Goal: Transaction & Acquisition: Purchase product/service

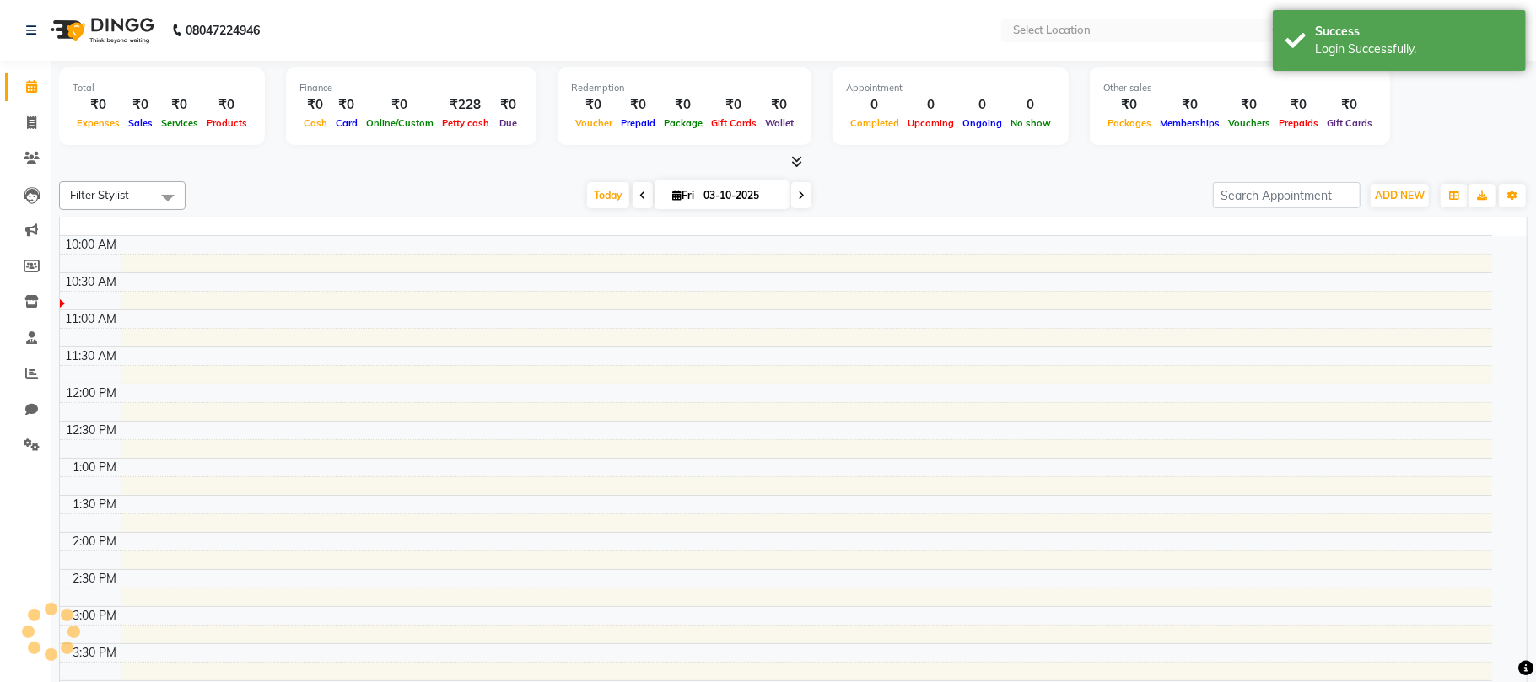
select select "en"
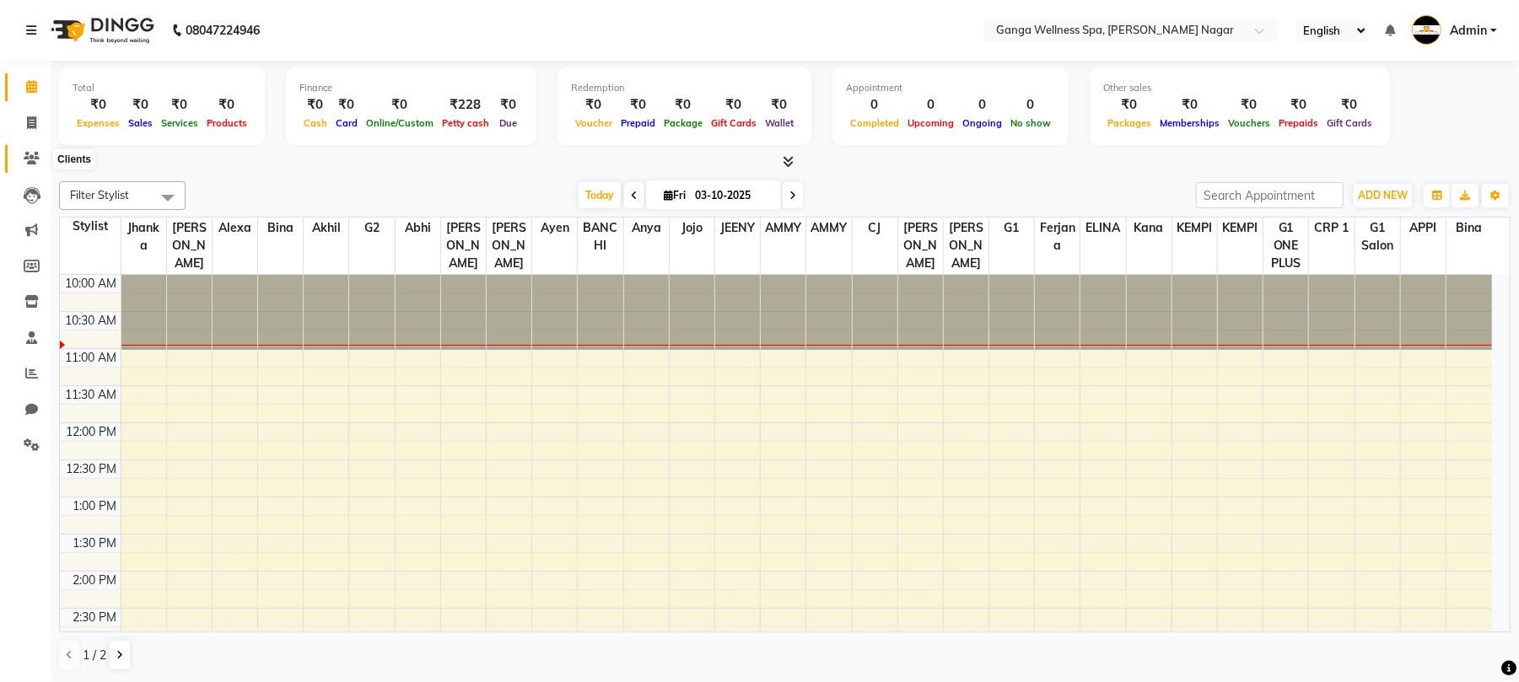
click at [28, 160] on icon at bounding box center [32, 158] width 16 height 13
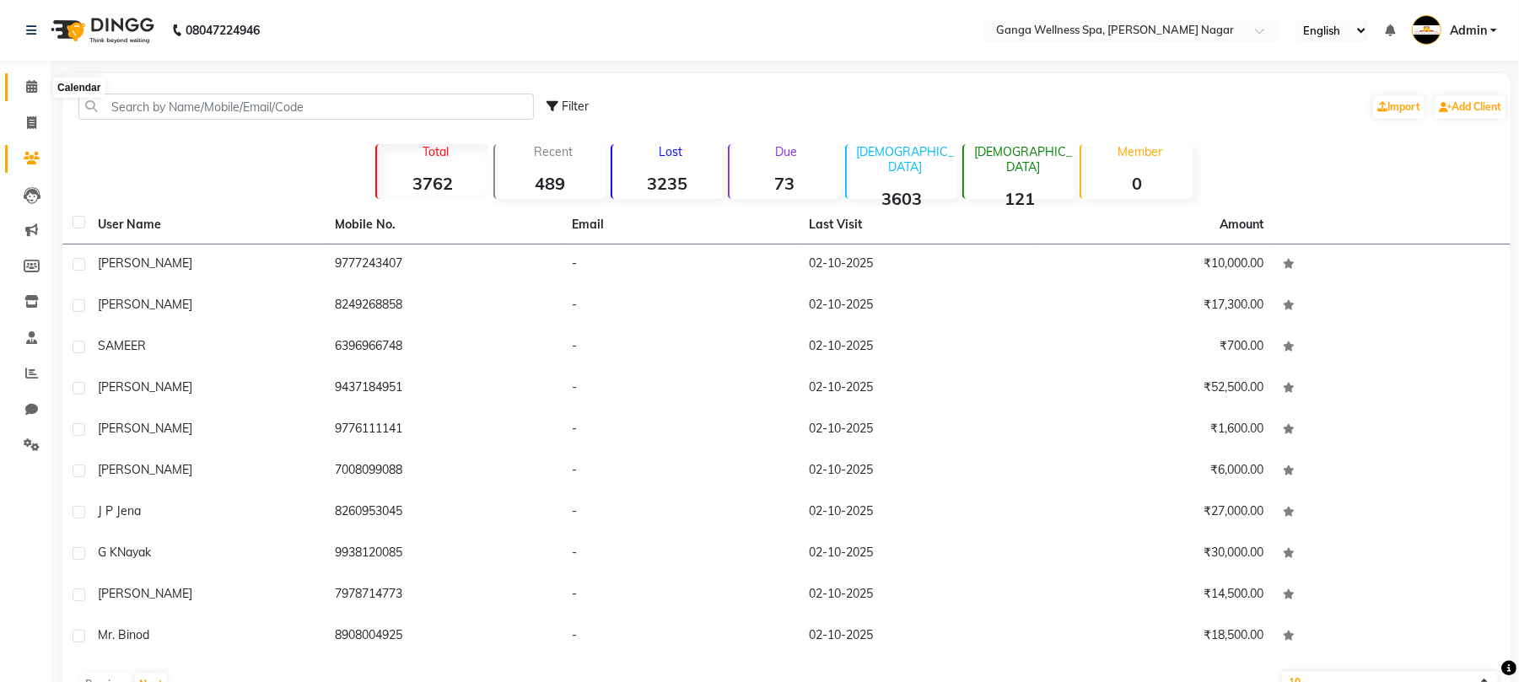
click at [29, 85] on icon at bounding box center [31, 86] width 11 height 13
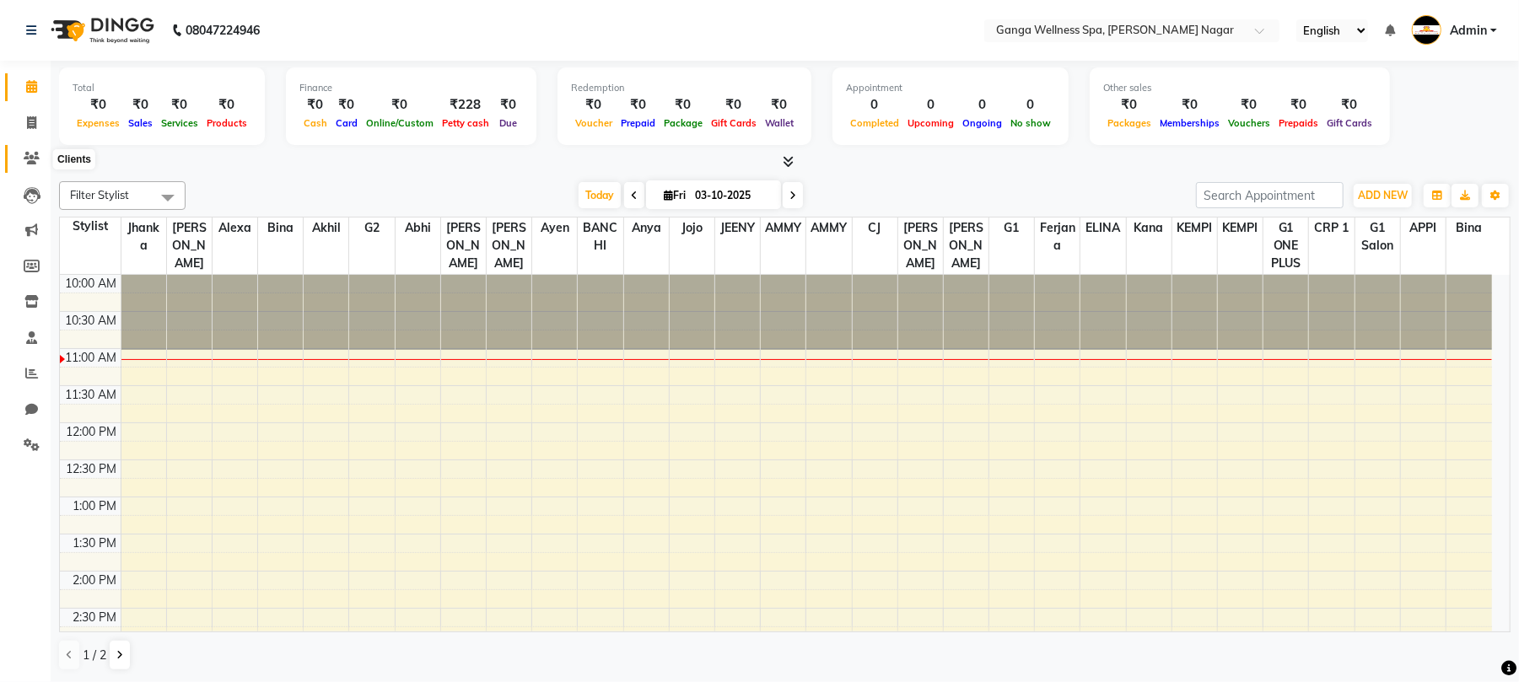
click at [35, 159] on icon at bounding box center [32, 158] width 16 height 13
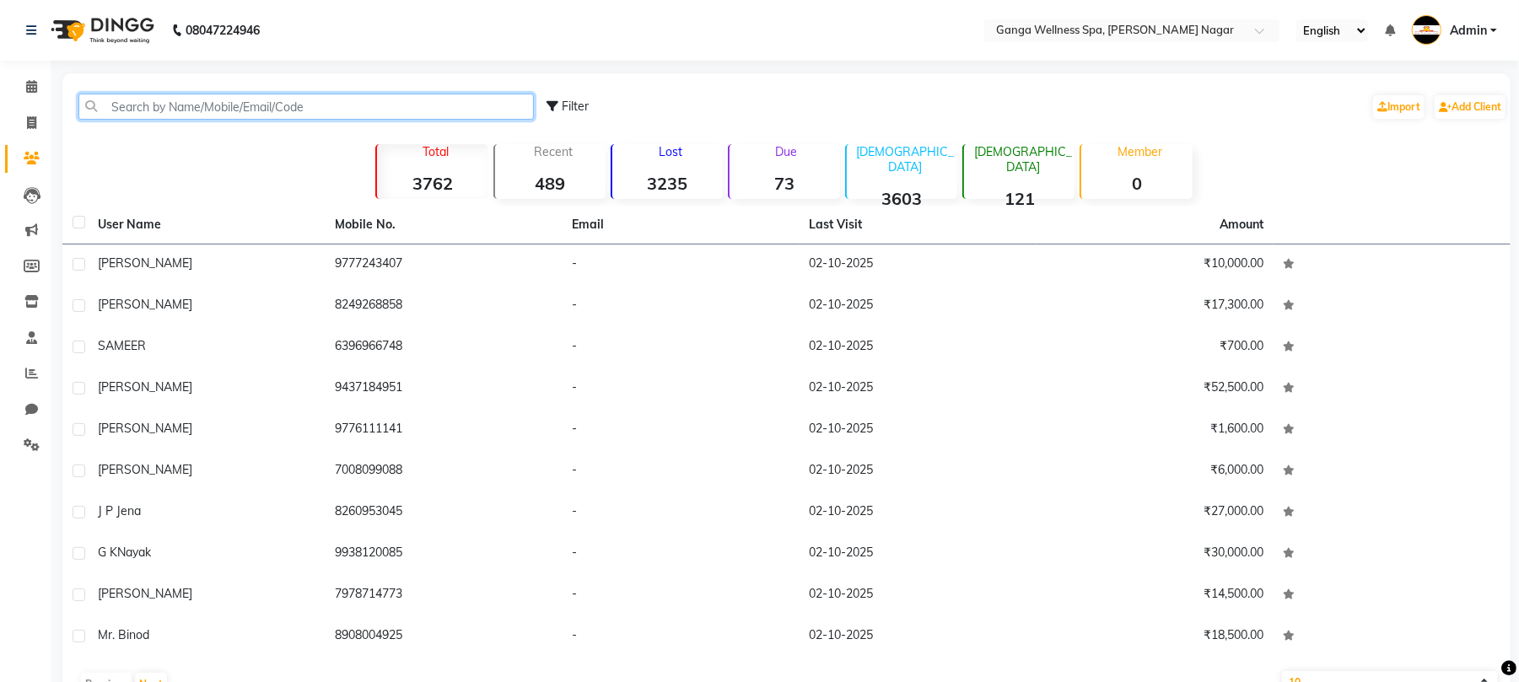
click at [191, 110] on input "text" at bounding box center [306, 107] width 456 height 26
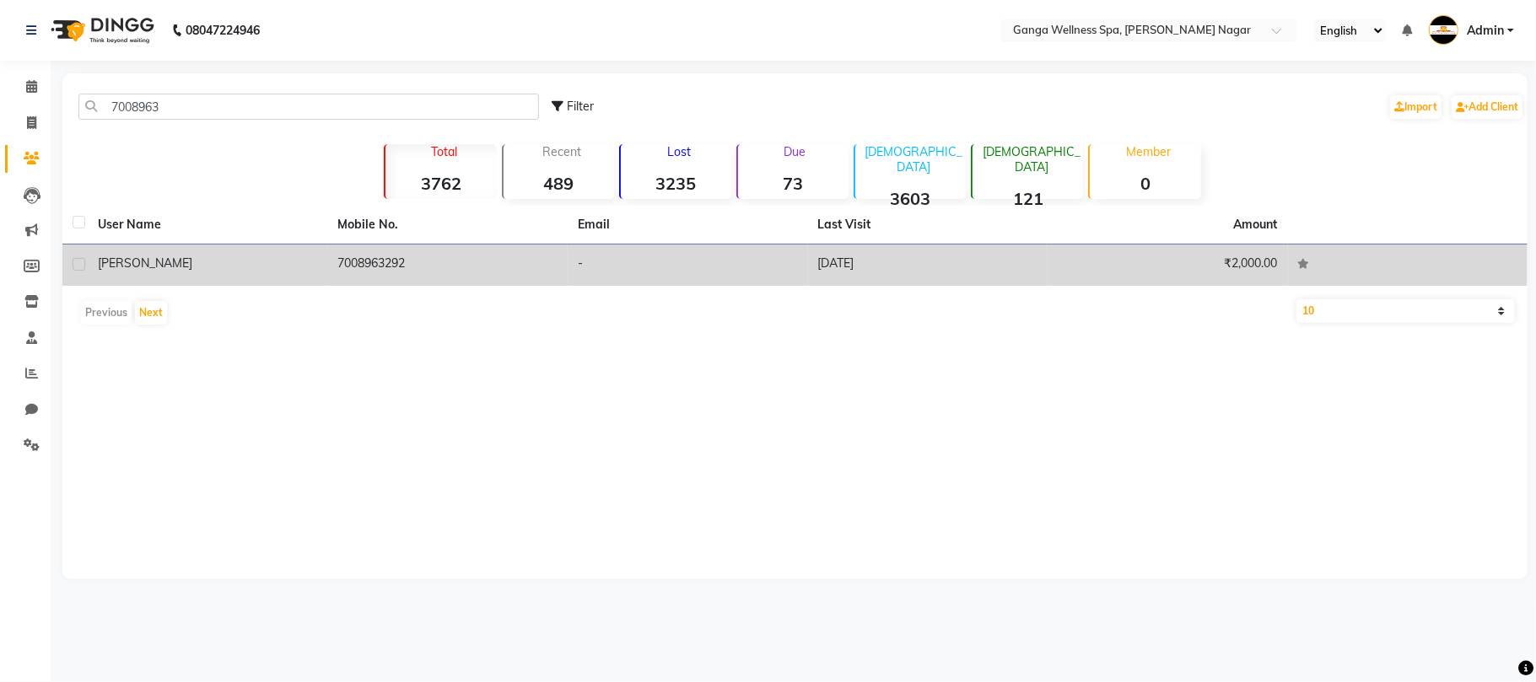
click at [416, 272] on td "7008963292" at bounding box center [448, 265] width 240 height 41
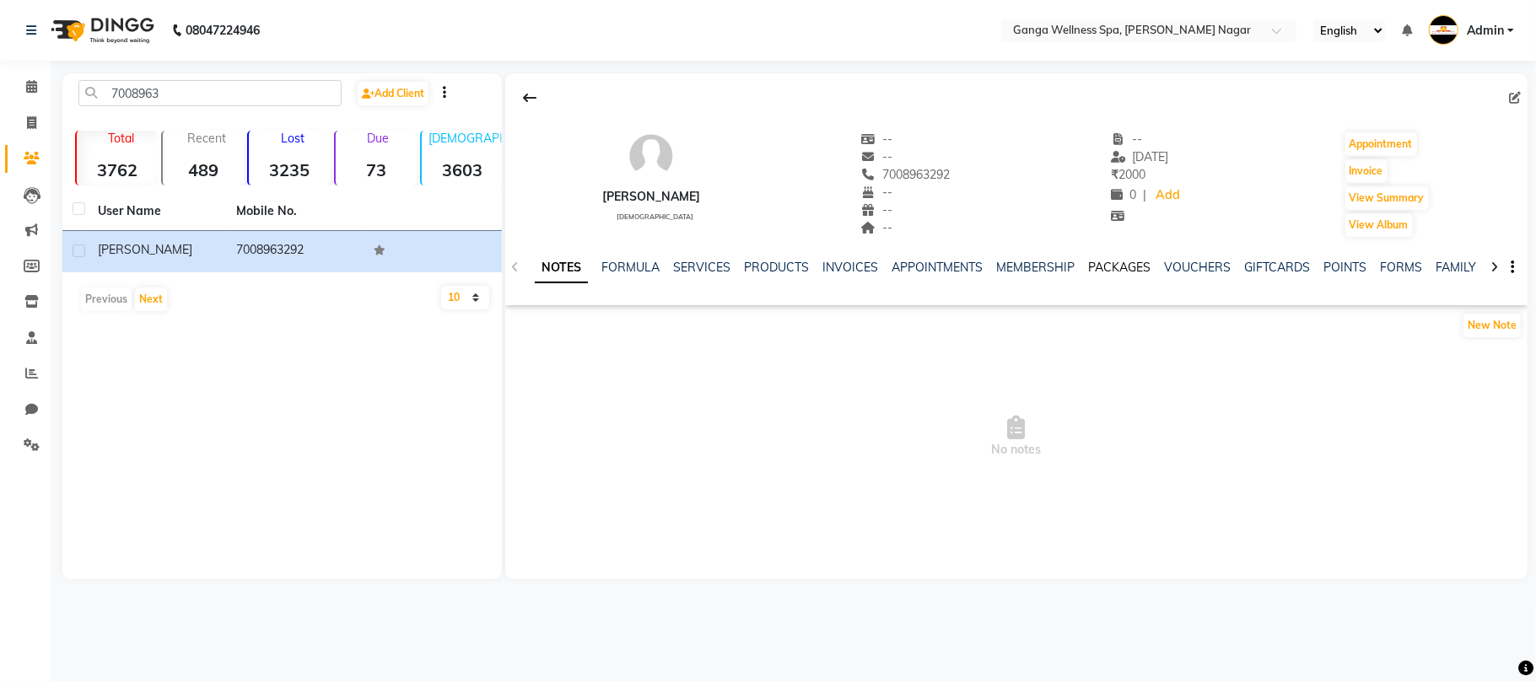
click at [1101, 267] on link "PACKAGES" at bounding box center [1119, 267] width 62 height 15
click at [34, 160] on icon at bounding box center [32, 158] width 16 height 13
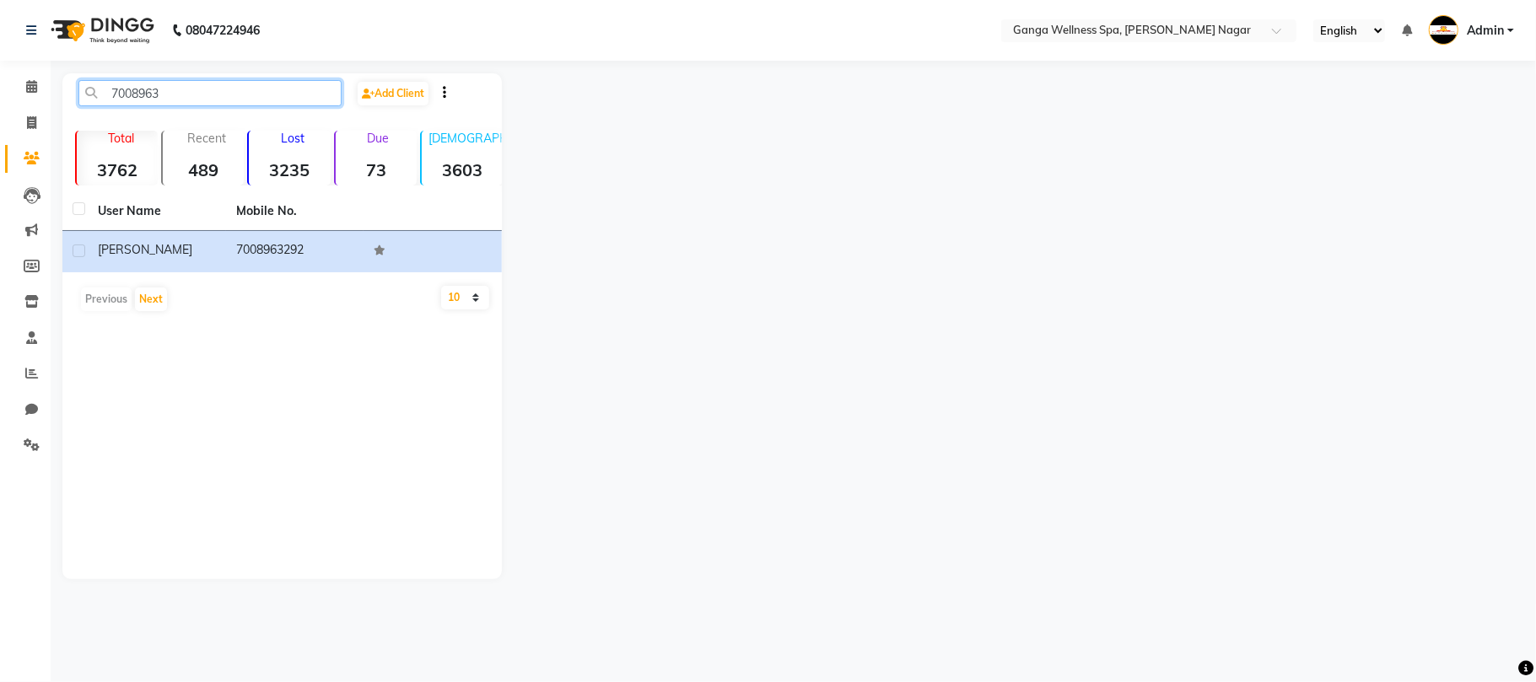
click at [240, 94] on input "7008963" at bounding box center [209, 93] width 263 height 26
type input "7"
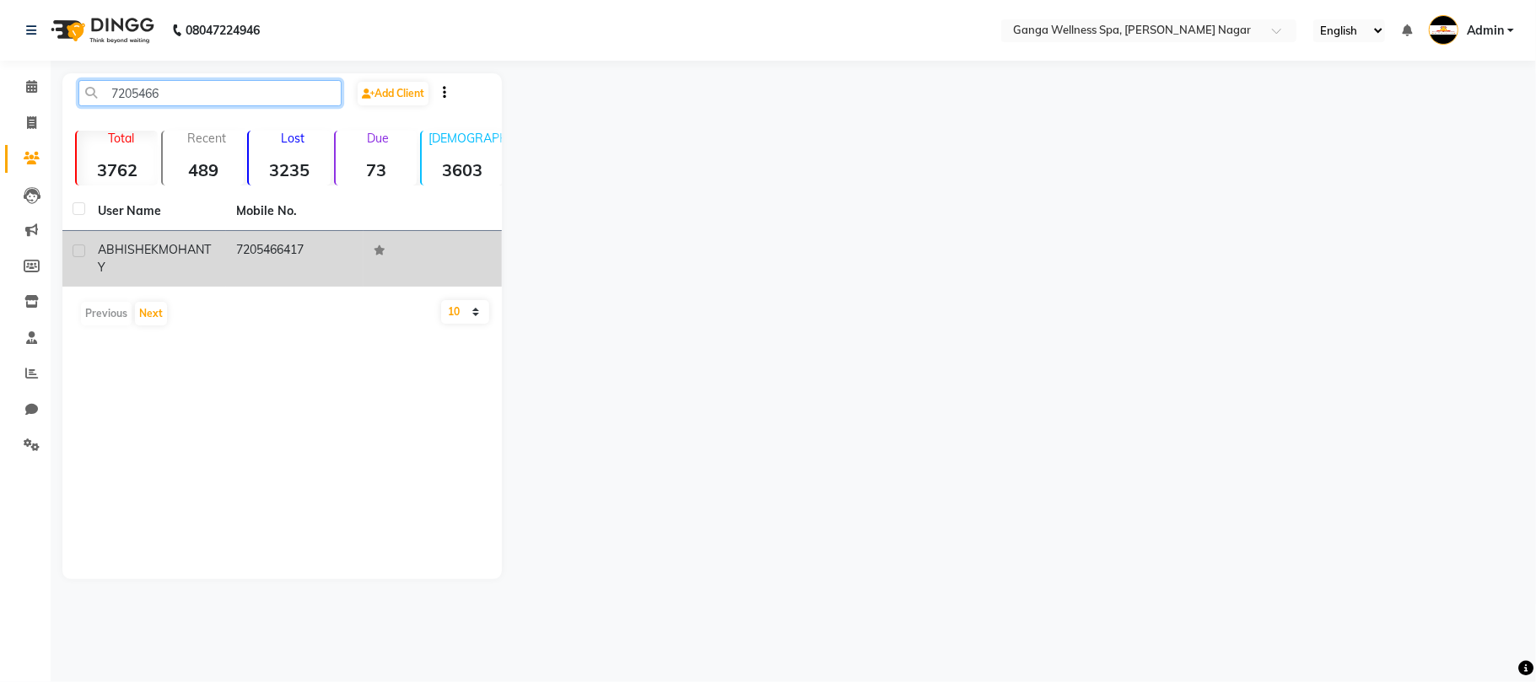
type input "7205466"
click at [301, 256] on td "7205466417" at bounding box center [295, 259] width 138 height 56
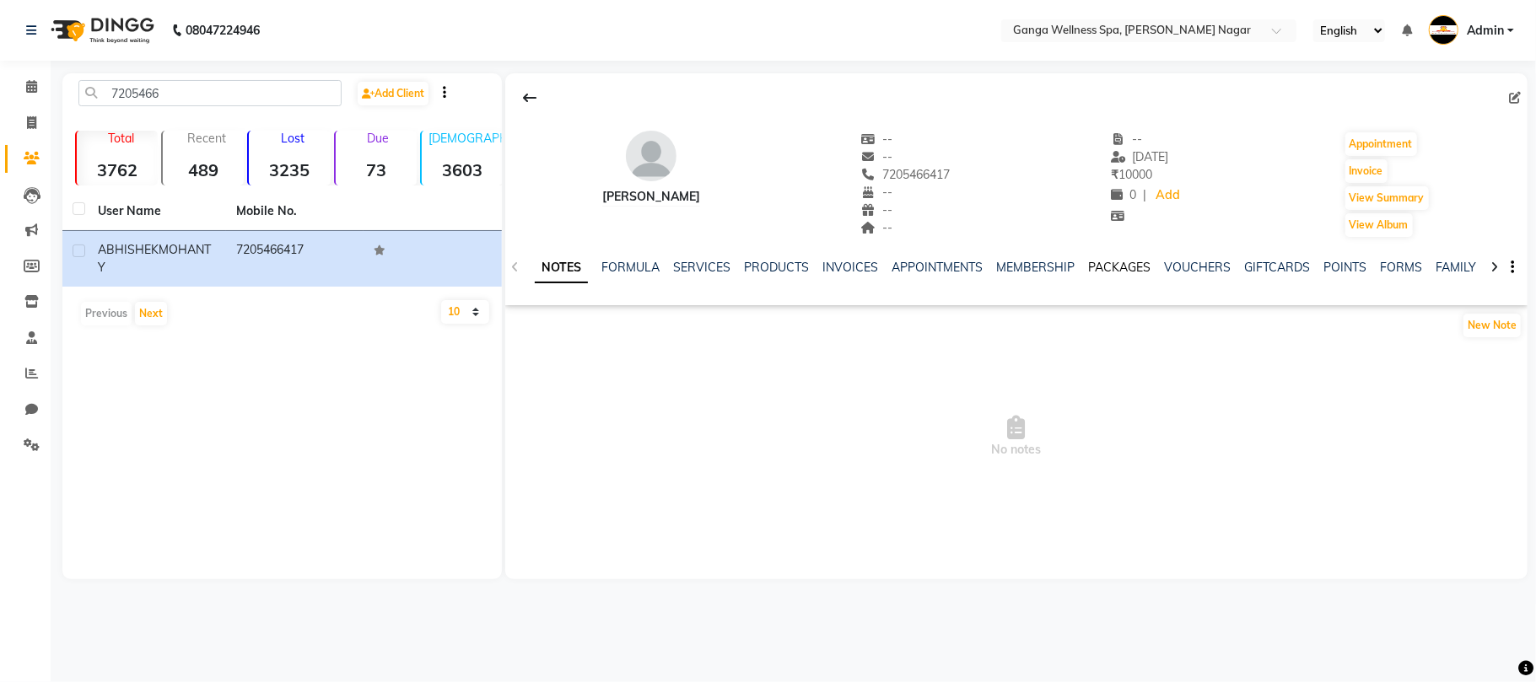
click at [1108, 268] on link "PACKAGES" at bounding box center [1119, 267] width 62 height 15
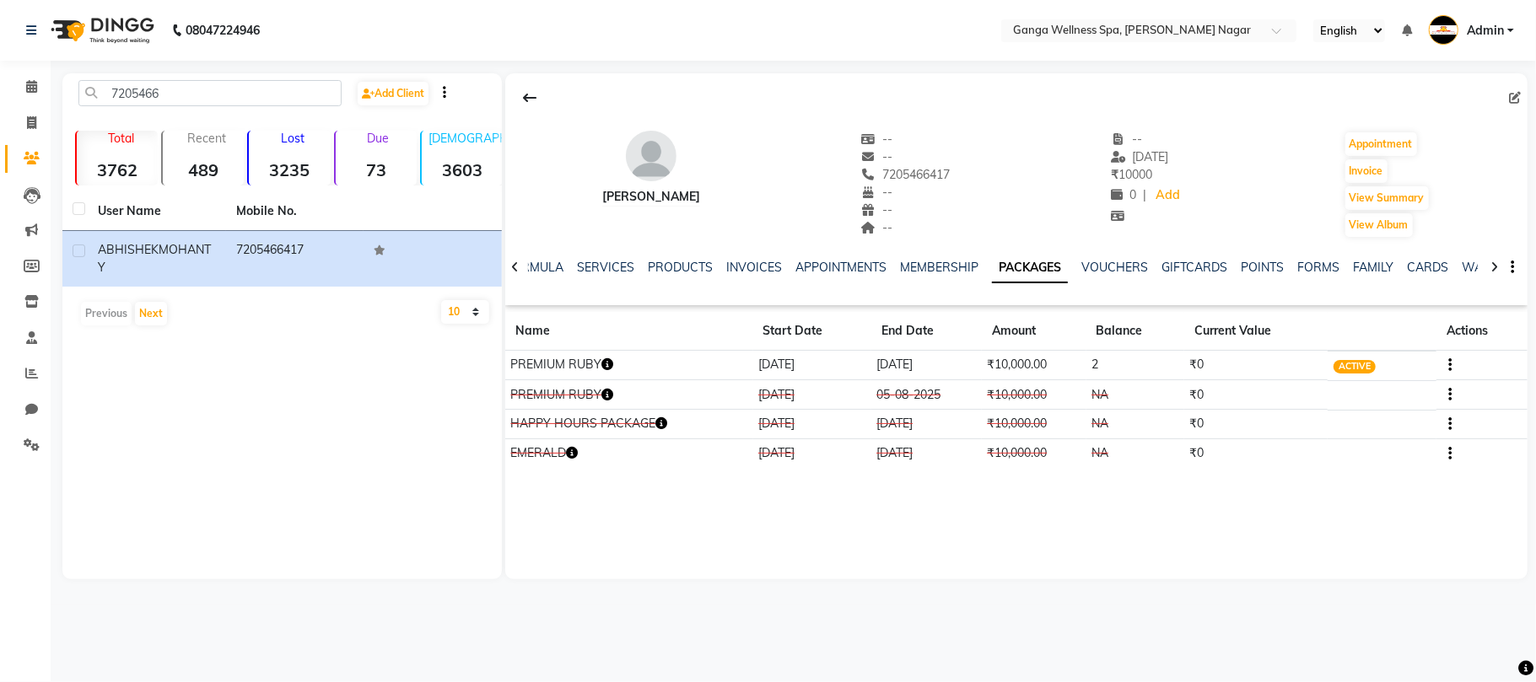
click at [607, 364] on icon "button" at bounding box center [607, 365] width 12 height 12
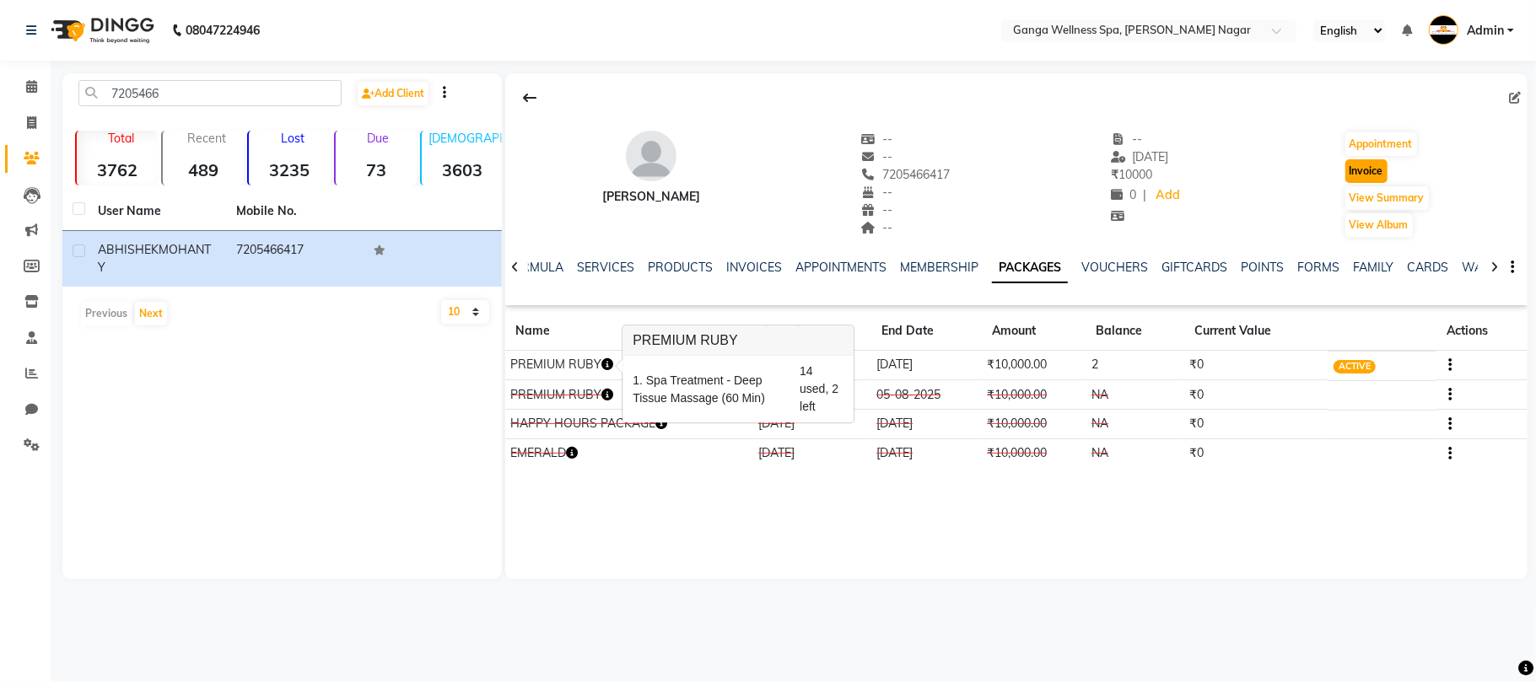
click at [1367, 174] on button "Invoice" at bounding box center [1367, 171] width 42 height 24
select select "service"
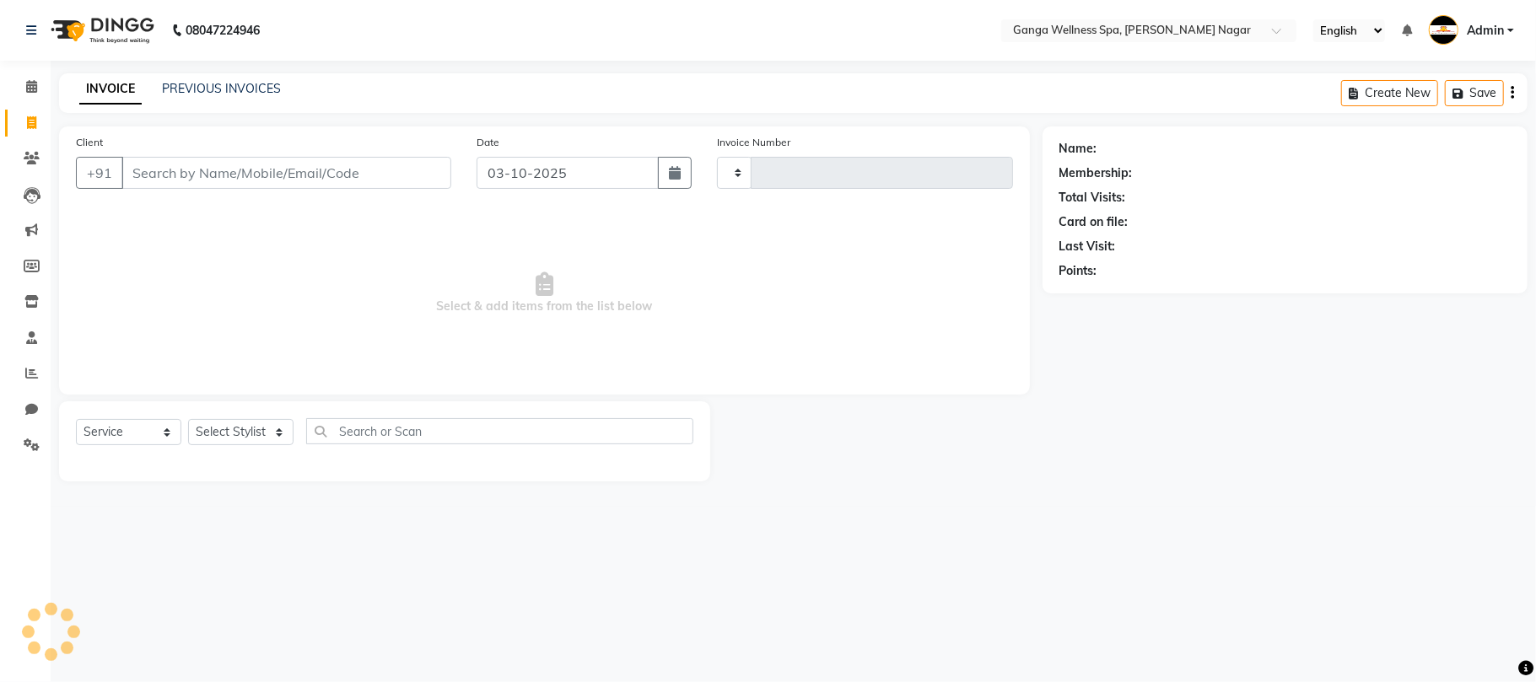
type input "3380"
select select "762"
type input "7205466417"
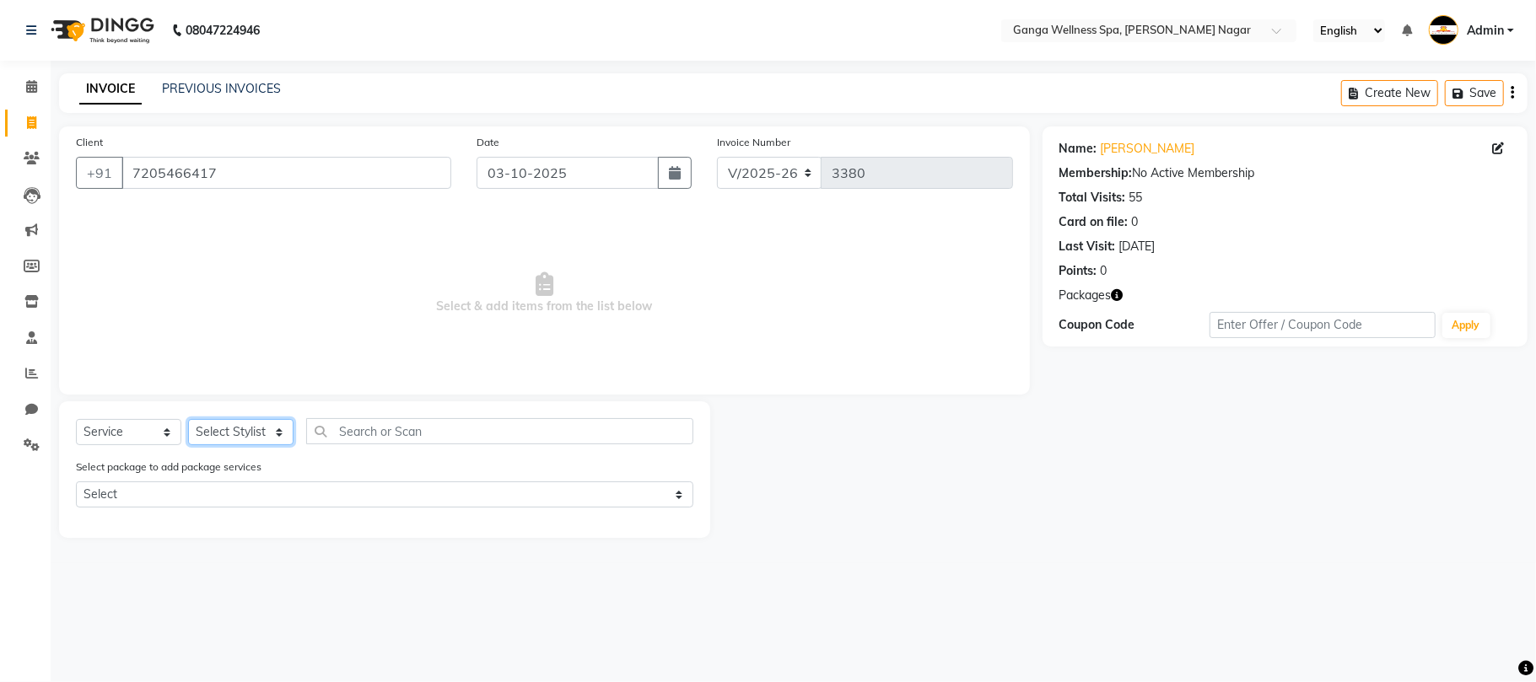
click at [230, 434] on select "Select Stylist Abhi [PERSON_NAME] Alexa AMMY AMMY [PERSON_NAME] anya APPI [PERS…" at bounding box center [240, 432] width 105 height 26
select select "40101"
click at [188, 419] on select "Select Stylist Abhi [PERSON_NAME] Alexa AMMY AMMY [PERSON_NAME] anya APPI [PERS…" at bounding box center [240, 432] width 105 height 26
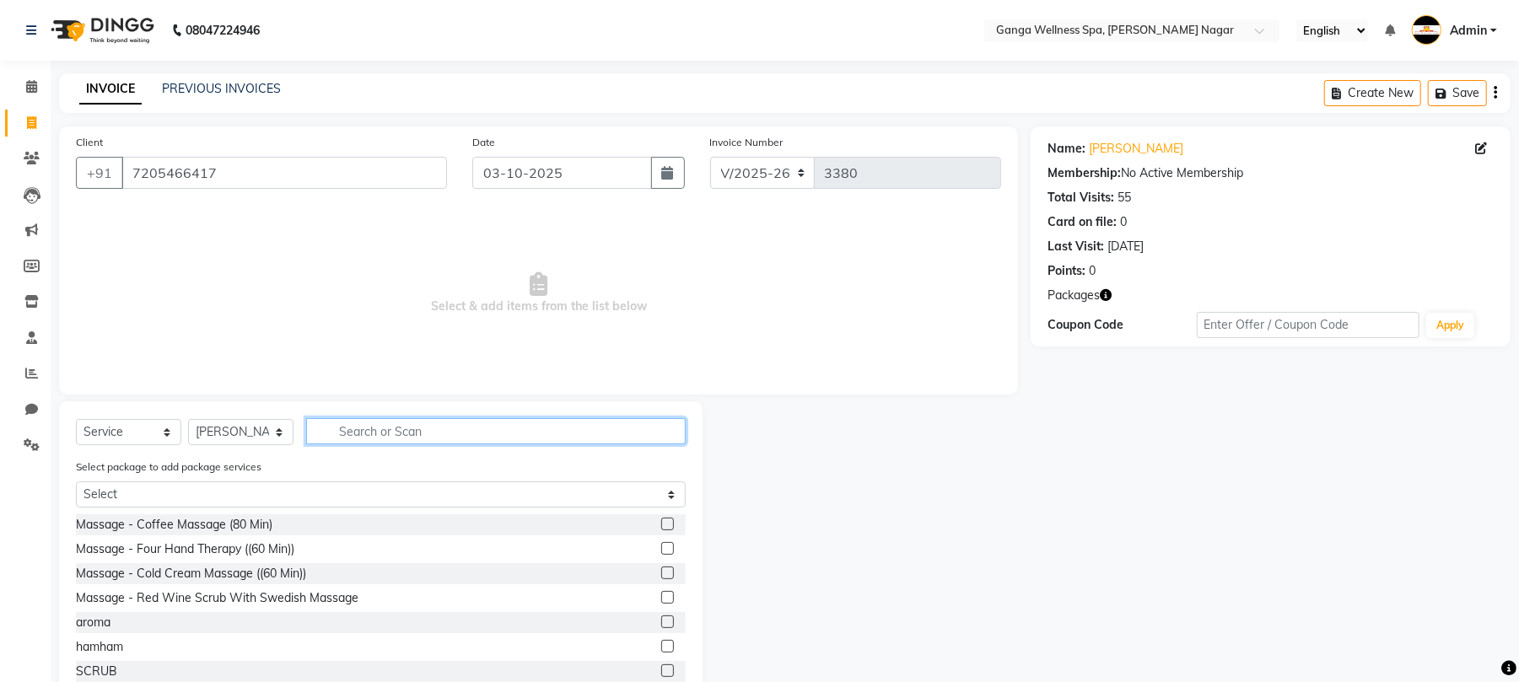
click at [481, 430] on input "text" at bounding box center [496, 431] width 380 height 26
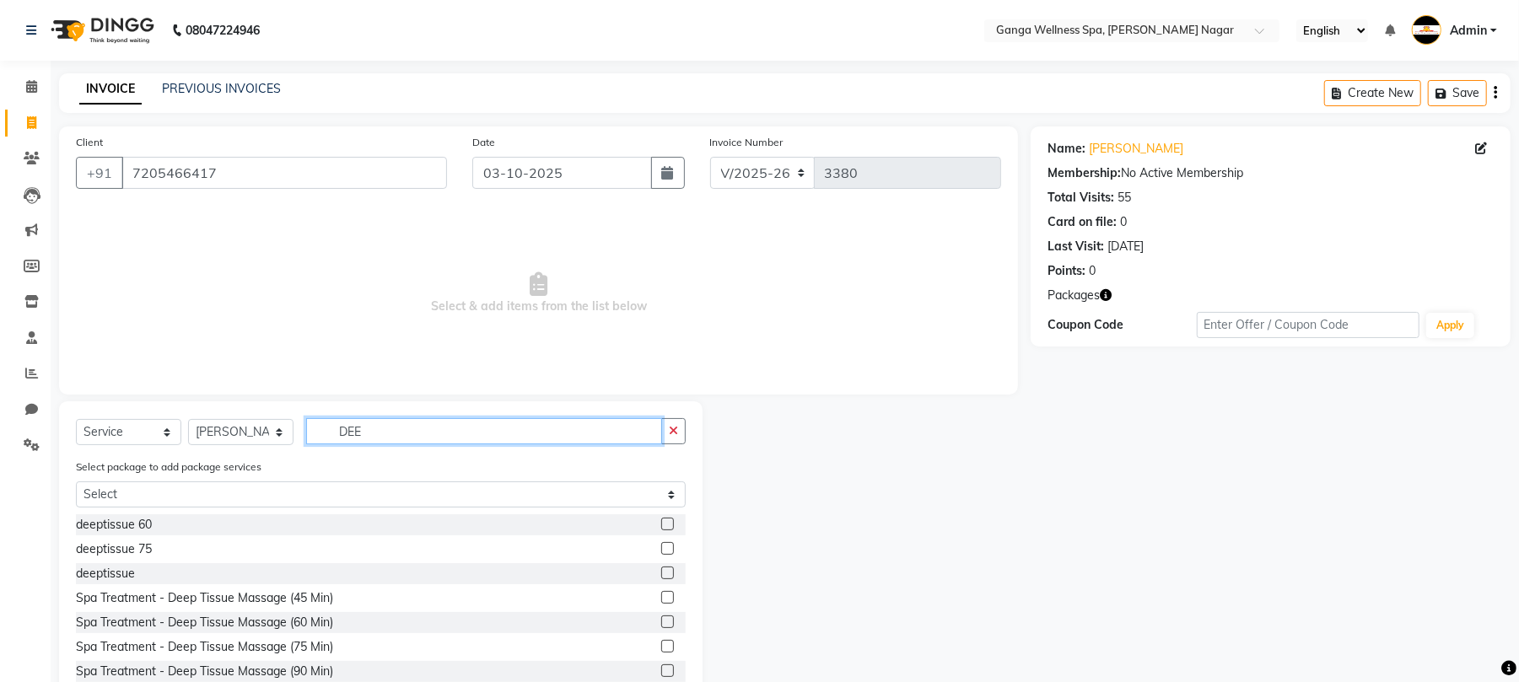
type input "DEE"
click at [661, 524] on label at bounding box center [667, 524] width 13 height 13
click at [661, 524] on input "checkbox" at bounding box center [666, 525] width 11 height 11
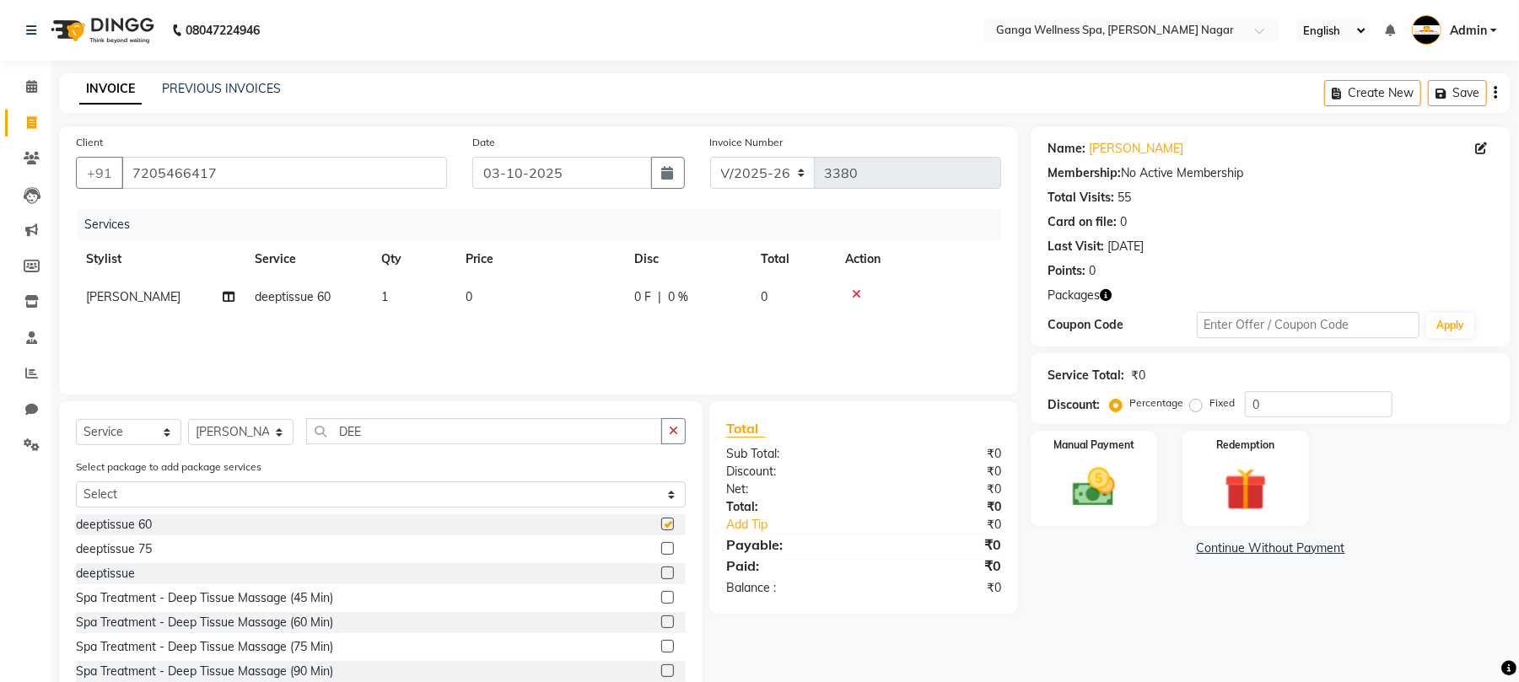
checkbox input "false"
click at [1242, 500] on img at bounding box center [1246, 489] width 73 height 55
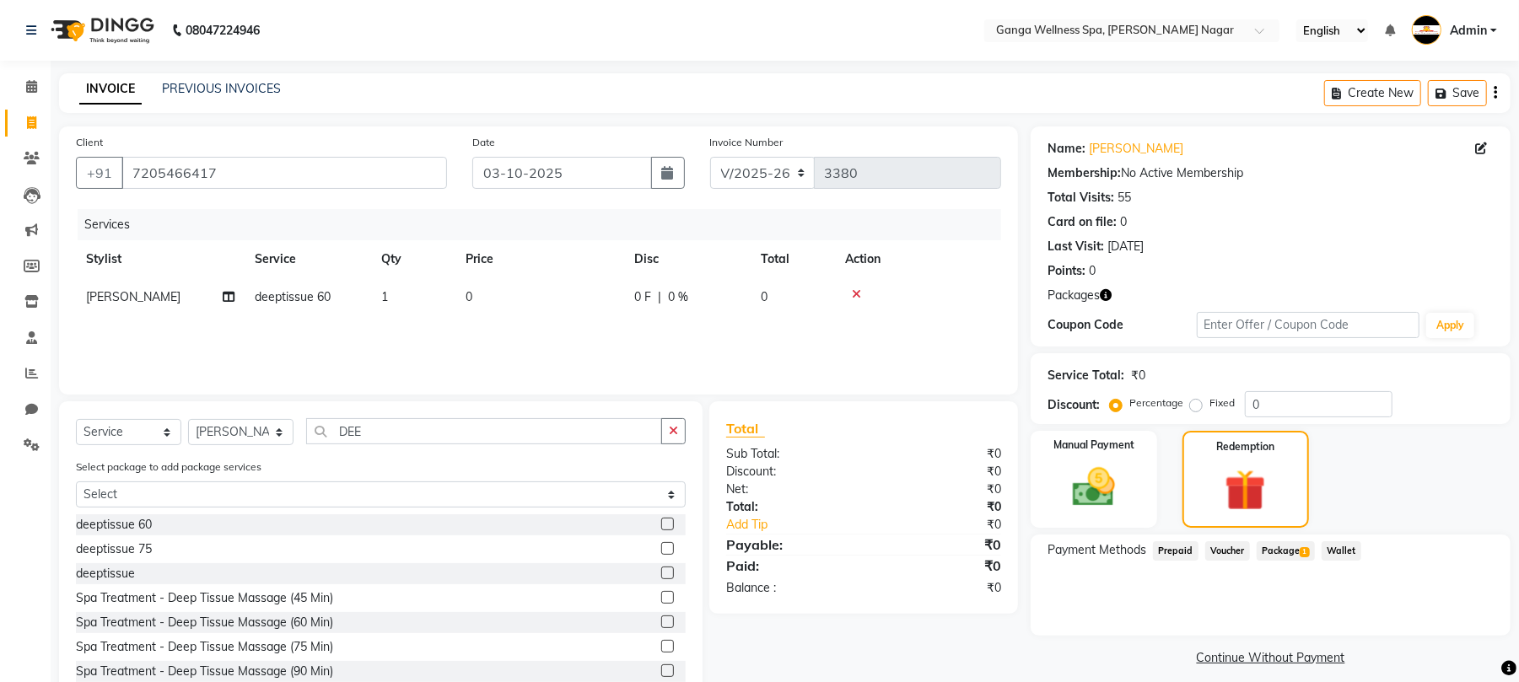
click at [1270, 548] on span "Package 1" at bounding box center [1286, 551] width 58 height 19
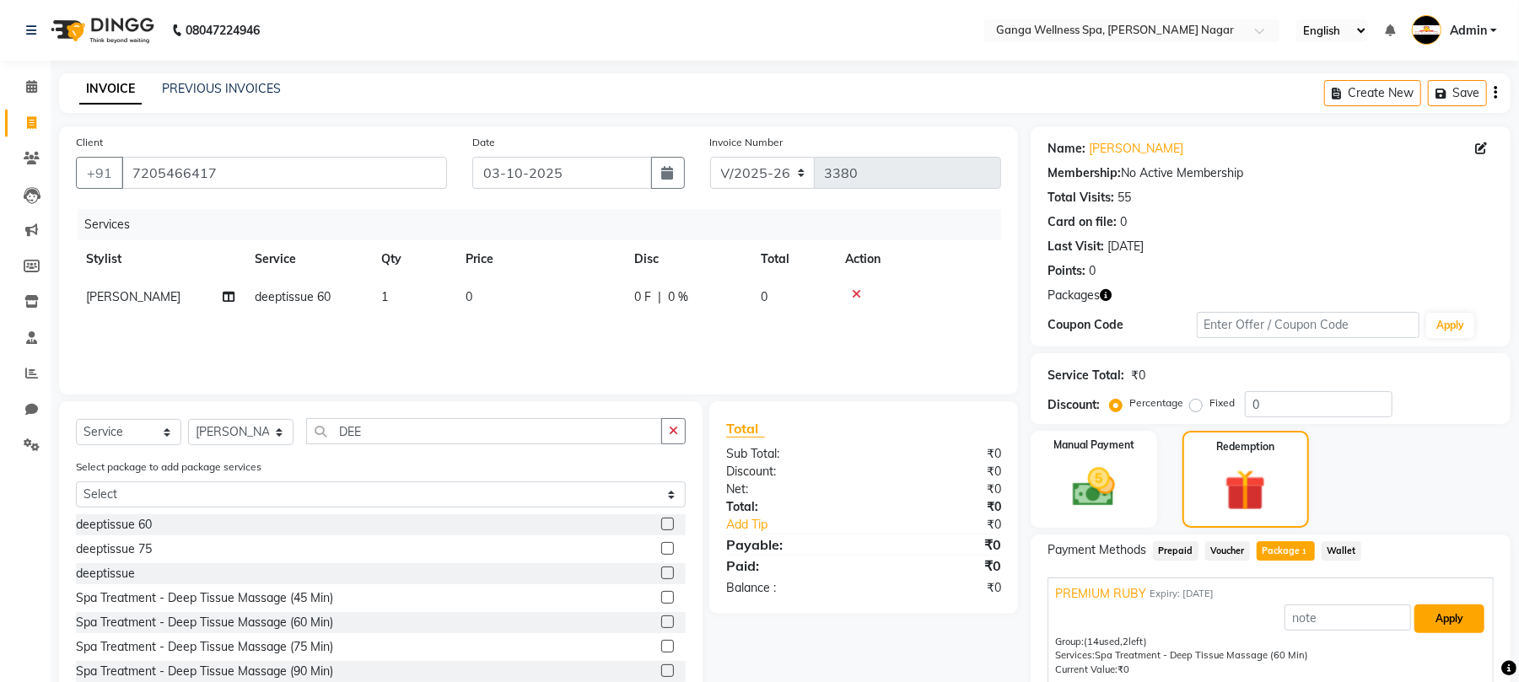
click at [1435, 619] on button "Apply" at bounding box center [1450, 619] width 70 height 29
type input "PREMIUM RUBY"
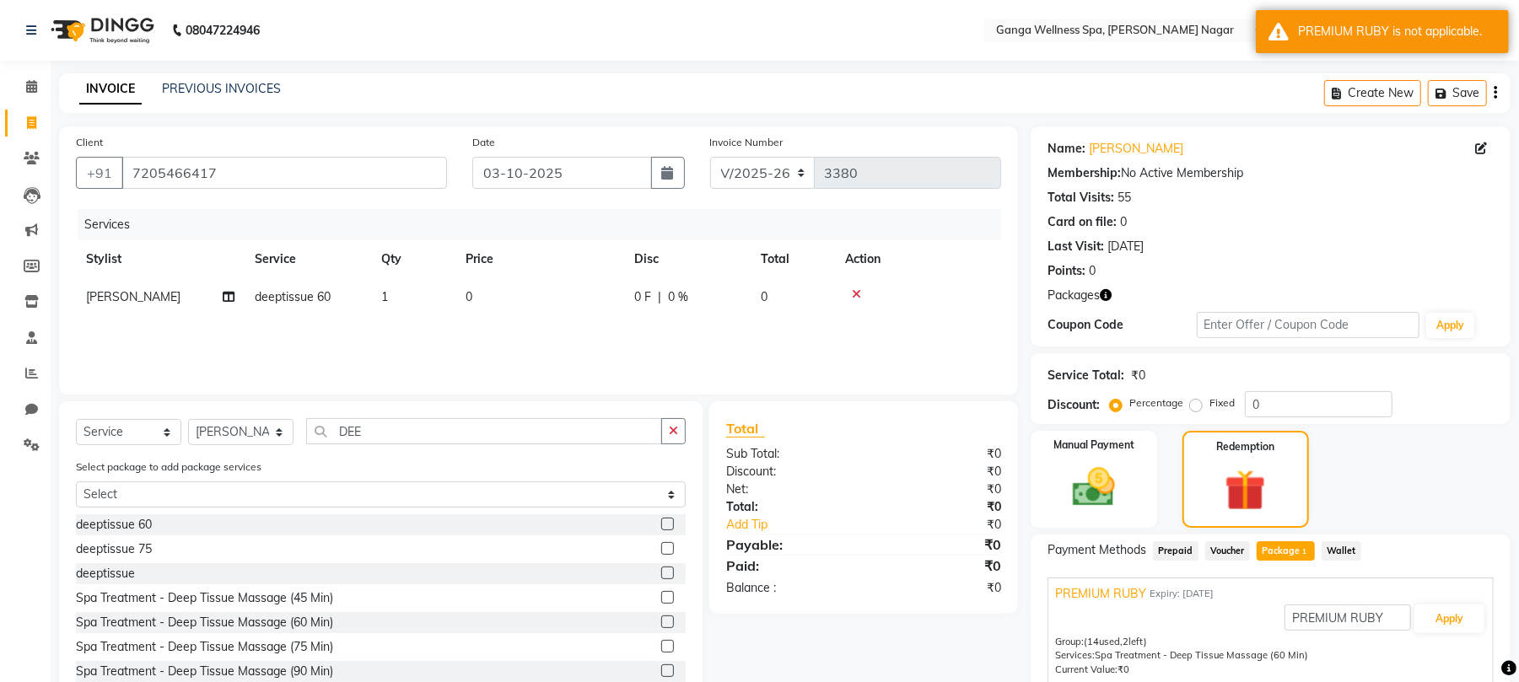
click at [855, 292] on icon at bounding box center [856, 295] width 9 height 12
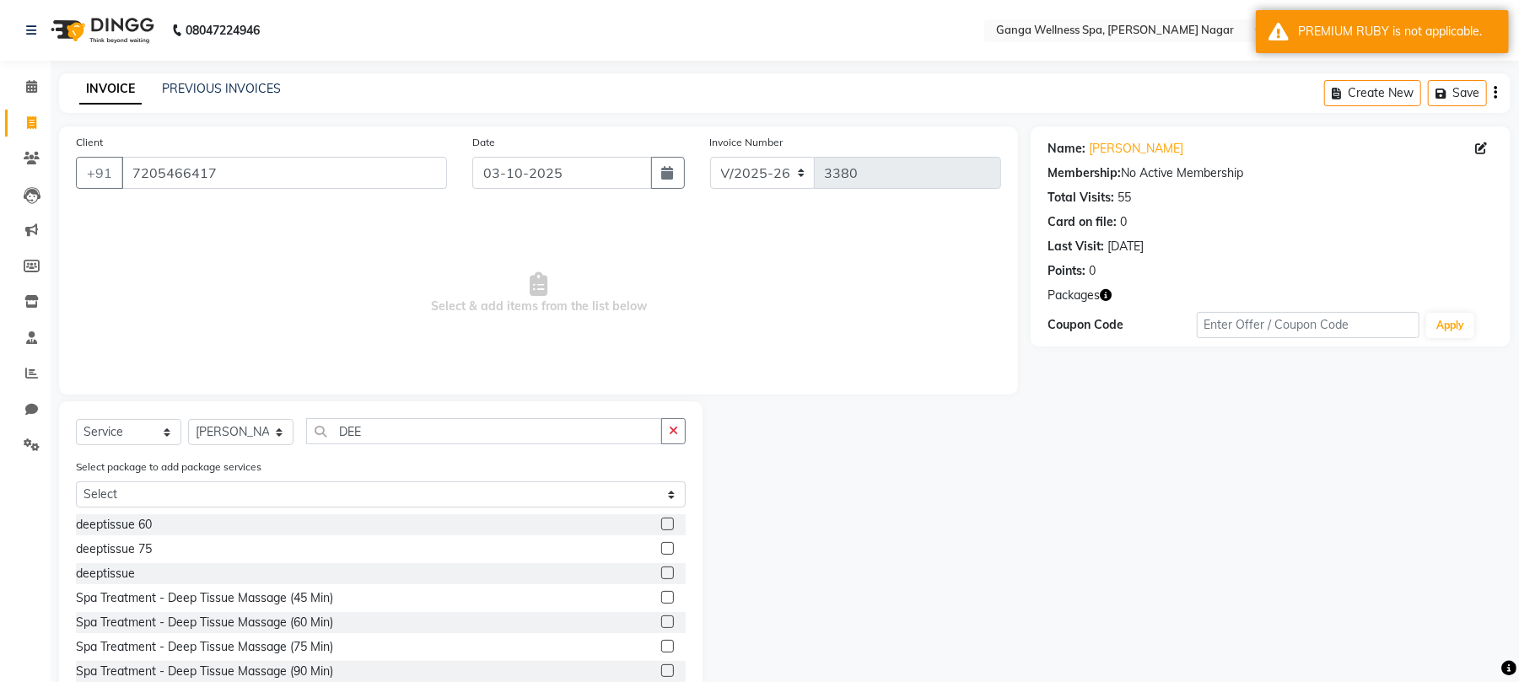
scroll to position [2, 0]
click at [661, 599] on label at bounding box center [667, 596] width 13 height 13
click at [661, 599] on input "checkbox" at bounding box center [666, 596] width 11 height 11
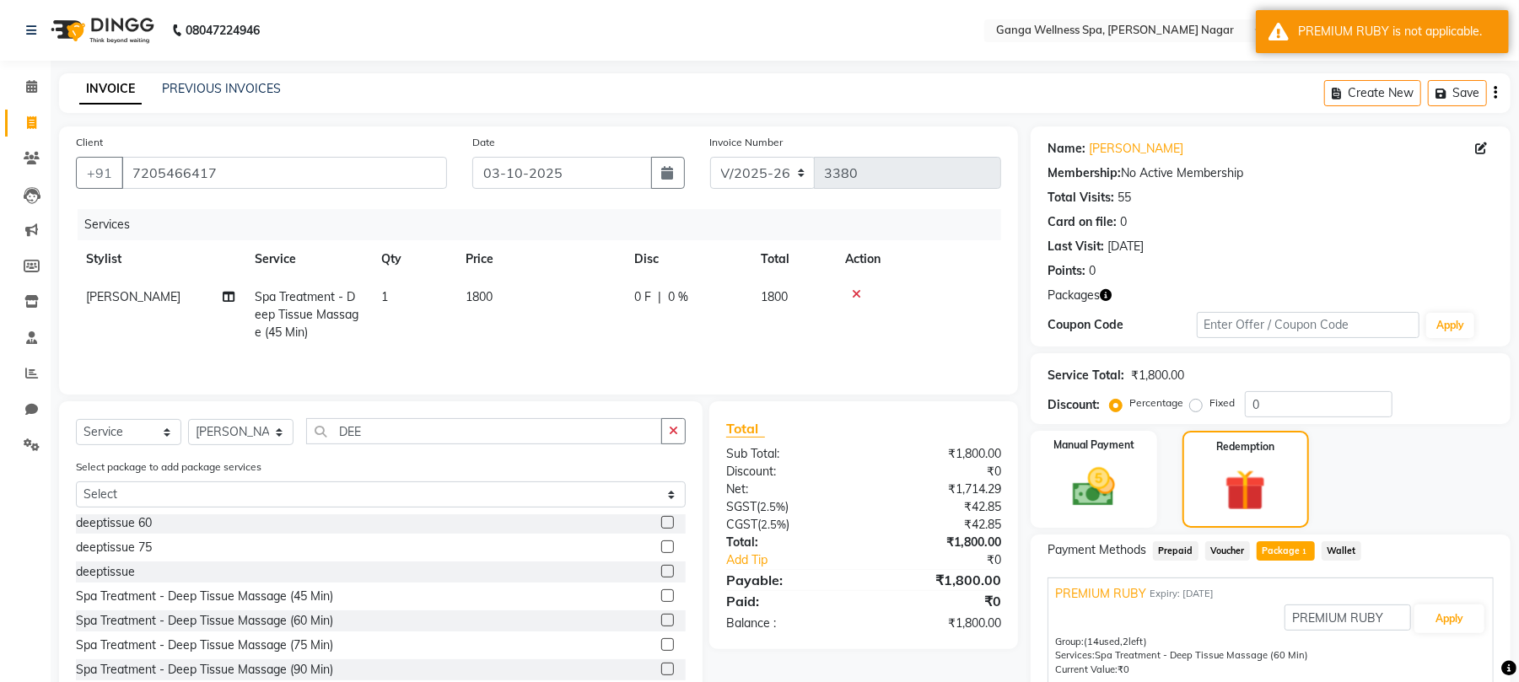
click at [860, 290] on icon at bounding box center [856, 295] width 9 height 12
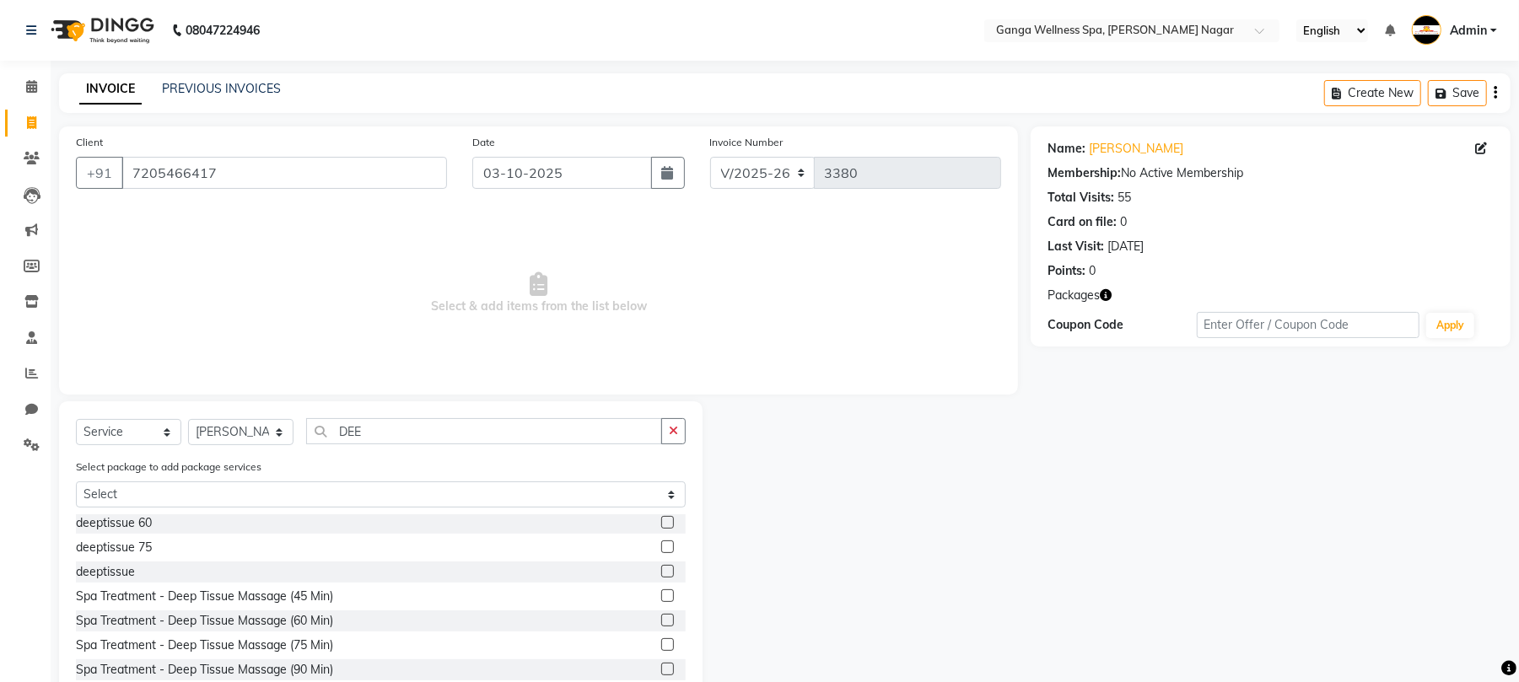
click at [661, 598] on label at bounding box center [667, 596] width 13 height 13
click at [661, 598] on input "checkbox" at bounding box center [666, 596] width 11 height 11
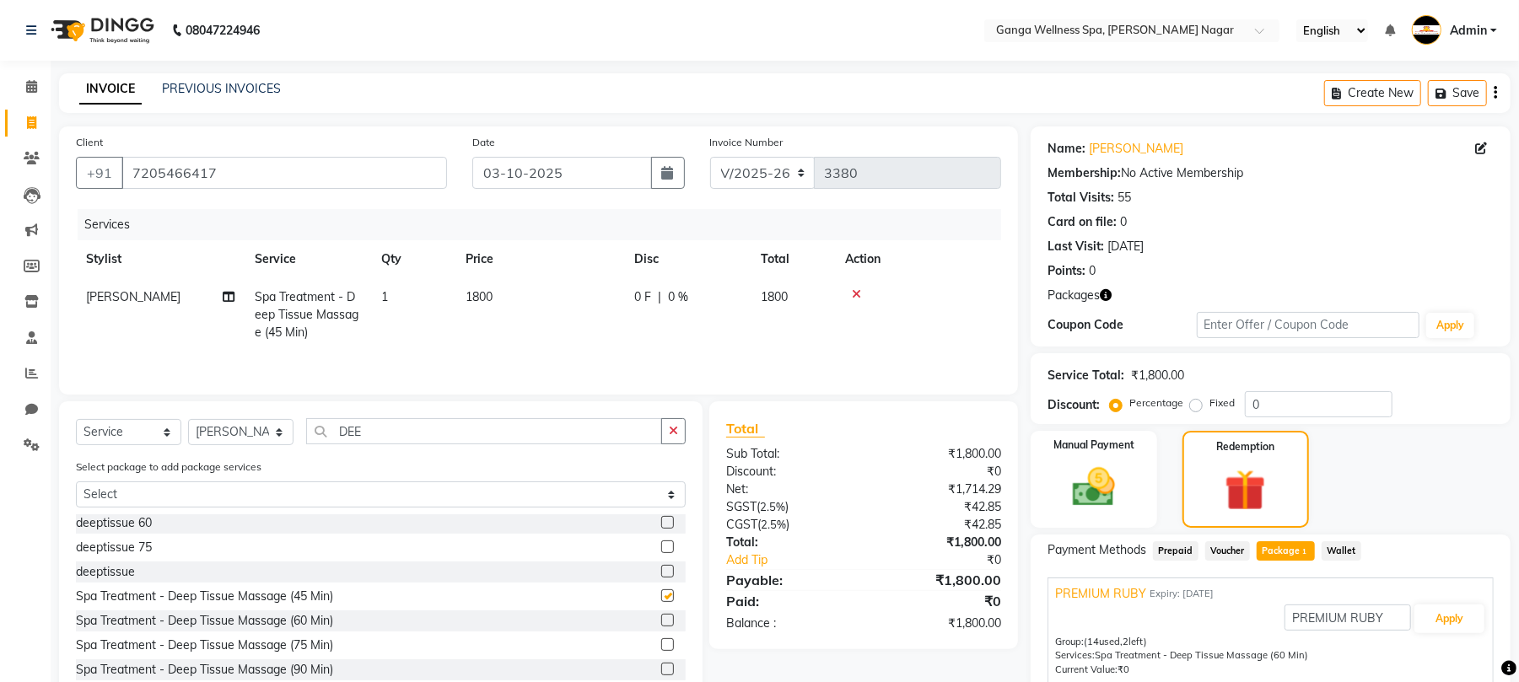
checkbox input "false"
click at [855, 294] on icon at bounding box center [856, 295] width 9 height 12
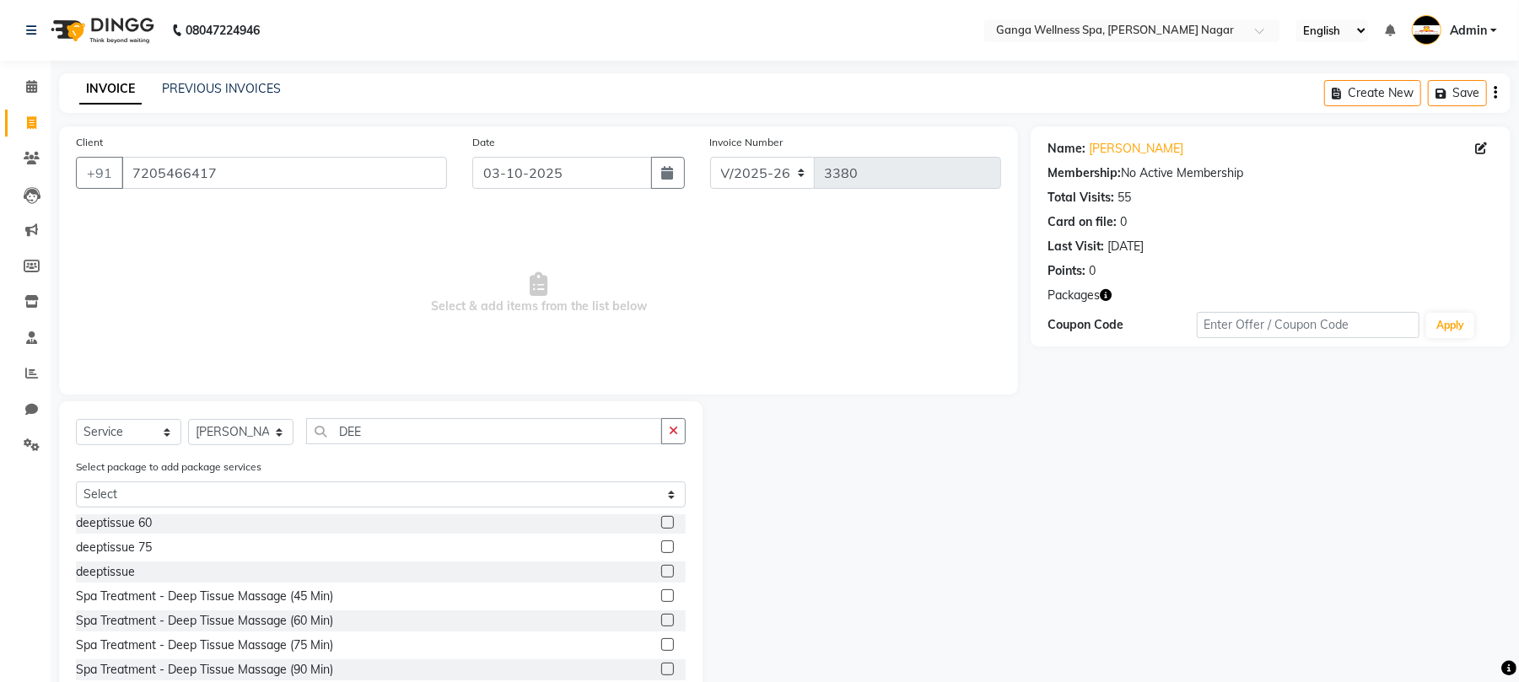
click at [661, 621] on label at bounding box center [667, 620] width 13 height 13
click at [661, 621] on input "checkbox" at bounding box center [666, 621] width 11 height 11
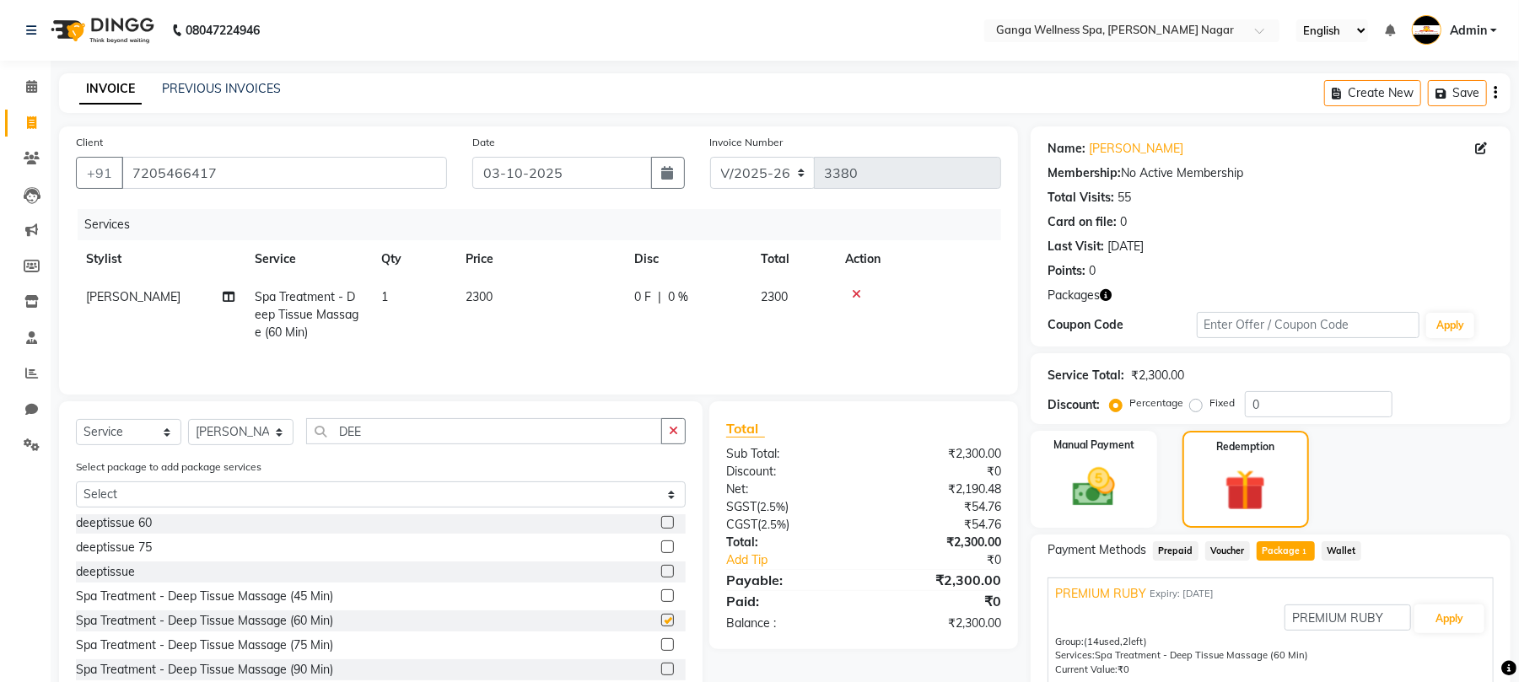
checkbox input "false"
click at [1282, 553] on span "Package 1" at bounding box center [1286, 551] width 58 height 19
click at [1435, 612] on button "Apply" at bounding box center [1450, 619] width 70 height 29
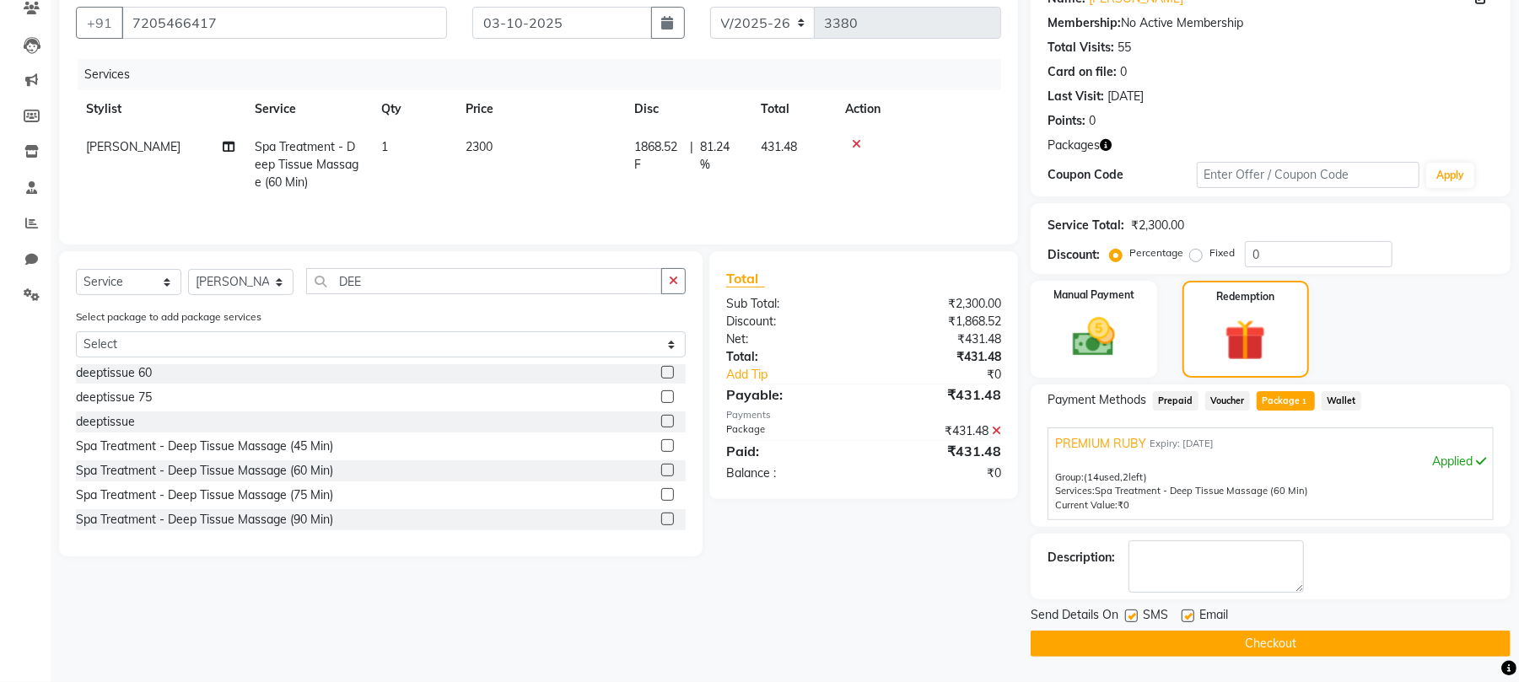
scroll to position [152, 0]
click at [1256, 643] on button "Checkout" at bounding box center [1271, 644] width 480 height 26
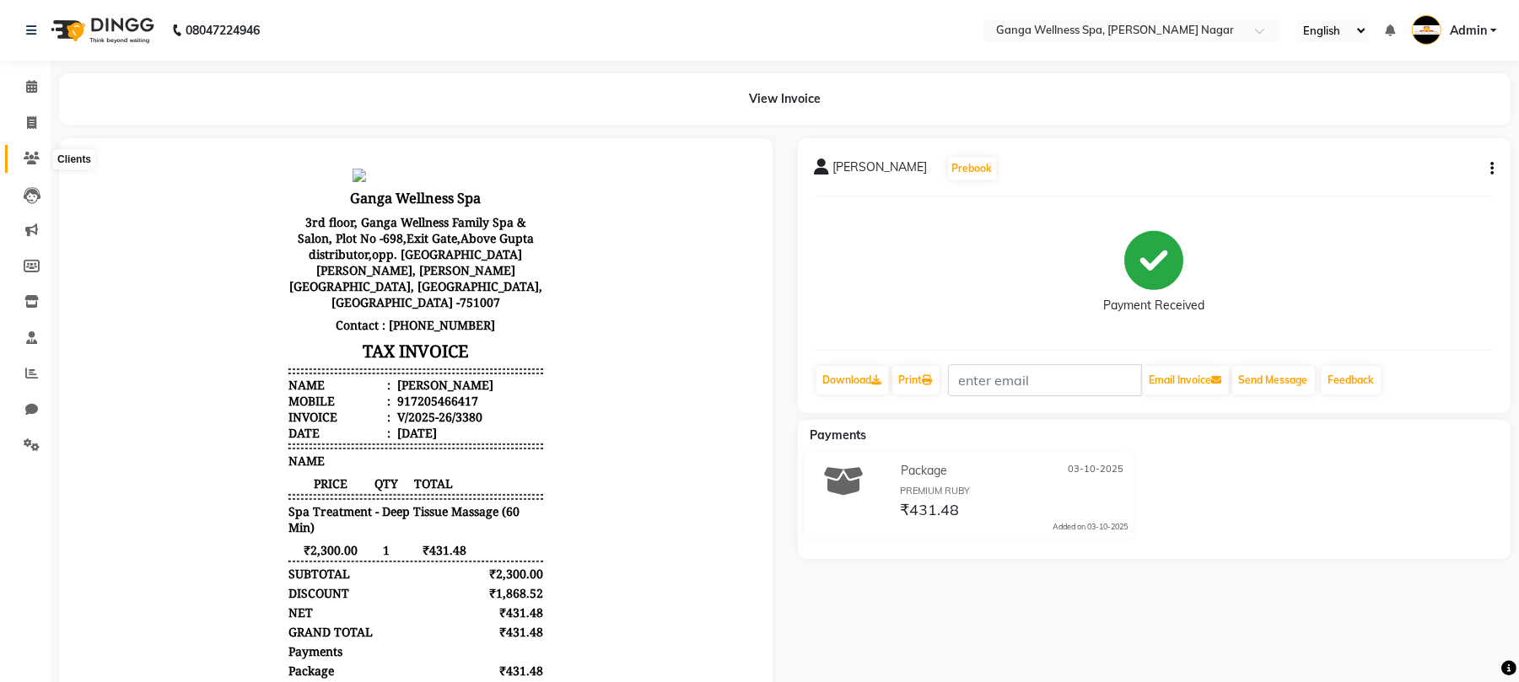
click at [20, 154] on span at bounding box center [32, 158] width 30 height 19
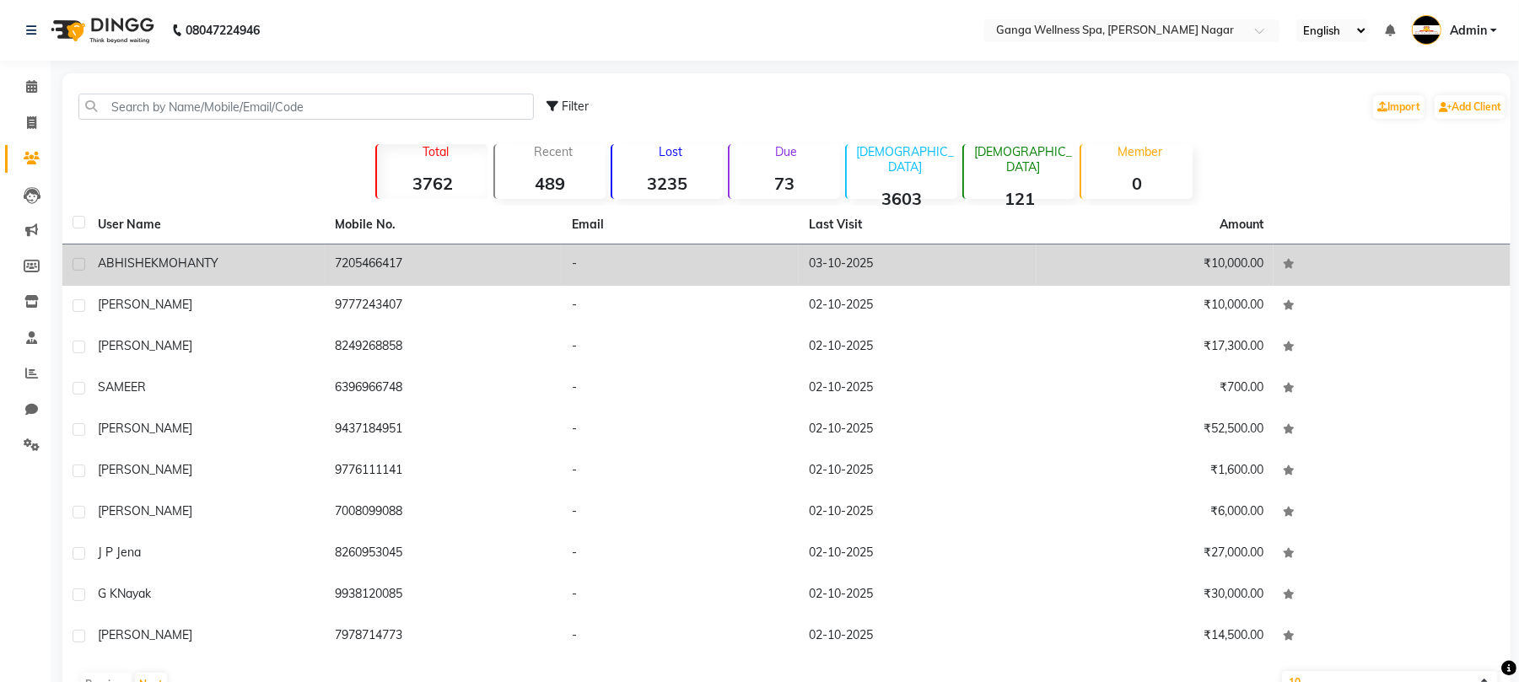
click at [309, 267] on div "[PERSON_NAME]" at bounding box center [206, 264] width 217 height 18
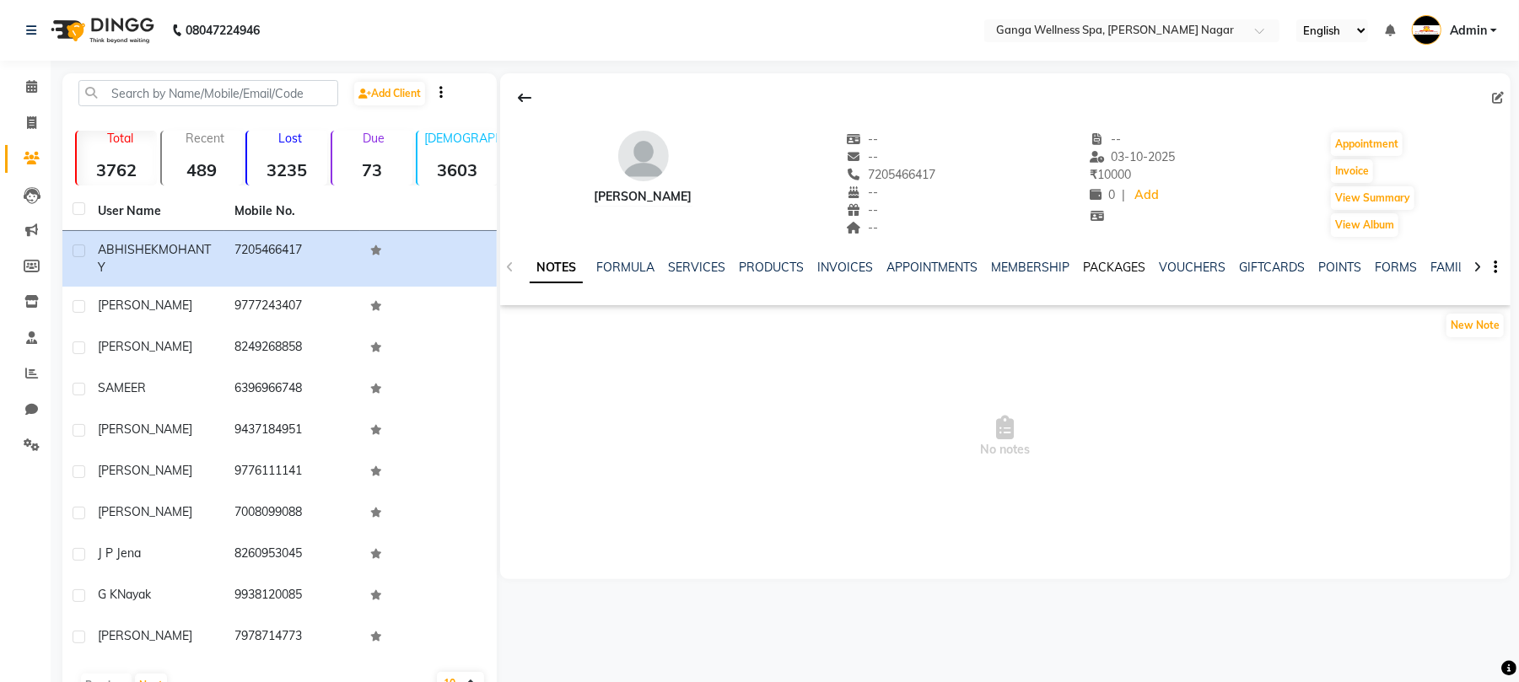
click at [1109, 270] on link "PACKAGES" at bounding box center [1114, 267] width 62 height 15
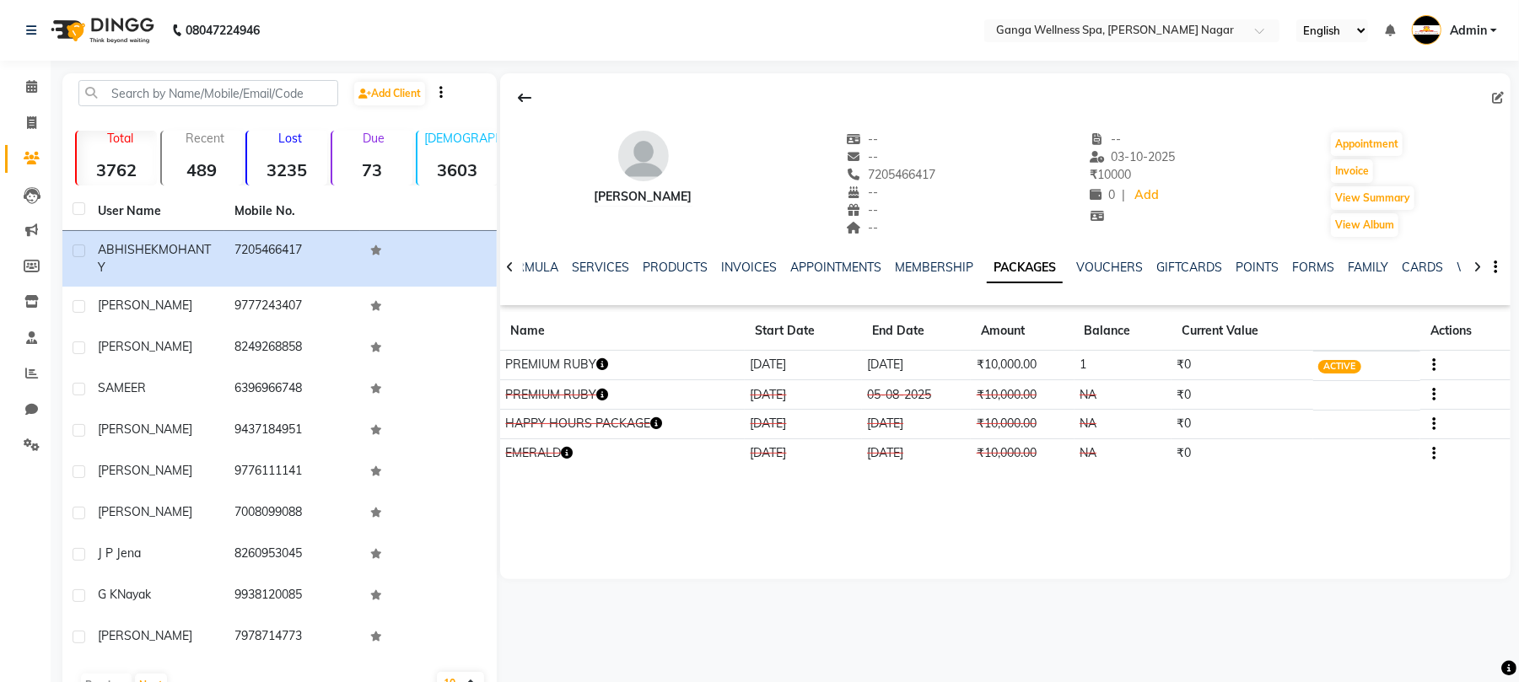
click at [607, 399] on icon "button" at bounding box center [602, 395] width 12 height 12
click at [817, 520] on div "[PERSON_NAME] -- -- 7205466417 -- -- -- -- [DATE] ₹ 10000 0 | Add Appointment I…" at bounding box center [1005, 326] width 1011 height 506
click at [606, 370] on icon "button" at bounding box center [602, 365] width 12 height 12
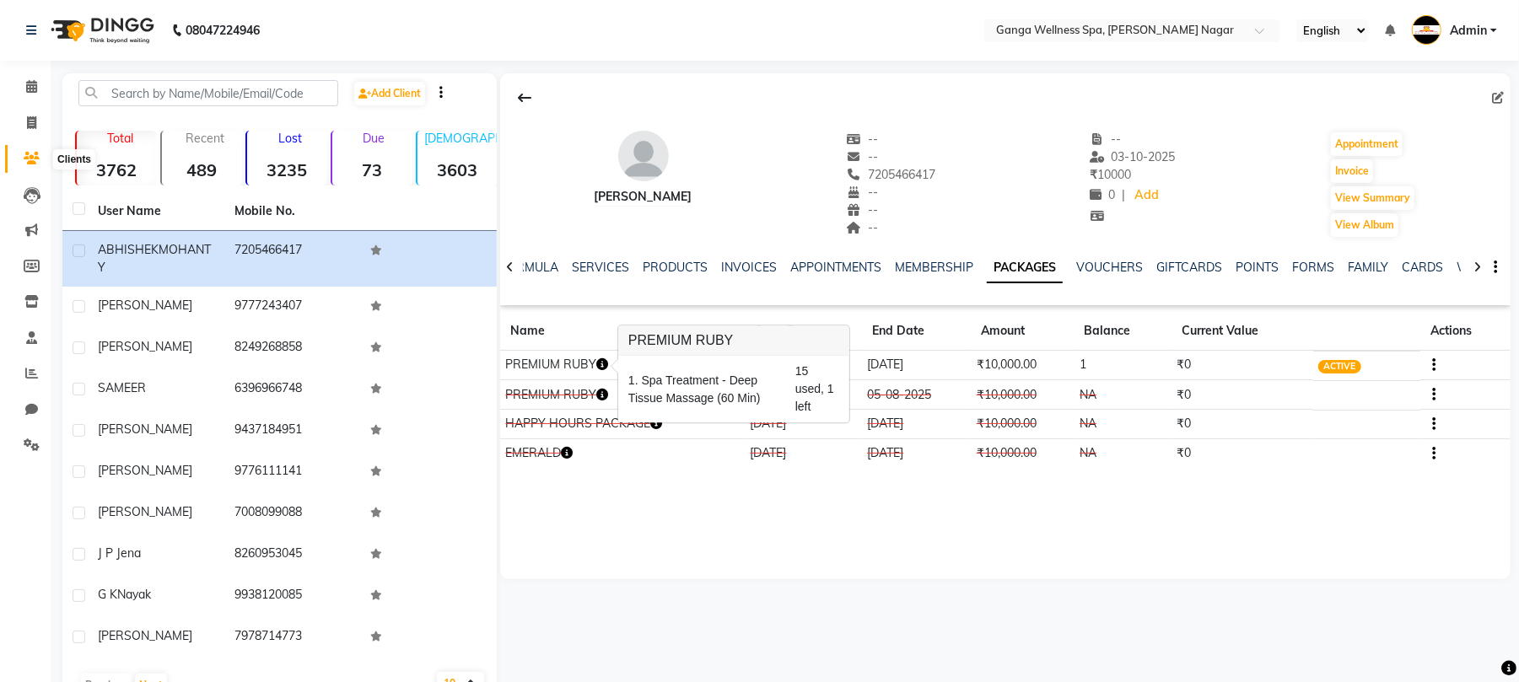
click at [35, 155] on icon at bounding box center [32, 158] width 16 height 13
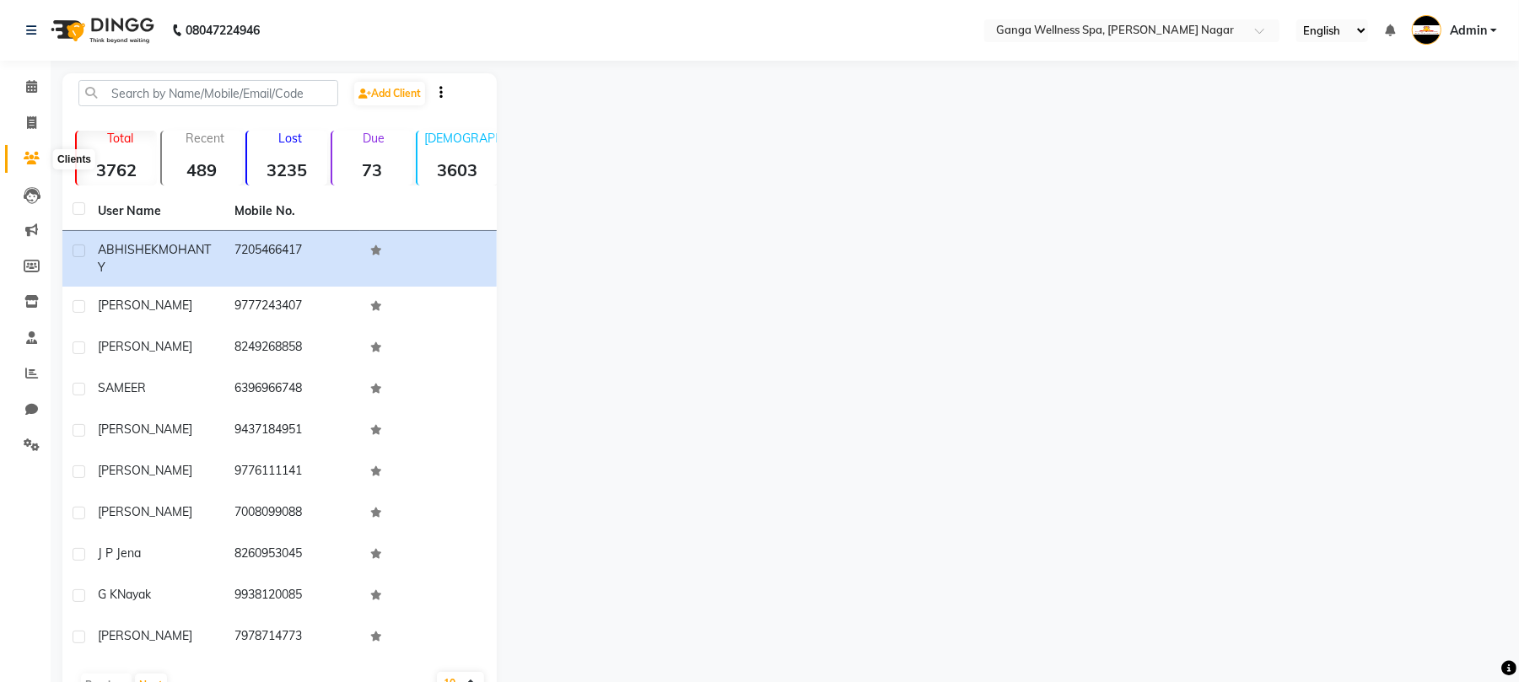
click at [28, 162] on icon at bounding box center [32, 158] width 16 height 13
click at [147, 105] on input "text" at bounding box center [208, 93] width 260 height 26
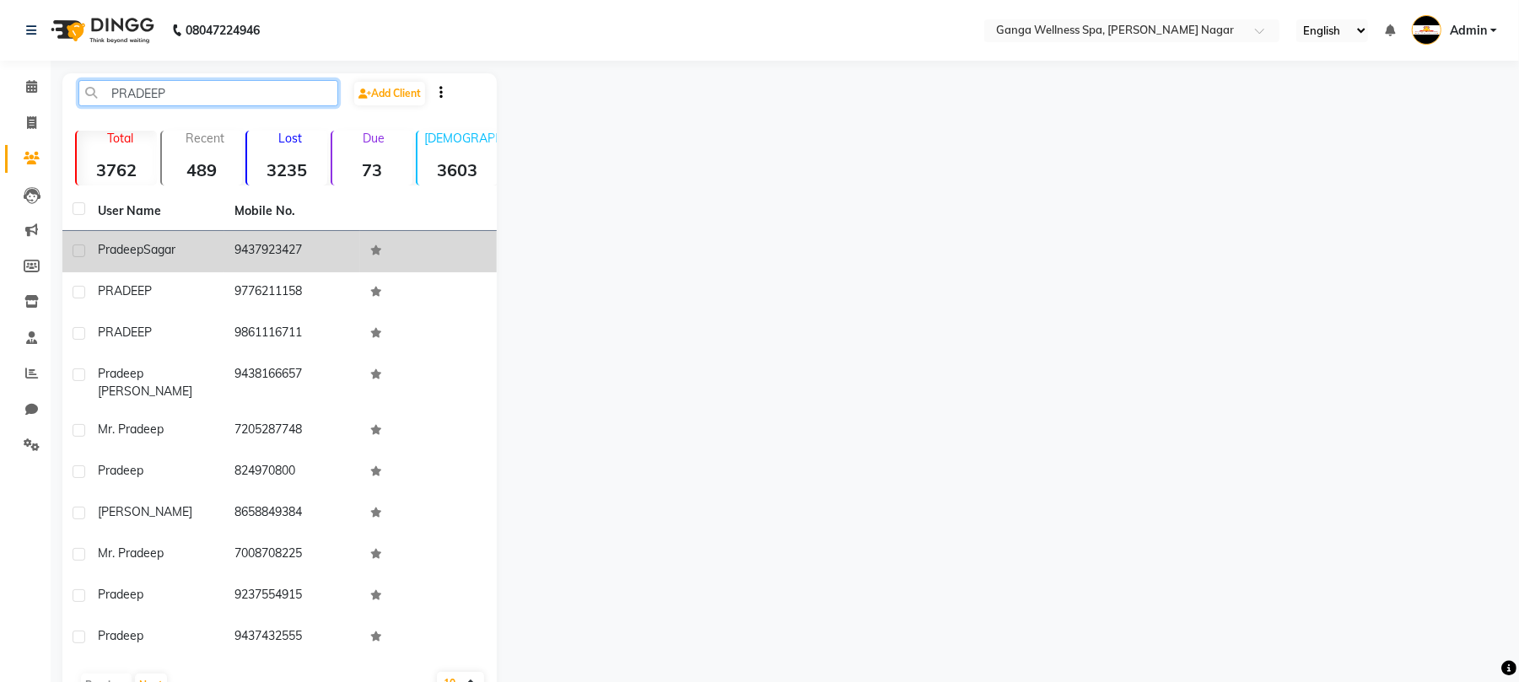
type input "PRADEEP"
click at [305, 258] on td "9437923427" at bounding box center [292, 251] width 137 height 41
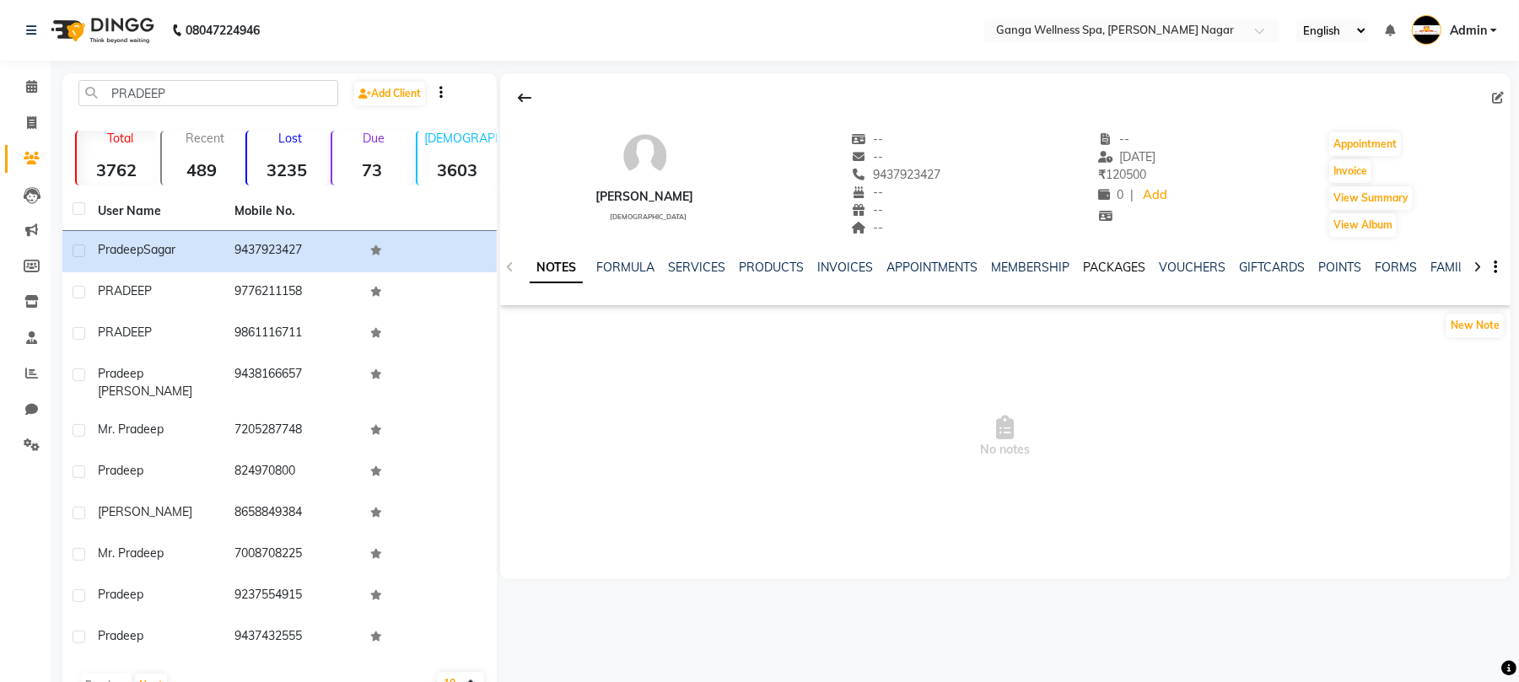
click at [1124, 270] on link "PACKAGES" at bounding box center [1114, 267] width 62 height 15
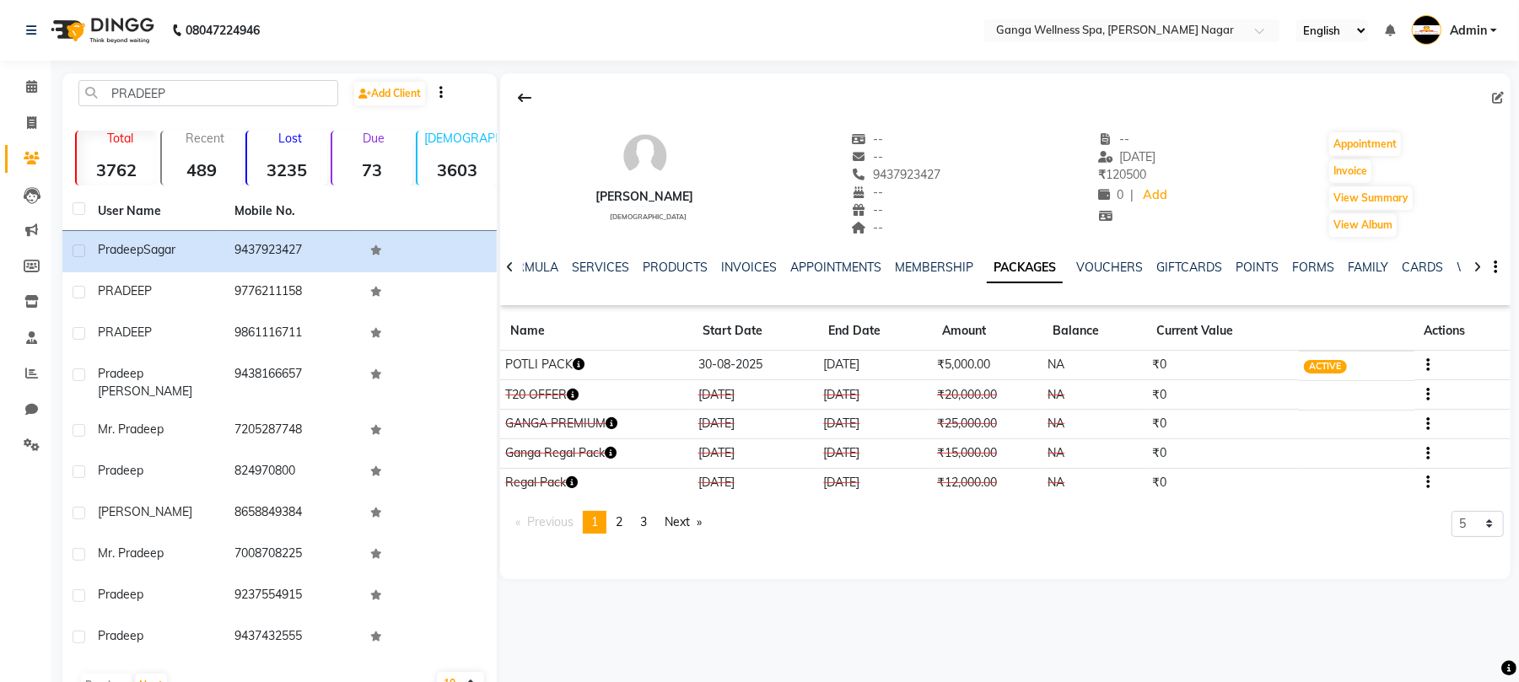
click at [582, 368] on icon "button" at bounding box center [579, 365] width 12 height 12
click at [1351, 172] on button "Invoice" at bounding box center [1351, 171] width 42 height 24
select select "service"
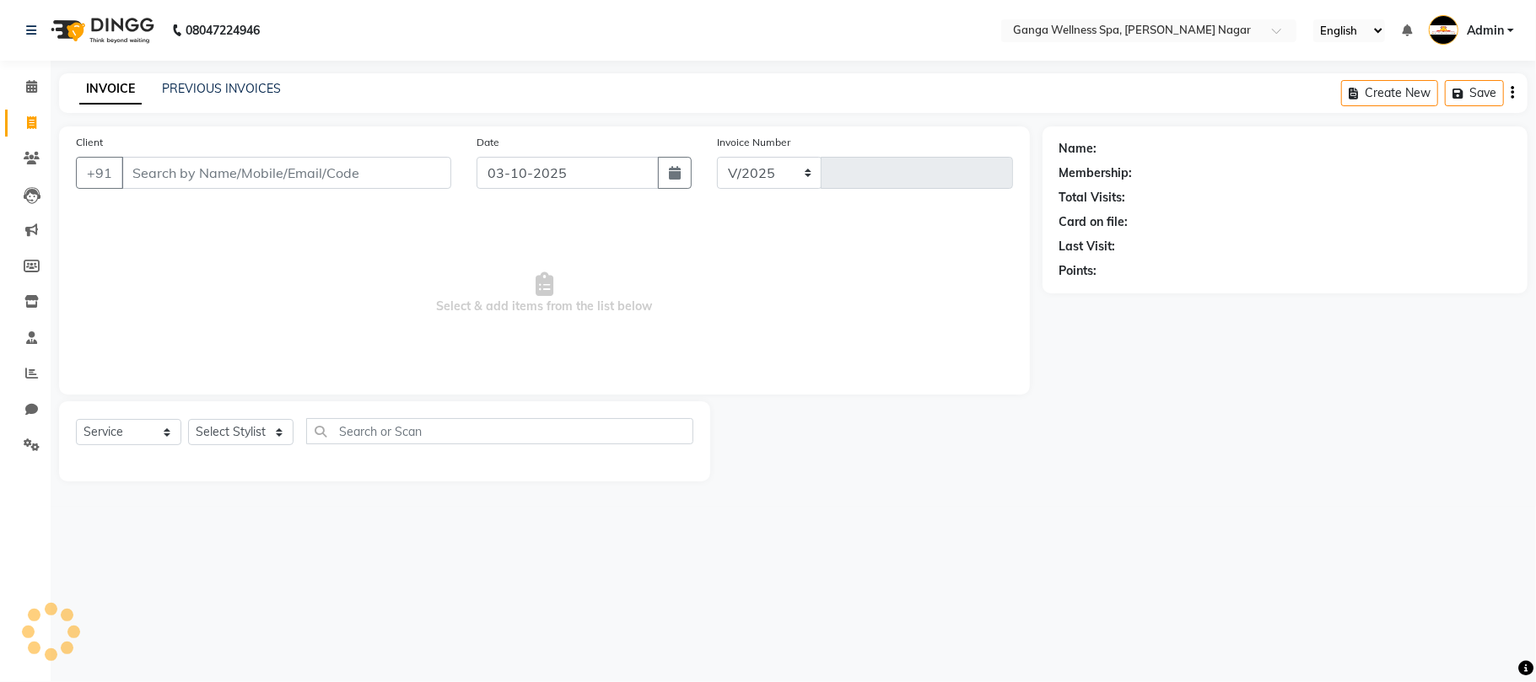
select select "762"
type input "3381"
click at [213, 429] on select "Select Stylist" at bounding box center [240, 432] width 105 height 26
type input "9437923427"
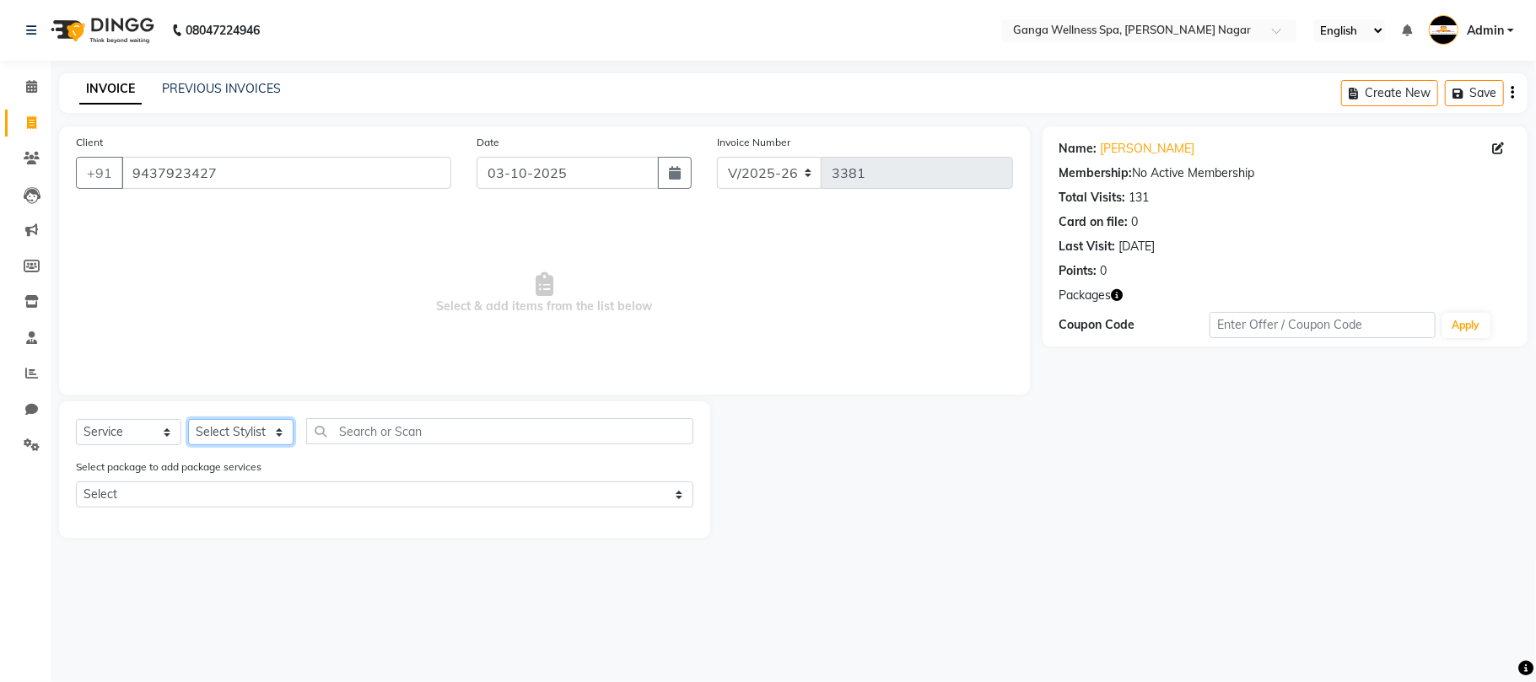
select select "70875"
click at [188, 419] on select "Select Stylist Abhi [PERSON_NAME] Alexa AMMY AMMY [PERSON_NAME] anya APPI [PERS…" at bounding box center [240, 432] width 105 height 26
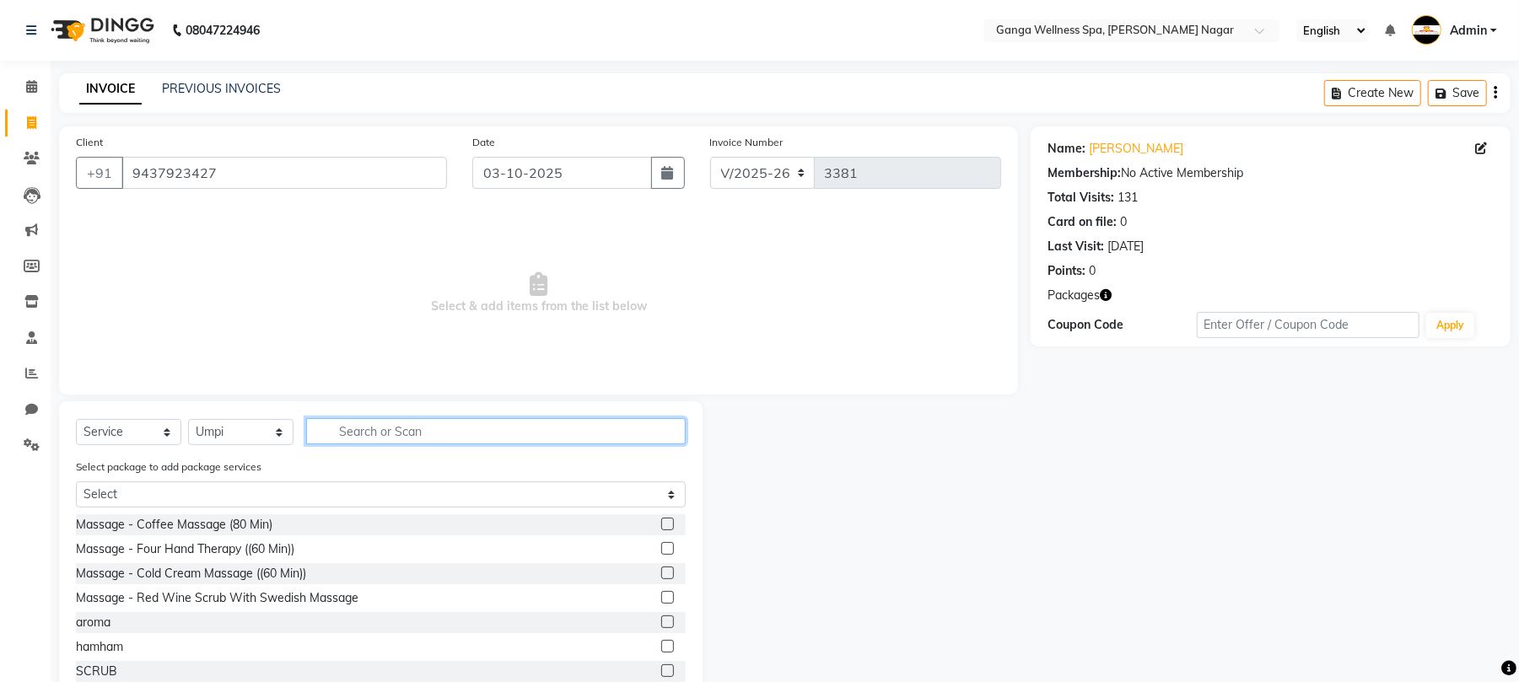
click at [420, 434] on input "text" at bounding box center [496, 431] width 380 height 26
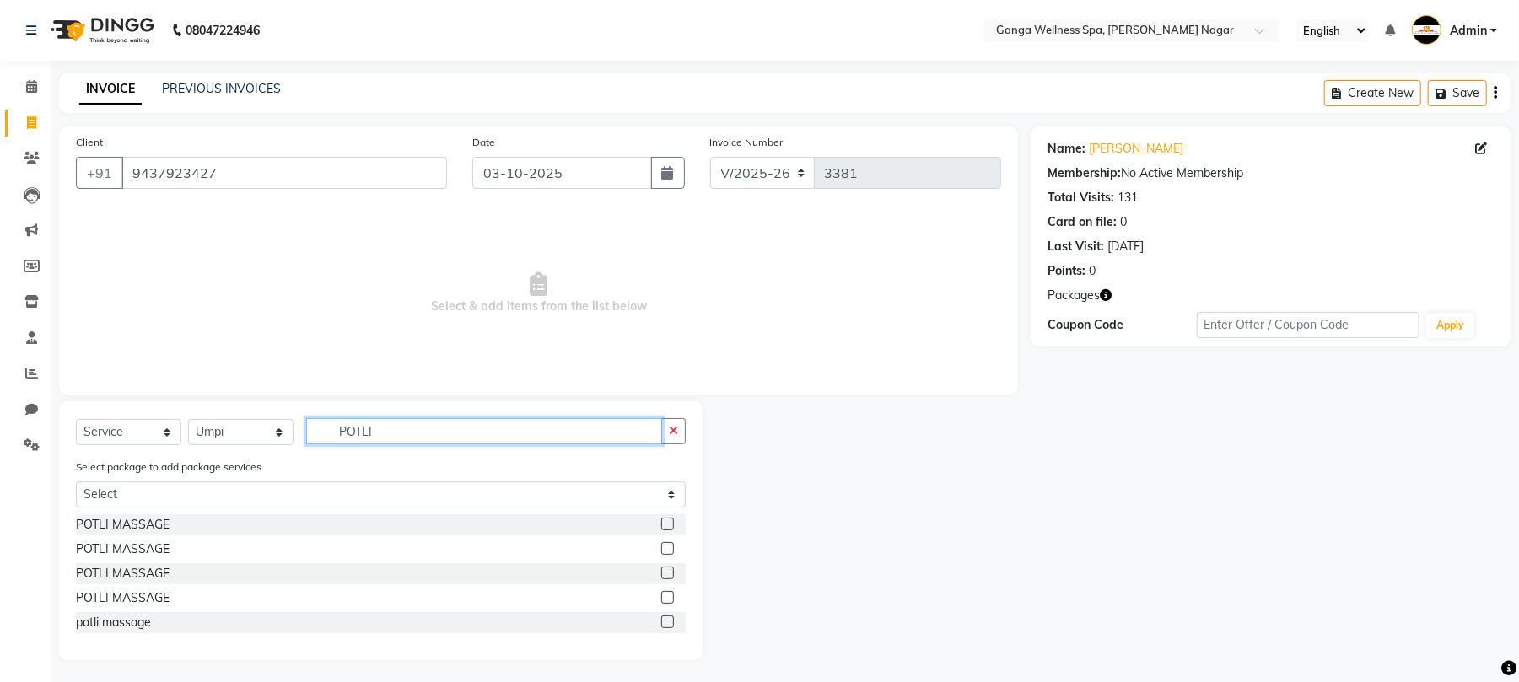
type input "POTLI"
click at [670, 622] on label at bounding box center [667, 622] width 13 height 13
click at [670, 622] on input "checkbox" at bounding box center [666, 623] width 11 height 11
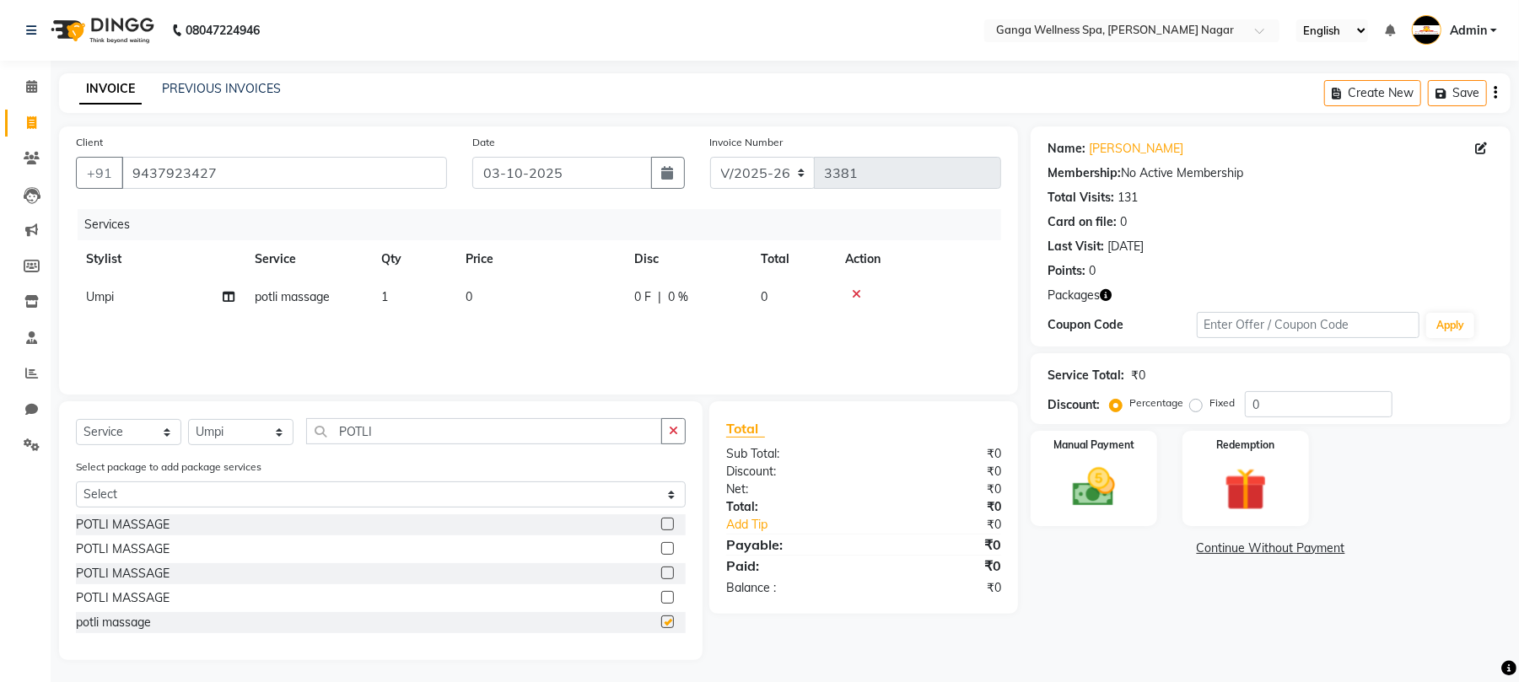
checkbox input "false"
click at [1236, 493] on img at bounding box center [1246, 489] width 73 height 55
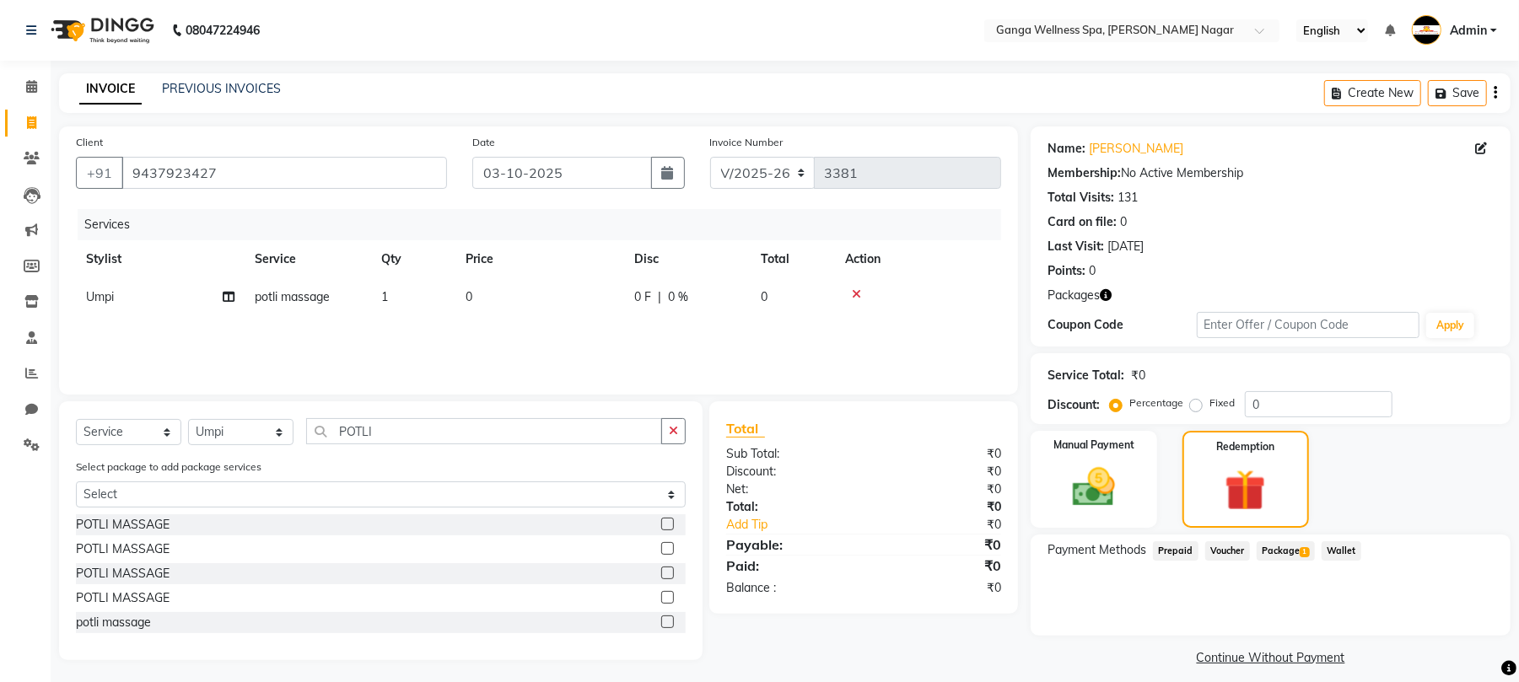
click at [1286, 553] on span "Package 1" at bounding box center [1286, 551] width 58 height 19
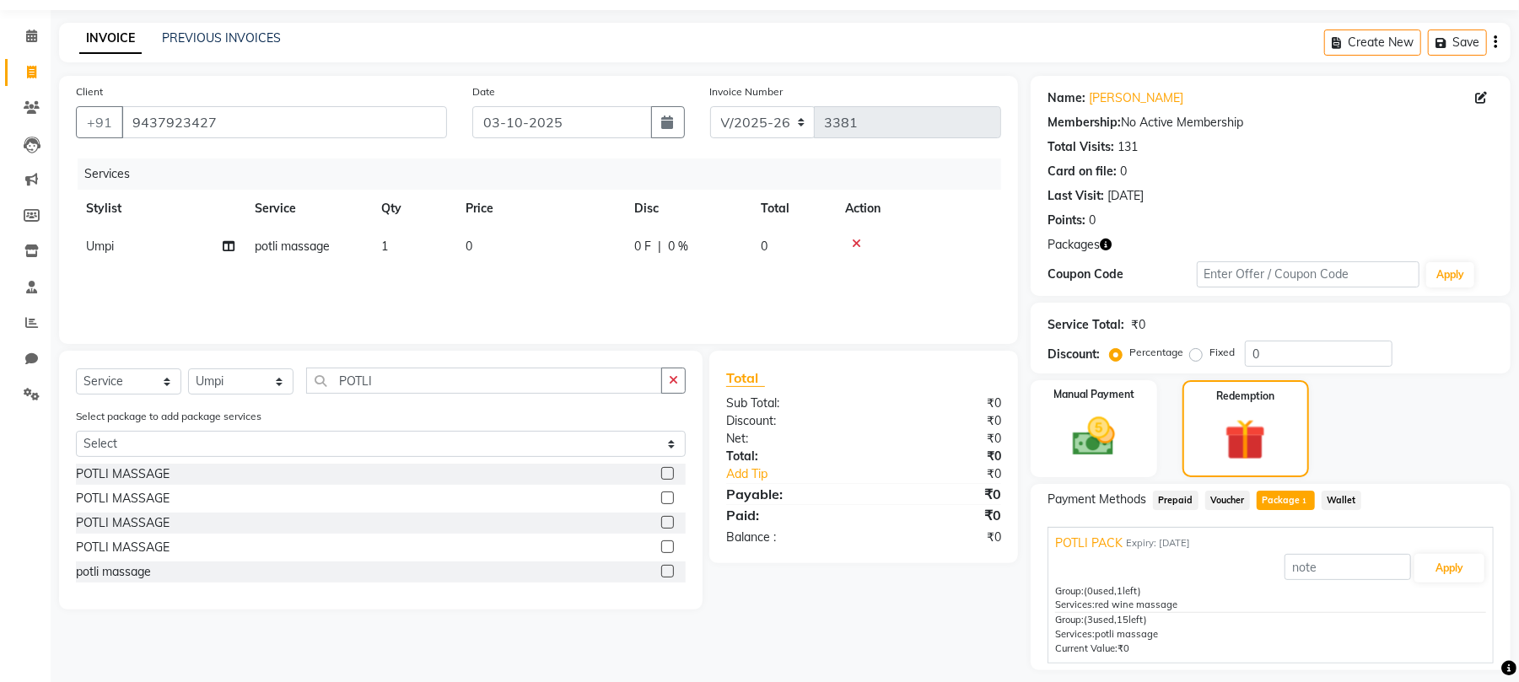
scroll to position [100, 0]
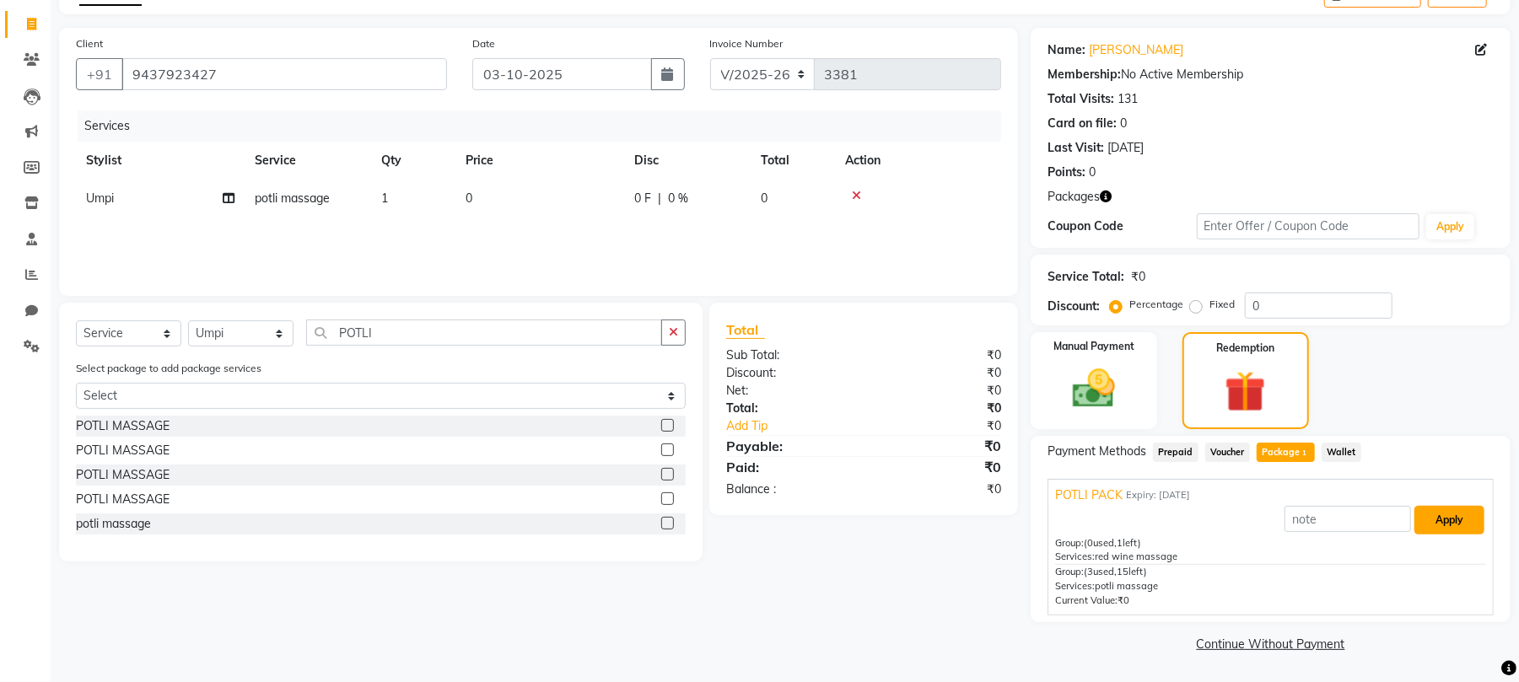
click at [1451, 531] on button "Apply" at bounding box center [1450, 520] width 70 height 29
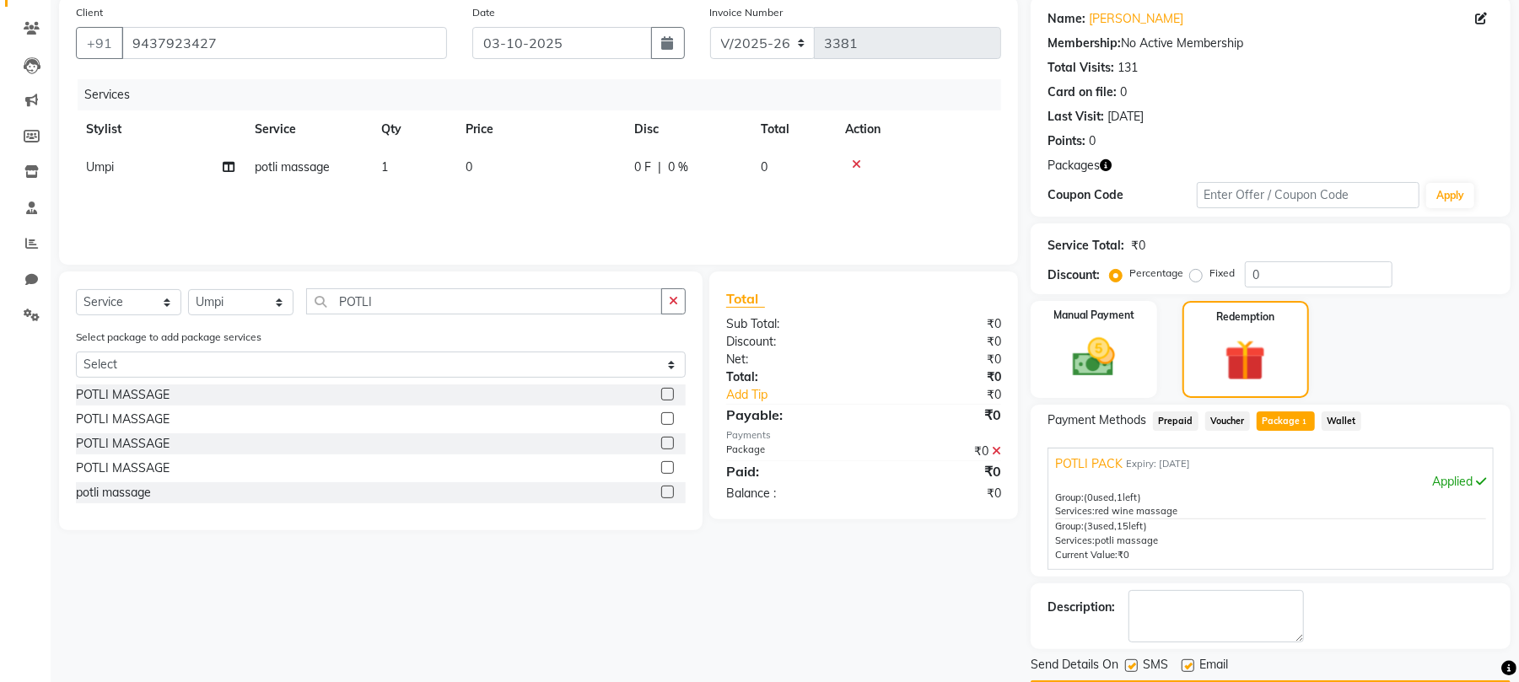
scroll to position [182, 0]
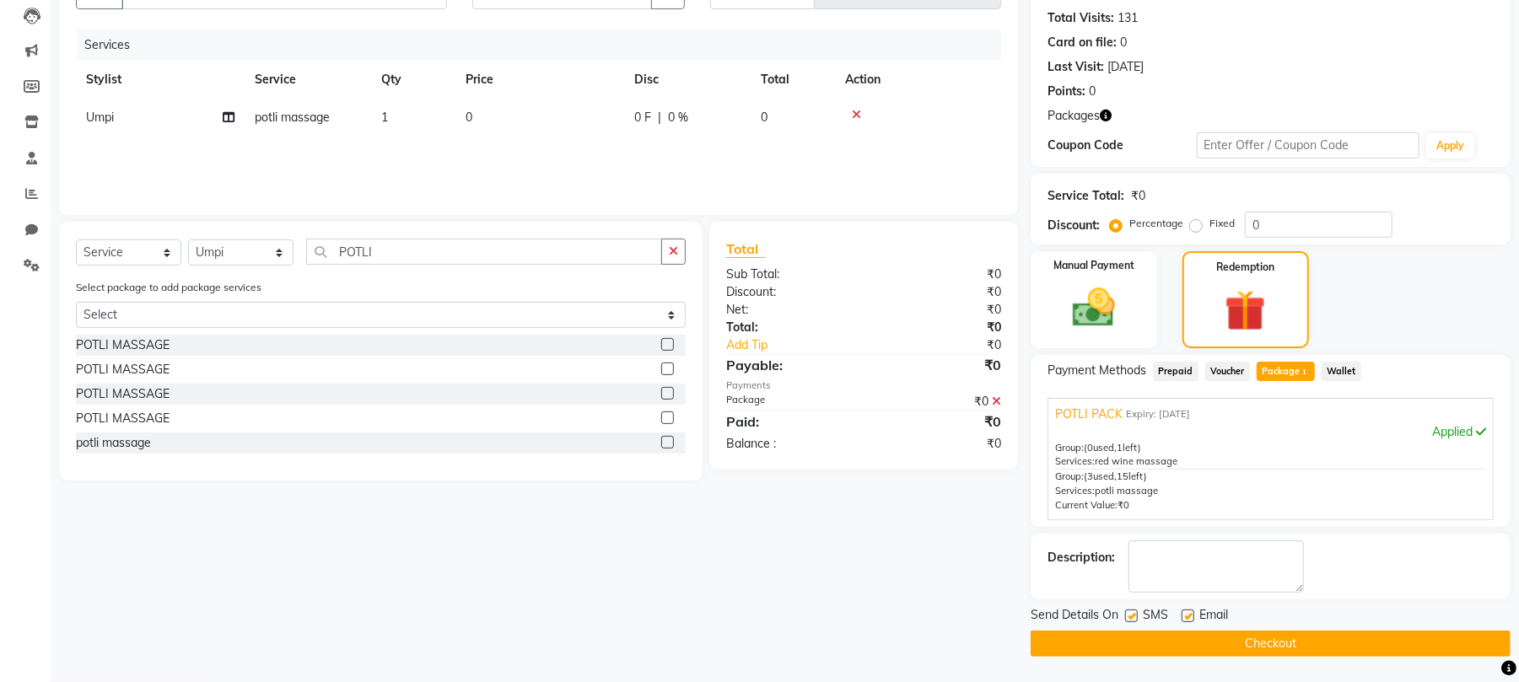
click at [1246, 646] on button "Checkout" at bounding box center [1271, 644] width 480 height 26
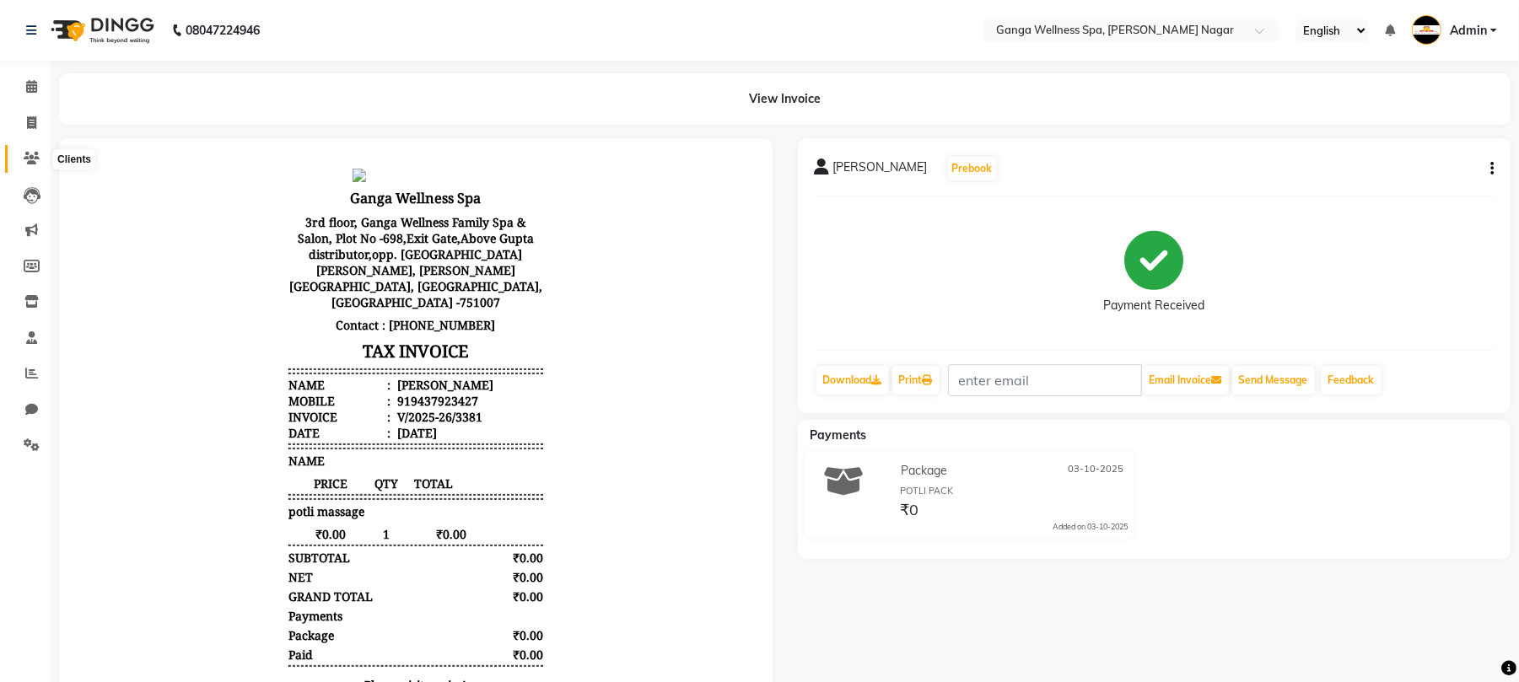
click at [34, 164] on icon at bounding box center [32, 158] width 16 height 13
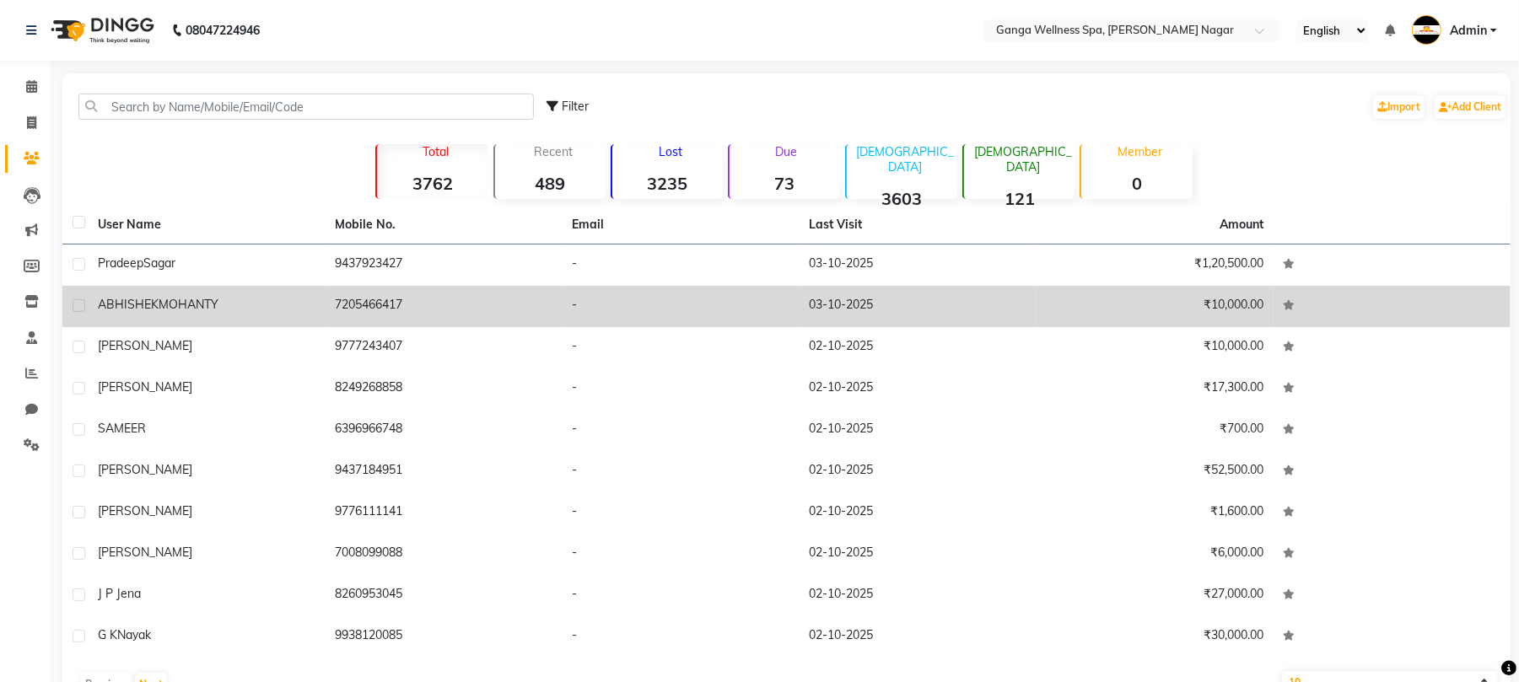
click at [294, 301] on div "[PERSON_NAME]" at bounding box center [206, 305] width 217 height 18
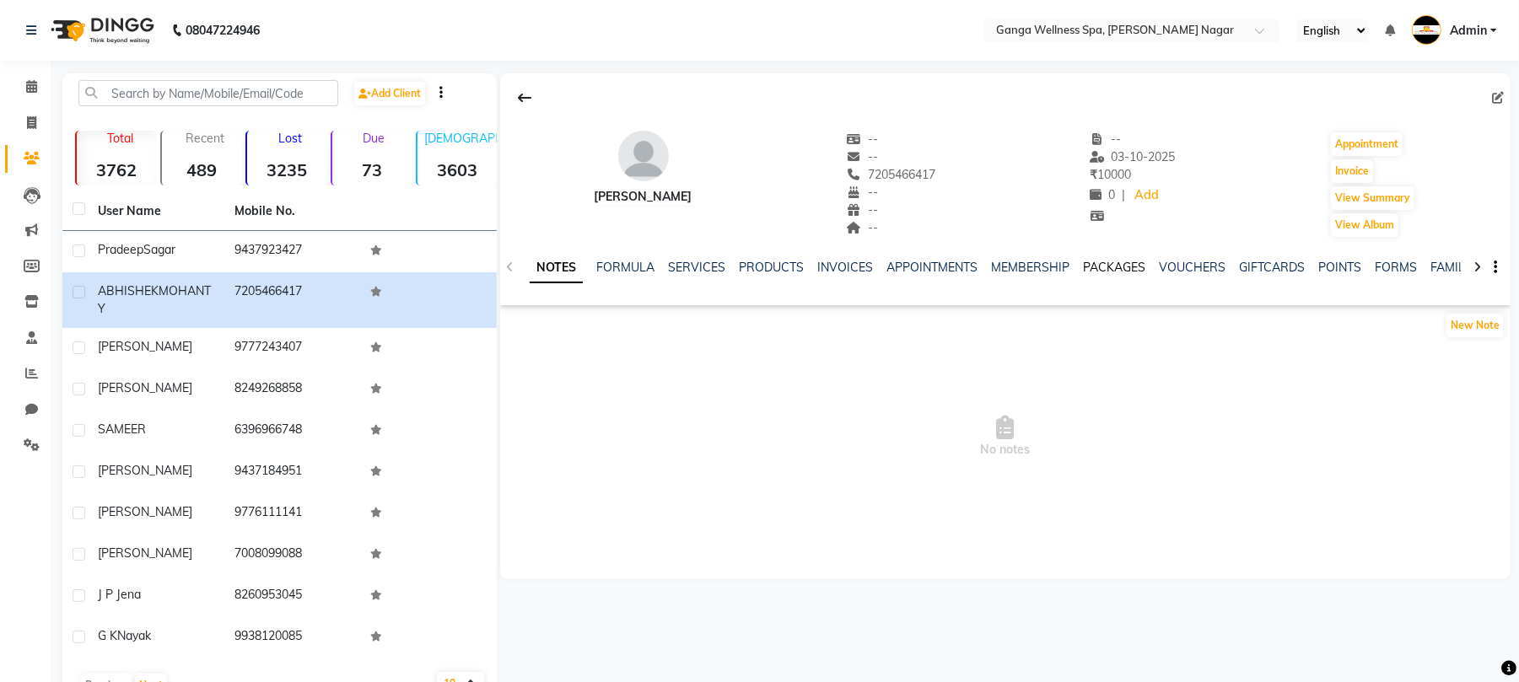
click at [1110, 267] on link "PACKAGES" at bounding box center [1114, 267] width 62 height 15
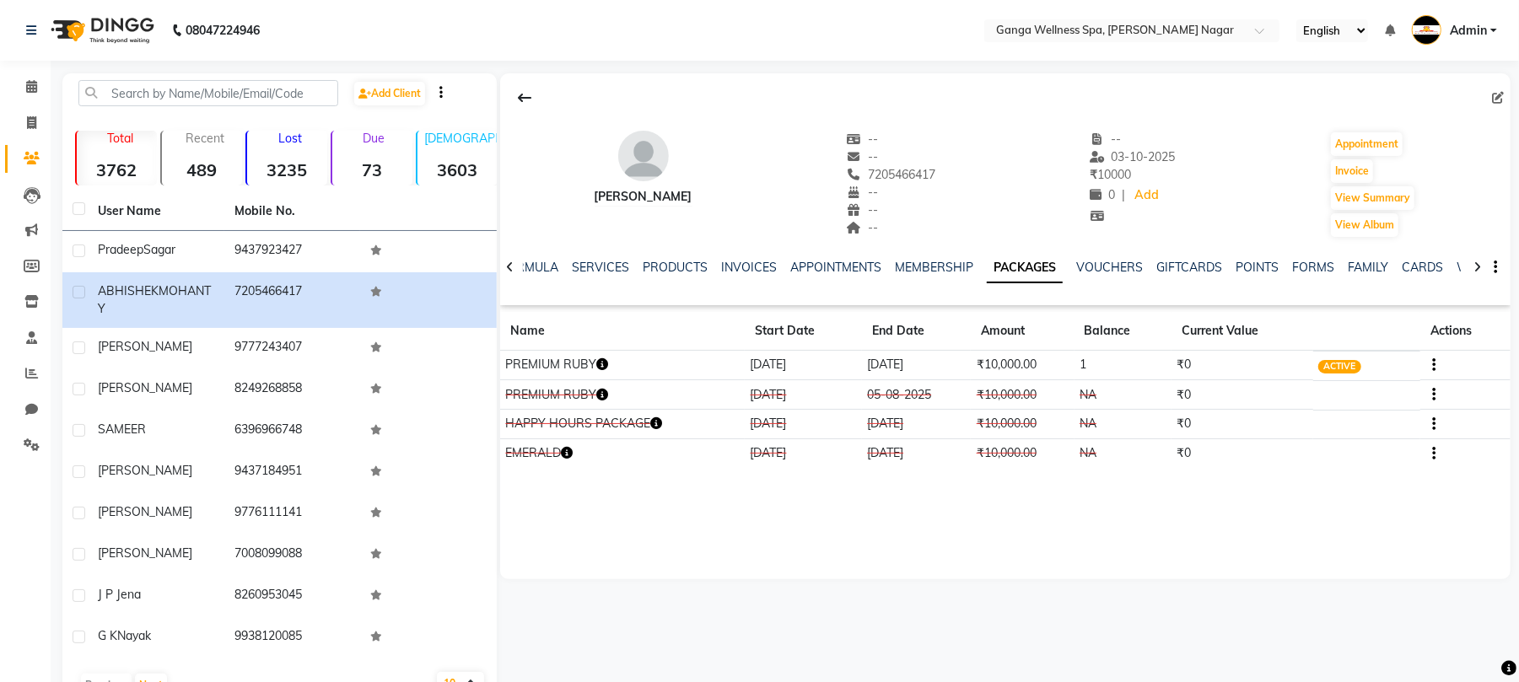
click at [606, 369] on icon "button" at bounding box center [602, 365] width 12 height 12
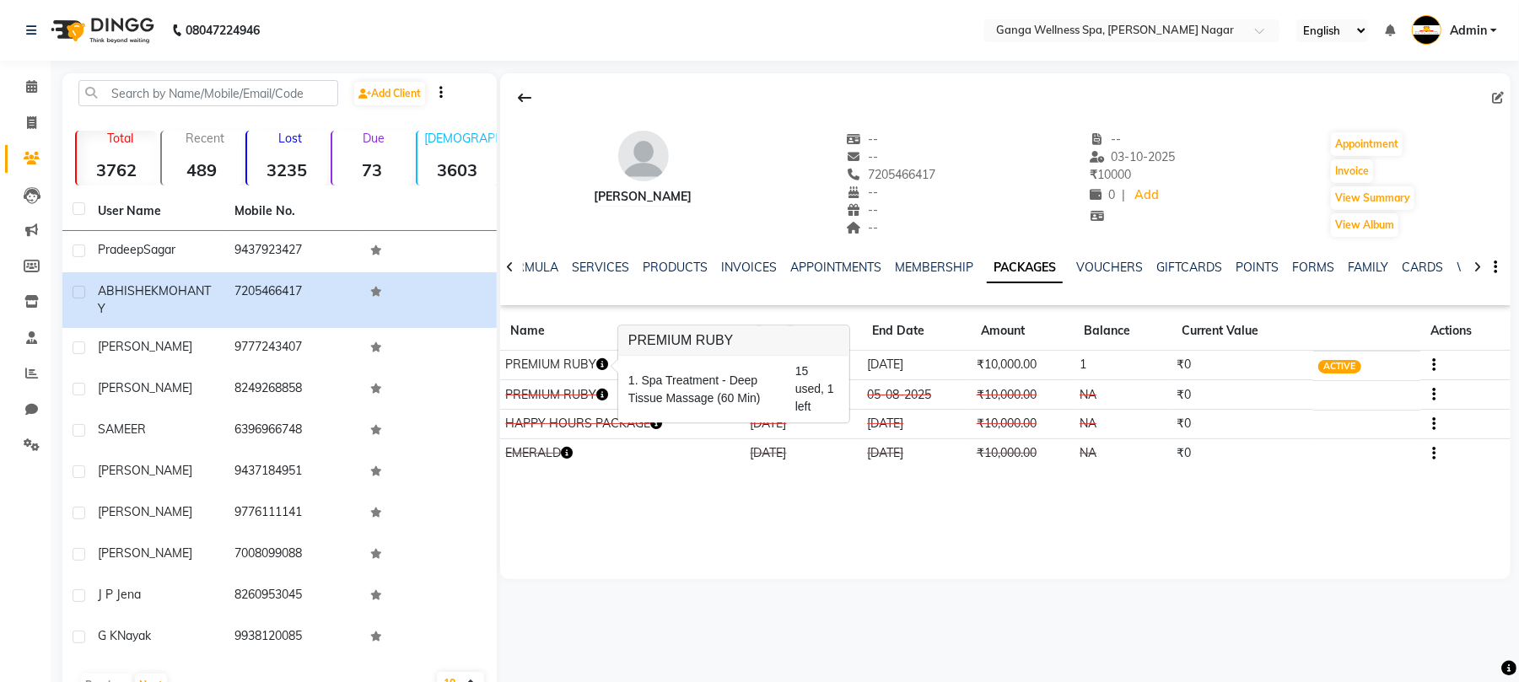
click at [605, 365] on icon "button" at bounding box center [602, 365] width 12 height 12
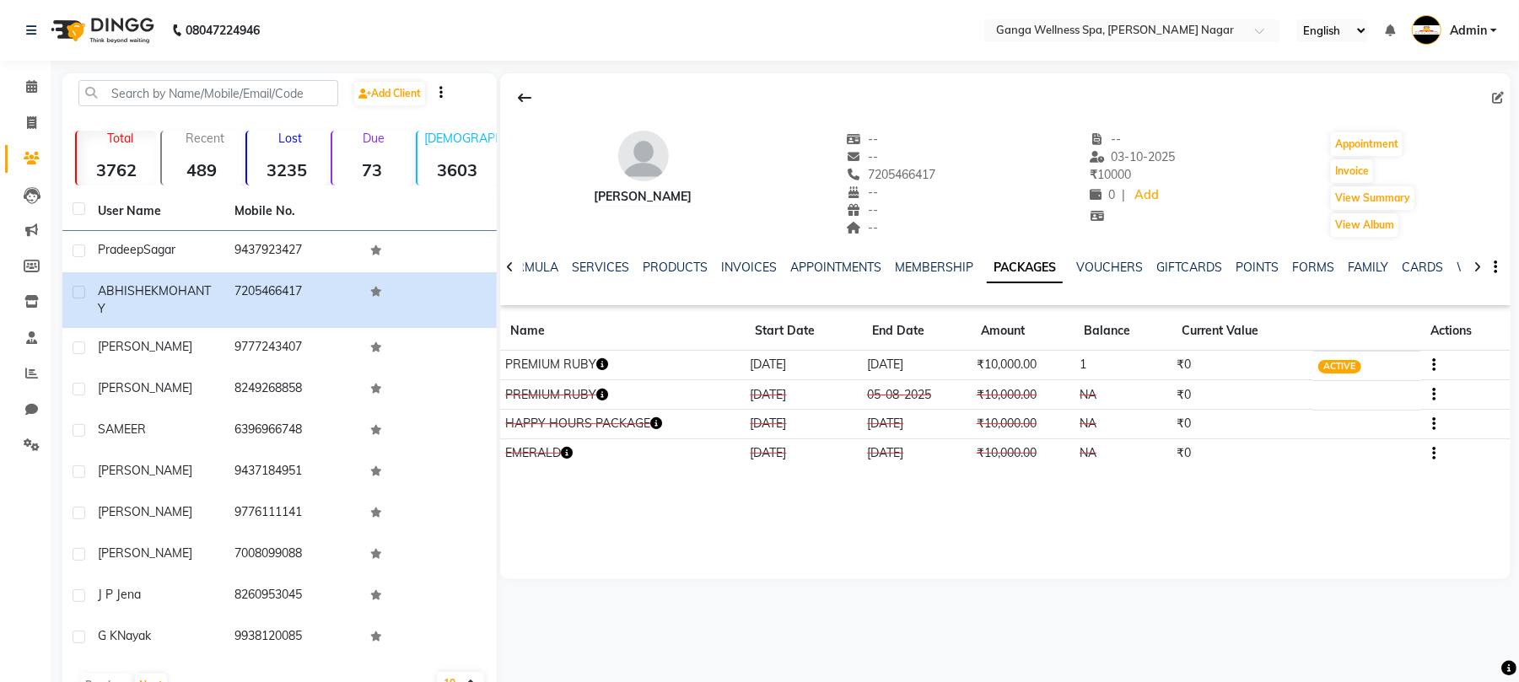
click at [602, 369] on icon "button" at bounding box center [602, 365] width 12 height 12
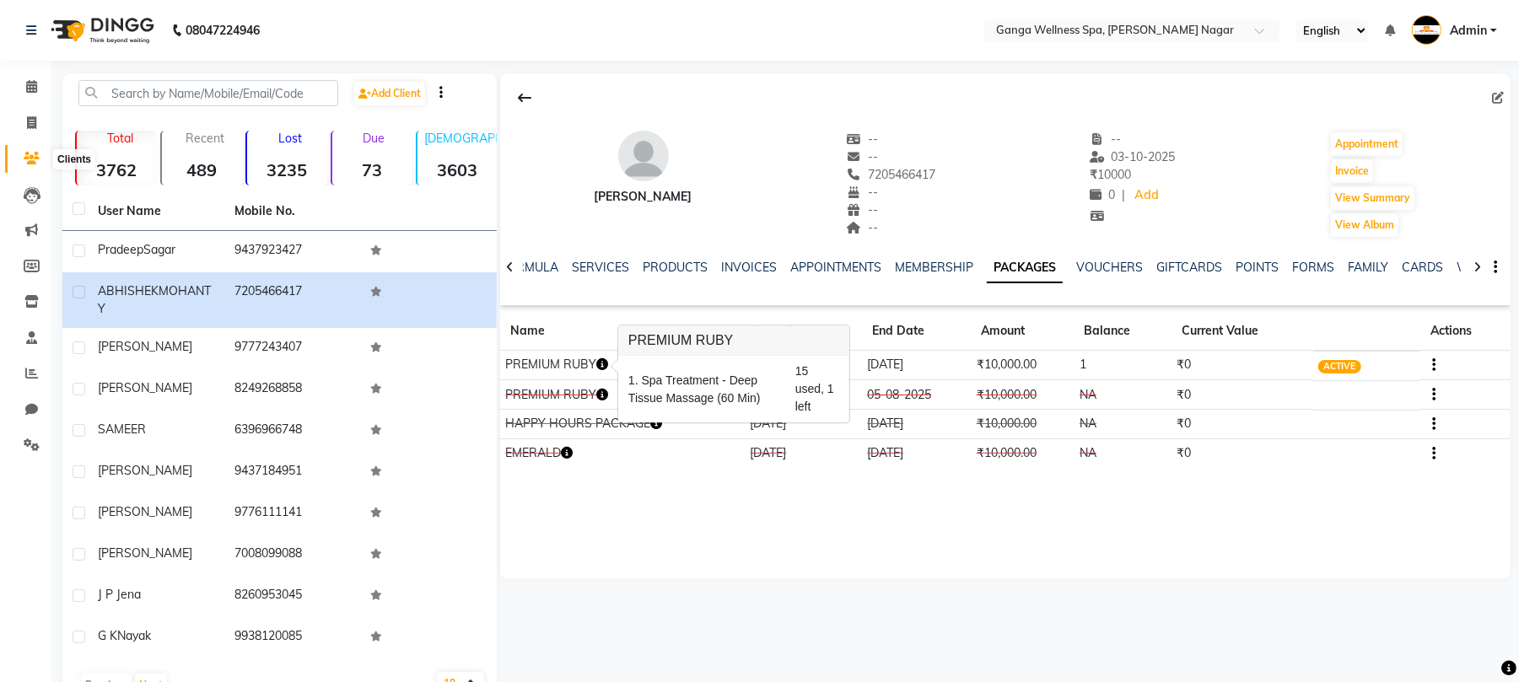
click at [30, 159] on icon at bounding box center [32, 158] width 16 height 13
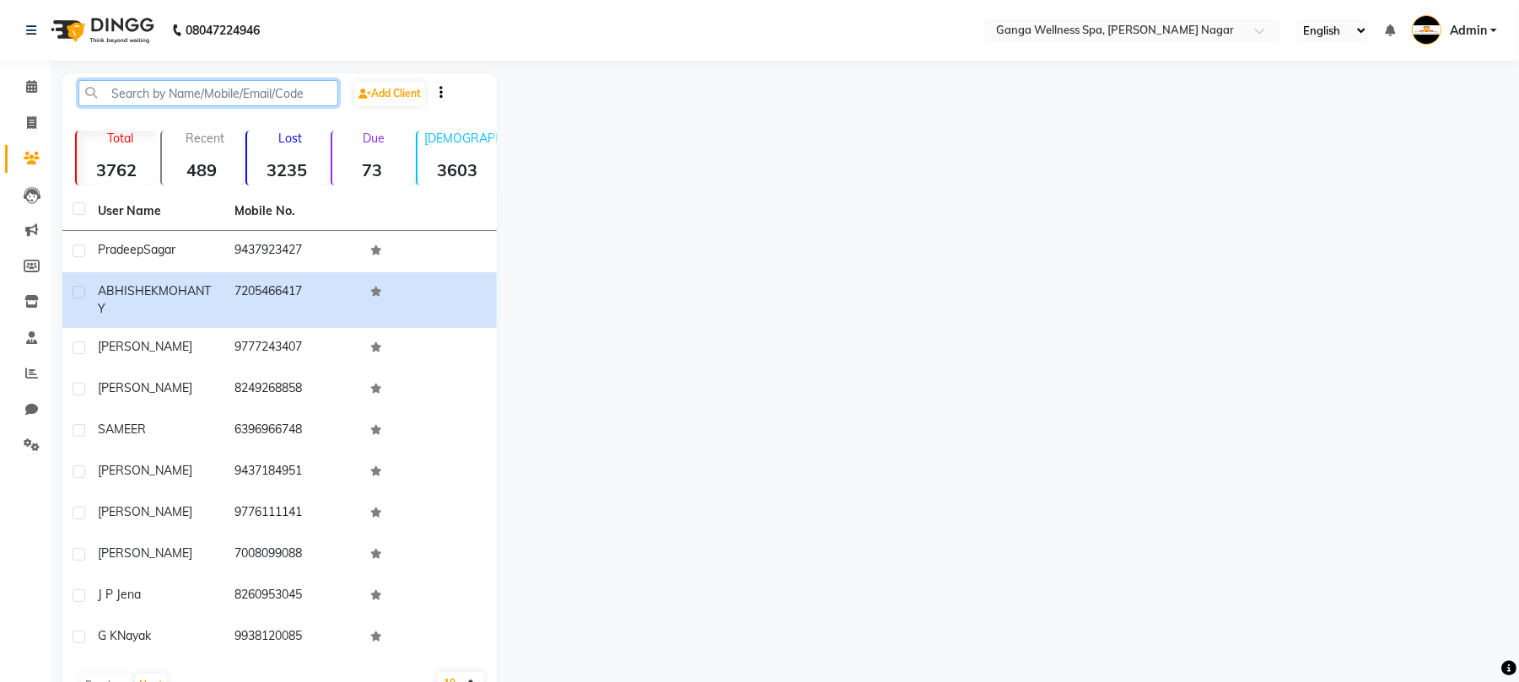
click at [189, 93] on input "text" at bounding box center [208, 93] width 260 height 26
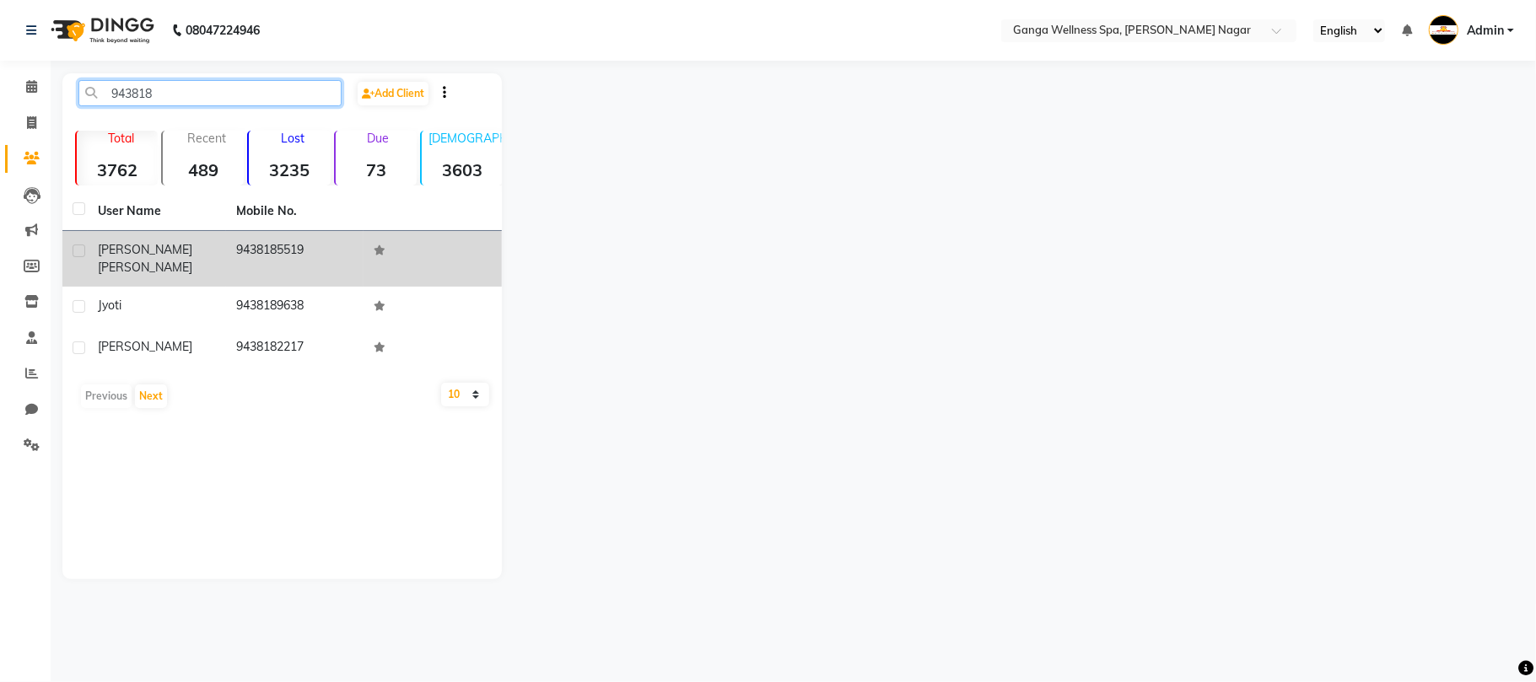
type input "943818"
click at [270, 238] on td "9438185519" at bounding box center [295, 259] width 138 height 56
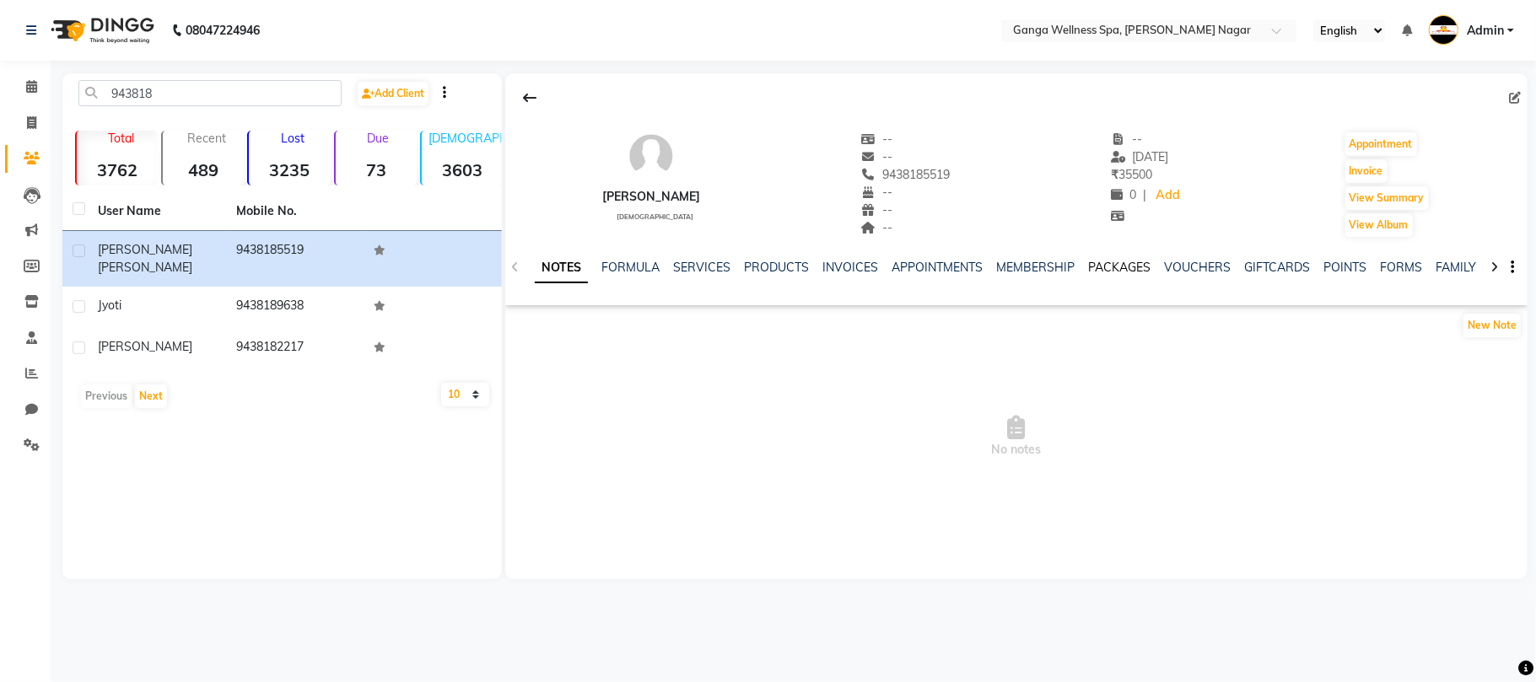
click at [1111, 272] on link "PACKAGES" at bounding box center [1119, 267] width 62 height 15
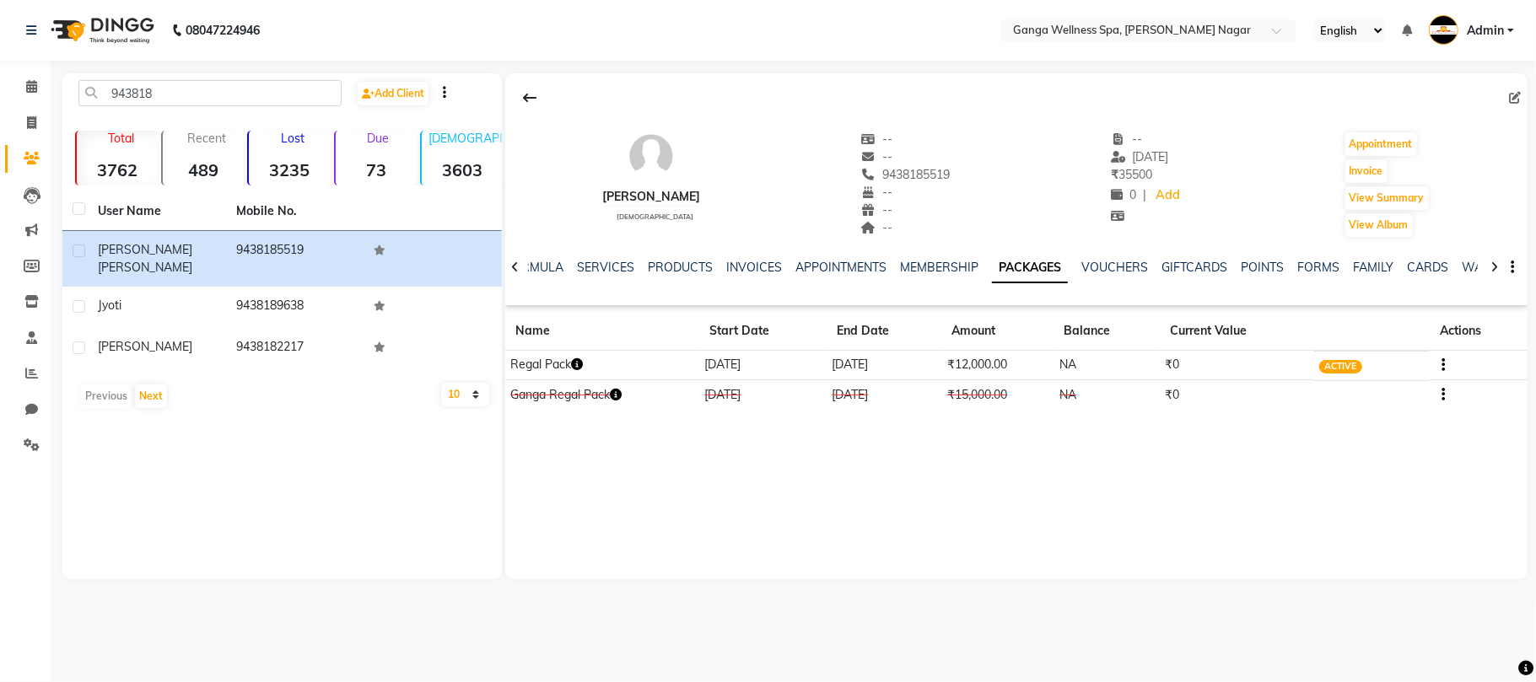
click at [583, 361] on icon "button" at bounding box center [577, 365] width 12 height 12
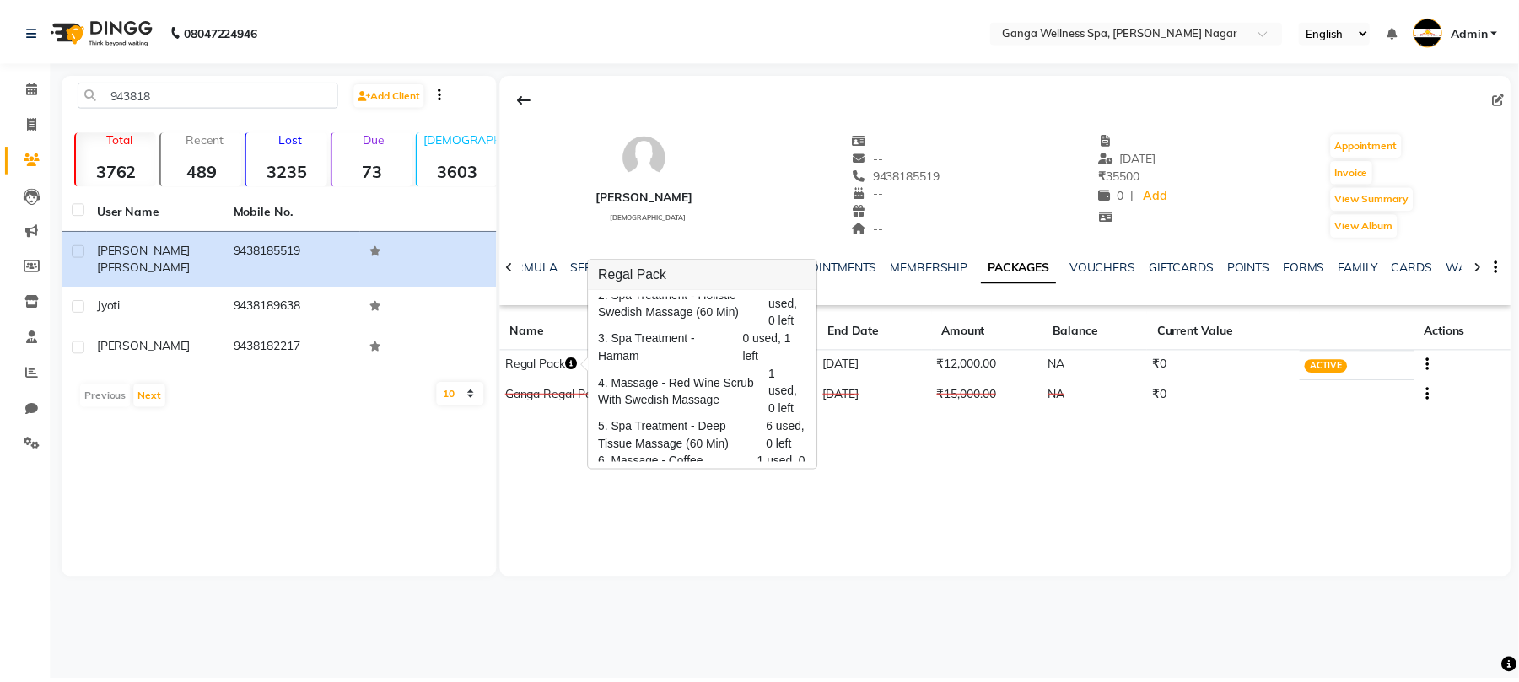
scroll to position [81, 0]
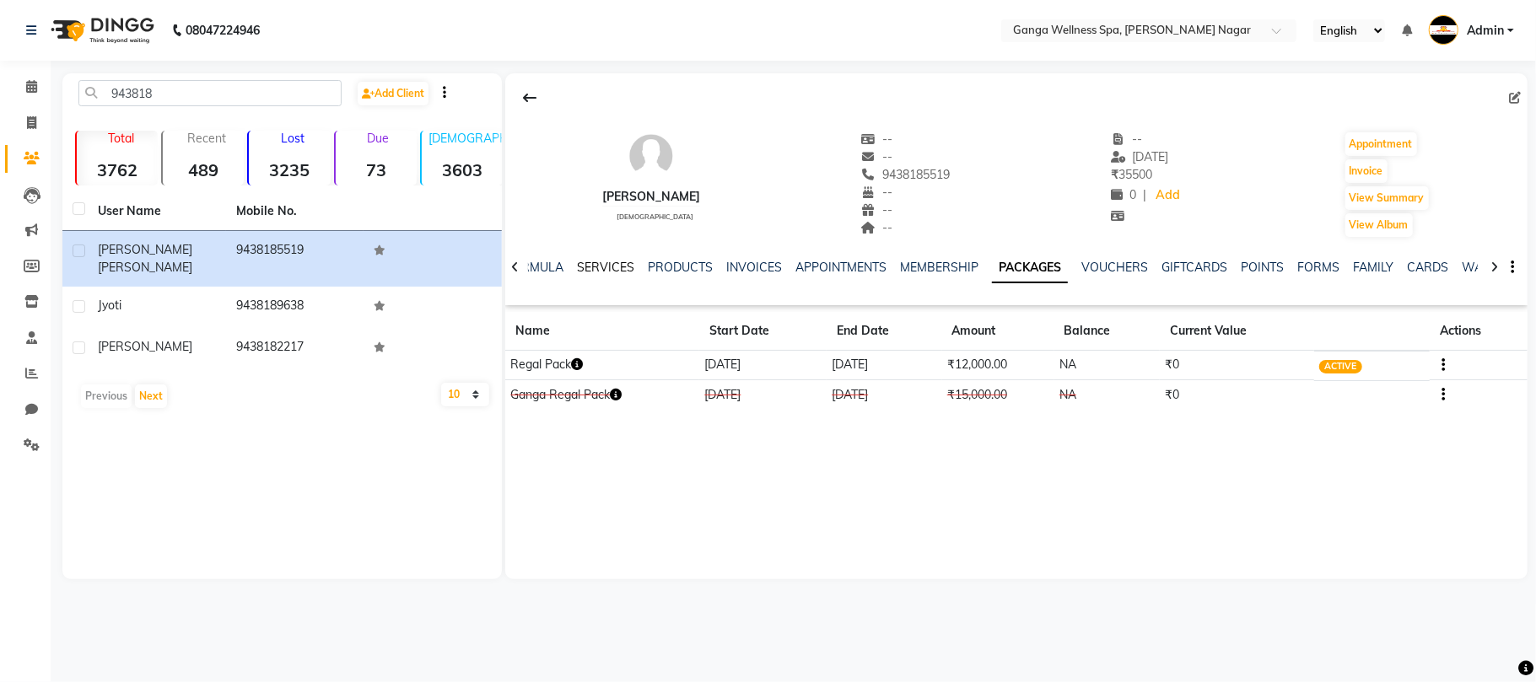
click at [597, 267] on link "SERVICES" at bounding box center [605, 267] width 57 height 15
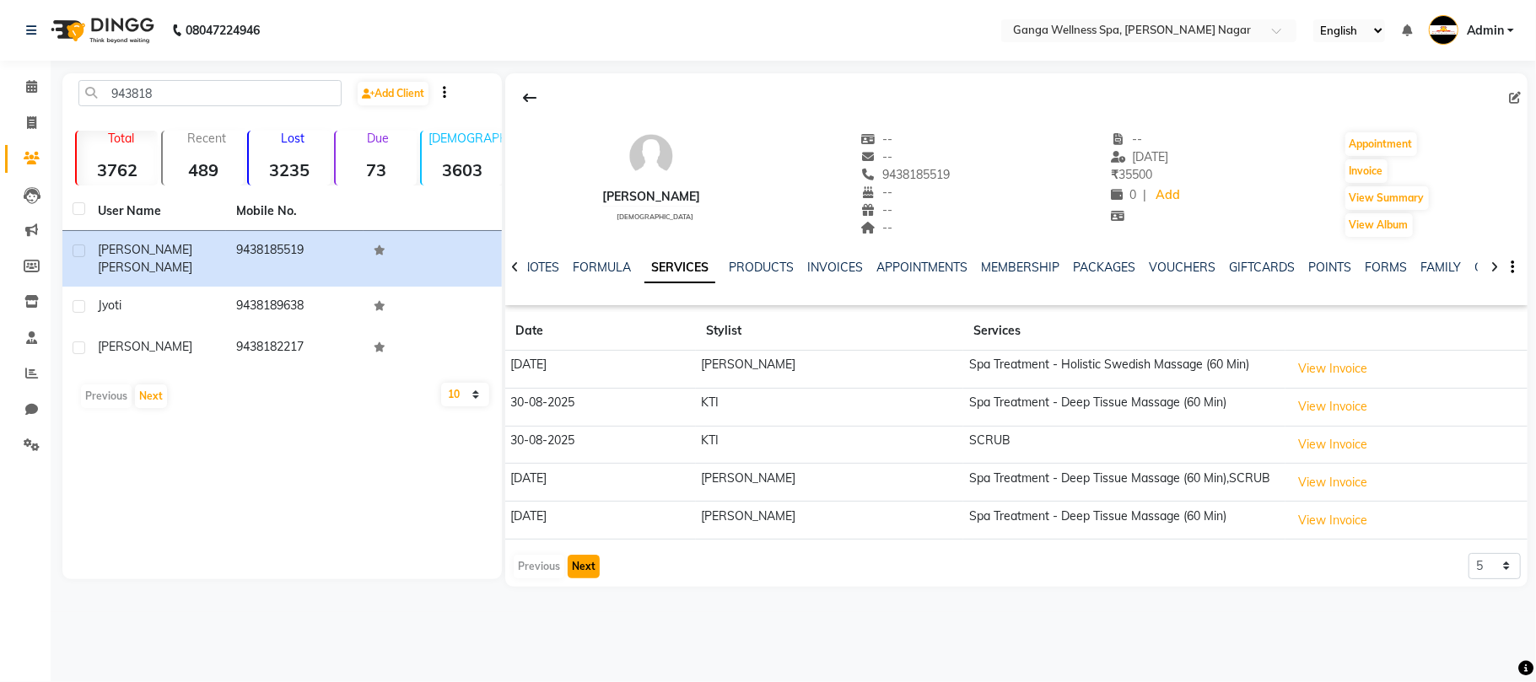
click at [585, 577] on button "Next" at bounding box center [584, 567] width 32 height 24
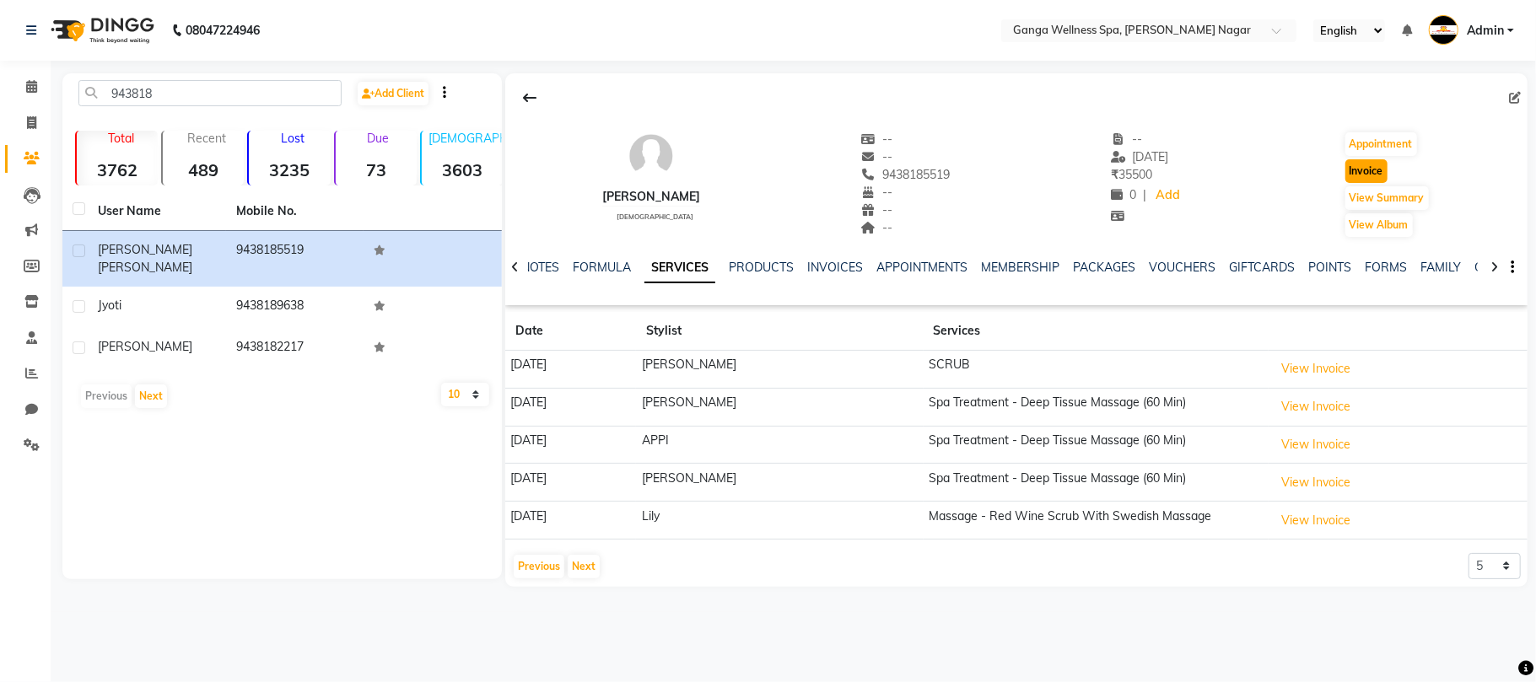
click at [1380, 170] on button "Invoice" at bounding box center [1367, 171] width 42 height 24
select select "service"
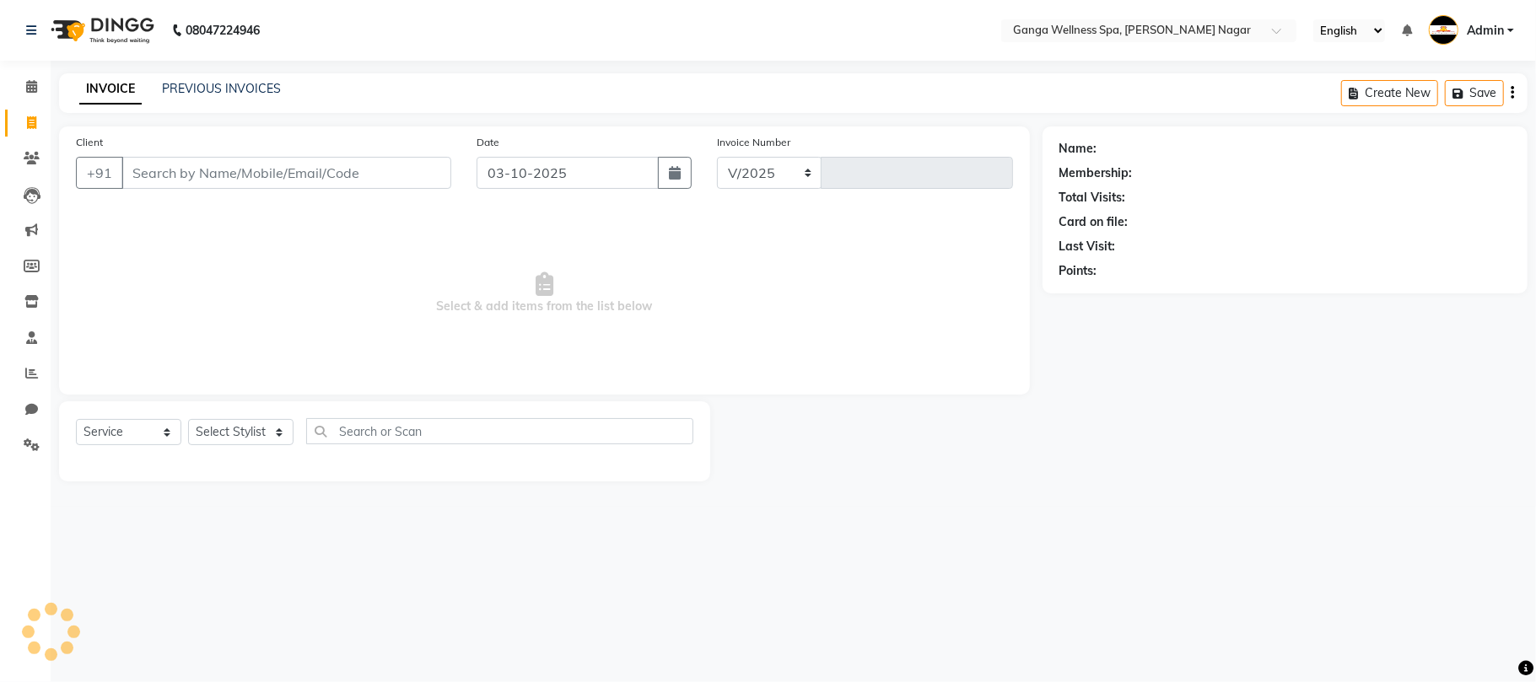
select select "762"
type input "3382"
click at [229, 436] on select "Select Stylist" at bounding box center [240, 432] width 105 height 26
type input "9438185519"
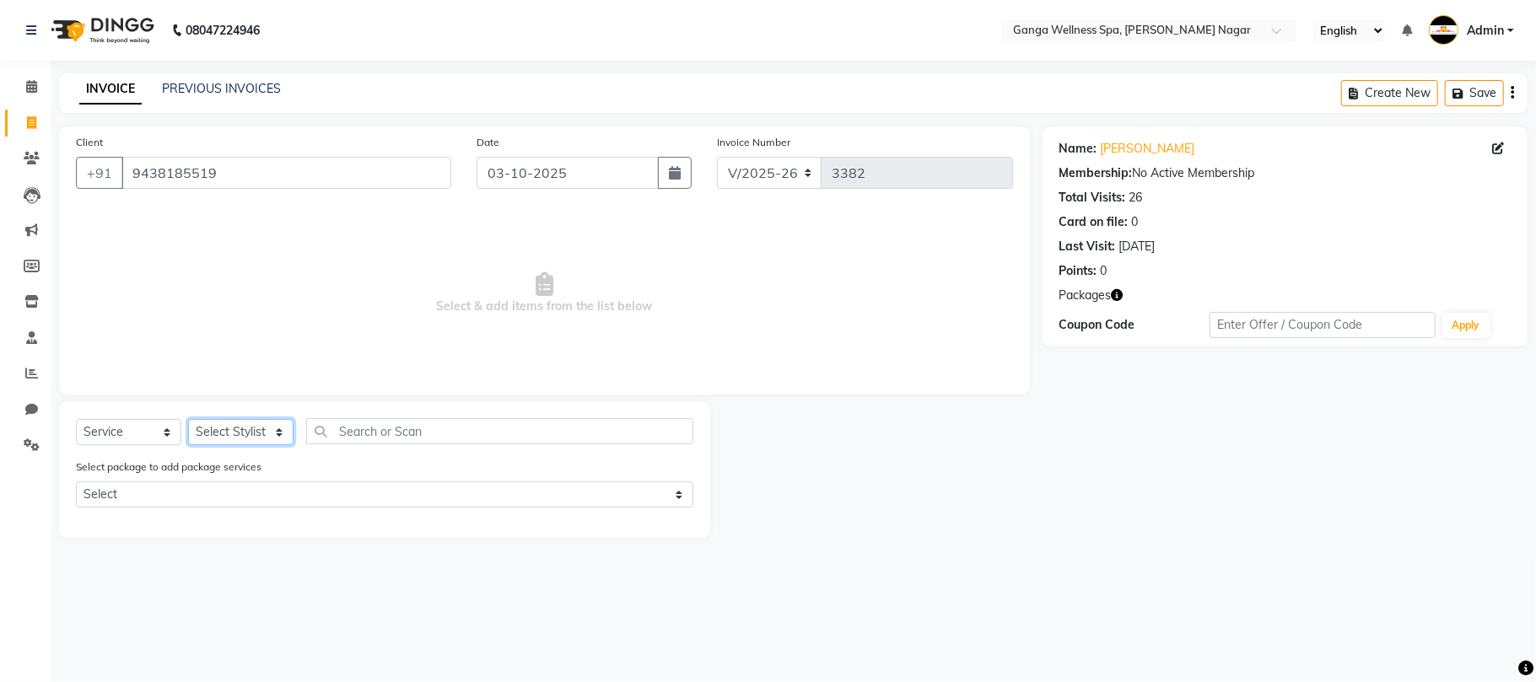
select select "12281"
click at [188, 419] on select "Select Stylist Abhi [PERSON_NAME] Alexa AMMY AMMY [PERSON_NAME] anya APPI [PERS…" at bounding box center [240, 432] width 105 height 26
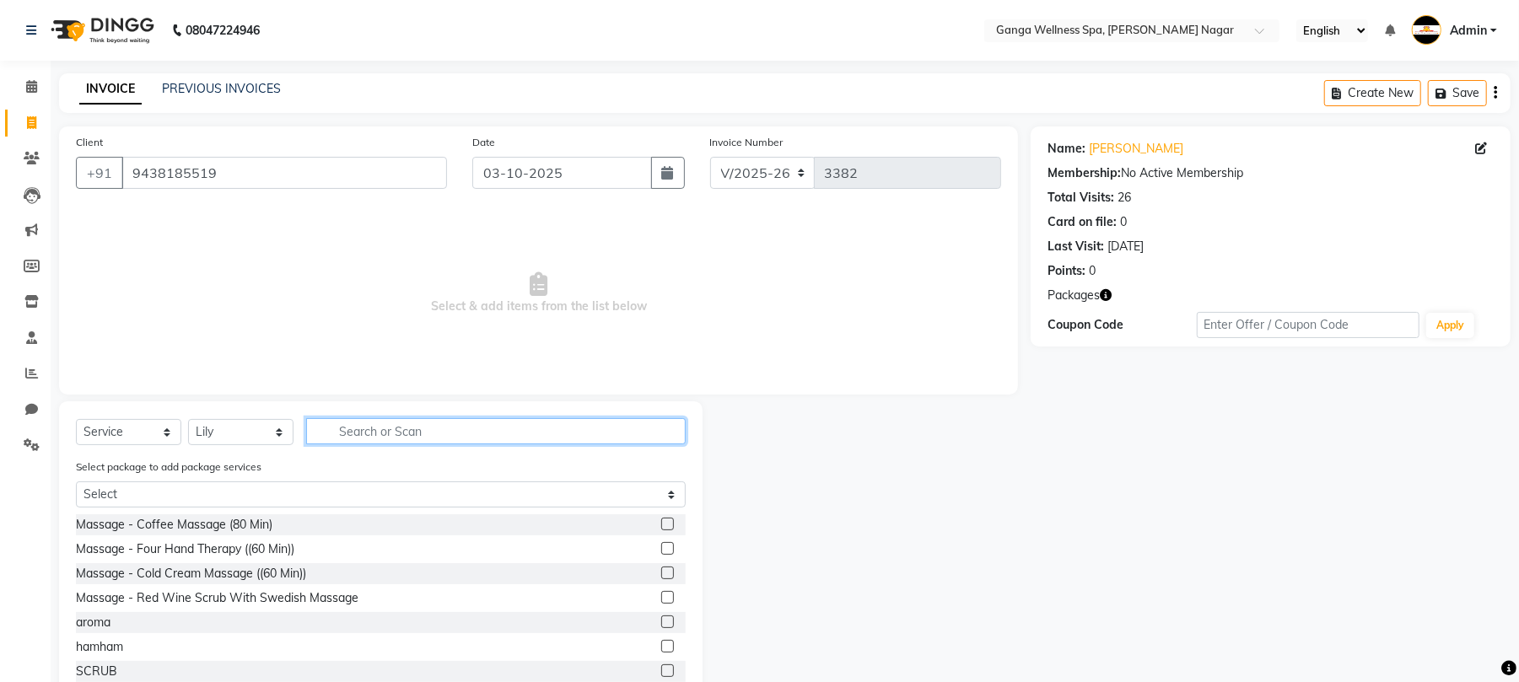
click at [403, 429] on input "text" at bounding box center [496, 431] width 380 height 26
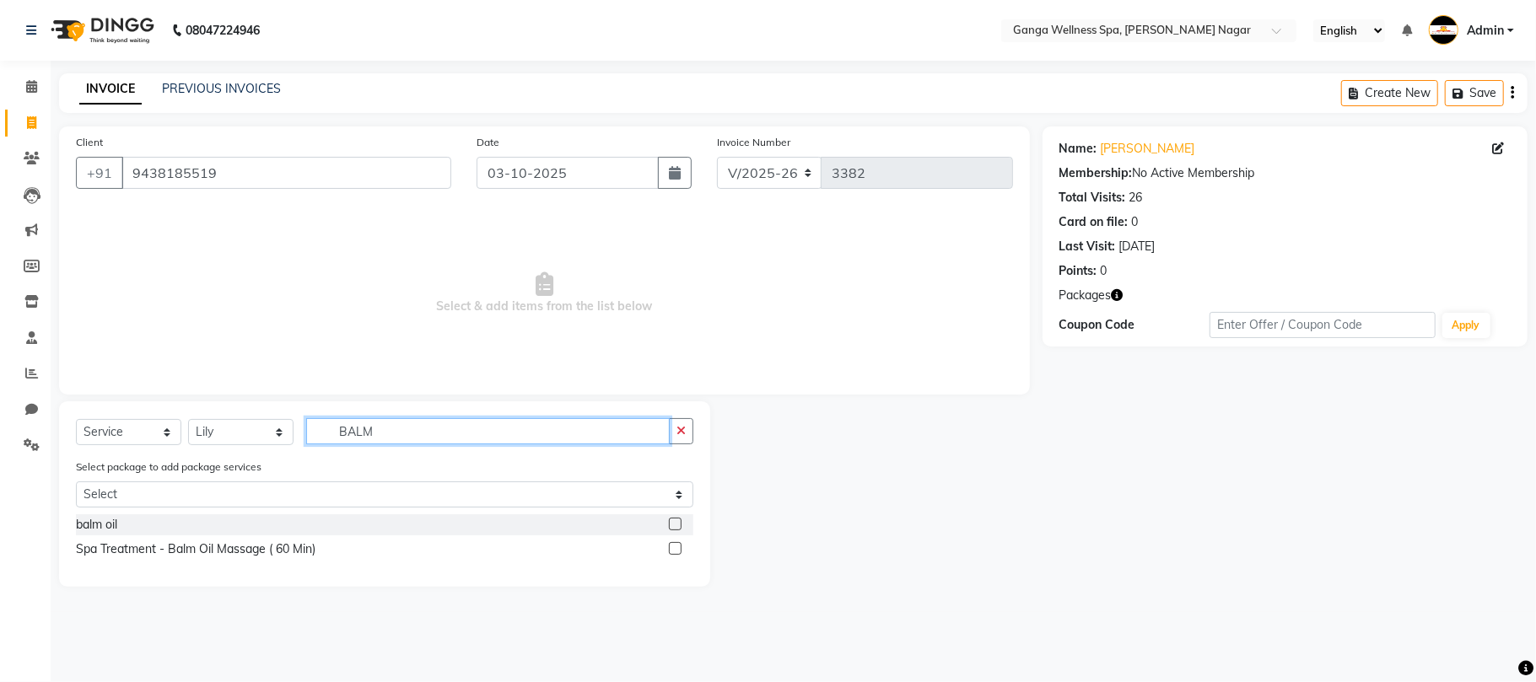
type input "BALM"
click at [678, 545] on label at bounding box center [675, 548] width 13 height 13
click at [678, 545] on input "checkbox" at bounding box center [674, 549] width 11 height 11
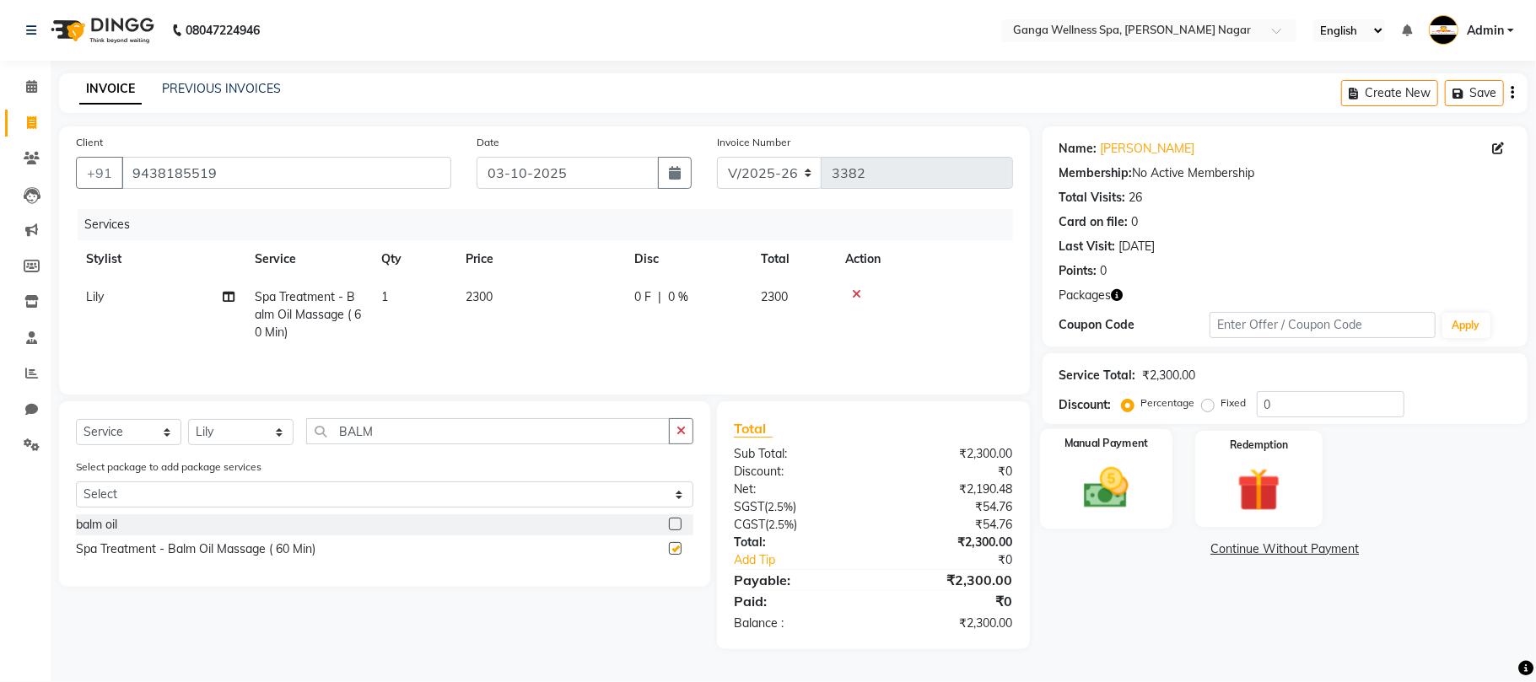
checkbox input "false"
click at [1260, 488] on img at bounding box center [1258, 490] width 73 height 56
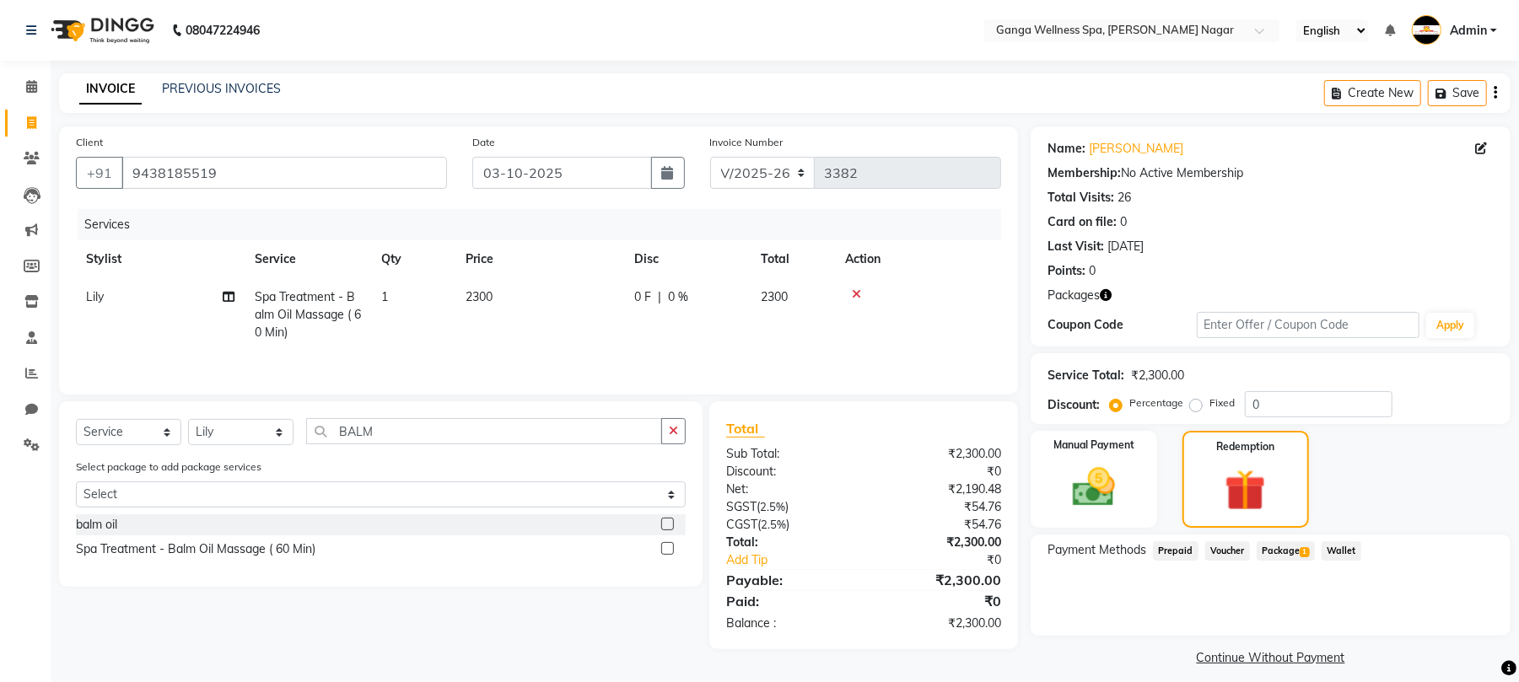
click at [1286, 554] on span "Package 1" at bounding box center [1286, 551] width 58 height 19
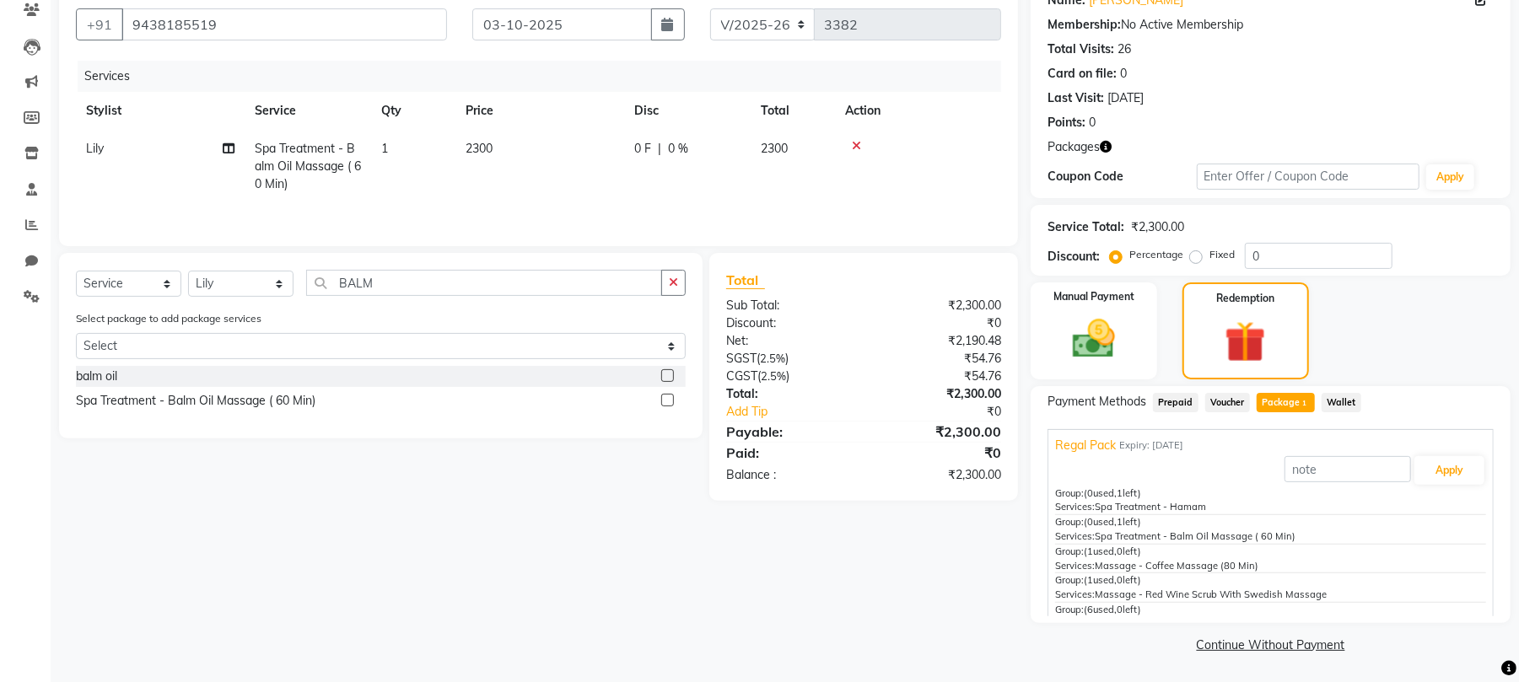
scroll to position [149, 0]
click at [1439, 467] on button "Apply" at bounding box center [1450, 470] width 70 height 29
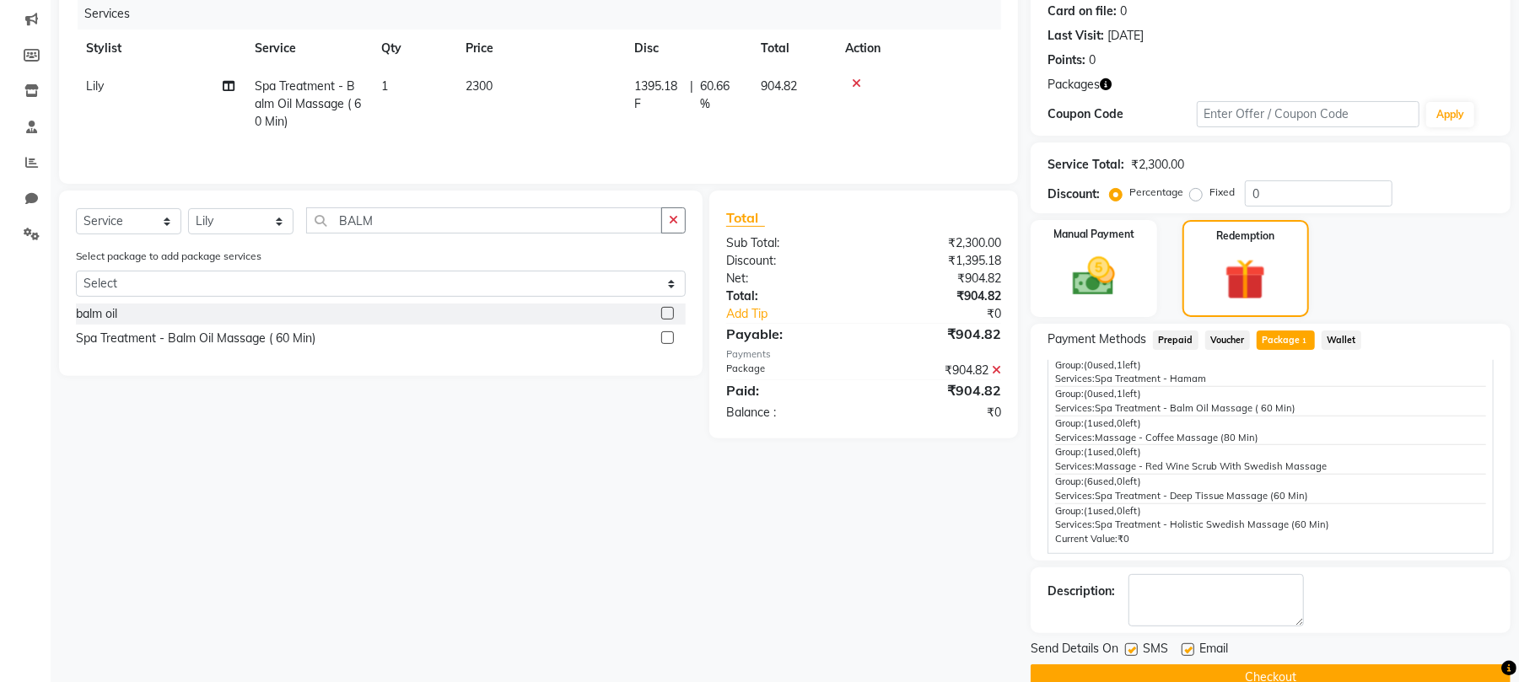
scroll to position [245, 0]
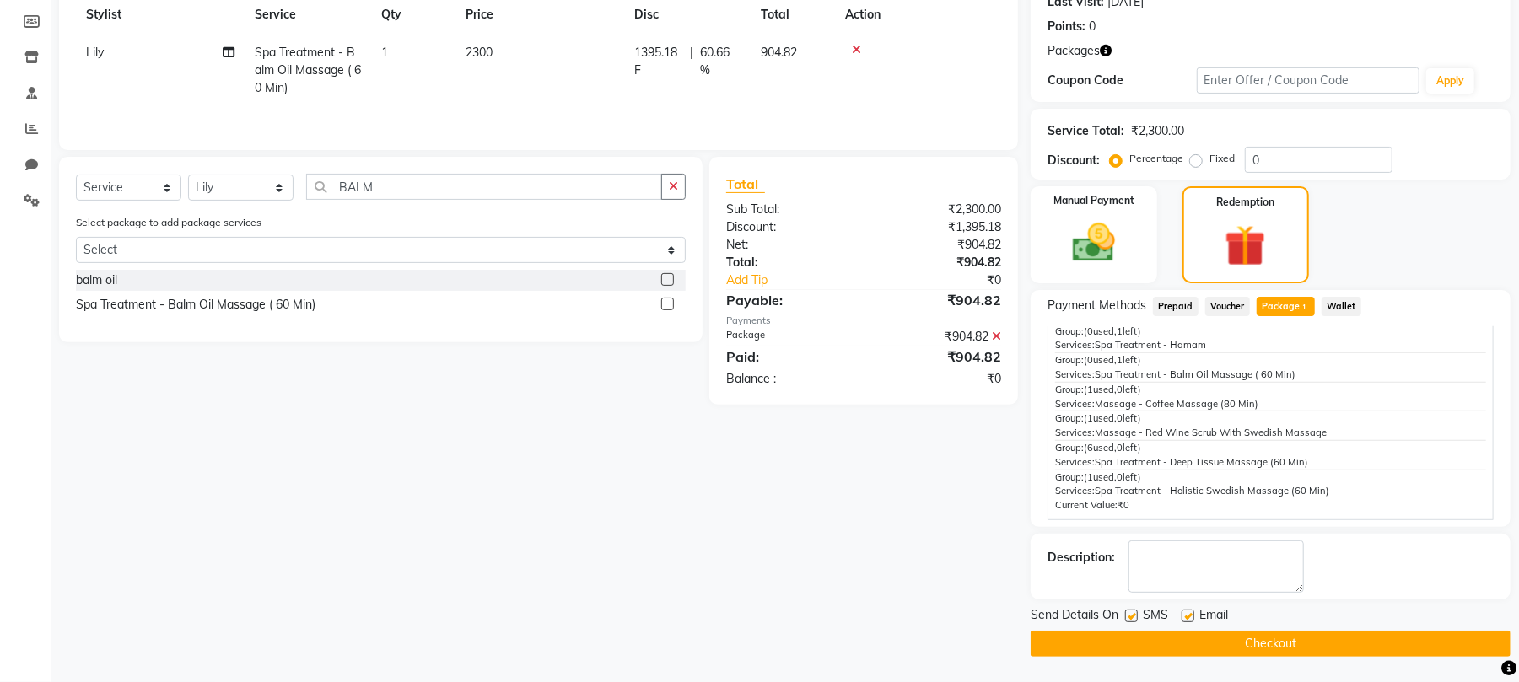
click at [1276, 635] on button "Checkout" at bounding box center [1271, 644] width 480 height 26
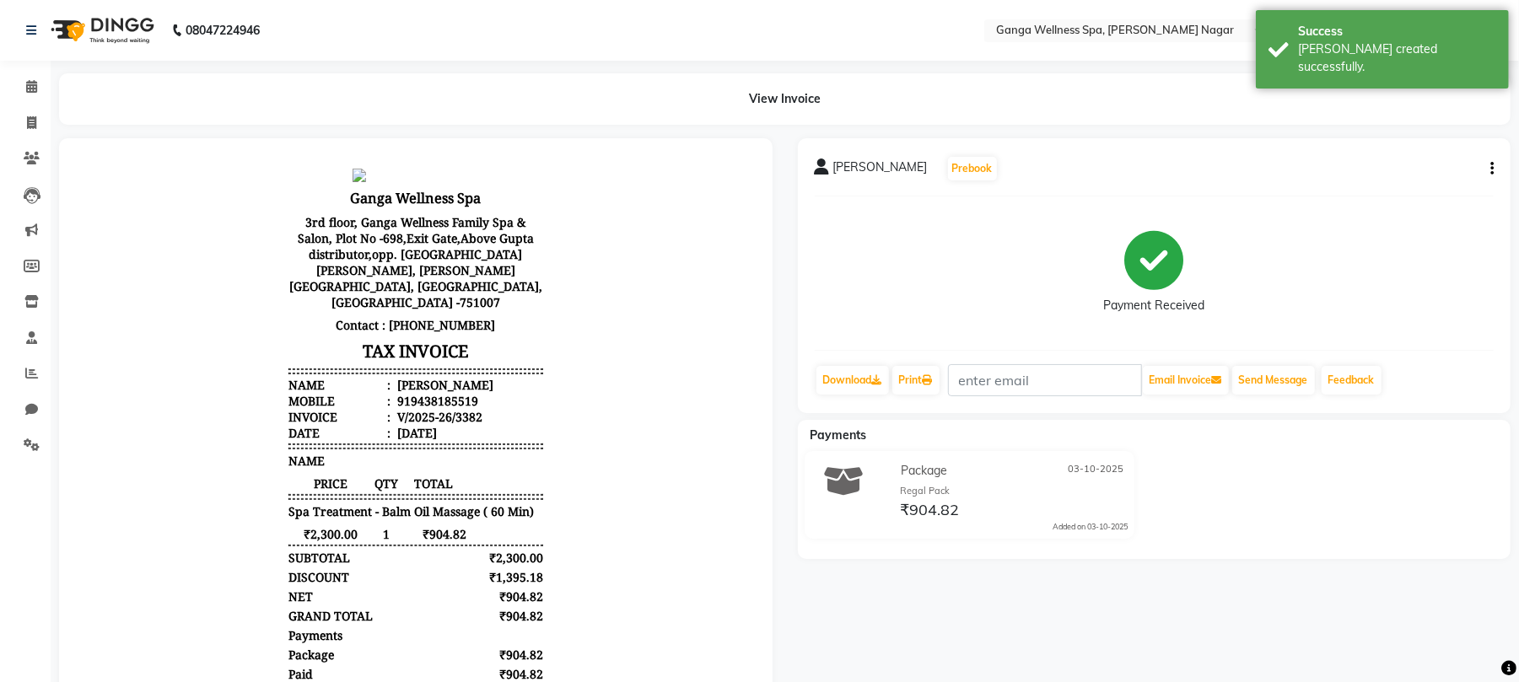
drag, startPoint x: 382, startPoint y: 348, endPoint x: 519, endPoint y: 357, distance: 137.0
click at [519, 376] on li "Name : [PERSON_NAME]" at bounding box center [415, 384] width 255 height 16
copy div "[PERSON_NAME]"
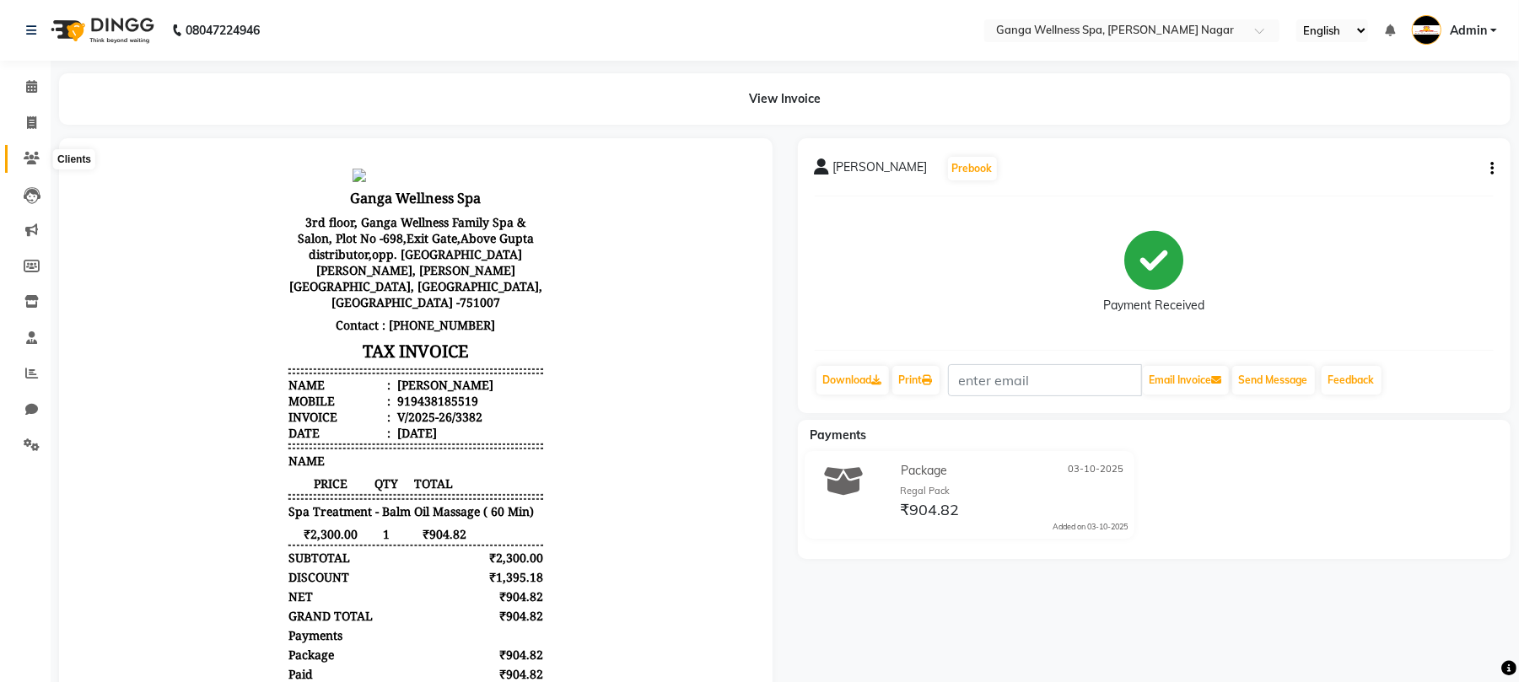
click at [28, 154] on icon at bounding box center [32, 158] width 16 height 13
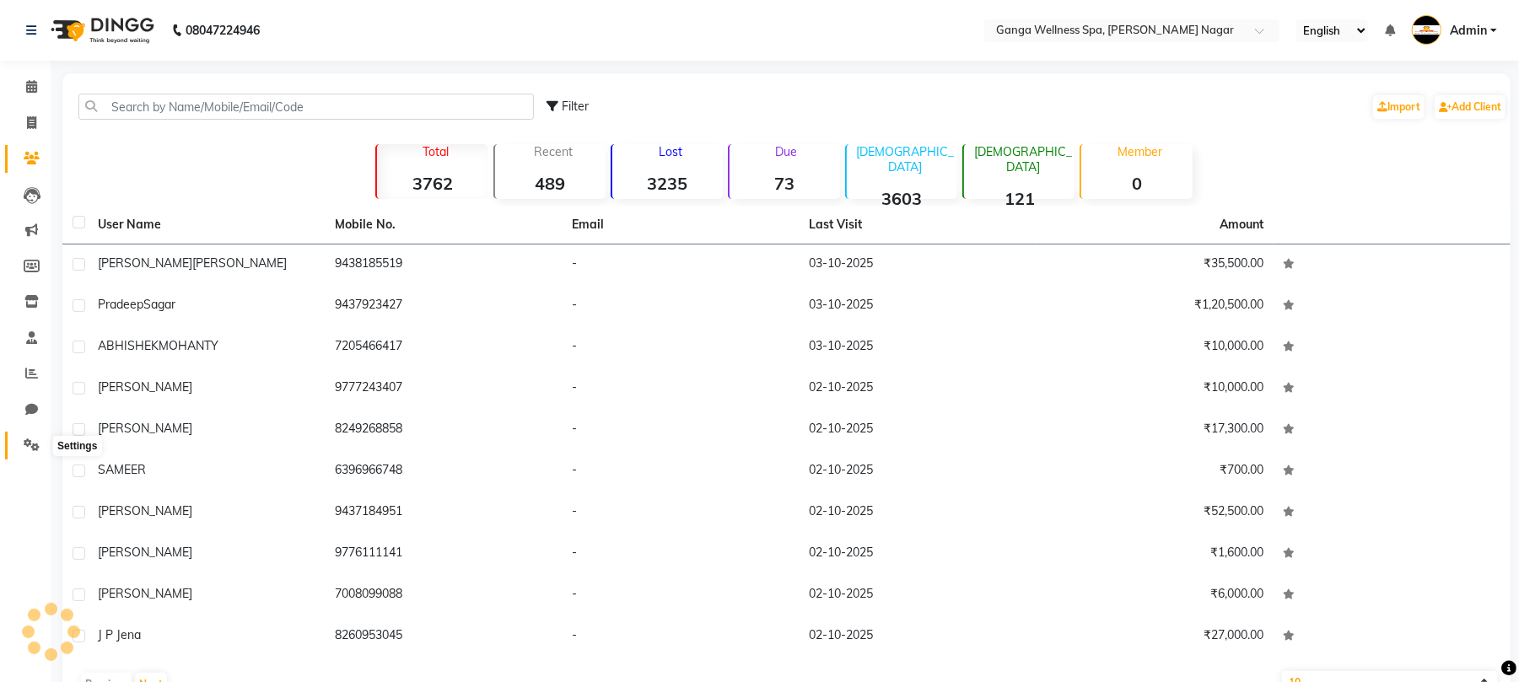
click at [31, 440] on icon at bounding box center [32, 445] width 16 height 13
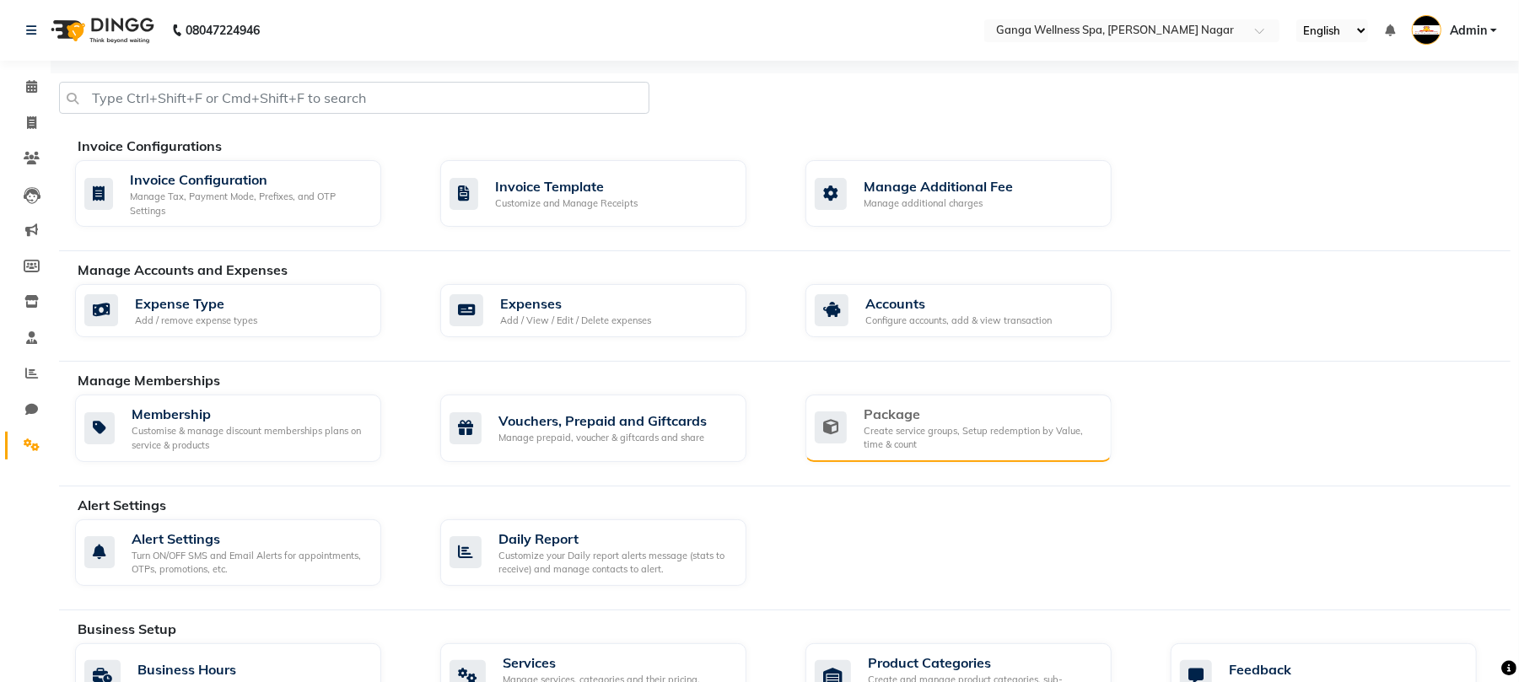
click at [903, 439] on div "Create service groups, Setup redemption by Value, time & count" at bounding box center [981, 438] width 235 height 28
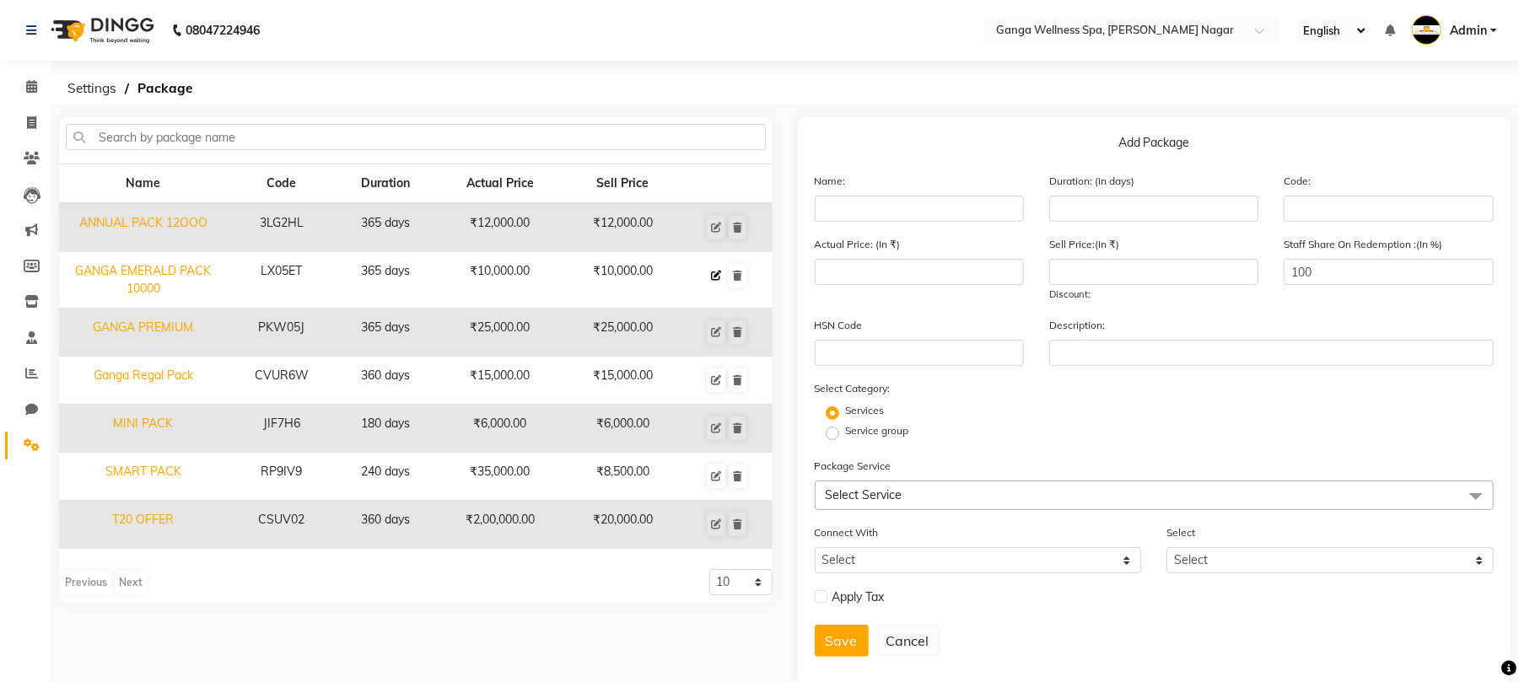
click at [714, 282] on button at bounding box center [716, 276] width 19 height 24
type input "GANGA EMERALD PACK 10000"
type input "365"
type input "LX05ET"
type input "10000"
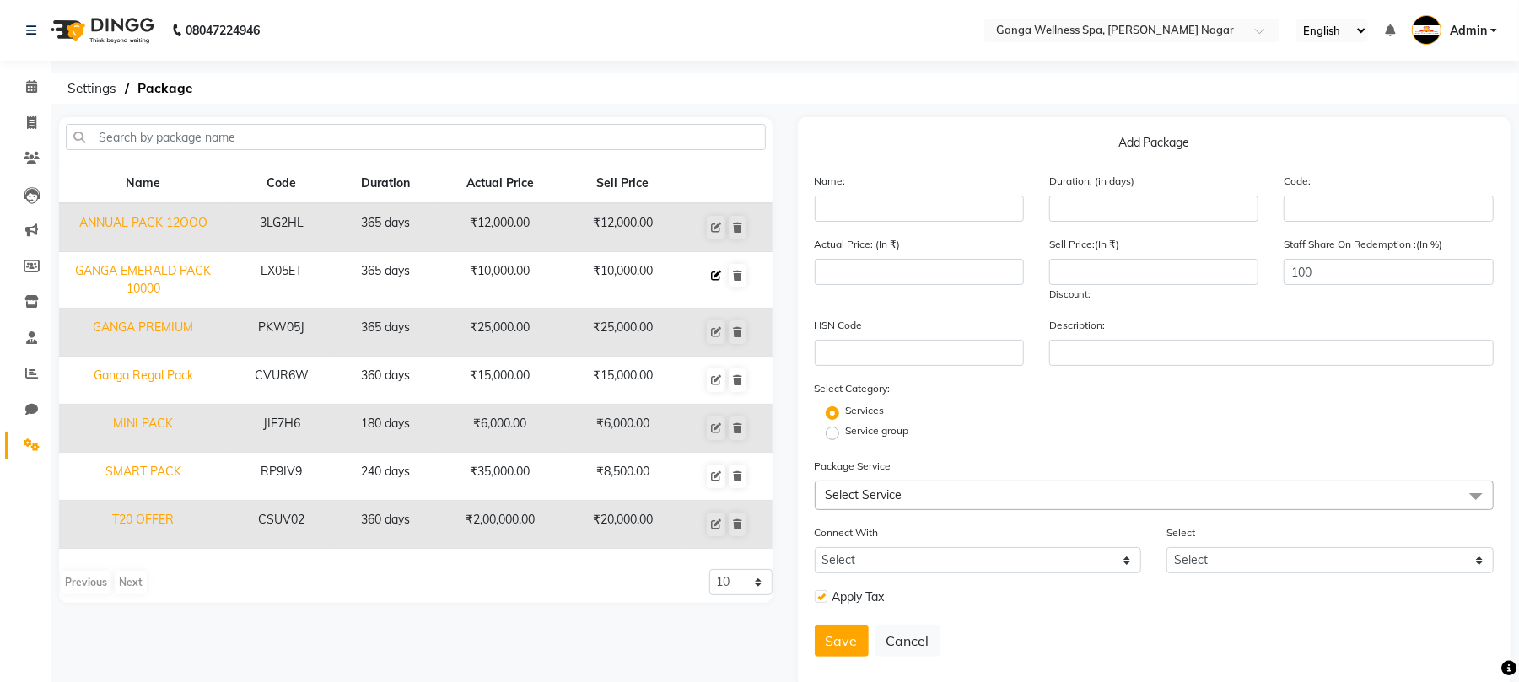
type input "10000"
checkbox input "true"
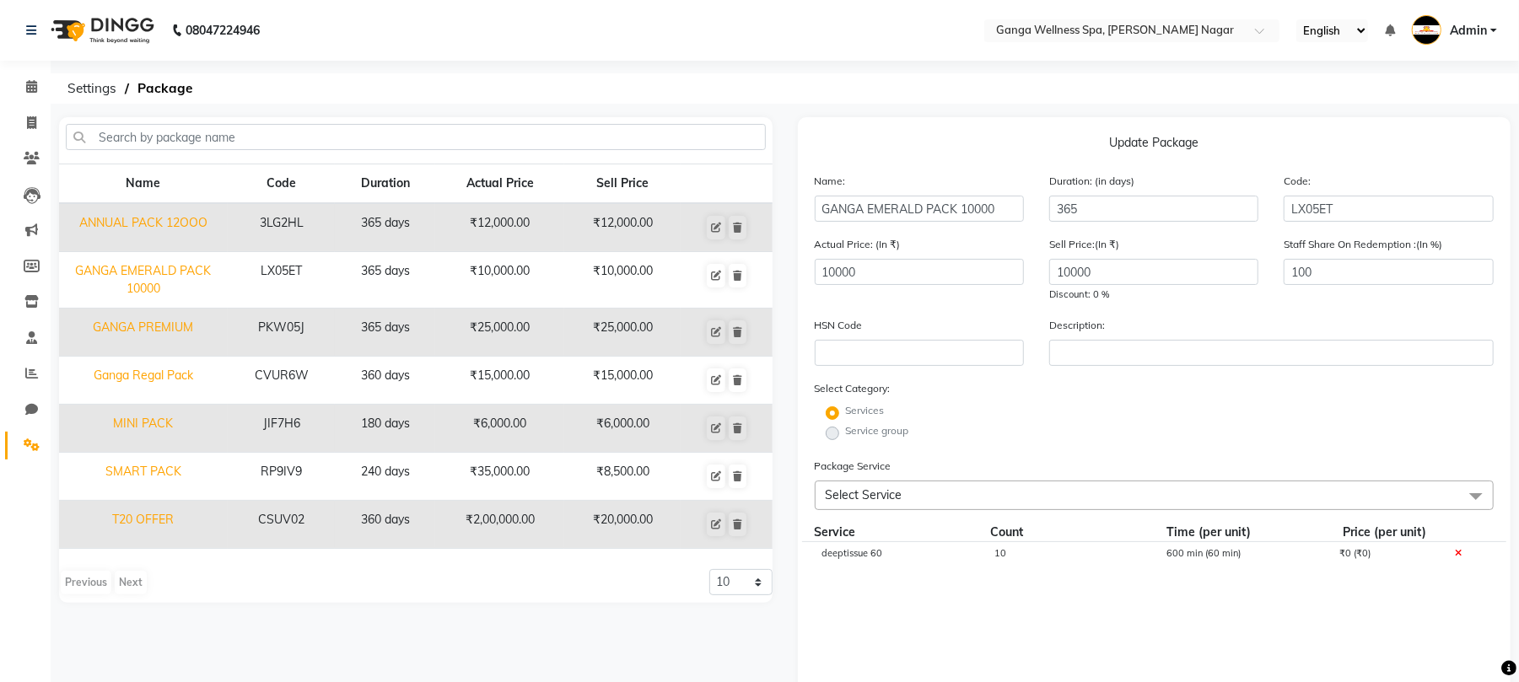
click at [999, 558] on div "10" at bounding box center [1067, 563] width 173 height 29
click at [1051, 558] on input "10" at bounding box center [1068, 562] width 148 height 26
type input "14"
click at [1081, 612] on cdk-virtual-scroll-viewport "deeptissue 60 14 600 min (60 min) ₹0 (₹0)" at bounding box center [1155, 644] width 680 height 205
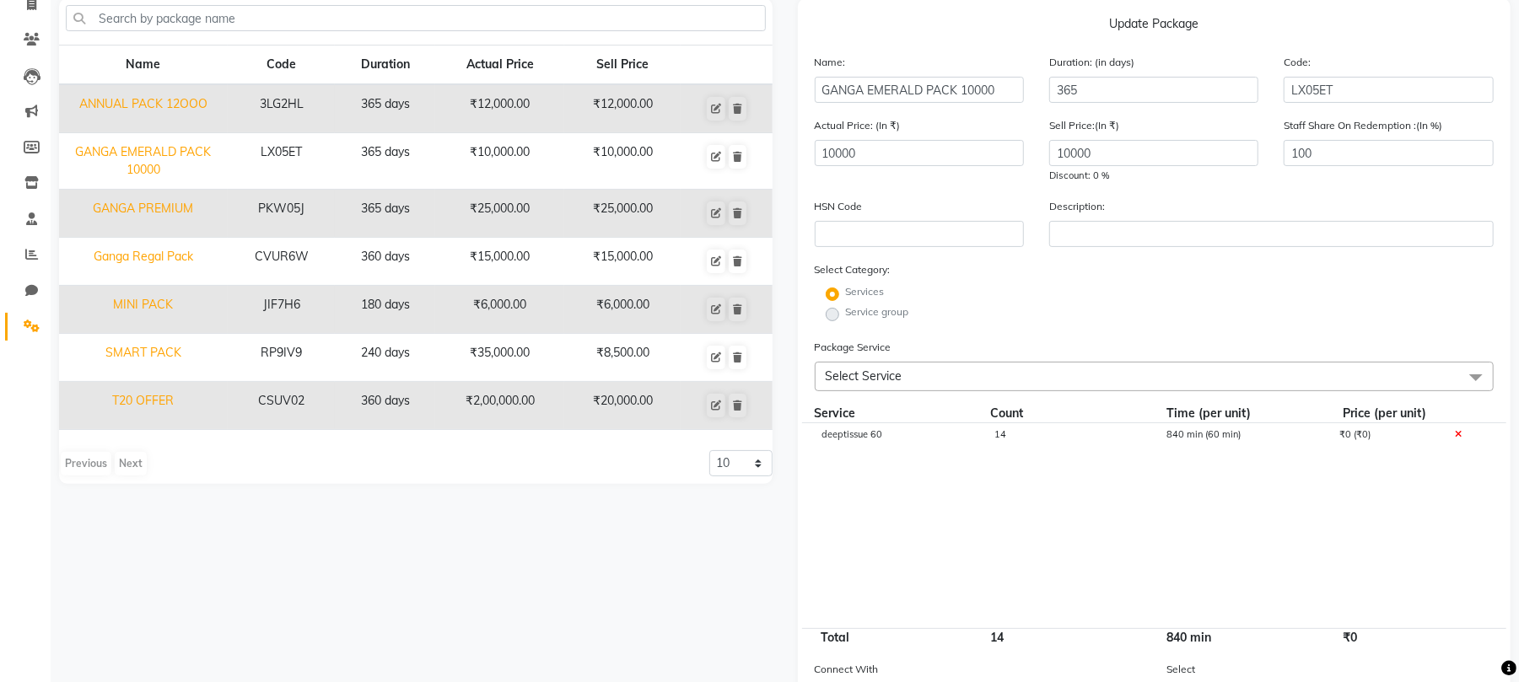
scroll to position [328, 0]
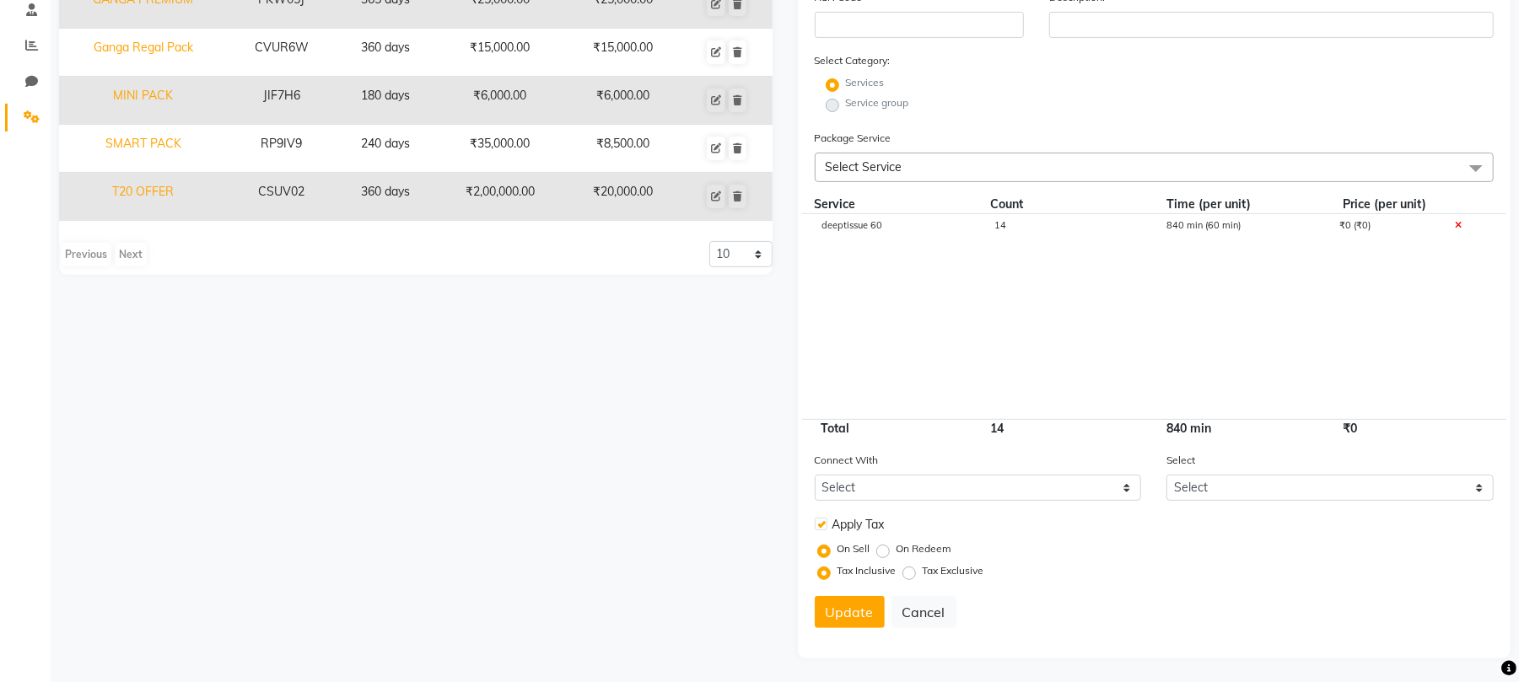
click at [932, 166] on span "Select Service" at bounding box center [1155, 168] width 680 height 30
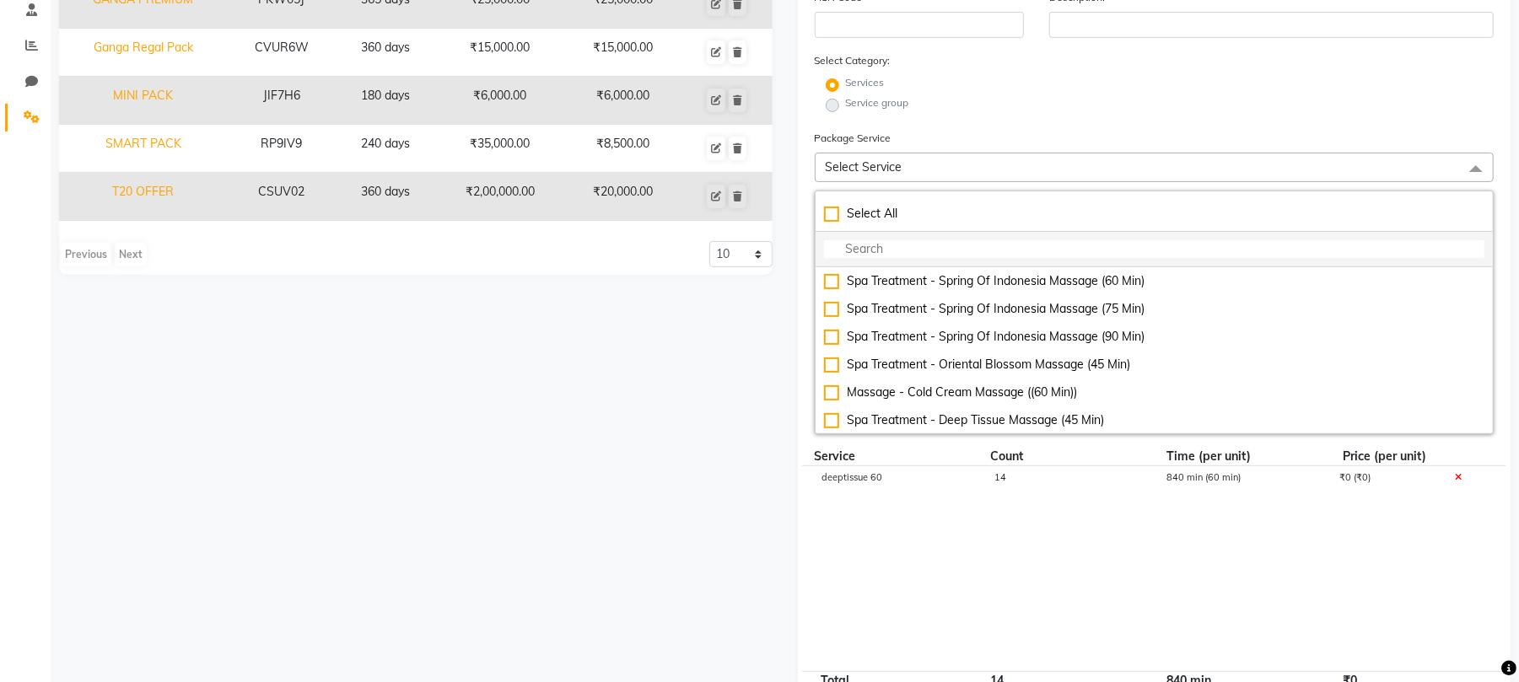
click at [901, 245] on input "multiselect-search" at bounding box center [1154, 249] width 661 height 18
type input "h"
checkbox input "true"
type input "hp"
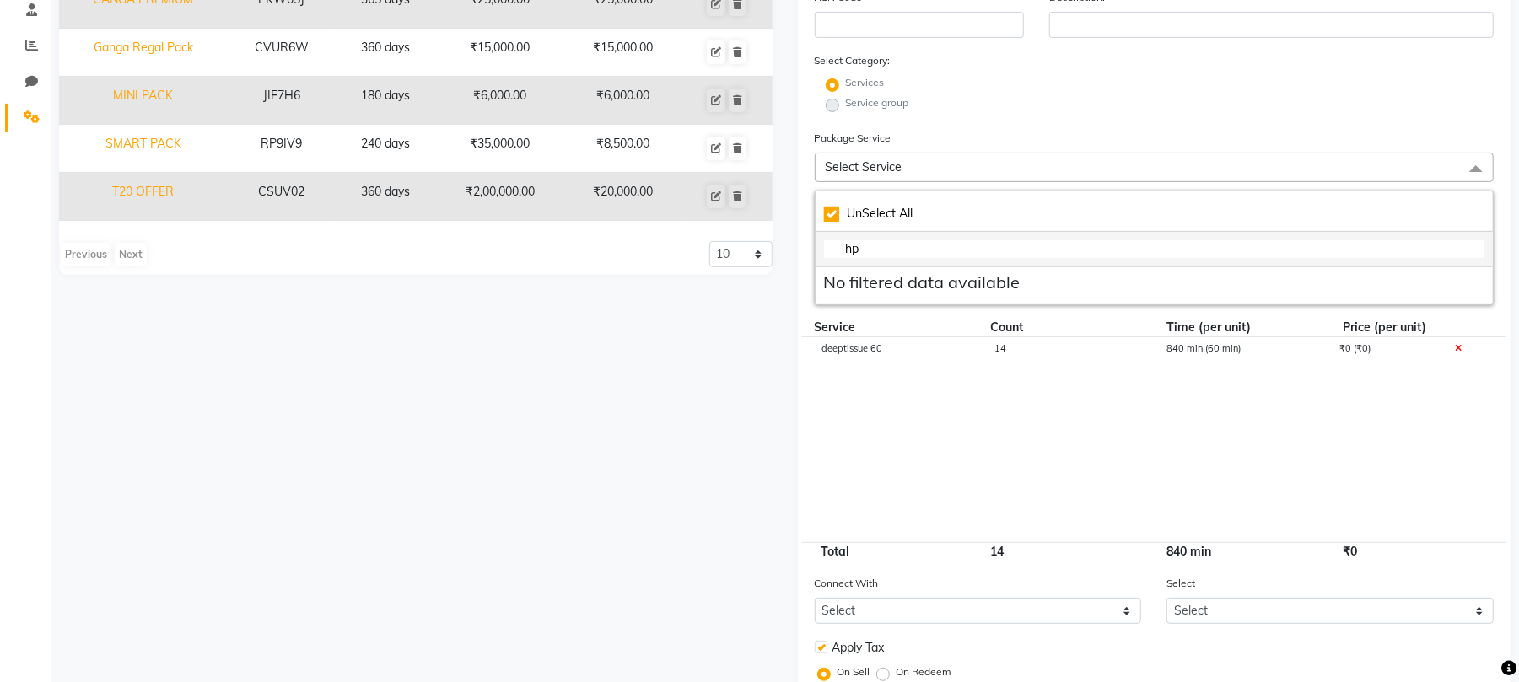
checkbox input "false"
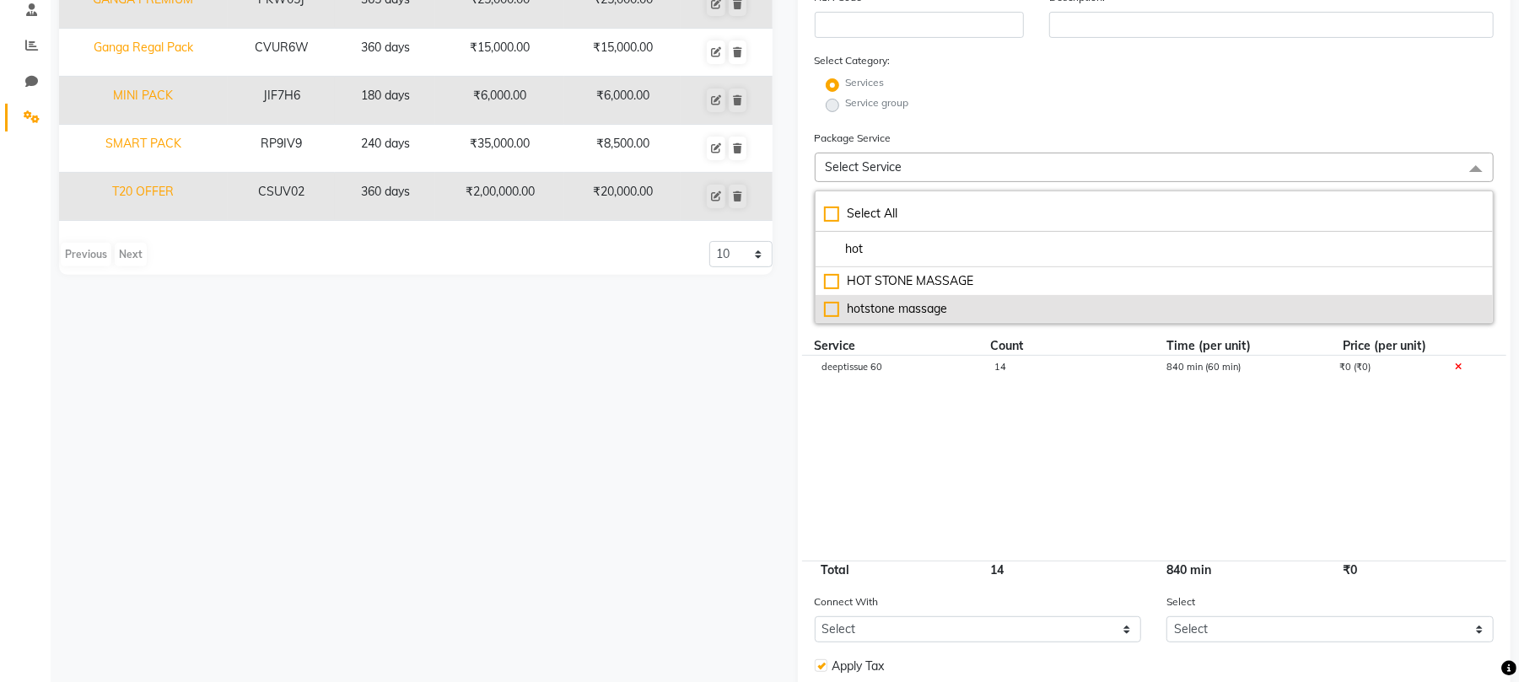
type input "hot"
click at [832, 307] on div "hotstone massage" at bounding box center [1154, 309] width 661 height 18
checkbox input "true"
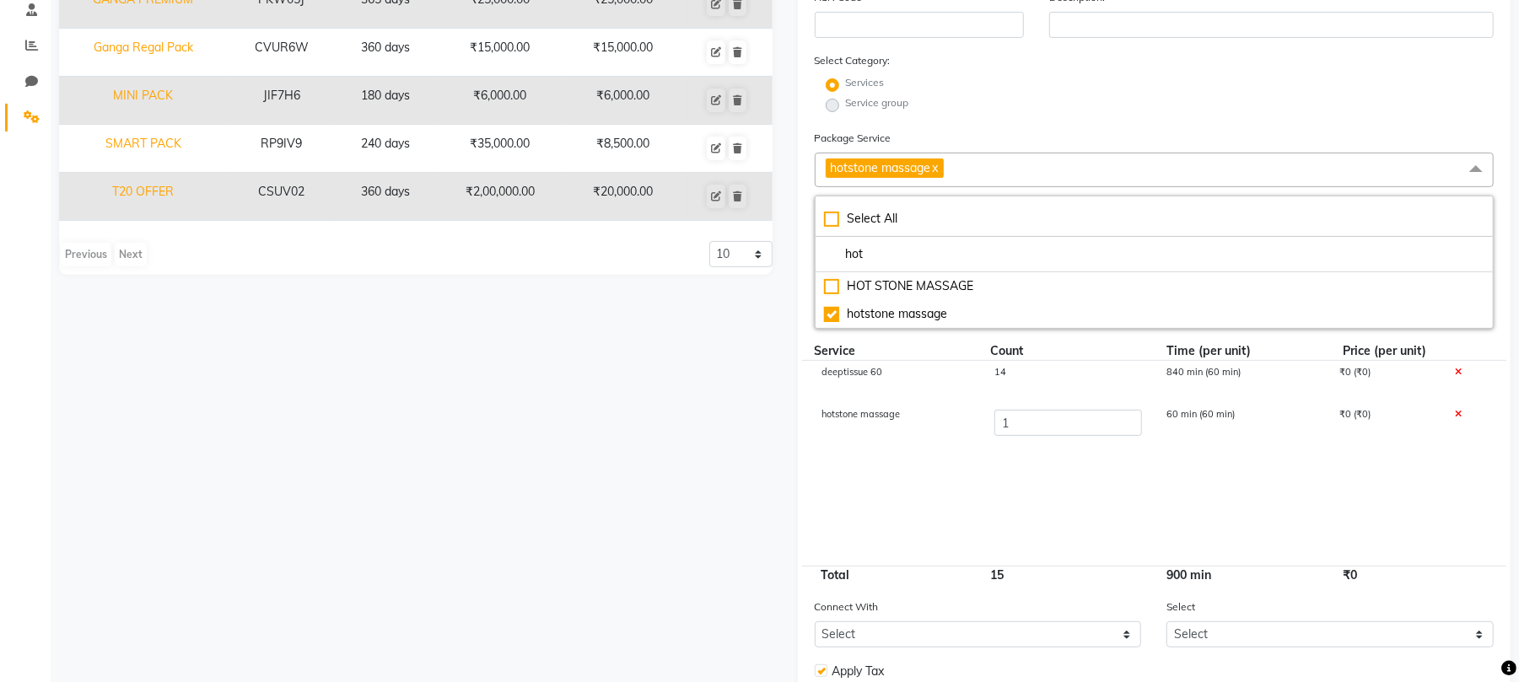
click at [499, 450] on div "Name Code Duration Actual Price Sell Price ANNUAL PACK 12OOO 3LG2HL 365 days ₹1…" at bounding box center [415, 297] width 739 height 1017
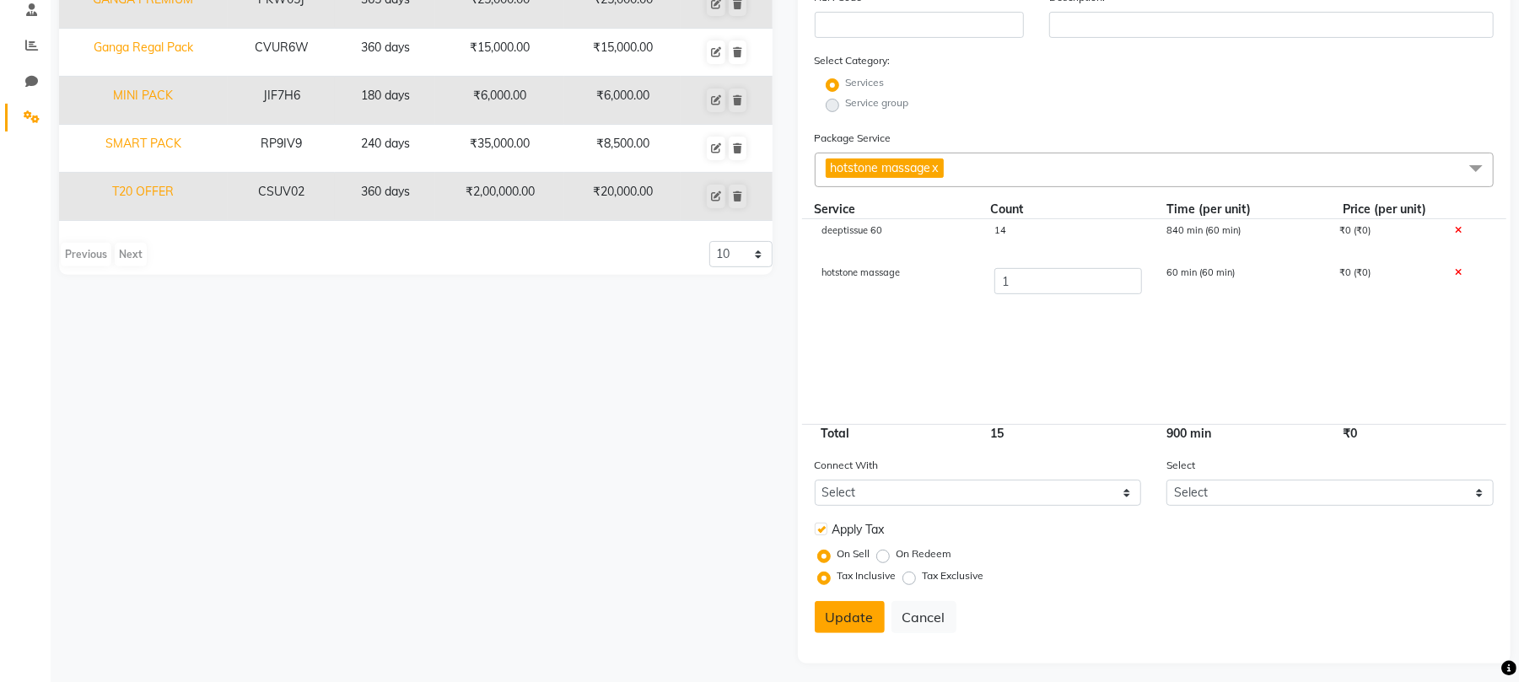
click at [841, 619] on button "Update" at bounding box center [850, 617] width 70 height 32
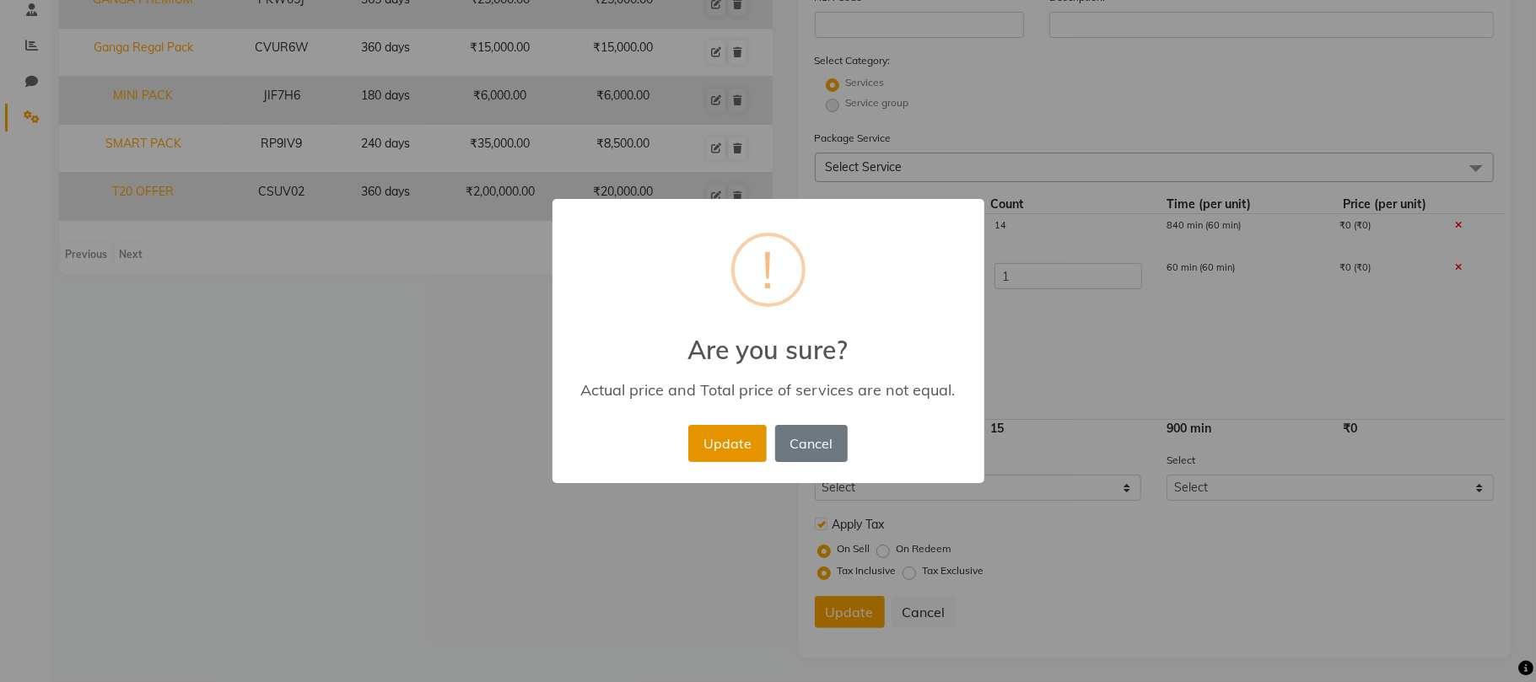
click at [733, 445] on button "Update" at bounding box center [727, 443] width 78 height 37
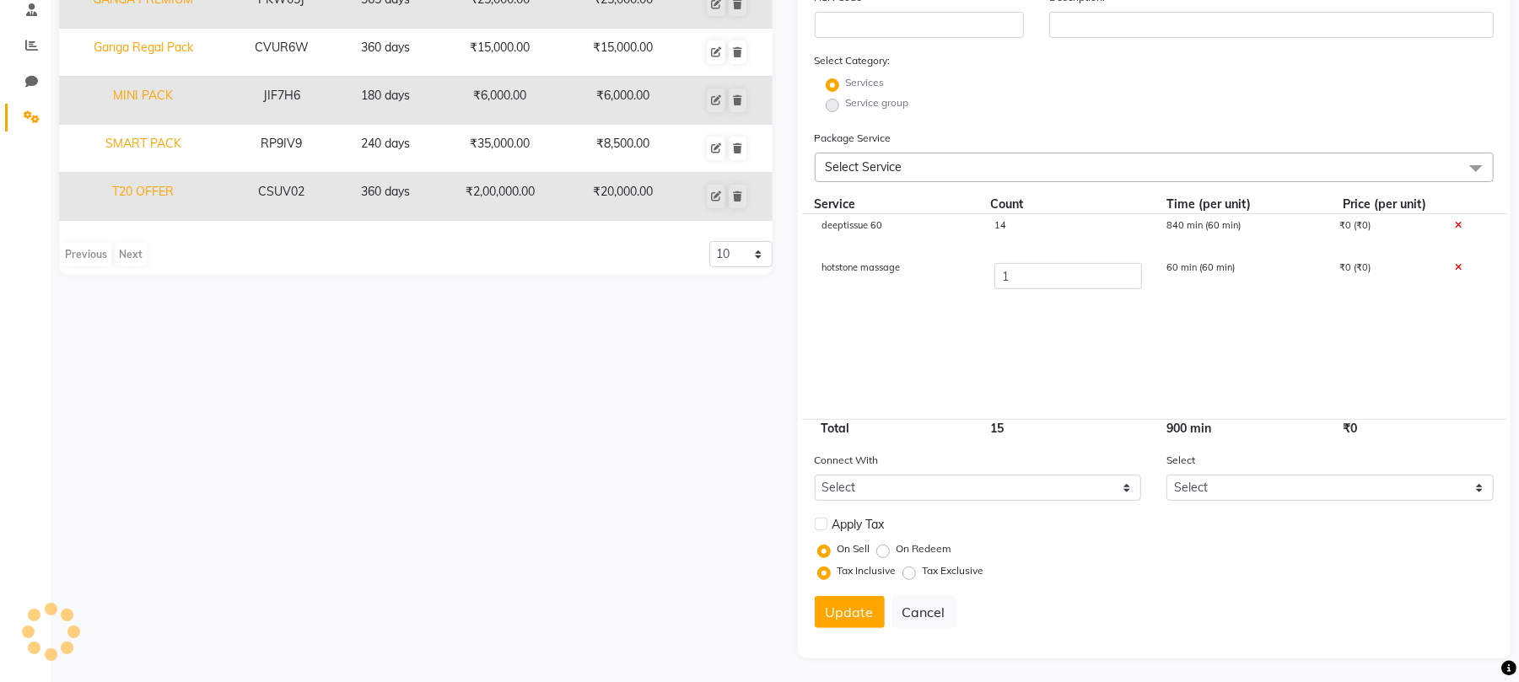
select select
checkbox input "false"
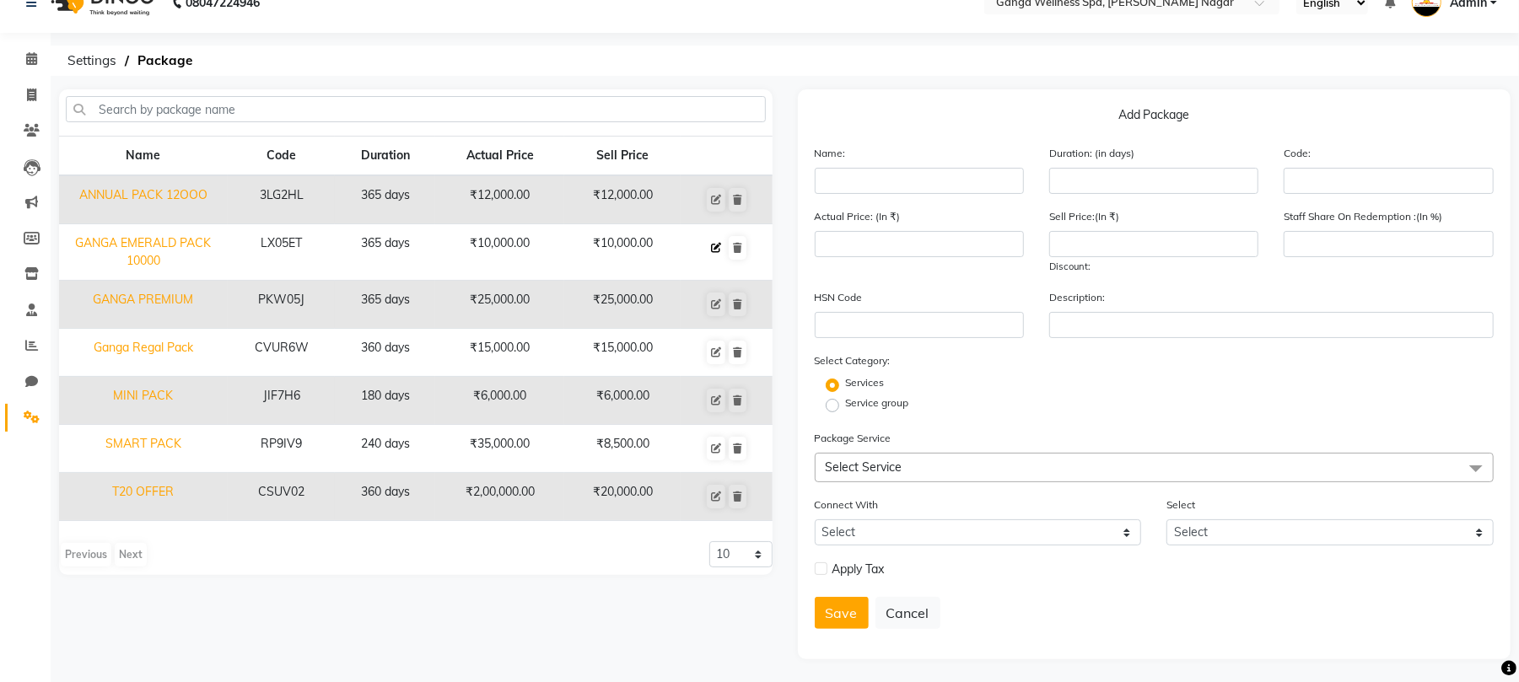
click at [717, 243] on icon at bounding box center [716, 248] width 10 height 10
type input "GANGA EMERALD PACK 10000"
type input "365"
type input "LX05ET"
type input "10000"
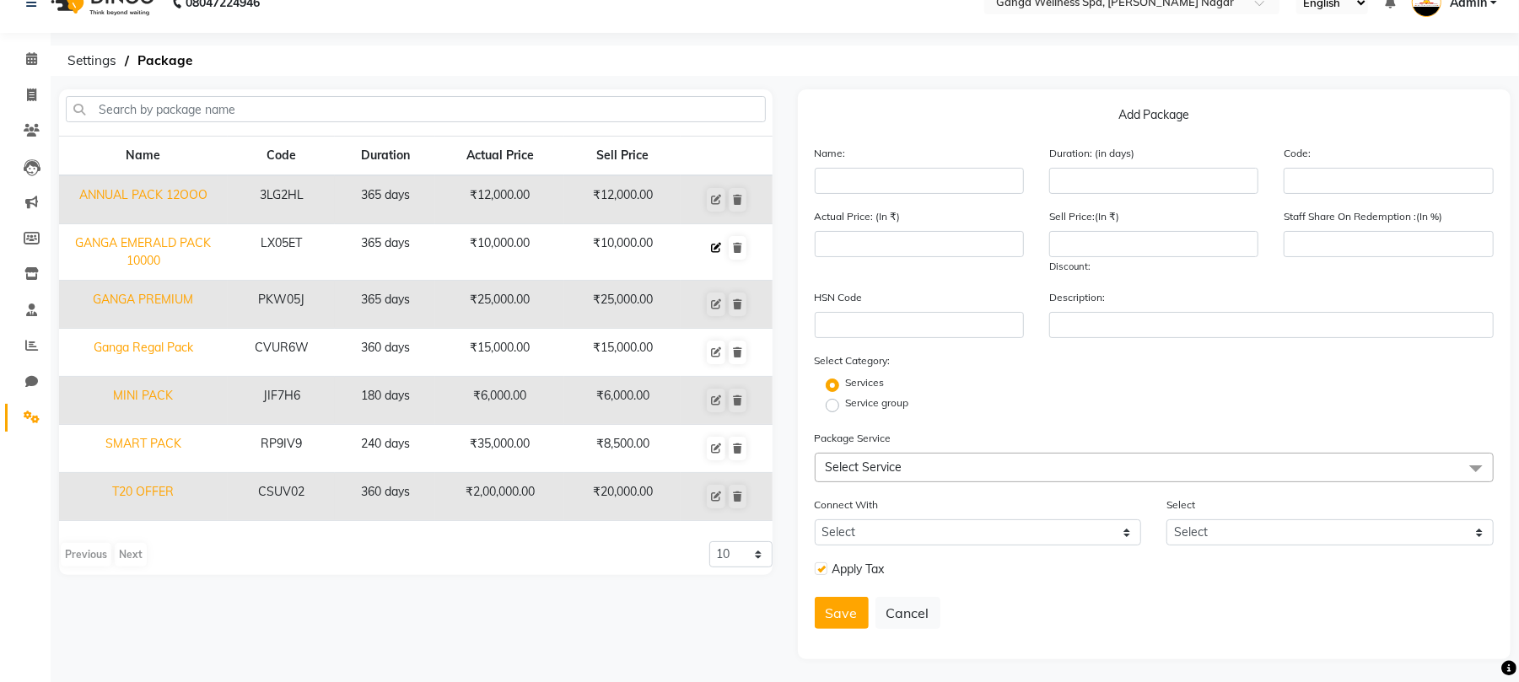
type input "10000"
type input "100"
checkbox input "true"
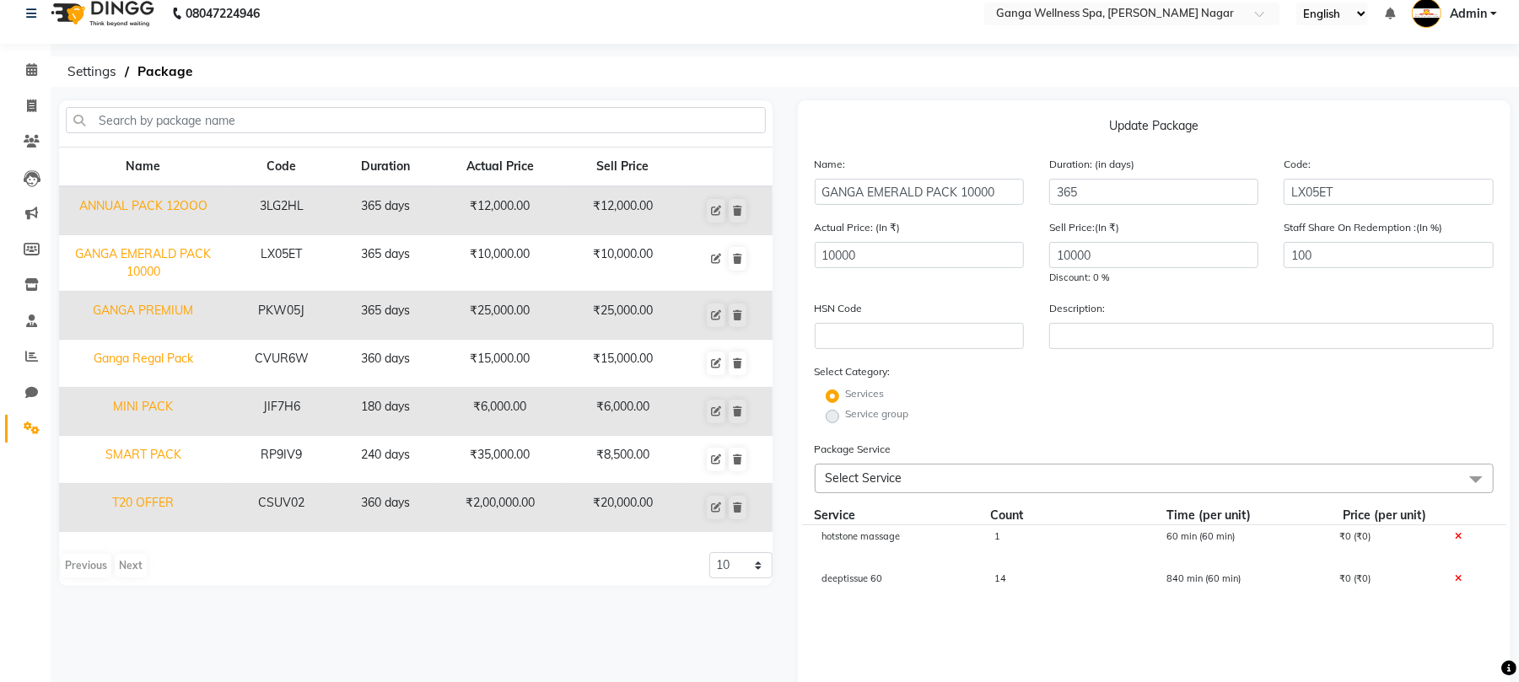
scroll to position [0, 0]
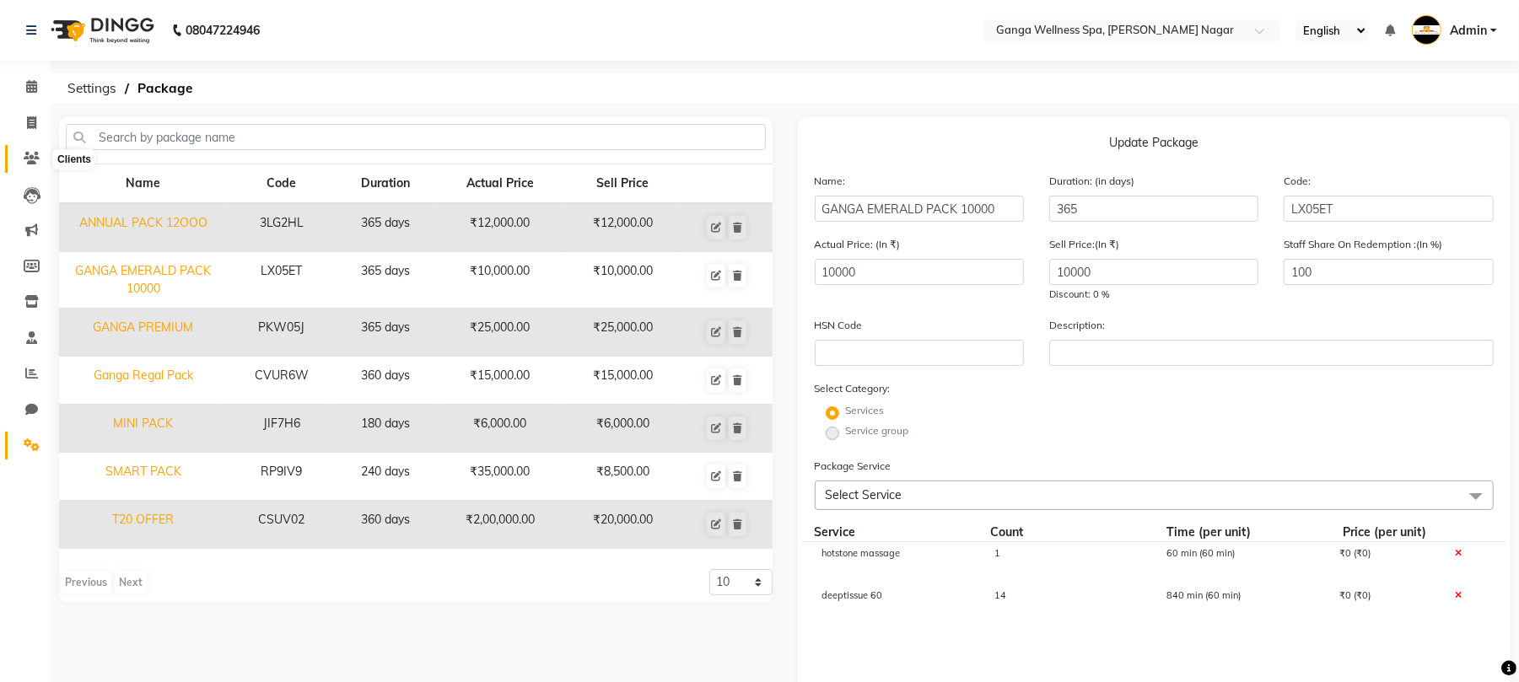
click at [32, 157] on icon at bounding box center [32, 158] width 16 height 13
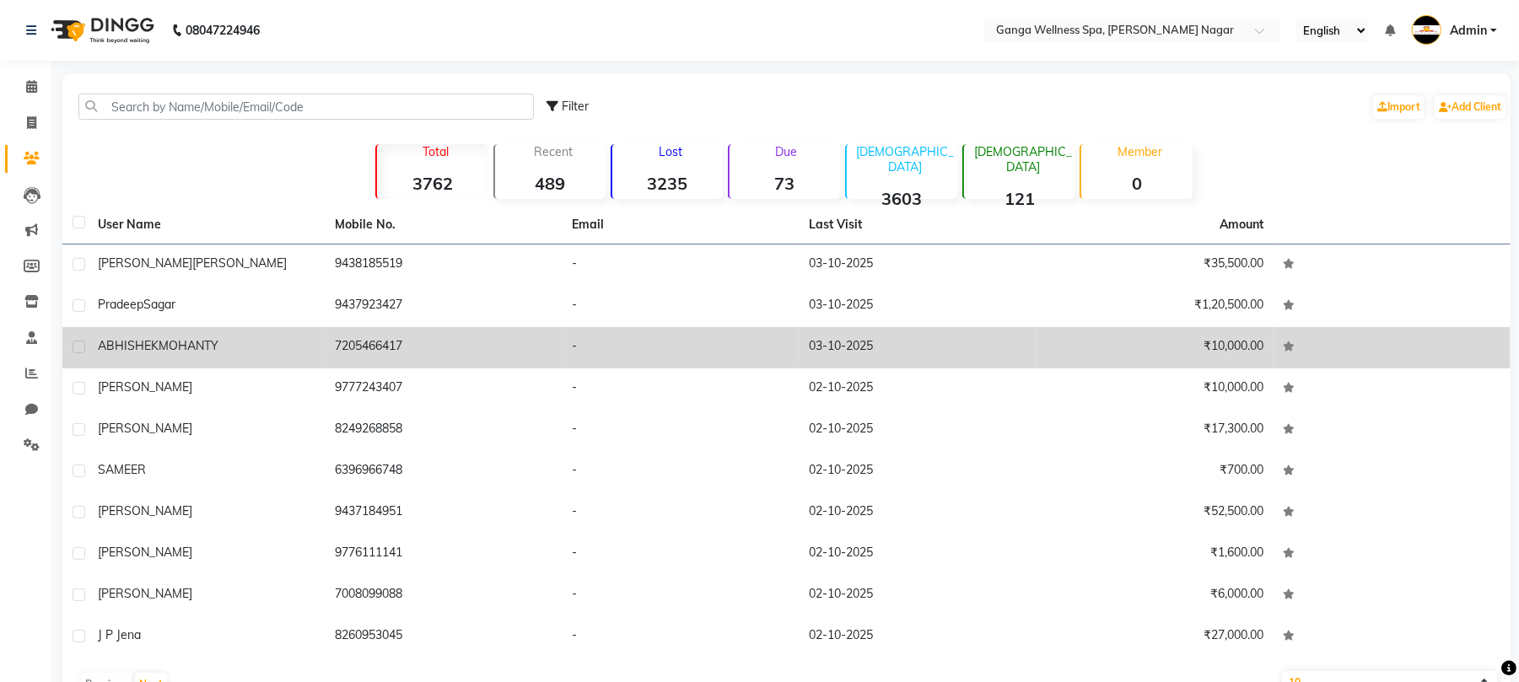
click at [413, 343] on td "7205466417" at bounding box center [443, 347] width 237 height 41
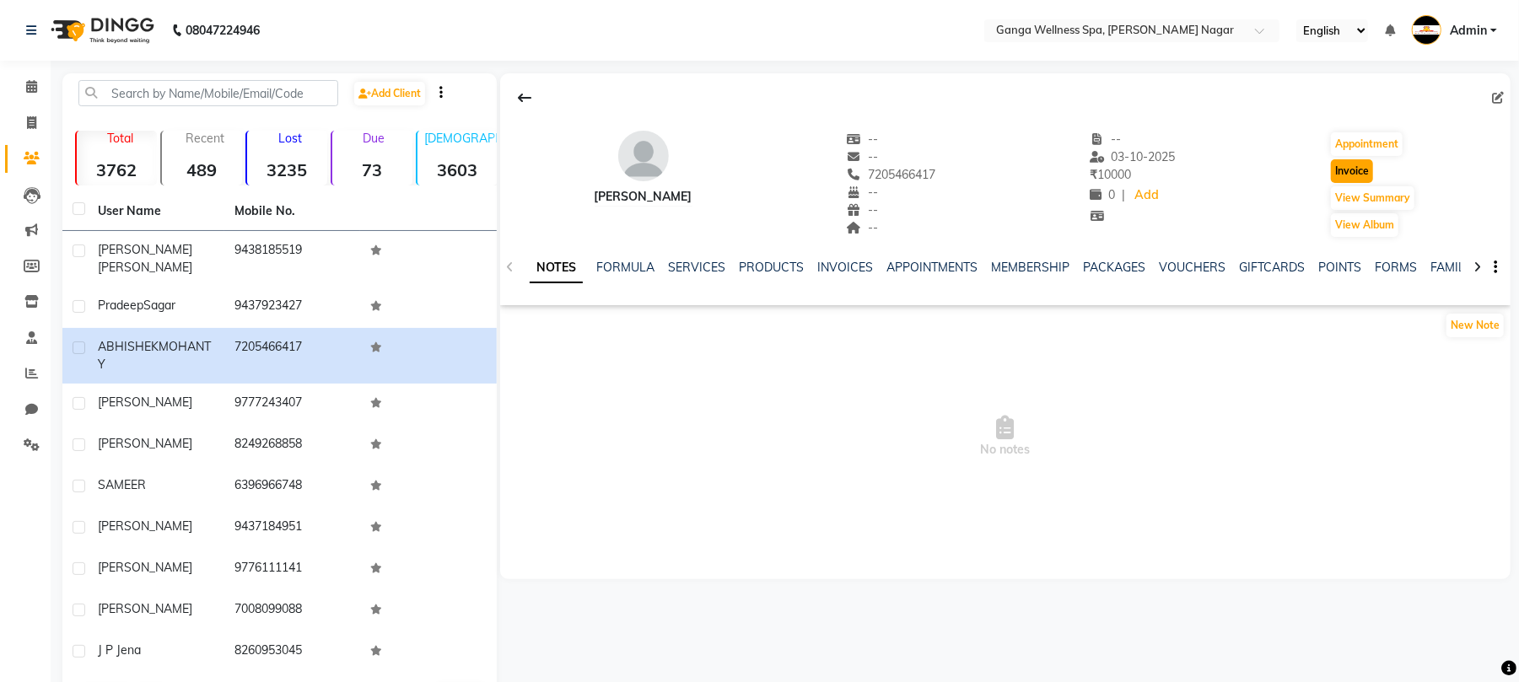
click at [1351, 177] on button "Invoice" at bounding box center [1352, 171] width 42 height 24
select select "service"
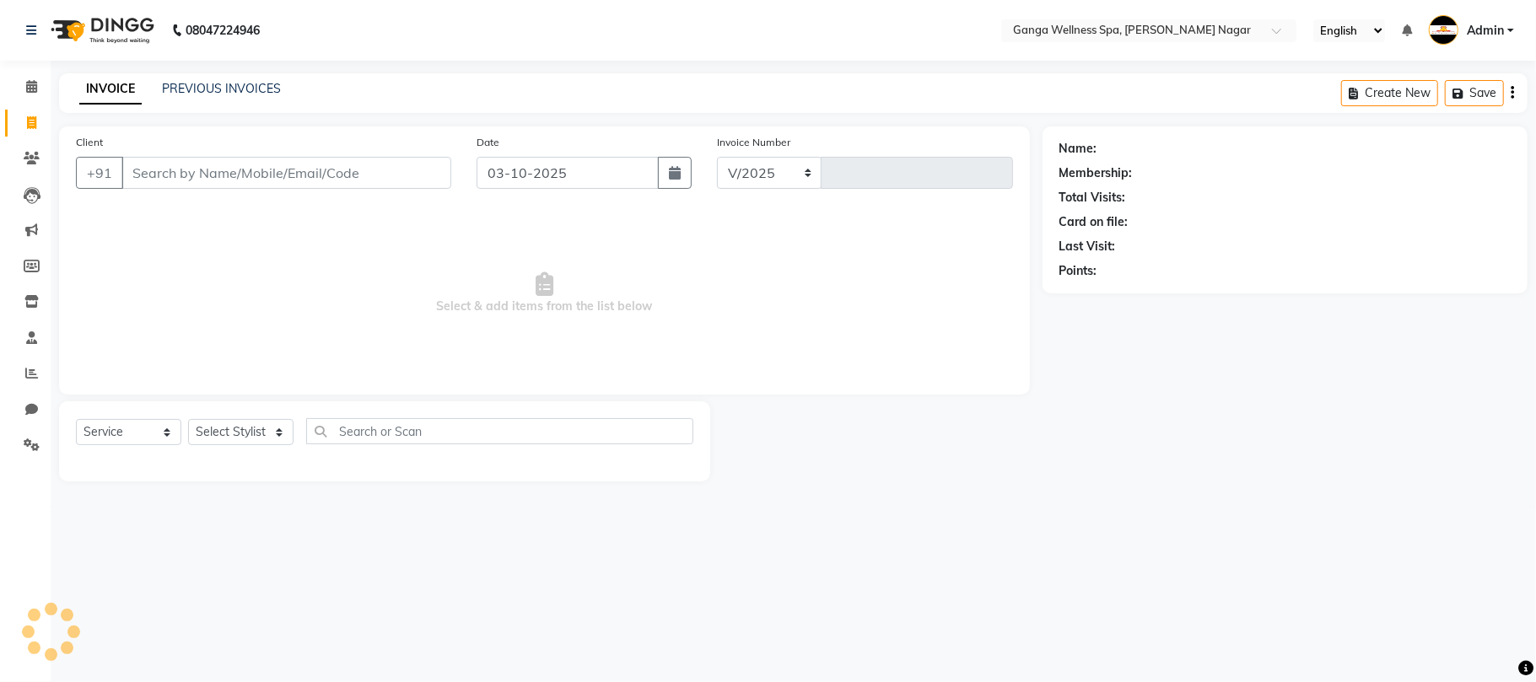
select select "762"
type input "3383"
type input "7205466417"
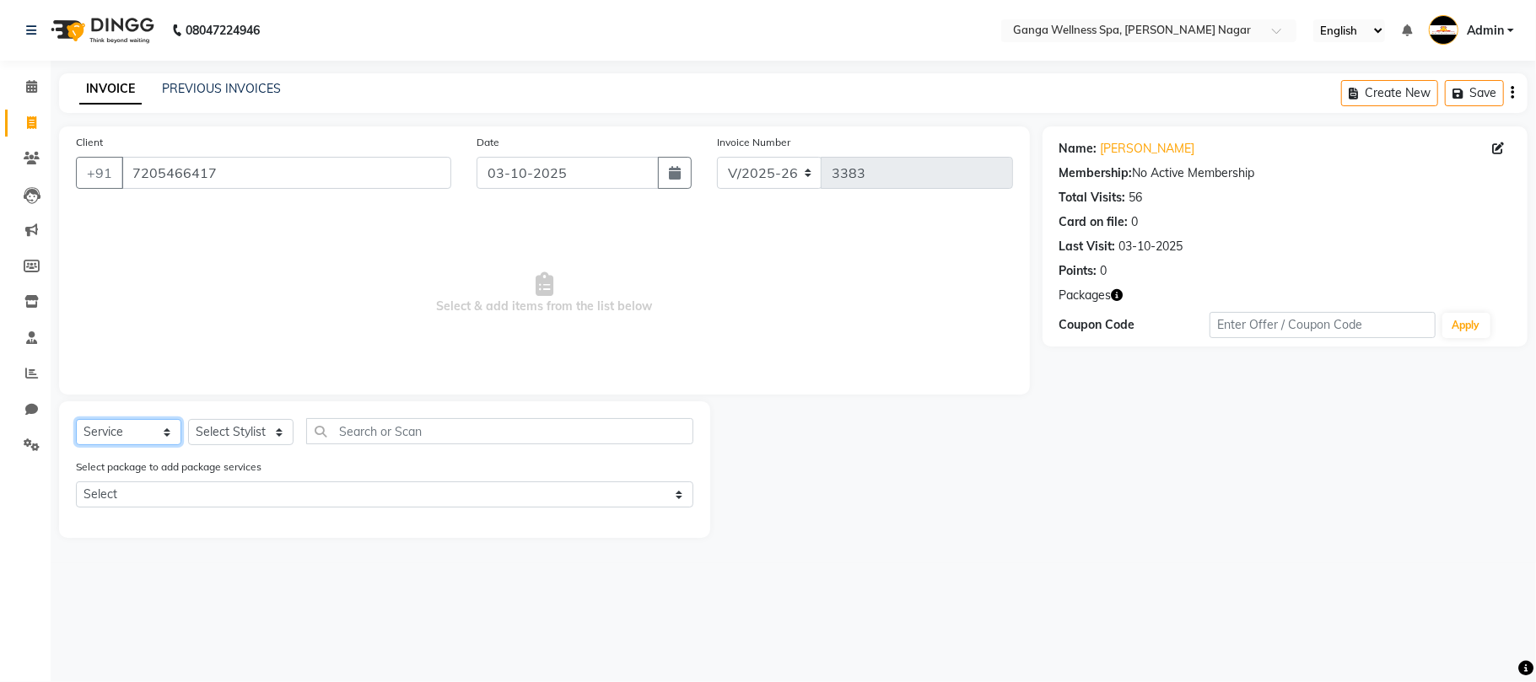
click at [130, 440] on select "Select Service Product Membership Package Voucher Prepaid Gift Card" at bounding box center [128, 432] width 105 height 26
select select "package"
click at [76, 419] on select "Select Service Product Membership Package Voucher Prepaid Gift Card" at bounding box center [128, 432] width 105 height 26
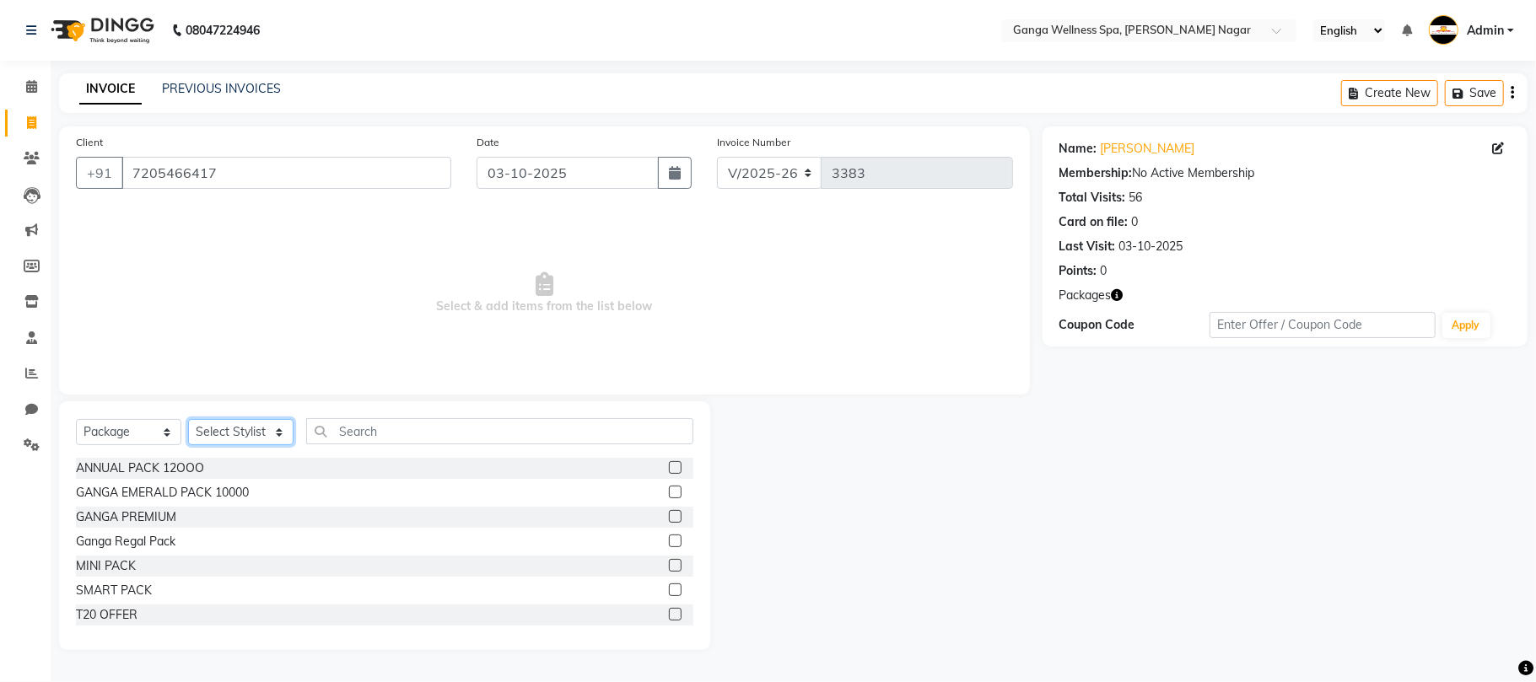
click at [228, 430] on select "Select Stylist Abhi [PERSON_NAME] Alexa AMMY AMMY [PERSON_NAME] anya APPI [PERS…" at bounding box center [240, 432] width 105 height 26
select select "16951"
click at [188, 419] on select "Select Stylist Abhi [PERSON_NAME] Alexa AMMY AMMY [PERSON_NAME] anya APPI [PERS…" at bounding box center [240, 432] width 105 height 26
click at [409, 429] on input "text" at bounding box center [499, 431] width 387 height 26
click at [669, 491] on label at bounding box center [675, 492] width 13 height 13
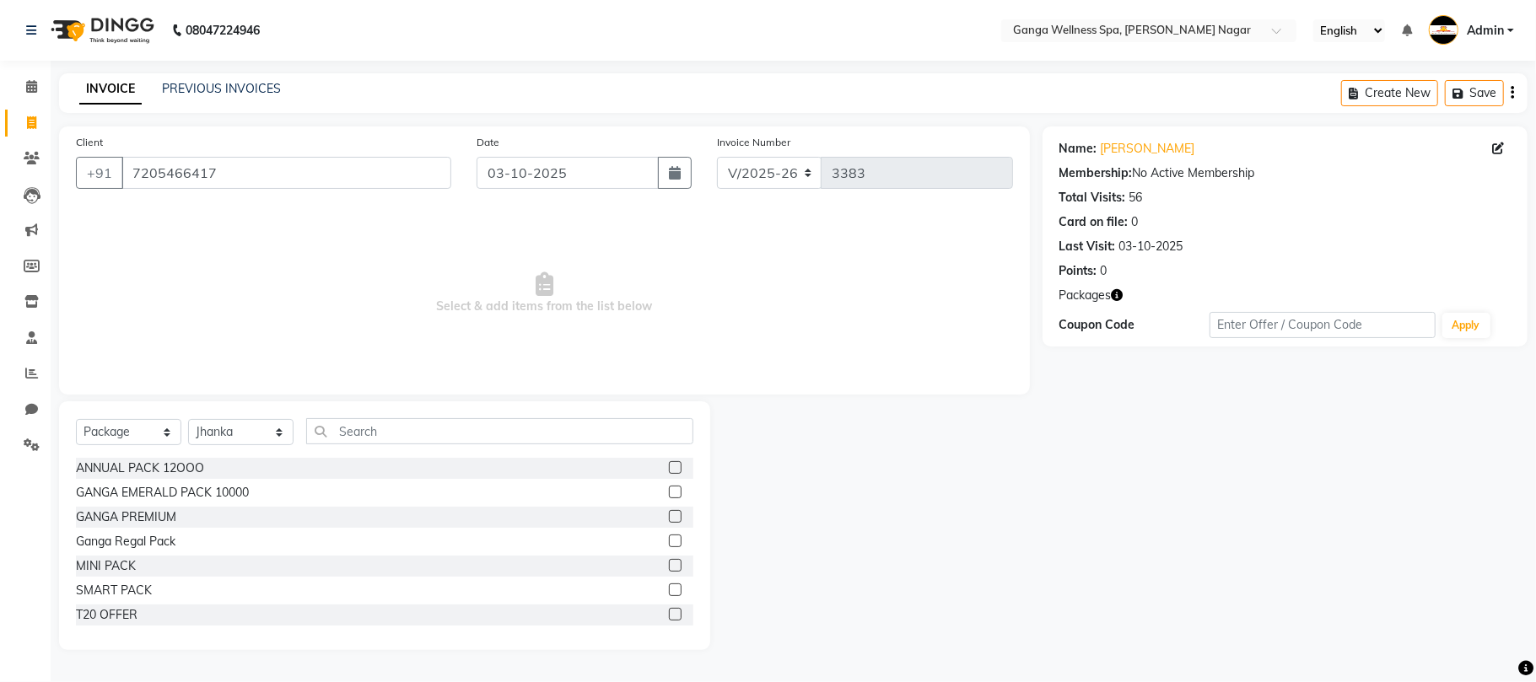
click at [669, 491] on input "checkbox" at bounding box center [674, 493] width 11 height 11
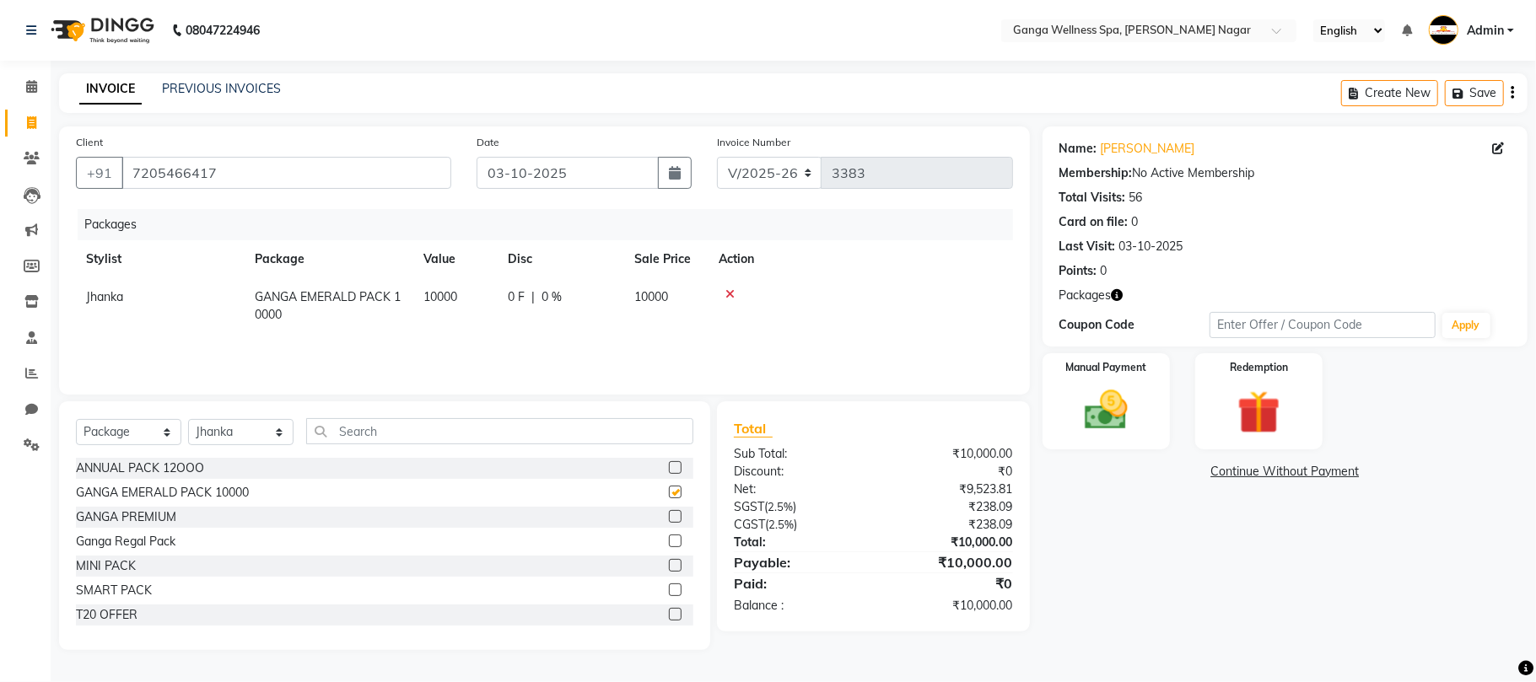
checkbox input "false"
click at [1117, 430] on img at bounding box center [1106, 411] width 73 height 52
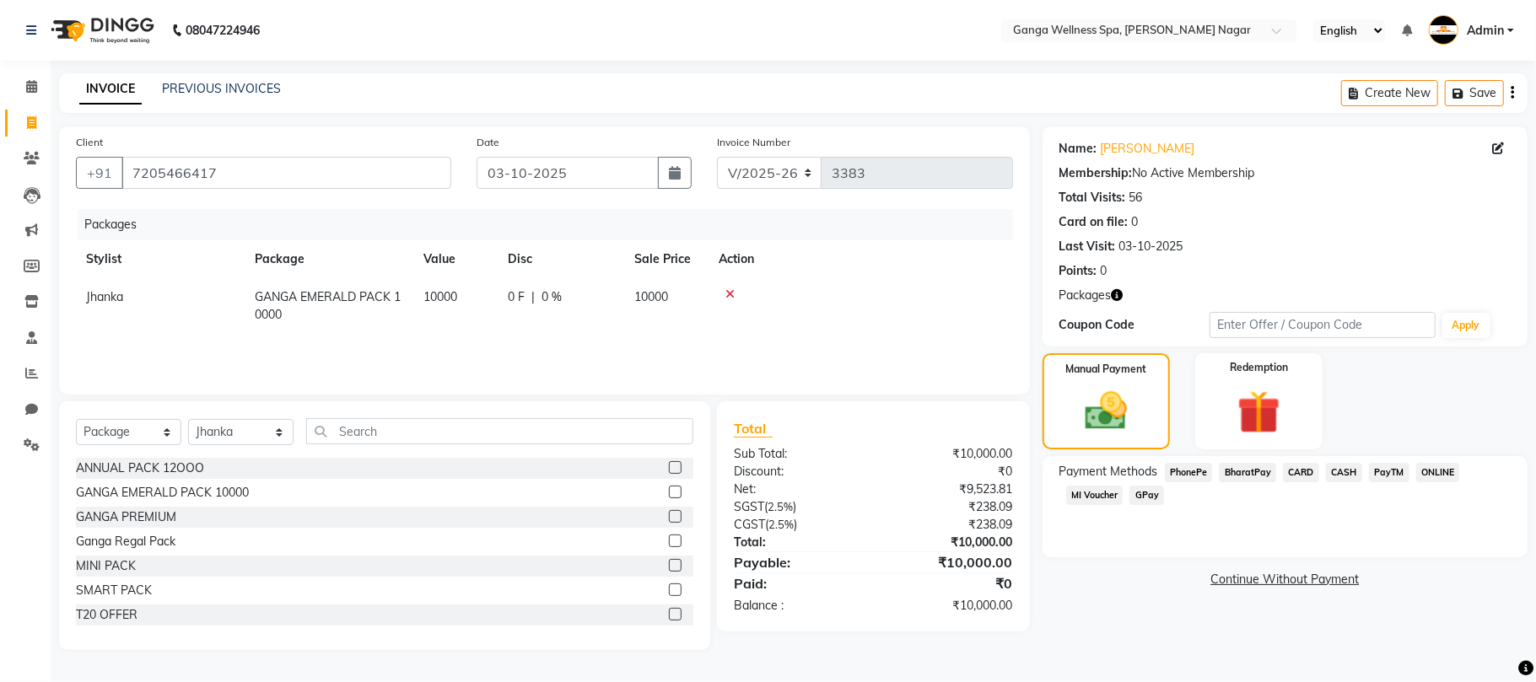
click at [1301, 474] on span "CARD" at bounding box center [1301, 472] width 36 height 19
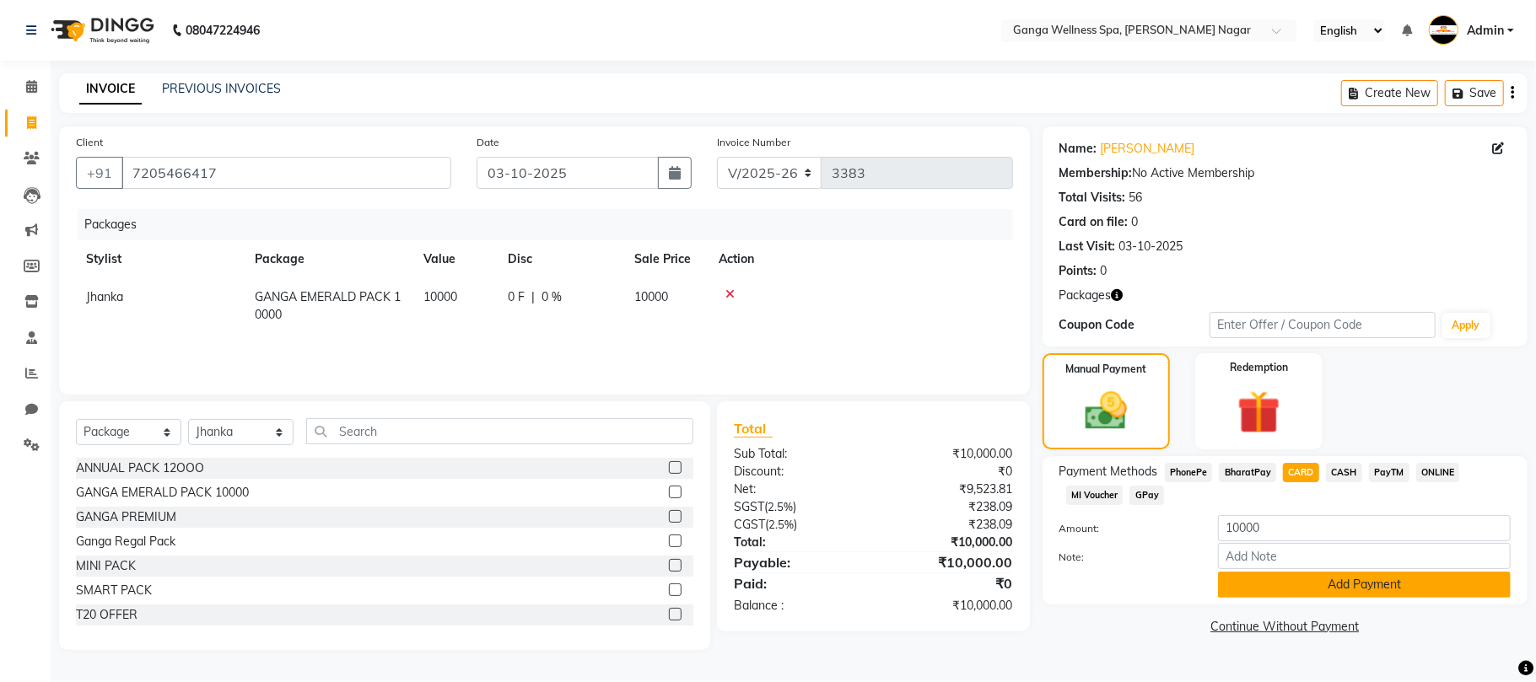
click at [1350, 587] on button "Add Payment" at bounding box center [1364, 585] width 293 height 26
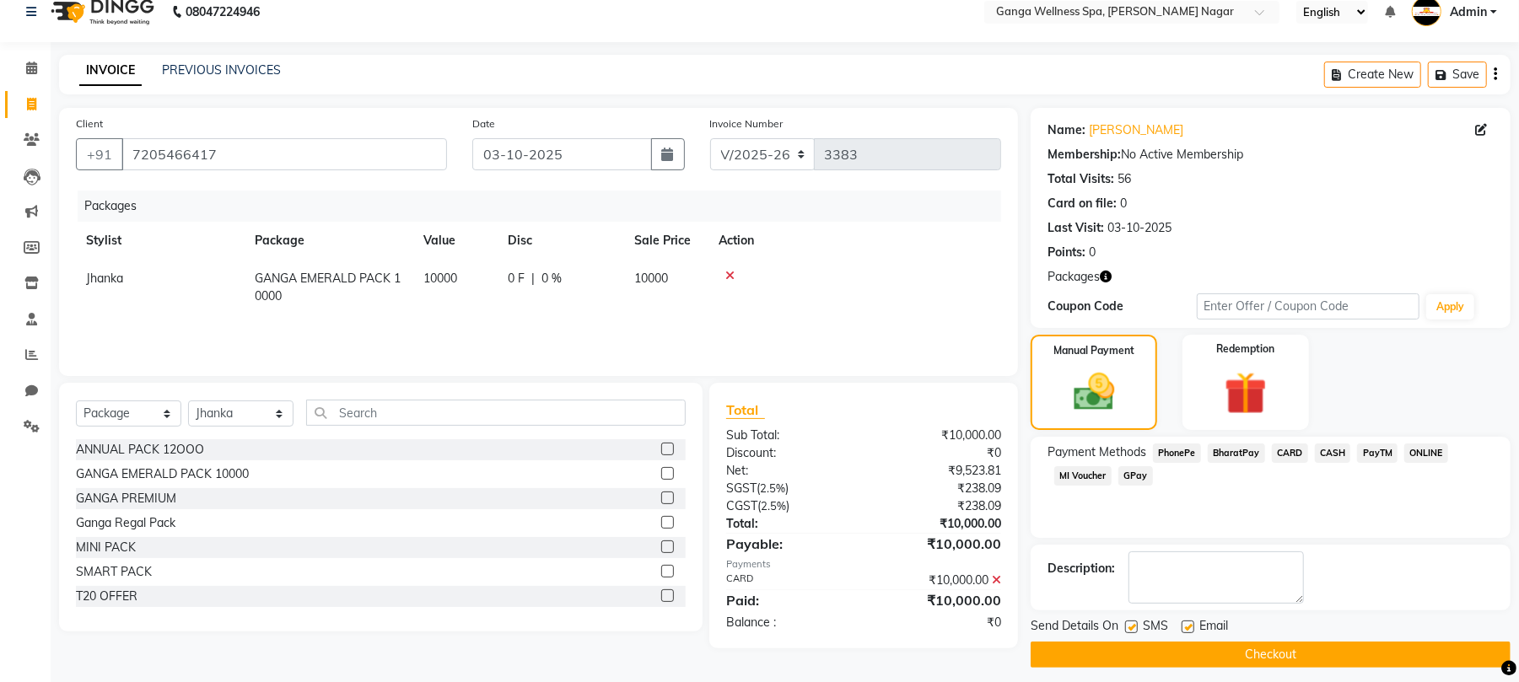
scroll to position [30, 0]
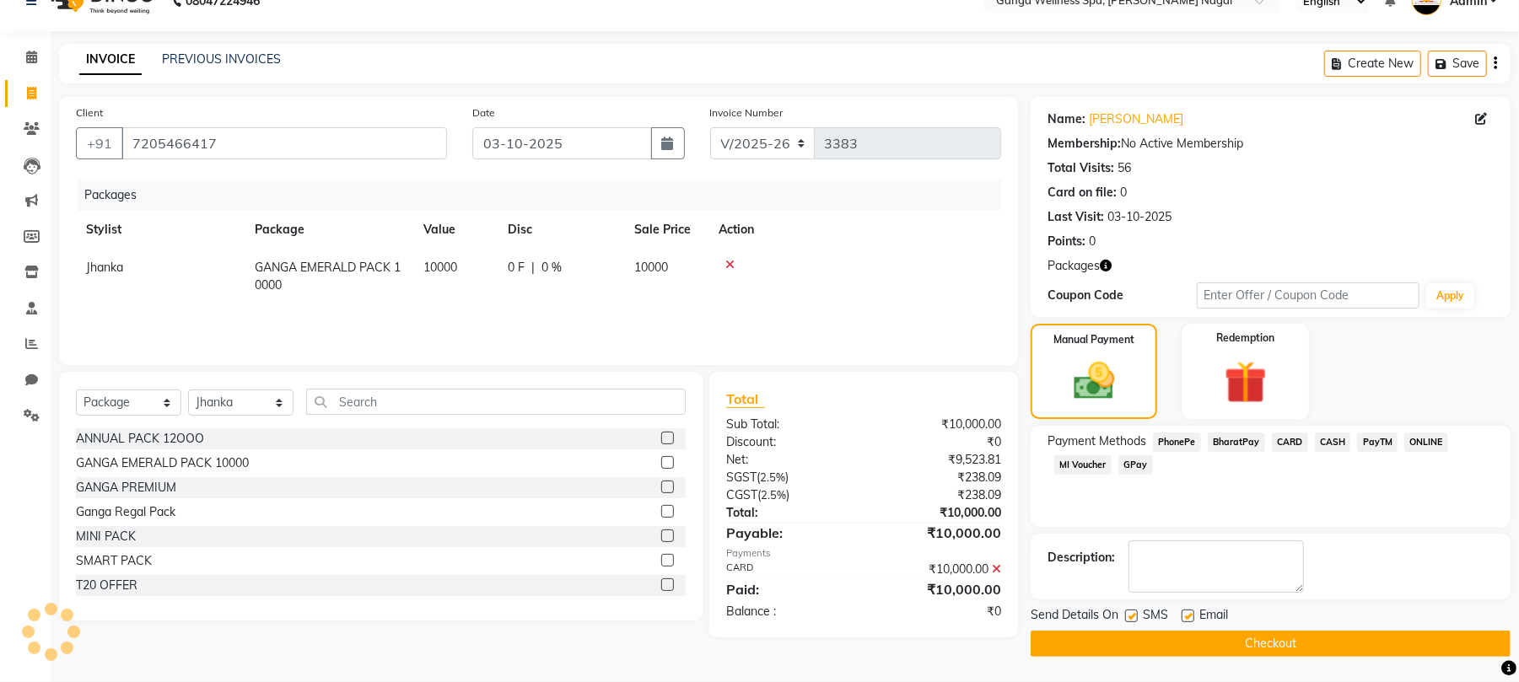
click at [1249, 645] on button "Checkout" at bounding box center [1271, 644] width 480 height 26
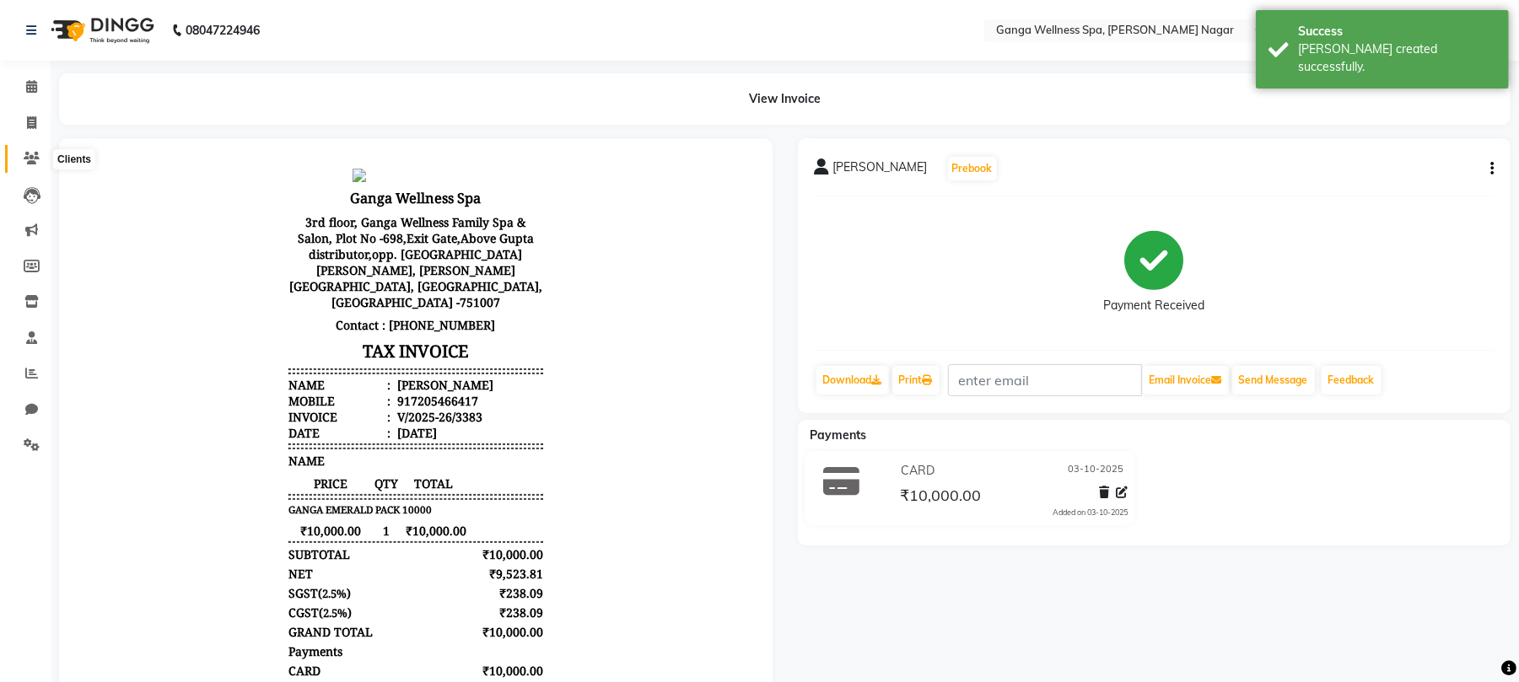
click at [30, 155] on icon at bounding box center [32, 158] width 16 height 13
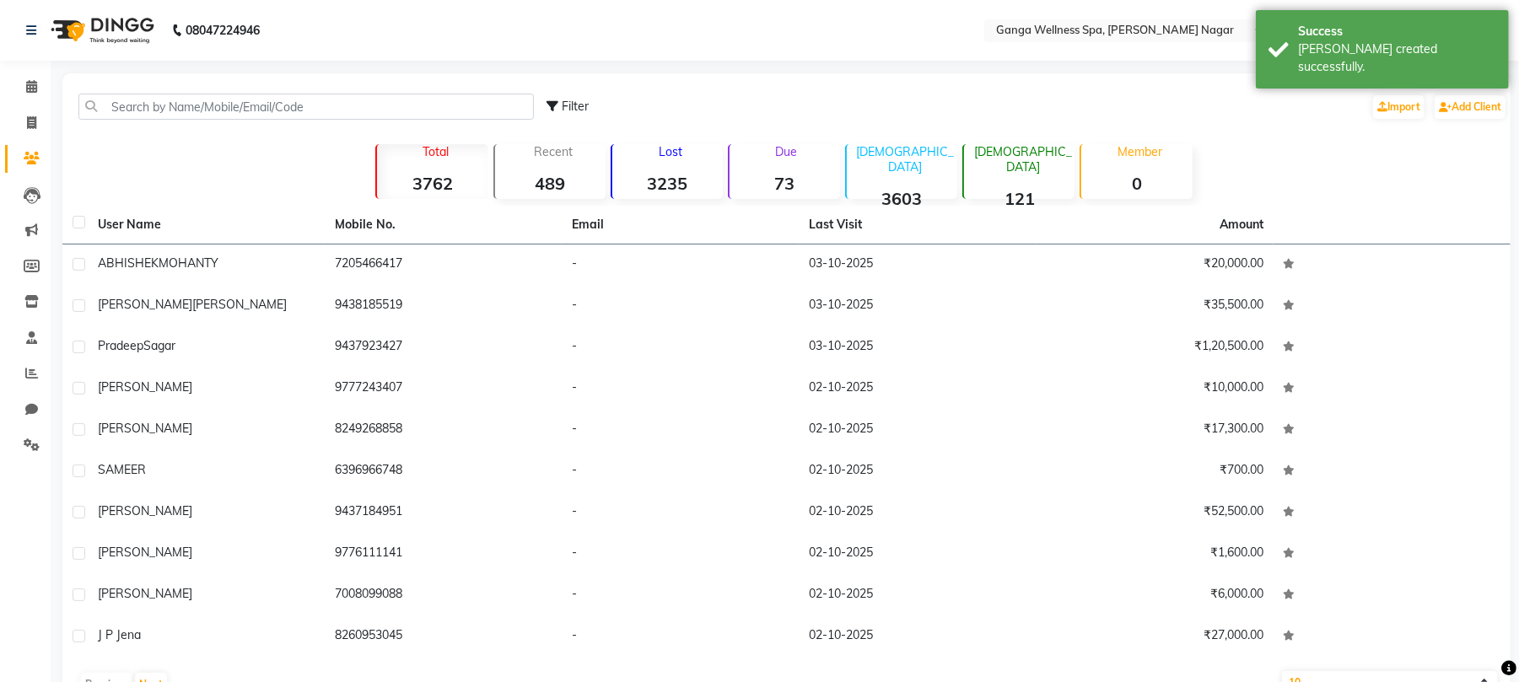
click at [295, 267] on div "[PERSON_NAME]" at bounding box center [206, 264] width 217 height 18
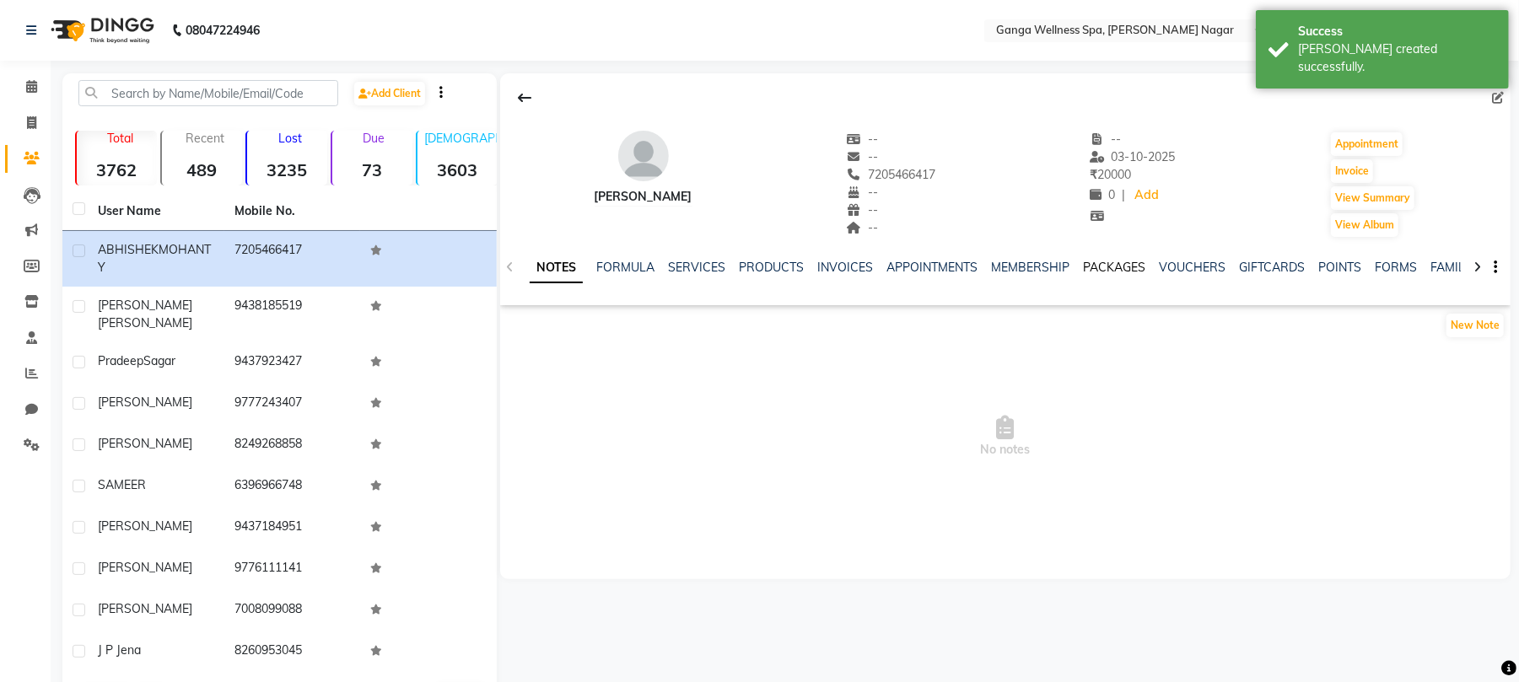
click at [1117, 264] on link "PACKAGES" at bounding box center [1114, 267] width 62 height 15
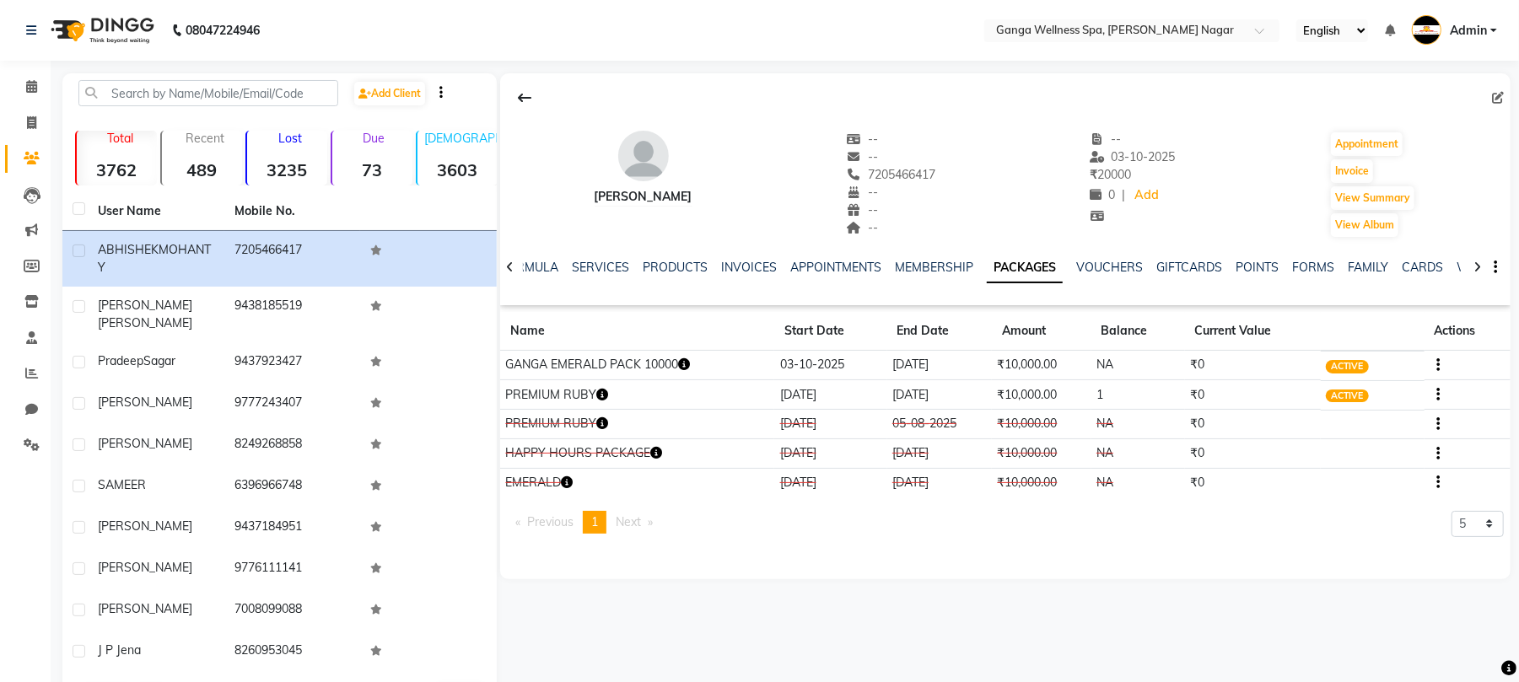
click at [601, 396] on icon "button" at bounding box center [602, 395] width 12 height 12
click at [995, 571] on div "[PERSON_NAME] -- -- 7205466417 -- -- -- -- [DATE] ₹ 20000 0 | Add Appointment I…" at bounding box center [1005, 326] width 1011 height 506
click at [1439, 396] on button "button" at bounding box center [1435, 395] width 10 height 18
click at [1314, 398] on div "Edit" at bounding box center [1356, 396] width 111 height 21
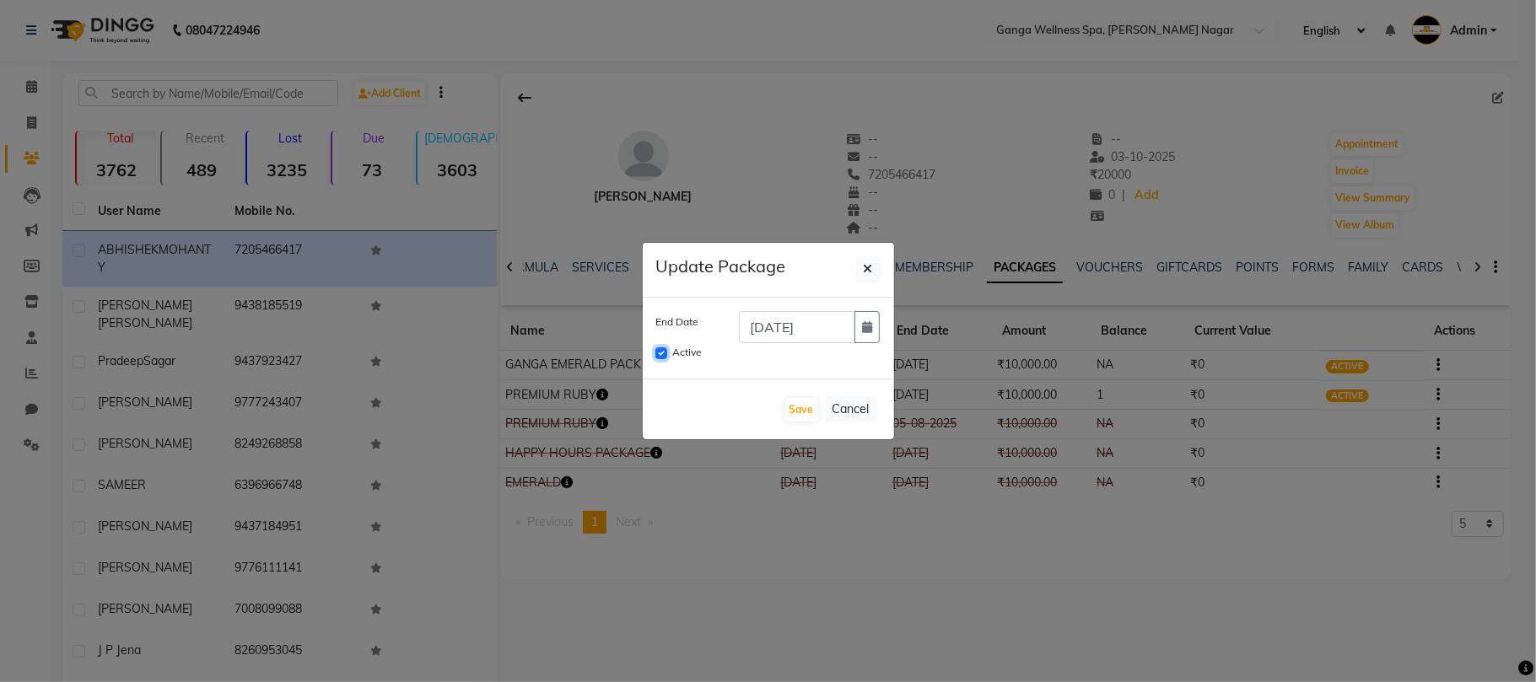
click at [661, 356] on input "Active" at bounding box center [661, 354] width 12 height 12
checkbox input "false"
click at [796, 412] on button "Save" at bounding box center [801, 410] width 33 height 24
checkbox input "false"
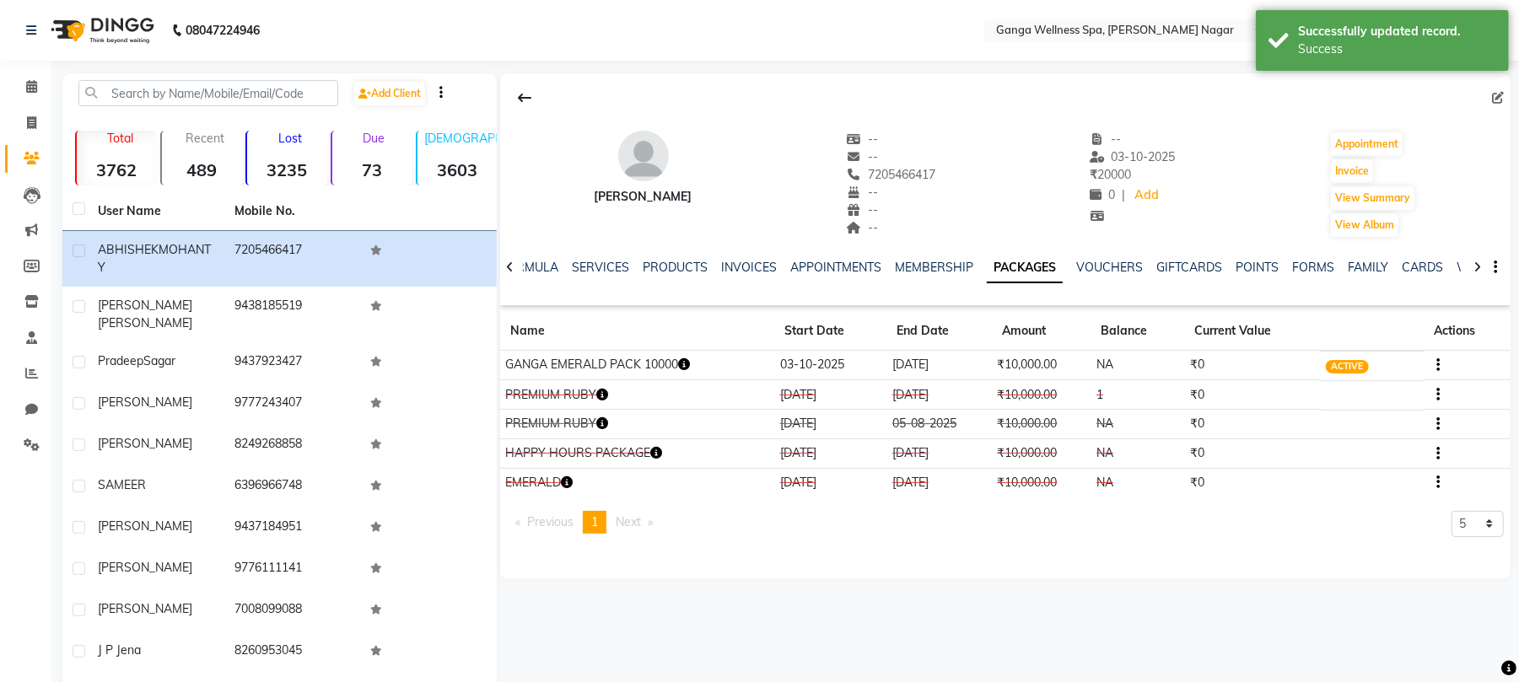
click at [1011, 574] on div "[PERSON_NAME] -- -- 7205466417 -- -- -- -- [DATE] ₹ 20000 0 | Add Appointment I…" at bounding box center [1005, 326] width 1011 height 506
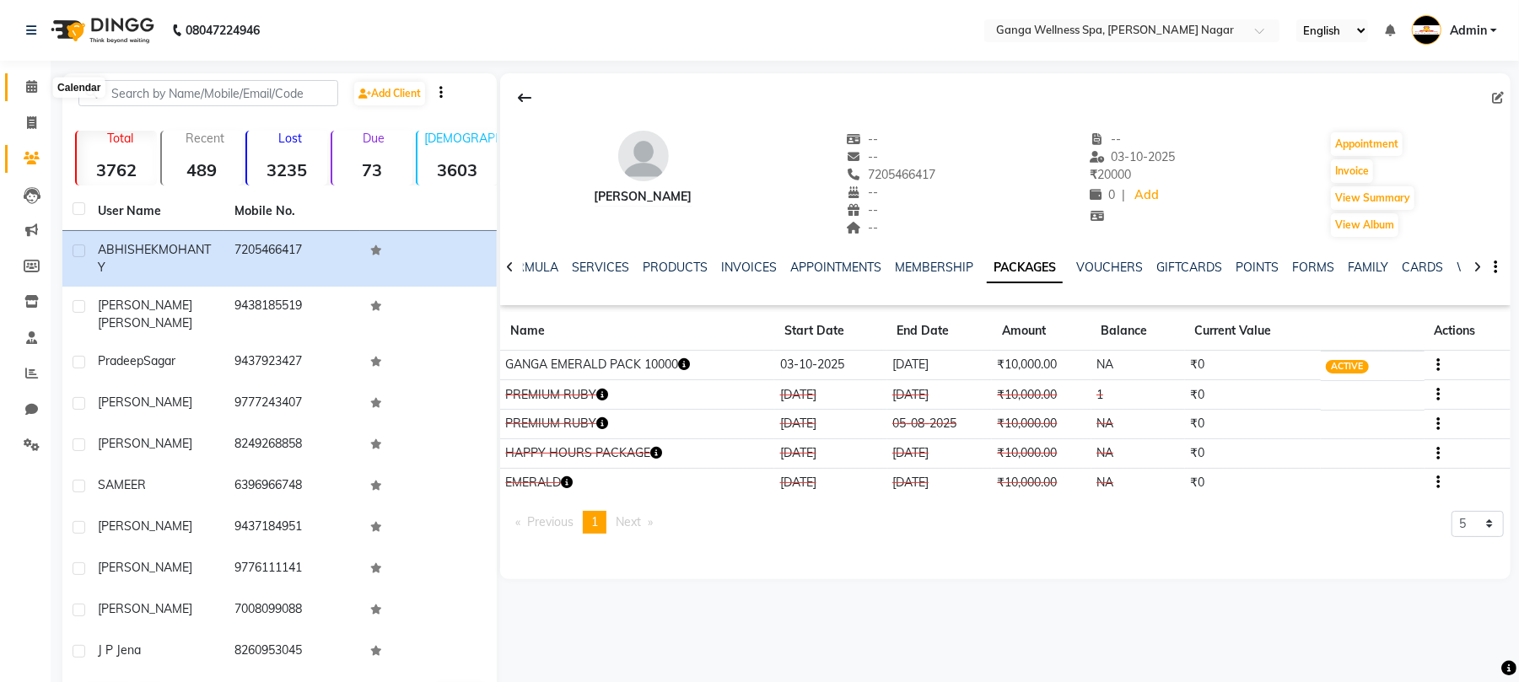
click at [31, 86] on icon at bounding box center [31, 86] width 11 height 13
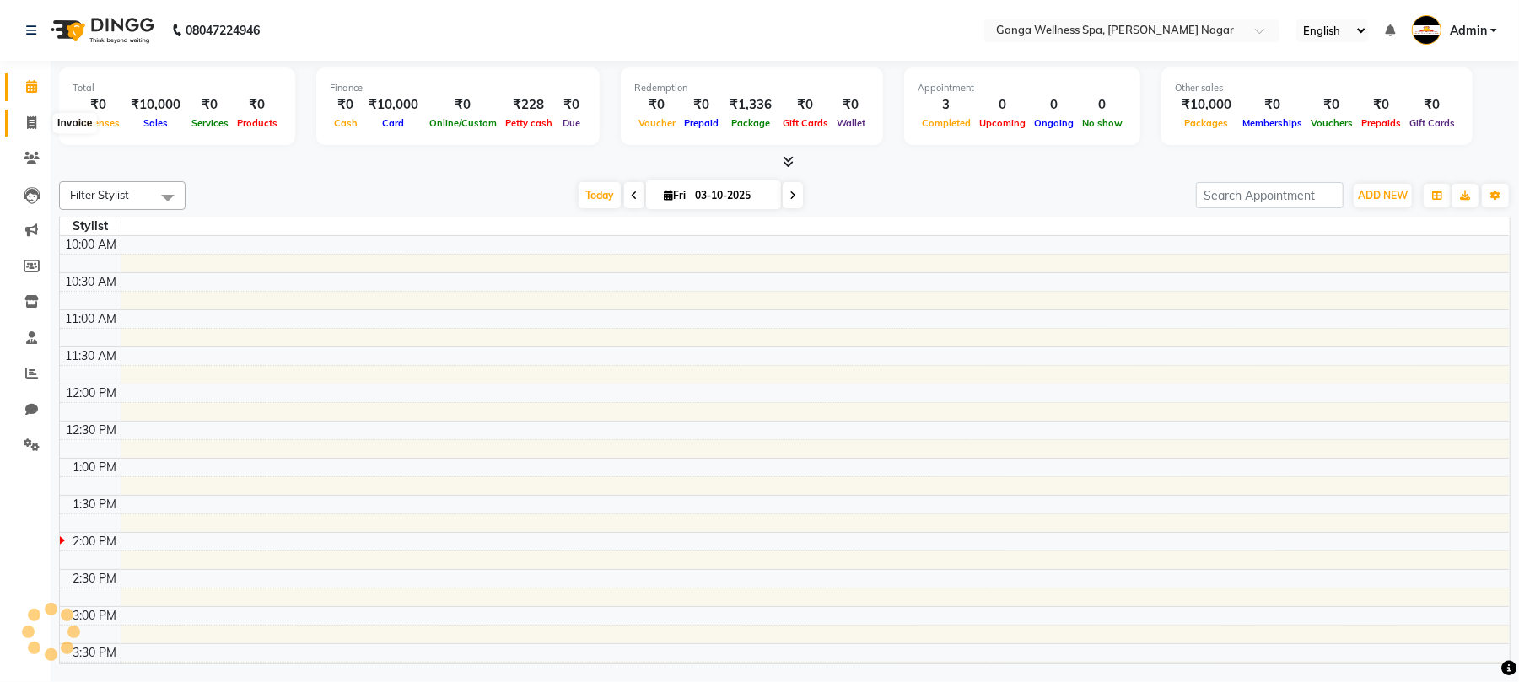
click at [35, 123] on icon at bounding box center [31, 122] width 9 height 13
select select "service"
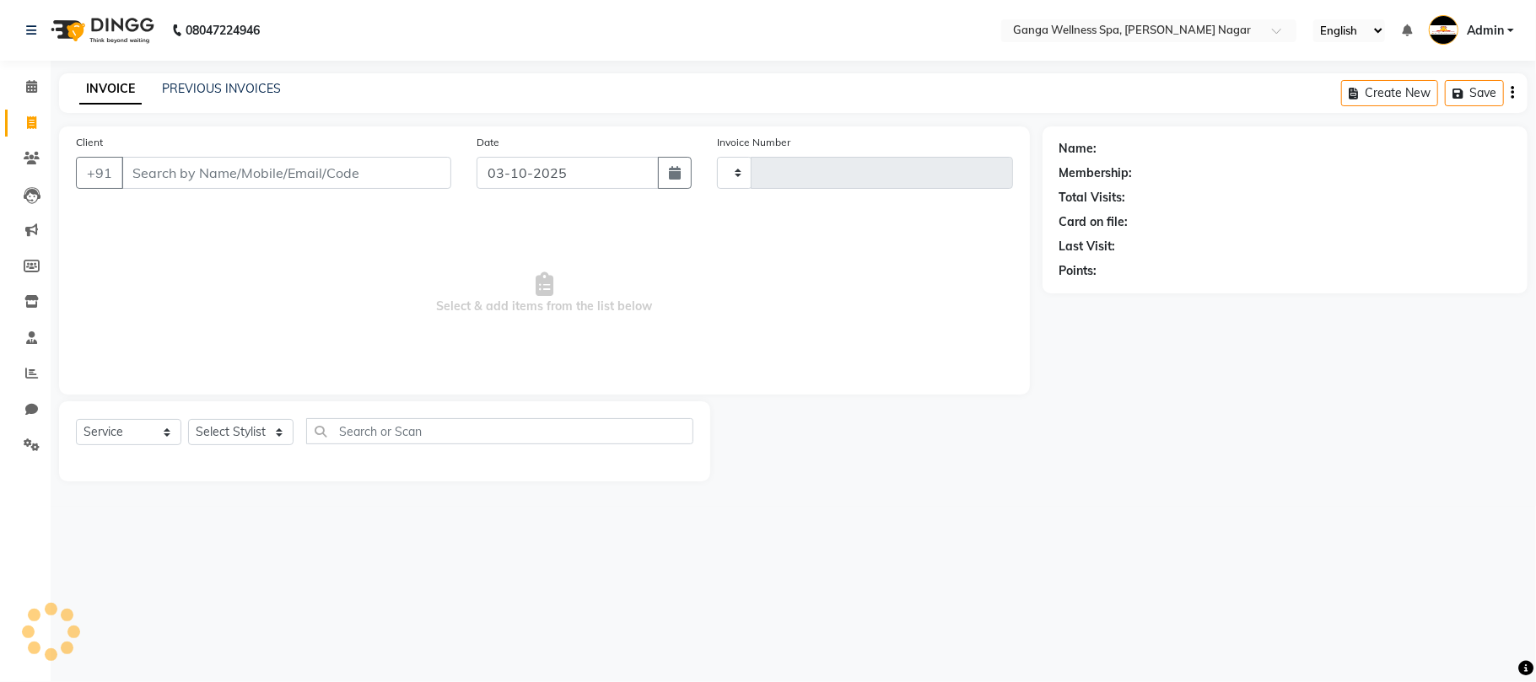
click at [282, 89] on div "INVOICE PREVIOUS INVOICES" at bounding box center [180, 89] width 242 height 19
click at [264, 89] on link "PREVIOUS INVOICES" at bounding box center [221, 88] width 119 height 15
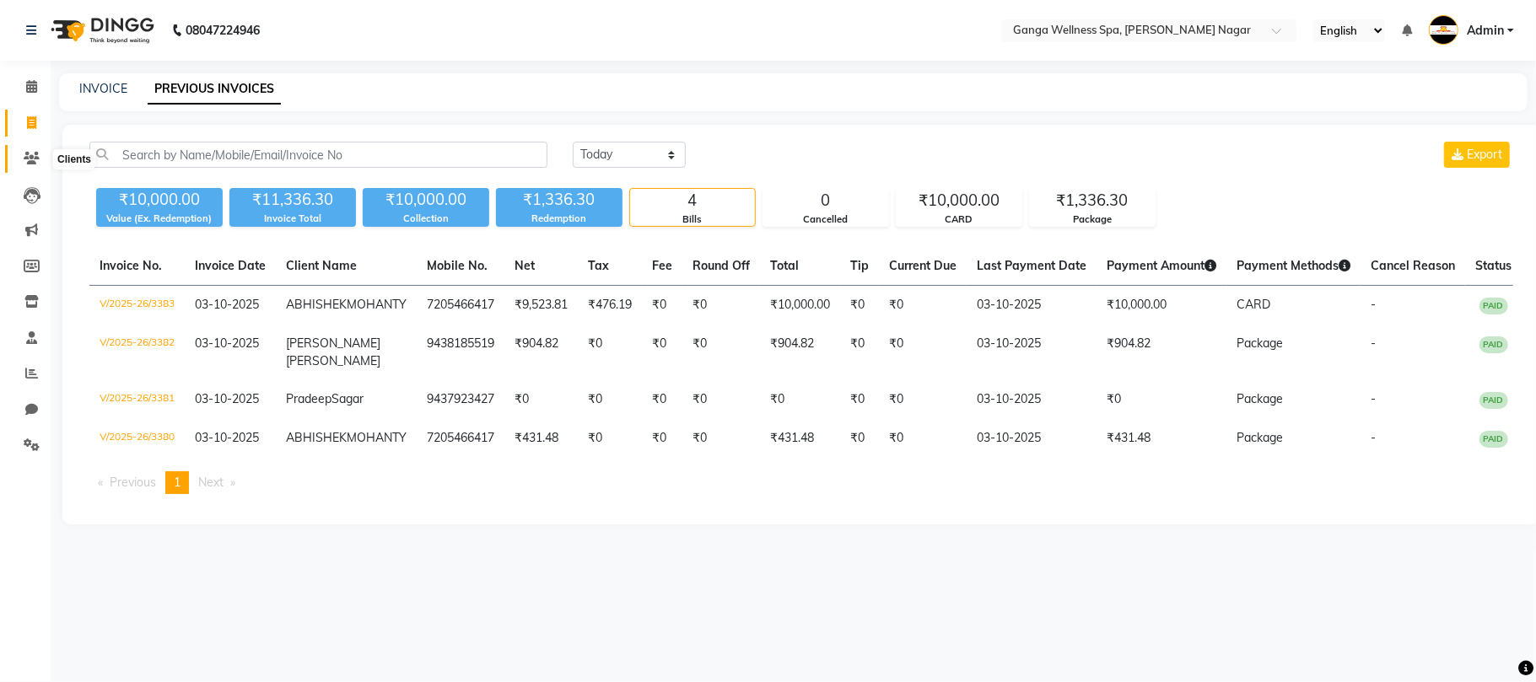
click at [35, 163] on icon at bounding box center [32, 158] width 16 height 13
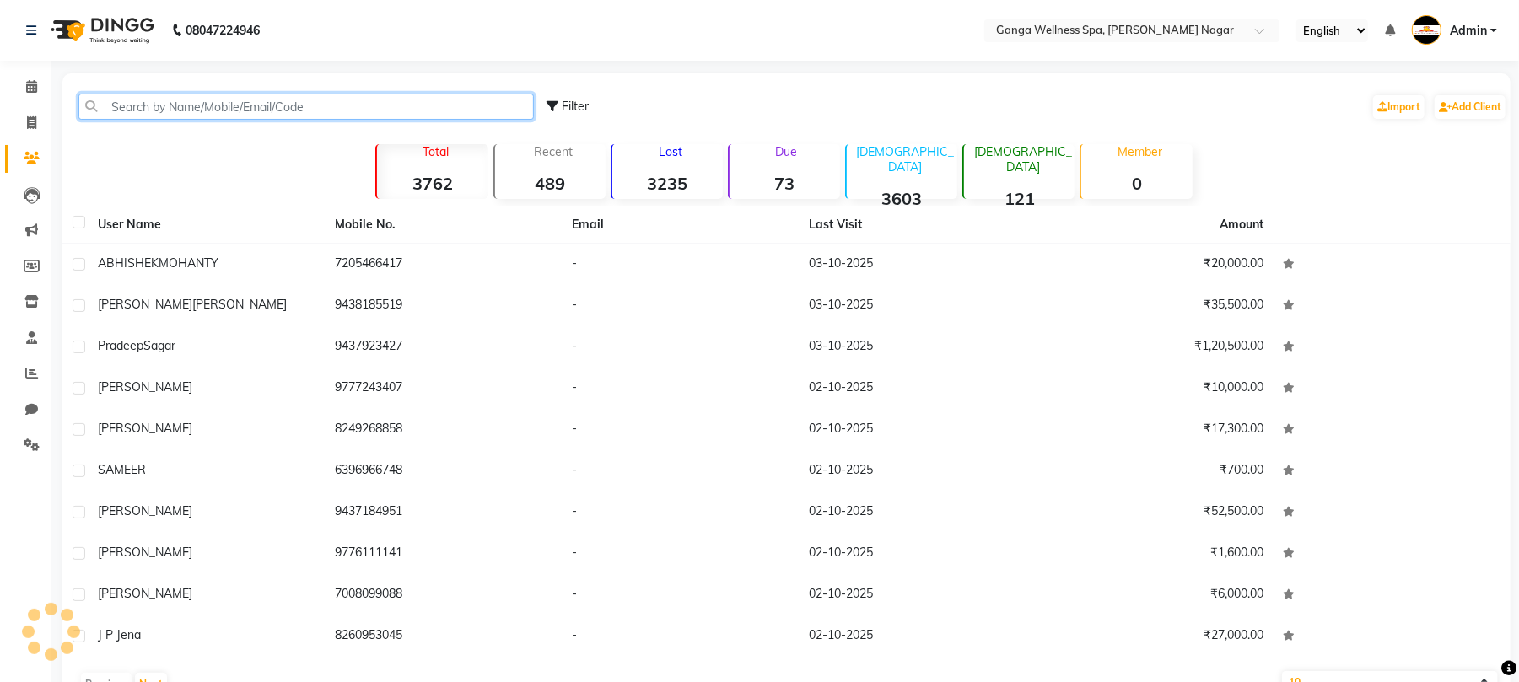
click at [176, 101] on input "text" at bounding box center [306, 107] width 456 height 26
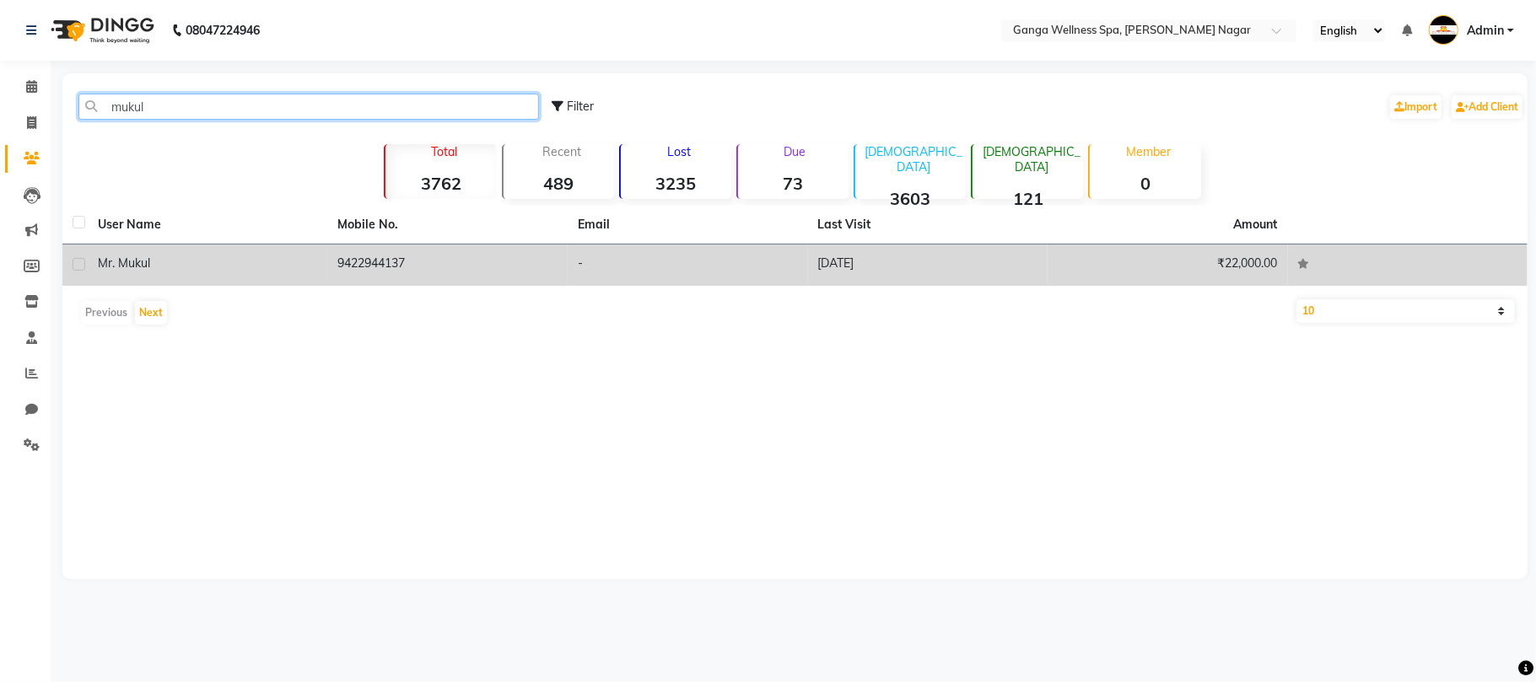
type input "mukul"
click at [380, 275] on td "9422944137" at bounding box center [448, 265] width 240 height 41
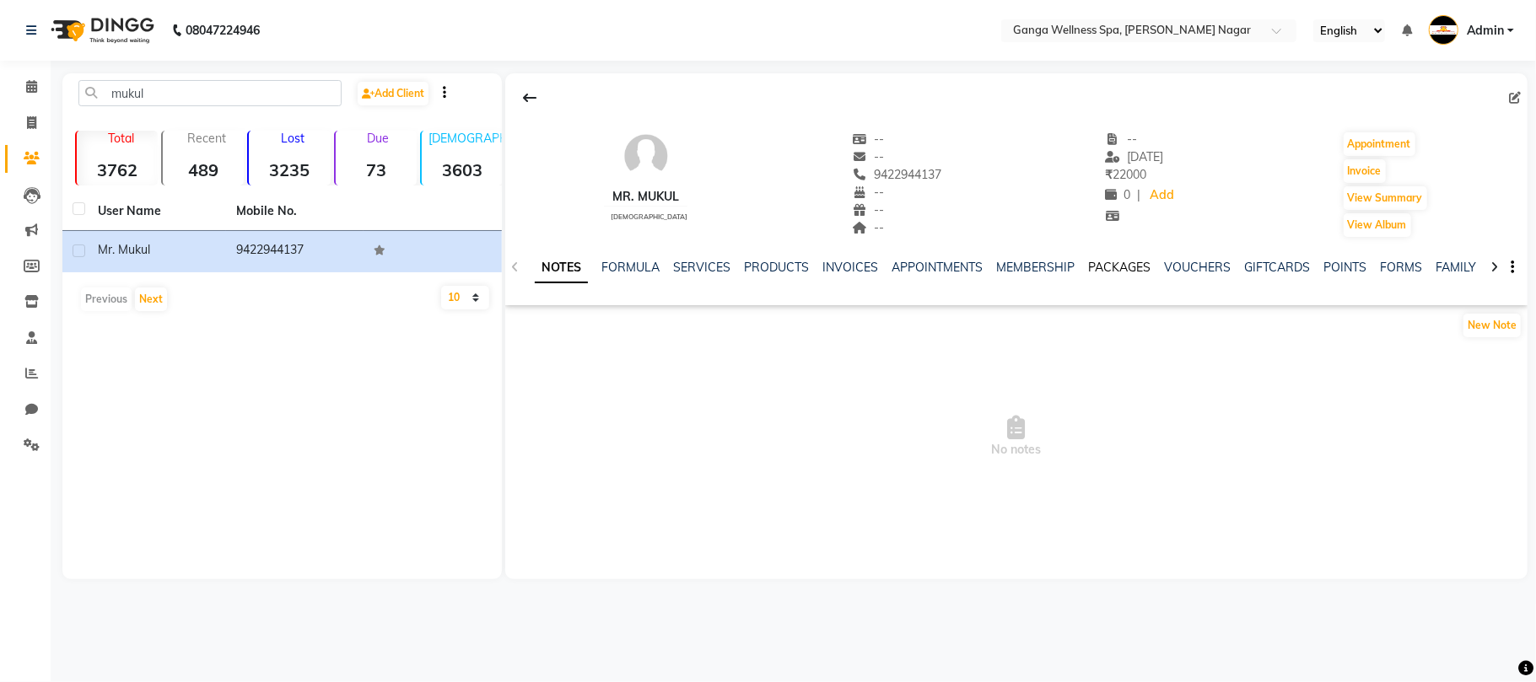
click at [1121, 267] on link "PACKAGES" at bounding box center [1119, 267] width 62 height 15
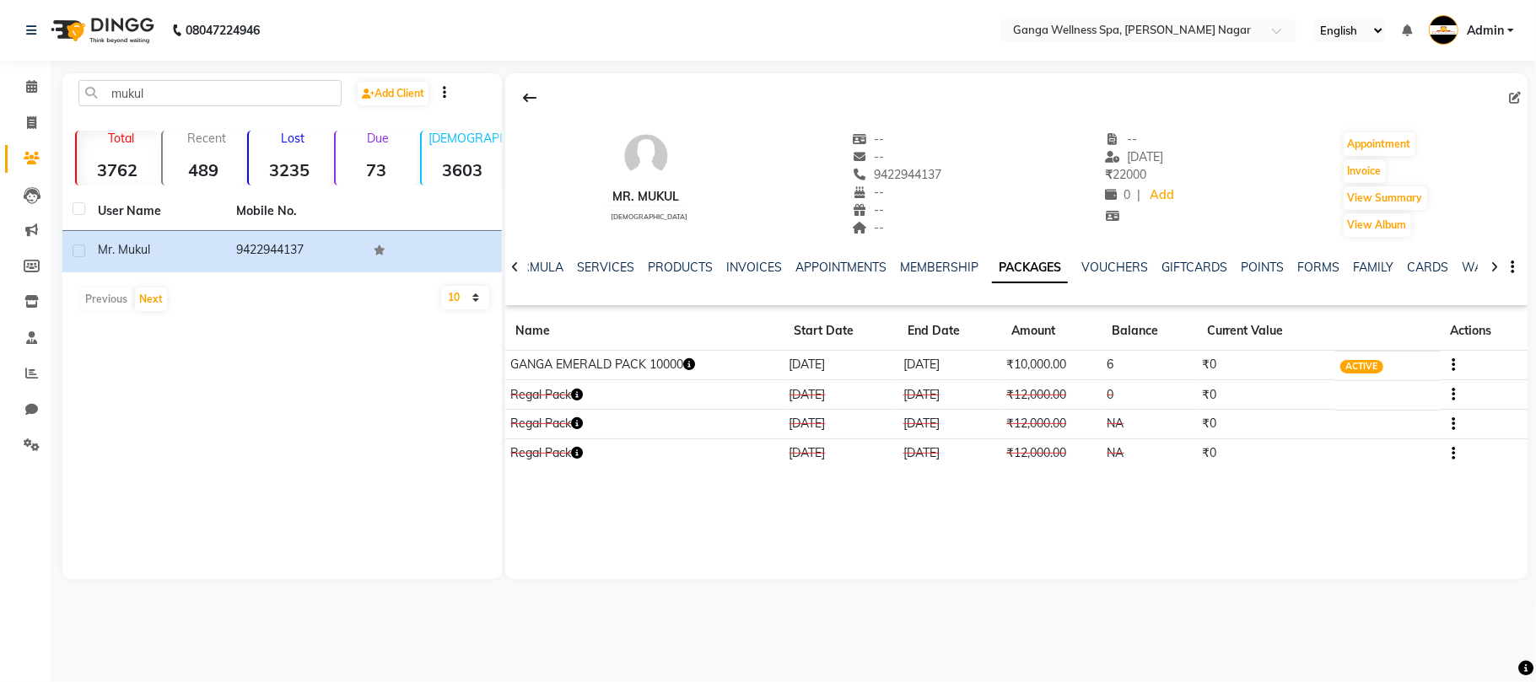
click at [693, 370] on icon "button" at bounding box center [689, 365] width 12 height 12
click at [1361, 170] on button "Invoice" at bounding box center [1365, 171] width 42 height 24
select select "service"
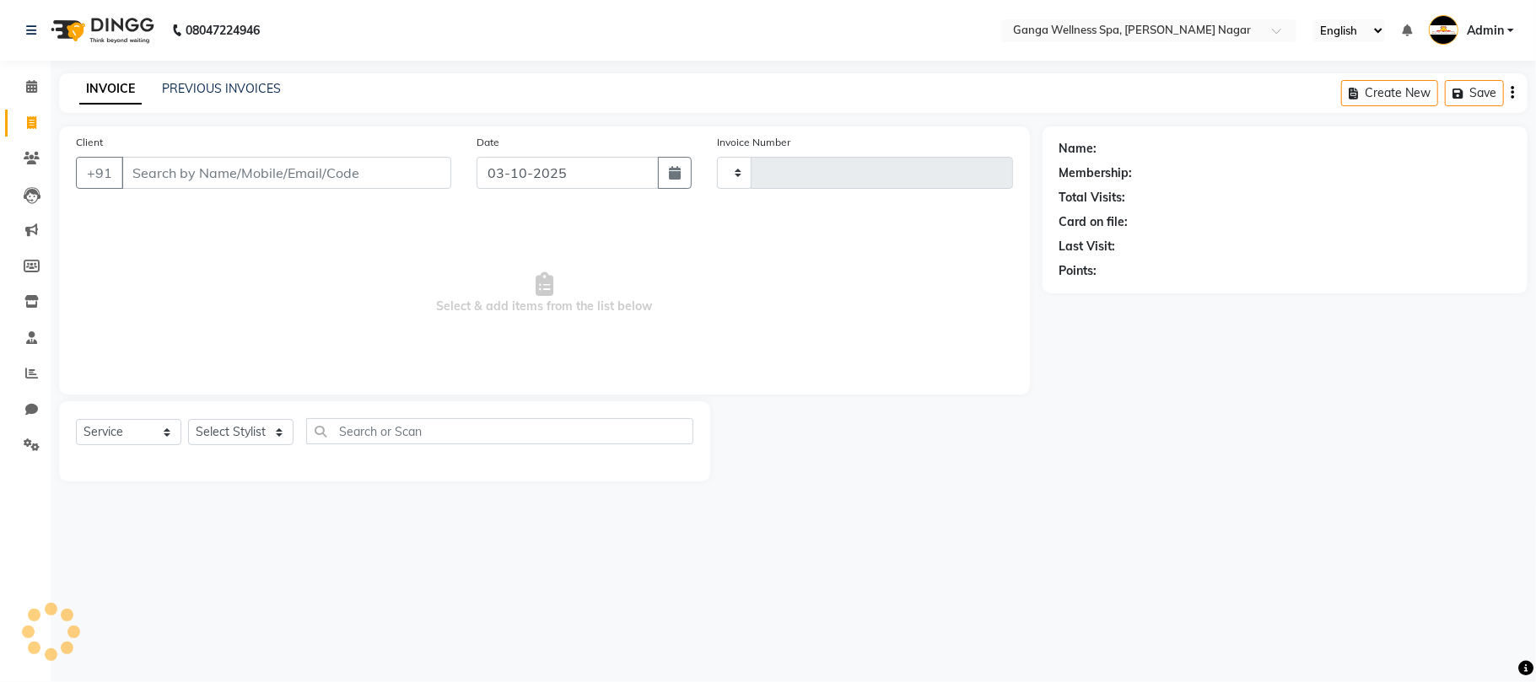
type input "3384"
select select "762"
type input "9422944137"
click at [227, 434] on select "Select Stylist Abhi [PERSON_NAME] Alexa AMMY AMMY [PERSON_NAME] anya APPI [PERS…" at bounding box center [240, 432] width 105 height 26
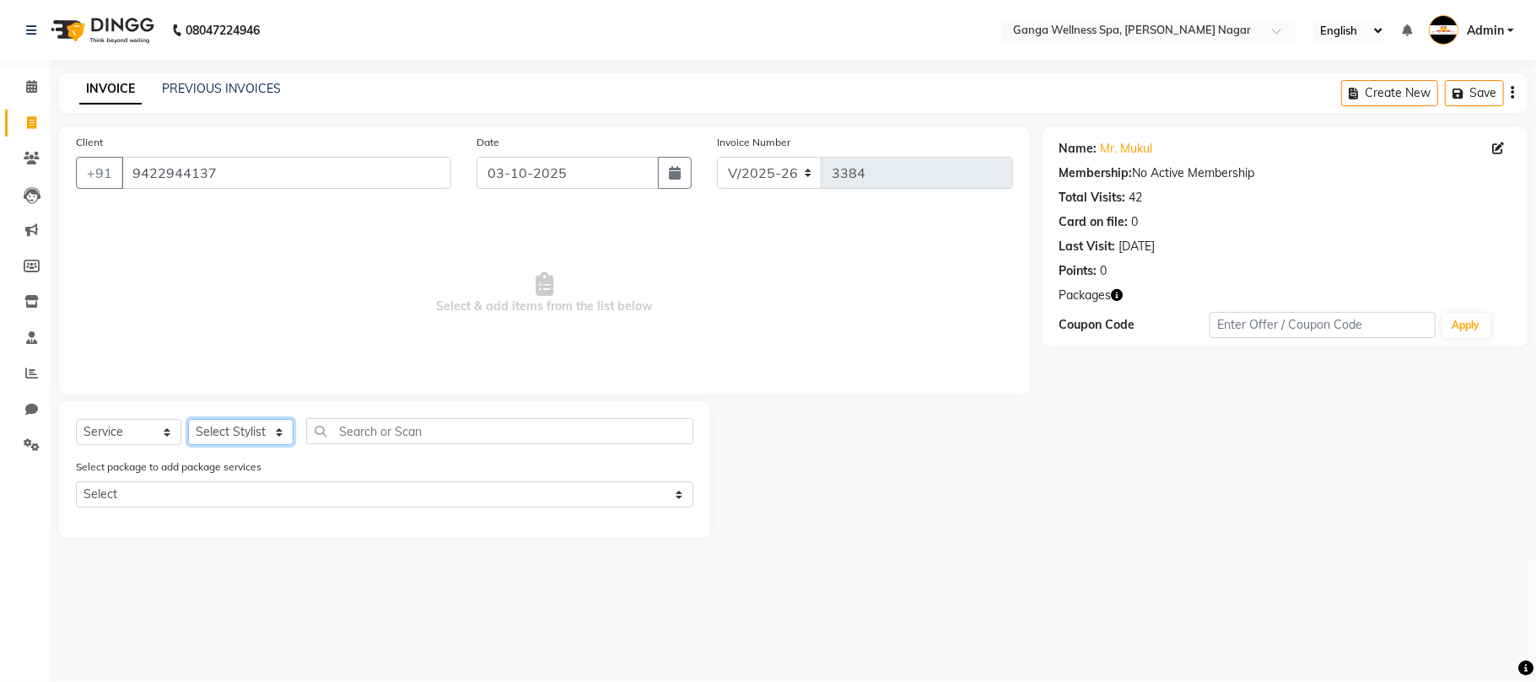
select select "18373"
click at [188, 419] on select "Select Stylist Abhi [PERSON_NAME] Alexa AMMY AMMY [PERSON_NAME] anya APPI [PERS…" at bounding box center [240, 432] width 105 height 26
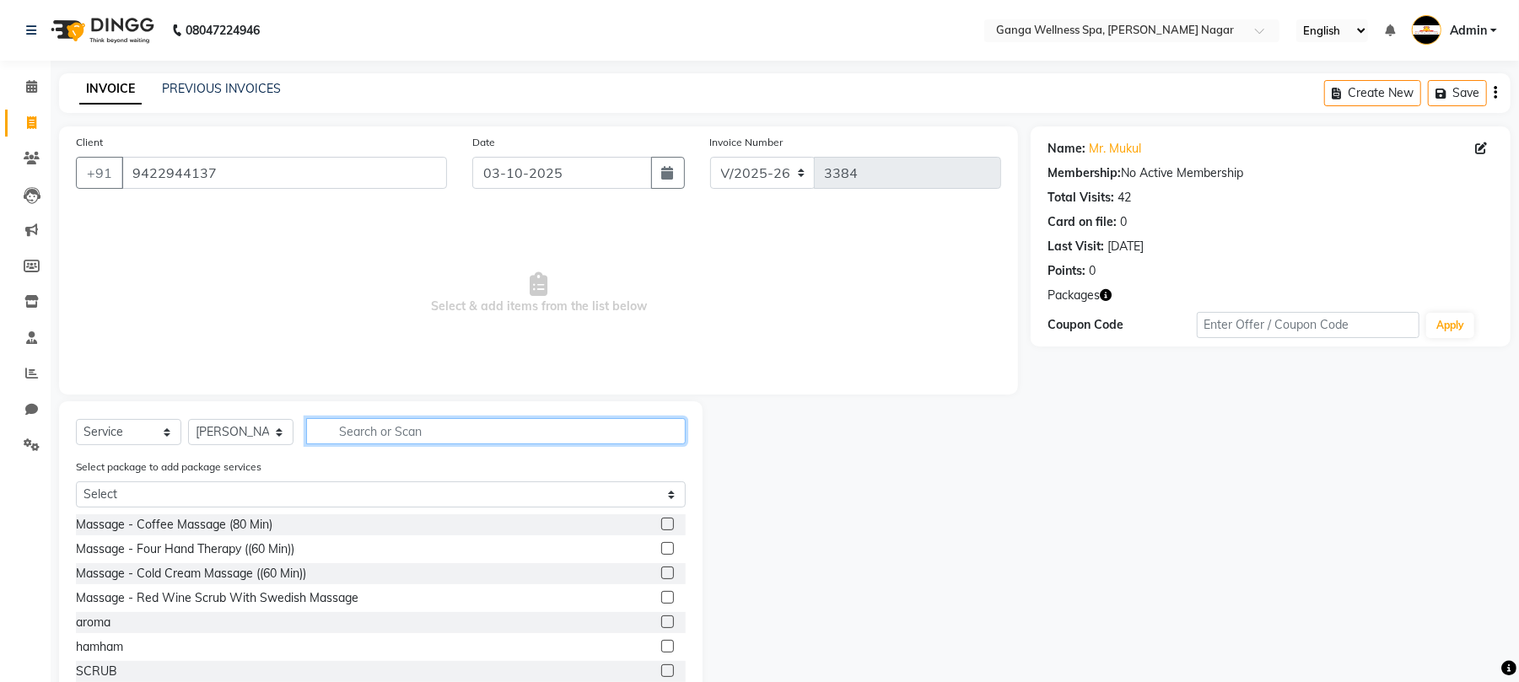
click at [412, 433] on input "text" at bounding box center [496, 431] width 380 height 26
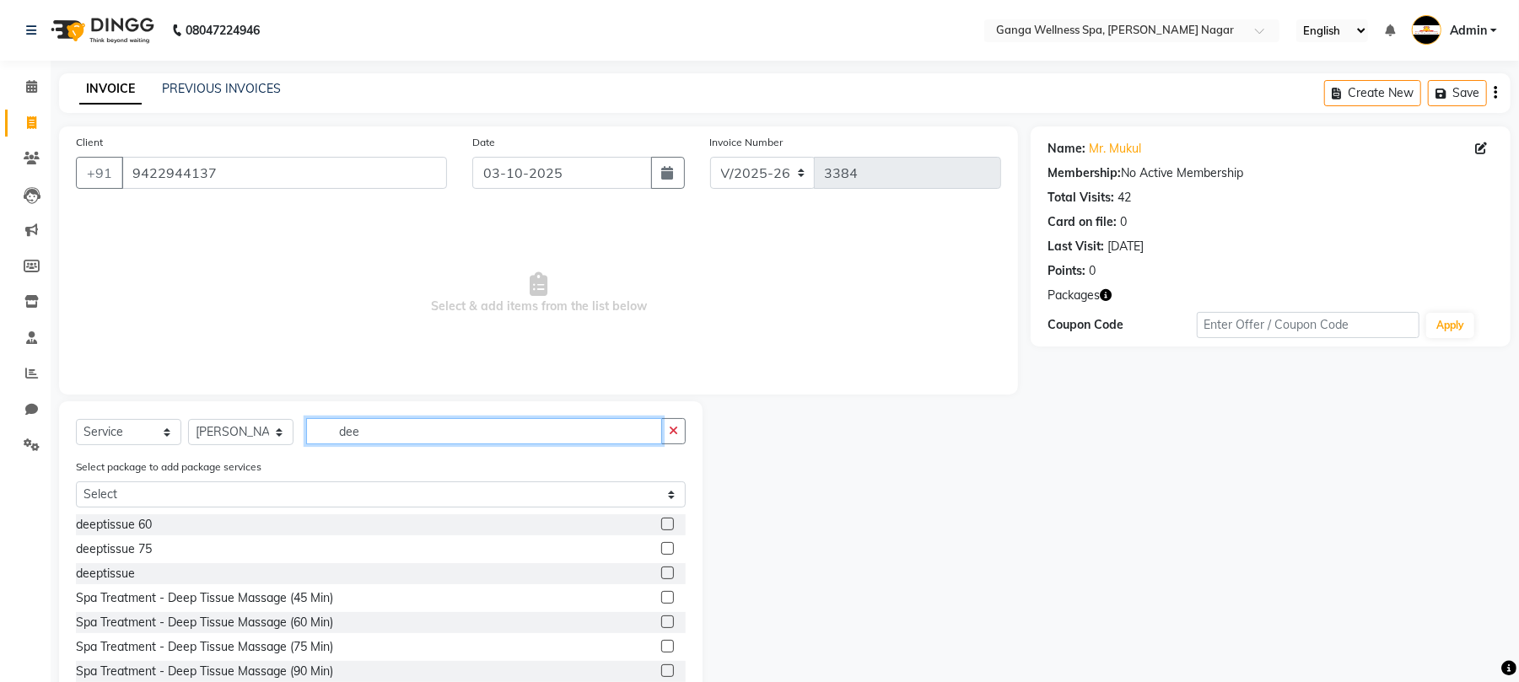
type input "dee"
click at [661, 527] on label at bounding box center [667, 524] width 13 height 13
click at [661, 527] on input "checkbox" at bounding box center [666, 525] width 11 height 11
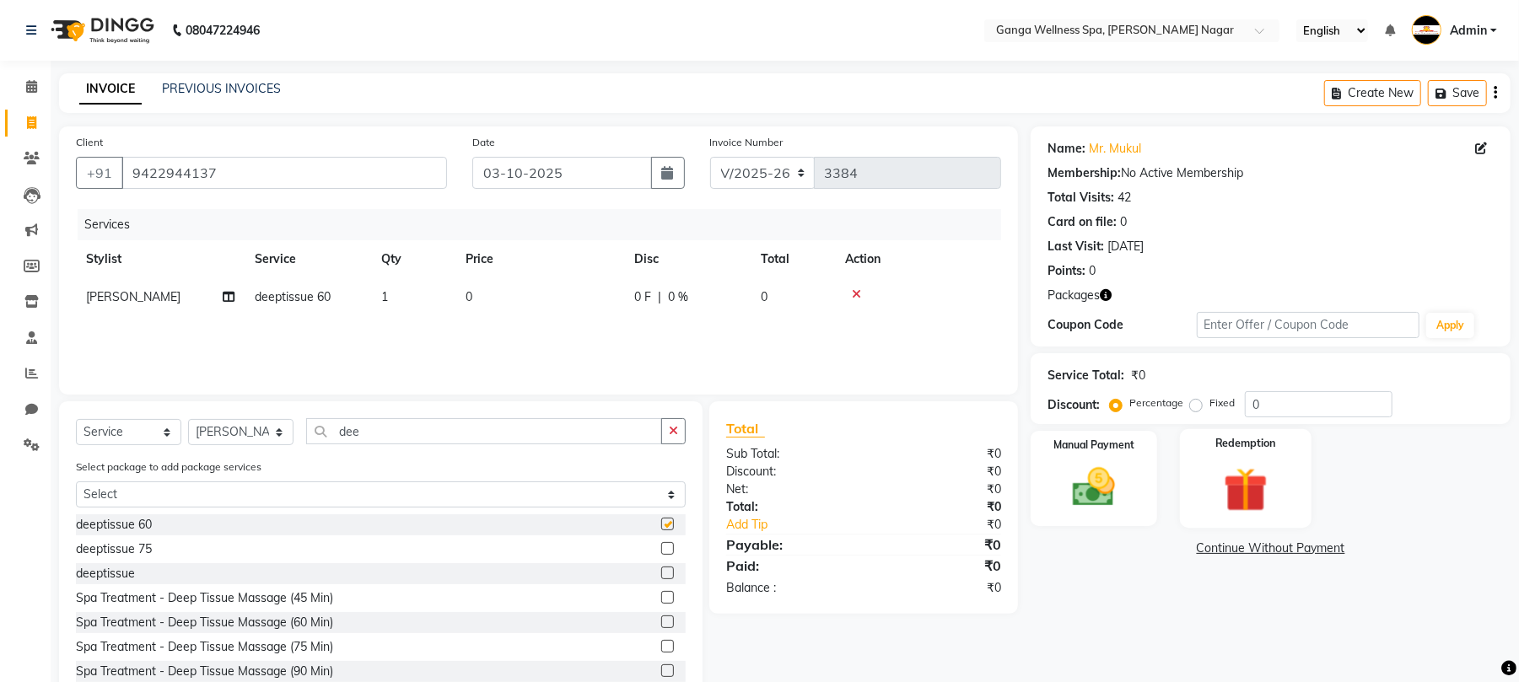
checkbox input "false"
click at [1260, 488] on img at bounding box center [1246, 489] width 73 height 55
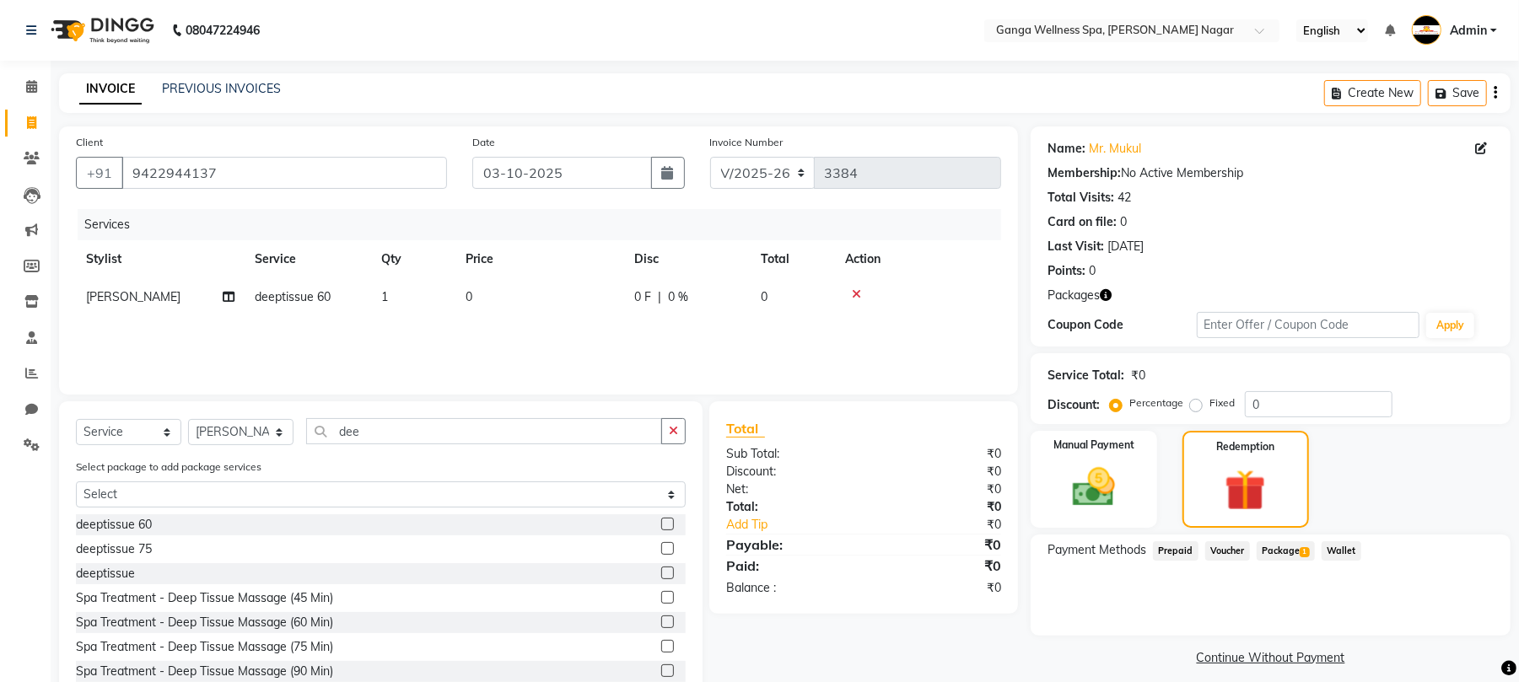
click at [1287, 543] on span "Package 1" at bounding box center [1286, 551] width 58 height 19
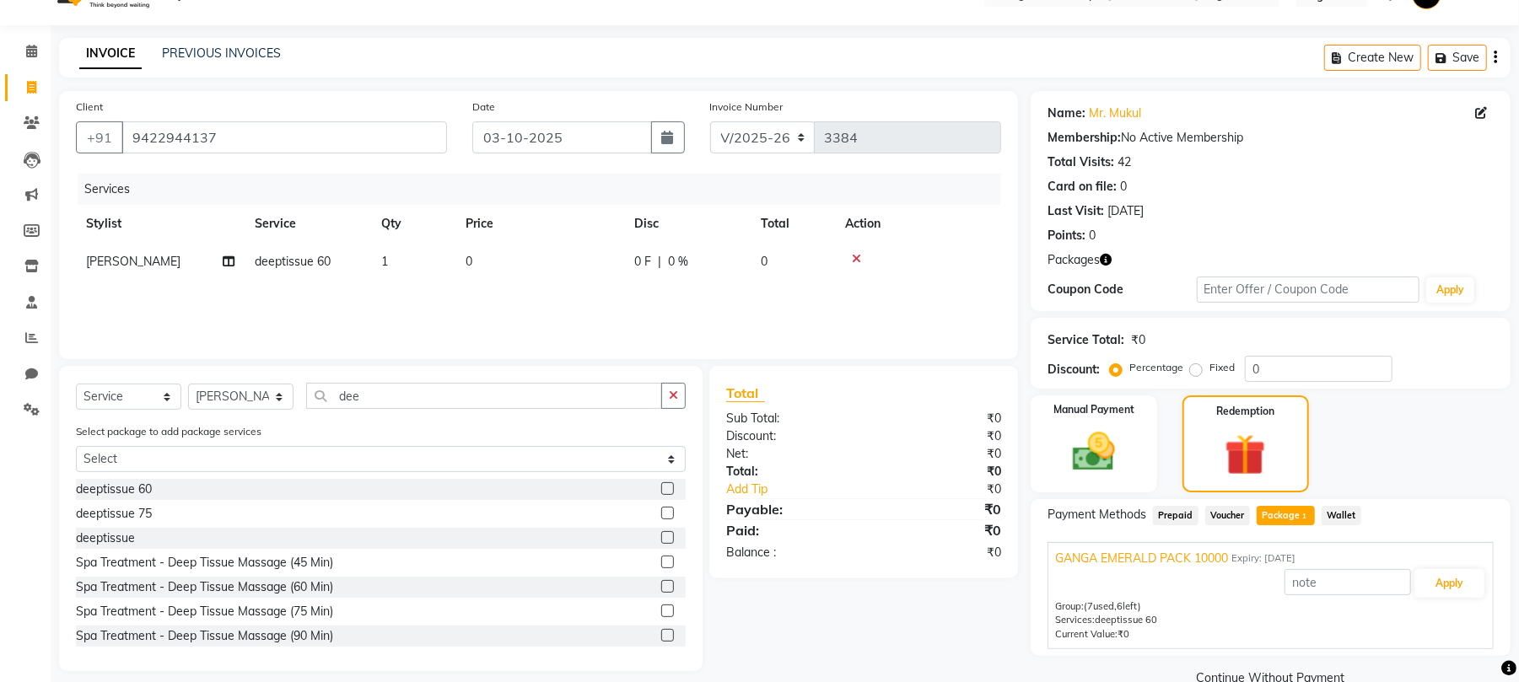
scroll to position [69, 0]
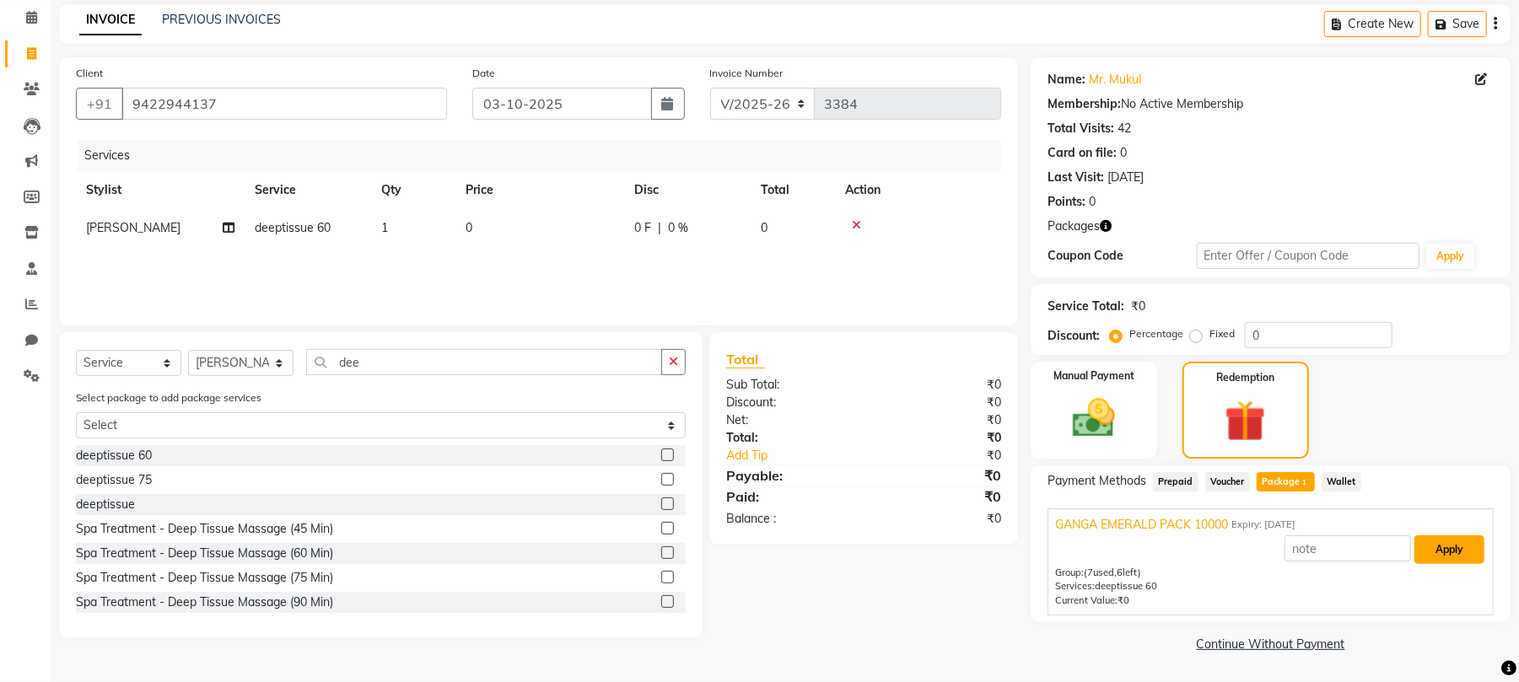
click at [1436, 548] on button "Apply" at bounding box center [1450, 550] width 70 height 29
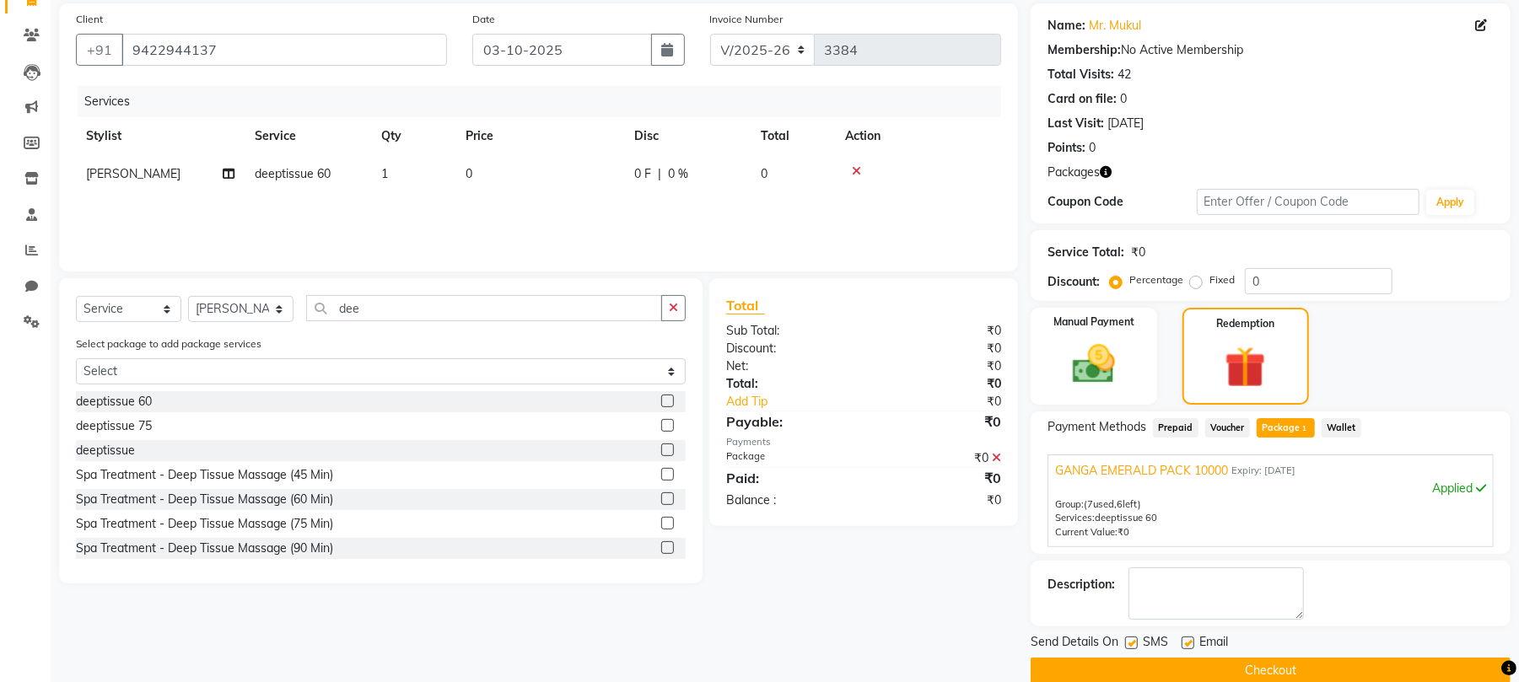
scroll to position [152, 0]
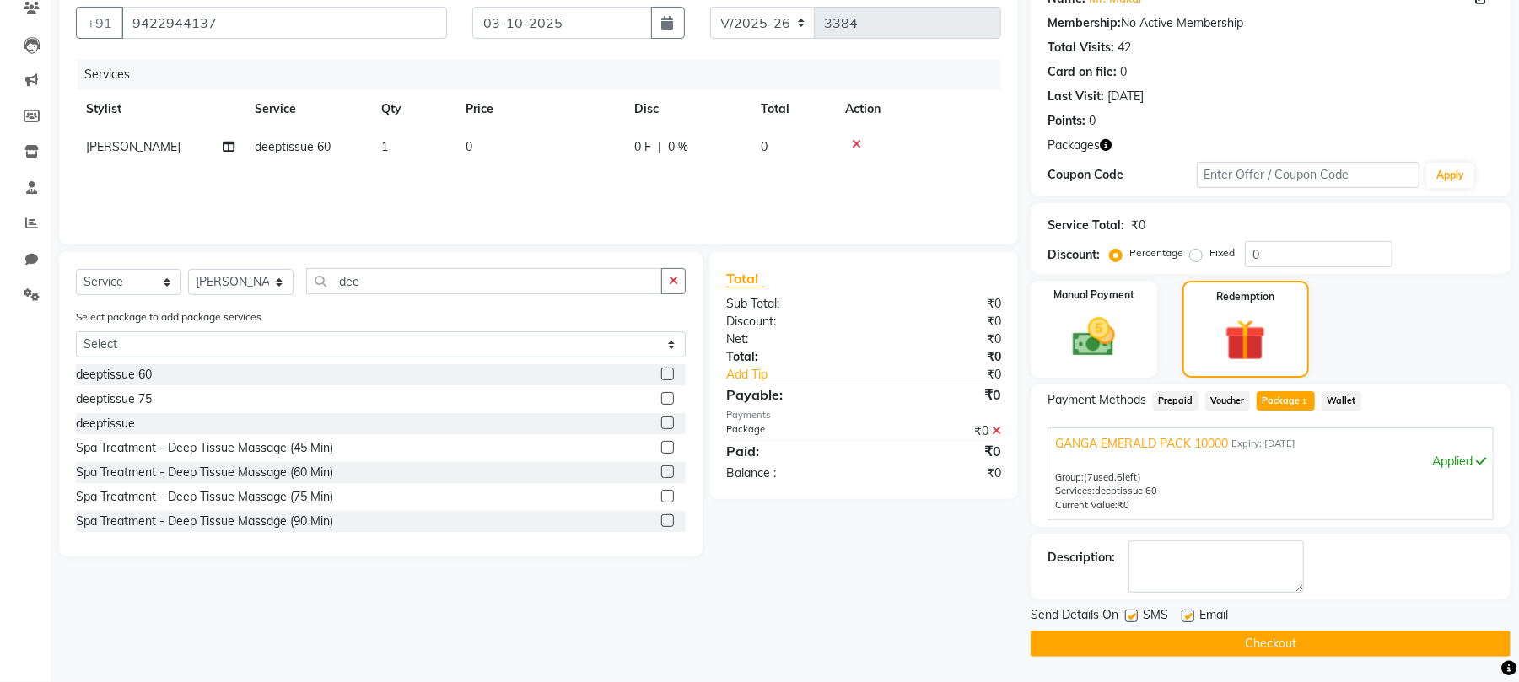
click at [1249, 643] on button "Checkout" at bounding box center [1271, 644] width 480 height 26
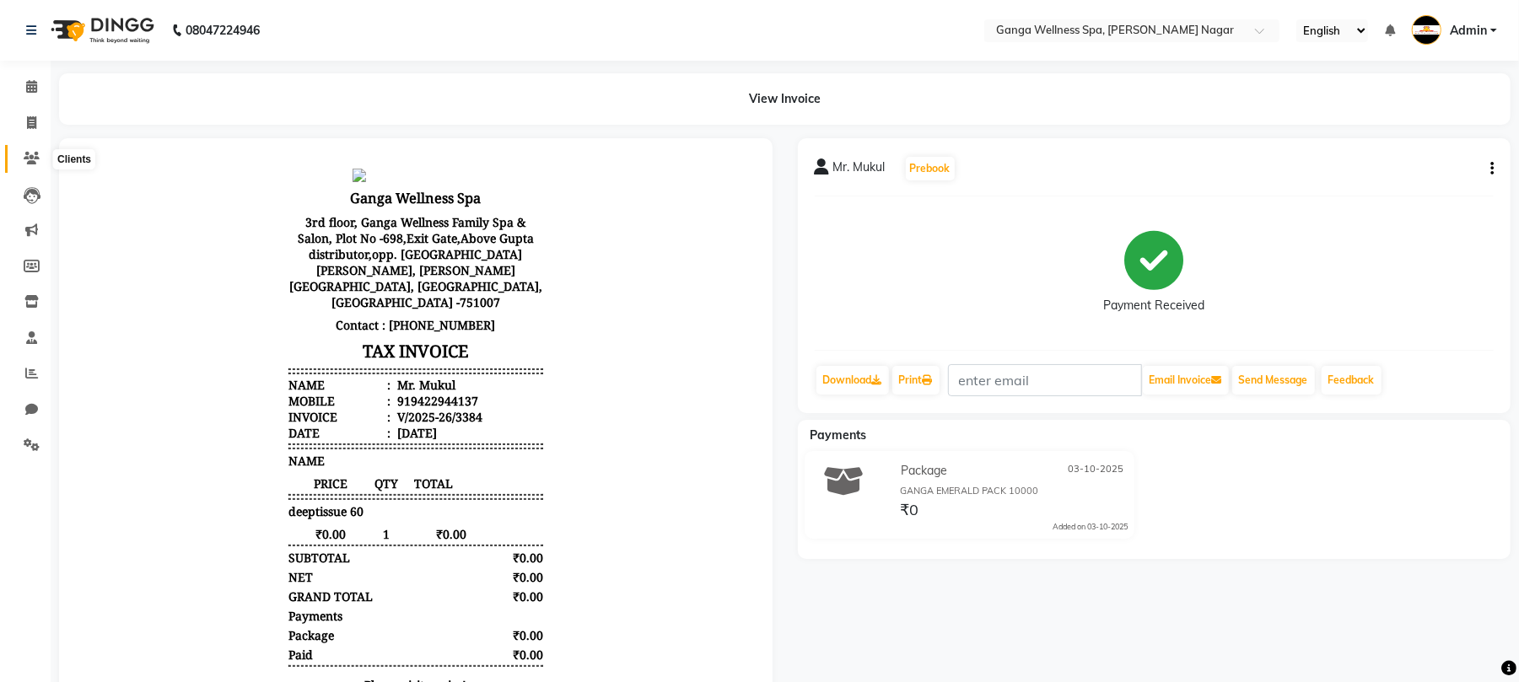
click at [28, 156] on icon at bounding box center [32, 158] width 16 height 13
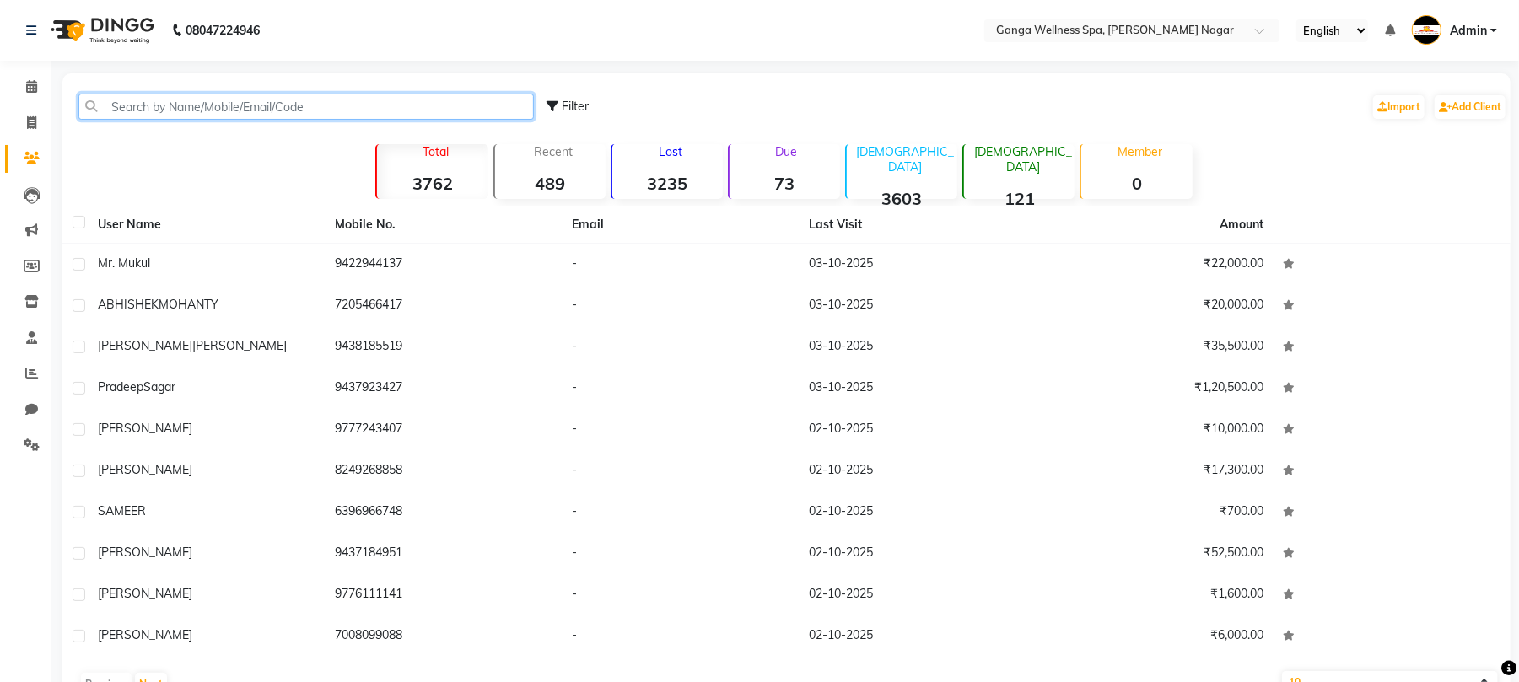
click at [181, 105] on input "text" at bounding box center [306, 107] width 456 height 26
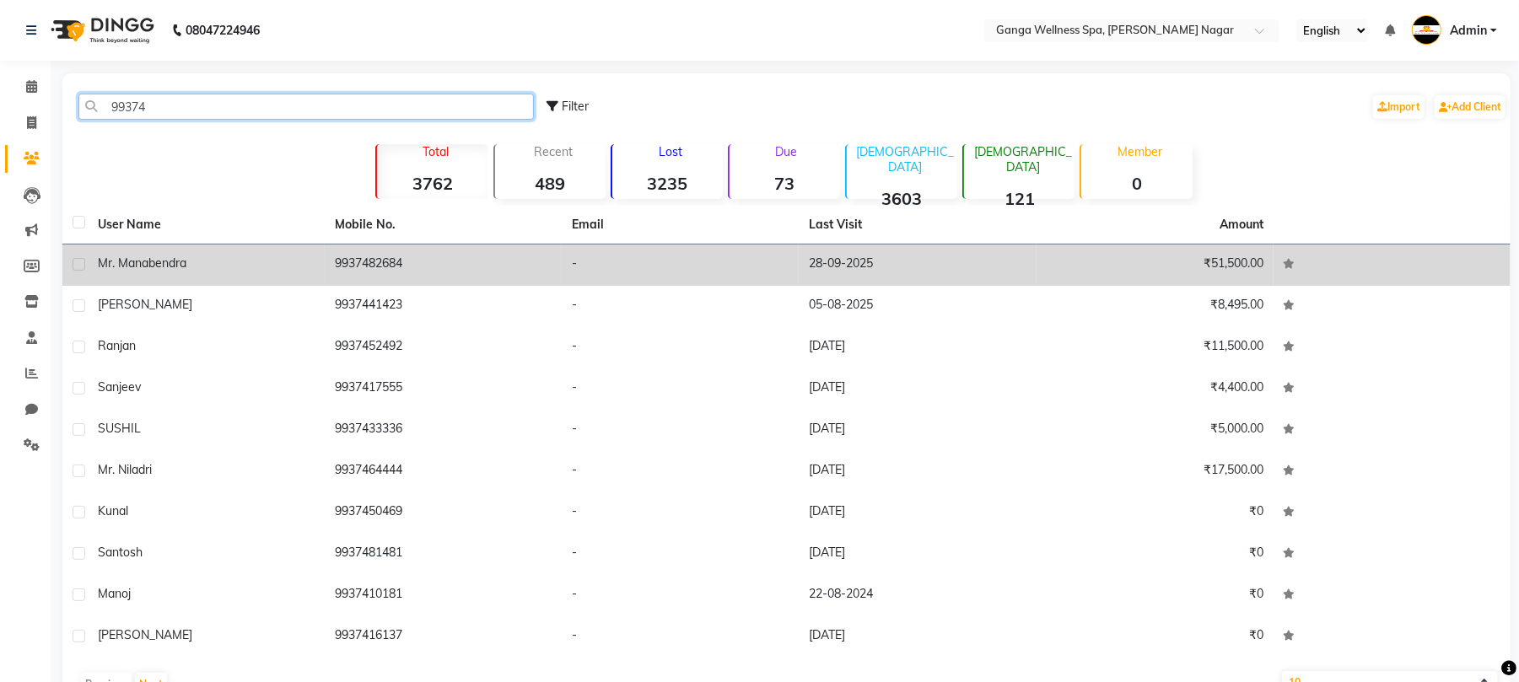
type input "99374"
click at [406, 264] on td "9937482684" at bounding box center [443, 265] width 237 height 41
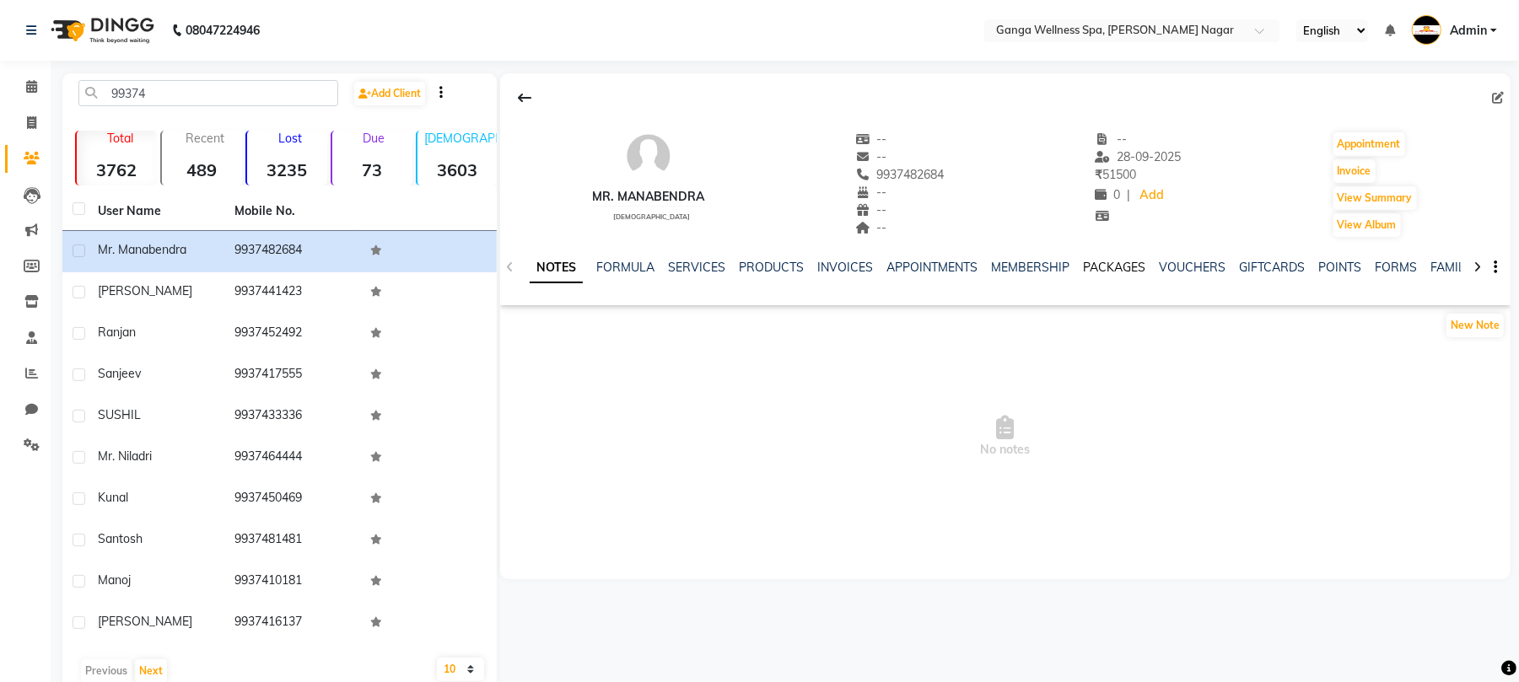
click at [1093, 268] on link "PACKAGES" at bounding box center [1114, 267] width 62 height 15
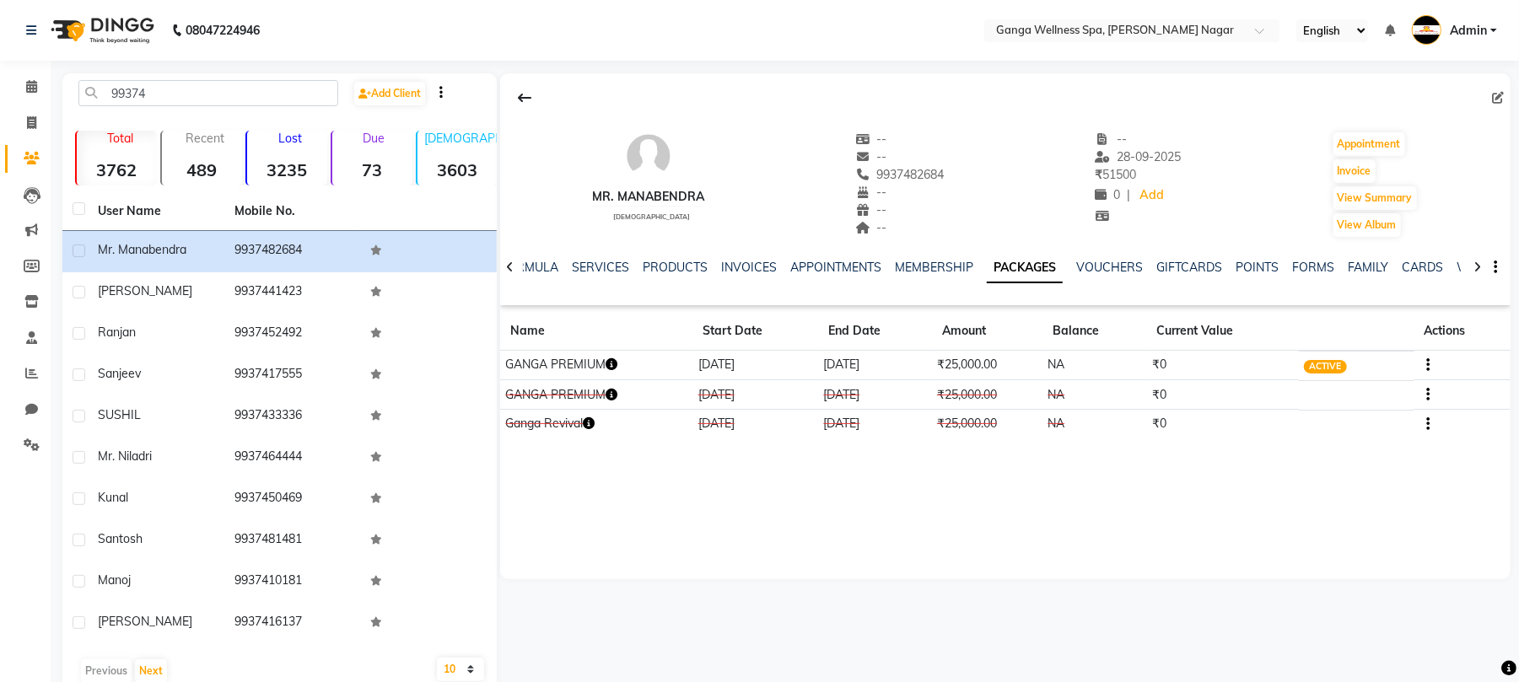
click at [618, 365] on icon "button" at bounding box center [612, 365] width 12 height 12
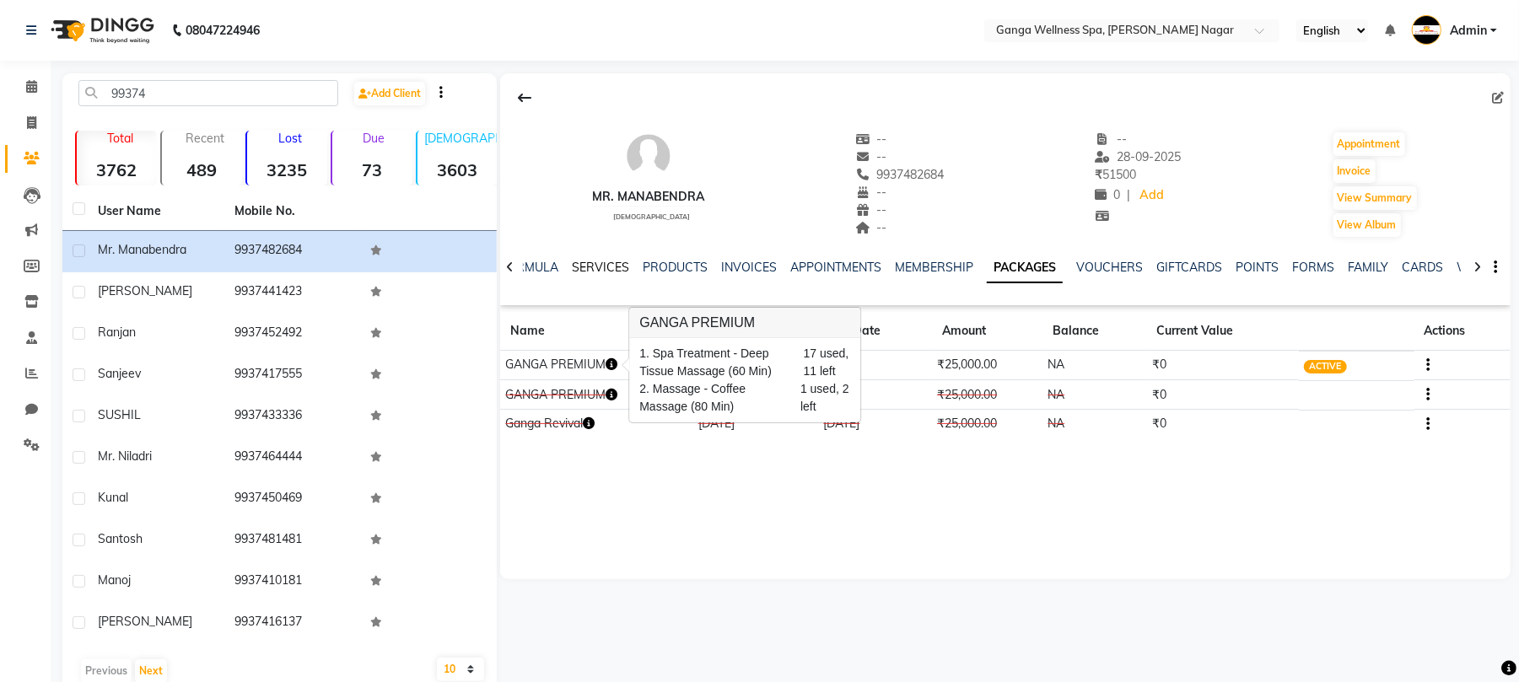
click at [608, 268] on link "SERVICES" at bounding box center [600, 267] width 57 height 15
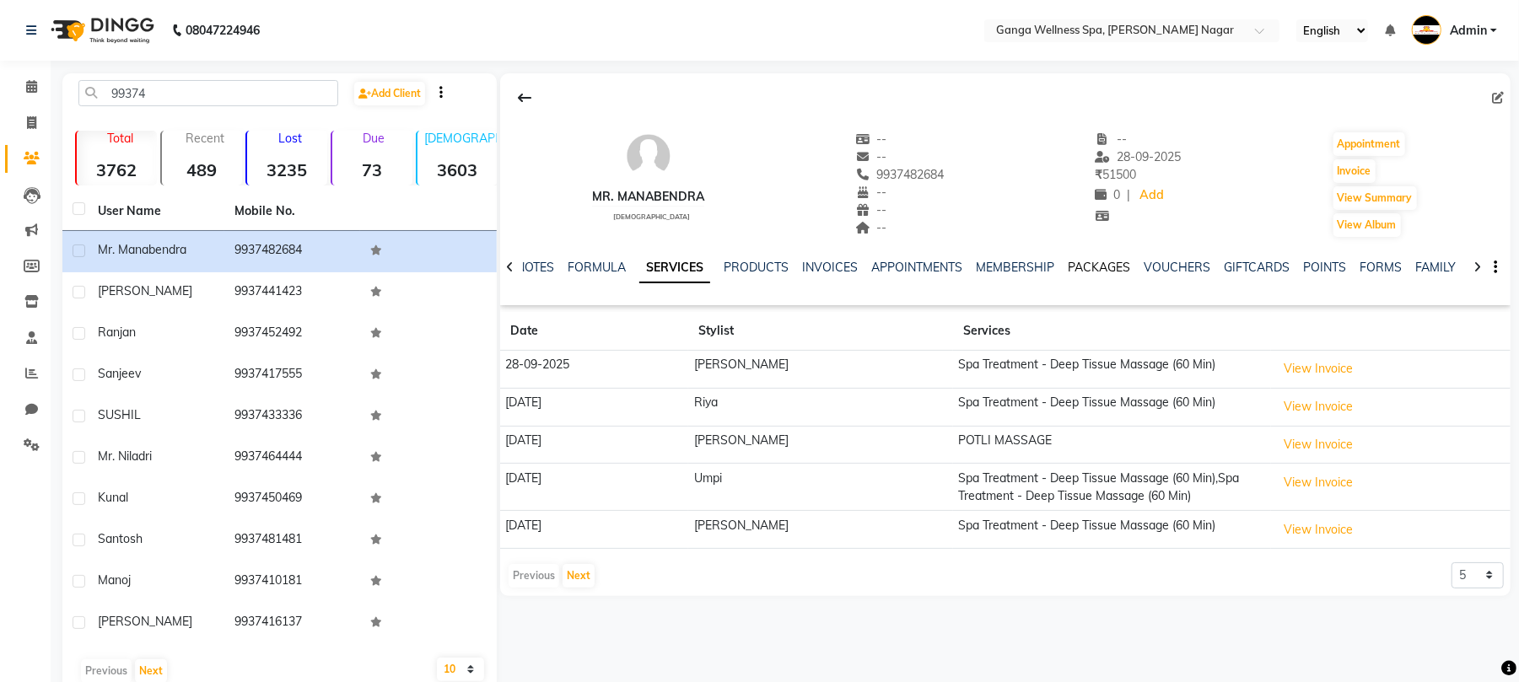
click at [1091, 270] on link "PACKAGES" at bounding box center [1099, 267] width 62 height 15
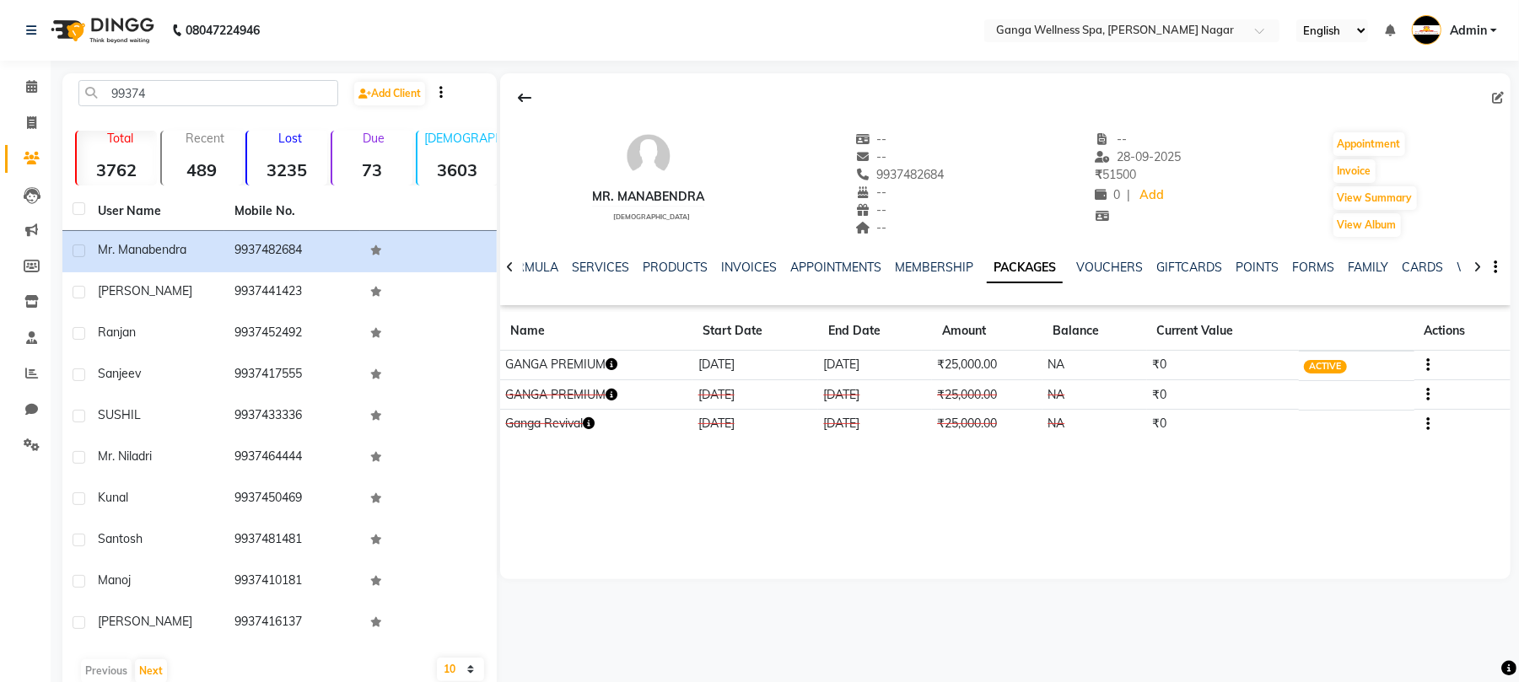
click at [615, 365] on icon "button" at bounding box center [612, 365] width 12 height 12
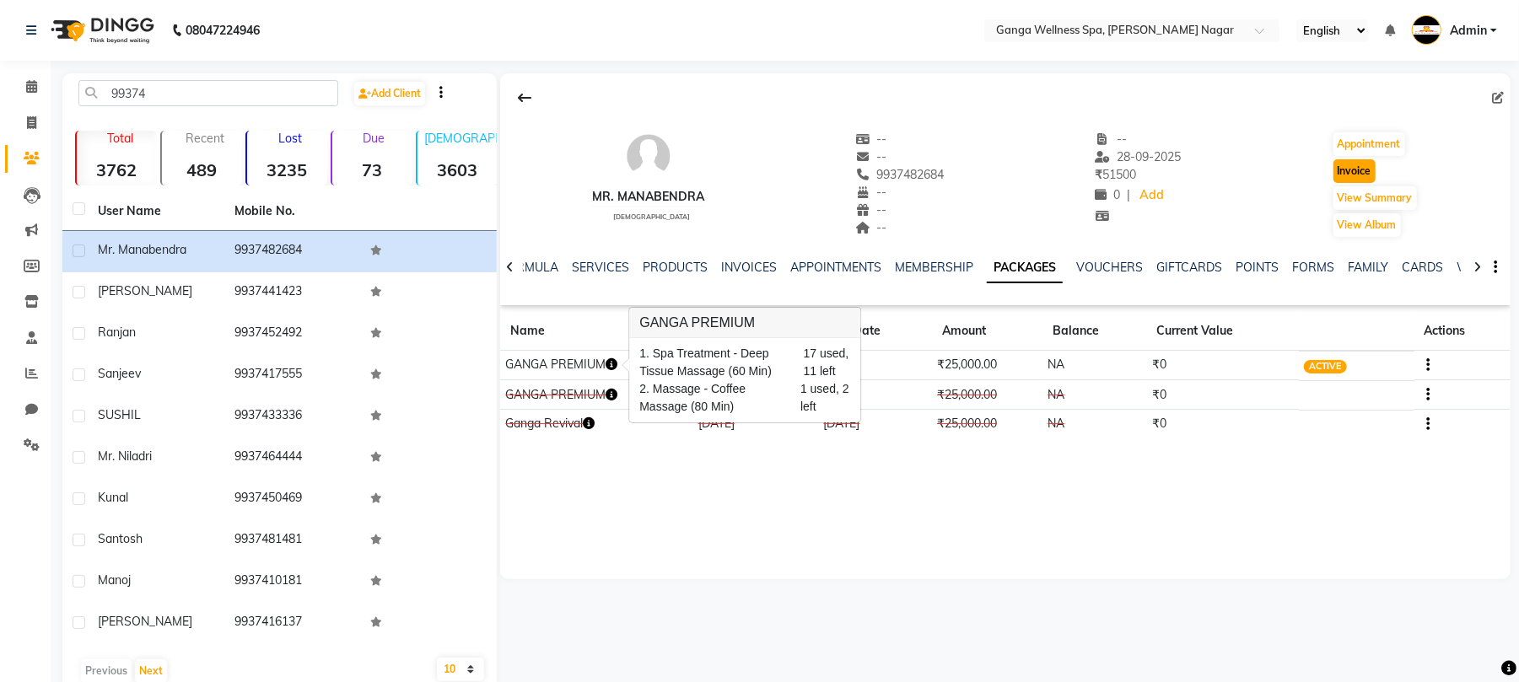
click at [1351, 177] on button "Invoice" at bounding box center [1355, 171] width 42 height 24
select select "service"
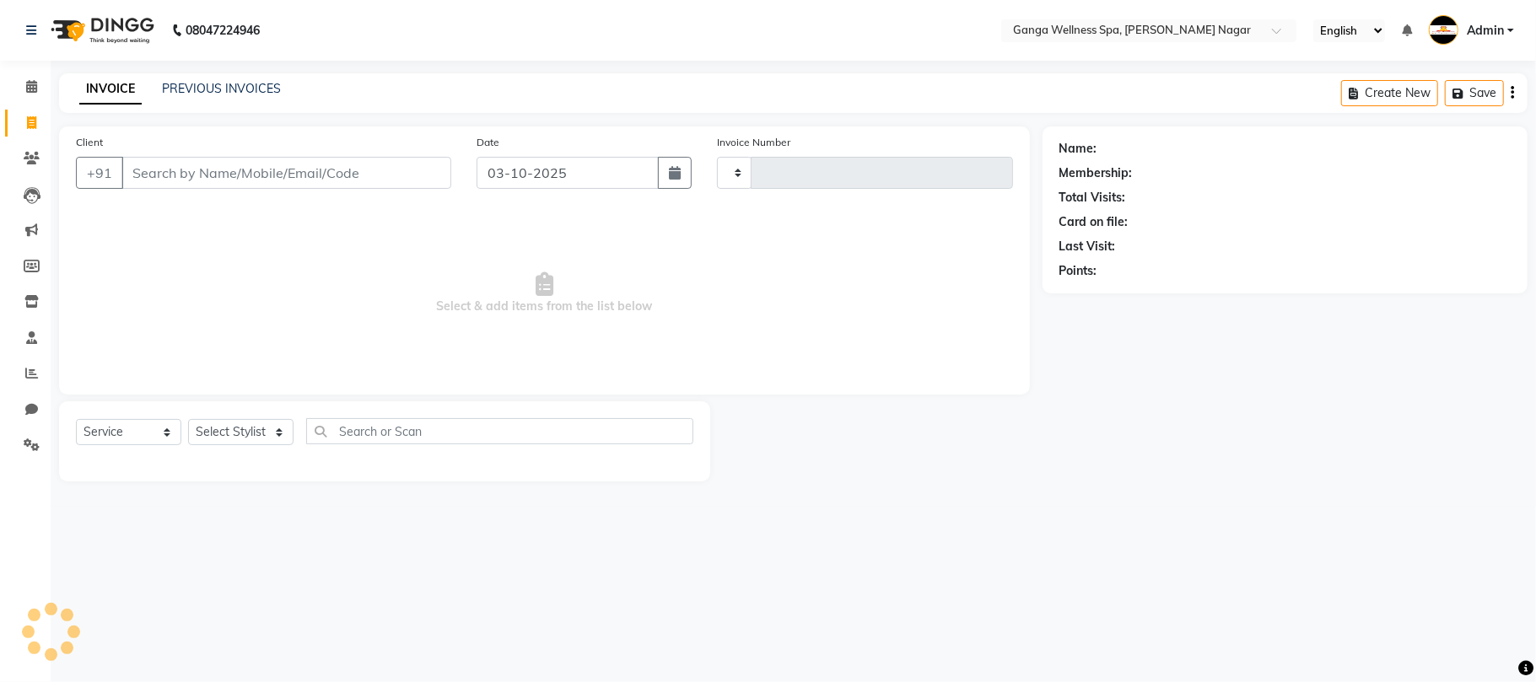
type input "3385"
select select "762"
click at [221, 437] on select "Select Stylist" at bounding box center [240, 432] width 105 height 26
type input "9937482684"
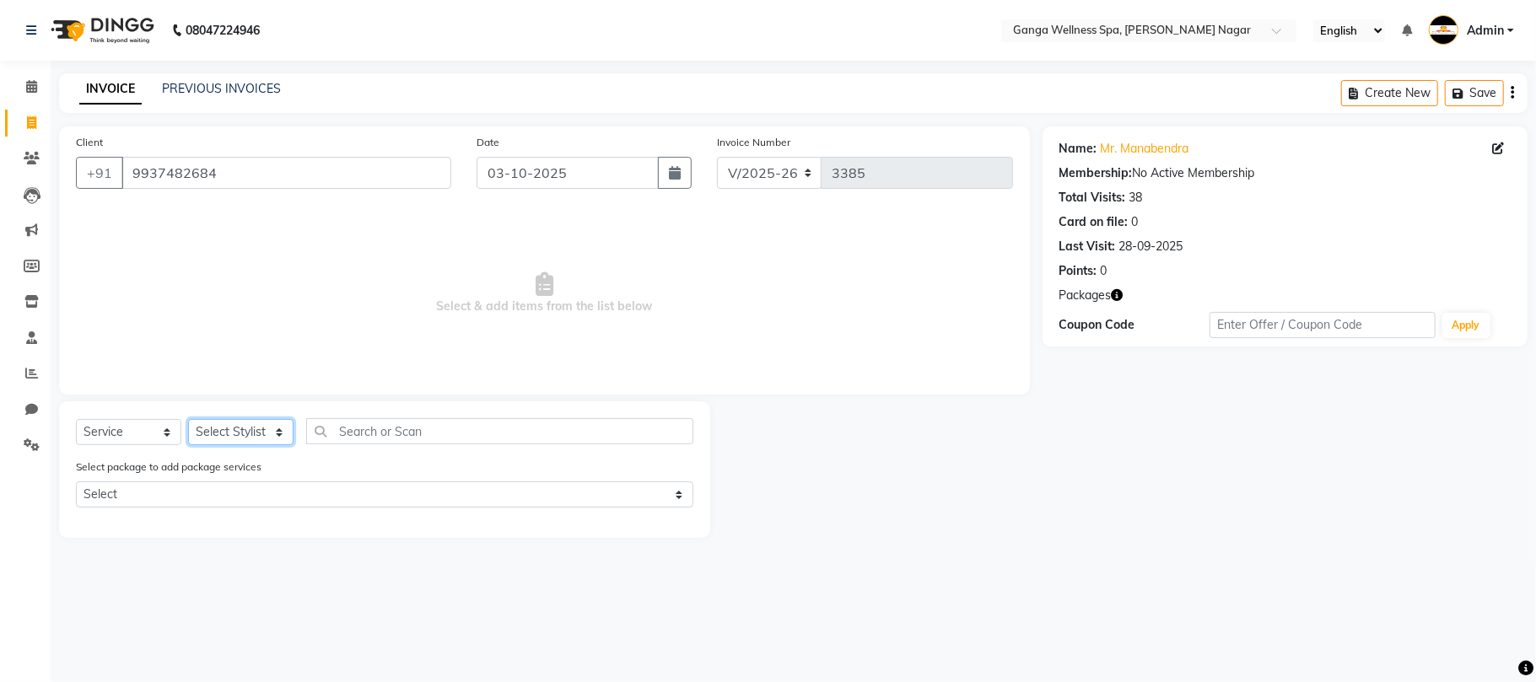
select select "54051"
click at [188, 419] on select "Select Stylist Abhi [PERSON_NAME] Alexa AMMY AMMY [PERSON_NAME] anya APPI [PERS…" at bounding box center [240, 432] width 105 height 26
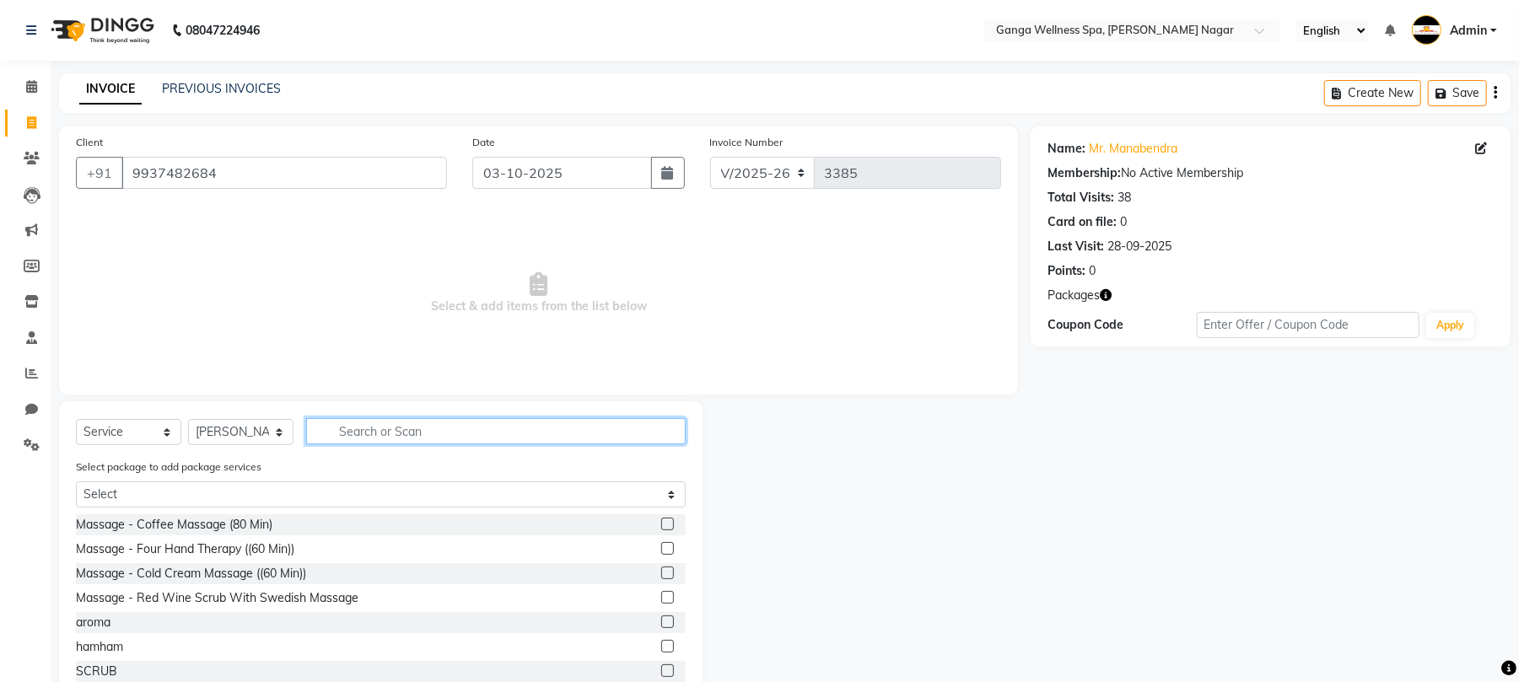
click at [386, 436] on input "text" at bounding box center [496, 431] width 380 height 26
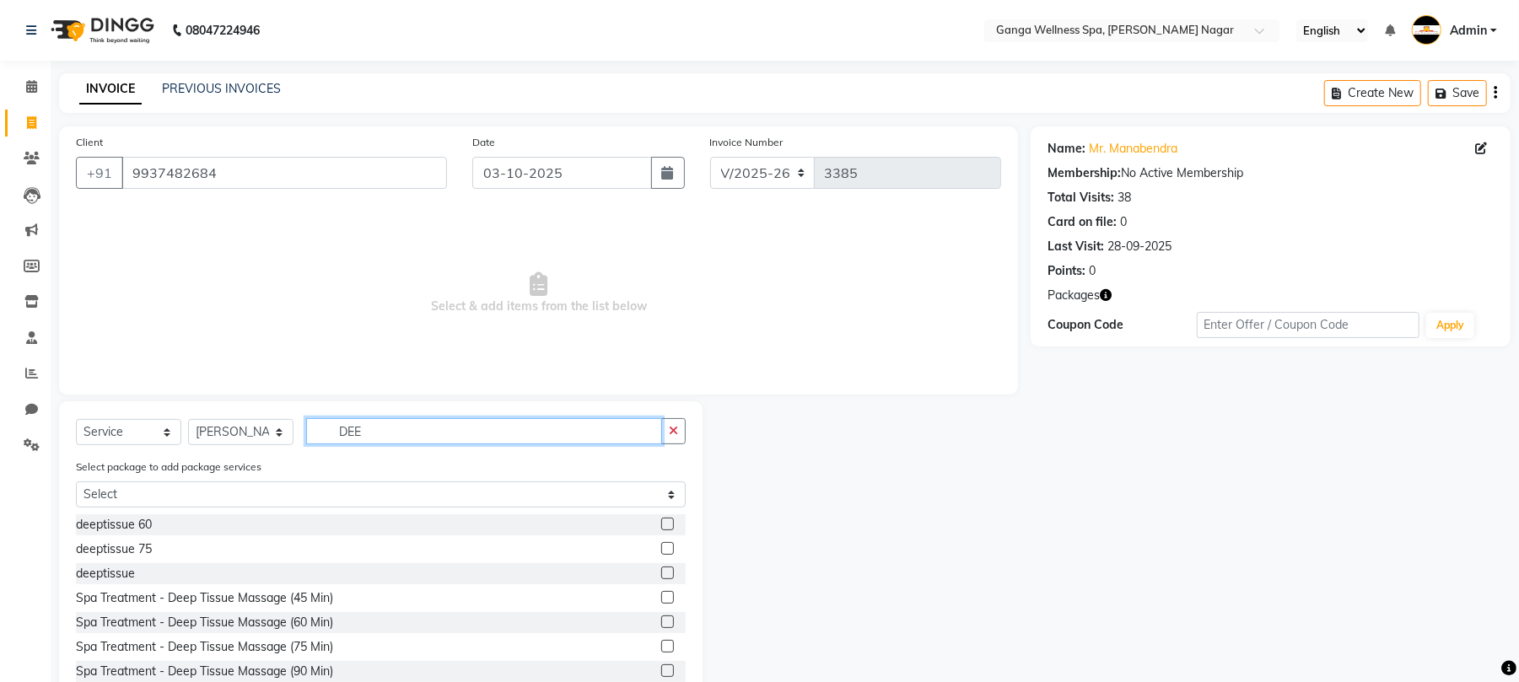
type input "DEE"
click at [661, 525] on label at bounding box center [667, 524] width 13 height 13
click at [661, 525] on input "checkbox" at bounding box center [666, 525] width 11 height 11
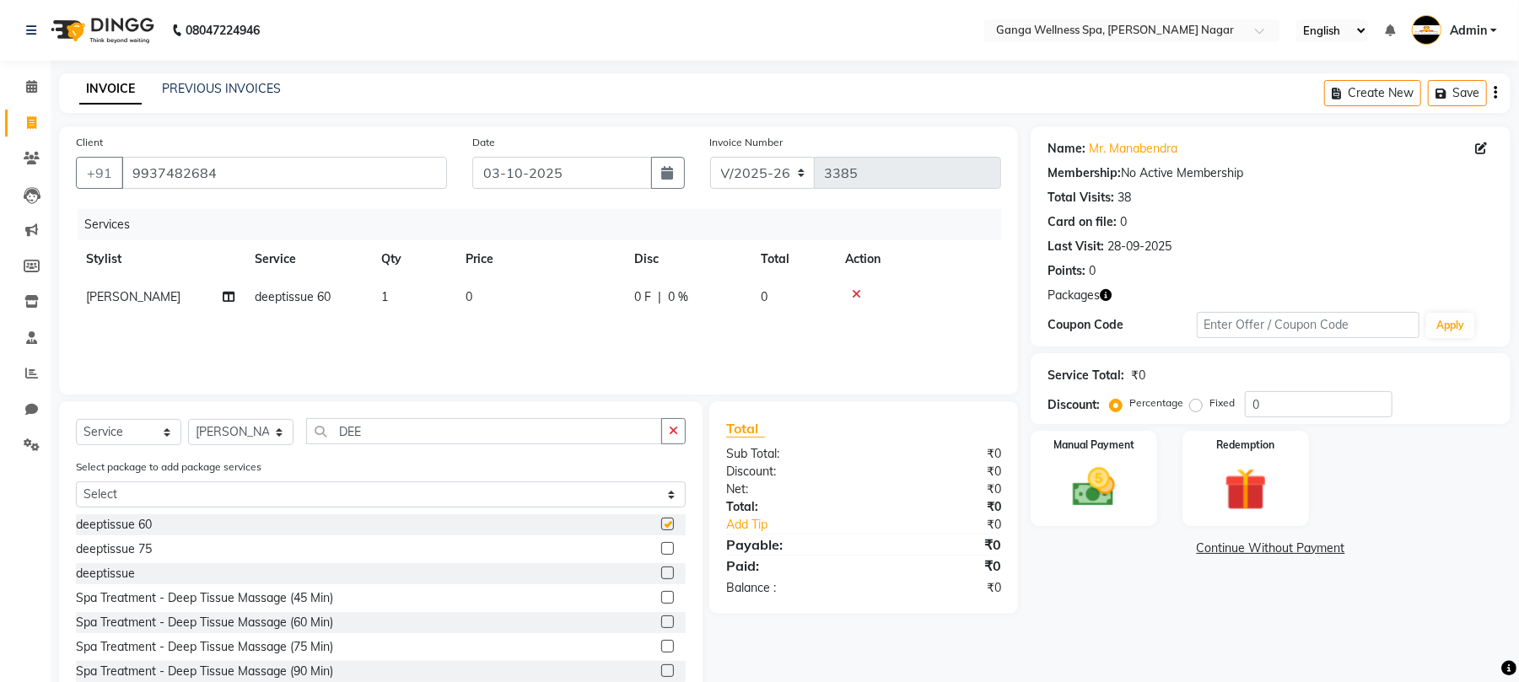
checkbox input "false"
click at [388, 301] on span "1" at bounding box center [384, 296] width 7 height 15
select select "54051"
click at [489, 301] on input "1" at bounding box center [493, 302] width 64 height 26
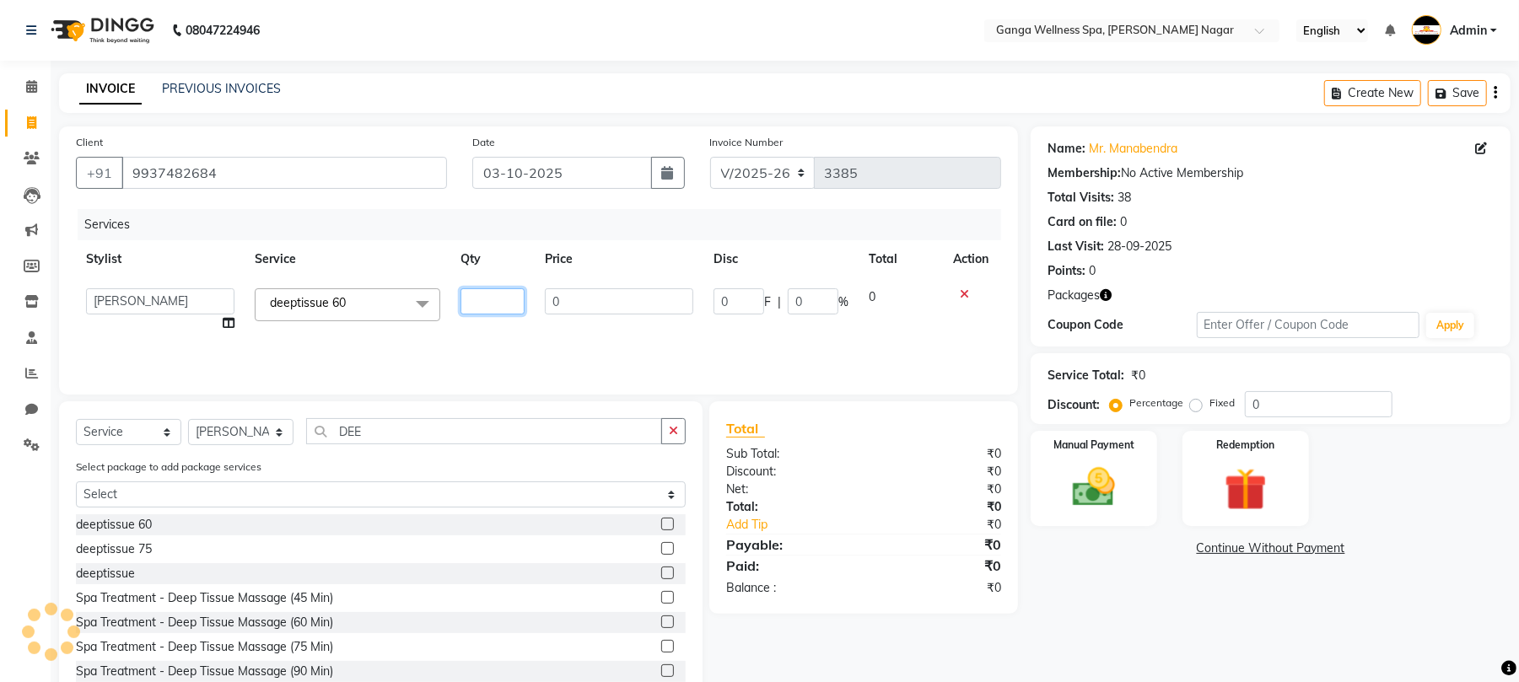
type input "2"
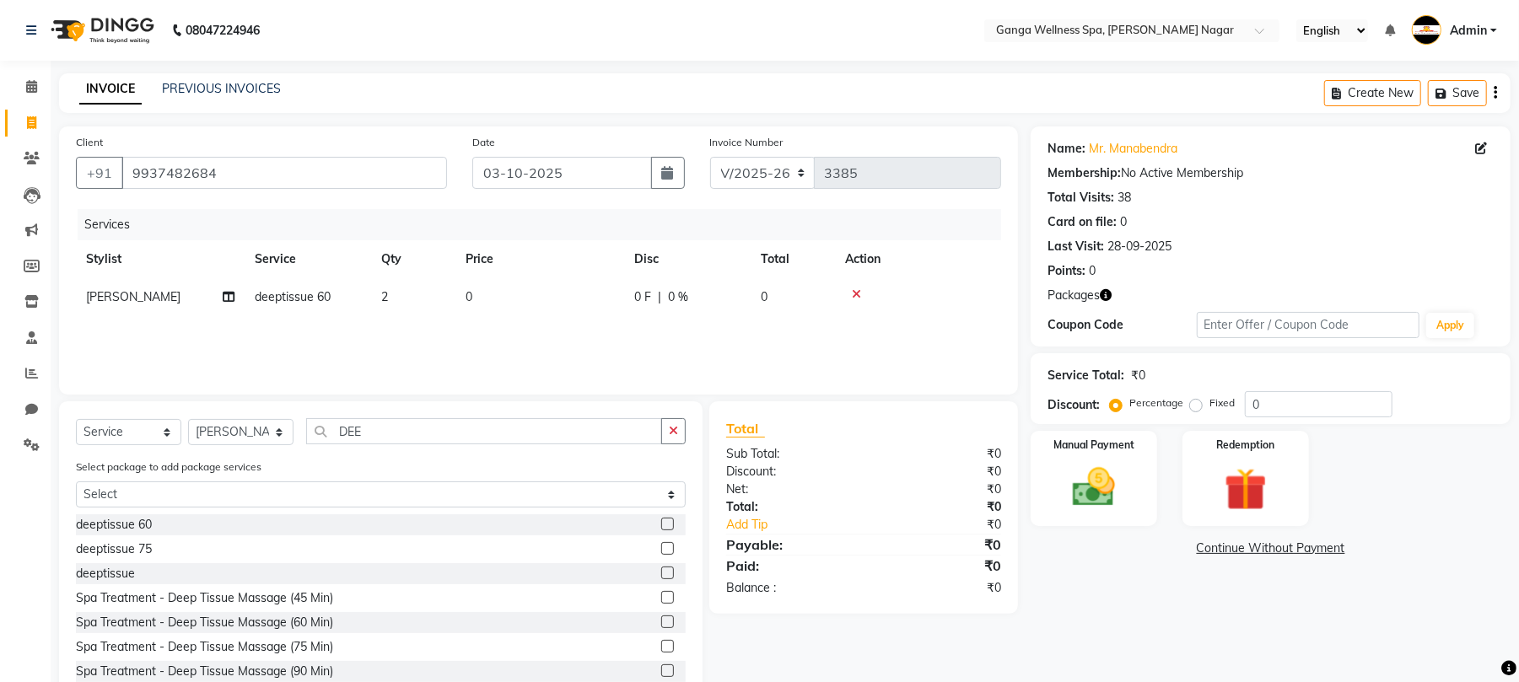
click at [575, 336] on div "Services Stylist Service Qty Price Disc Total Action [PERSON_NAME] deeptissue 6…" at bounding box center [538, 293] width 925 height 169
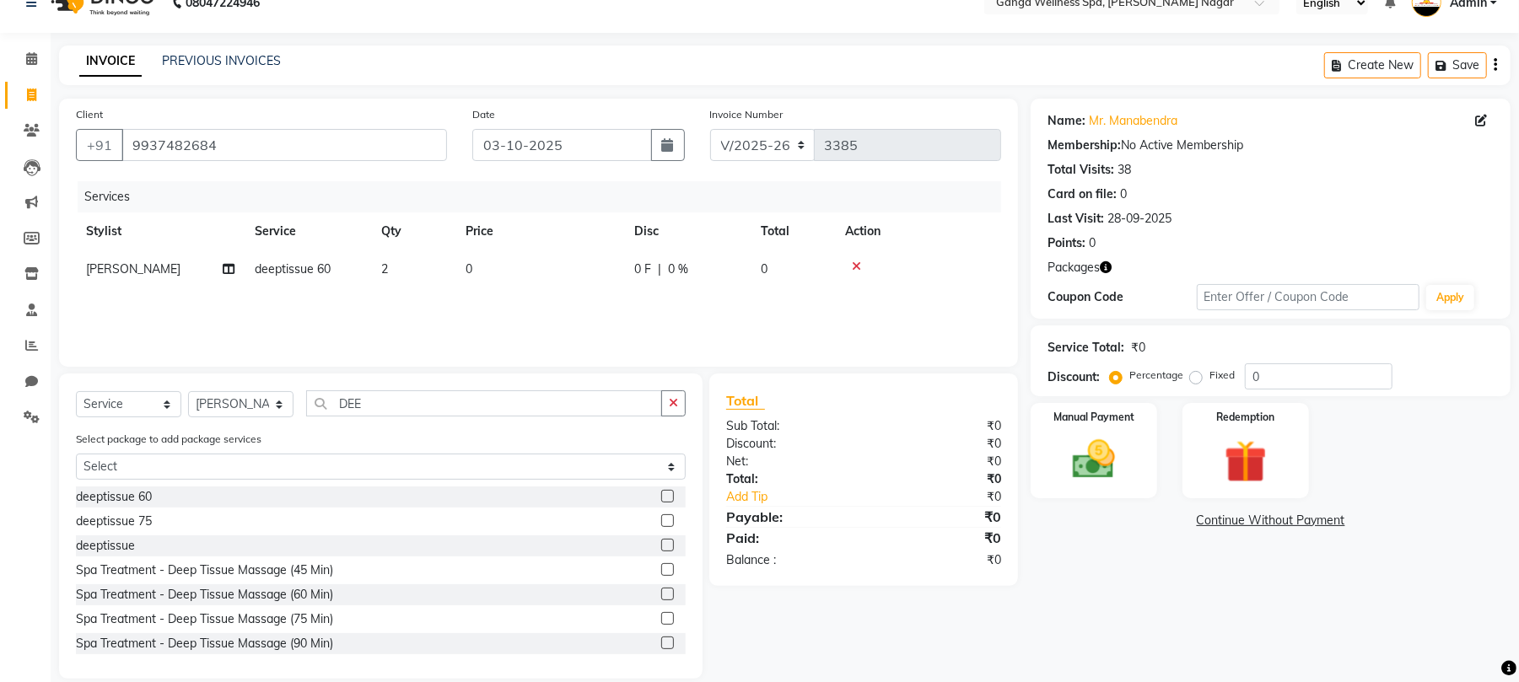
scroll to position [49, 0]
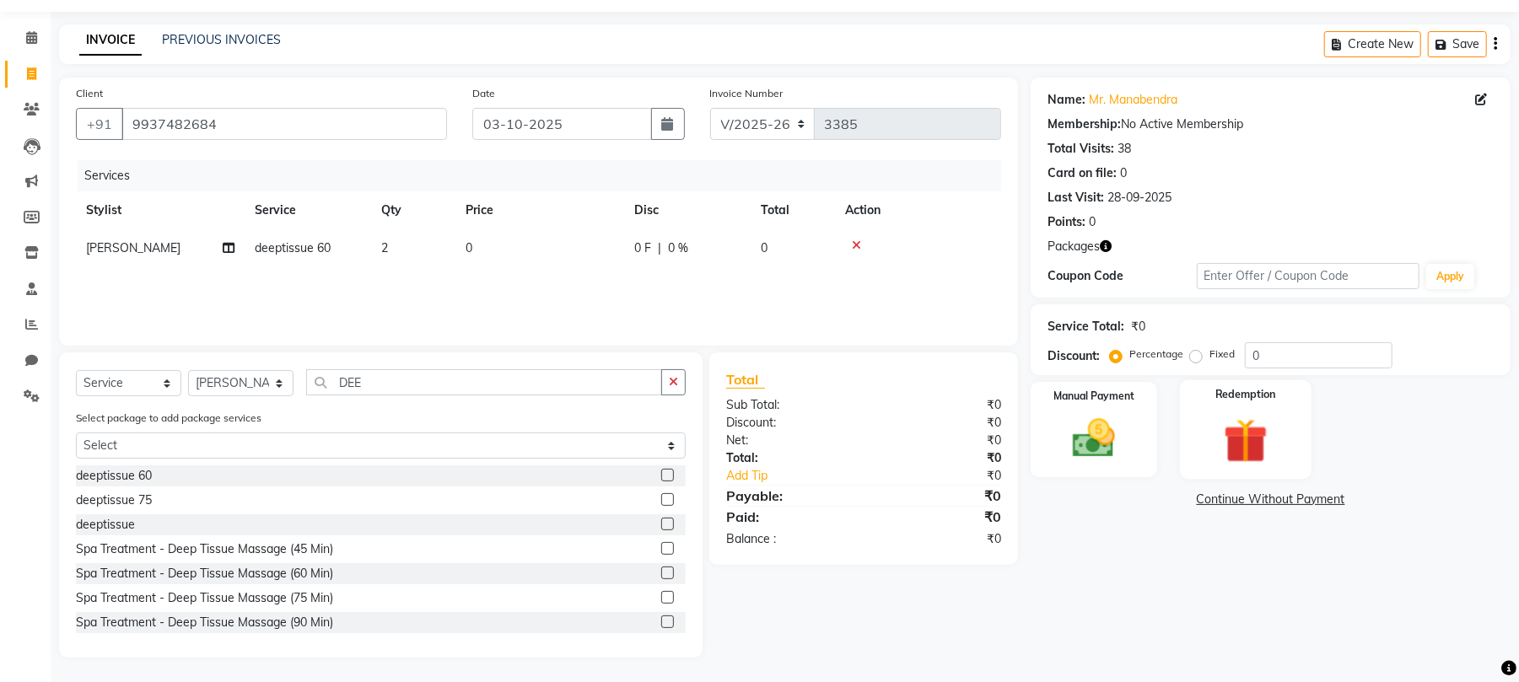
click at [1257, 446] on img at bounding box center [1246, 440] width 73 height 55
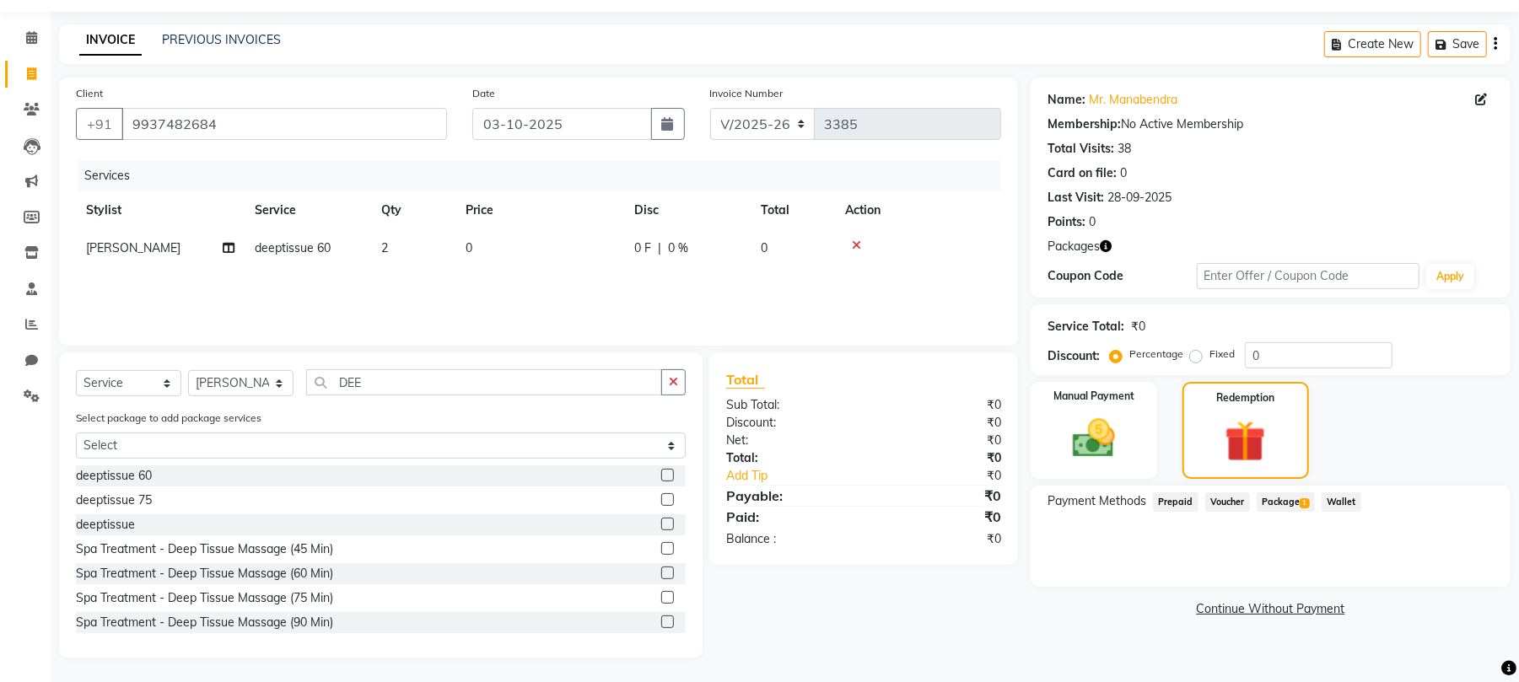
click at [1270, 499] on span "Package 1" at bounding box center [1286, 502] width 58 height 19
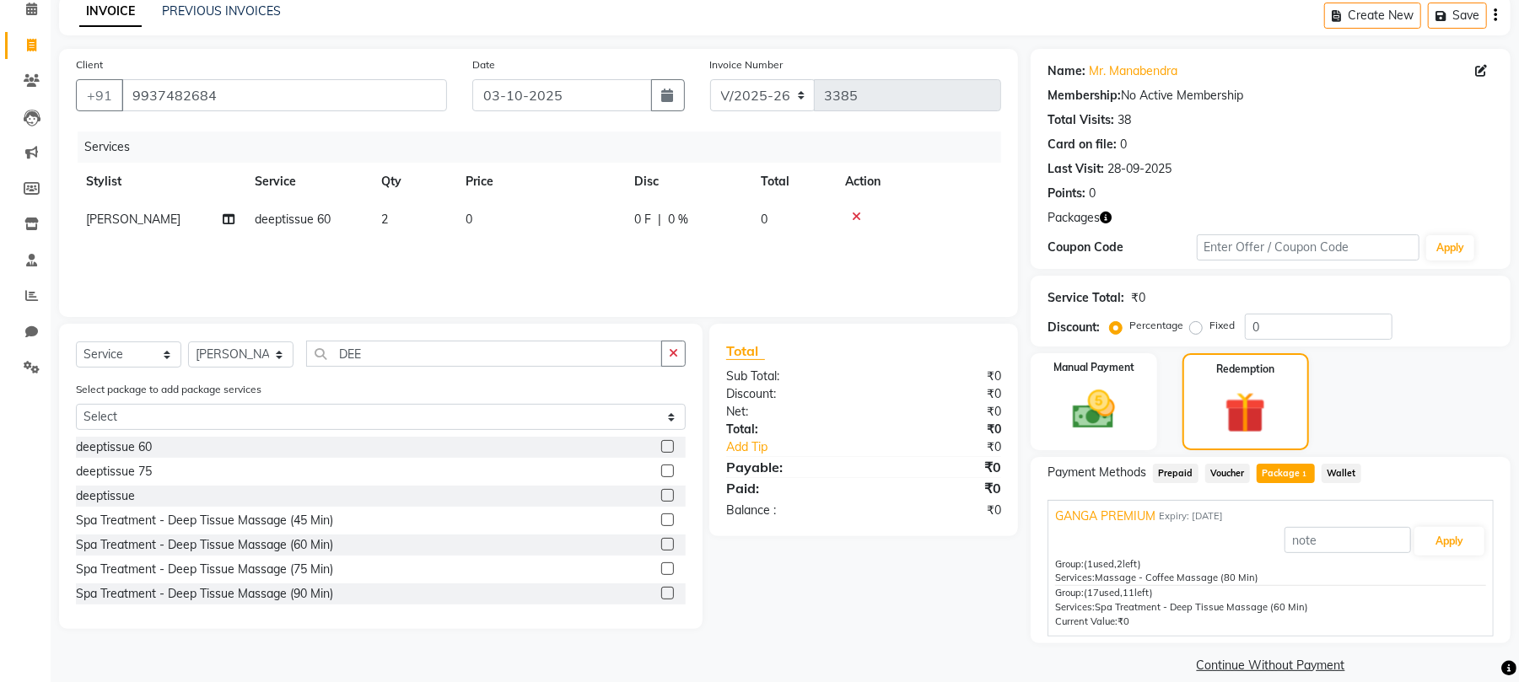
scroll to position [100, 0]
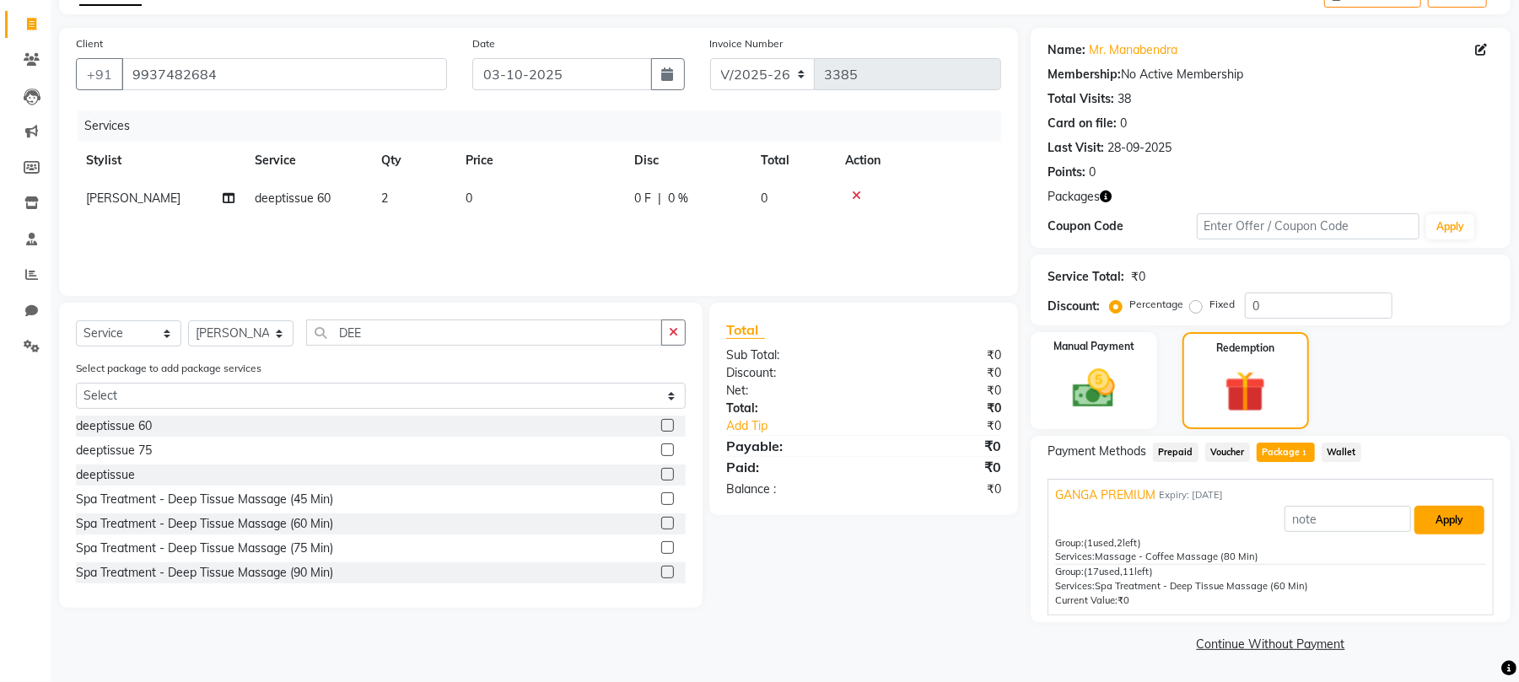
click at [1448, 524] on button "Apply" at bounding box center [1450, 520] width 70 height 29
type input "GANGA PREMIUM"
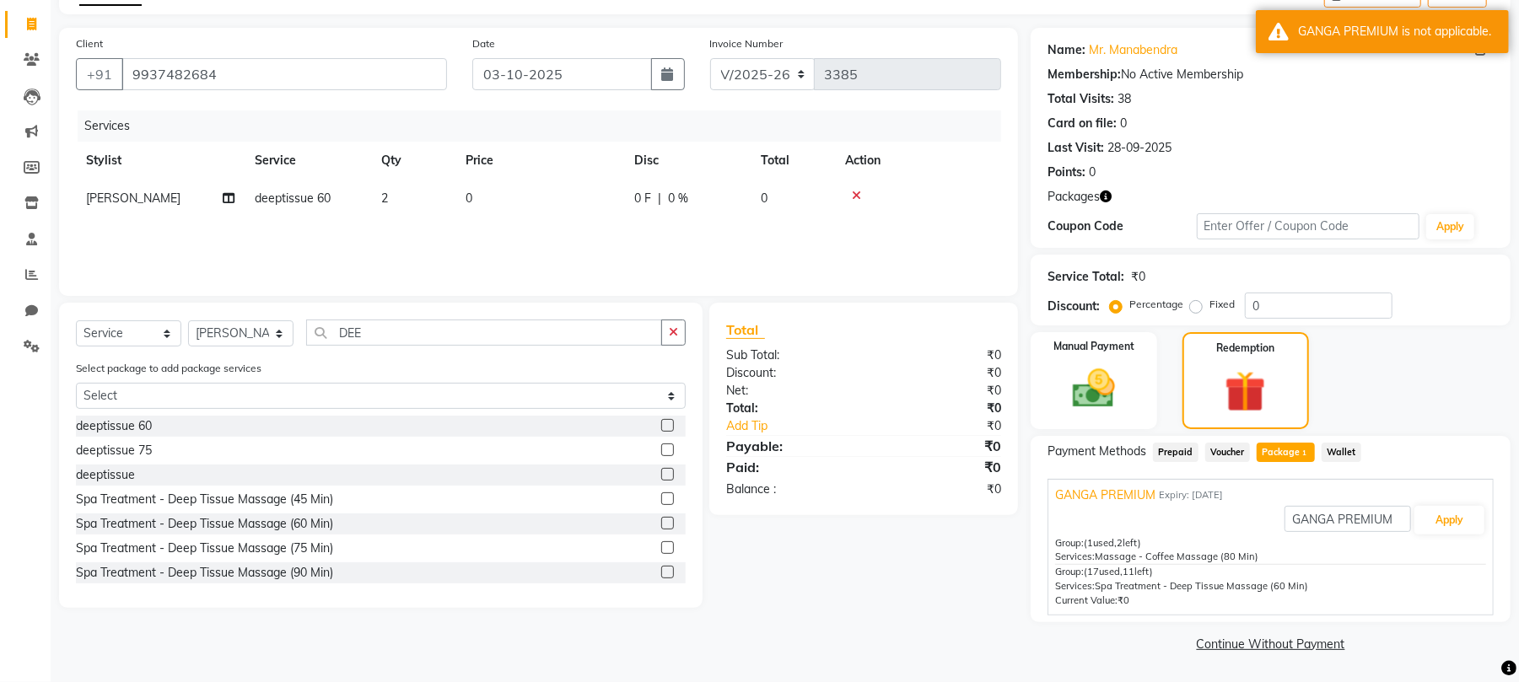
click at [854, 194] on icon at bounding box center [856, 196] width 9 height 12
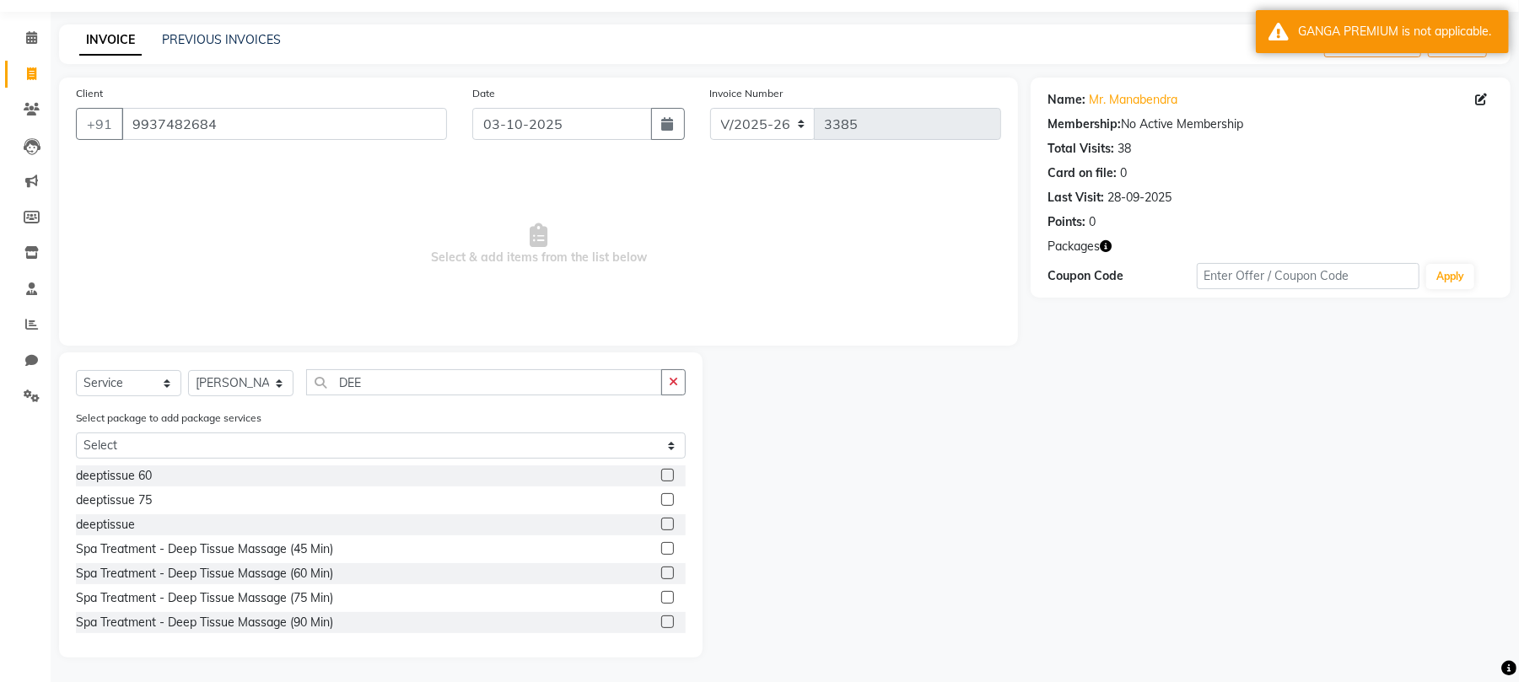
click at [661, 571] on label at bounding box center [667, 573] width 13 height 13
click at [661, 571] on input "checkbox" at bounding box center [666, 574] width 11 height 11
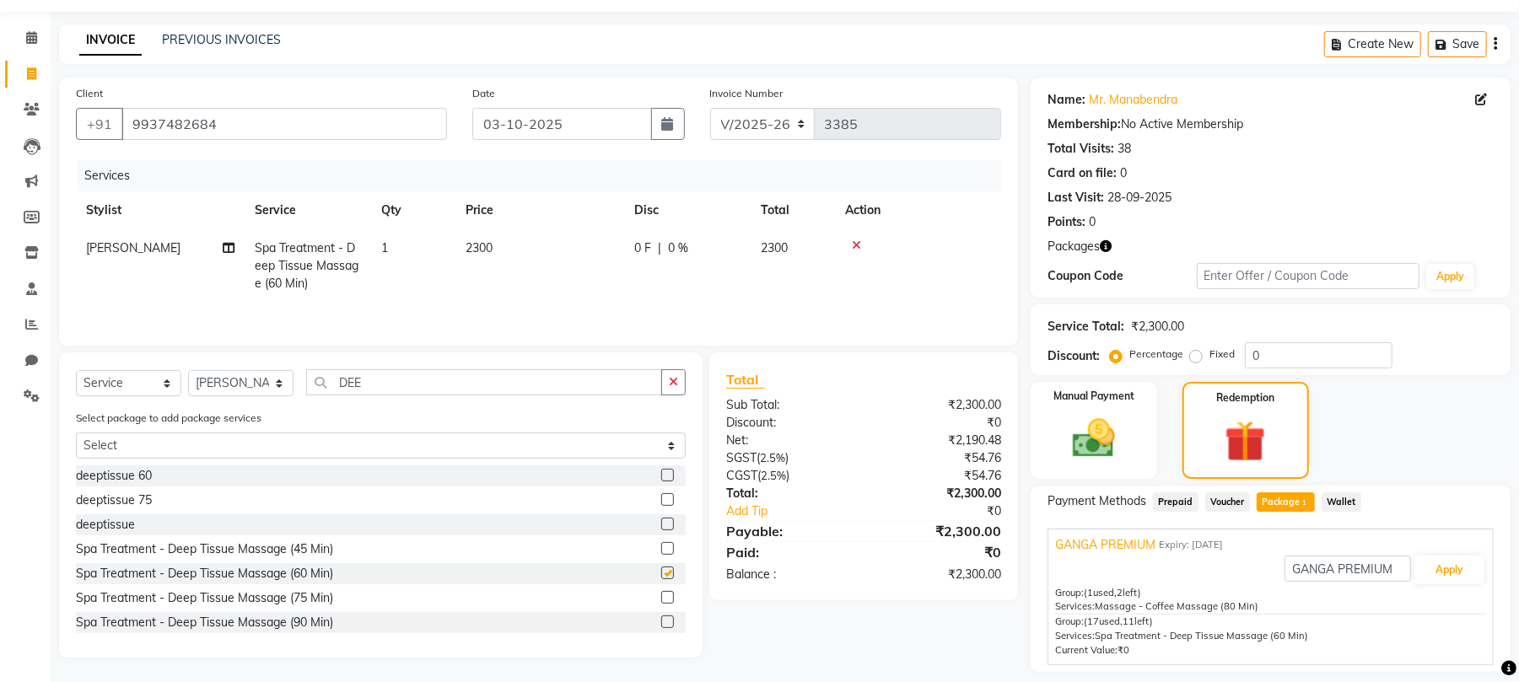
scroll to position [100, 0]
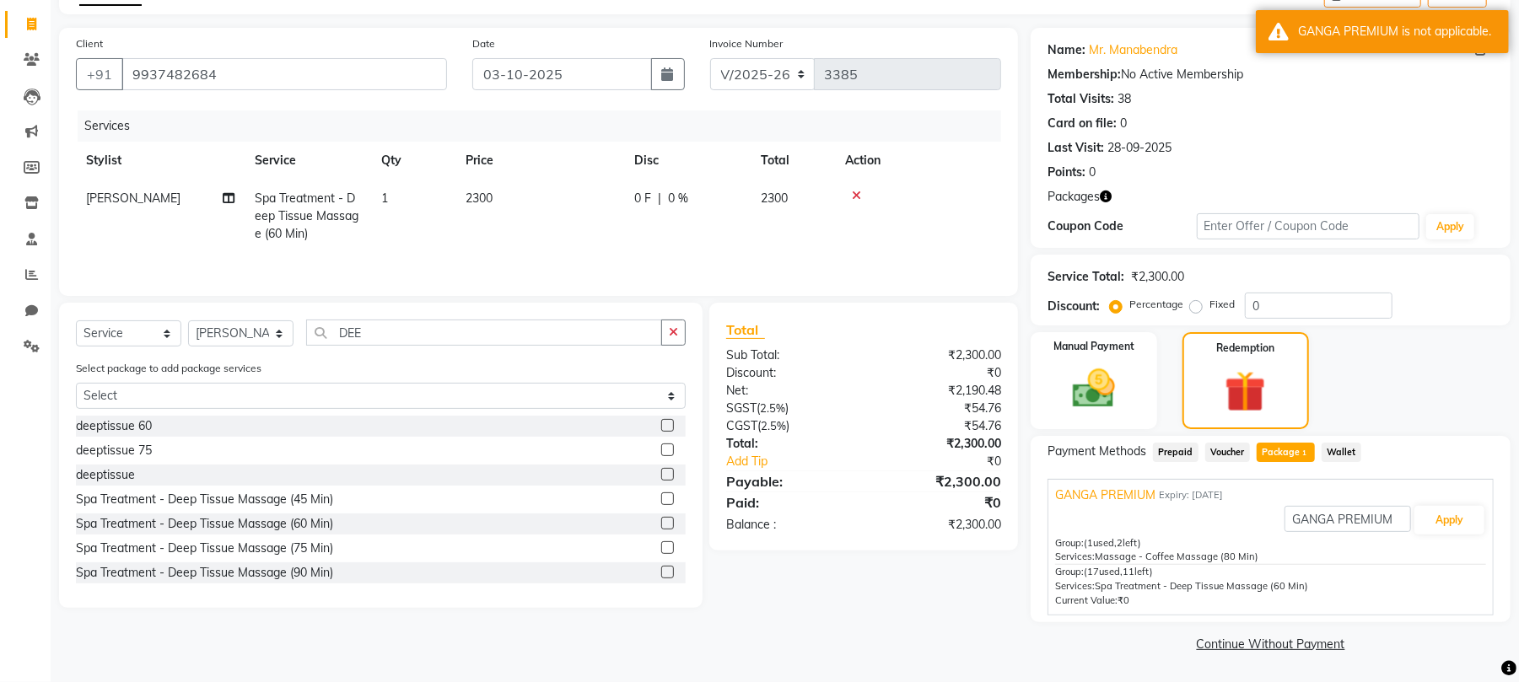
checkbox input "false"
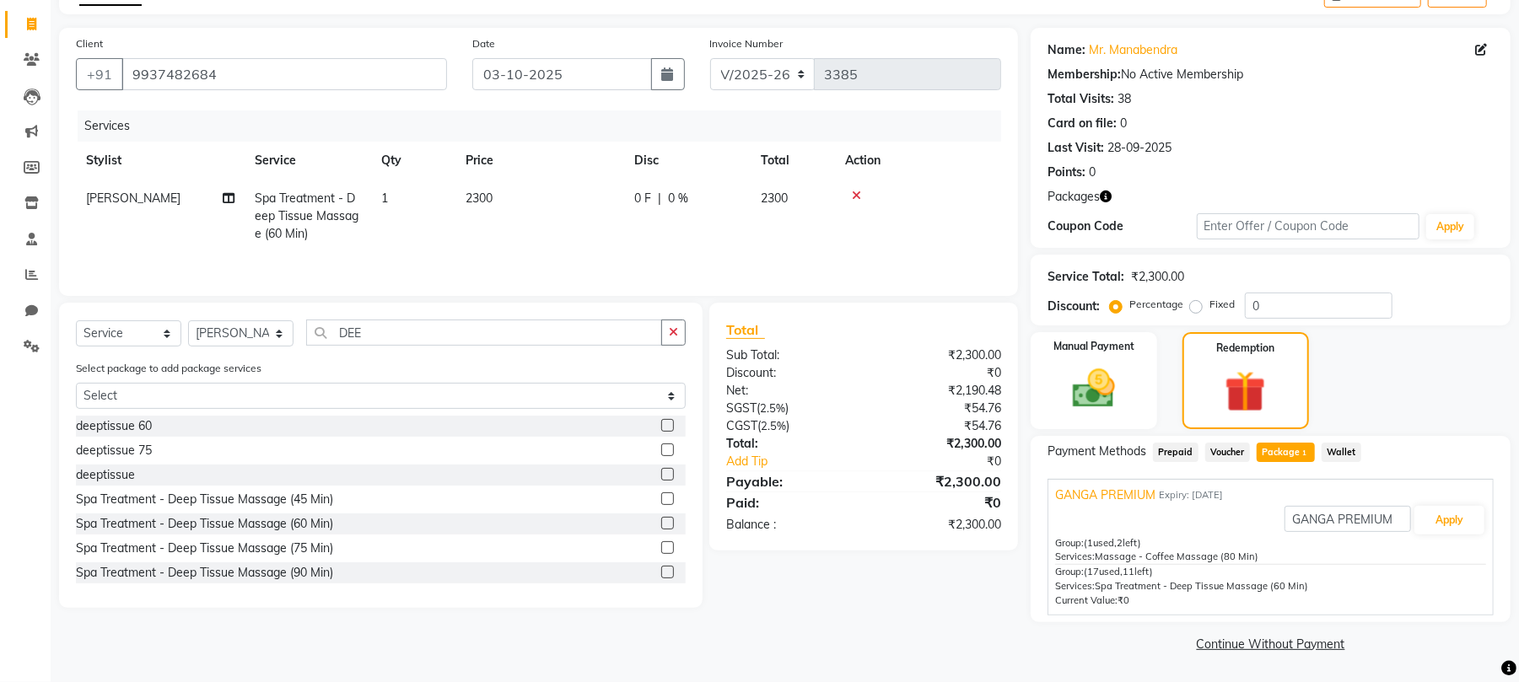
click at [389, 194] on td "1" at bounding box center [413, 216] width 84 height 73
select select "54051"
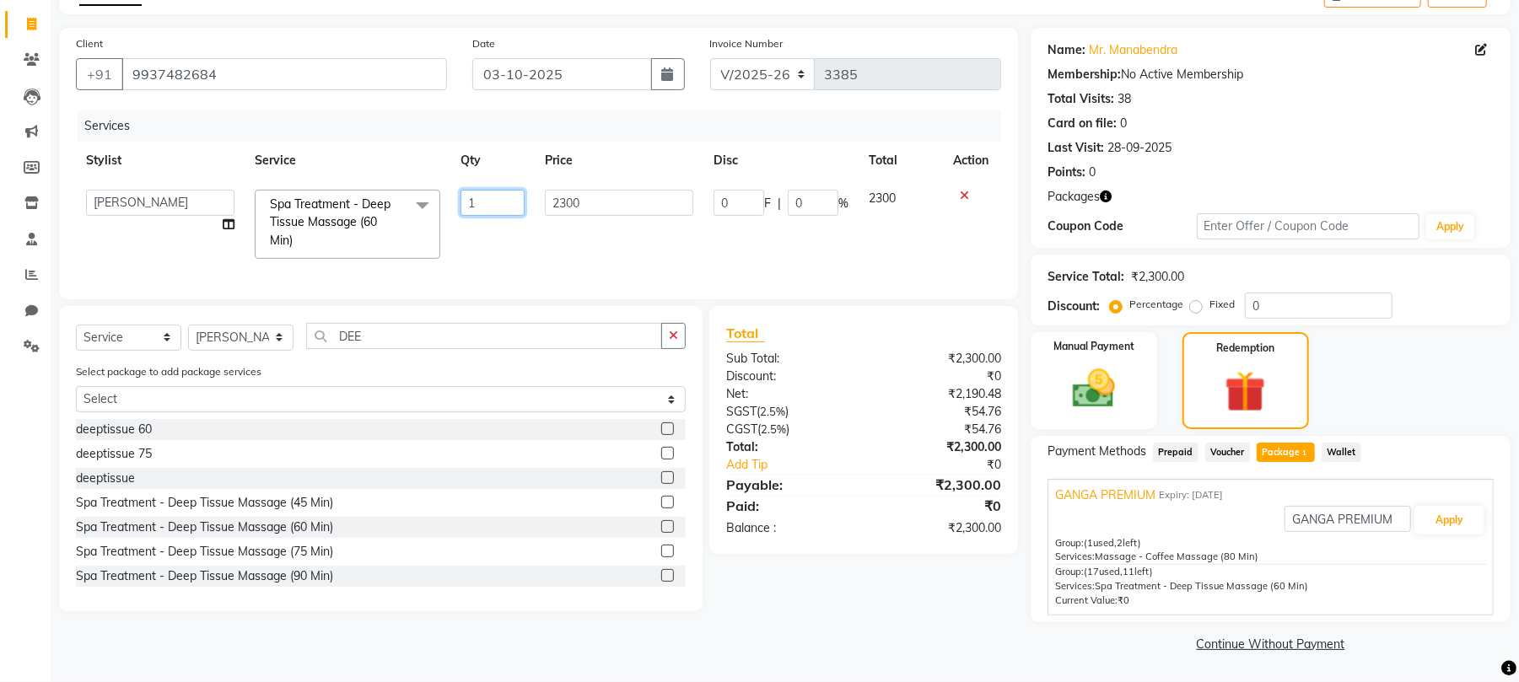
click at [510, 200] on input "1" at bounding box center [493, 203] width 64 height 26
type input "2"
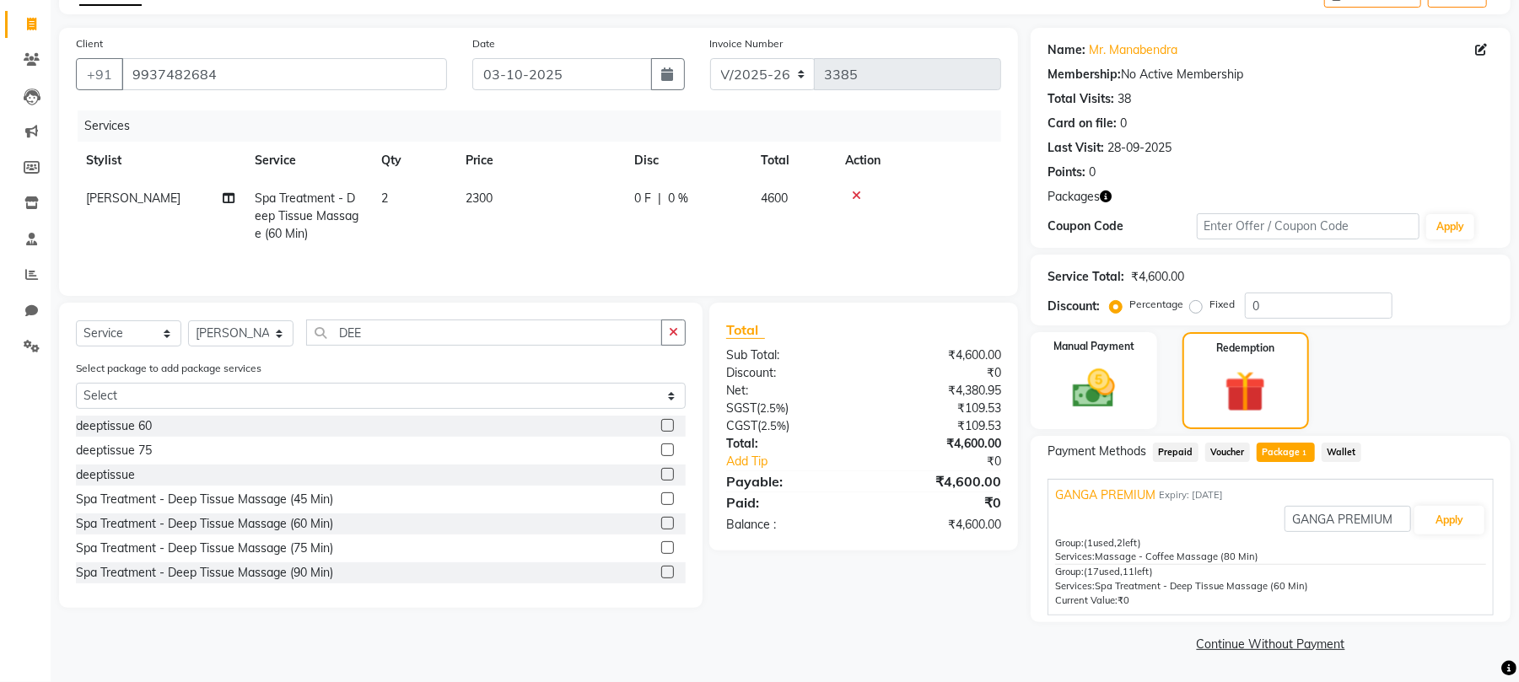
click at [623, 237] on td "2300" at bounding box center [540, 216] width 169 height 73
select select "54051"
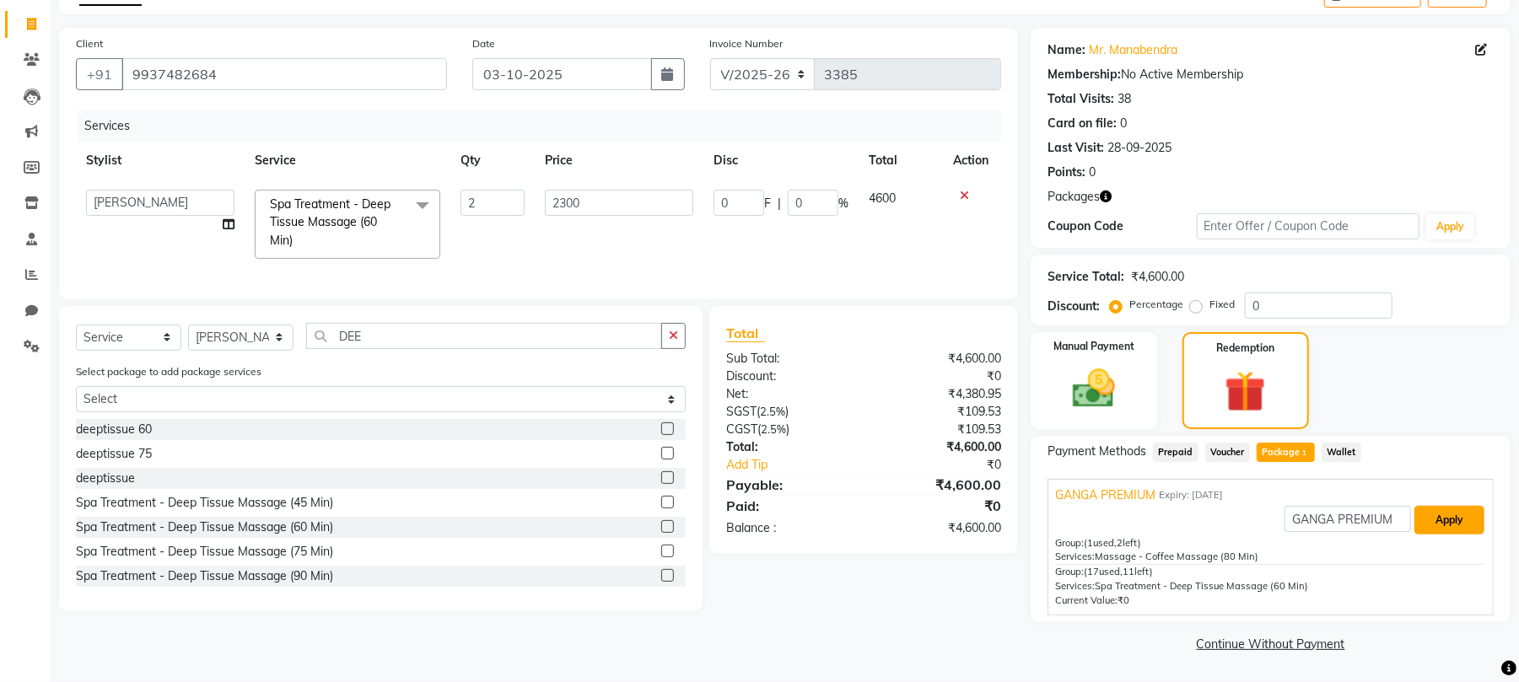
click at [1442, 514] on button "Apply" at bounding box center [1450, 520] width 70 height 29
type input "3355.24"
type input "72.94"
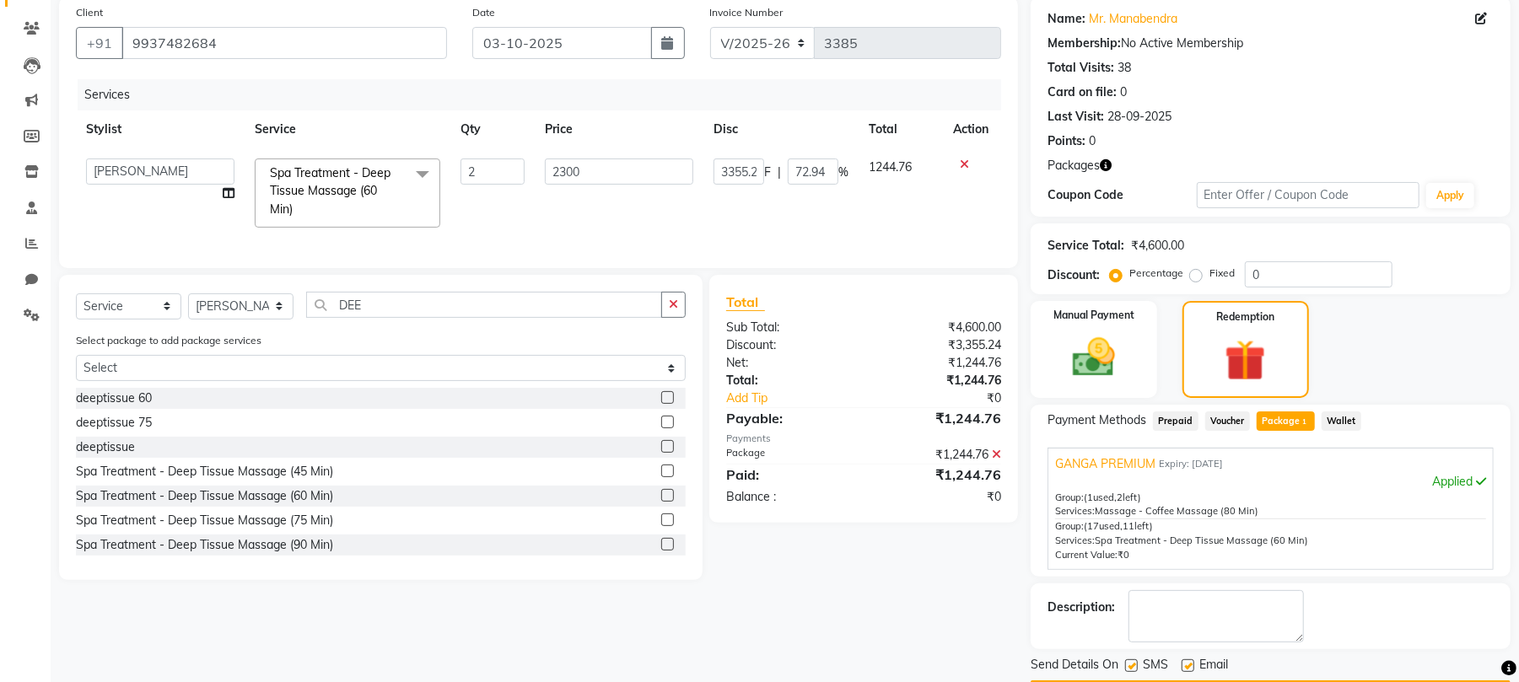
scroll to position [182, 0]
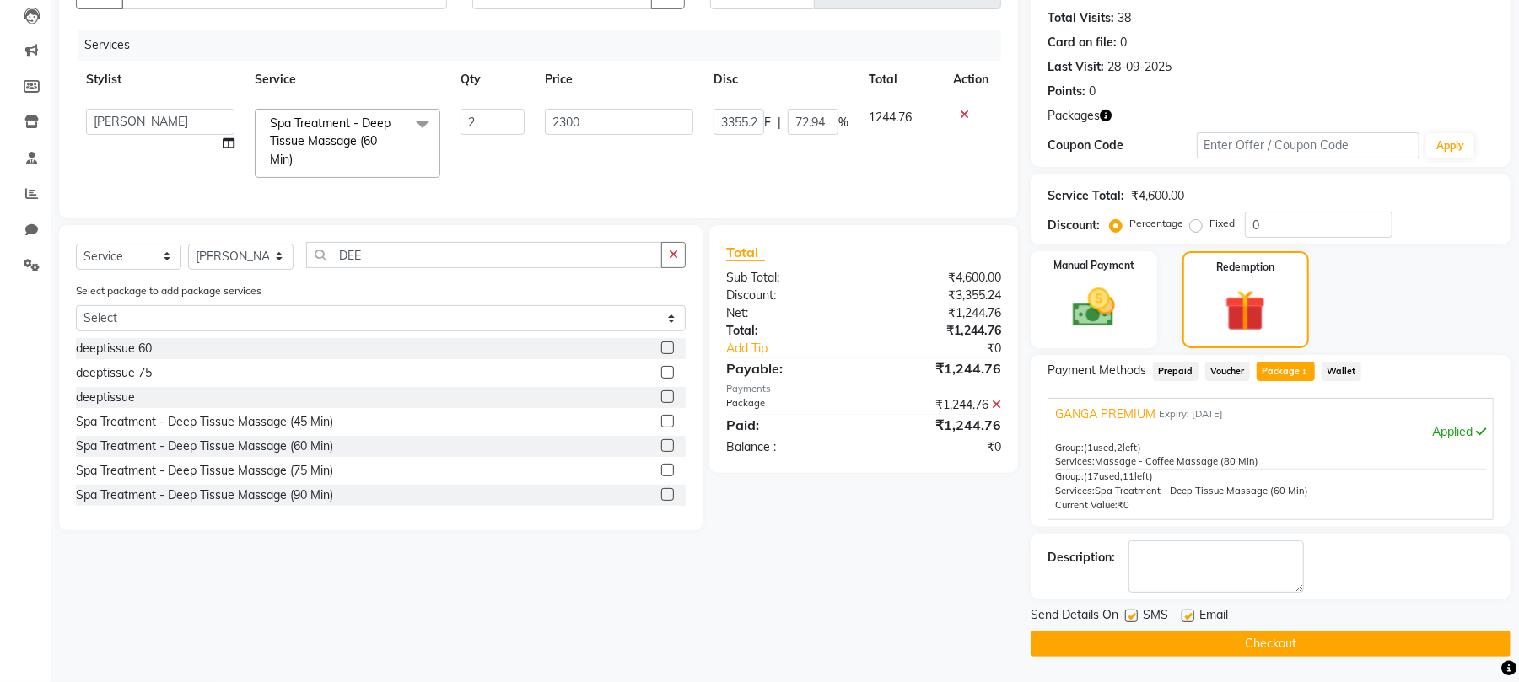
click at [1253, 639] on button "Checkout" at bounding box center [1271, 644] width 480 height 26
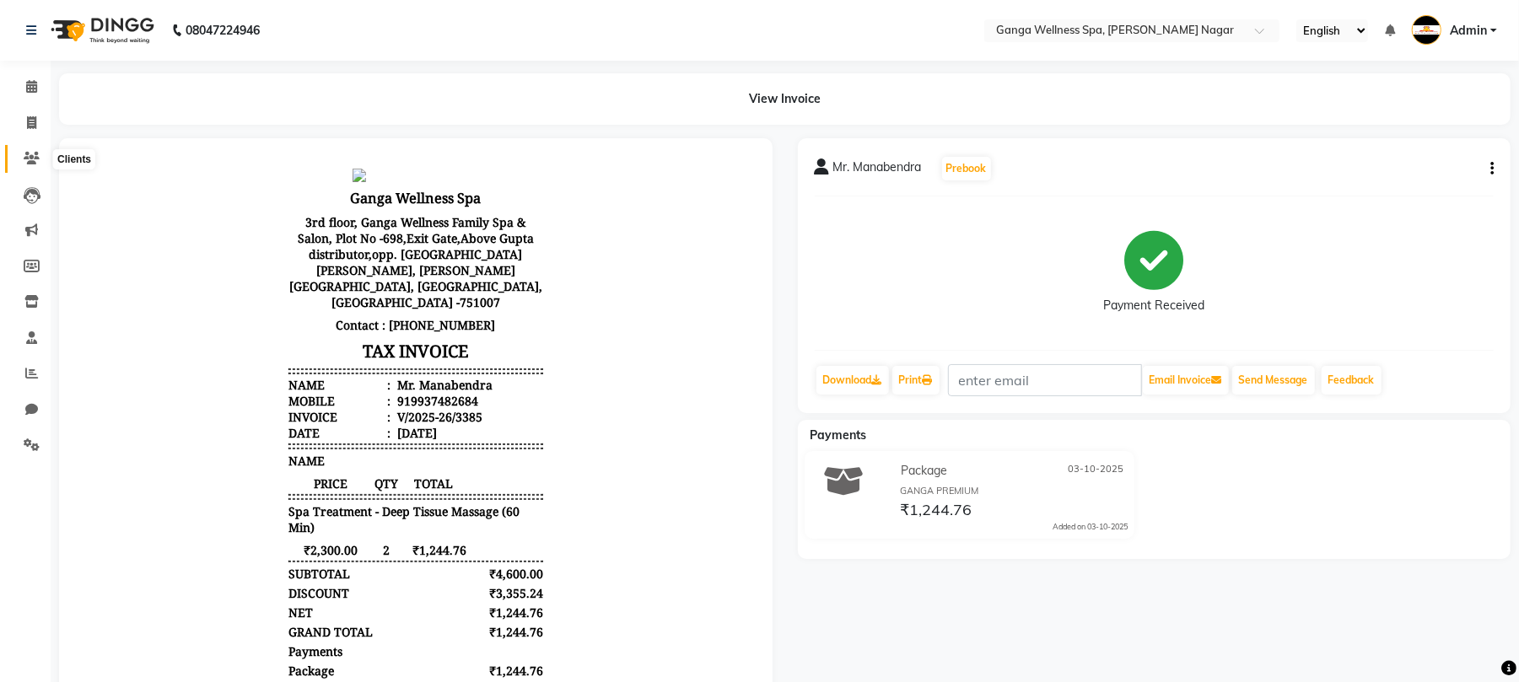
click at [31, 160] on icon at bounding box center [32, 158] width 16 height 13
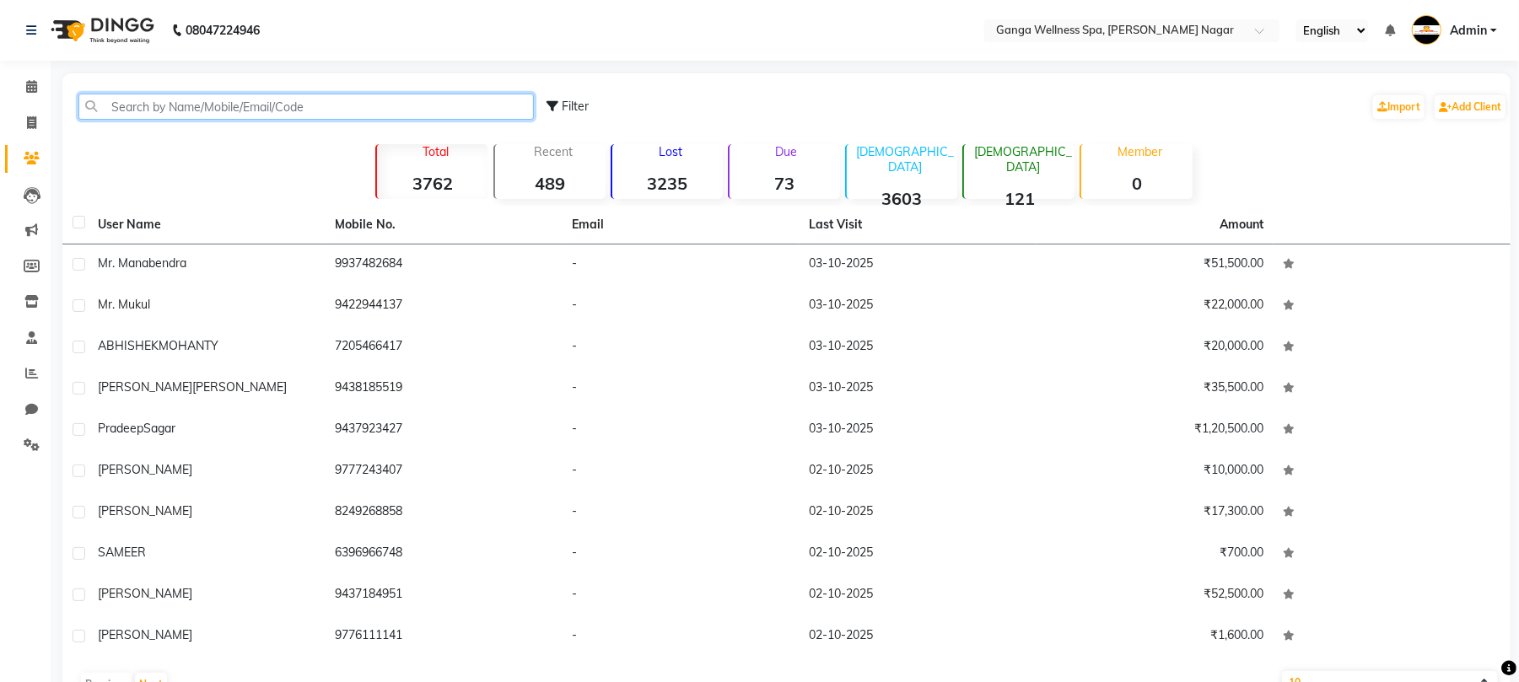
click at [177, 101] on input "text" at bounding box center [306, 107] width 456 height 26
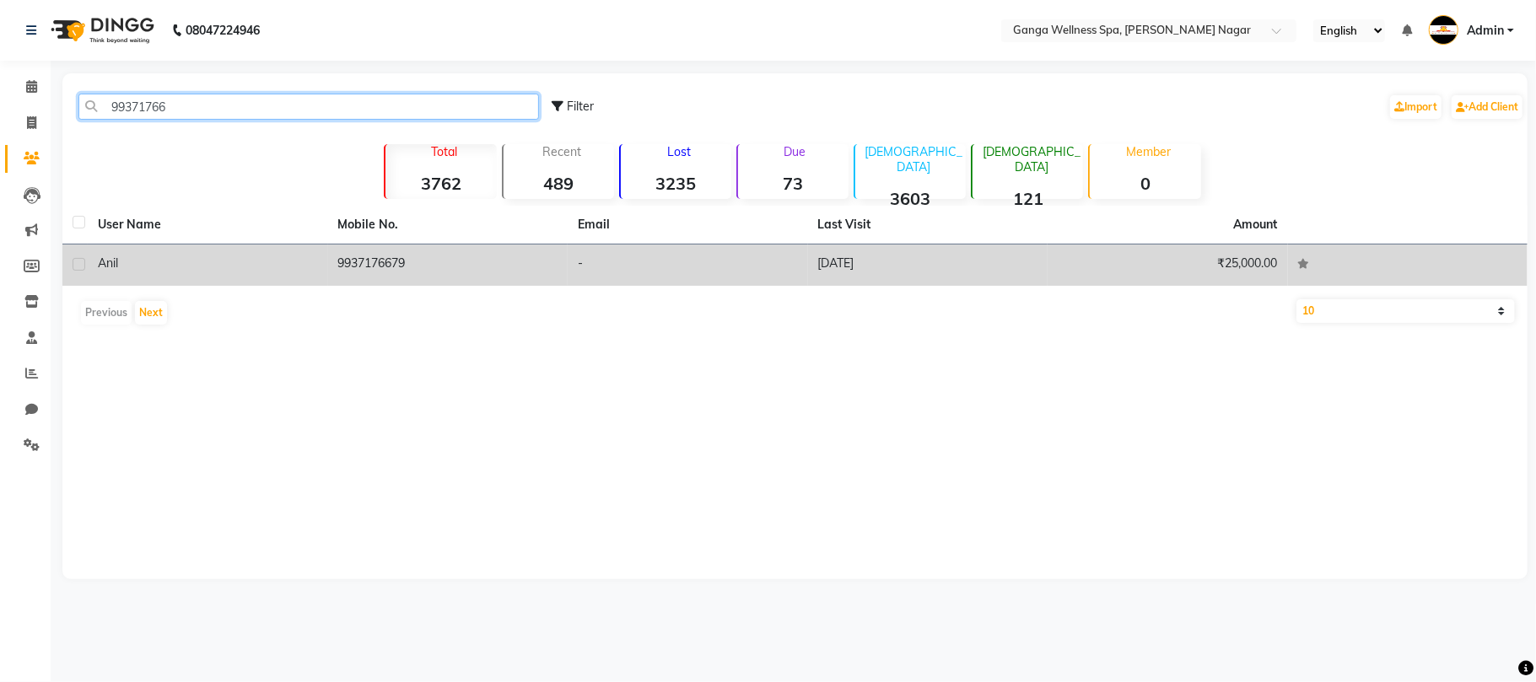
type input "99371766"
click at [399, 260] on td "9937176679" at bounding box center [448, 265] width 240 height 41
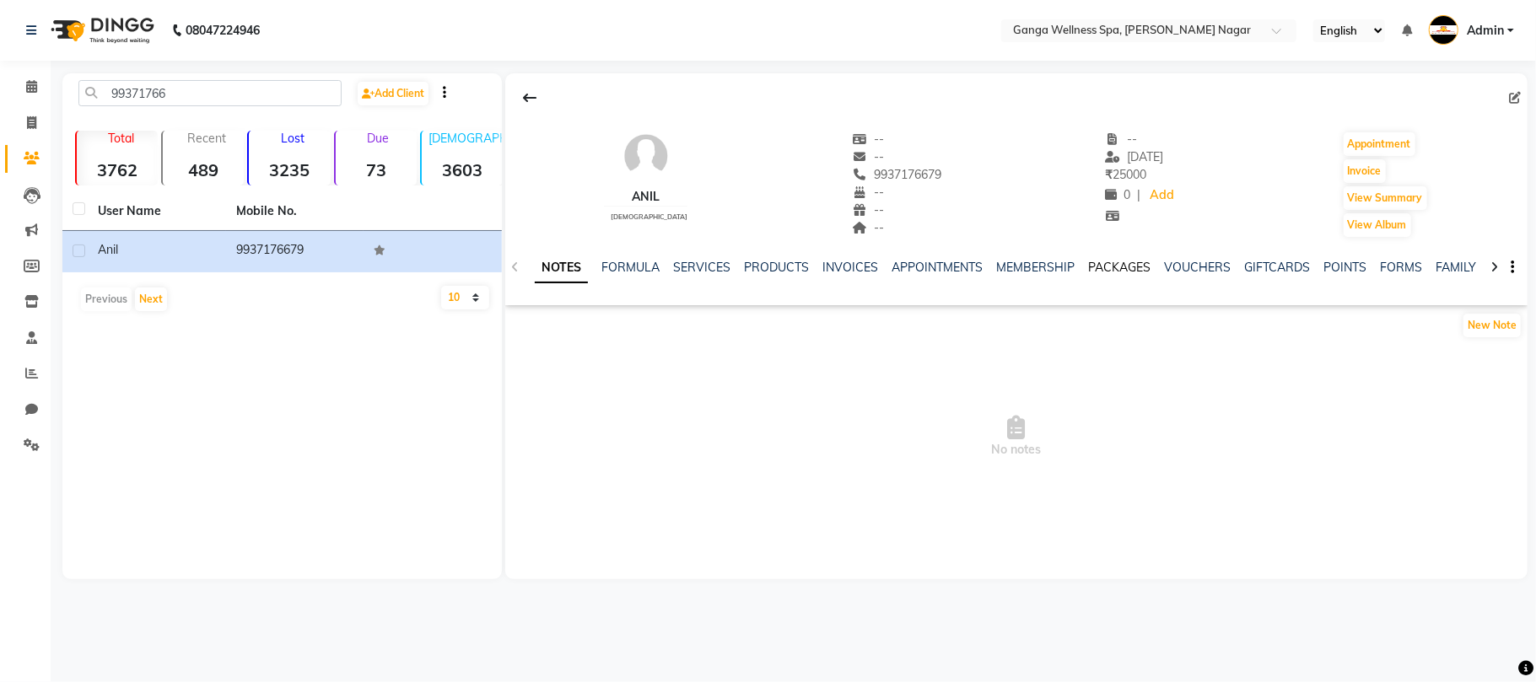
click at [1129, 267] on link "PACKAGES" at bounding box center [1119, 267] width 62 height 15
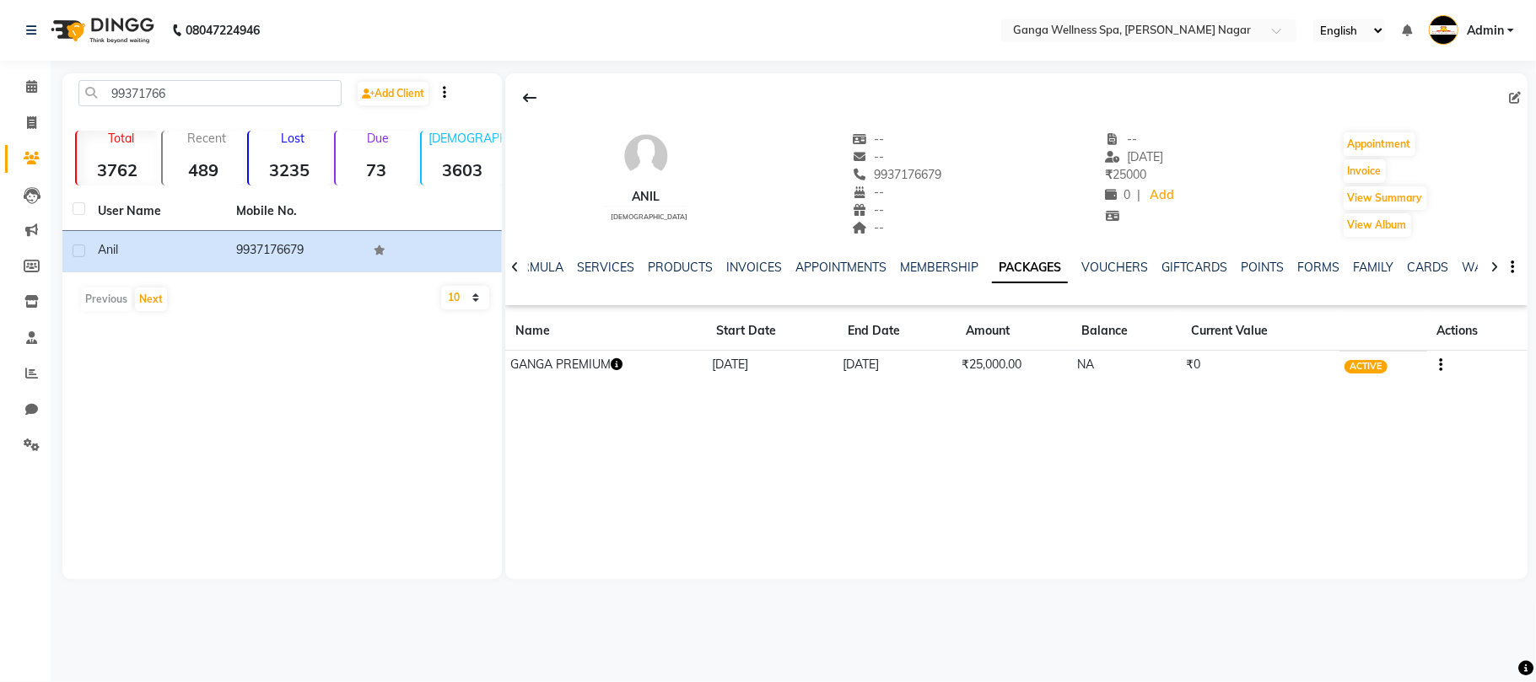
click at [622, 359] on button "button" at bounding box center [617, 365] width 12 height 18
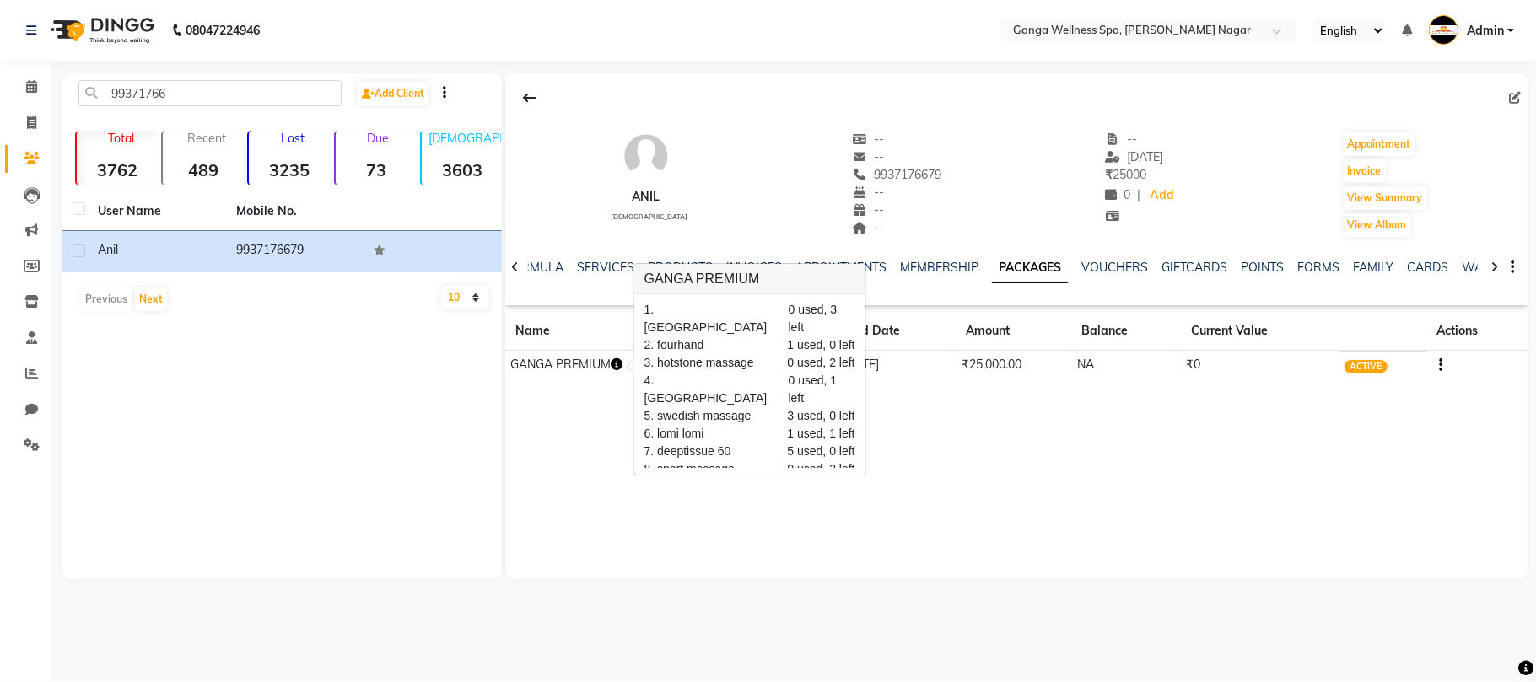
click at [714, 506] on div "anil [DEMOGRAPHIC_DATA] -- -- 9937176679 -- -- -- -- [DATE] ₹ 25000 0 | Add App…" at bounding box center [1016, 326] width 1022 height 506
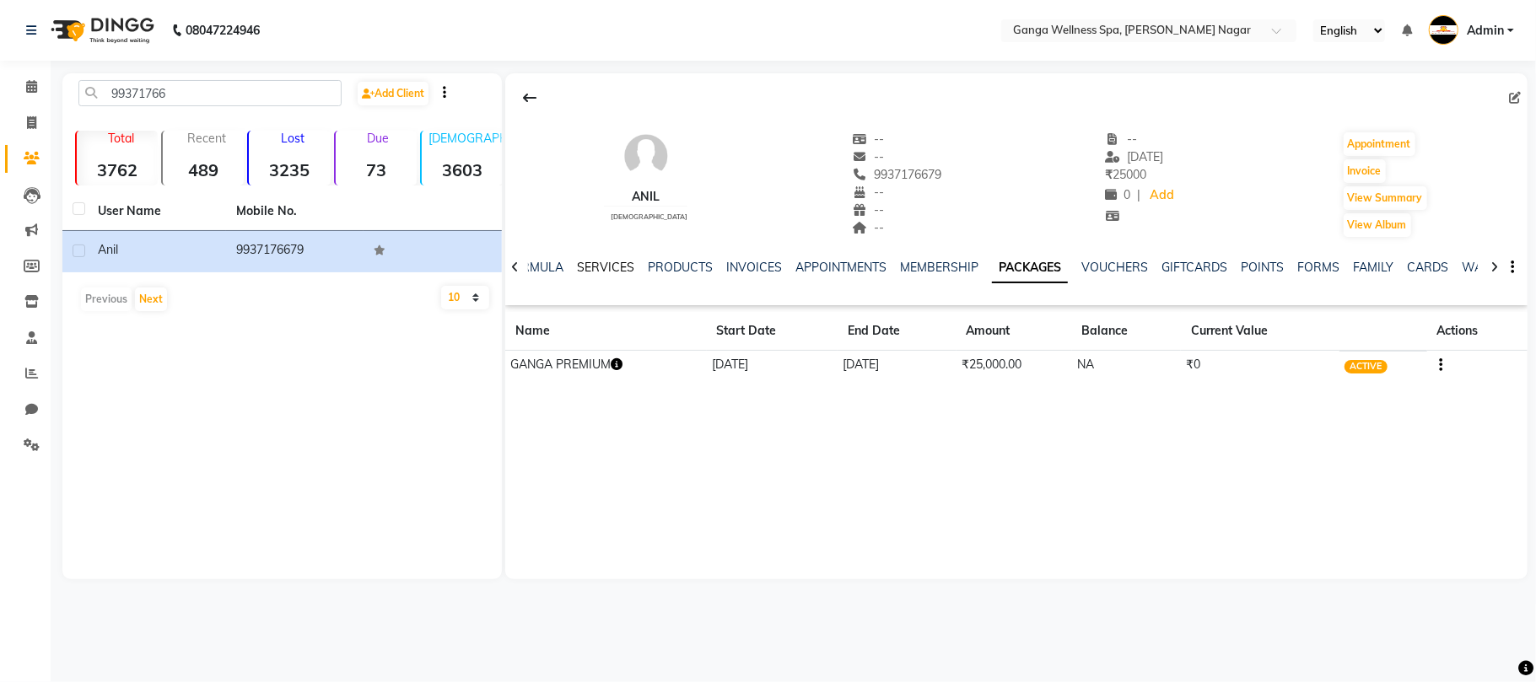
click at [609, 263] on link "SERVICES" at bounding box center [605, 267] width 57 height 15
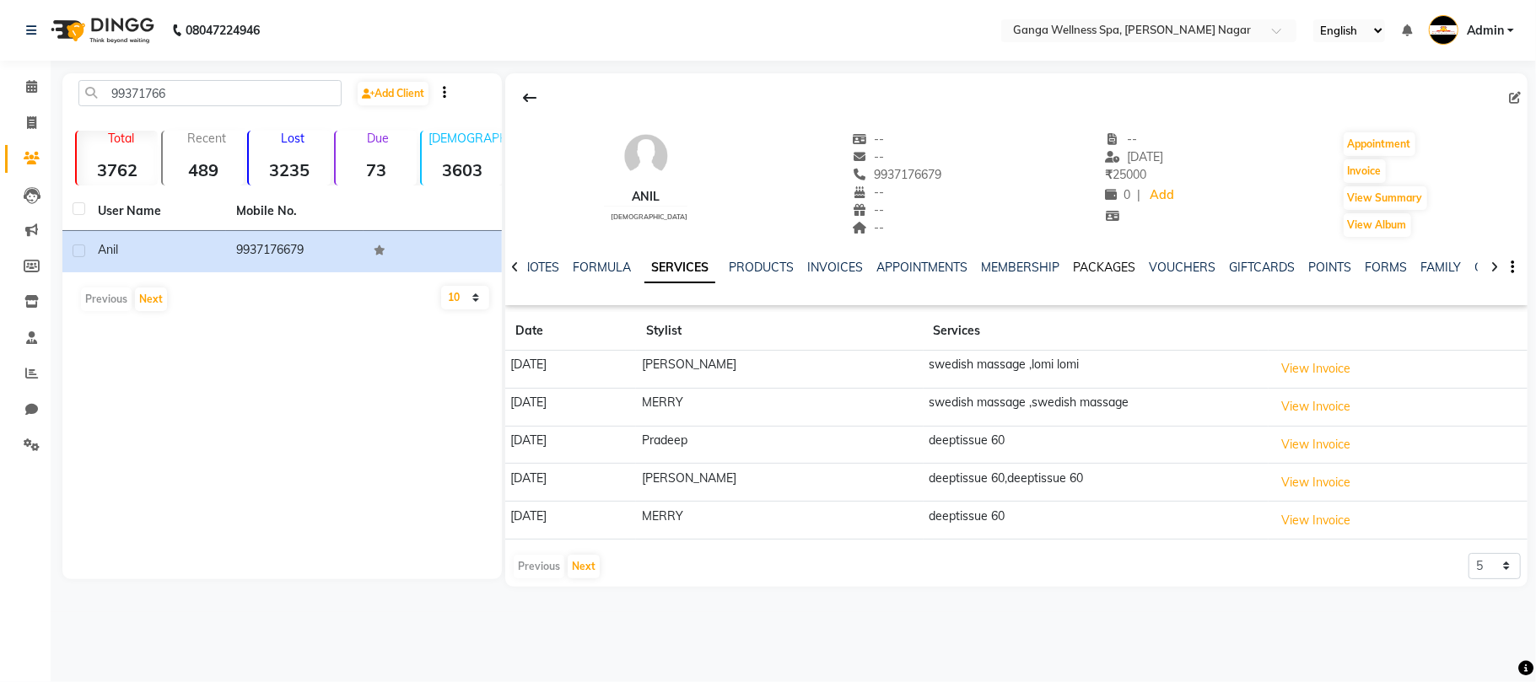
click at [1104, 267] on link "PACKAGES" at bounding box center [1104, 267] width 62 height 15
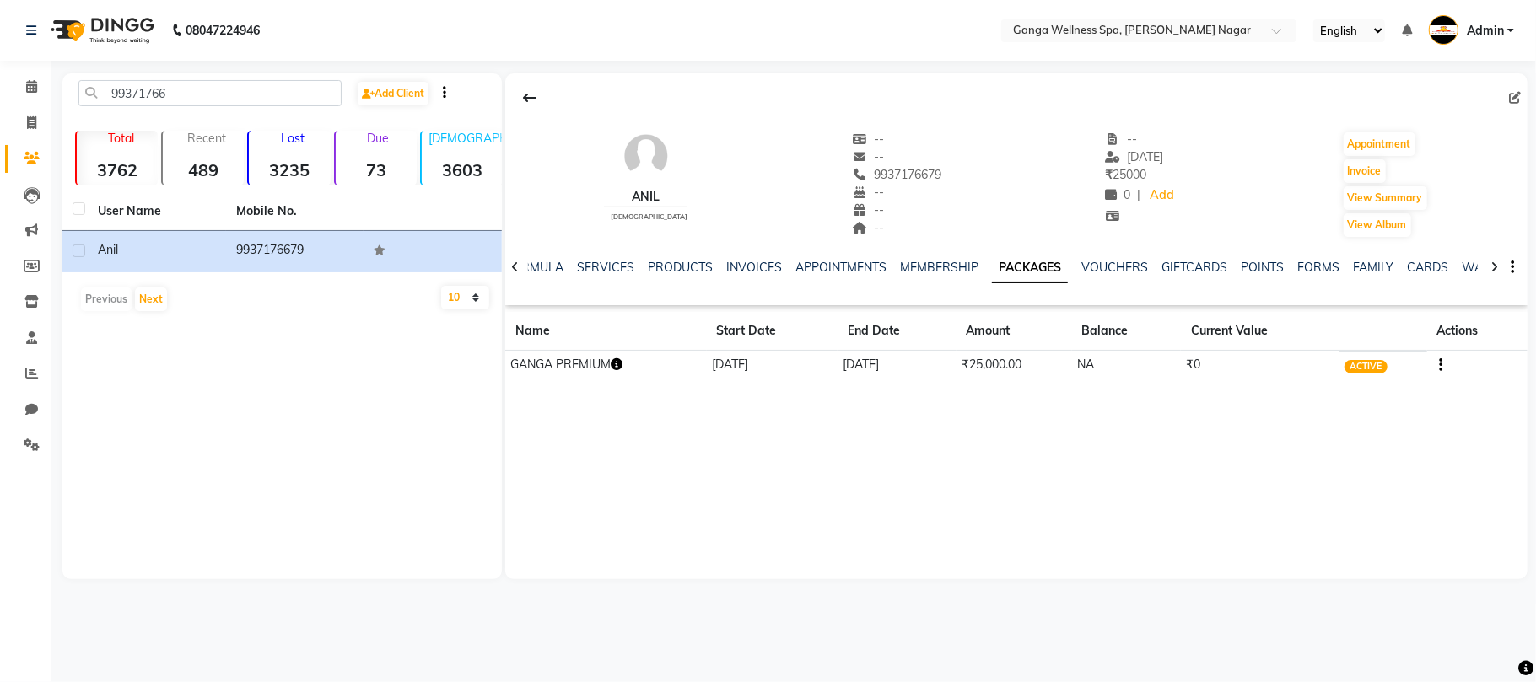
click at [614, 364] on icon "button" at bounding box center [617, 365] width 12 height 12
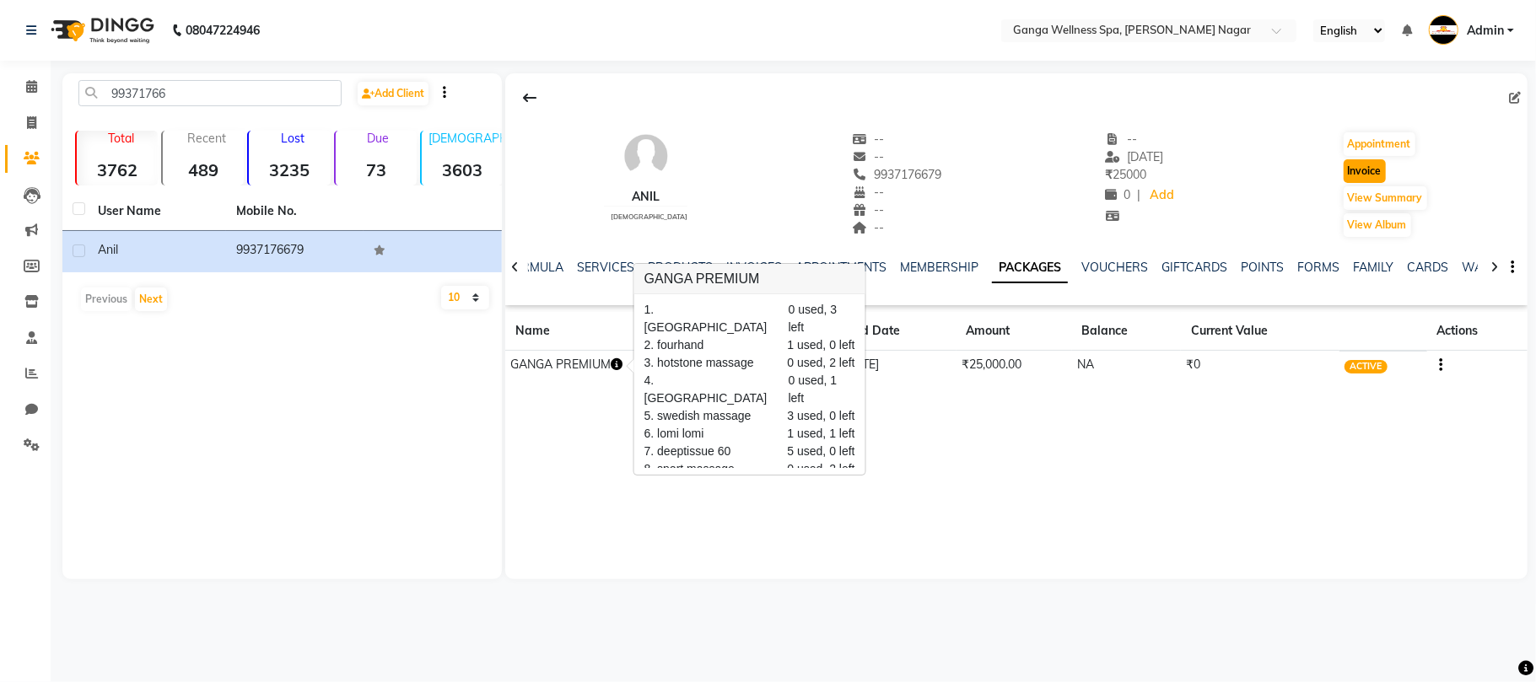
click at [1361, 179] on button "Invoice" at bounding box center [1365, 171] width 42 height 24
select select "service"
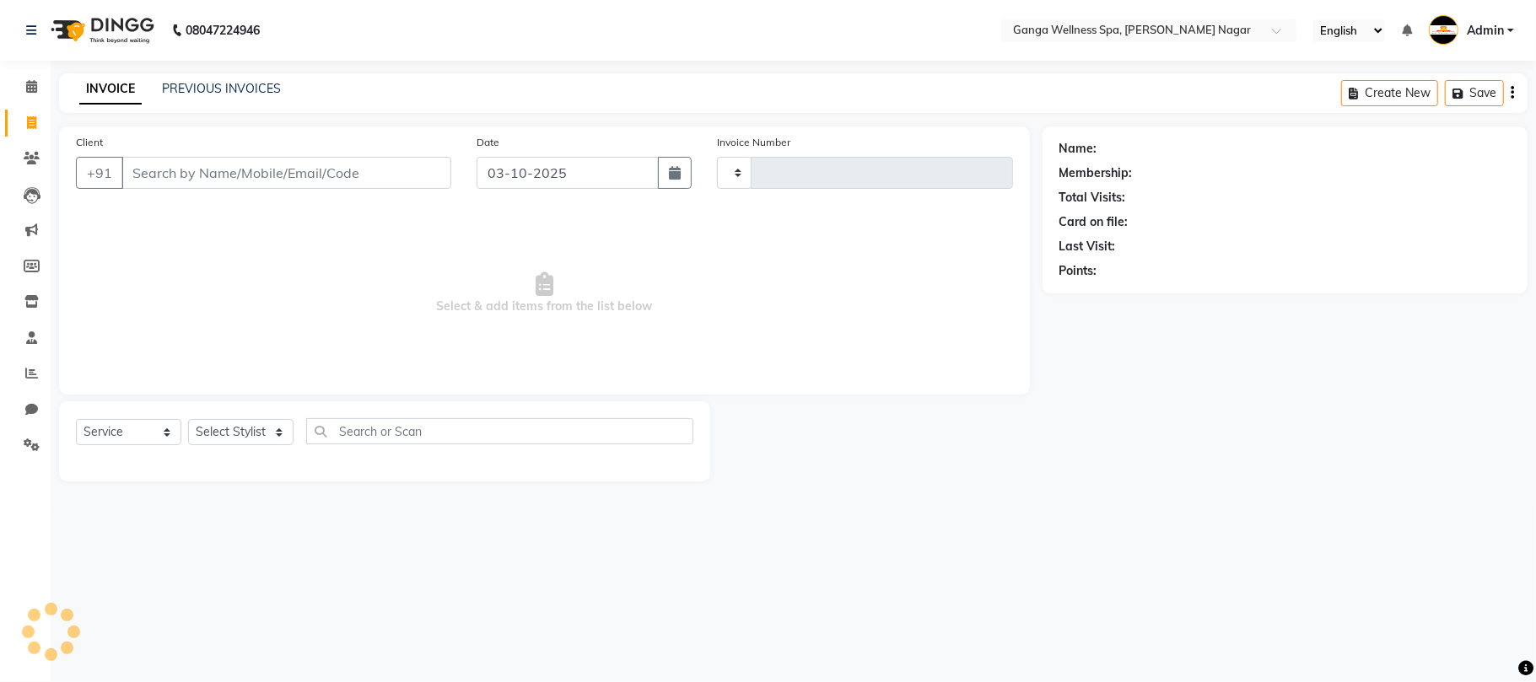
type input "3386"
select select "762"
click at [248, 440] on select "Select Stylist" at bounding box center [240, 432] width 105 height 26
click at [240, 426] on select "Select Stylist" at bounding box center [240, 432] width 105 height 26
type input "9937176679"
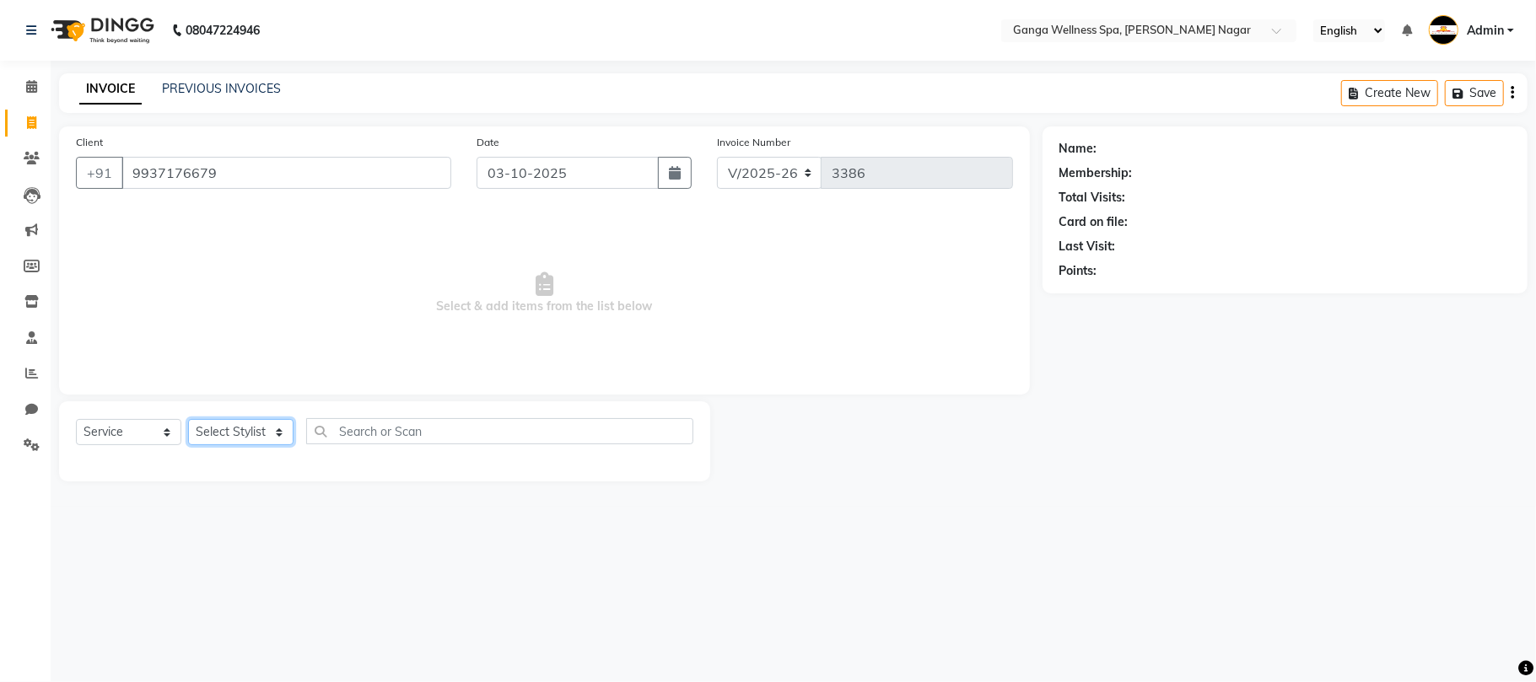
click at [240, 426] on select "Select Stylist Abhi [PERSON_NAME] Alexa AMMY AMMY [PERSON_NAME] anya APPI [PERS…" at bounding box center [240, 432] width 105 height 26
select select "16952"
click at [188, 419] on select "Select Stylist Abhi [PERSON_NAME] Alexa AMMY AMMY [PERSON_NAME] anya APPI [PERS…" at bounding box center [240, 432] width 105 height 26
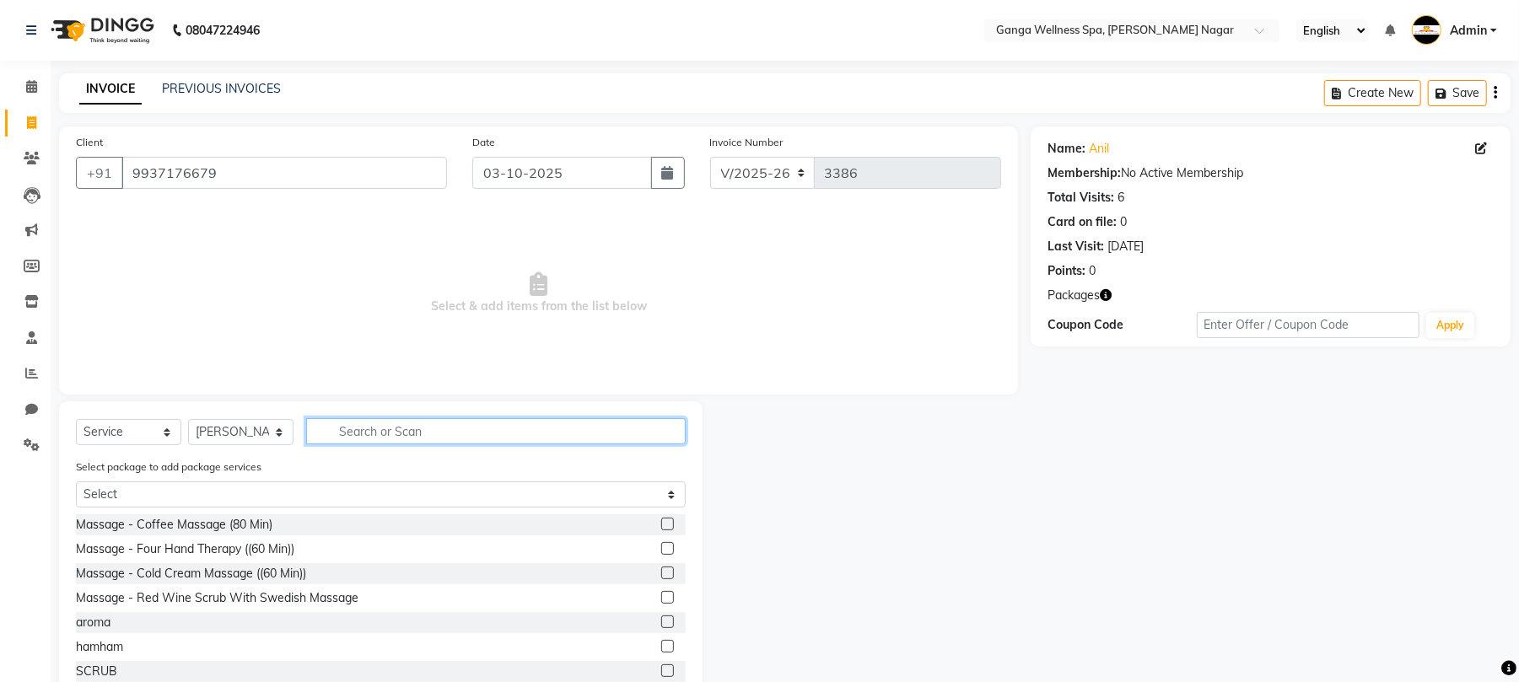
click at [375, 425] on input "text" at bounding box center [496, 431] width 380 height 26
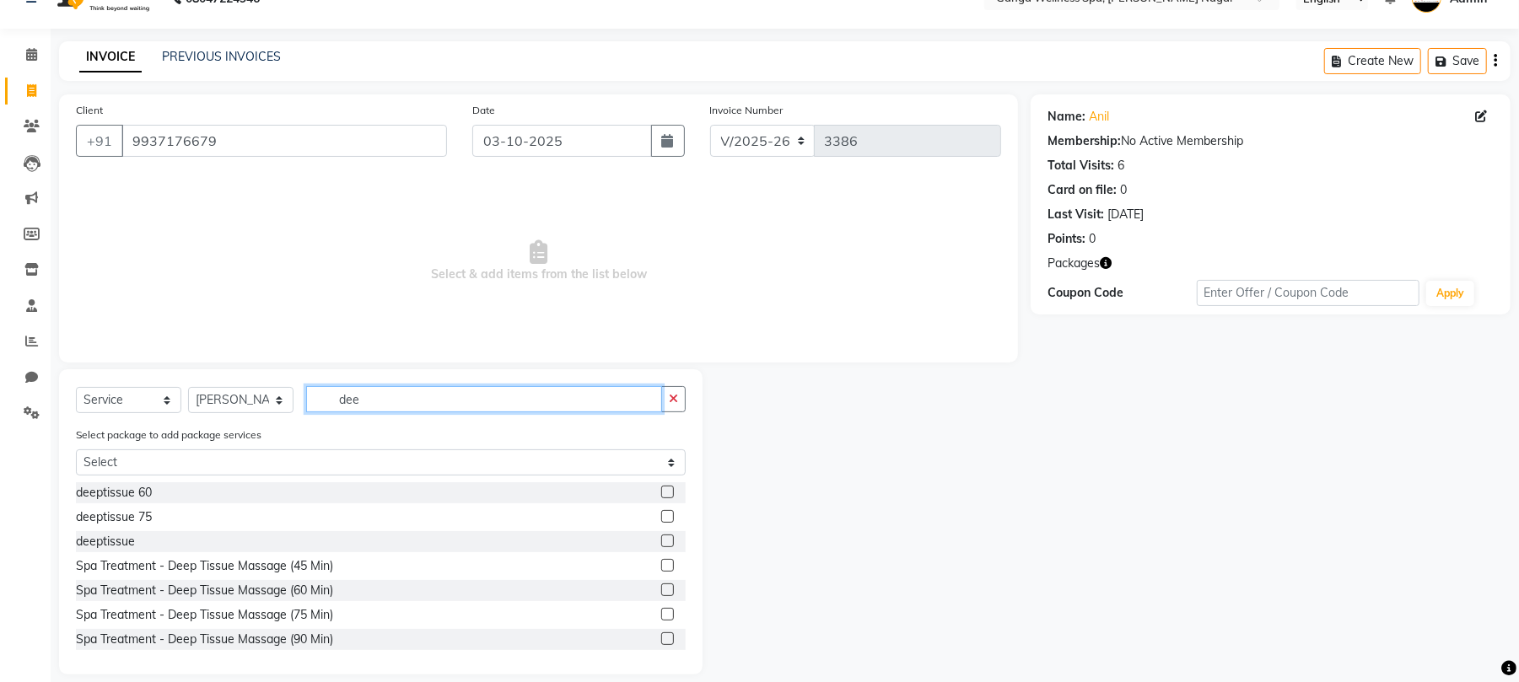
scroll to position [49, 0]
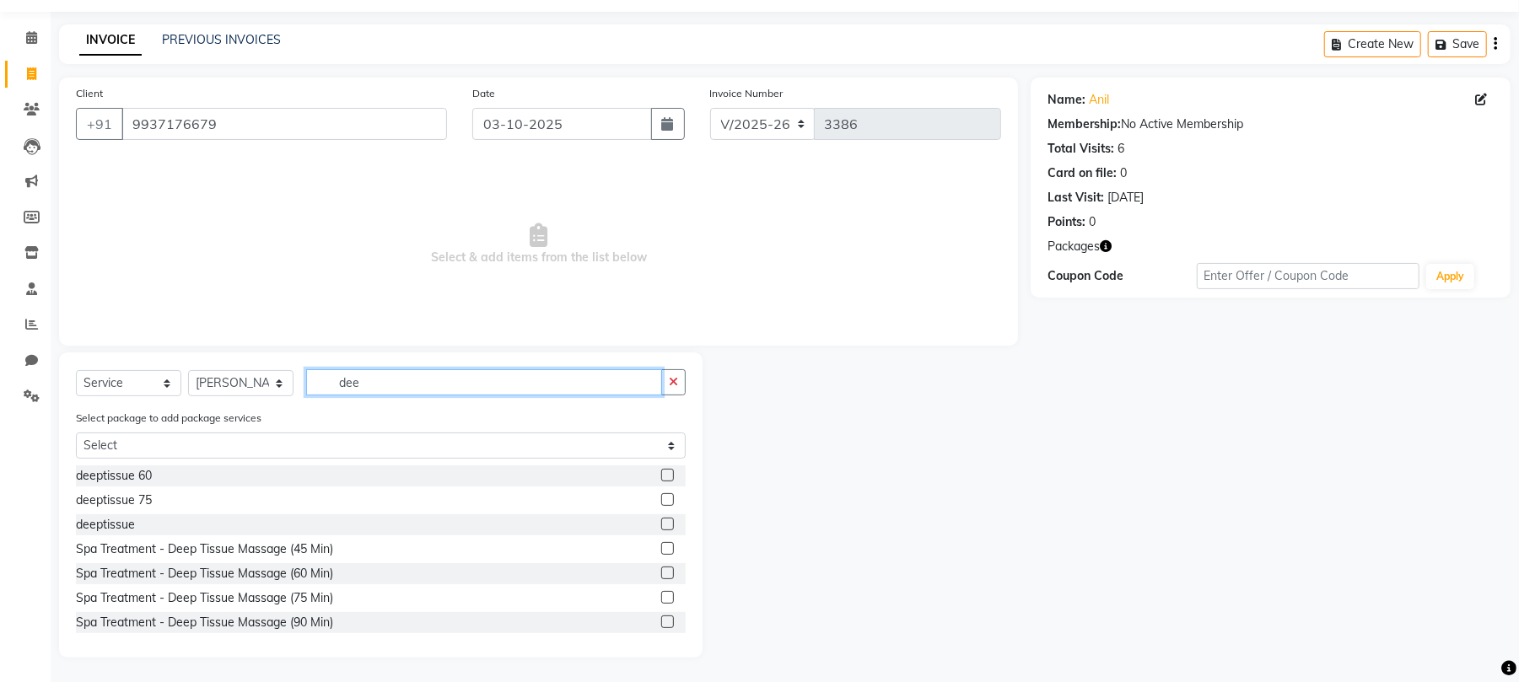
type input "dee"
click at [661, 473] on label at bounding box center [667, 475] width 13 height 13
click at [661, 473] on input "checkbox" at bounding box center [666, 476] width 11 height 11
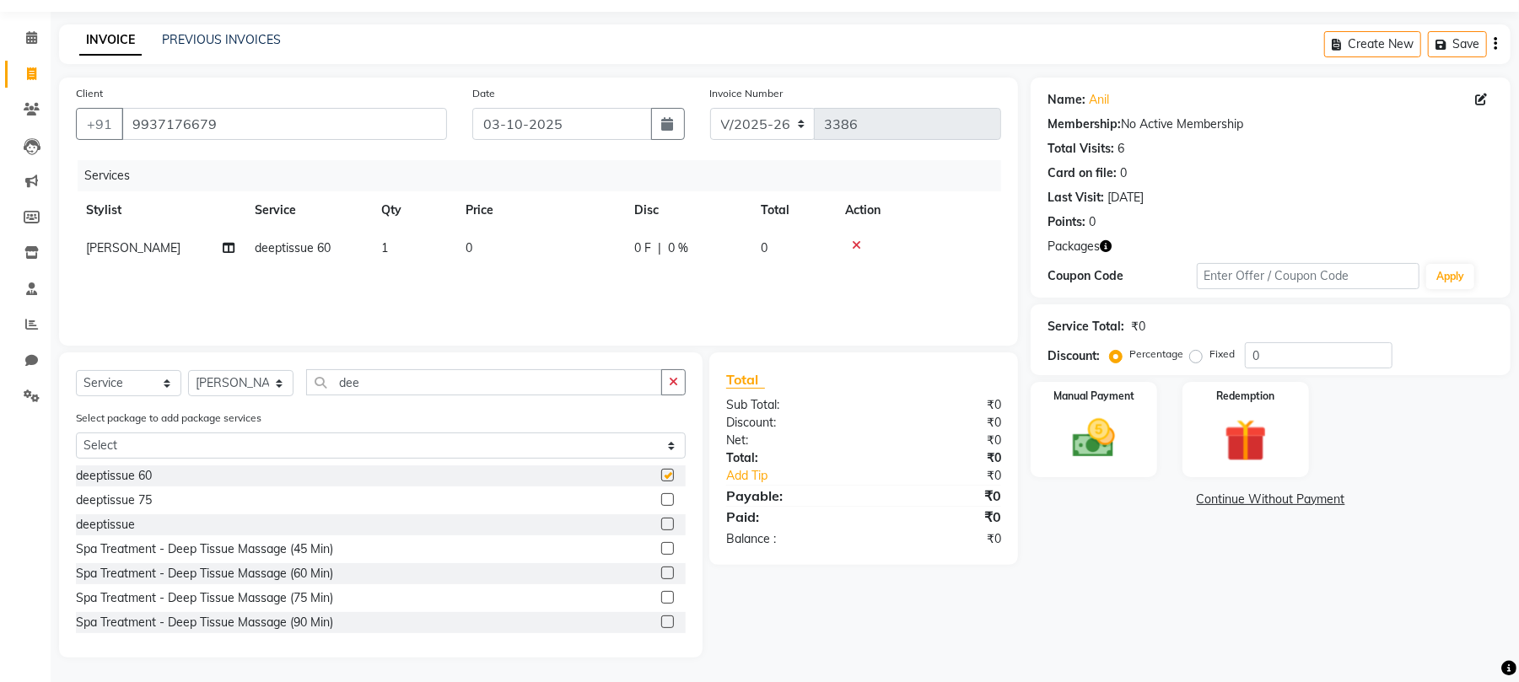
checkbox input "false"
click at [386, 246] on span "1" at bounding box center [384, 247] width 7 height 15
select select "16952"
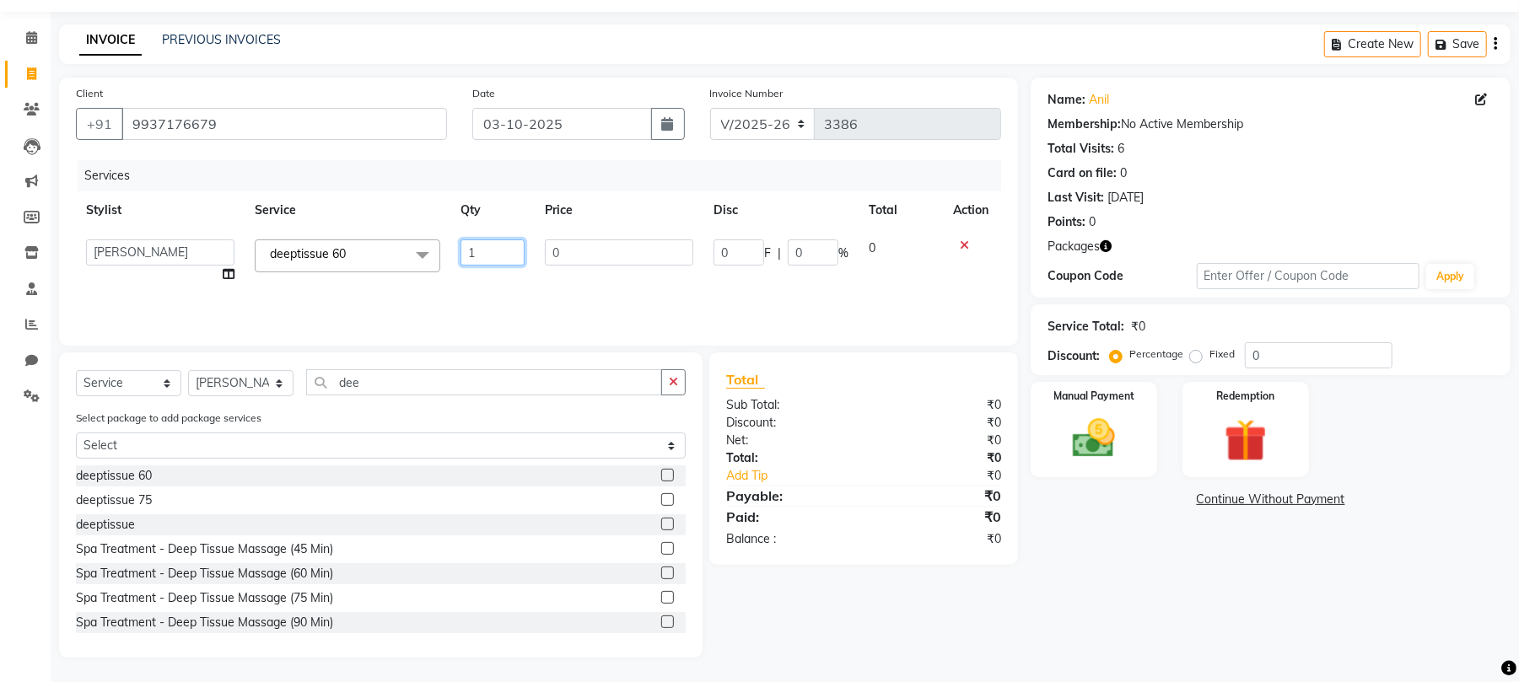
click at [499, 251] on input "1" at bounding box center [493, 253] width 64 height 26
type input "2"
click at [683, 289] on div "Services Stylist Service Qty Price Disc Total Action Abhi [PERSON_NAME] Alexa A…" at bounding box center [538, 244] width 925 height 169
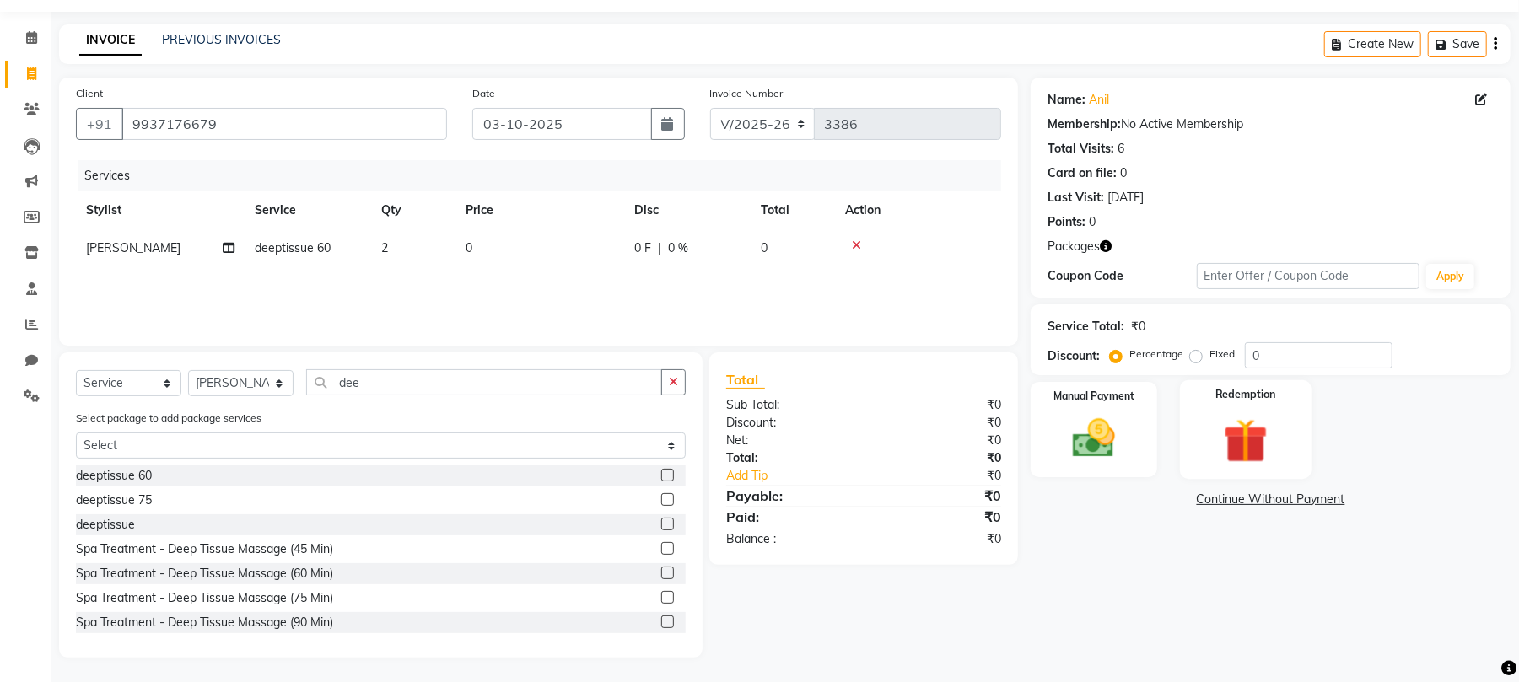
click at [1250, 437] on img at bounding box center [1246, 440] width 73 height 55
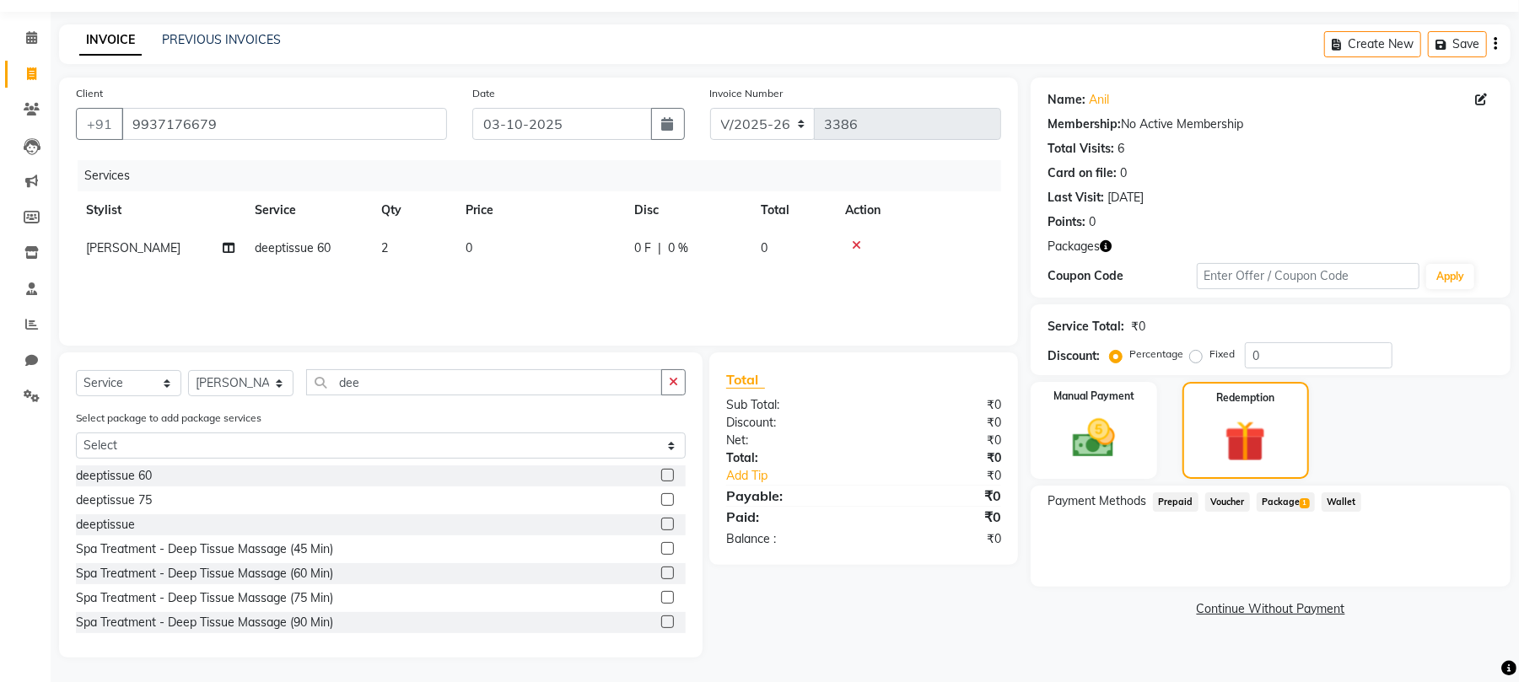
click at [1282, 498] on span "Package 1" at bounding box center [1286, 502] width 58 height 19
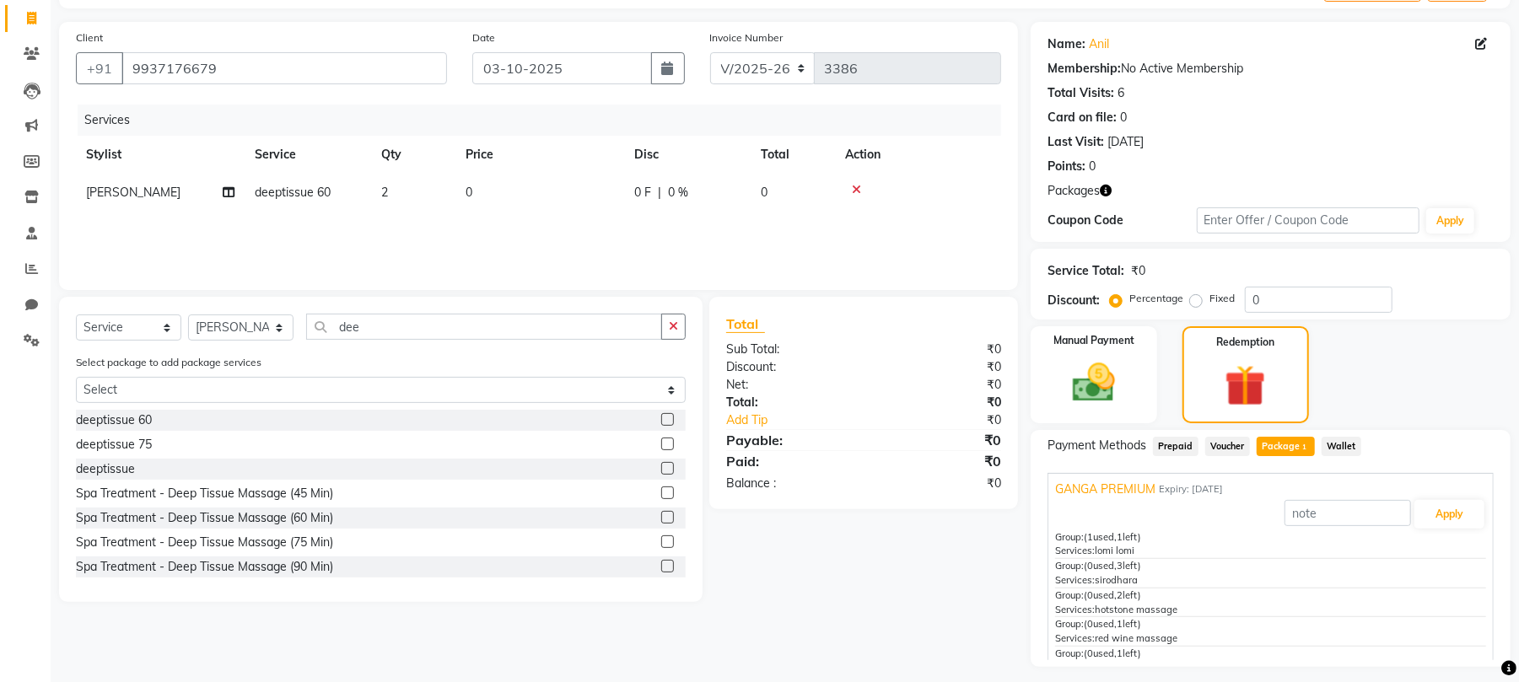
scroll to position [149, 0]
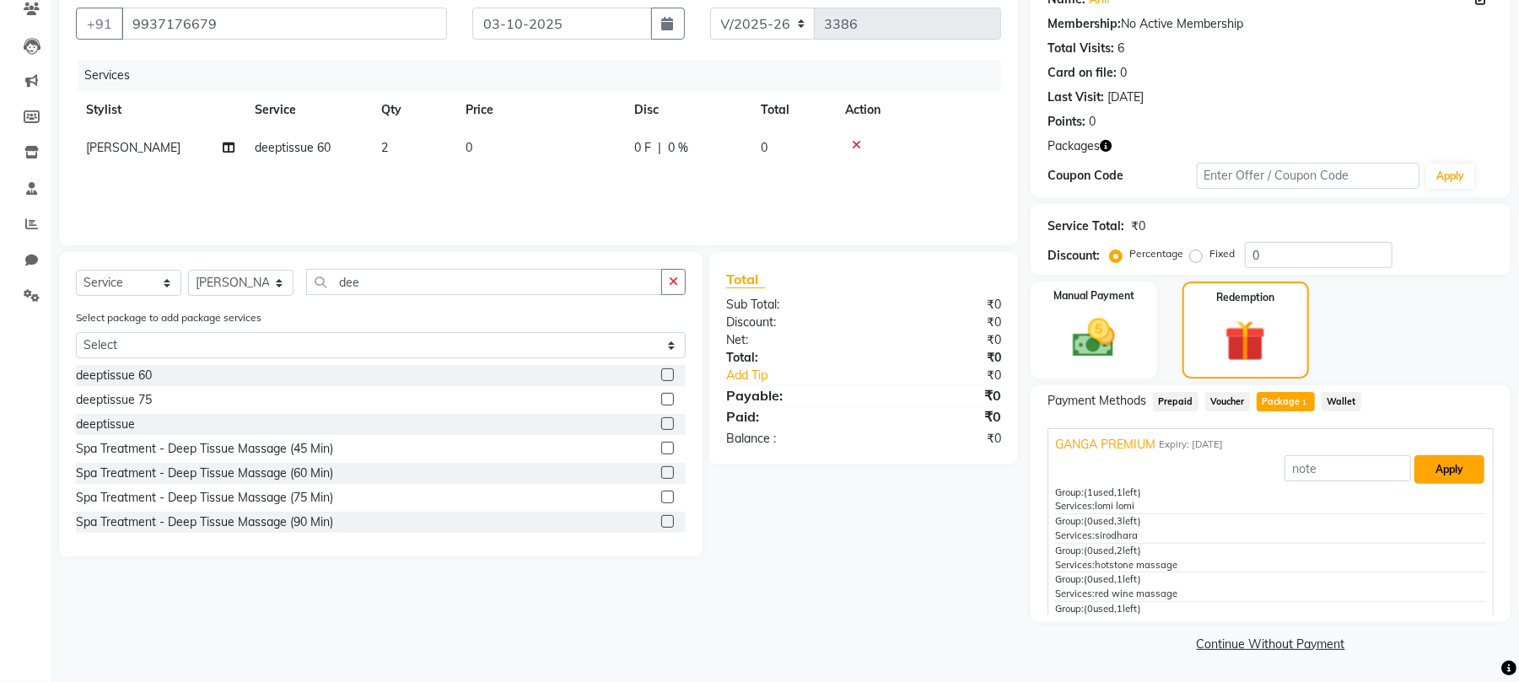
click at [1435, 470] on button "Apply" at bounding box center [1450, 470] width 70 height 29
type input "GANGA PREMIUM"
click at [661, 425] on label at bounding box center [667, 424] width 13 height 13
click at [661, 425] on input "checkbox" at bounding box center [666, 424] width 11 height 11
checkbox input "false"
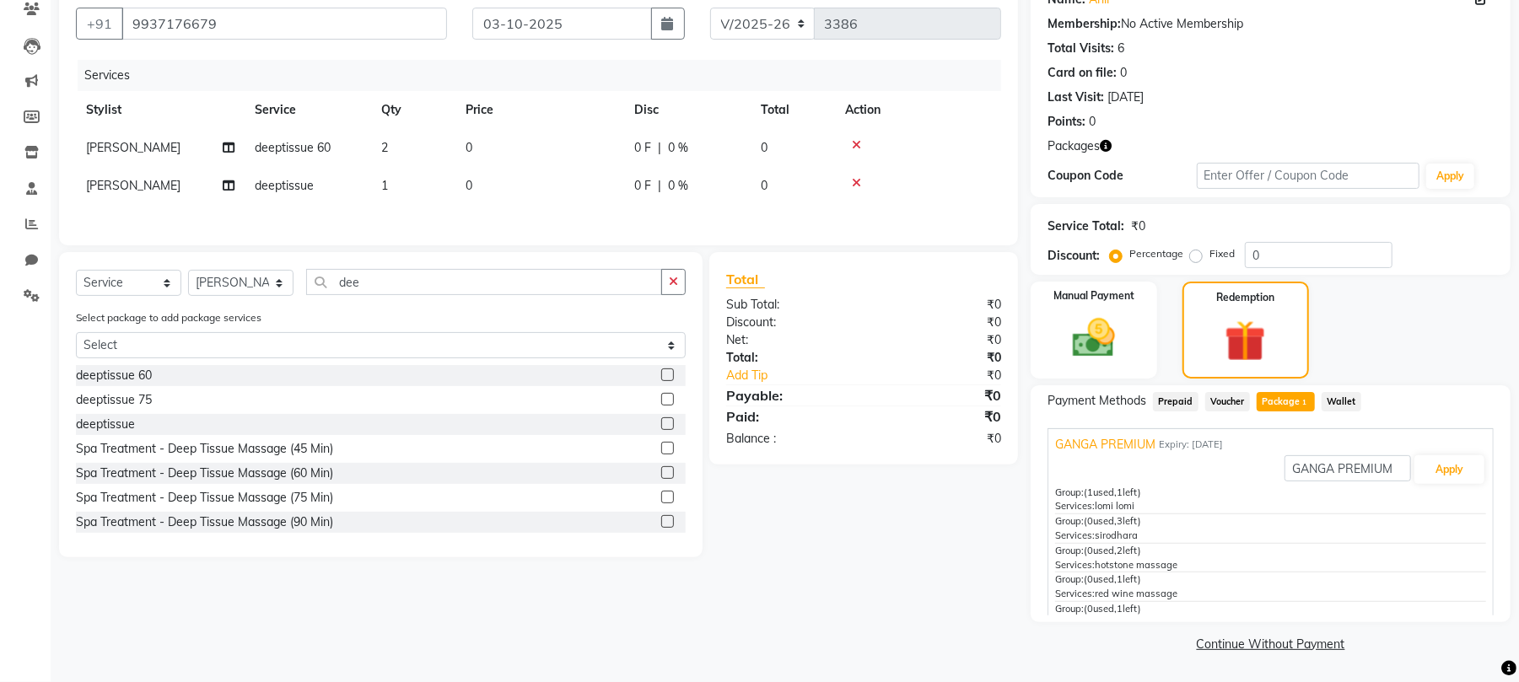
click at [855, 139] on icon at bounding box center [856, 145] width 9 height 12
click at [380, 146] on td "1" at bounding box center [413, 148] width 84 height 38
select select "16952"
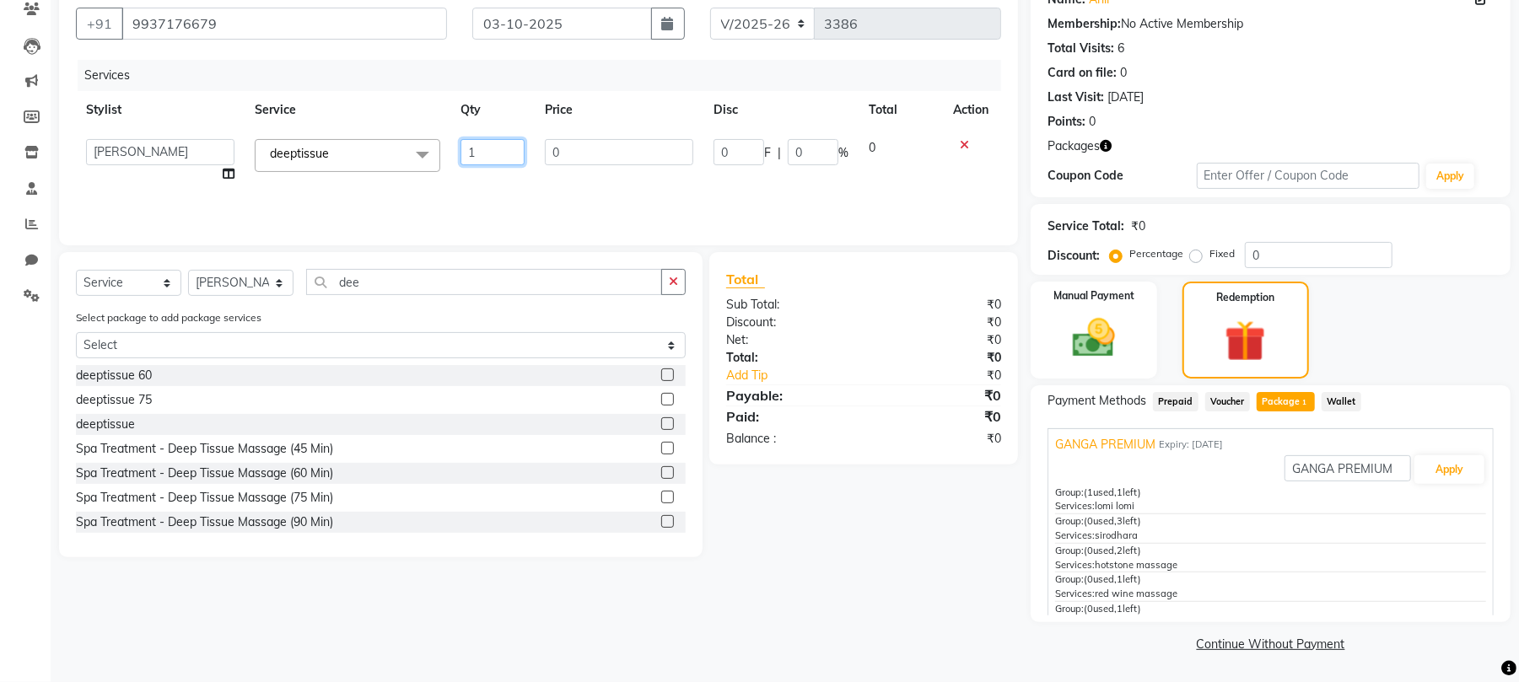
click at [494, 152] on input "1" at bounding box center [493, 152] width 64 height 26
type input "2"
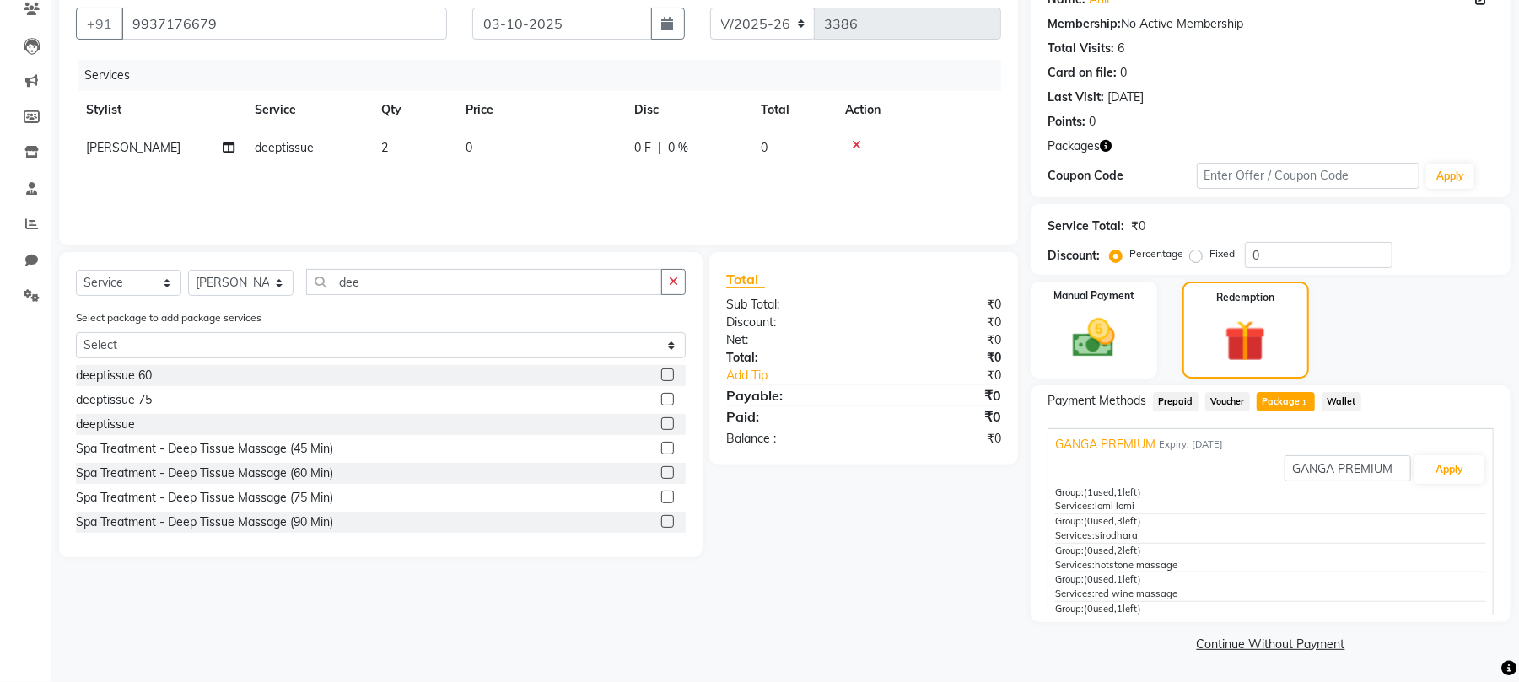
click at [614, 192] on div "Services Stylist Service Qty Price Disc Total Action [PERSON_NAME] deeptissue 2…" at bounding box center [538, 144] width 925 height 169
click at [1300, 402] on span "1" at bounding box center [1304, 403] width 9 height 10
click at [1415, 467] on button "Apply" at bounding box center [1450, 470] width 70 height 29
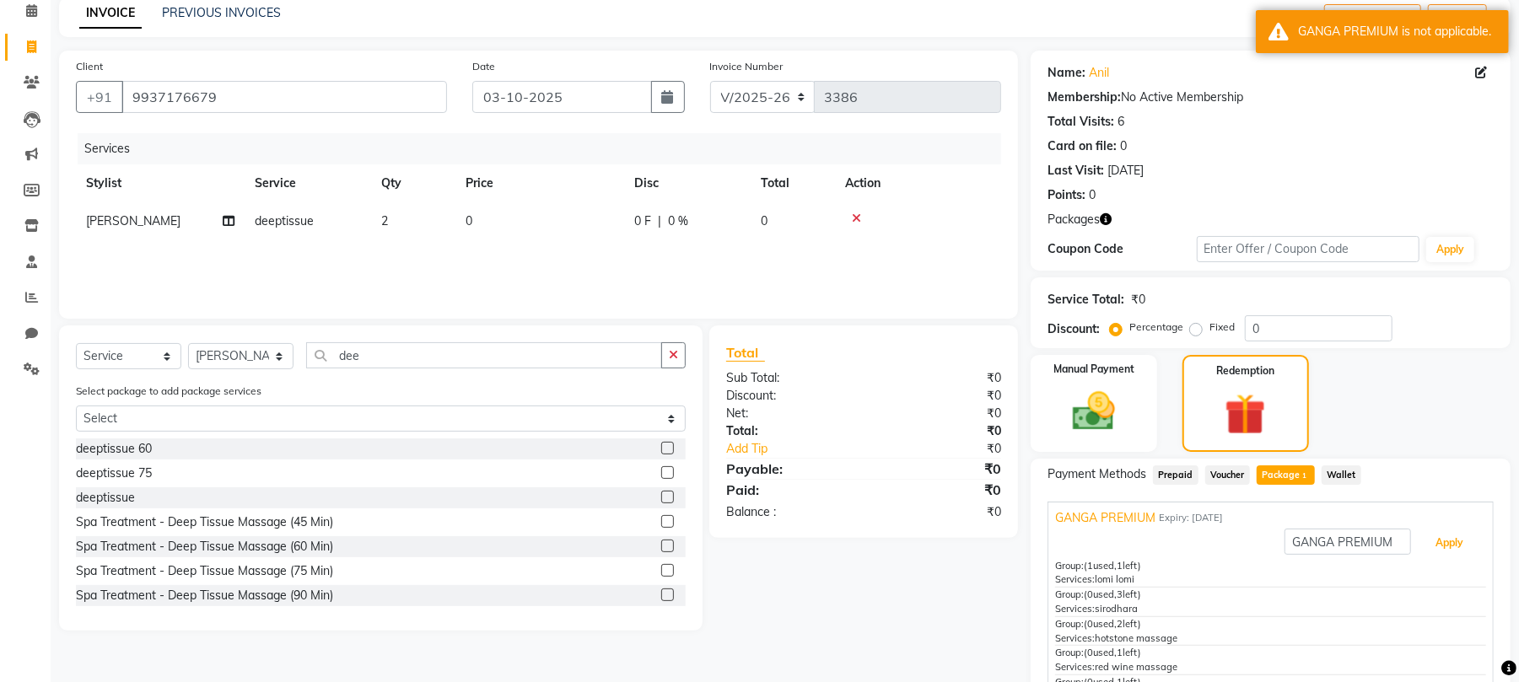
scroll to position [0, 0]
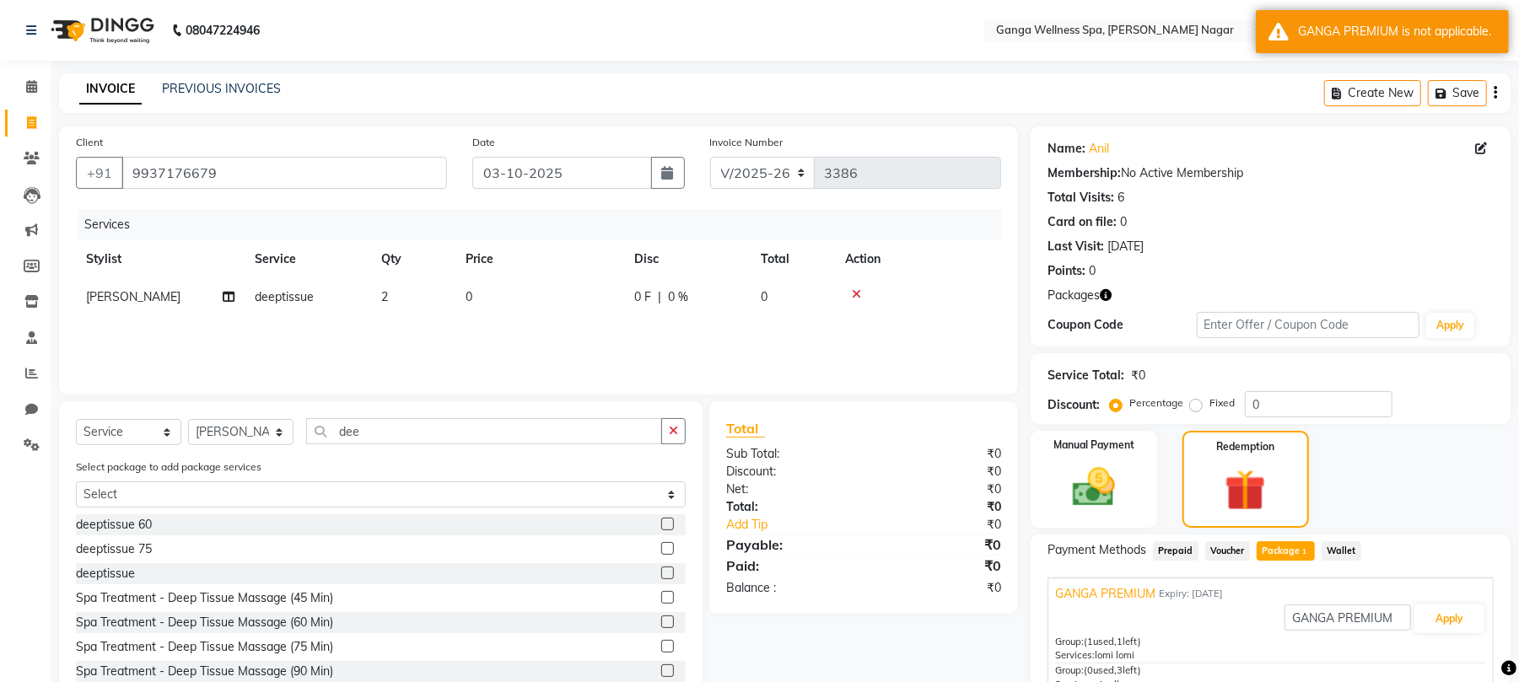
click at [852, 294] on icon at bounding box center [856, 295] width 9 height 12
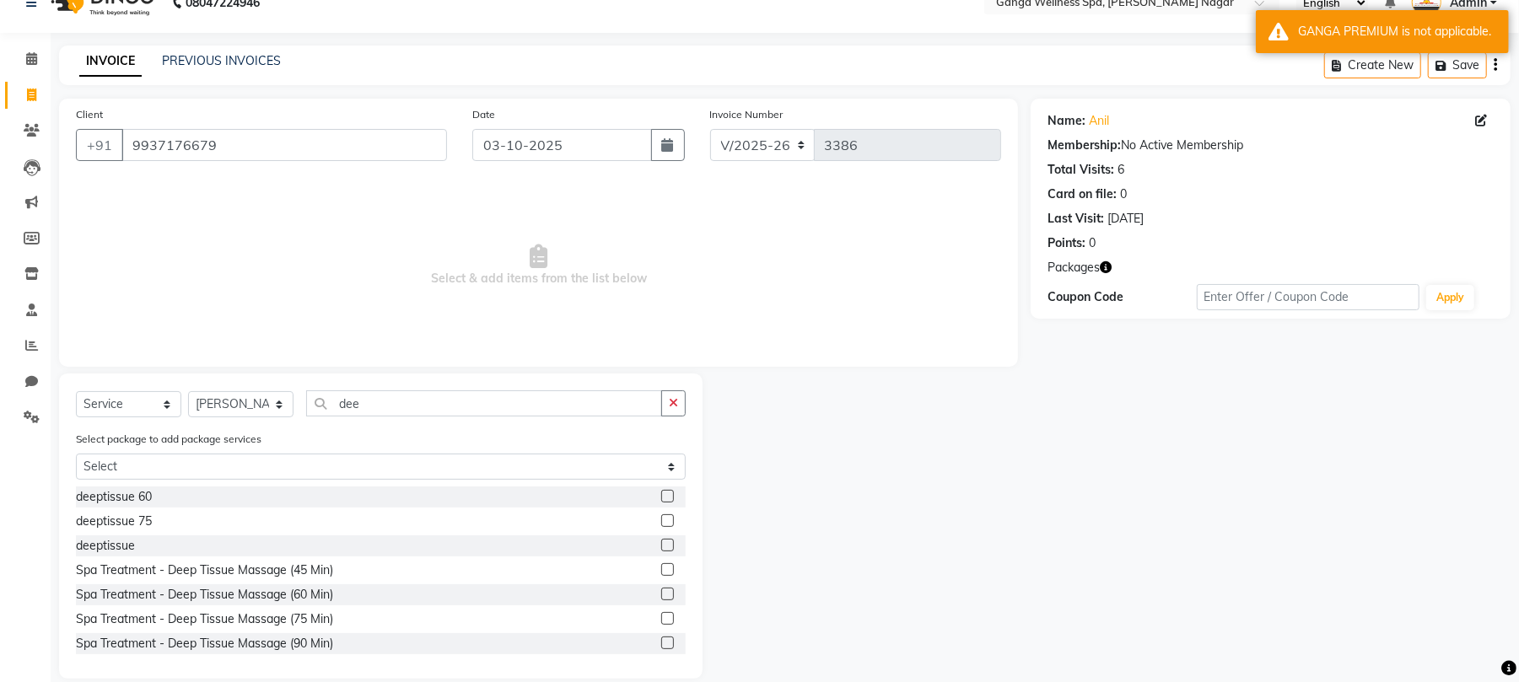
scroll to position [49, 0]
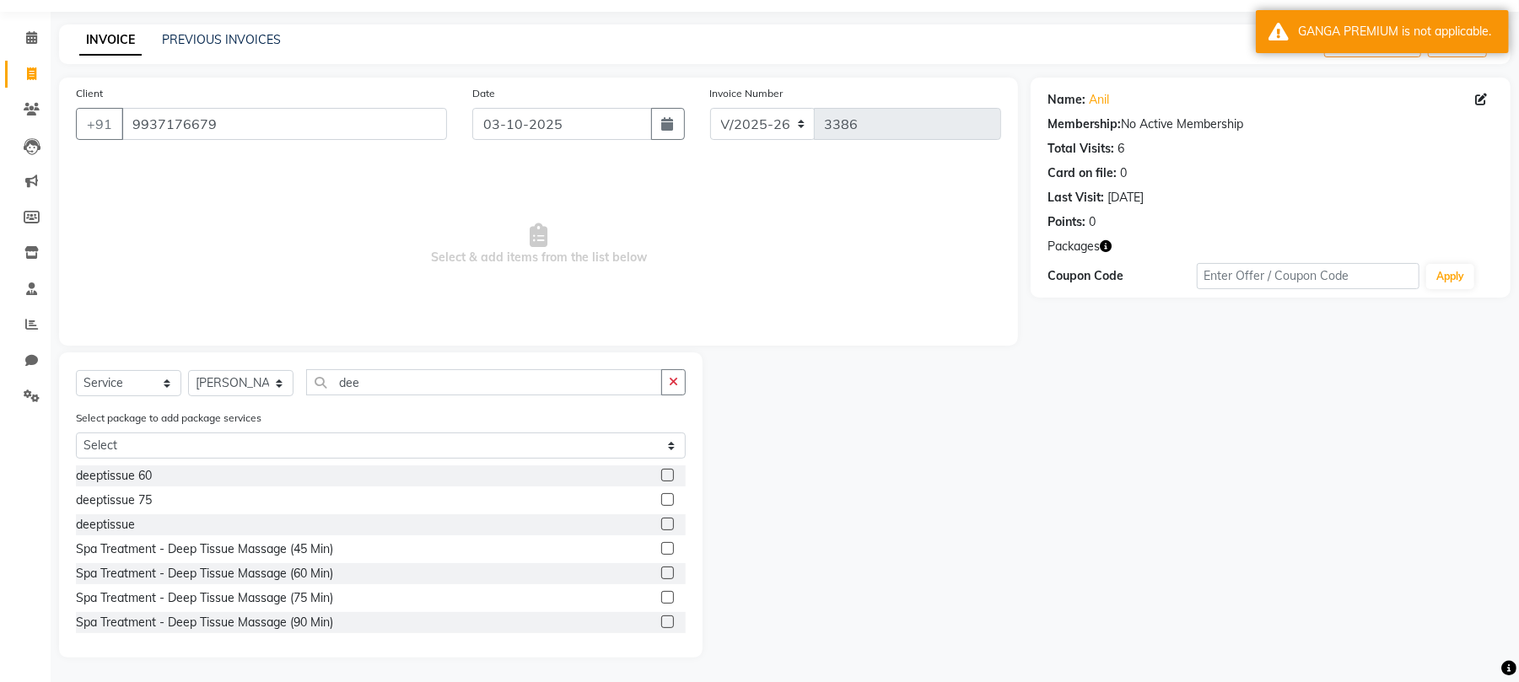
click at [661, 572] on label at bounding box center [667, 573] width 13 height 13
click at [661, 572] on input "checkbox" at bounding box center [666, 574] width 11 height 11
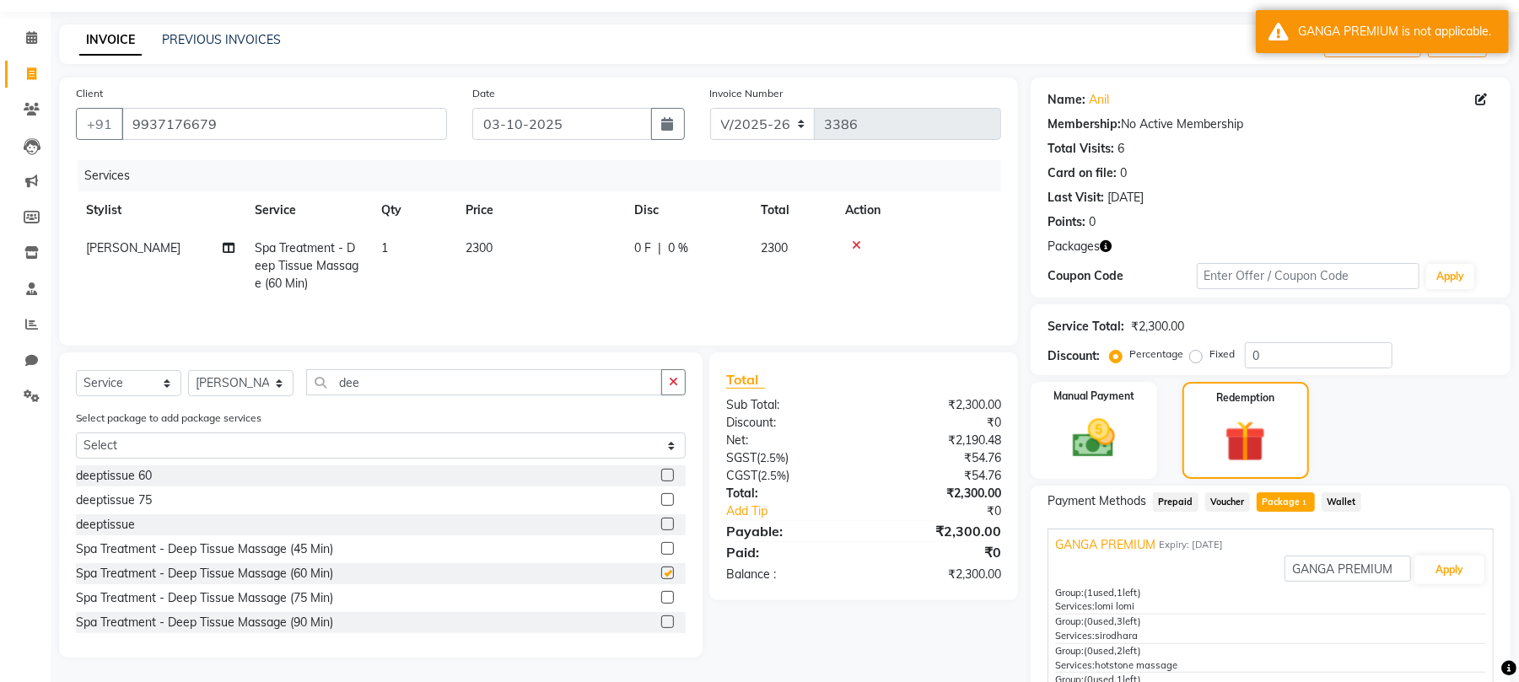
checkbox input "false"
click at [381, 244] on span "1" at bounding box center [384, 247] width 7 height 15
select select "16952"
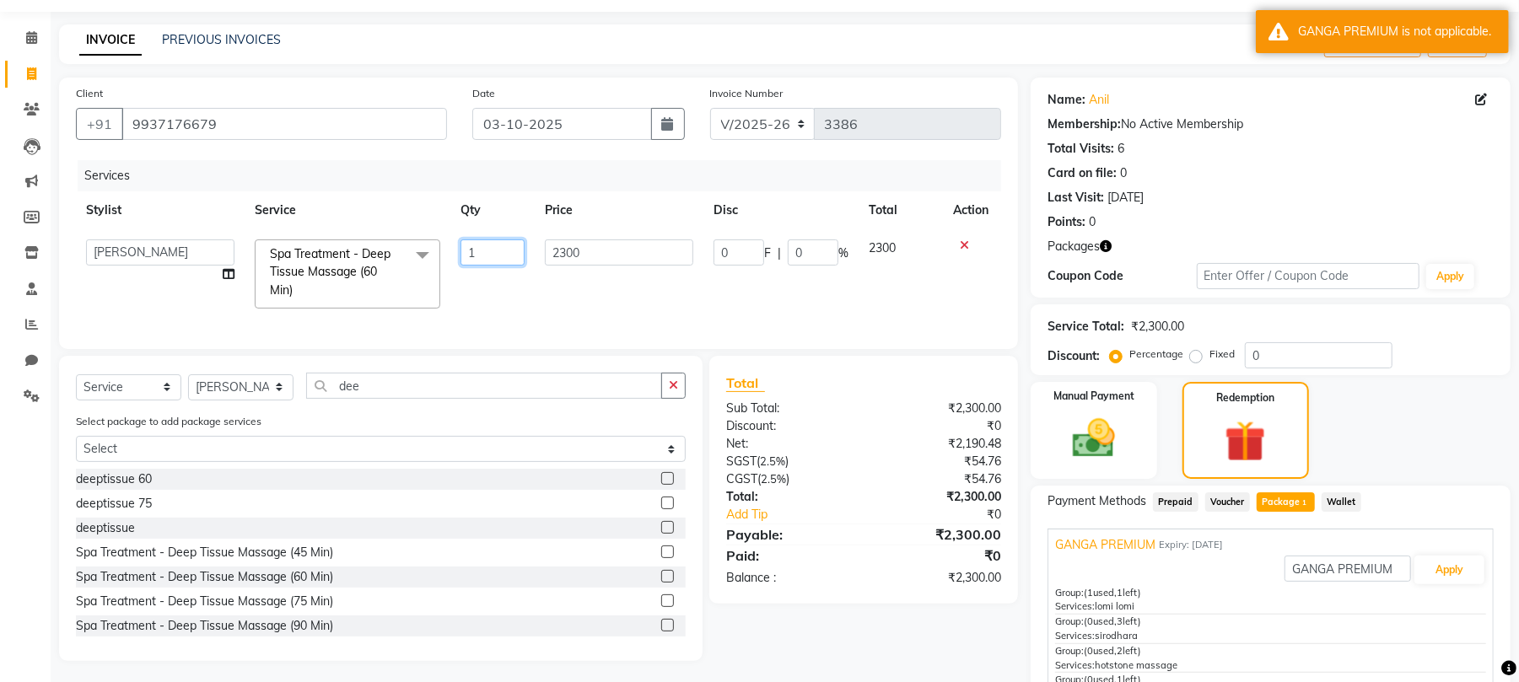
click at [499, 248] on input "1" at bounding box center [493, 253] width 64 height 26
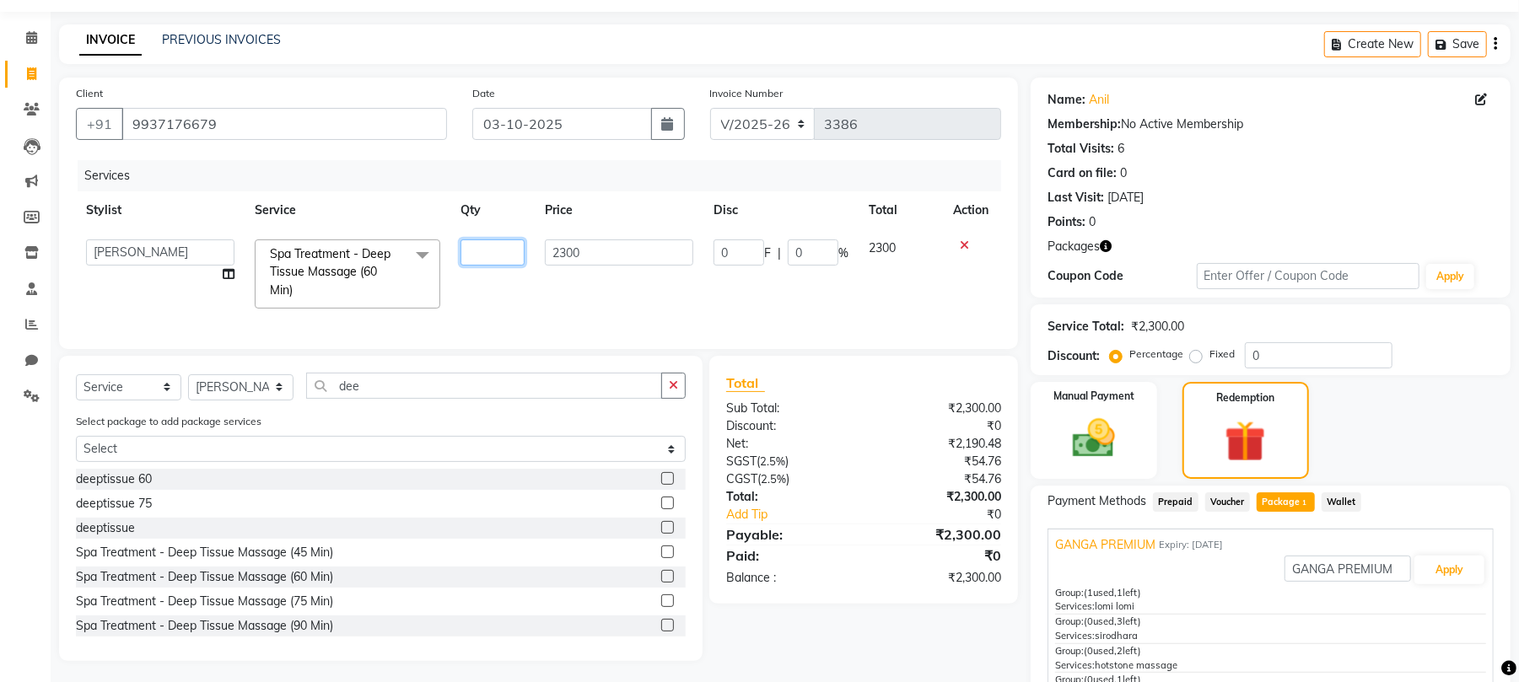
type input "2"
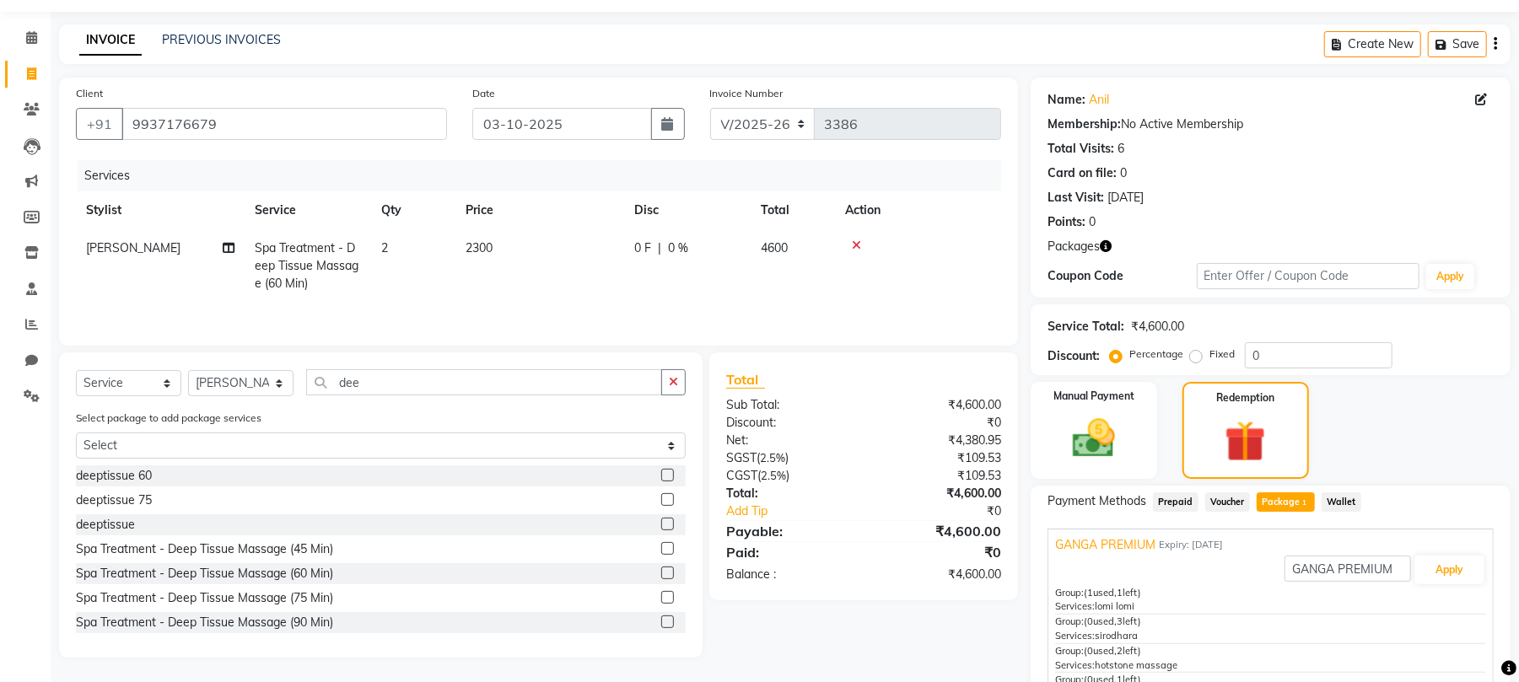
click at [601, 305] on div "Services Stylist Service Qty Price Disc Total Action [PERSON_NAME] Spa Treatmen…" at bounding box center [538, 244] width 925 height 169
click at [1282, 496] on span "Package 1" at bounding box center [1286, 502] width 58 height 19
click at [1421, 574] on button "Apply" at bounding box center [1450, 570] width 70 height 29
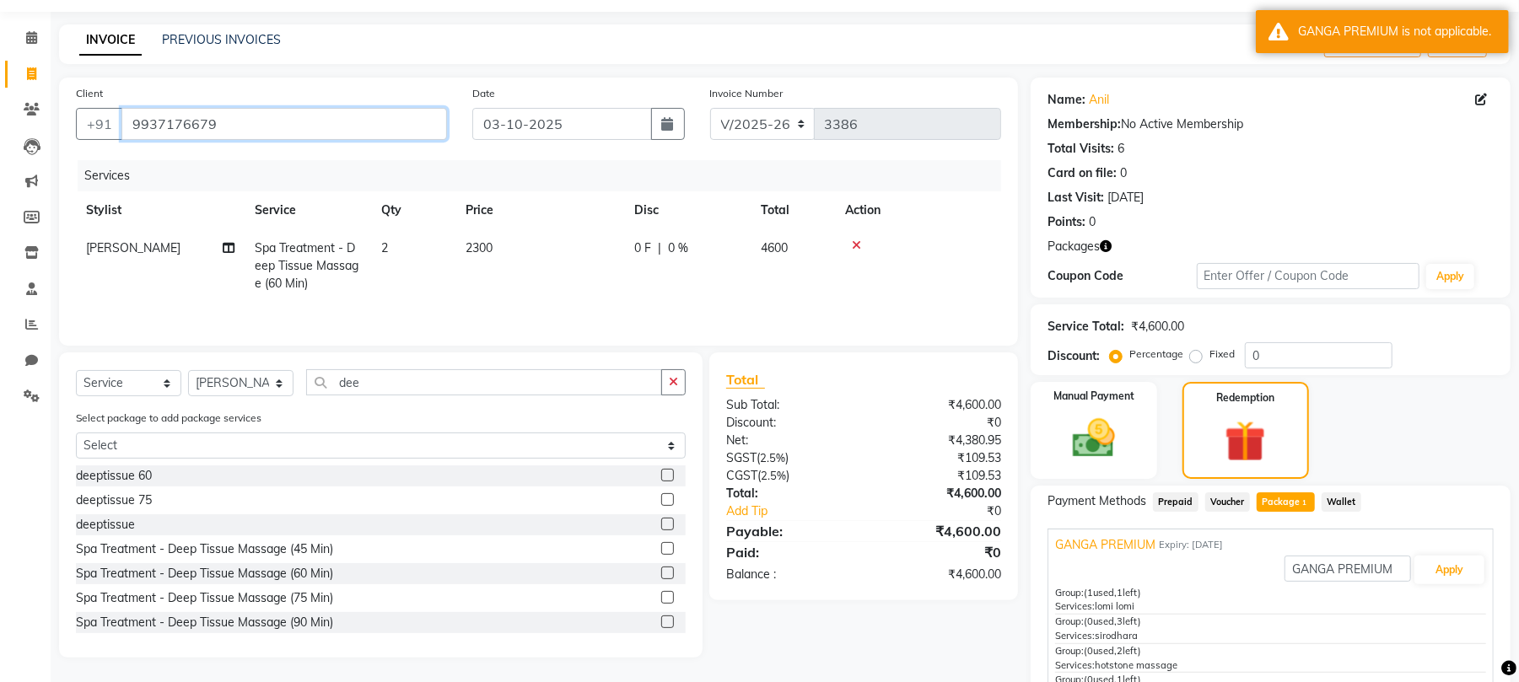
click at [175, 123] on input "9937176679" at bounding box center [284, 124] width 326 height 32
click at [30, 109] on icon at bounding box center [32, 109] width 16 height 13
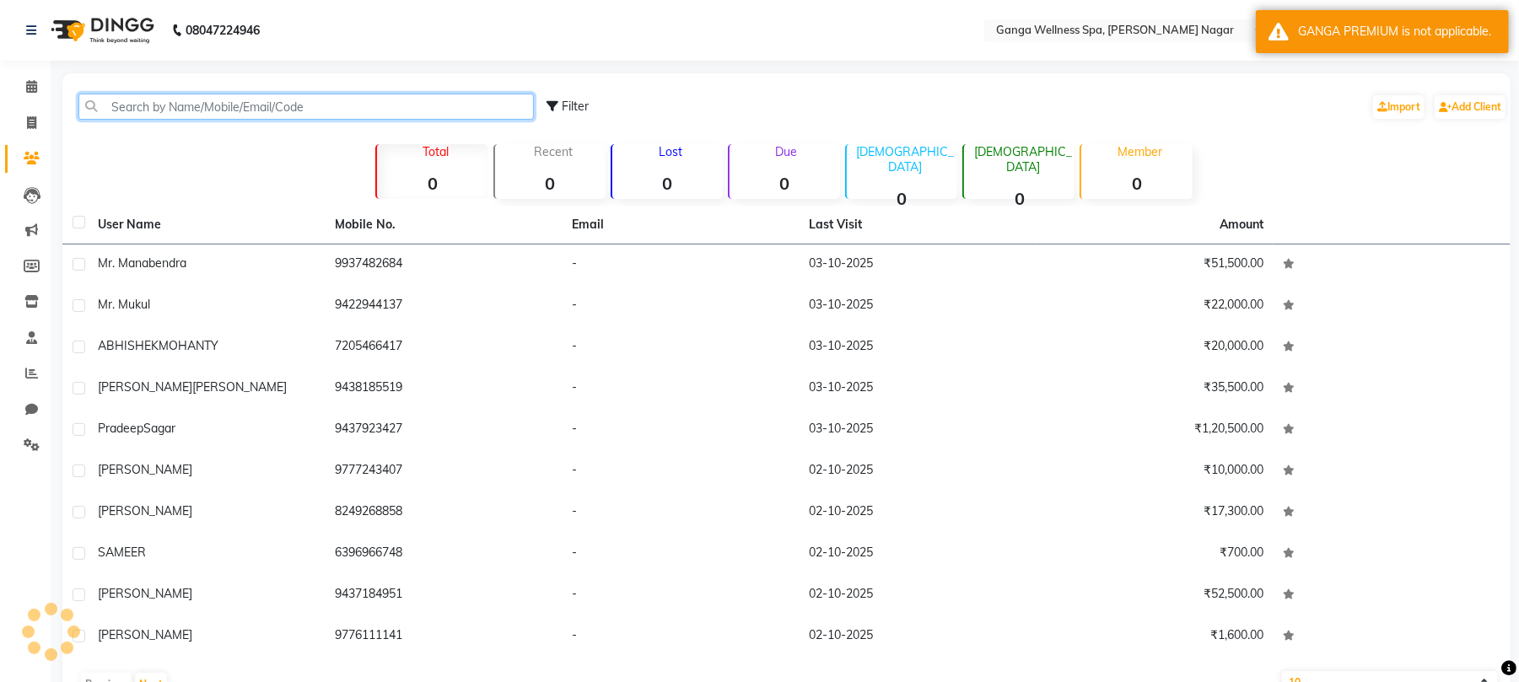
click at [290, 102] on input "text" at bounding box center [306, 107] width 456 height 26
paste input "9937176679"
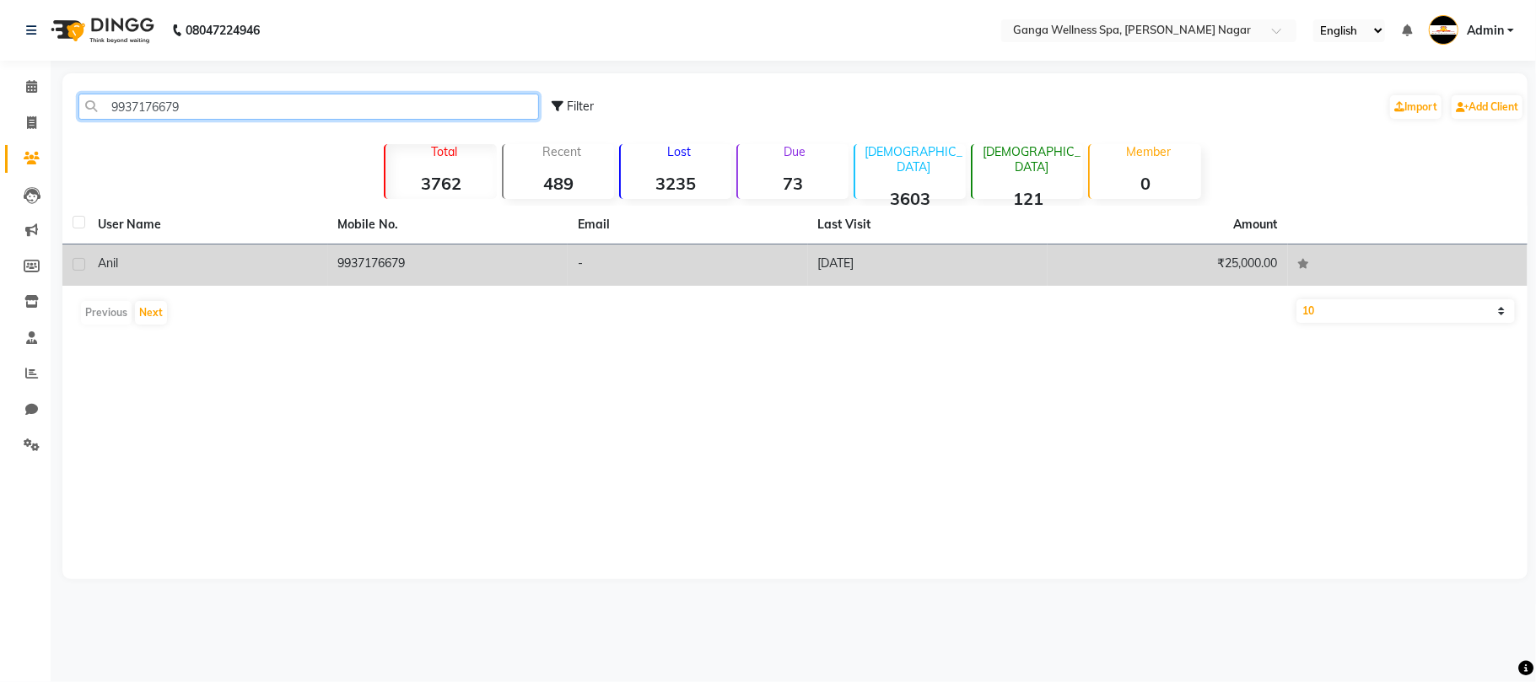
type input "9937176679"
click at [260, 270] on div "anil" at bounding box center [208, 264] width 220 height 18
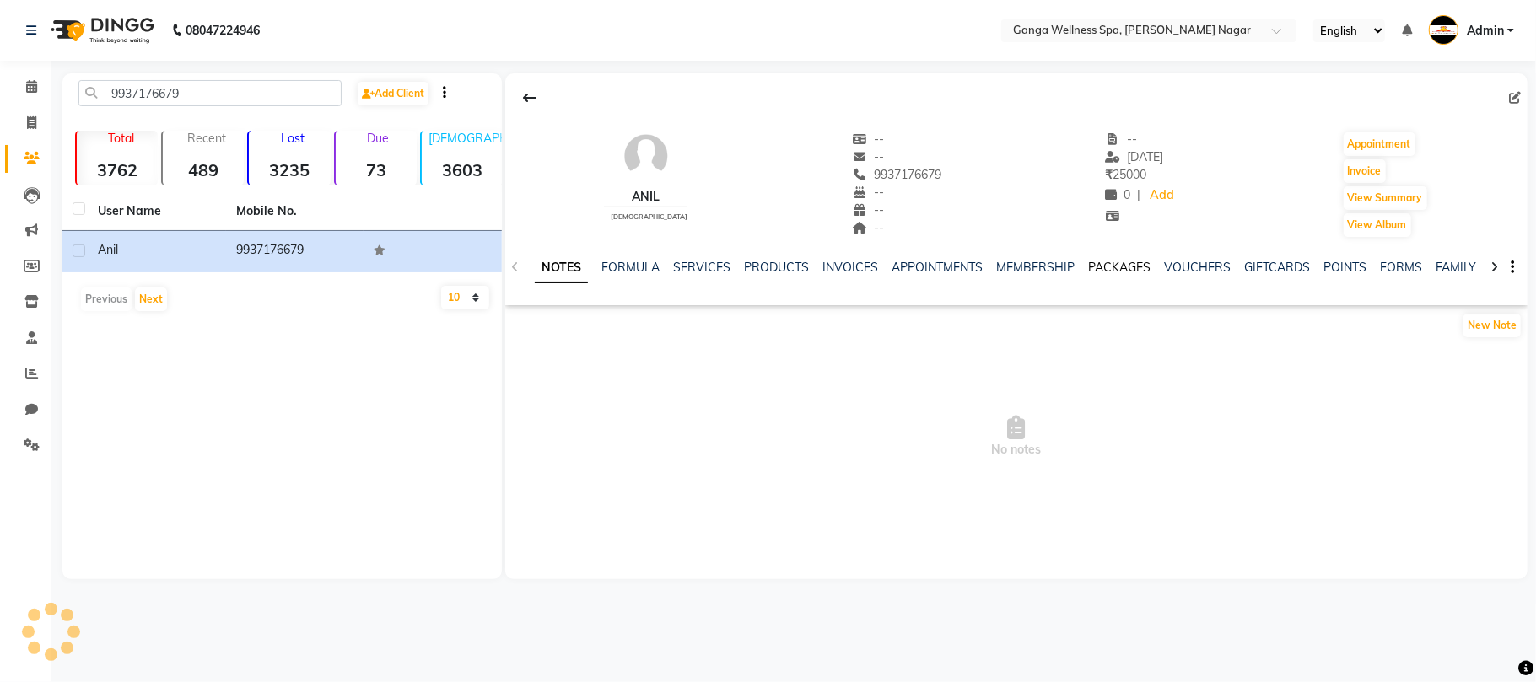
click at [1134, 267] on link "PACKAGES" at bounding box center [1119, 267] width 62 height 15
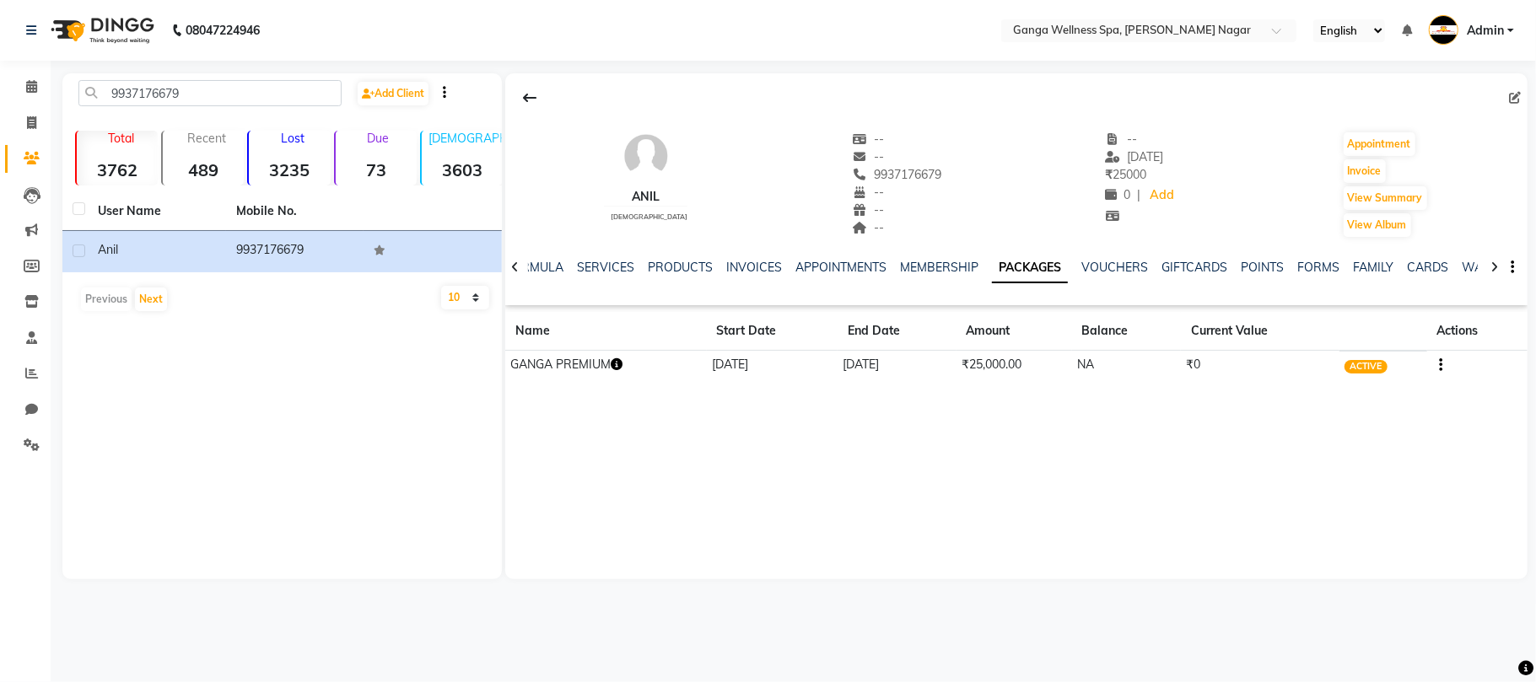
click at [622, 362] on icon "button" at bounding box center [617, 365] width 12 height 12
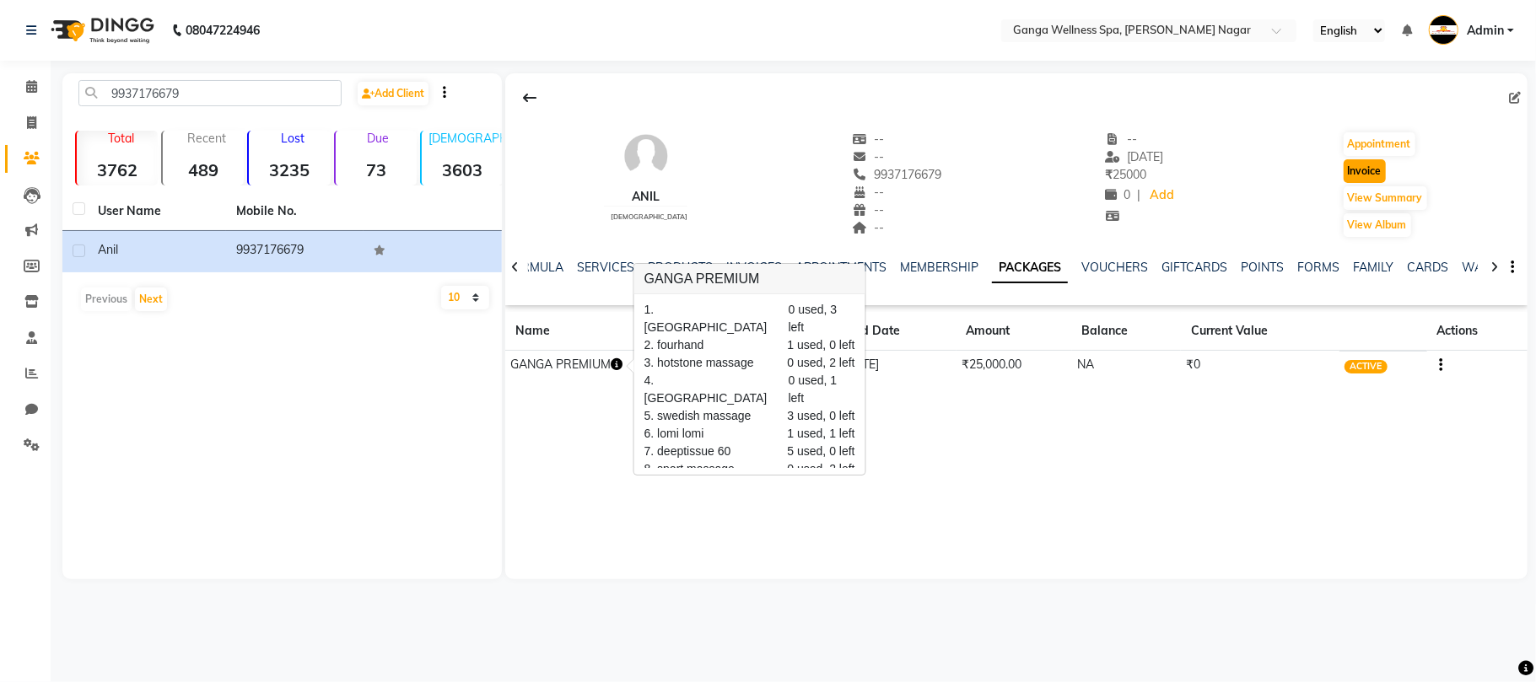
click at [1373, 170] on button "Invoice" at bounding box center [1365, 171] width 42 height 24
select select "service"
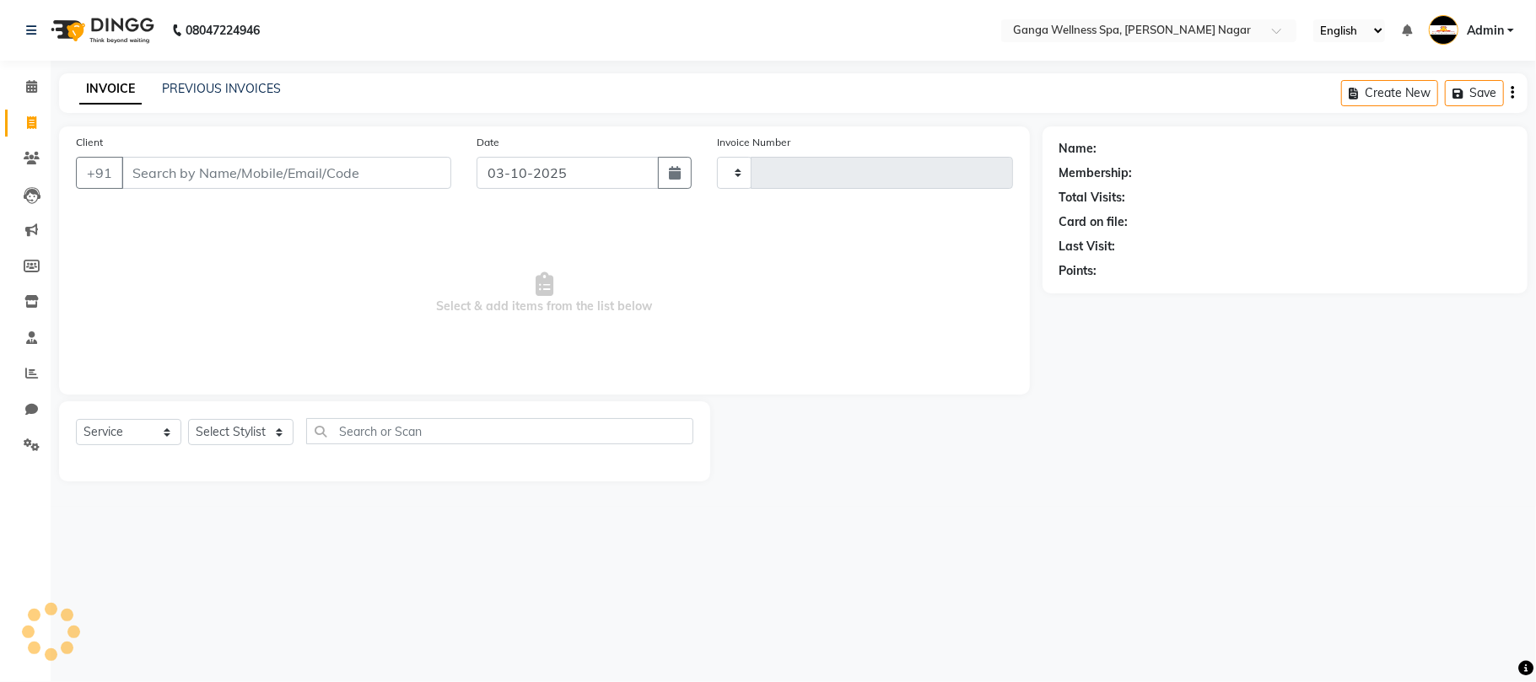
type input "3386"
select select "762"
click at [216, 432] on select "Select Stylist" at bounding box center [240, 432] width 105 height 26
type input "9937176679"
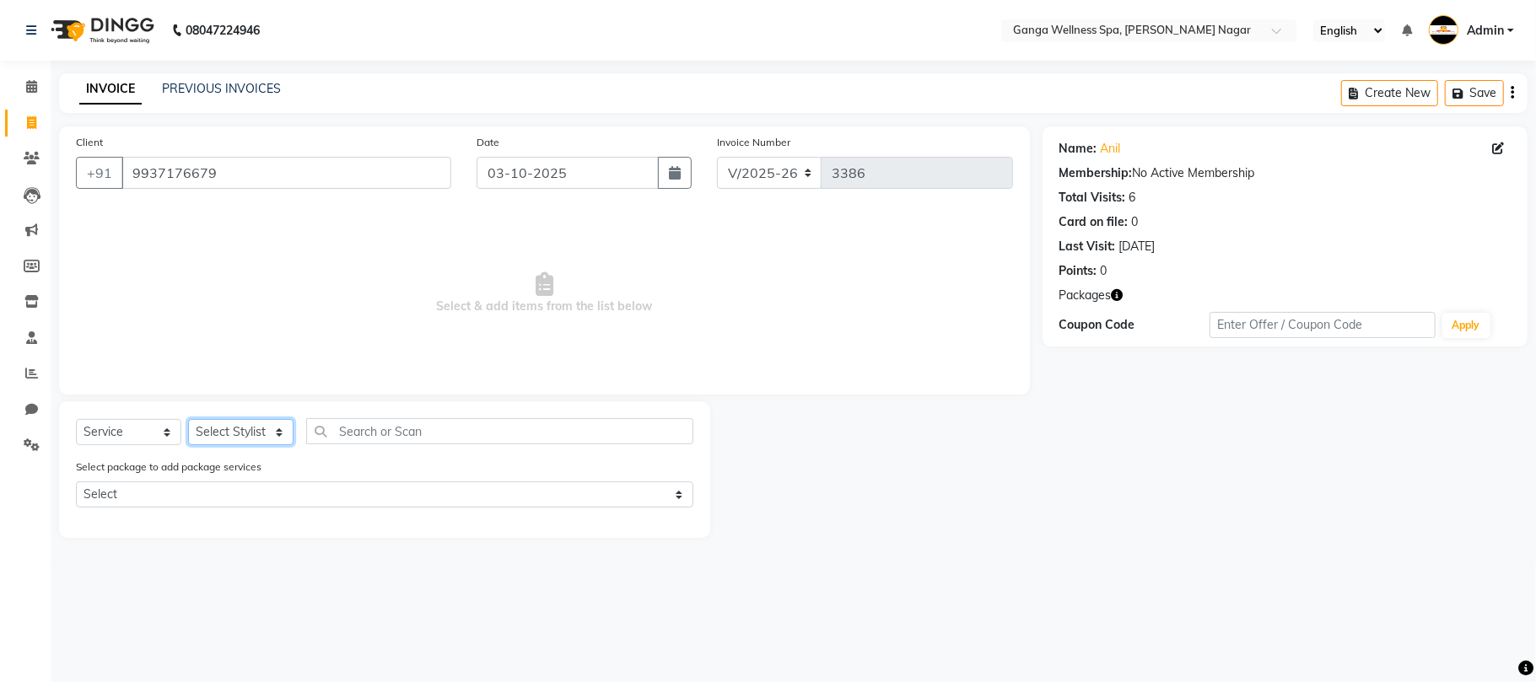
select select "16952"
click at [188, 419] on select "Select Stylist Abhi [PERSON_NAME] Alexa AMMY AMMY [PERSON_NAME] anya APPI [PERS…" at bounding box center [240, 432] width 105 height 26
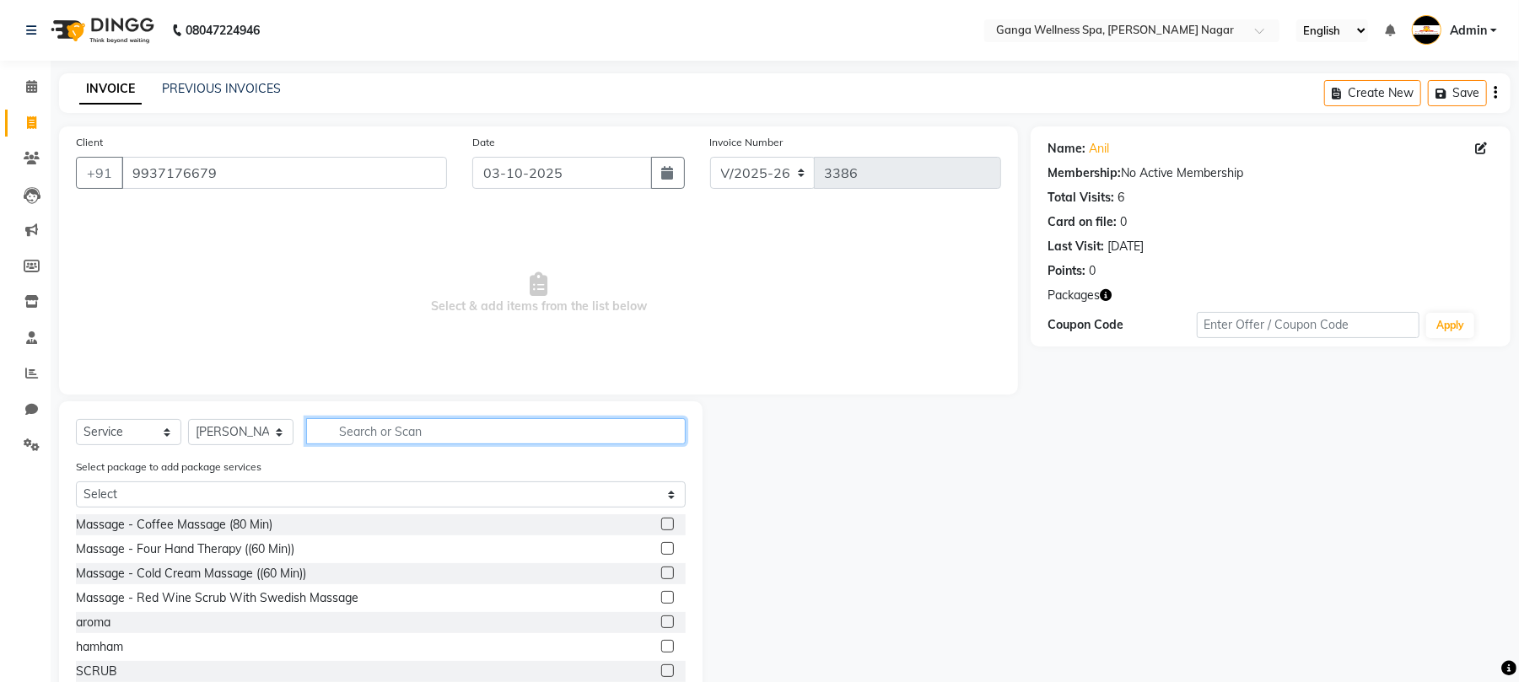
click at [376, 434] on input "text" at bounding box center [496, 431] width 380 height 26
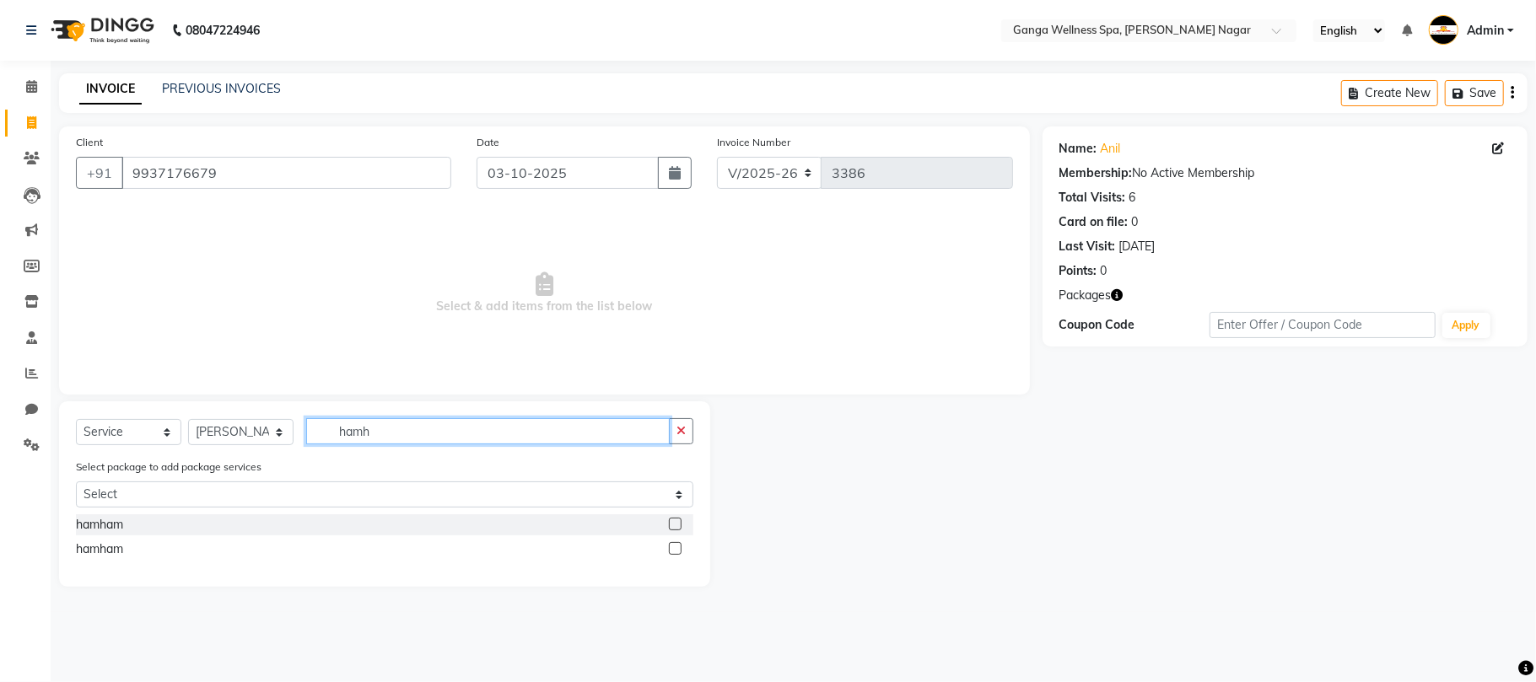
type input "hamh"
click at [679, 527] on label at bounding box center [675, 524] width 13 height 13
click at [679, 527] on input "checkbox" at bounding box center [674, 525] width 11 height 11
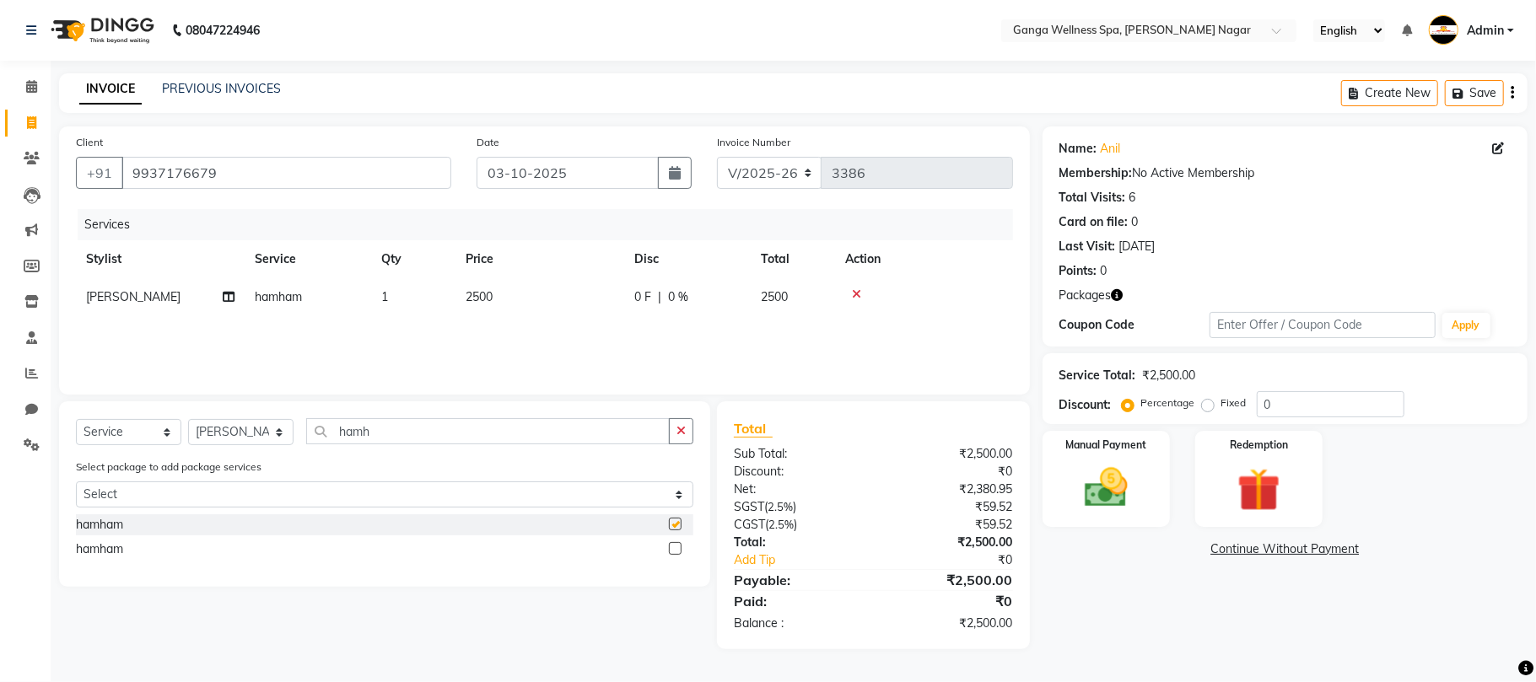
checkbox input "false"
click at [852, 292] on icon at bounding box center [856, 295] width 9 height 12
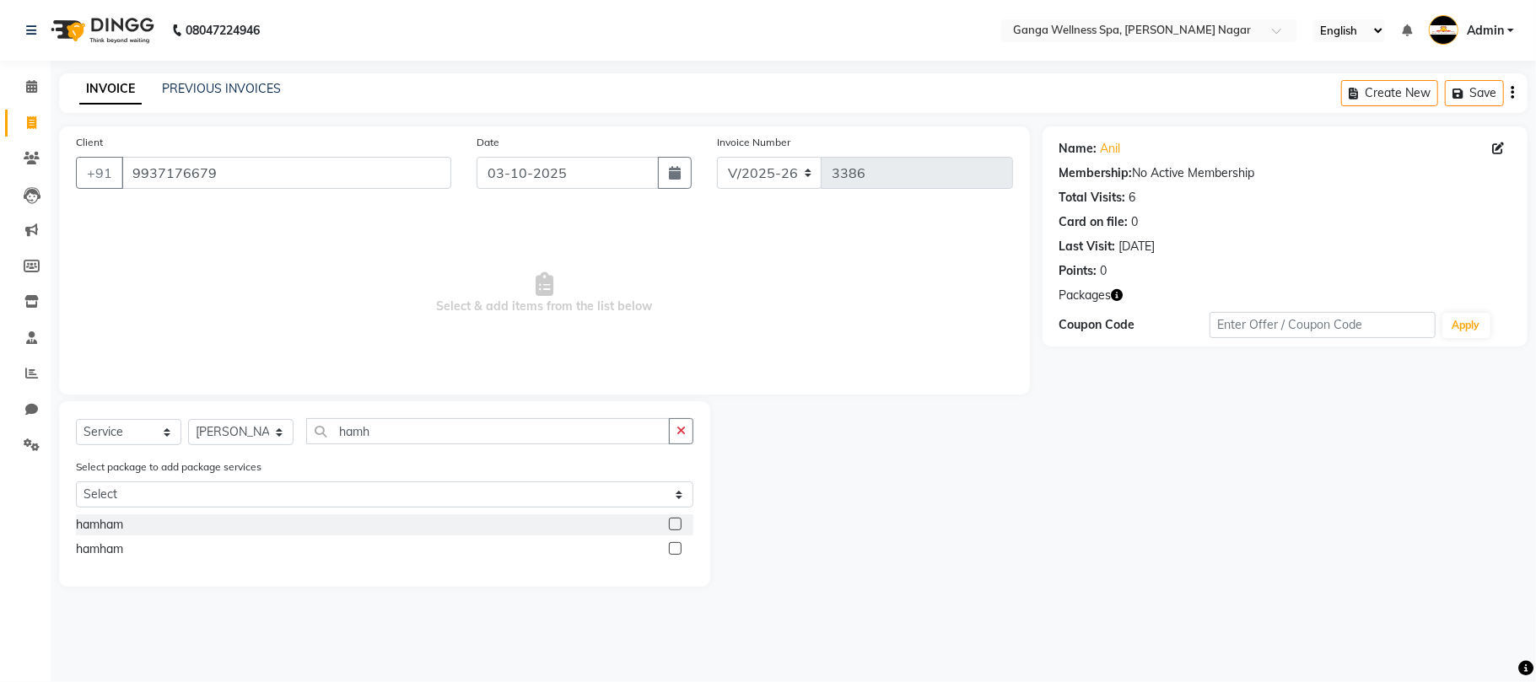
click at [672, 547] on label at bounding box center [675, 548] width 13 height 13
click at [672, 547] on input "checkbox" at bounding box center [674, 549] width 11 height 11
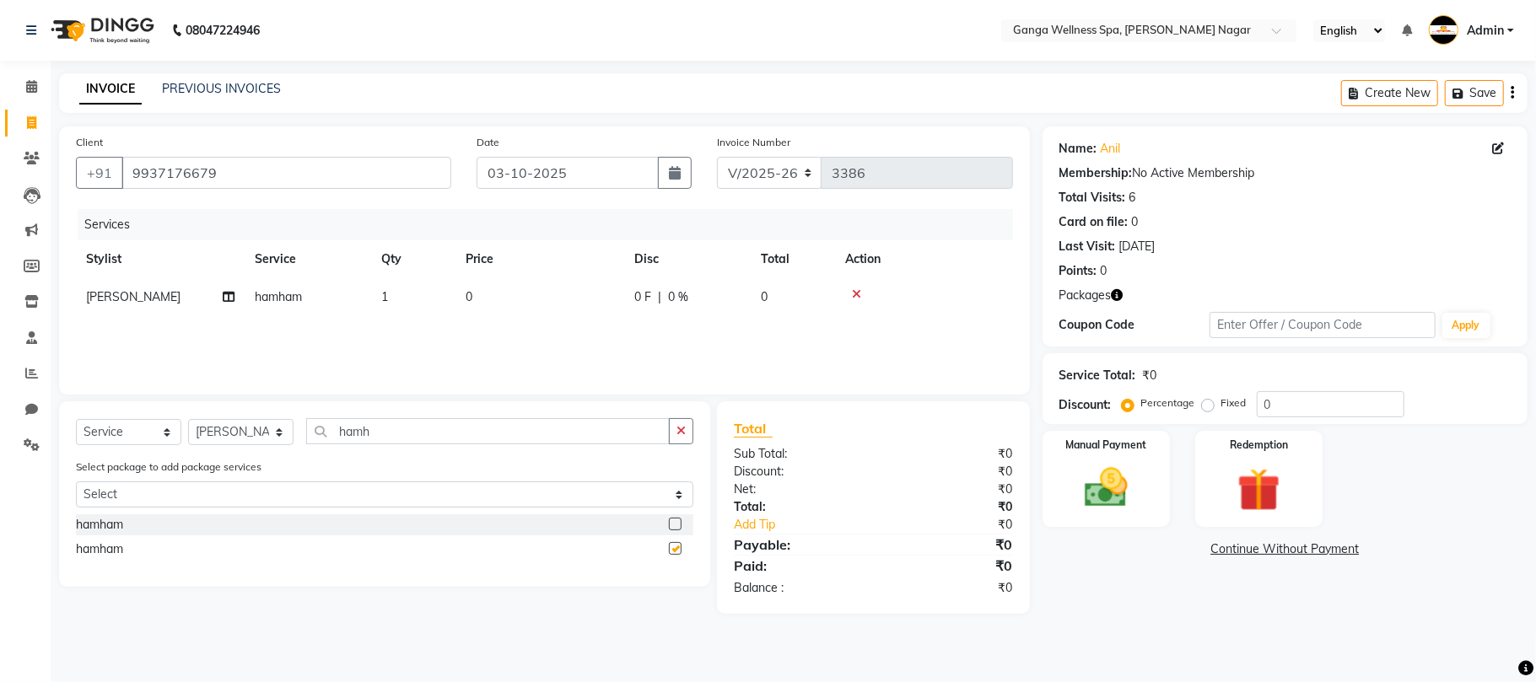
checkbox input "false"
click at [1243, 486] on img at bounding box center [1258, 490] width 73 height 56
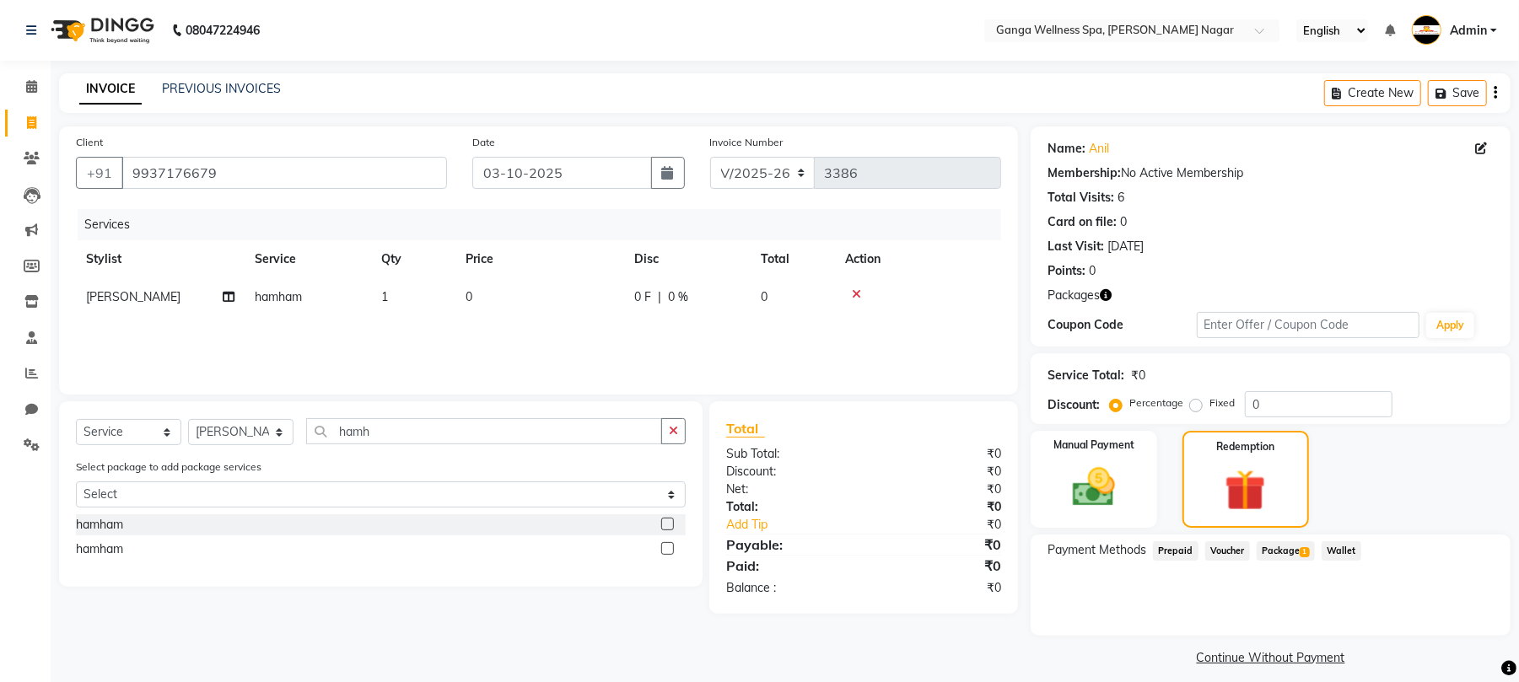
click at [1281, 550] on span "Package 1" at bounding box center [1286, 551] width 58 height 19
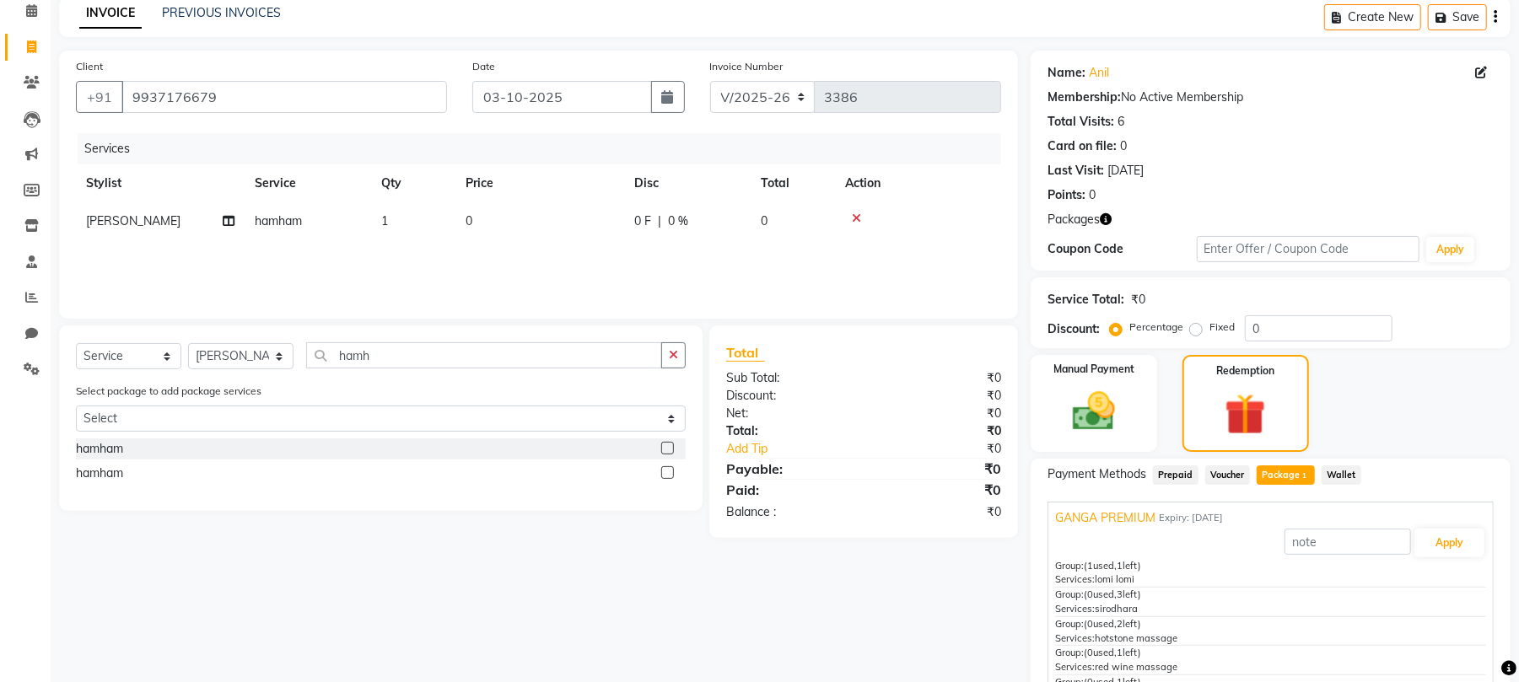
scroll to position [149, 0]
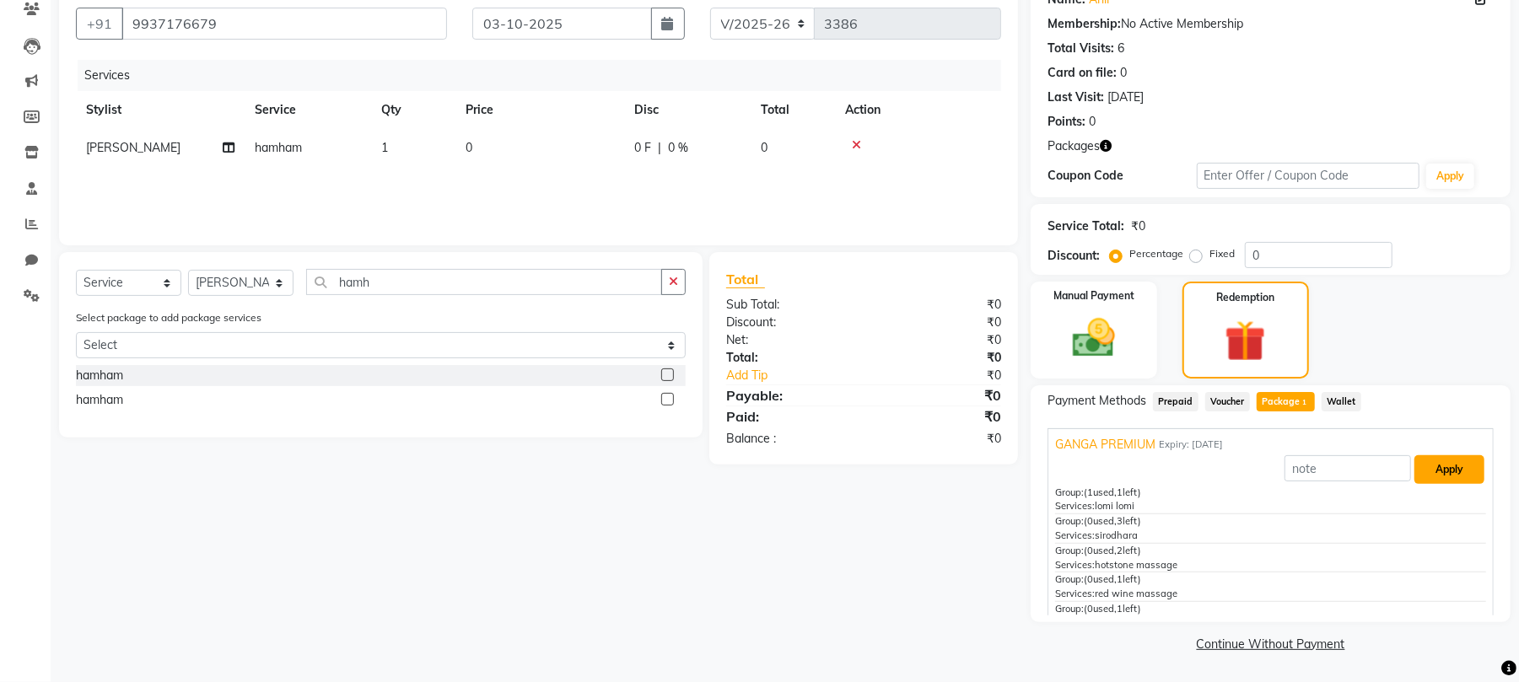
click at [1432, 471] on button "Apply" at bounding box center [1450, 470] width 70 height 29
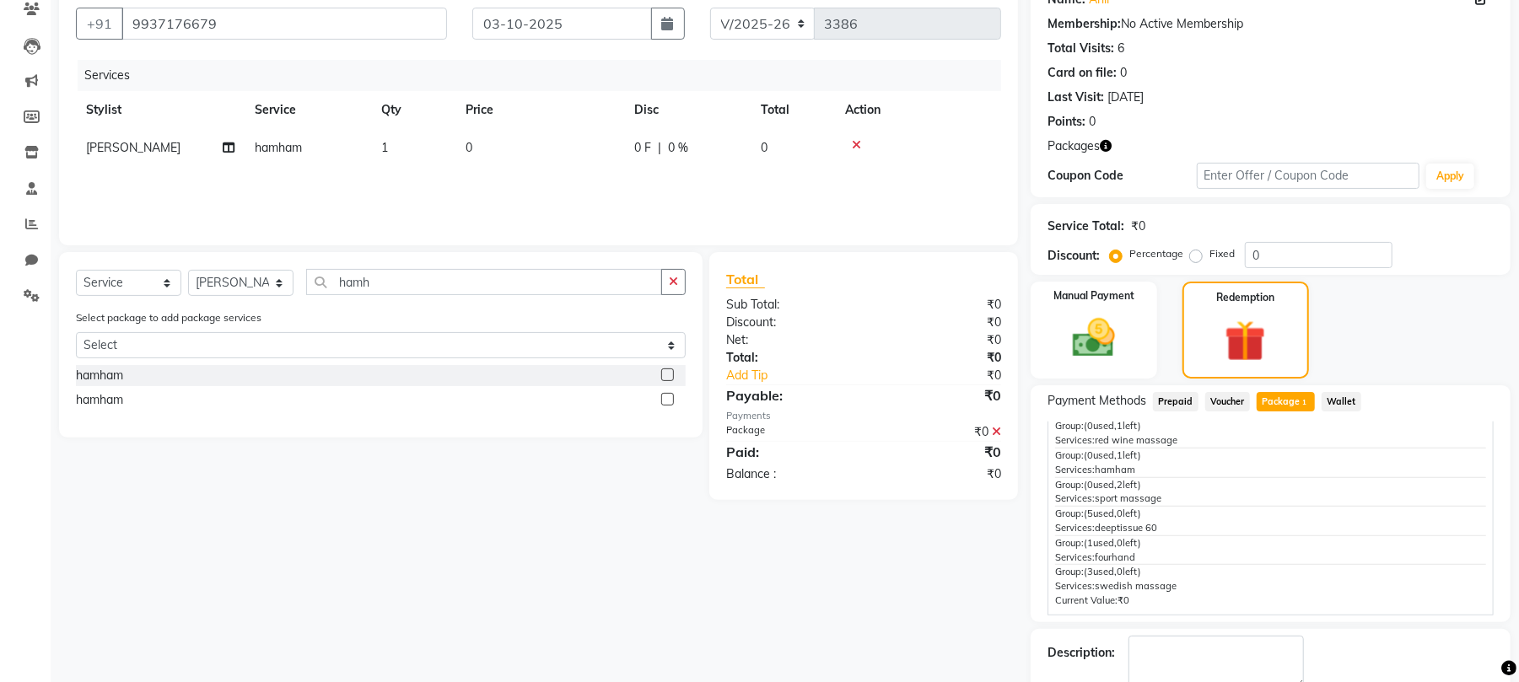
scroll to position [245, 0]
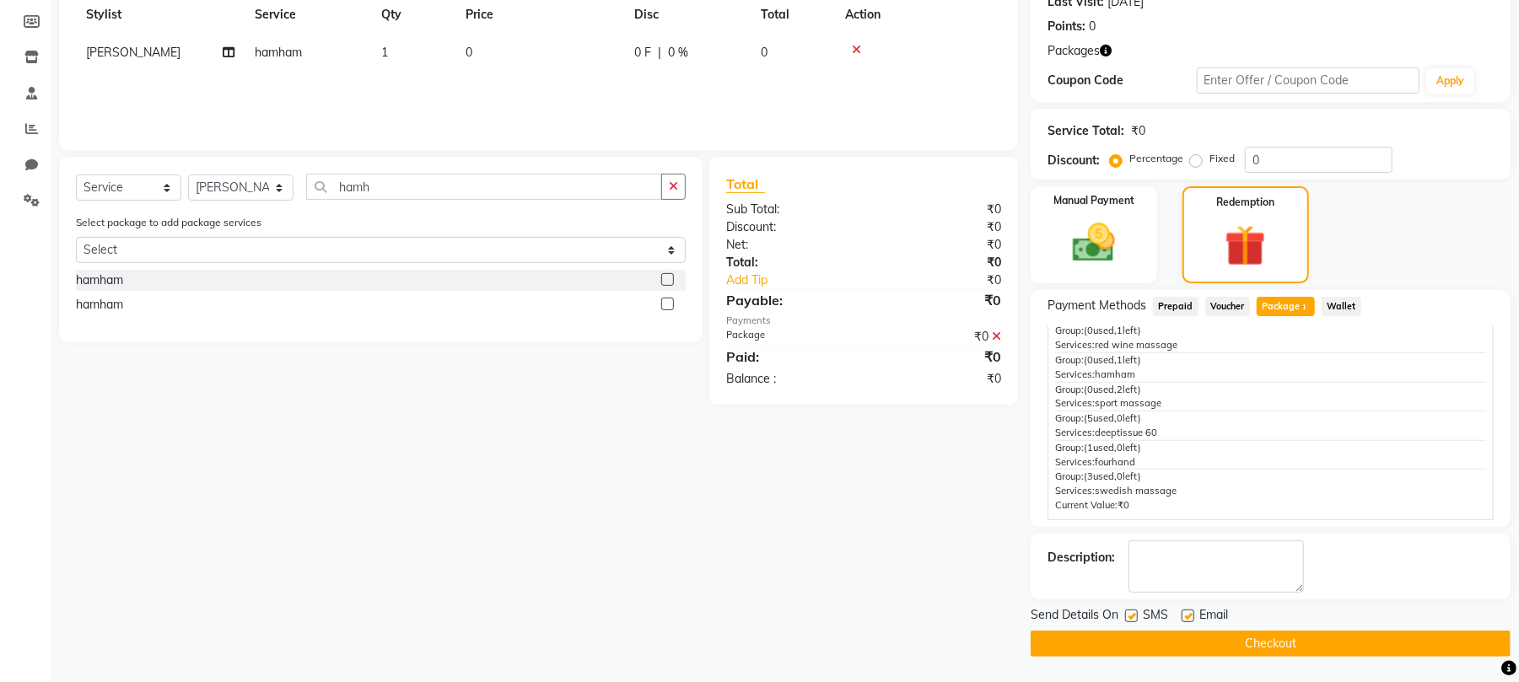
click at [1243, 639] on button "Checkout" at bounding box center [1271, 644] width 480 height 26
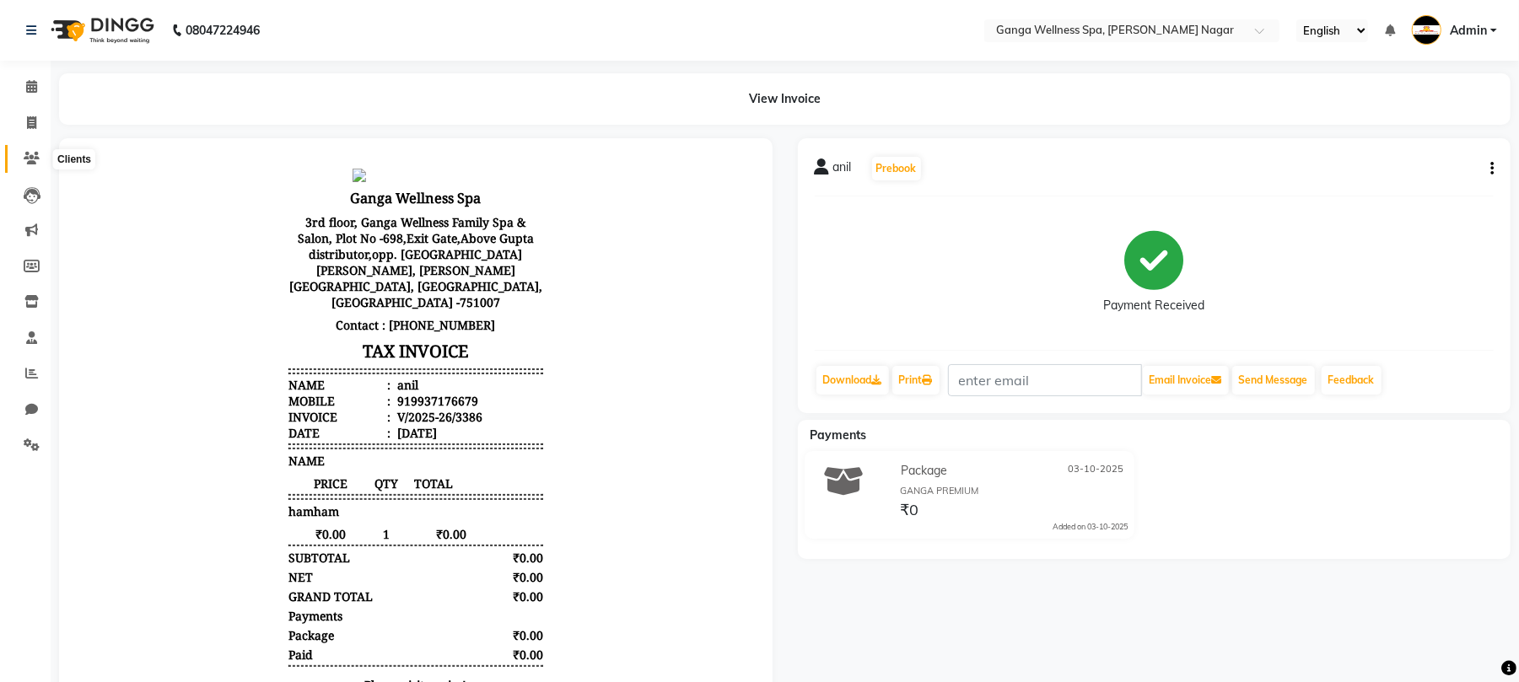
click at [28, 159] on icon at bounding box center [32, 158] width 16 height 13
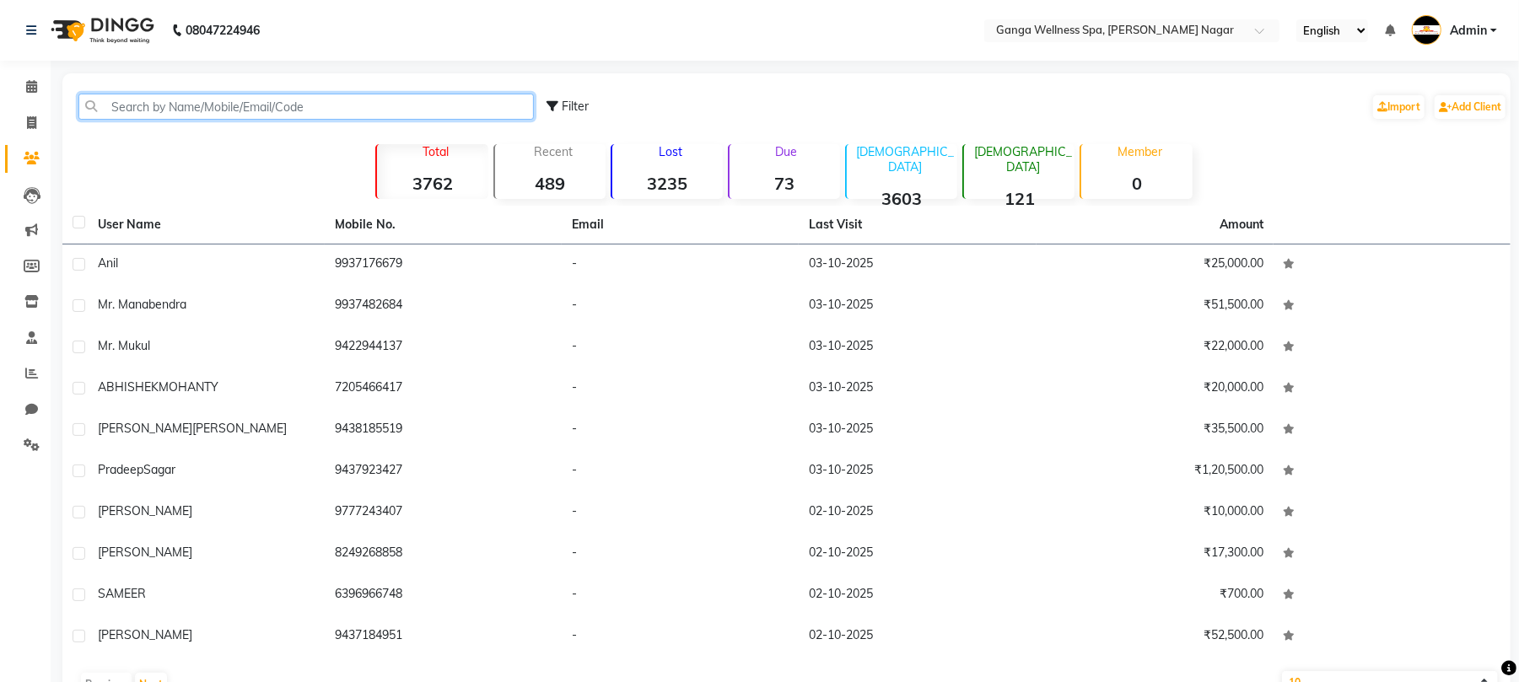
click at [191, 110] on input "text" at bounding box center [306, 107] width 456 height 26
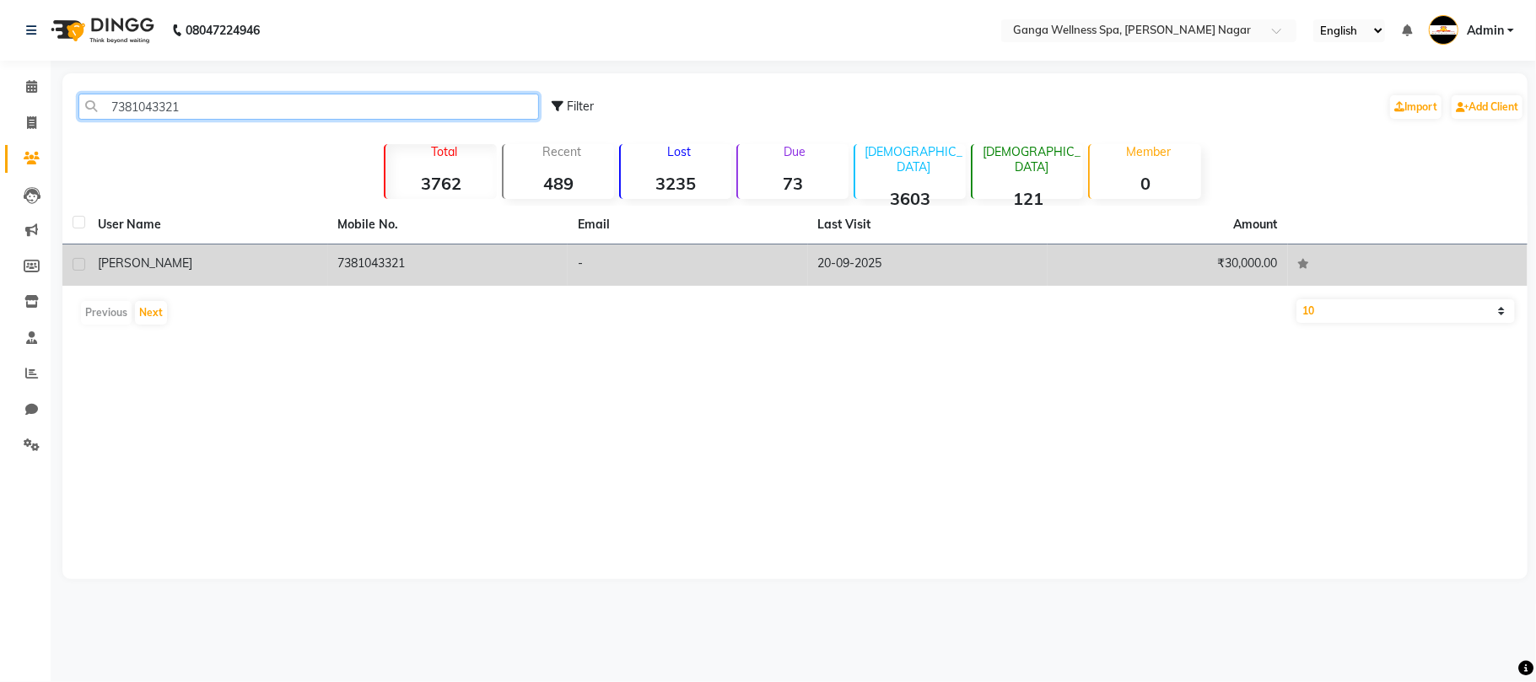
type input "7381043321"
click at [342, 255] on td "7381043321" at bounding box center [448, 265] width 240 height 41
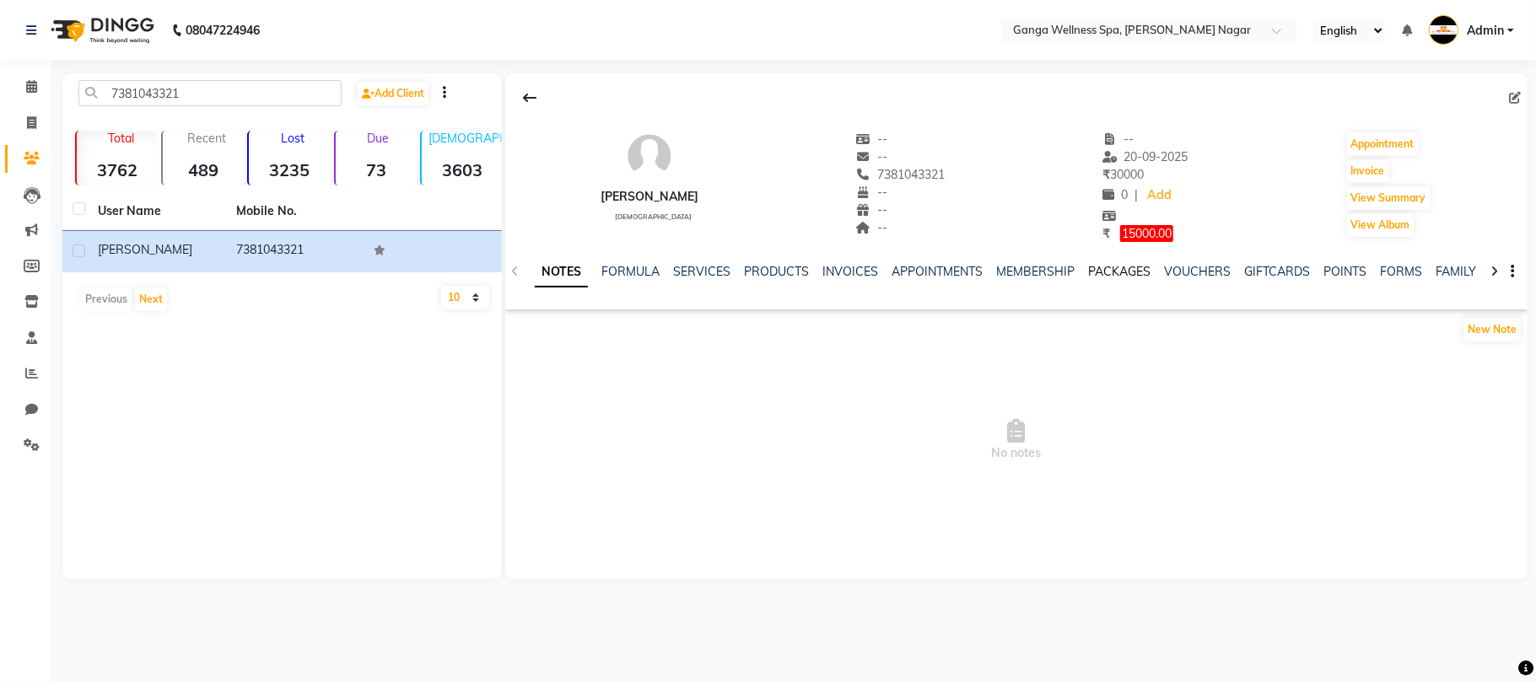
click at [1125, 267] on link "PACKAGES" at bounding box center [1119, 271] width 62 height 15
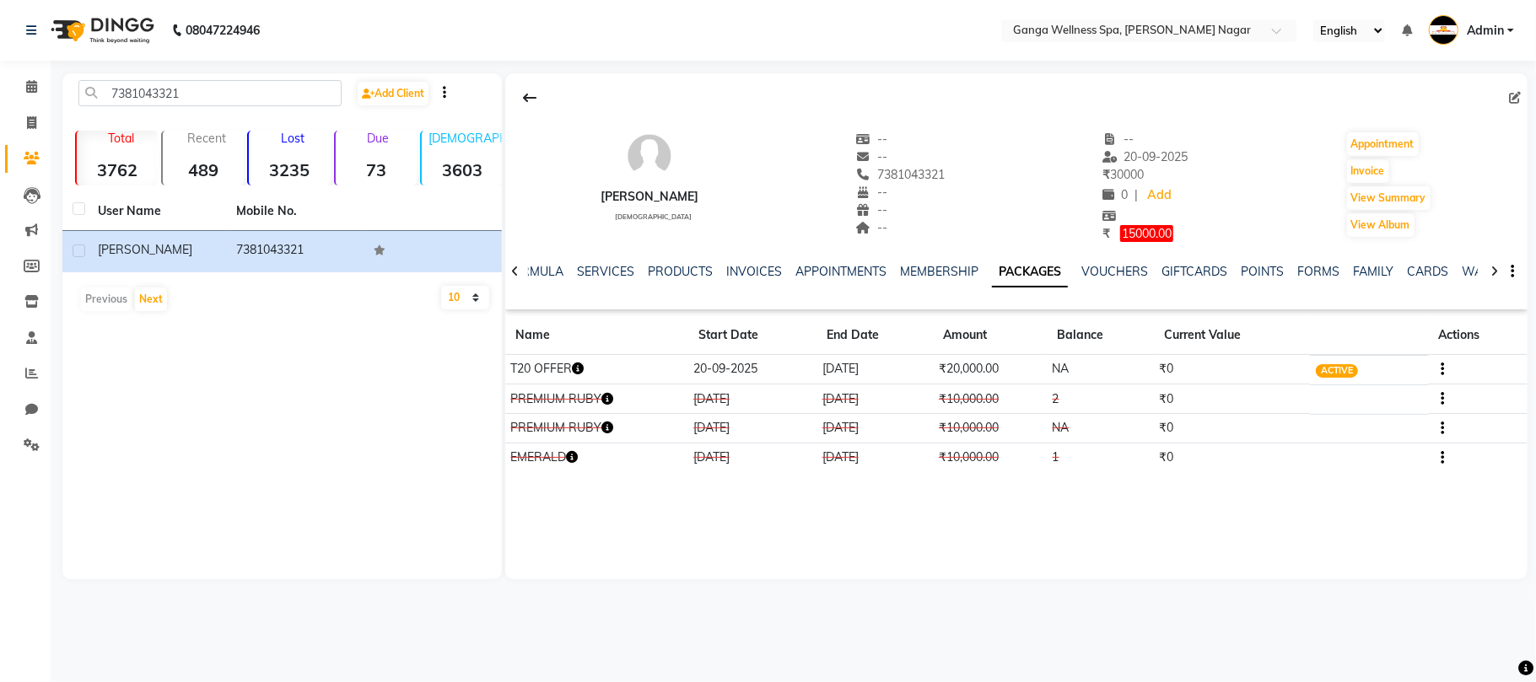
click at [580, 365] on icon "button" at bounding box center [578, 369] width 12 height 12
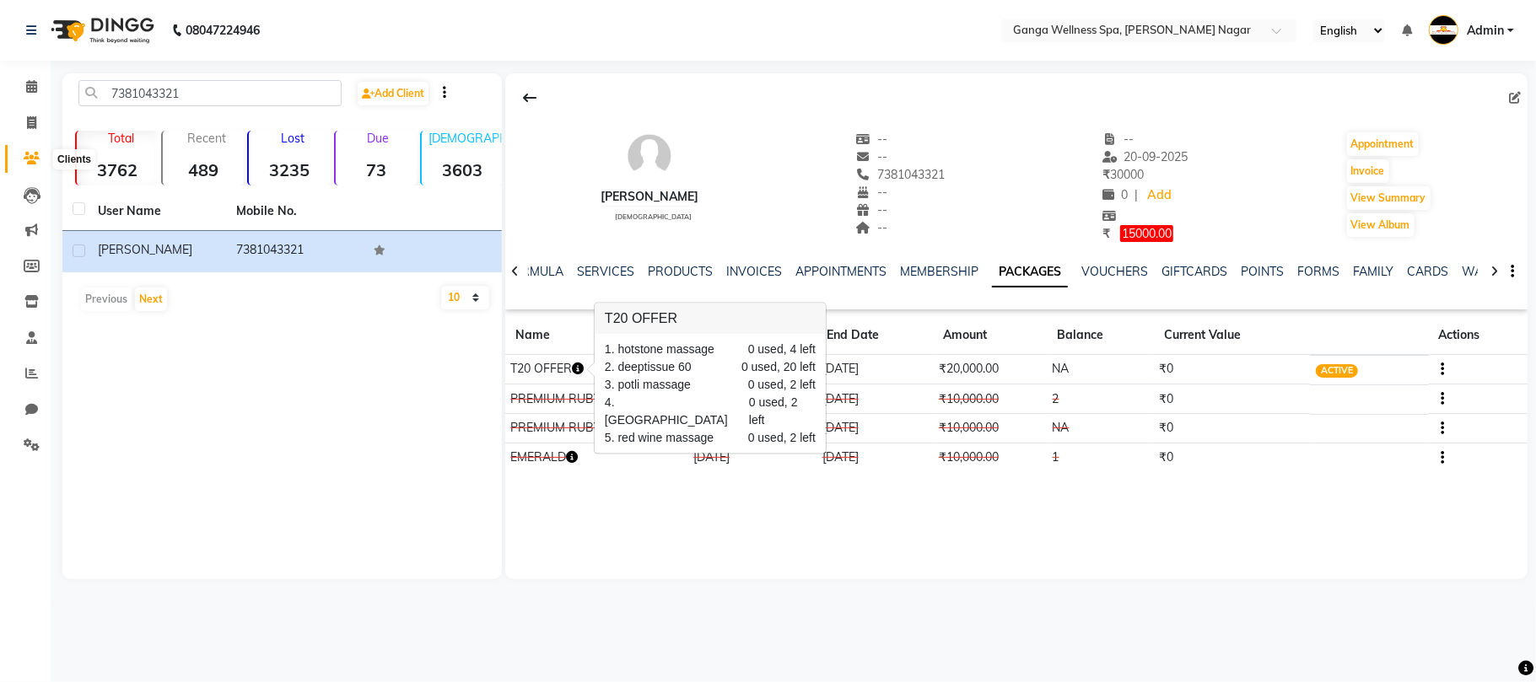
click at [35, 155] on icon at bounding box center [32, 158] width 16 height 13
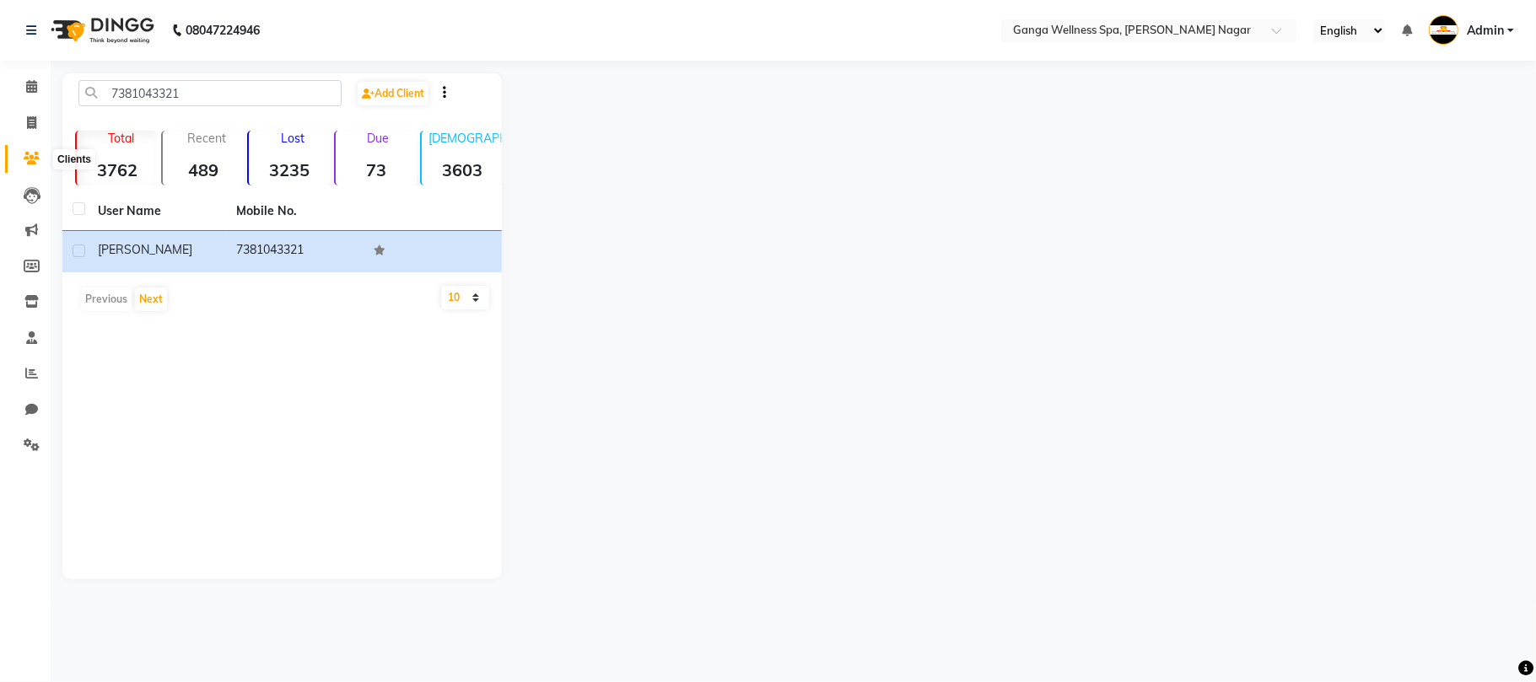
click at [25, 159] on icon at bounding box center [32, 158] width 16 height 13
click at [26, 83] on icon at bounding box center [31, 86] width 11 height 13
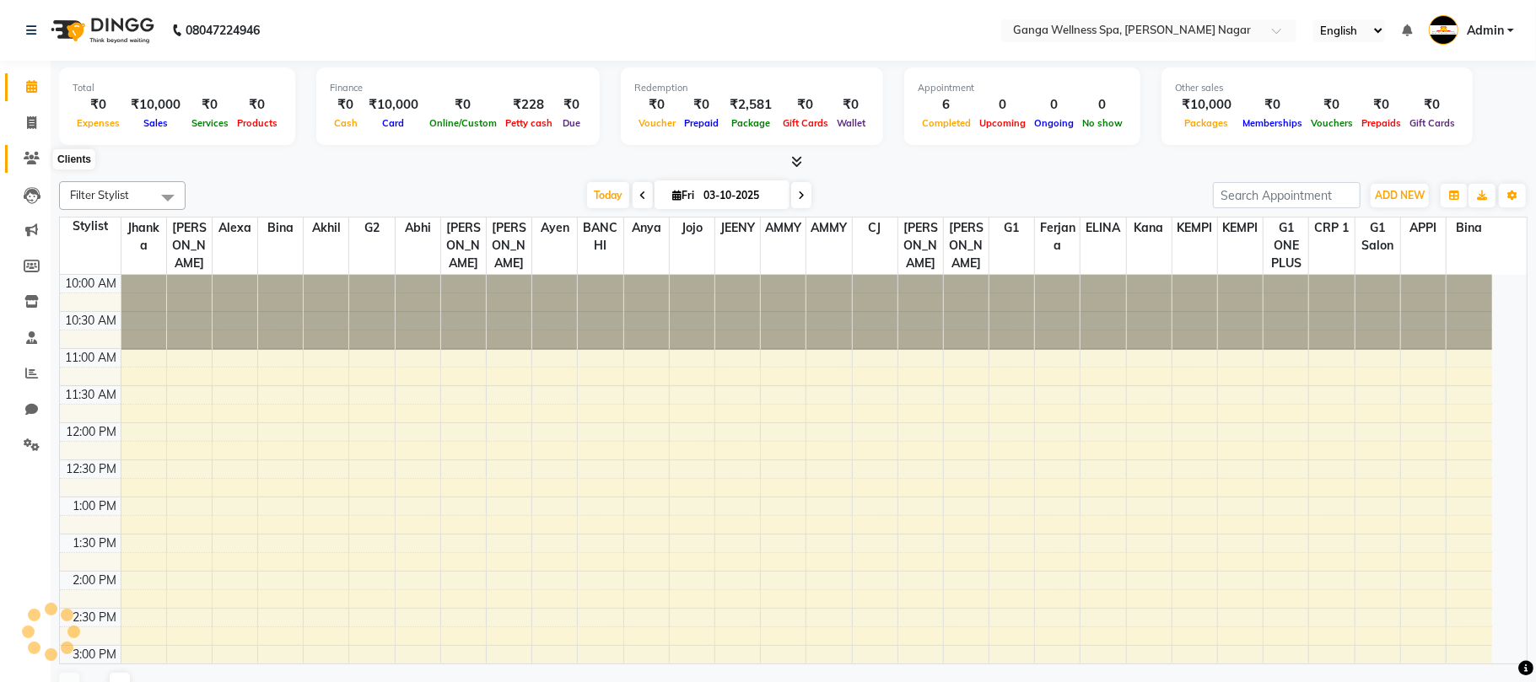
click at [24, 155] on icon at bounding box center [32, 158] width 16 height 13
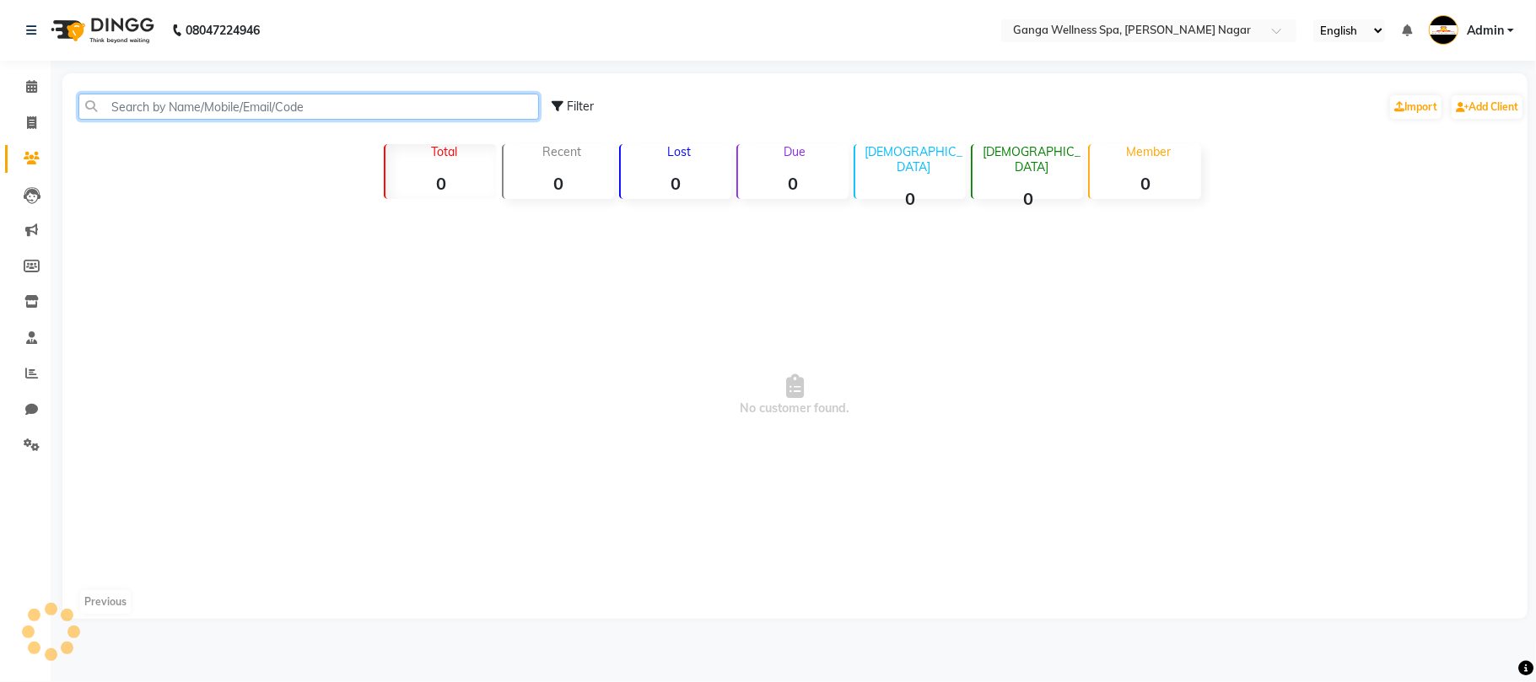
click at [251, 111] on input "text" at bounding box center [308, 107] width 461 height 26
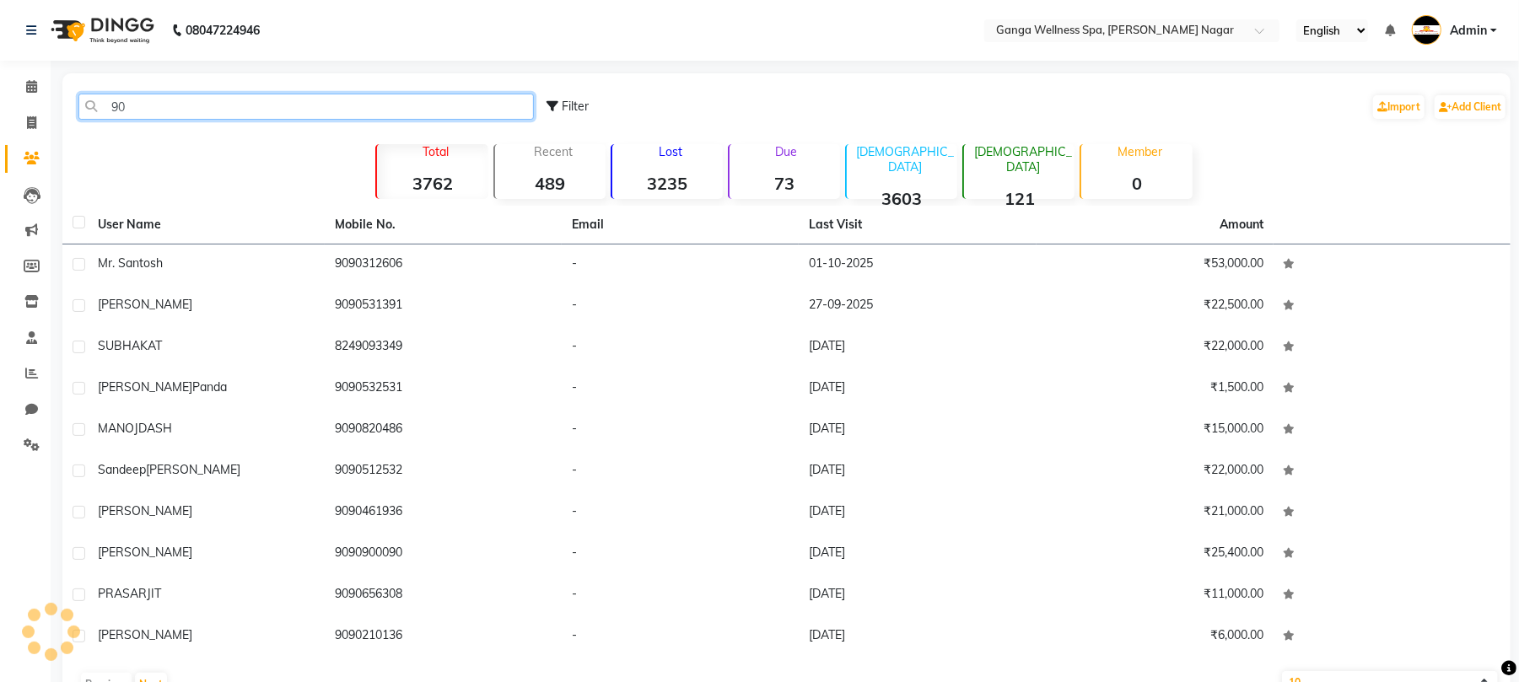
type input "9"
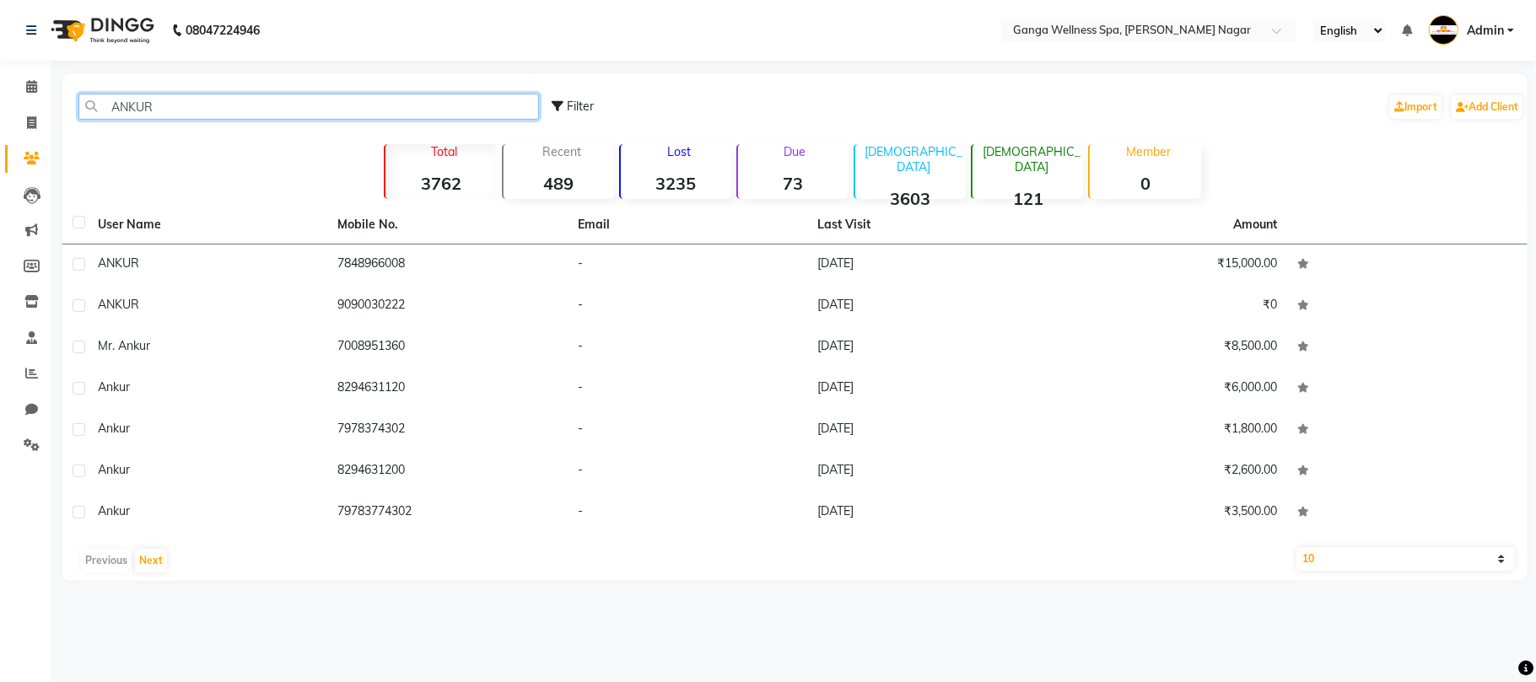
click at [265, 105] on input "ANKUR" at bounding box center [308, 107] width 461 height 26
type input "A"
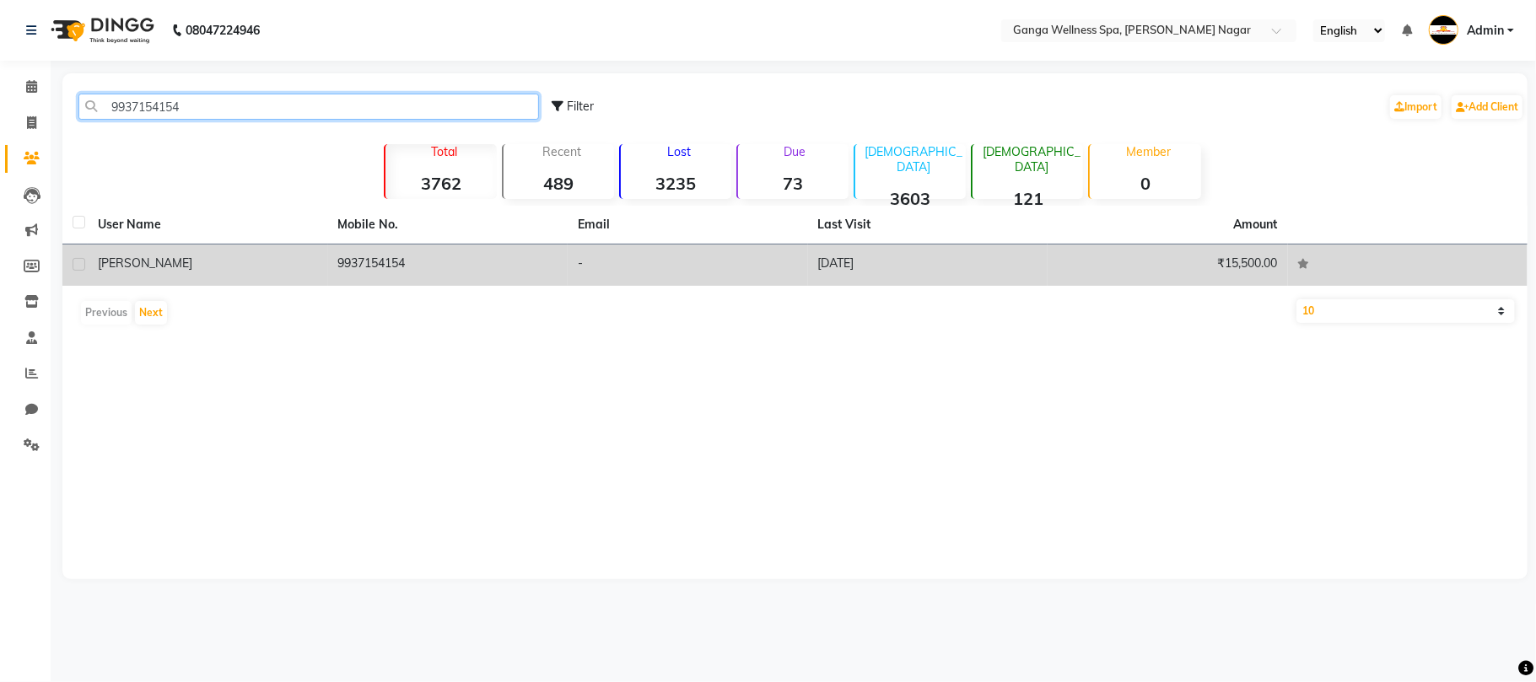
type input "9937154154"
click at [413, 264] on td "9937154154" at bounding box center [448, 265] width 240 height 41
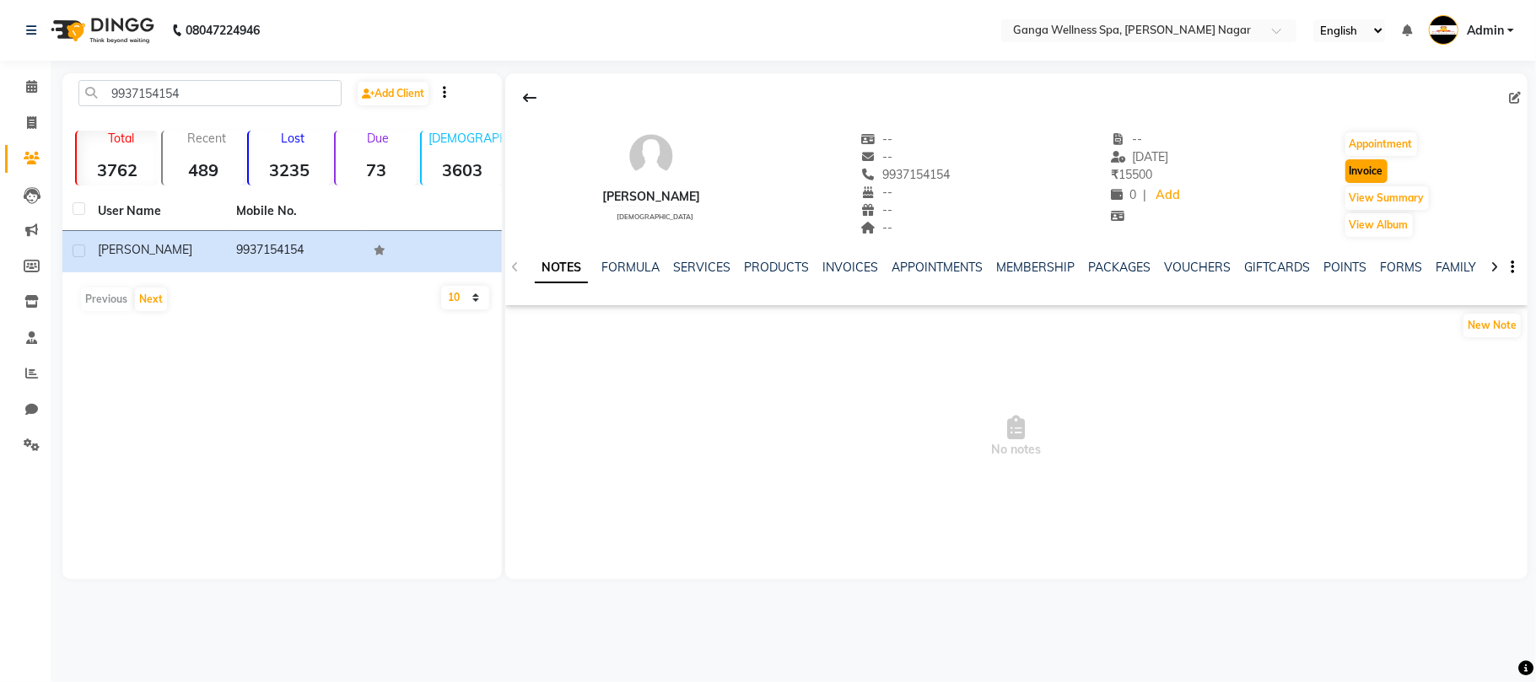
click at [1357, 175] on button "Invoice" at bounding box center [1367, 171] width 42 height 24
select select "service"
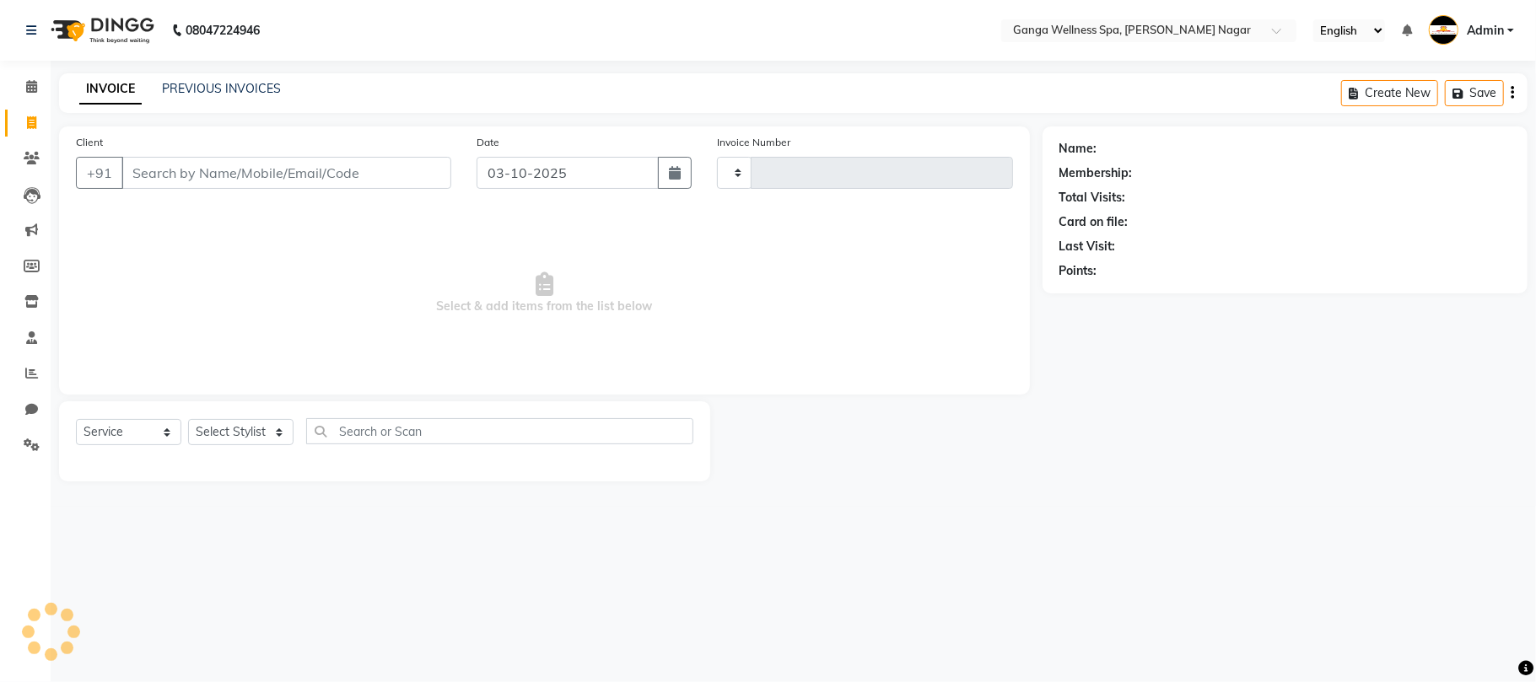
type input "3387"
select select "762"
type input "9937154154"
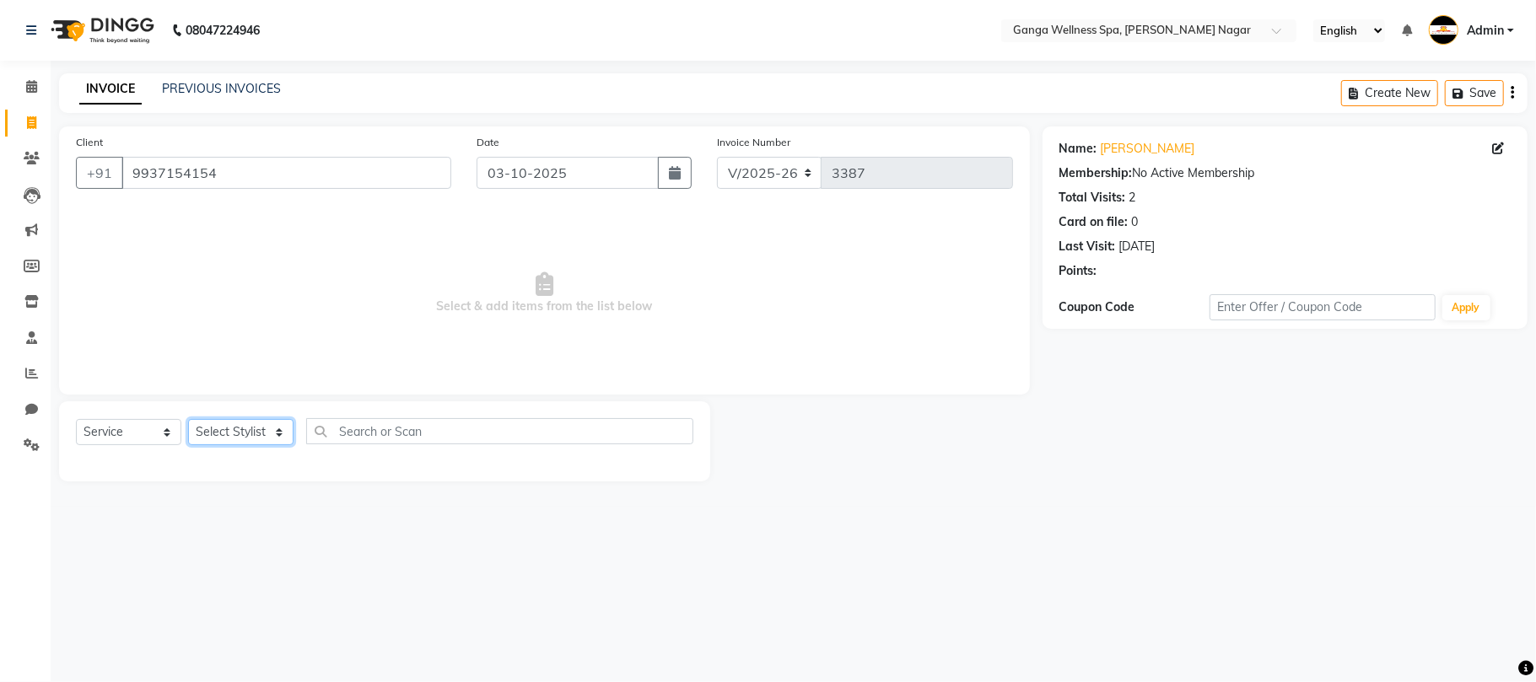
click at [223, 435] on select "Select Stylist Abhi [PERSON_NAME] Alexa AMMY AMMY [PERSON_NAME] anya APPI [PERS…" at bounding box center [240, 432] width 105 height 26
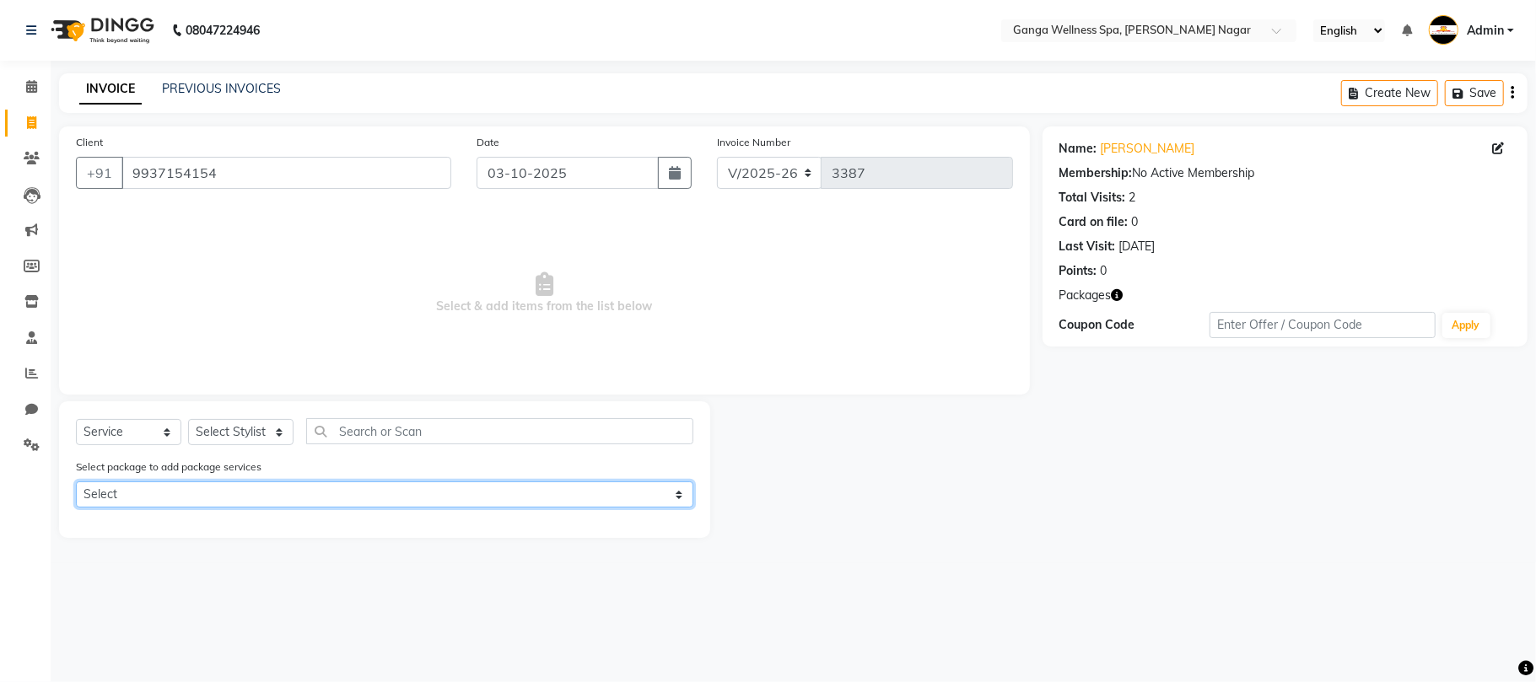
drag, startPoint x: 432, startPoint y: 489, endPoint x: 419, endPoint y: 391, distance: 98.7
click at [432, 489] on select "Select Ganga Regal Pack" at bounding box center [385, 495] width 618 height 26
click at [182, 172] on input "9937154154" at bounding box center [286, 173] width 330 height 32
click at [35, 159] on icon at bounding box center [32, 158] width 16 height 13
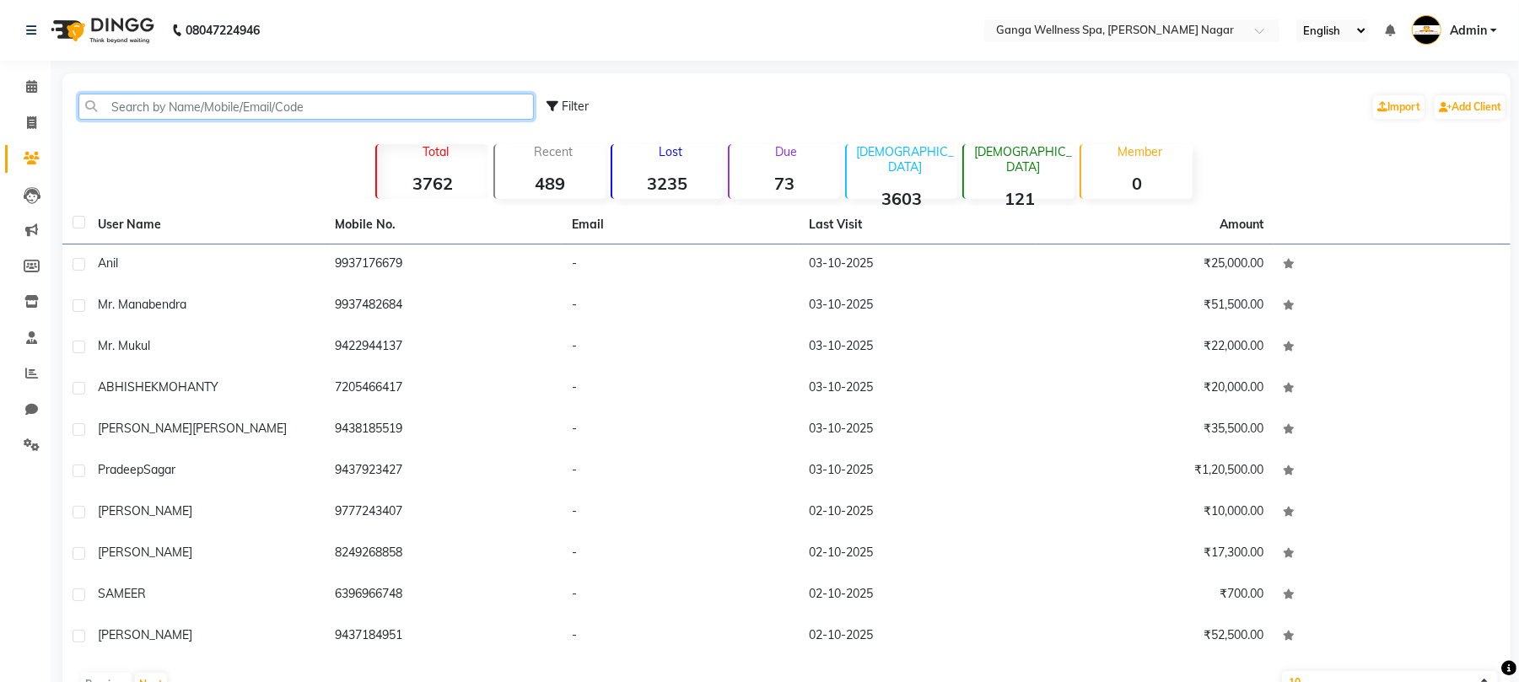
click at [190, 106] on input "text" at bounding box center [306, 107] width 456 height 26
paste input "9937154154"
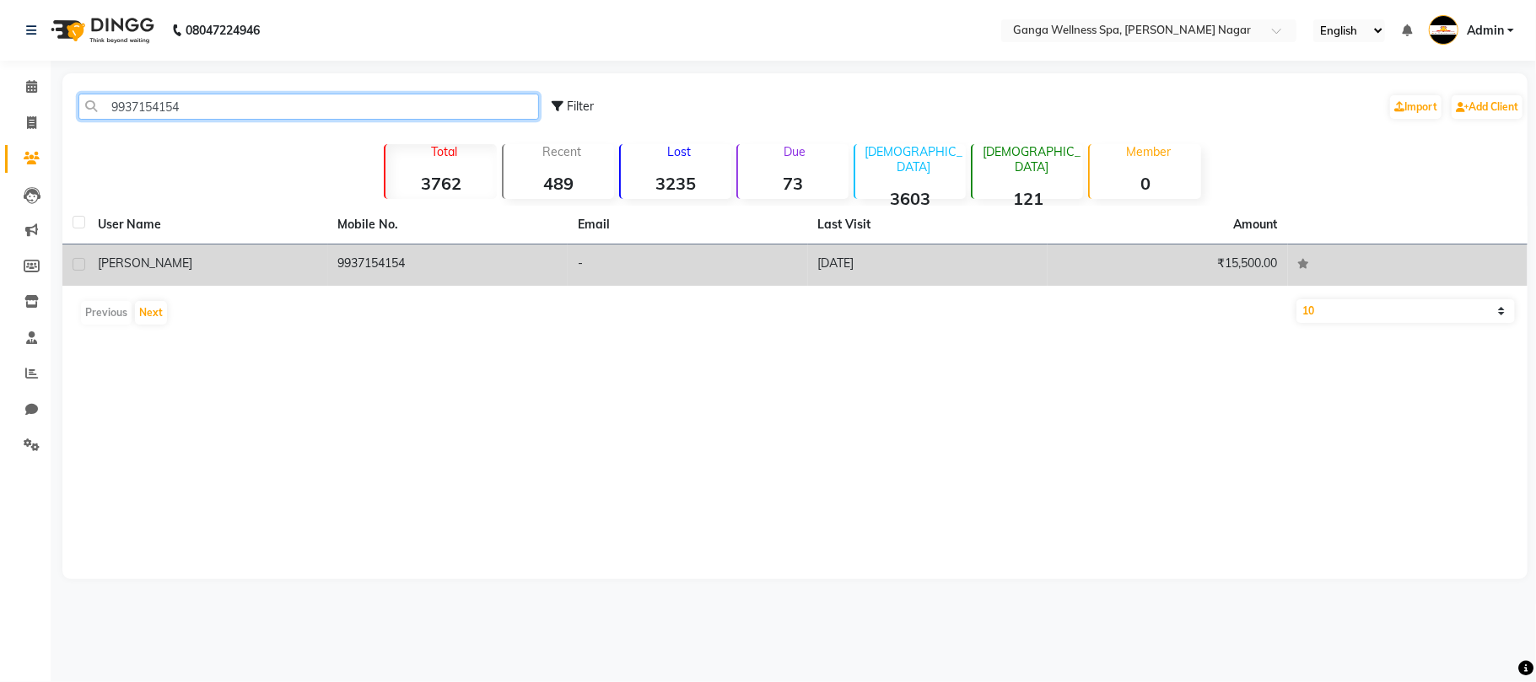
type input "9937154154"
click at [257, 273] on td "[PERSON_NAME]" at bounding box center [208, 265] width 240 height 41
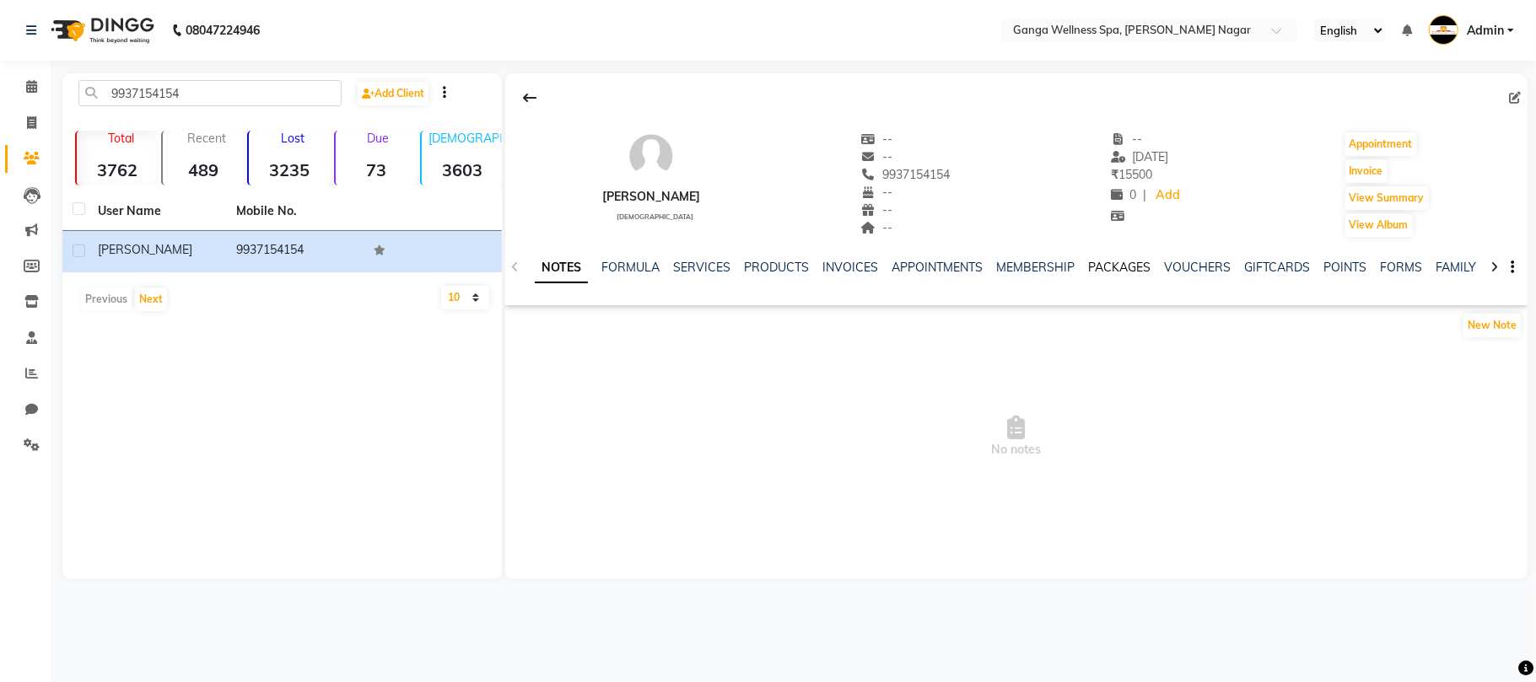
click at [1109, 274] on link "PACKAGES" at bounding box center [1119, 267] width 62 height 15
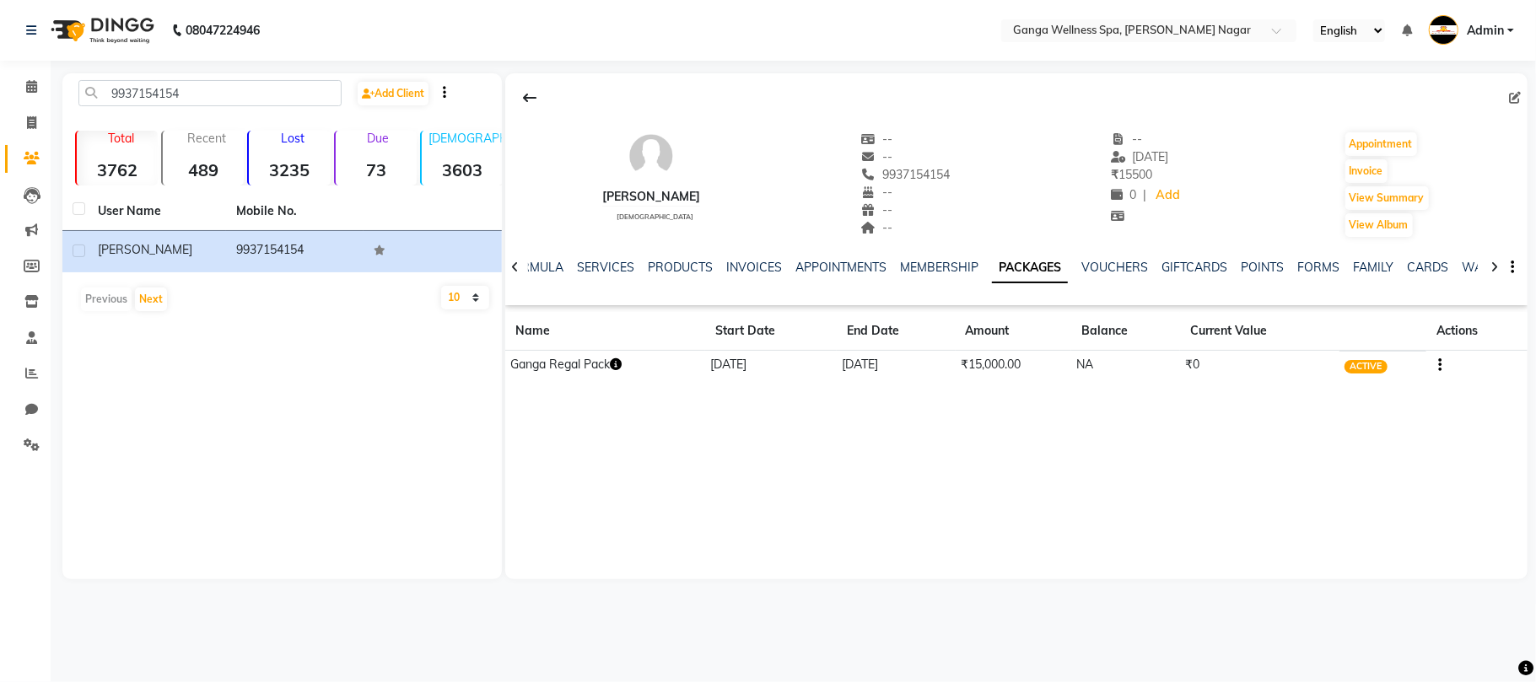
click at [618, 365] on icon "button" at bounding box center [616, 365] width 12 height 12
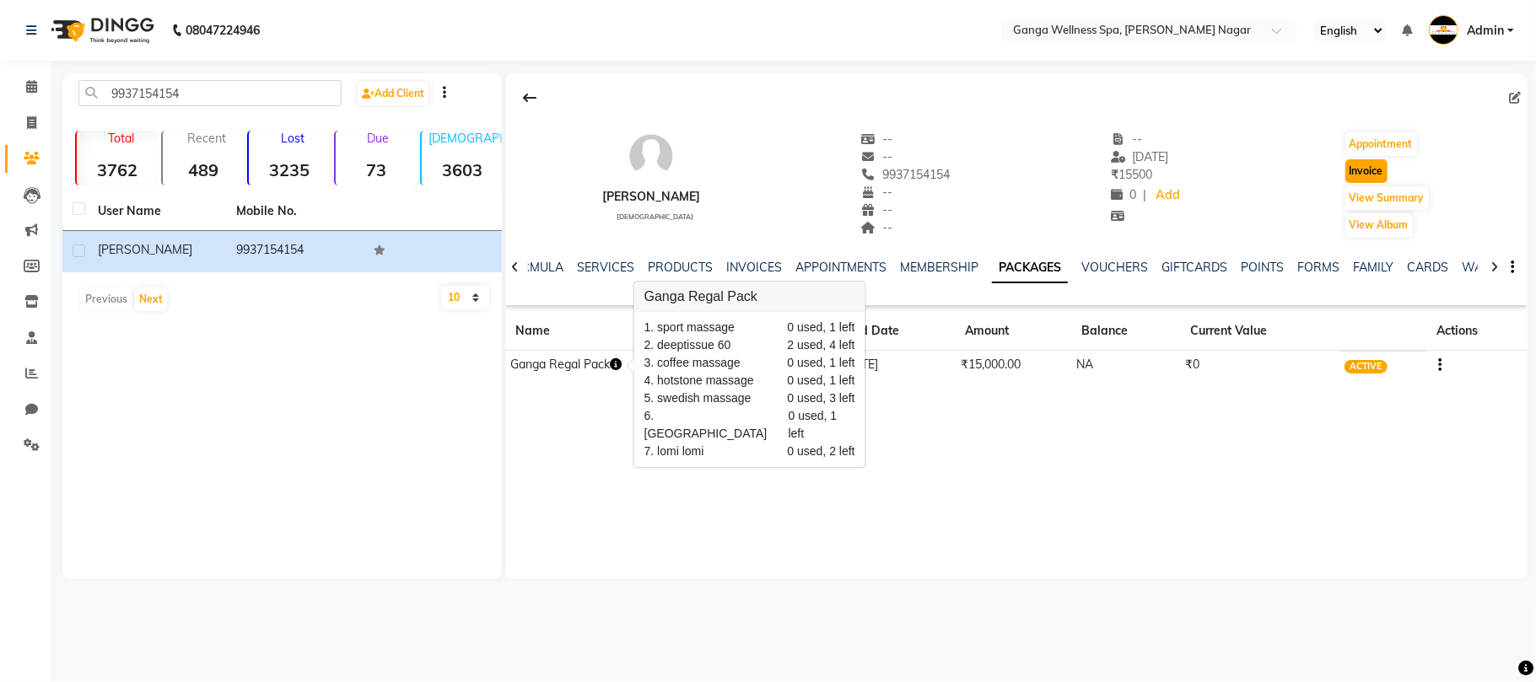
click at [1367, 175] on button "Invoice" at bounding box center [1367, 171] width 42 height 24
select select "service"
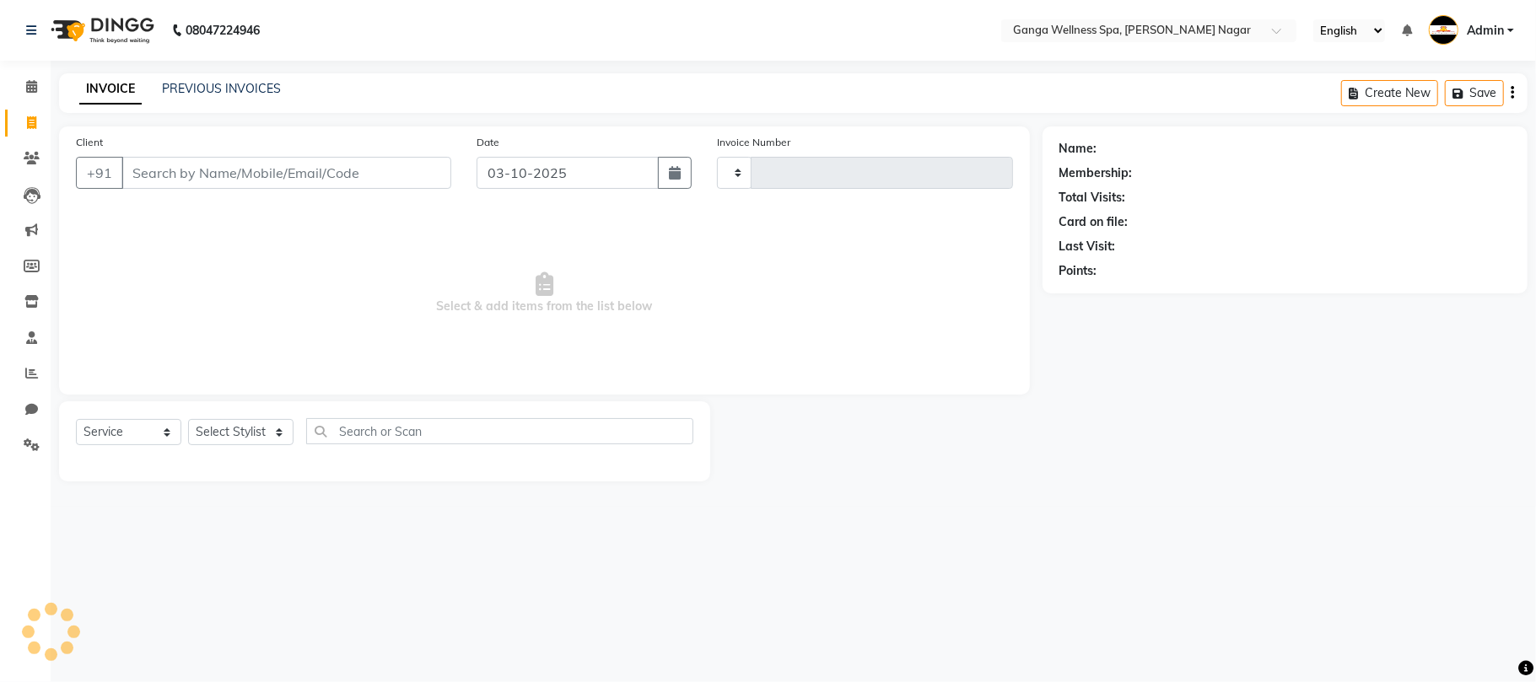
type input "3387"
select select "762"
click at [256, 439] on select "Select Stylist" at bounding box center [240, 432] width 105 height 26
type input "9937154154"
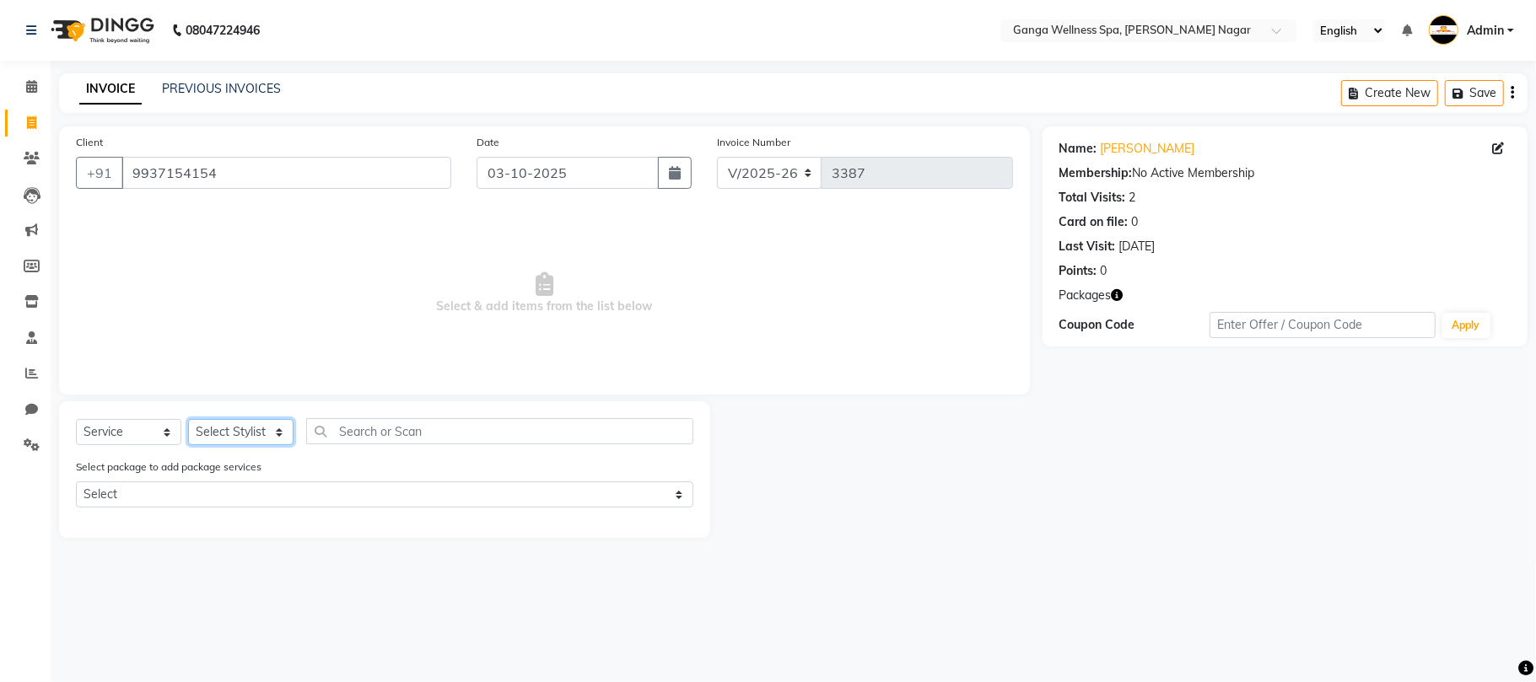
select select "18373"
click at [188, 419] on select "Select Stylist Abhi [PERSON_NAME] Alexa AMMY AMMY [PERSON_NAME] anya APPI [PERS…" at bounding box center [240, 432] width 105 height 26
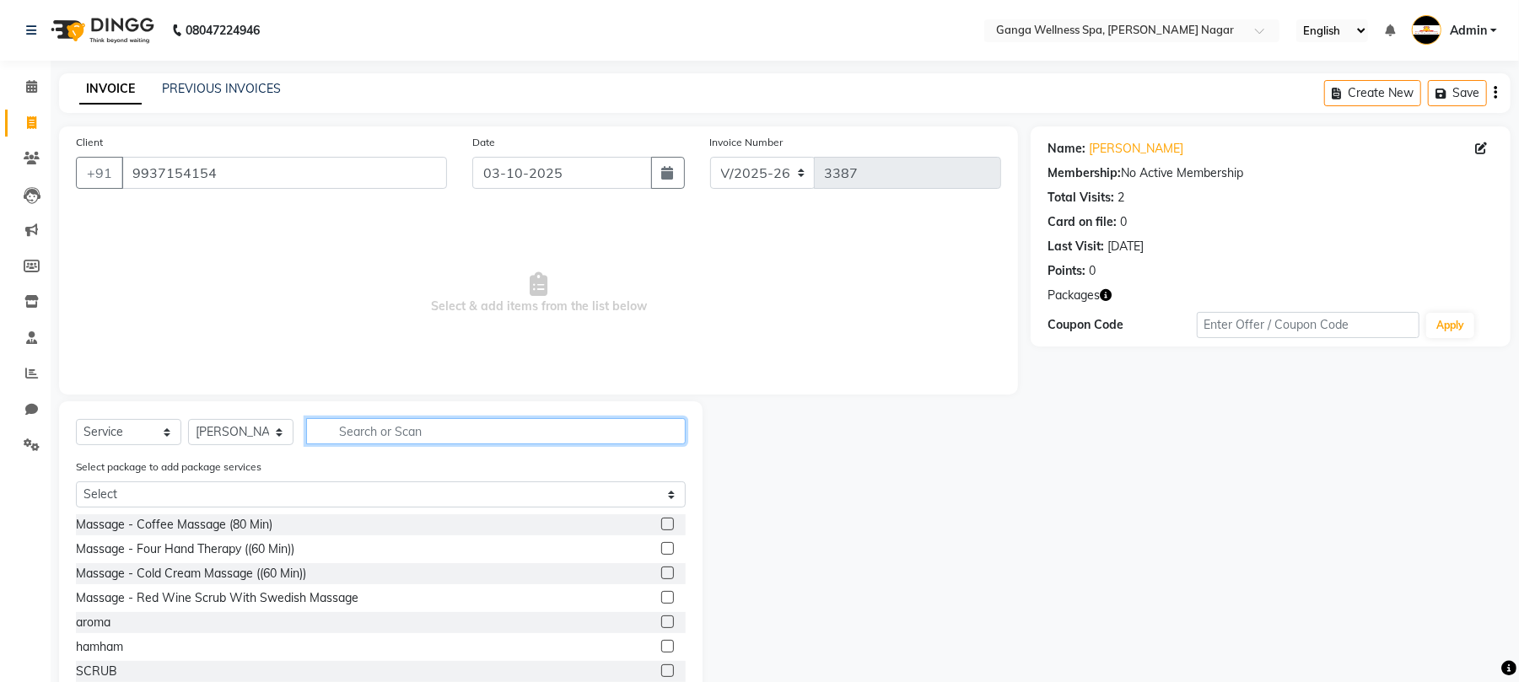
click at [370, 430] on input "text" at bounding box center [496, 431] width 380 height 26
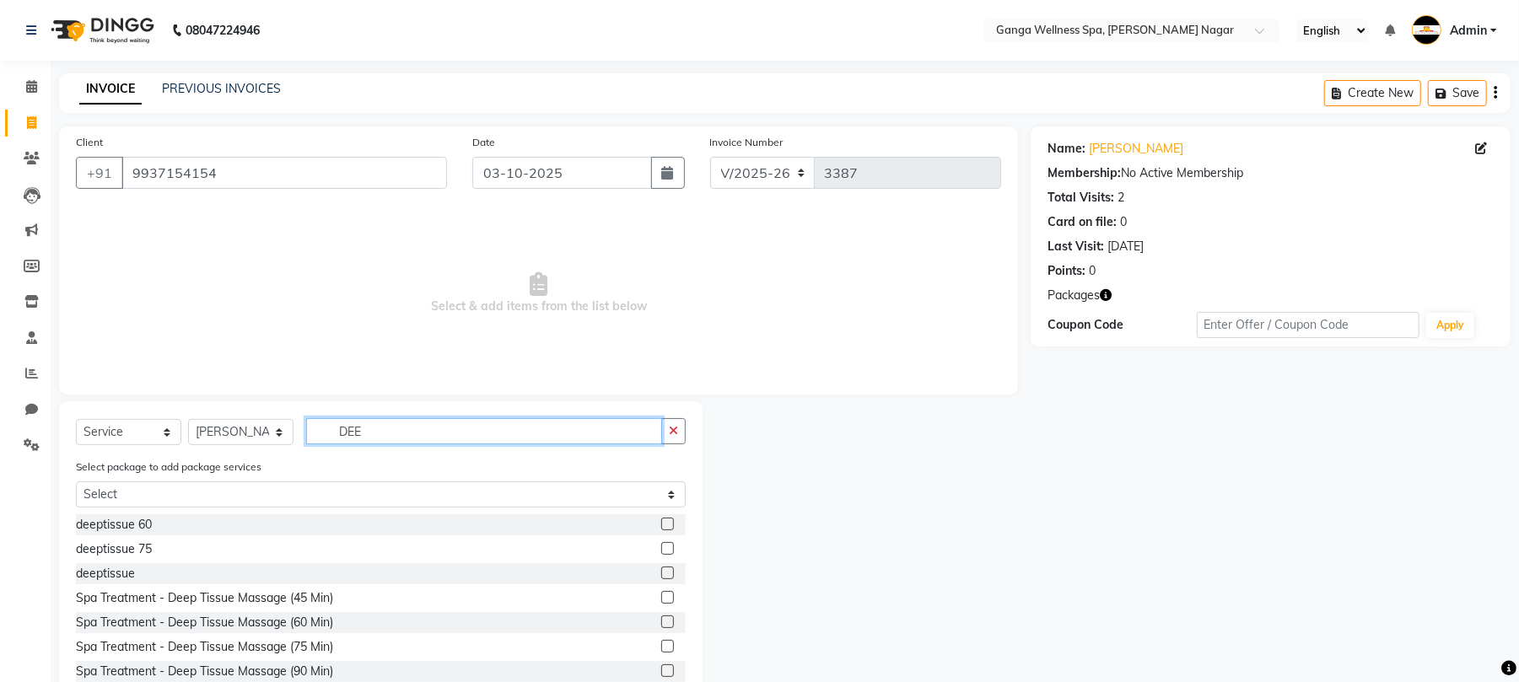
type input "DEE"
click at [661, 525] on label at bounding box center [667, 524] width 13 height 13
click at [661, 525] on input "checkbox" at bounding box center [666, 525] width 11 height 11
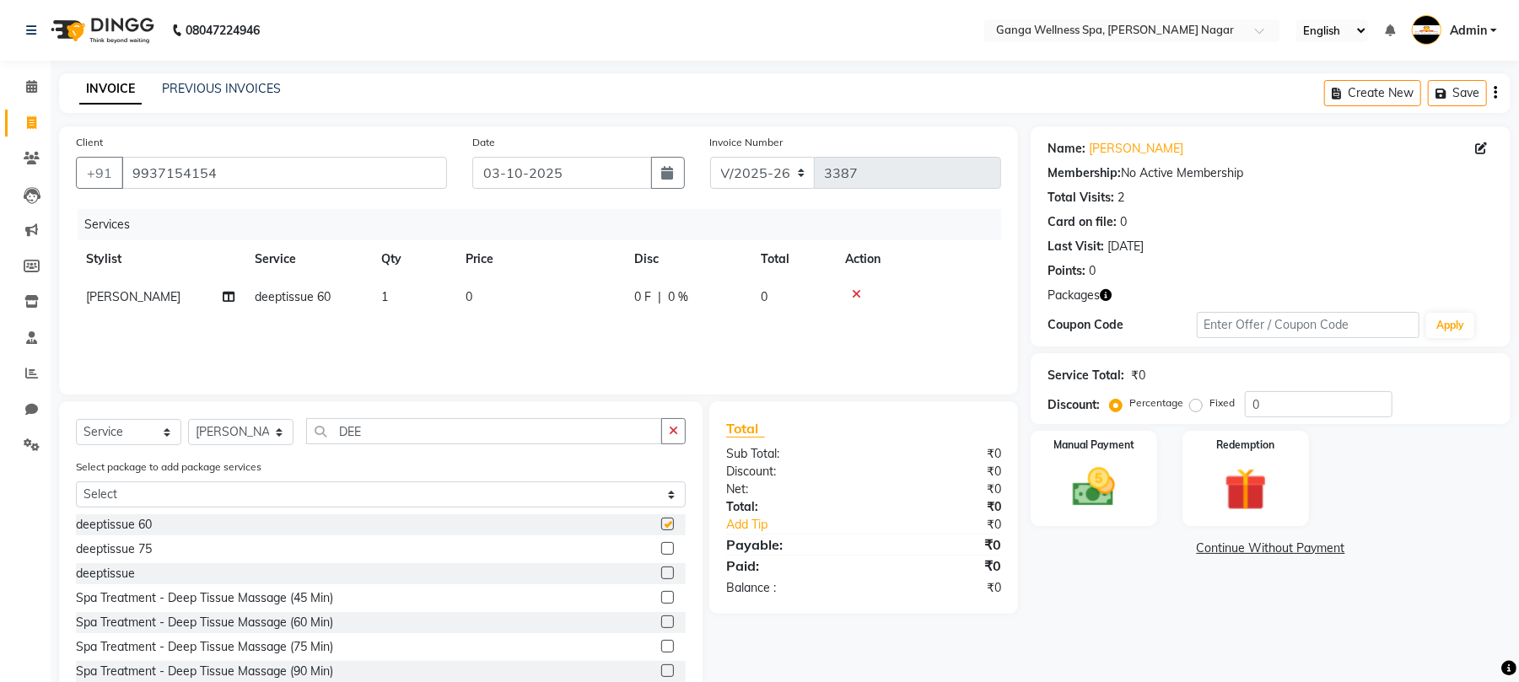
checkbox input "false"
click at [1237, 498] on img at bounding box center [1246, 489] width 73 height 55
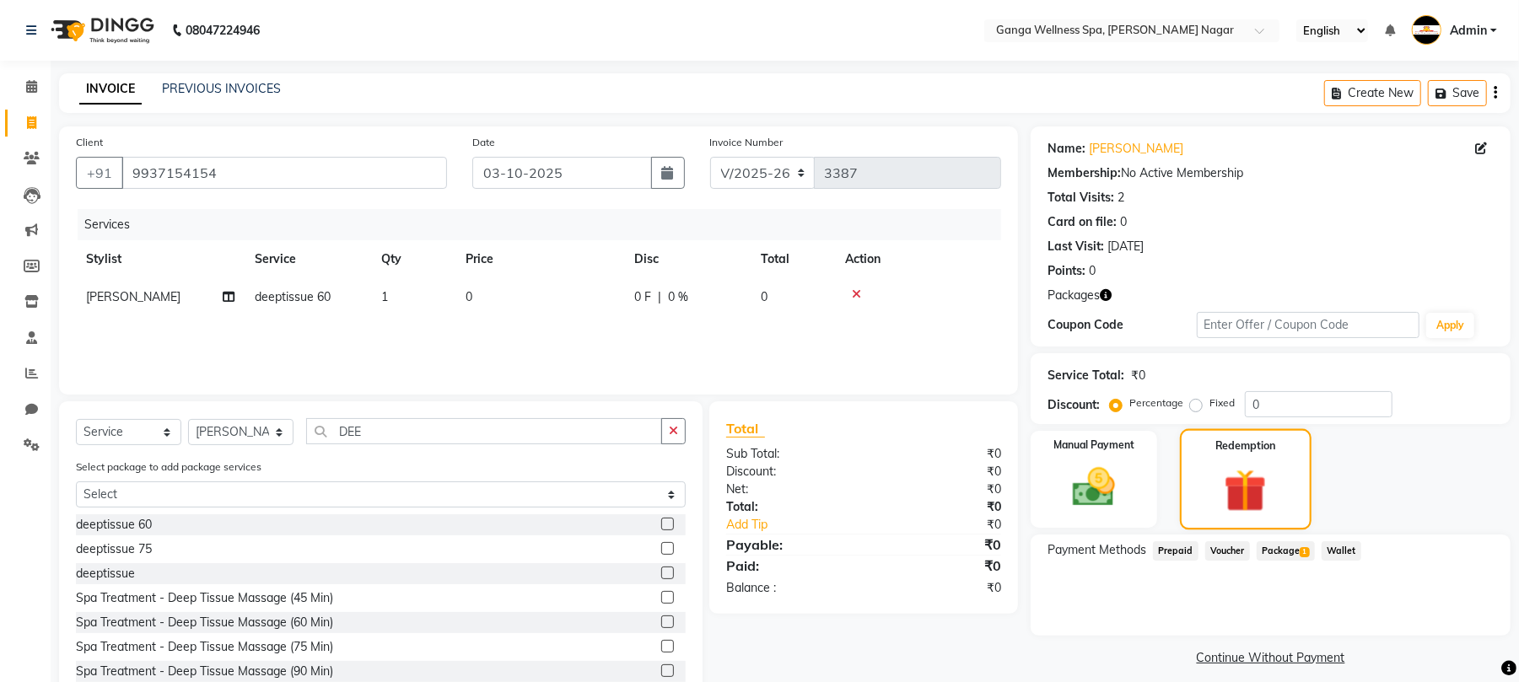
click at [1304, 548] on span "1" at bounding box center [1304, 553] width 9 height 10
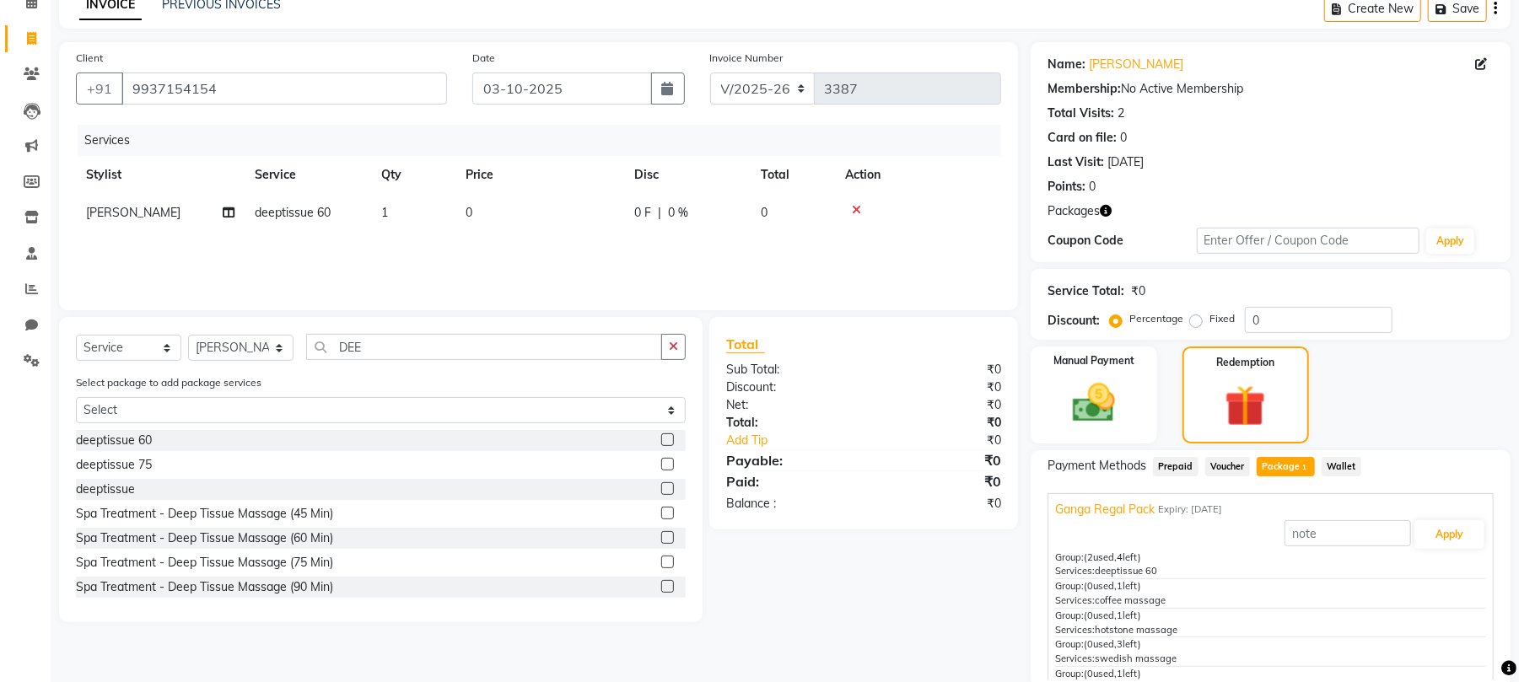
scroll to position [149, 0]
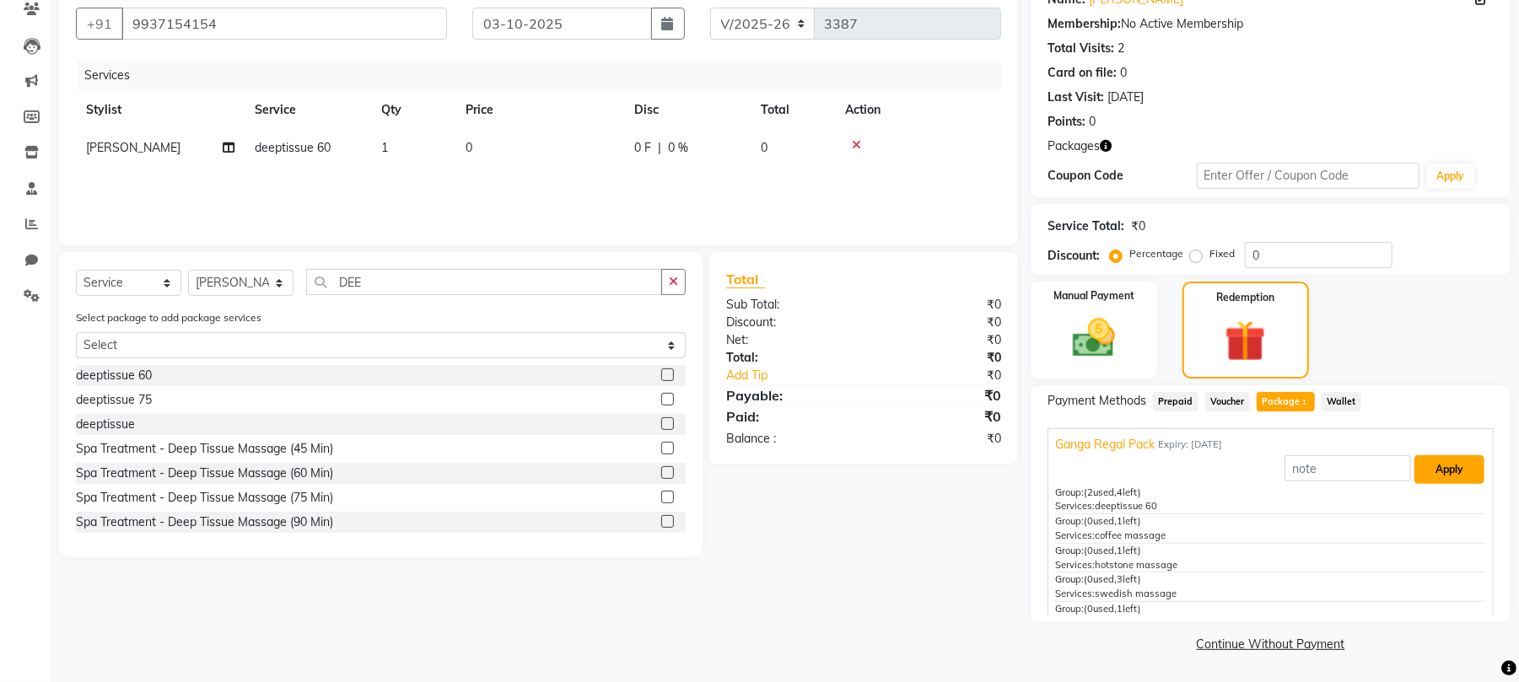
click at [1434, 473] on button "Apply" at bounding box center [1450, 470] width 70 height 29
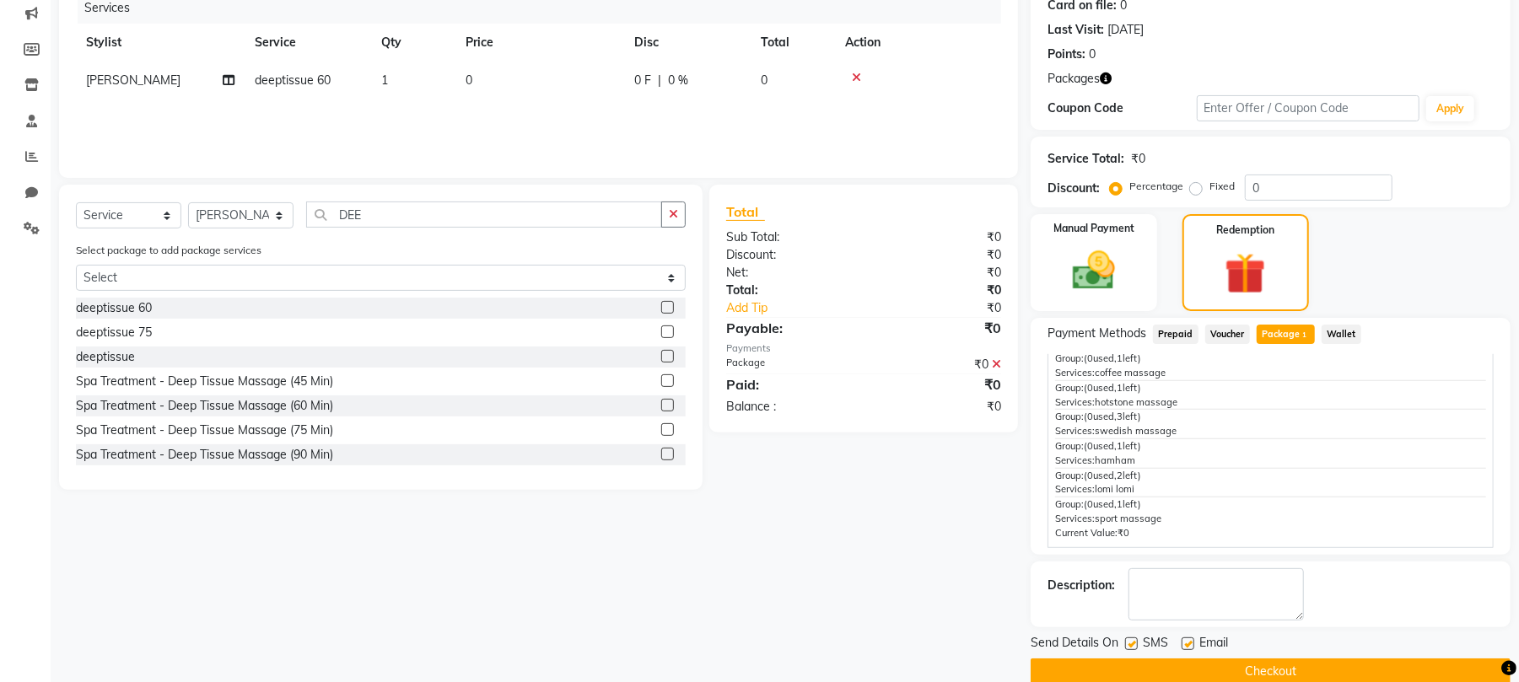
scroll to position [245, 0]
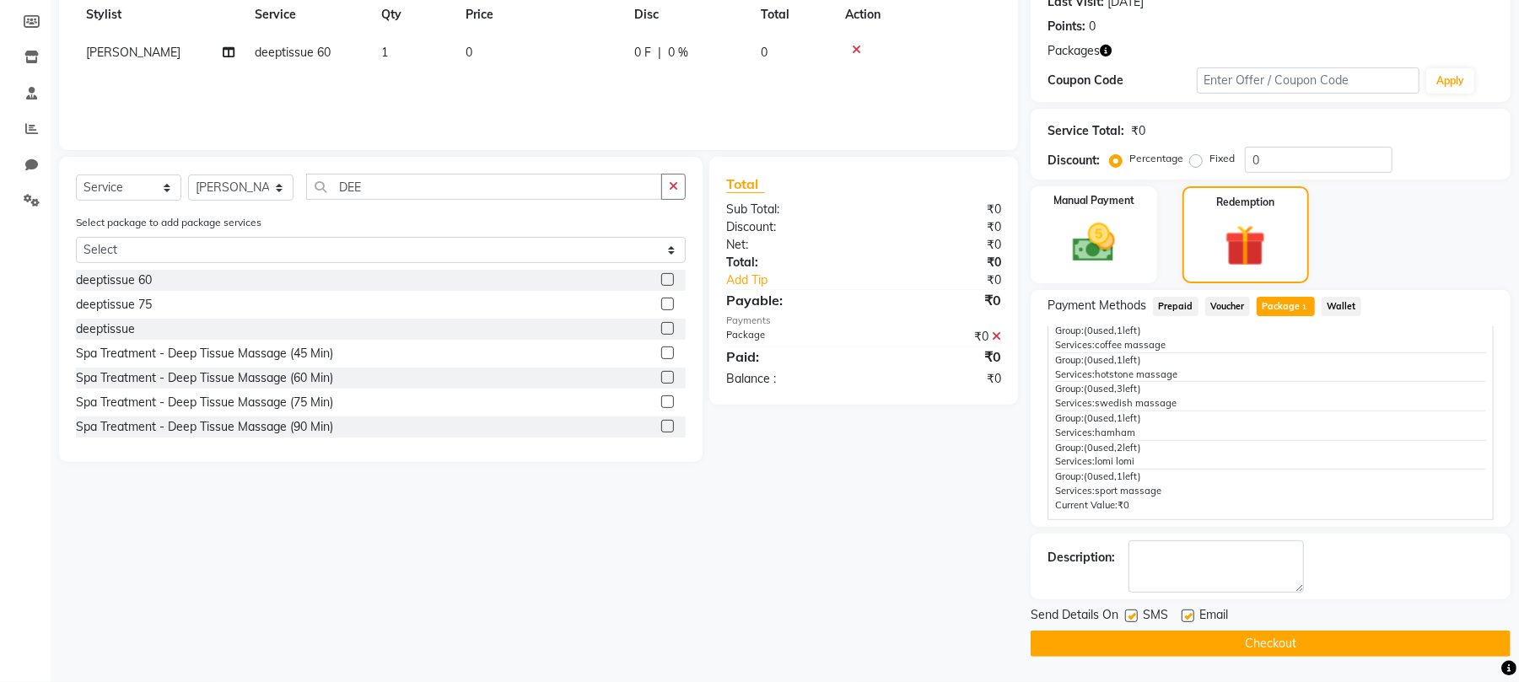
click at [1247, 645] on button "Checkout" at bounding box center [1271, 644] width 480 height 26
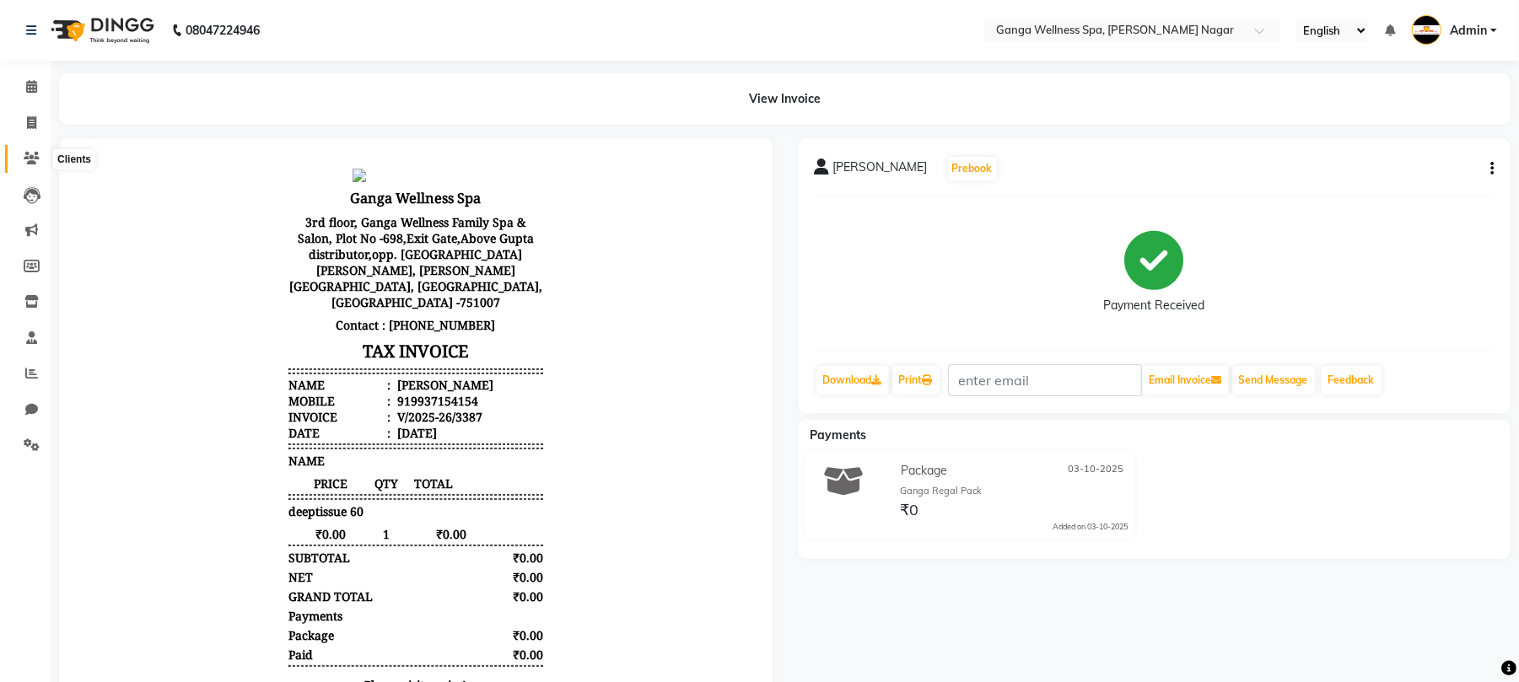
click at [21, 156] on span at bounding box center [32, 158] width 30 height 19
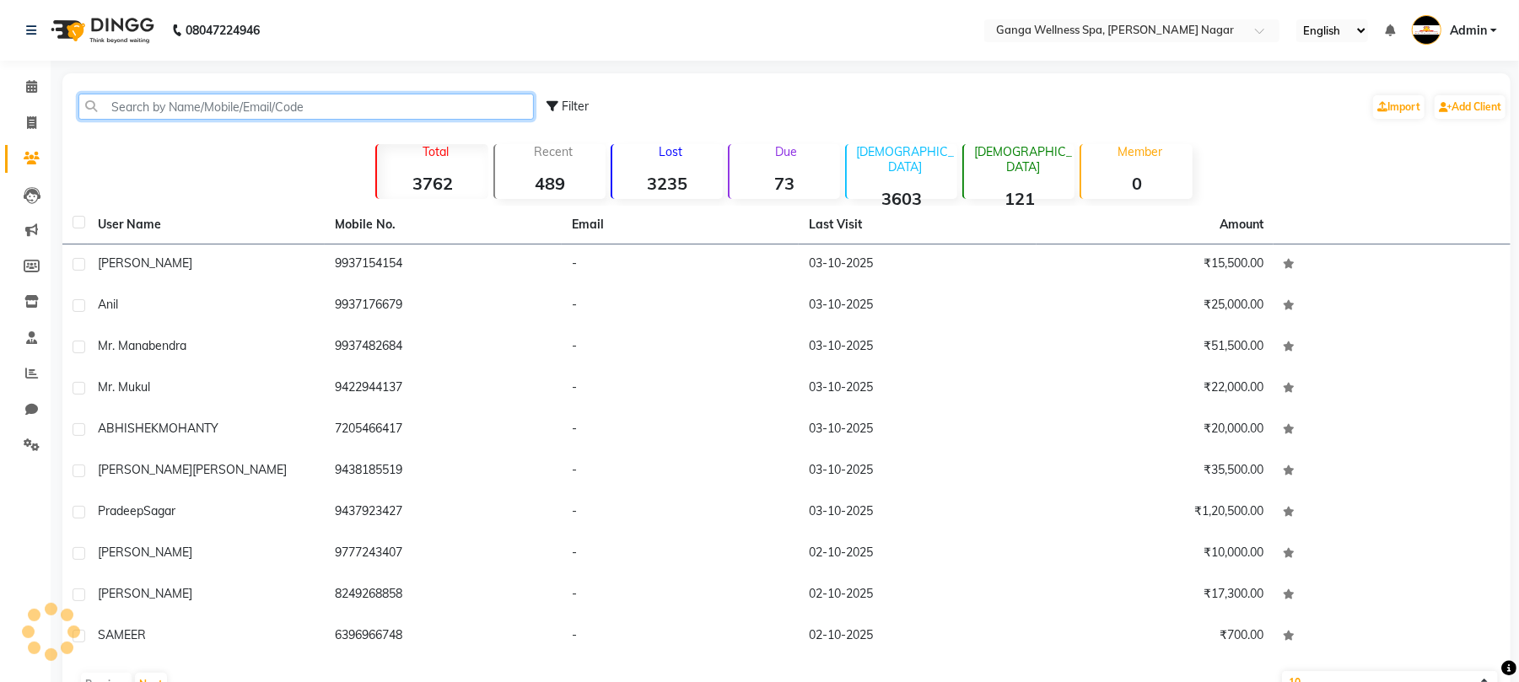
click at [186, 101] on input "text" at bounding box center [306, 107] width 456 height 26
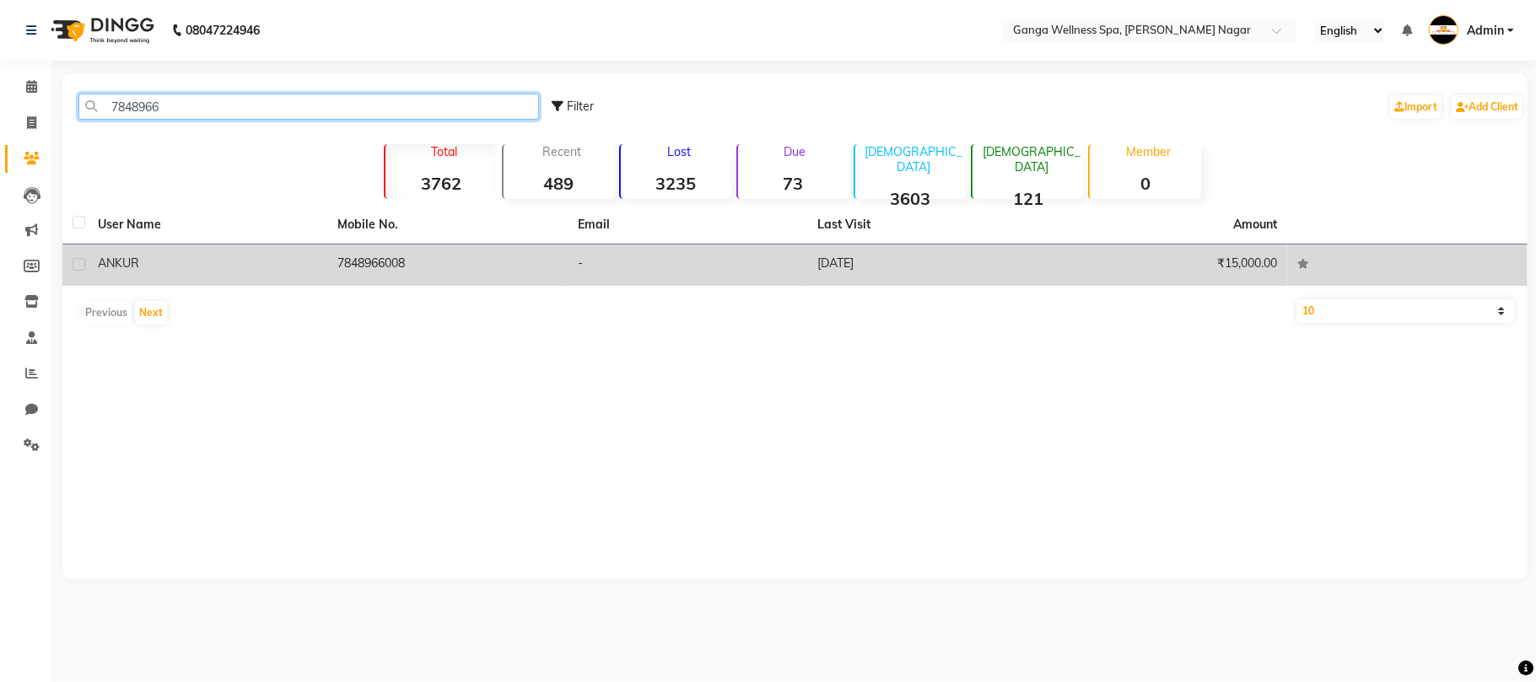
type input "7848966"
click at [361, 267] on td "7848966008" at bounding box center [448, 265] width 240 height 41
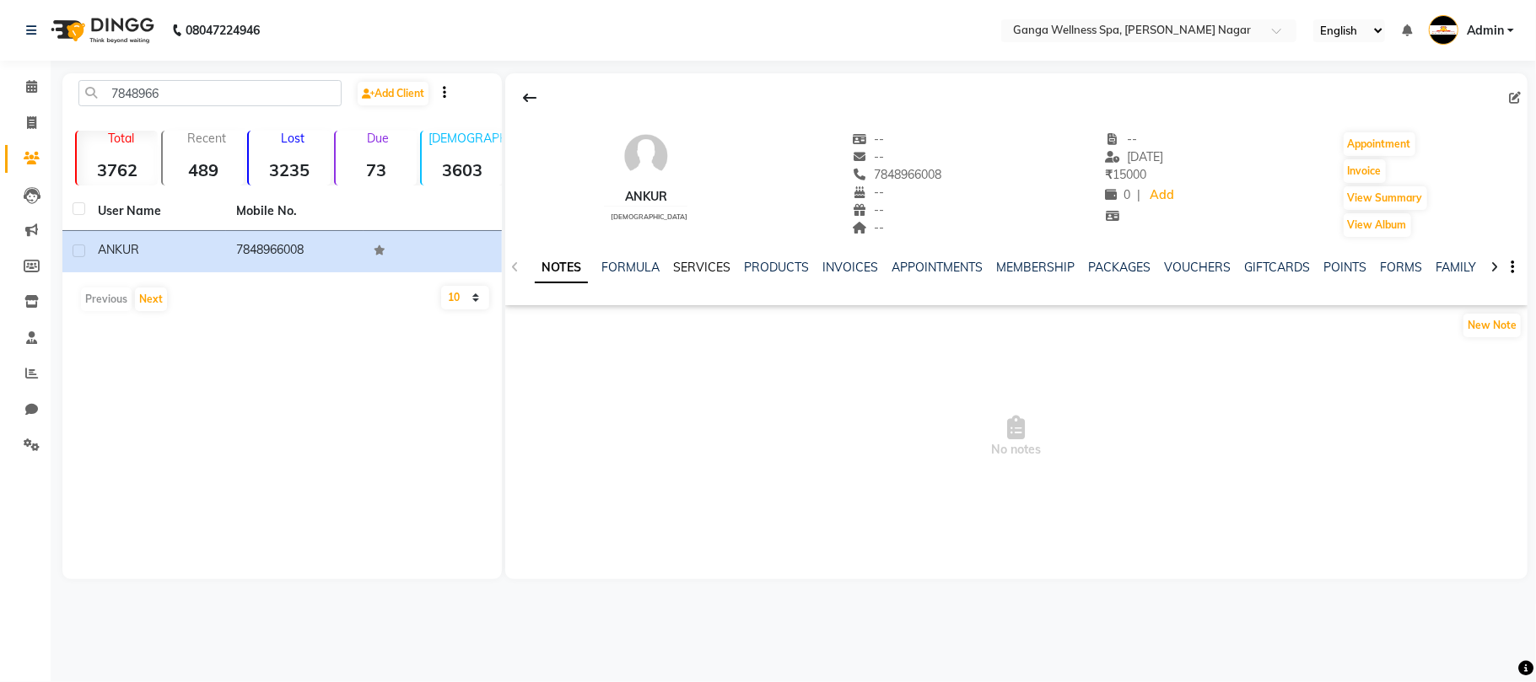
click at [699, 267] on link "SERVICES" at bounding box center [701, 267] width 57 height 15
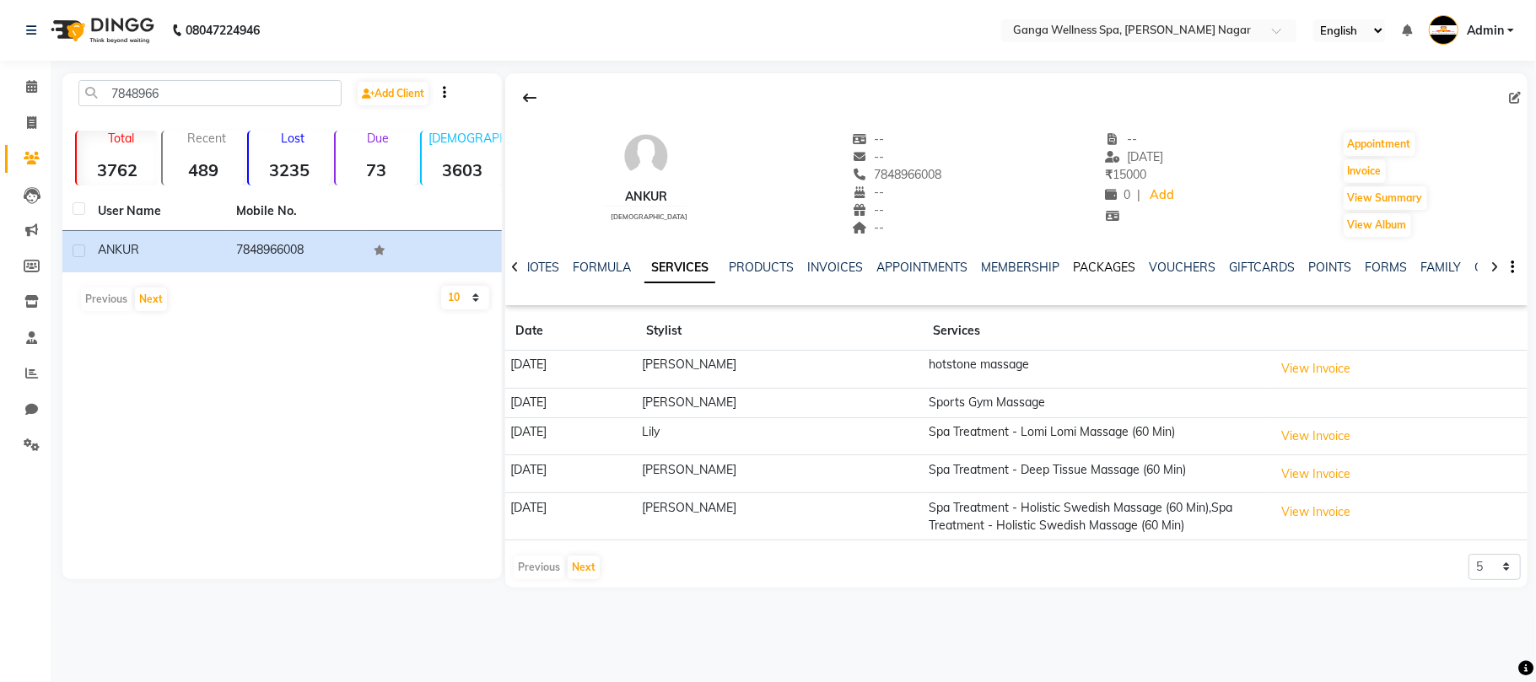
click at [1093, 270] on link "PACKAGES" at bounding box center [1104, 267] width 62 height 15
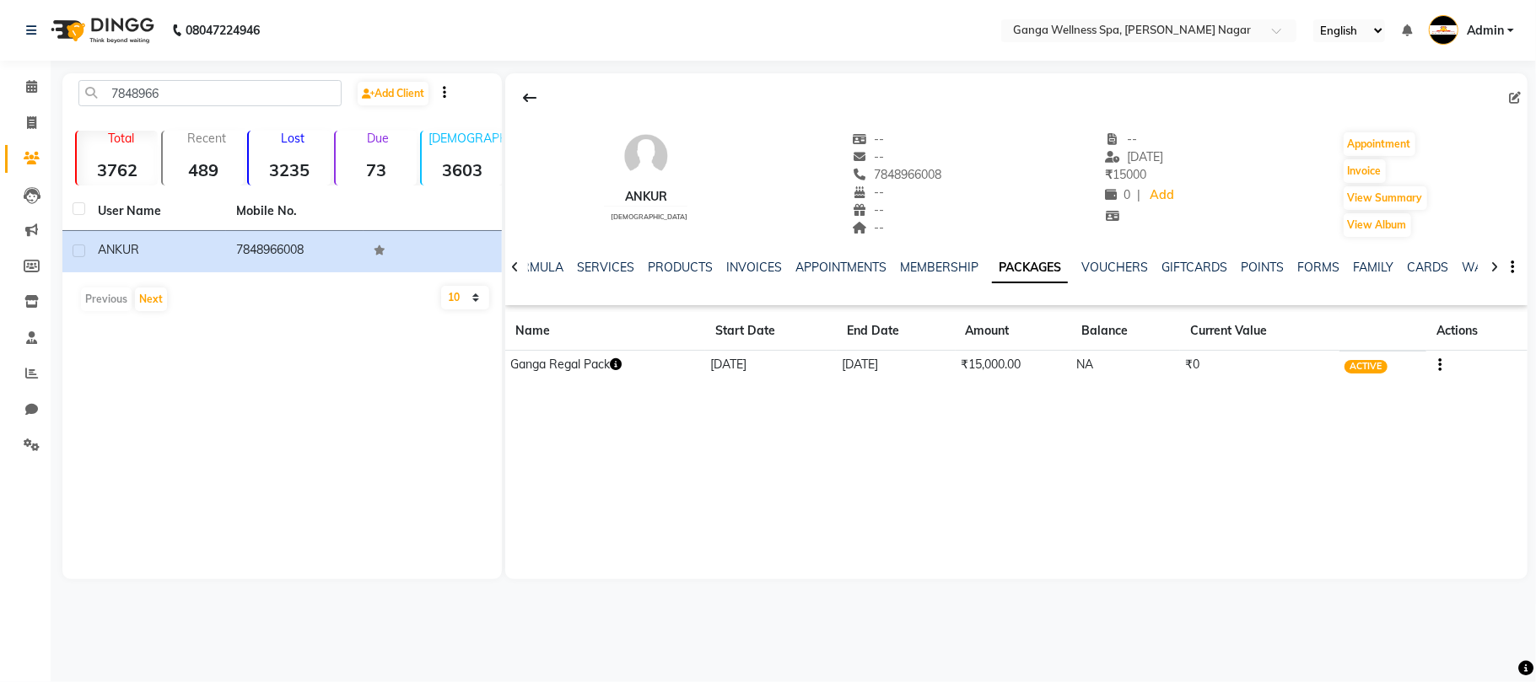
click at [619, 368] on icon "button" at bounding box center [616, 365] width 12 height 12
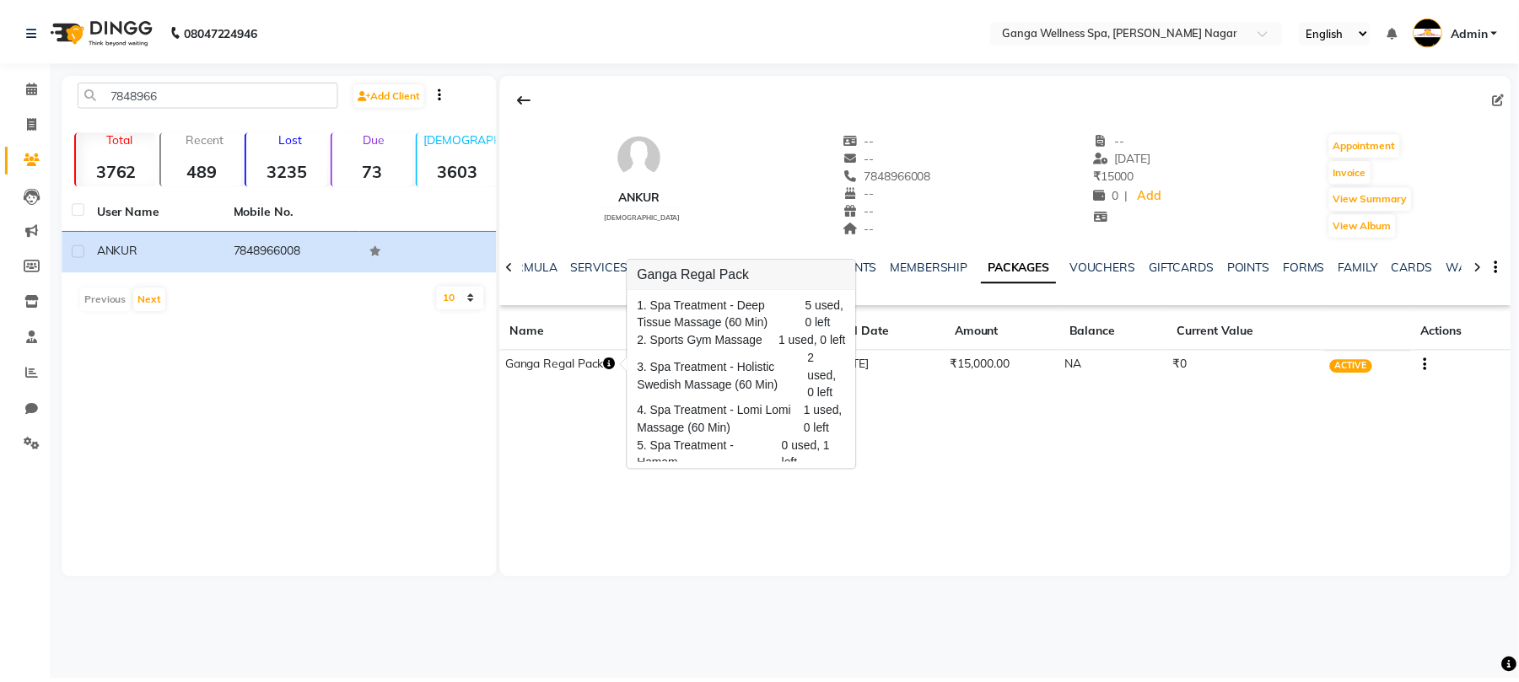
scroll to position [116, 0]
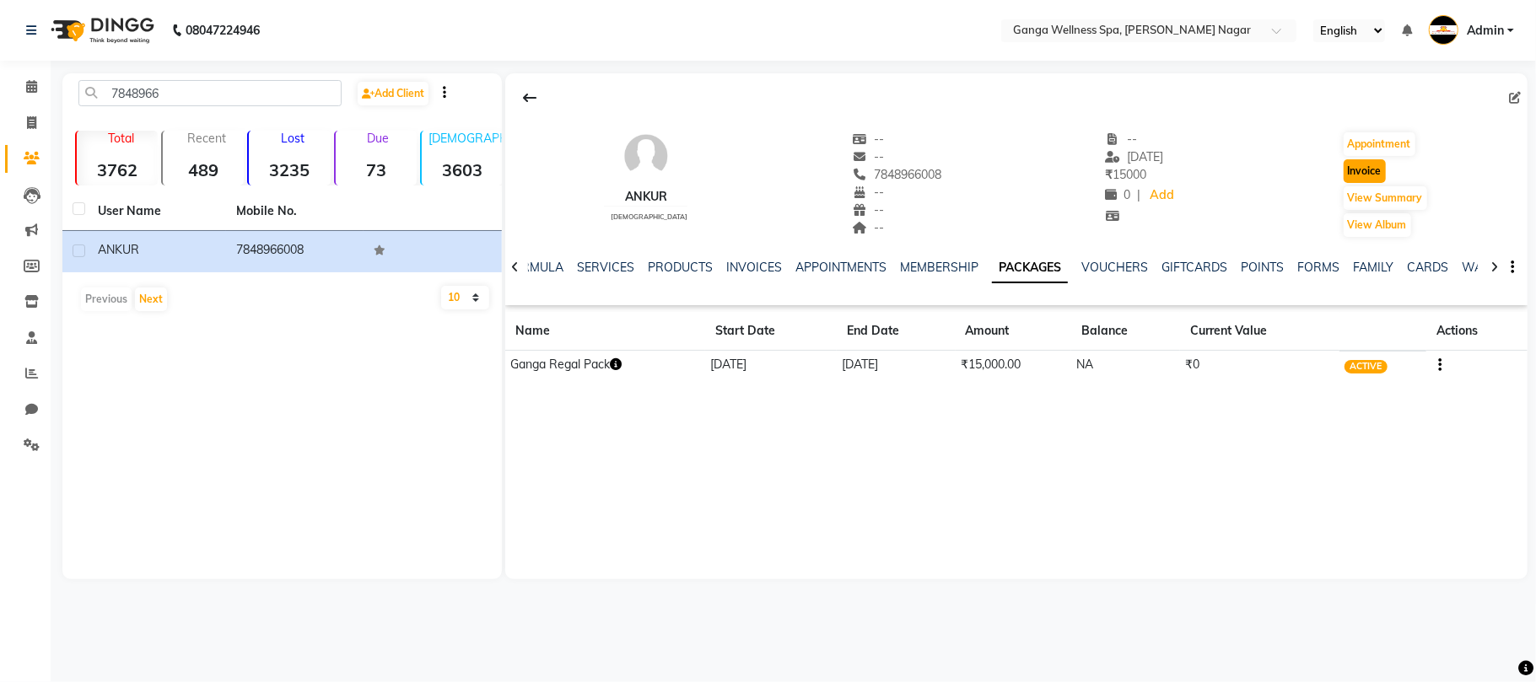
click at [1365, 173] on button "Invoice" at bounding box center [1365, 171] width 42 height 24
select select "service"
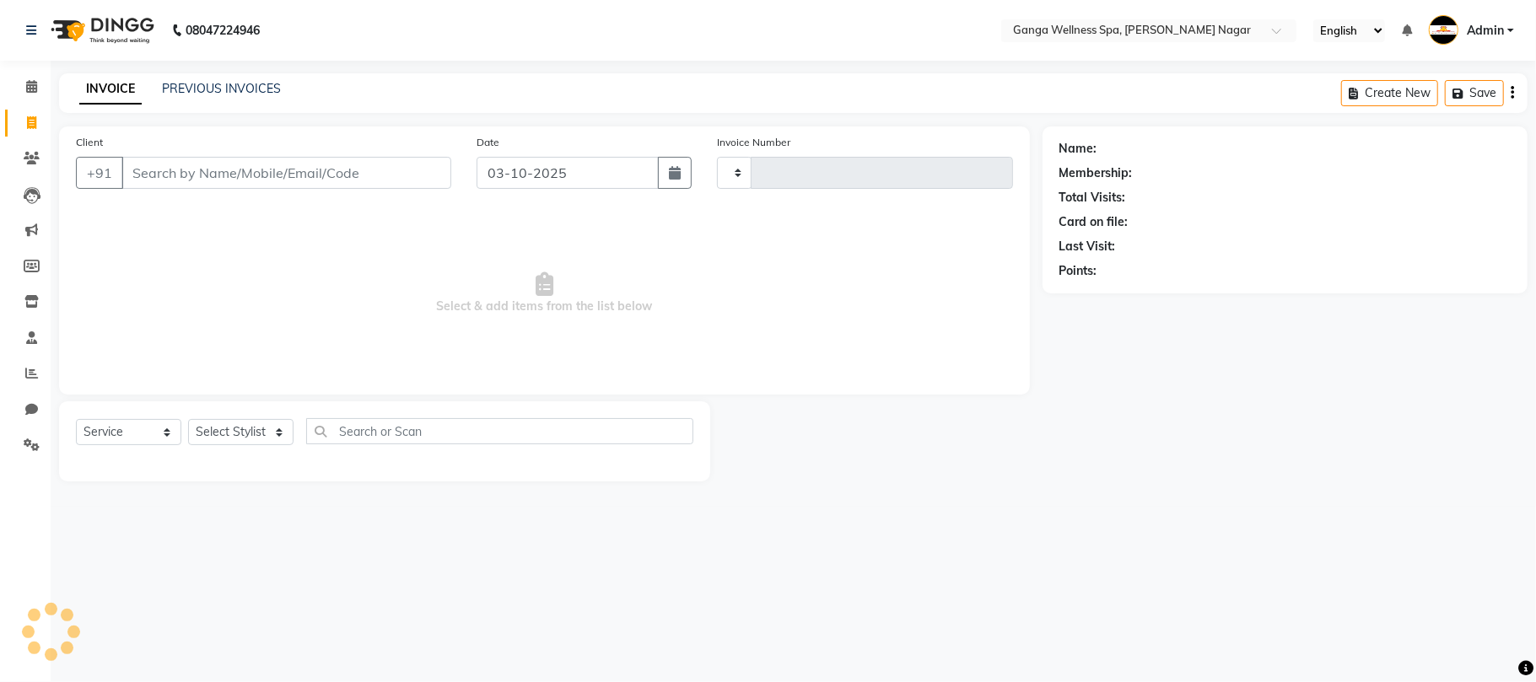
type input "3388"
select select "762"
click at [227, 432] on select "Select Stylist" at bounding box center [240, 432] width 105 height 26
type input "7848966008"
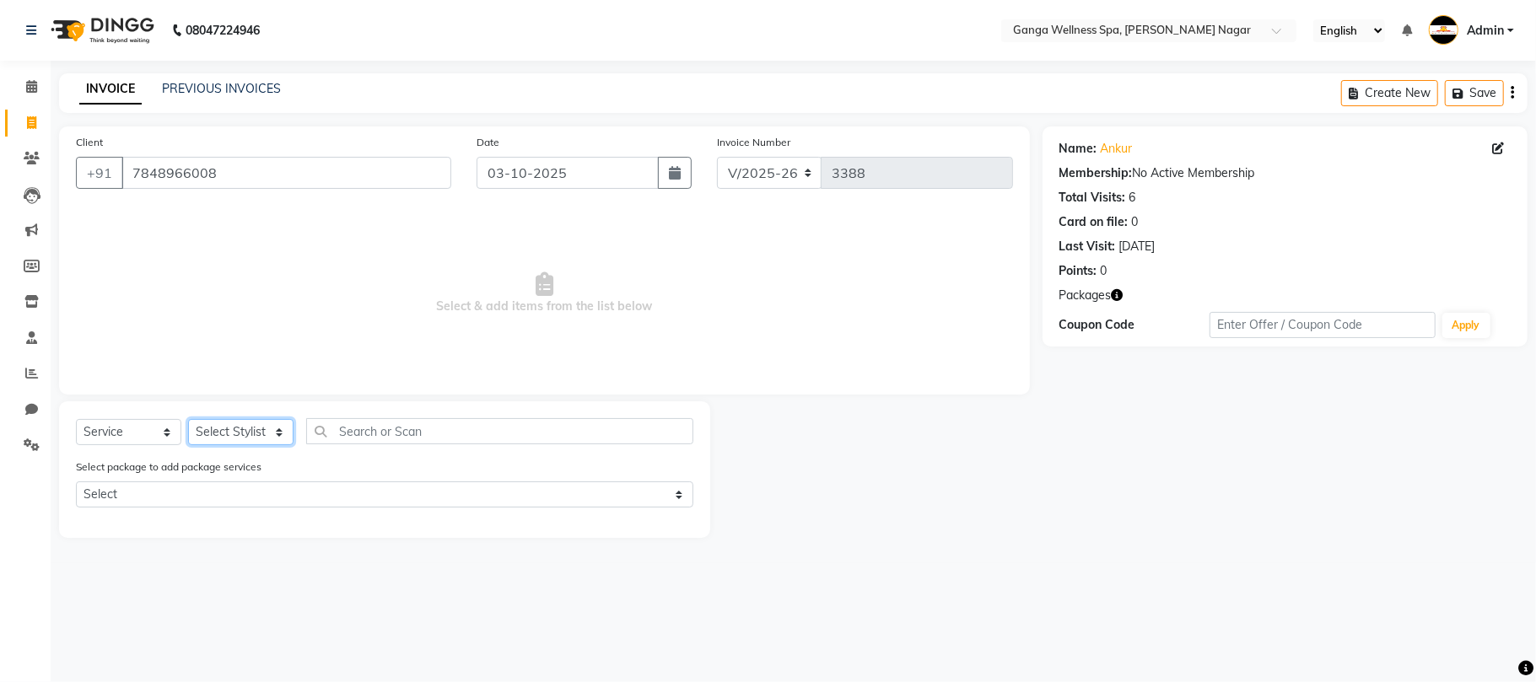
select select "12281"
click at [188, 419] on select "Select Stylist Abhi [PERSON_NAME] Alexa AMMY AMMY [PERSON_NAME] anya APPI [PERS…" at bounding box center [240, 432] width 105 height 26
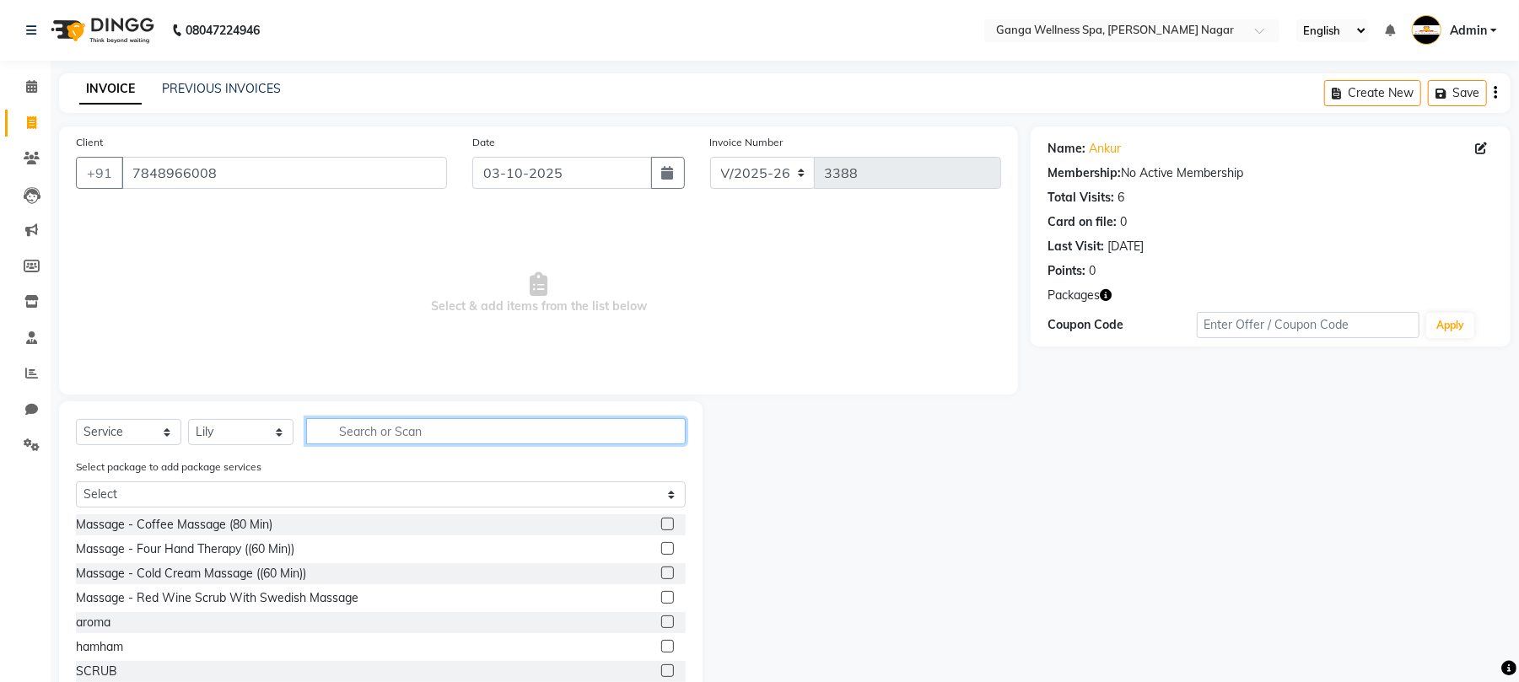
click at [399, 435] on input "text" at bounding box center [496, 431] width 380 height 26
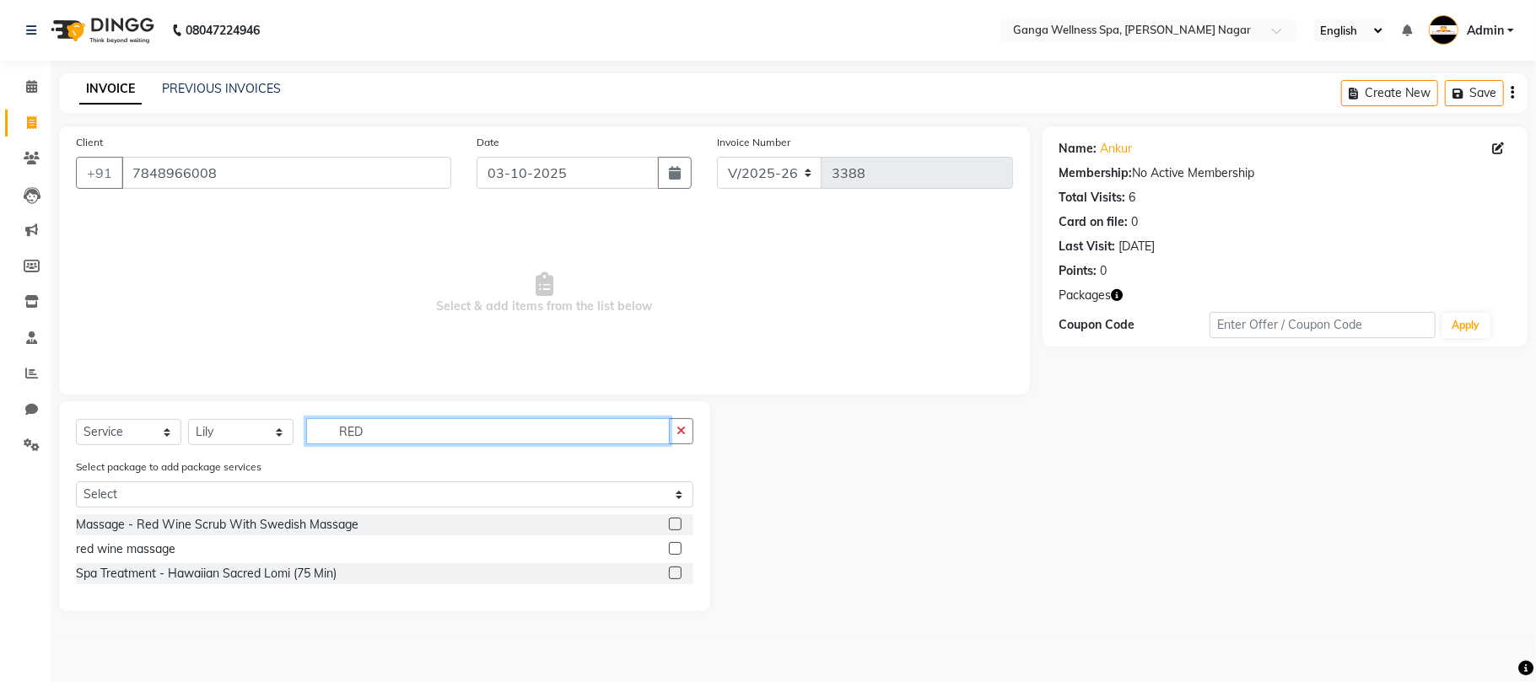
type input "RED"
click at [679, 552] on label at bounding box center [675, 548] width 13 height 13
click at [679, 552] on input "checkbox" at bounding box center [674, 549] width 11 height 11
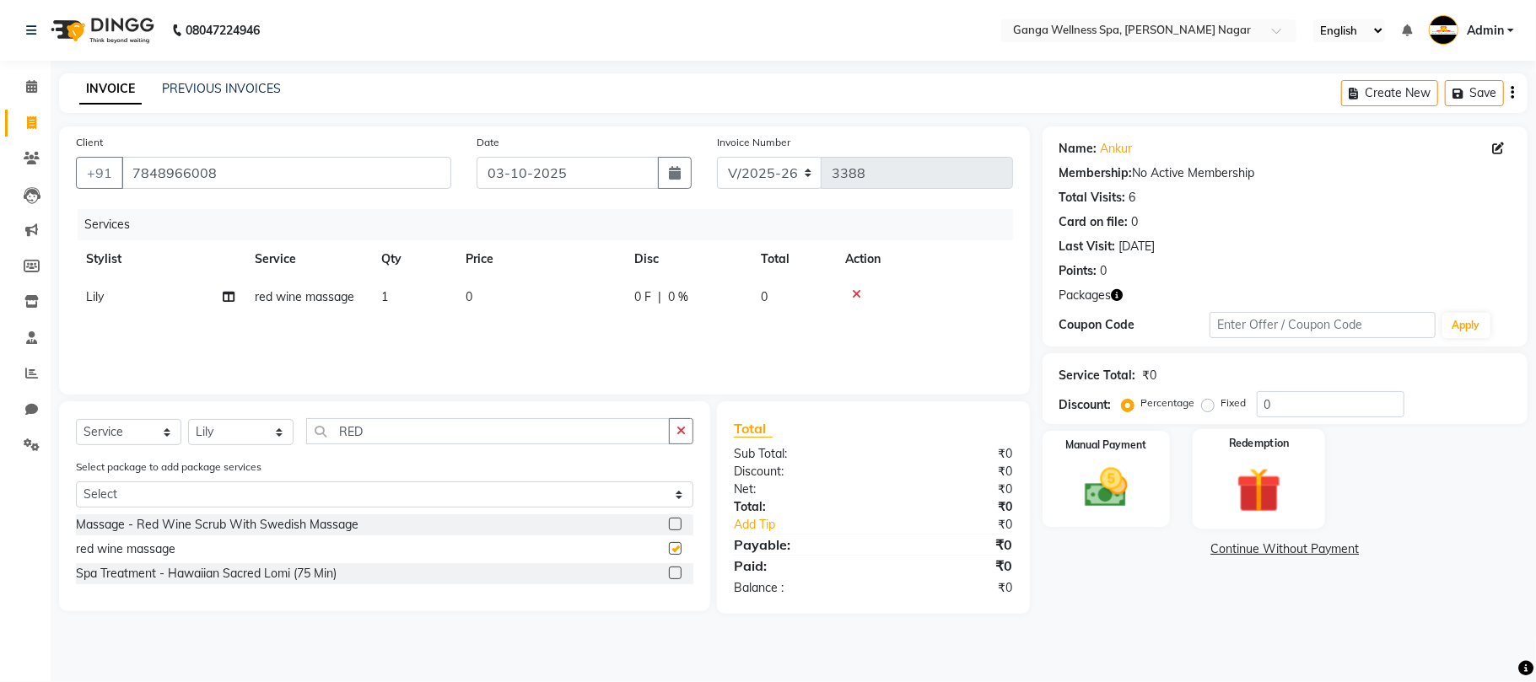
checkbox input "false"
click at [1270, 490] on img at bounding box center [1258, 490] width 73 height 56
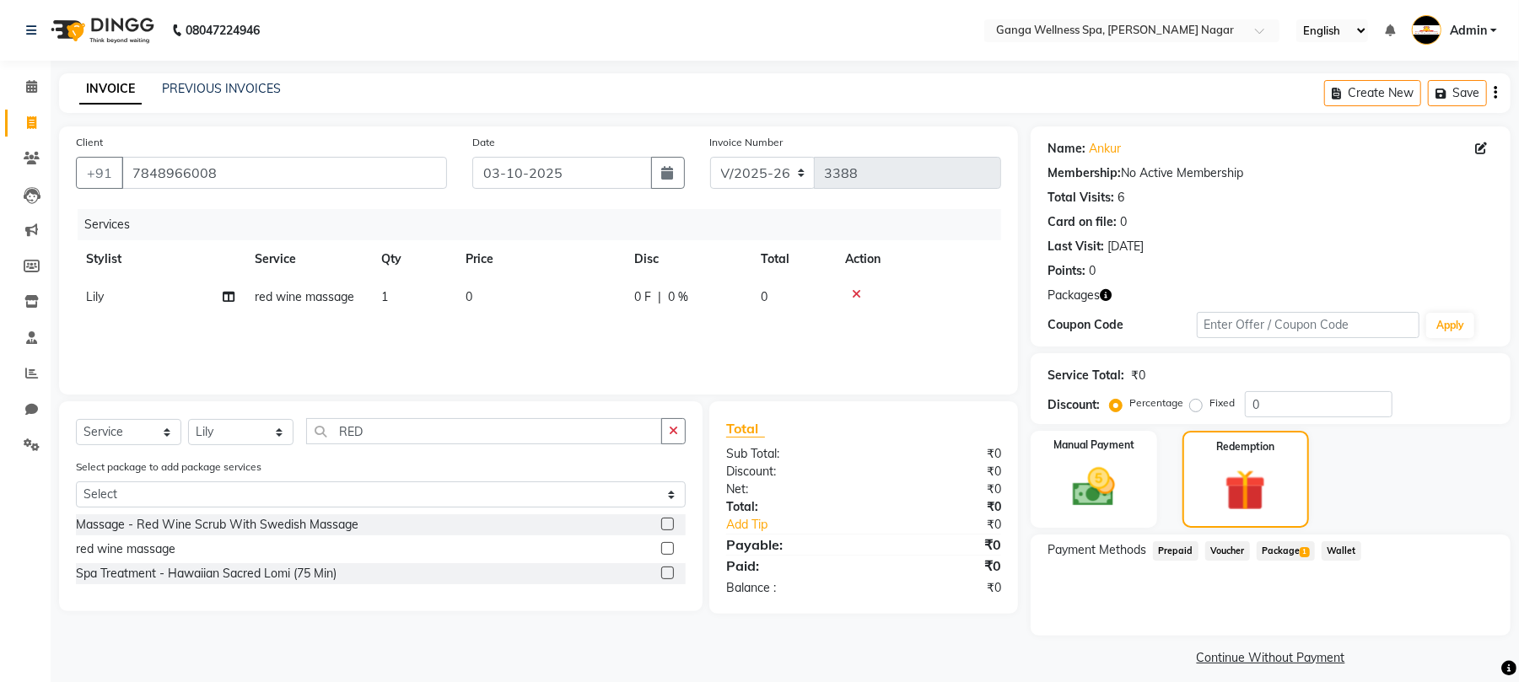
click at [1287, 554] on span "Package 1" at bounding box center [1286, 551] width 58 height 19
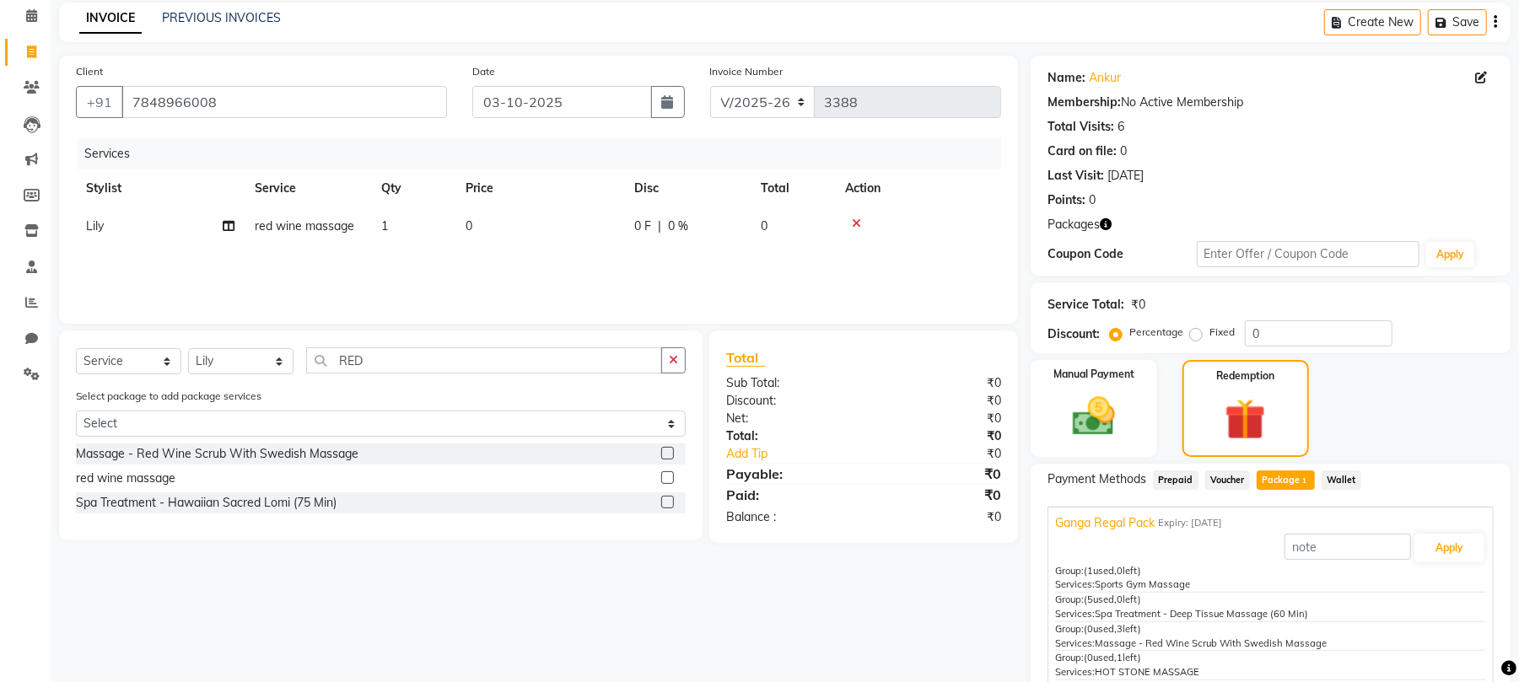
scroll to position [149, 0]
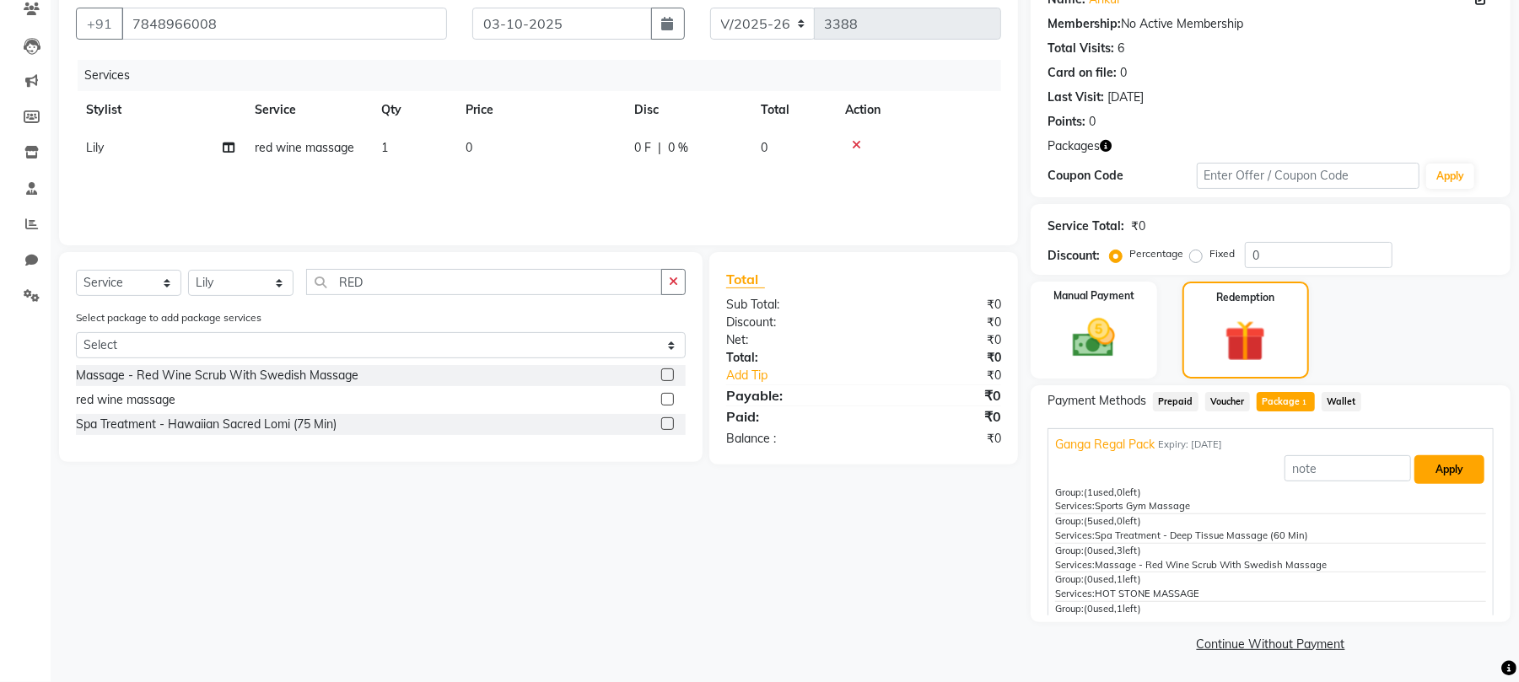
click at [1428, 469] on button "Apply" at bounding box center [1450, 470] width 70 height 29
type input "Ganga Regal Pack"
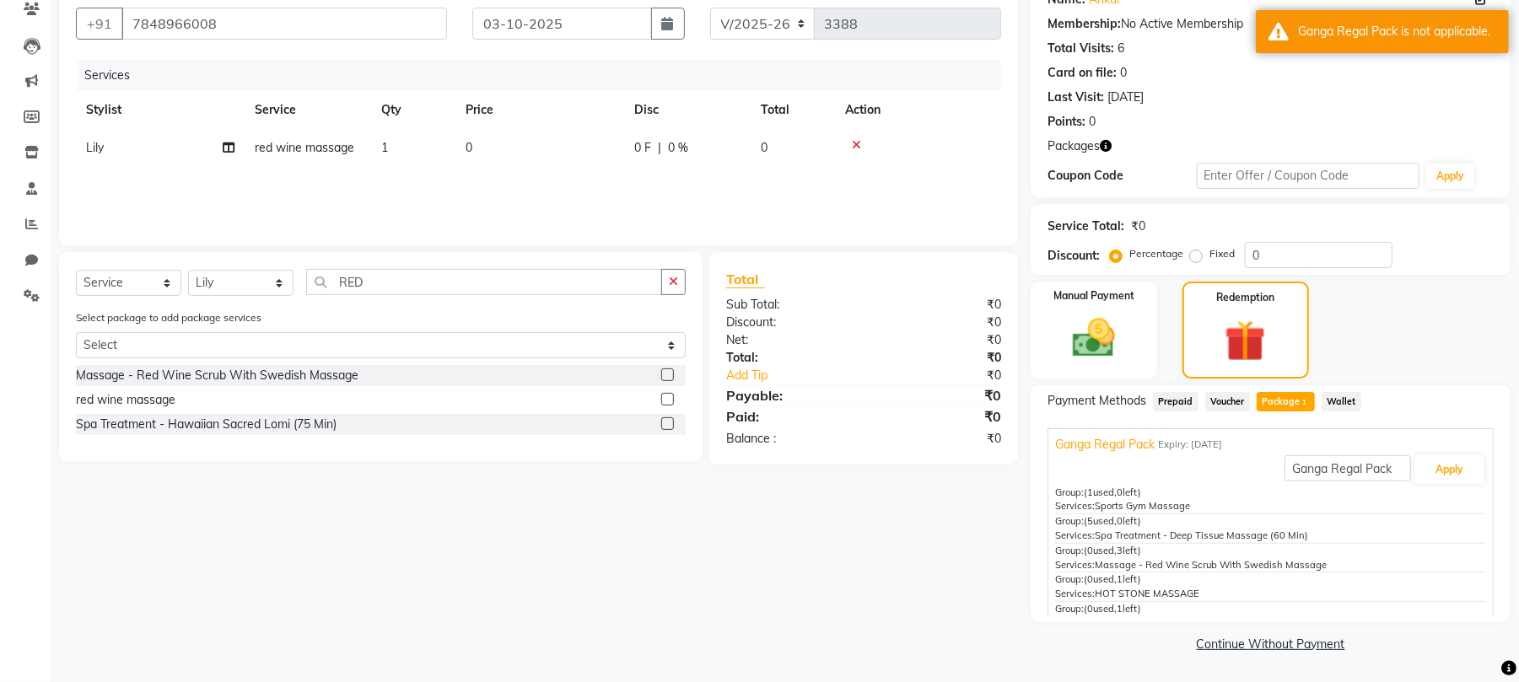
click at [855, 140] on icon at bounding box center [856, 145] width 9 height 12
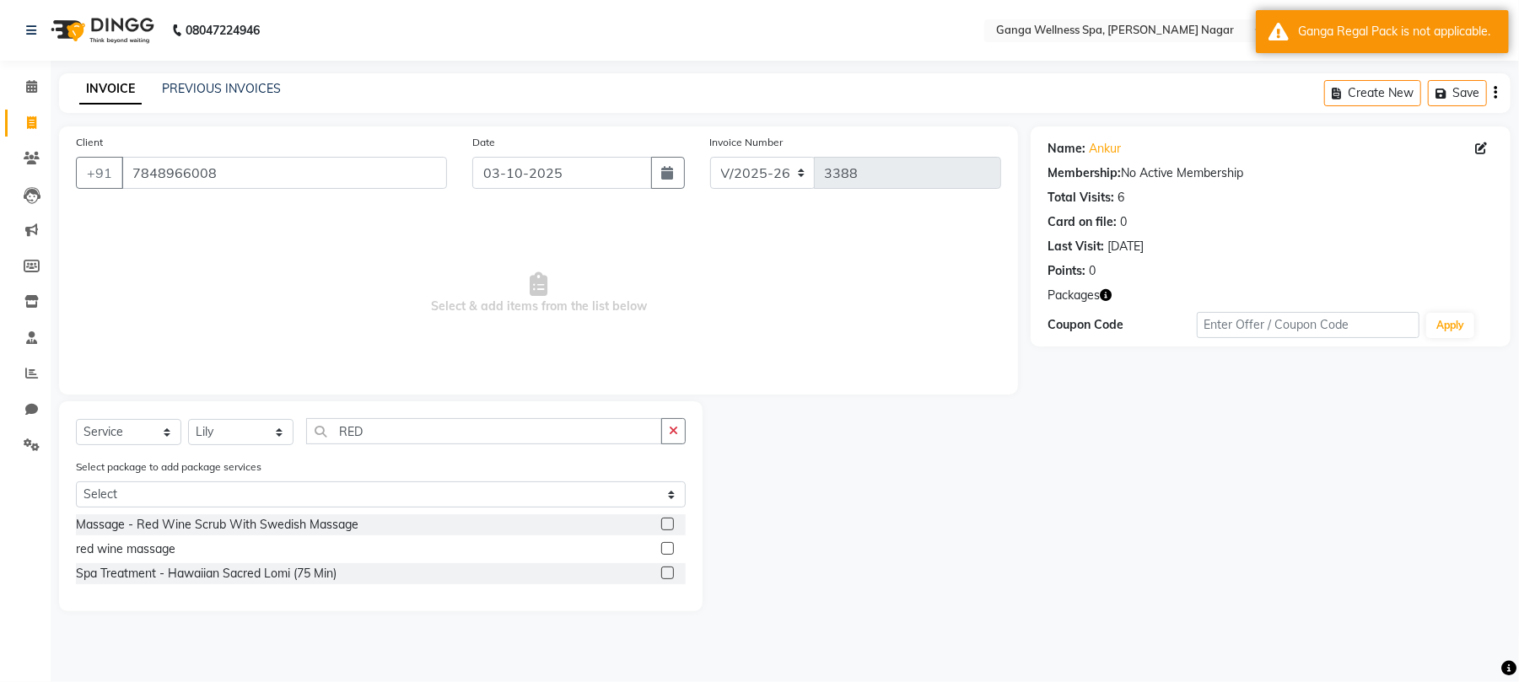
scroll to position [0, 0]
click at [672, 526] on label at bounding box center [675, 524] width 13 height 13
click at [672, 526] on input "checkbox" at bounding box center [674, 525] width 11 height 11
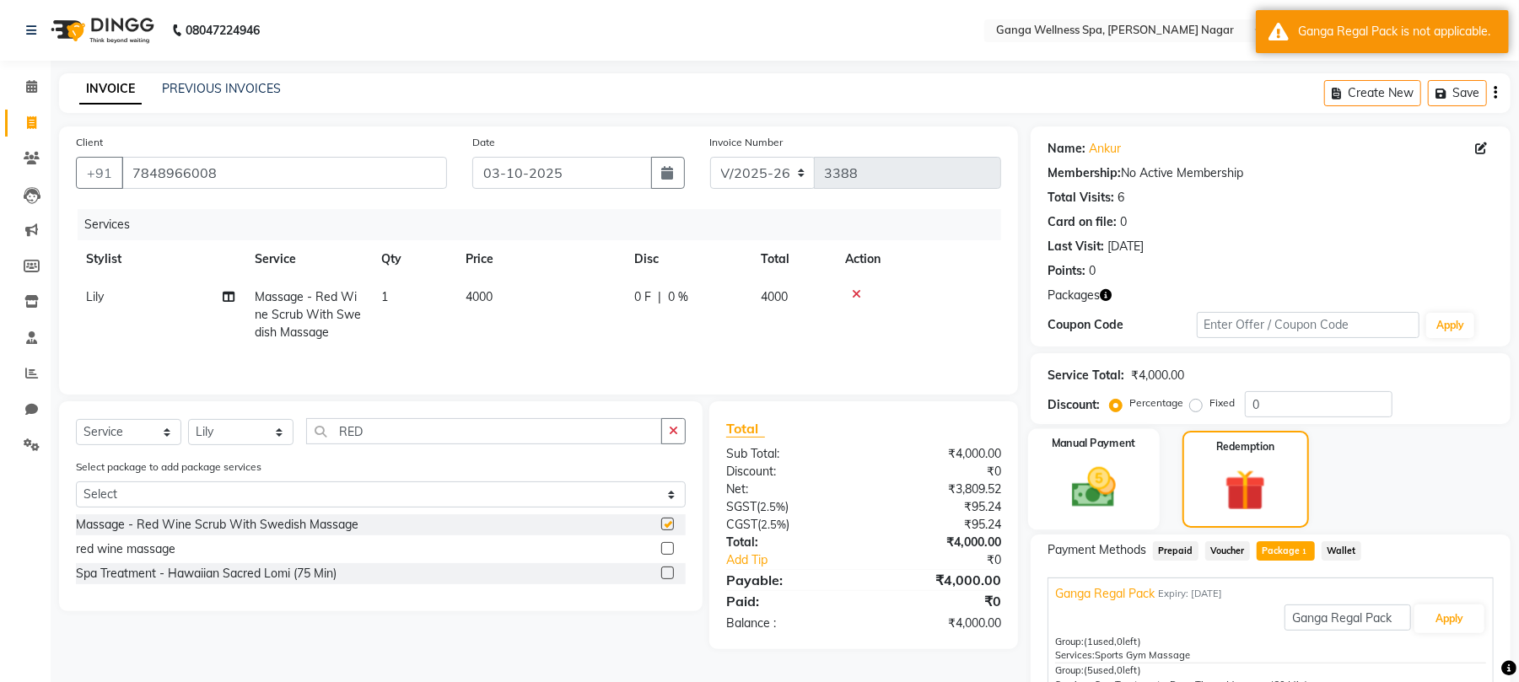
checkbox input "false"
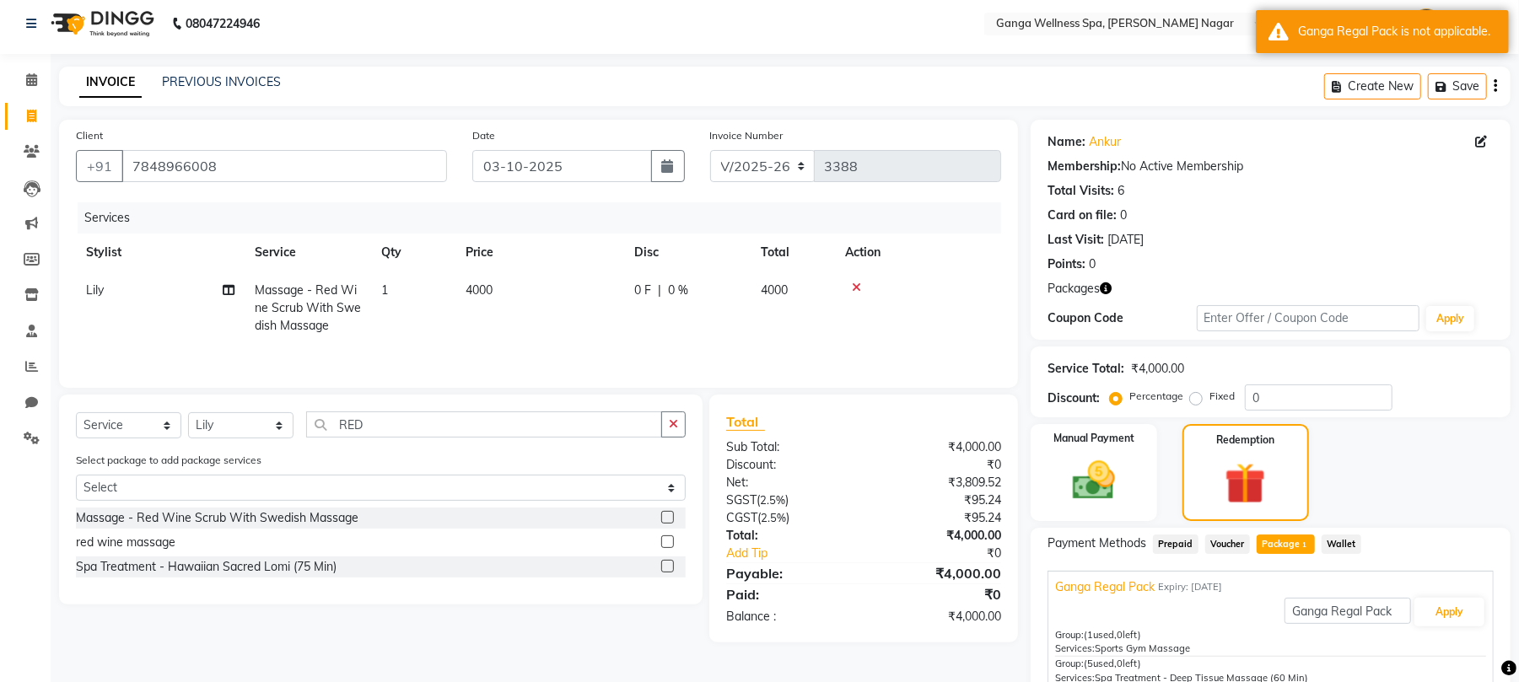
scroll to position [149, 0]
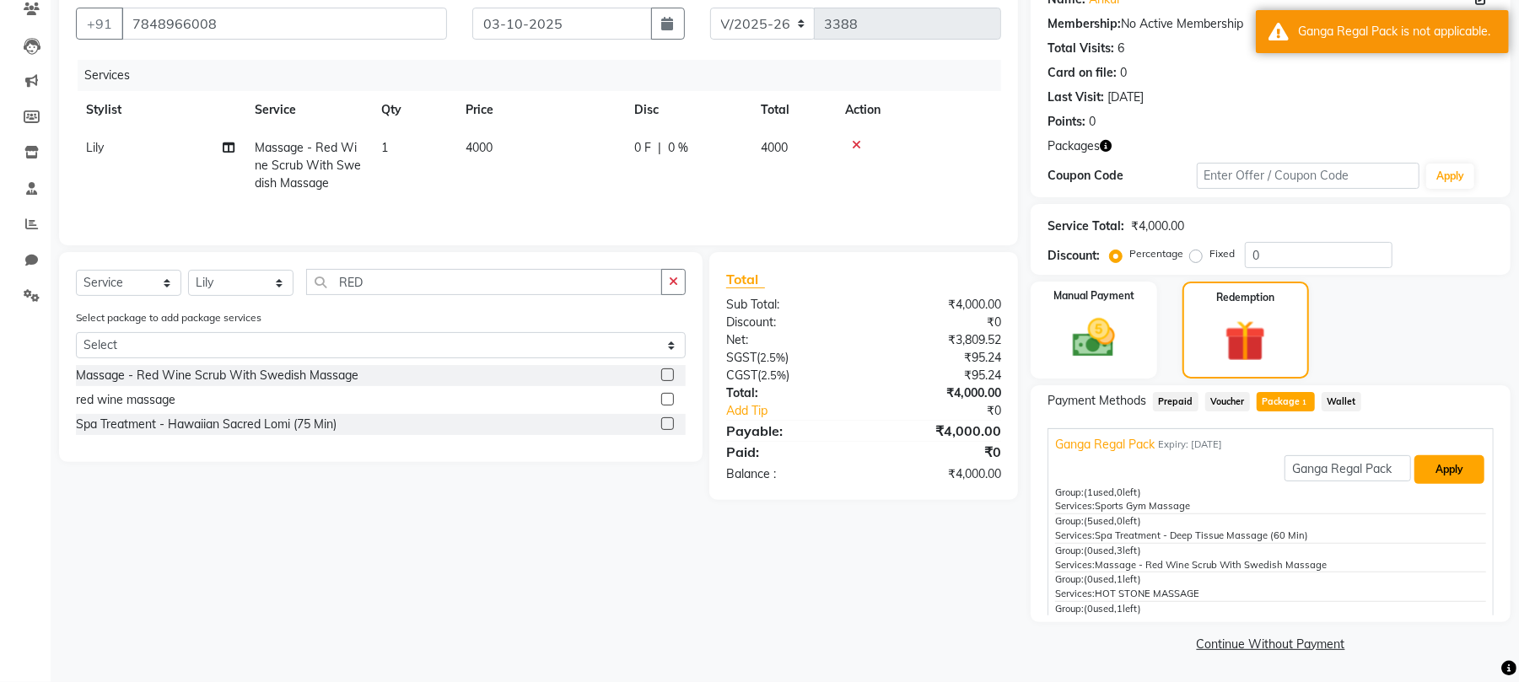
click at [1422, 473] on button "Apply" at bounding box center [1450, 470] width 70 height 29
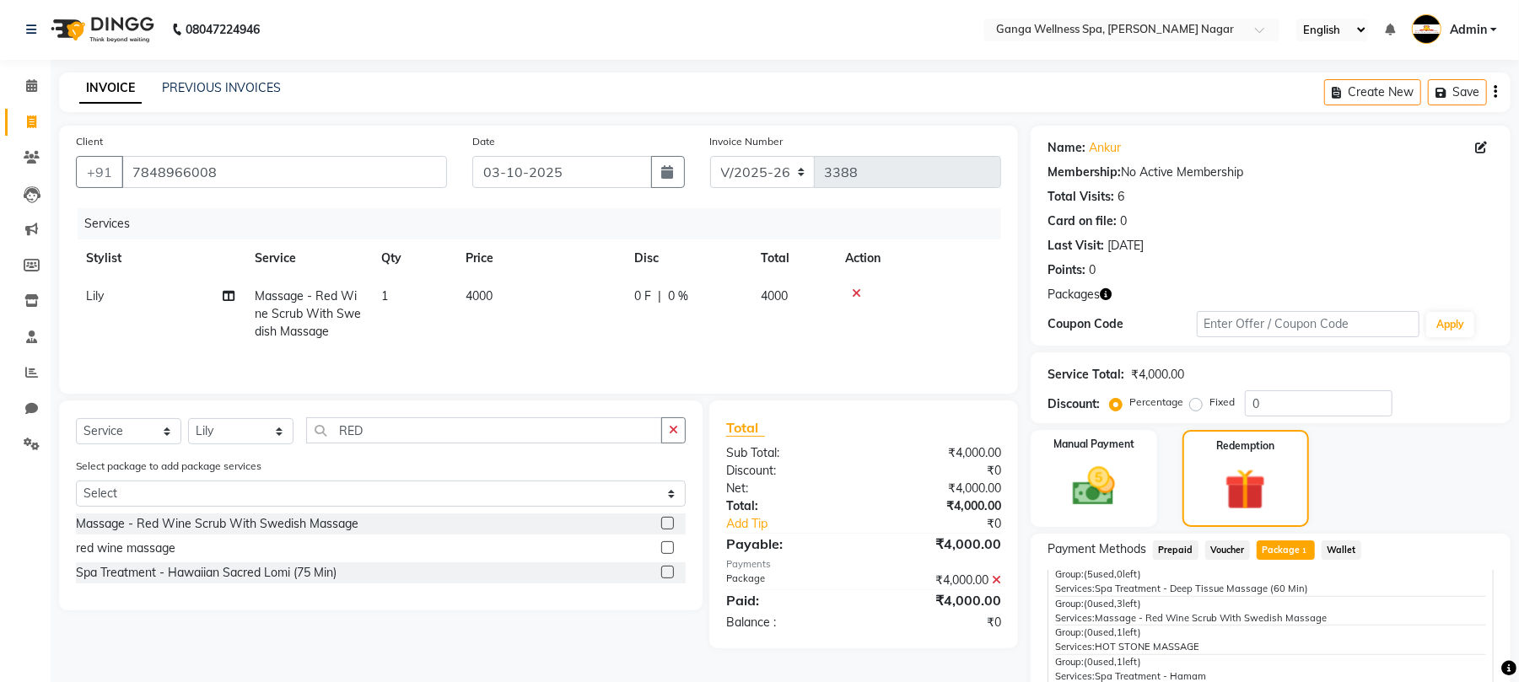
scroll to position [0, 0]
click at [386, 291] on span "1" at bounding box center [384, 296] width 7 height 15
select select "12281"
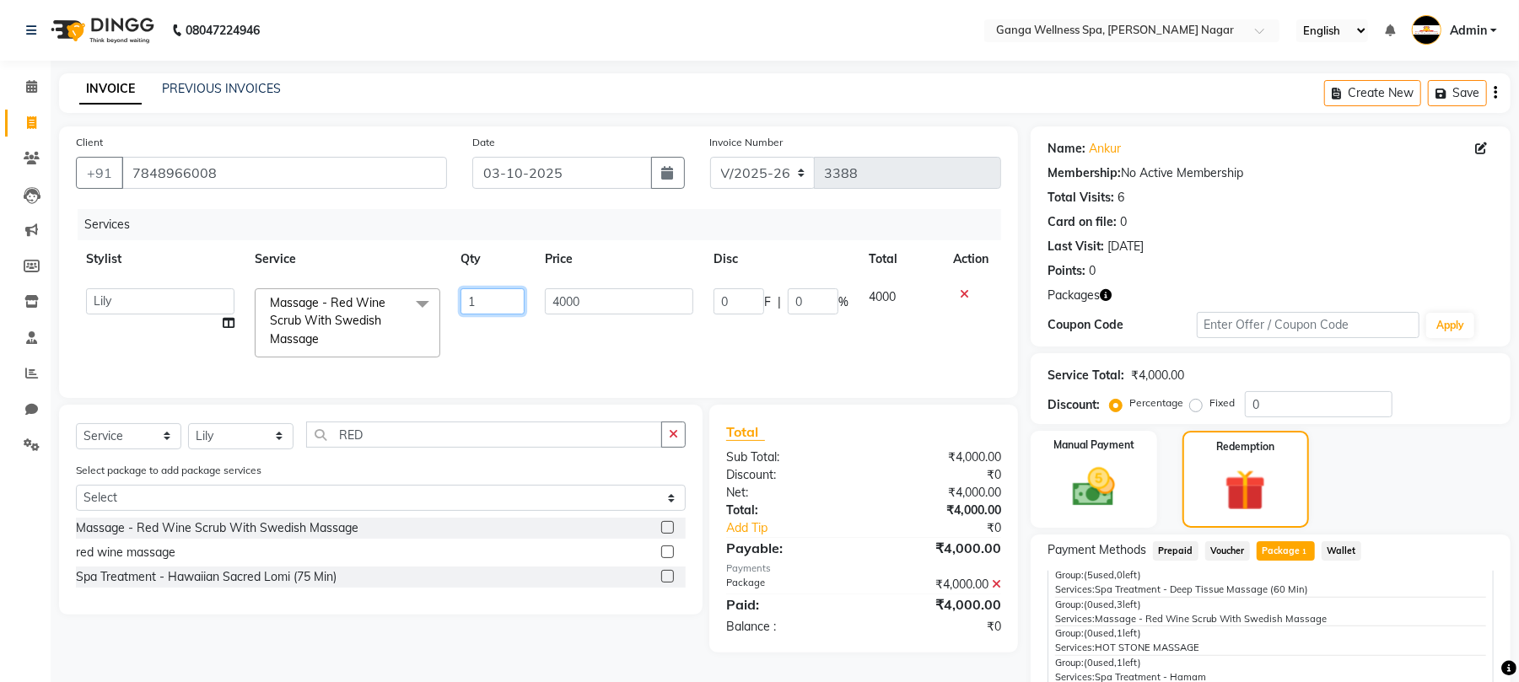
click at [503, 299] on input "1" at bounding box center [493, 302] width 64 height 26
type input "2"
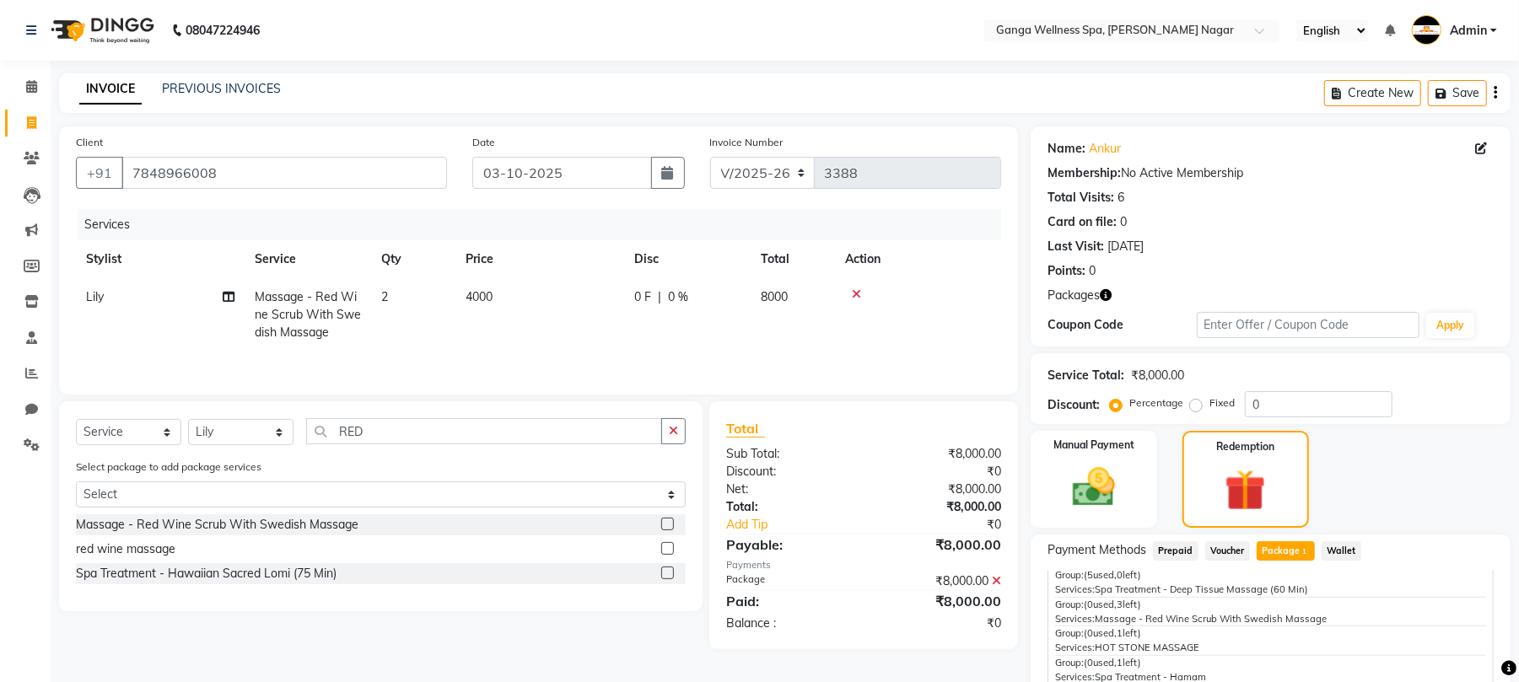
click at [601, 337] on td "4000" at bounding box center [540, 314] width 169 height 73
select select "12281"
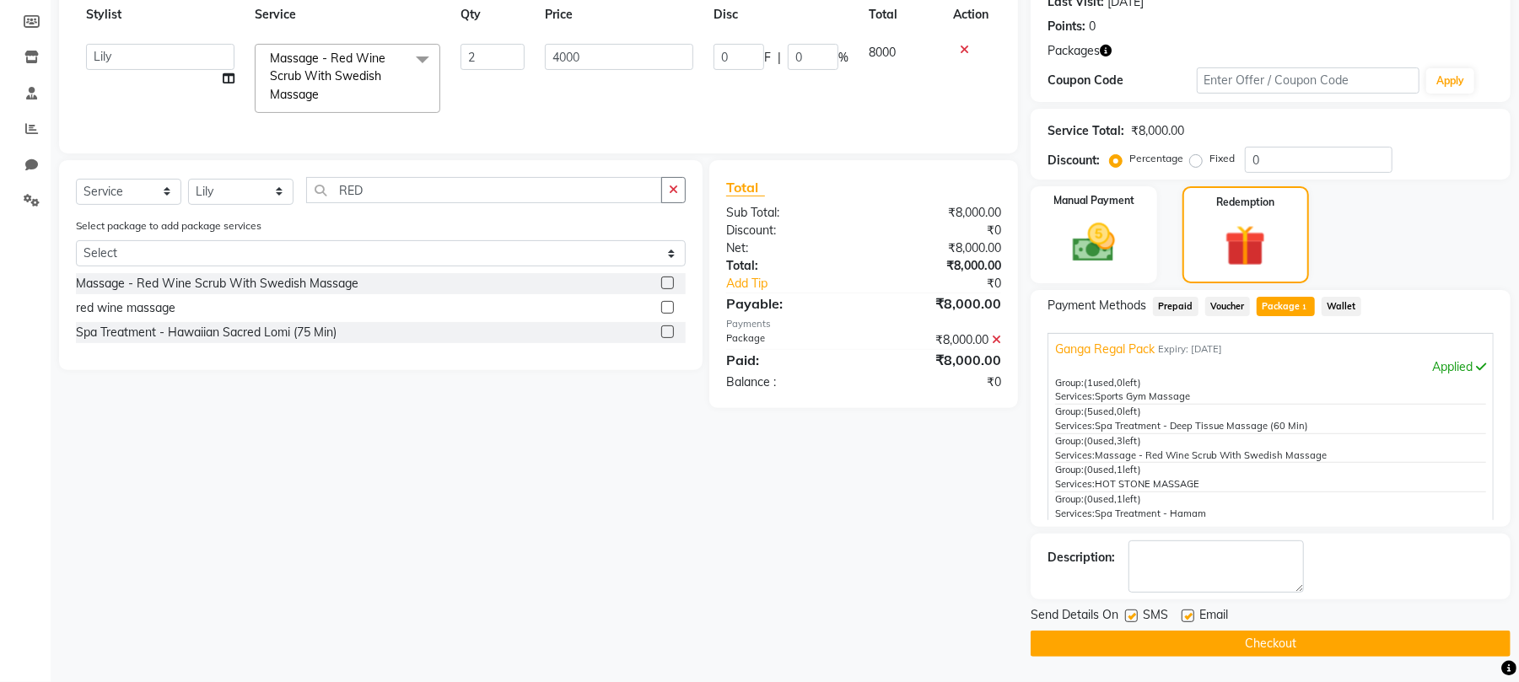
click at [1429, 373] on div "Applied" at bounding box center [1270, 368] width 431 height 18
click at [699, 99] on td "4000" at bounding box center [619, 78] width 169 height 89
click at [1279, 308] on span "Package 1" at bounding box center [1286, 306] width 58 height 19
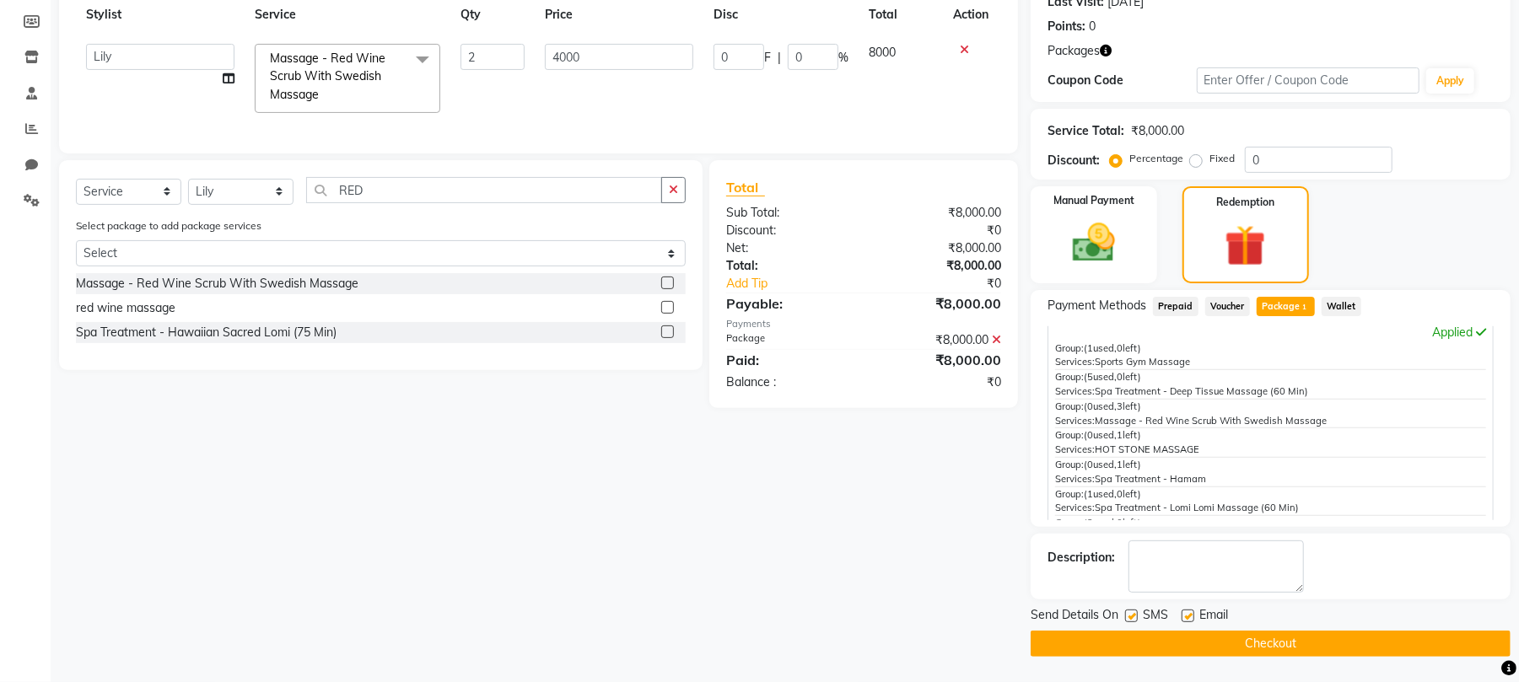
scroll to position [83, 0]
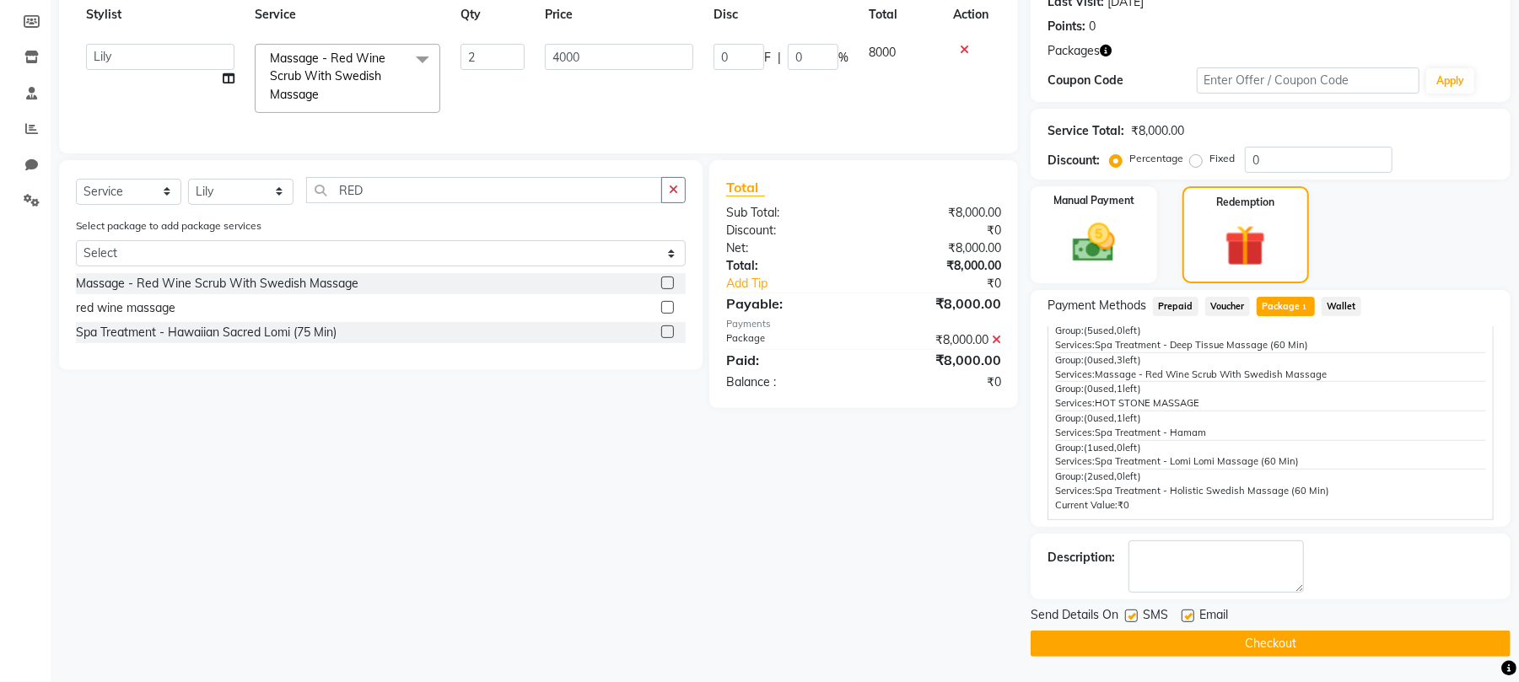
click at [1264, 643] on button "Checkout" at bounding box center [1271, 644] width 480 height 26
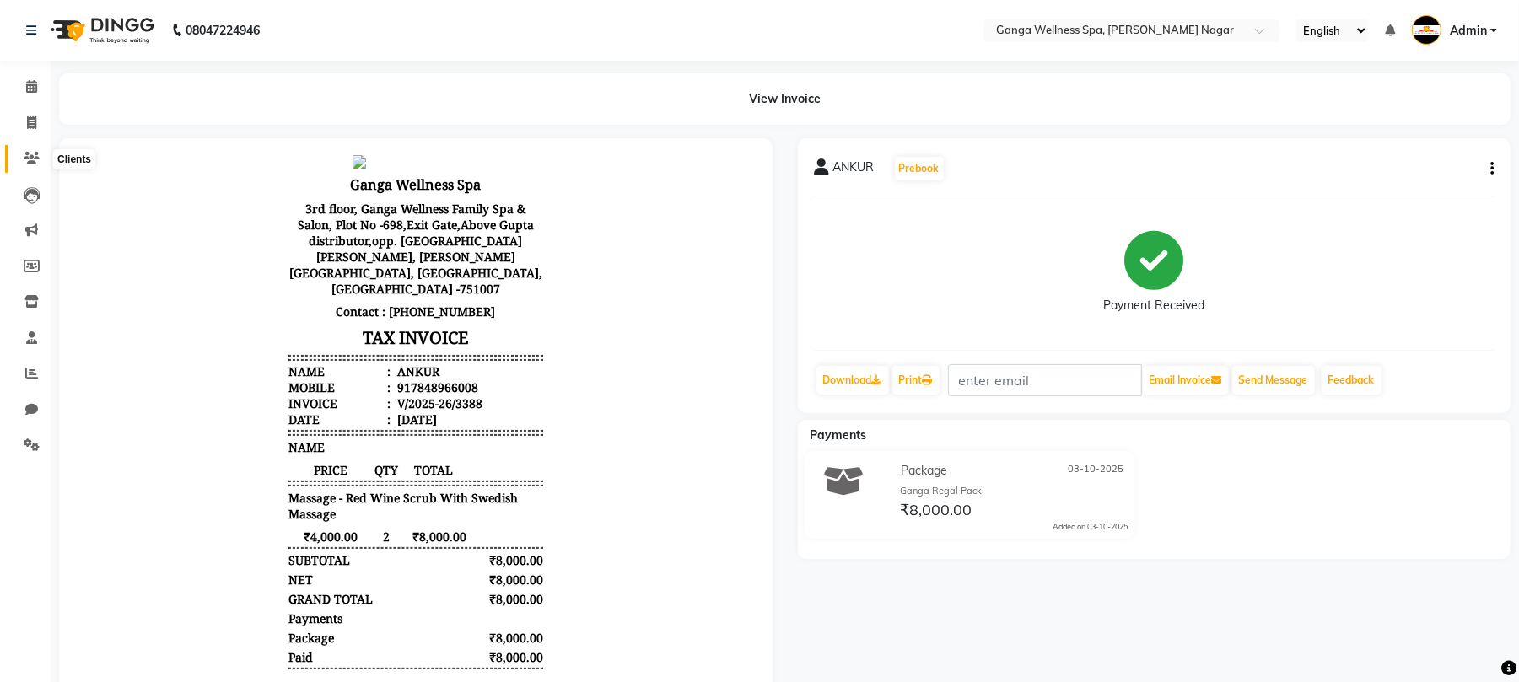
click at [24, 159] on icon at bounding box center [32, 158] width 16 height 13
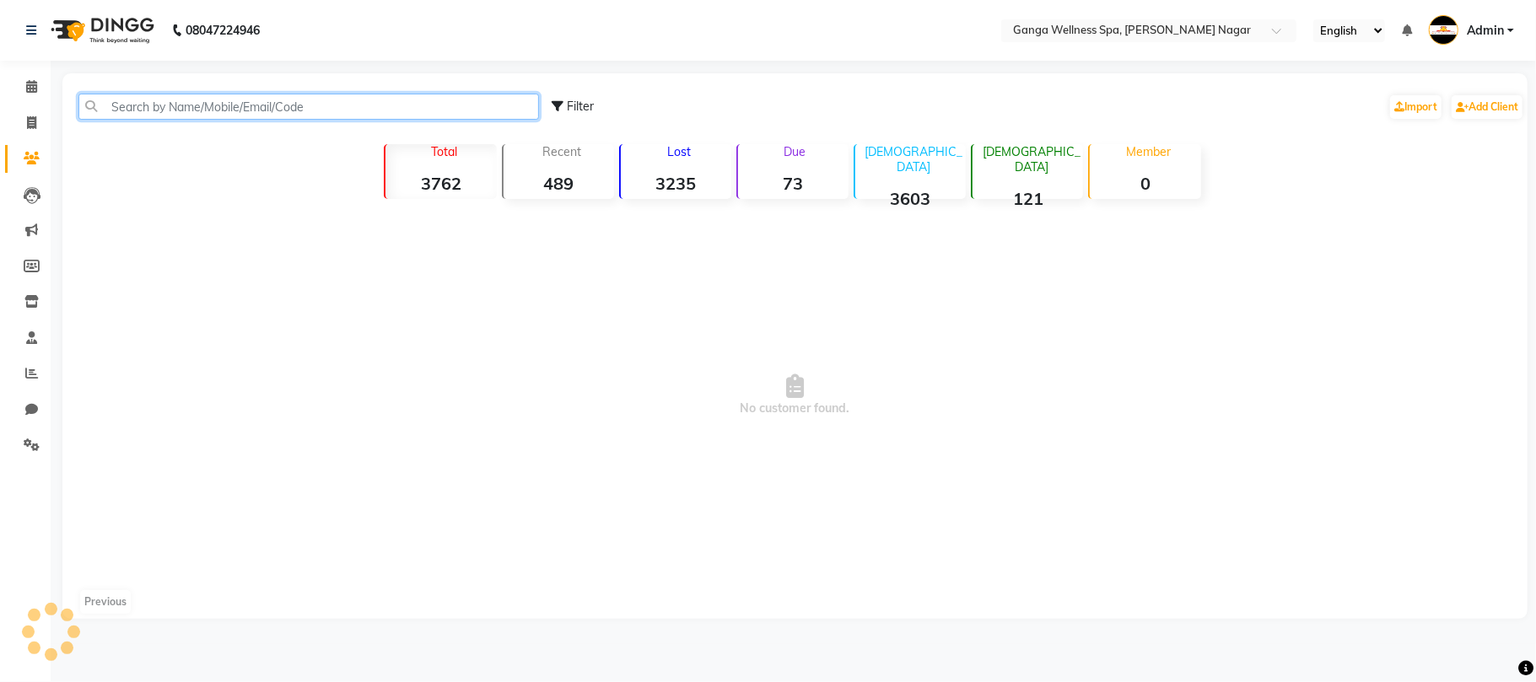
click at [166, 103] on input "text" at bounding box center [308, 107] width 461 height 26
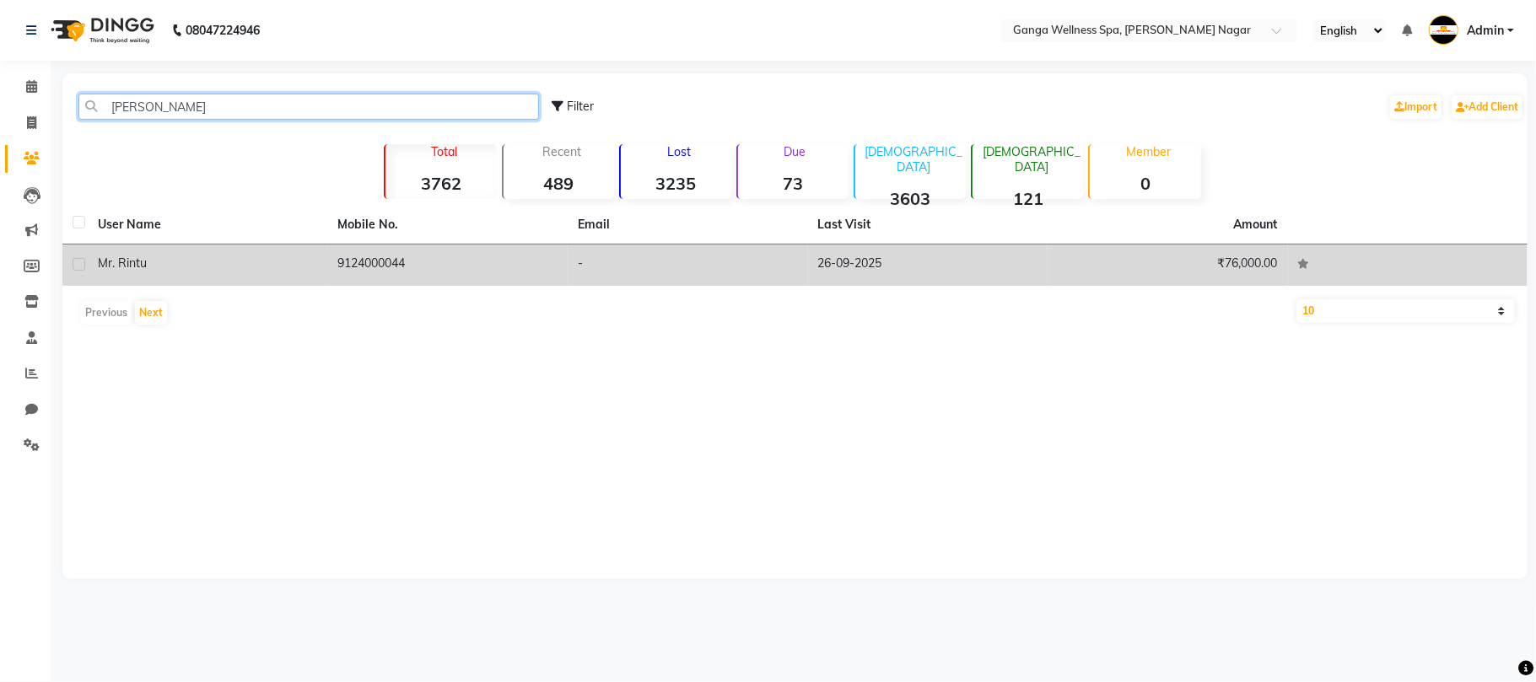
type input "[PERSON_NAME]"
click at [399, 258] on td "9124000044" at bounding box center [448, 265] width 240 height 41
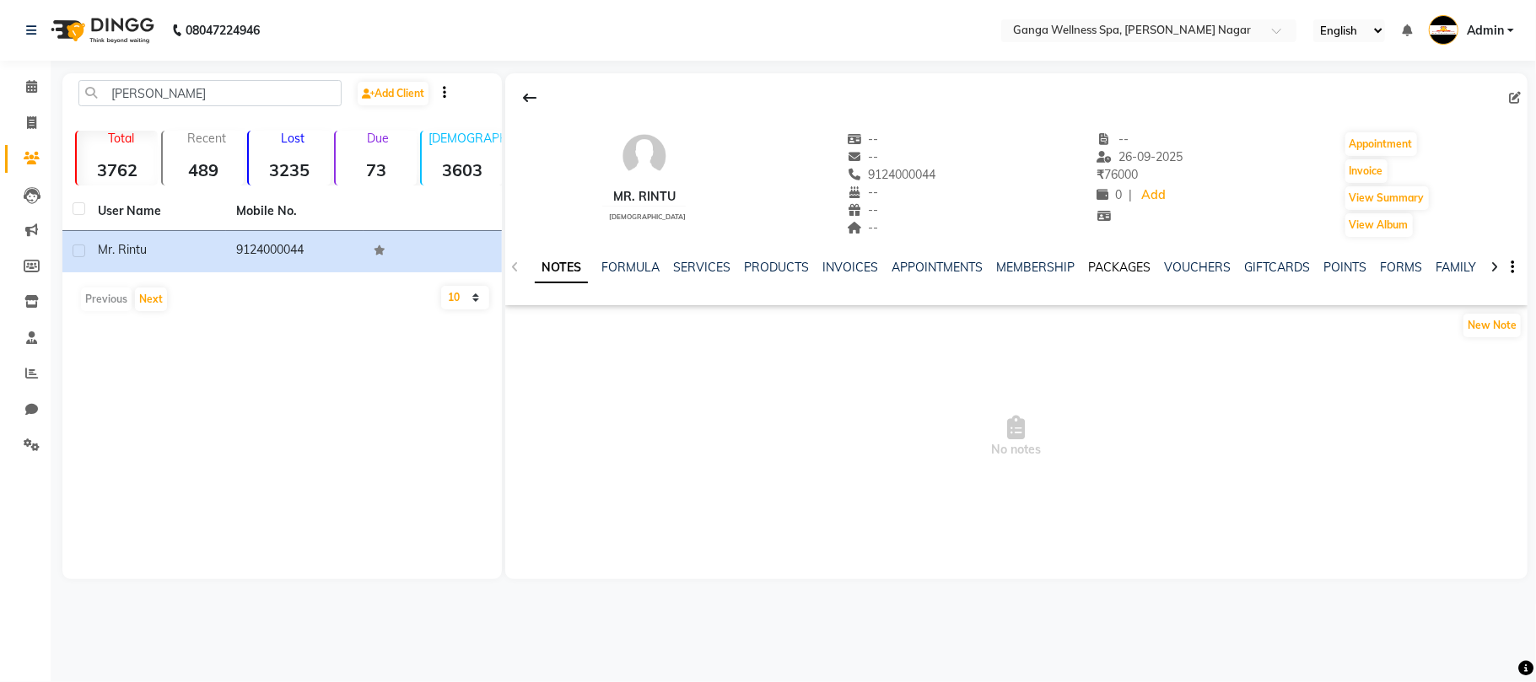
click at [1110, 267] on link "PACKAGES" at bounding box center [1119, 267] width 62 height 15
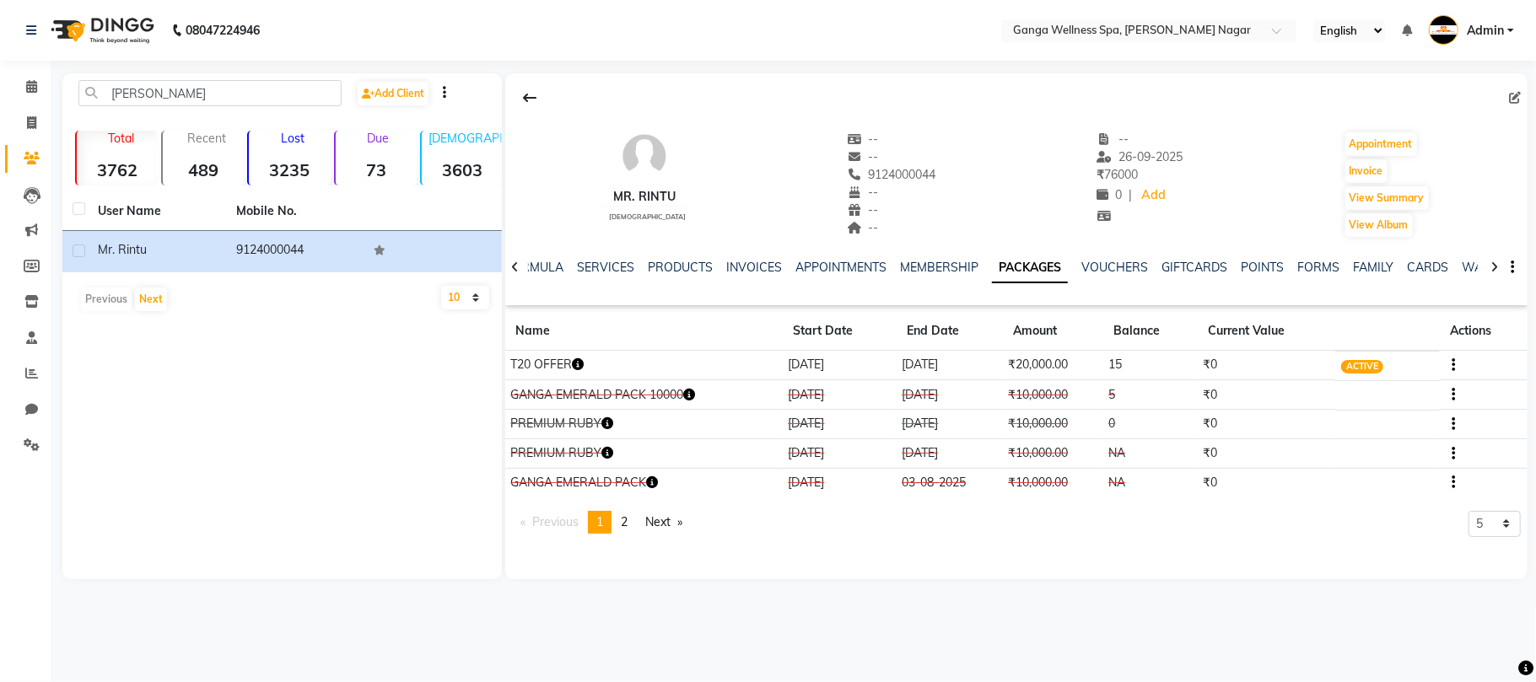
click at [584, 365] on icon "button" at bounding box center [578, 365] width 12 height 12
click at [1377, 170] on button "Invoice" at bounding box center [1367, 171] width 42 height 24
select select "service"
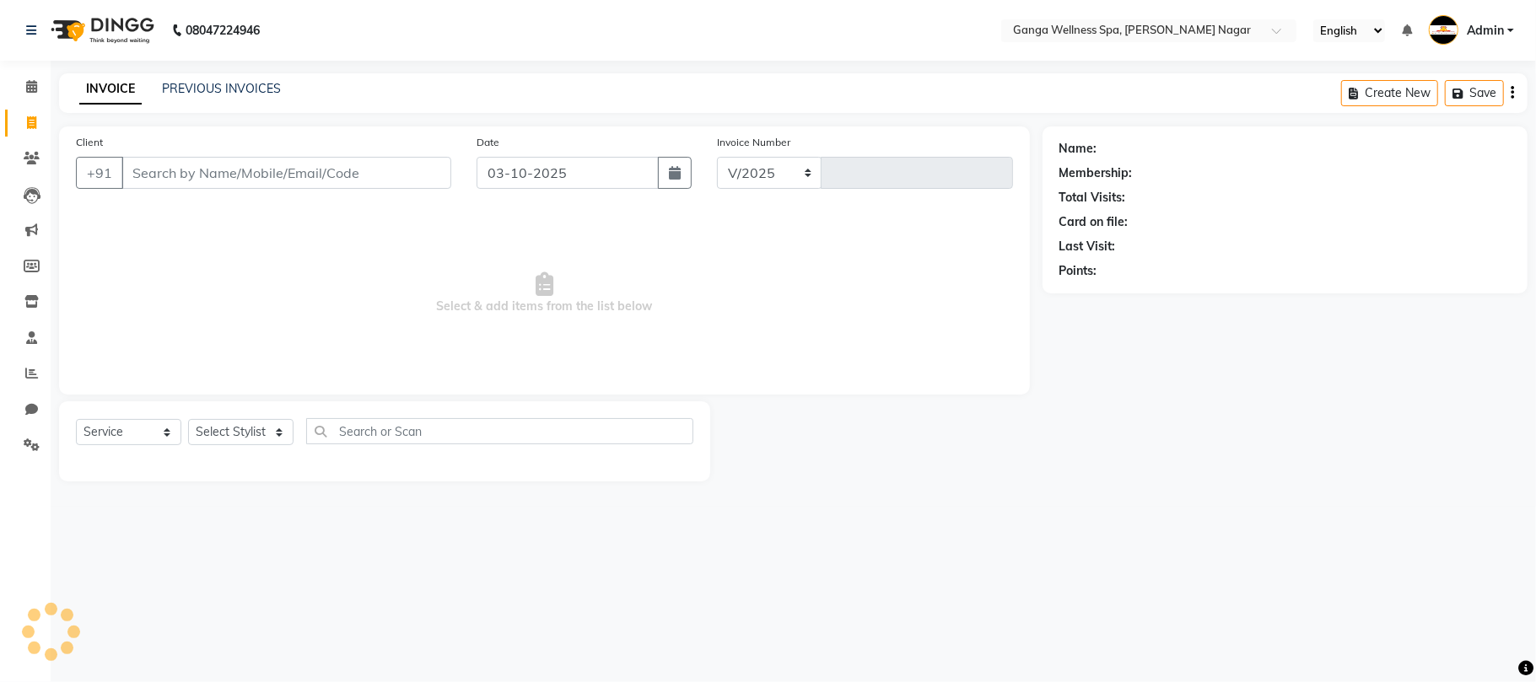
select select "762"
type input "3389"
click at [270, 422] on select "Select Stylist" at bounding box center [240, 432] width 105 height 26
type input "9124000044"
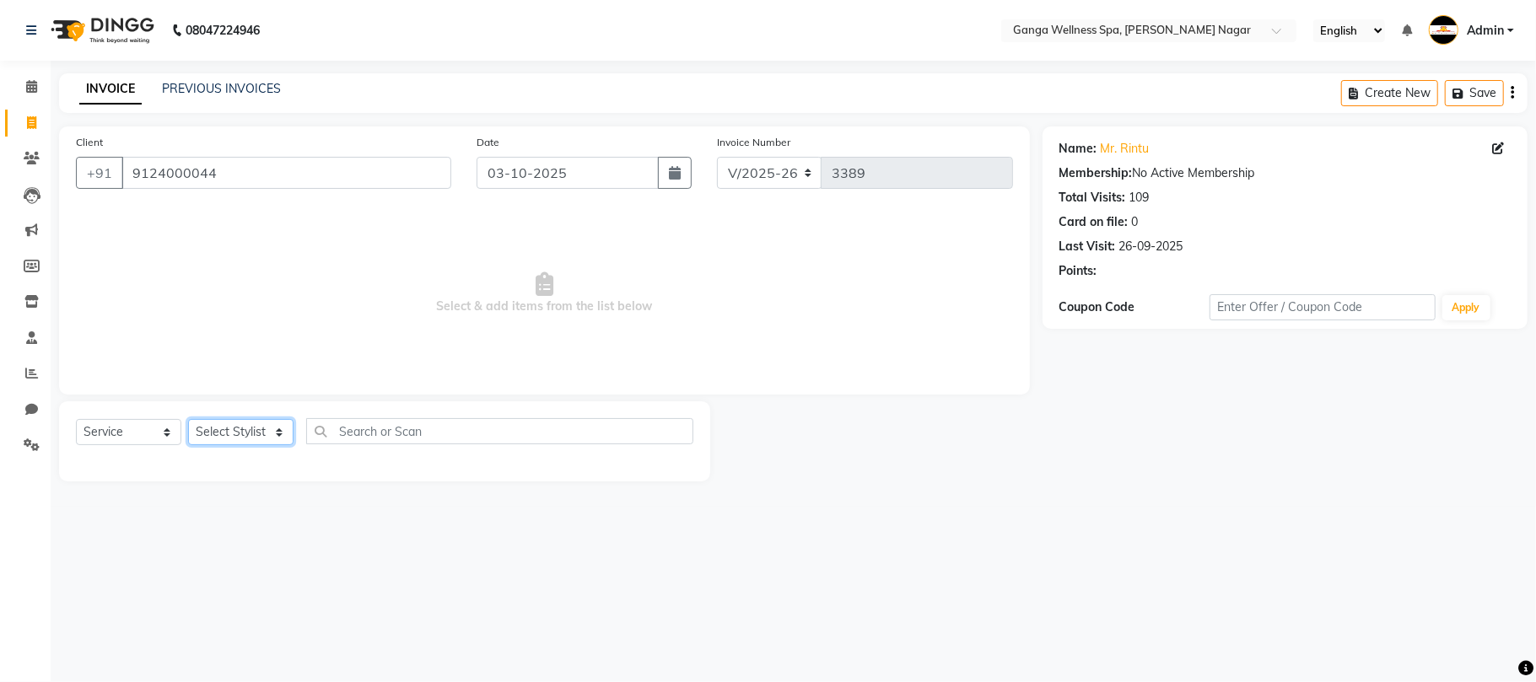
select select "40101"
click at [188, 419] on select "Select Stylist Abhi [PERSON_NAME] Alexa AMMY AMMY [PERSON_NAME] anya APPI [PERS…" at bounding box center [240, 432] width 105 height 26
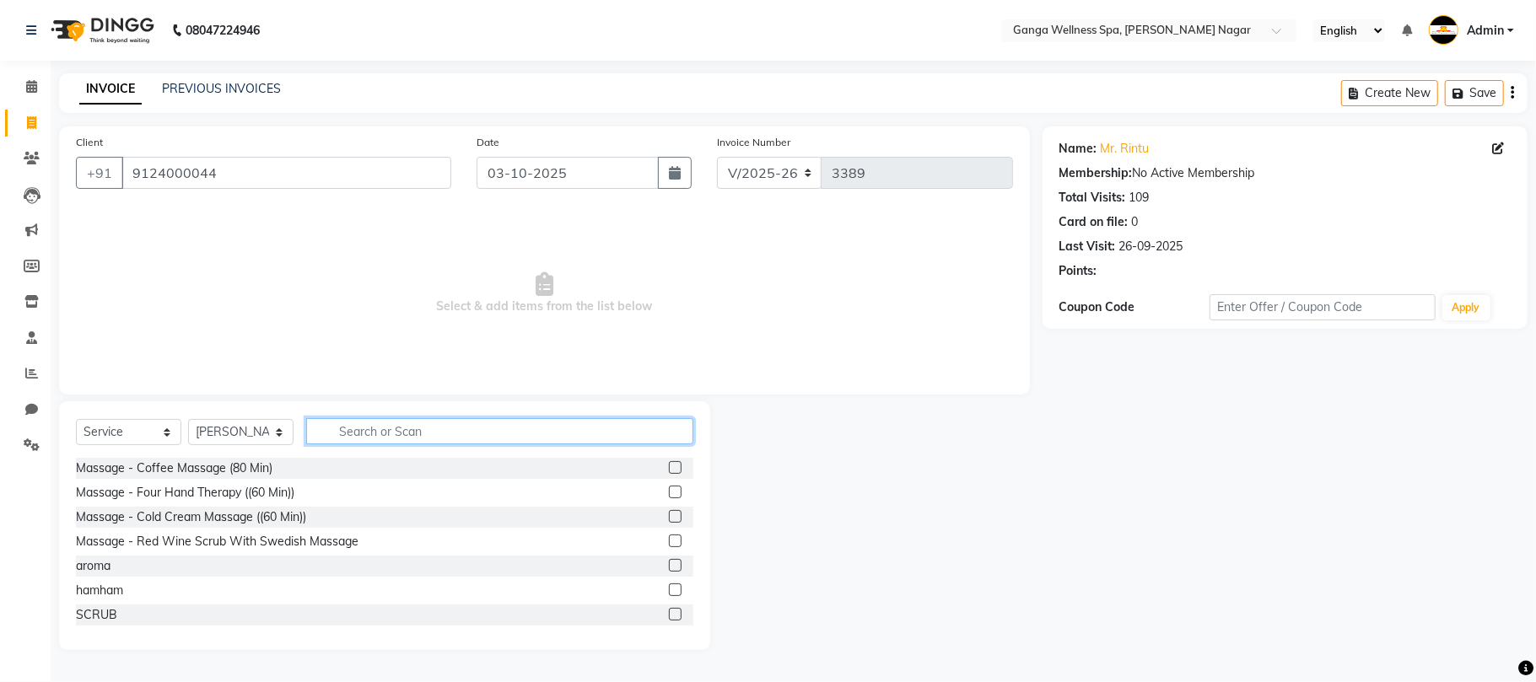
click at [382, 425] on input "text" at bounding box center [499, 431] width 387 height 26
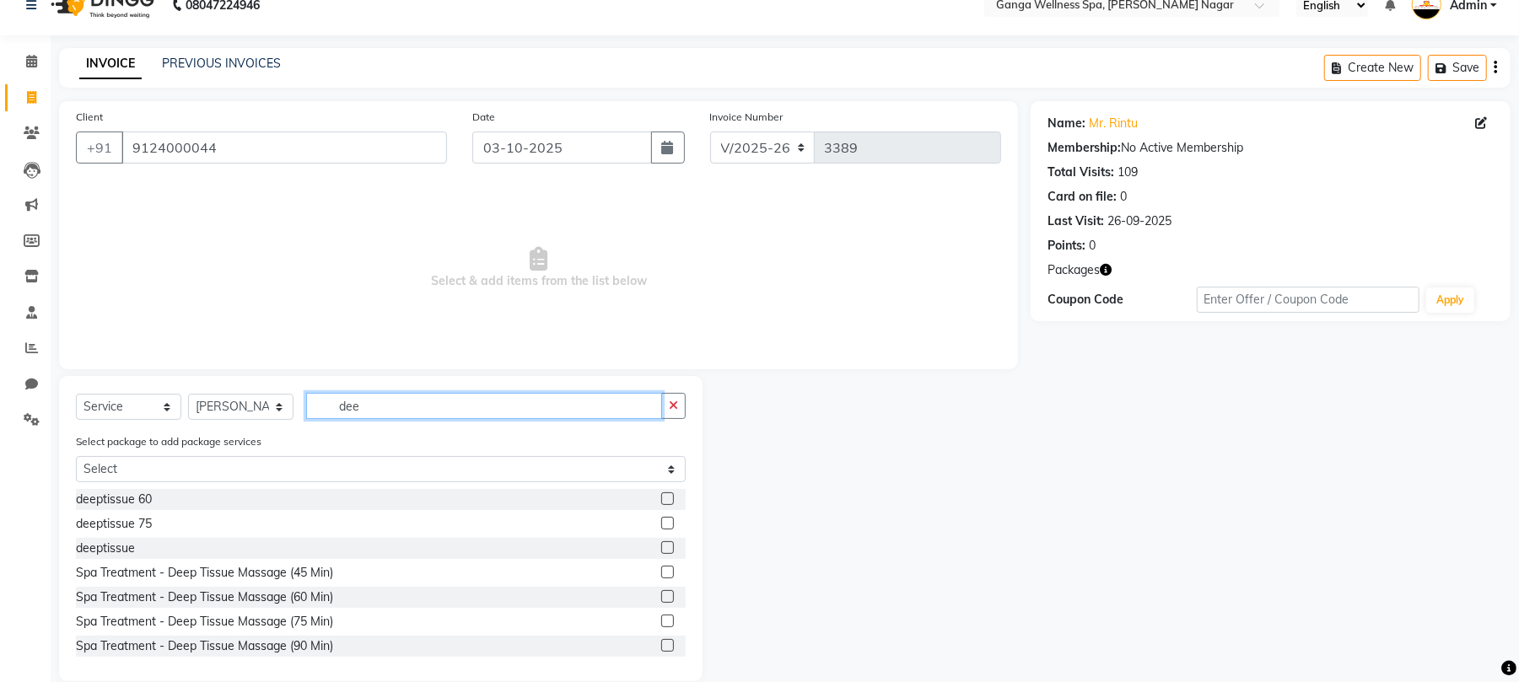
scroll to position [49, 0]
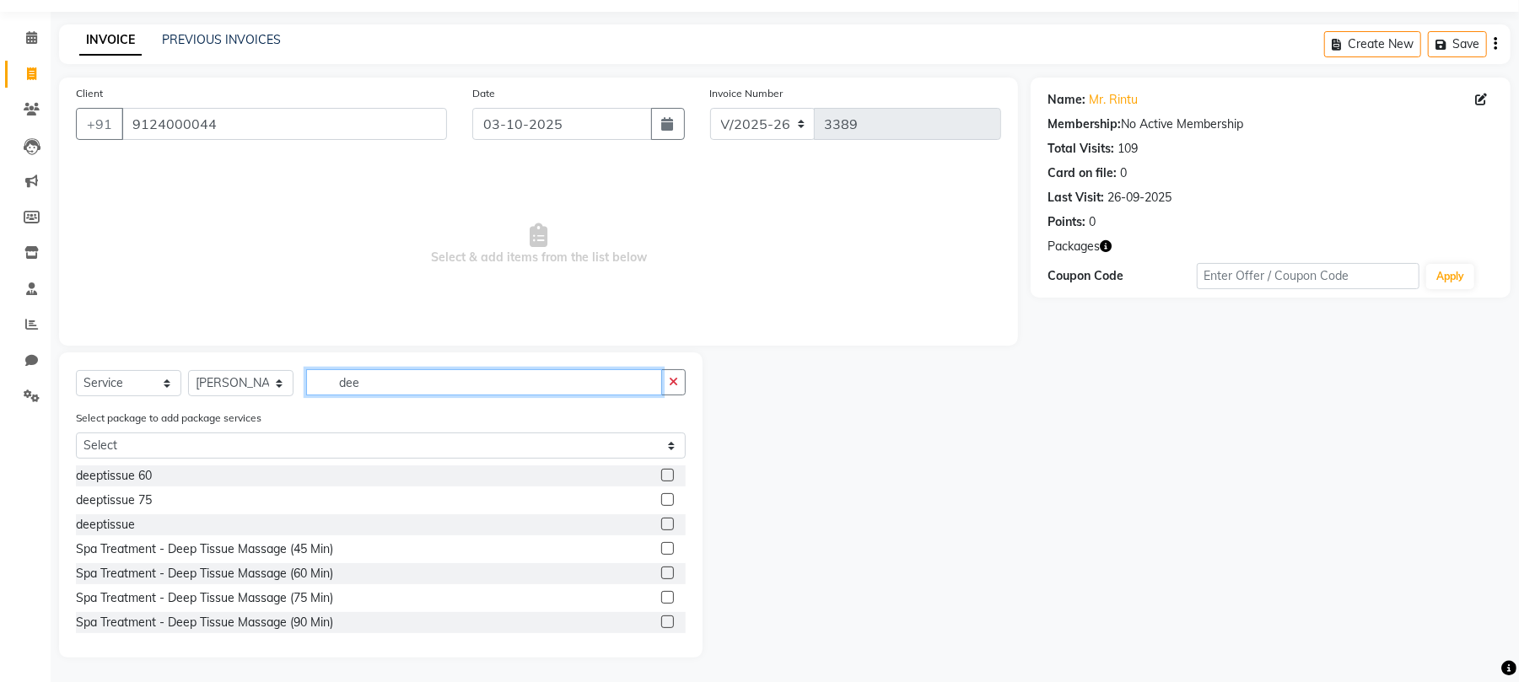
type input "dee"
click at [661, 473] on label at bounding box center [667, 475] width 13 height 13
click at [661, 473] on input "checkbox" at bounding box center [666, 476] width 11 height 11
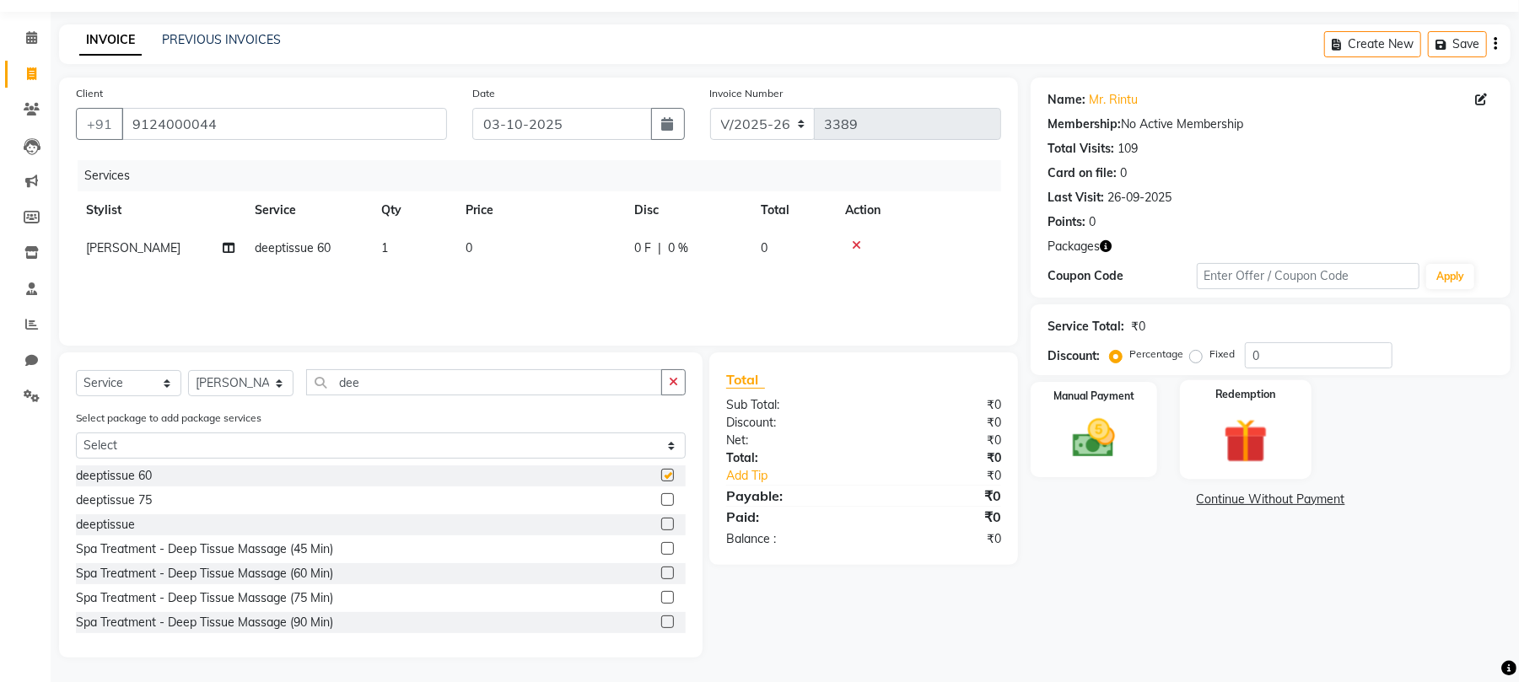
checkbox input "false"
click at [1240, 463] on img at bounding box center [1246, 440] width 73 height 55
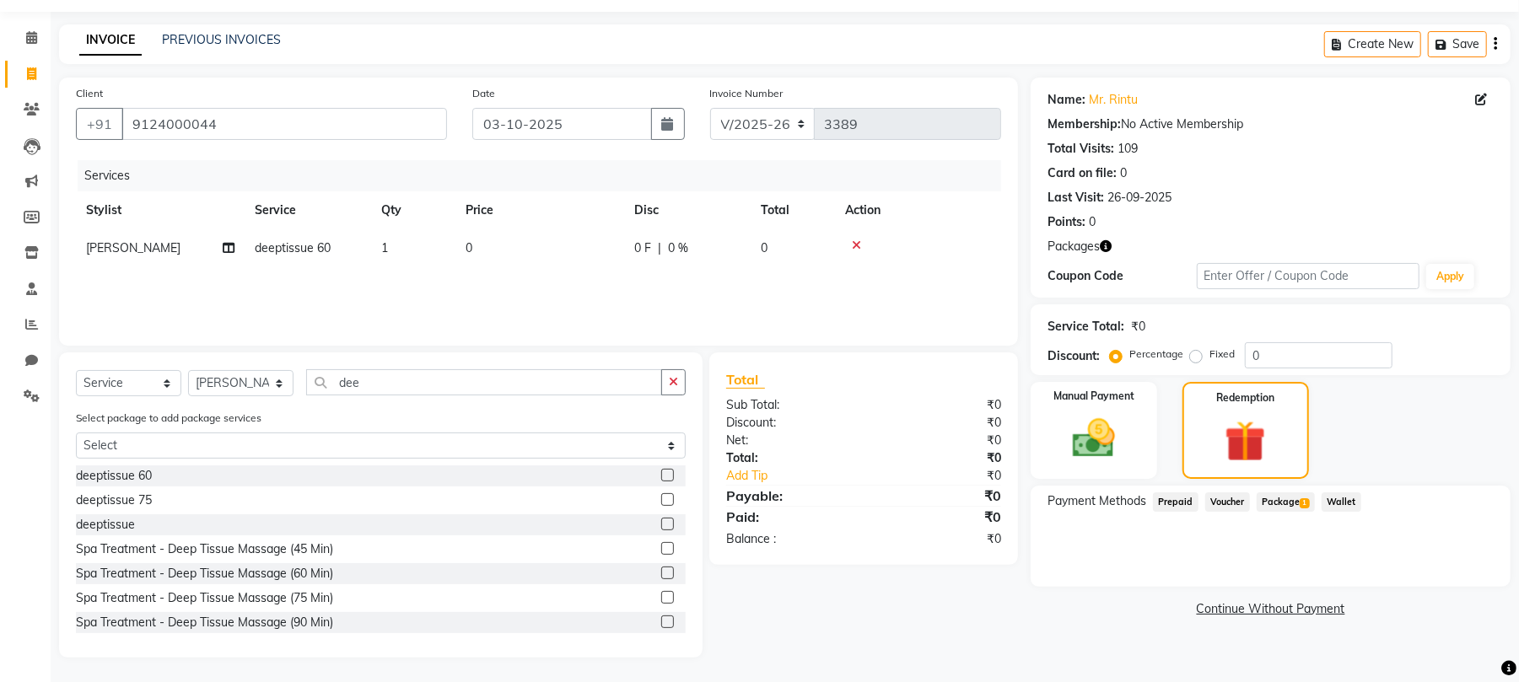
click at [1284, 496] on span "Package 1" at bounding box center [1286, 502] width 58 height 19
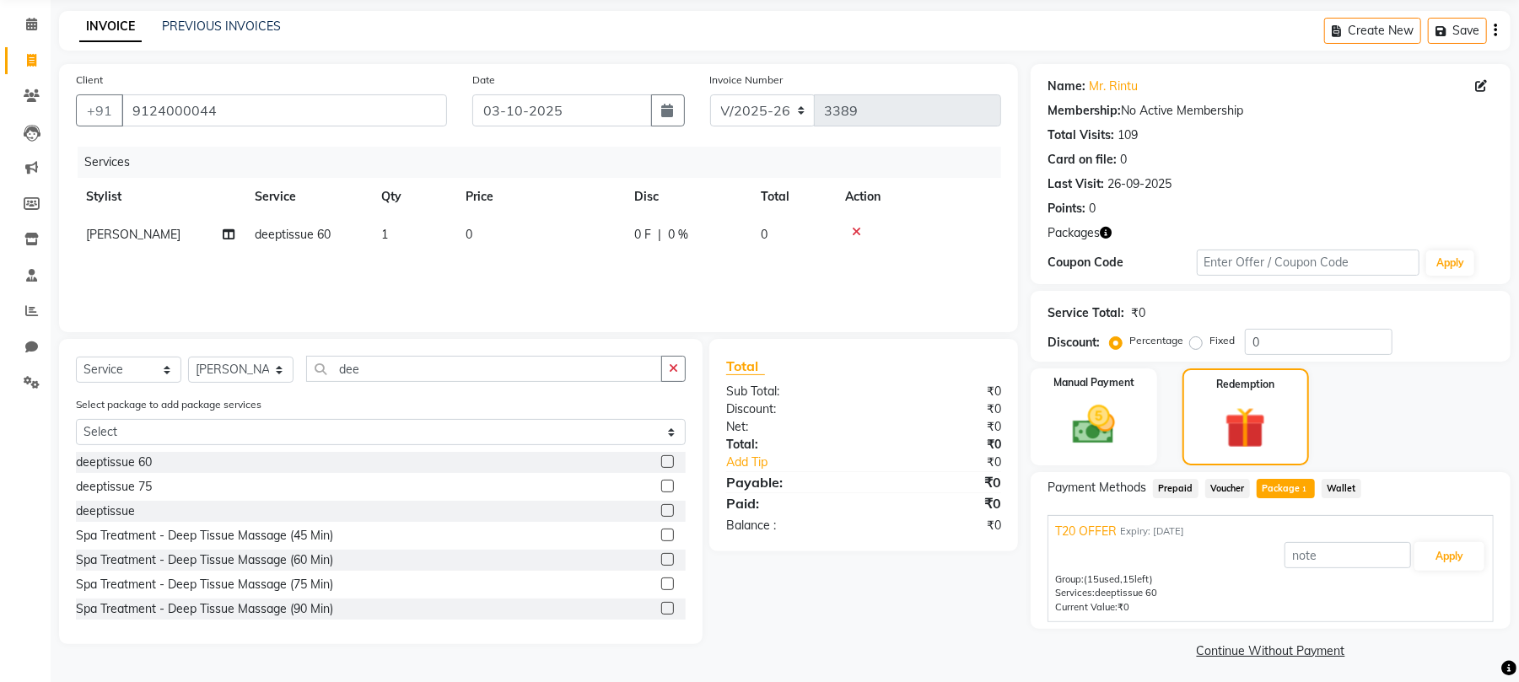
scroll to position [69, 0]
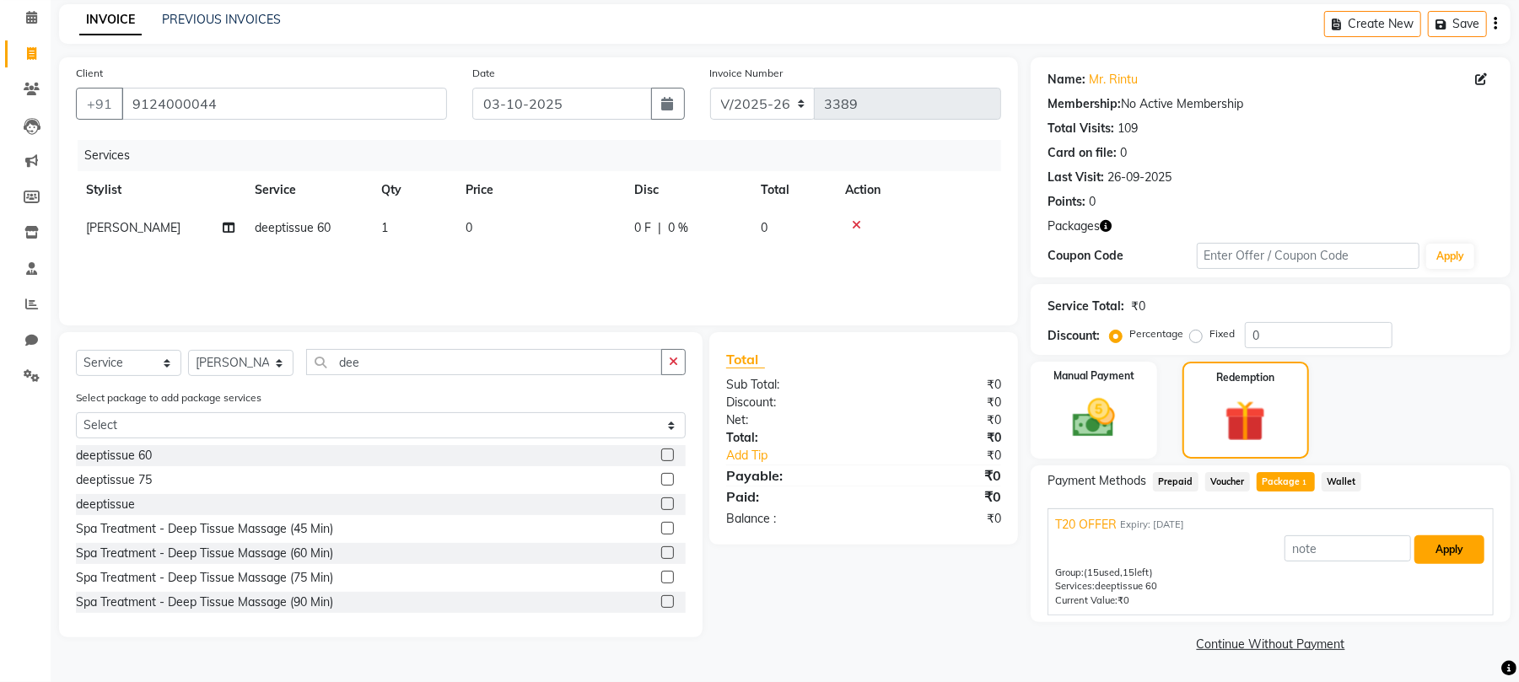
click at [1448, 545] on button "Apply" at bounding box center [1450, 550] width 70 height 29
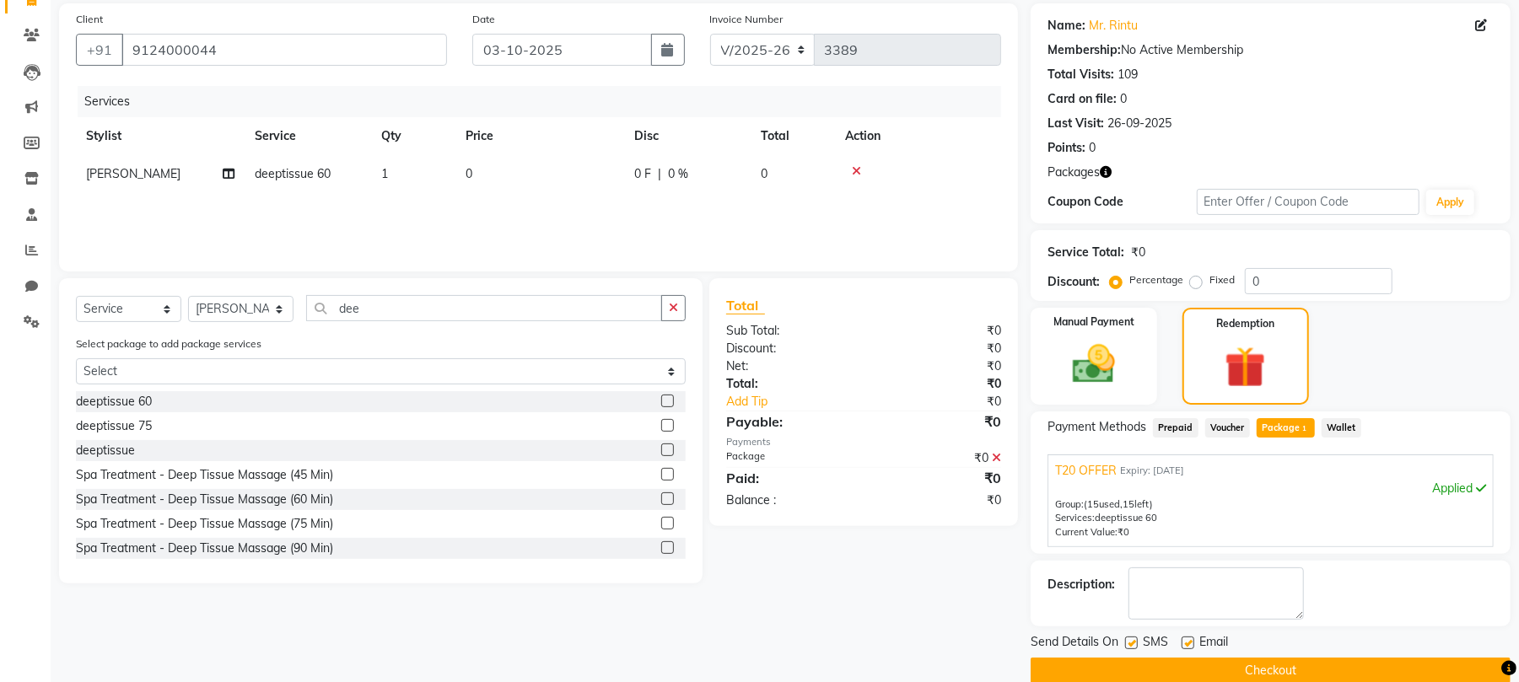
scroll to position [152, 0]
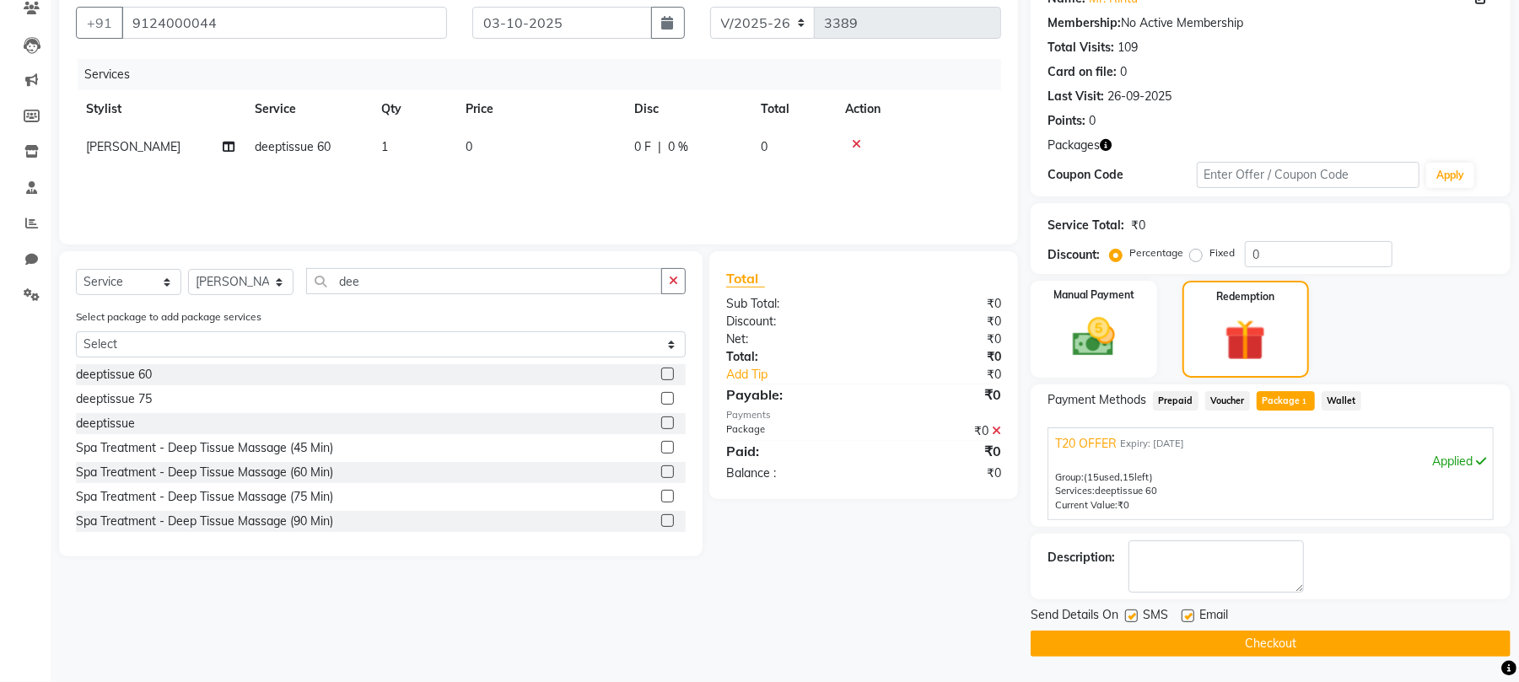
click at [1206, 646] on button "Checkout" at bounding box center [1271, 644] width 480 height 26
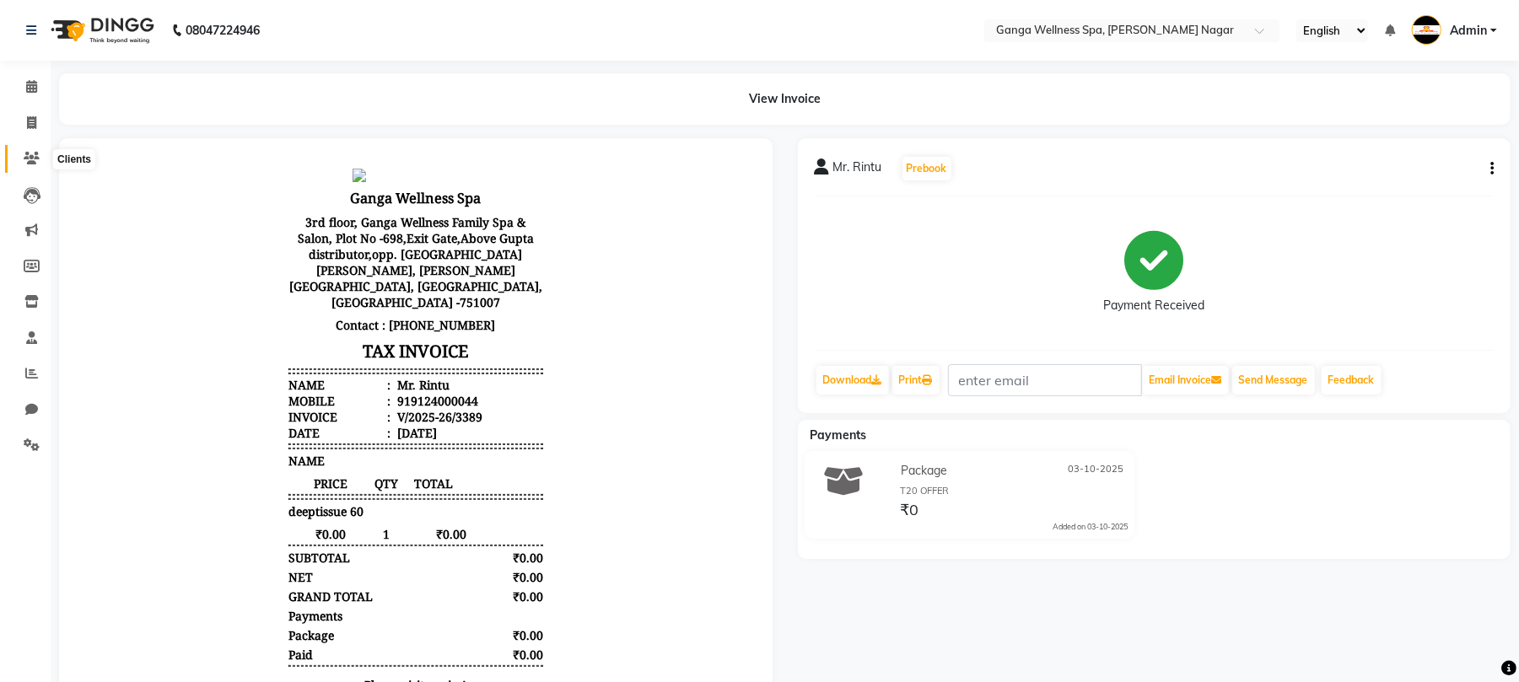
click at [32, 159] on icon at bounding box center [32, 158] width 16 height 13
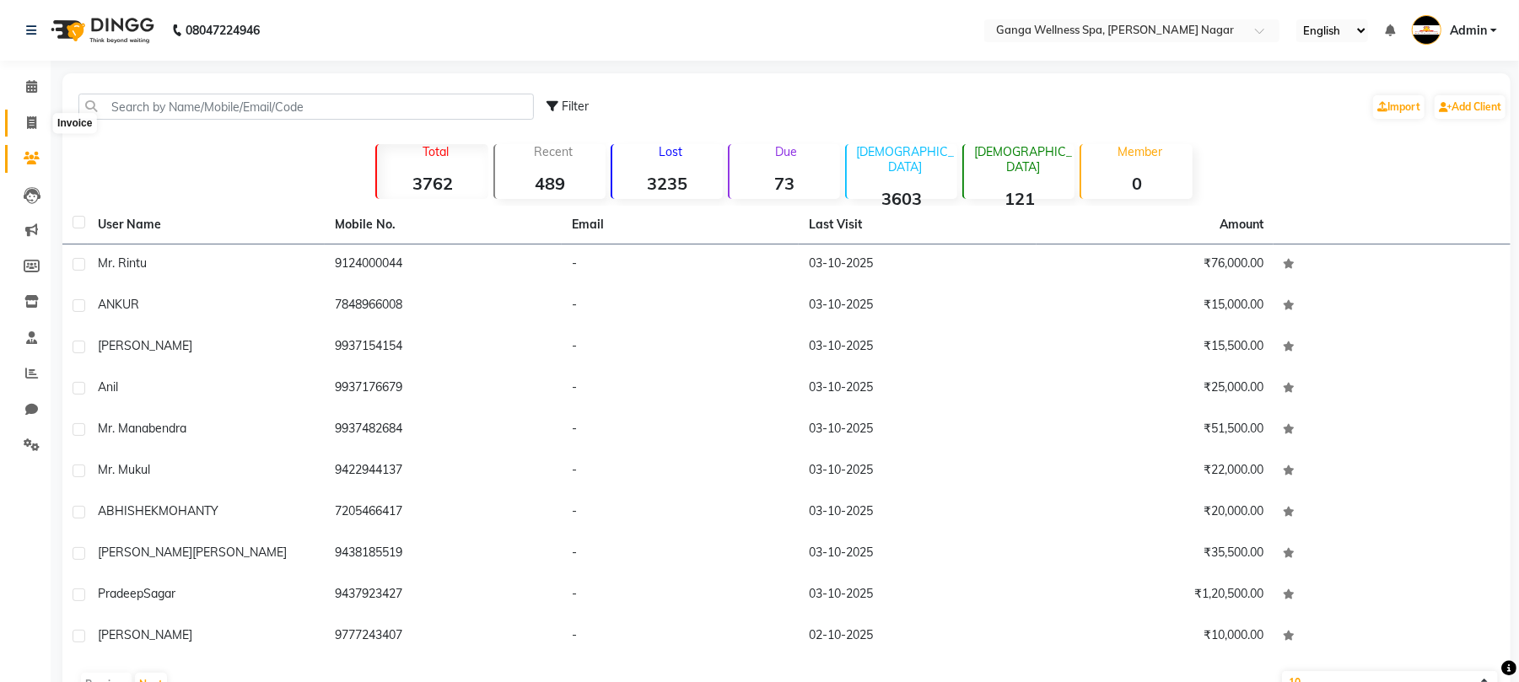
click at [27, 123] on icon at bounding box center [31, 122] width 9 height 13
select select "service"
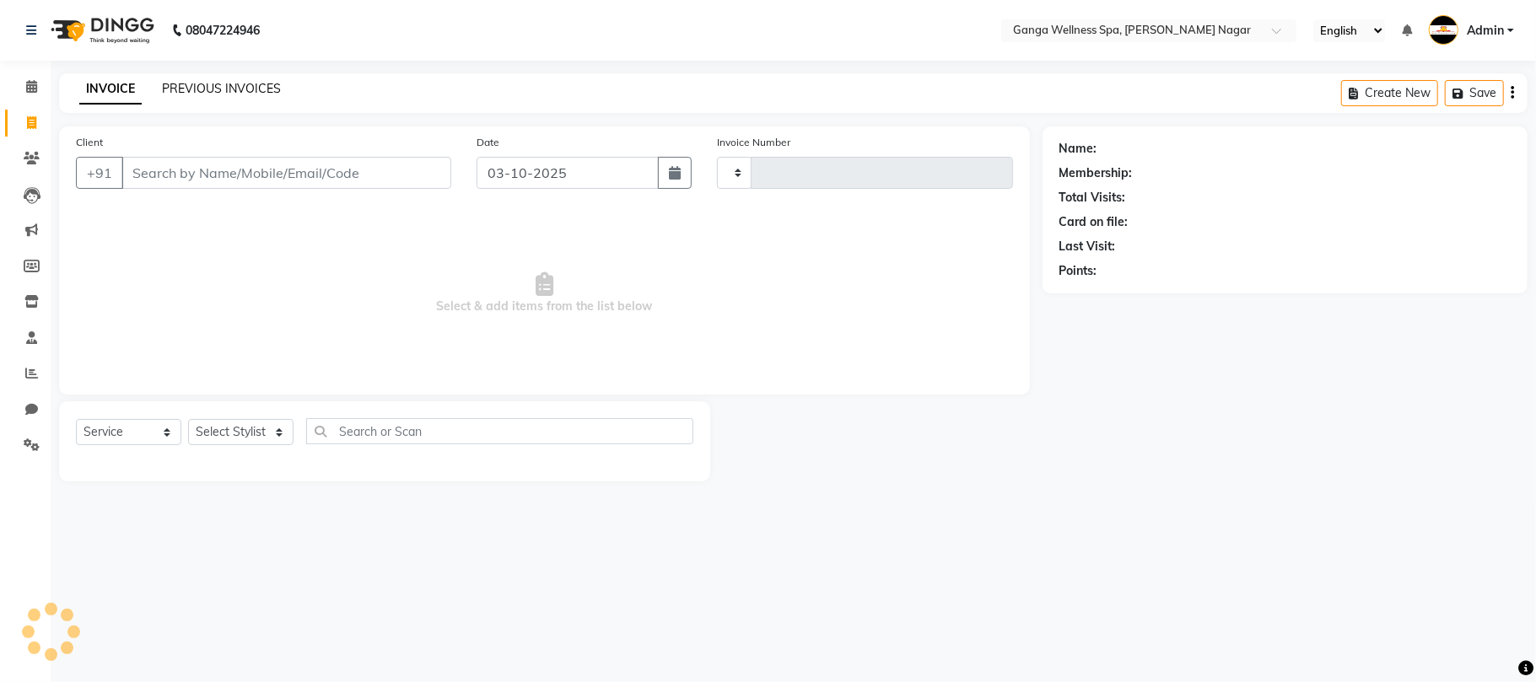
click at [233, 89] on link "PREVIOUS INVOICES" at bounding box center [221, 88] width 119 height 15
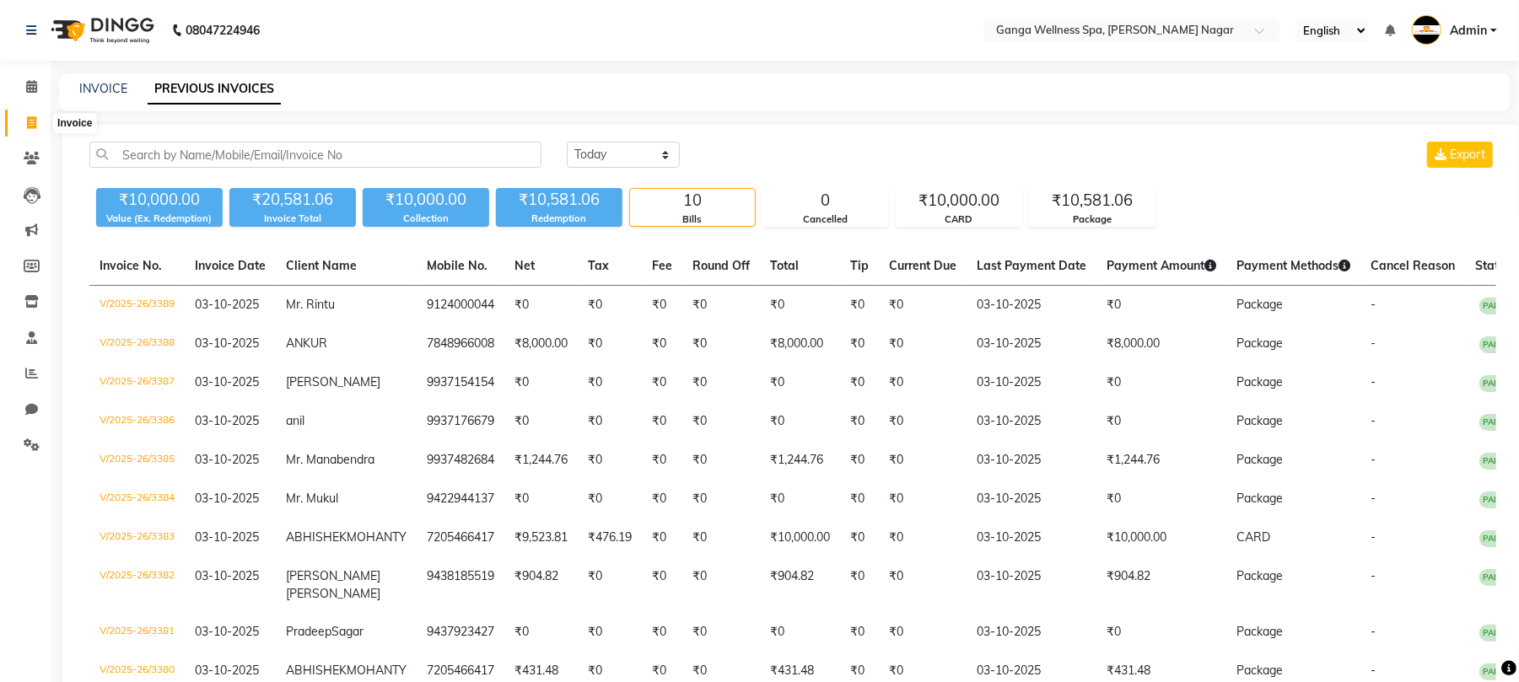
click at [30, 122] on icon at bounding box center [31, 122] width 9 height 13
select select "service"
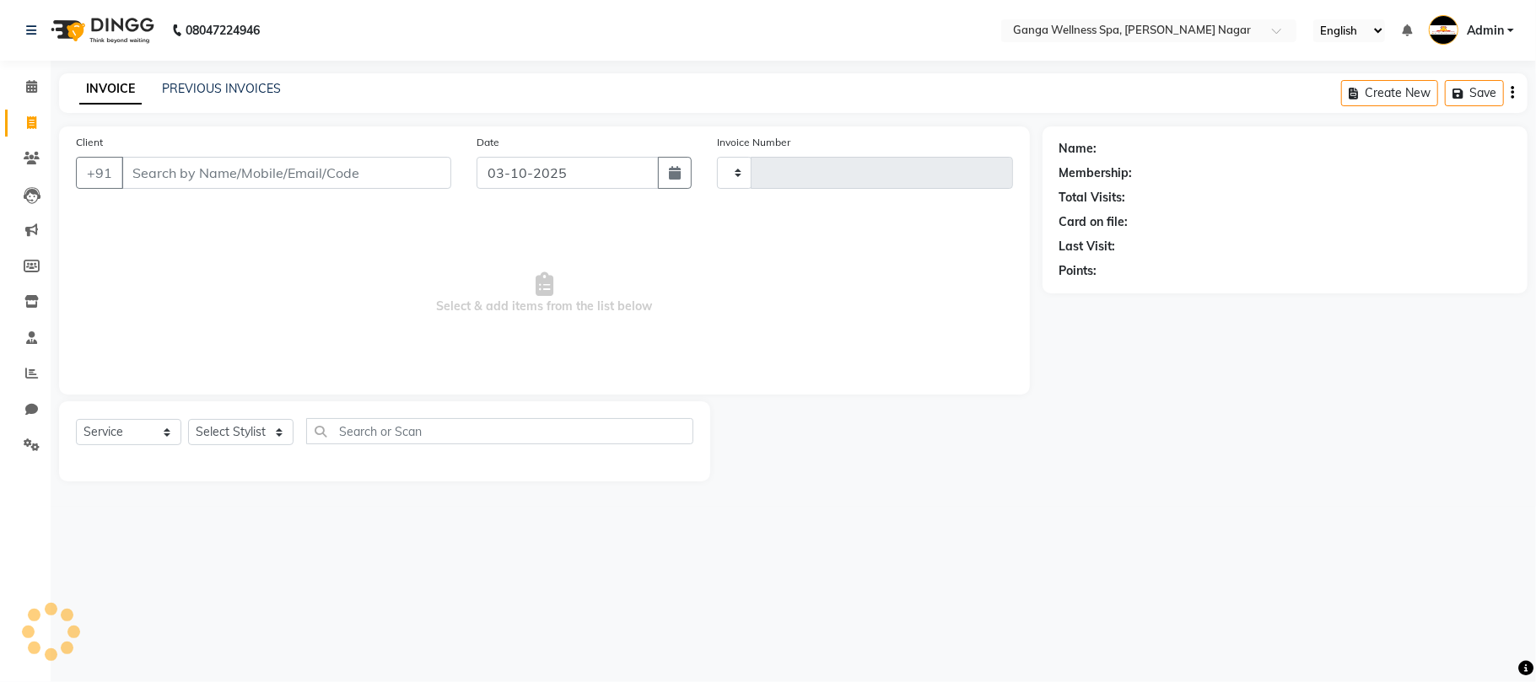
type input "3390"
select select "762"
type input "9538911611"
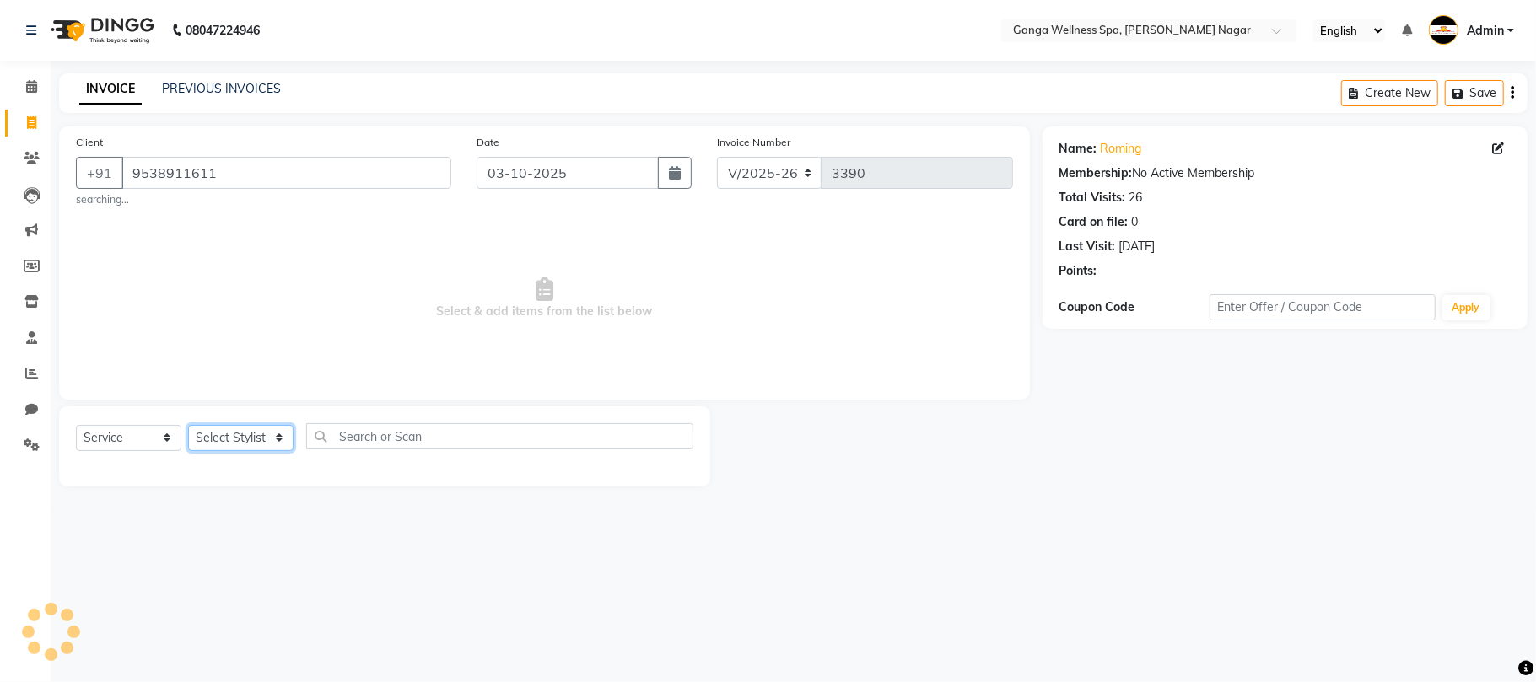
click at [221, 444] on select "Select Stylist" at bounding box center [240, 438] width 105 height 26
select select "90761"
click at [188, 425] on select "Select Stylist Abhi [PERSON_NAME] Alexa AMMY AMMY [PERSON_NAME] anya APPI [PERS…" at bounding box center [240, 438] width 105 height 26
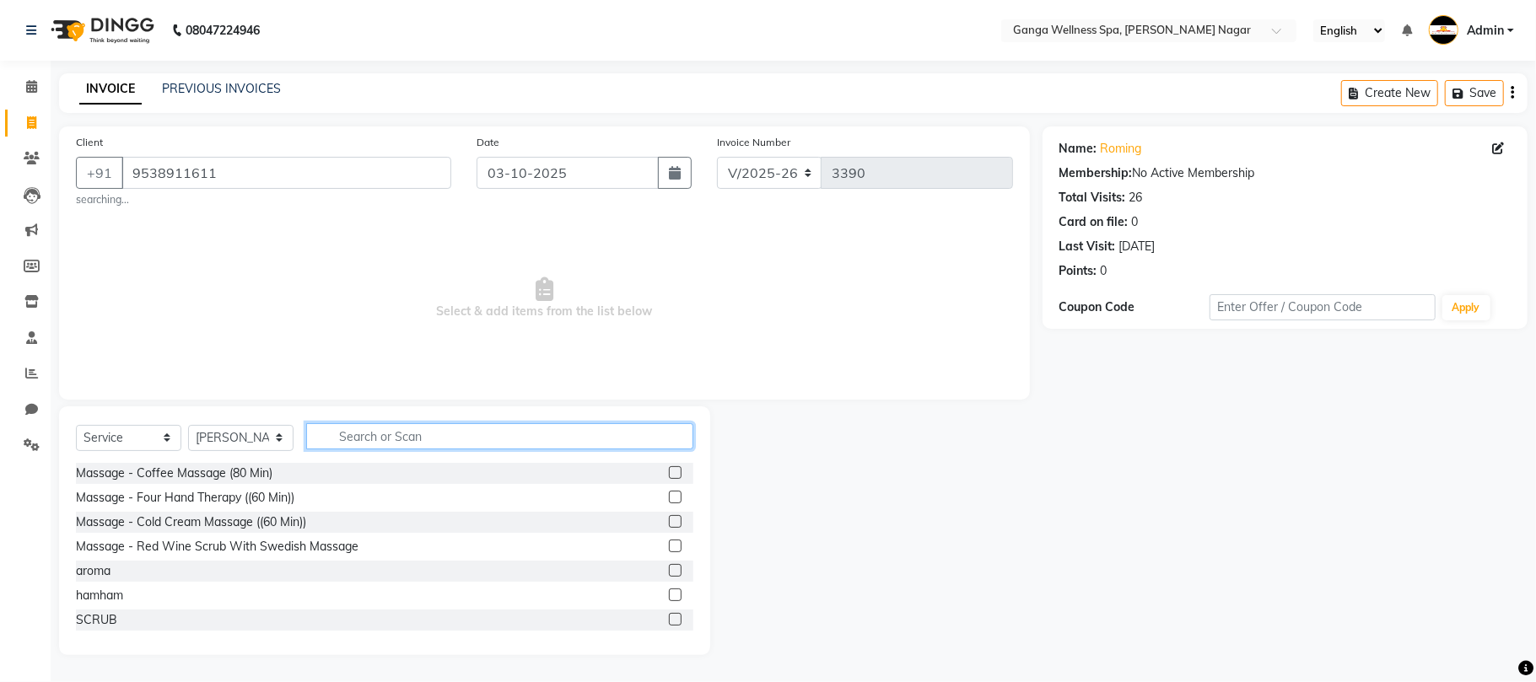
click at [420, 437] on input "text" at bounding box center [499, 436] width 387 height 26
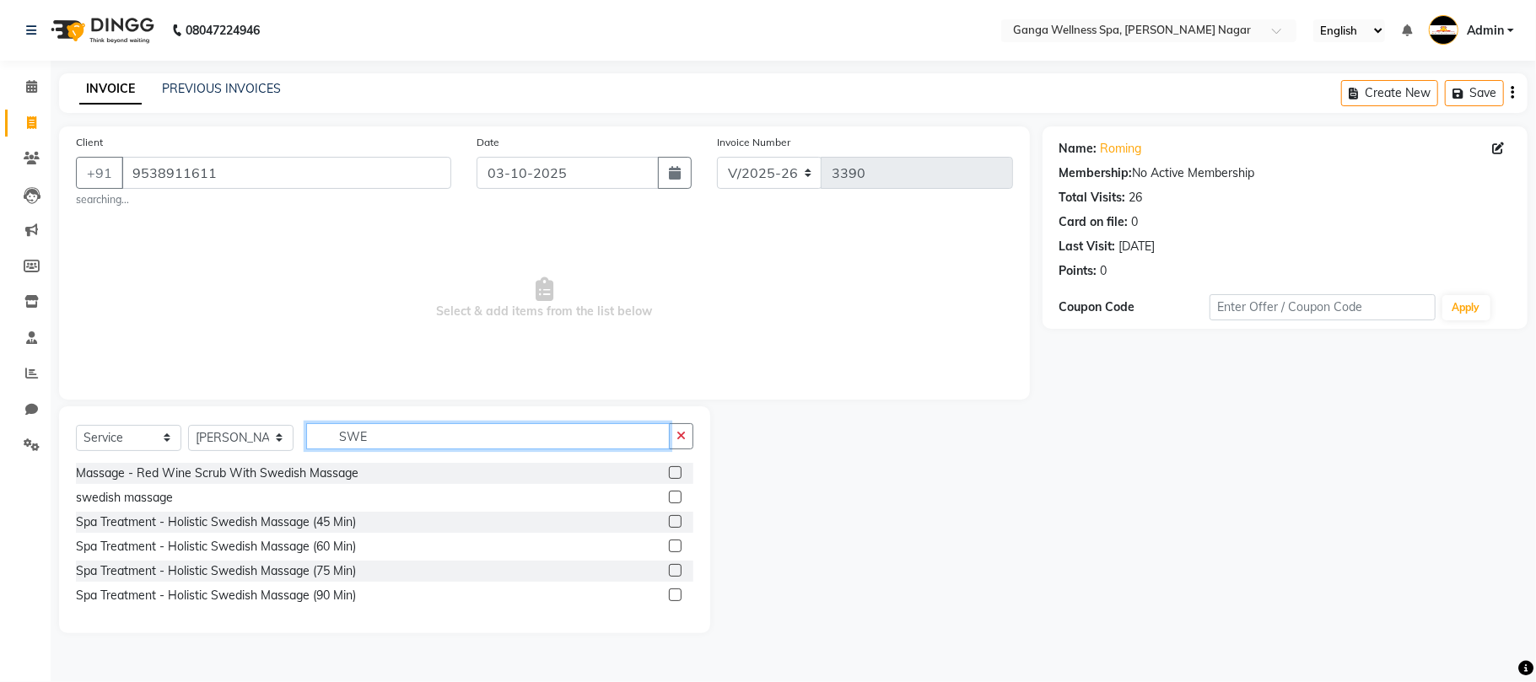
type input "SWE"
click at [675, 517] on label at bounding box center [675, 521] width 13 height 13
click at [675, 517] on input "checkbox" at bounding box center [674, 522] width 11 height 11
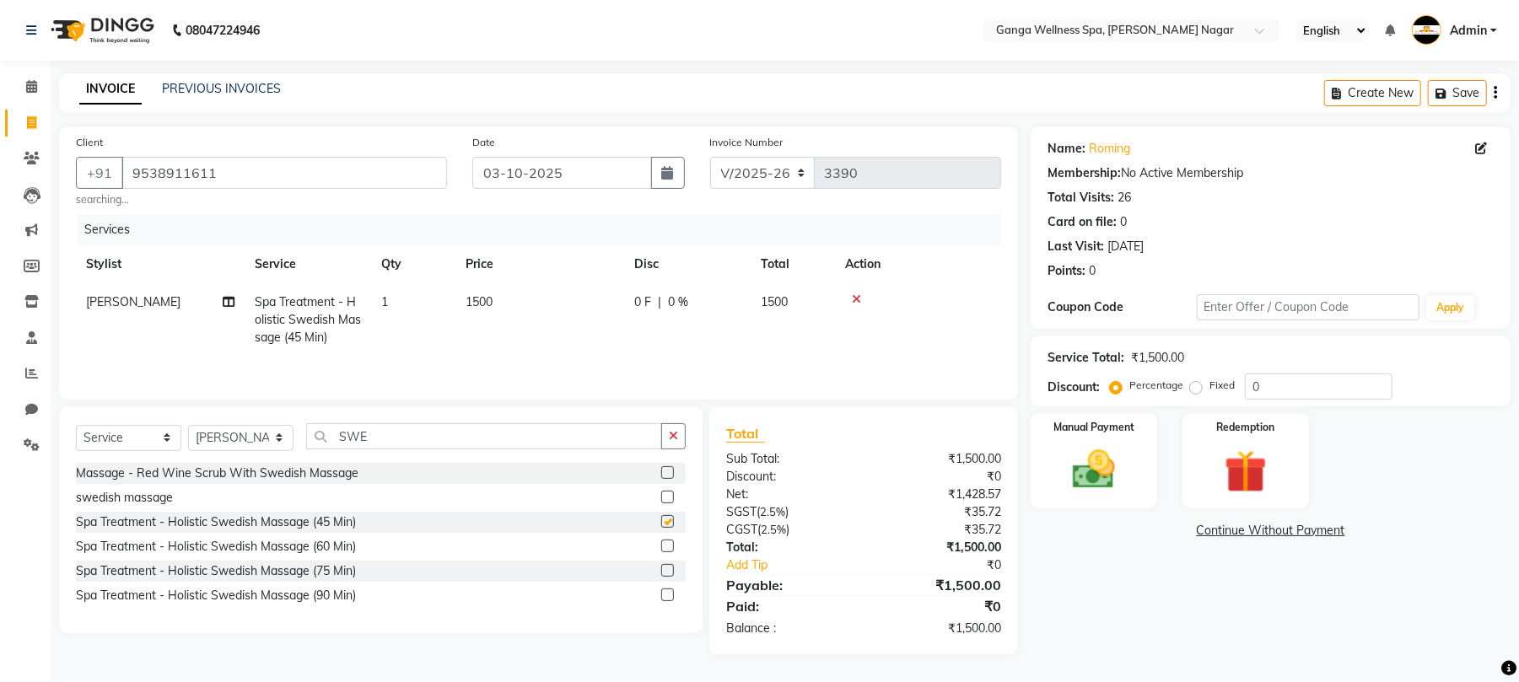
checkbox input "false"
click at [1118, 494] on img at bounding box center [1094, 470] width 73 height 51
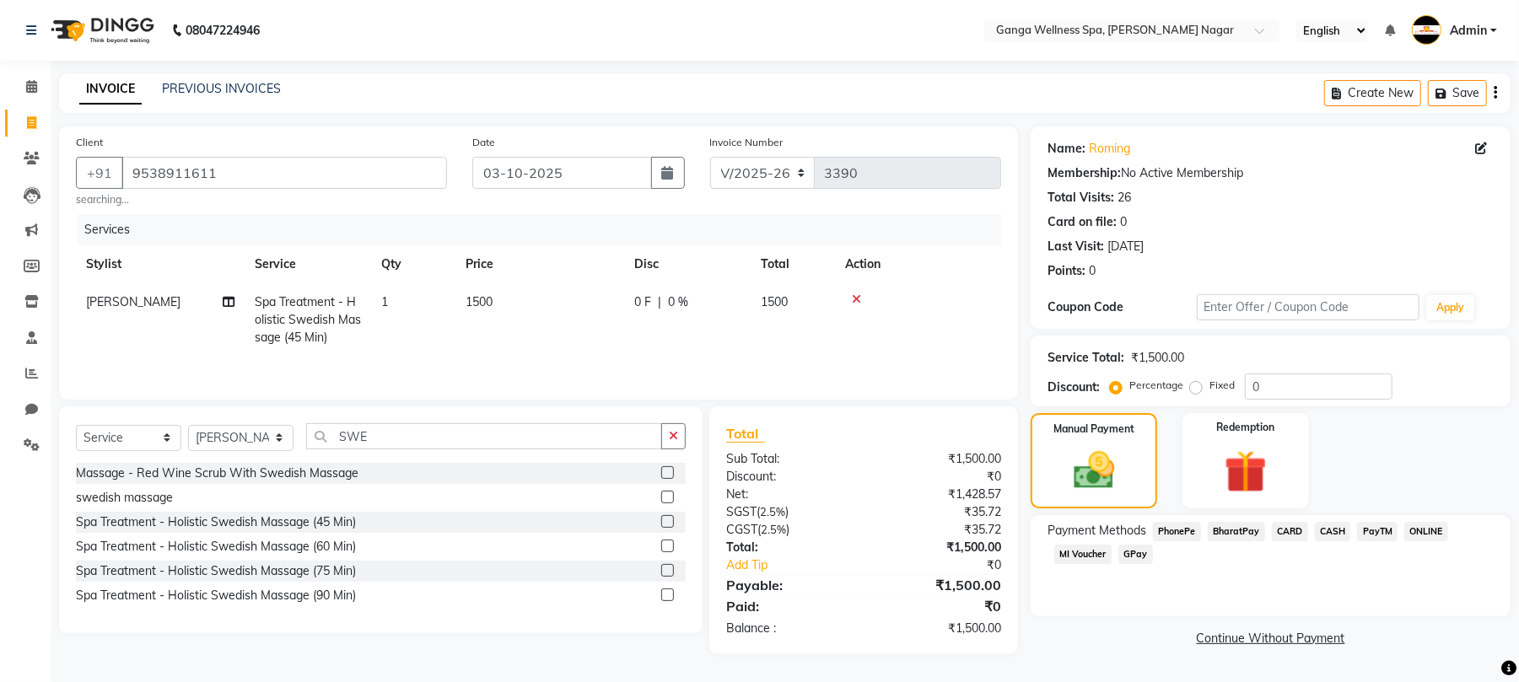
click at [1330, 534] on span "CASH" at bounding box center [1333, 531] width 36 height 19
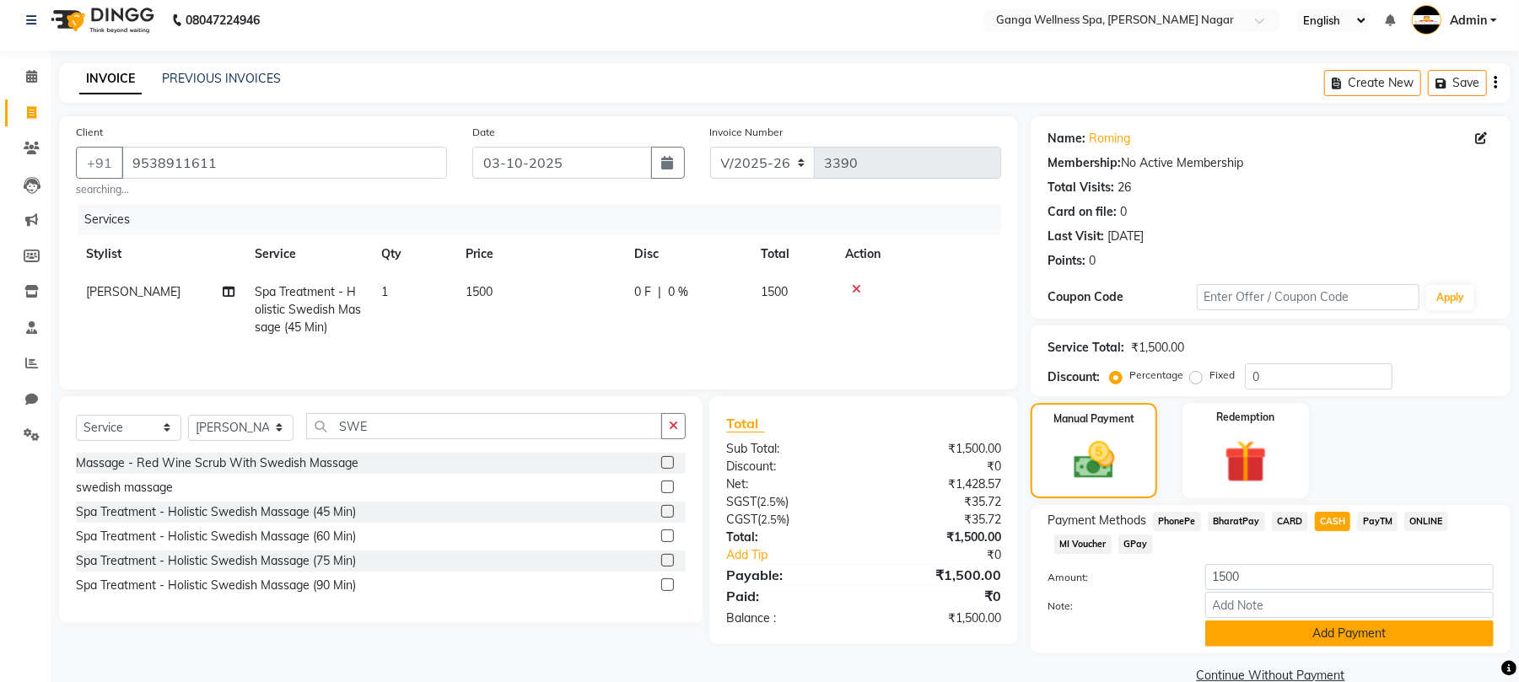
scroll to position [42, 0]
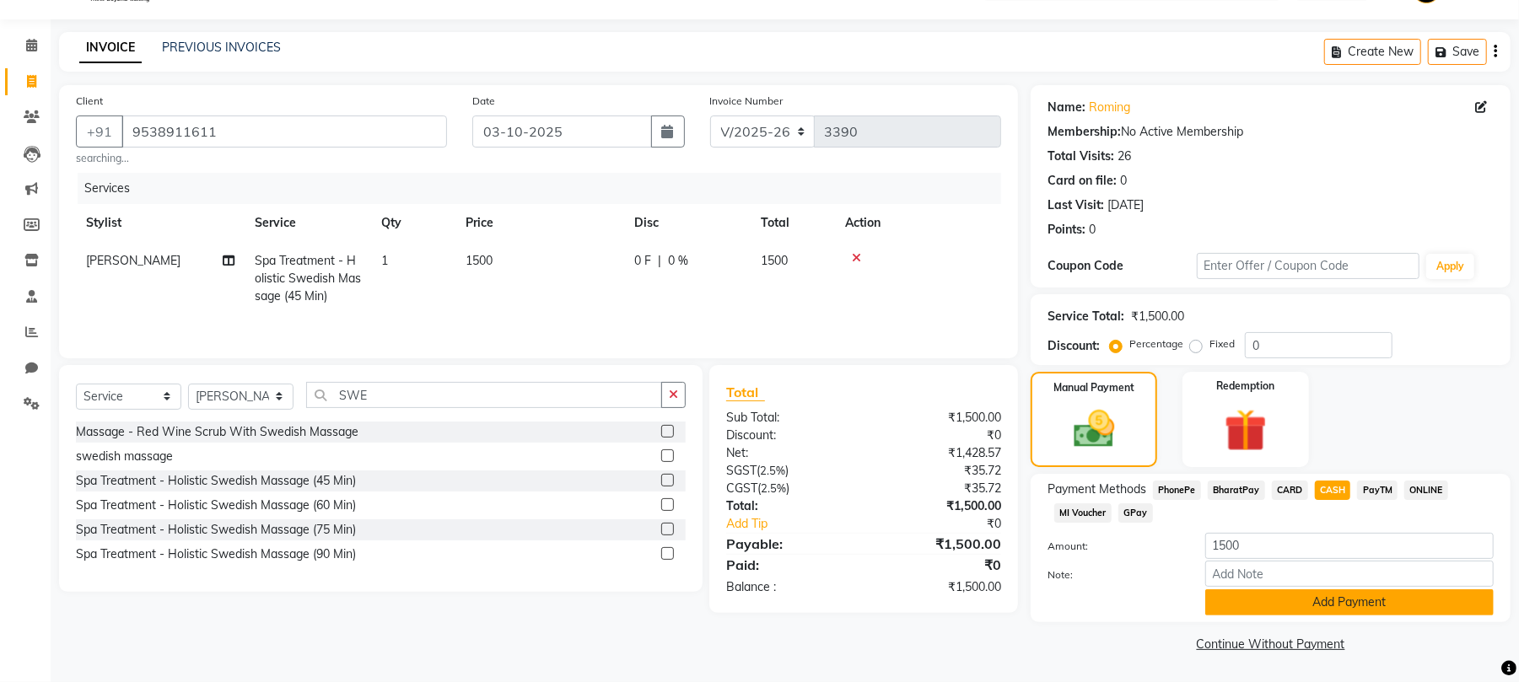
click at [1345, 599] on button "Add Payment" at bounding box center [1350, 603] width 289 height 26
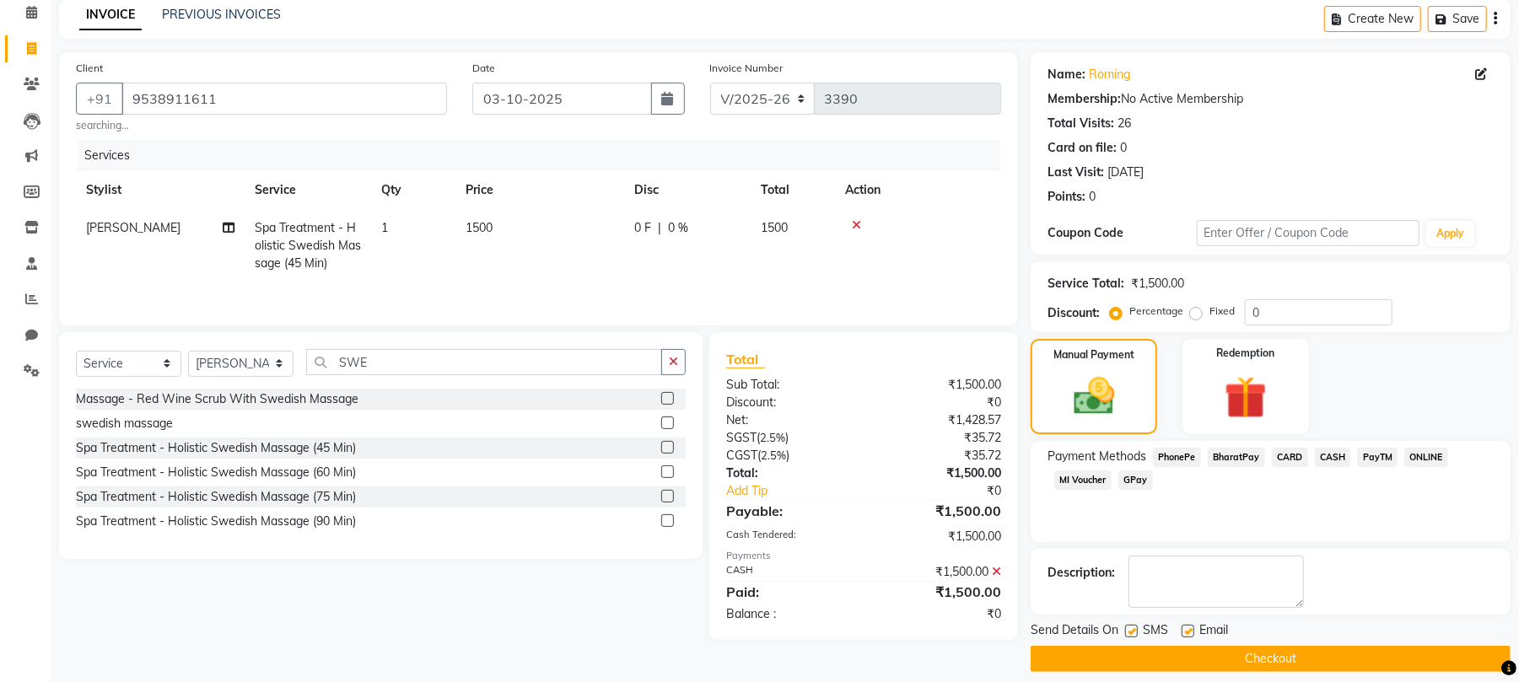
scroll to position [91, 0]
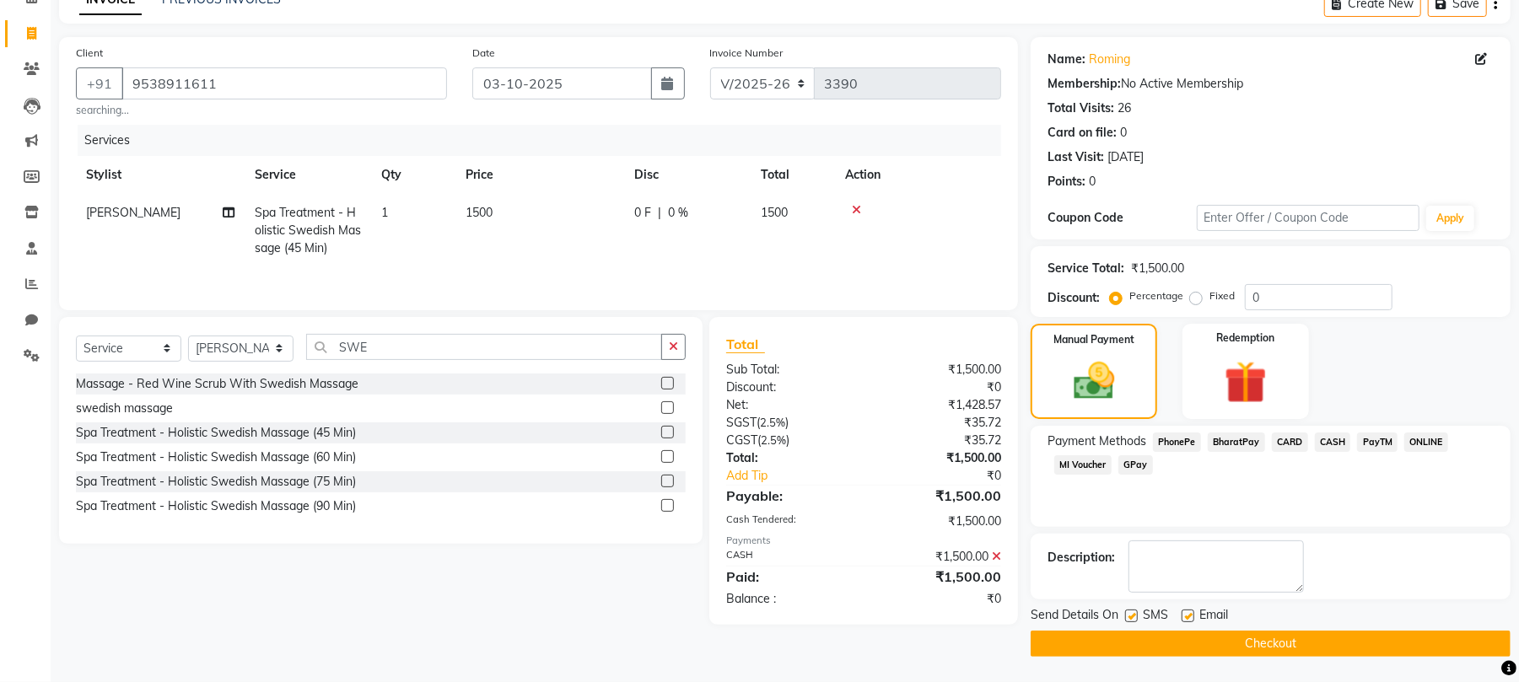
click at [1230, 641] on button "Checkout" at bounding box center [1271, 644] width 480 height 26
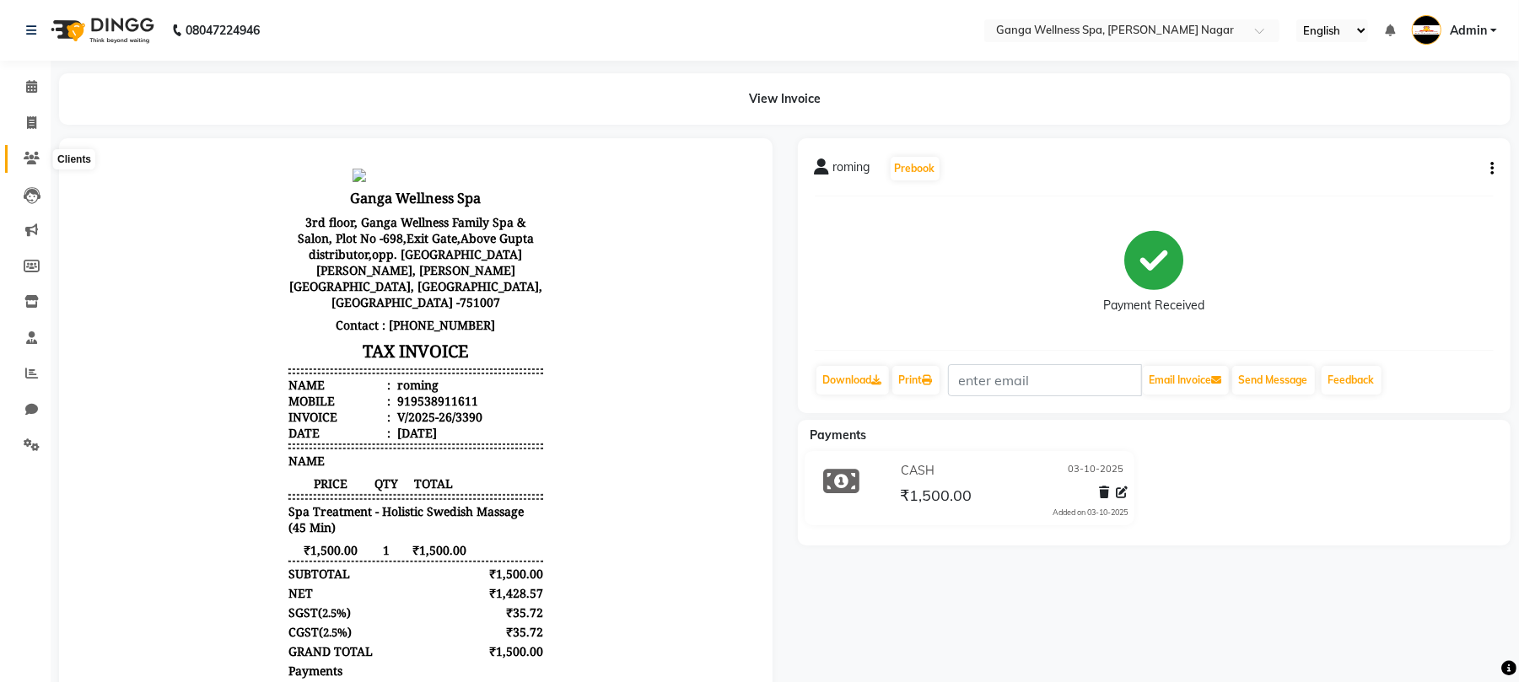
click at [35, 162] on icon at bounding box center [32, 158] width 16 height 13
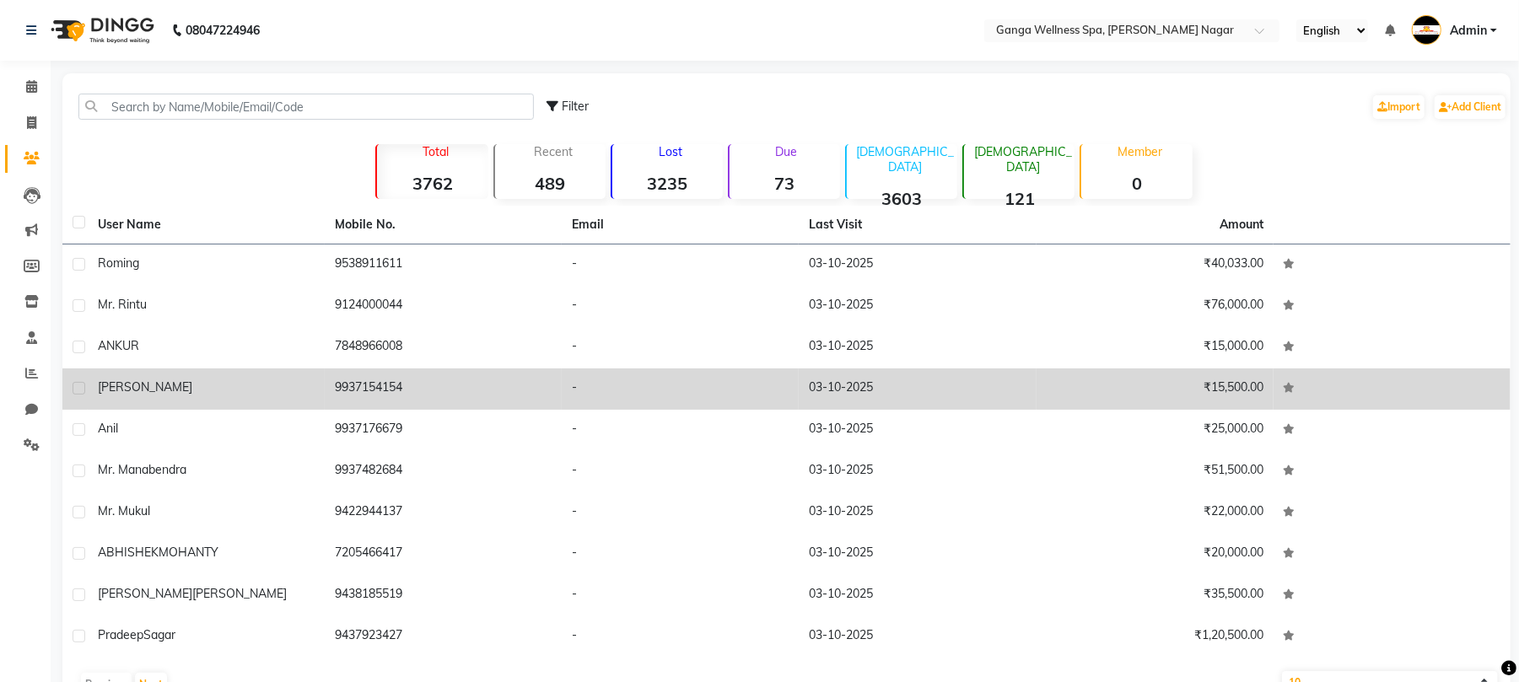
click at [621, 370] on td "-" at bounding box center [680, 389] width 237 height 41
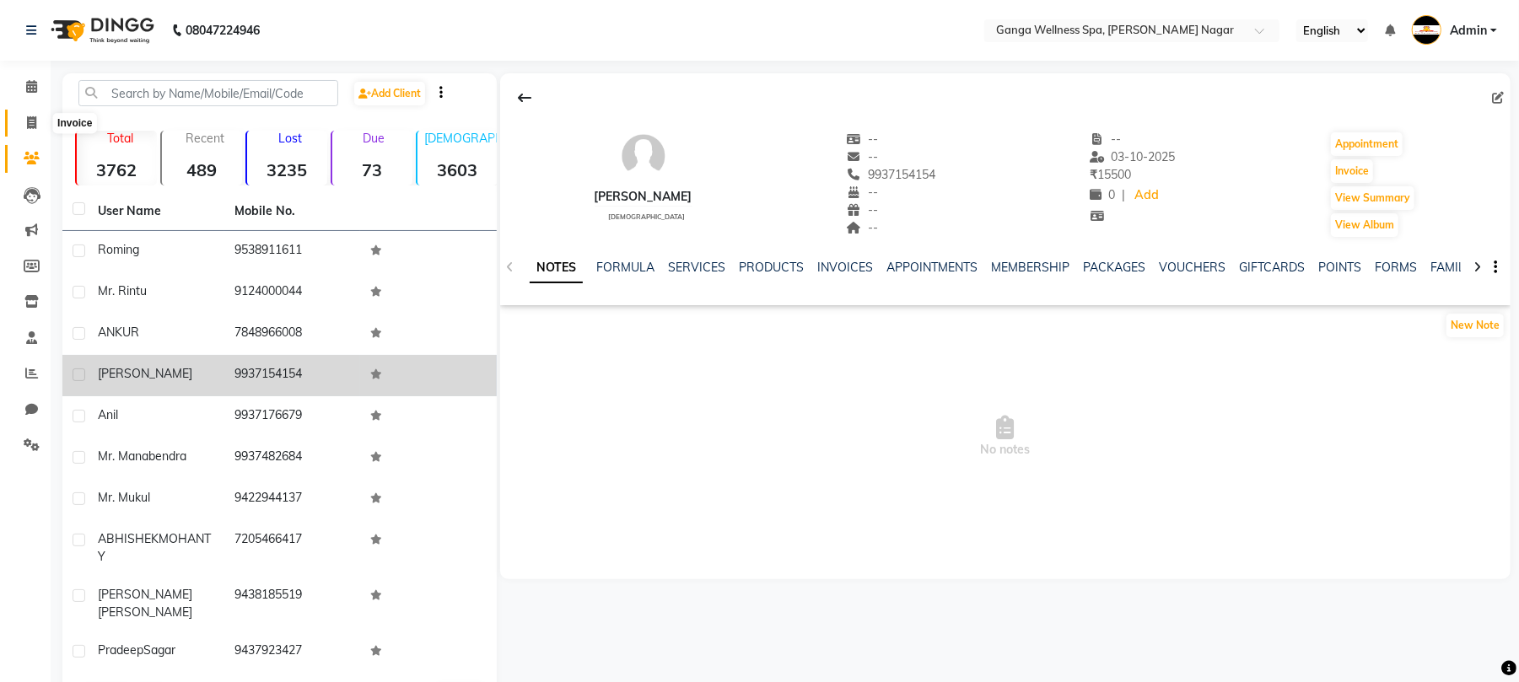
click at [34, 118] on icon at bounding box center [31, 122] width 9 height 13
select select "service"
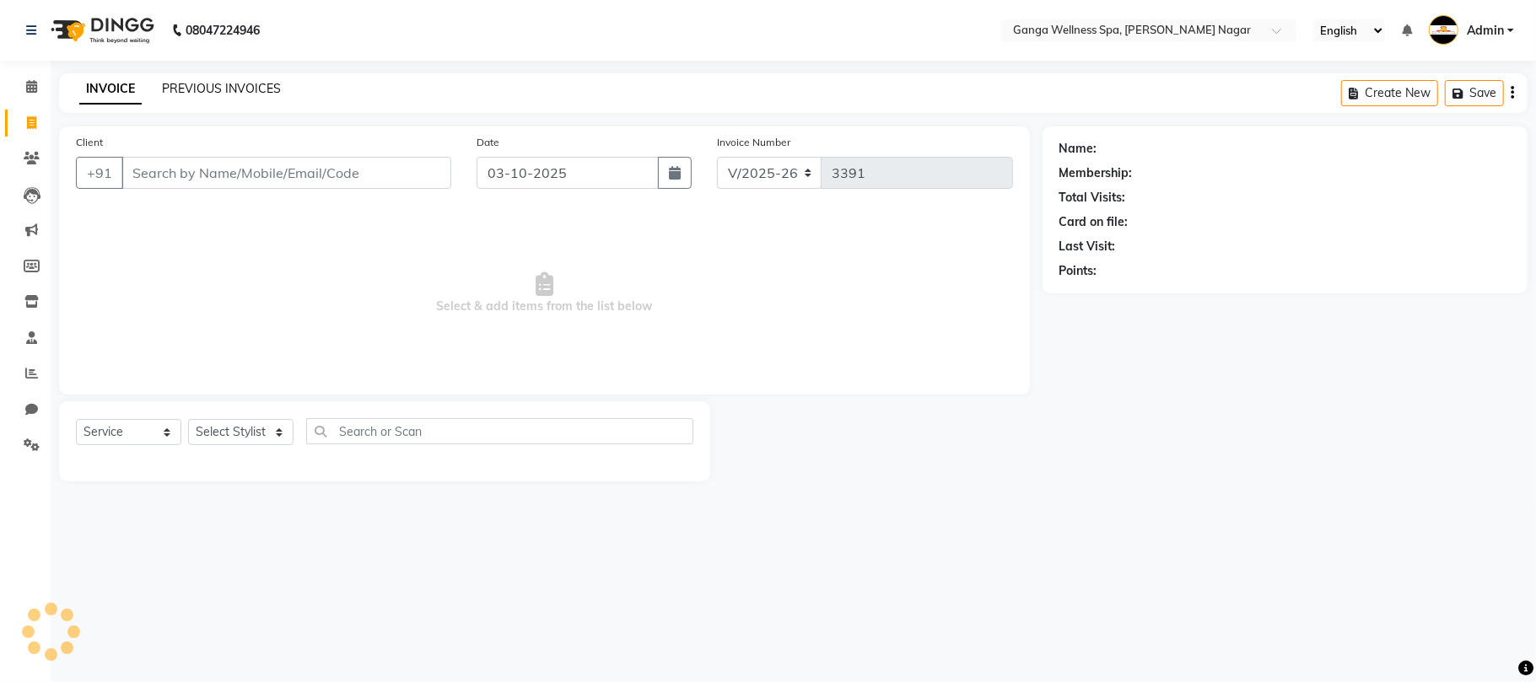
click at [240, 95] on link "PREVIOUS INVOICES" at bounding box center [221, 88] width 119 height 15
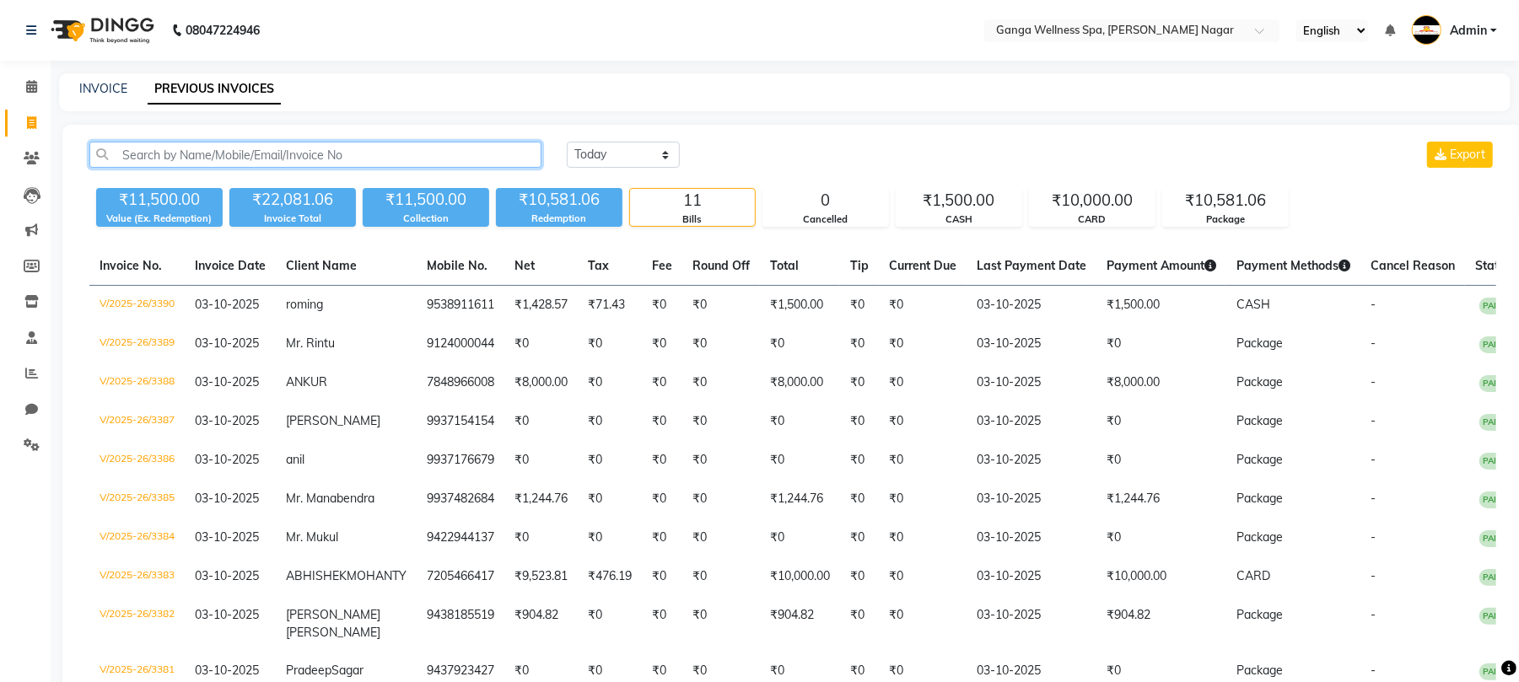
click at [190, 146] on input "text" at bounding box center [315, 155] width 452 height 26
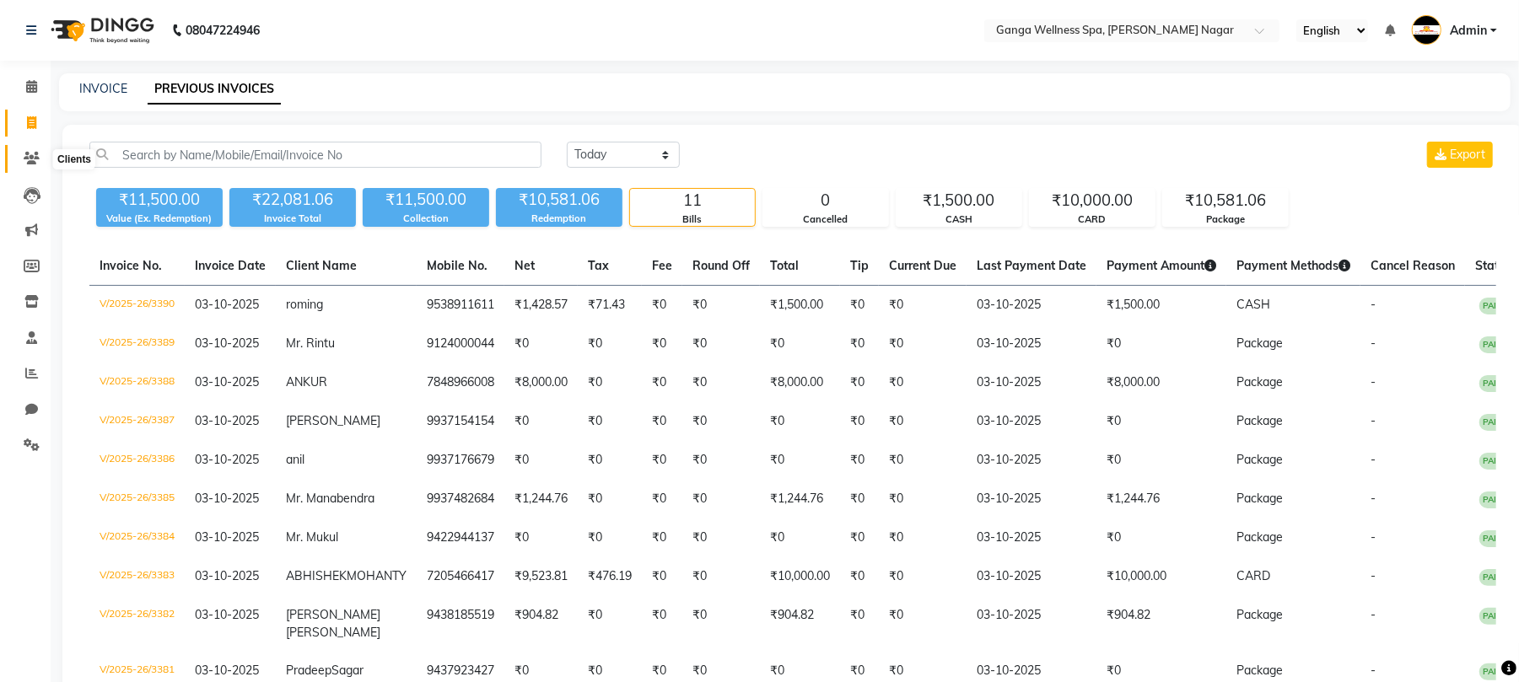
click at [34, 160] on icon at bounding box center [32, 158] width 16 height 13
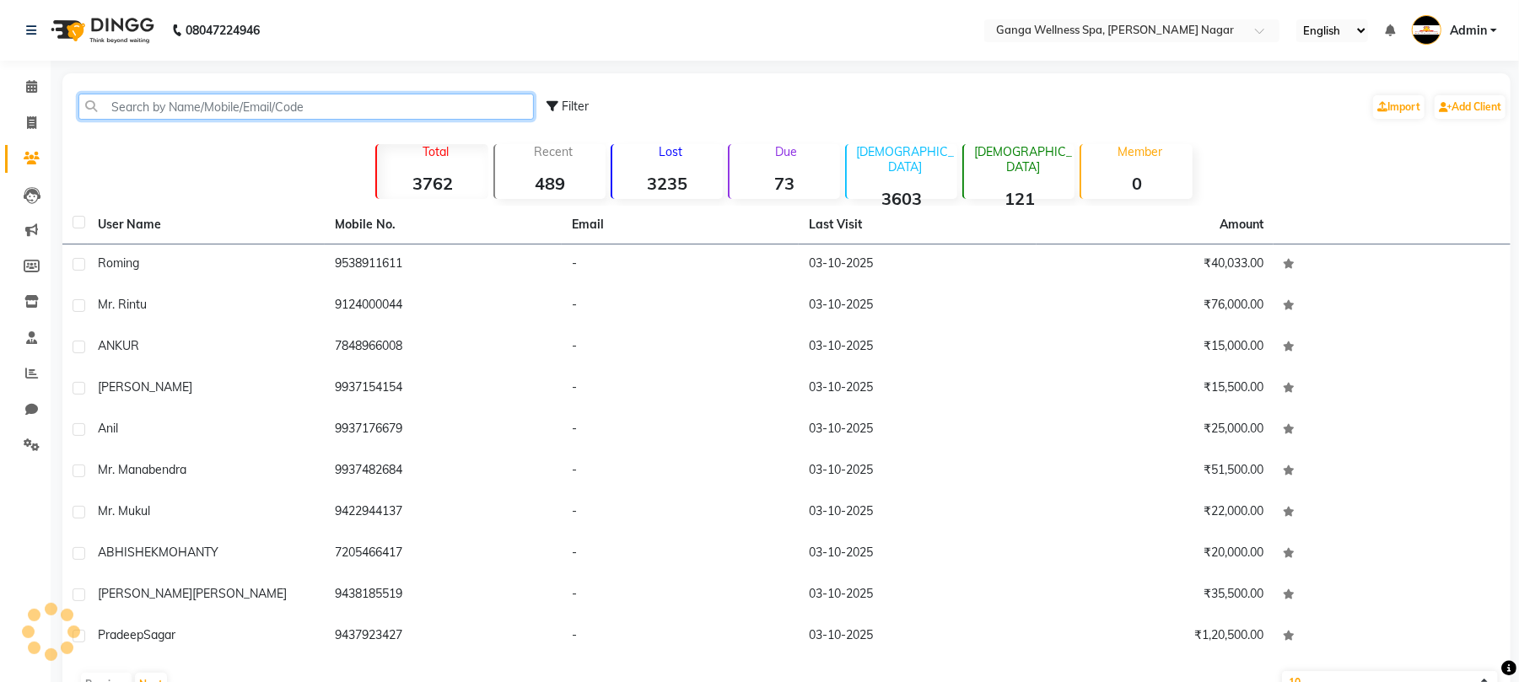
click at [200, 105] on input "text" at bounding box center [306, 107] width 456 height 26
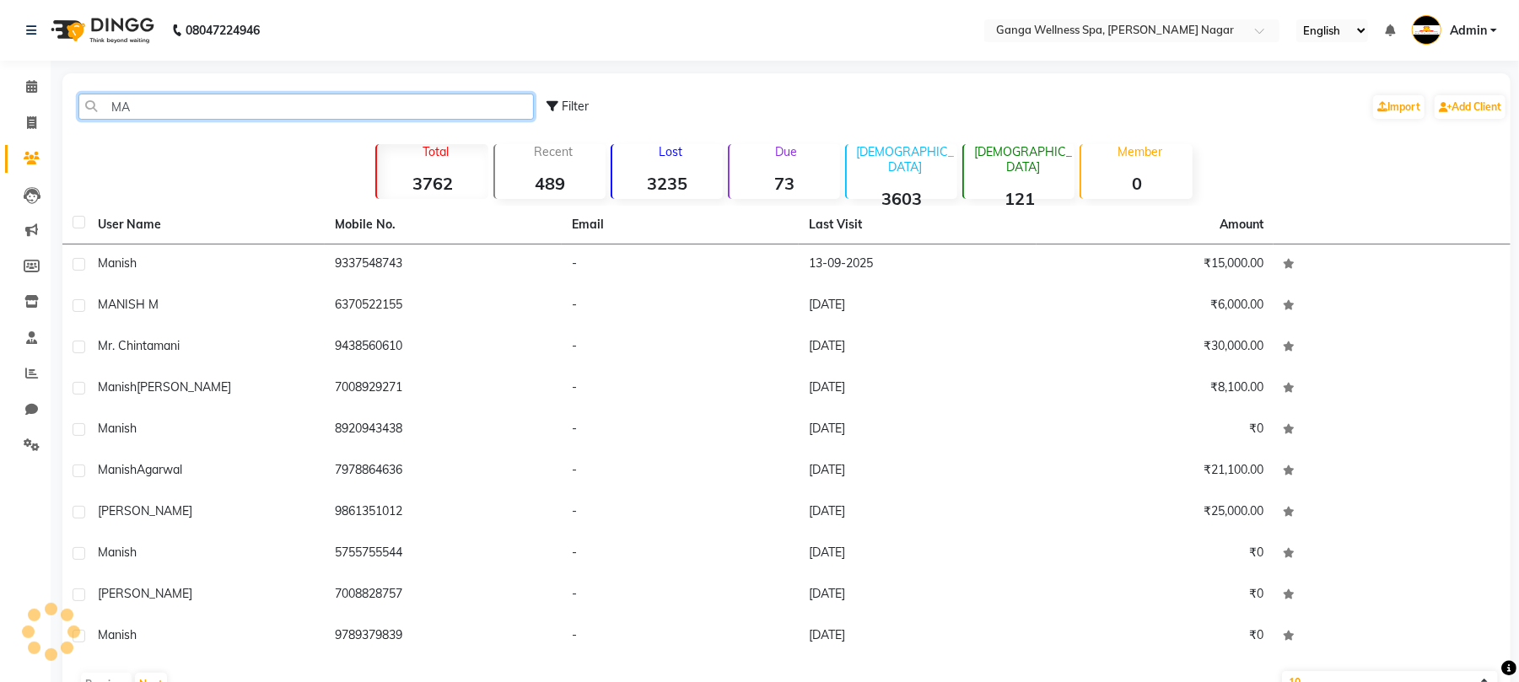
type input "M"
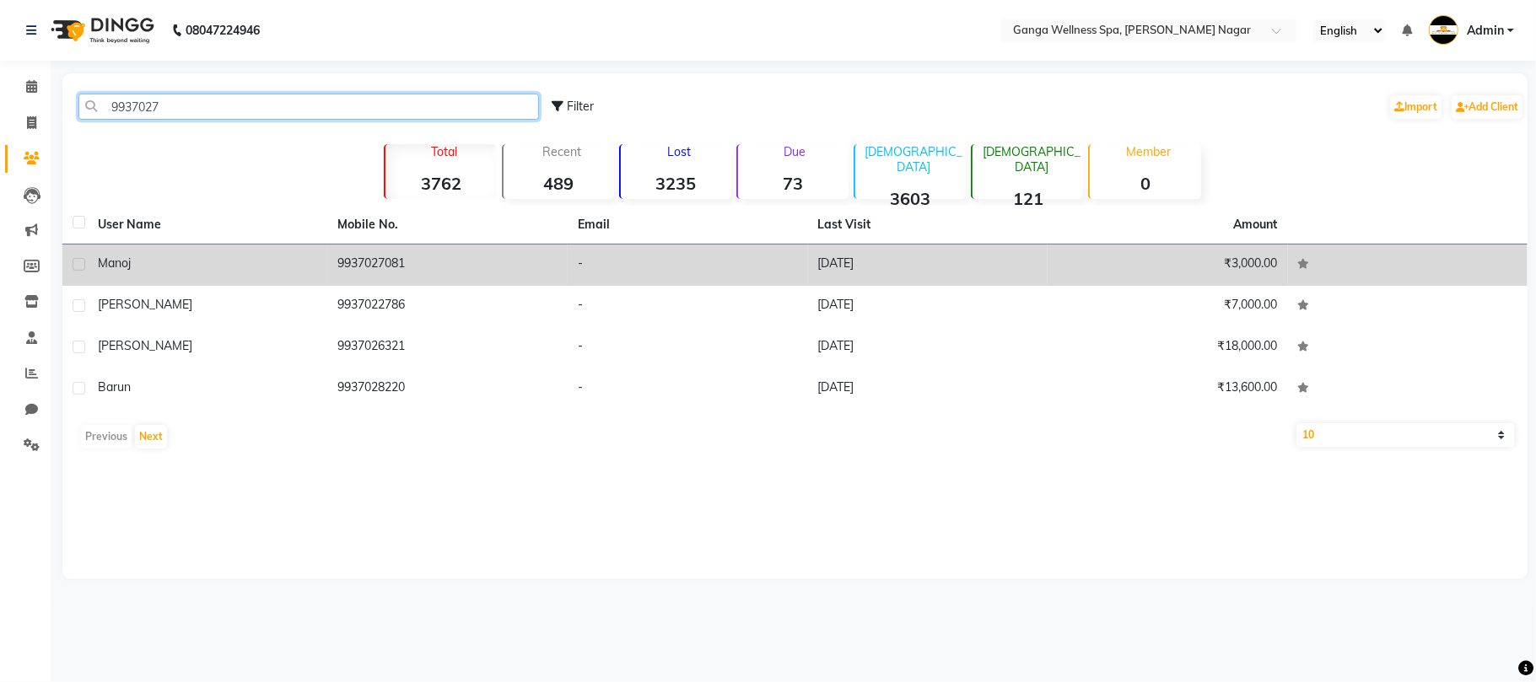
type input "9937027"
click at [402, 267] on td "9937027081" at bounding box center [448, 265] width 240 height 41
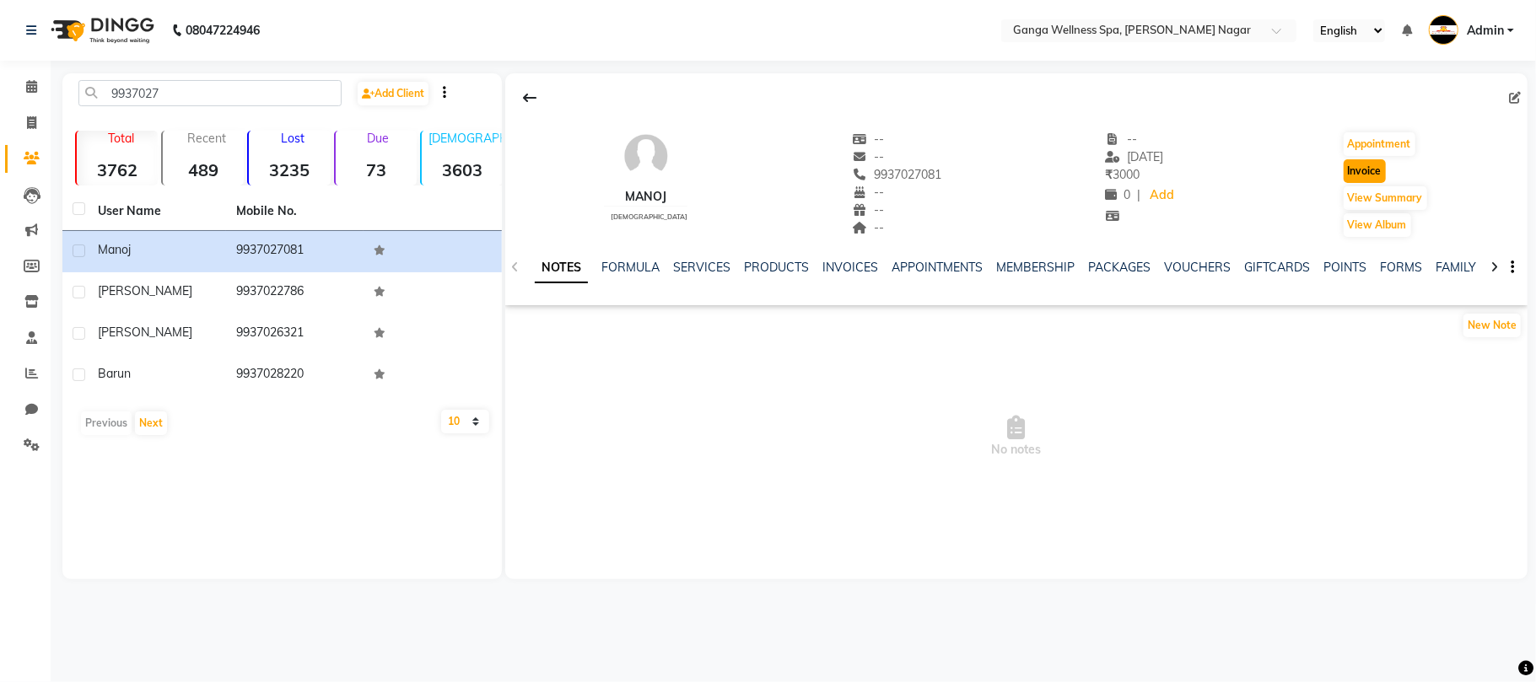
click at [1361, 173] on button "Invoice" at bounding box center [1365, 171] width 42 height 24
select select "service"
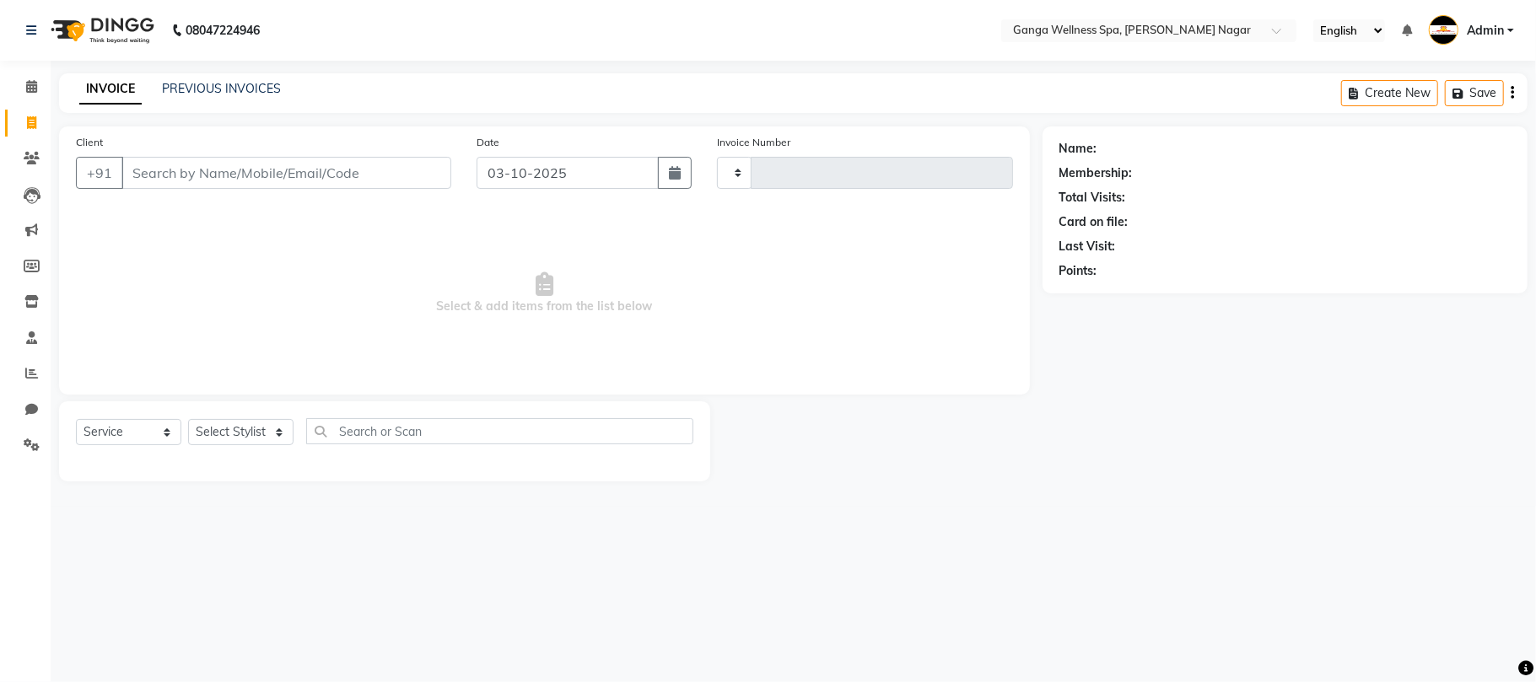
type input "3391"
select select "762"
click at [236, 423] on select "Select Stylist" at bounding box center [240, 432] width 105 height 26
type input "9937027081"
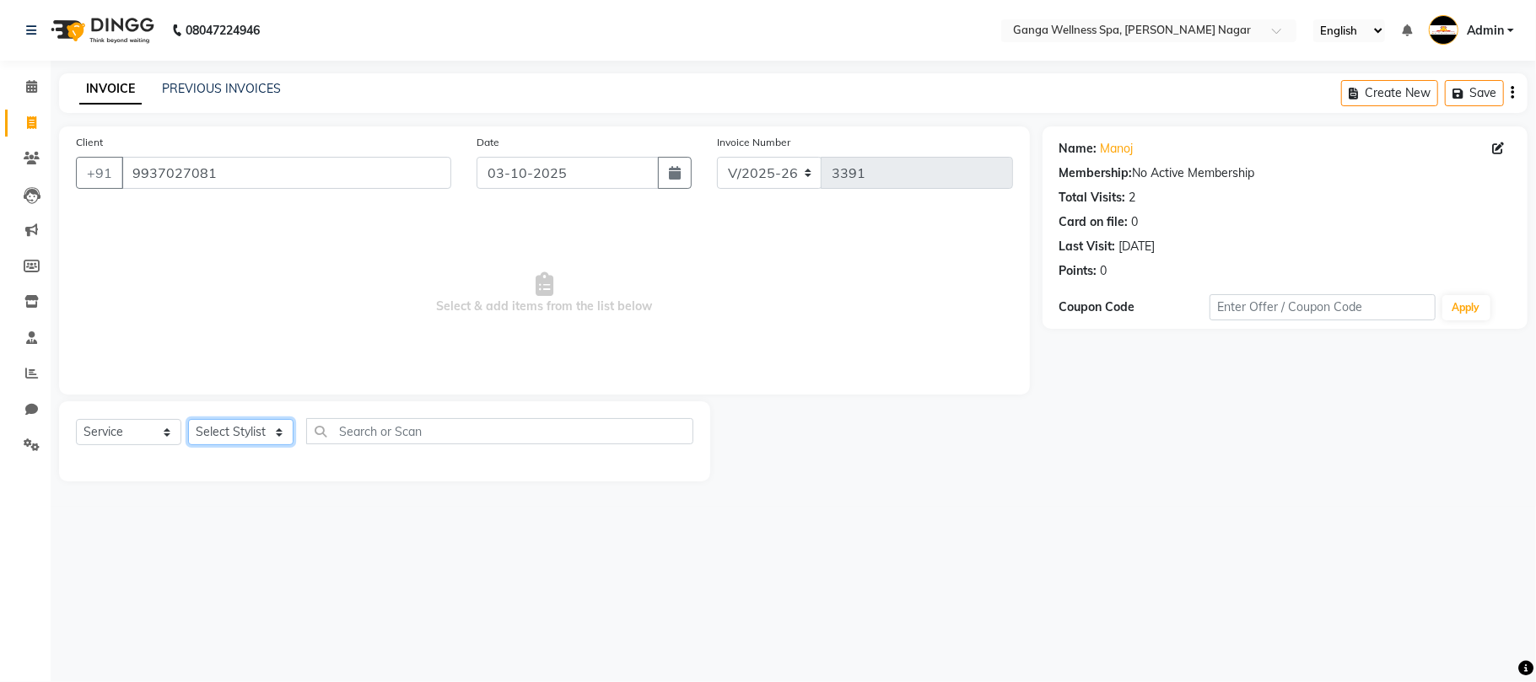
select select "70875"
click at [188, 419] on select "Select Stylist Abhi [PERSON_NAME] Alexa AMMY AMMY [PERSON_NAME] anya APPI [PERS…" at bounding box center [240, 432] width 105 height 26
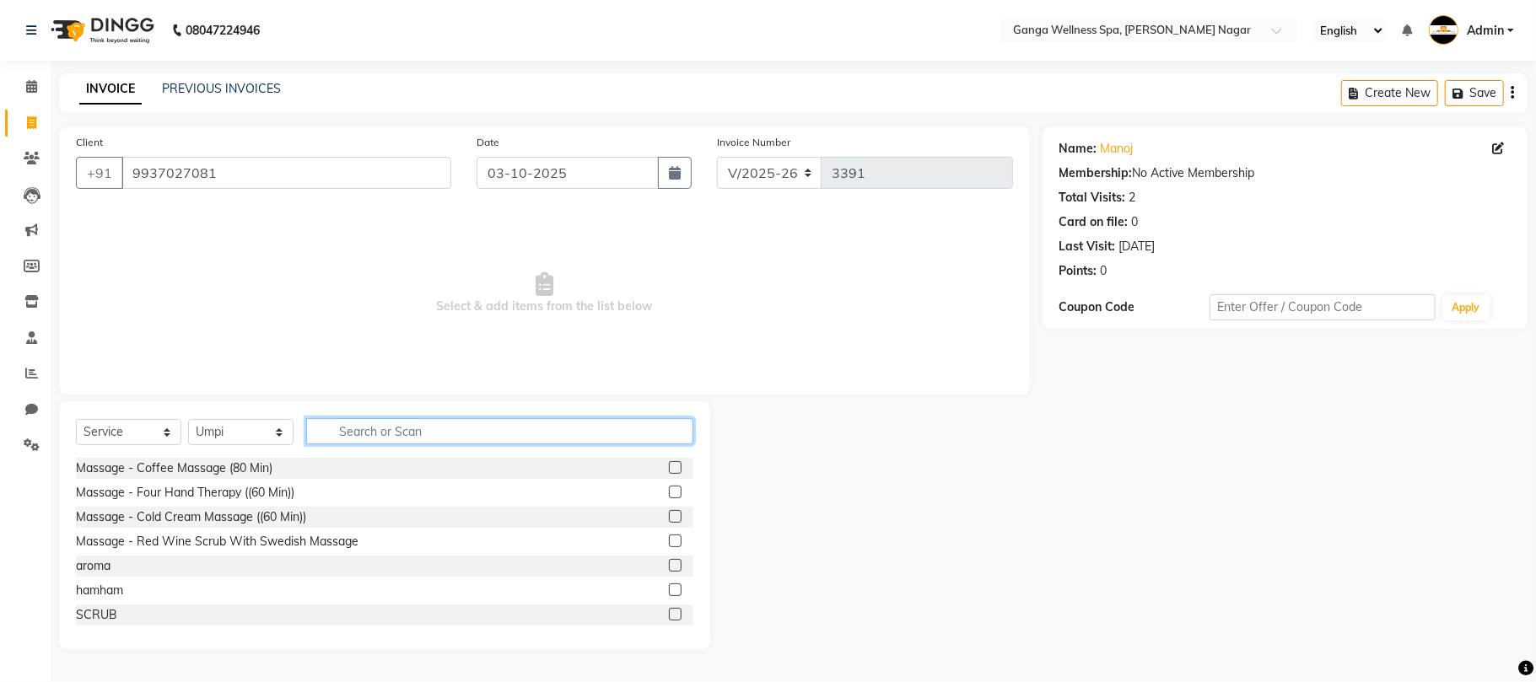
click at [419, 440] on input "text" at bounding box center [499, 431] width 387 height 26
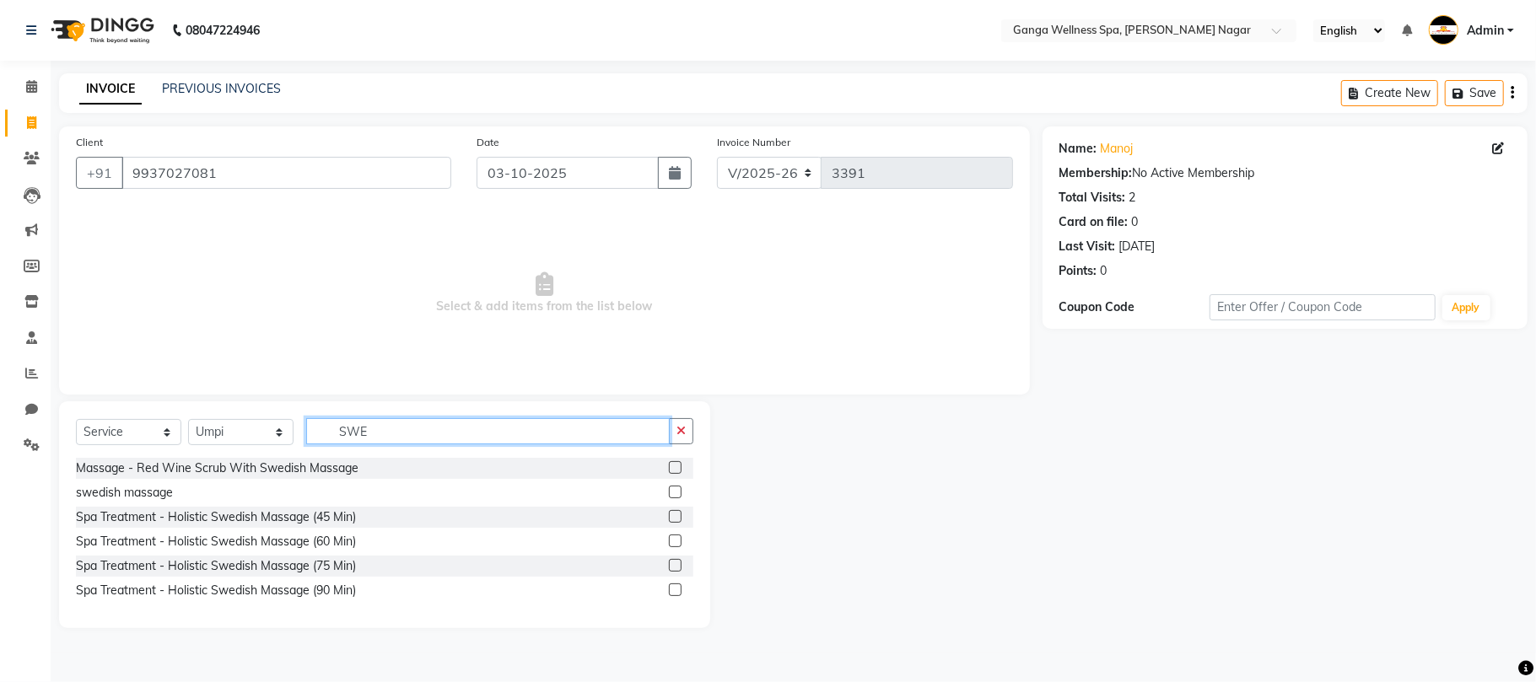
type input "SWE"
click at [676, 518] on label at bounding box center [675, 516] width 13 height 13
click at [676, 518] on input "checkbox" at bounding box center [674, 517] width 11 height 11
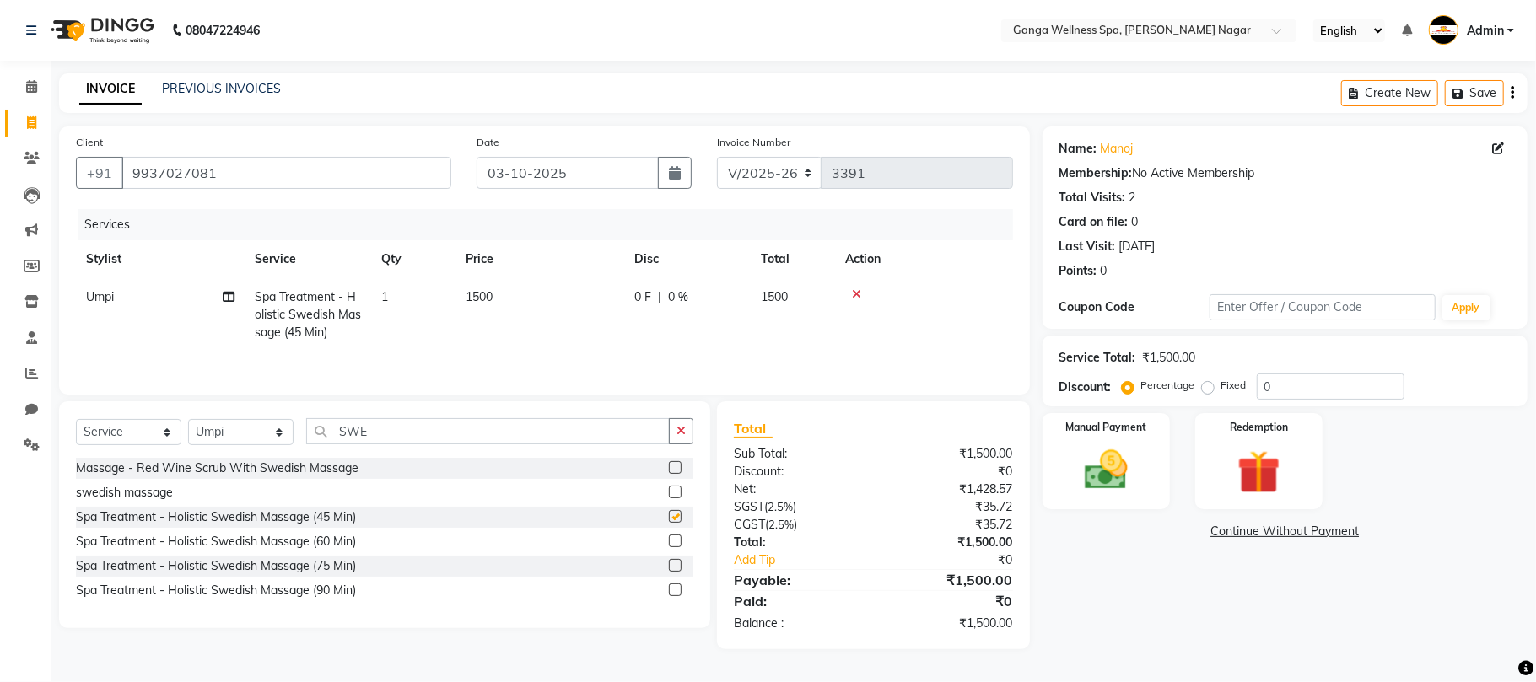
checkbox input "false"
click at [1103, 477] on img at bounding box center [1106, 471] width 73 height 52
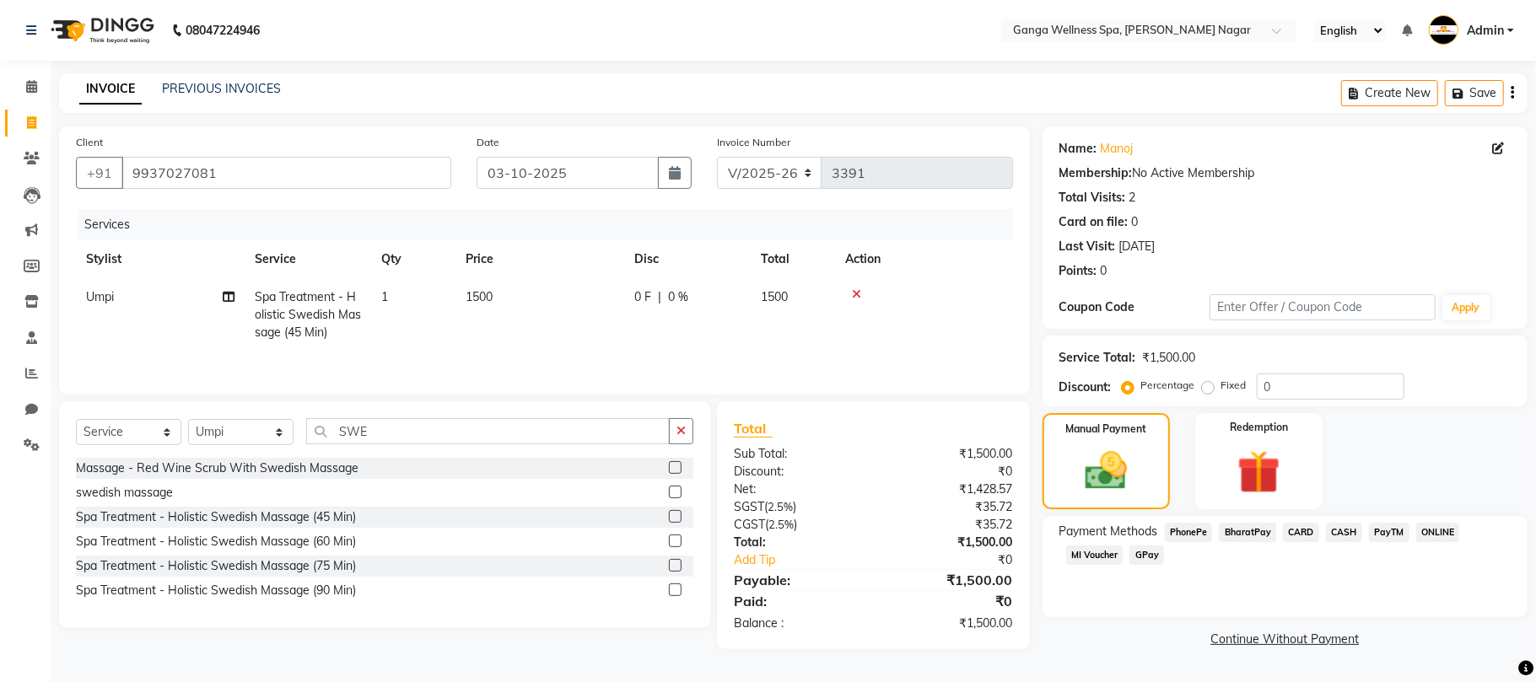
click at [1345, 531] on span "CASH" at bounding box center [1344, 532] width 36 height 19
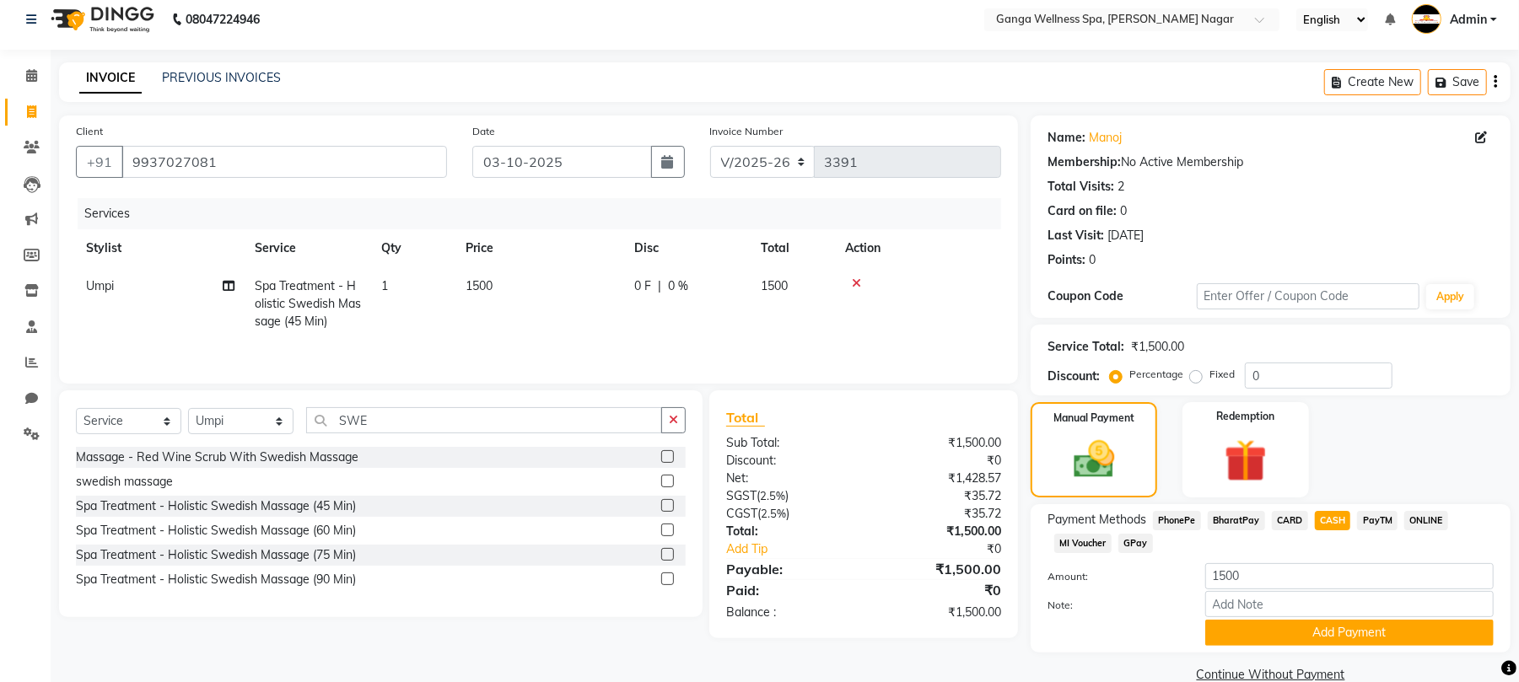
scroll to position [42, 0]
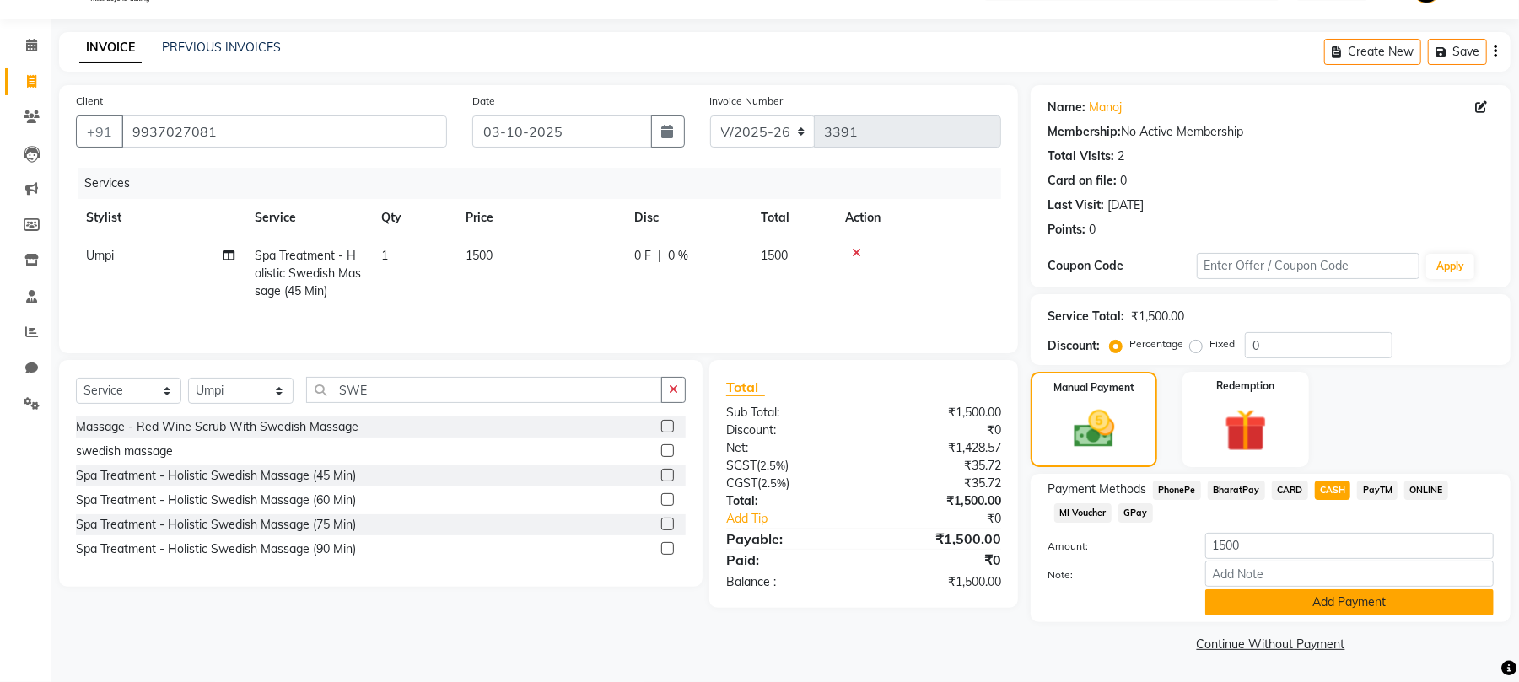
click at [1334, 609] on button "Add Payment" at bounding box center [1350, 603] width 289 height 26
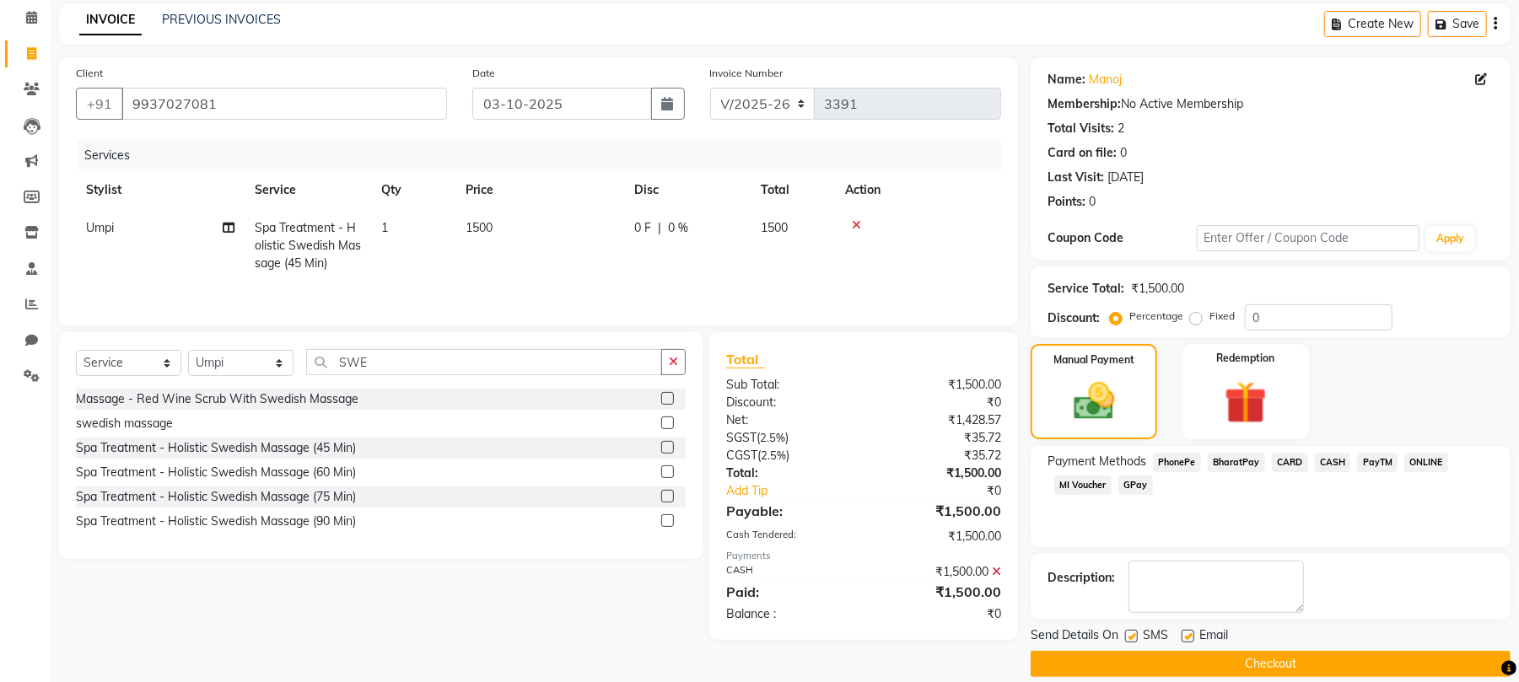
scroll to position [91, 0]
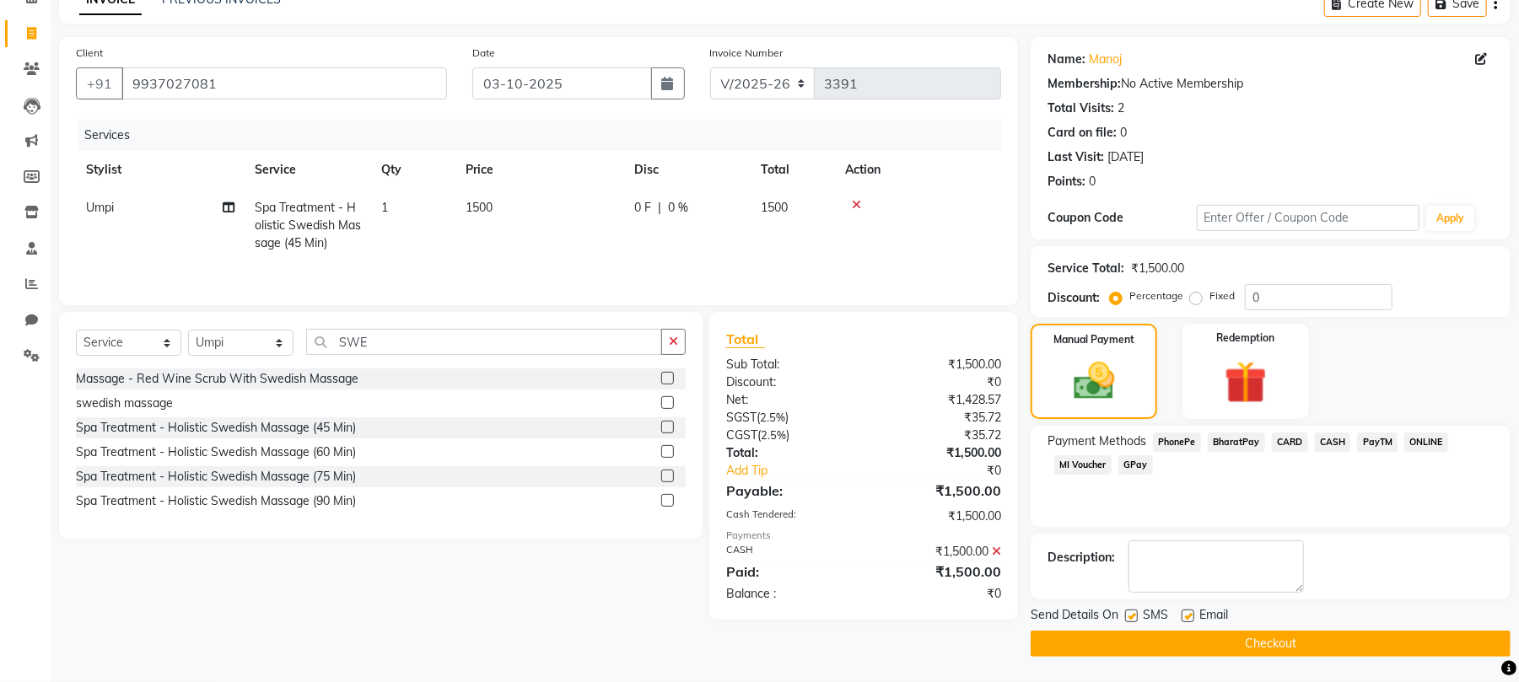
click at [1233, 633] on button "Checkout" at bounding box center [1271, 644] width 480 height 26
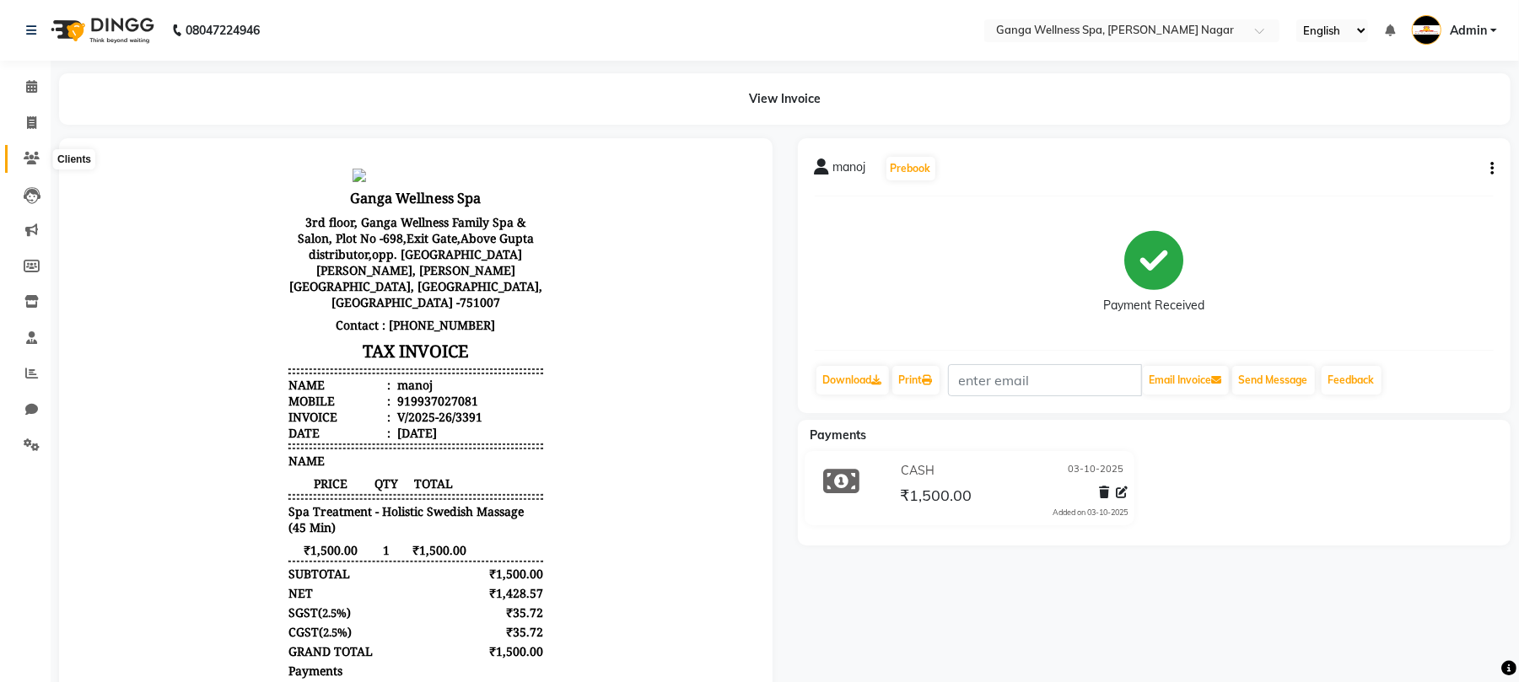
click at [30, 163] on icon at bounding box center [32, 158] width 16 height 13
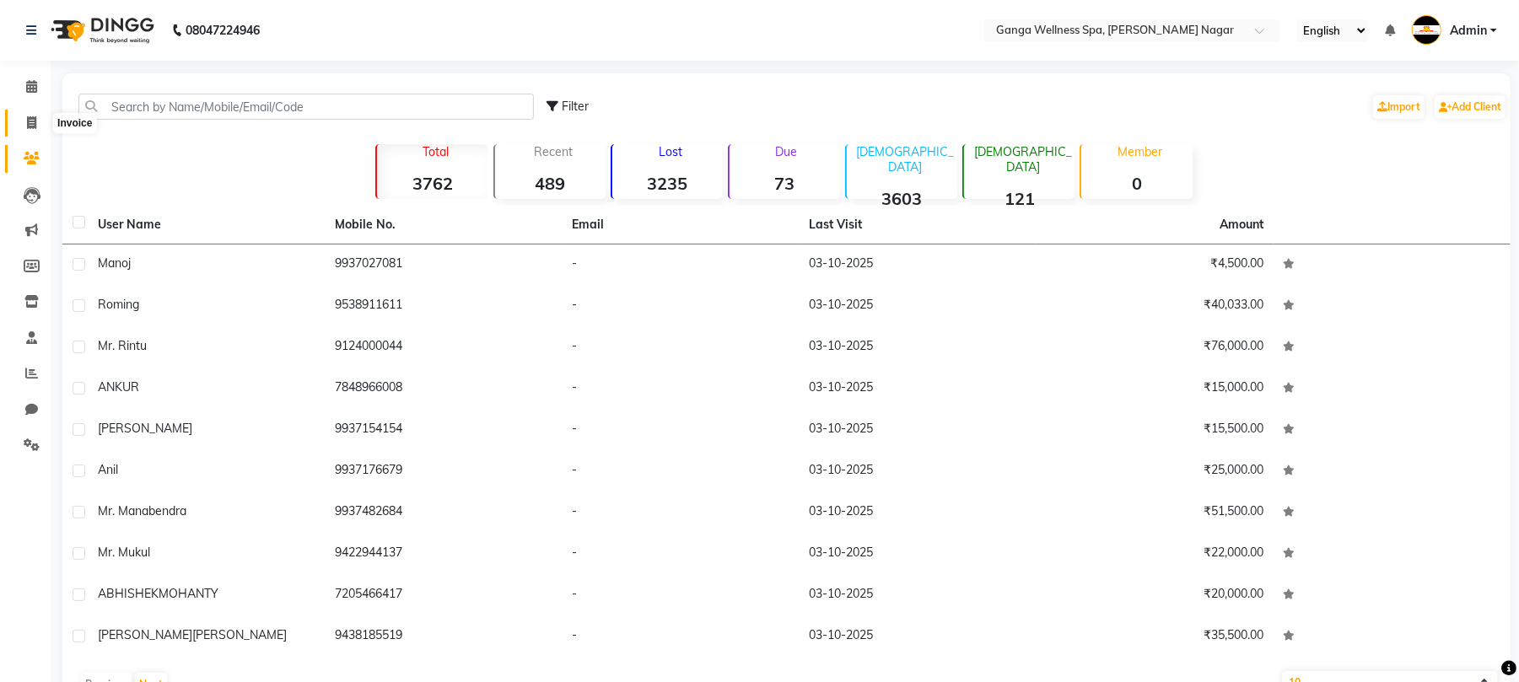
click at [32, 116] on icon at bounding box center [31, 122] width 9 height 13
select select "service"
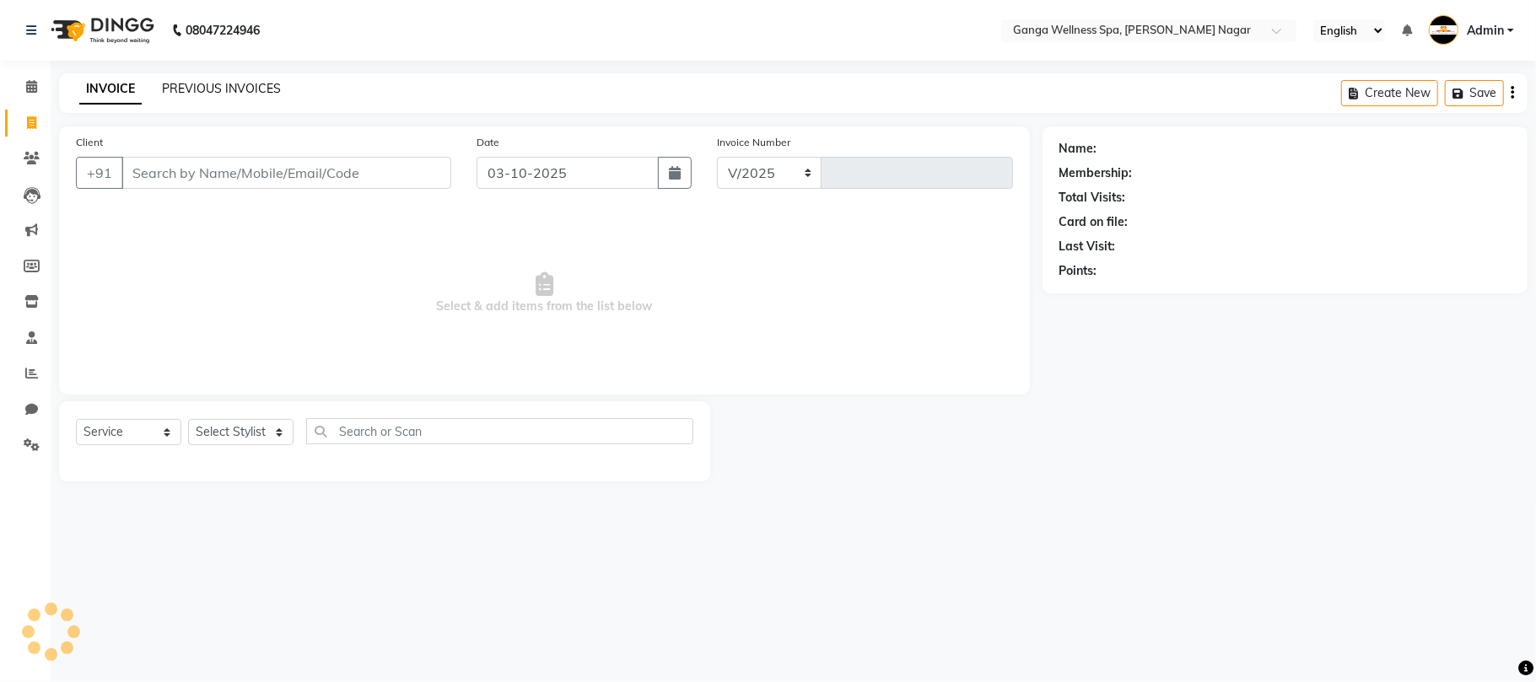
select select "762"
type input "3392"
click at [250, 91] on link "PREVIOUS INVOICES" at bounding box center [221, 88] width 119 height 15
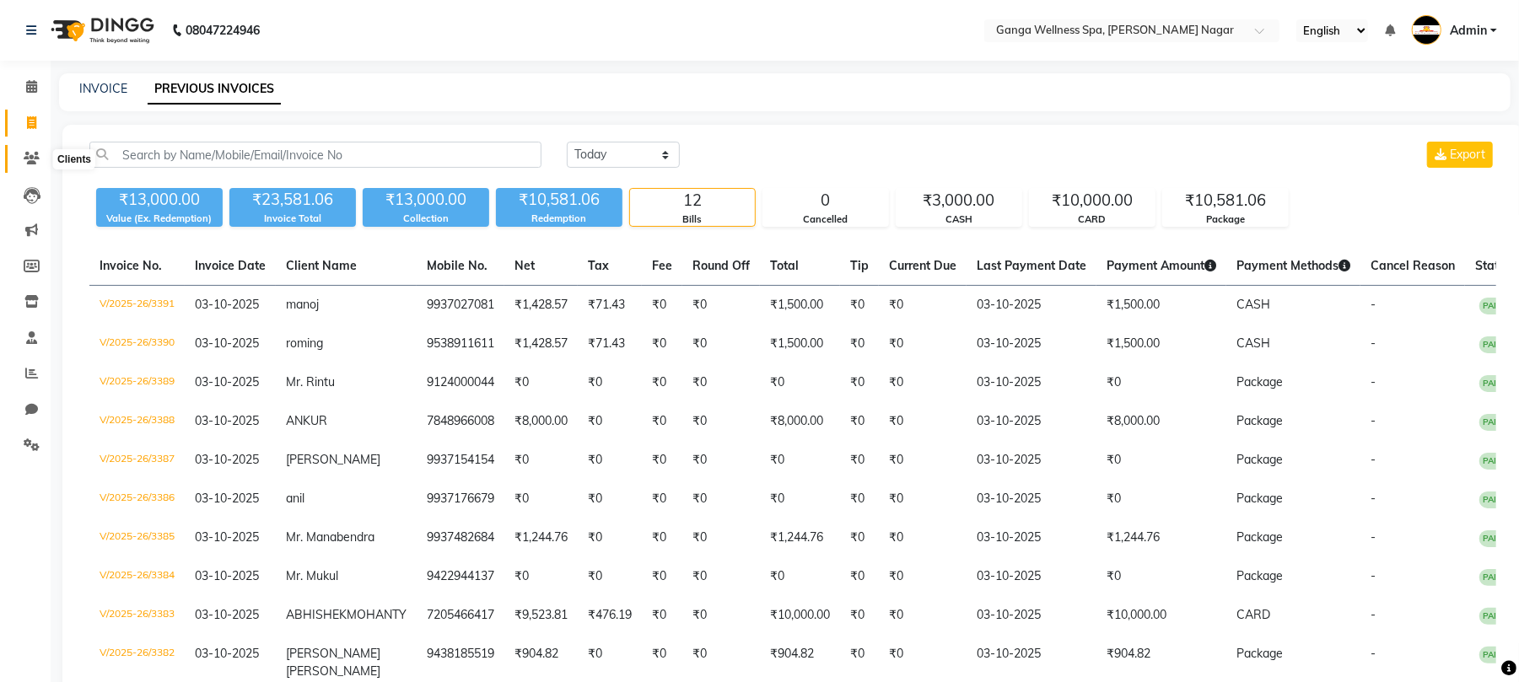
click at [37, 162] on icon at bounding box center [32, 158] width 16 height 13
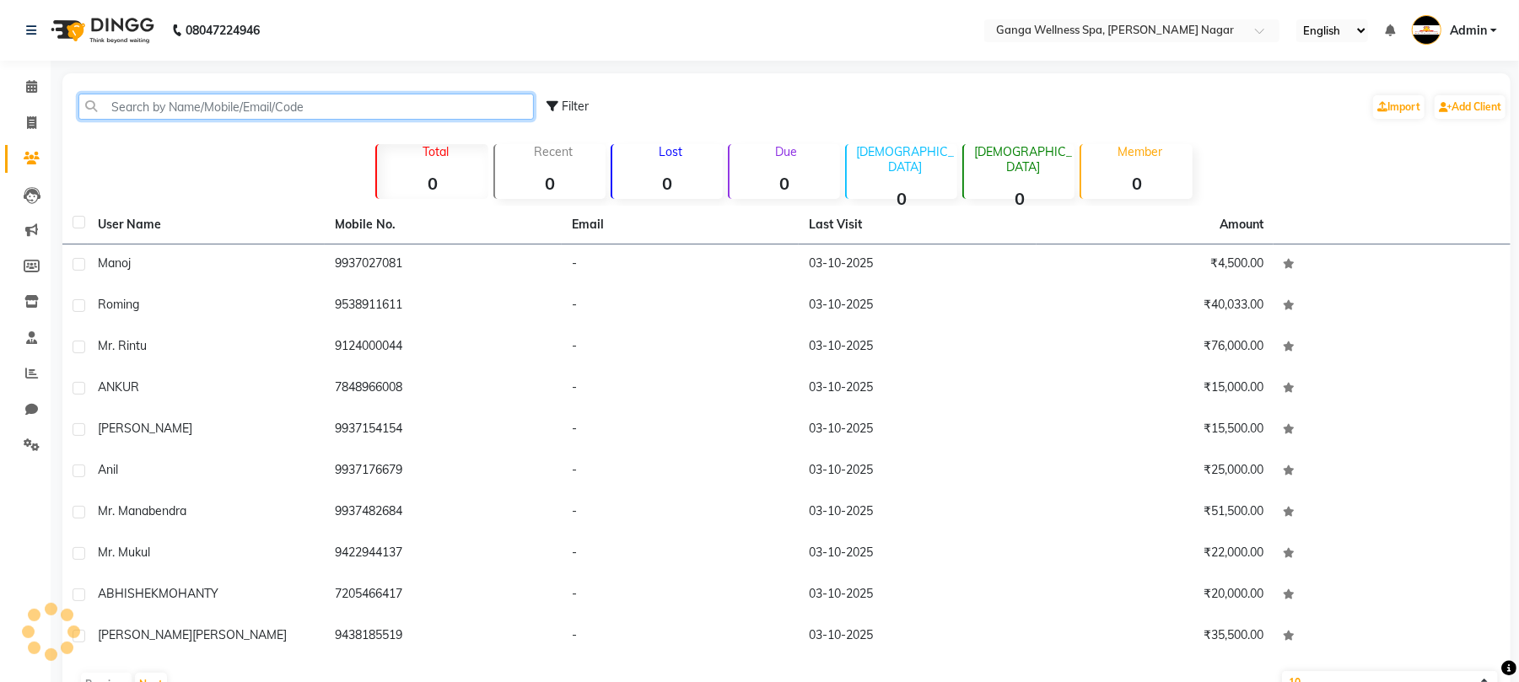
click at [175, 106] on input "text" at bounding box center [306, 107] width 456 height 26
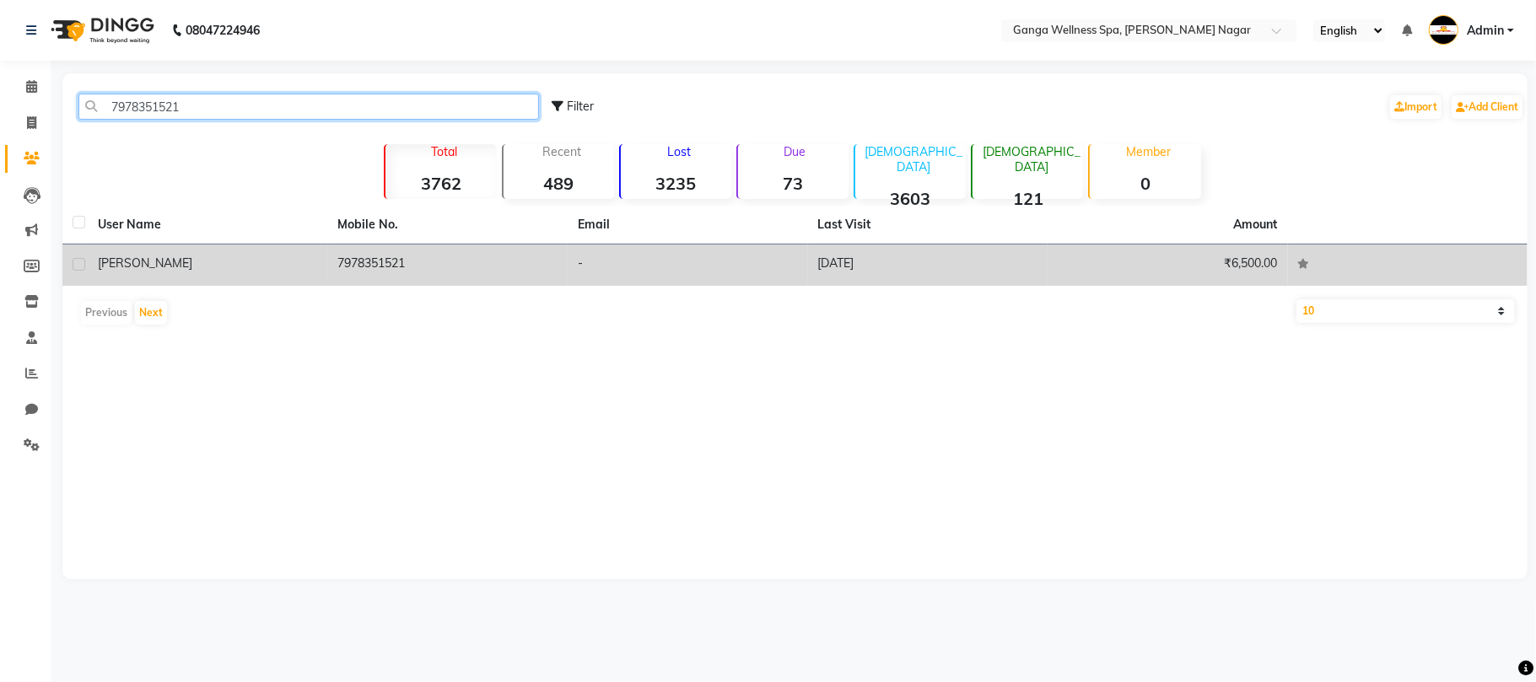
type input "7978351521"
click at [300, 261] on div "[PERSON_NAME]" at bounding box center [208, 264] width 220 height 18
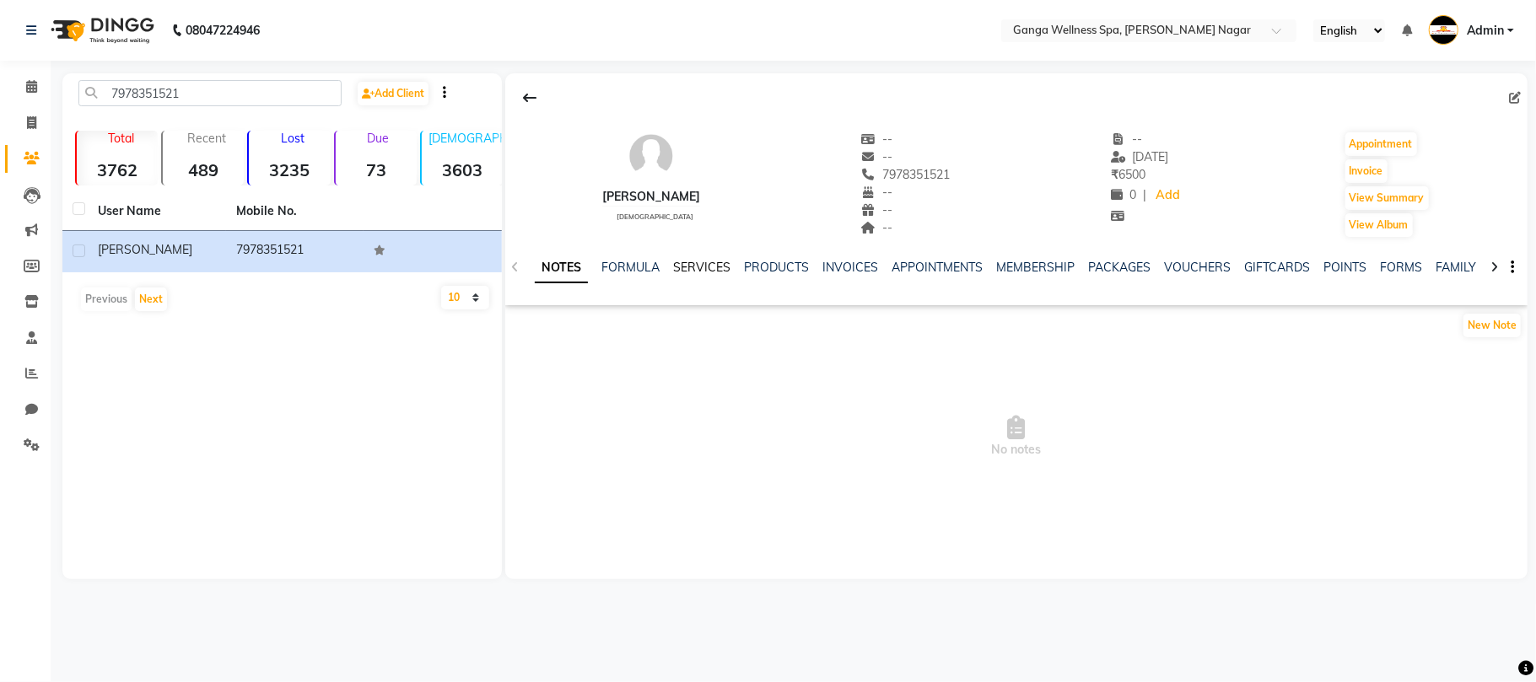
click at [695, 267] on link "SERVICES" at bounding box center [701, 267] width 57 height 15
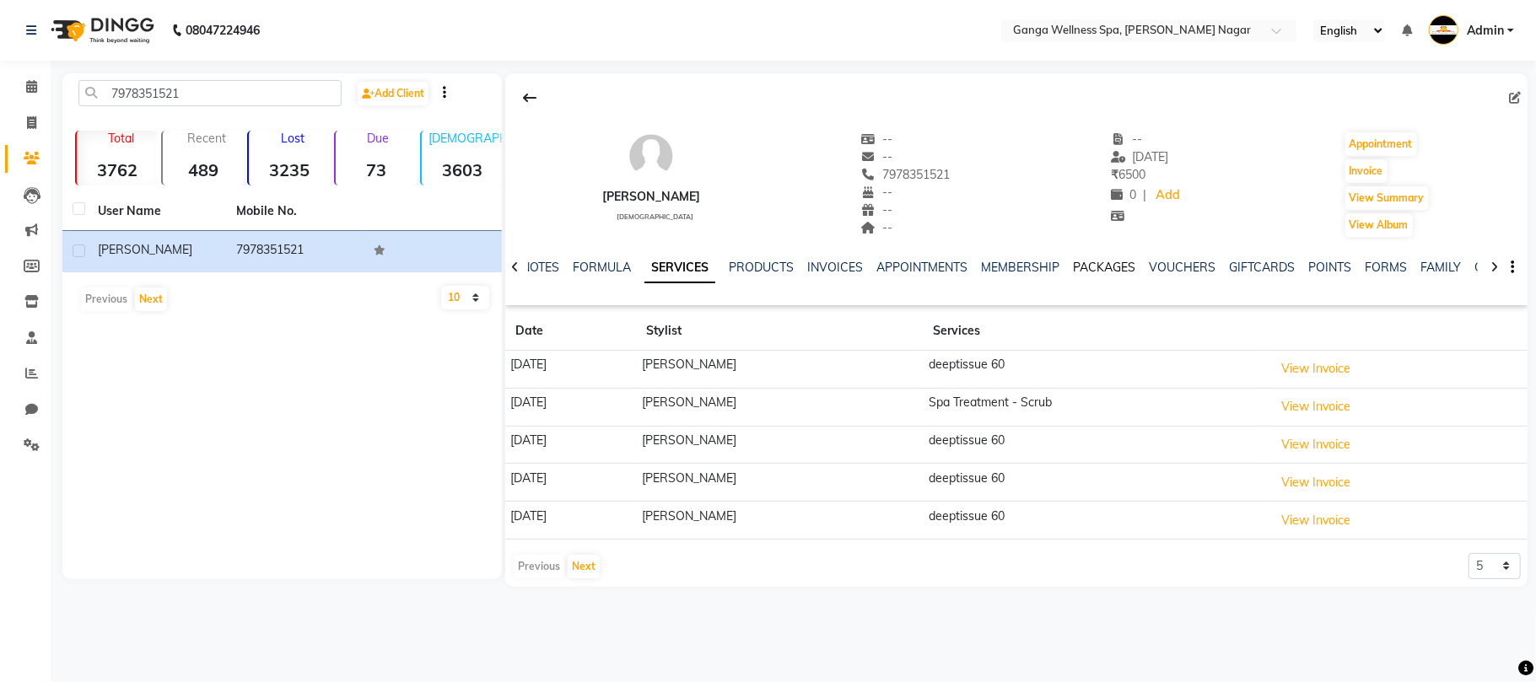
click at [1102, 267] on link "PACKAGES" at bounding box center [1104, 267] width 62 height 15
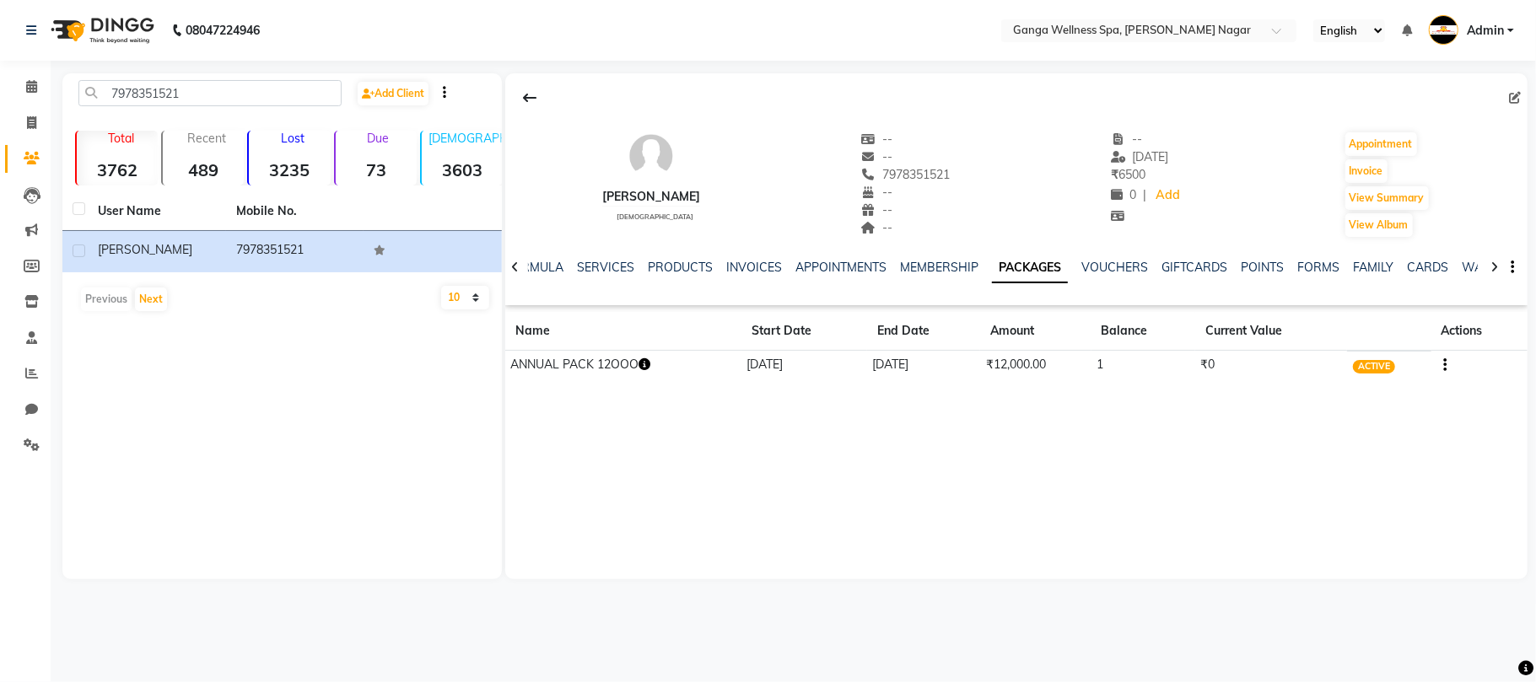
click at [804, 442] on div "[PERSON_NAME] [DEMOGRAPHIC_DATA] -- -- 7978351521 -- -- -- -- [DATE] ₹ 6500 0 |…" at bounding box center [1016, 326] width 1022 height 506
click at [1362, 170] on button "Invoice" at bounding box center [1367, 171] width 42 height 24
select select "service"
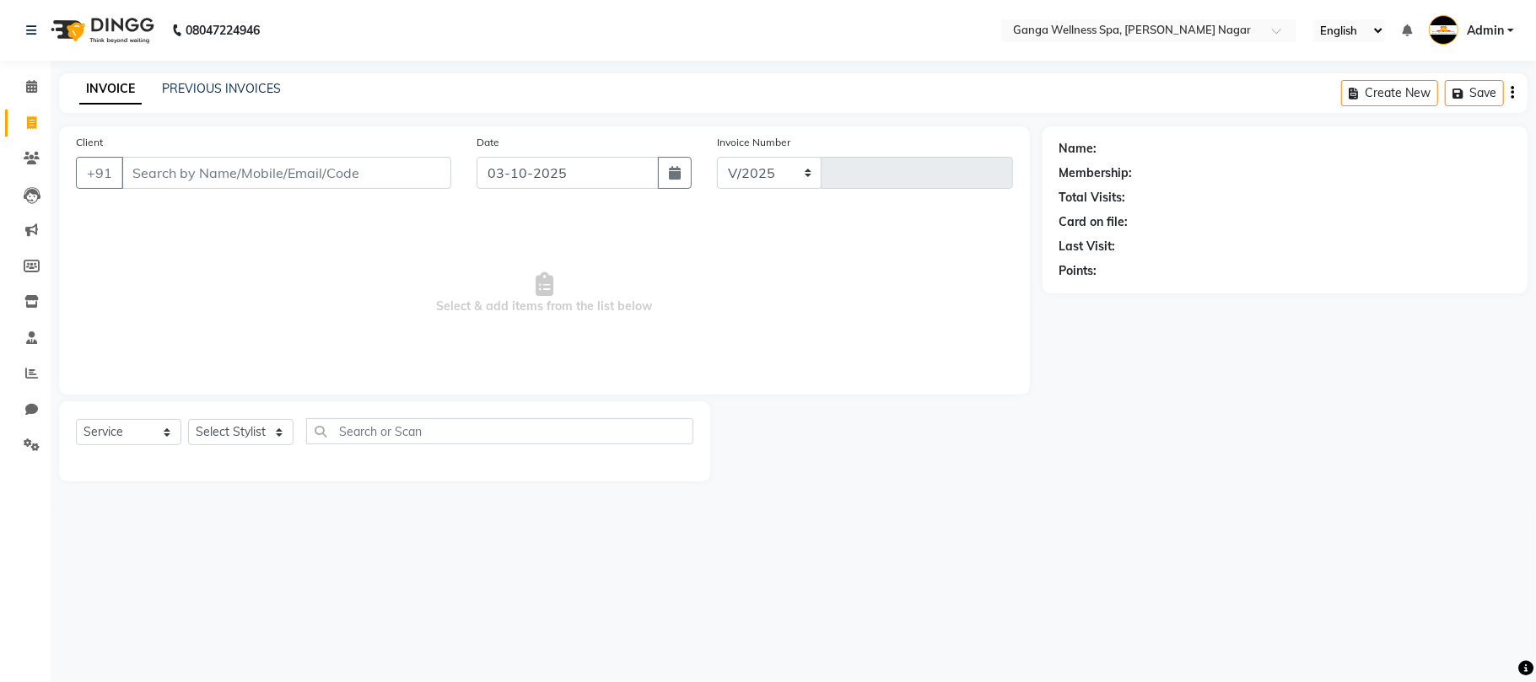
select select "762"
type input "3392"
click at [230, 436] on select "Select Stylist" at bounding box center [240, 432] width 105 height 26
type input "7978351521"
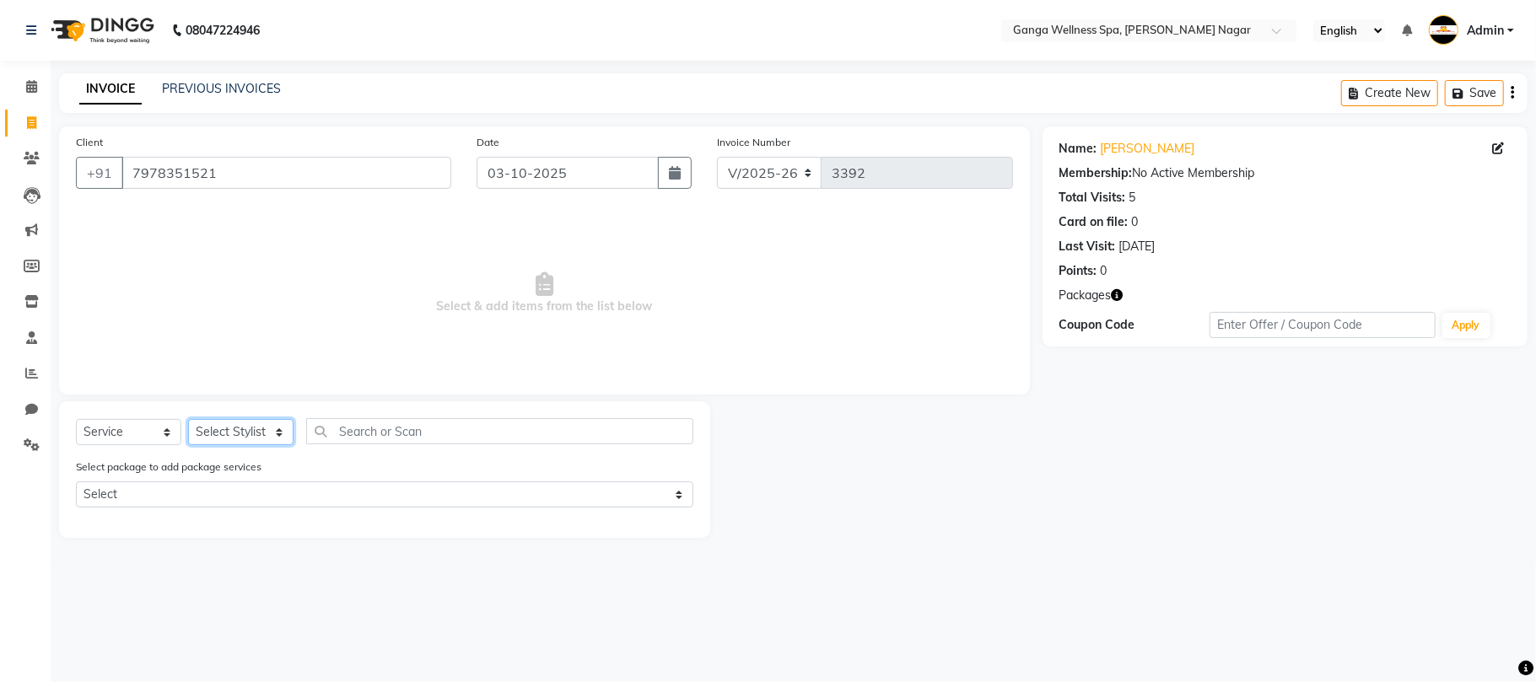
select select "12281"
click at [188, 419] on select "Select Stylist Abhi [PERSON_NAME] Alexa AMMY AMMY [PERSON_NAME] anya APPI [PERS…" at bounding box center [240, 432] width 105 height 26
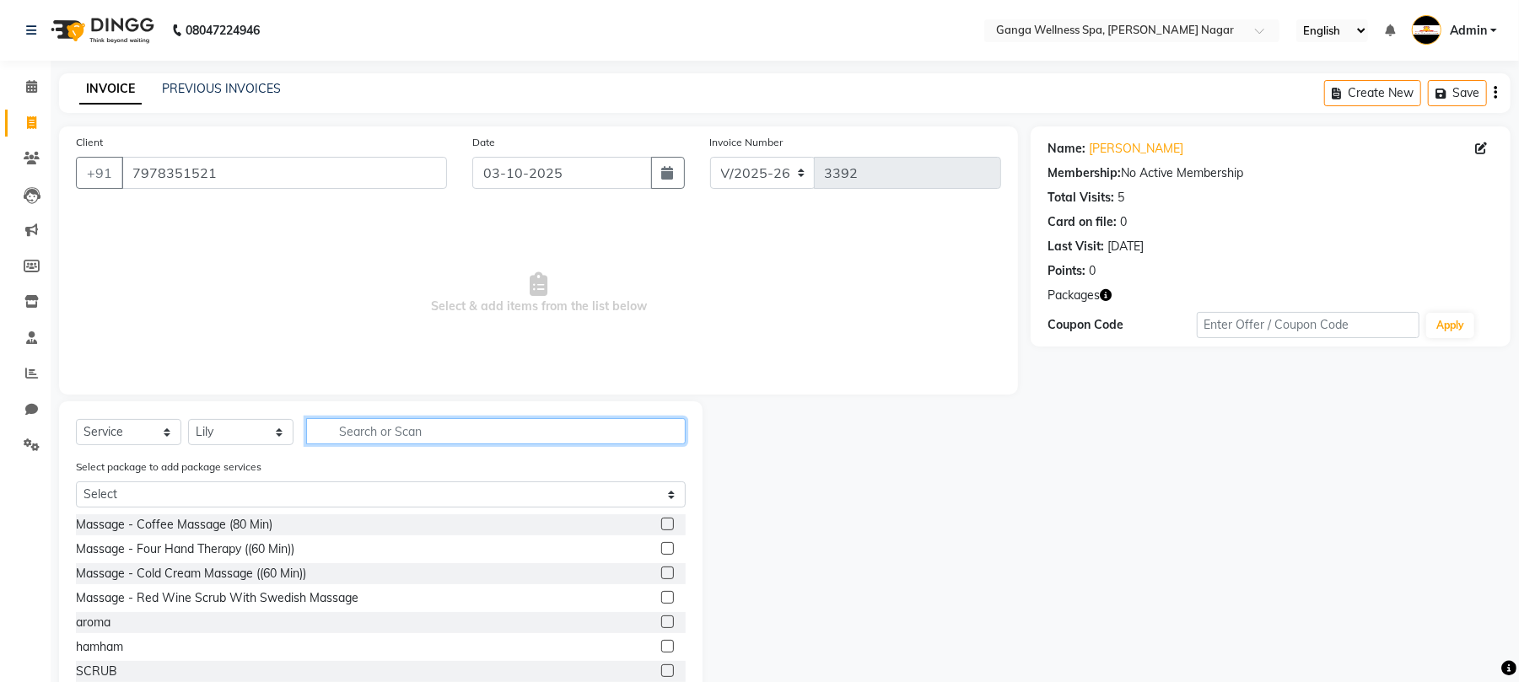
click at [417, 444] on input "text" at bounding box center [496, 431] width 380 height 26
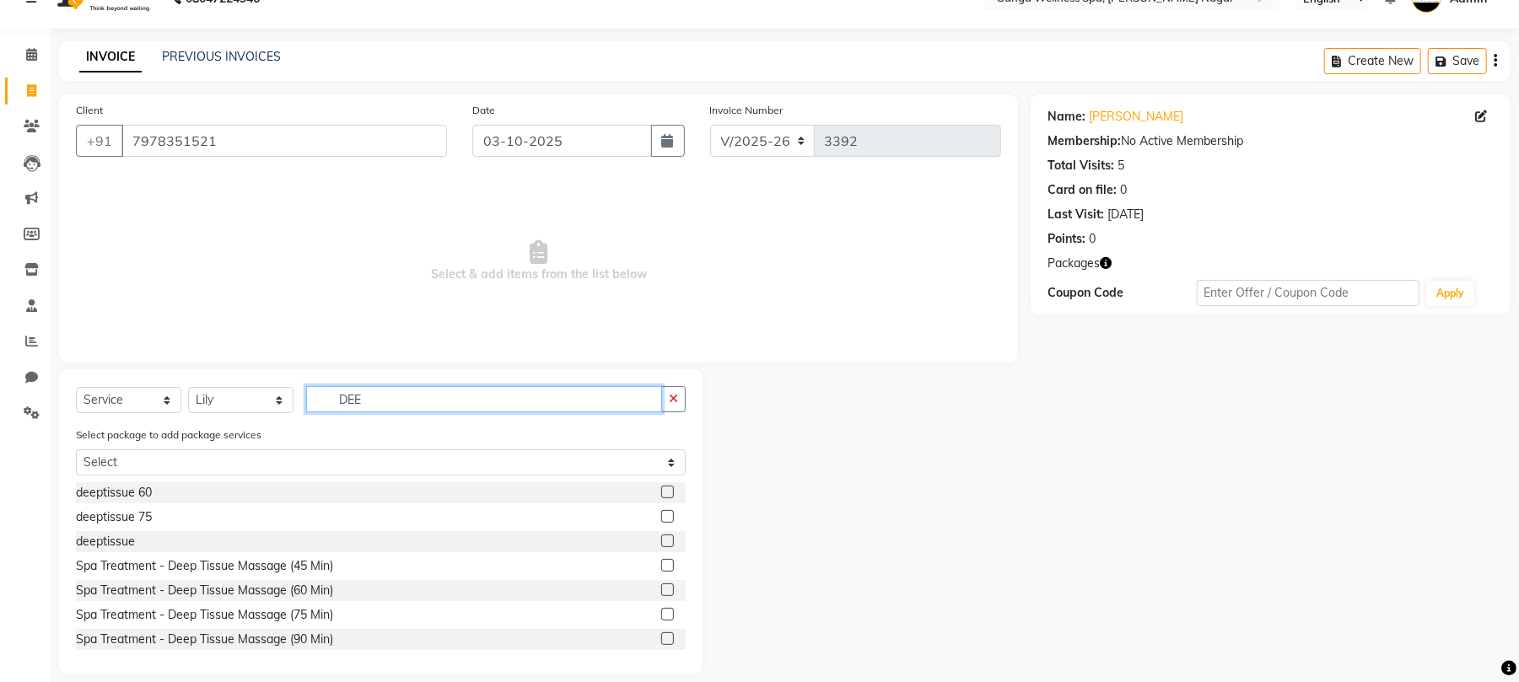
scroll to position [49, 0]
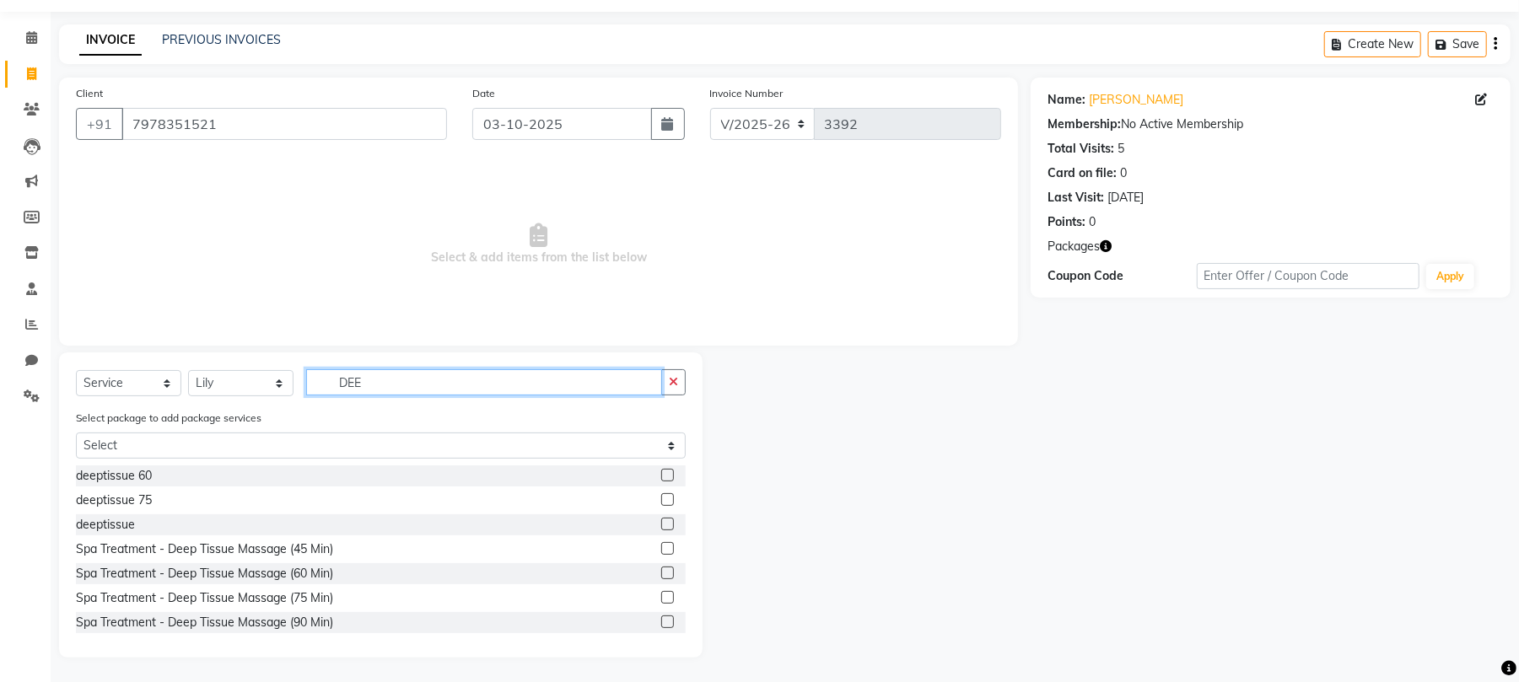
type input "DEE"
click at [661, 472] on label at bounding box center [667, 475] width 13 height 13
click at [661, 472] on input "checkbox" at bounding box center [666, 476] width 11 height 11
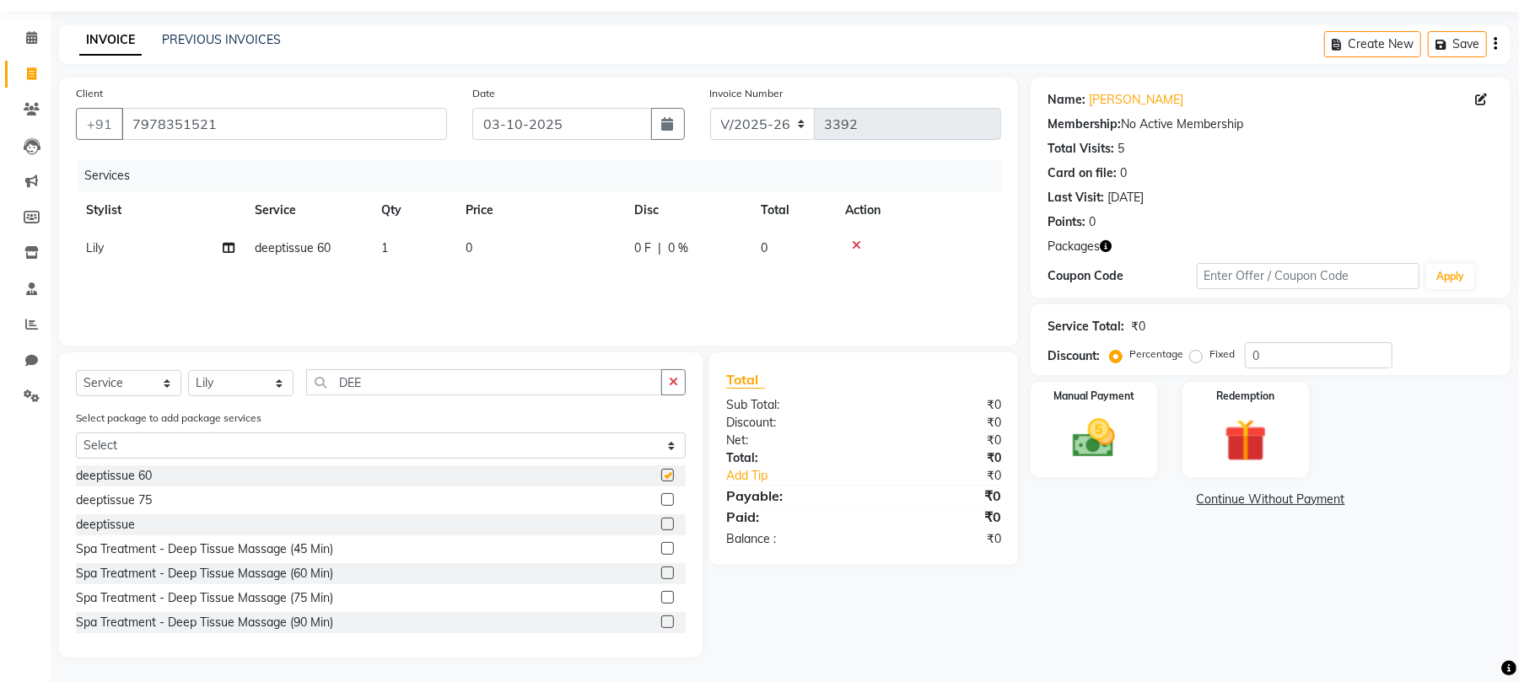
checkbox input "false"
click at [1233, 440] on img at bounding box center [1246, 440] width 73 height 55
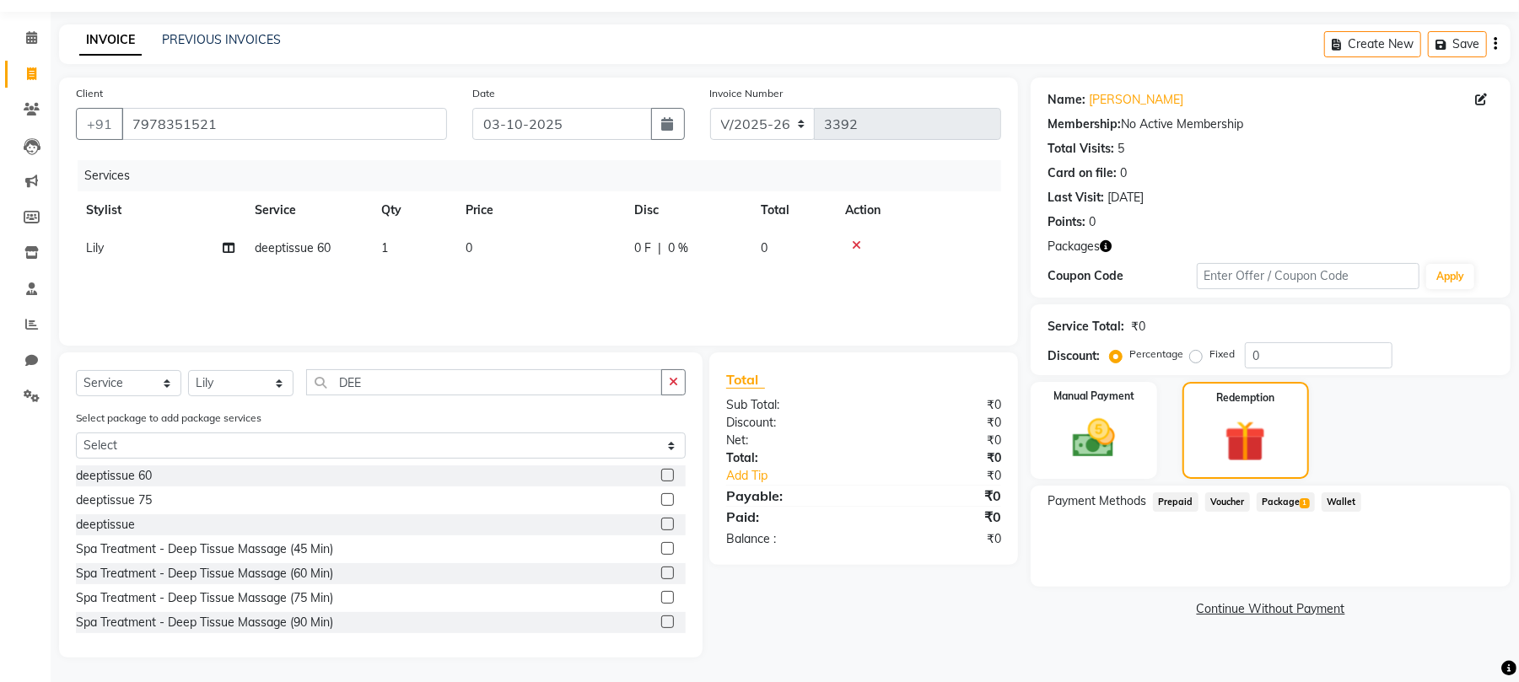
click at [1289, 501] on span "Package 1" at bounding box center [1286, 502] width 58 height 19
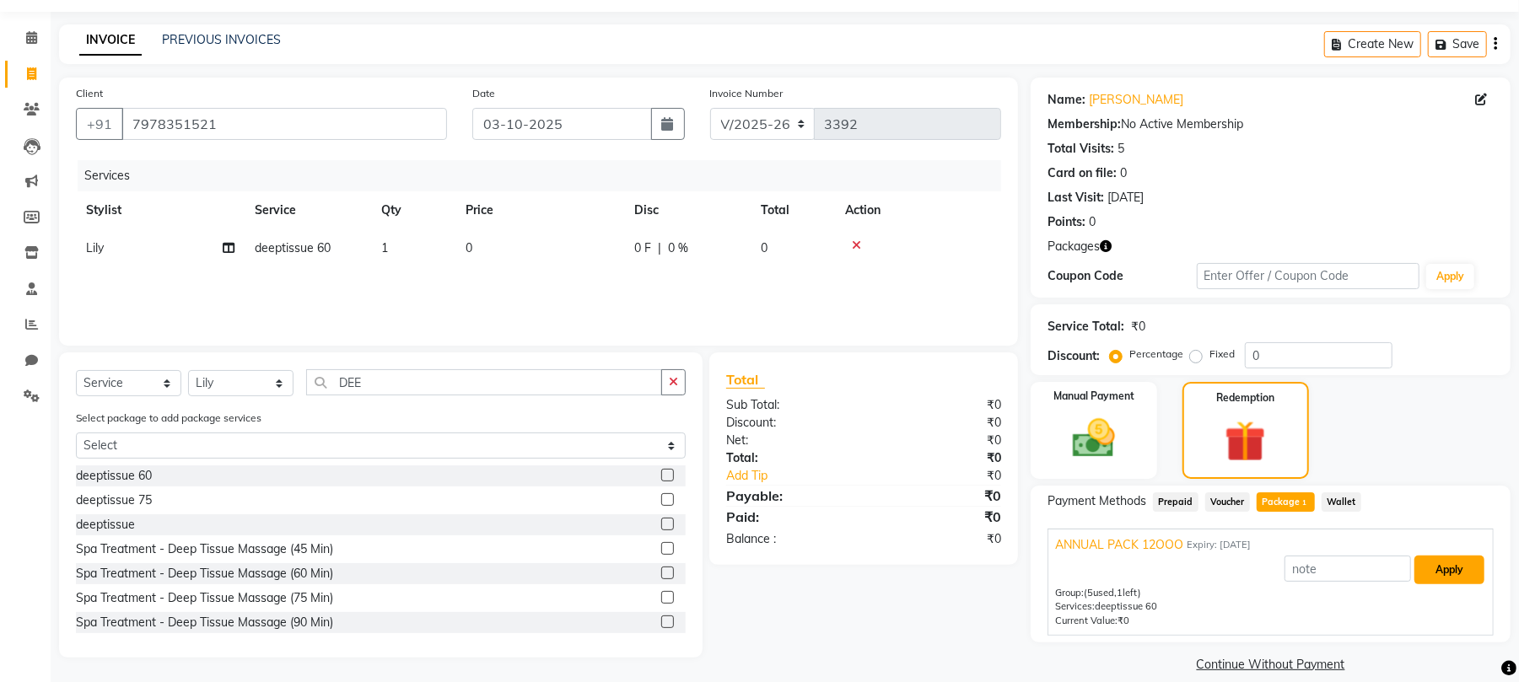
click at [1442, 565] on button "Apply" at bounding box center [1450, 570] width 70 height 29
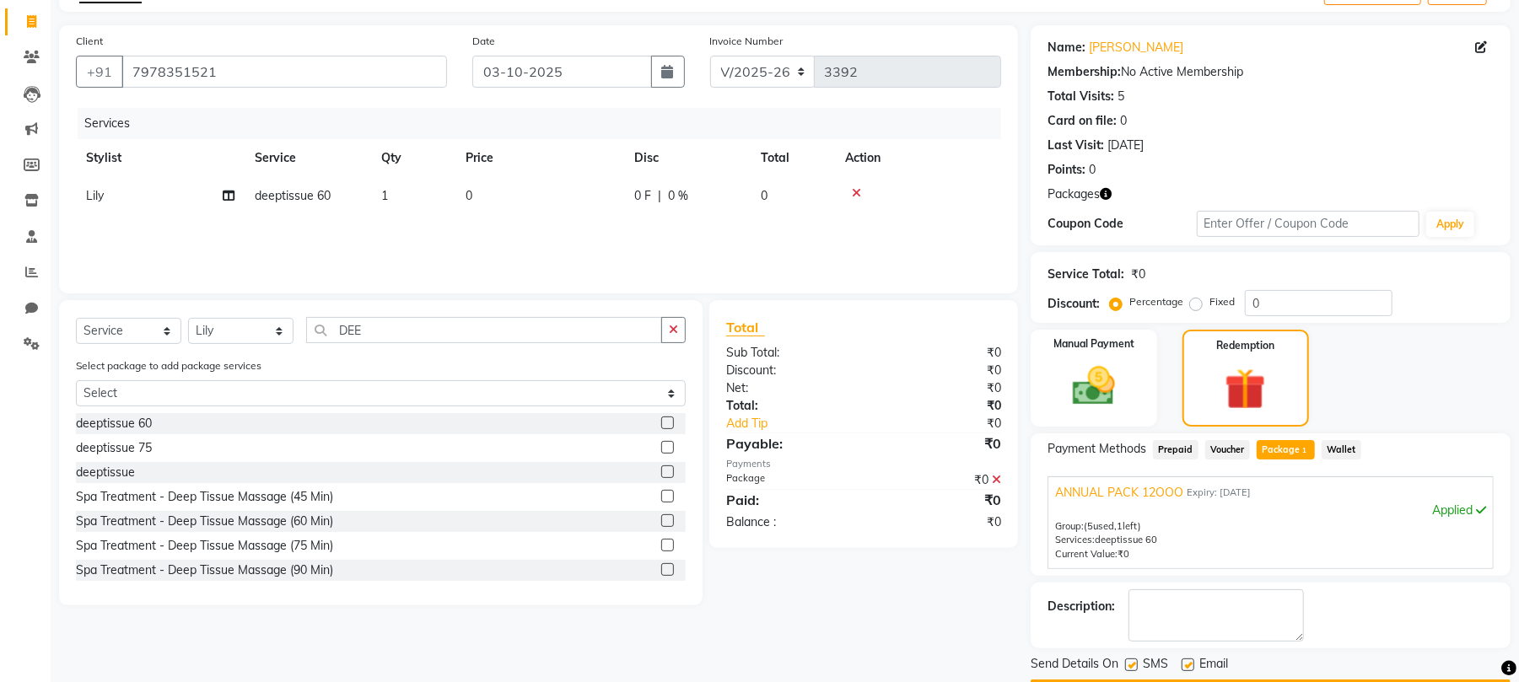
scroll to position [152, 0]
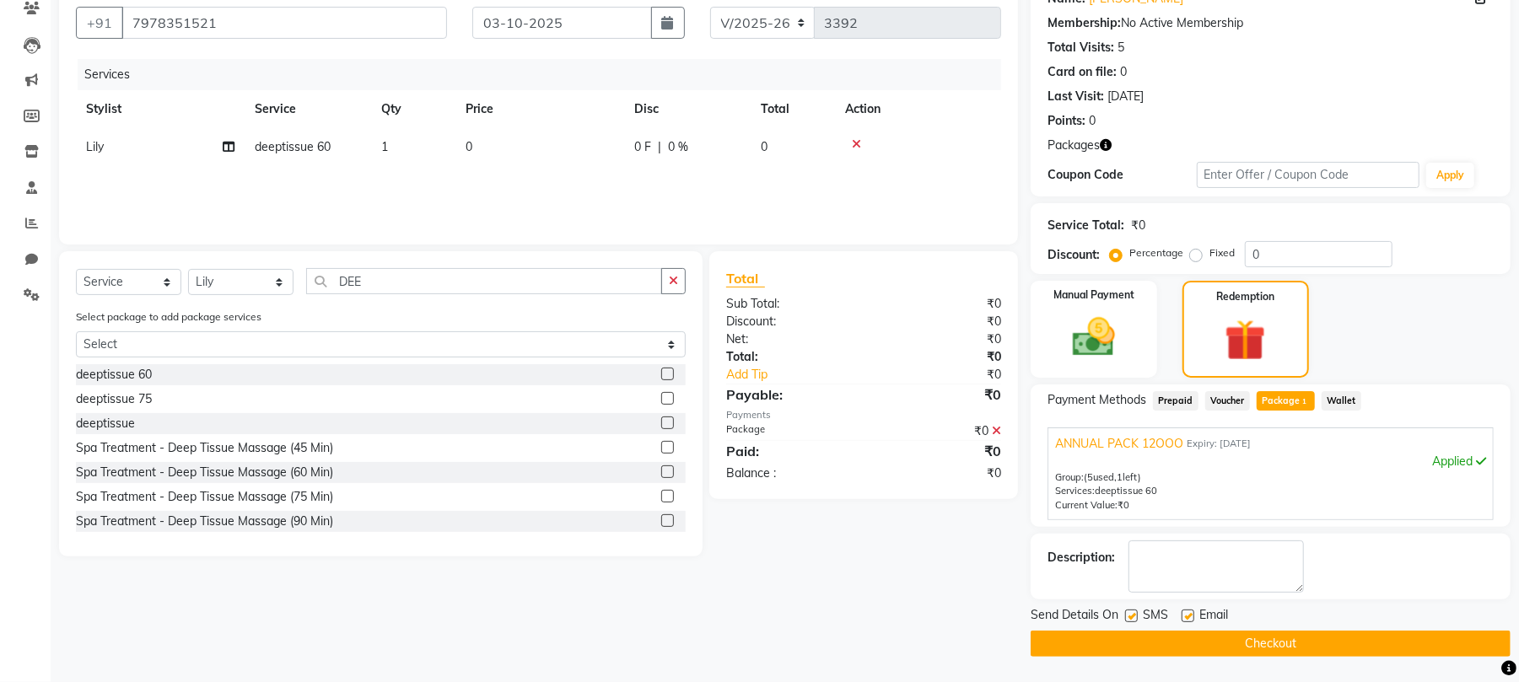
click at [1286, 650] on button "Checkout" at bounding box center [1271, 644] width 480 height 26
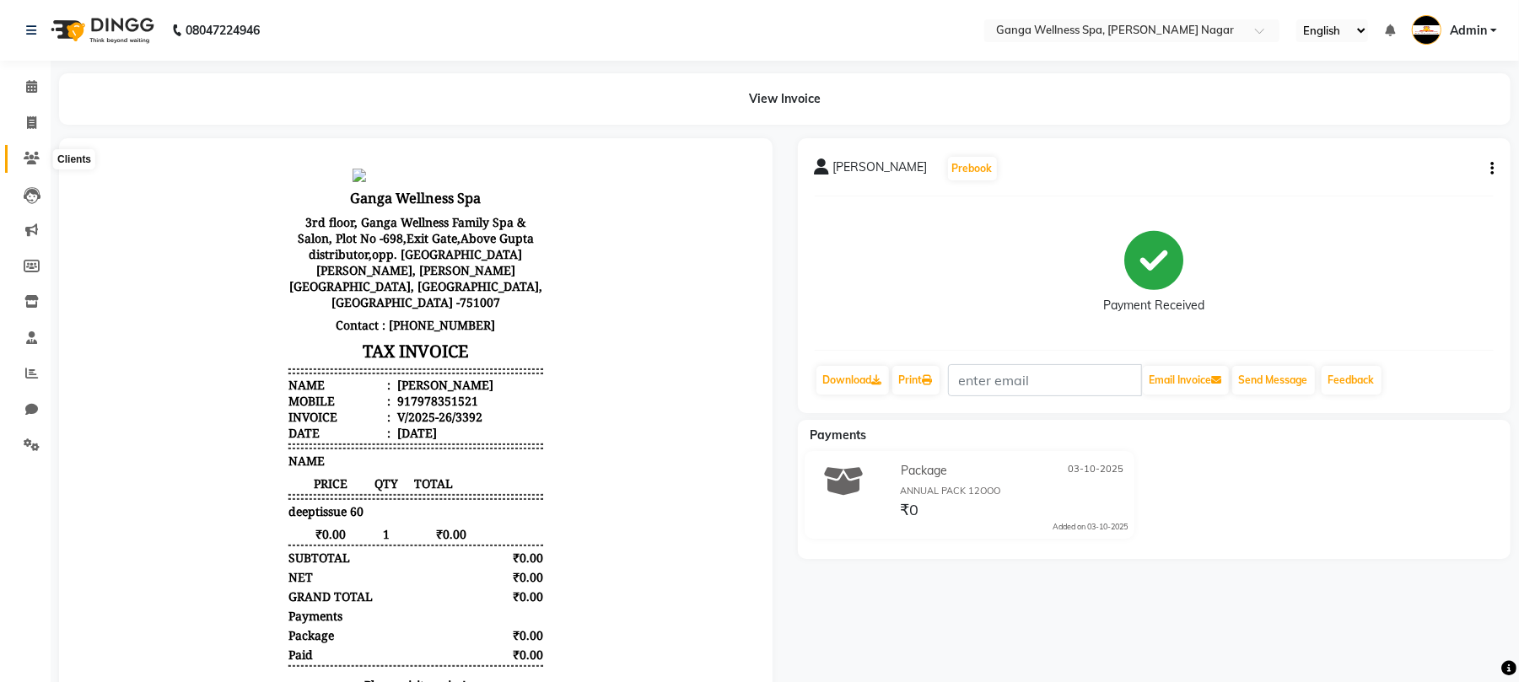
click at [38, 157] on icon at bounding box center [32, 158] width 16 height 13
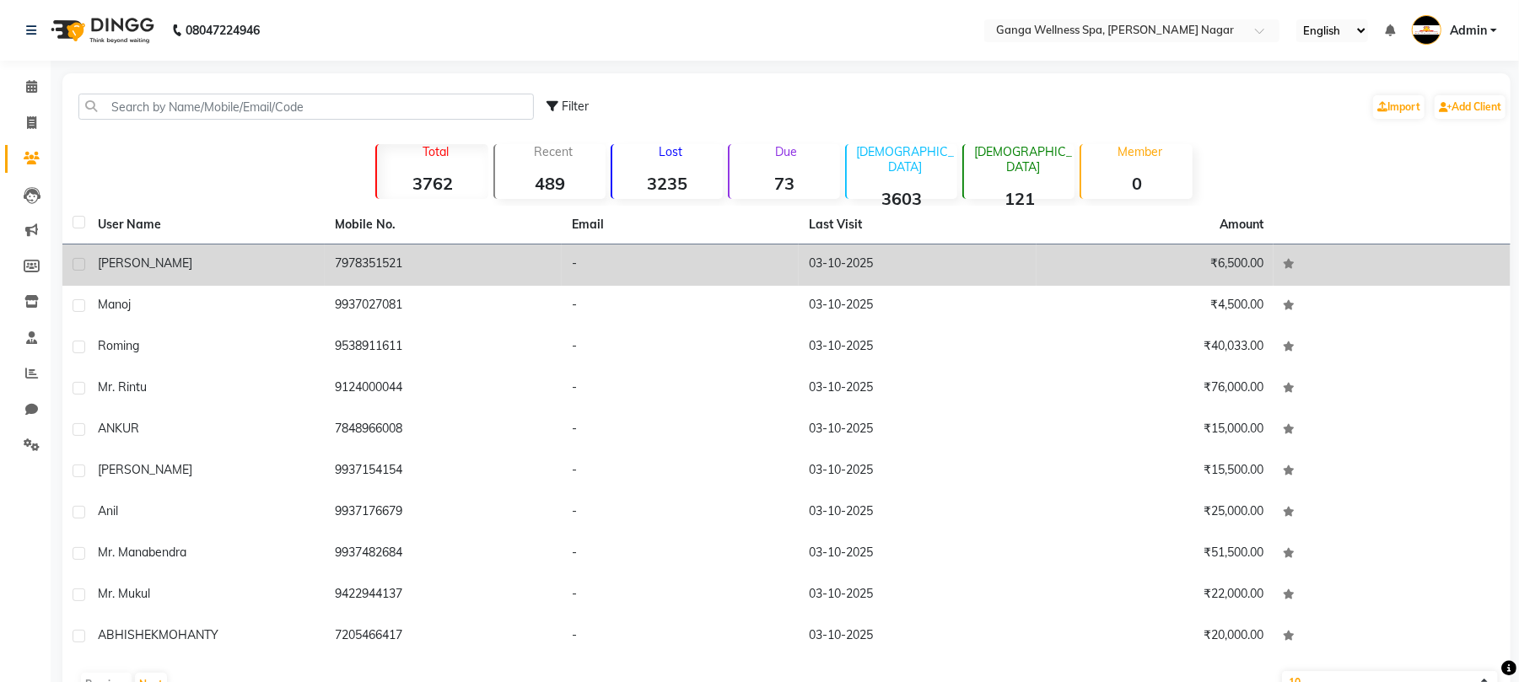
click at [189, 268] on span "[PERSON_NAME]" at bounding box center [145, 263] width 94 height 15
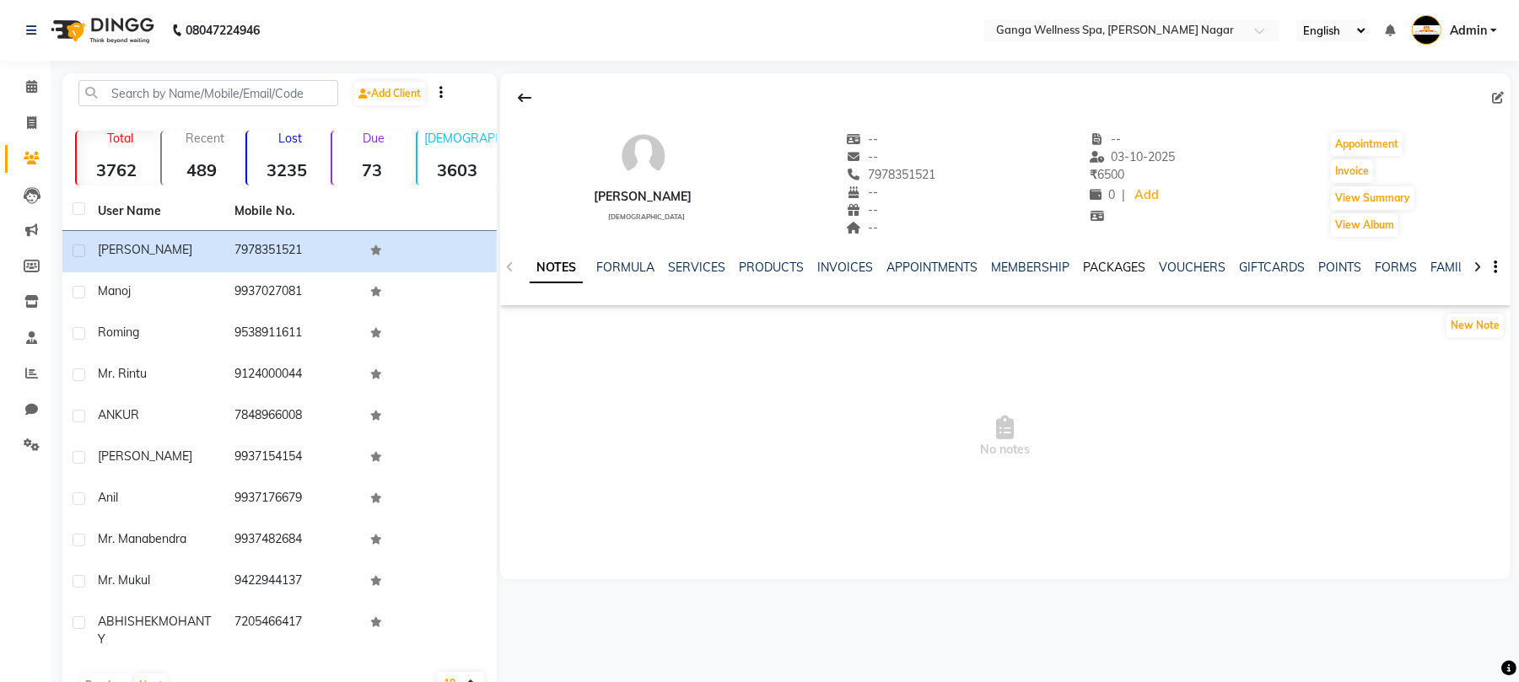
click at [1101, 272] on link "PACKAGES" at bounding box center [1114, 267] width 62 height 15
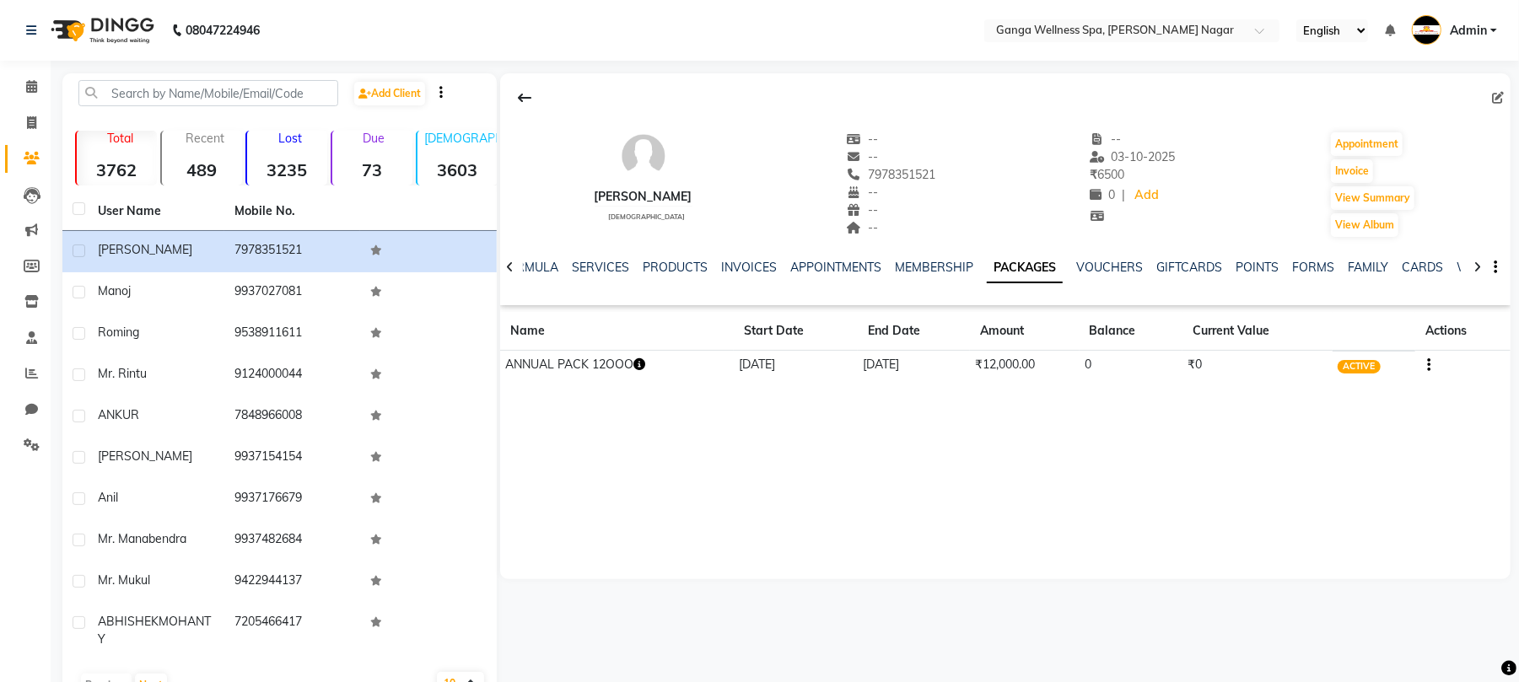
drag, startPoint x: 699, startPoint y: 194, endPoint x: 582, endPoint y: 202, distance: 116.7
click at [582, 202] on div "[PERSON_NAME] [DEMOGRAPHIC_DATA] -- -- 7978351521 -- -- -- -- [DATE] ₹ 6500 0 |…" at bounding box center [1005, 176] width 1011 height 125
copy div "[PERSON_NAME]"
click at [28, 154] on icon at bounding box center [32, 158] width 16 height 13
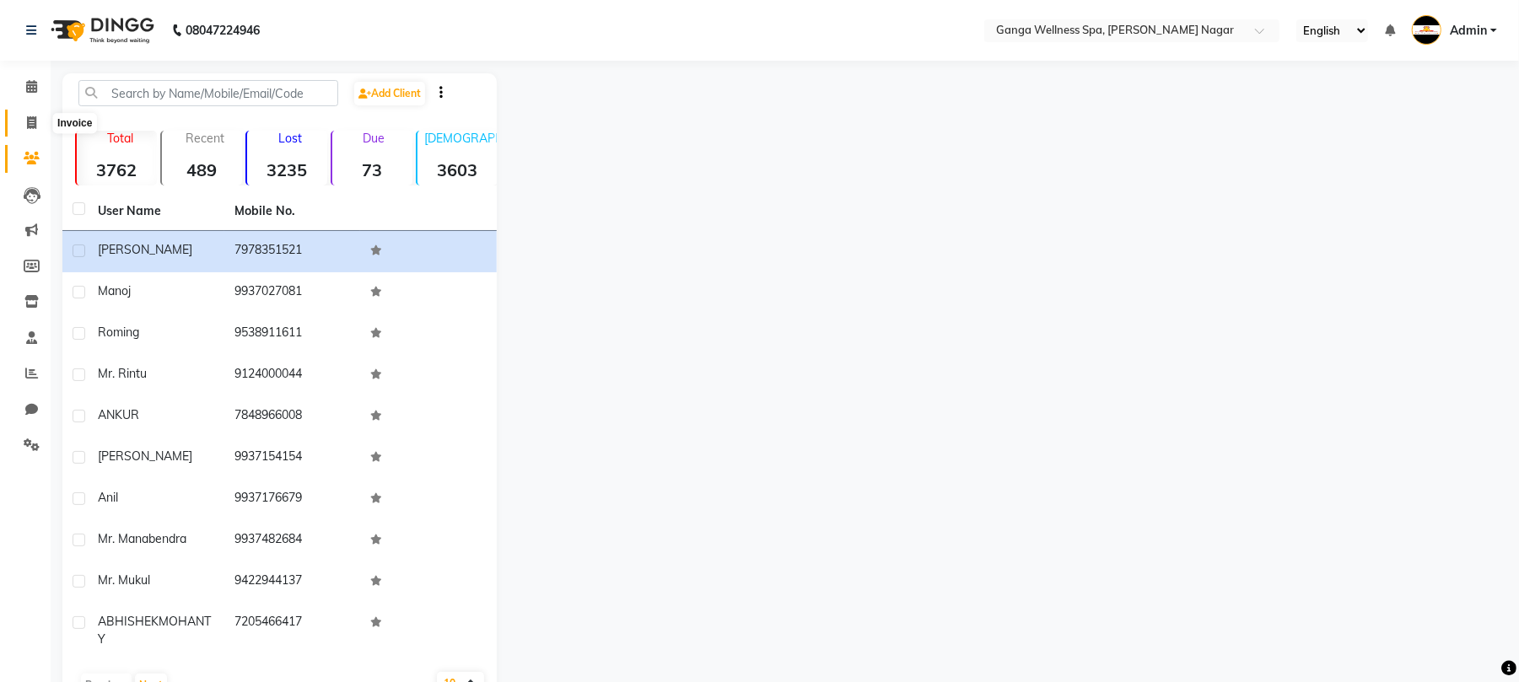
click at [27, 118] on icon at bounding box center [31, 122] width 9 height 13
select select "service"
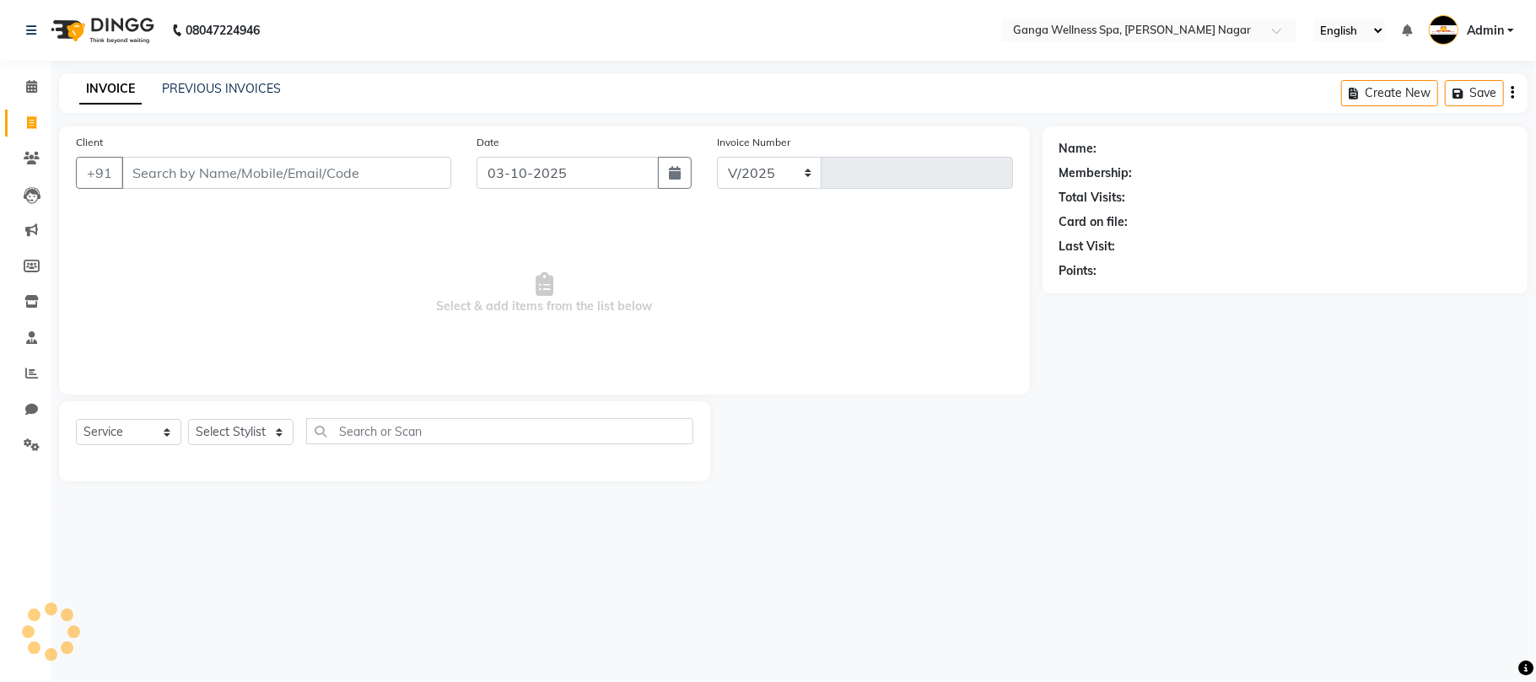
select select "762"
type input "3393"
click at [201, 86] on link "PREVIOUS INVOICES" at bounding box center [221, 88] width 119 height 15
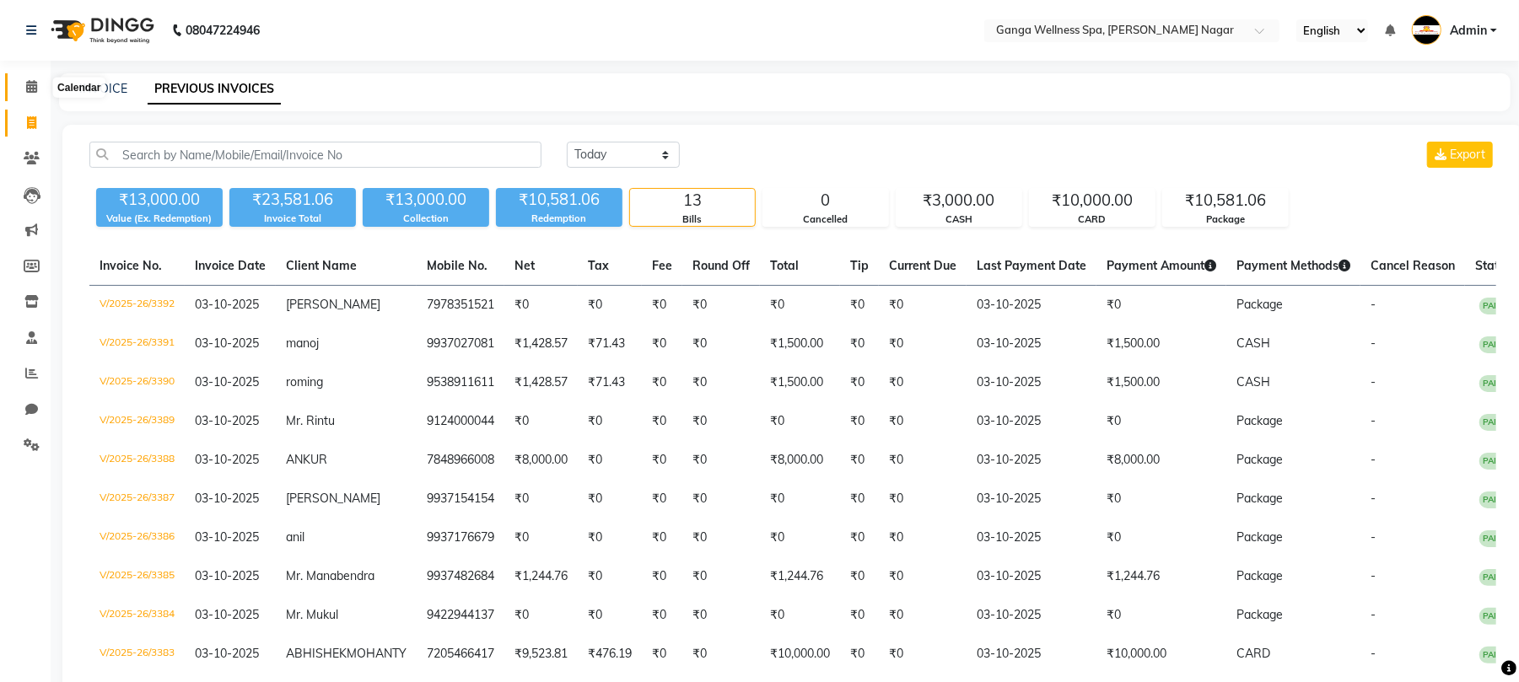
click at [39, 89] on span at bounding box center [32, 87] width 30 height 19
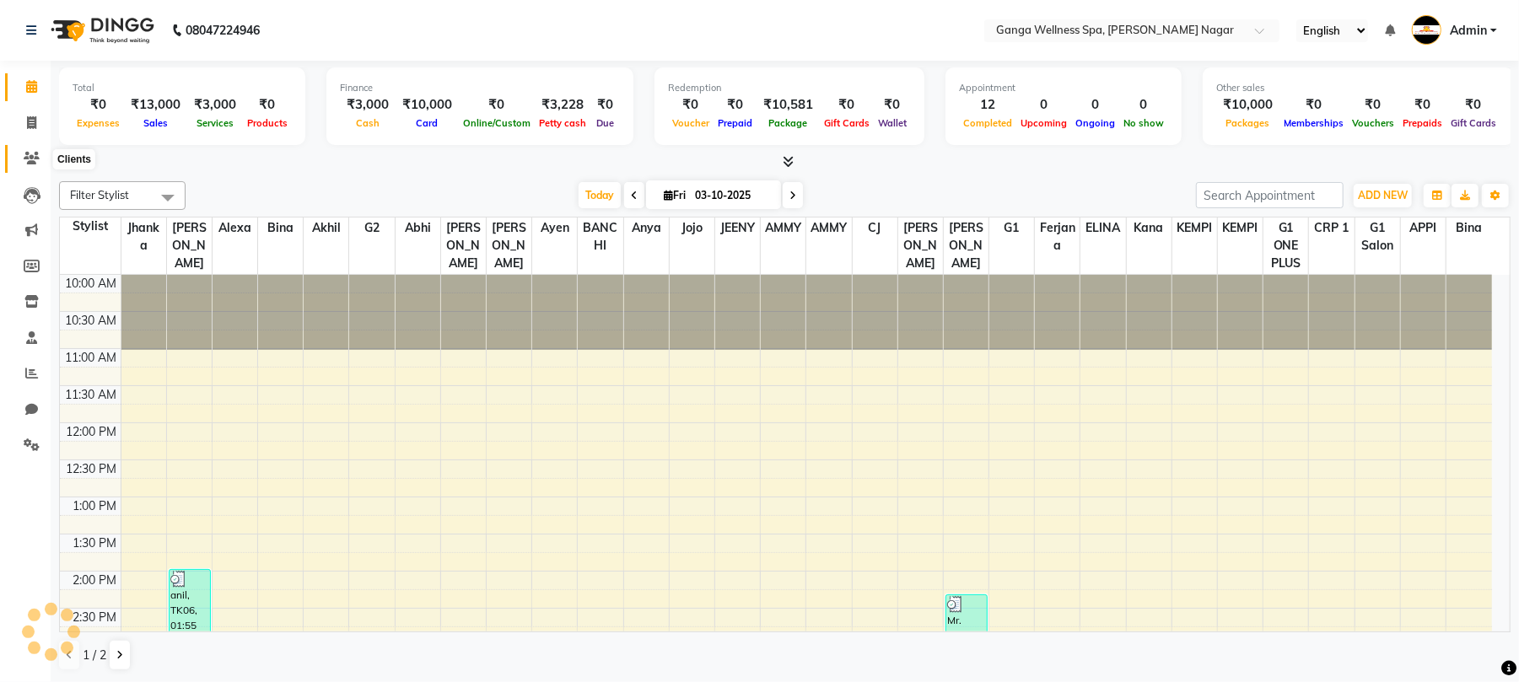
click at [37, 156] on icon at bounding box center [32, 158] width 16 height 13
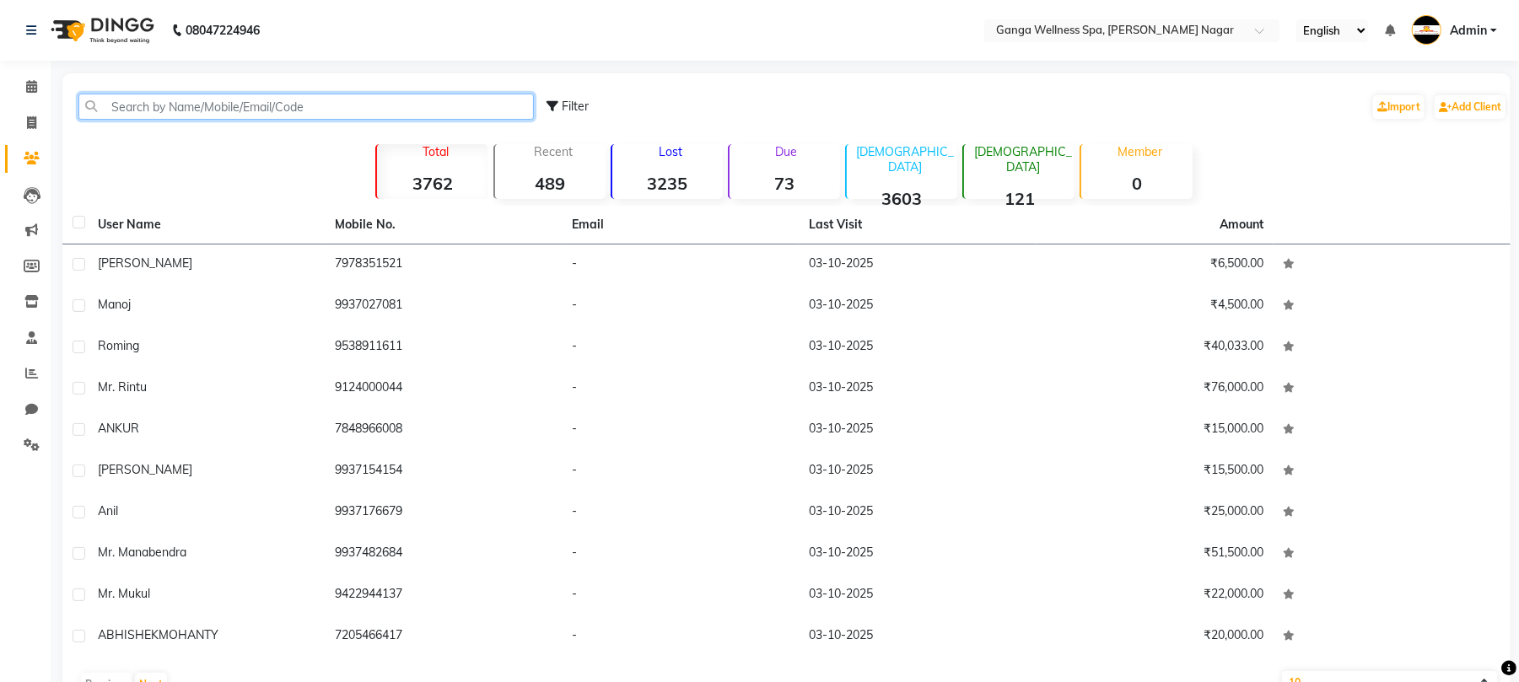
click at [184, 105] on input "text" at bounding box center [306, 107] width 456 height 26
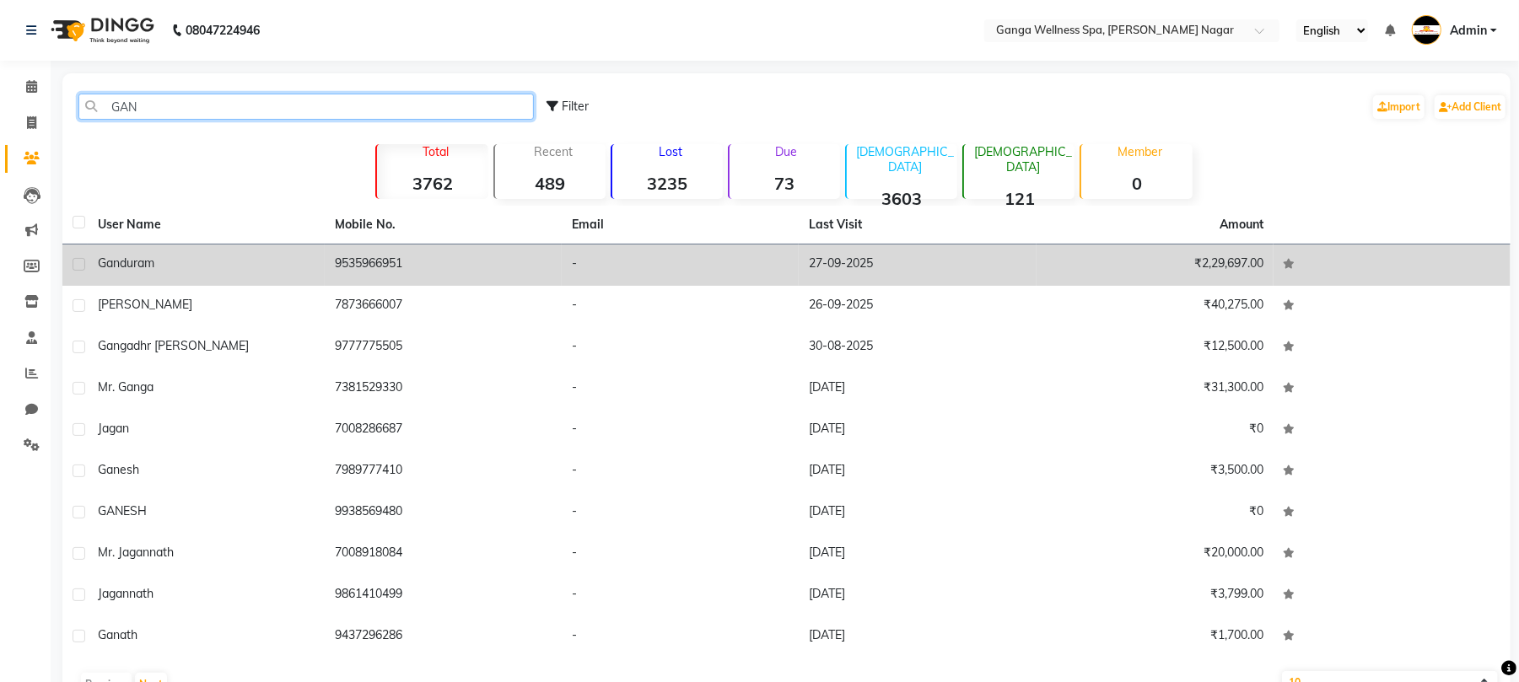
type input "GAN"
click at [395, 265] on td "9535966951" at bounding box center [443, 265] width 237 height 41
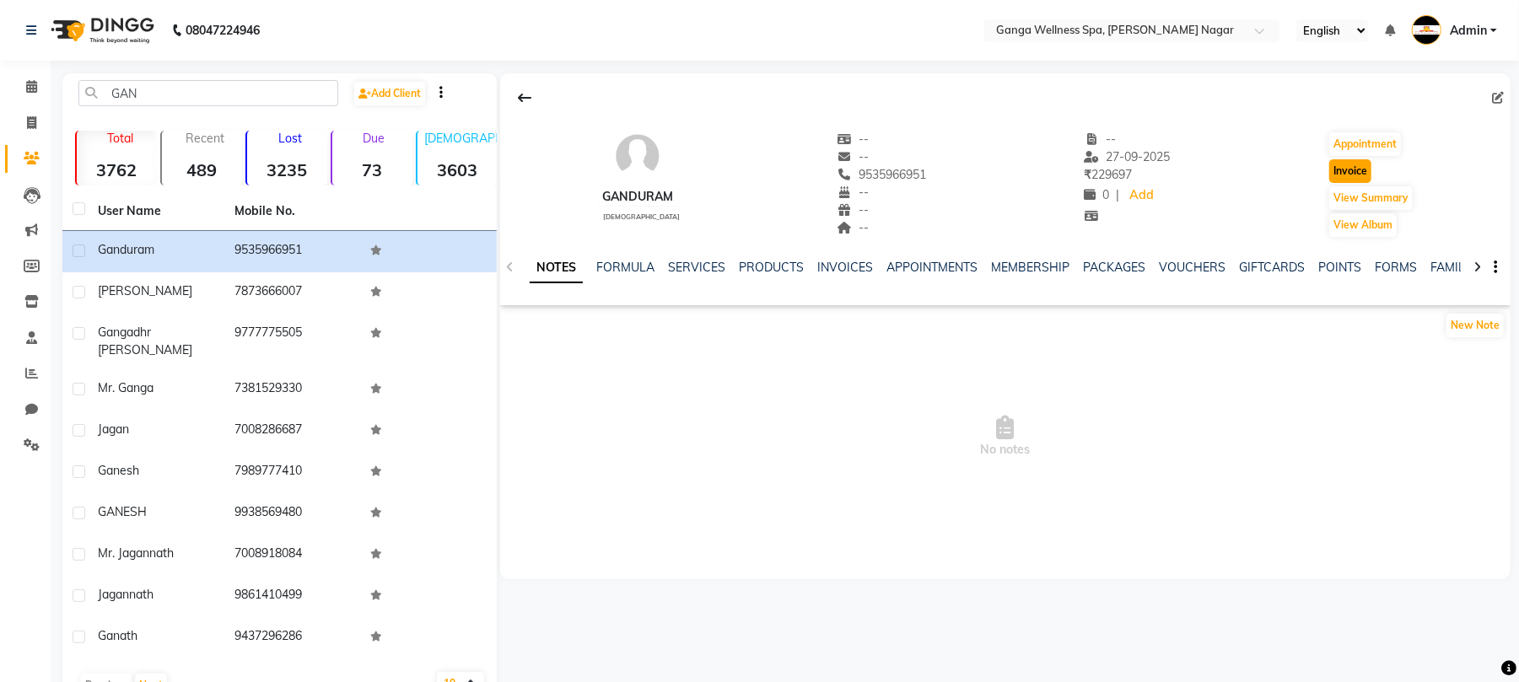
click at [1354, 172] on button "Invoice" at bounding box center [1351, 171] width 42 height 24
select select "service"
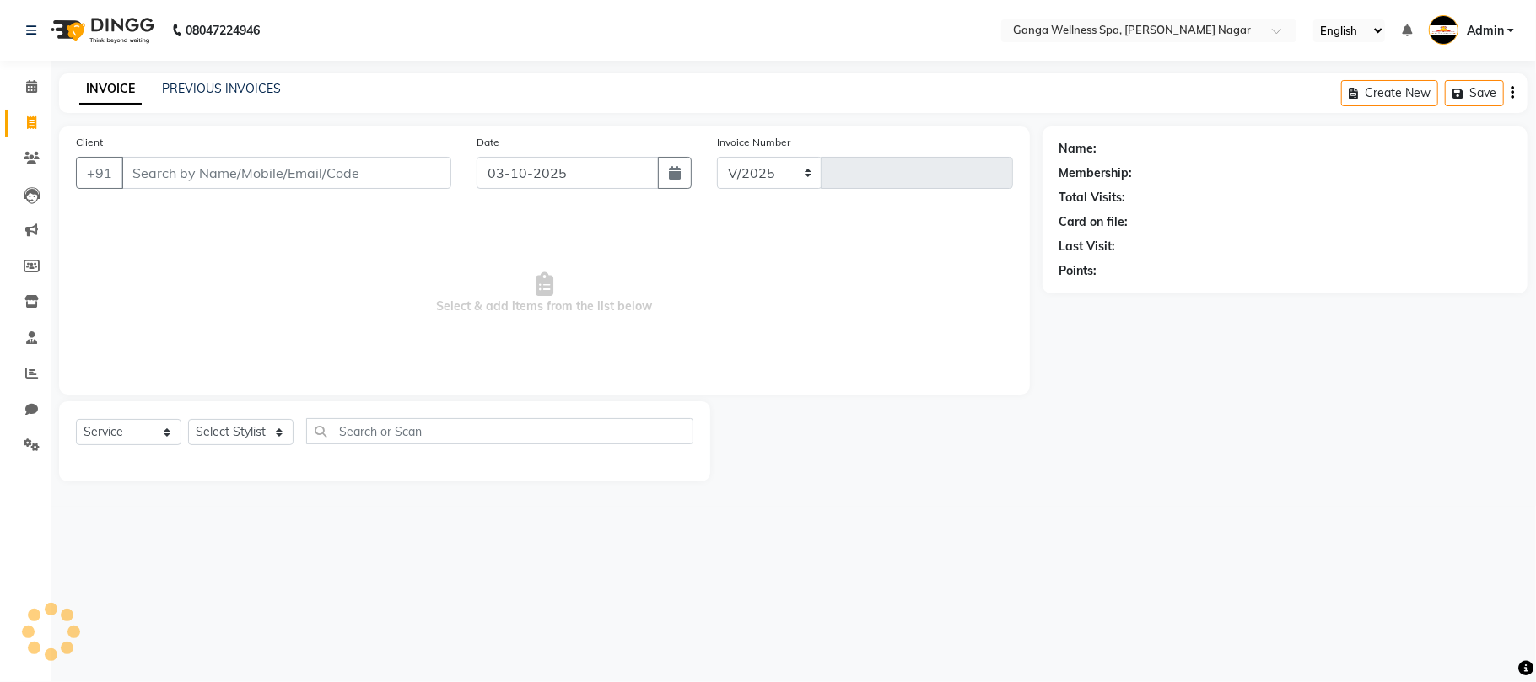
select select "762"
type input "3393"
click at [228, 432] on select "Select Stylist" at bounding box center [240, 432] width 105 height 26
type input "9535966951"
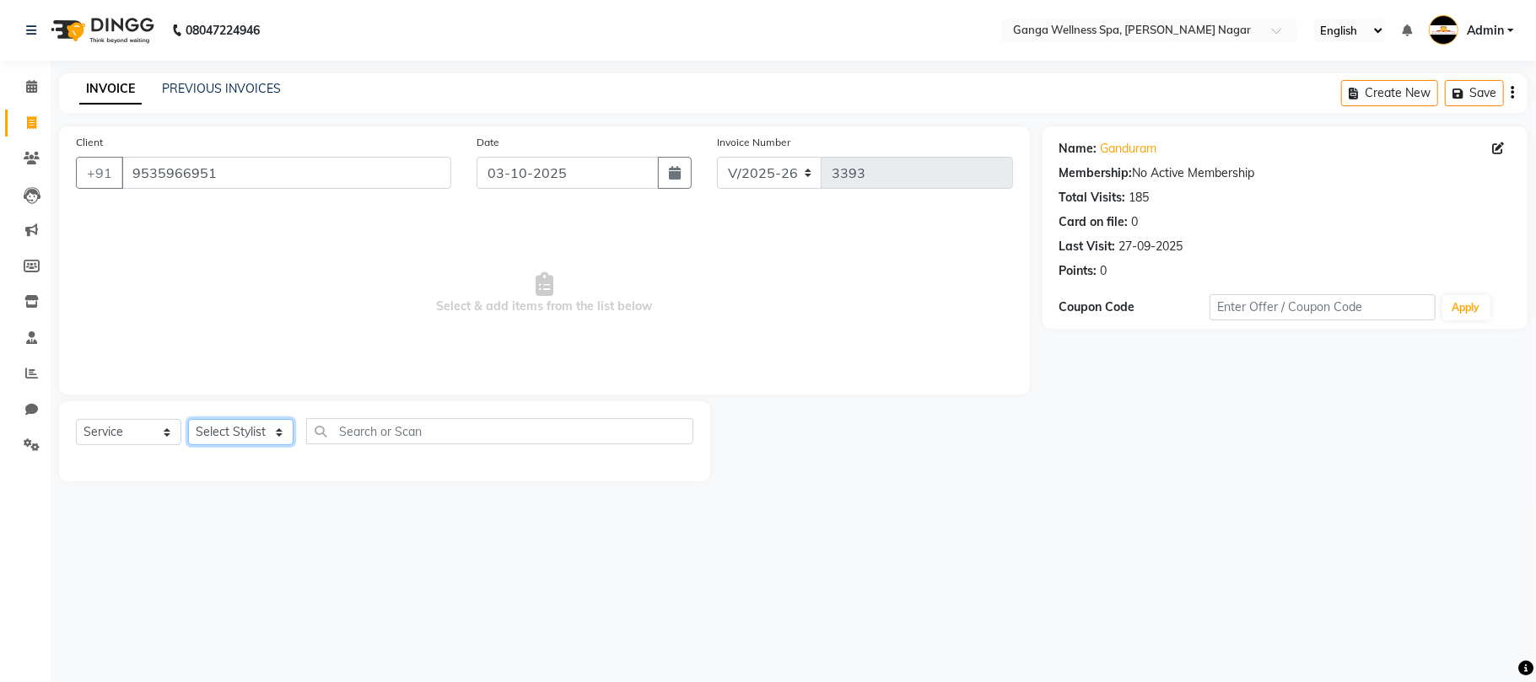
click at [213, 429] on select "Select Stylist Abhi [PERSON_NAME] Alexa AMMY AMMY [PERSON_NAME] anya APPI [PERS…" at bounding box center [240, 432] width 105 height 26
click at [226, 429] on select "Select Stylist Abhi [PERSON_NAME] Alexa AMMY AMMY [PERSON_NAME] anya APPI [PERS…" at bounding box center [240, 432] width 105 height 26
select select "16952"
click at [188, 419] on select "Select Stylist Abhi [PERSON_NAME] Alexa AMMY AMMY [PERSON_NAME] anya APPI [PERS…" at bounding box center [240, 432] width 105 height 26
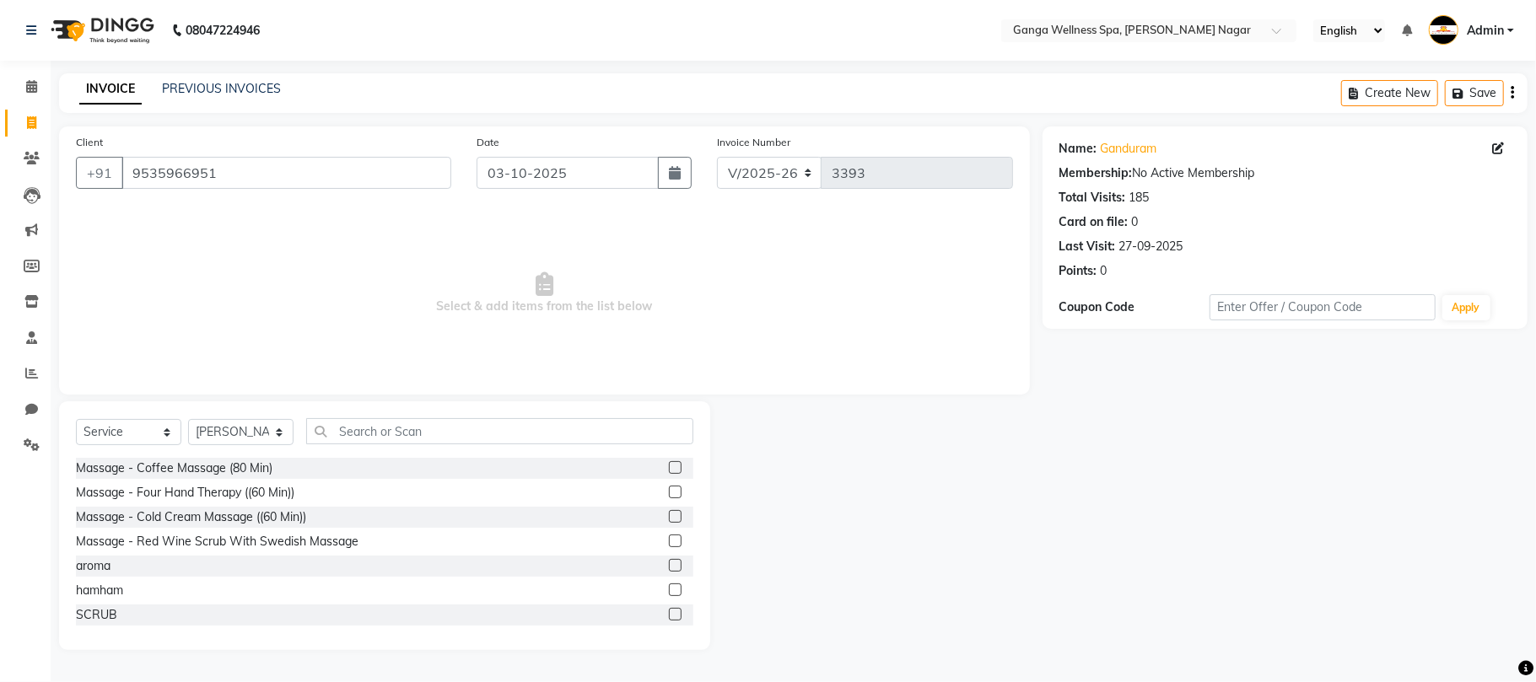
drag, startPoint x: 392, startPoint y: 412, endPoint x: 386, endPoint y: 432, distance: 21.3
click at [391, 412] on div "Select Service Product Membership Package Voucher Prepaid Gift Card Select Styl…" at bounding box center [384, 526] width 651 height 249
click at [386, 432] on input "text" at bounding box center [499, 431] width 387 height 26
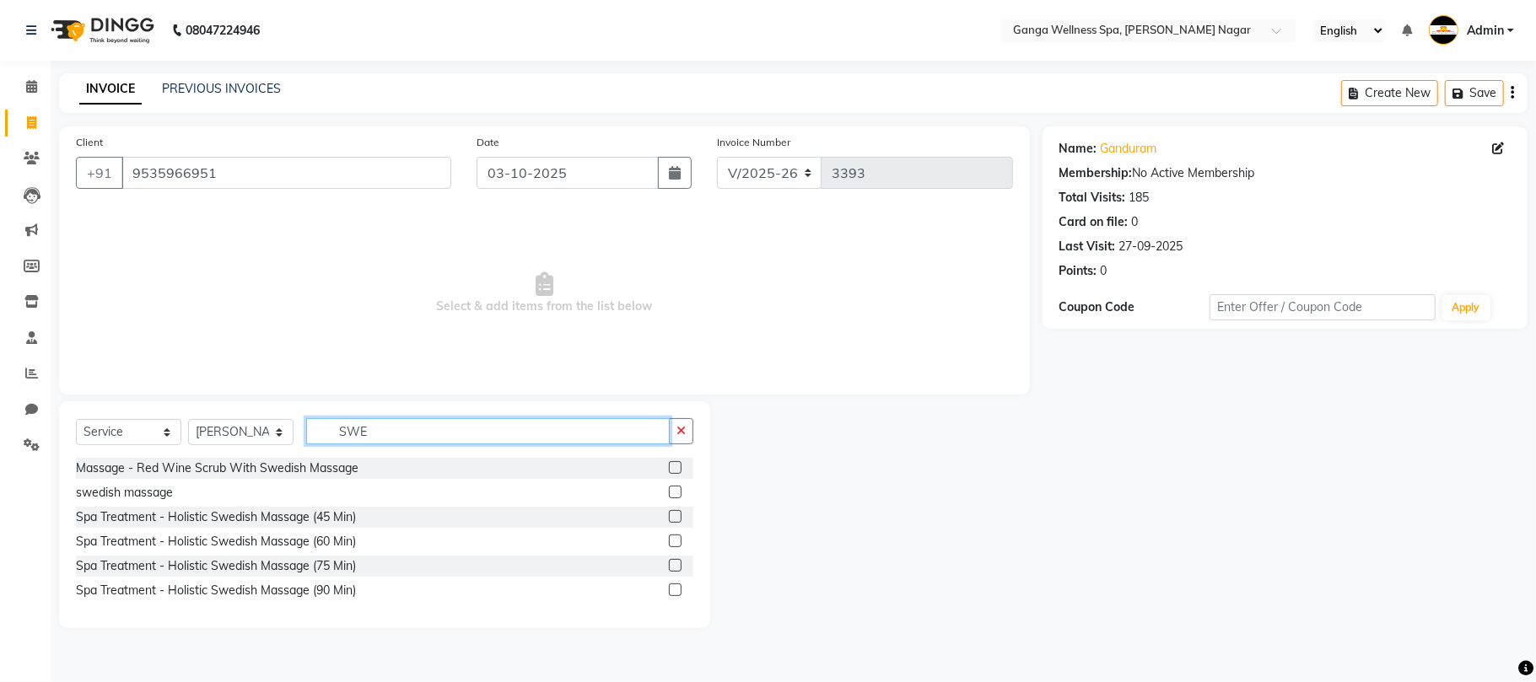
type input "SWE"
click at [672, 517] on label at bounding box center [675, 516] width 13 height 13
click at [672, 517] on input "checkbox" at bounding box center [674, 517] width 11 height 11
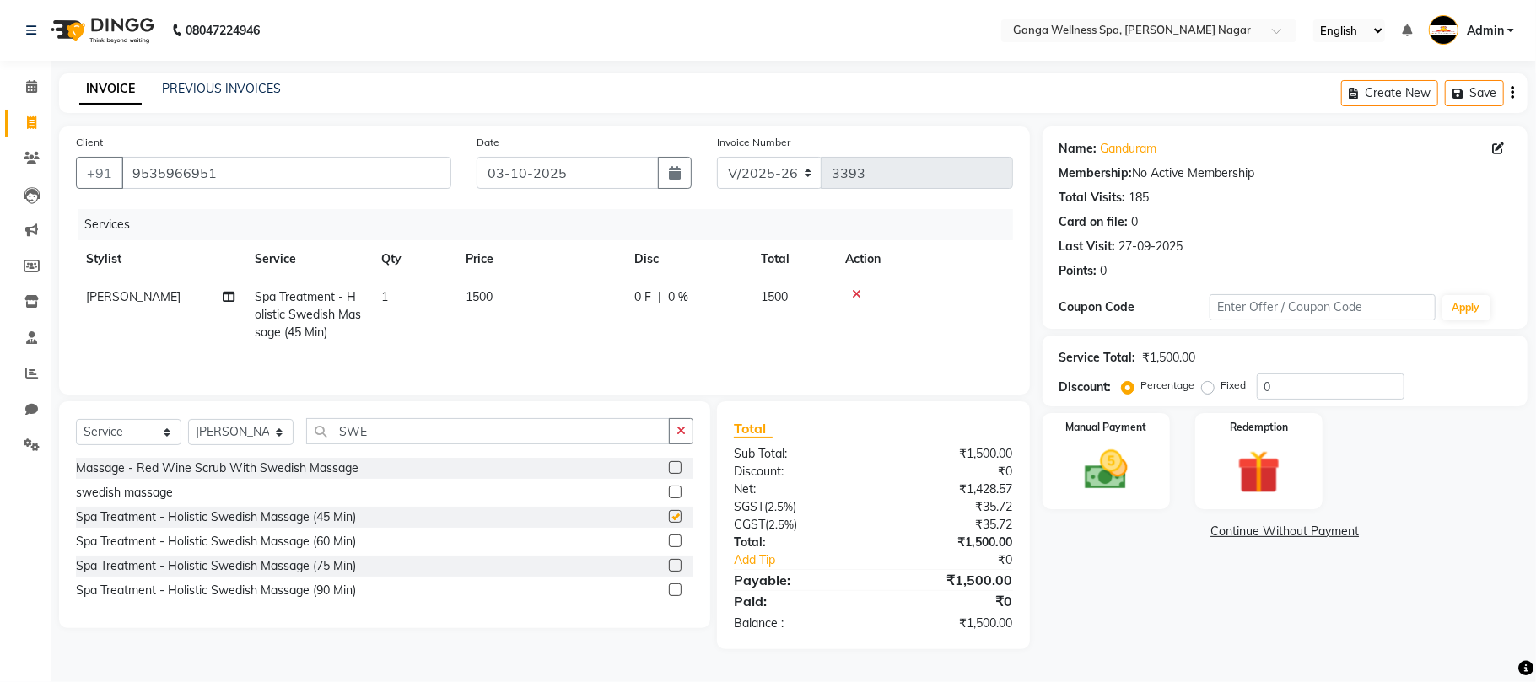
checkbox input "false"
click at [385, 299] on span "1" at bounding box center [384, 296] width 7 height 15
select select "16952"
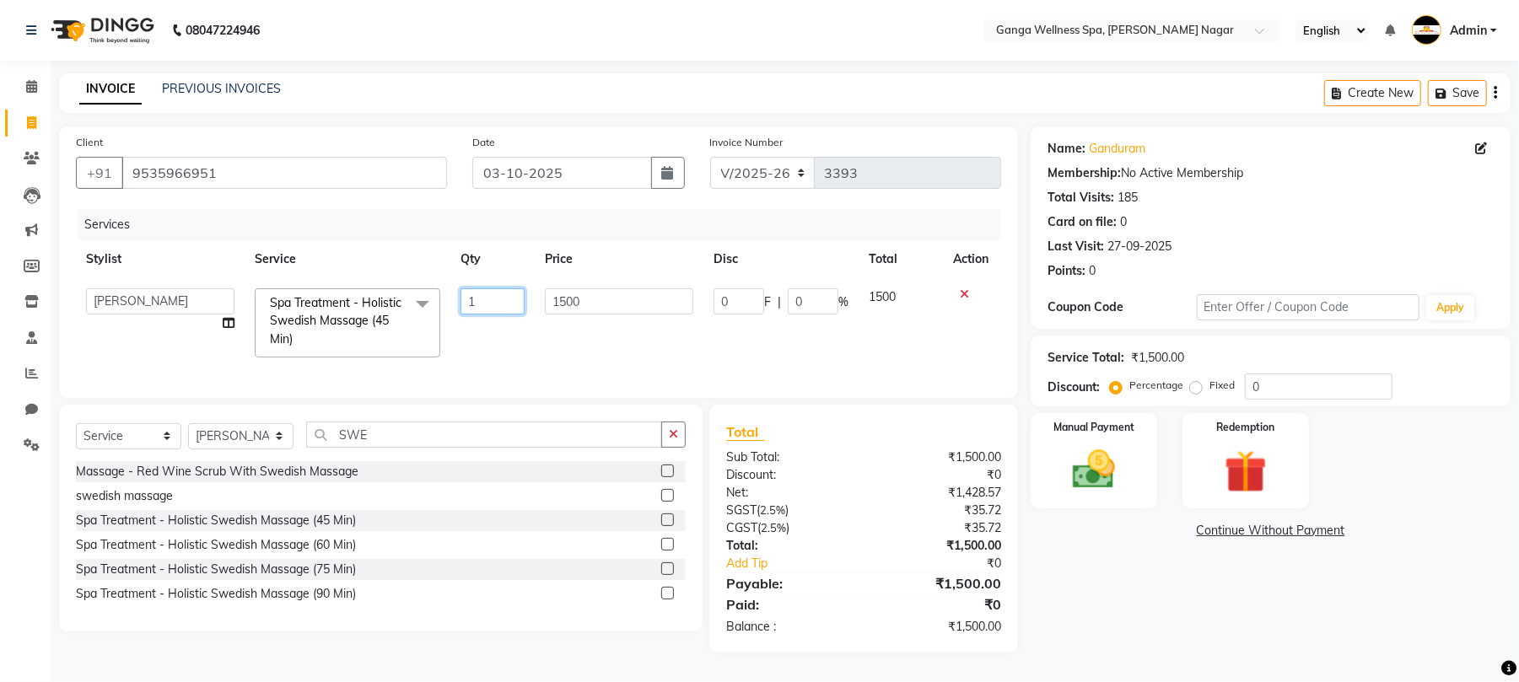
click at [490, 307] on input "1" at bounding box center [493, 302] width 64 height 26
type input "3"
click at [552, 341] on td "1500" at bounding box center [619, 322] width 169 height 89
select select "16952"
click at [675, 339] on td "1500" at bounding box center [619, 322] width 169 height 89
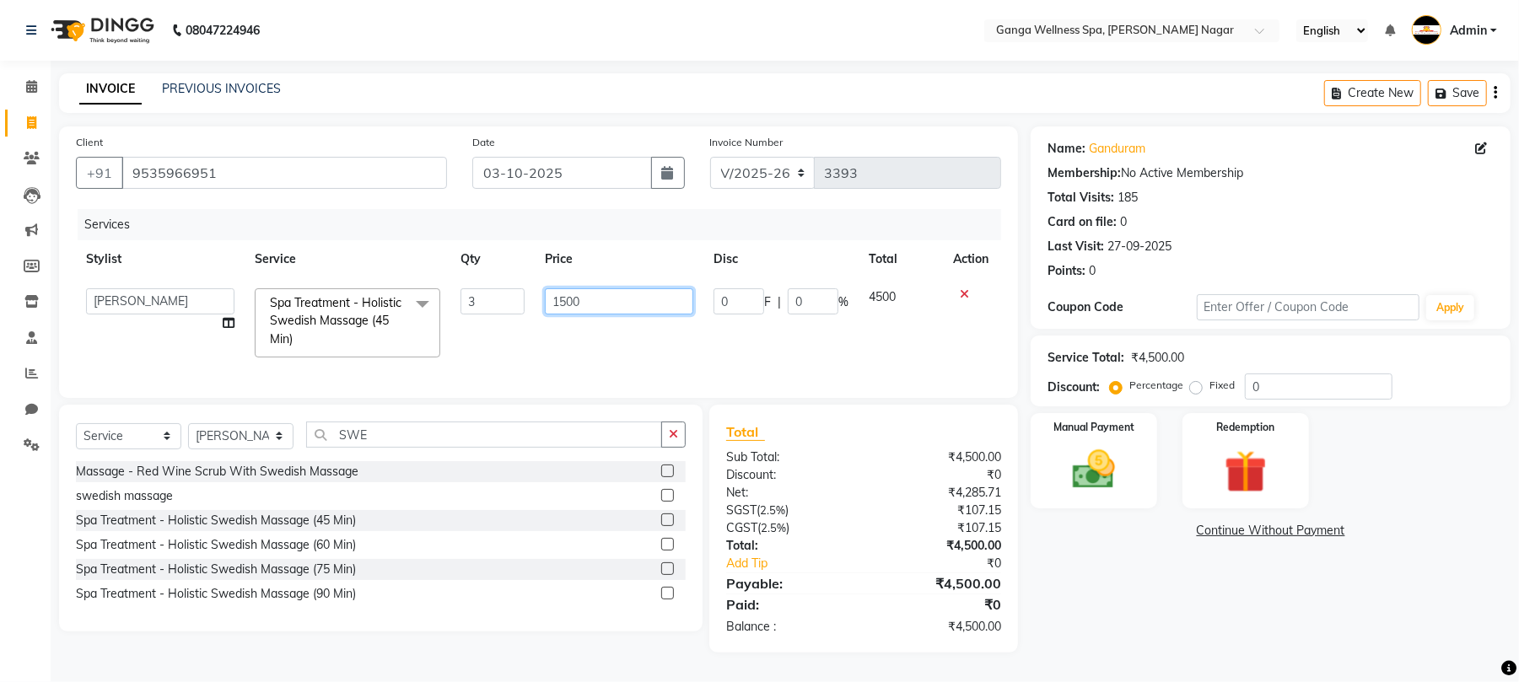
click at [609, 295] on input "1500" at bounding box center [619, 302] width 148 height 26
type input "1"
click at [841, 359] on div "Services Stylist Service Qty Price Disc Total Action Abhi [PERSON_NAME] Alexa A…" at bounding box center [538, 295] width 925 height 172
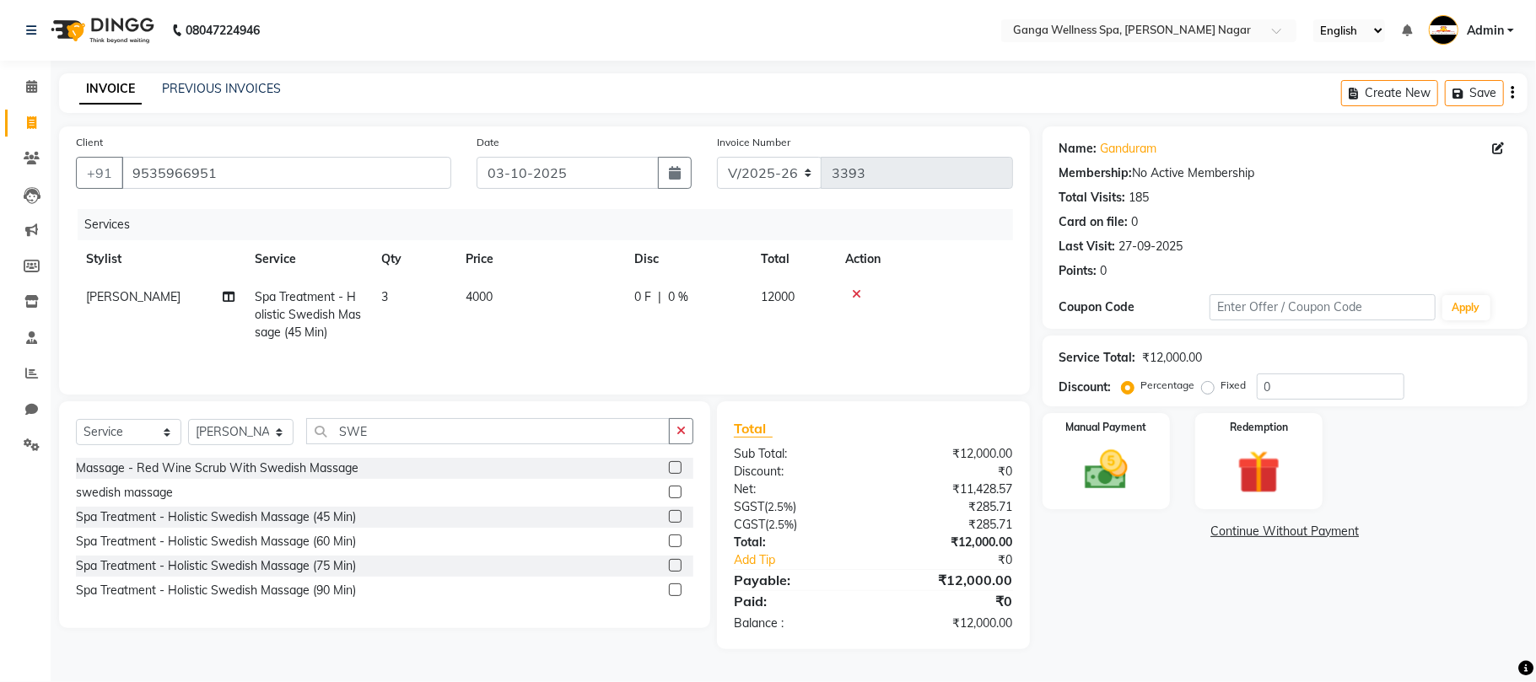
click at [472, 294] on span "4000" at bounding box center [479, 296] width 27 height 15
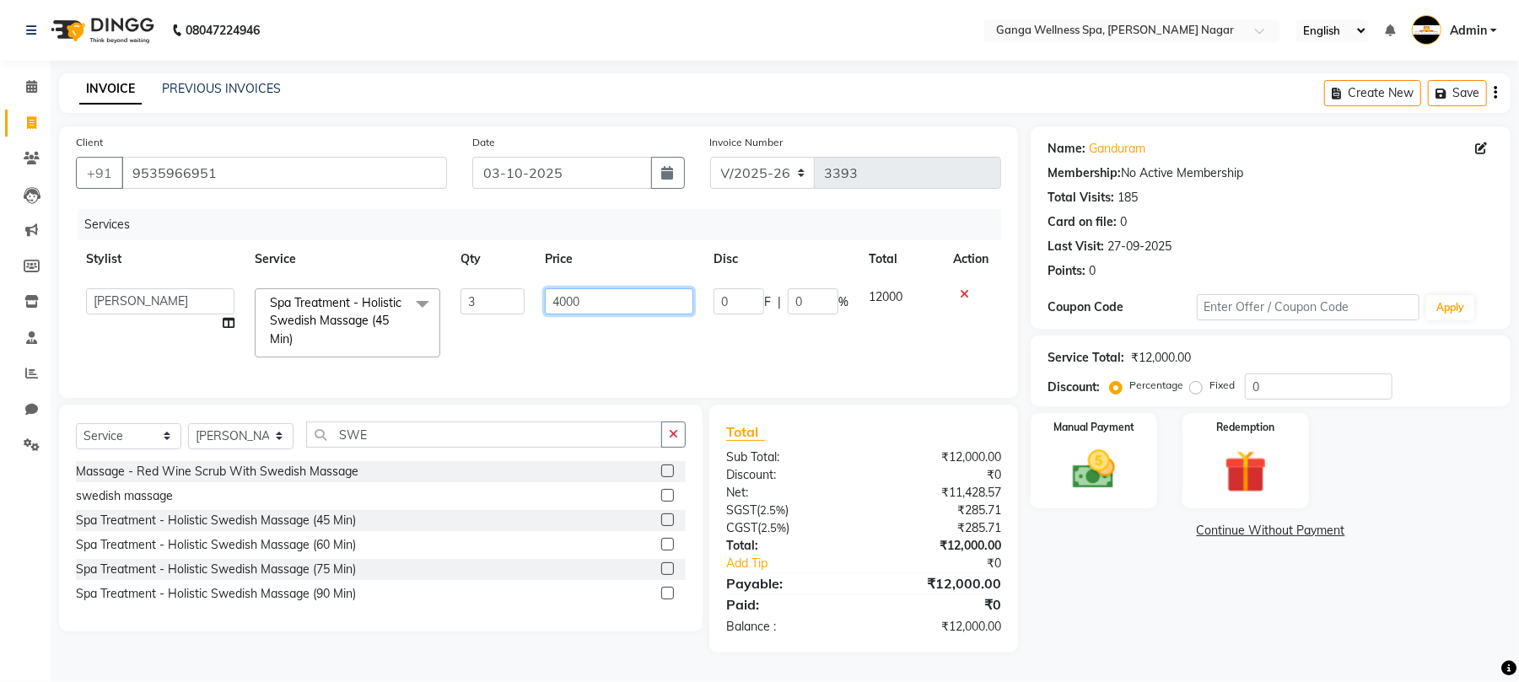
click at [598, 301] on input "4000" at bounding box center [619, 302] width 148 height 26
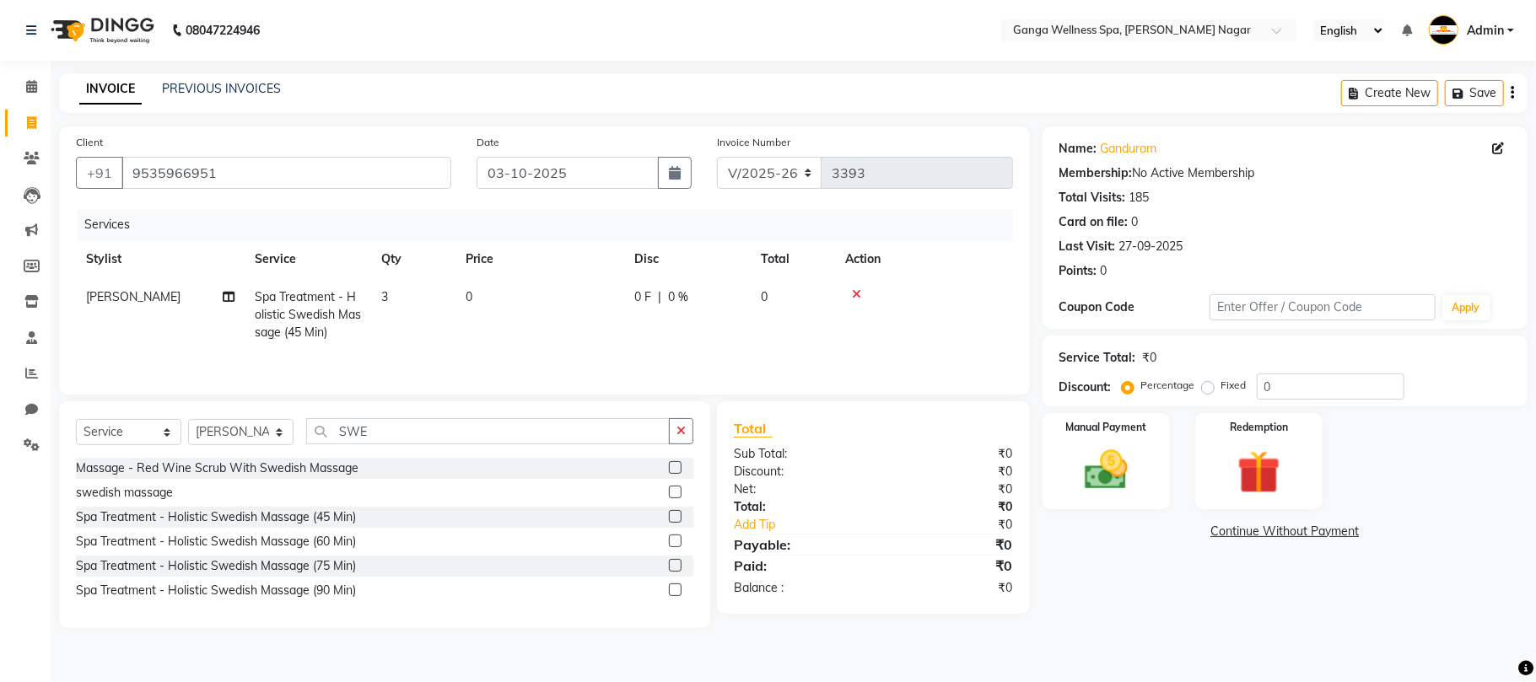
click at [601, 345] on td "0" at bounding box center [540, 314] width 169 height 73
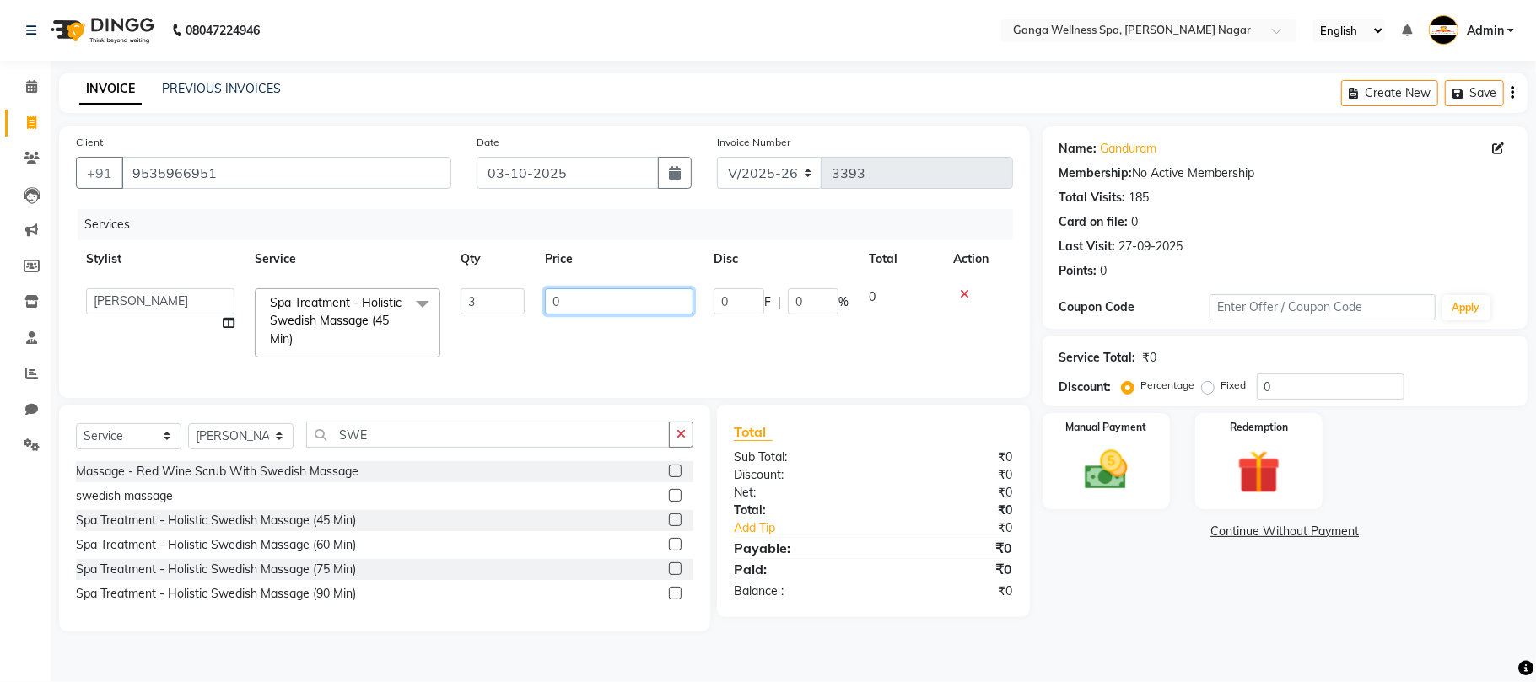
click at [629, 311] on input "0" at bounding box center [619, 302] width 148 height 26
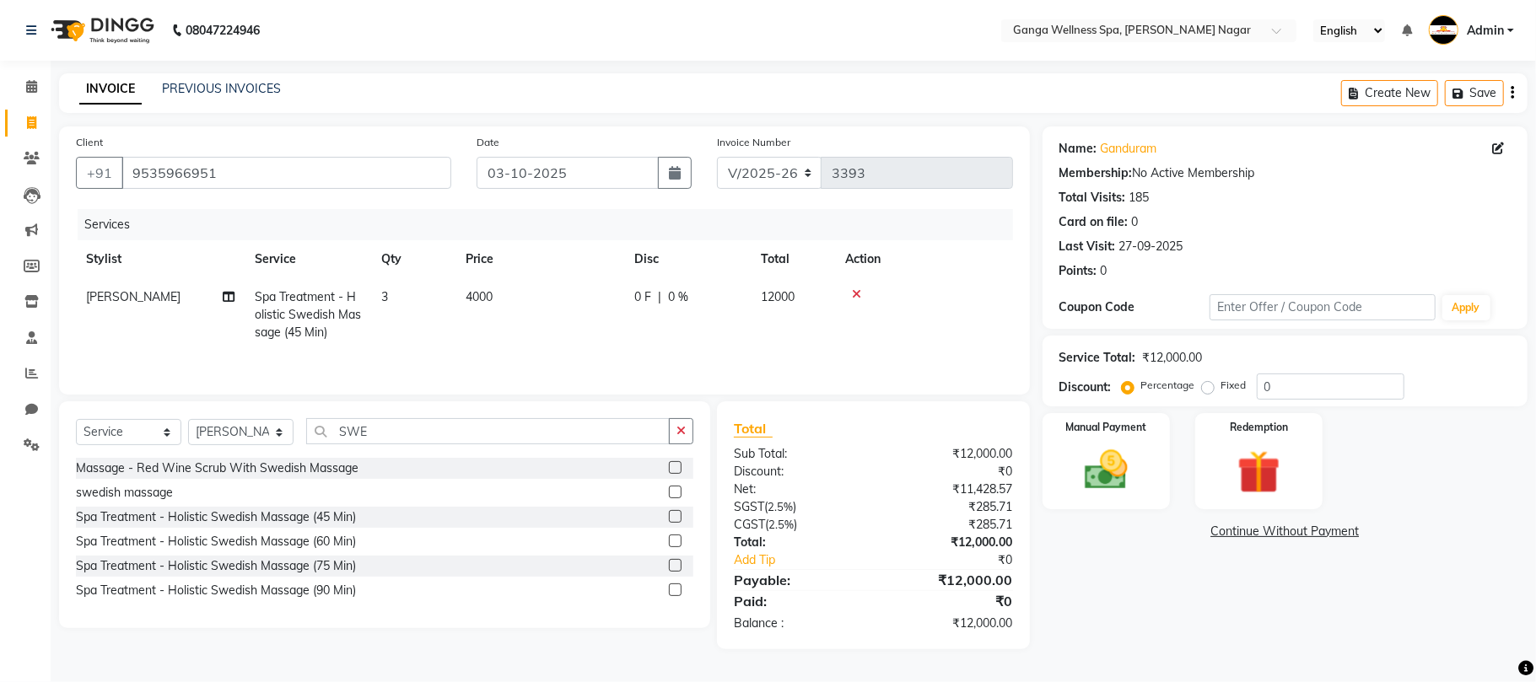
click at [639, 351] on tr "[PERSON_NAME] Spa Treatment - Holistic Swedish Massage (45 Min) 3 4000 0 F | 0 …" at bounding box center [544, 314] width 937 height 73
click at [855, 294] on icon at bounding box center [856, 295] width 9 height 12
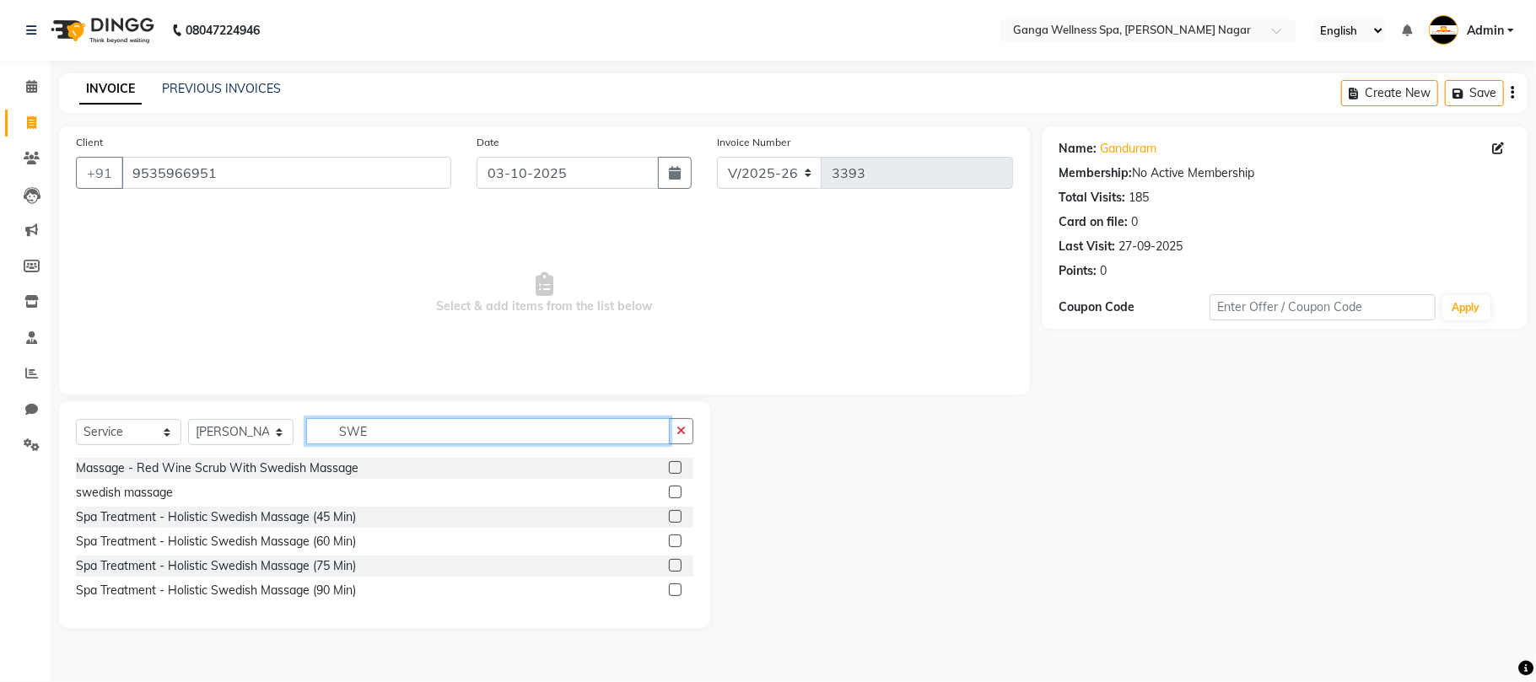
click at [402, 442] on input "SWE" at bounding box center [488, 431] width 364 height 26
click at [678, 520] on label at bounding box center [675, 516] width 13 height 13
click at [678, 520] on input "checkbox" at bounding box center [674, 517] width 11 height 11
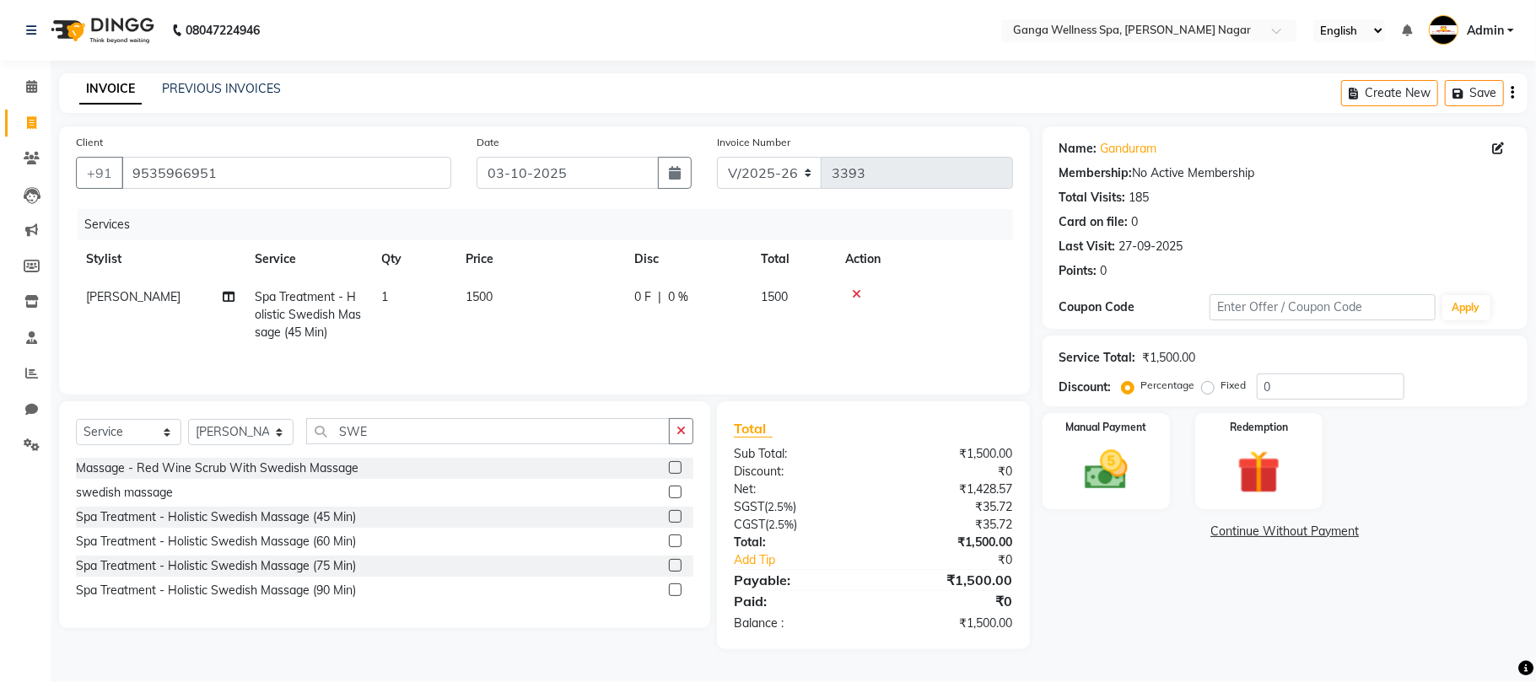
click at [390, 298] on td "1" at bounding box center [413, 314] width 84 height 73
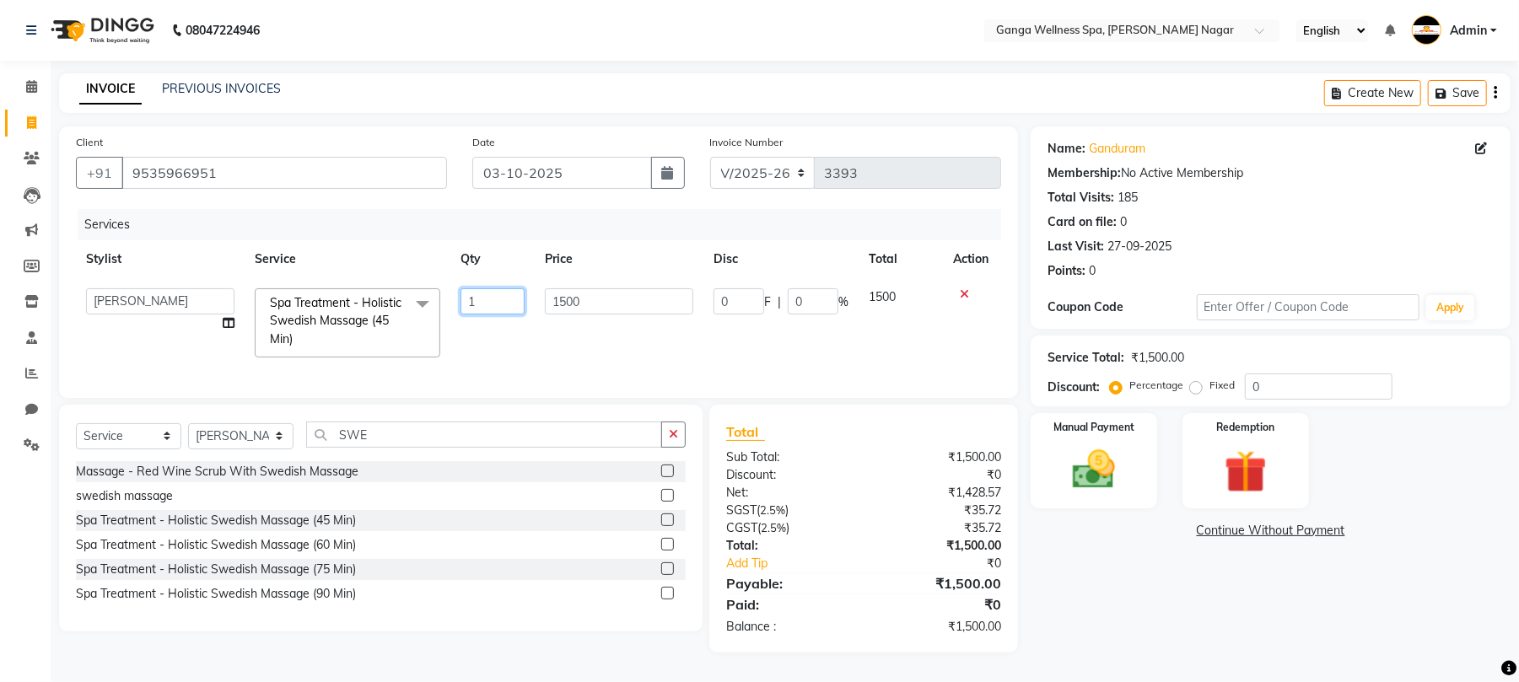
click at [504, 297] on input "1" at bounding box center [493, 302] width 64 height 26
click at [618, 331] on td "1500" at bounding box center [619, 322] width 169 height 89
click at [1210, 392] on label "Fixed" at bounding box center [1222, 385] width 25 height 15
click at [1195, 391] on input "Fixed" at bounding box center [1200, 386] width 12 height 12
click at [1307, 388] on input "0" at bounding box center [1319, 387] width 148 height 26
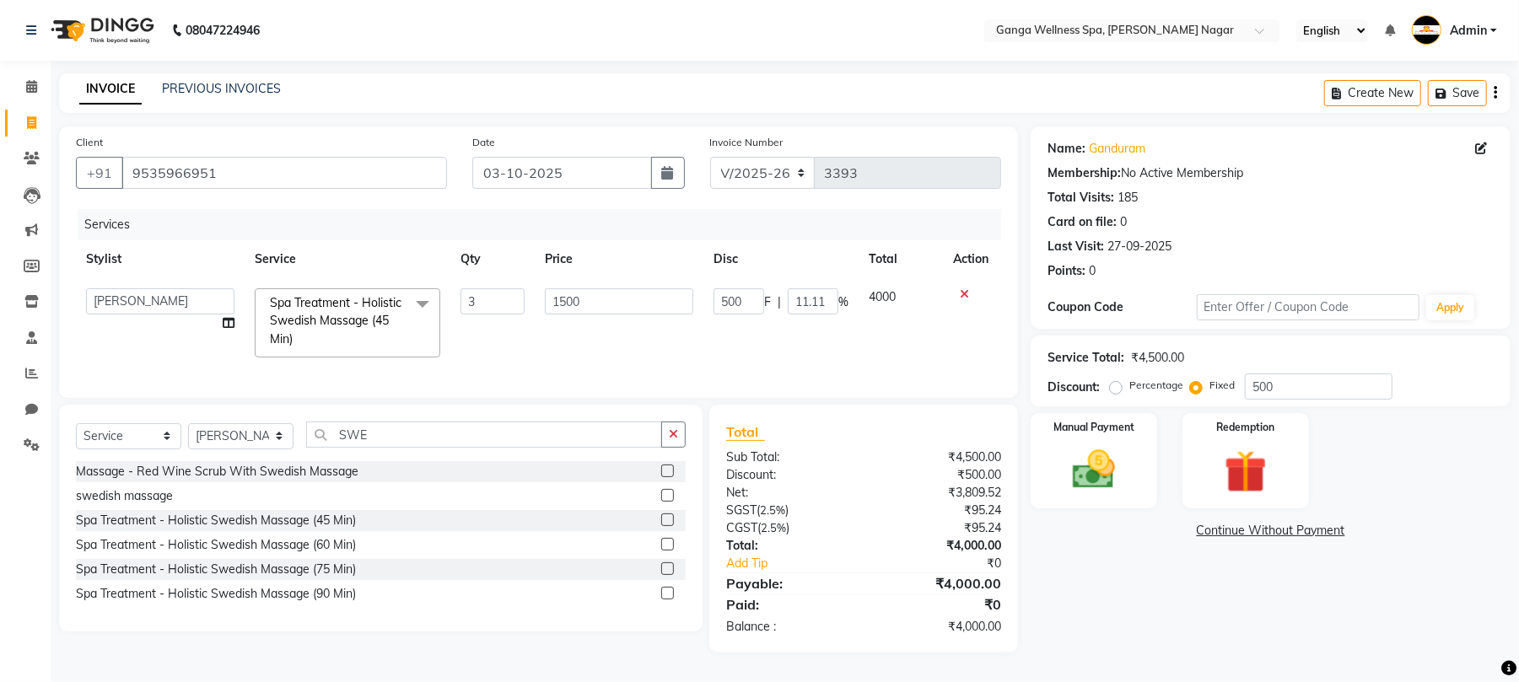
click at [1236, 595] on div "Name: Ganduram Membership: No Active Membership Total Visits: 185 Card on file:…" at bounding box center [1277, 390] width 493 height 526
click at [1098, 486] on img at bounding box center [1094, 470] width 73 height 51
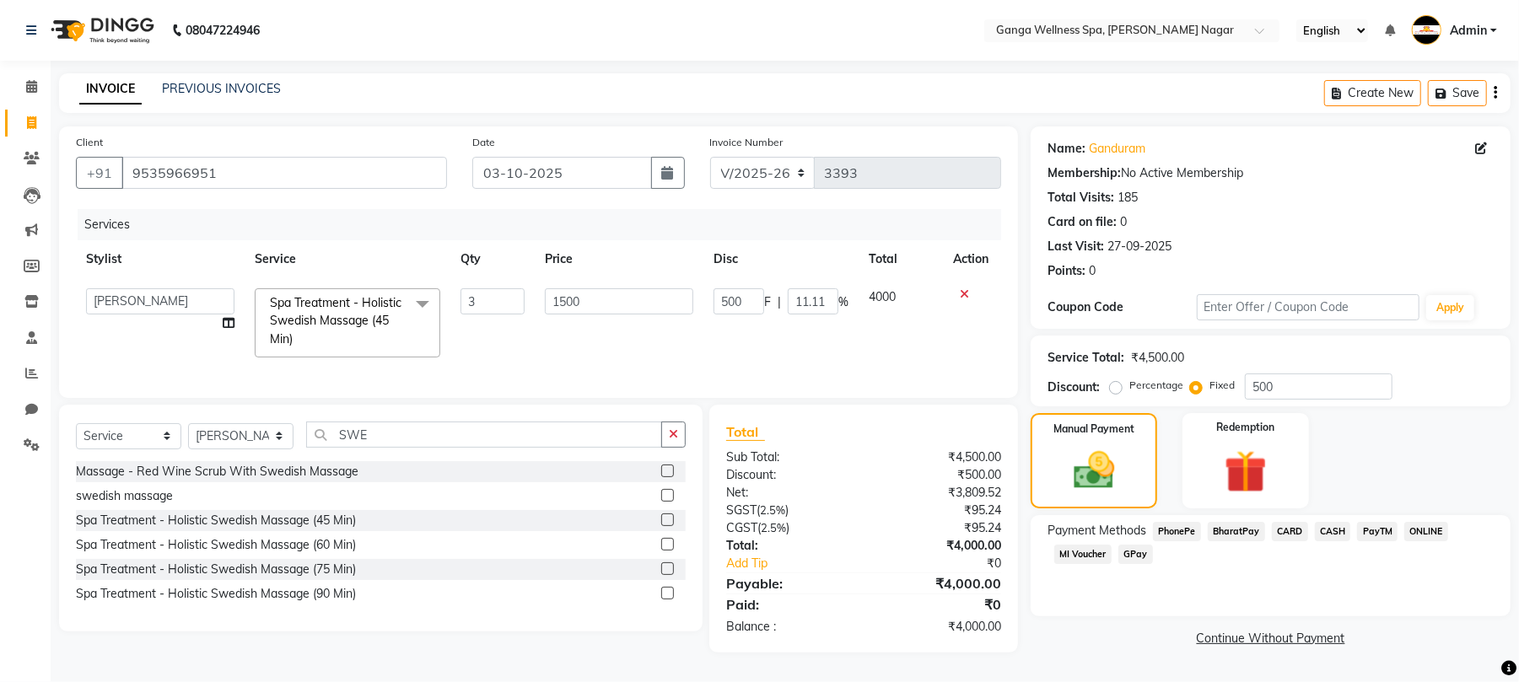
click at [1324, 531] on span "CASH" at bounding box center [1333, 531] width 36 height 19
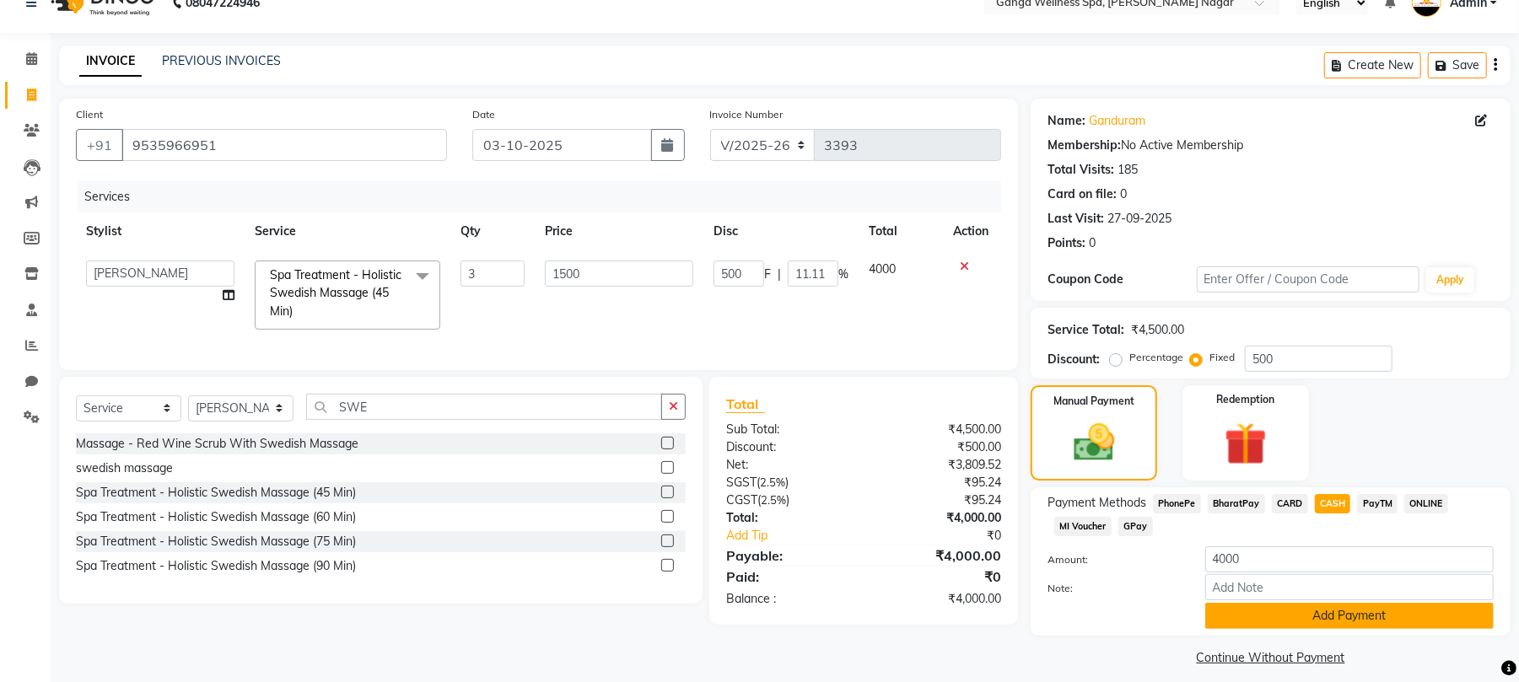
scroll to position [42, 0]
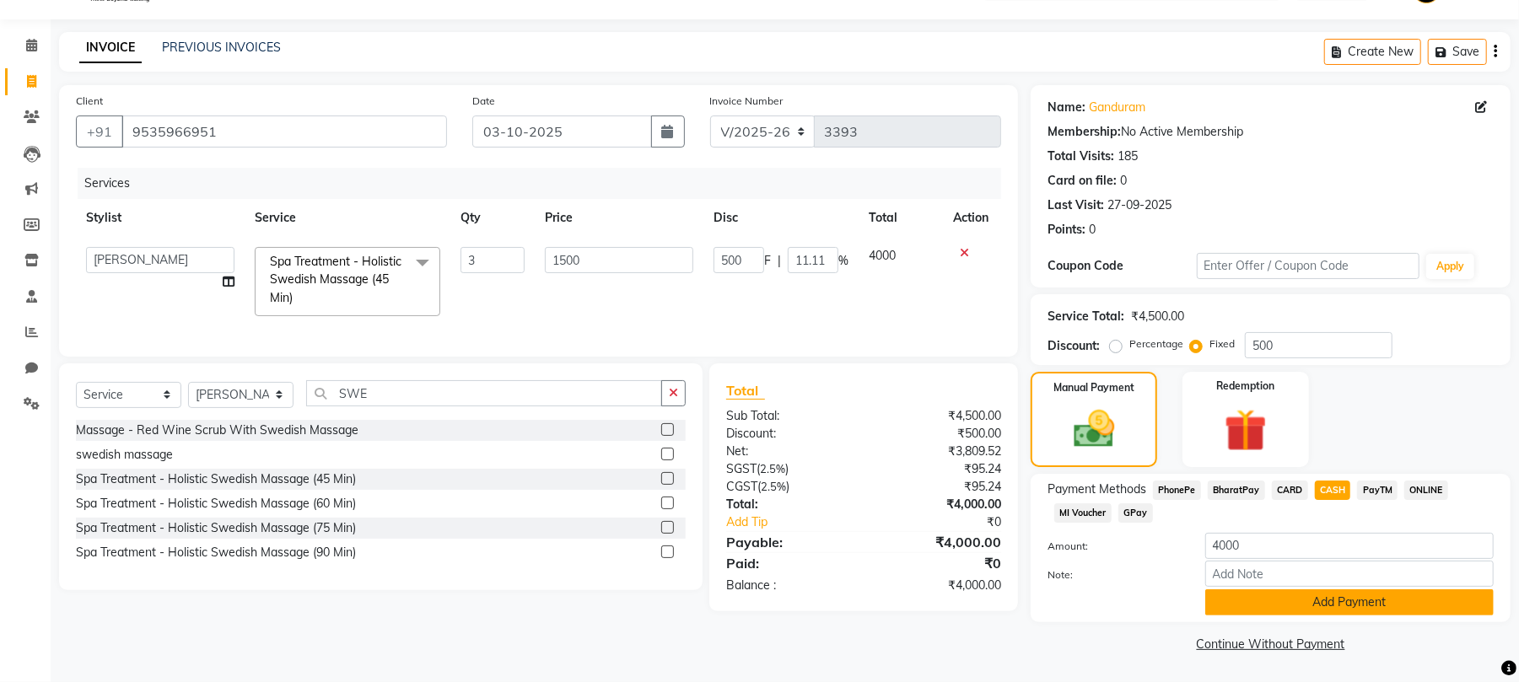
click at [1326, 594] on button "Add Payment" at bounding box center [1350, 603] width 289 height 26
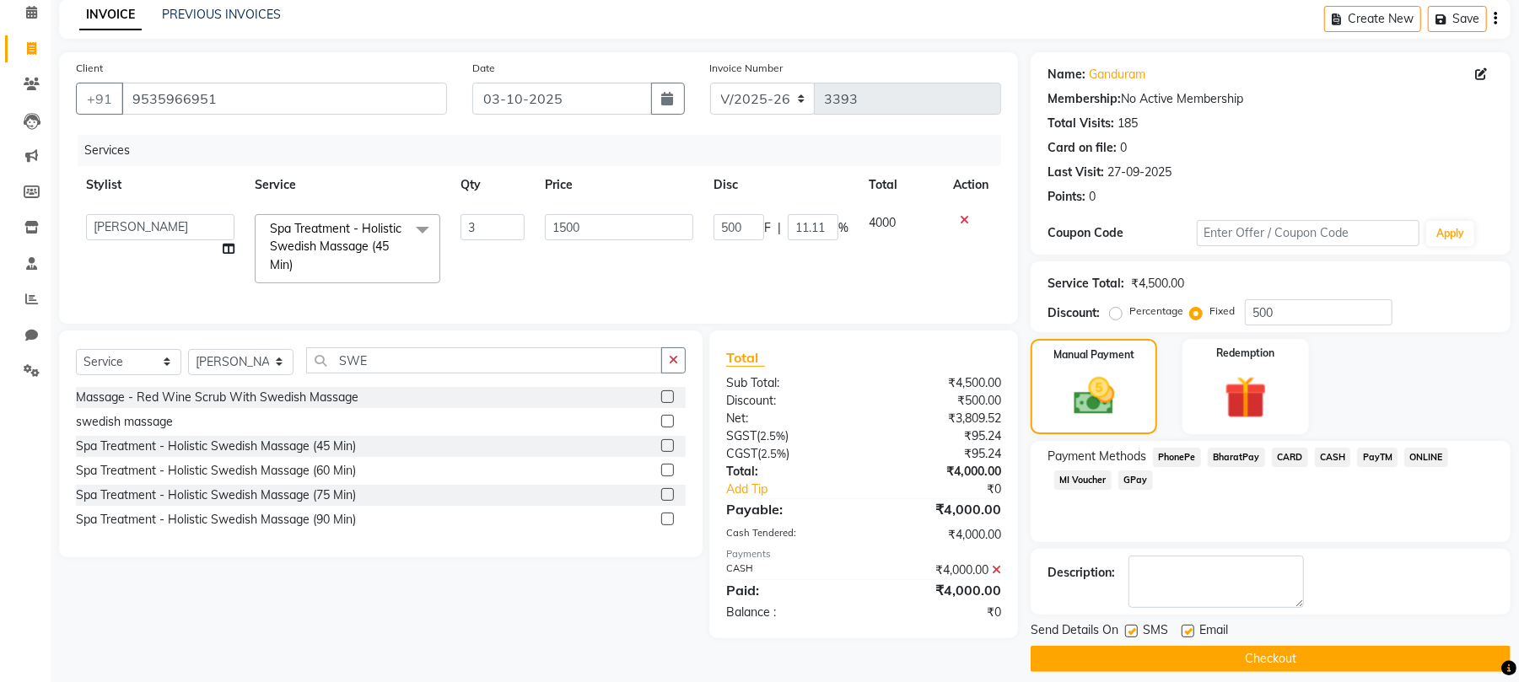
scroll to position [91, 0]
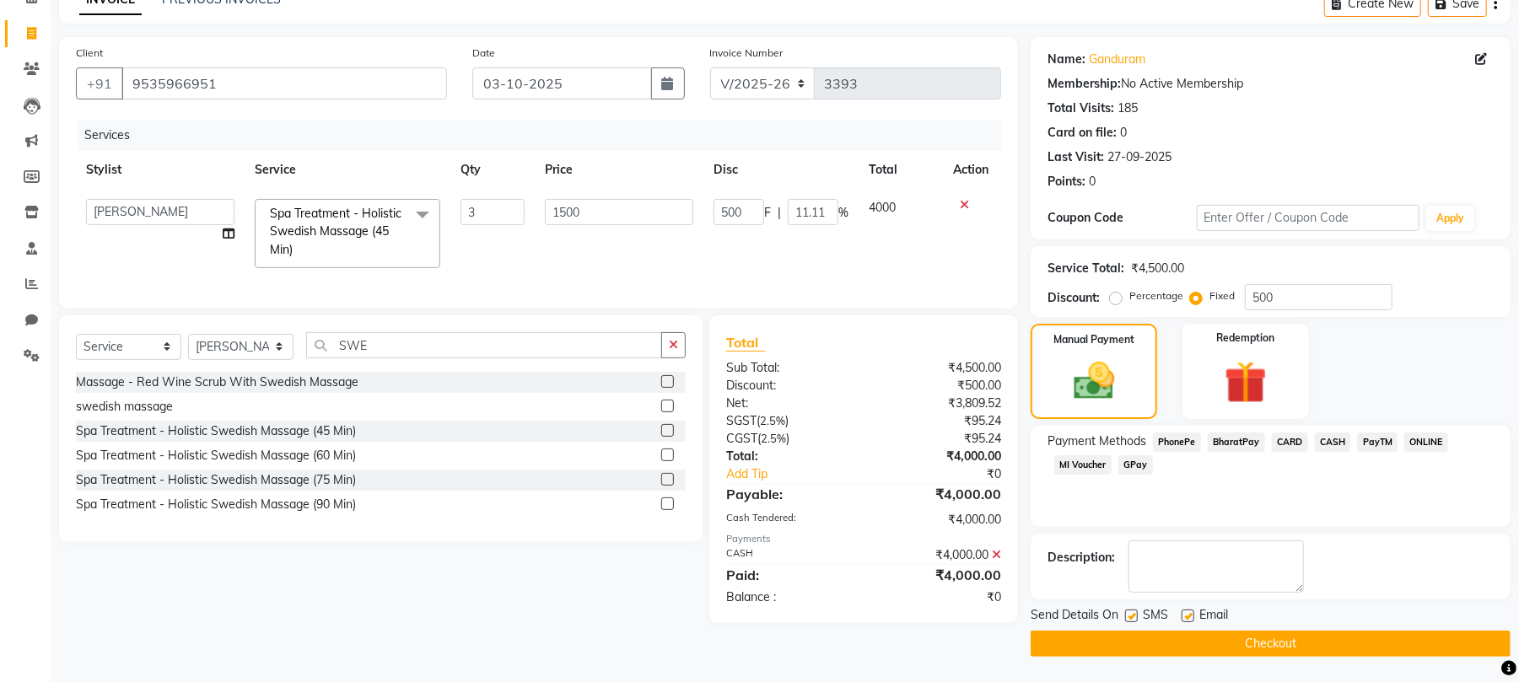
click at [1235, 645] on button "Checkout" at bounding box center [1271, 644] width 480 height 26
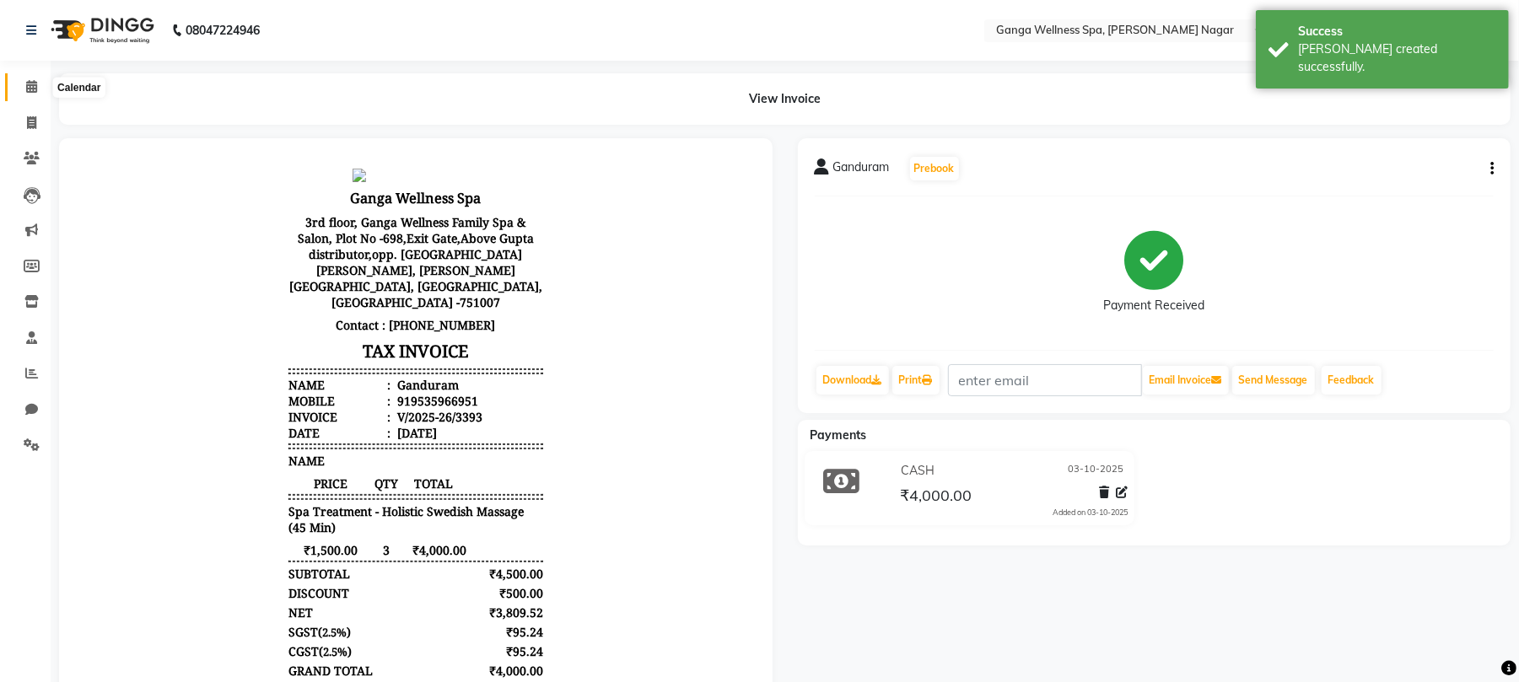
click at [30, 93] on icon at bounding box center [31, 86] width 11 height 13
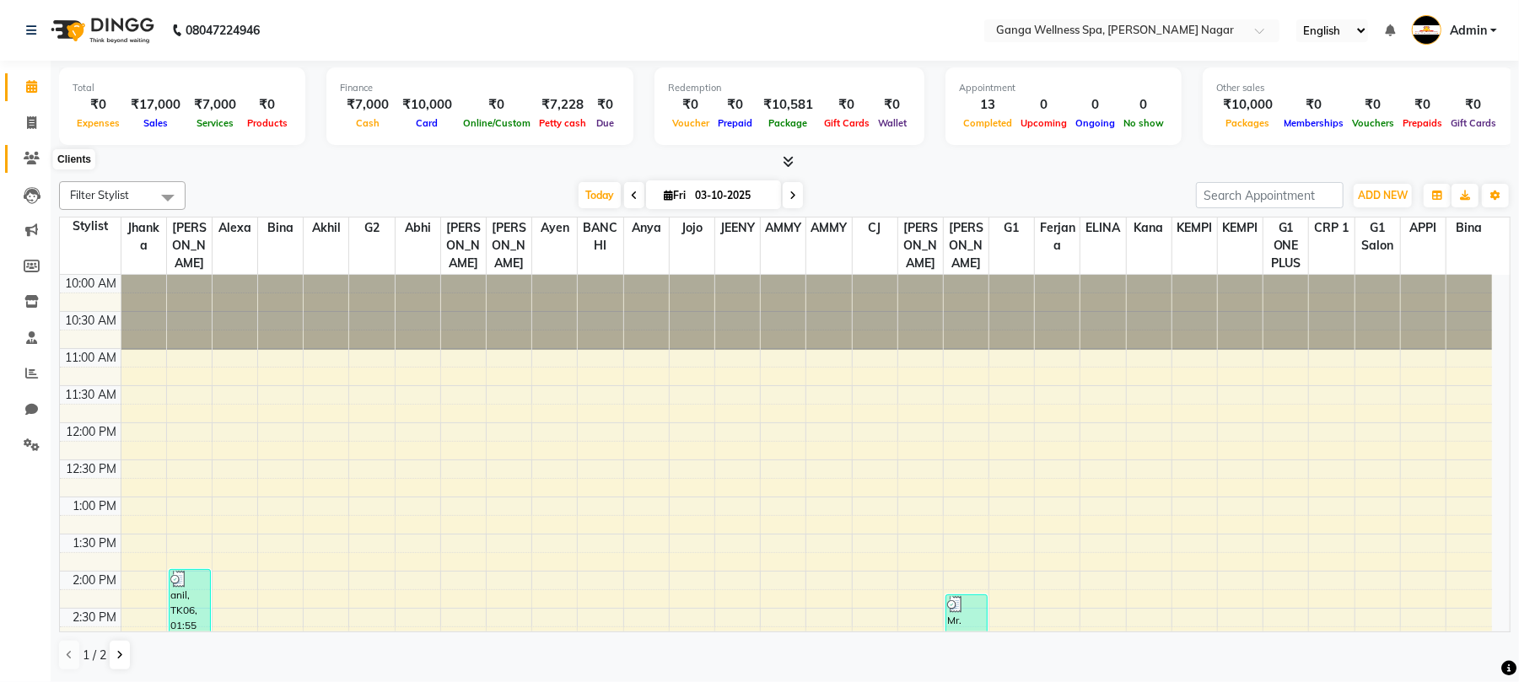
click at [21, 162] on span at bounding box center [32, 158] width 30 height 19
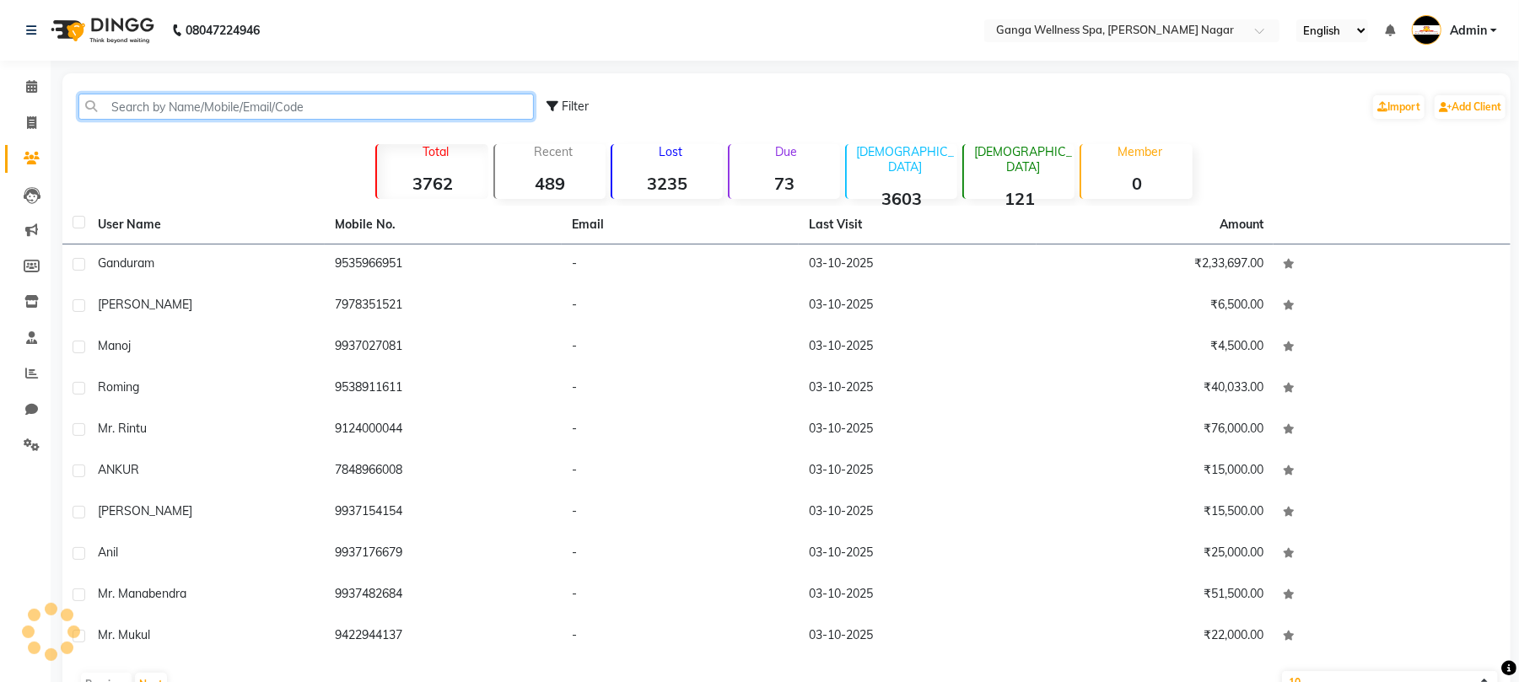
click at [201, 103] on input "text" at bounding box center [306, 107] width 456 height 26
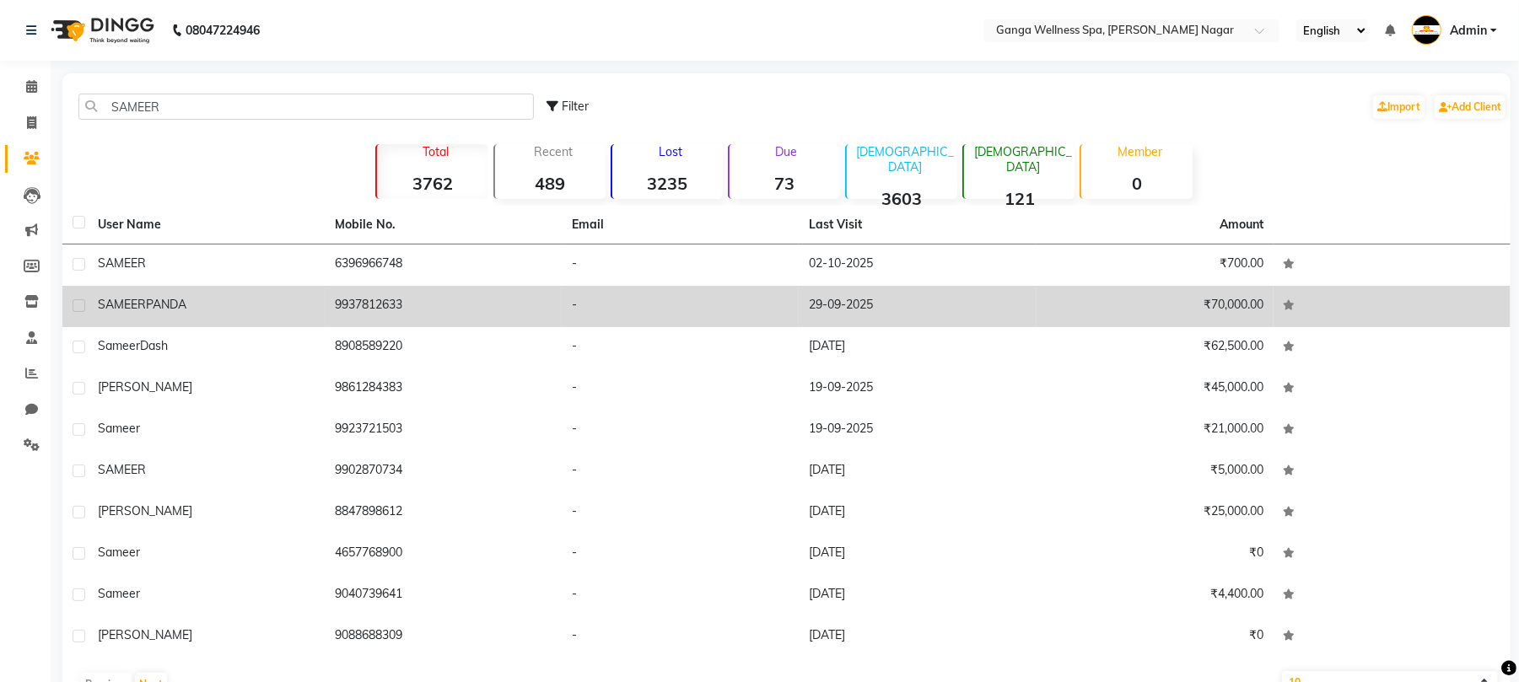
click at [381, 312] on td "9937812633" at bounding box center [443, 306] width 237 height 41
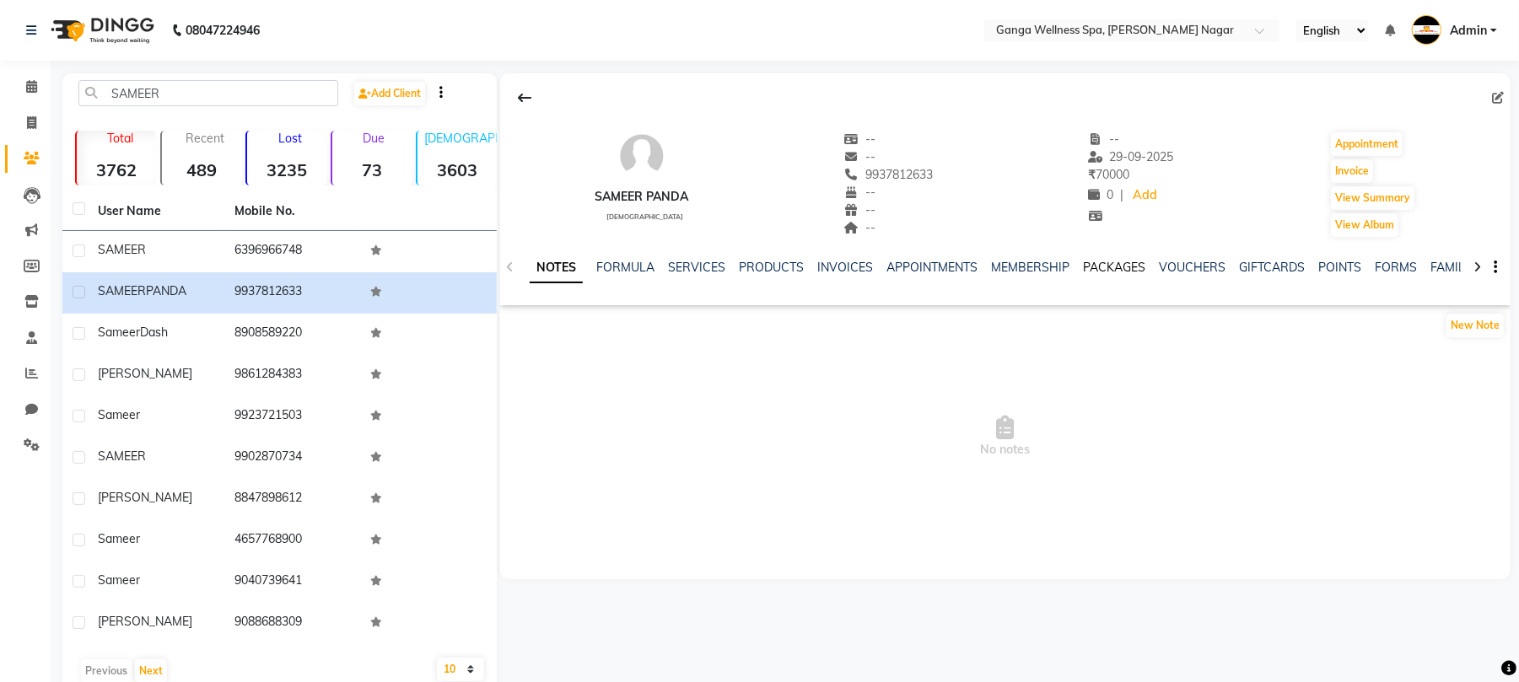
click at [1124, 267] on link "PACKAGES" at bounding box center [1114, 267] width 62 height 15
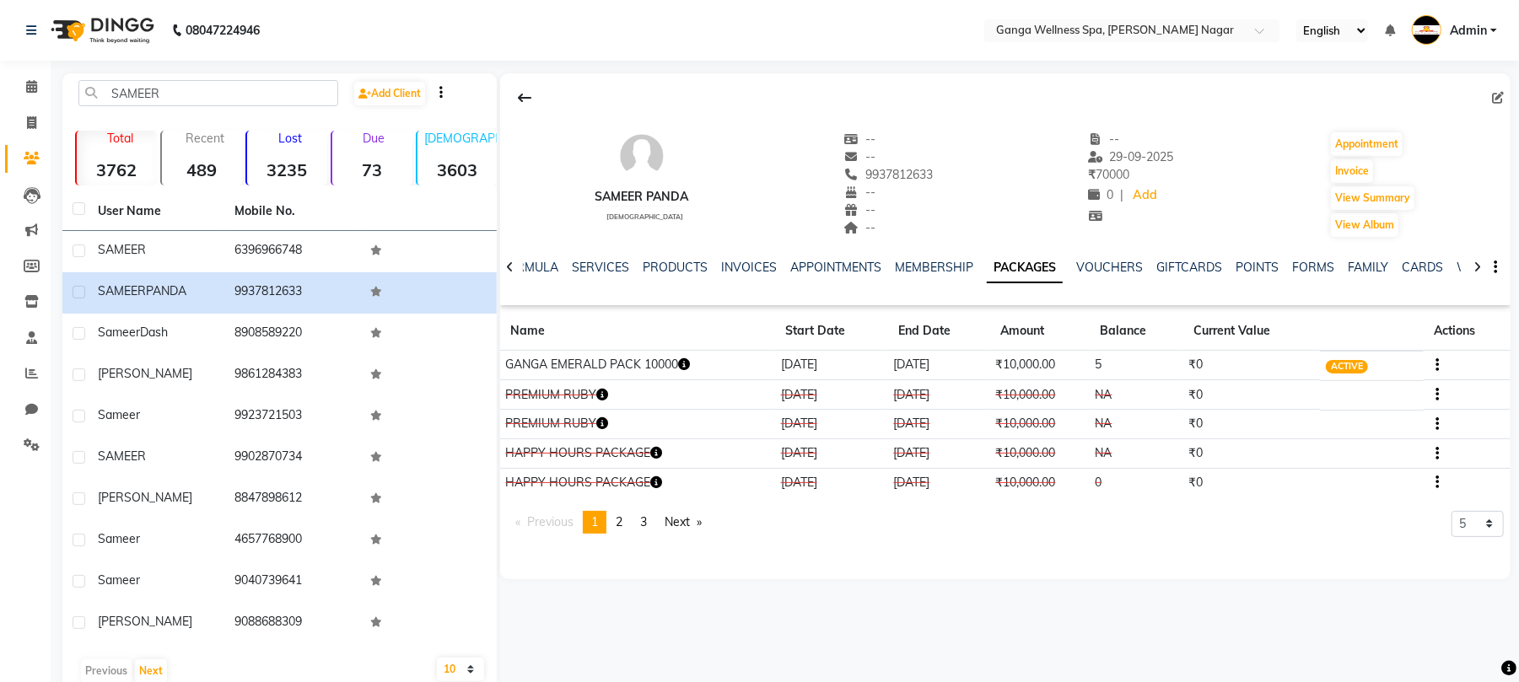
click at [689, 369] on icon "button" at bounding box center [684, 365] width 12 height 12
click at [1437, 366] on icon "button" at bounding box center [1438, 365] width 3 height 1
click at [1353, 345] on div "Redemption History" at bounding box center [1356, 344] width 111 height 21
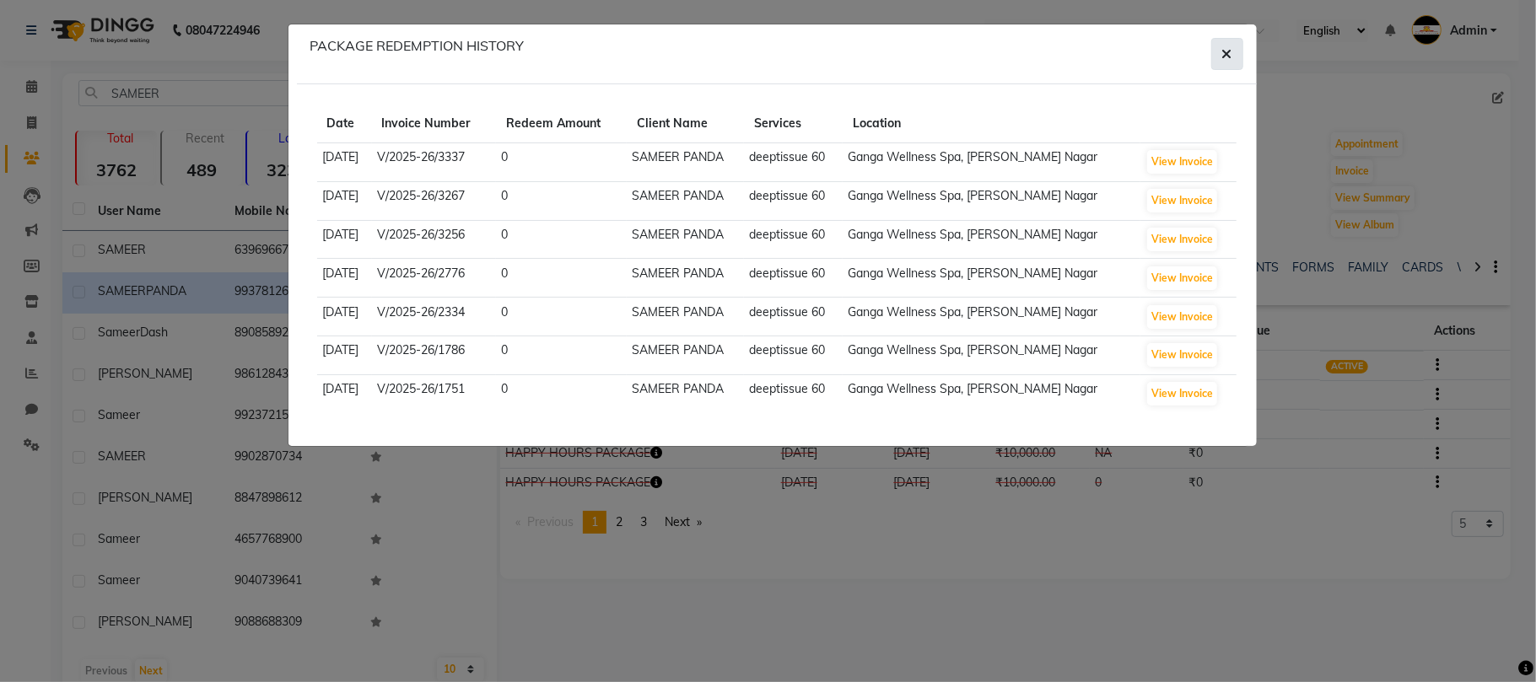
click at [1219, 51] on button "button" at bounding box center [1227, 54] width 32 height 32
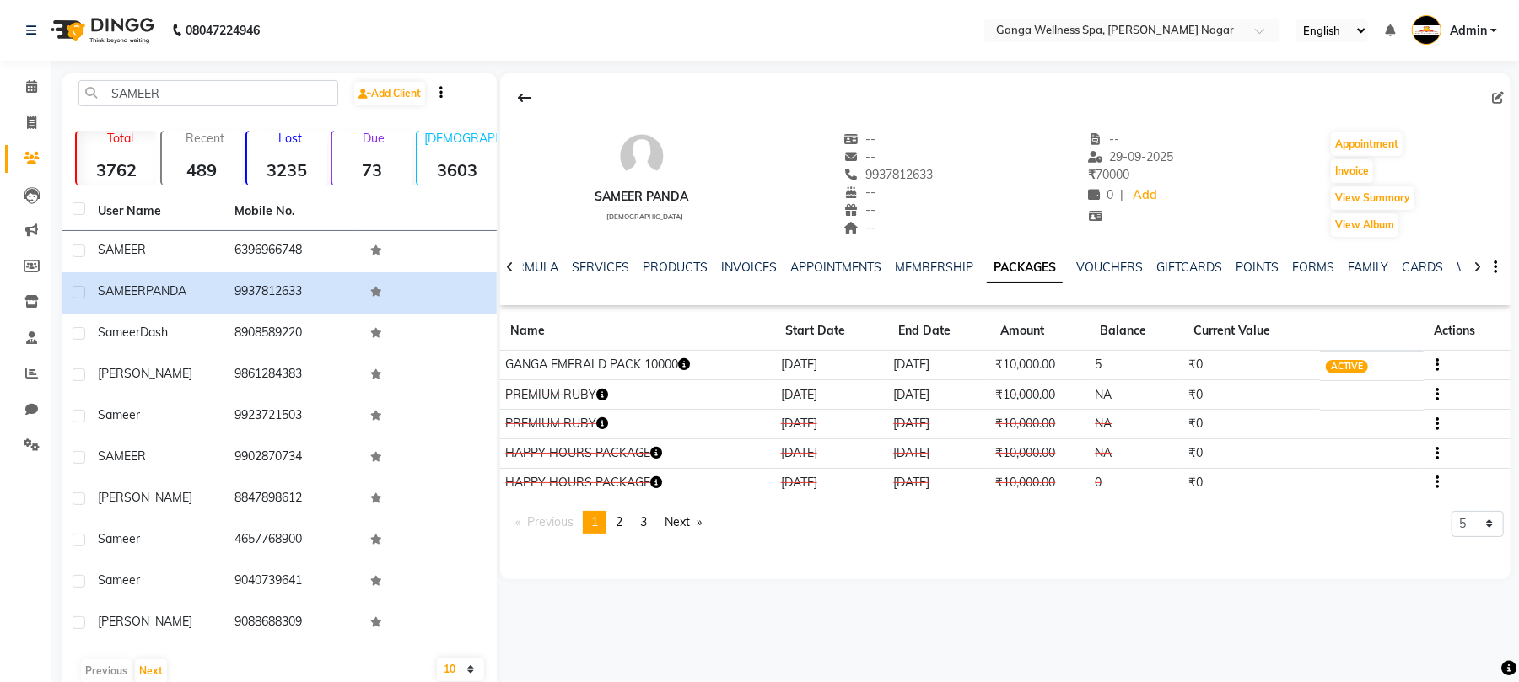
click at [687, 365] on icon "button" at bounding box center [684, 365] width 12 height 12
click at [601, 392] on icon "button" at bounding box center [602, 395] width 12 height 12
click at [1181, 520] on div "Previous page 1 / 3 You're on page 1 page 2 page 3 Next page 5 10 50 100 500" at bounding box center [1005, 529] width 997 height 36
click at [1351, 164] on button "Invoice" at bounding box center [1352, 171] width 42 height 24
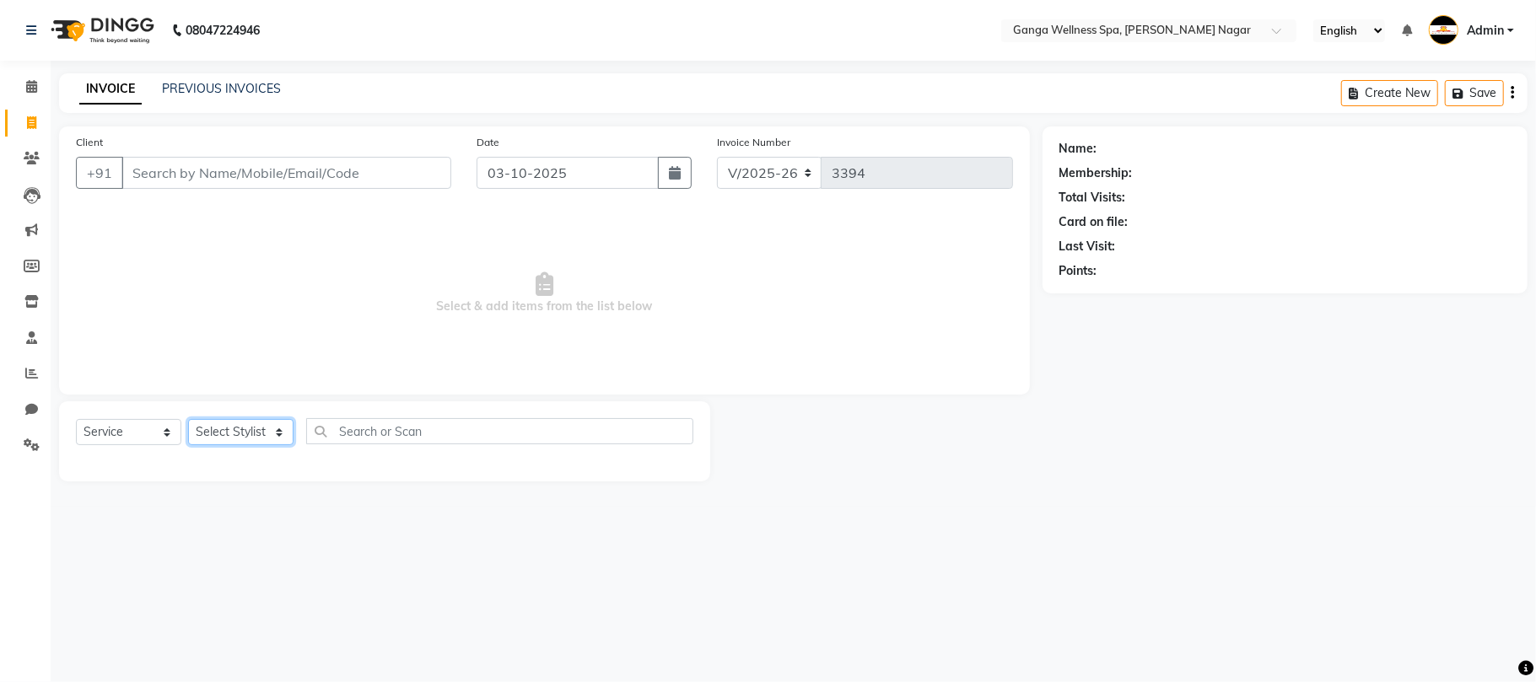
click at [216, 433] on select "Select Stylist" at bounding box center [240, 432] width 105 height 26
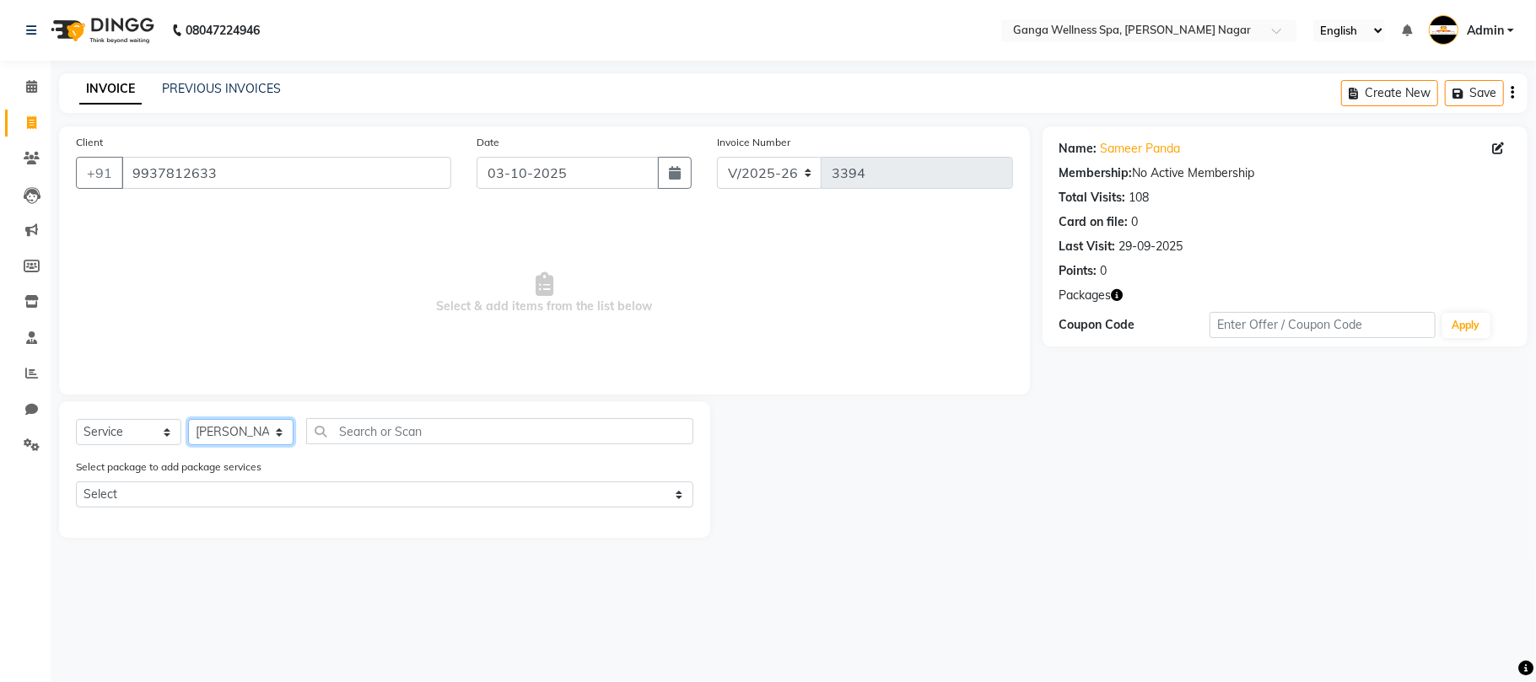
click at [188, 419] on select "Select Stylist Abhi [PERSON_NAME] Alexa AMMY AMMY [PERSON_NAME] anya APPI [PERS…" at bounding box center [240, 432] width 105 height 26
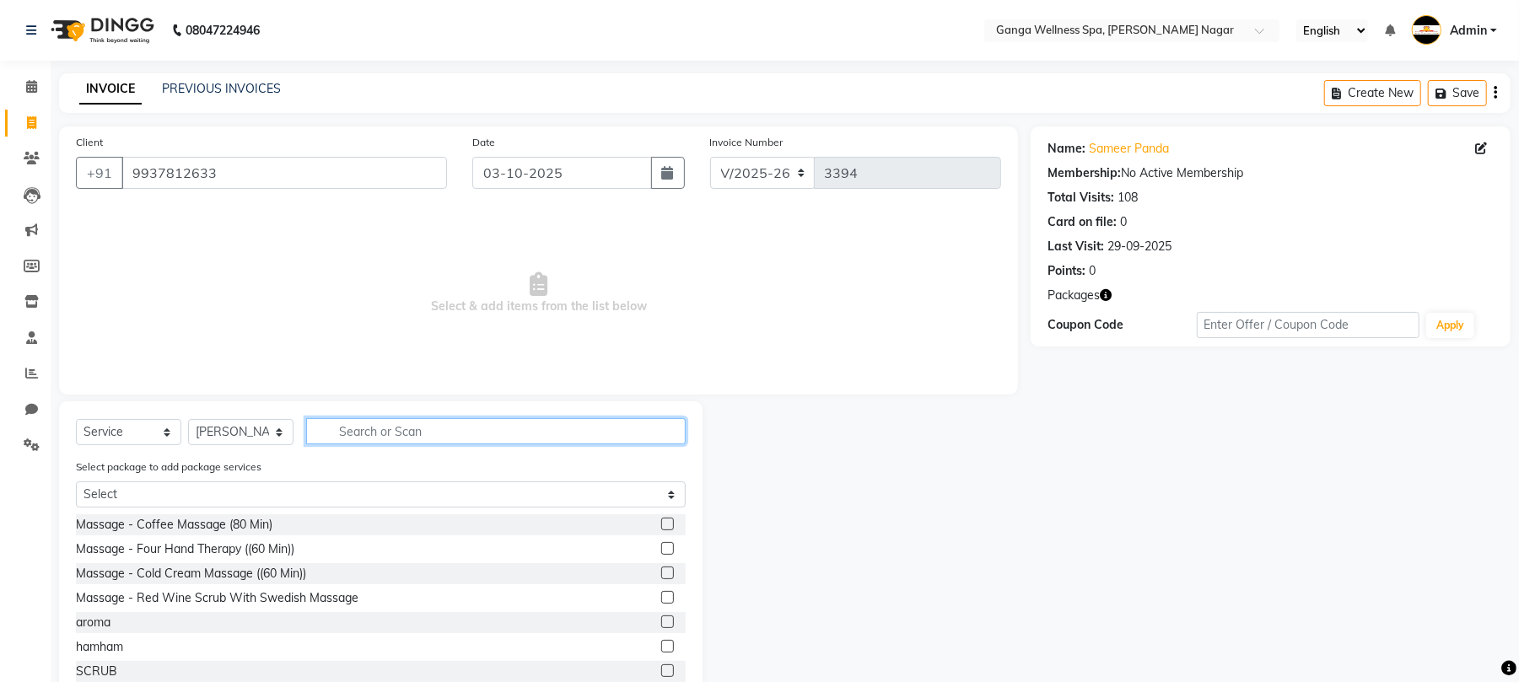
click at [388, 427] on input "text" at bounding box center [496, 431] width 380 height 26
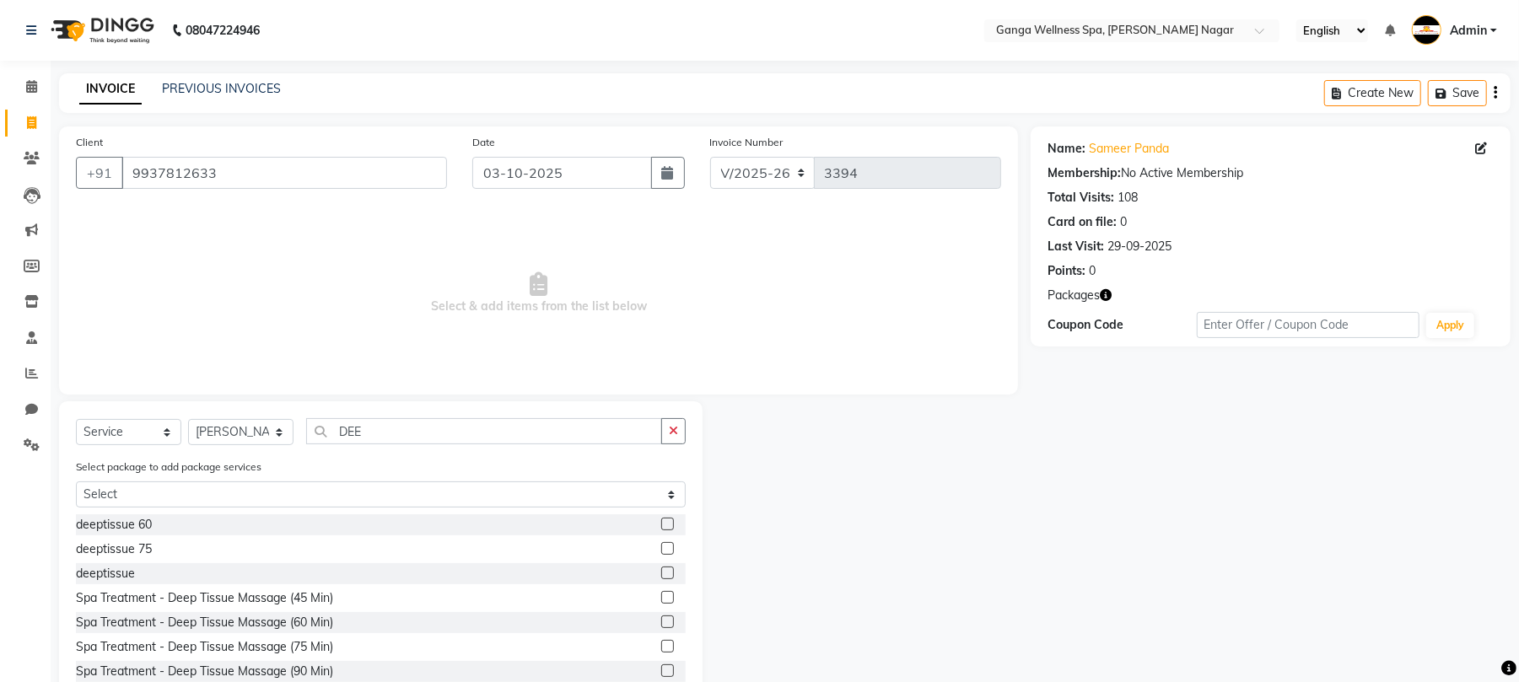
click at [661, 521] on label at bounding box center [667, 524] width 13 height 13
click at [661, 521] on input "checkbox" at bounding box center [666, 525] width 11 height 11
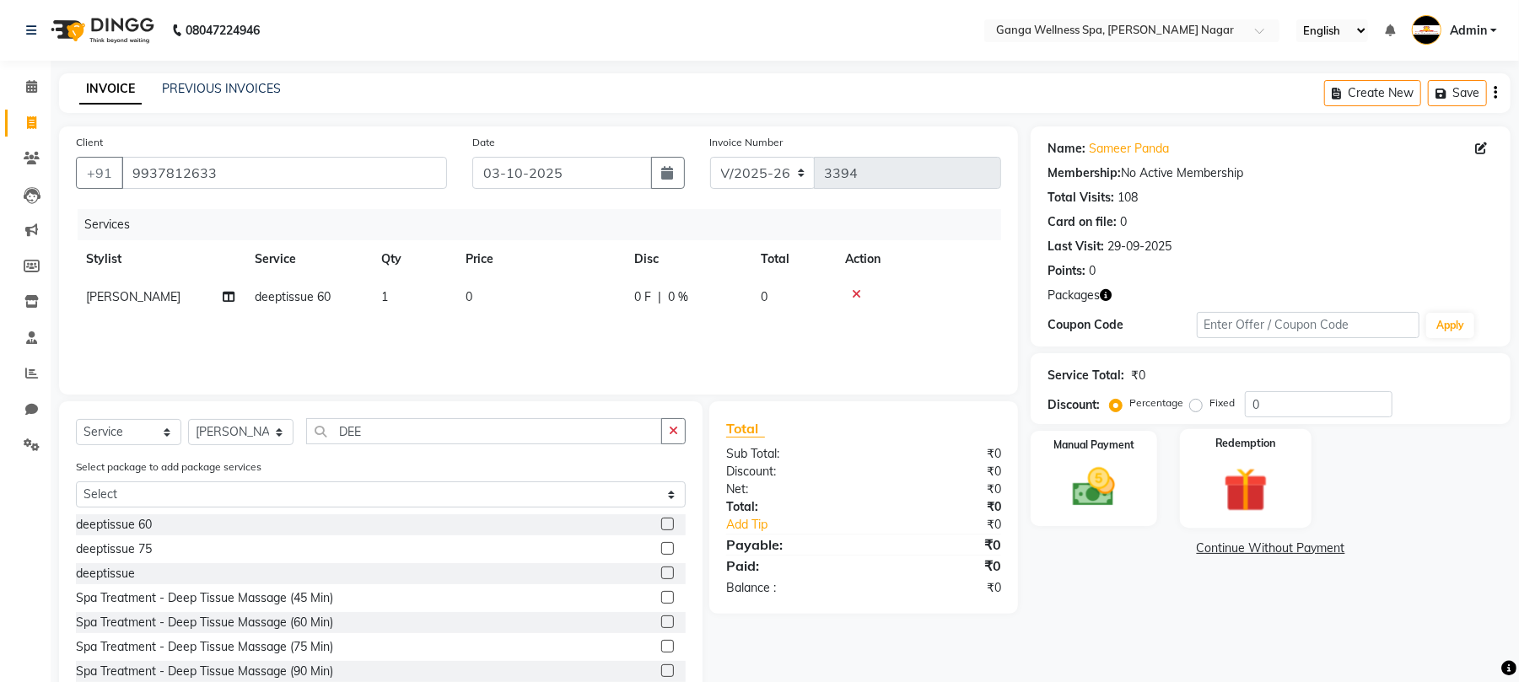
click at [1252, 506] on img at bounding box center [1246, 489] width 73 height 55
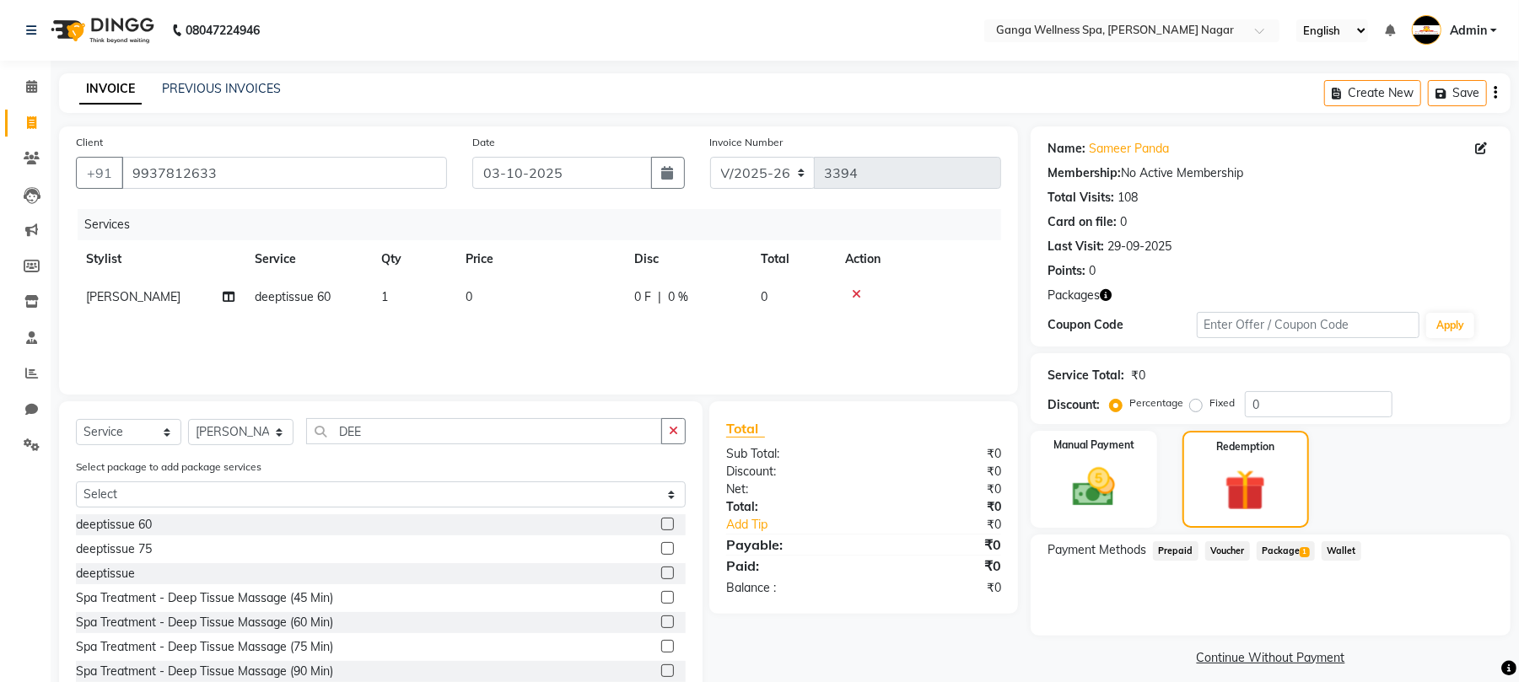
scroll to position [49, 0]
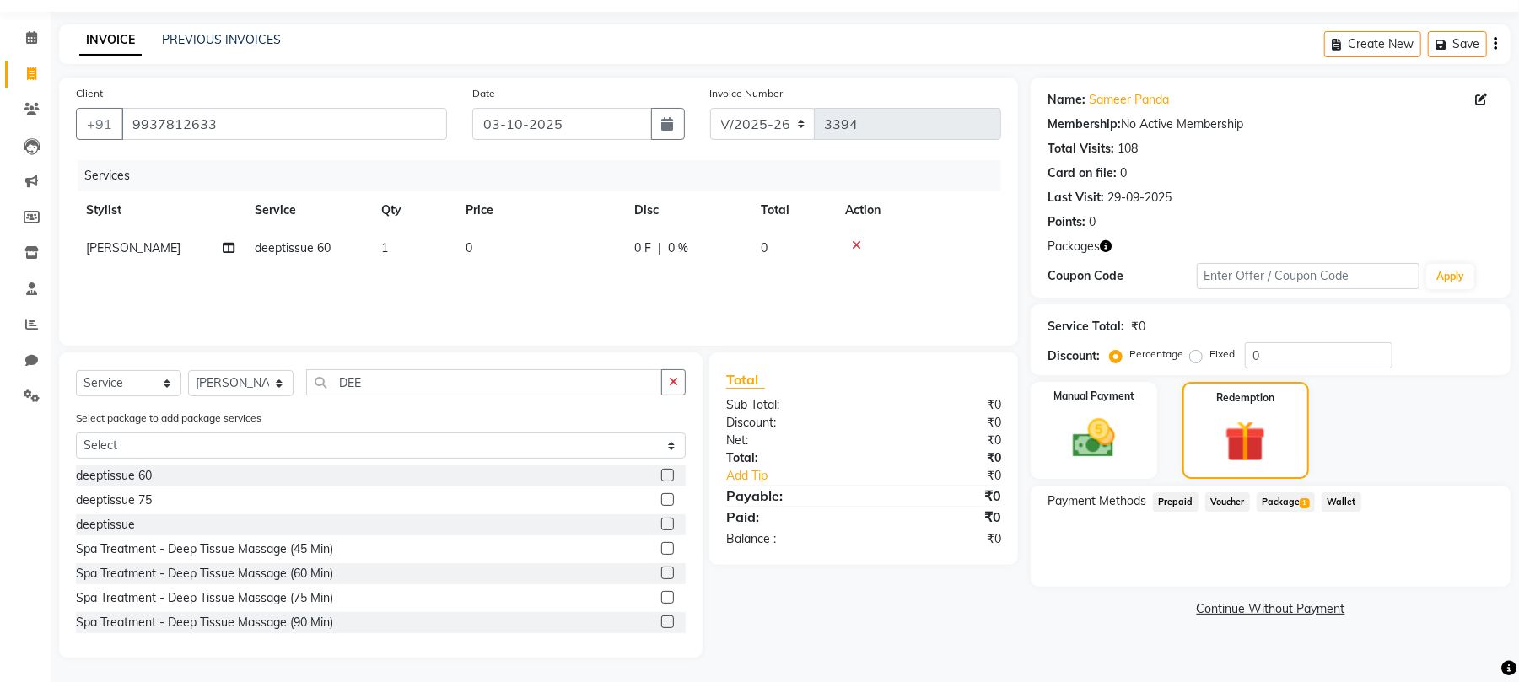
click at [1287, 500] on span "Package 1" at bounding box center [1286, 502] width 58 height 19
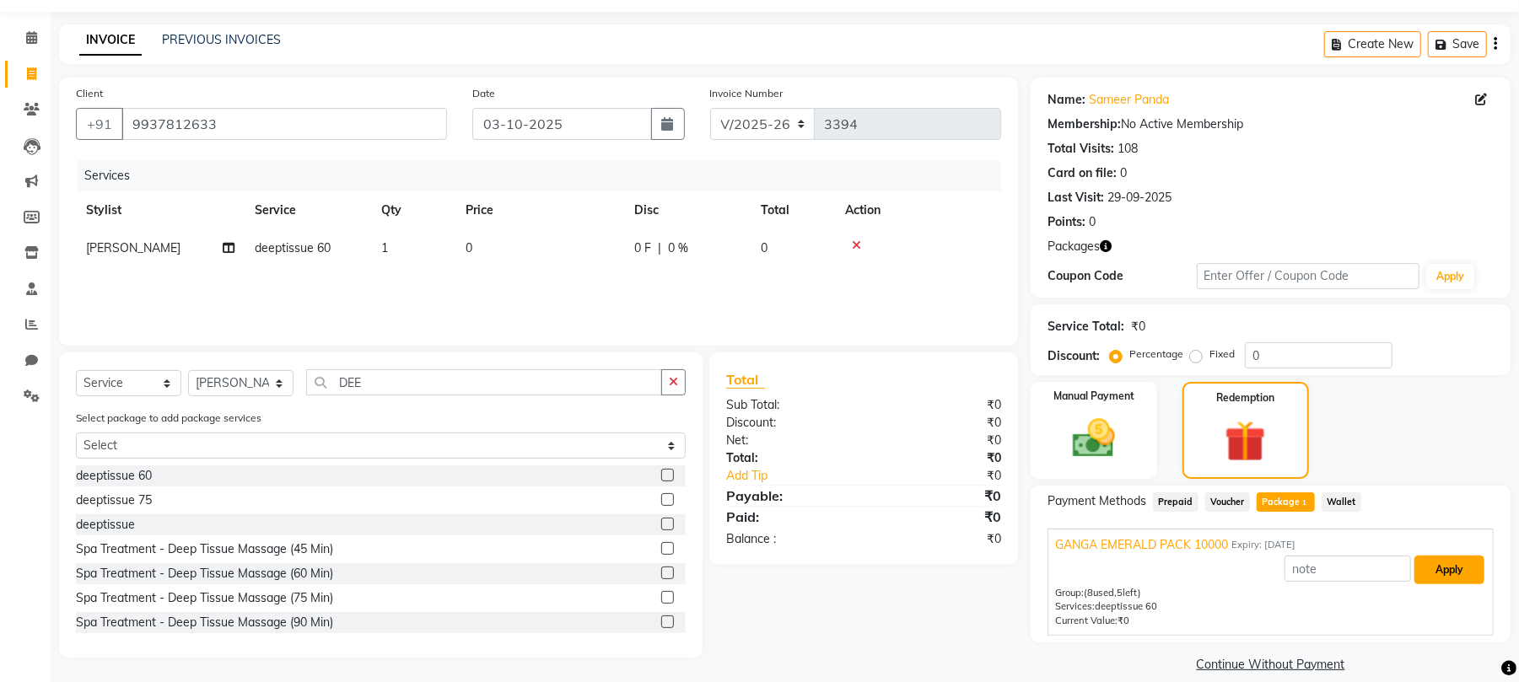
click at [1456, 564] on button "Apply" at bounding box center [1450, 570] width 70 height 29
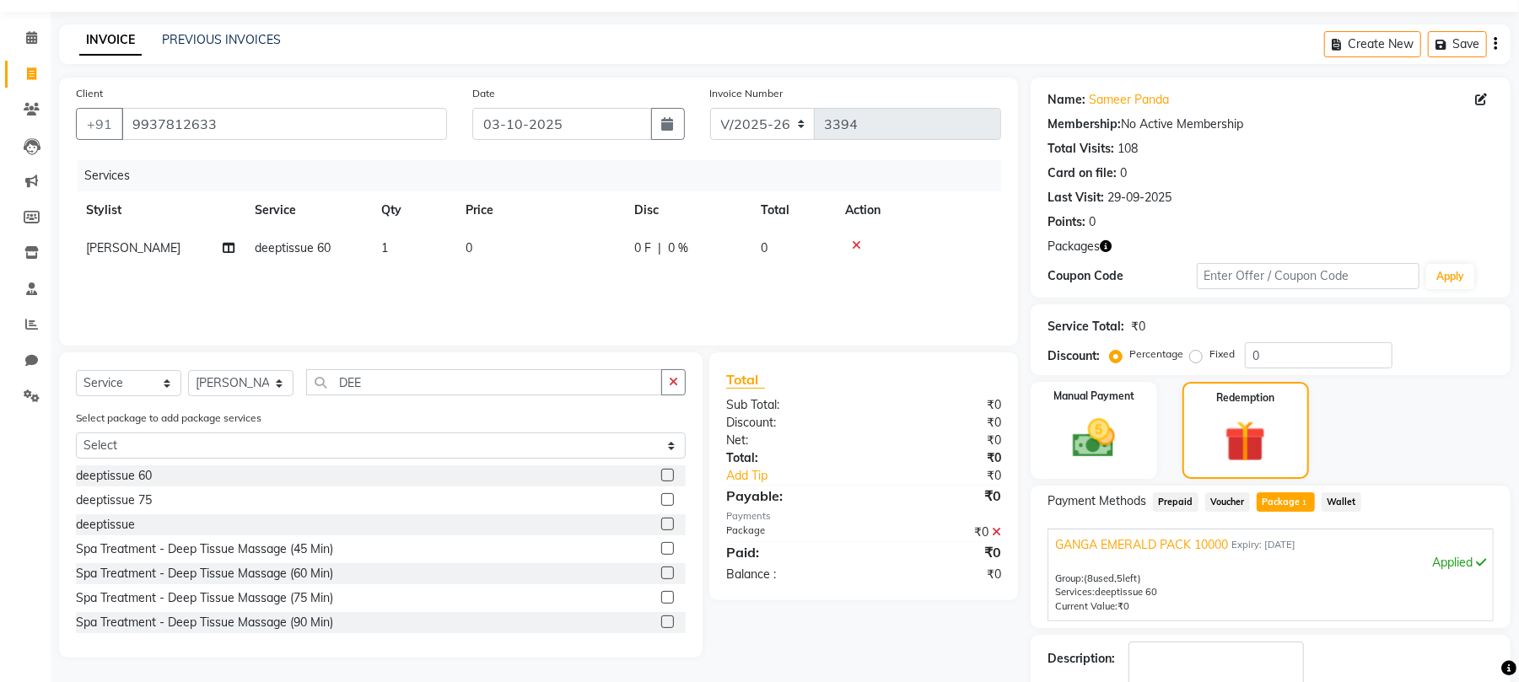
scroll to position [152, 0]
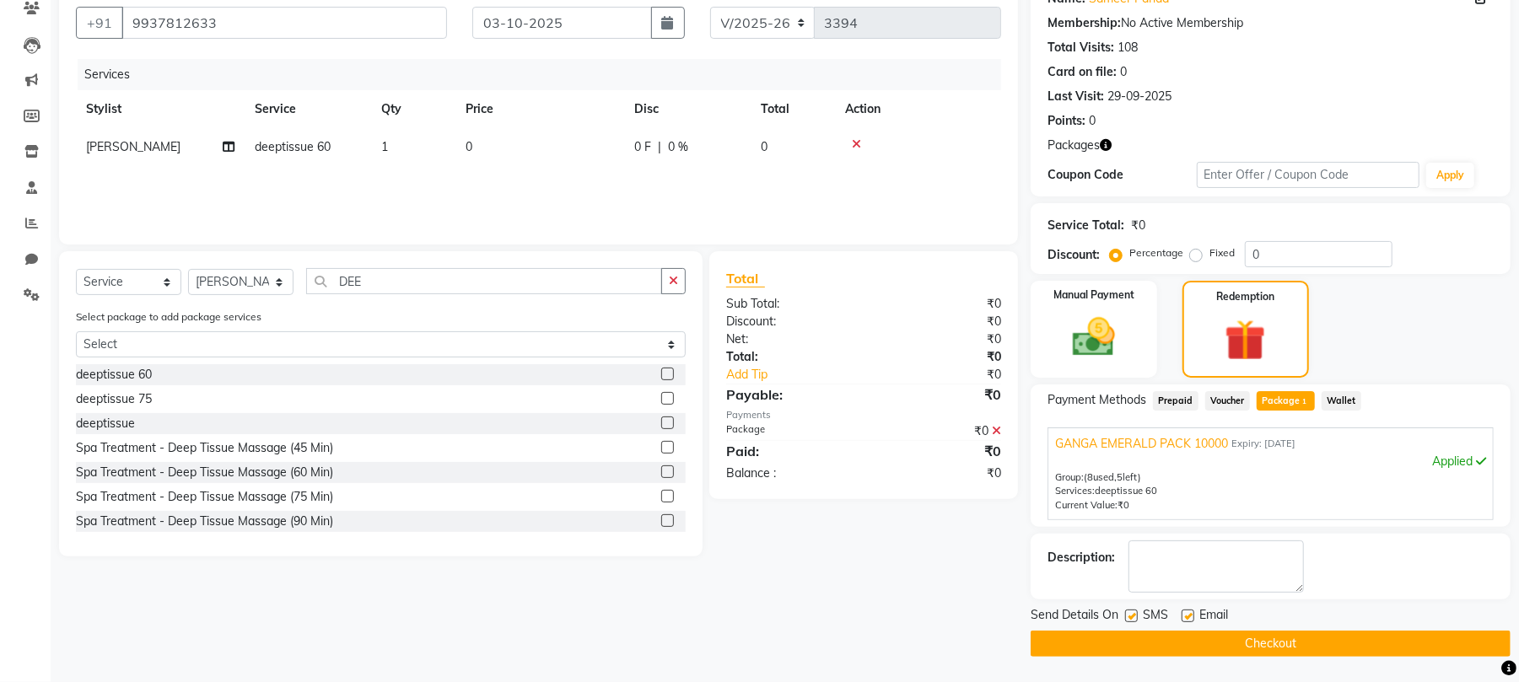
click at [1256, 641] on button "Checkout" at bounding box center [1271, 644] width 480 height 26
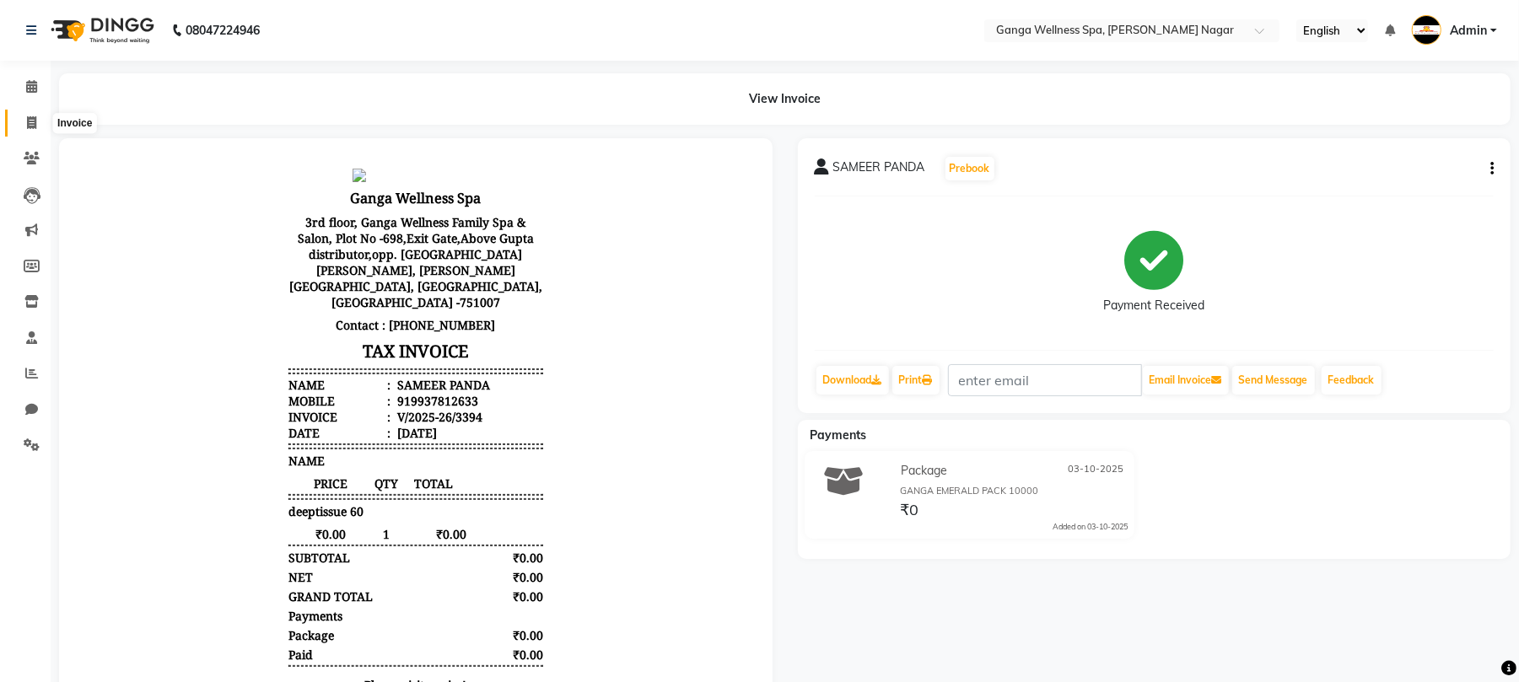
click at [29, 119] on icon at bounding box center [31, 122] width 9 height 13
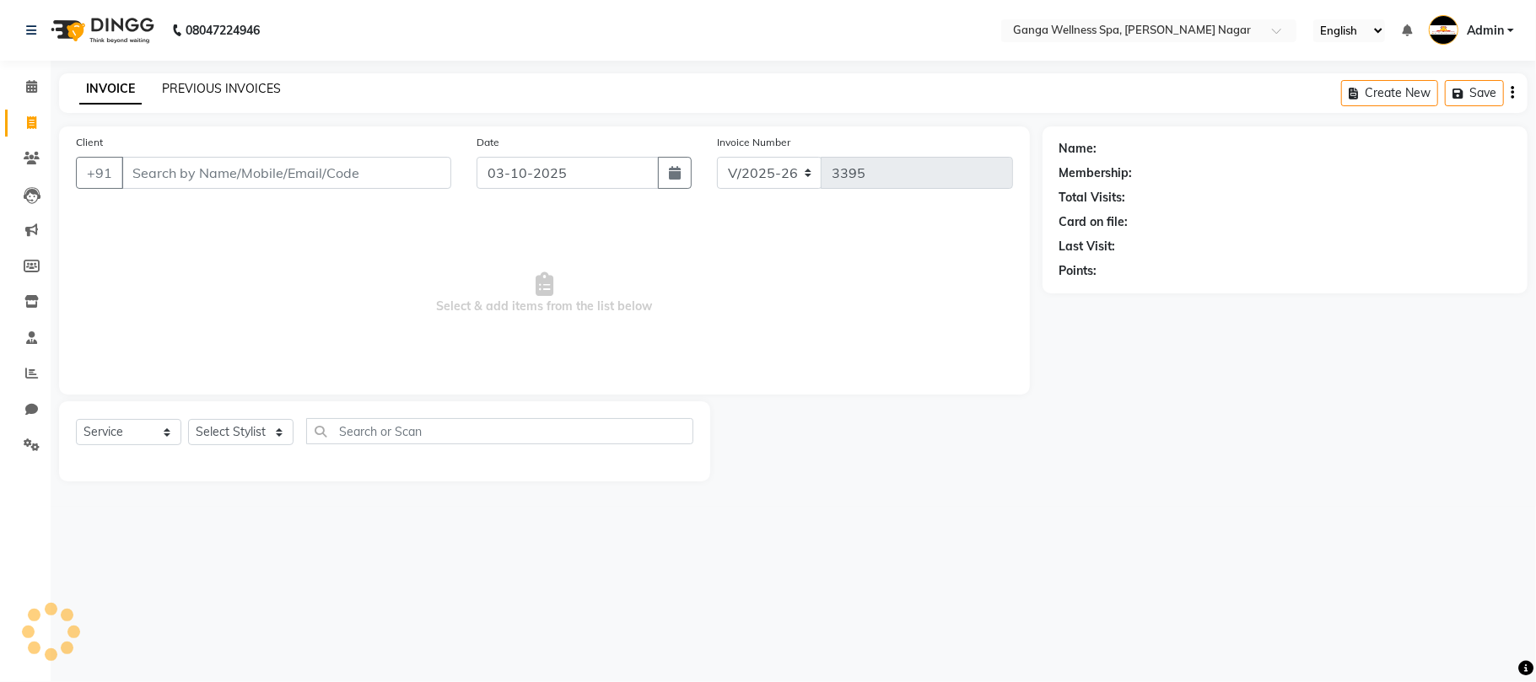
click at [231, 81] on link "PREVIOUS INVOICES" at bounding box center [221, 88] width 119 height 15
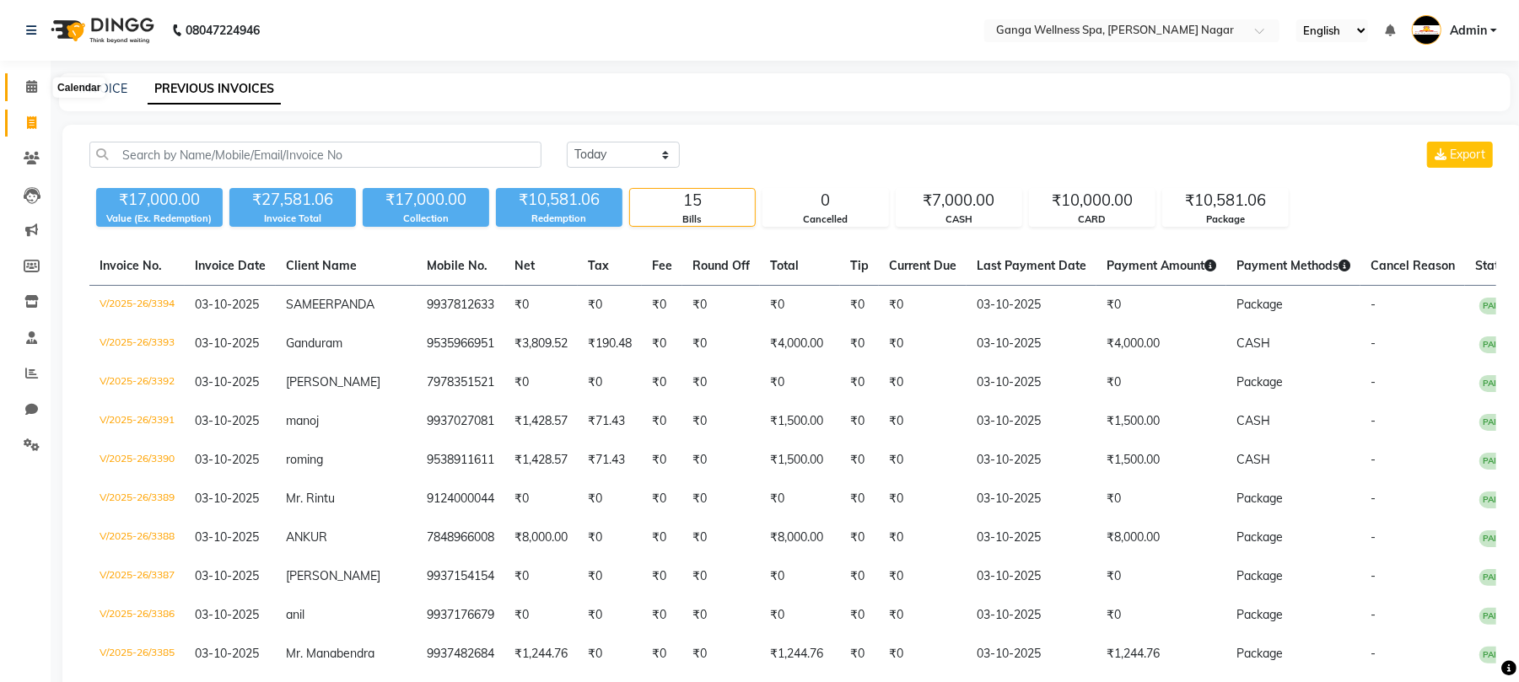
click at [32, 89] on icon at bounding box center [31, 86] width 11 height 13
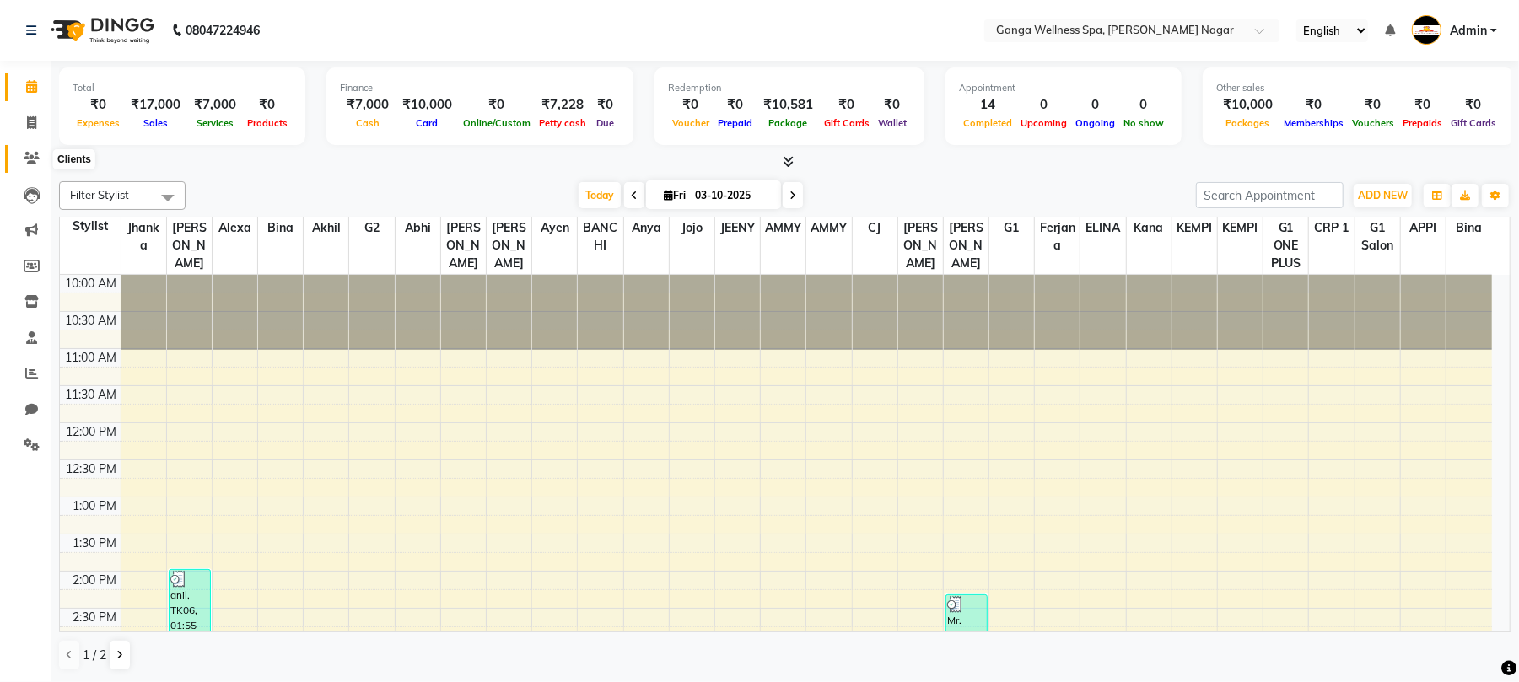
click at [28, 159] on icon at bounding box center [32, 158] width 16 height 13
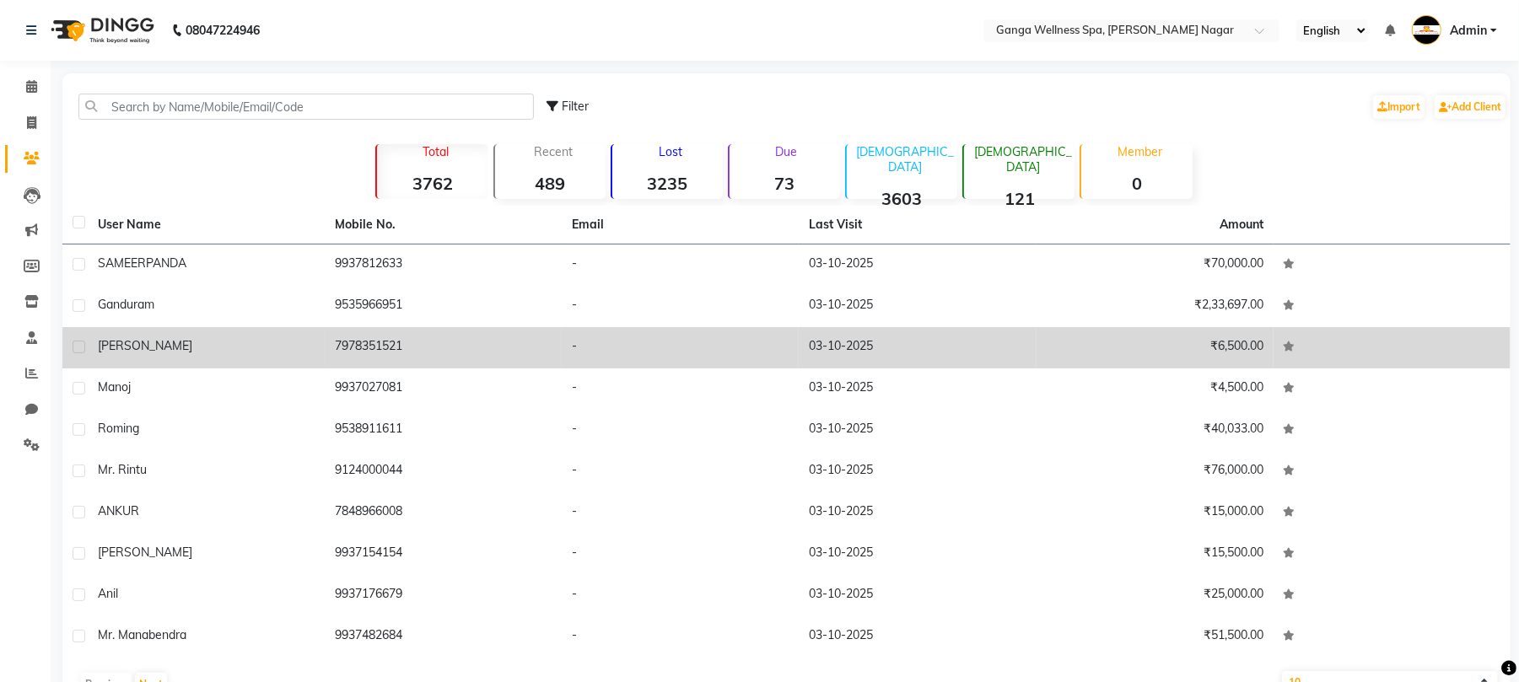
scroll to position [48, 0]
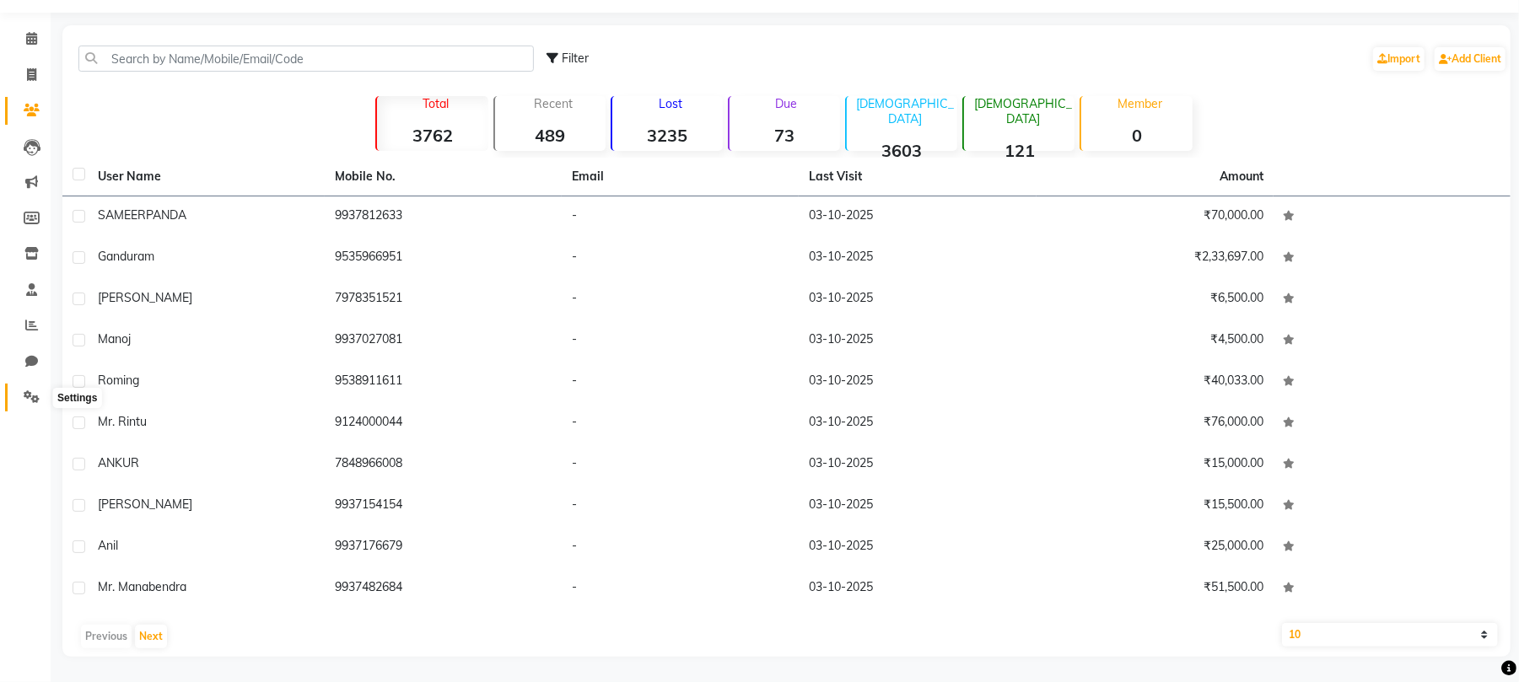
click at [34, 403] on span at bounding box center [32, 397] width 30 height 19
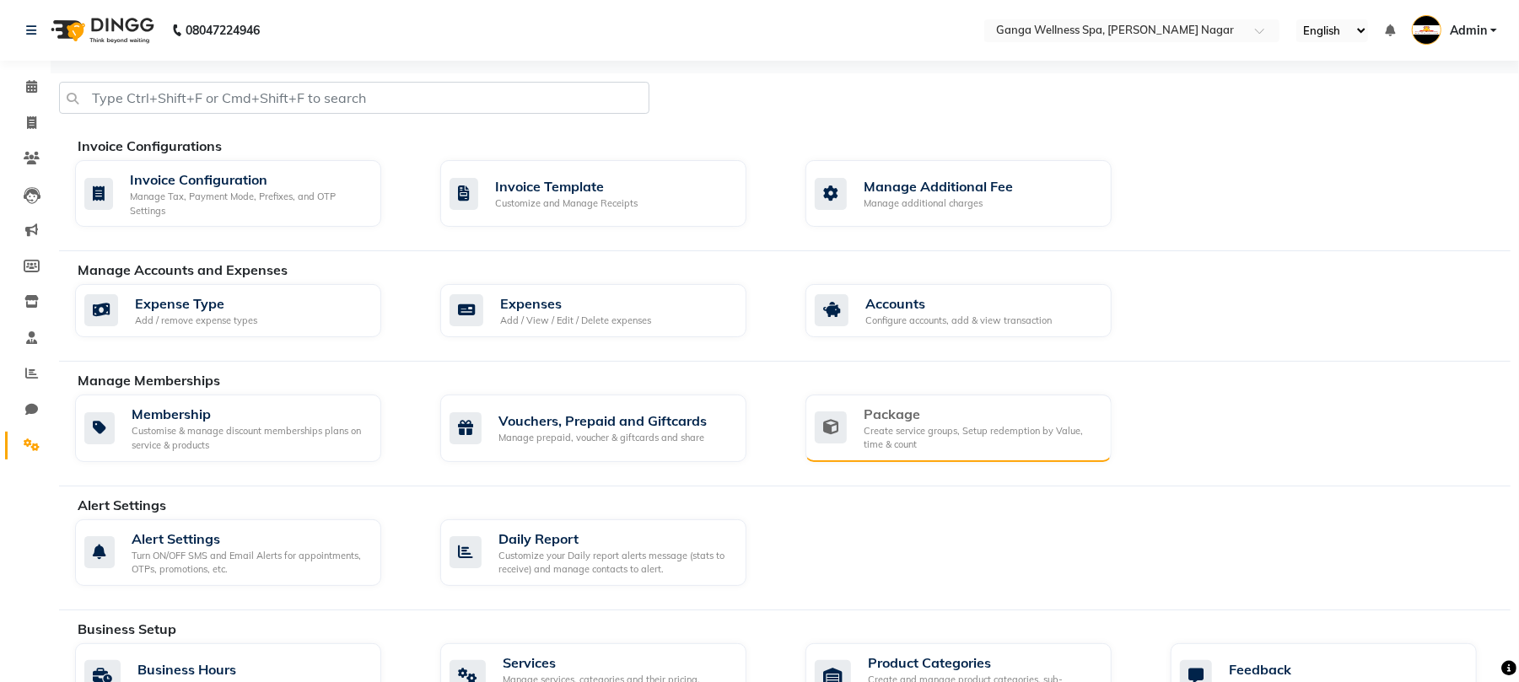
click at [867, 429] on div "Create service groups, Setup redemption by Value, time & count" at bounding box center [981, 438] width 235 height 28
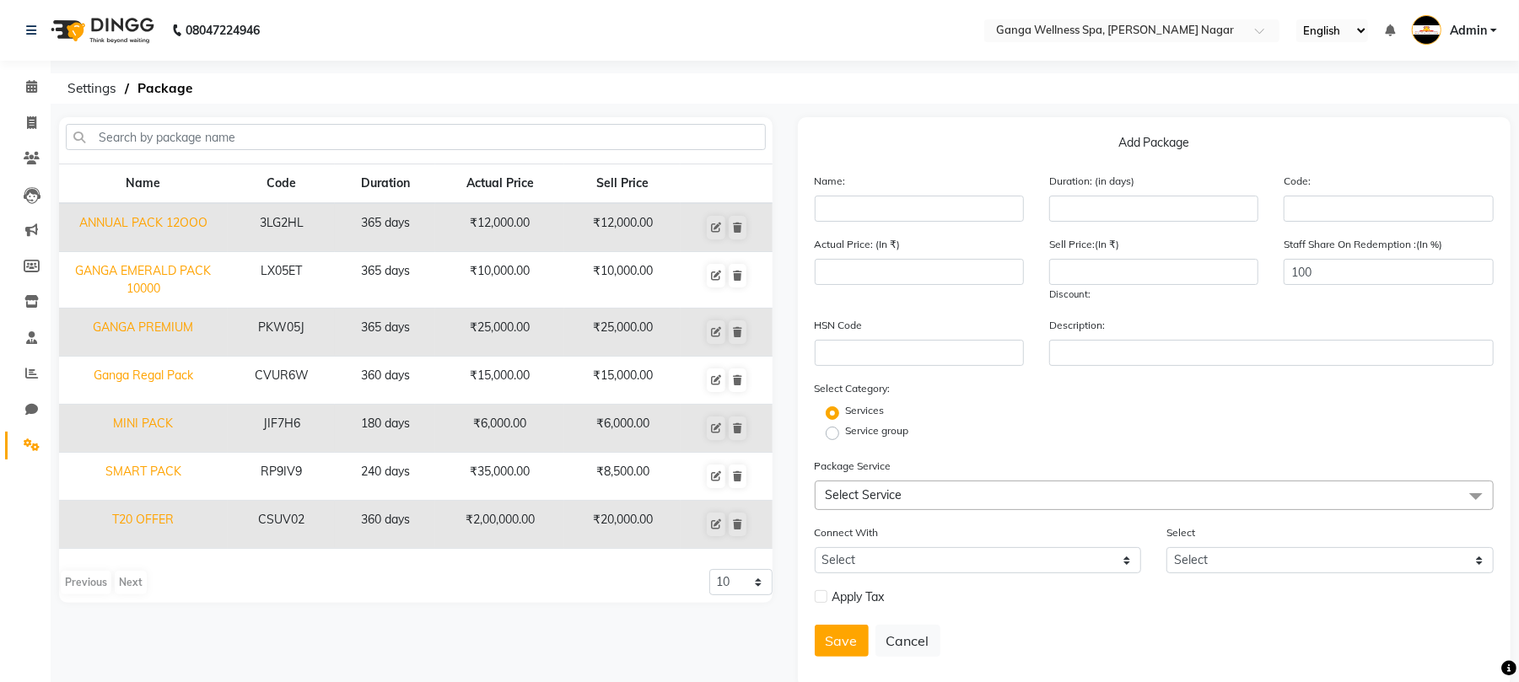
scroll to position [28, 0]
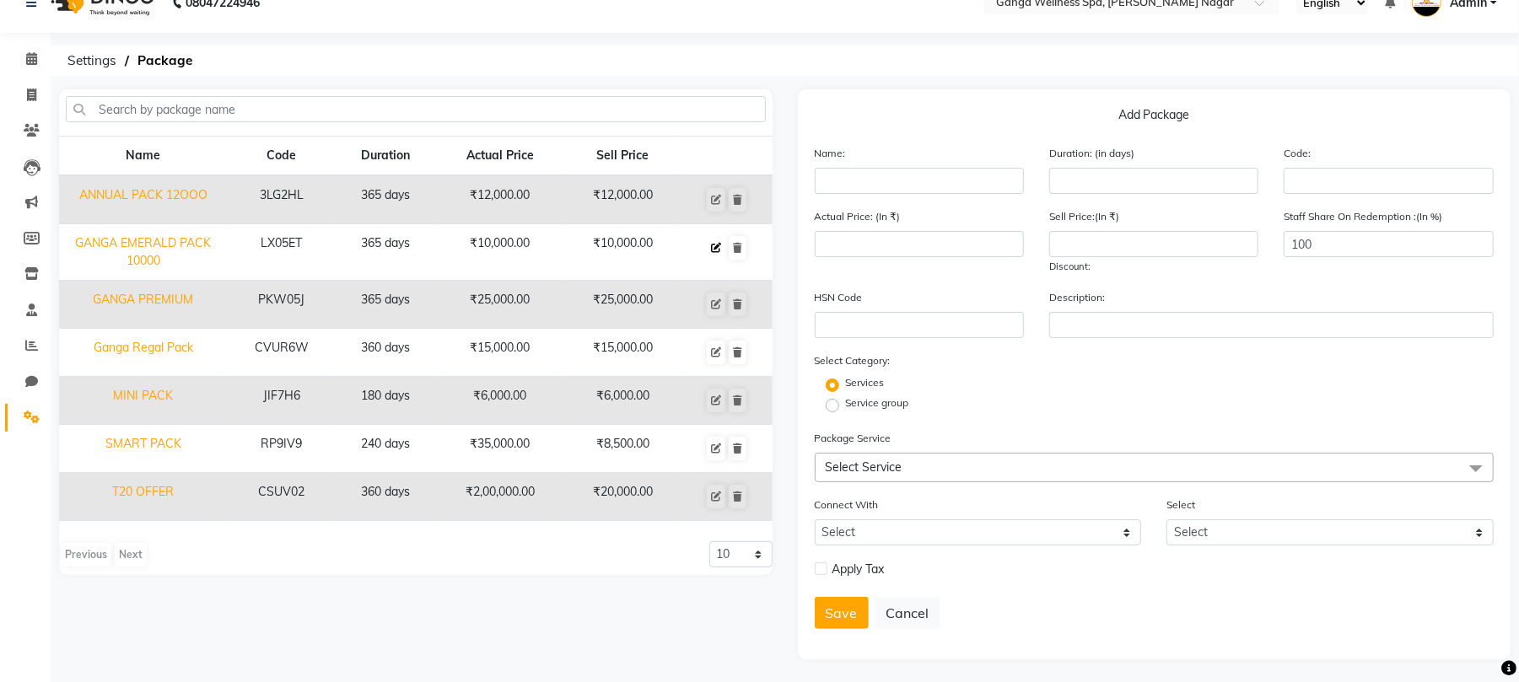
click at [713, 250] on icon at bounding box center [716, 248] width 10 height 10
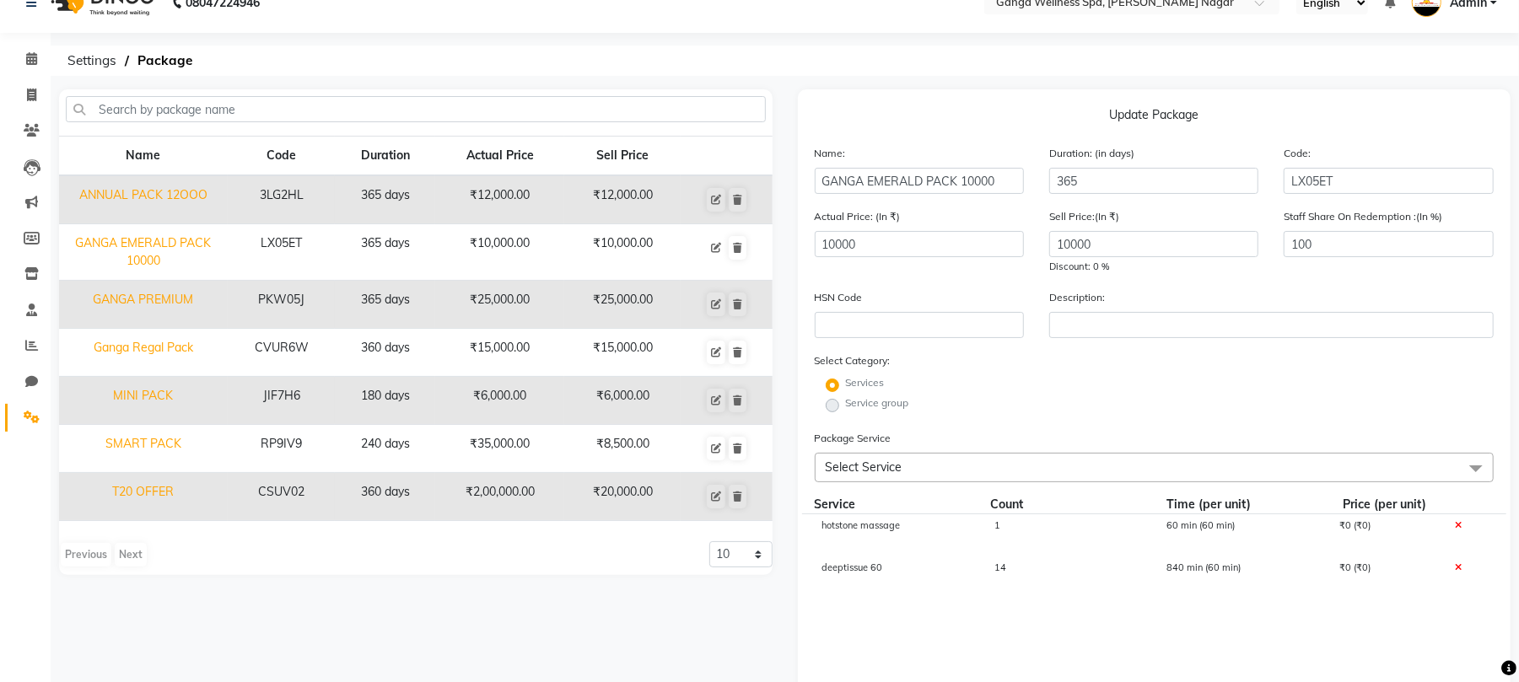
scroll to position [253, 0]
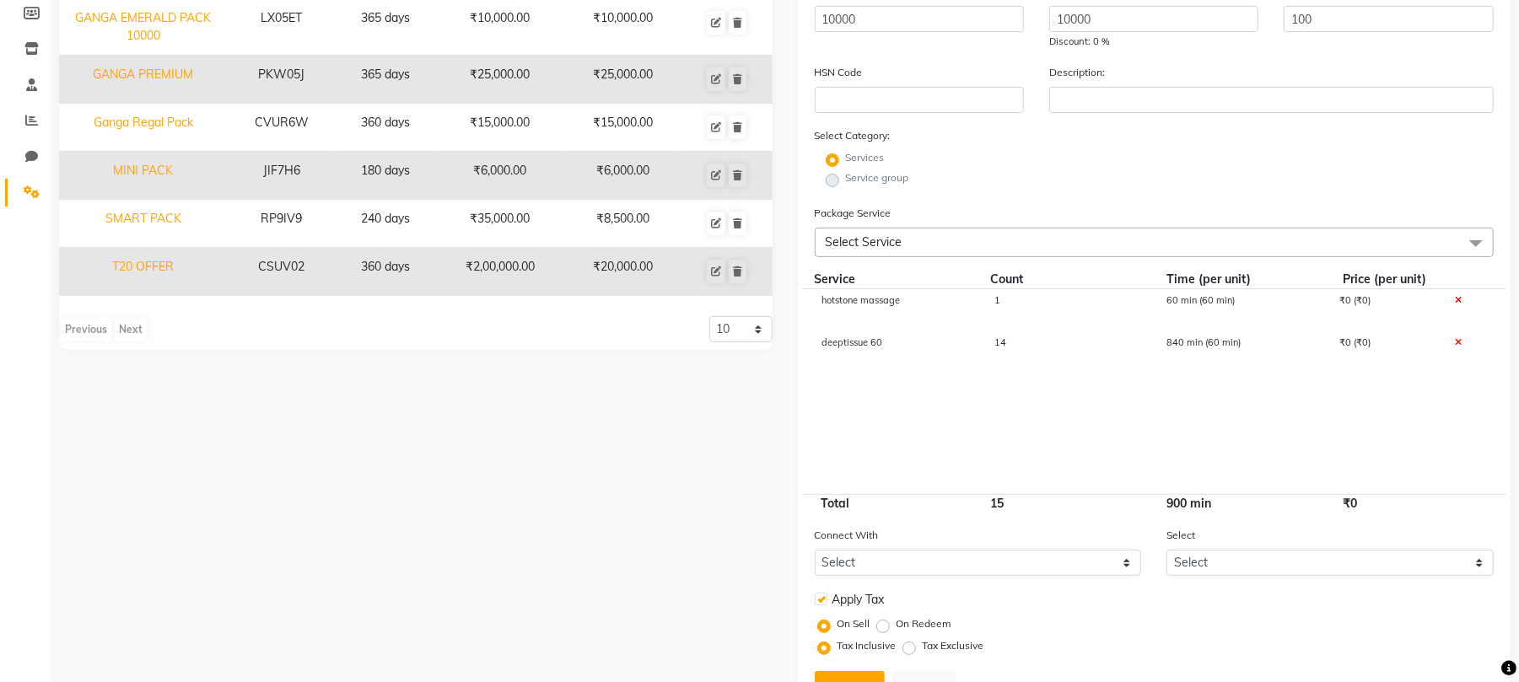
click at [1455, 304] on icon at bounding box center [1458, 300] width 7 height 9
click at [1012, 299] on div "14" at bounding box center [1067, 310] width 173 height 29
click at [1033, 304] on input "14" at bounding box center [1068, 309] width 148 height 26
click at [1263, 385] on cdk-virtual-scroll-viewport "deeptissue 60 10 840 min (60 min) ₹0 (₹0)" at bounding box center [1155, 391] width 680 height 205
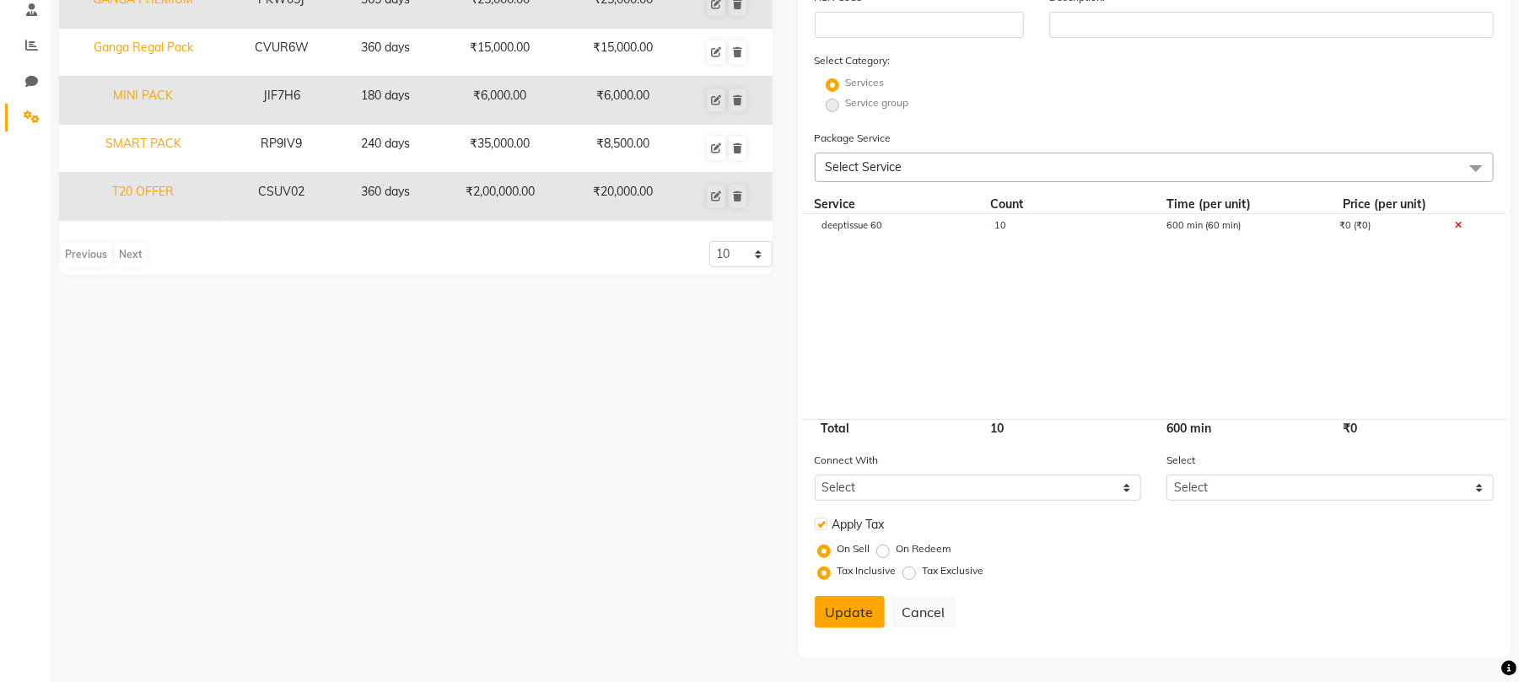
click at [844, 609] on button "Update" at bounding box center [850, 612] width 70 height 32
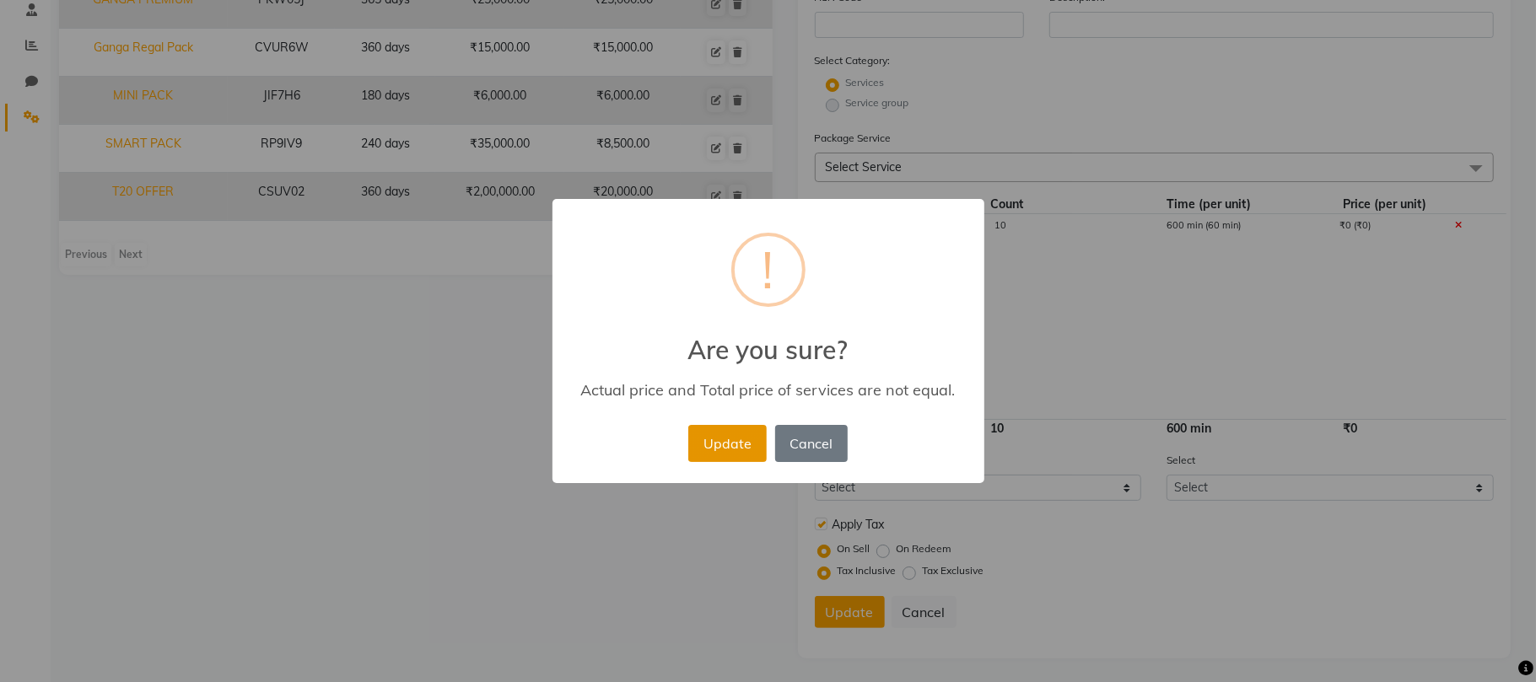
click at [727, 444] on button "Update" at bounding box center [727, 443] width 78 height 37
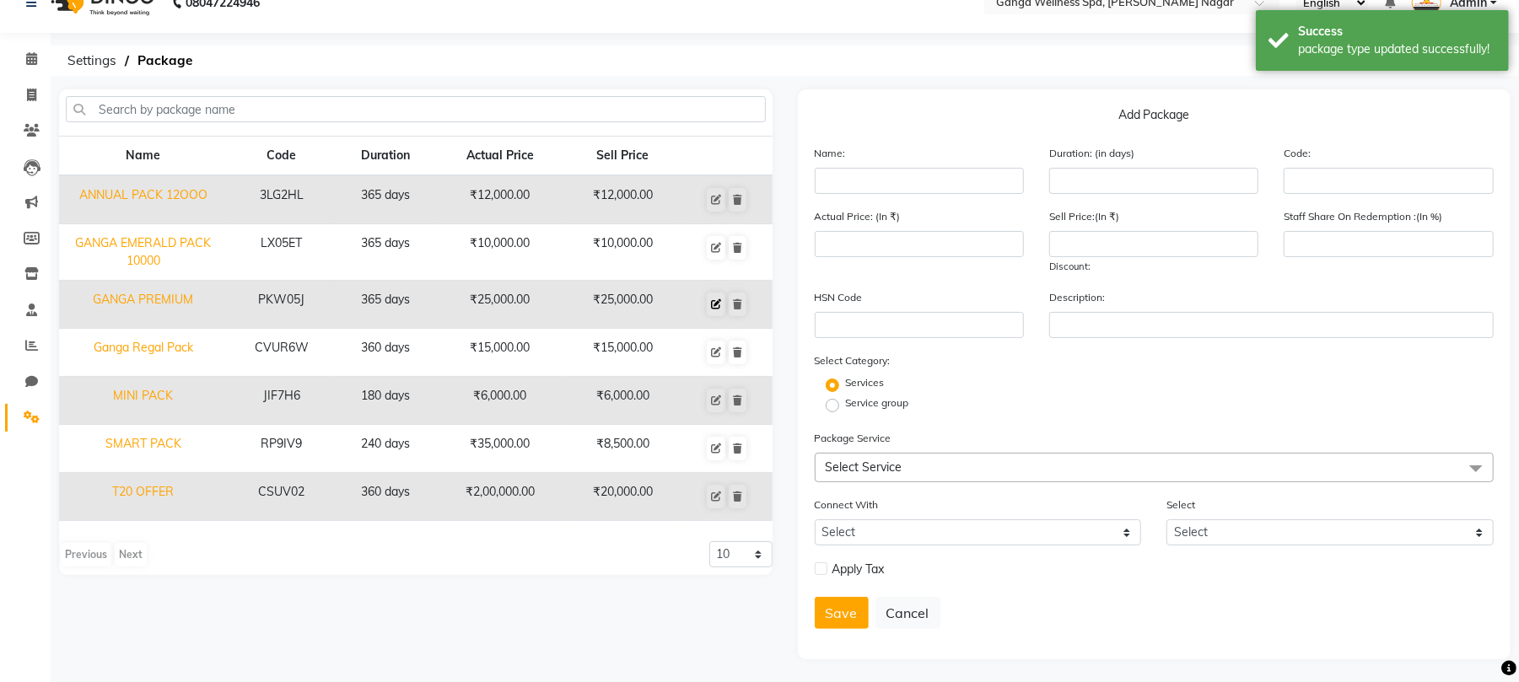
scroll to position [0, 0]
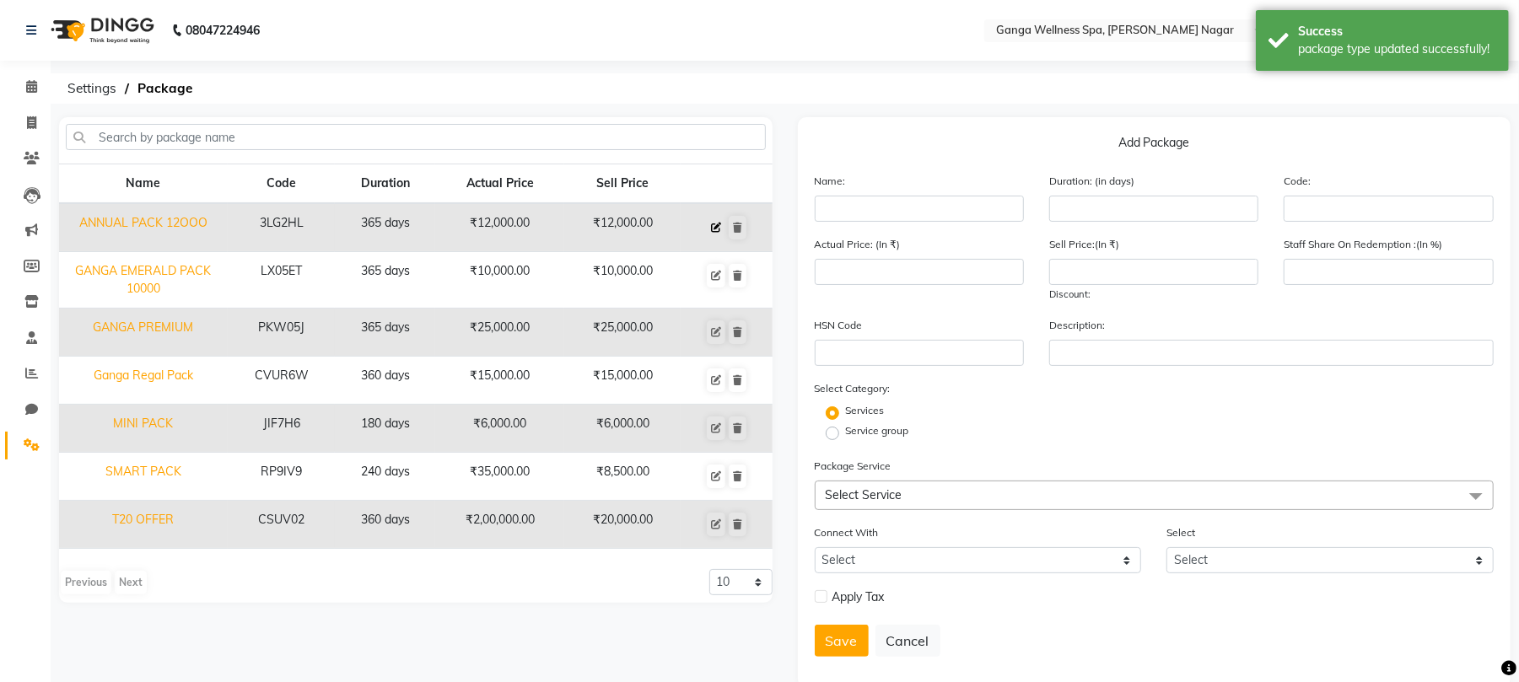
click at [720, 226] on icon at bounding box center [716, 228] width 10 height 10
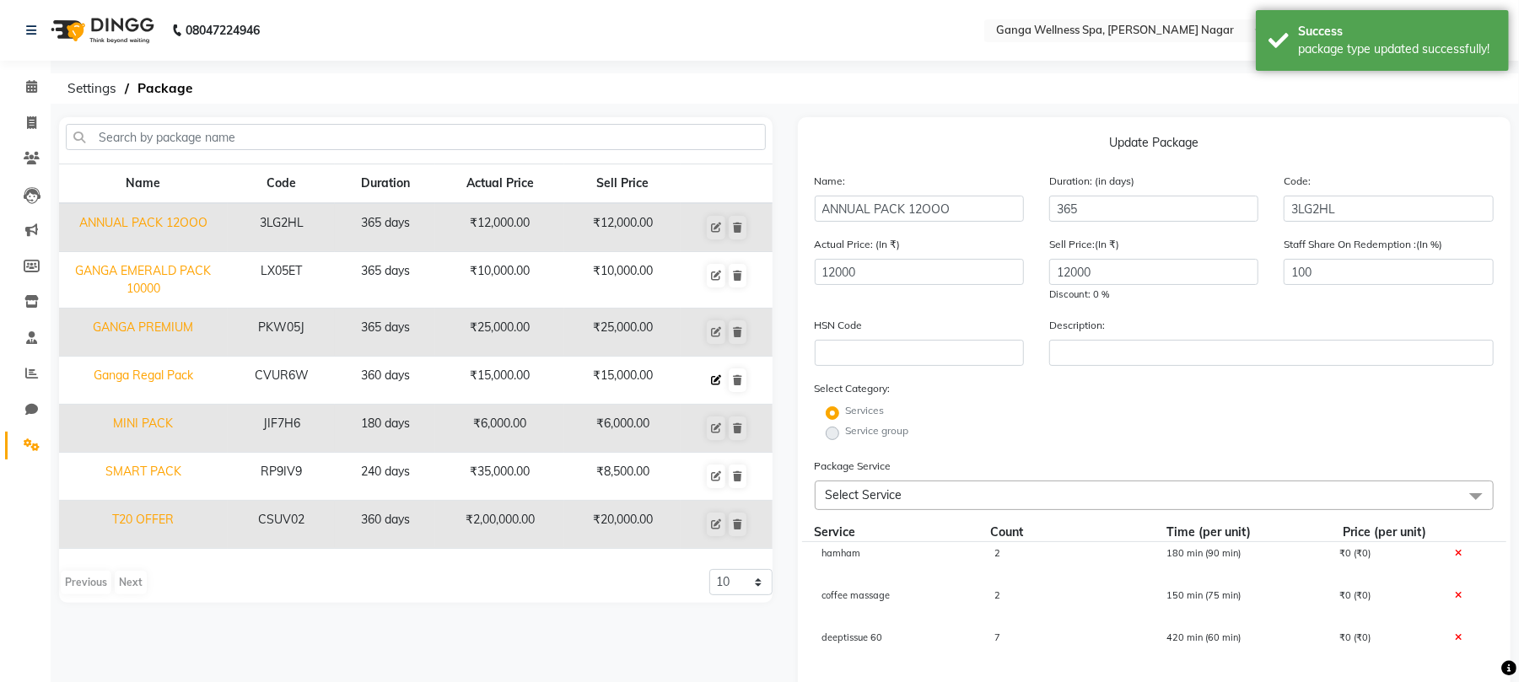
click at [717, 382] on icon at bounding box center [716, 380] width 10 height 10
click at [715, 423] on icon at bounding box center [716, 428] width 10 height 10
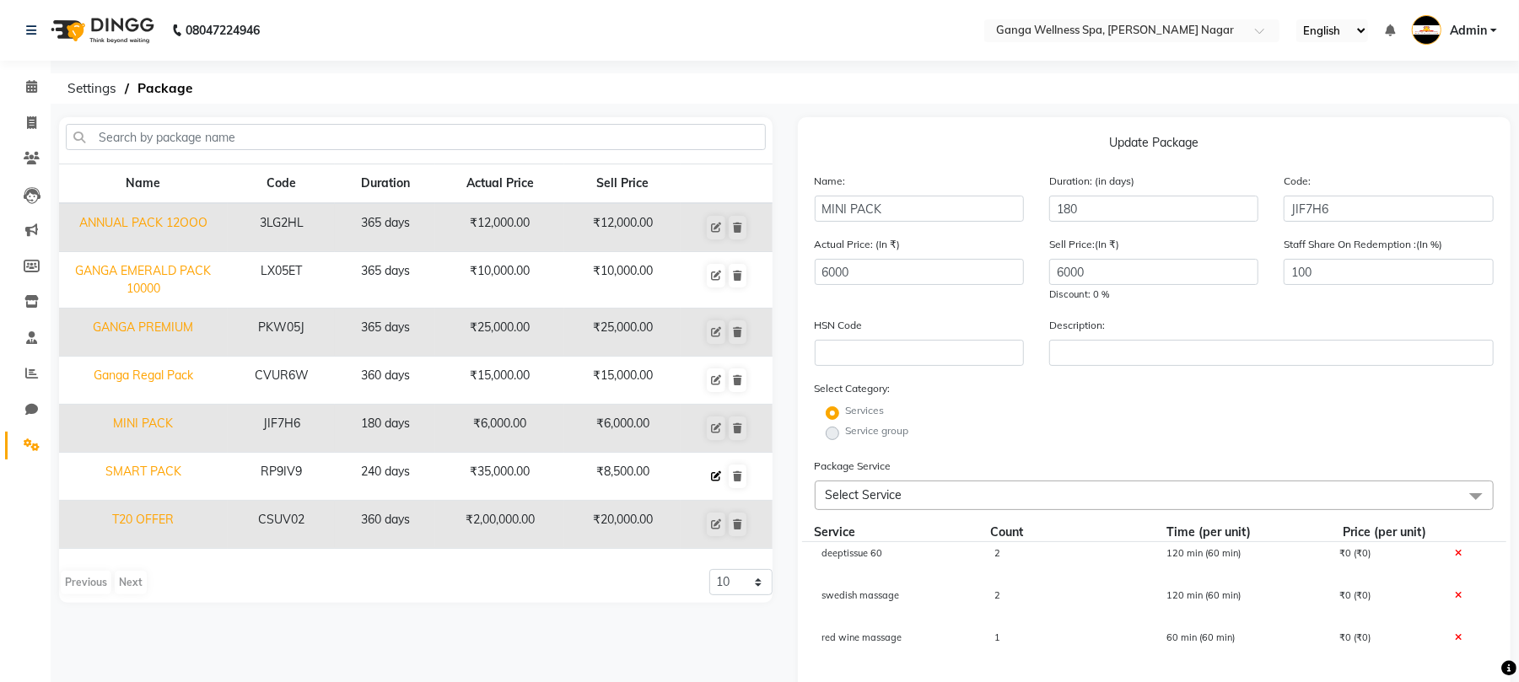
click at [720, 477] on icon at bounding box center [716, 477] width 10 height 10
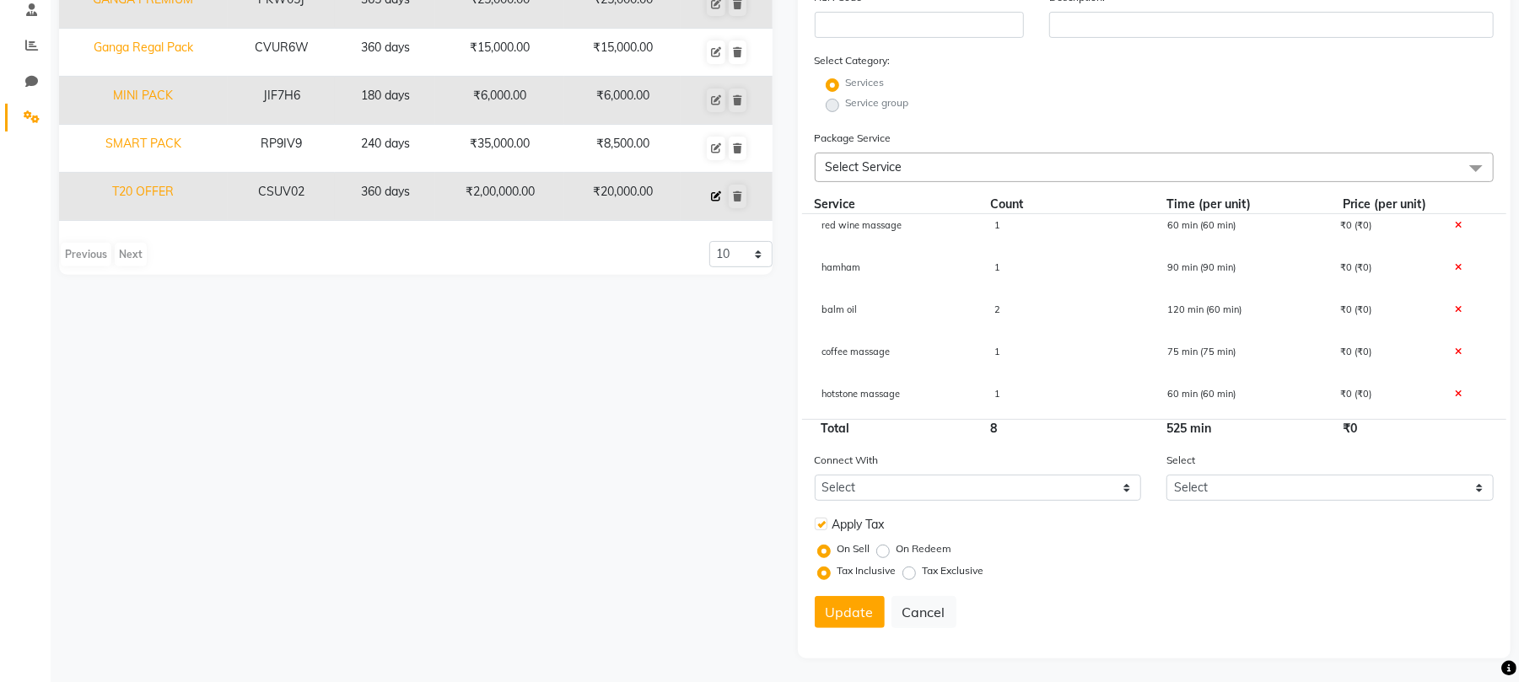
click at [710, 199] on button at bounding box center [716, 197] width 19 height 24
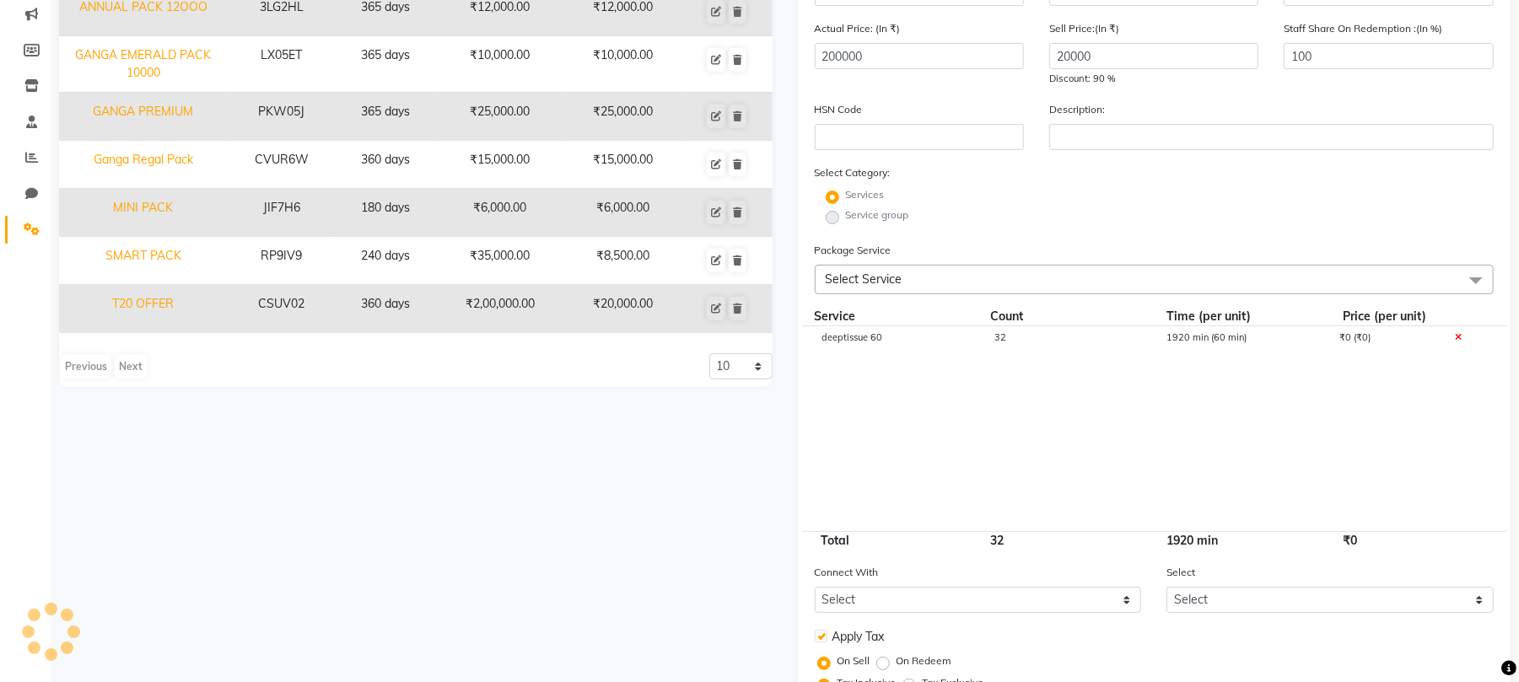
click at [999, 337] on span "32" at bounding box center [1000, 338] width 12 height 12
click at [1055, 346] on input "32" at bounding box center [1068, 346] width 148 height 26
click at [1041, 402] on cdk-virtual-scroll-viewport "deeptissue 60 26 1920 min (60 min) ₹0 (₹0)" at bounding box center [1155, 428] width 680 height 205
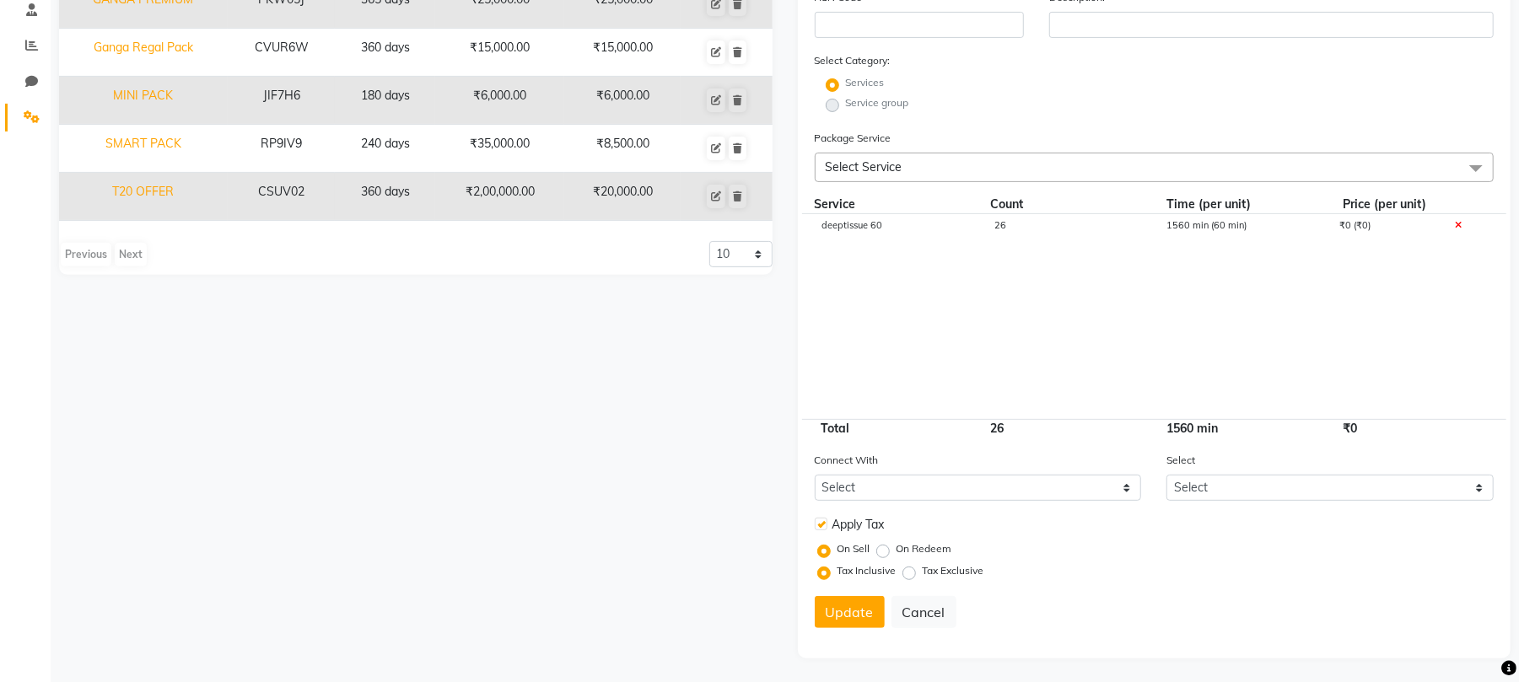
click at [1000, 235] on div "26" at bounding box center [1067, 235] width 173 height 29
click at [1014, 235] on input "26" at bounding box center [1068, 234] width 148 height 26
click at [1053, 331] on cdk-virtual-scroll-viewport "deeptissue 60 24 1560 min (60 min) ₹0 (₹0)" at bounding box center [1155, 316] width 680 height 205
click at [851, 609] on button "Update" at bounding box center [850, 612] width 70 height 32
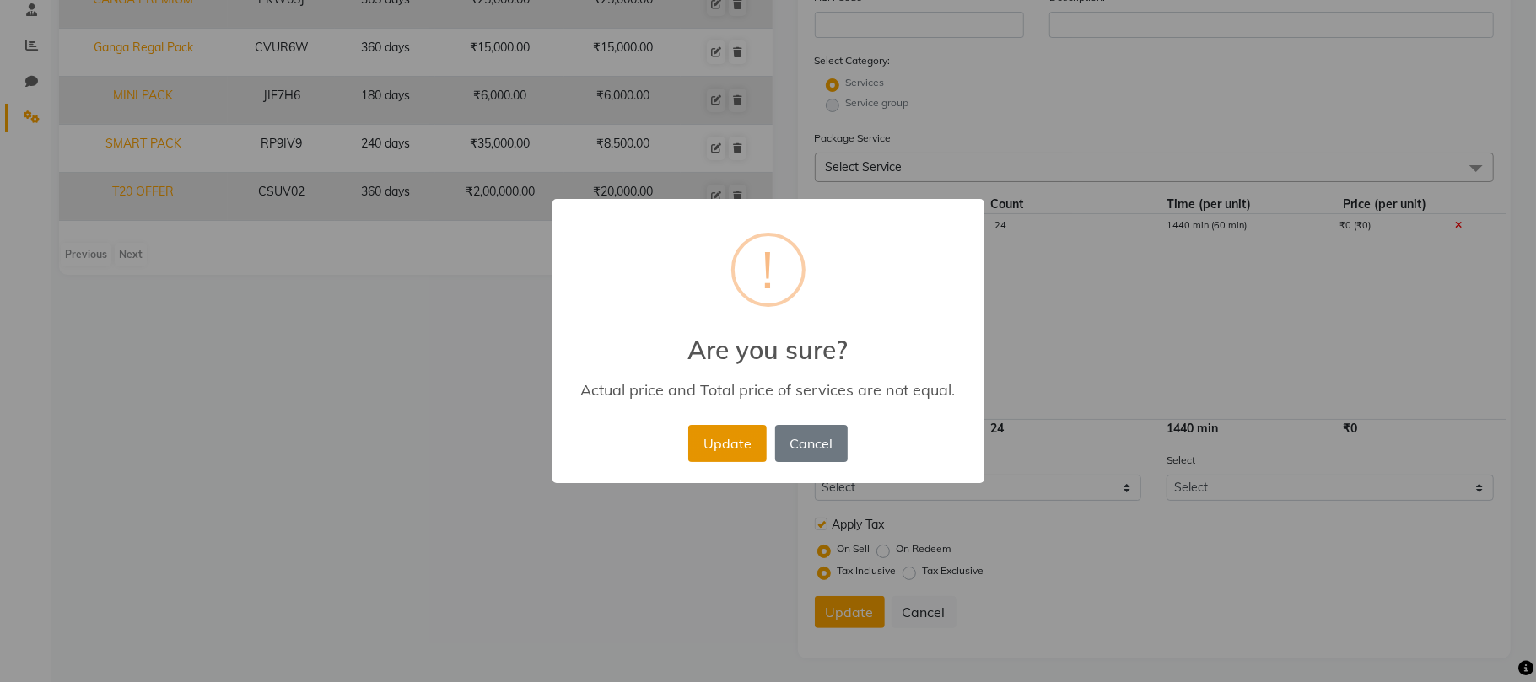
click at [739, 437] on button "Update" at bounding box center [727, 443] width 78 height 37
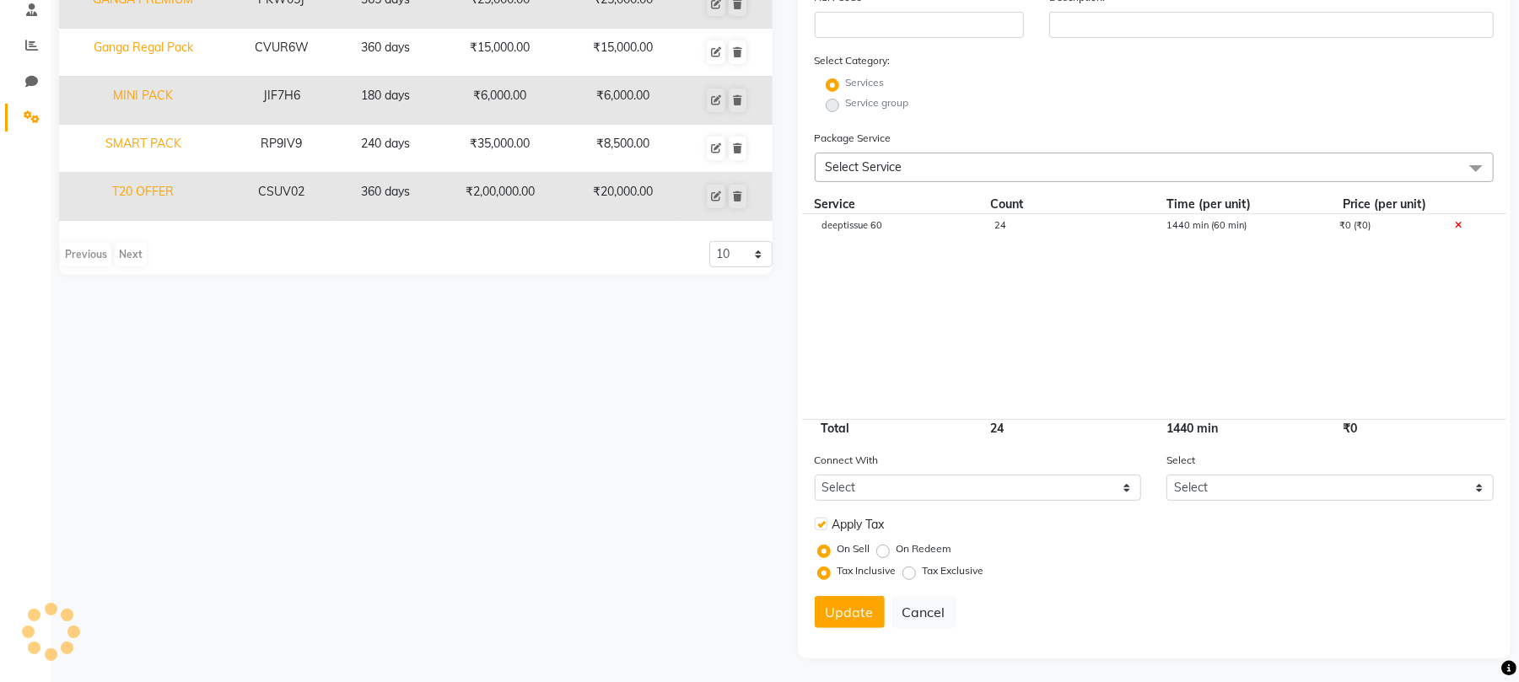
scroll to position [0, 0]
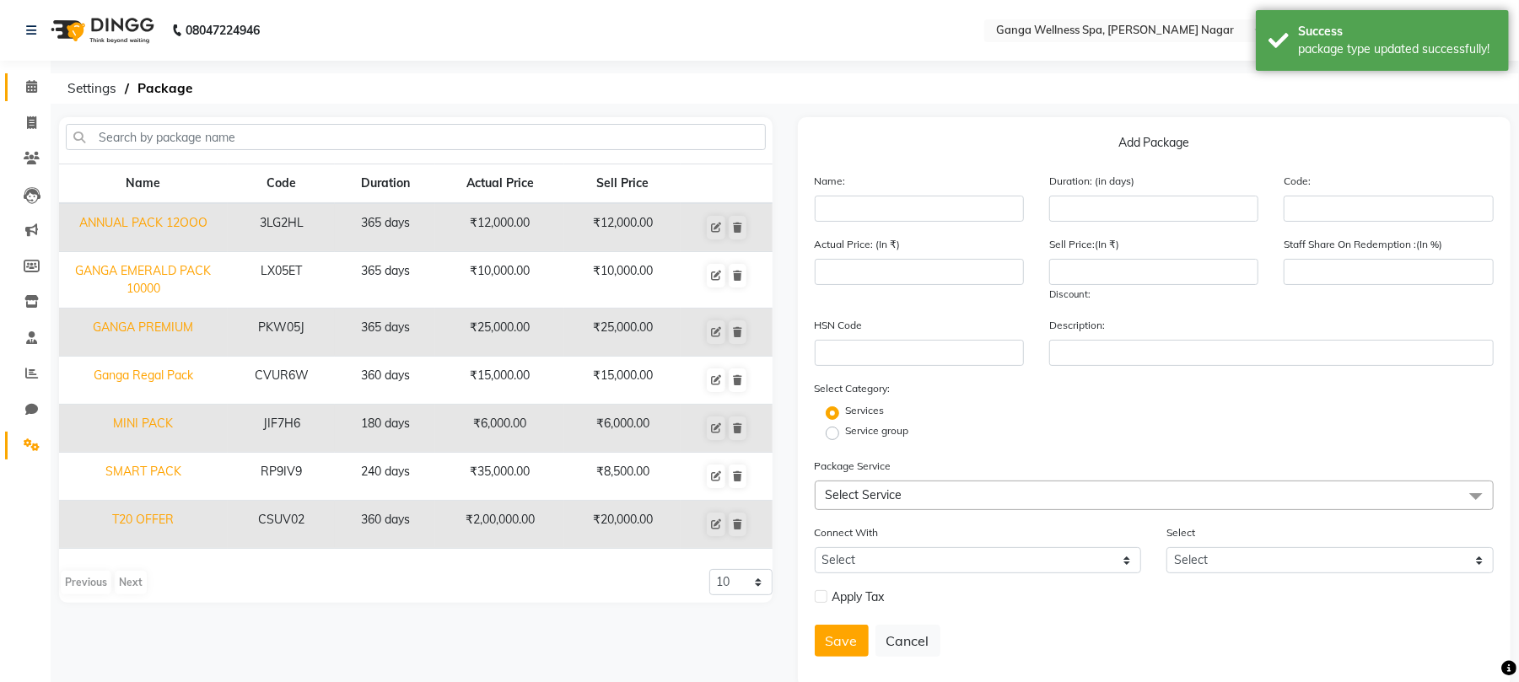
click at [29, 76] on link "Calendar" at bounding box center [25, 87] width 40 height 28
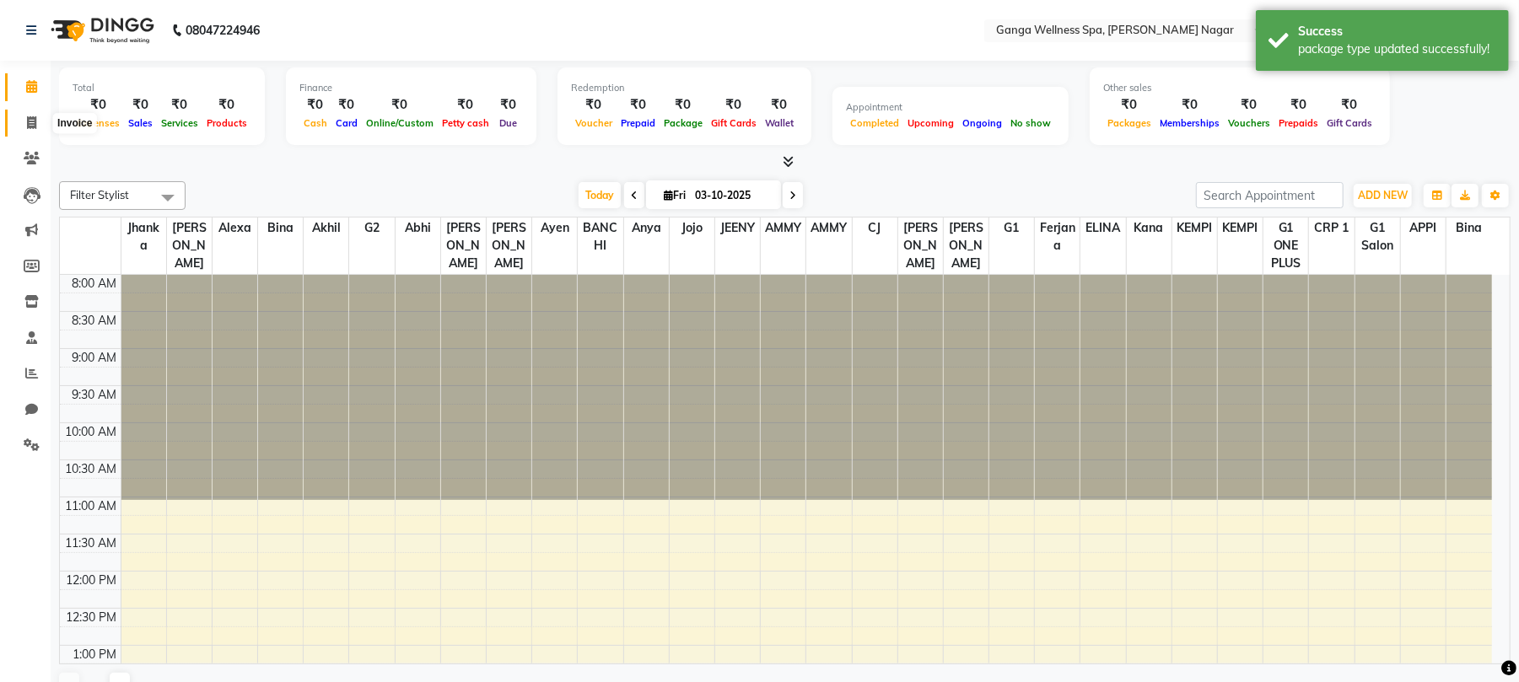
click at [30, 125] on icon at bounding box center [31, 122] width 9 height 13
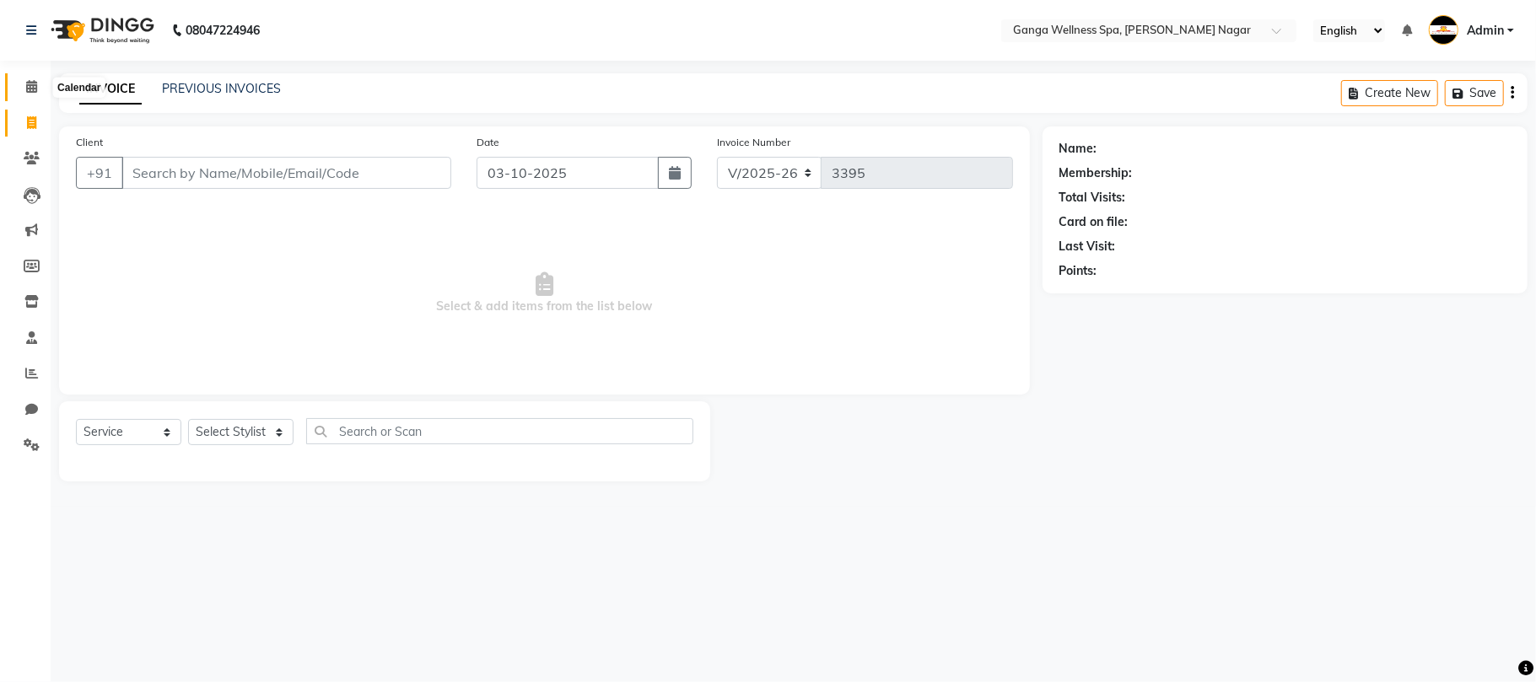
click at [31, 91] on icon at bounding box center [31, 86] width 11 height 13
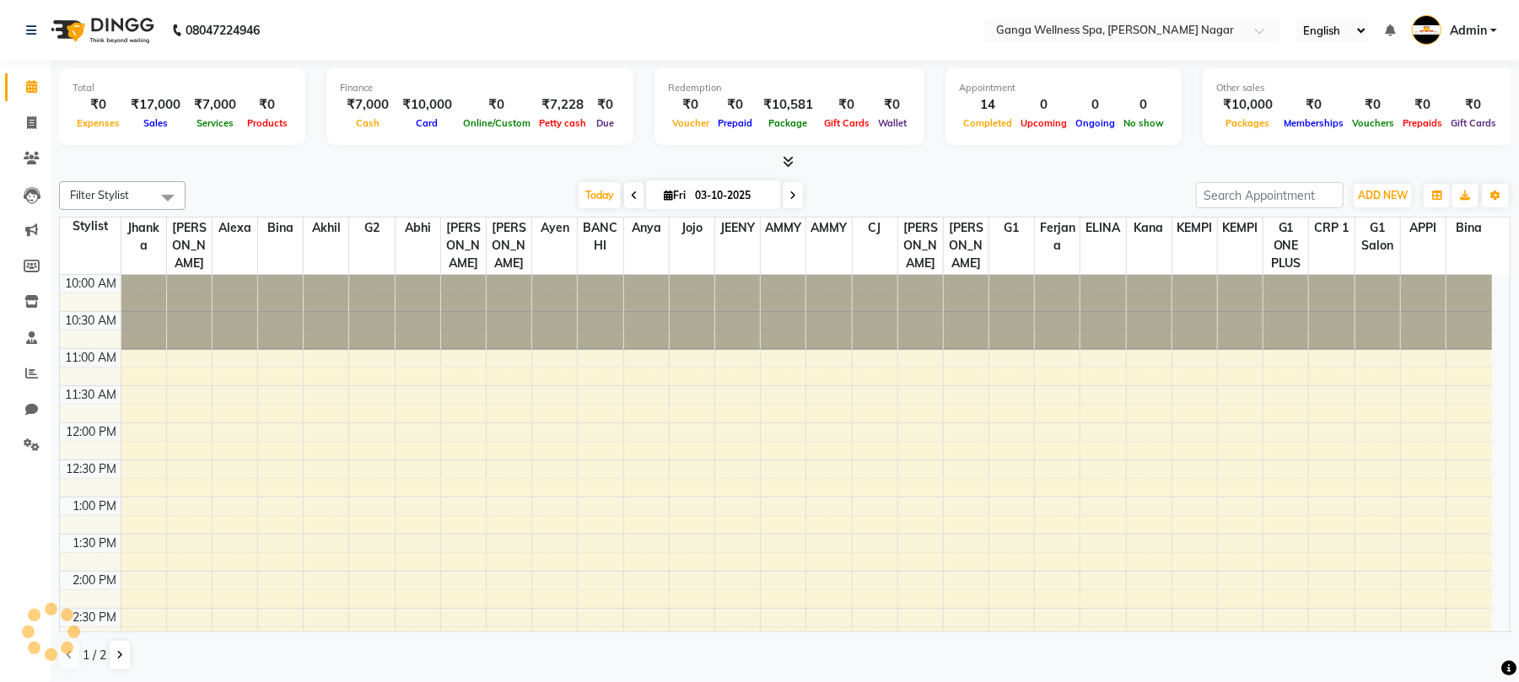
scroll to position [515, 0]
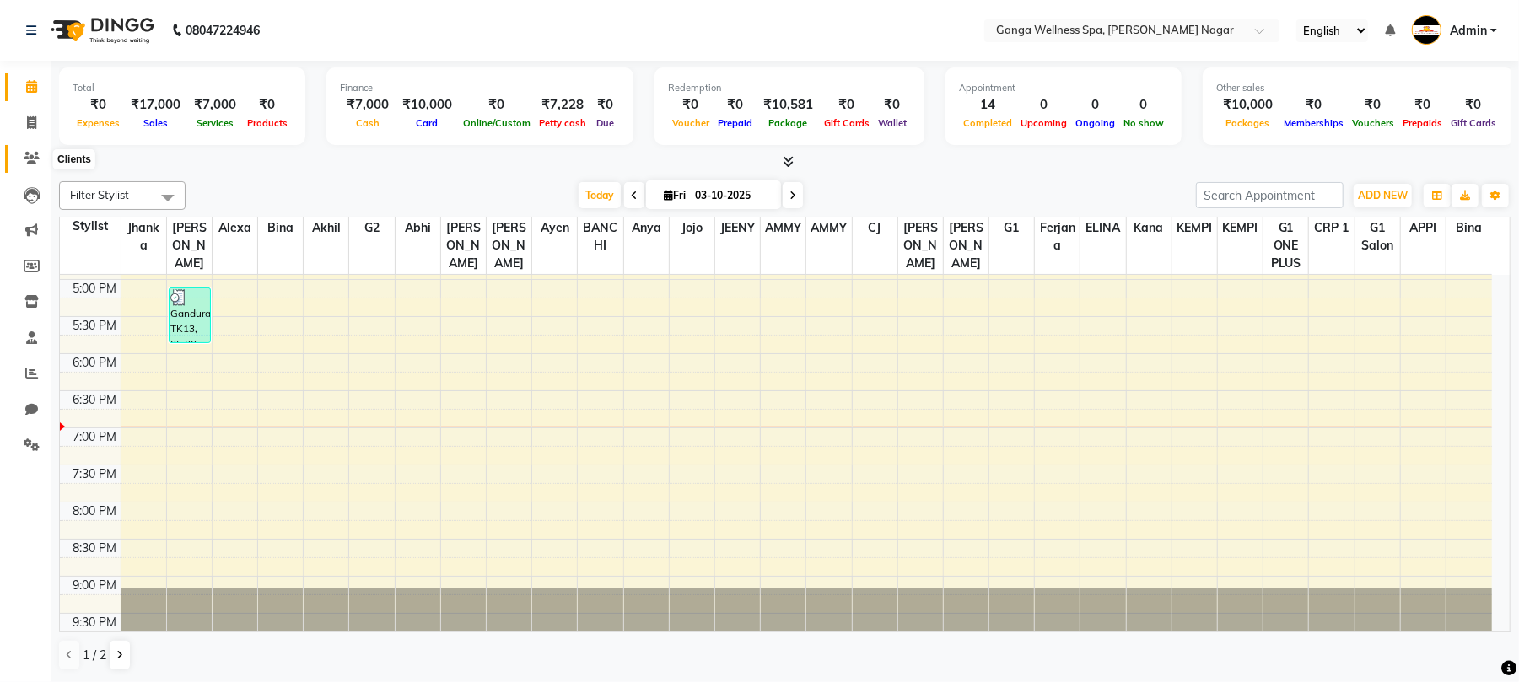
click at [21, 159] on span at bounding box center [32, 158] width 30 height 19
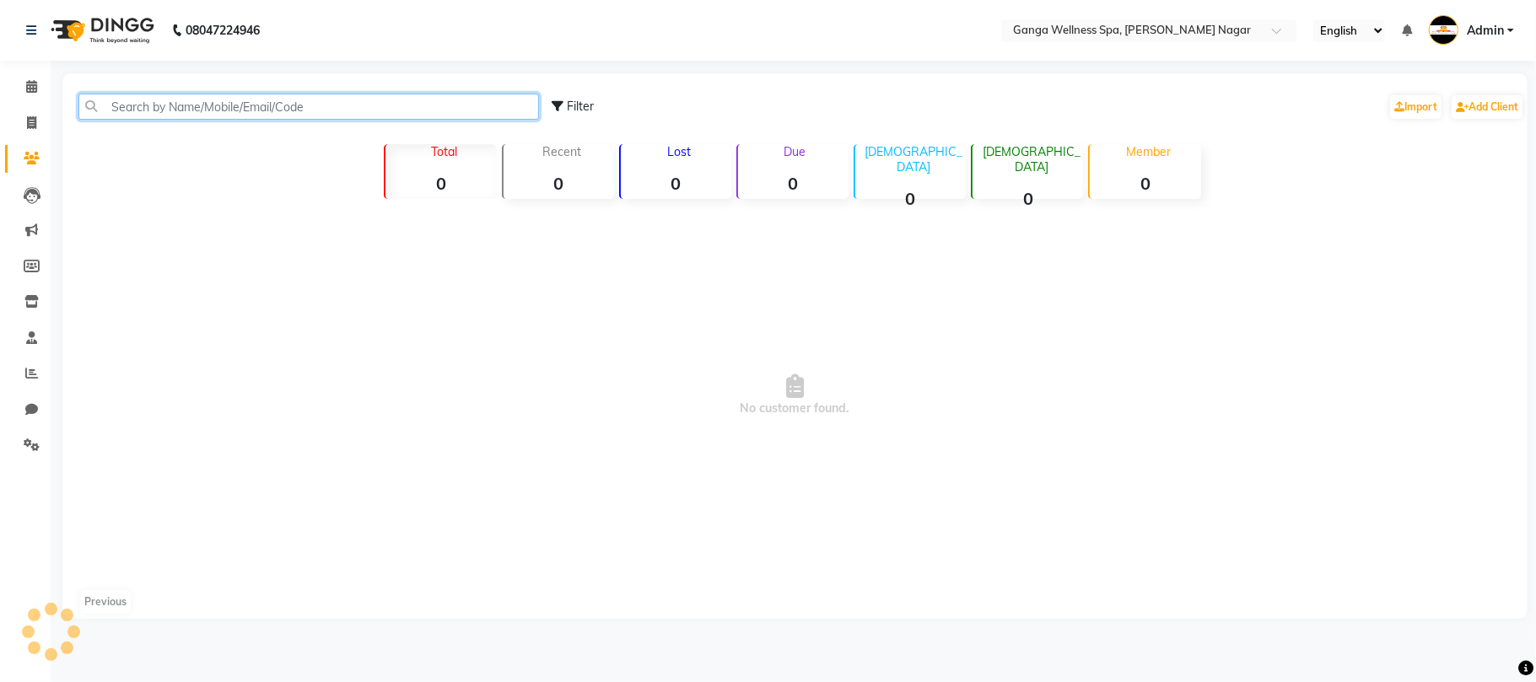
click at [234, 105] on input "text" at bounding box center [308, 107] width 461 height 26
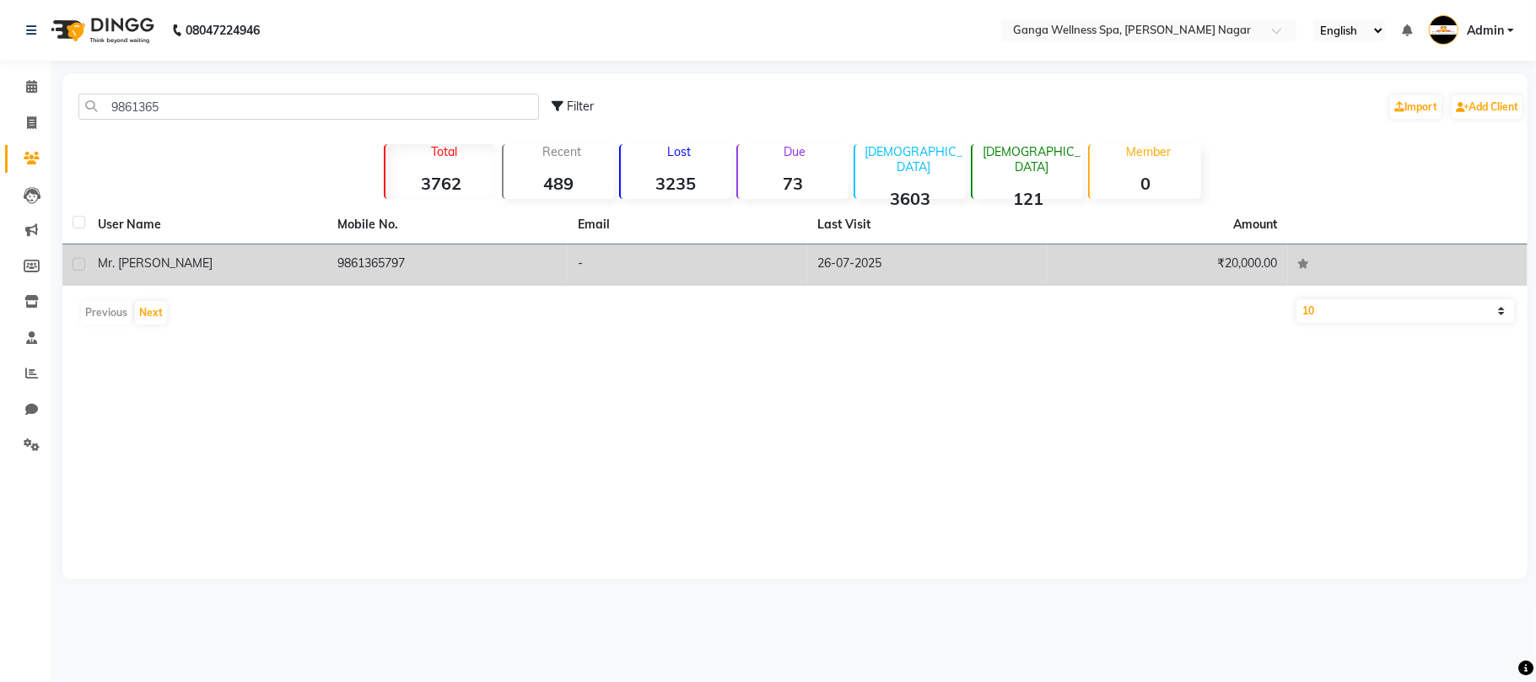
click at [430, 267] on td "9861365797" at bounding box center [448, 265] width 240 height 41
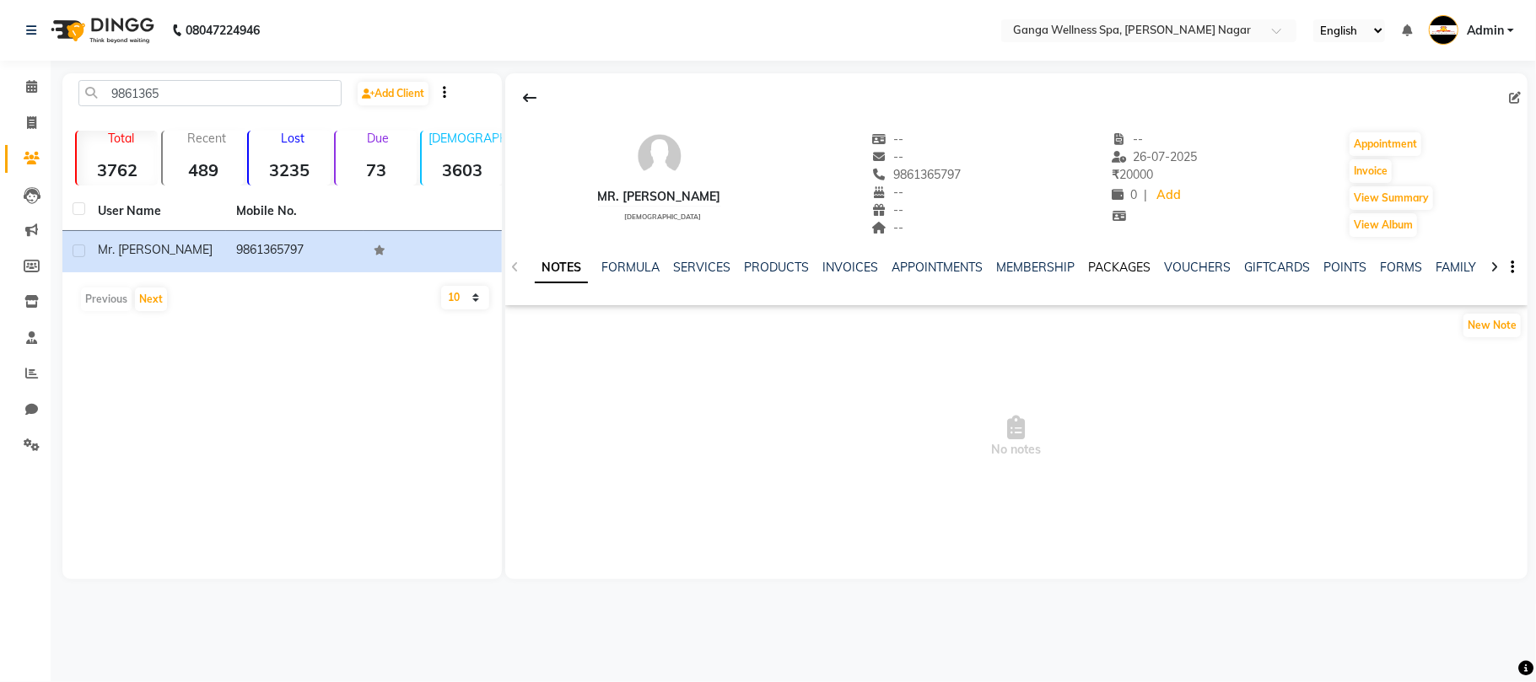
click at [1121, 265] on link "PACKAGES" at bounding box center [1119, 267] width 62 height 15
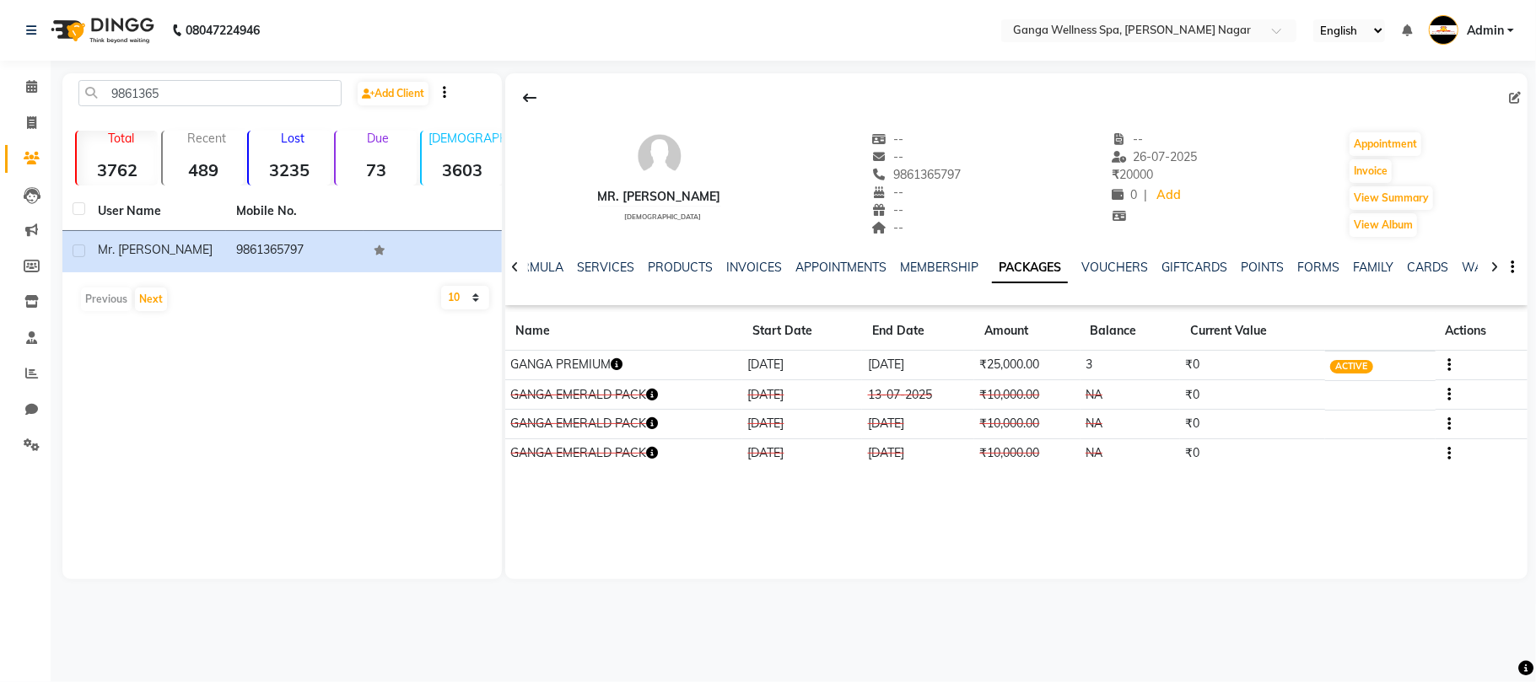
click at [622, 365] on icon "button" at bounding box center [617, 365] width 12 height 12
click at [598, 265] on link "SERVICES" at bounding box center [605, 267] width 57 height 15
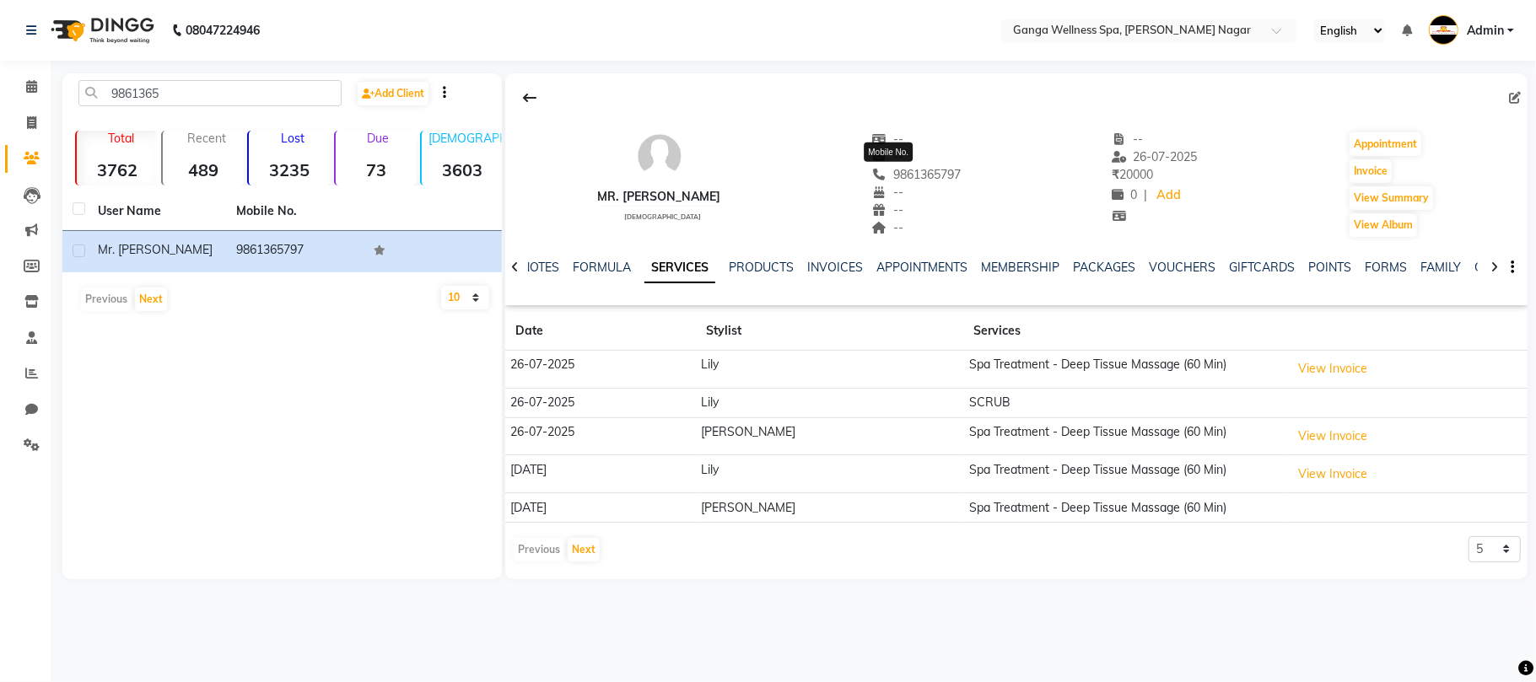
click at [908, 174] on span "9861365797" at bounding box center [916, 174] width 89 height 15
copy span "9861365797"
click at [38, 159] on icon at bounding box center [32, 158] width 16 height 13
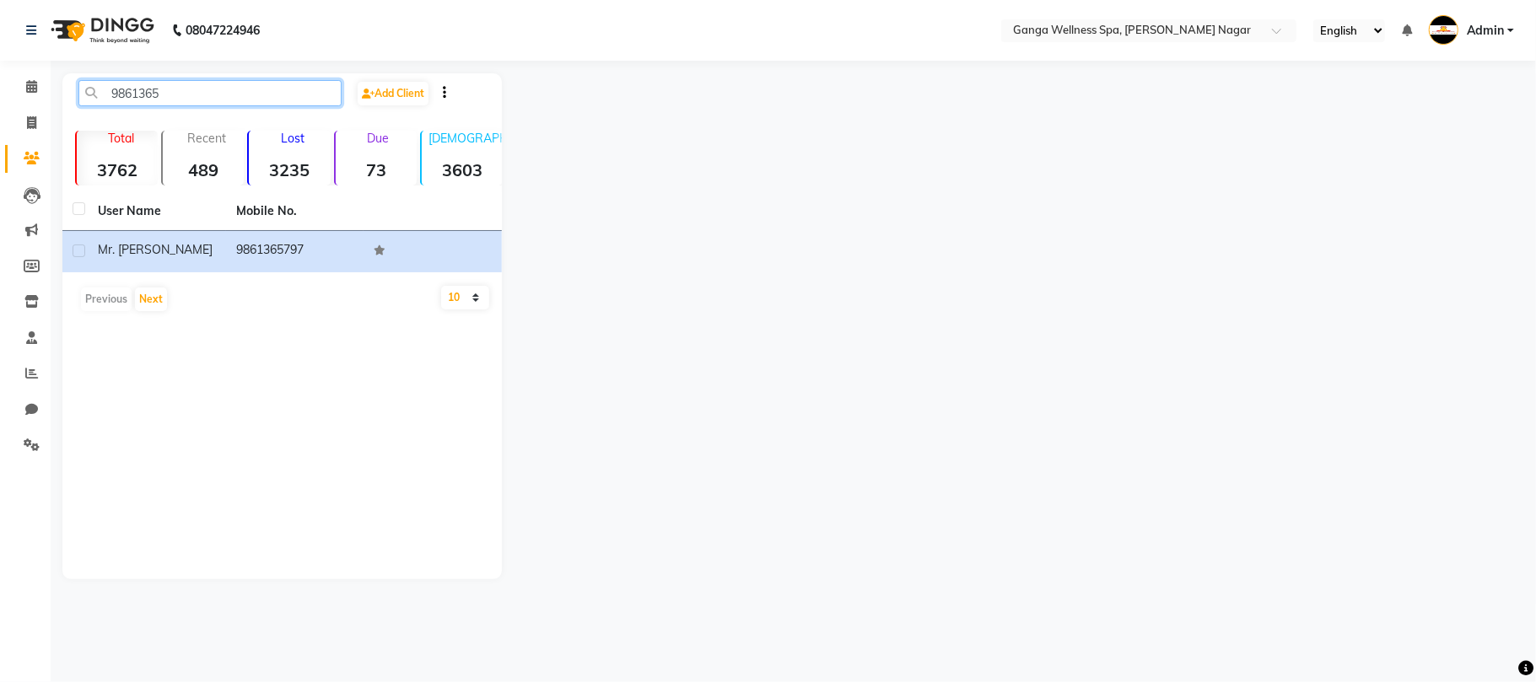
click at [170, 82] on input "9861365" at bounding box center [209, 93] width 263 height 26
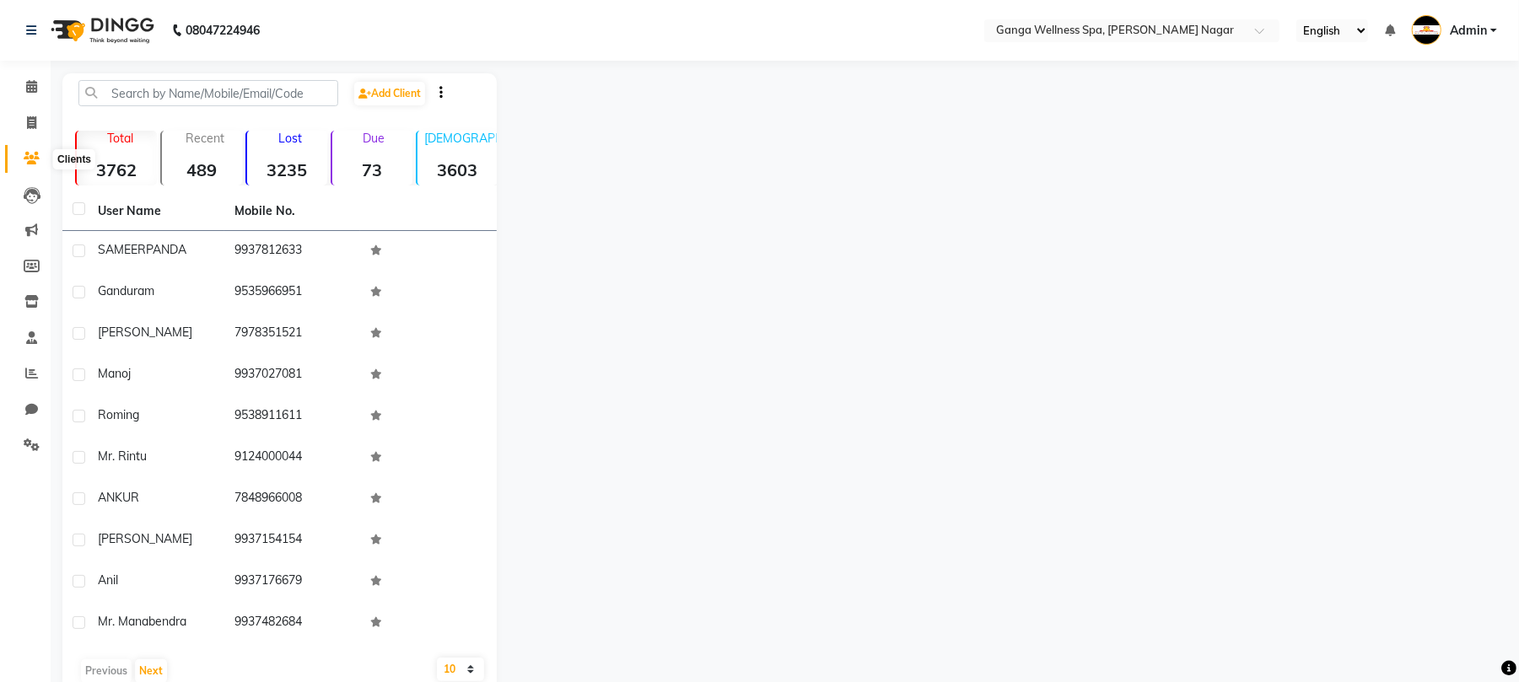
click at [37, 157] on icon at bounding box center [32, 158] width 16 height 13
click at [216, 88] on input "text" at bounding box center [208, 93] width 260 height 26
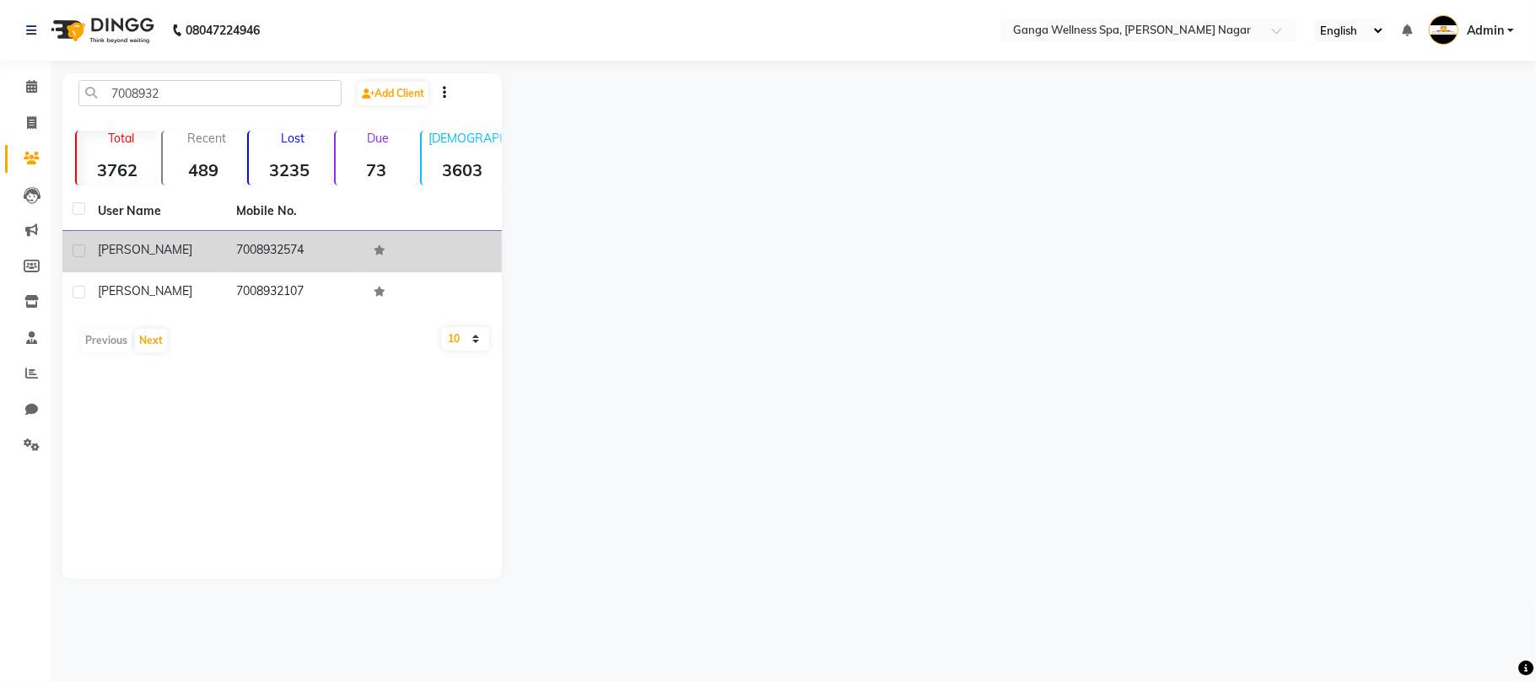
click at [280, 247] on td "7008932574" at bounding box center [295, 251] width 138 height 41
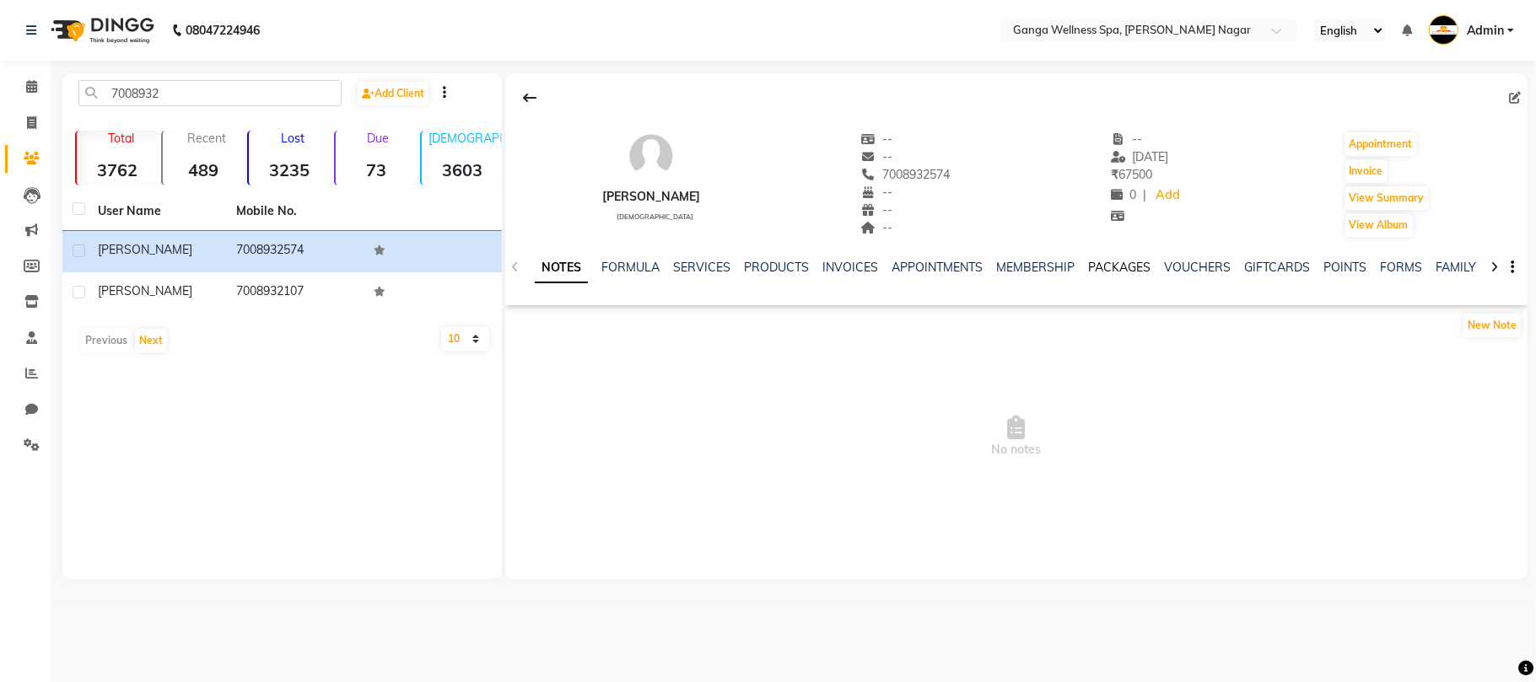
click at [1119, 272] on link "PACKAGES" at bounding box center [1119, 267] width 62 height 15
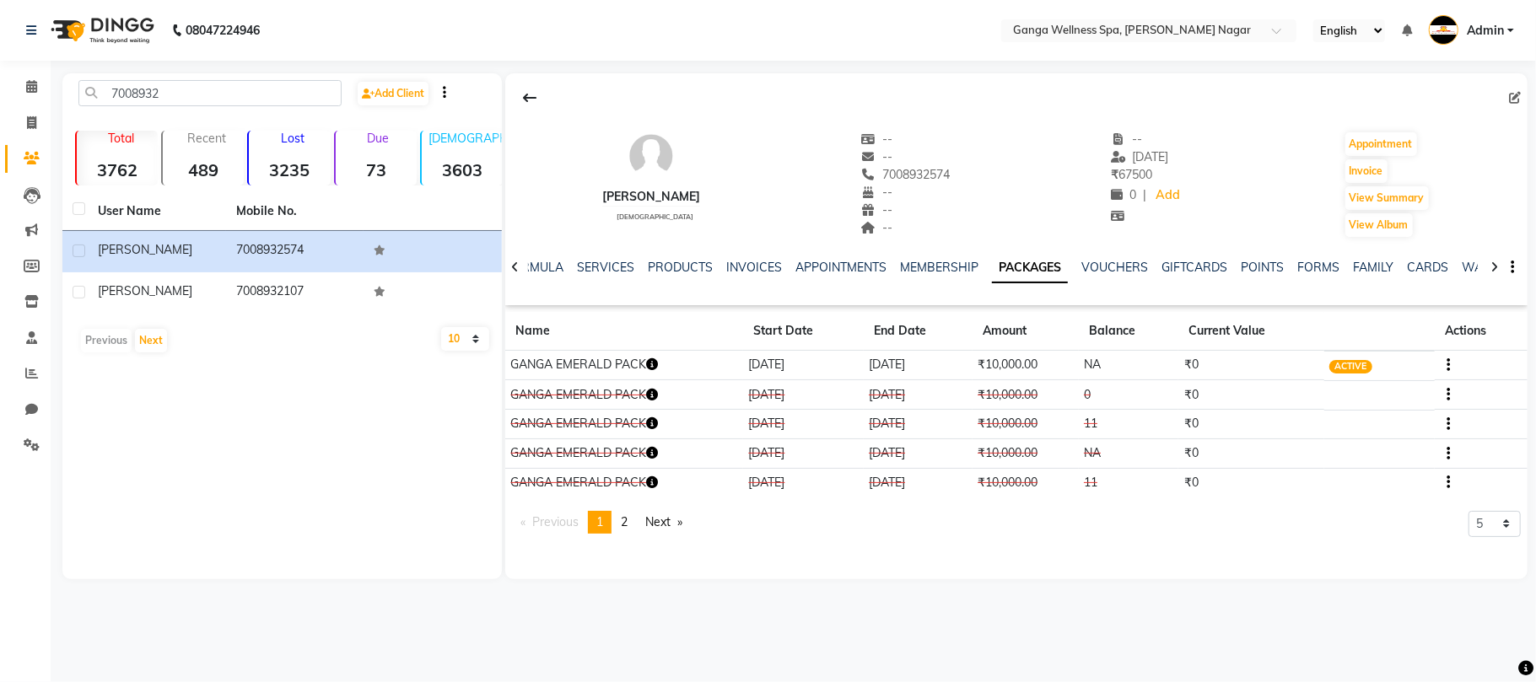
click at [652, 359] on button "button" at bounding box center [652, 365] width 12 height 18
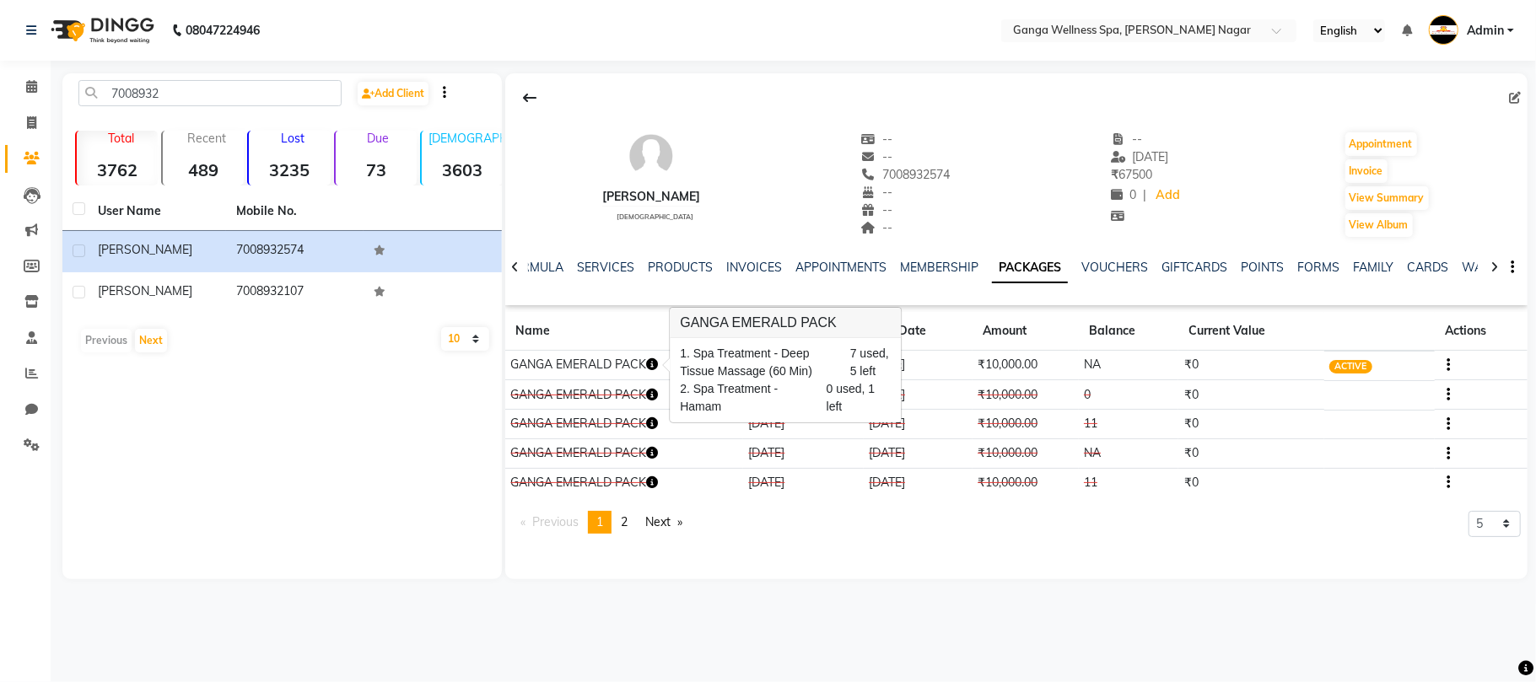
click at [834, 594] on main "7008932 Add Client Total 3762 Recent 489 Lost 3235 Due 73 [DEMOGRAPHIC_DATA] 36…" at bounding box center [794, 338] width 1486 height 531
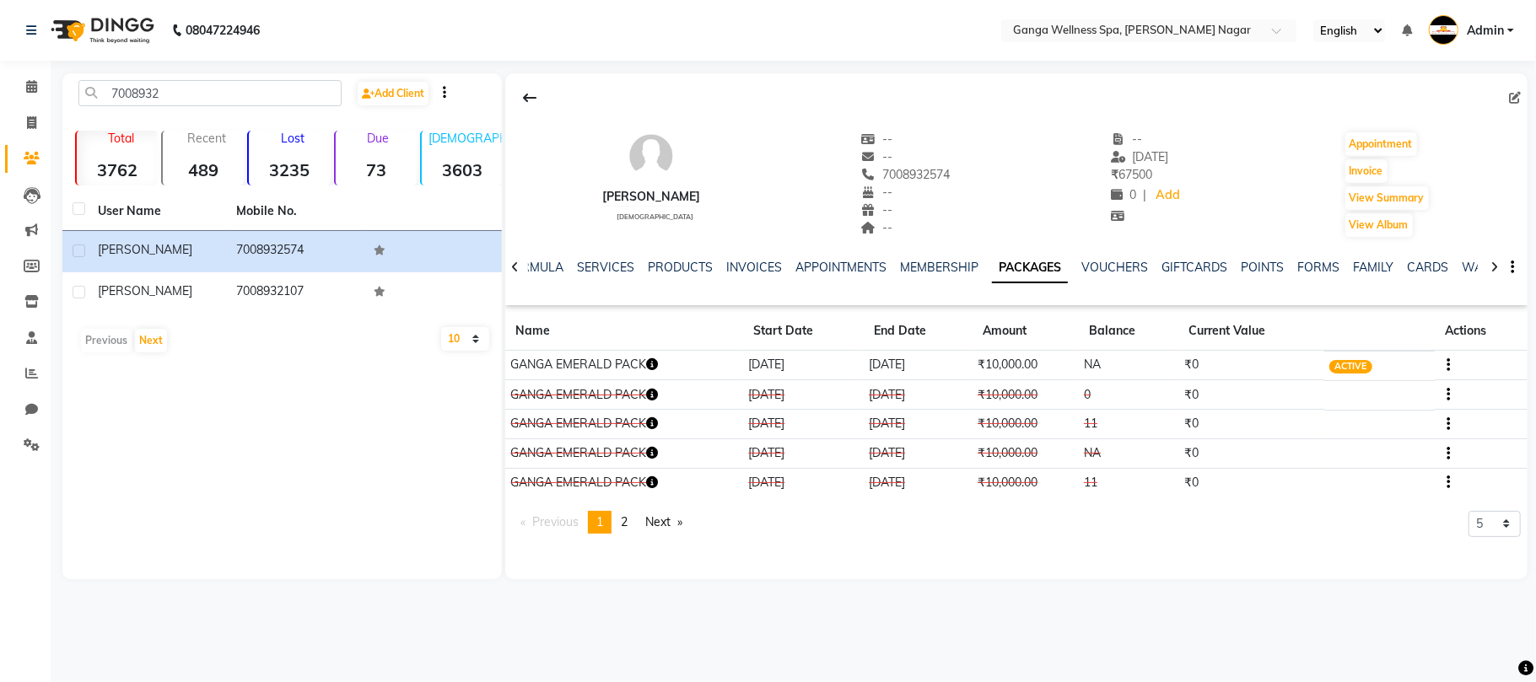
click at [655, 362] on icon "button" at bounding box center [652, 365] width 12 height 12
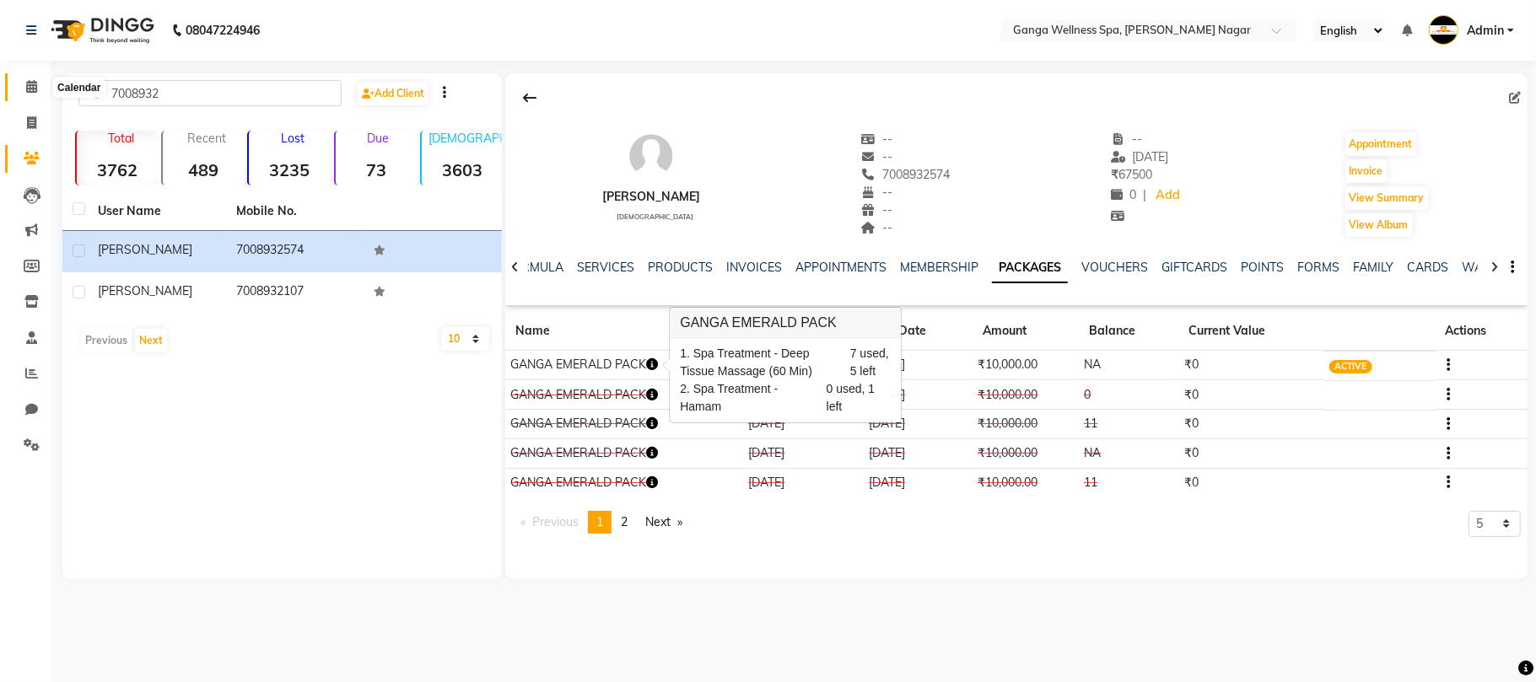
click at [26, 85] on icon at bounding box center [31, 86] width 11 height 13
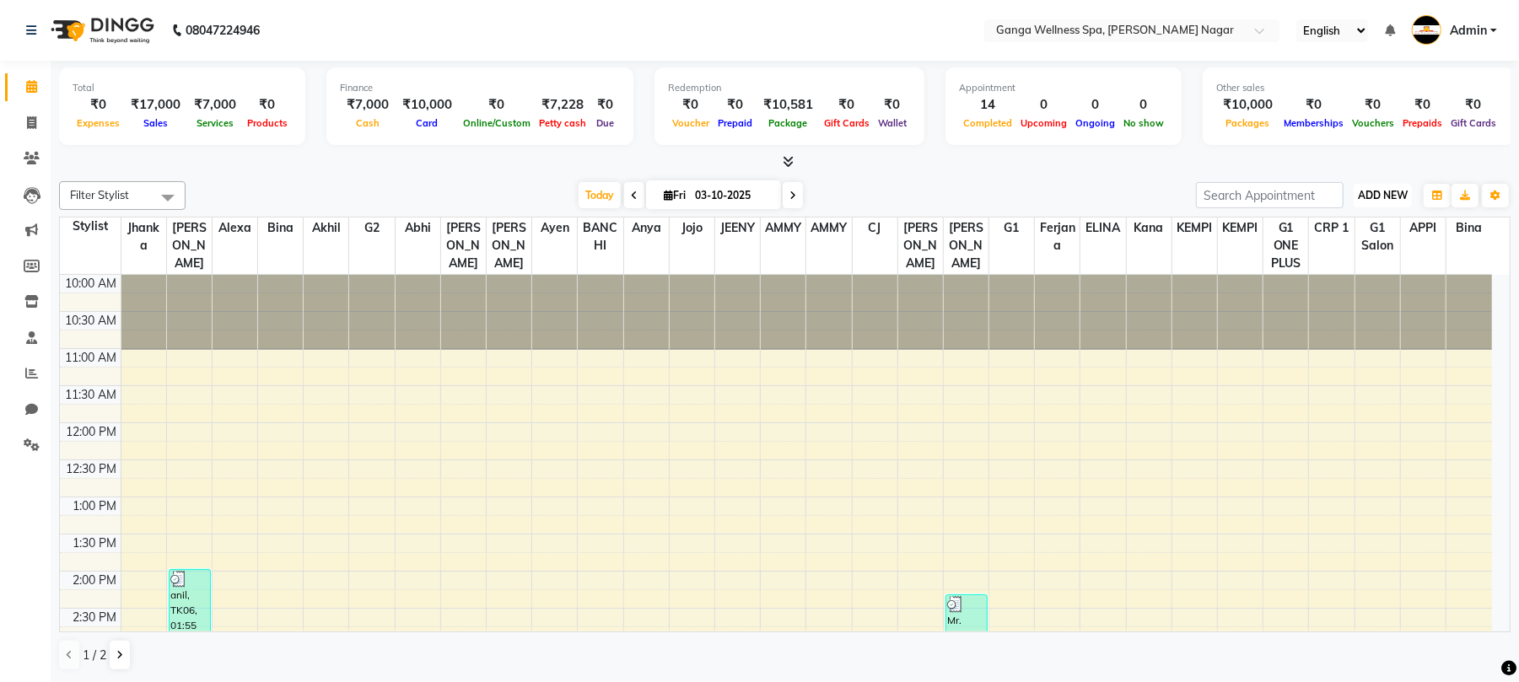
click at [1377, 201] on span "ADD NEW" at bounding box center [1383, 195] width 50 height 13
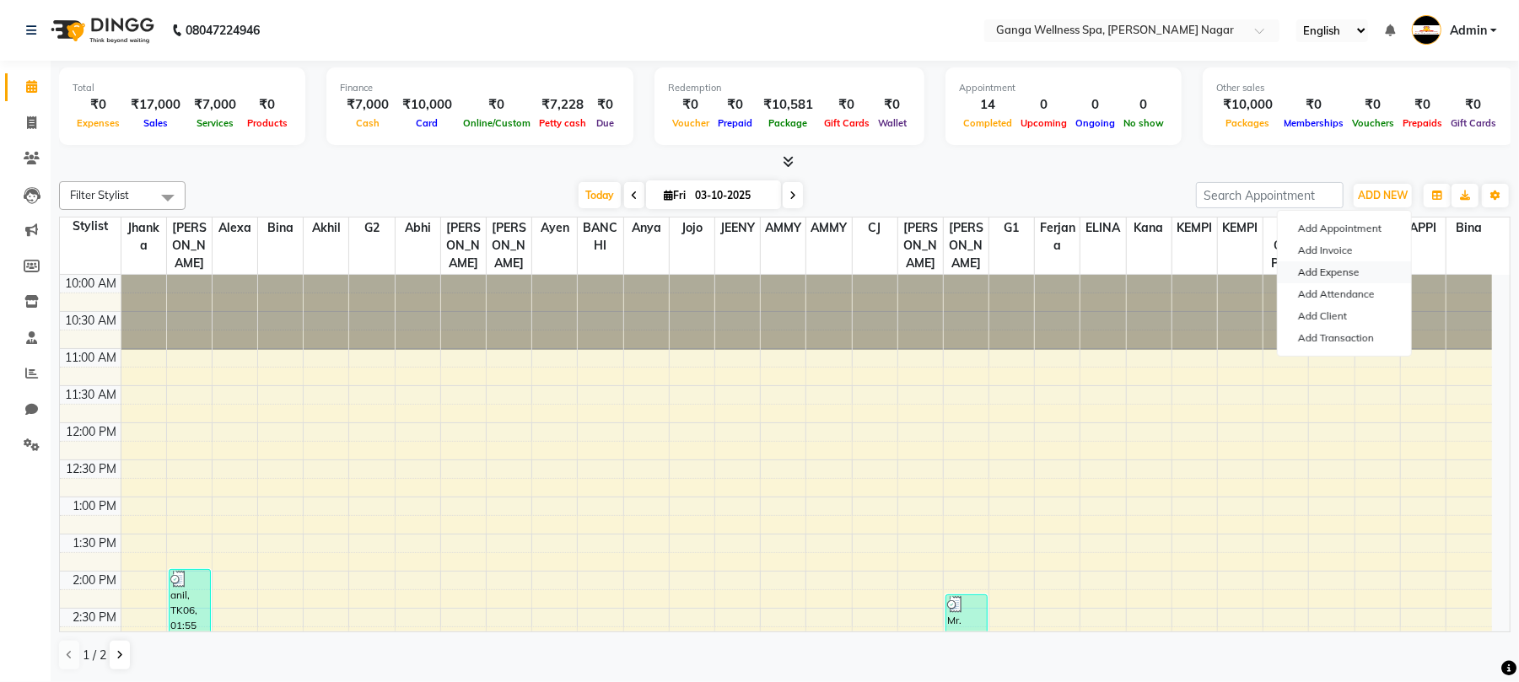
click at [1323, 270] on link "Add Expense" at bounding box center [1344, 273] width 133 height 22
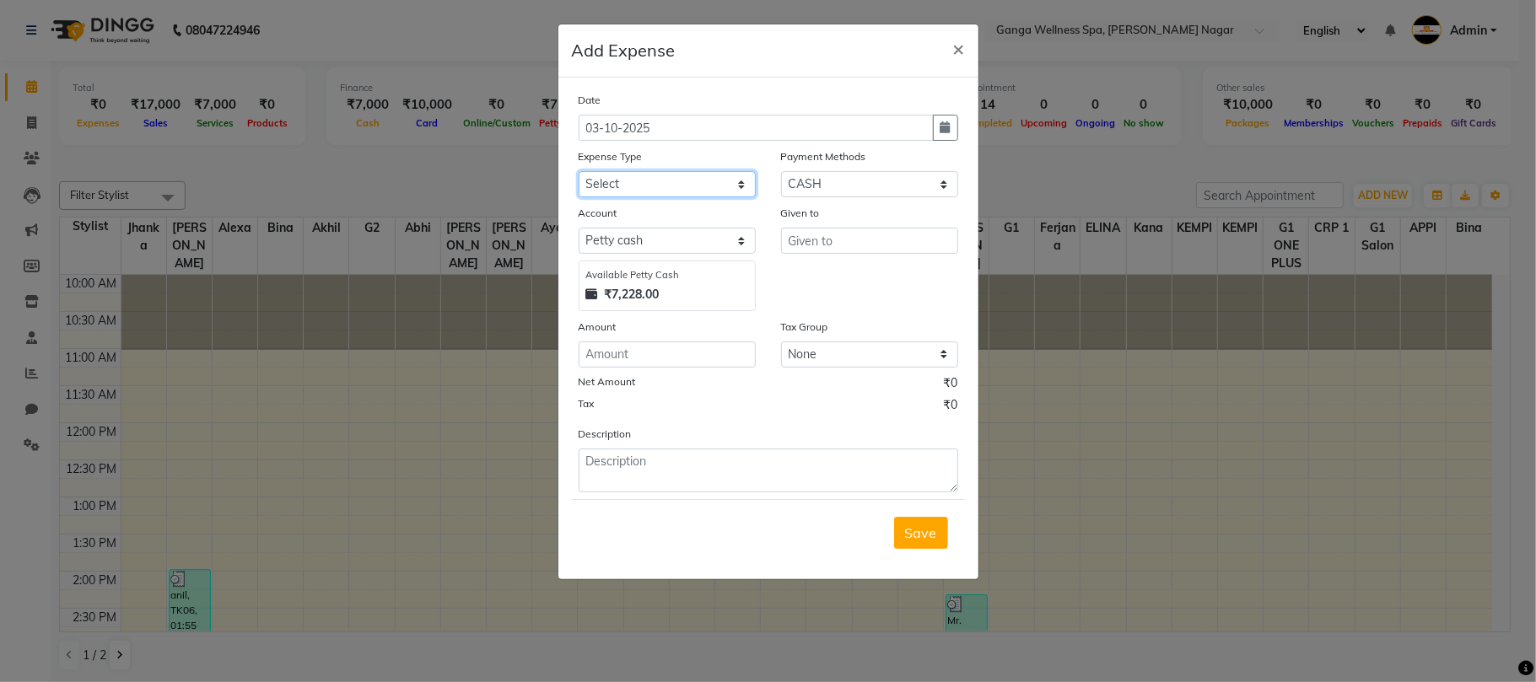
click at [682, 184] on select "Select Advance Salary Bank charges Car maintenance Cash transfer to bank Cash t…" at bounding box center [667, 184] width 177 height 26
click at [579, 171] on select "Select Advance Salary Bank charges Car maintenance Cash transfer to bank Cash t…" at bounding box center [667, 184] width 177 height 26
click at [839, 243] on input "text" at bounding box center [869, 241] width 177 height 26
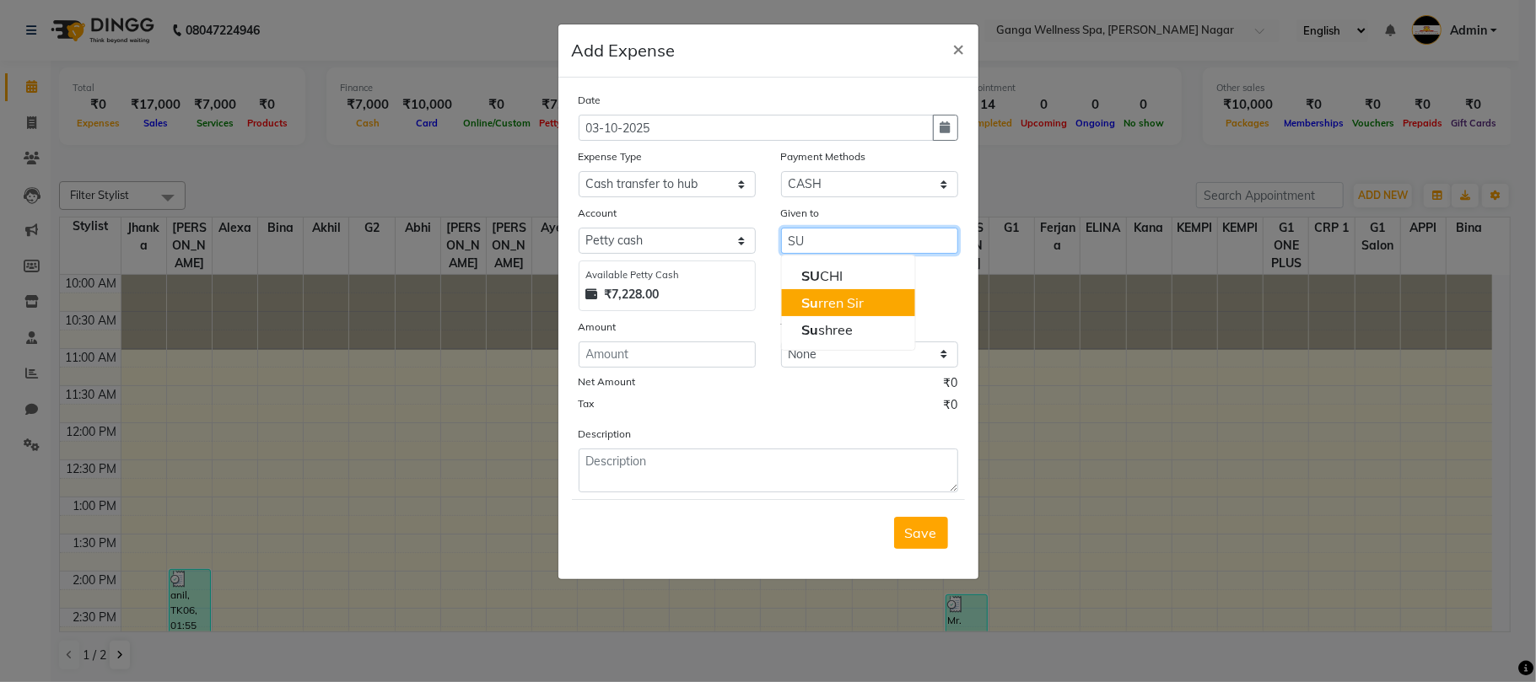
click at [862, 294] on ngb-highlight "Su rren Sir" at bounding box center [832, 302] width 62 height 17
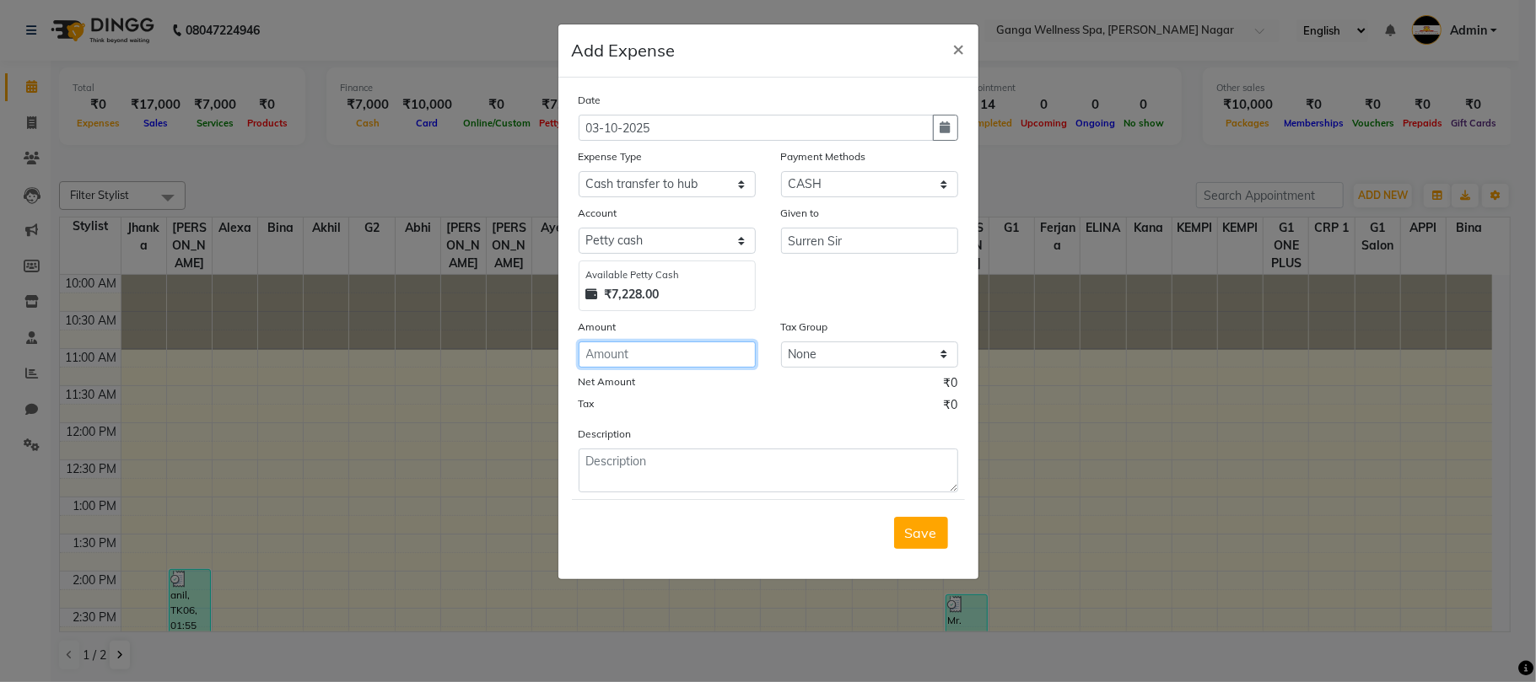
click at [633, 352] on input "number" at bounding box center [667, 355] width 177 height 26
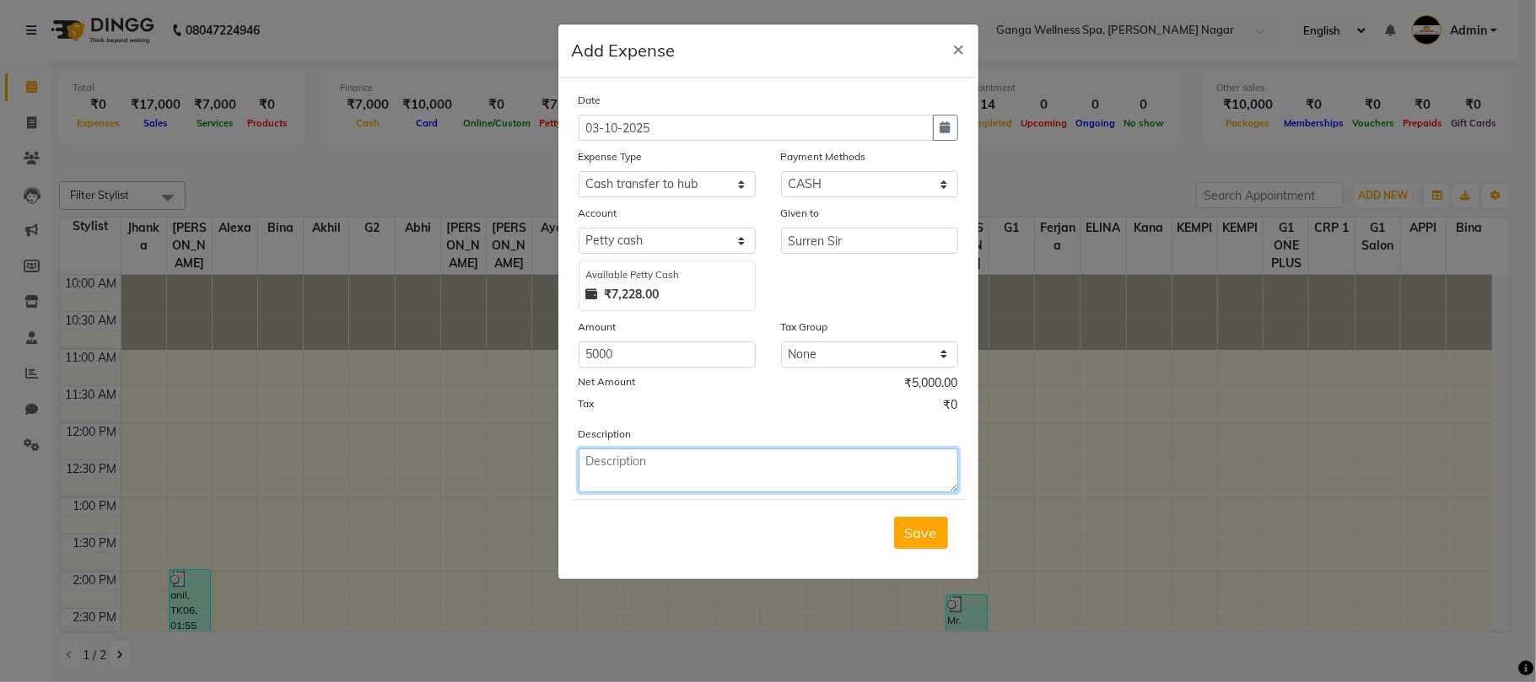
click at [679, 461] on textarea at bounding box center [769, 471] width 380 height 44
click at [919, 525] on span "Save" at bounding box center [921, 533] width 32 height 17
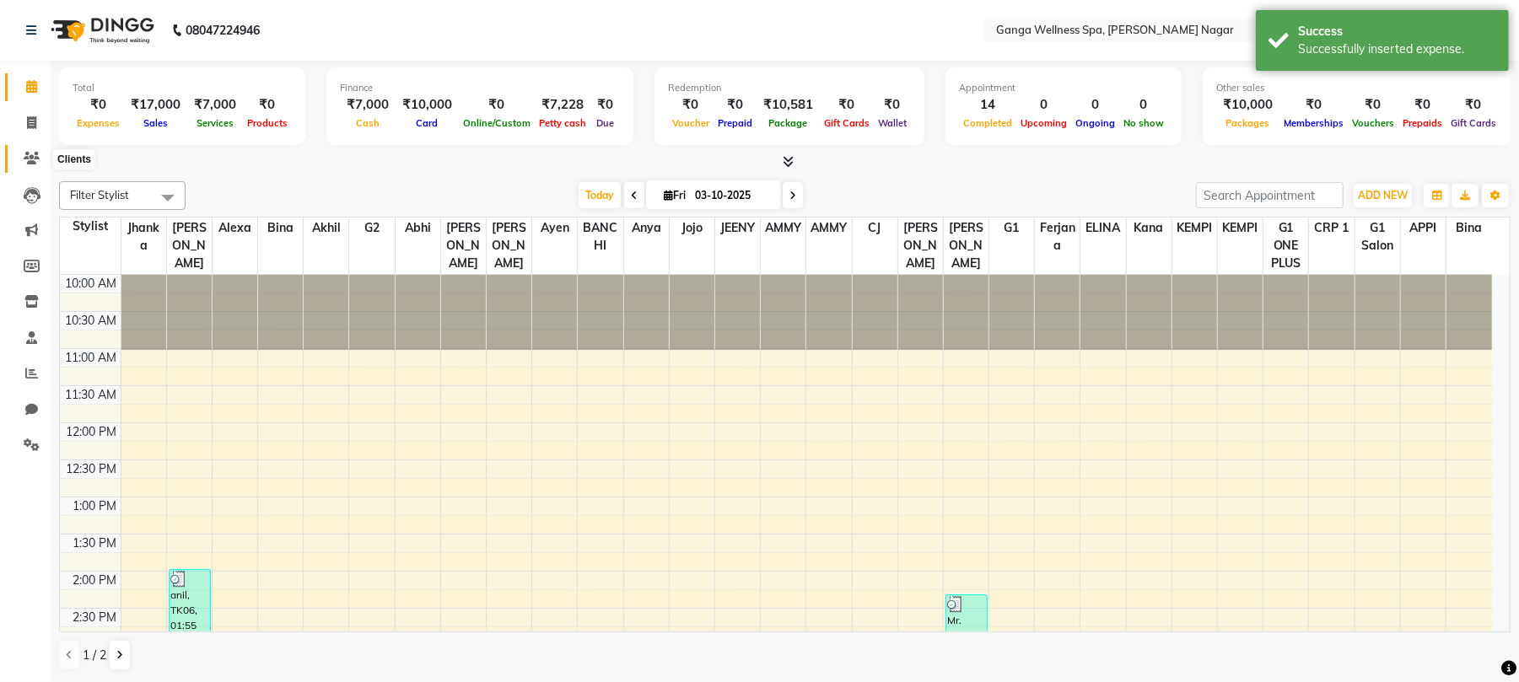
click at [28, 156] on icon at bounding box center [32, 158] width 16 height 13
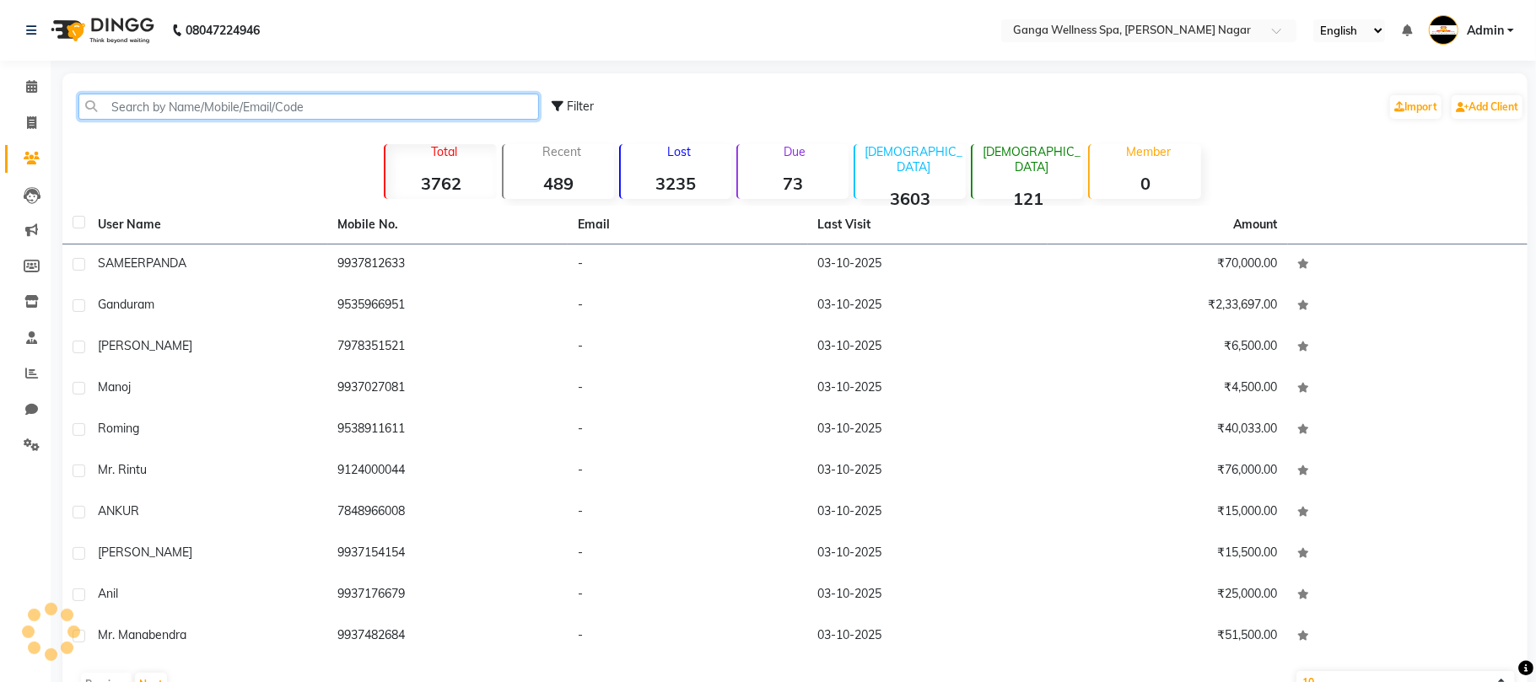
click at [246, 99] on input "text" at bounding box center [308, 107] width 461 height 26
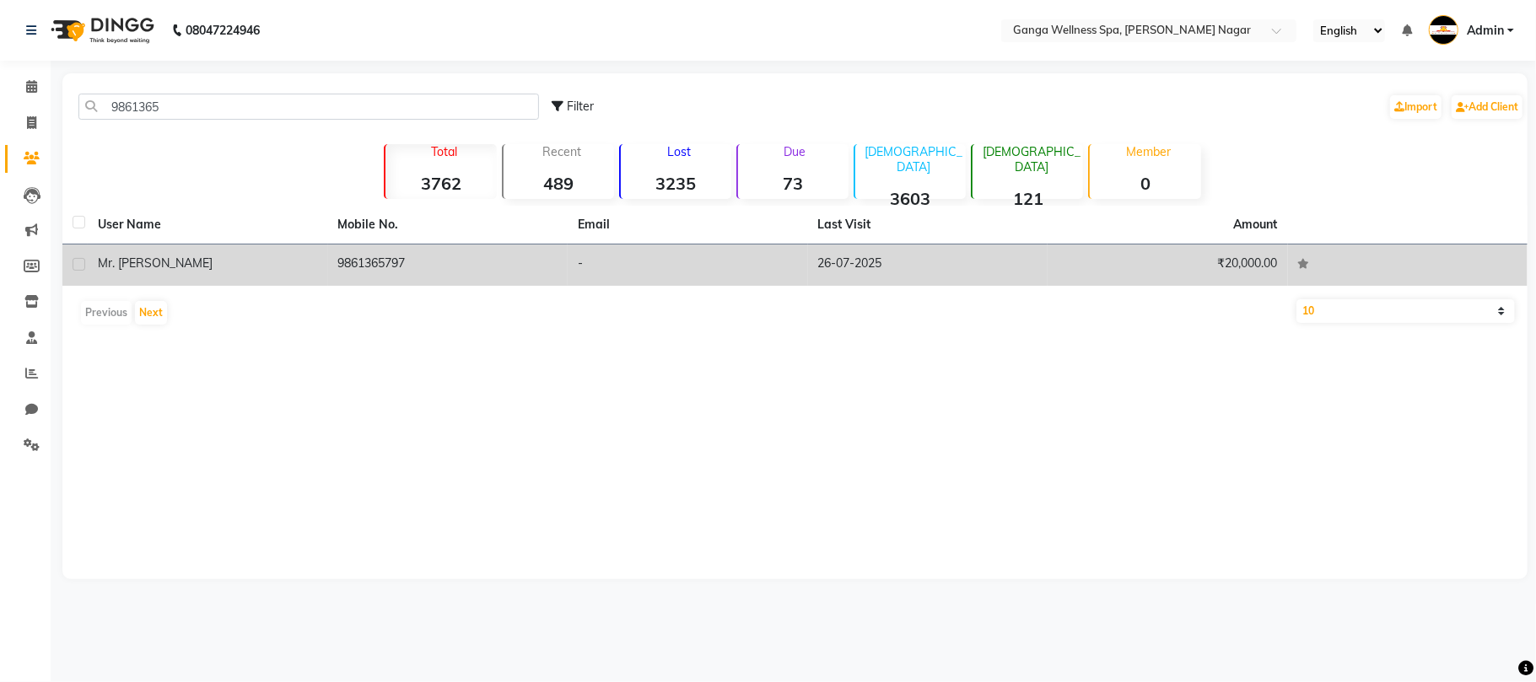
click at [410, 268] on td "9861365797" at bounding box center [448, 265] width 240 height 41
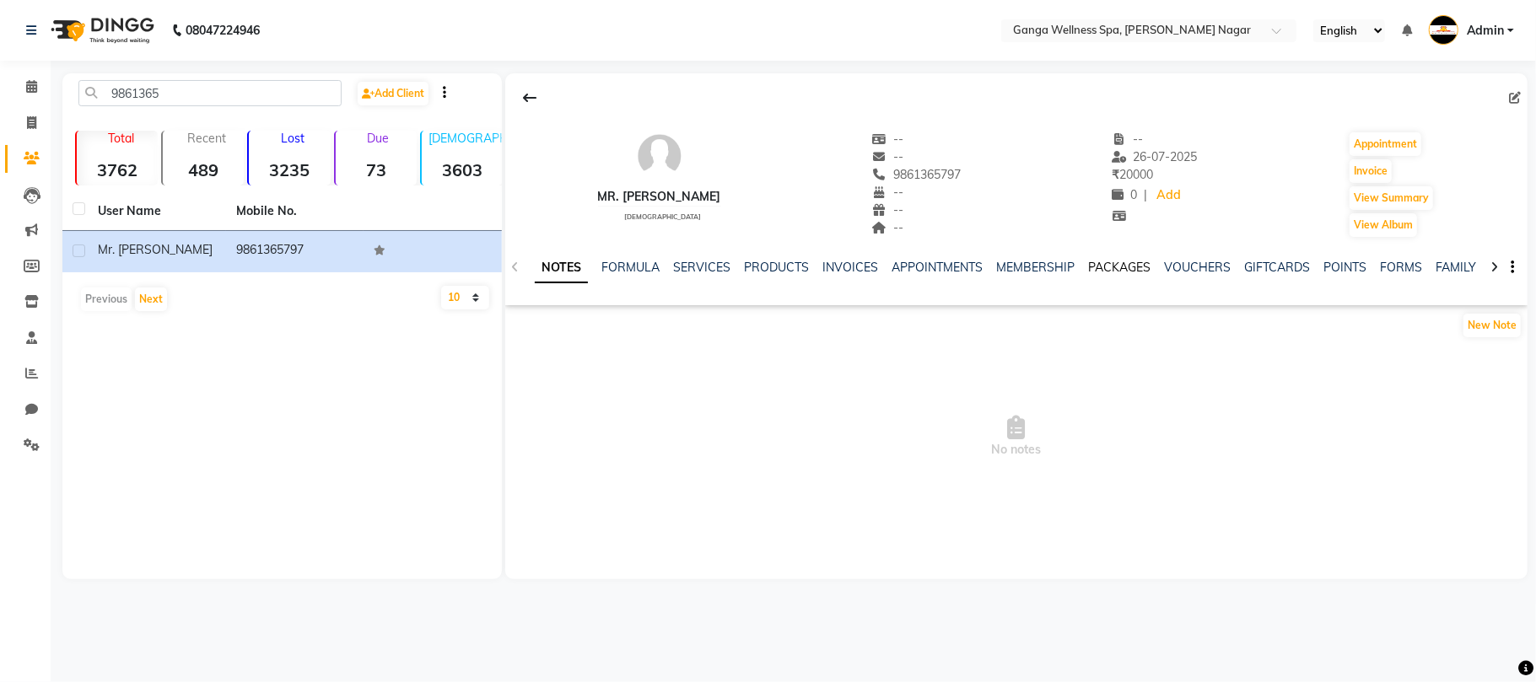
click at [1107, 264] on link "PACKAGES" at bounding box center [1119, 267] width 62 height 15
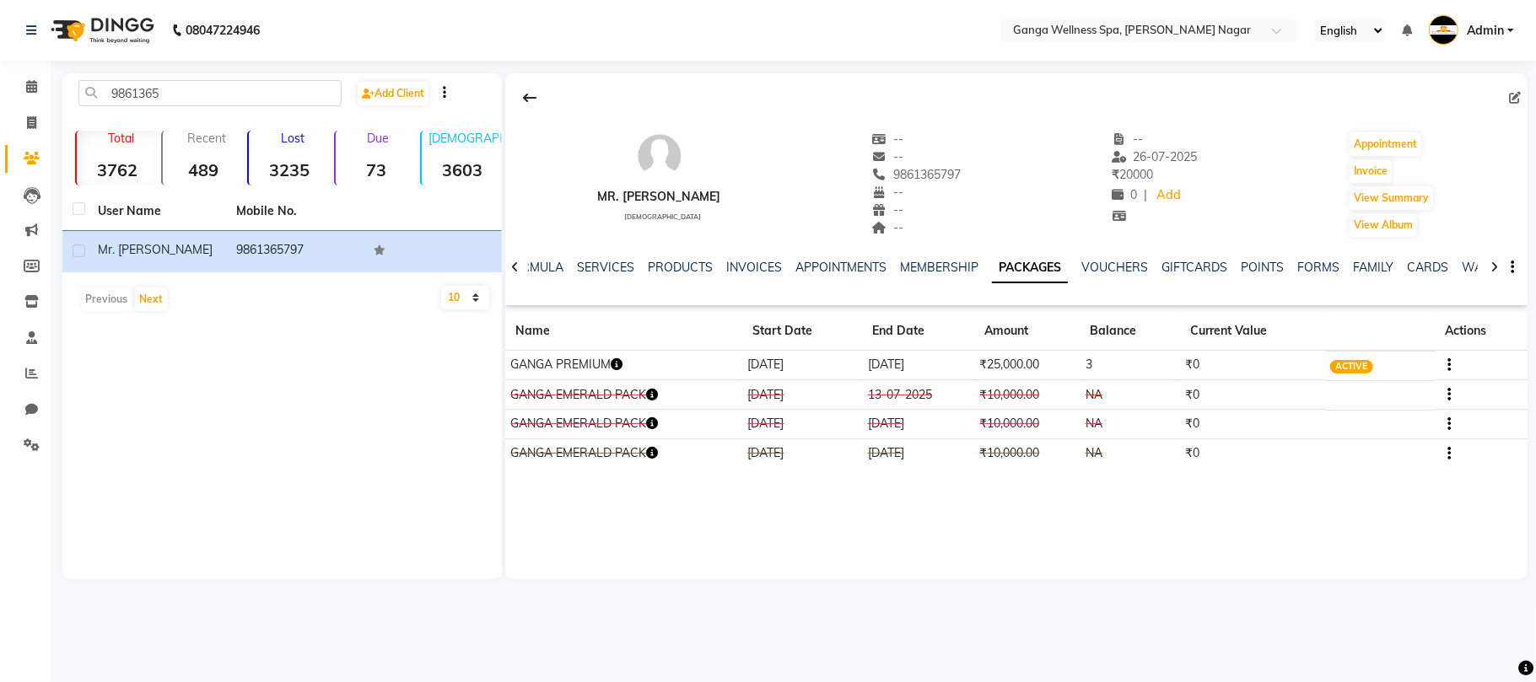
click at [619, 359] on icon "button" at bounding box center [617, 365] width 12 height 12
click at [739, 537] on div "Mr. [PERSON_NAME] [DEMOGRAPHIC_DATA] -- -- 9861365797 -- -- -- -- [DATE] ₹ 2000…" at bounding box center [1016, 326] width 1022 height 506
click at [1371, 174] on button "Invoice" at bounding box center [1371, 171] width 42 height 24
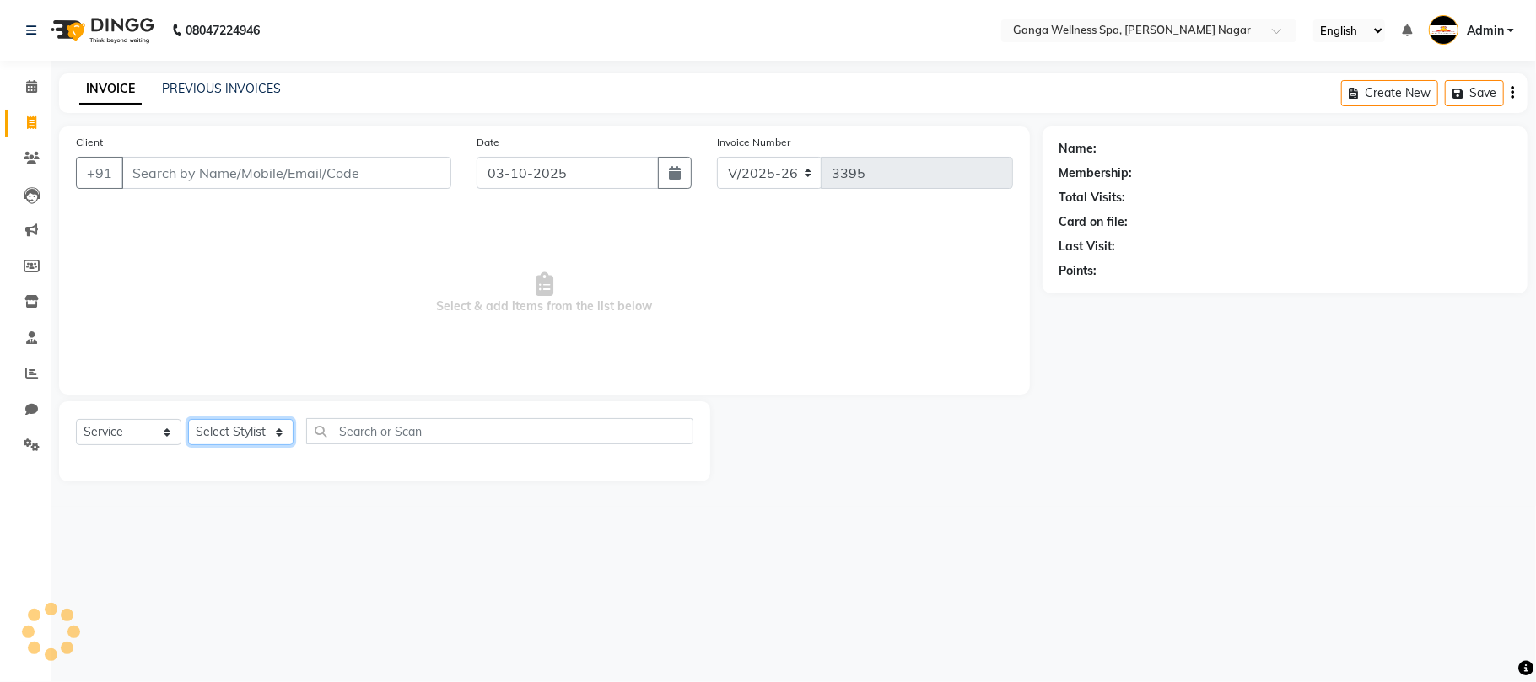
click at [230, 432] on select "Select Stylist" at bounding box center [240, 432] width 105 height 26
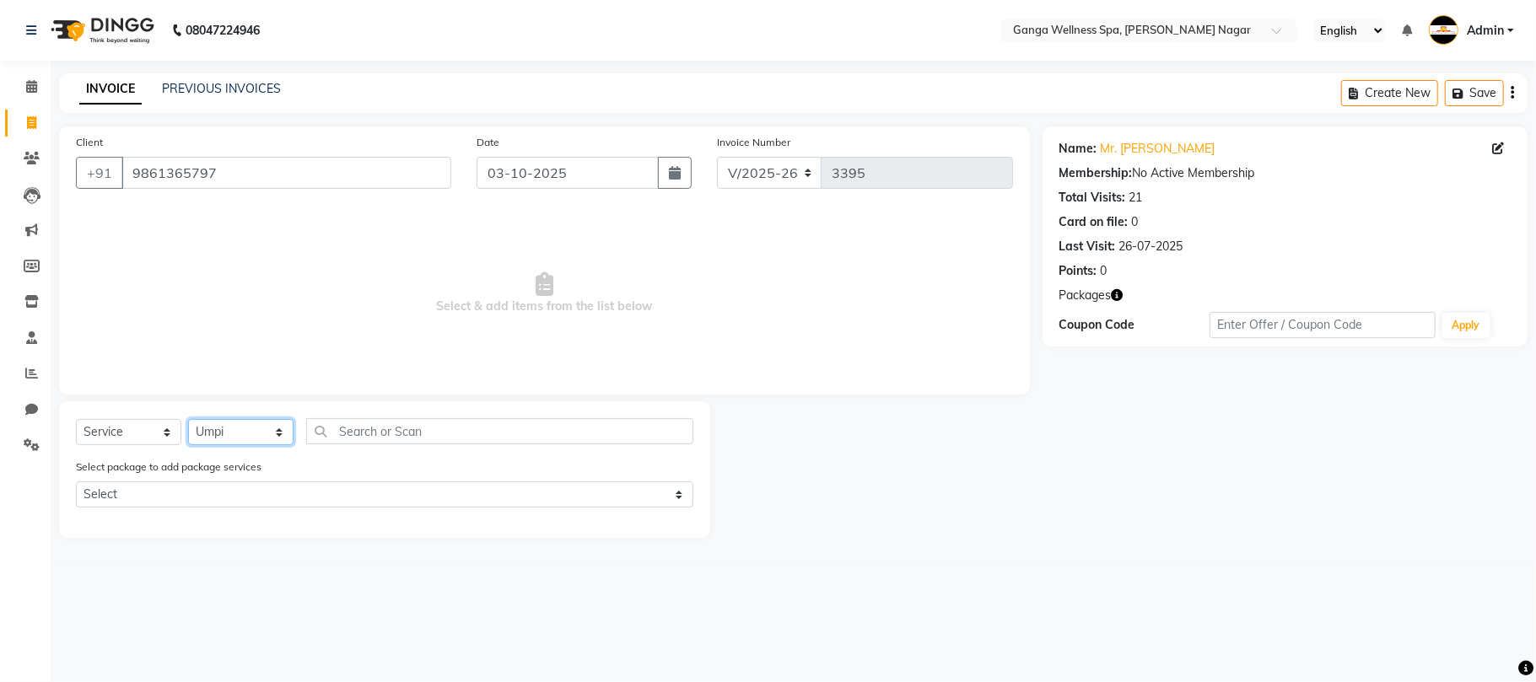
click at [188, 419] on select "Select Stylist Abhi [PERSON_NAME] Alexa AMMY AMMY [PERSON_NAME] anya APPI [PERS…" at bounding box center [240, 432] width 105 height 26
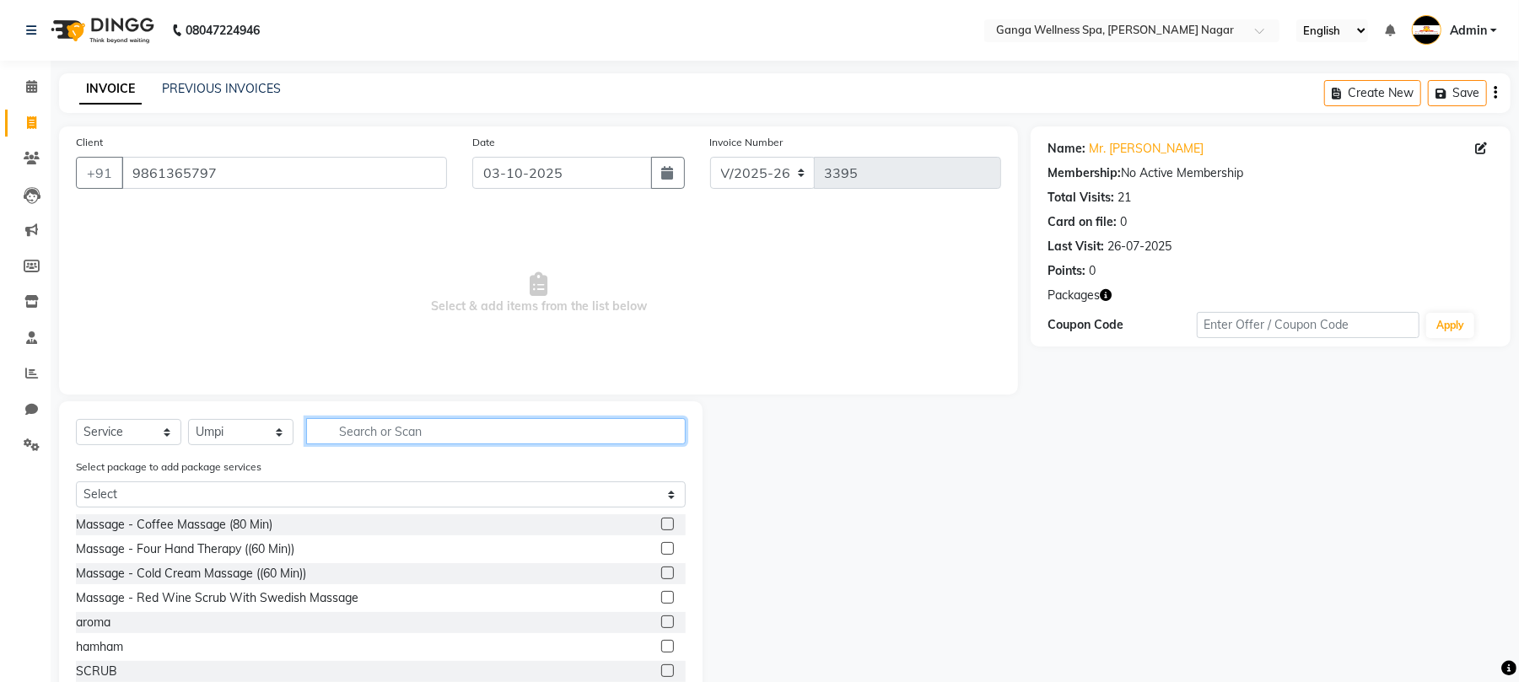
click at [391, 430] on input "text" at bounding box center [496, 431] width 380 height 26
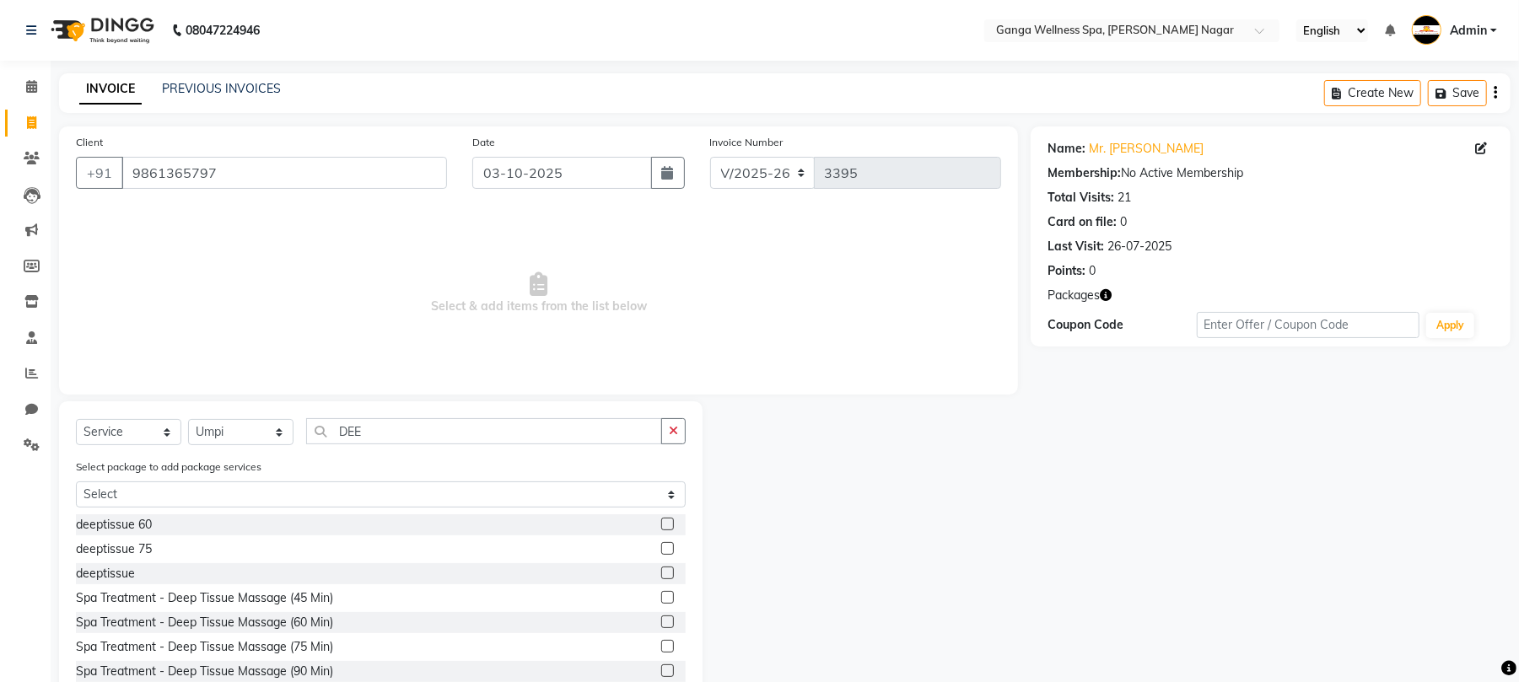
click at [661, 524] on label at bounding box center [667, 524] width 13 height 13
click at [661, 524] on input "checkbox" at bounding box center [666, 525] width 11 height 11
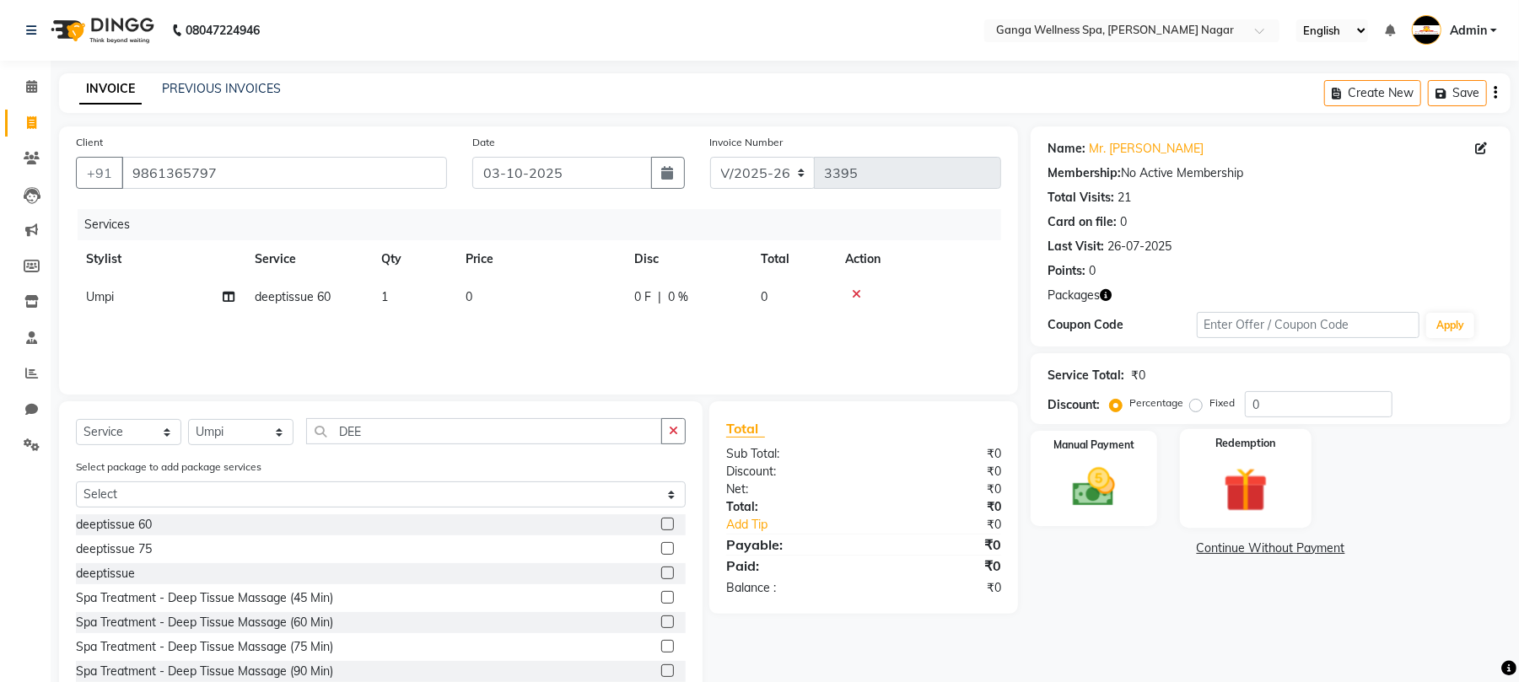
click at [1233, 484] on img at bounding box center [1246, 489] width 73 height 55
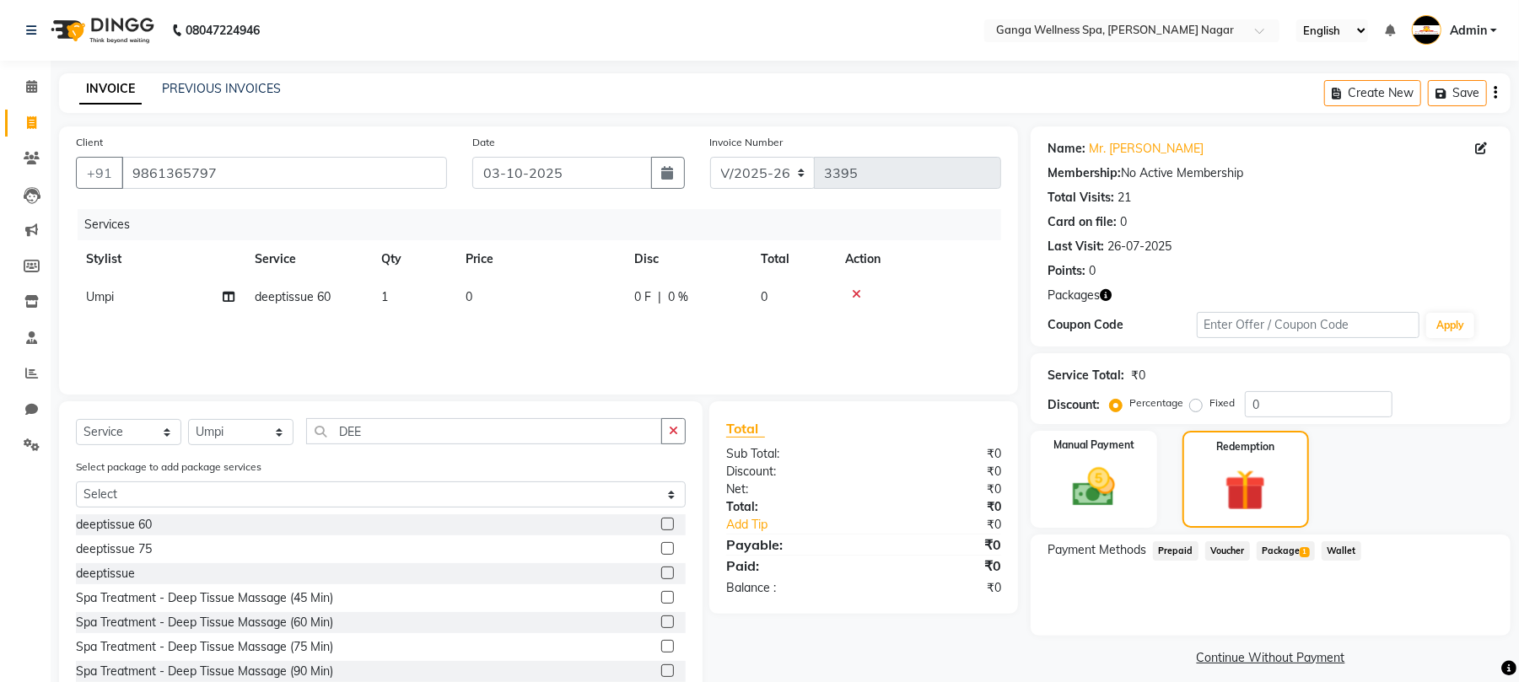
click at [1286, 545] on span "Package 1" at bounding box center [1286, 551] width 58 height 19
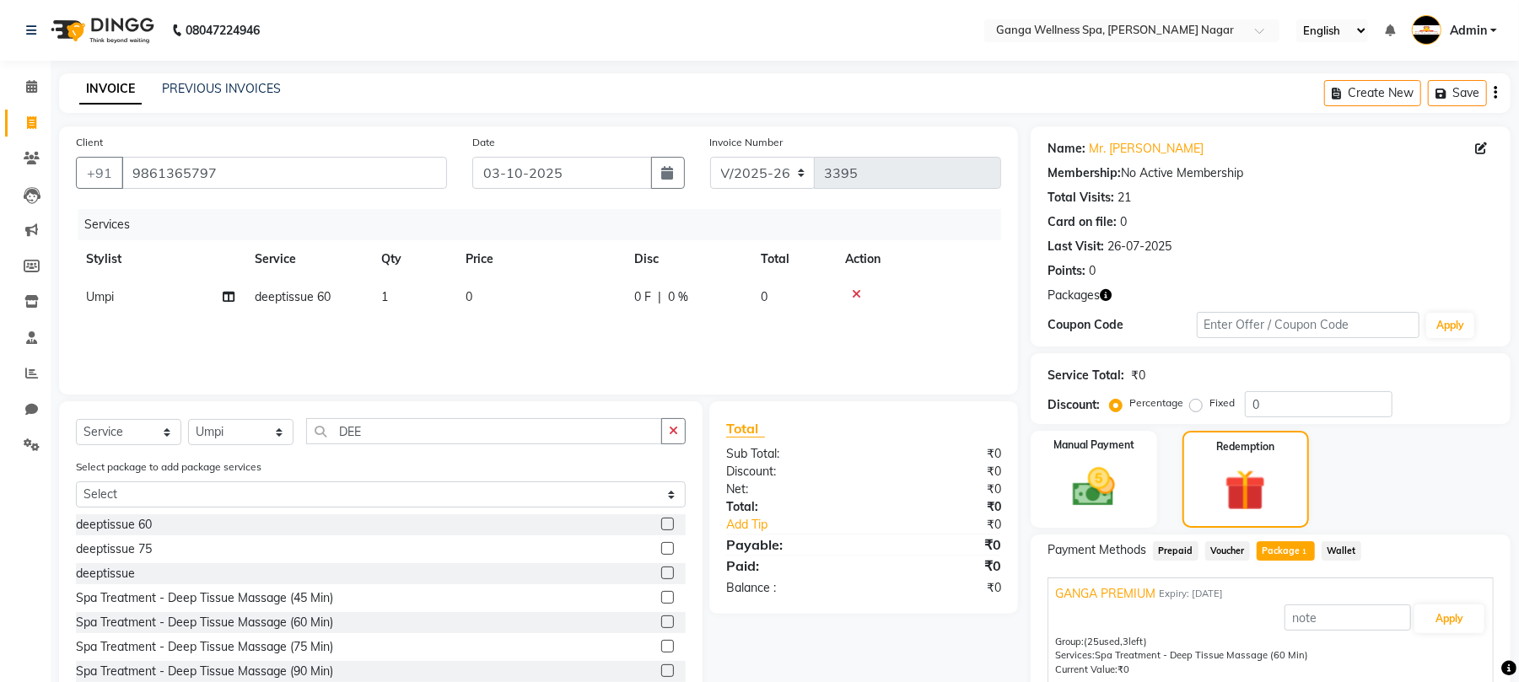
scroll to position [69, 0]
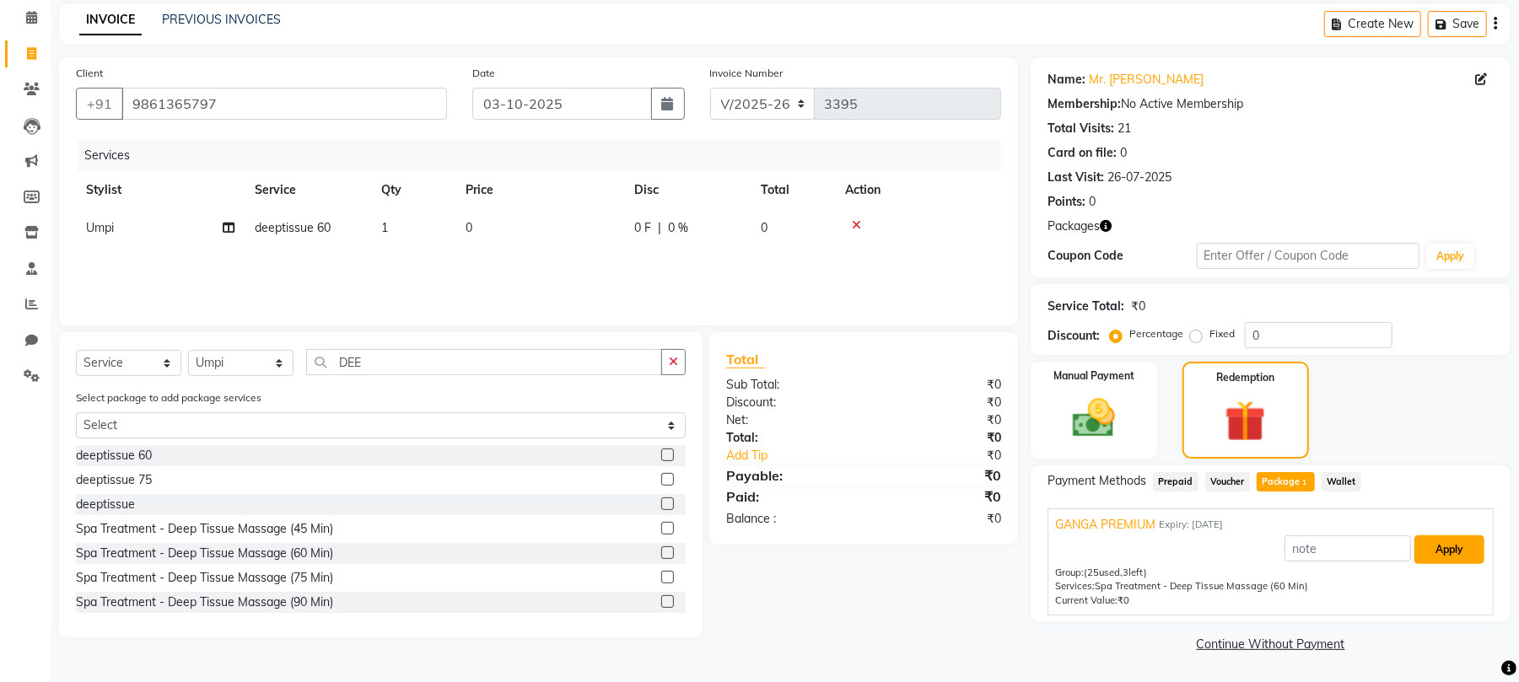
click at [1432, 541] on button "Apply" at bounding box center [1450, 550] width 70 height 29
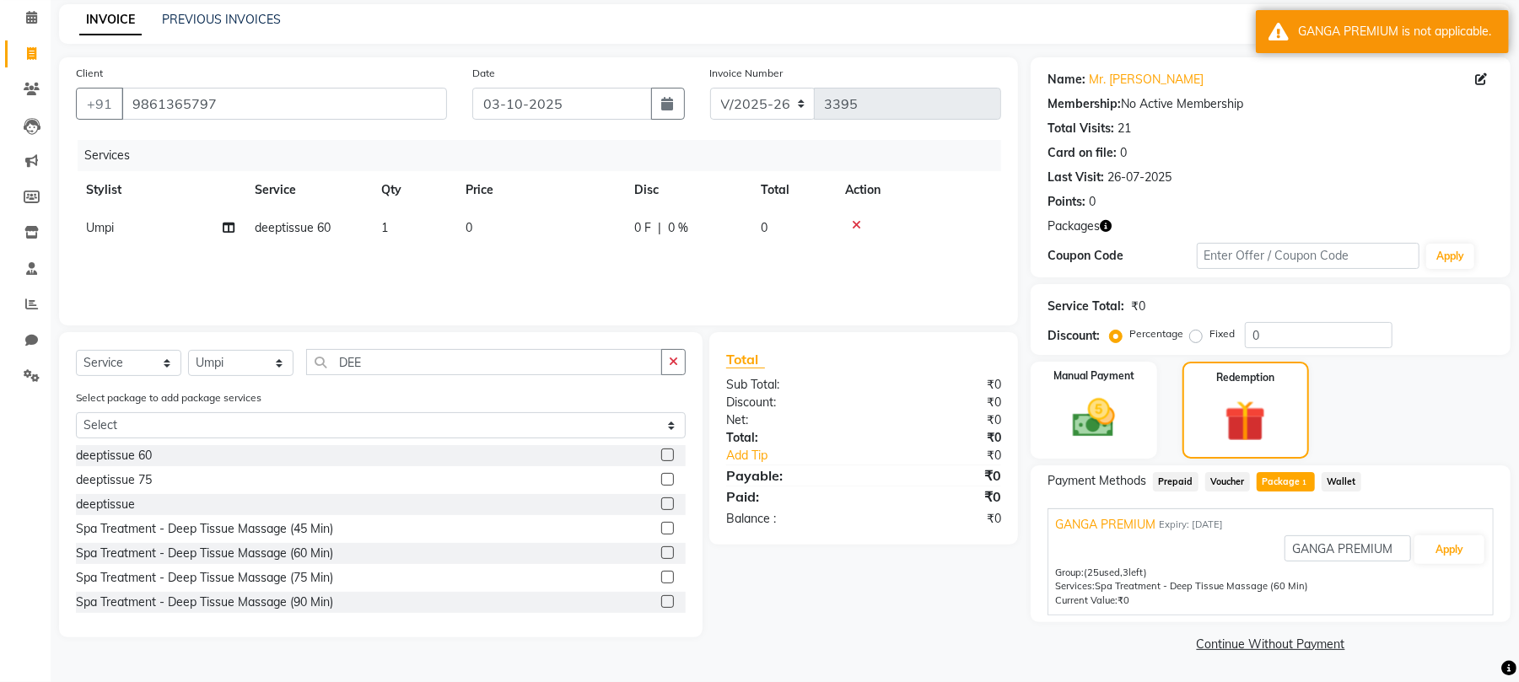
click at [857, 228] on icon at bounding box center [856, 225] width 9 height 12
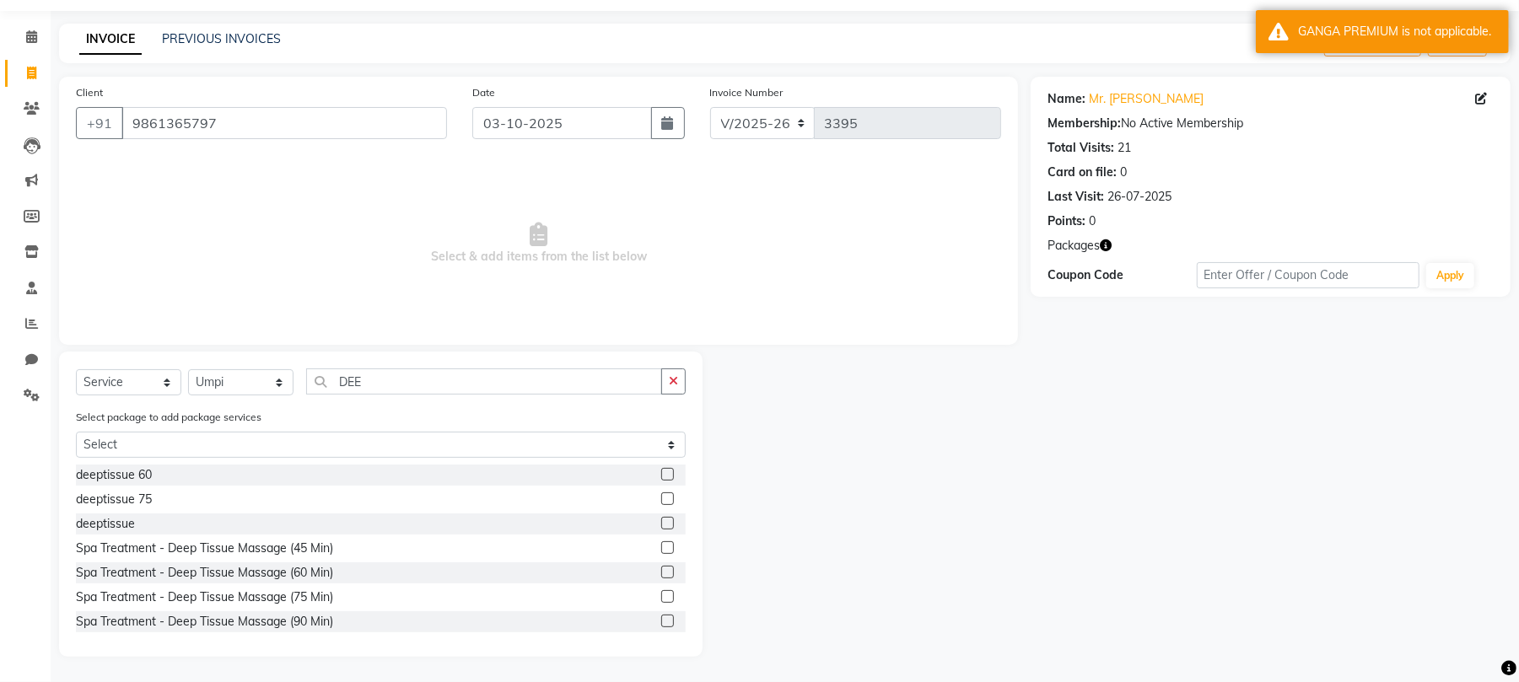
scroll to position [49, 0]
click at [661, 569] on label at bounding box center [667, 573] width 13 height 13
click at [661, 569] on input "checkbox" at bounding box center [666, 574] width 11 height 11
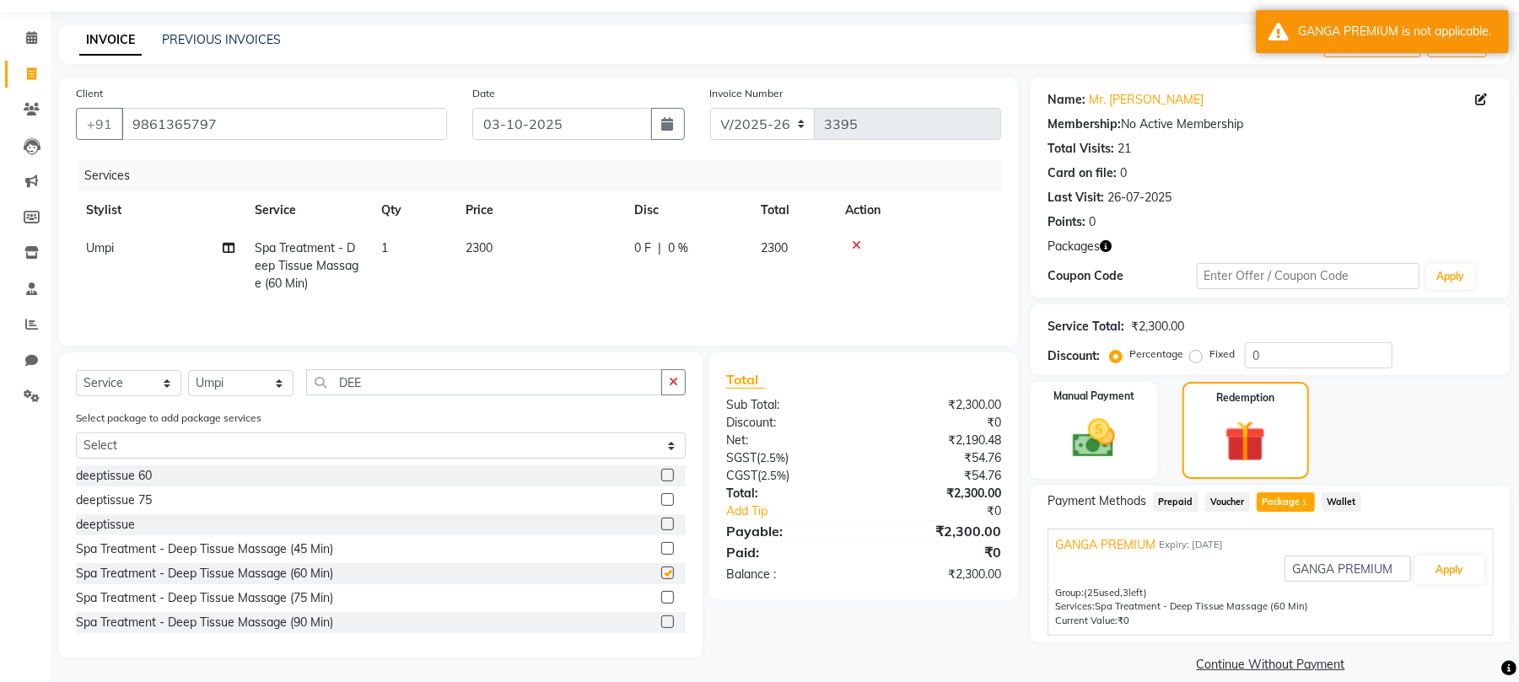
scroll to position [69, 0]
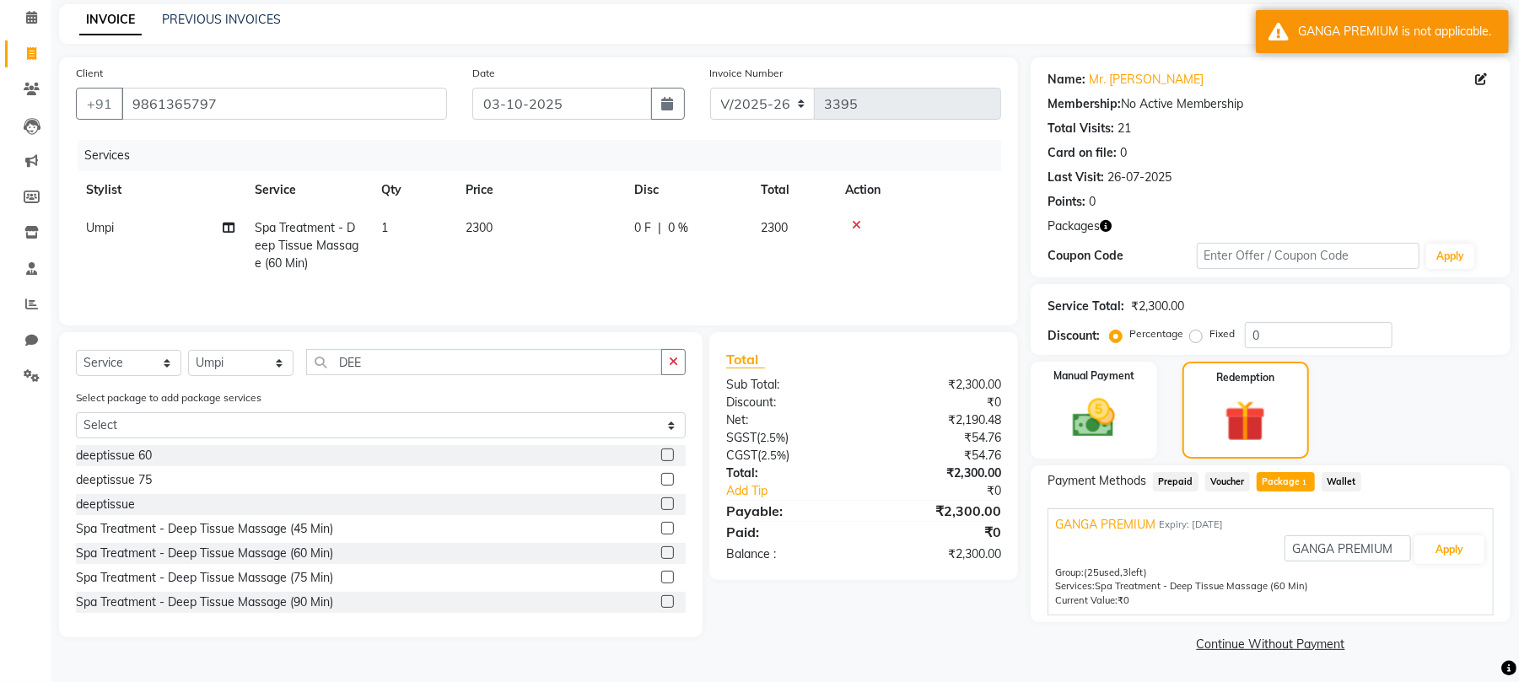
click at [398, 226] on td "1" at bounding box center [413, 245] width 84 height 73
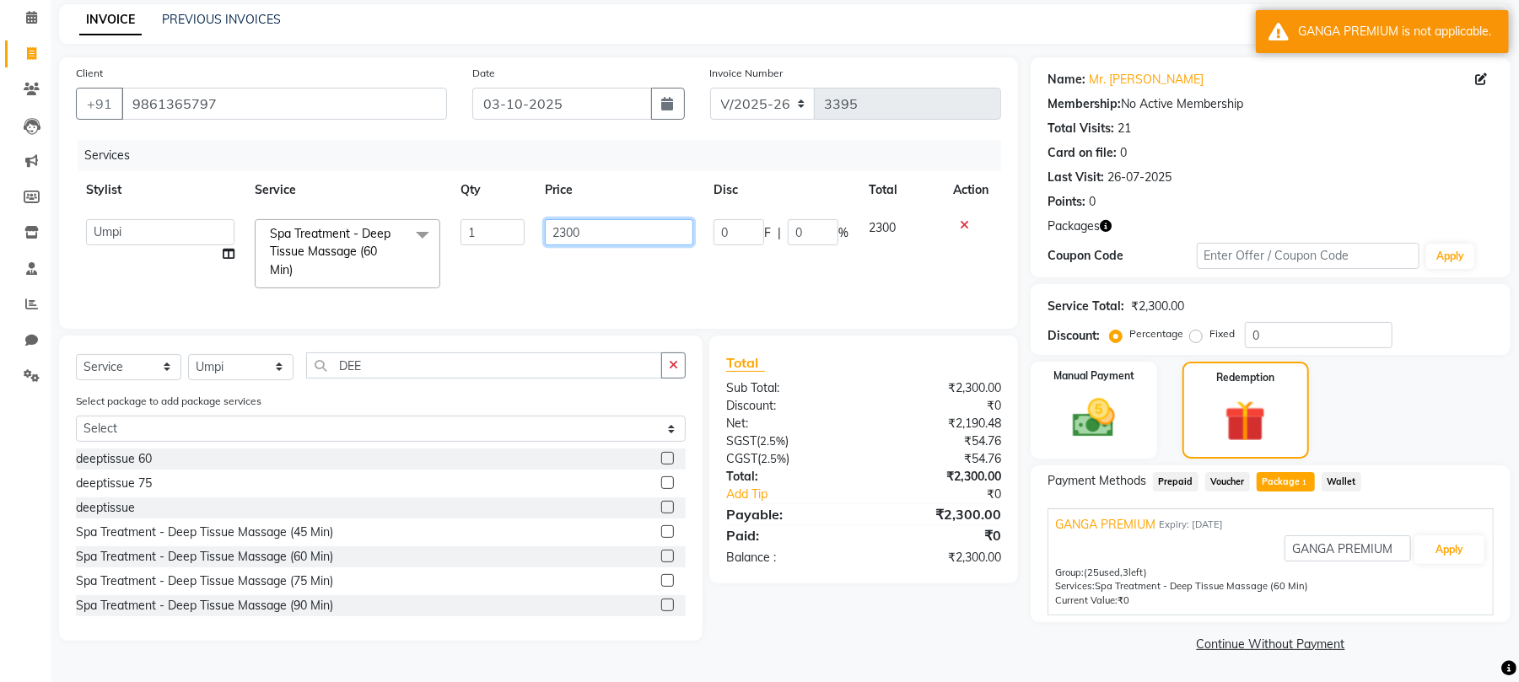
drag, startPoint x: 554, startPoint y: 227, endPoint x: 506, endPoint y: 230, distance: 48.2
click at [553, 227] on input "2300" at bounding box center [619, 232] width 148 height 26
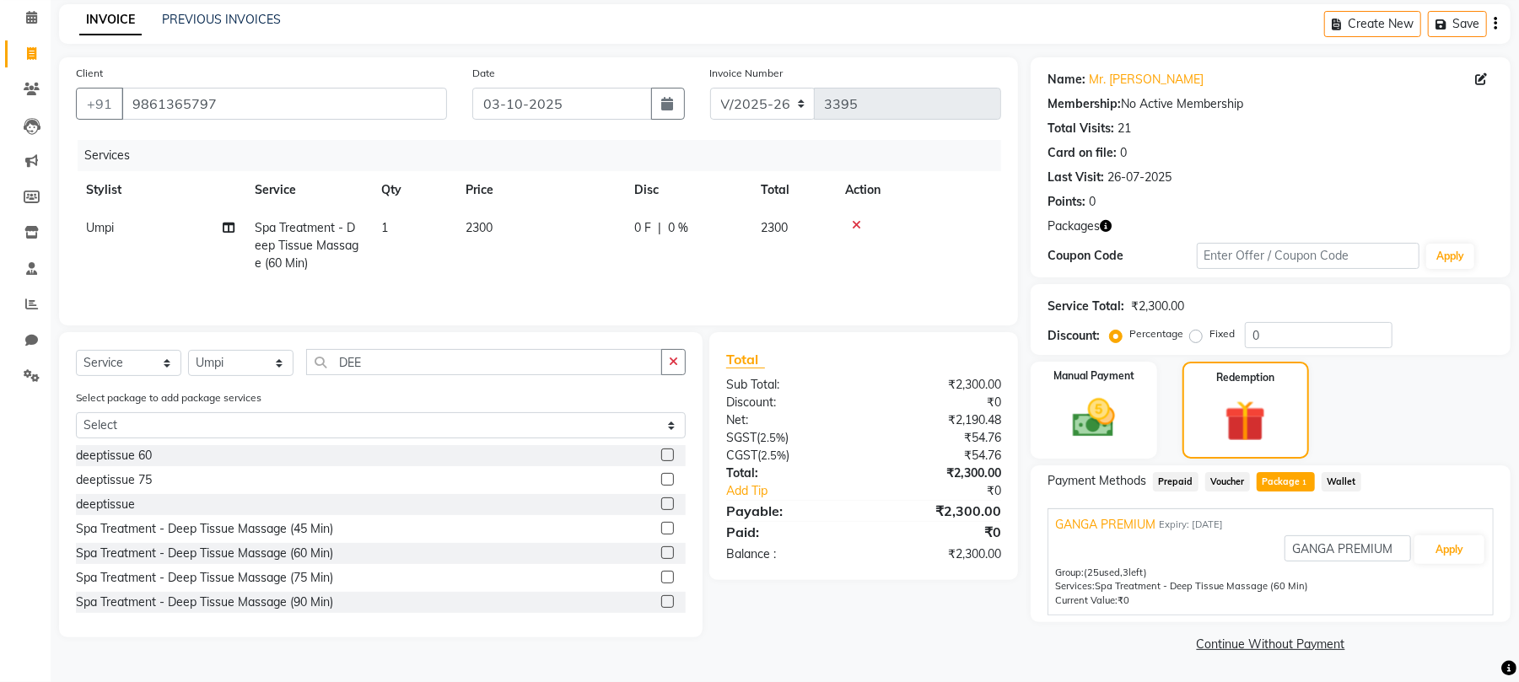
click at [393, 227] on td "1" at bounding box center [413, 245] width 84 height 73
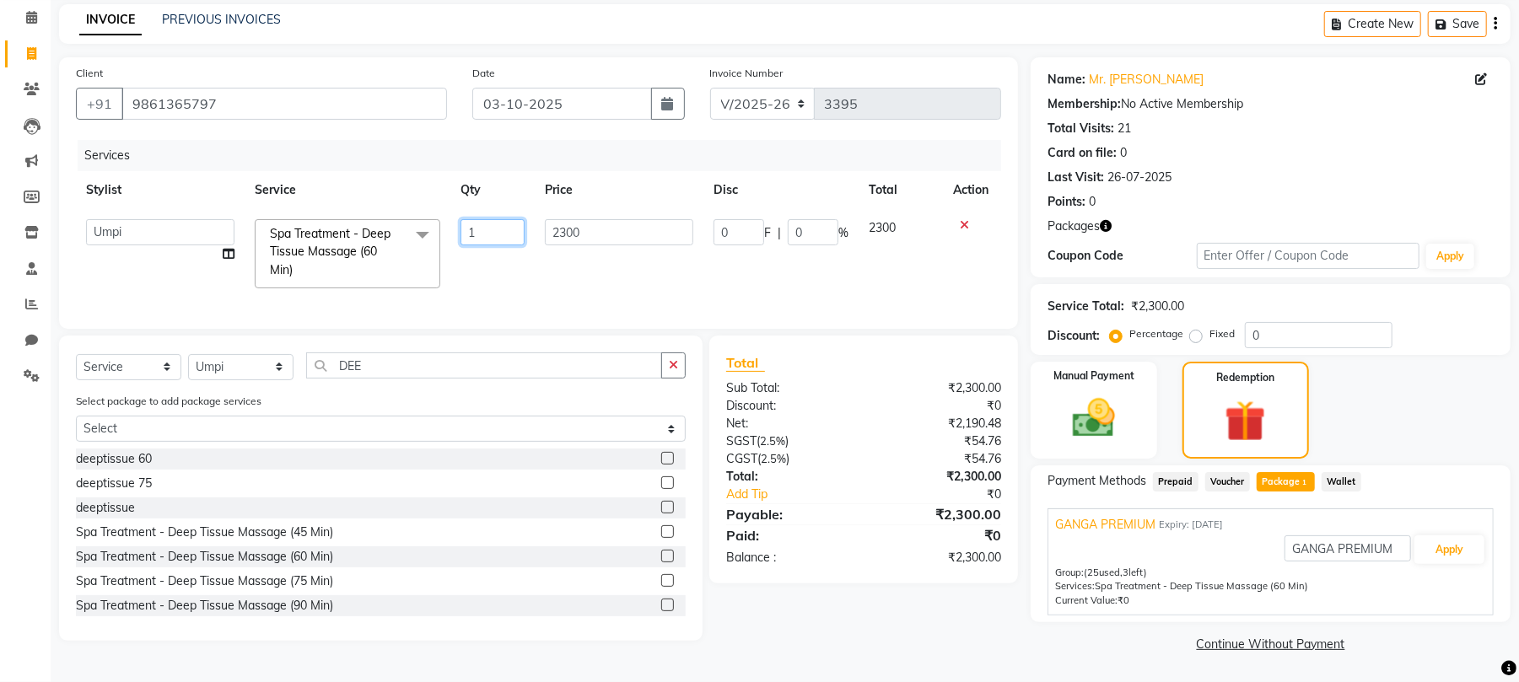
click at [479, 230] on input "1" at bounding box center [493, 232] width 64 height 26
click at [580, 272] on td "2300" at bounding box center [619, 253] width 169 height 89
click at [1274, 487] on span "Package 1" at bounding box center [1286, 481] width 58 height 19
click at [1448, 552] on button "Apply" at bounding box center [1450, 550] width 70 height 29
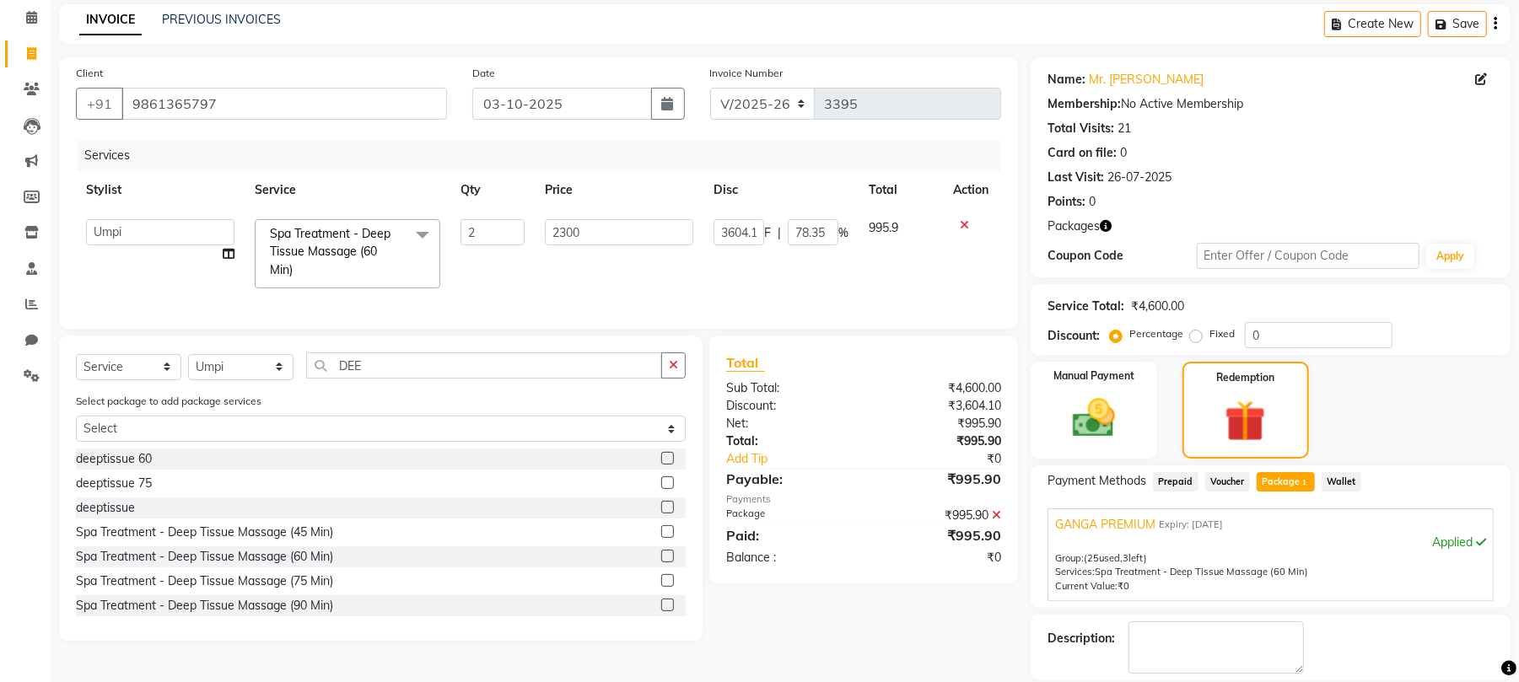
scroll to position [152, 0]
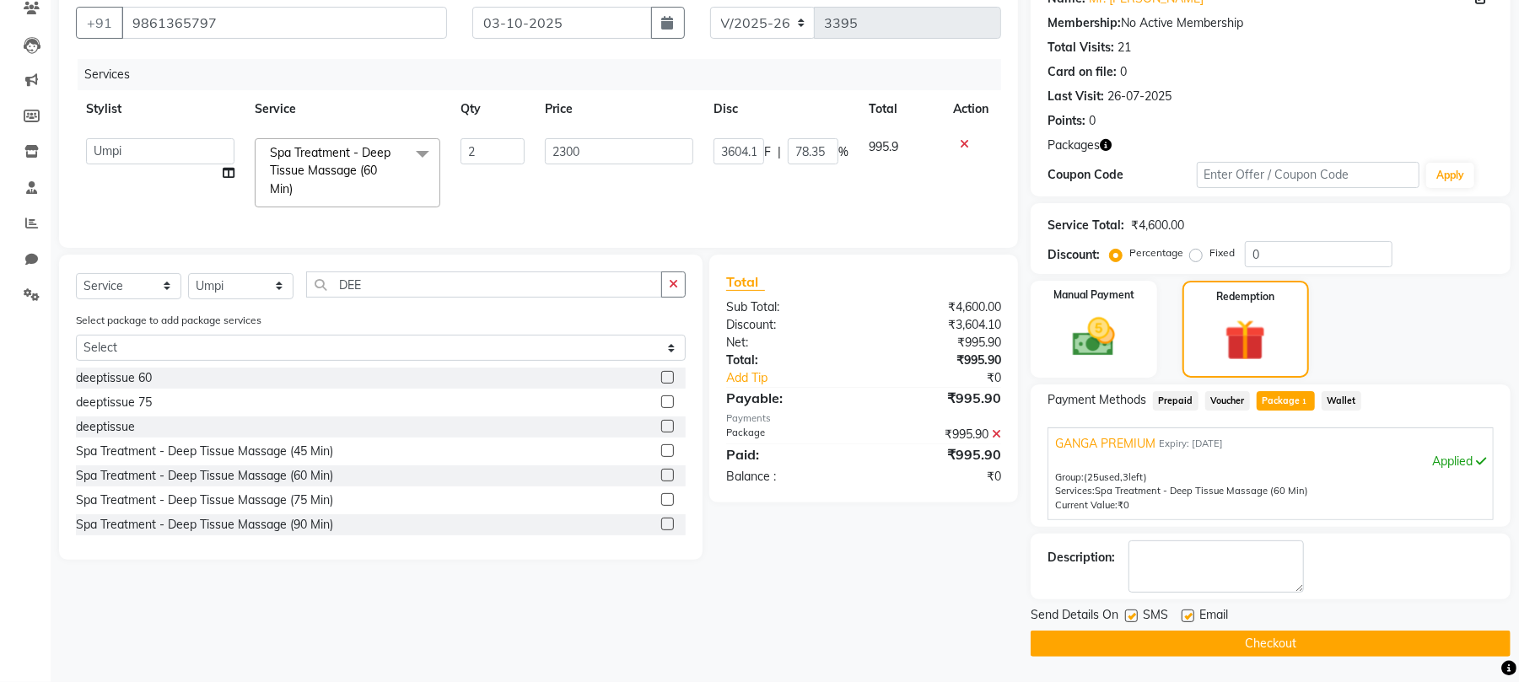
click at [1250, 643] on button "Checkout" at bounding box center [1271, 644] width 480 height 26
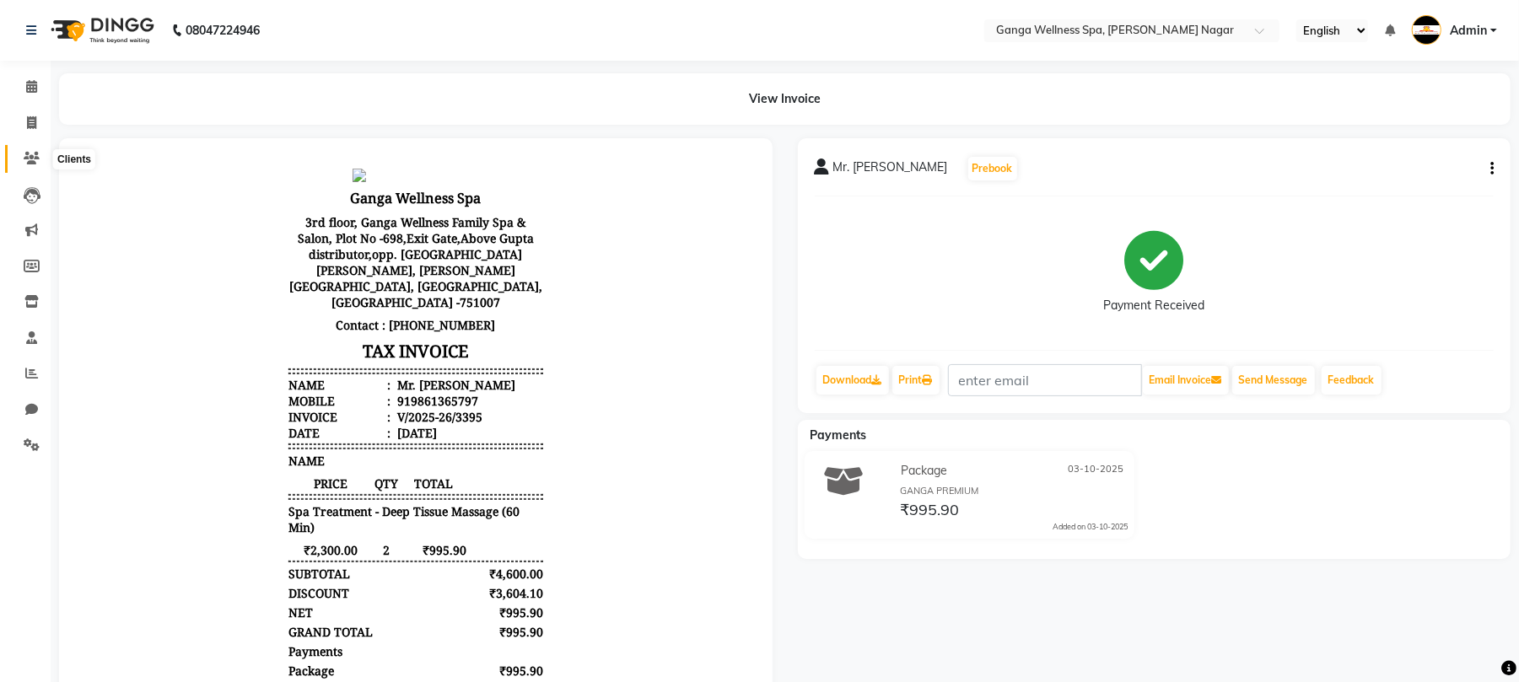
click at [37, 159] on icon at bounding box center [32, 158] width 16 height 13
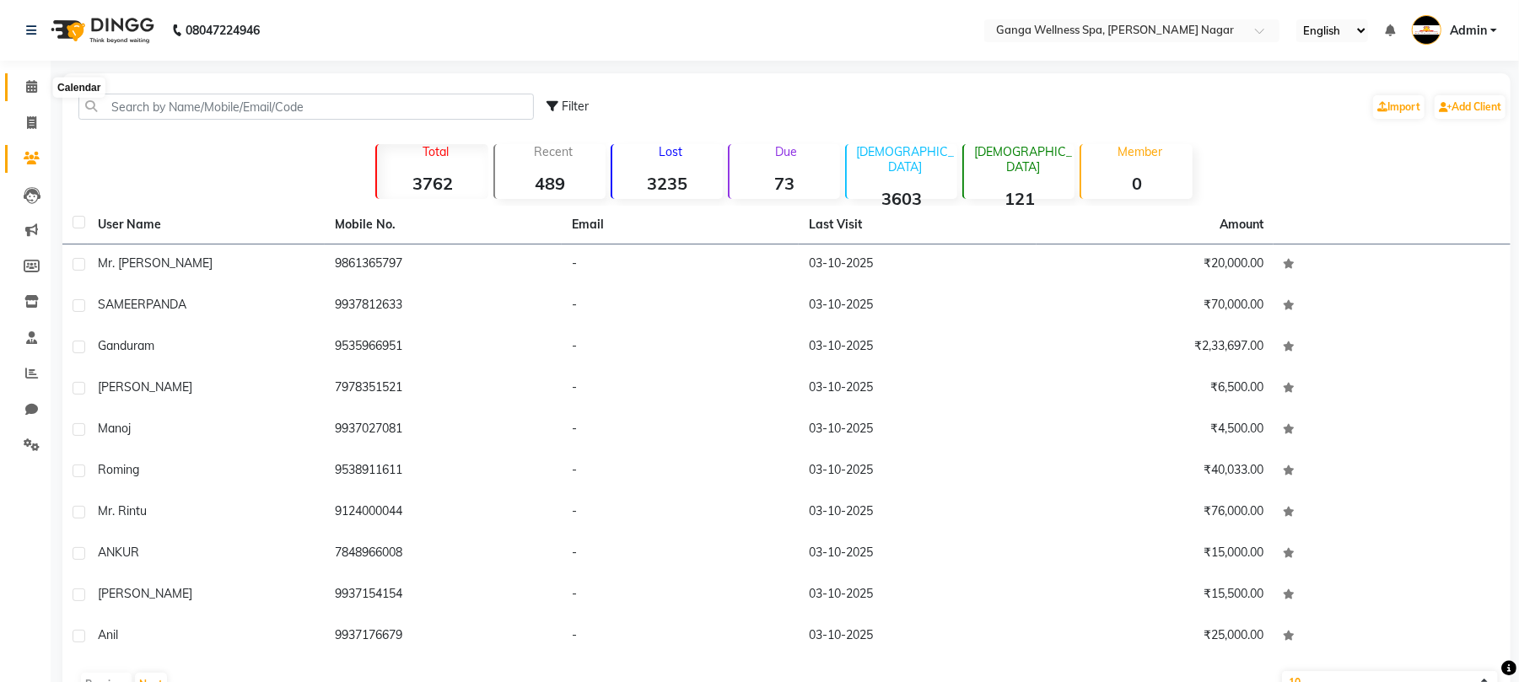
click at [34, 89] on icon at bounding box center [31, 86] width 11 height 13
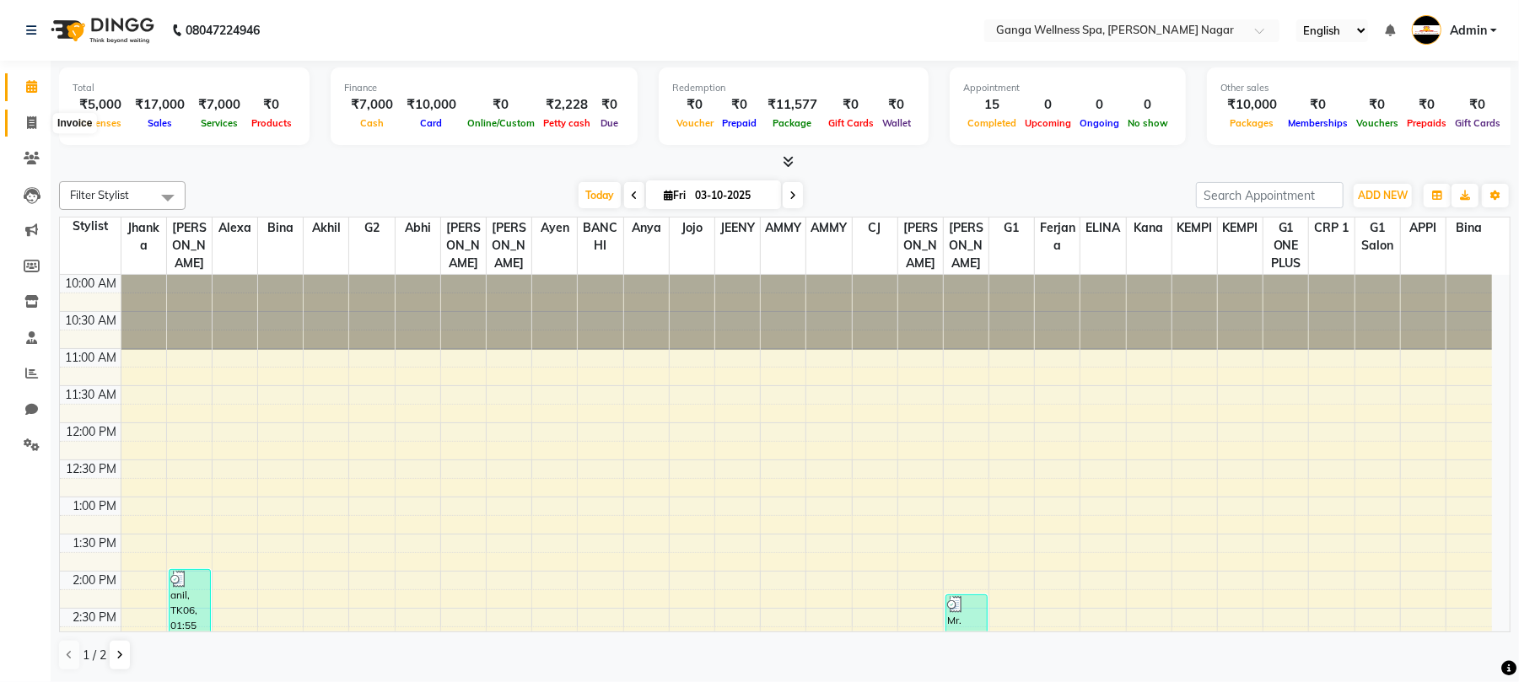
click at [31, 129] on icon at bounding box center [31, 122] width 9 height 13
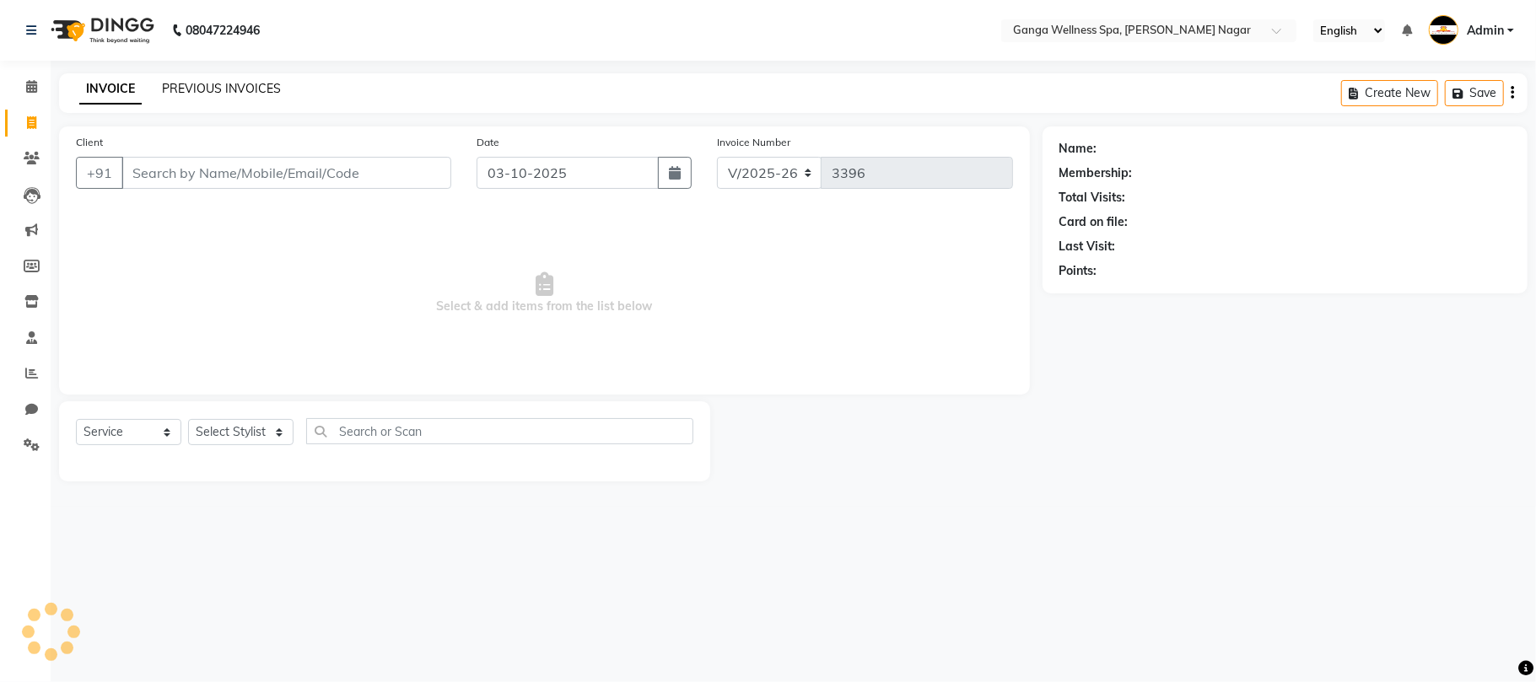
click at [200, 81] on link "PREVIOUS INVOICES" at bounding box center [221, 88] width 119 height 15
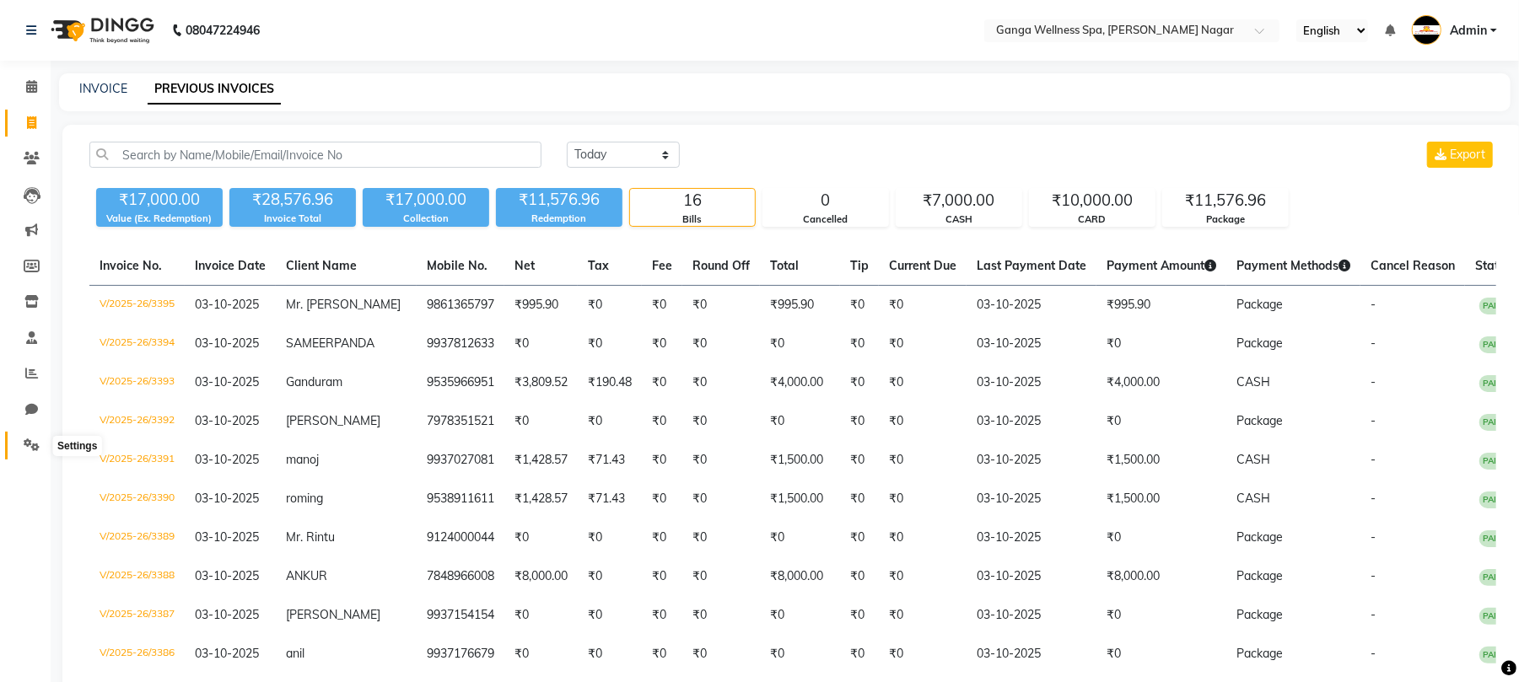
click at [37, 447] on icon at bounding box center [32, 445] width 16 height 13
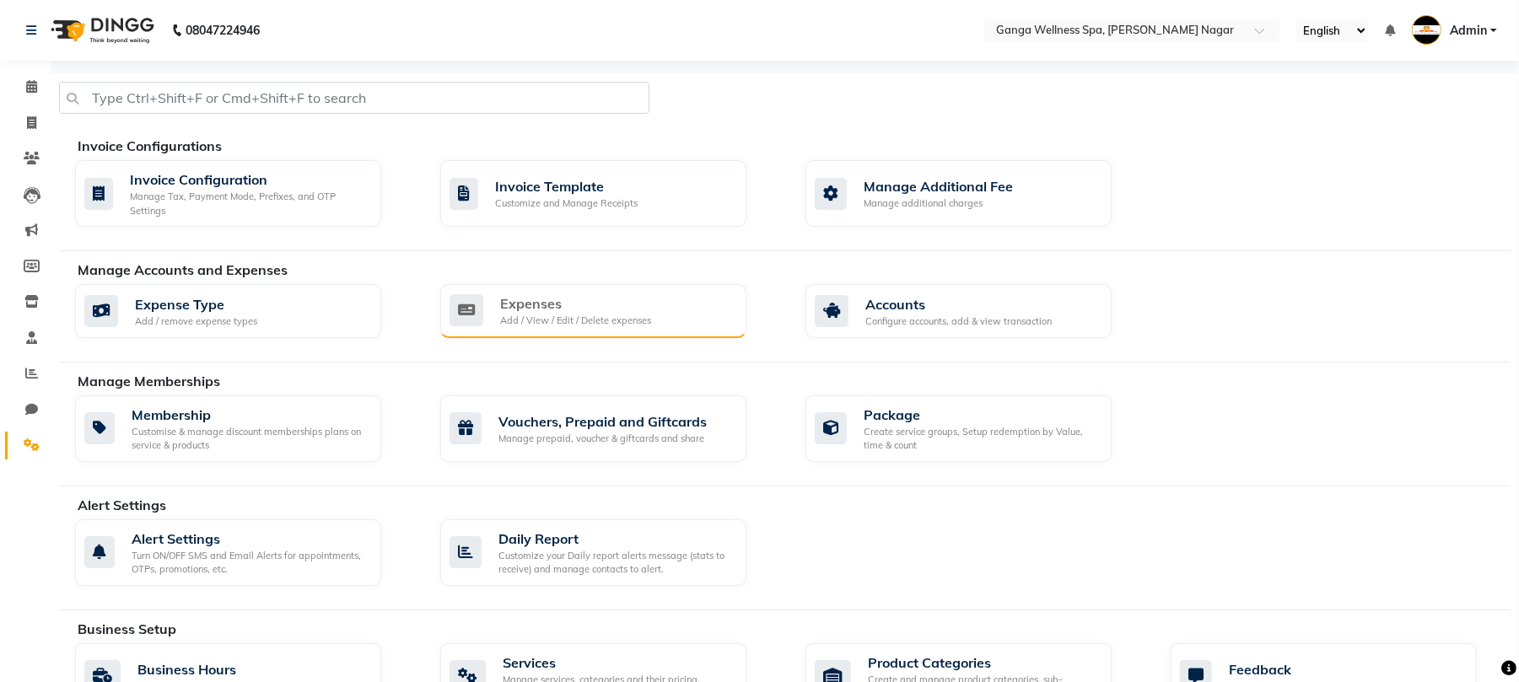
click at [531, 310] on div "Expenses" at bounding box center [575, 304] width 151 height 20
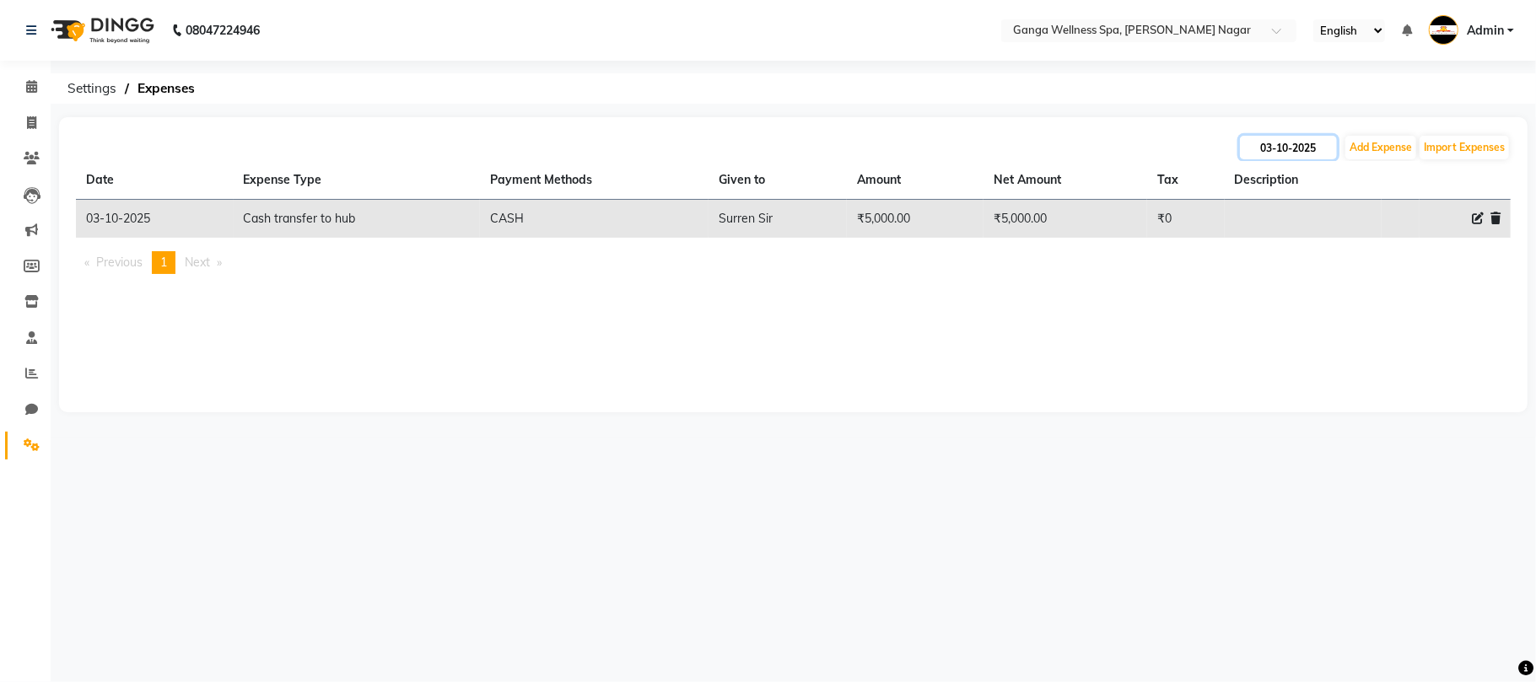
click at [1265, 145] on input "03-10-2025" at bounding box center [1288, 148] width 97 height 24
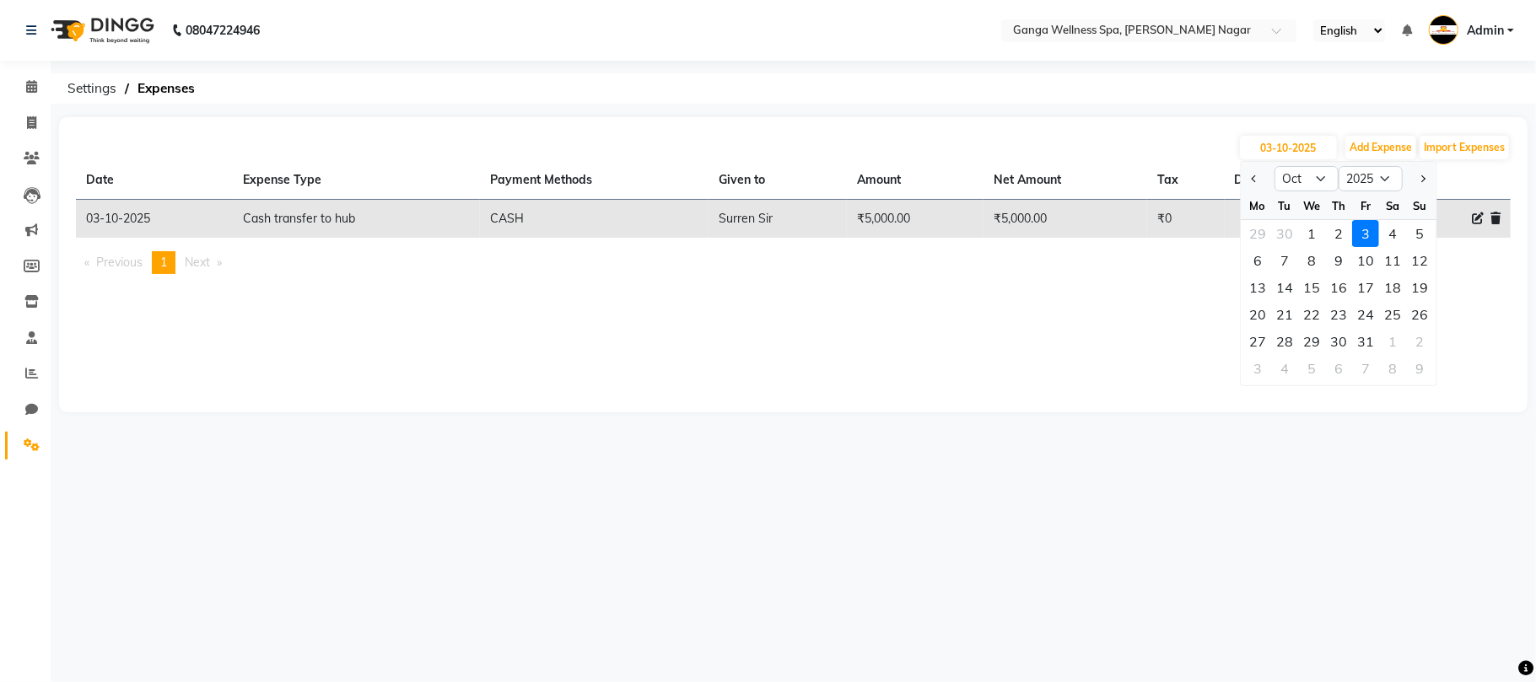
click at [990, 105] on div "08047224946 Select Location × Ganga Wellness Spa, [PERSON_NAME] Nagar English E…" at bounding box center [768, 341] width 1536 height 682
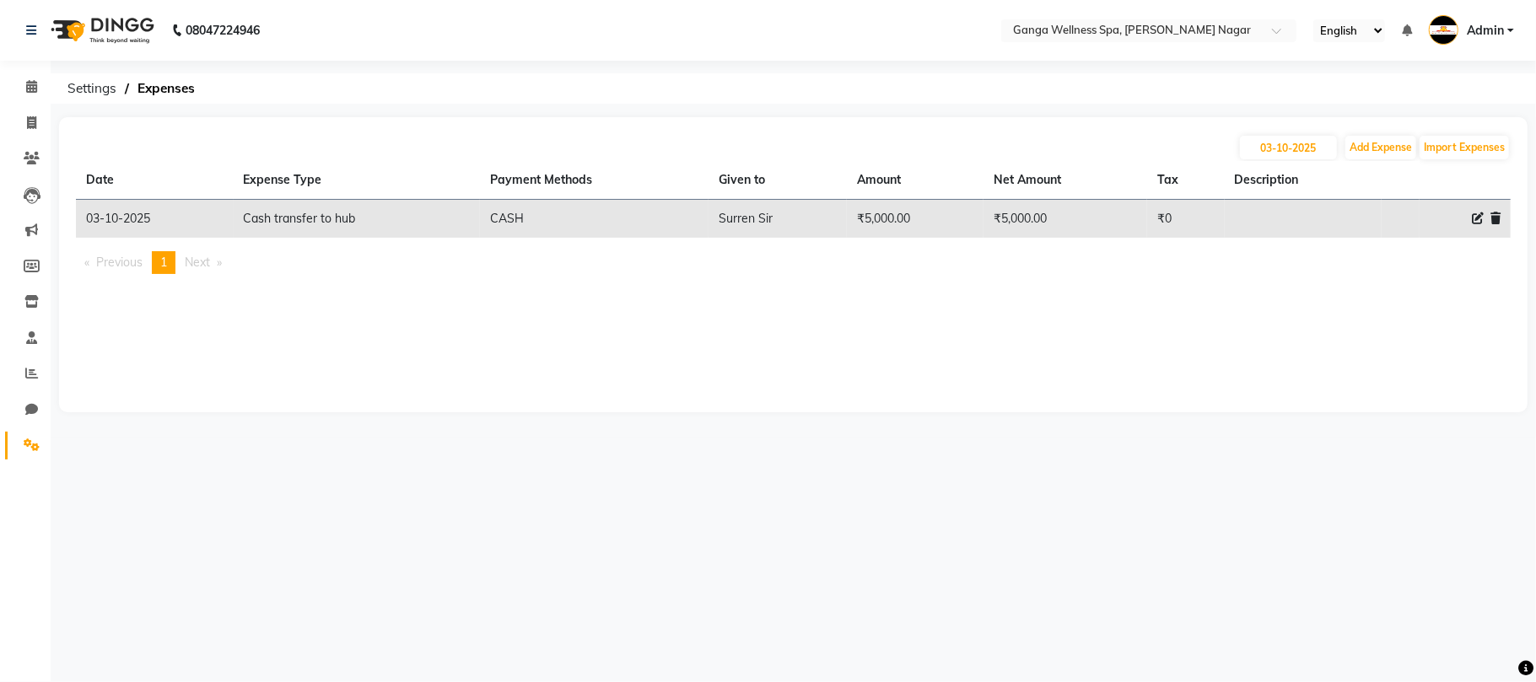
click at [1473, 217] on icon at bounding box center [1478, 219] width 12 height 12
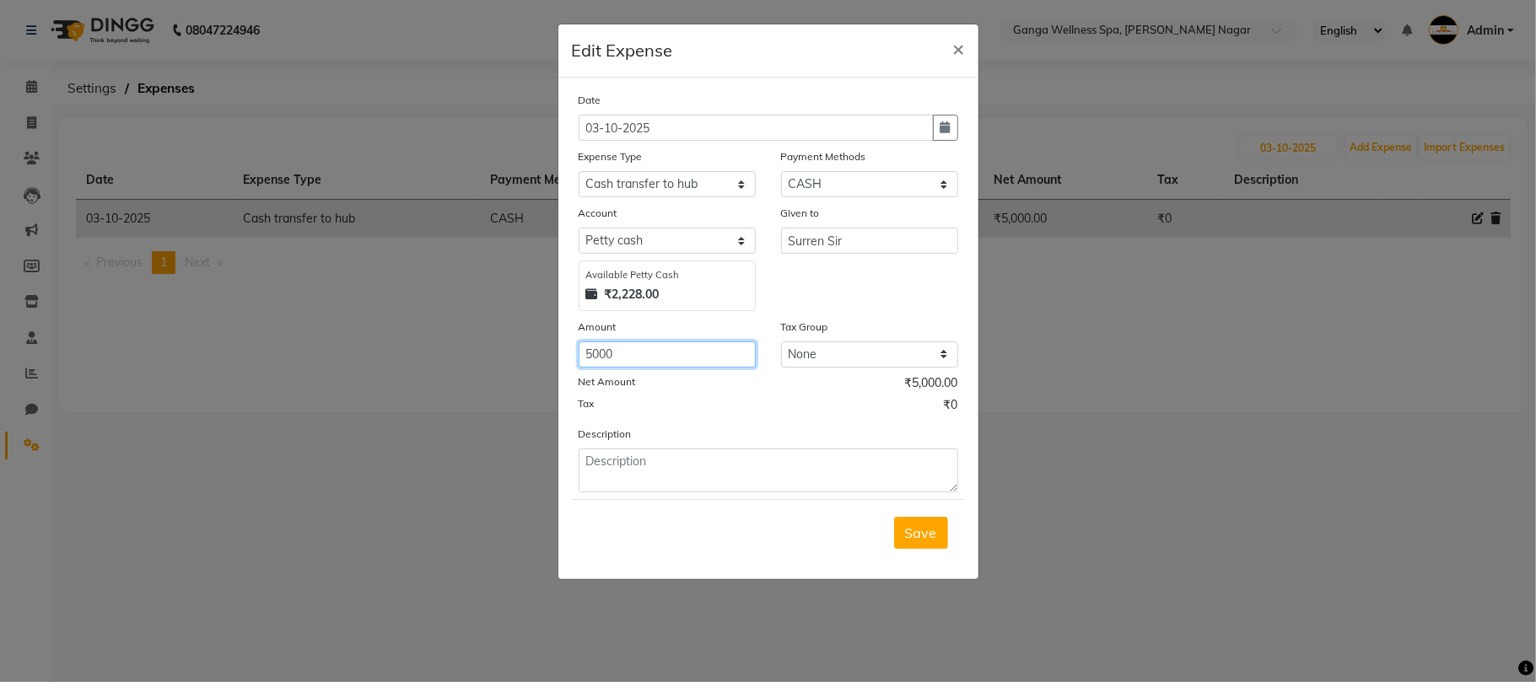
click at [589, 354] on input "5000" at bounding box center [667, 355] width 177 height 26
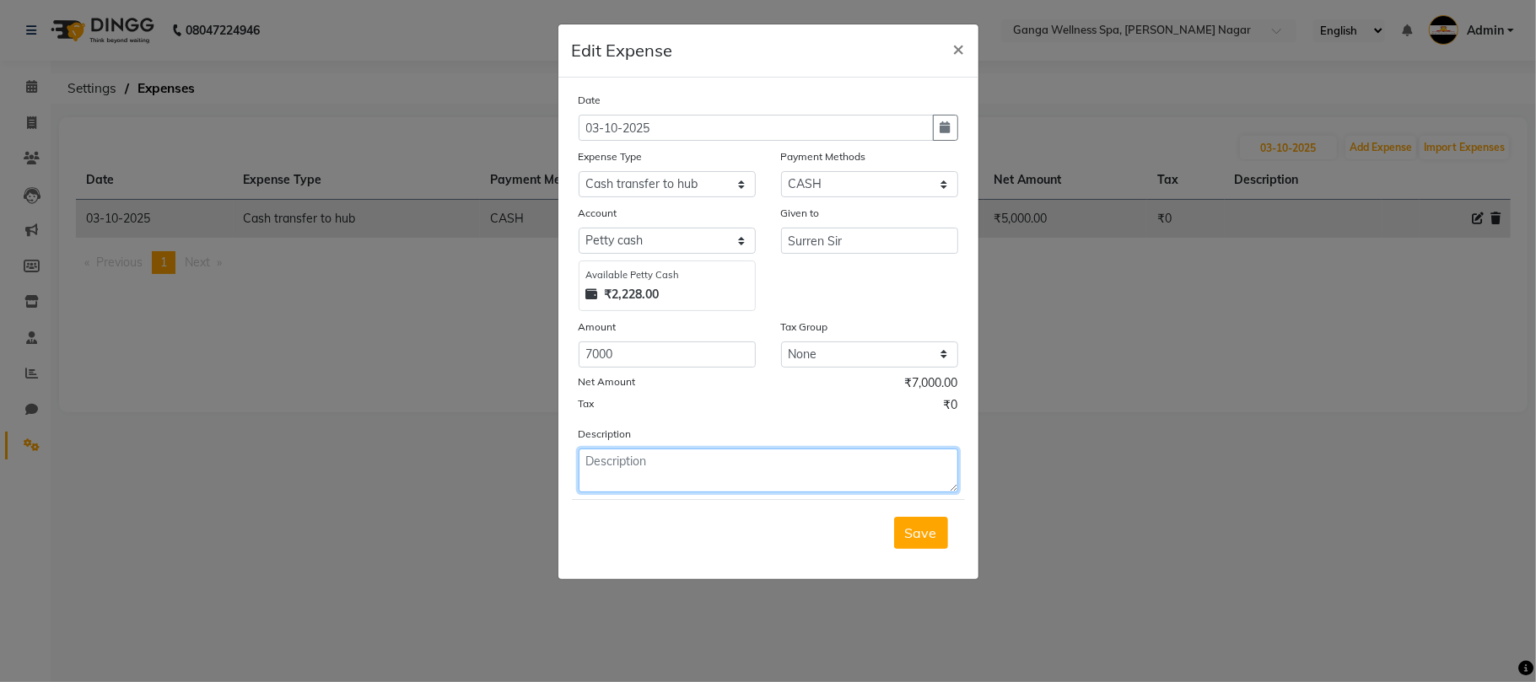
click at [661, 470] on textarea at bounding box center [769, 471] width 380 height 44
click at [918, 537] on span "Save" at bounding box center [921, 533] width 32 height 17
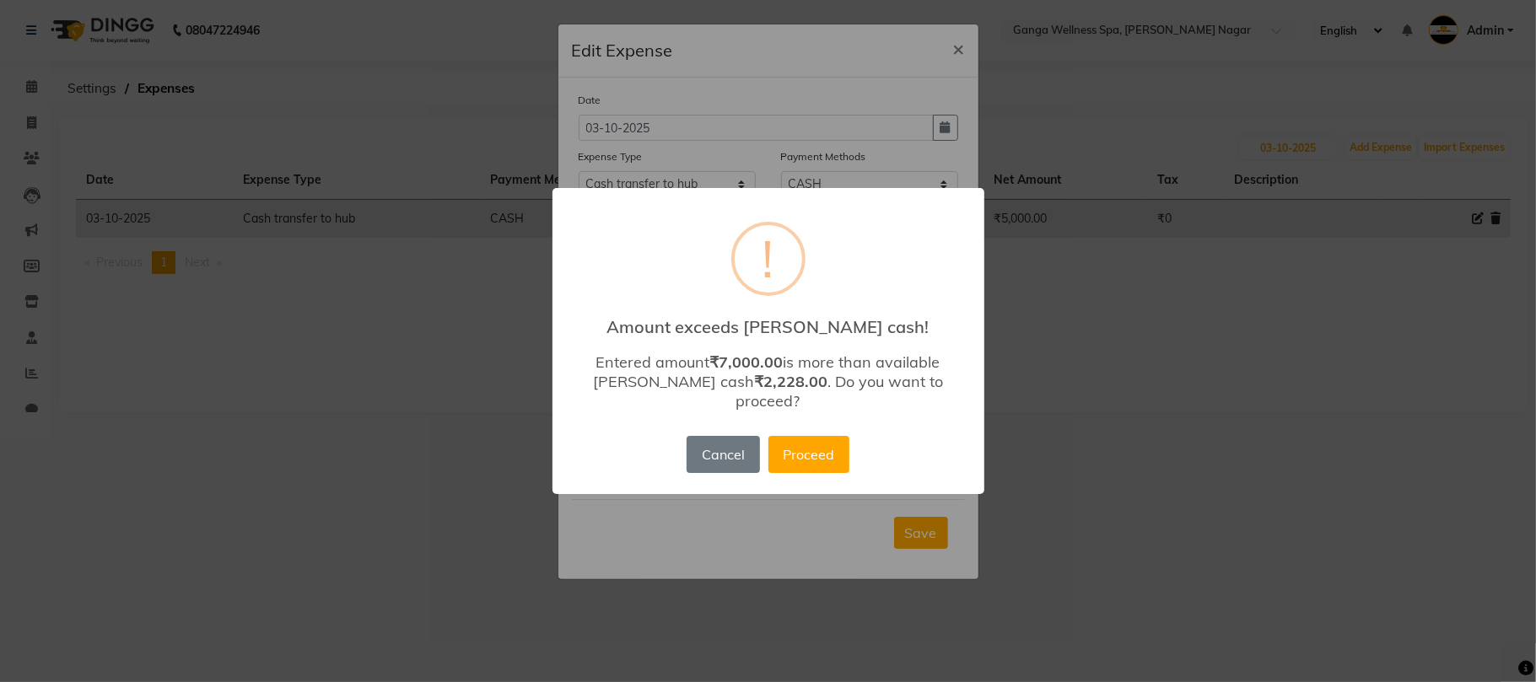
click at [503, 442] on div "× ! Amount exceeds [PERSON_NAME] cash! Entered amount ₹7,000.00 is more than av…" at bounding box center [768, 341] width 1536 height 682
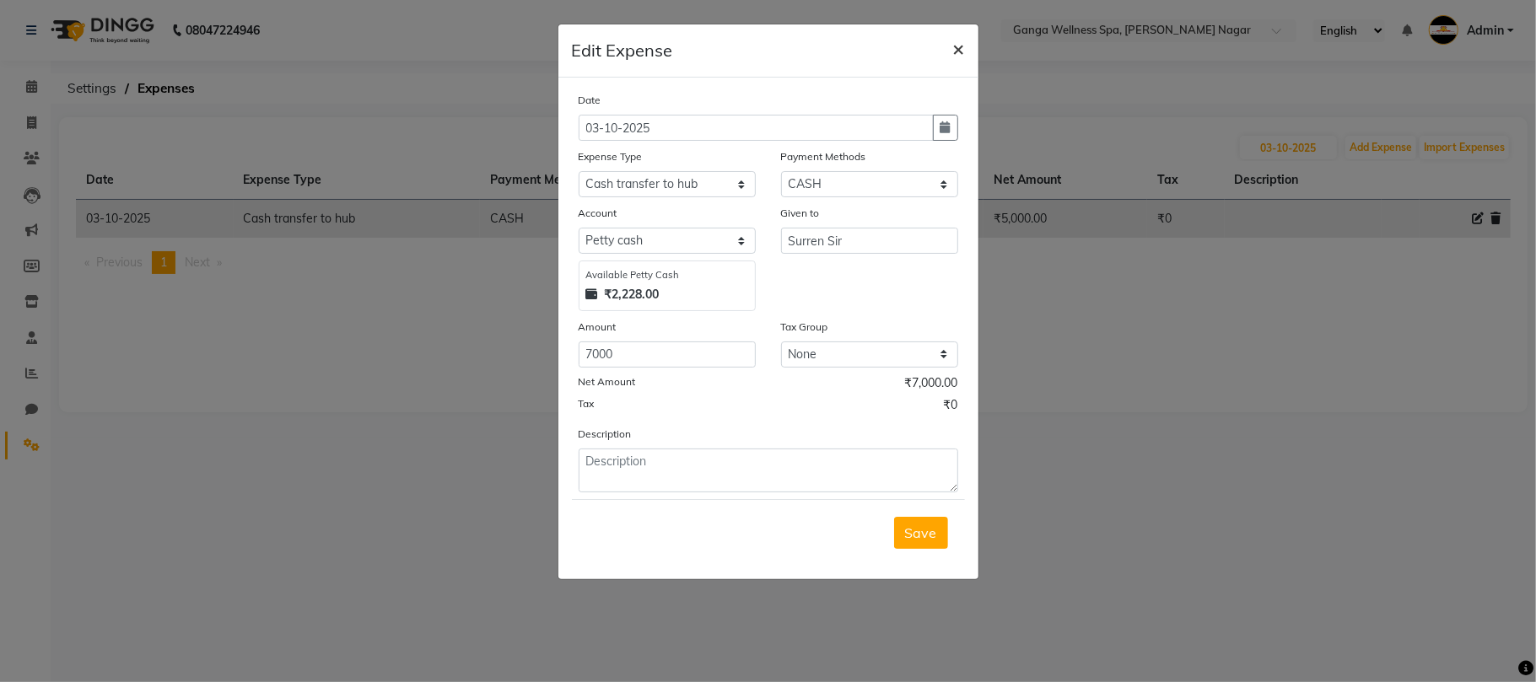
click at [956, 51] on span "×" at bounding box center [959, 47] width 12 height 25
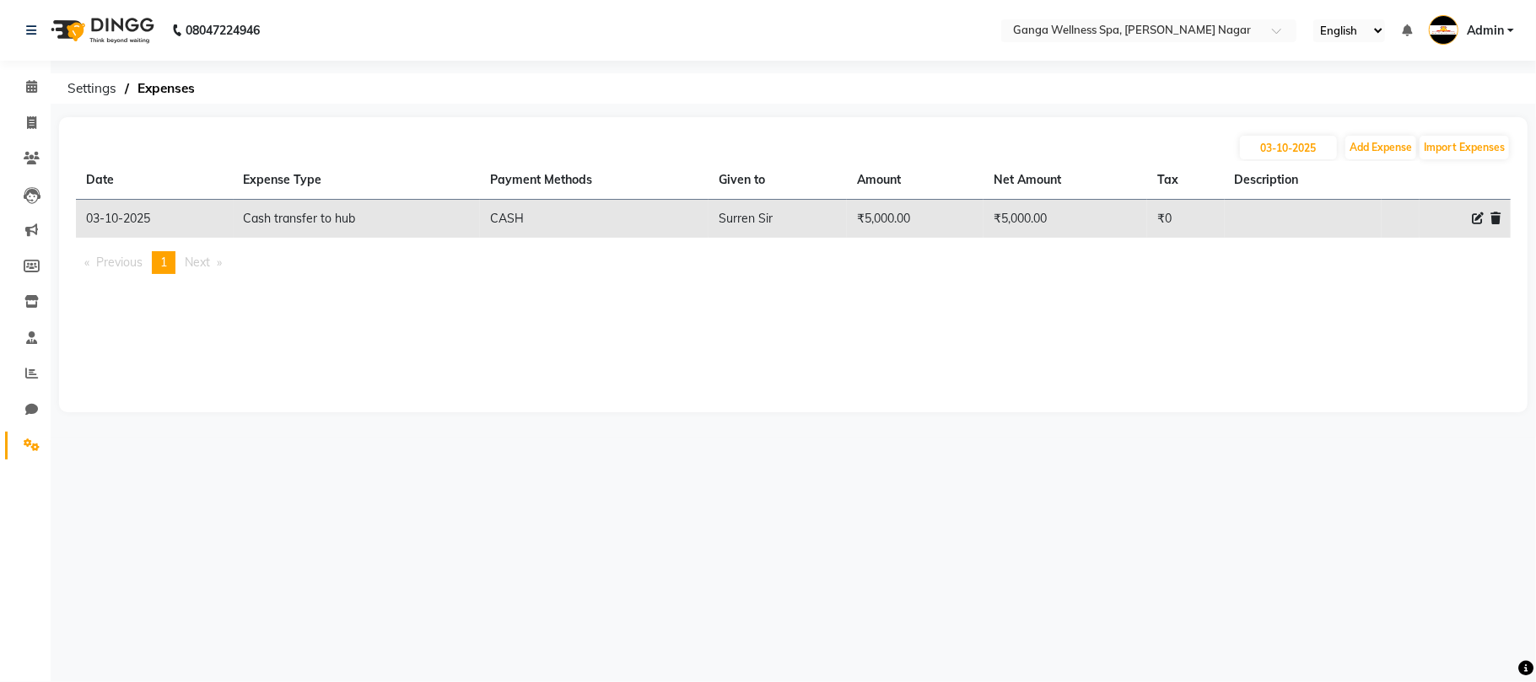
click at [736, 410] on div "[DATE] Add Expense Import Expenses Date Expense Type Payment Methods Given to A…" at bounding box center [793, 264] width 1469 height 295
click at [1476, 218] on icon at bounding box center [1478, 219] width 12 height 12
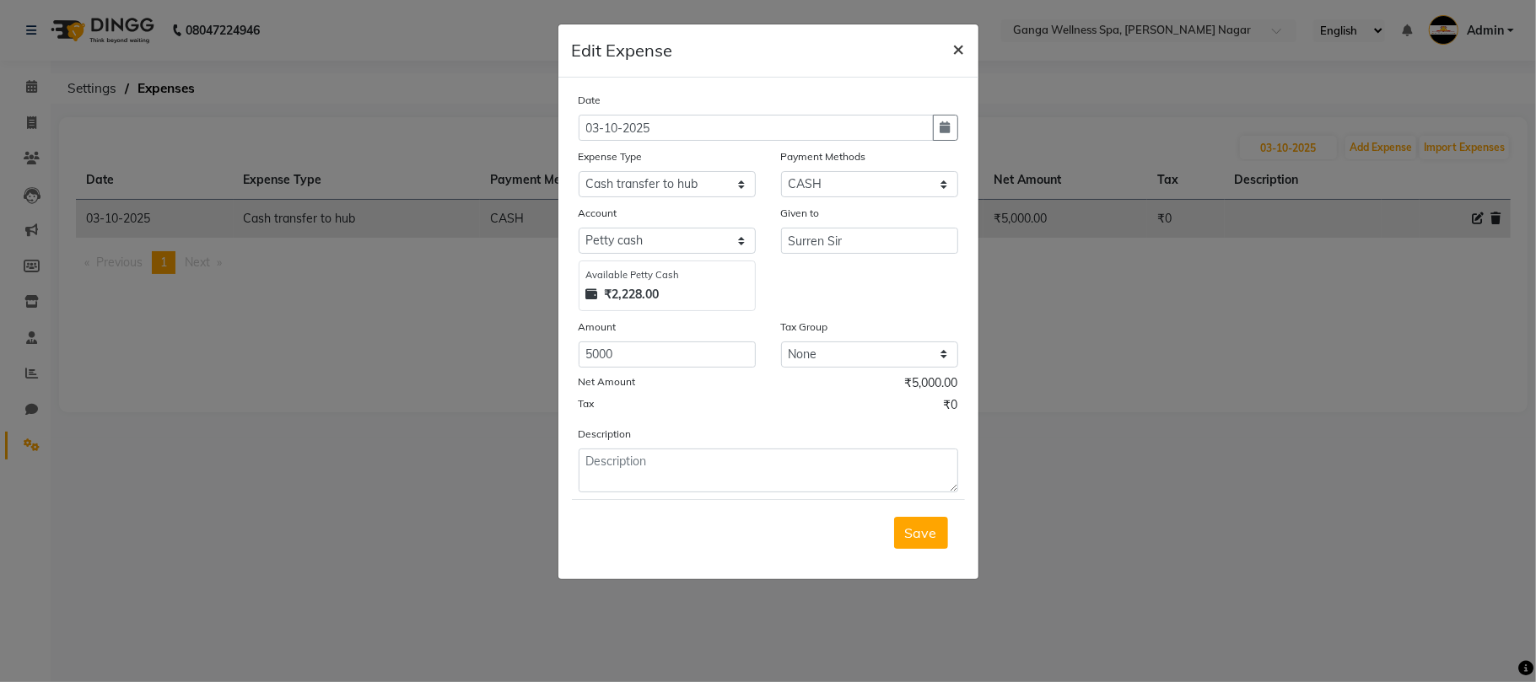
click at [963, 51] on span "×" at bounding box center [959, 47] width 12 height 25
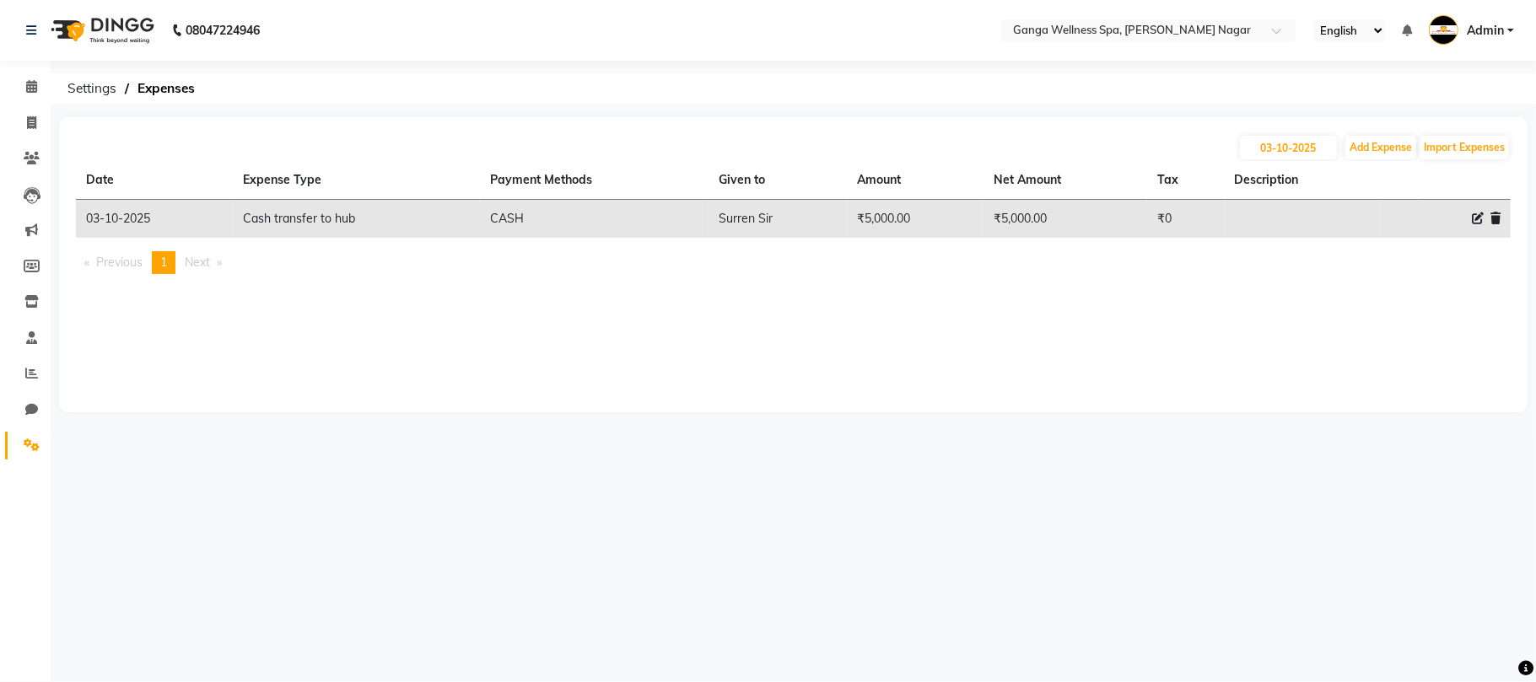
click at [1500, 216] on icon at bounding box center [1496, 219] width 10 height 12
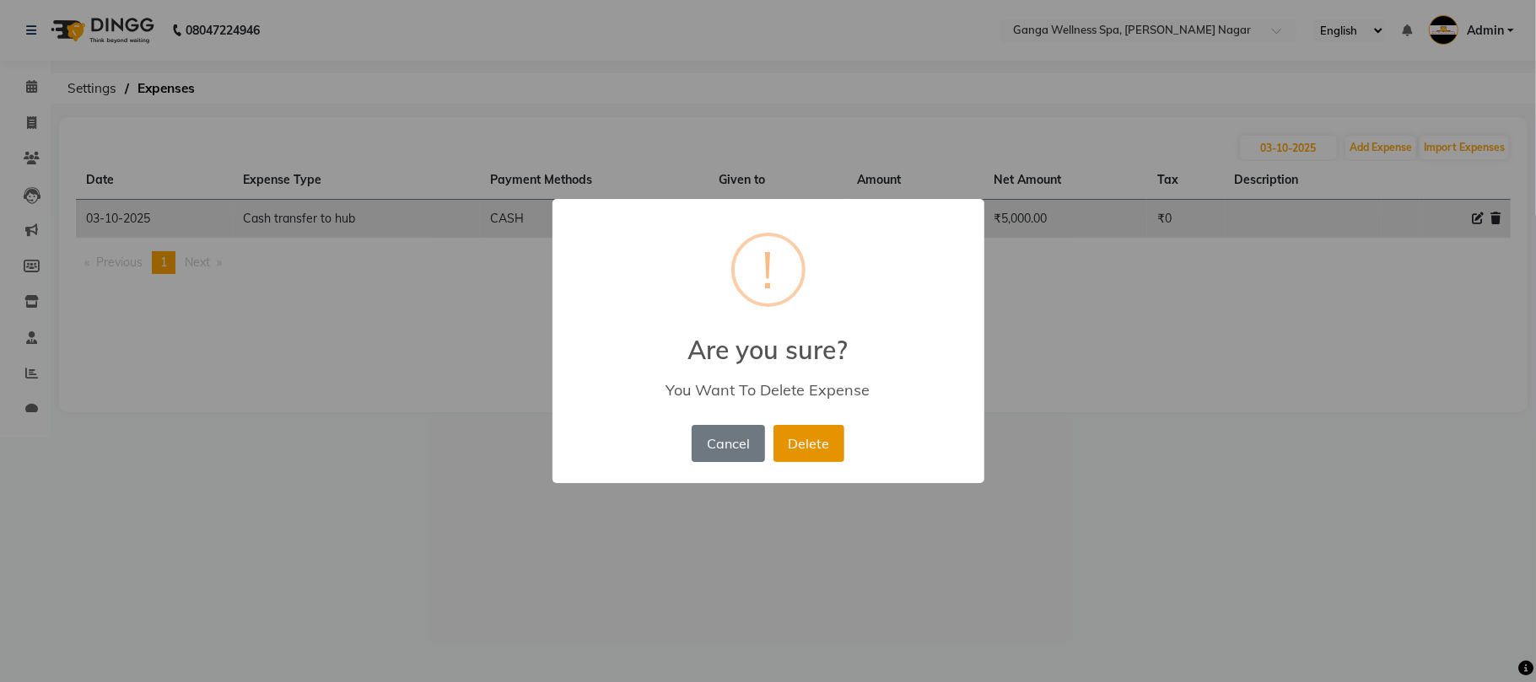
click at [784, 443] on button "Delete" at bounding box center [809, 443] width 71 height 37
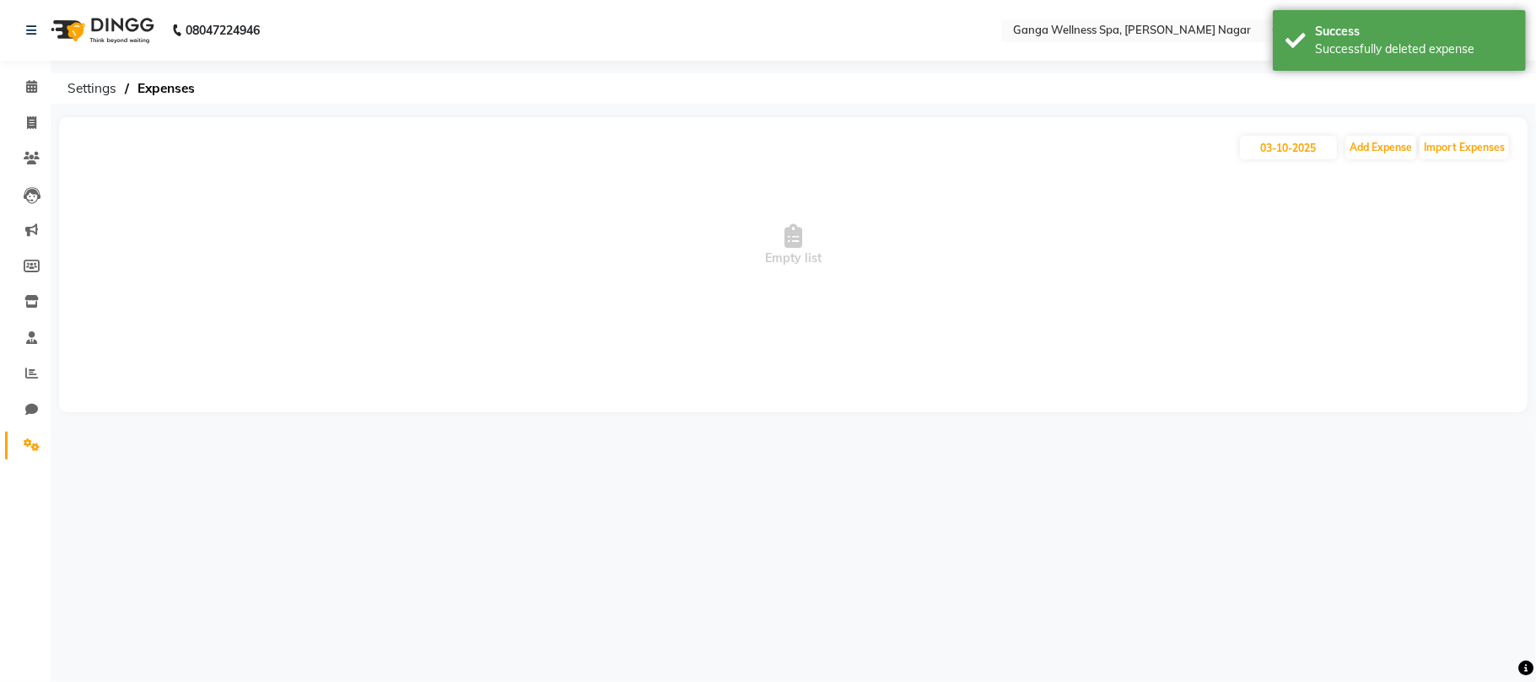
click at [1085, 156] on div "[DATE] Add Expense Import Expenses" at bounding box center [793, 147] width 1435 height 27
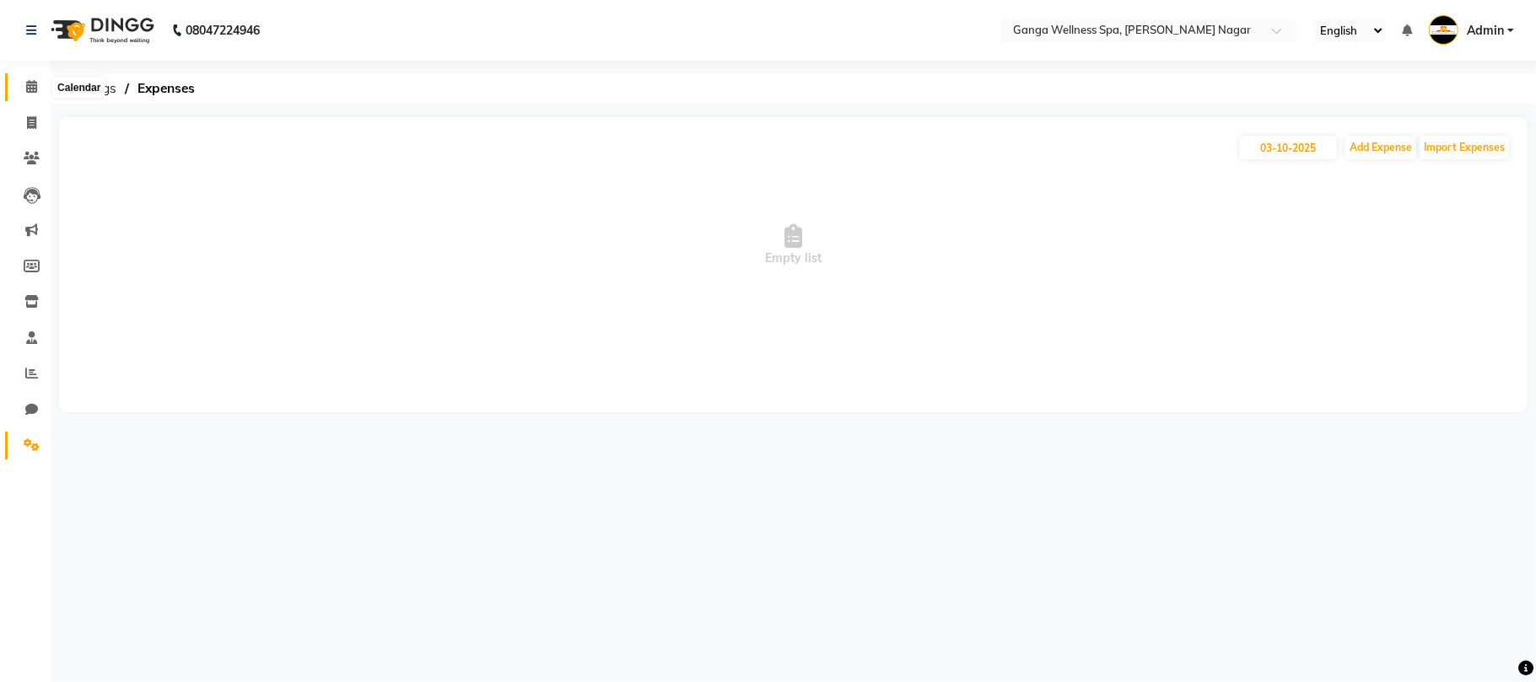
click at [30, 82] on icon at bounding box center [31, 86] width 11 height 13
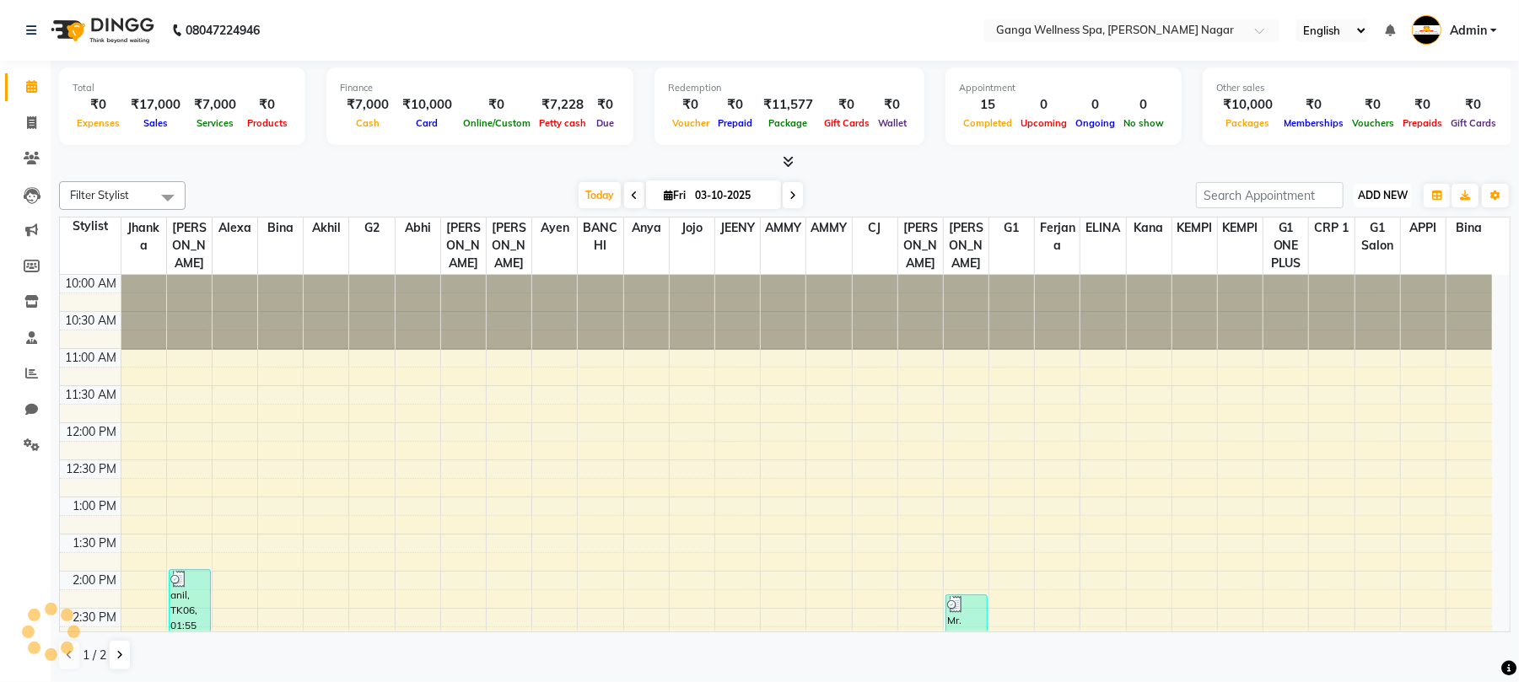
click at [1380, 192] on span "ADD NEW" at bounding box center [1383, 195] width 50 height 13
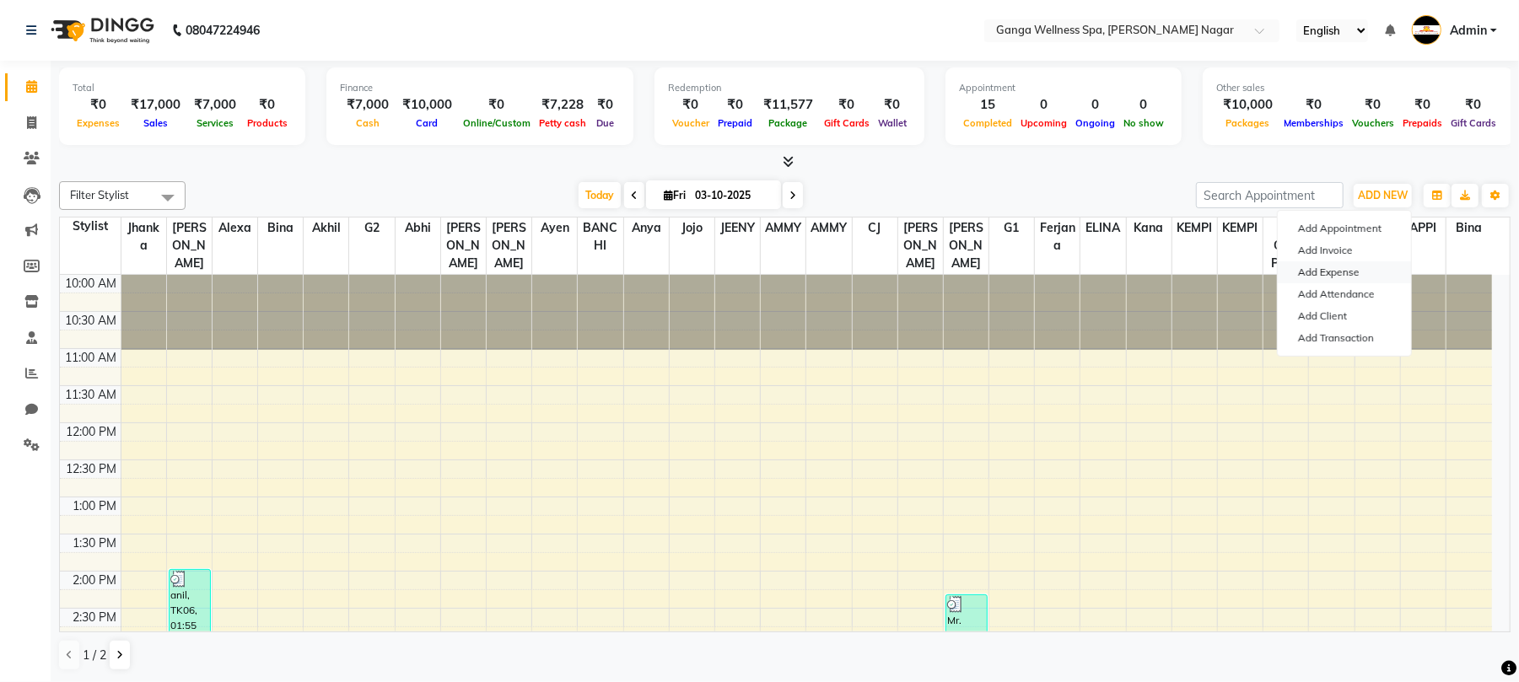
click at [1326, 273] on link "Add Expense" at bounding box center [1344, 273] width 133 height 22
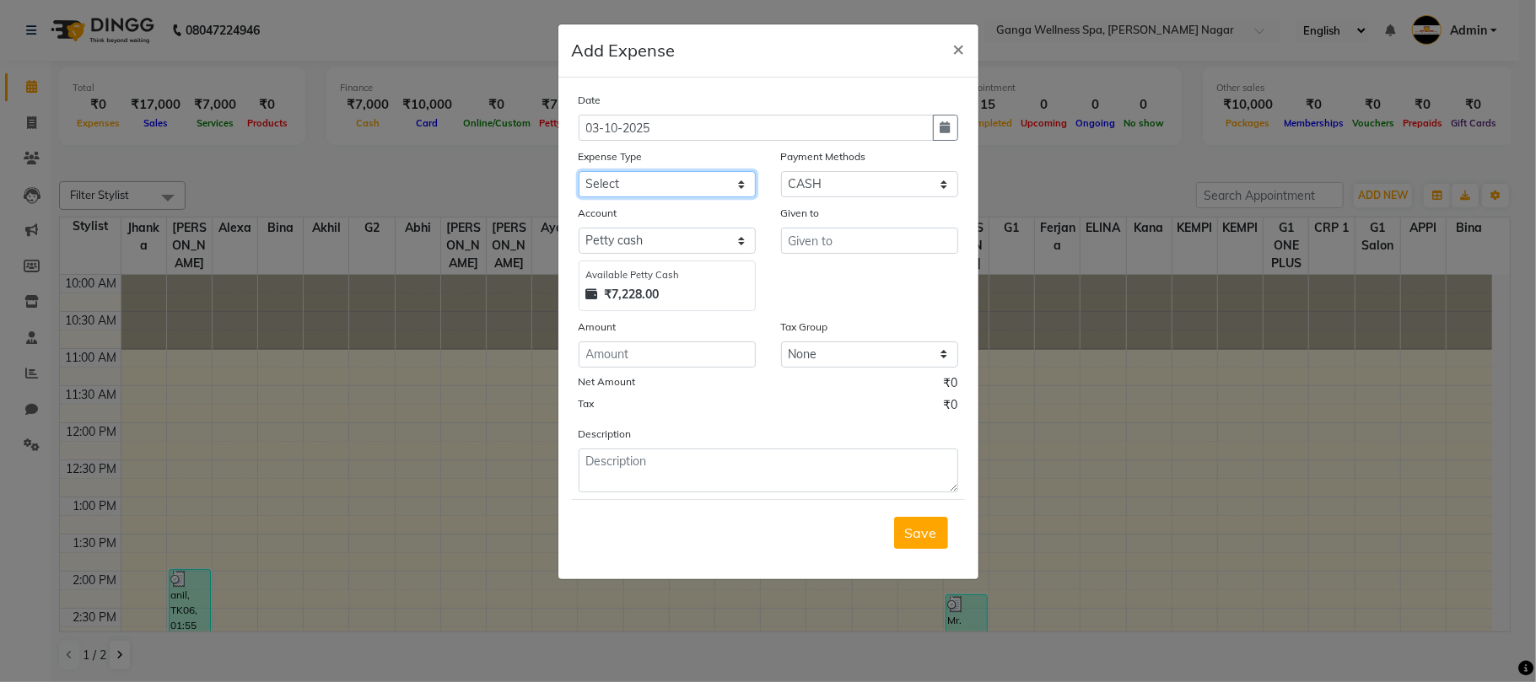
click at [655, 190] on select "Select Advance Salary Bank charges Car maintenance Cash transfer to bank Cash t…" at bounding box center [667, 184] width 177 height 26
click at [579, 171] on select "Select Advance Salary Bank charges Car maintenance Cash transfer to bank Cash t…" at bounding box center [667, 184] width 177 height 26
click at [823, 234] on input "text" at bounding box center [869, 241] width 177 height 26
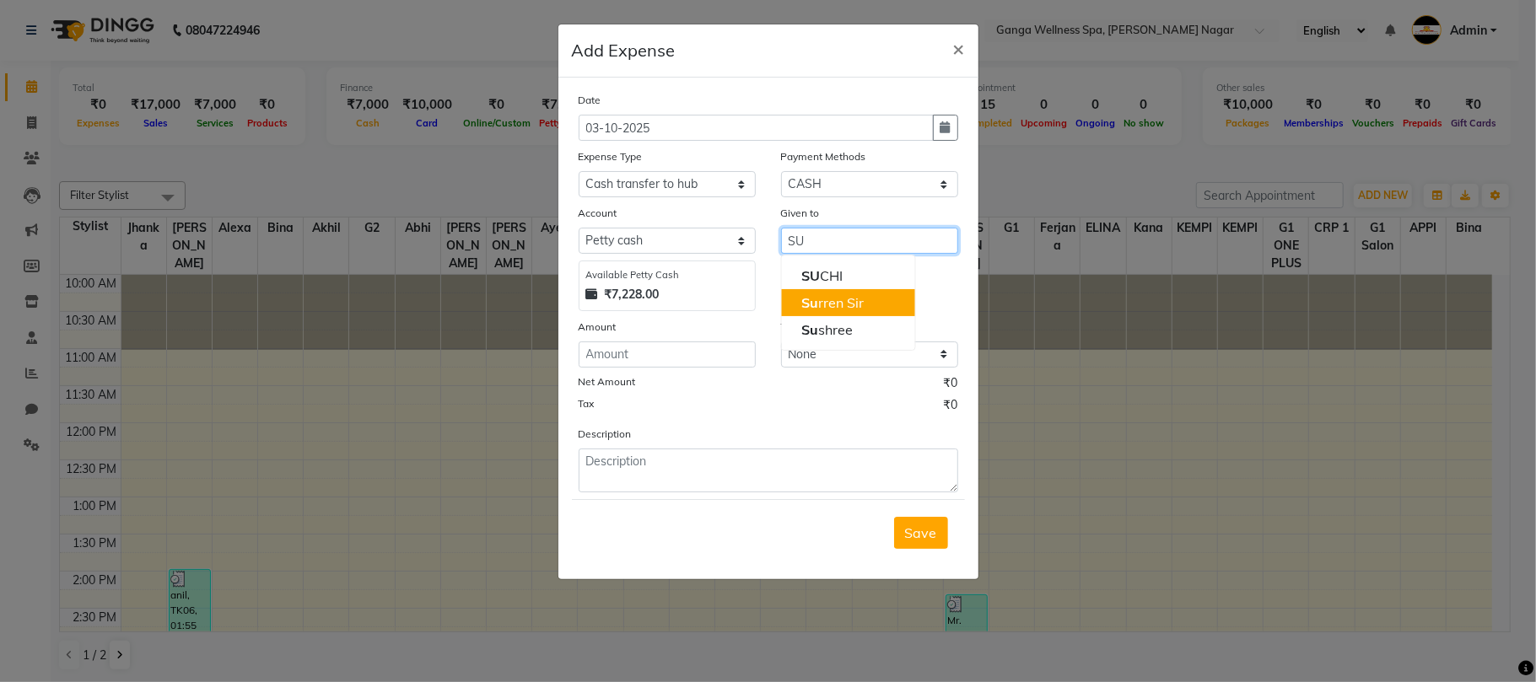
click at [865, 308] on button "Su rren Sir" at bounding box center [847, 302] width 133 height 27
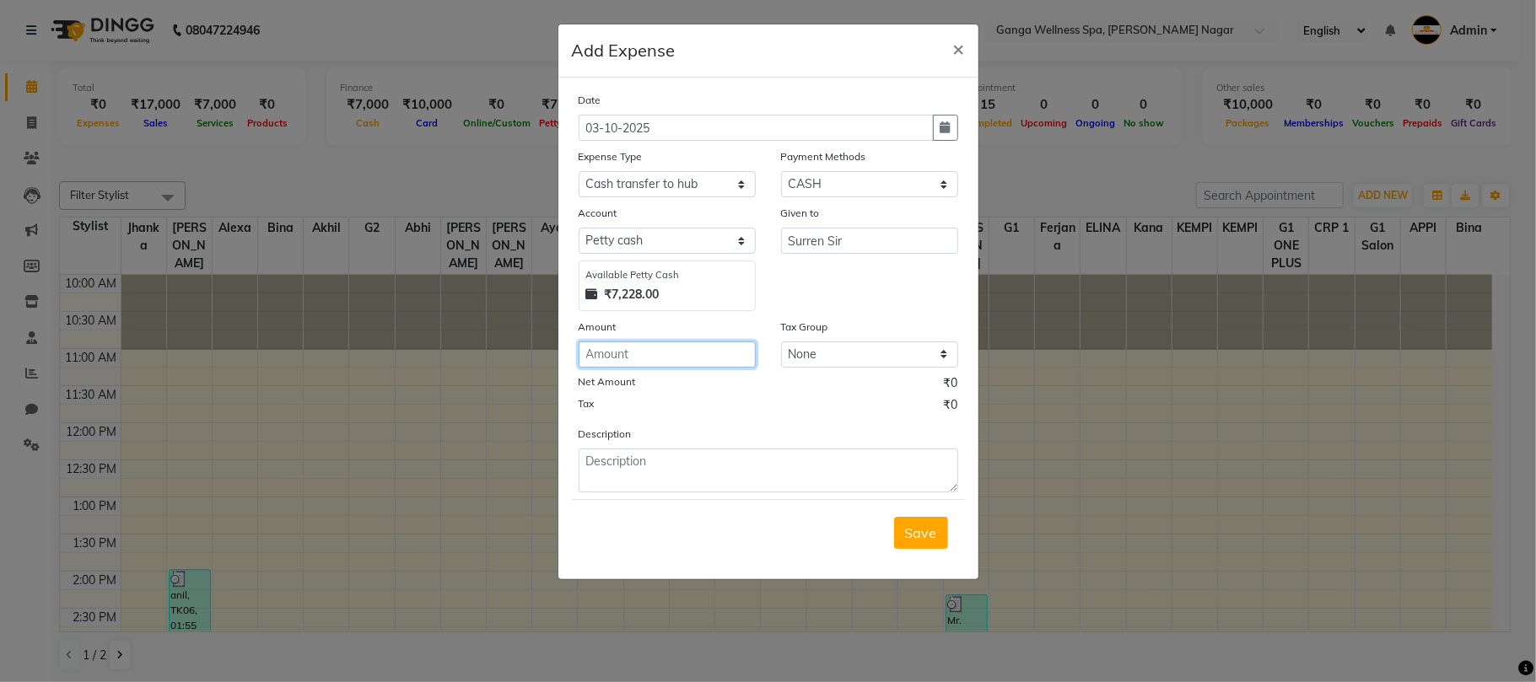
click at [645, 361] on input "number" at bounding box center [667, 355] width 177 height 26
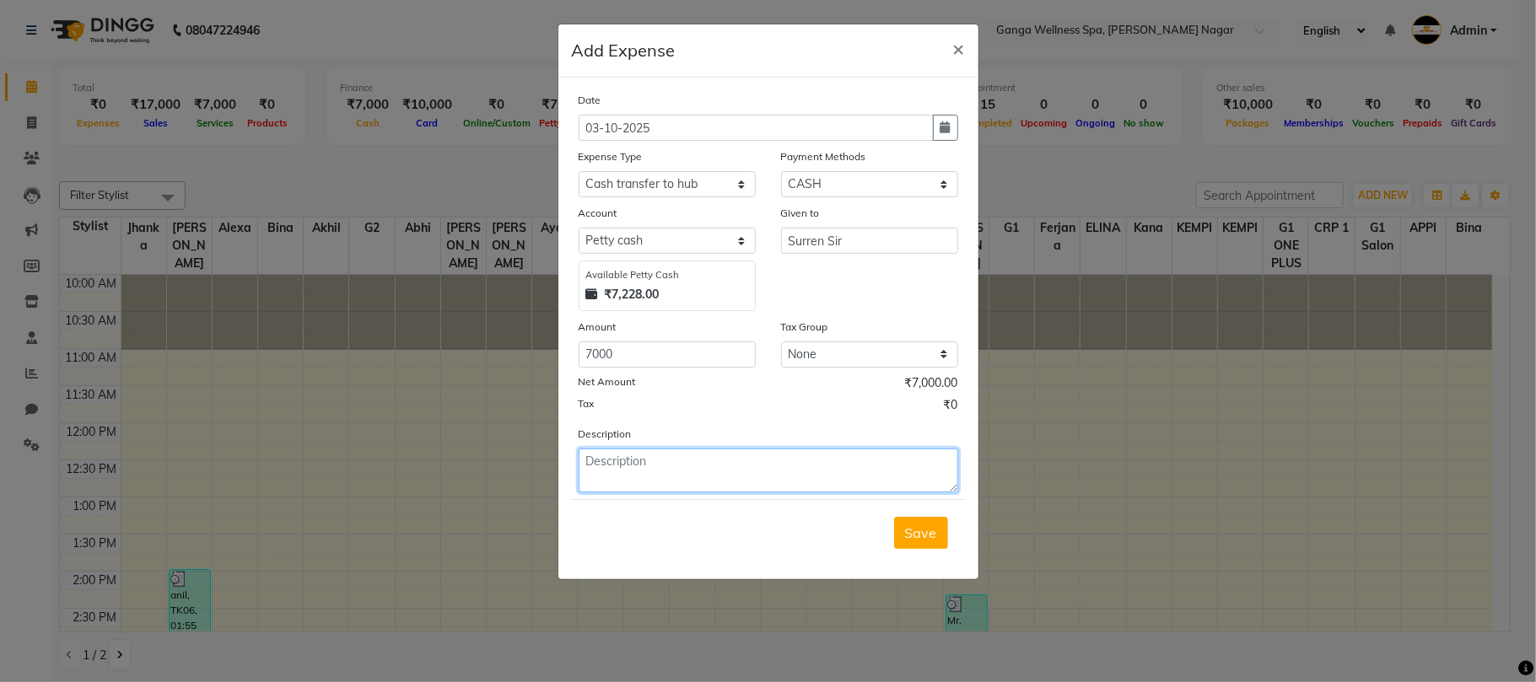
click at [661, 467] on textarea at bounding box center [769, 471] width 380 height 44
click at [925, 530] on span "Save" at bounding box center [921, 533] width 32 height 17
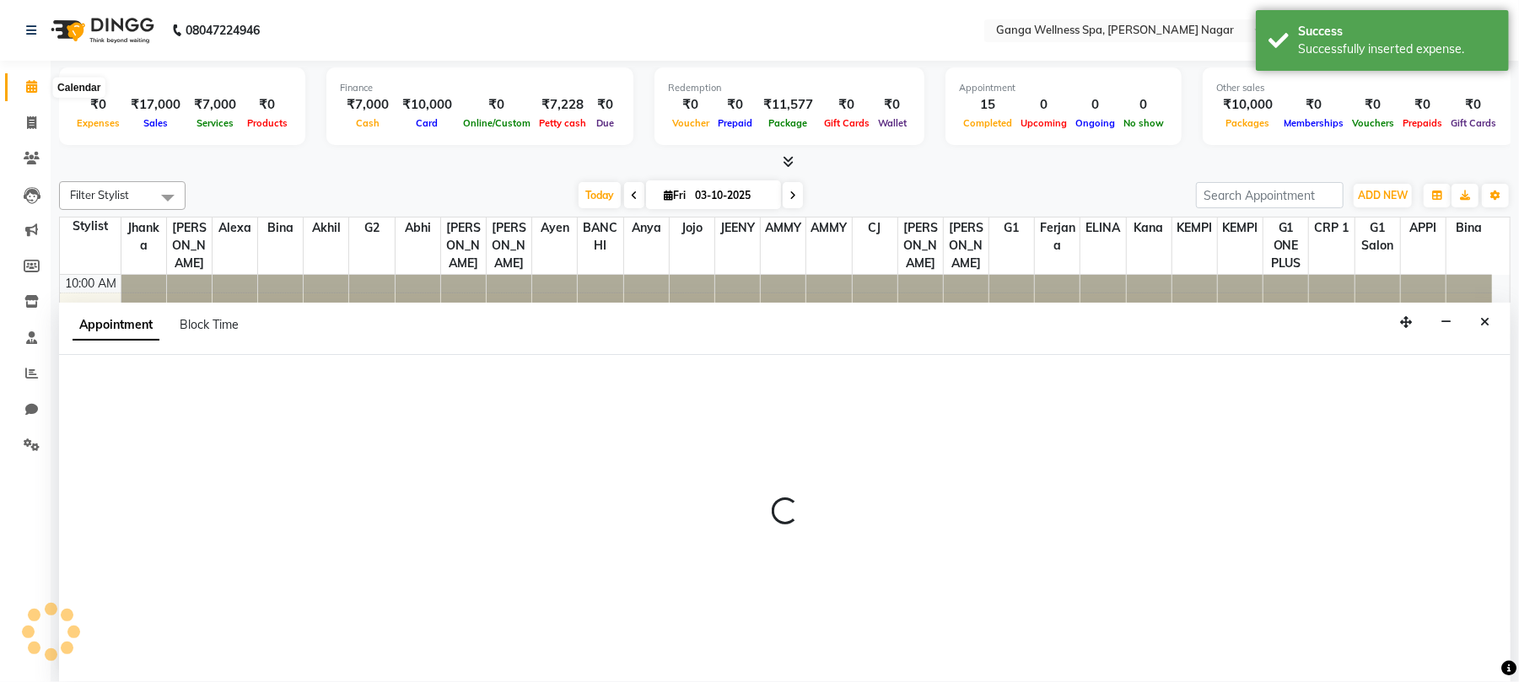
scroll to position [1, 0]
click at [35, 78] on span at bounding box center [32, 87] width 30 height 19
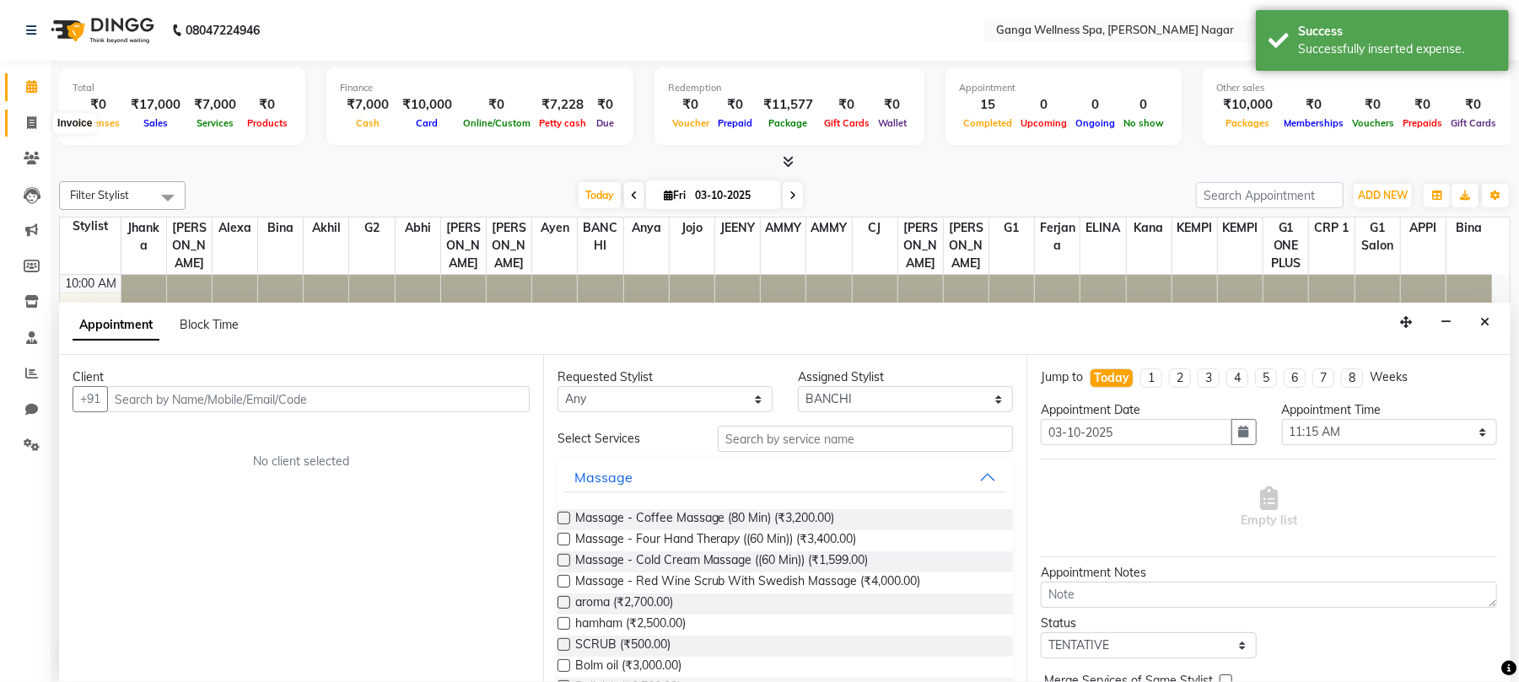
click at [35, 125] on icon at bounding box center [31, 122] width 9 height 13
click at [31, 86] on icon at bounding box center [31, 86] width 11 height 13
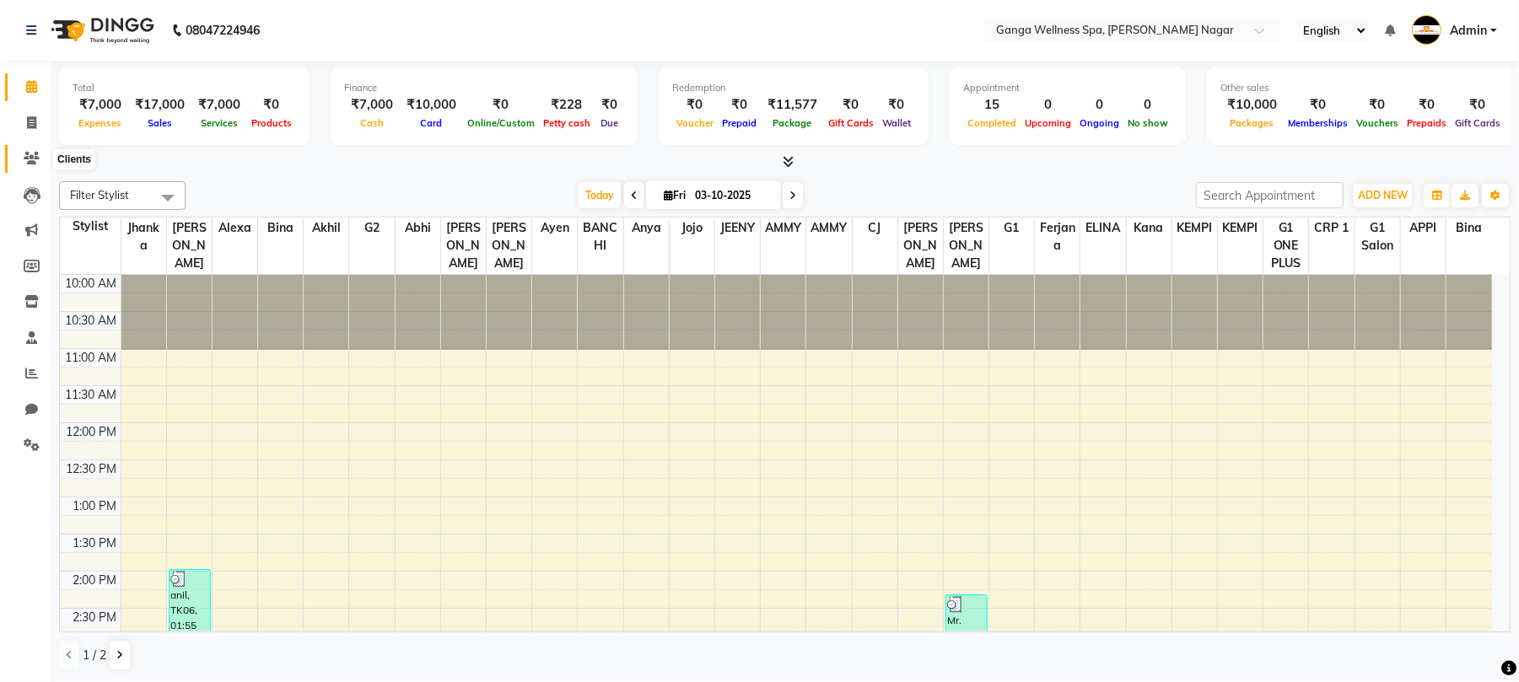
click at [24, 163] on icon at bounding box center [32, 158] width 16 height 13
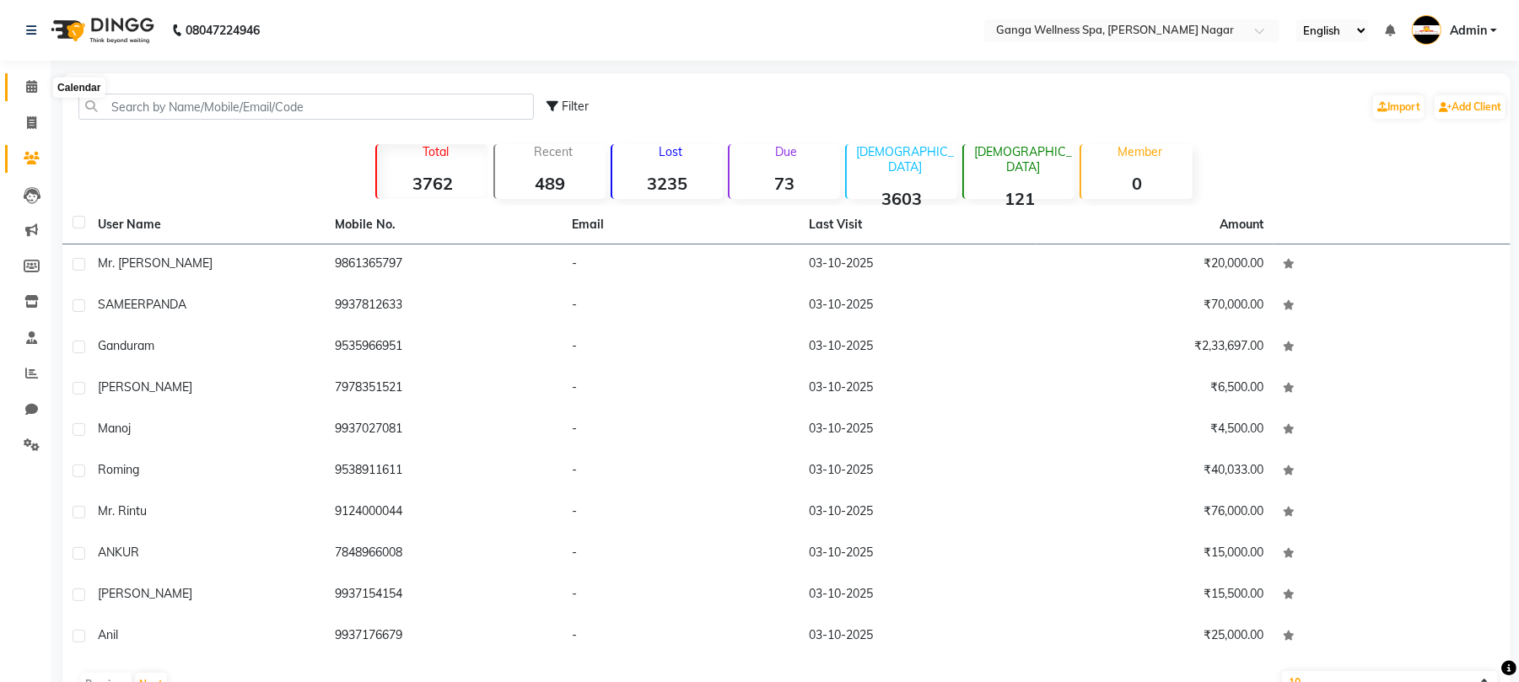
click at [37, 93] on span at bounding box center [32, 87] width 30 height 19
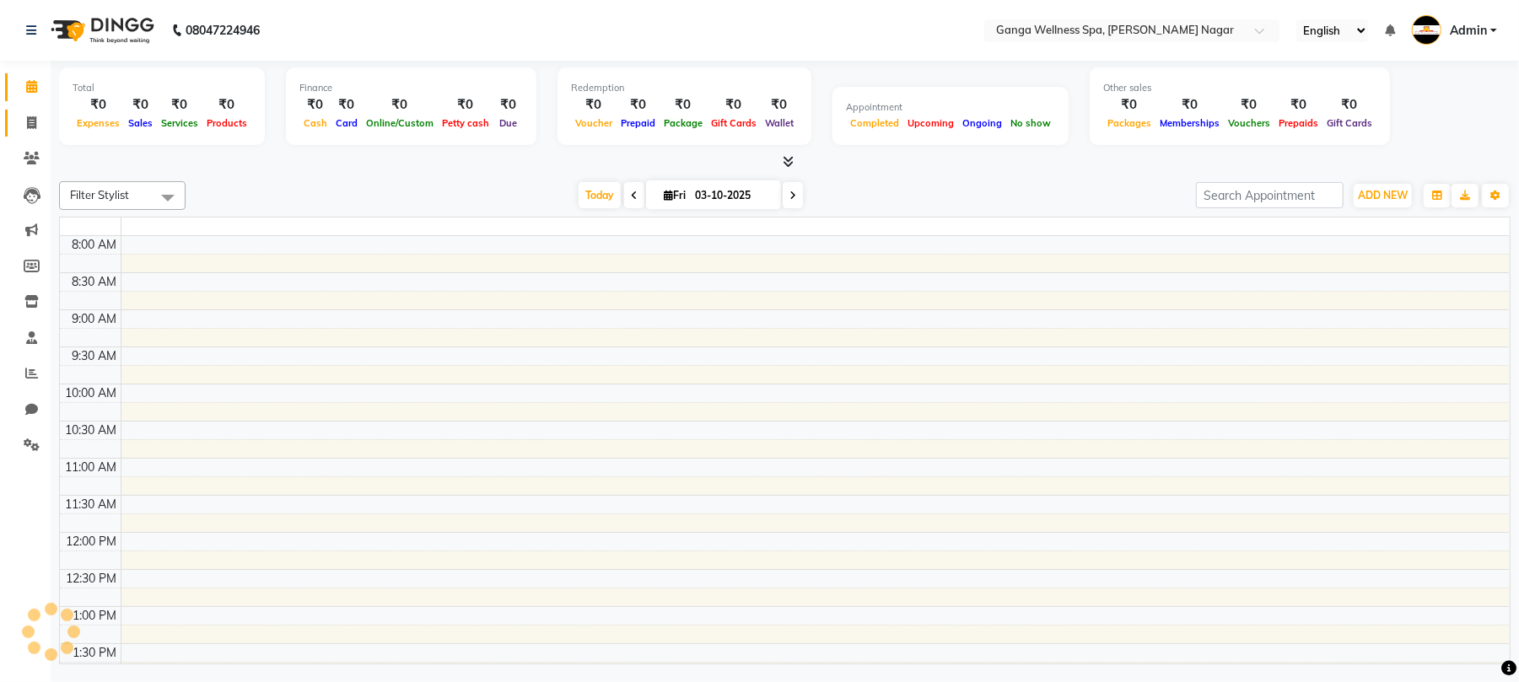
click at [34, 122] on icon at bounding box center [31, 122] width 9 height 13
click at [34, 154] on icon at bounding box center [32, 158] width 16 height 13
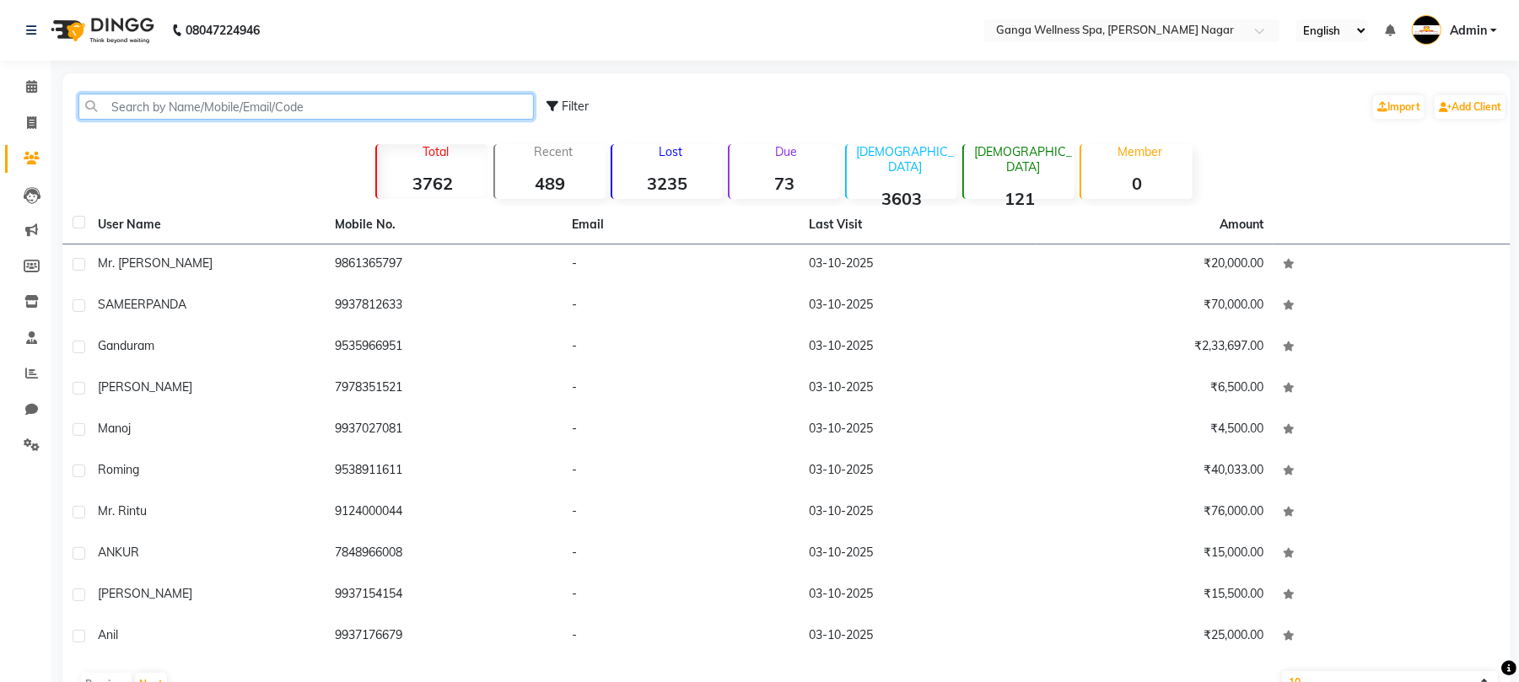
click at [211, 99] on input "text" at bounding box center [306, 107] width 456 height 26
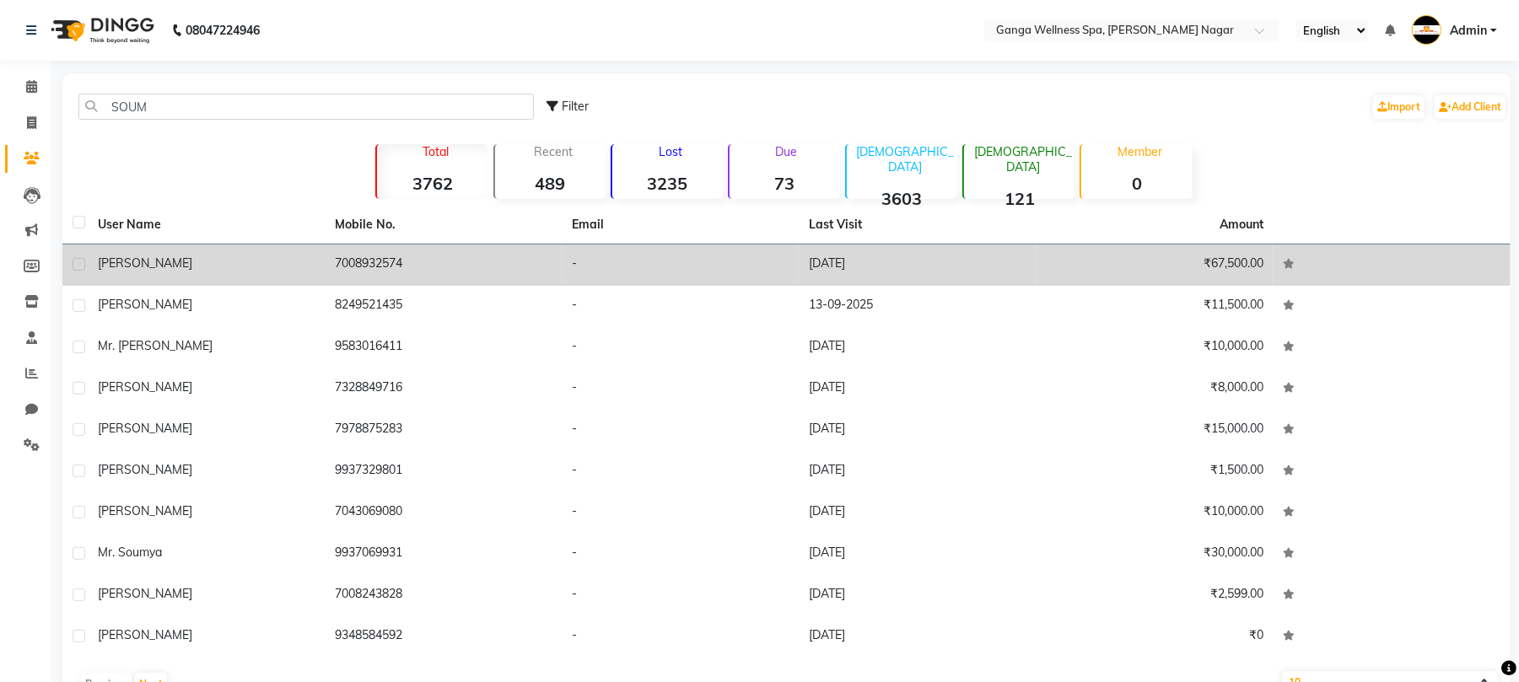
click at [391, 257] on td "7008932574" at bounding box center [443, 265] width 237 height 41
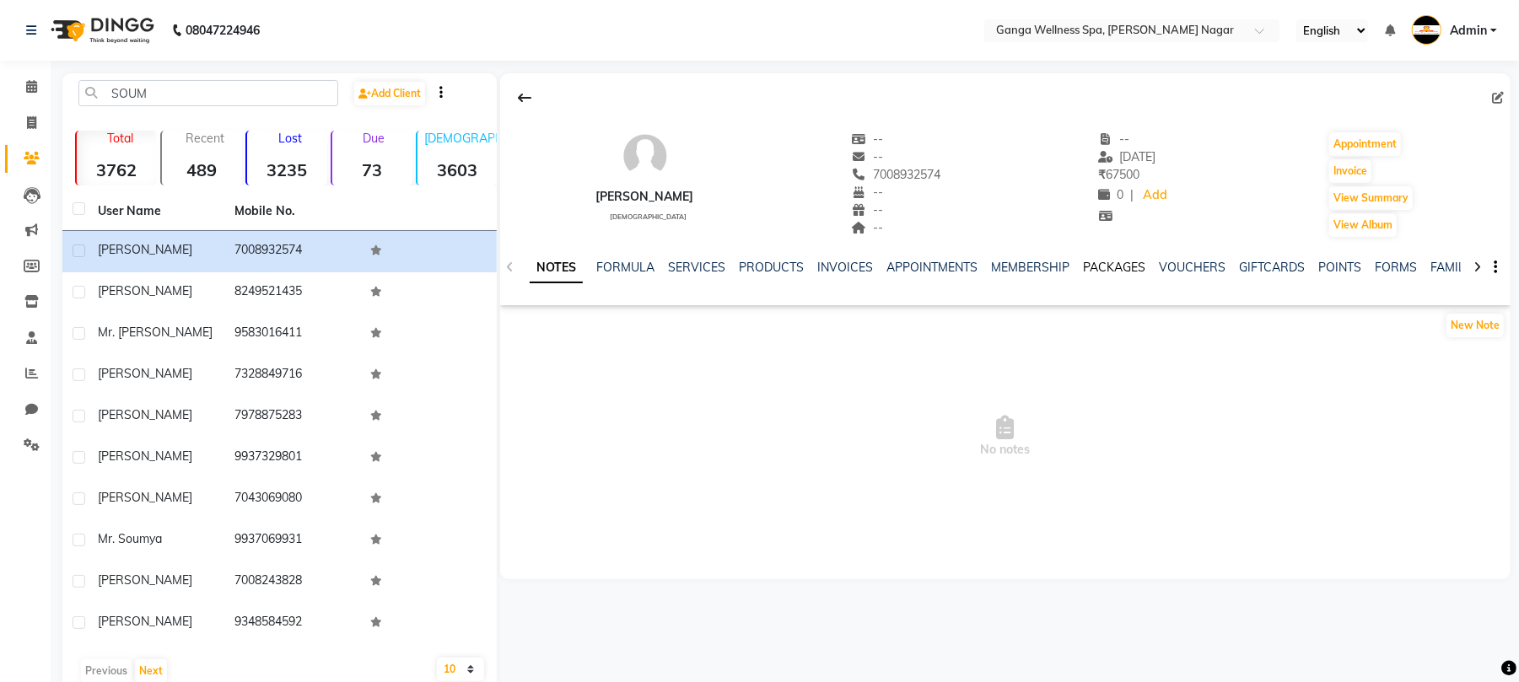
click at [1119, 270] on link "PACKAGES" at bounding box center [1114, 267] width 62 height 15
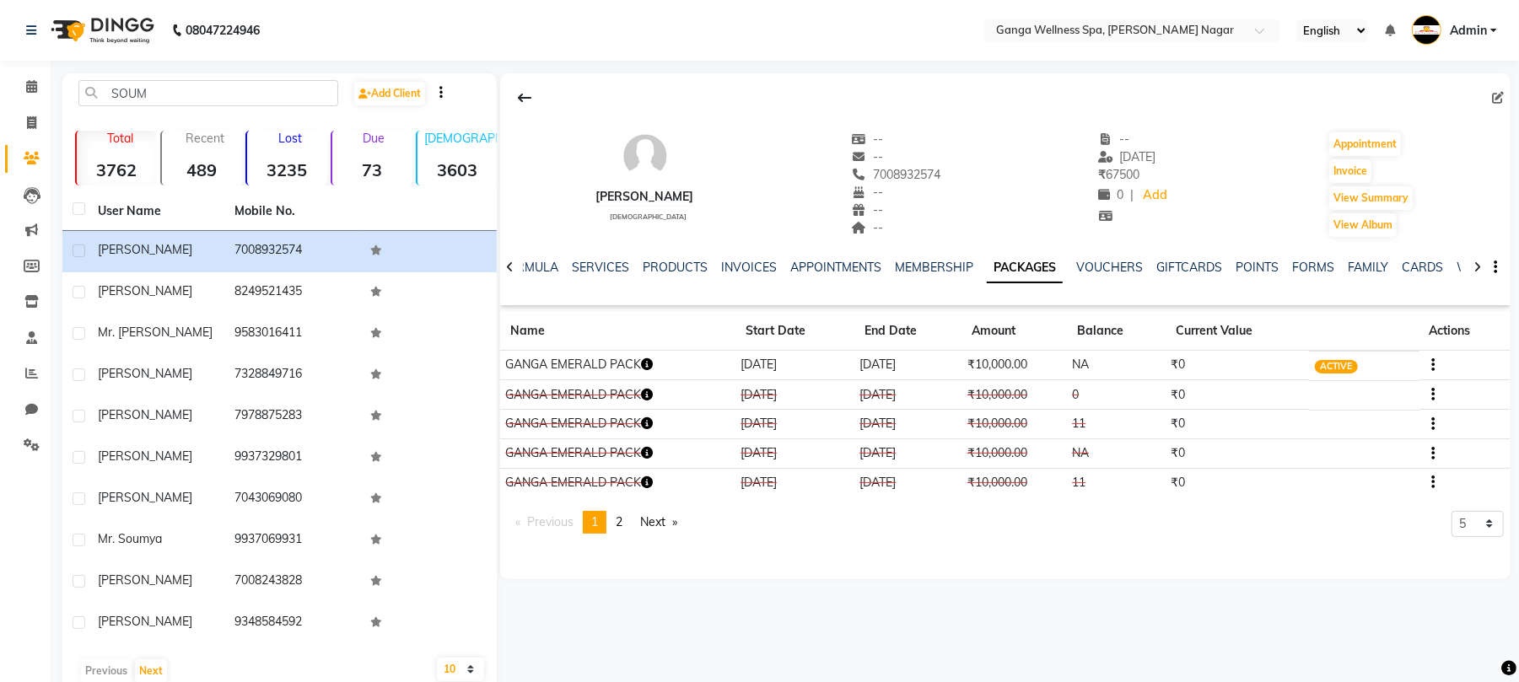
click at [649, 366] on icon "button" at bounding box center [647, 365] width 12 height 12
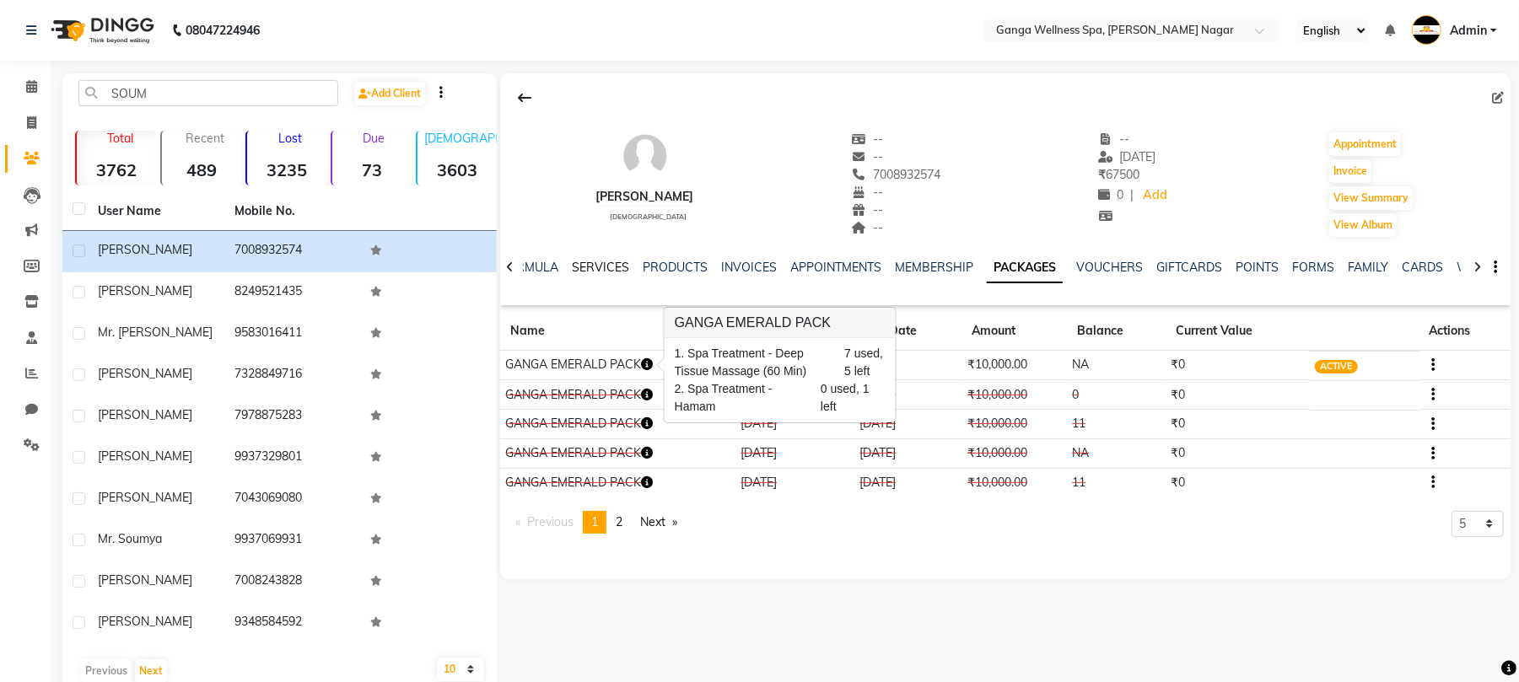
click at [611, 268] on link "SERVICES" at bounding box center [600, 267] width 57 height 15
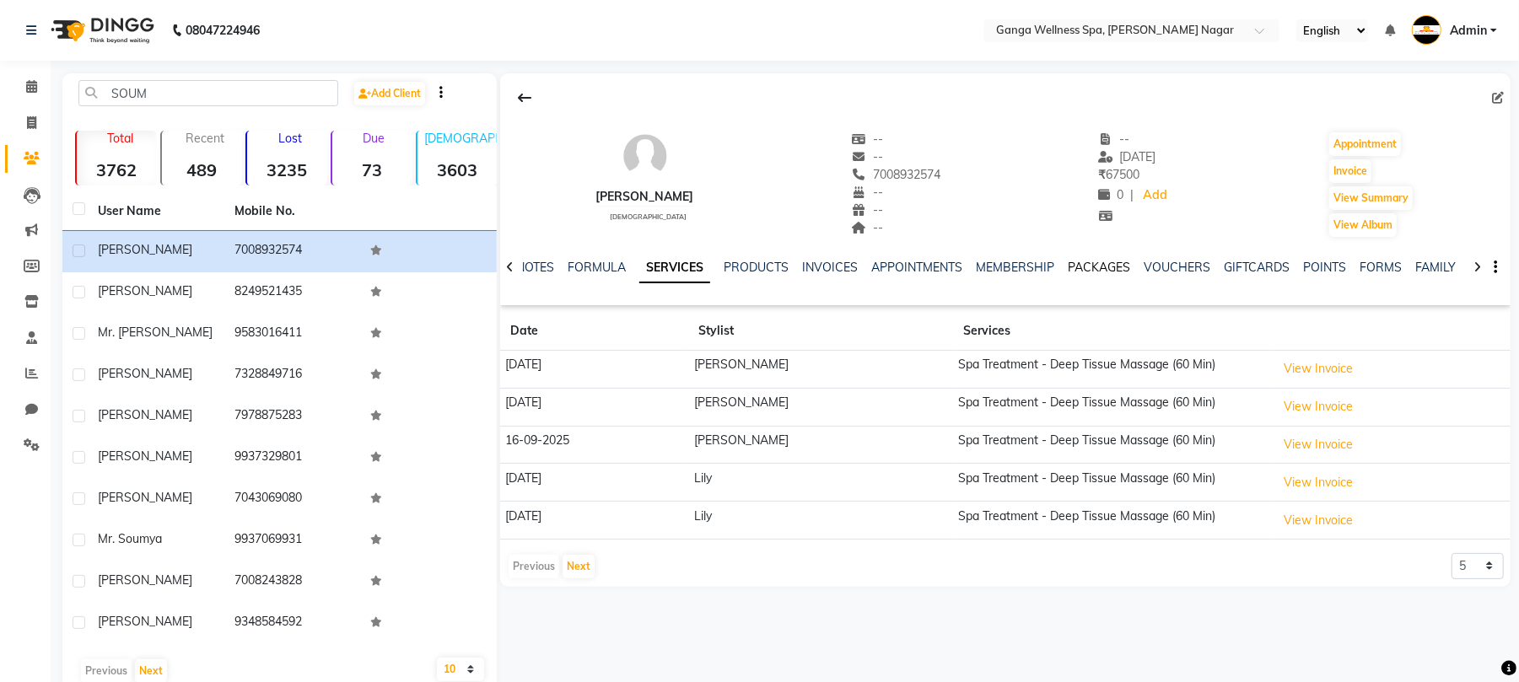
click at [1104, 271] on link "PACKAGES" at bounding box center [1099, 267] width 62 height 15
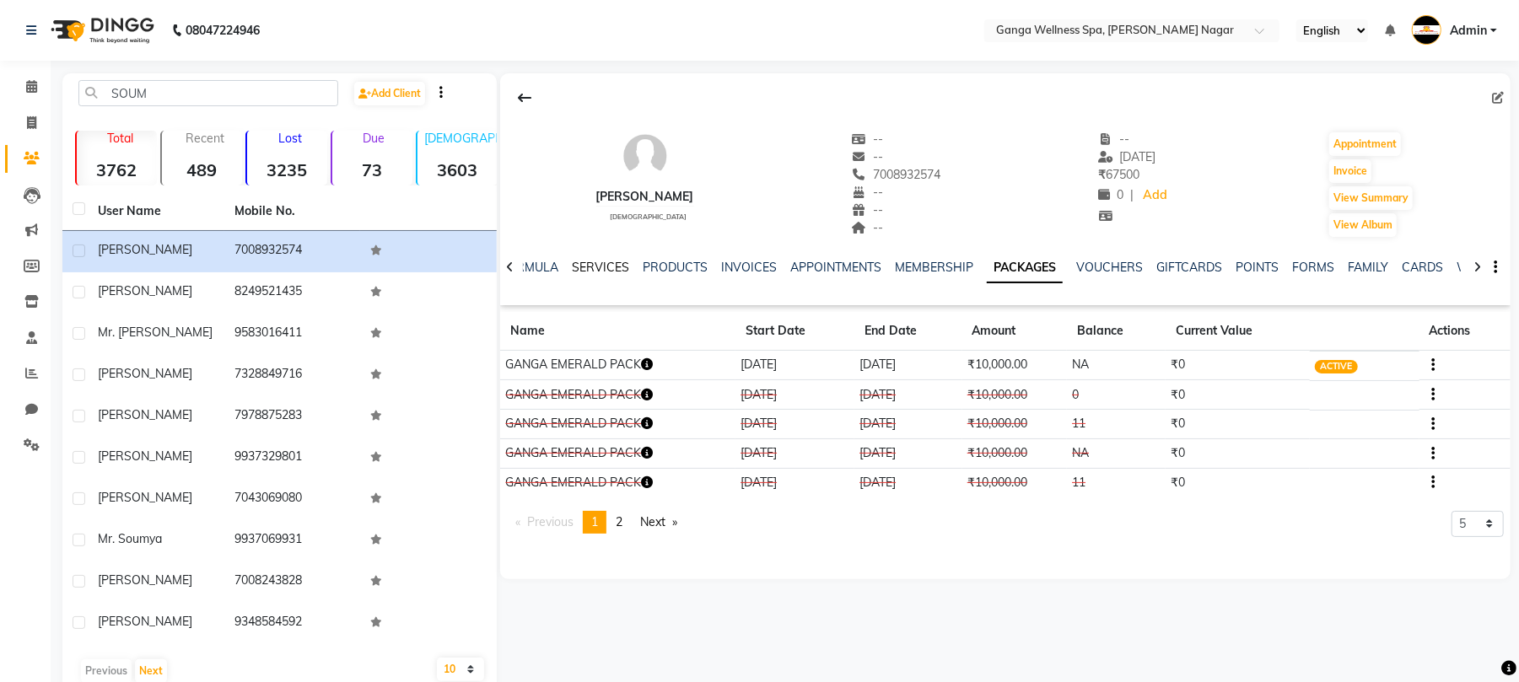
click at [601, 271] on link "SERVICES" at bounding box center [600, 267] width 57 height 15
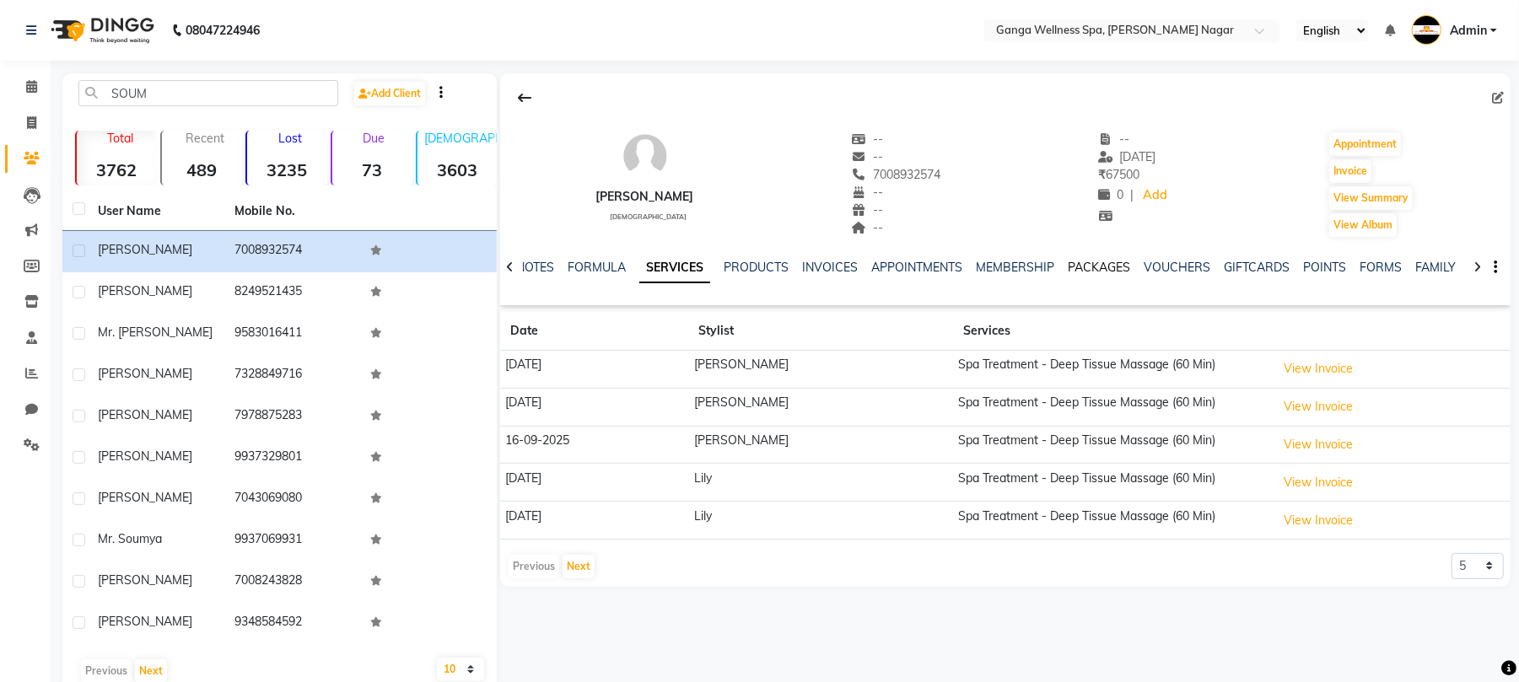
click at [1101, 265] on link "PACKAGES" at bounding box center [1099, 267] width 62 height 15
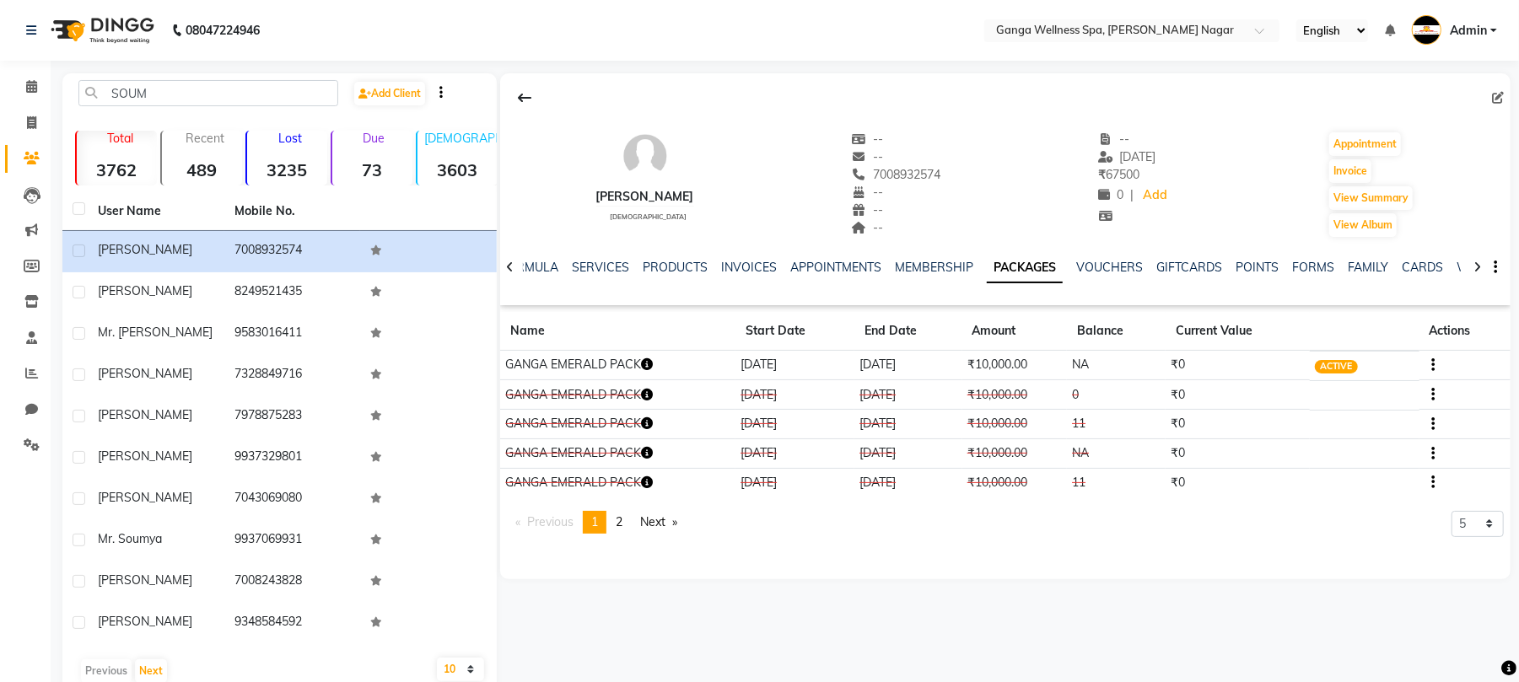
click at [645, 366] on icon "button" at bounding box center [647, 365] width 12 height 12
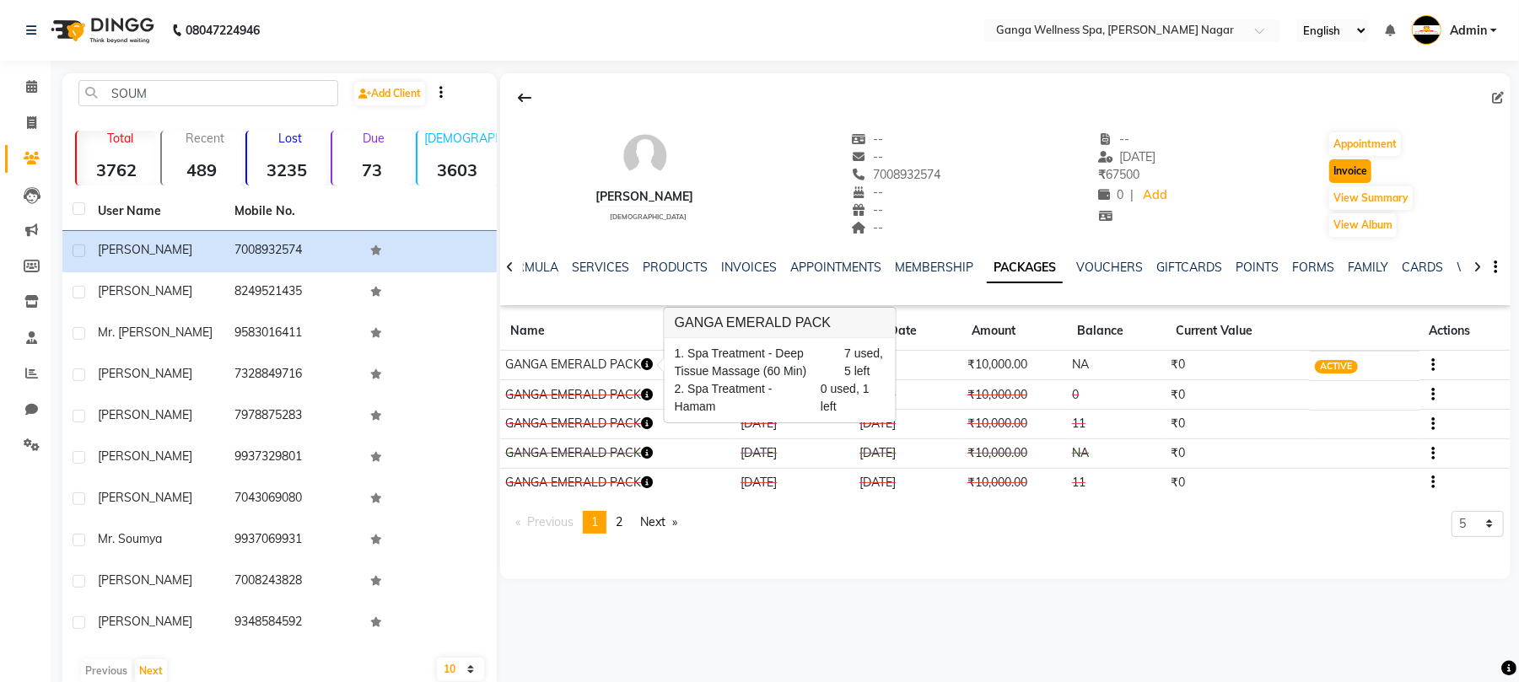
click at [1357, 167] on button "Invoice" at bounding box center [1351, 171] width 42 height 24
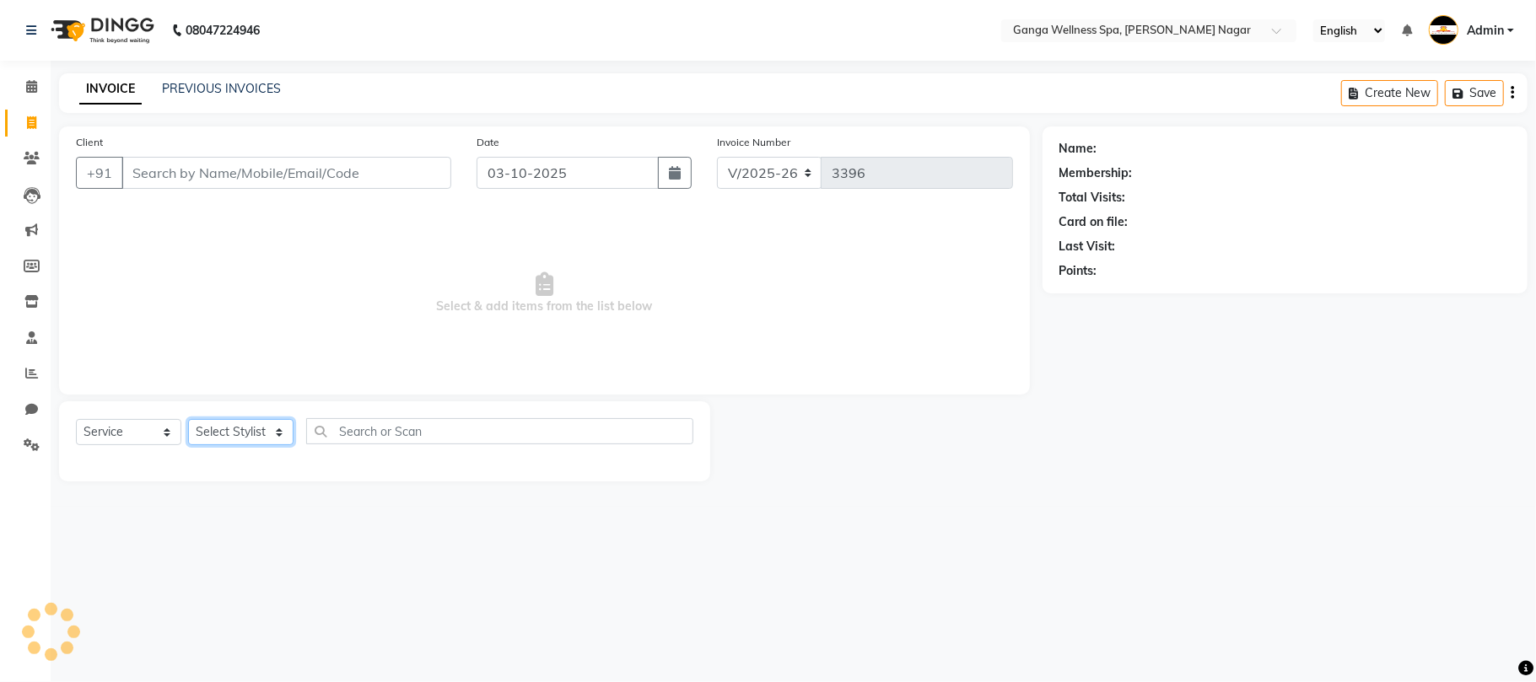
click at [227, 429] on select "Select Stylist" at bounding box center [240, 432] width 105 height 26
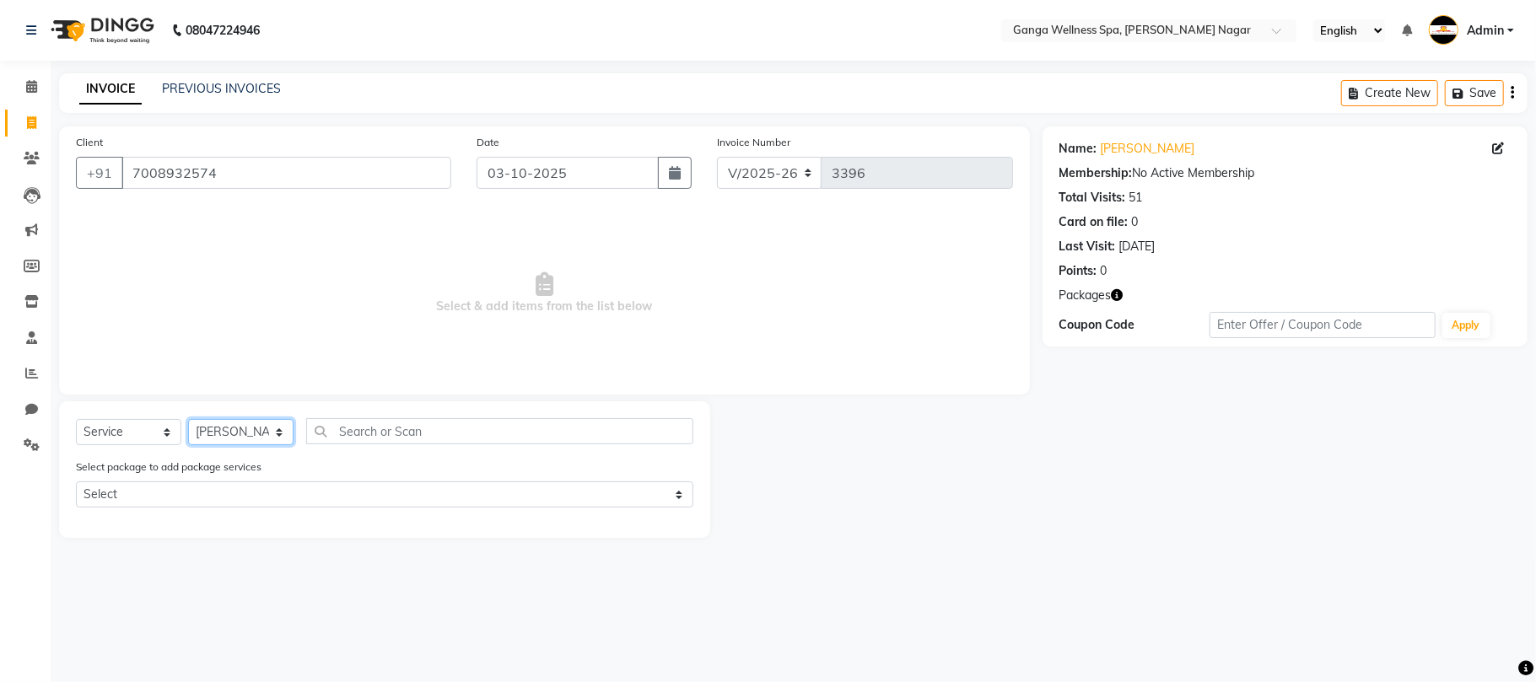
click at [188, 419] on select "Select Stylist Abhi [PERSON_NAME] Alexa AMMY AMMY [PERSON_NAME] anya APPI [PERS…" at bounding box center [240, 432] width 105 height 26
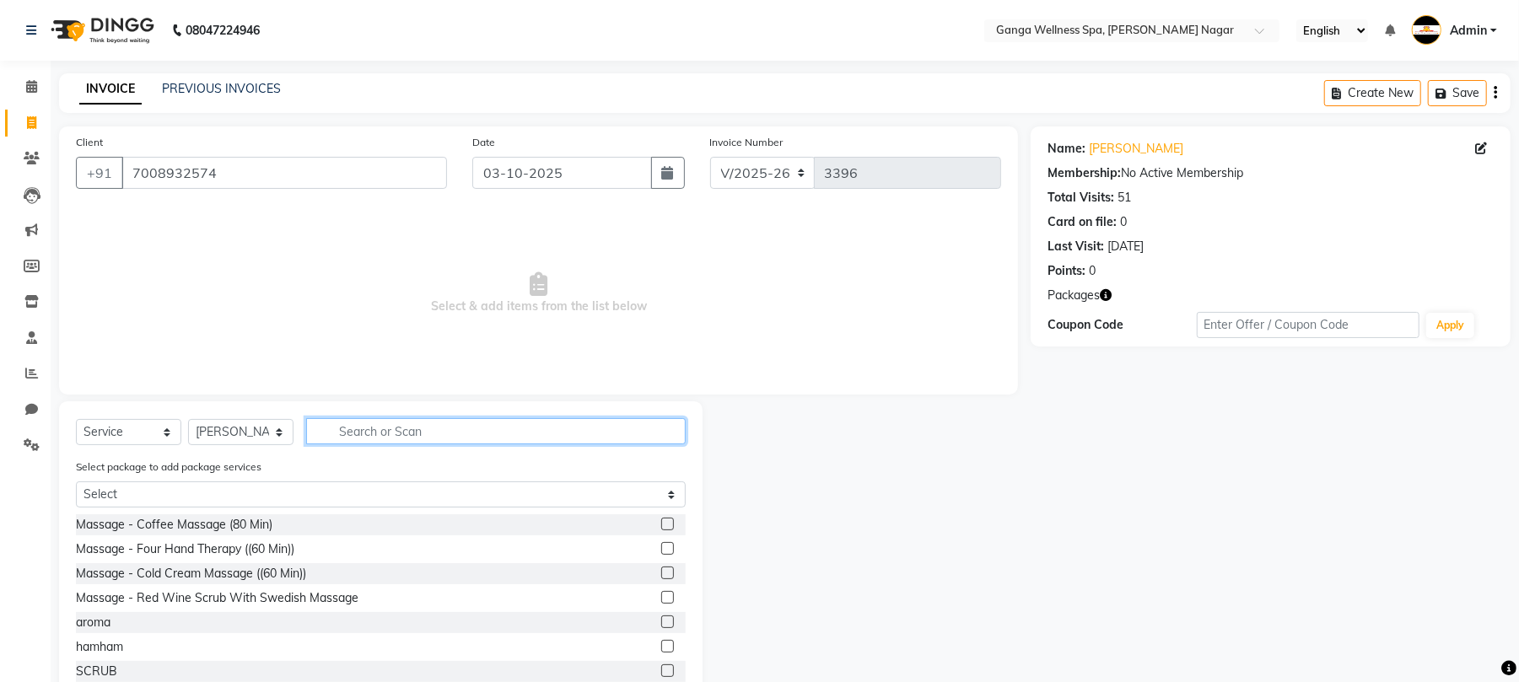
click at [342, 429] on input "text" at bounding box center [496, 431] width 380 height 26
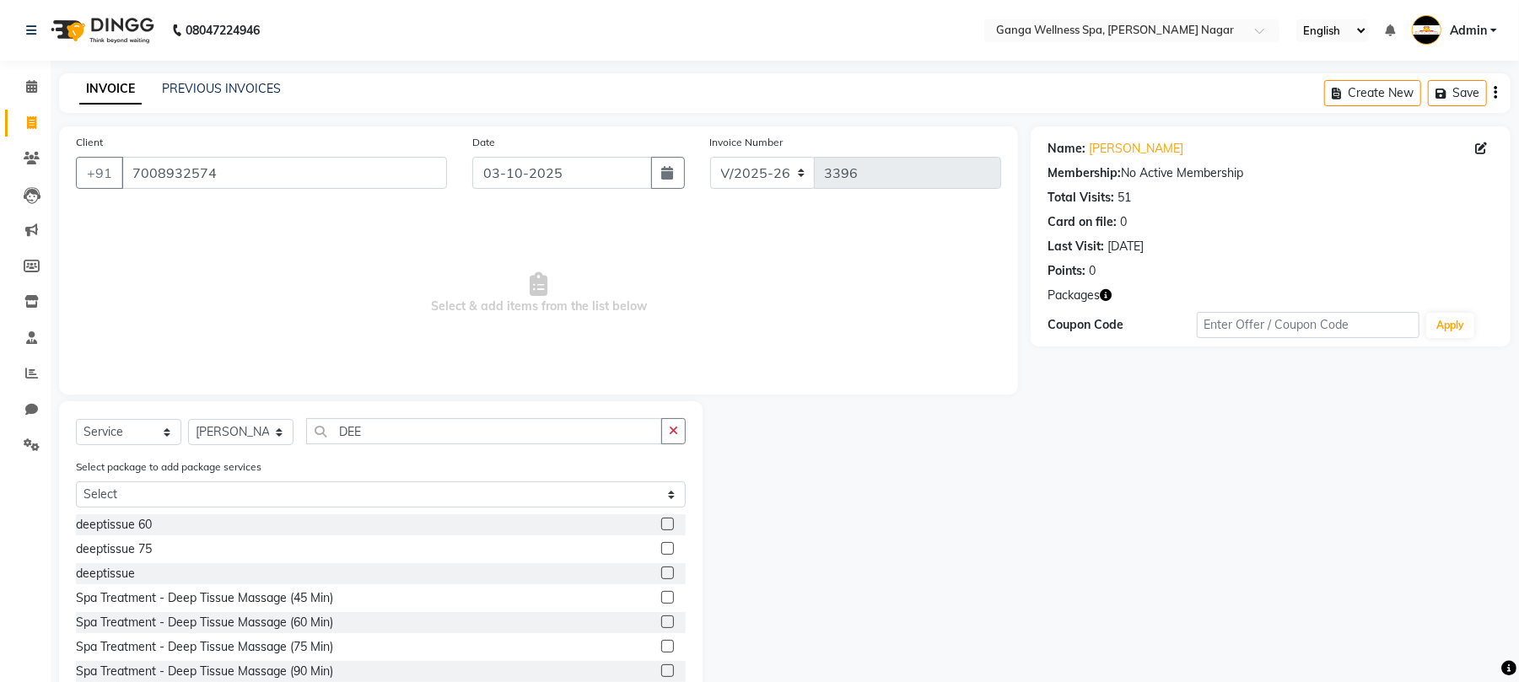
click at [661, 619] on label at bounding box center [667, 622] width 13 height 13
click at [661, 619] on input "checkbox" at bounding box center [666, 623] width 11 height 11
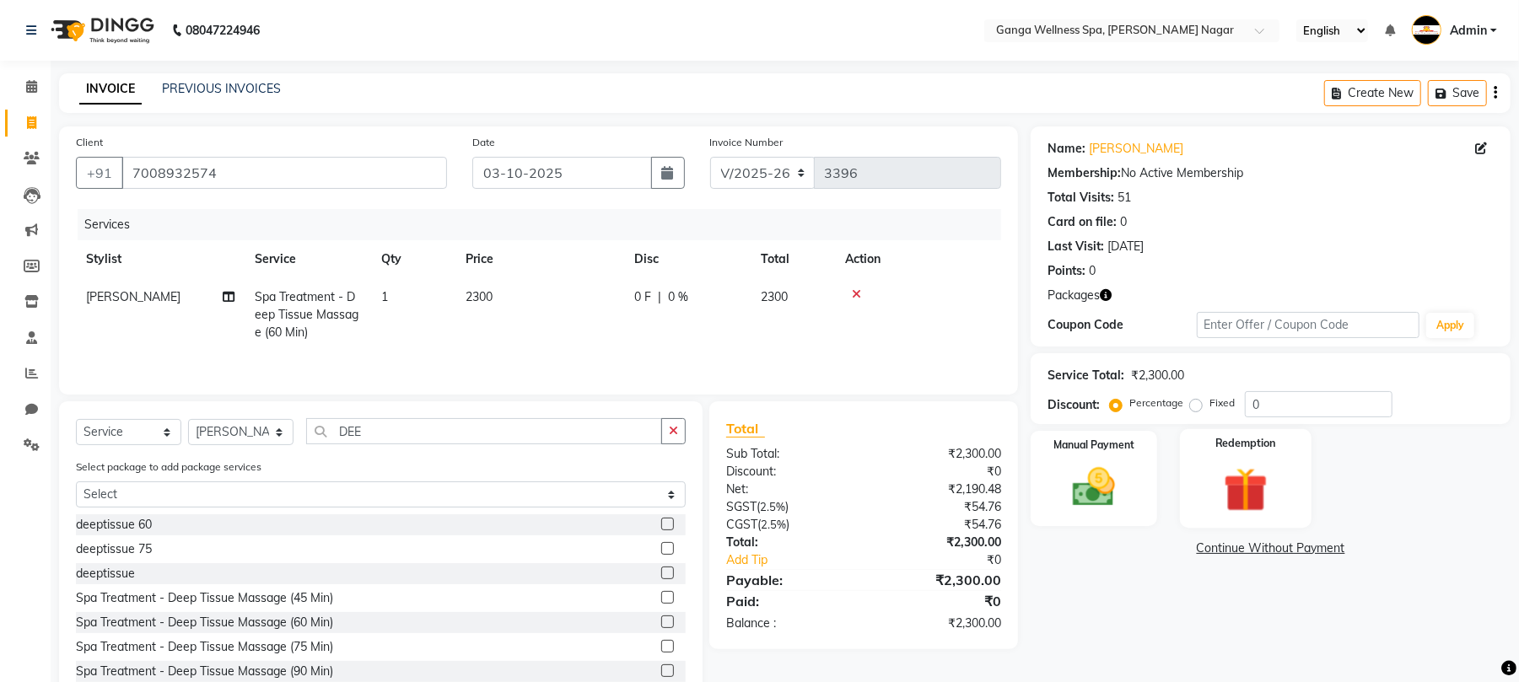
click at [1236, 503] on img at bounding box center [1246, 489] width 73 height 55
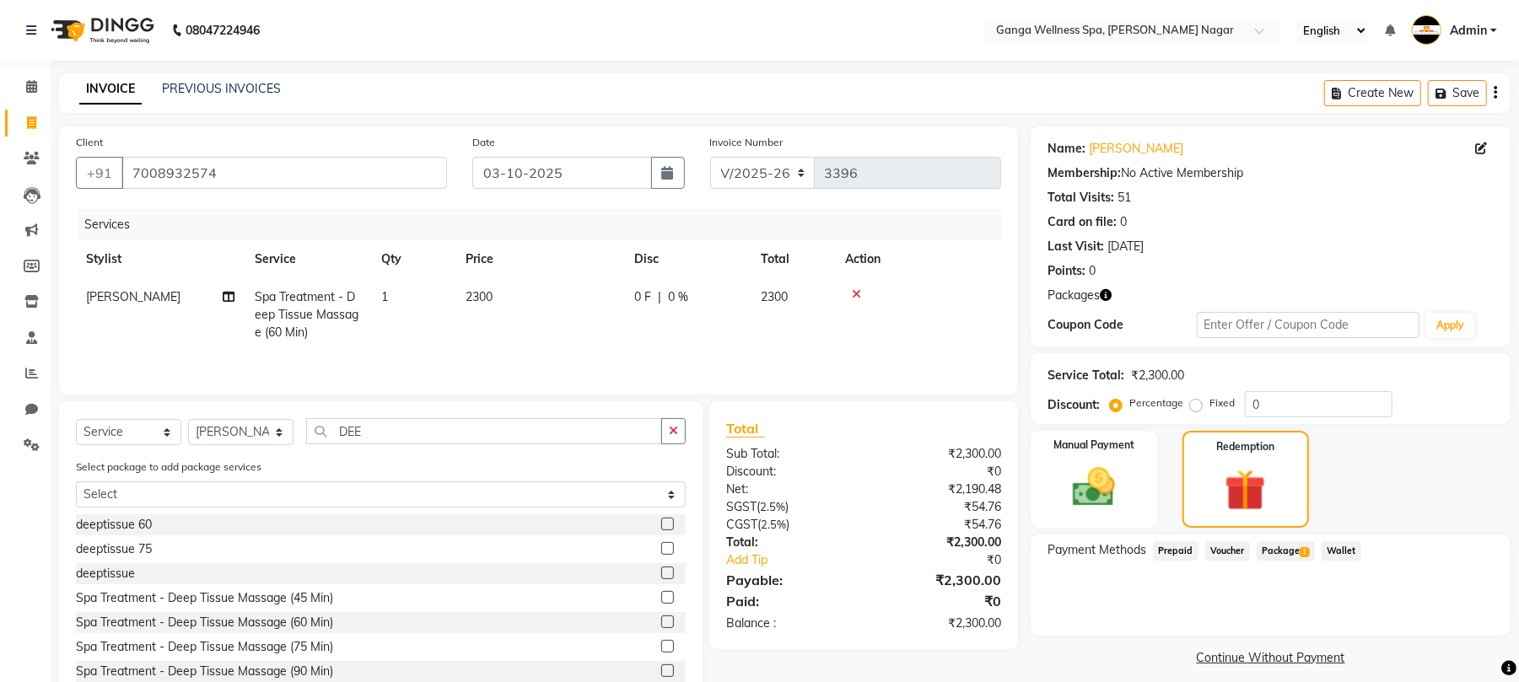
click at [1291, 548] on span "Package 1" at bounding box center [1286, 551] width 58 height 19
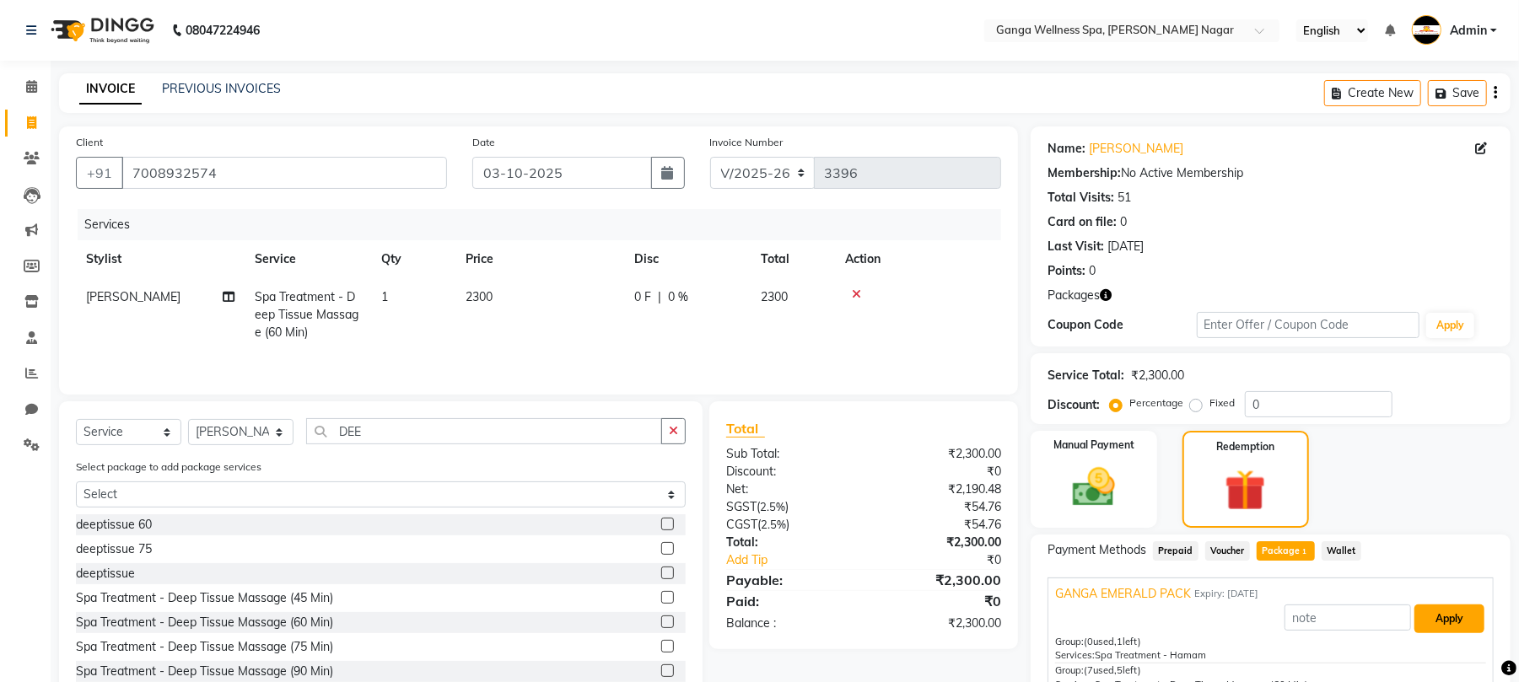
click at [1439, 609] on button "Apply" at bounding box center [1450, 619] width 70 height 29
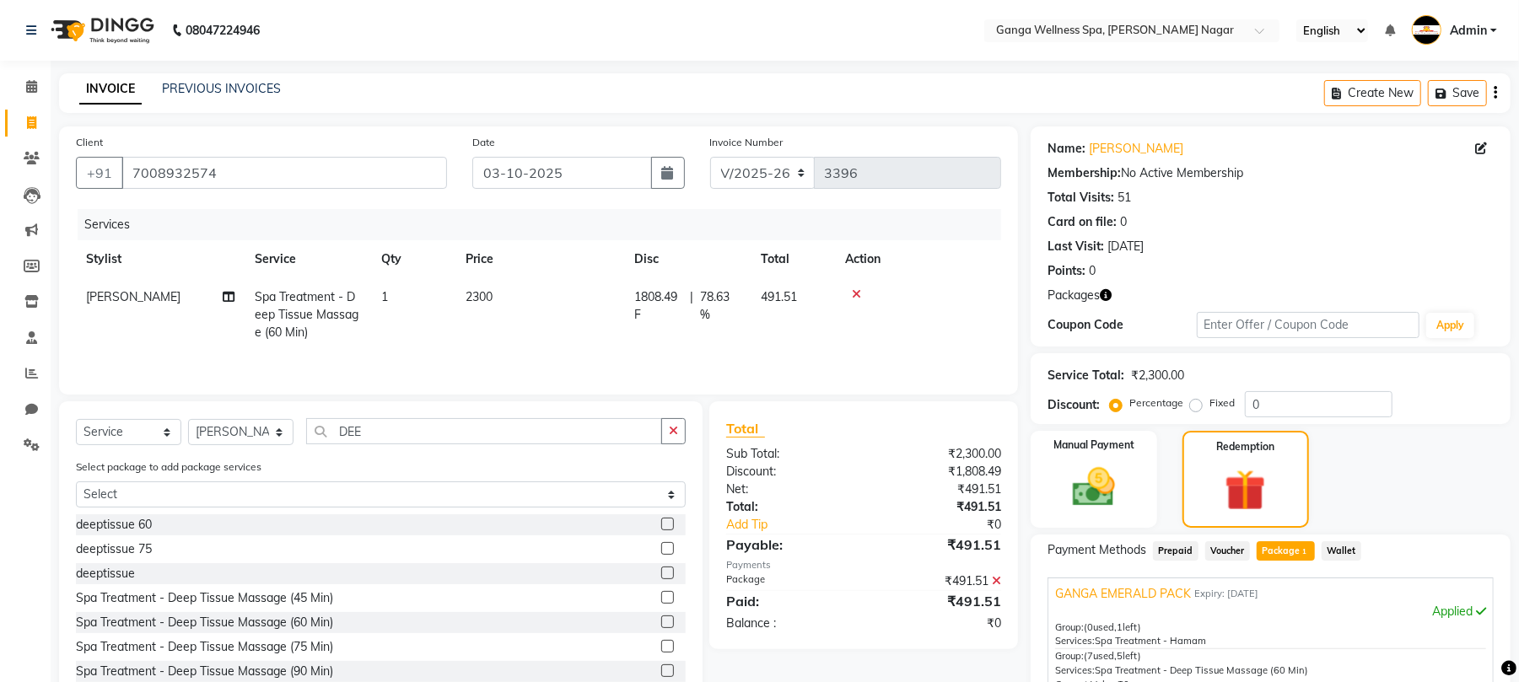
scroll to position [182, 0]
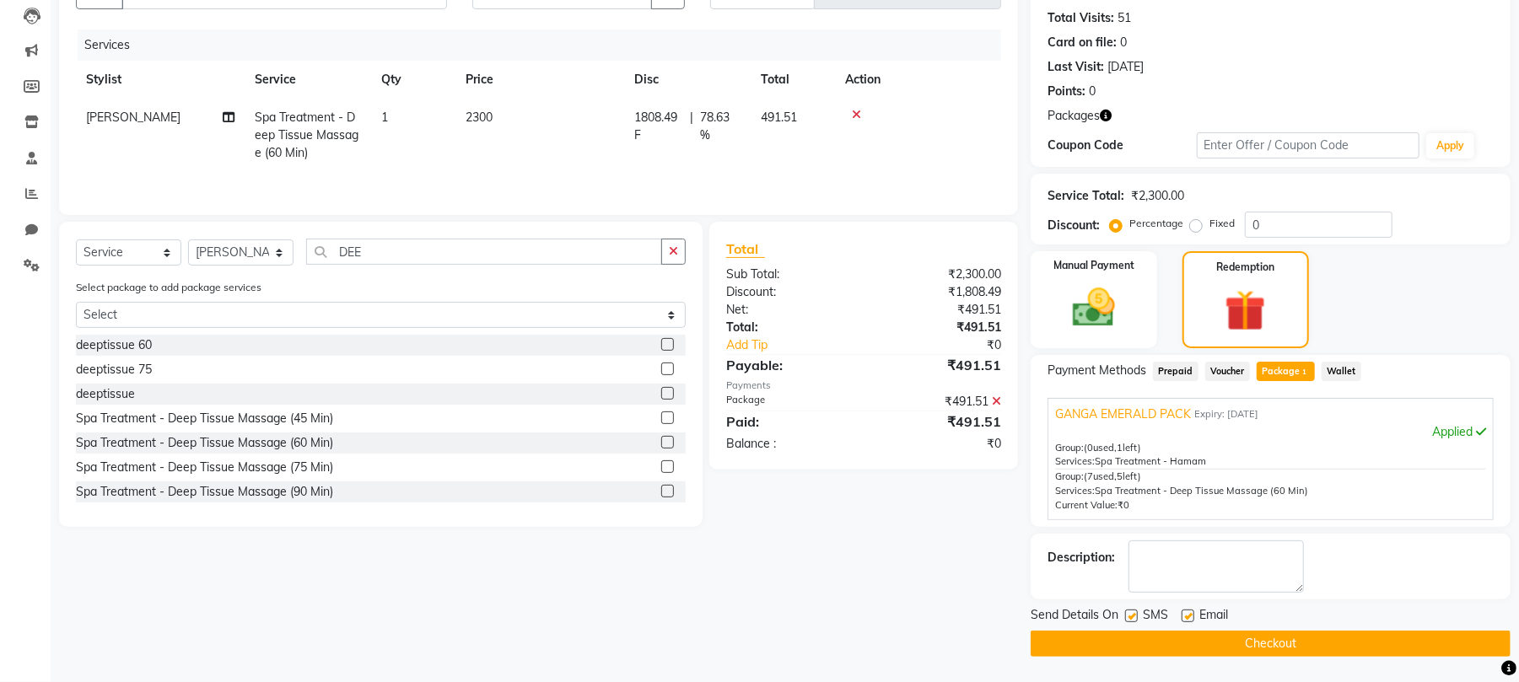
click at [1256, 641] on button "Checkout" at bounding box center [1271, 644] width 480 height 26
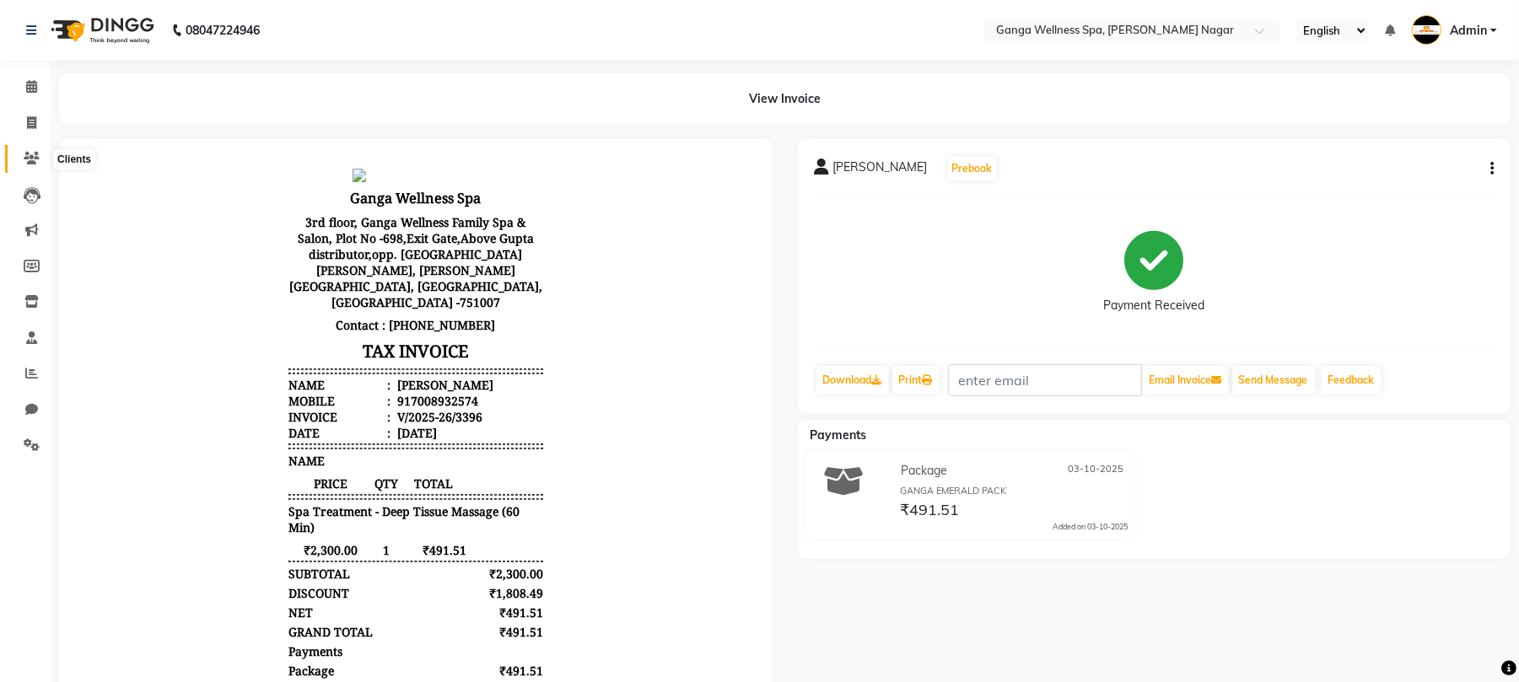
click at [32, 155] on icon at bounding box center [32, 158] width 16 height 13
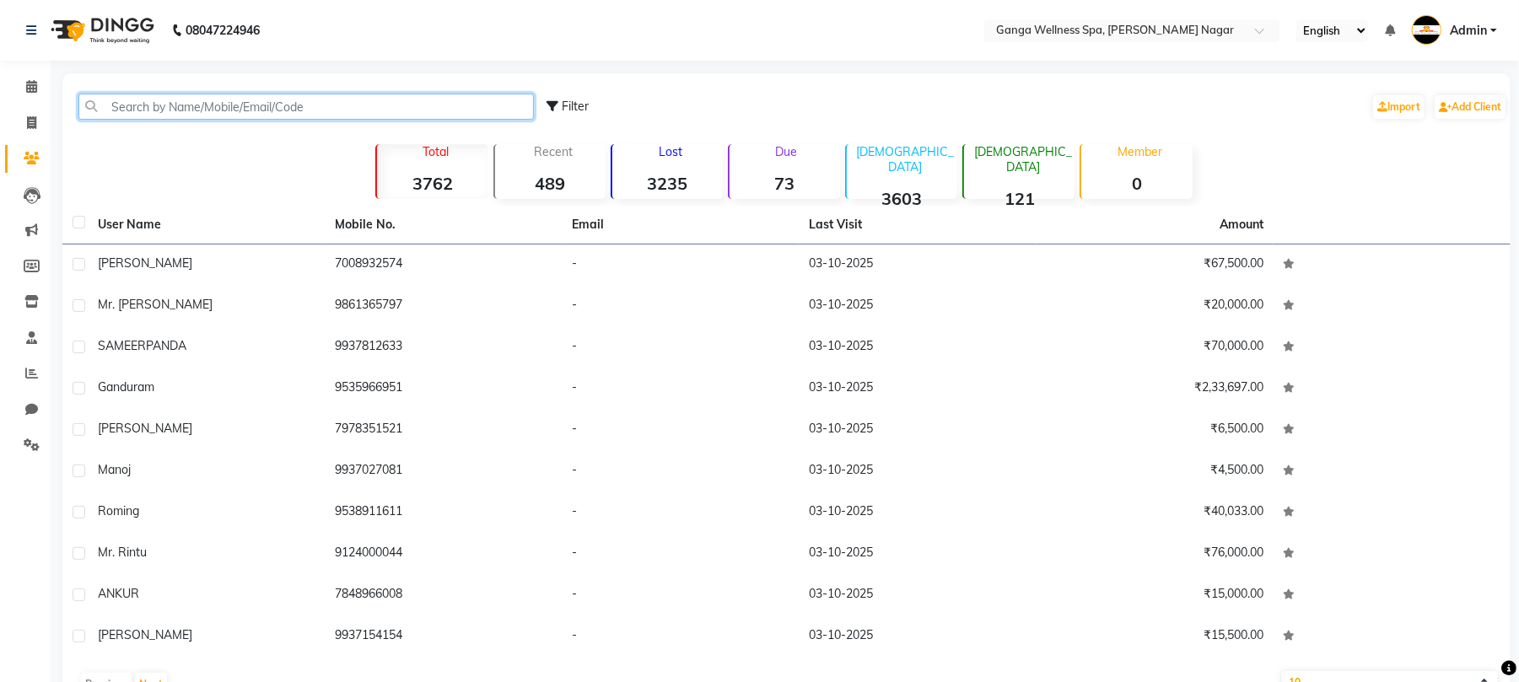
click at [183, 103] on input "text" at bounding box center [306, 107] width 456 height 26
click at [32, 85] on icon at bounding box center [31, 86] width 11 height 13
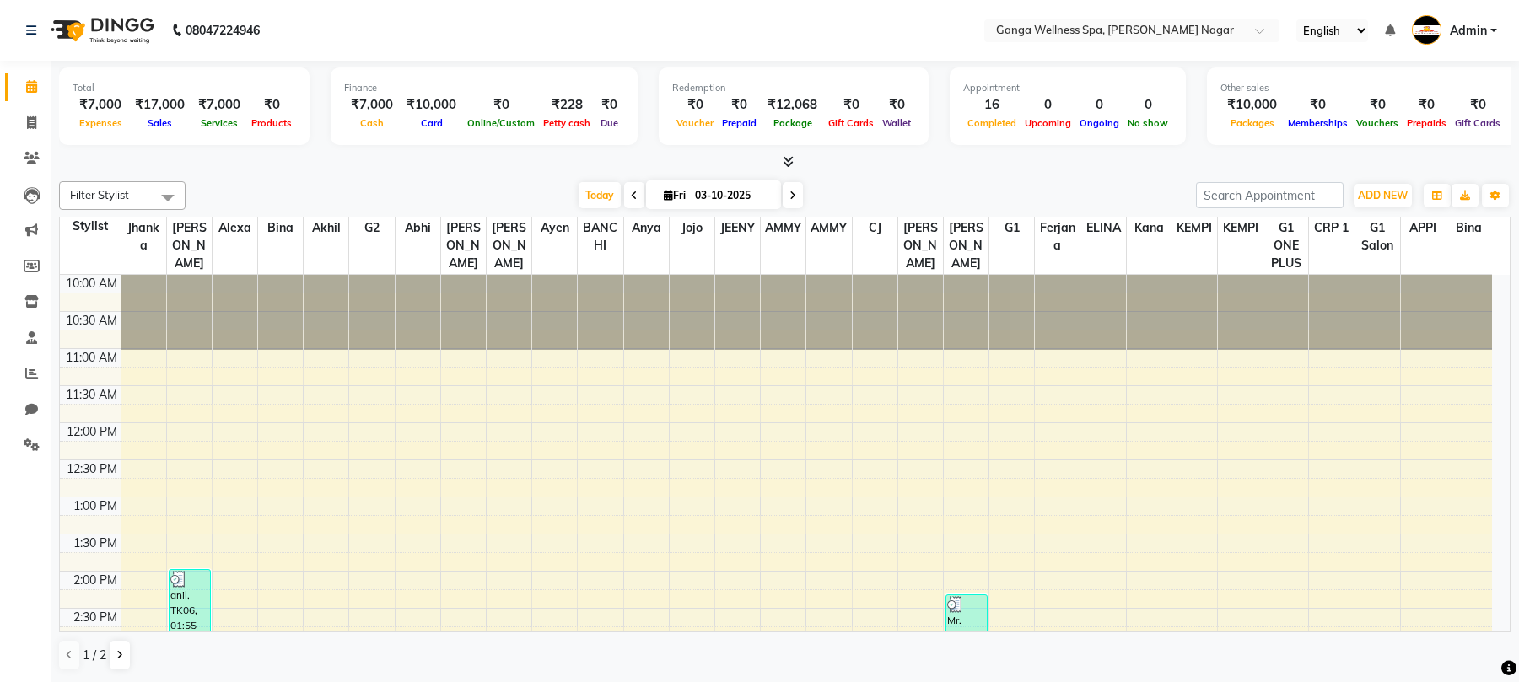
click at [1374, 186] on button "ADD NEW Toggle Dropdown" at bounding box center [1383, 196] width 58 height 24
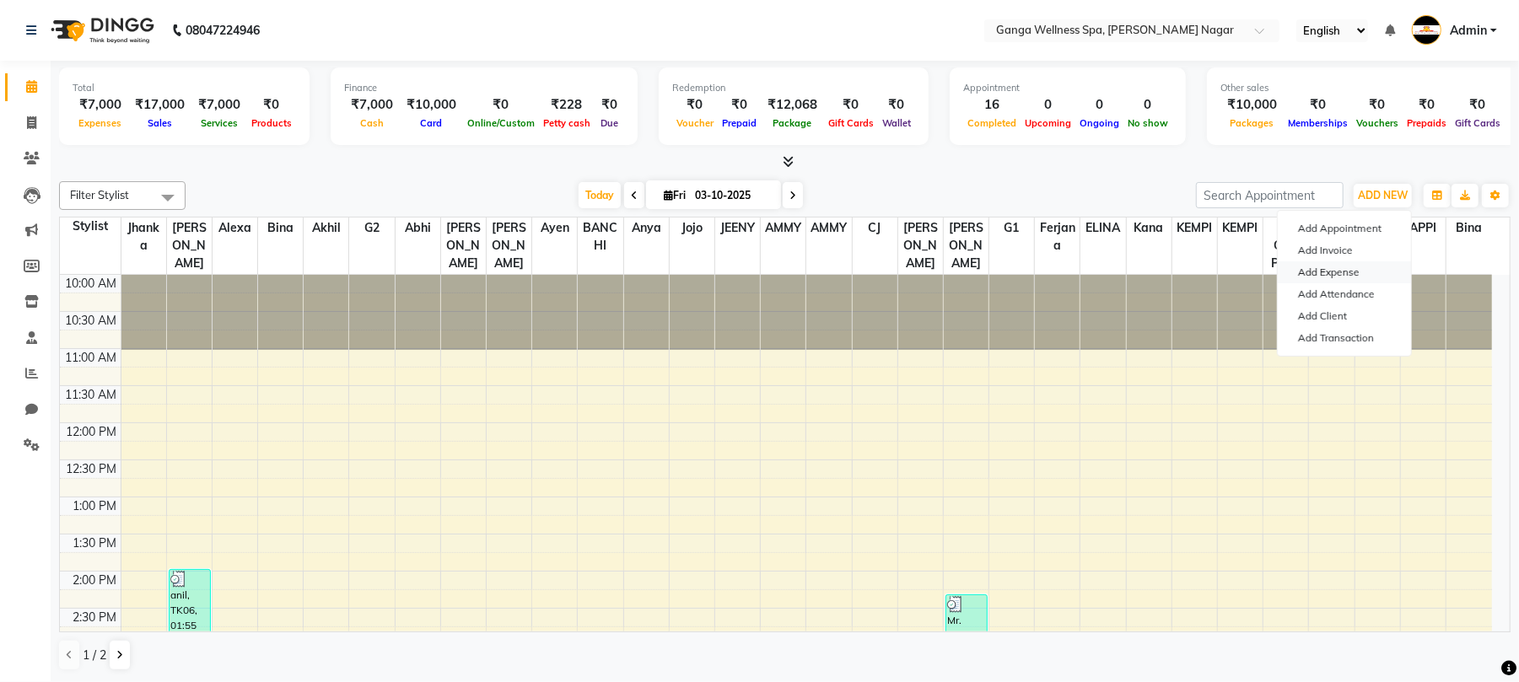
click at [1311, 275] on link "Add Expense" at bounding box center [1344, 273] width 133 height 22
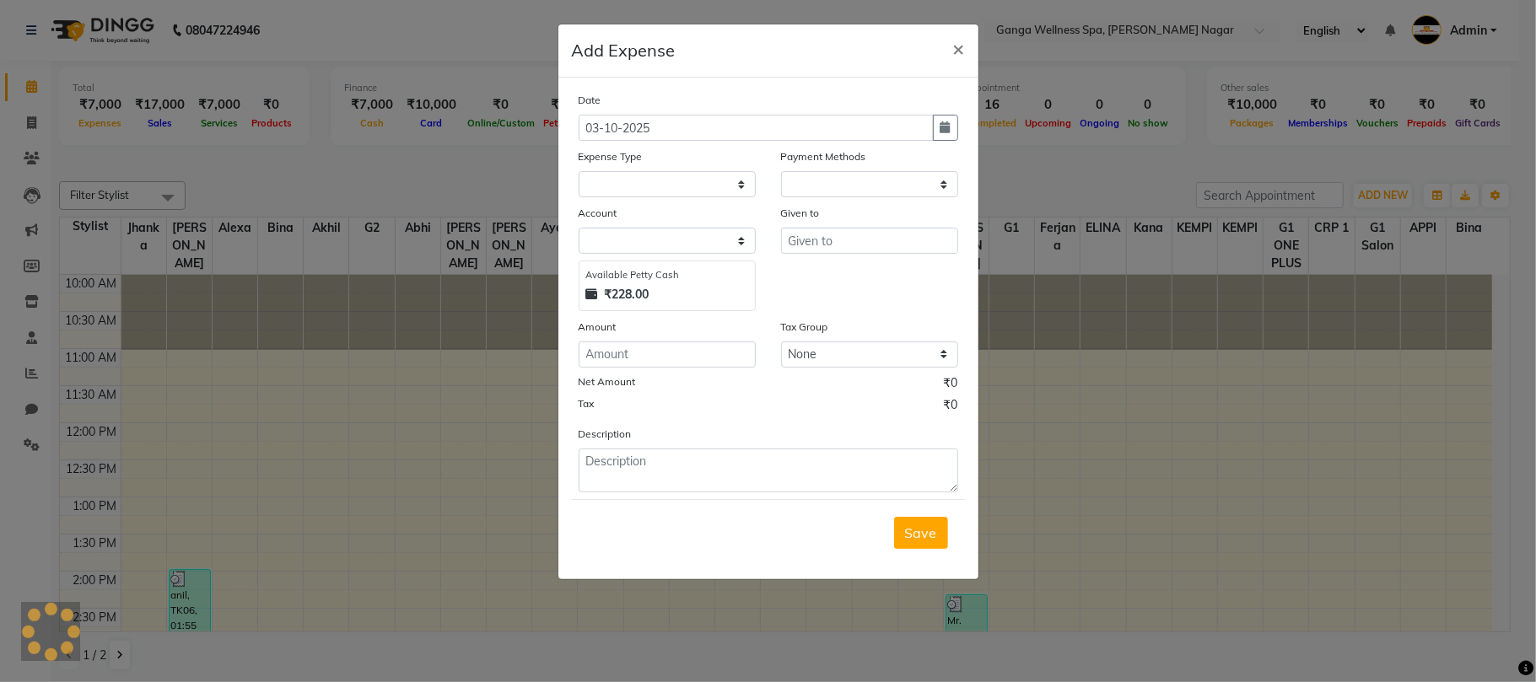
select select
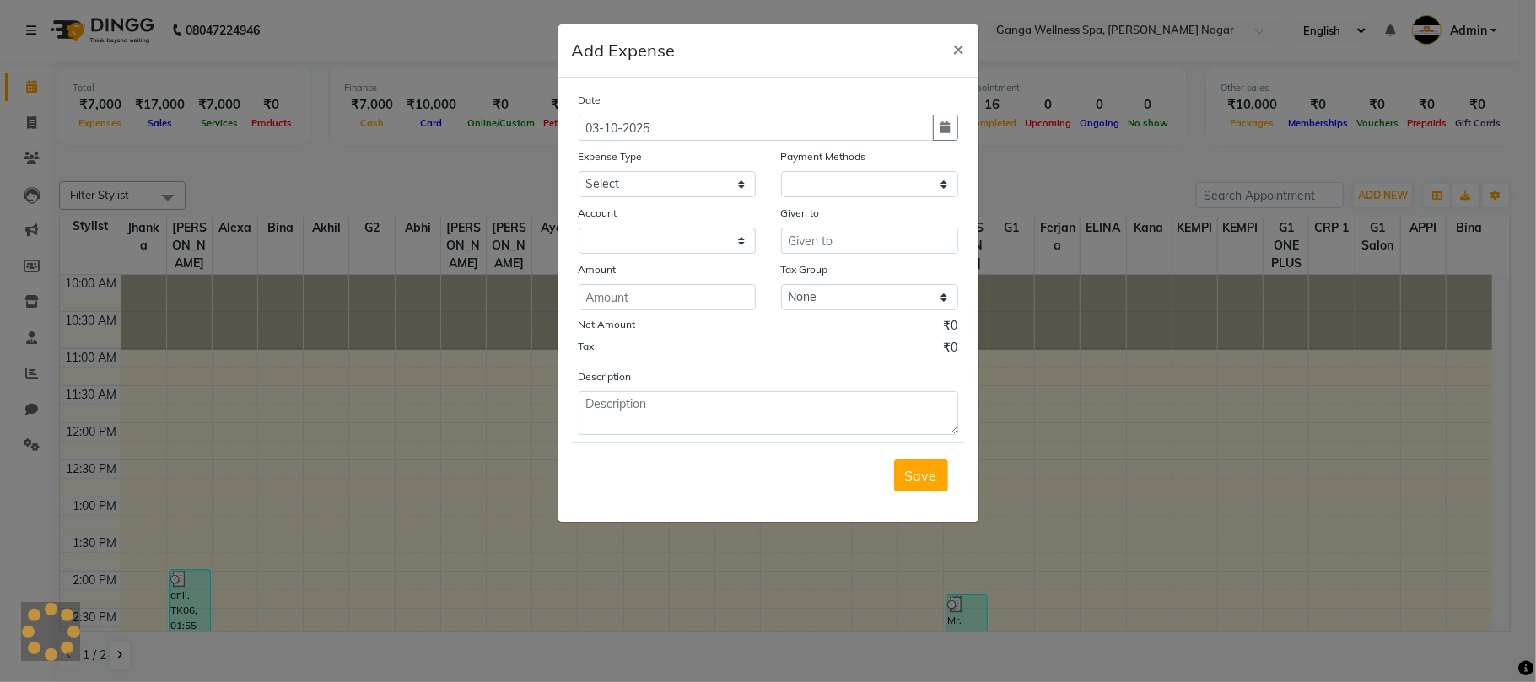
select select "1"
select select "2469"
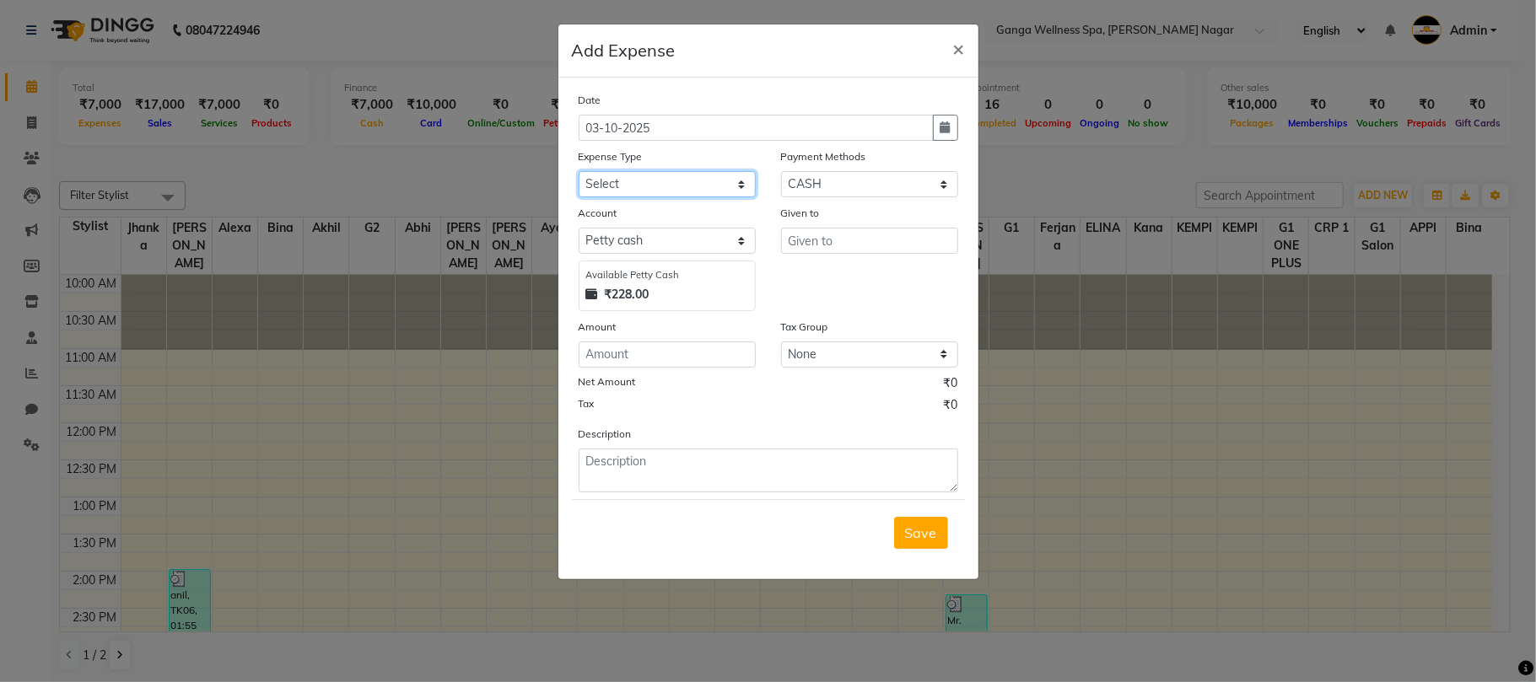
click at [639, 189] on select "Select Advance Salary Bank charges Car maintenance Cash transfer to bank Cash t…" at bounding box center [667, 184] width 177 height 26
select select "26"
click at [579, 171] on select "Select Advance Salary Bank charges Car maintenance Cash transfer to bank Cash t…" at bounding box center [667, 184] width 177 height 26
click at [852, 241] on input "text" at bounding box center [869, 241] width 177 height 26
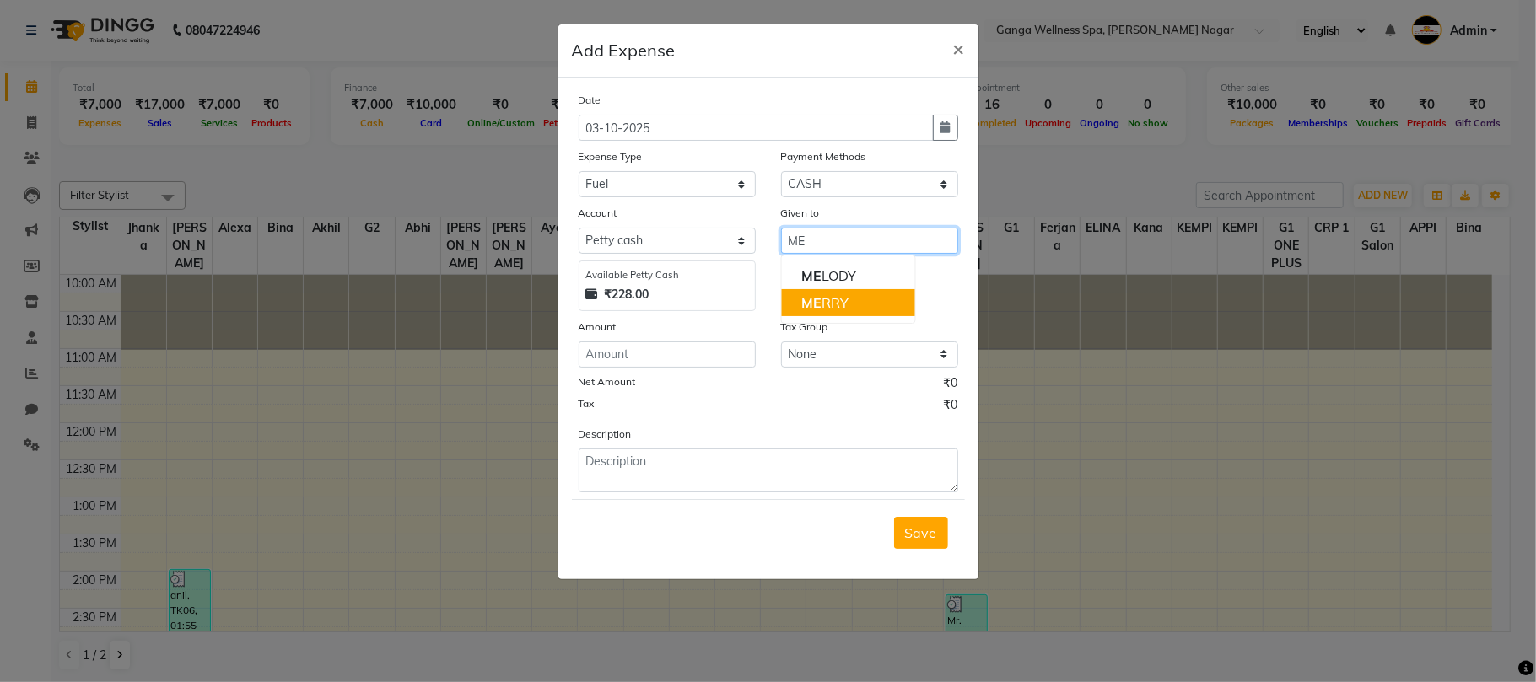
click at [847, 309] on ngb-highlight "ME RRY" at bounding box center [824, 302] width 47 height 17
type input "MERRY"
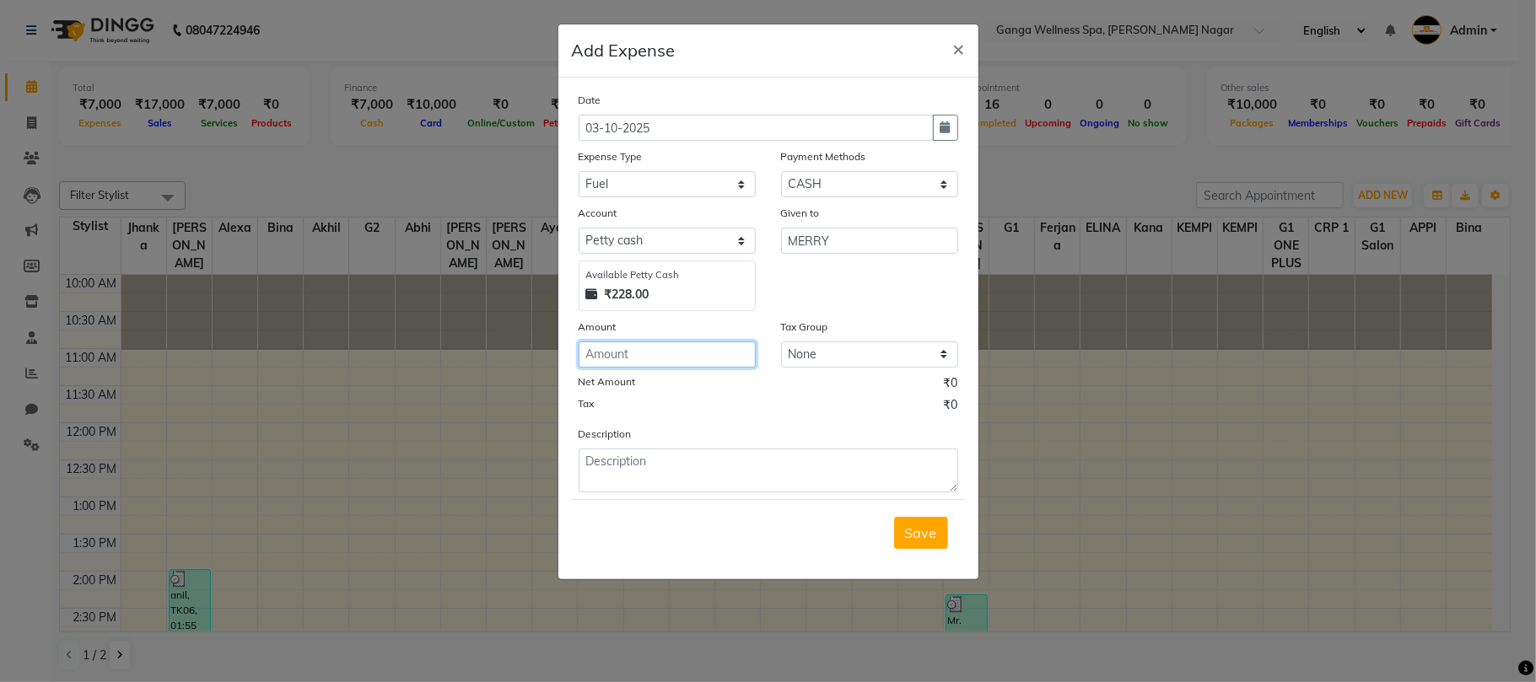
click at [652, 354] on input "number" at bounding box center [667, 355] width 177 height 26
type input "200"
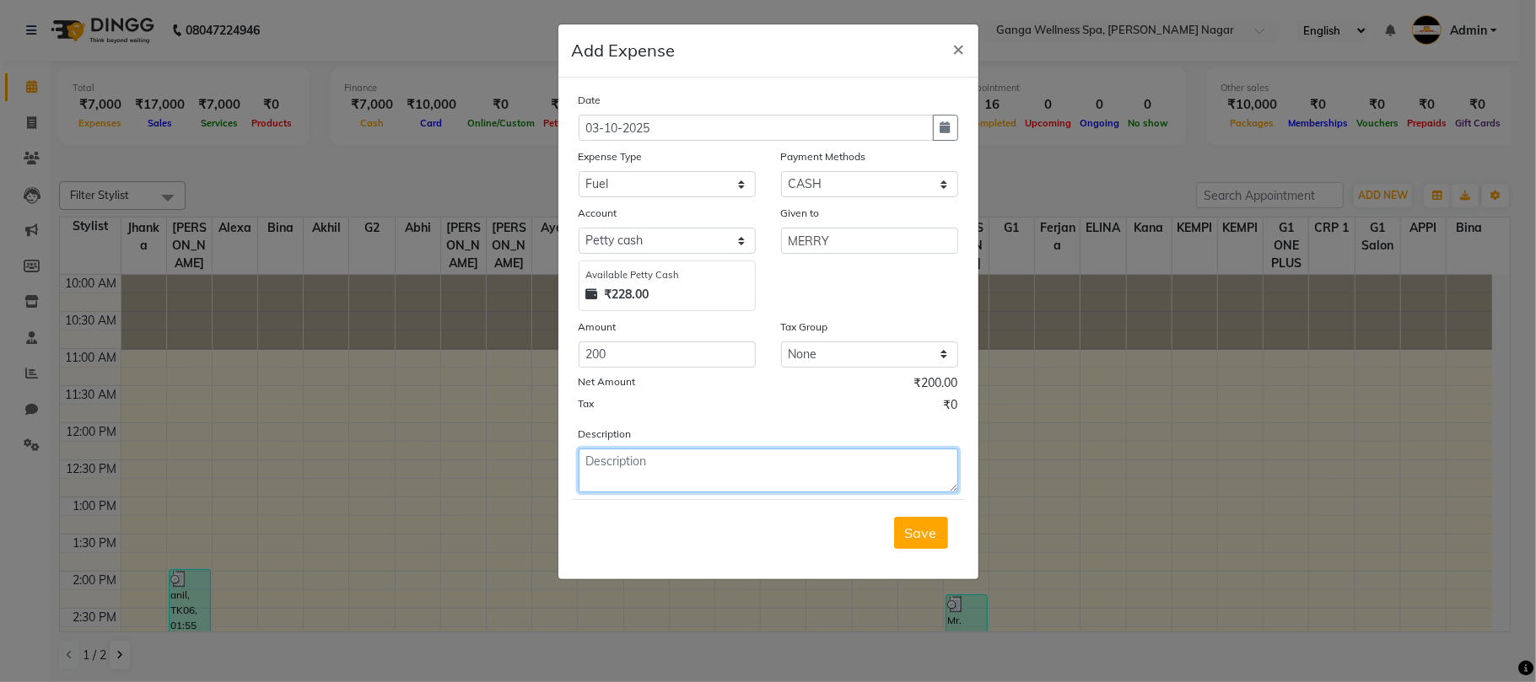
click at [710, 474] on textarea at bounding box center [769, 471] width 380 height 44
type textarea "Rootz merry auto charge"
click at [926, 535] on span "Save" at bounding box center [921, 533] width 32 height 17
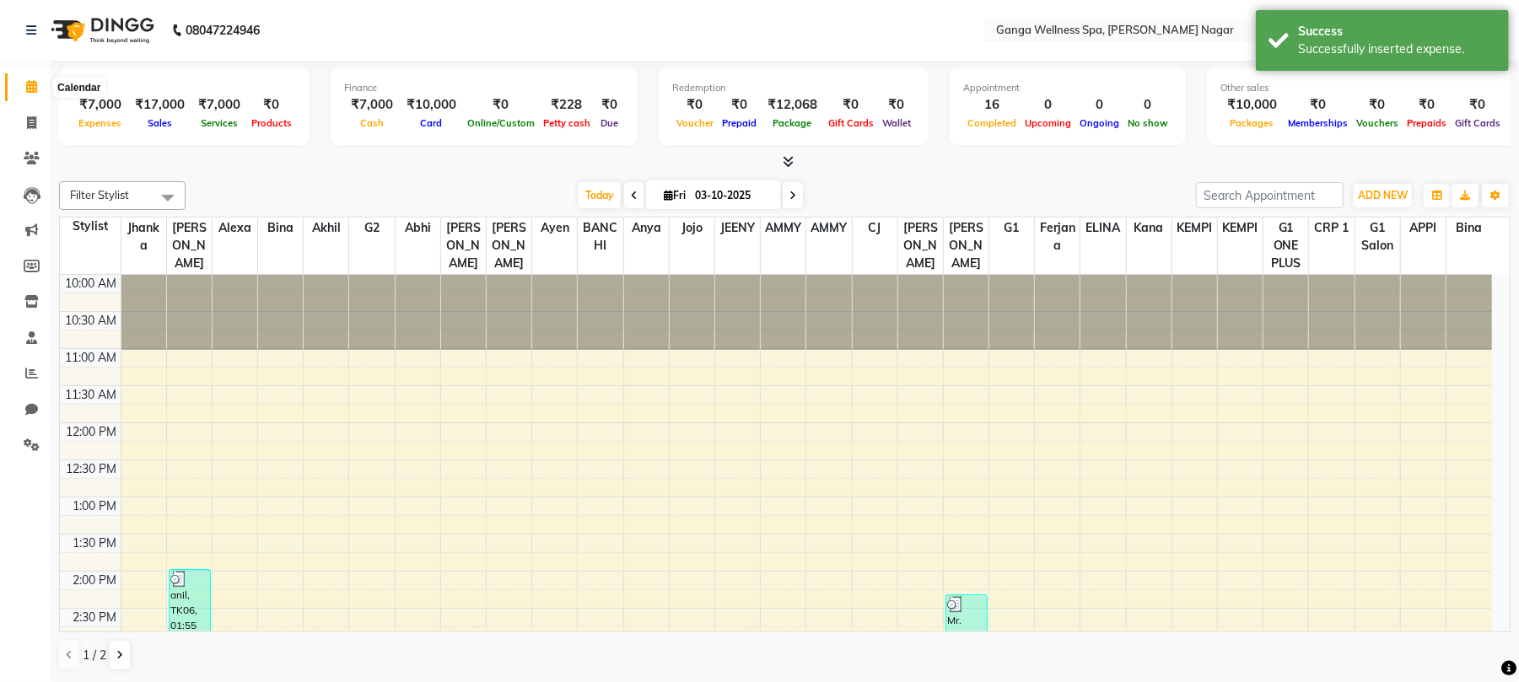
click at [29, 89] on icon at bounding box center [31, 86] width 11 height 13
click at [29, 116] on icon at bounding box center [31, 122] width 9 height 13
select select "service"
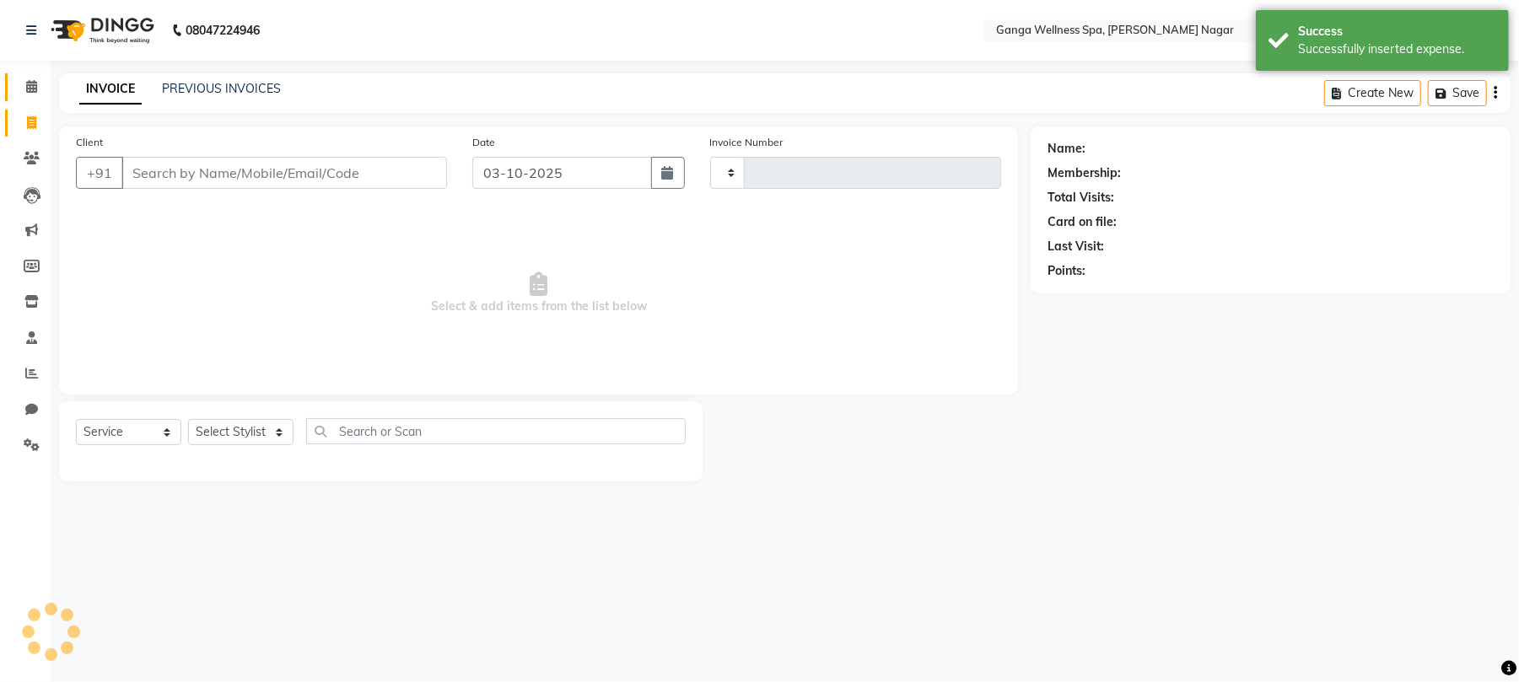
type input "3397"
click at [32, 82] on icon at bounding box center [31, 86] width 11 height 13
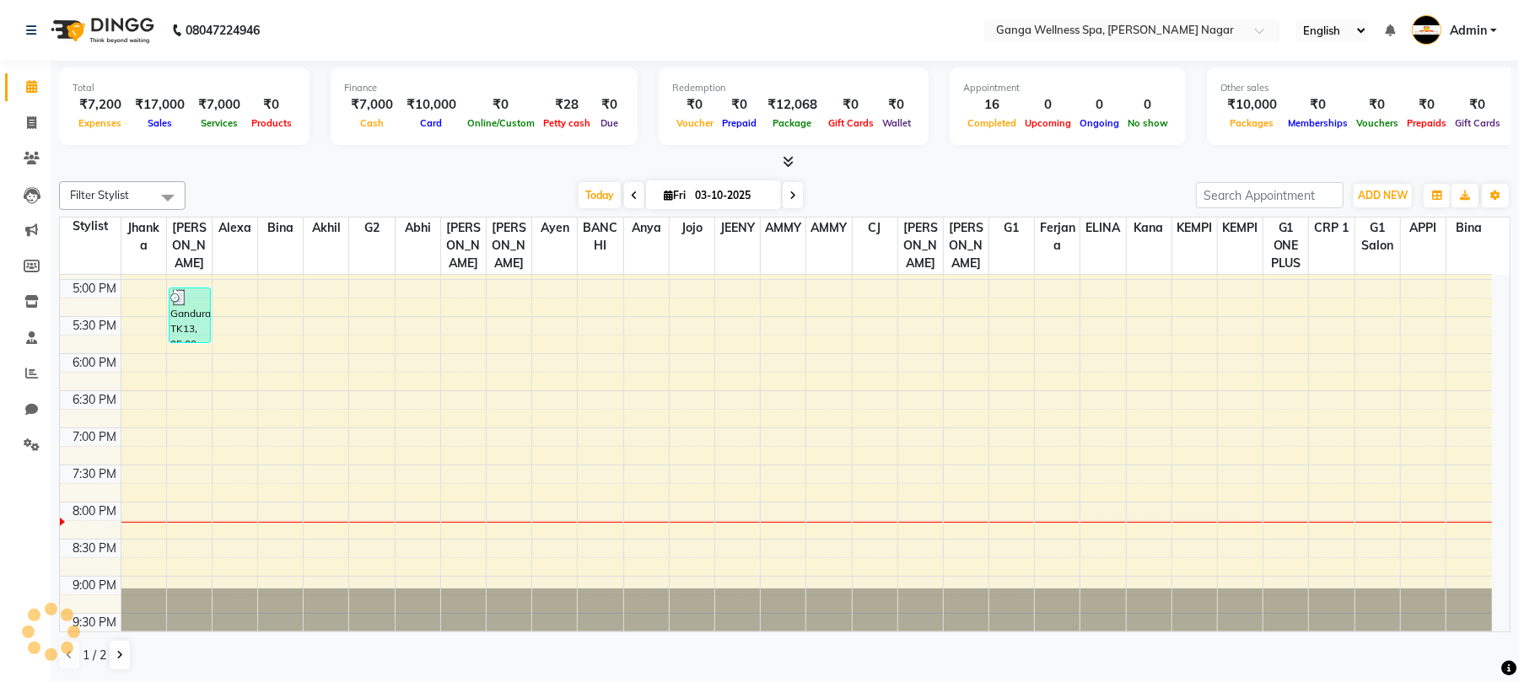
scroll to position [515, 0]
click at [17, 450] on span at bounding box center [32, 445] width 30 height 19
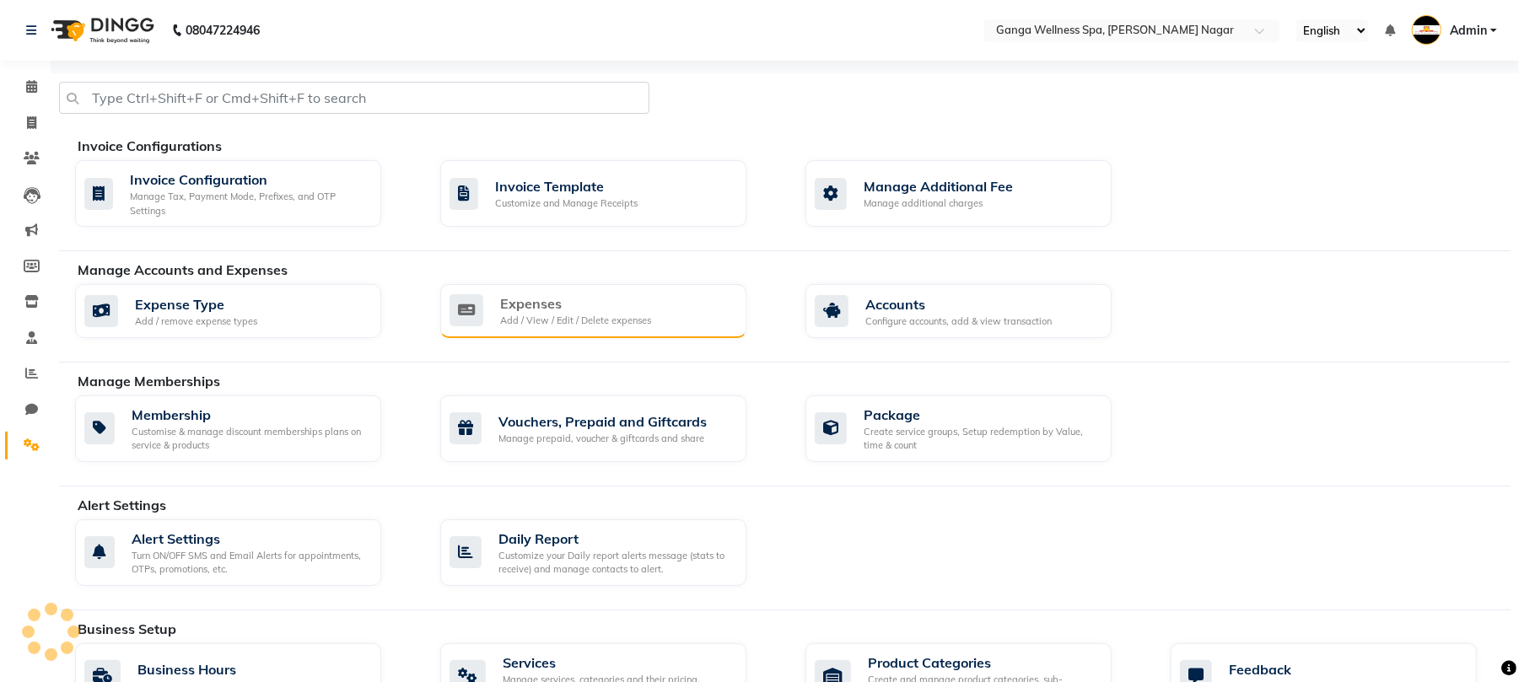
click at [548, 304] on div "Expenses" at bounding box center [575, 304] width 151 height 20
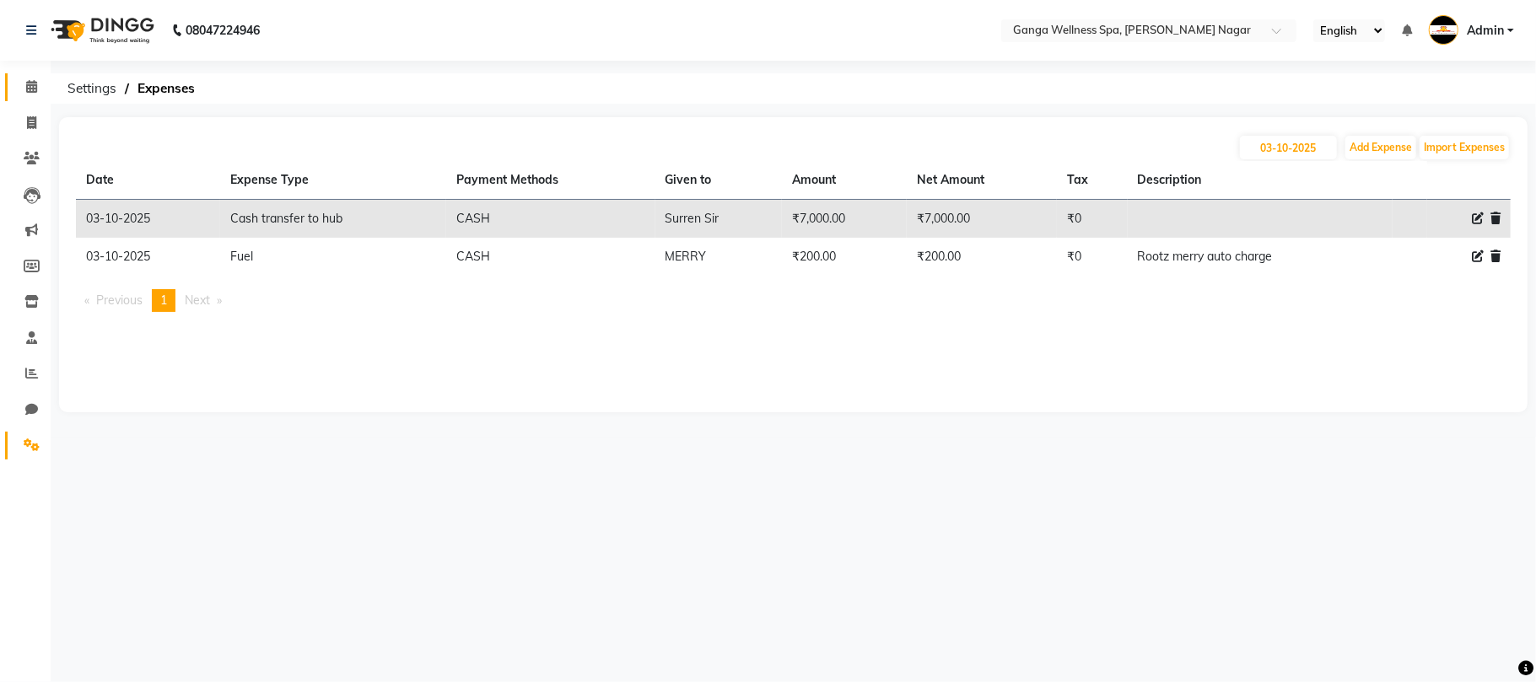
click at [30, 96] on link "Calendar" at bounding box center [25, 87] width 40 height 28
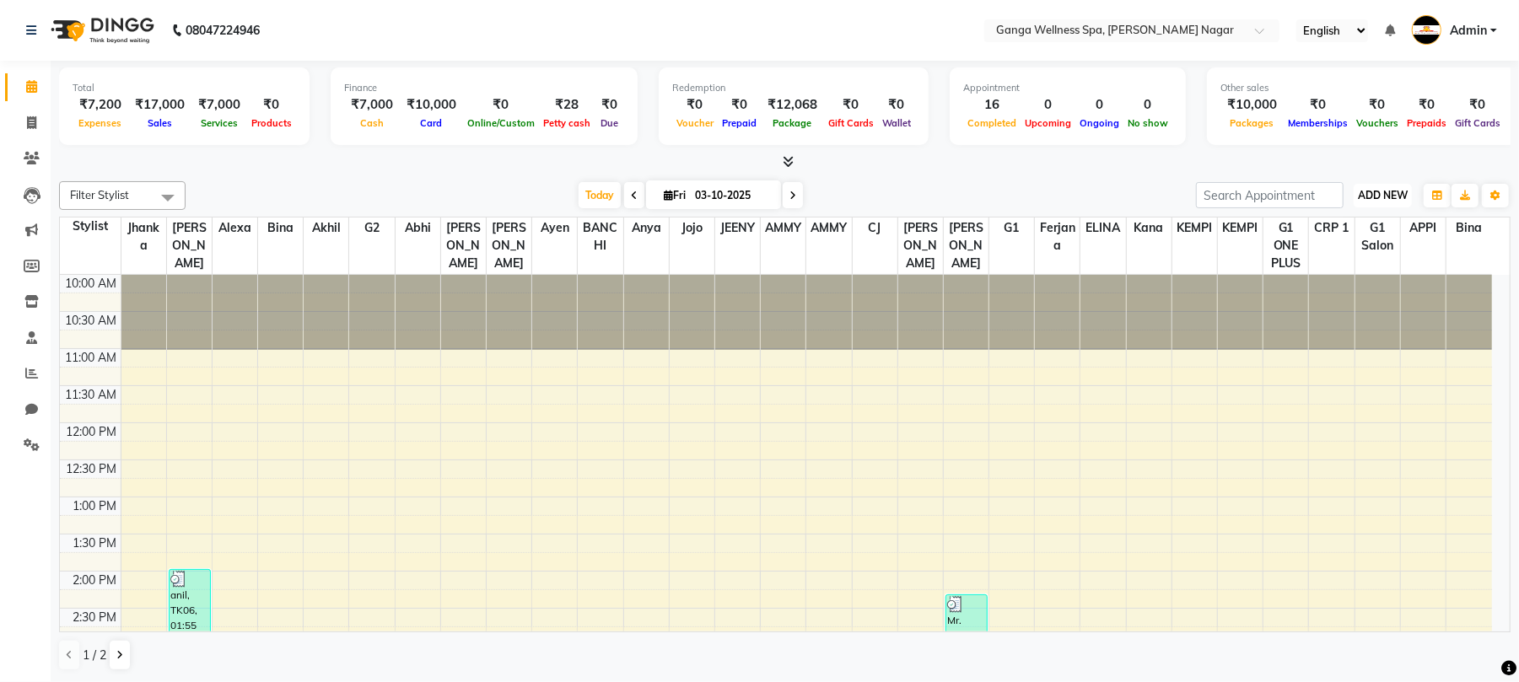
click at [1387, 200] on span "ADD NEW" at bounding box center [1383, 195] width 50 height 13
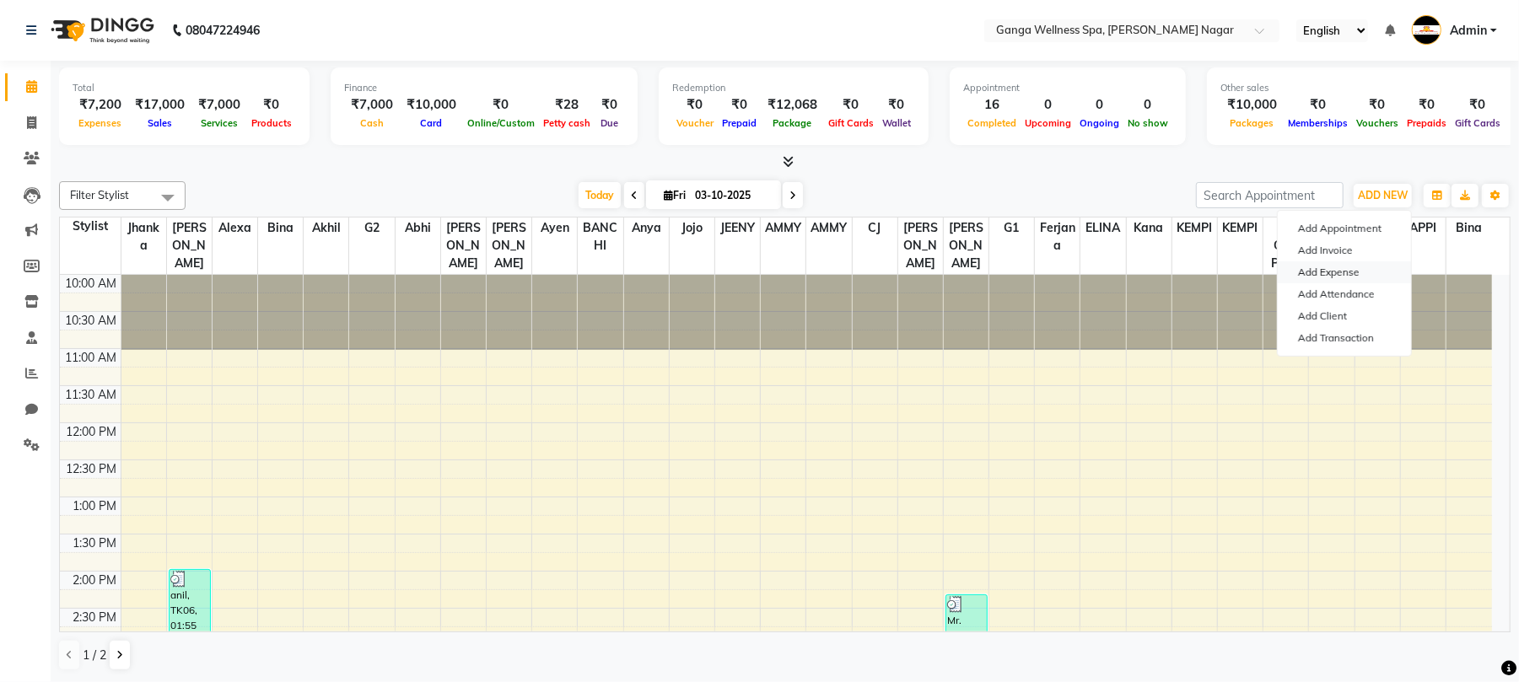
click at [1338, 278] on link "Add Expense" at bounding box center [1344, 273] width 133 height 22
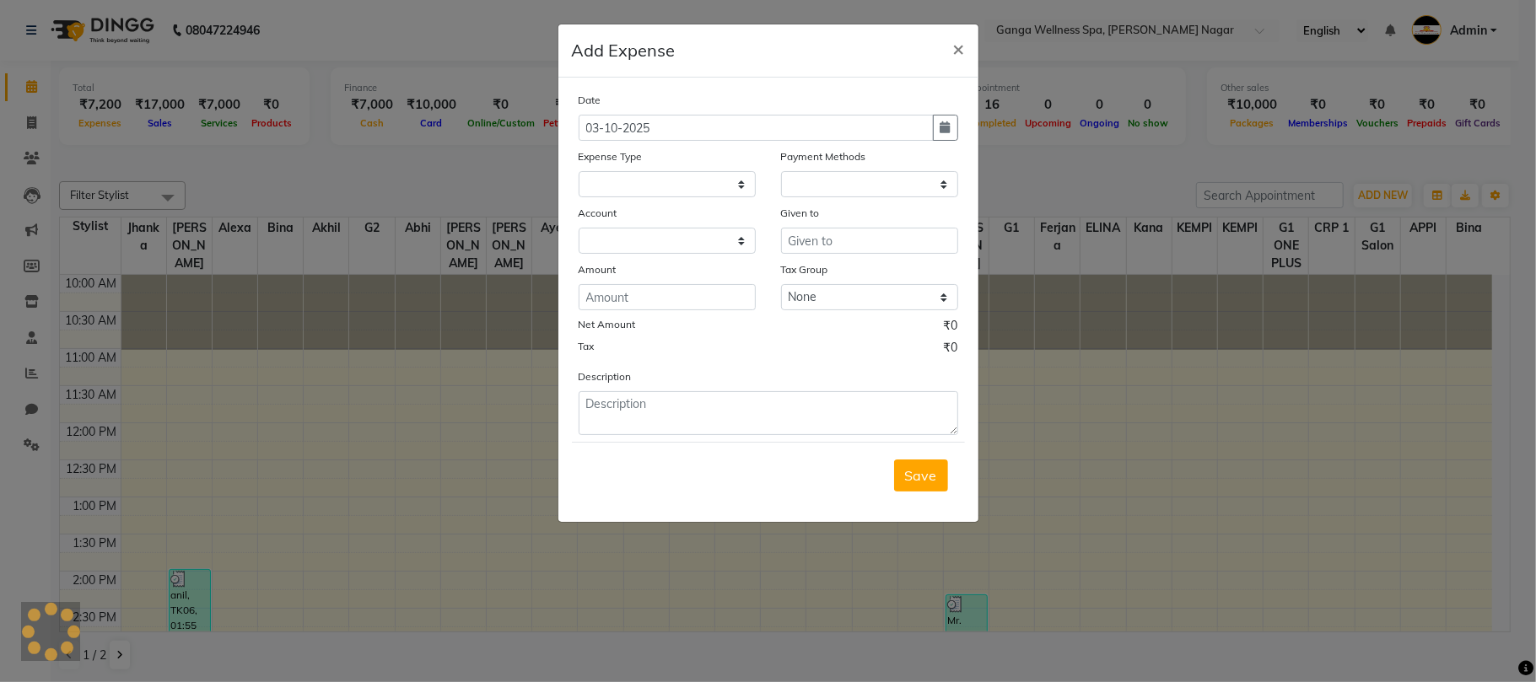
select select
select select "1"
select select "2469"
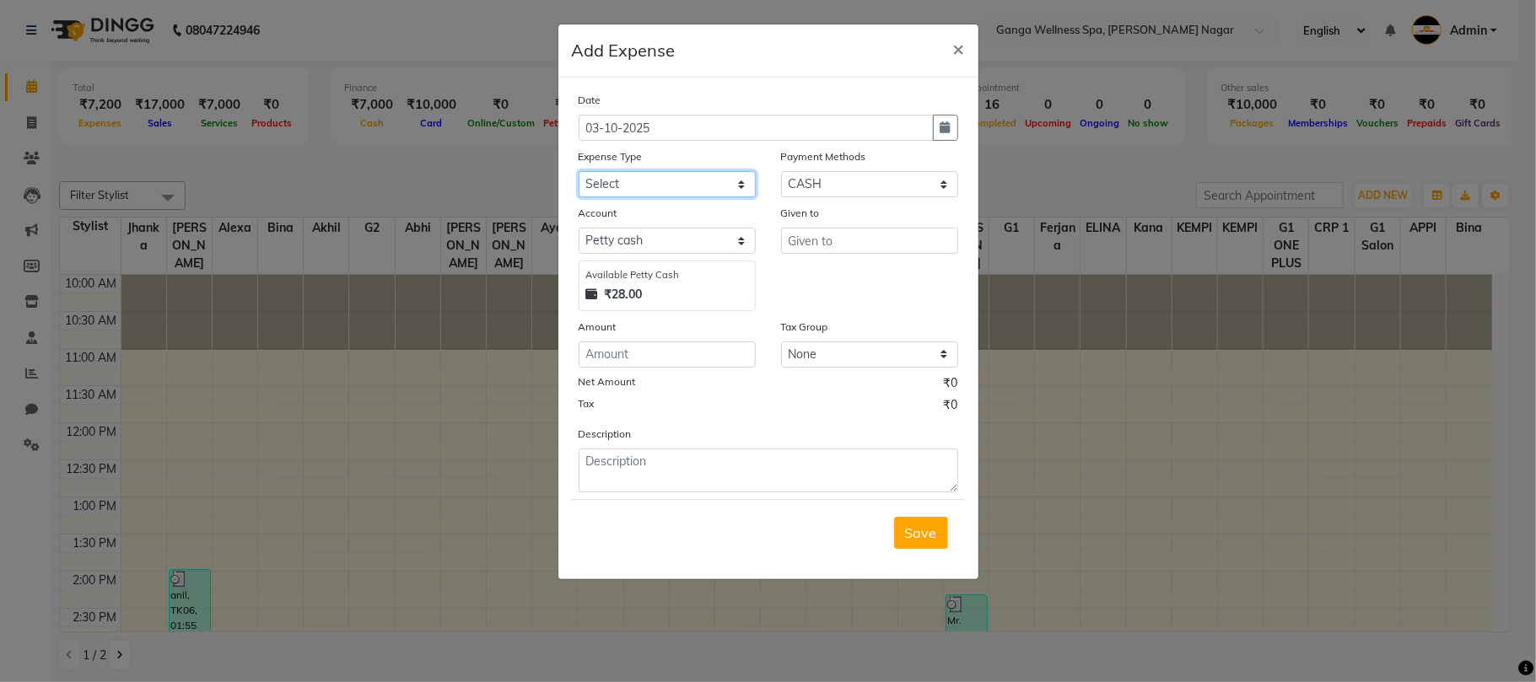
click at [679, 182] on select "Select Advance Salary Bank charges Car maintenance Cash transfer to bank Cash t…" at bounding box center [667, 184] width 177 height 26
select select "10"
click at [579, 171] on select "Select Advance Salary Bank charges Car maintenance Cash transfer to bank Cash t…" at bounding box center [667, 184] width 177 height 26
click at [842, 241] on input "text" at bounding box center [869, 241] width 177 height 26
type input "MOHAN"
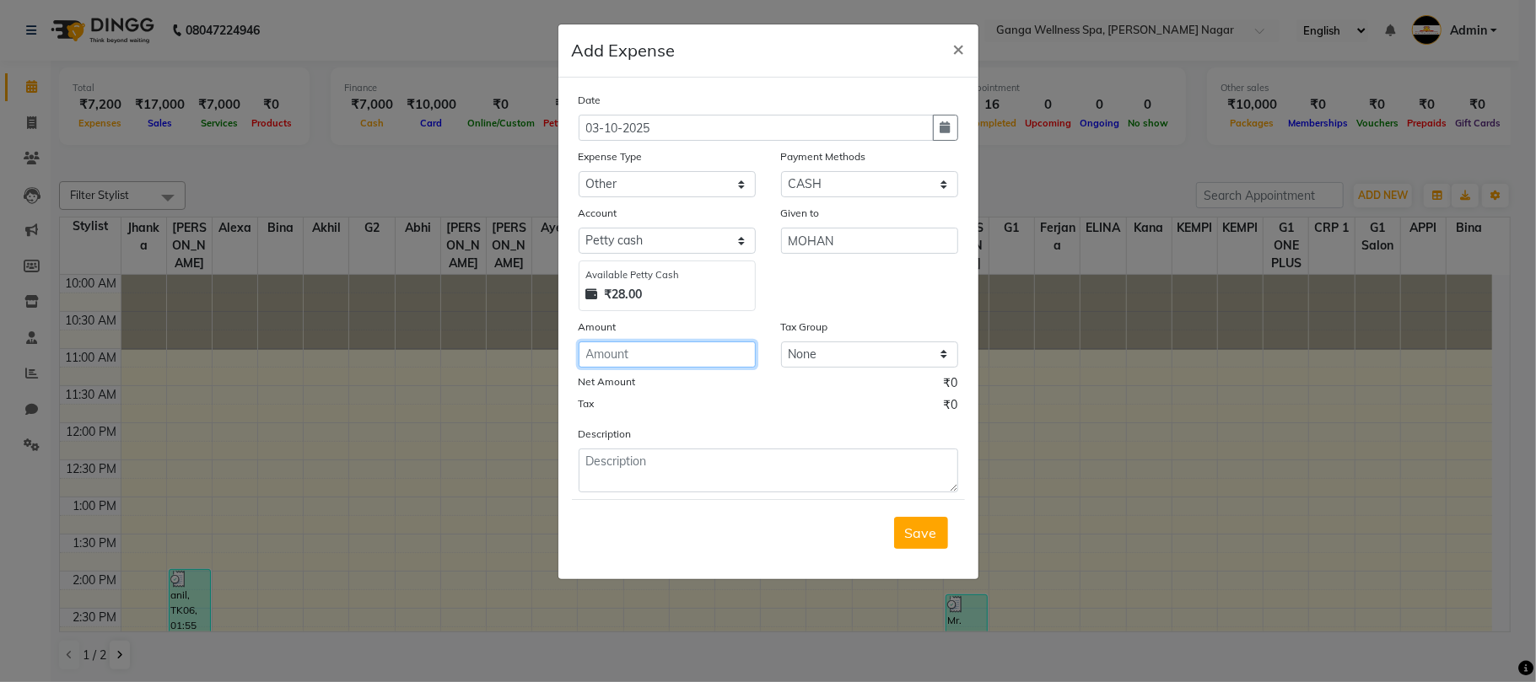
click at [622, 342] on input "number" at bounding box center [667, 355] width 177 height 26
type input "10"
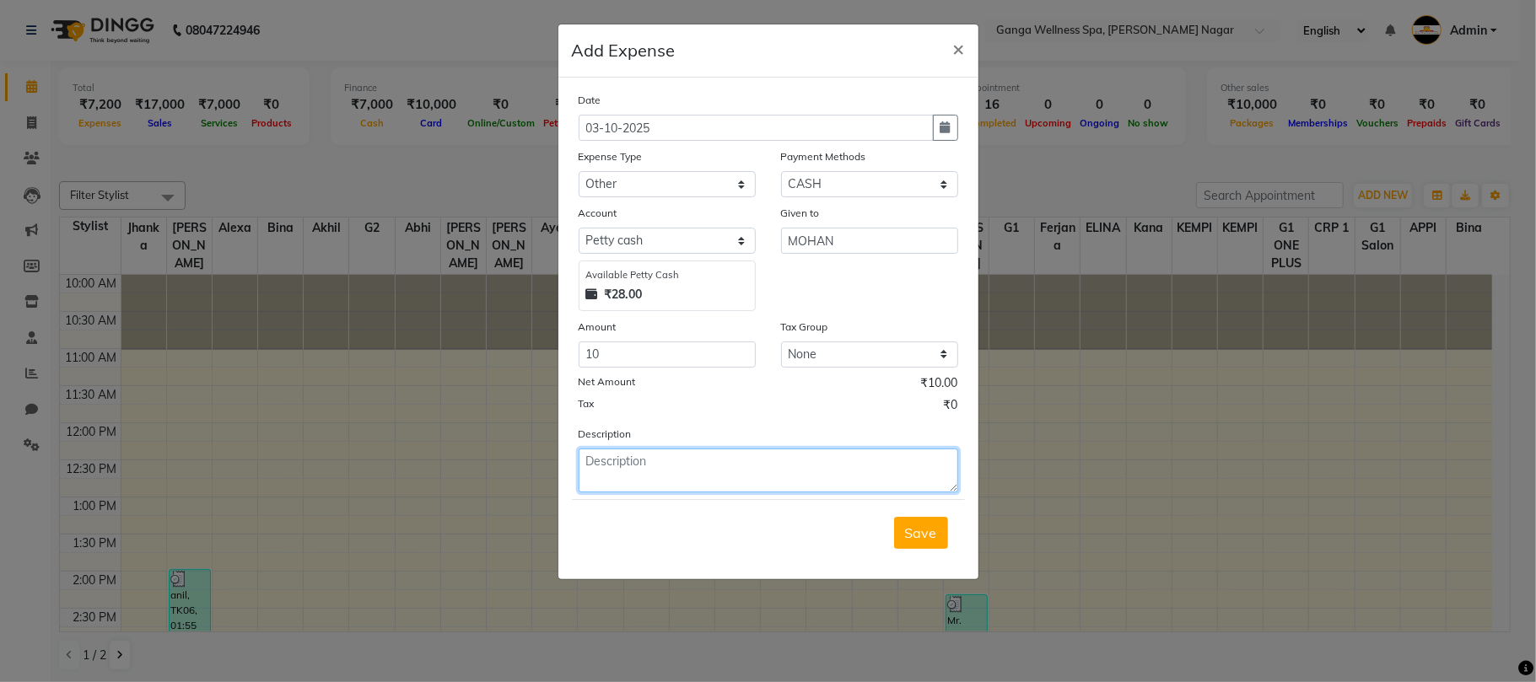
click at [716, 477] on textarea at bounding box center [769, 471] width 380 height 44
type textarea "Agarbati"
click at [918, 533] on span "Save" at bounding box center [921, 533] width 32 height 17
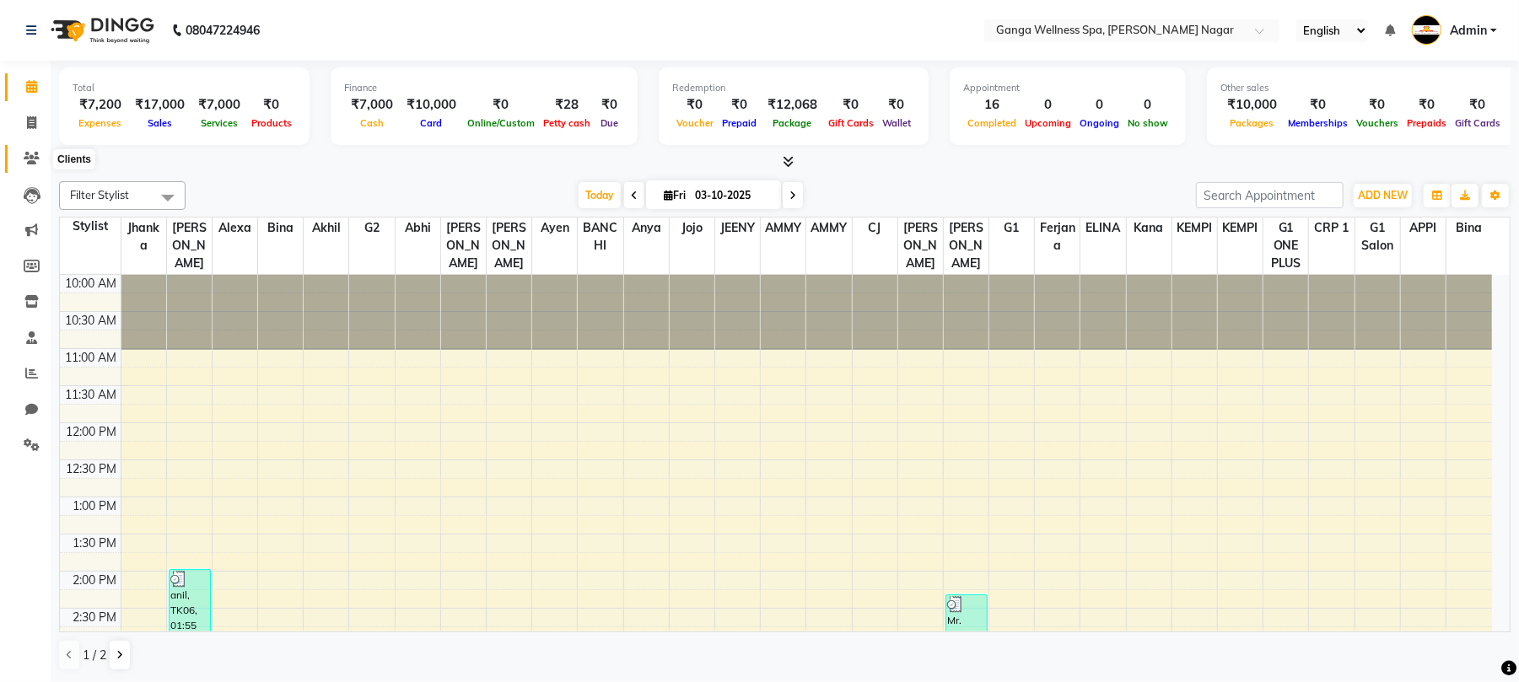
click at [38, 159] on icon at bounding box center [32, 158] width 16 height 13
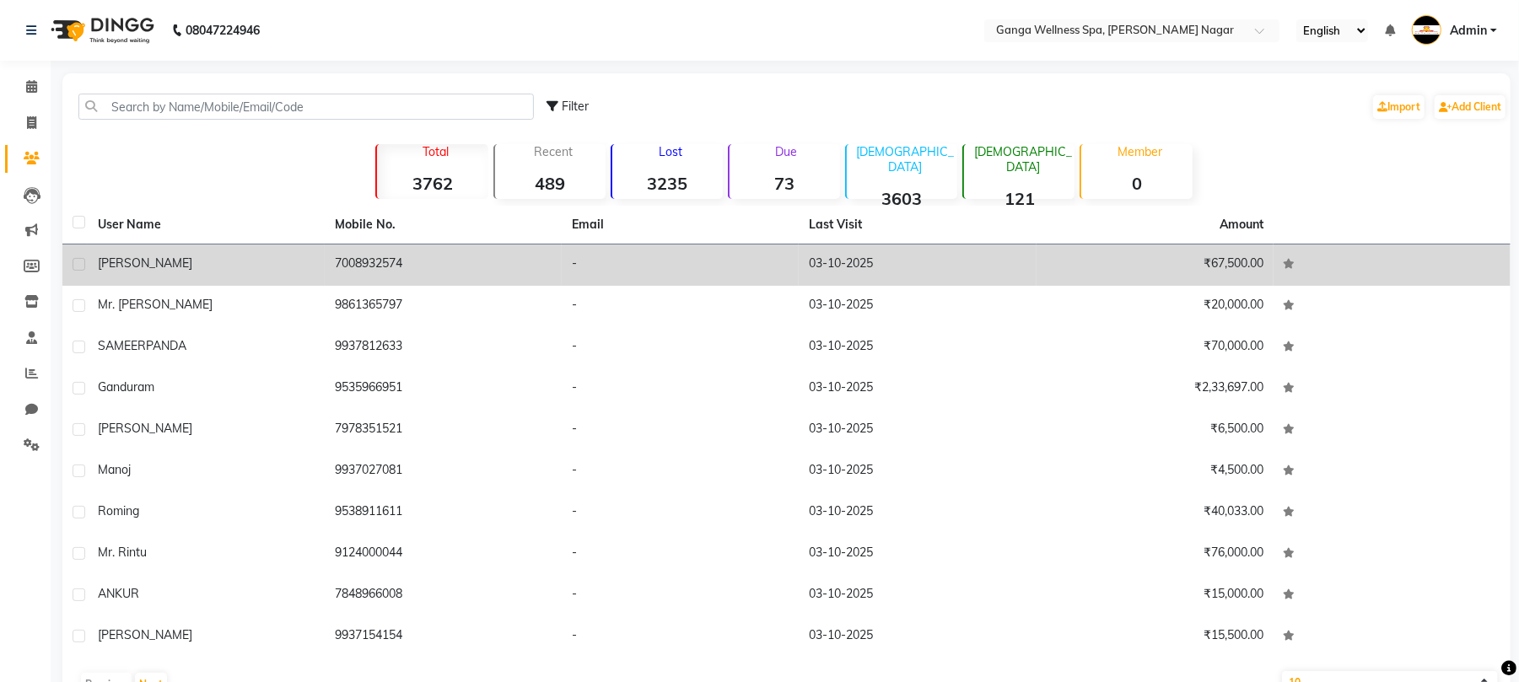
click at [318, 272] on td "[PERSON_NAME]" at bounding box center [206, 265] width 237 height 41
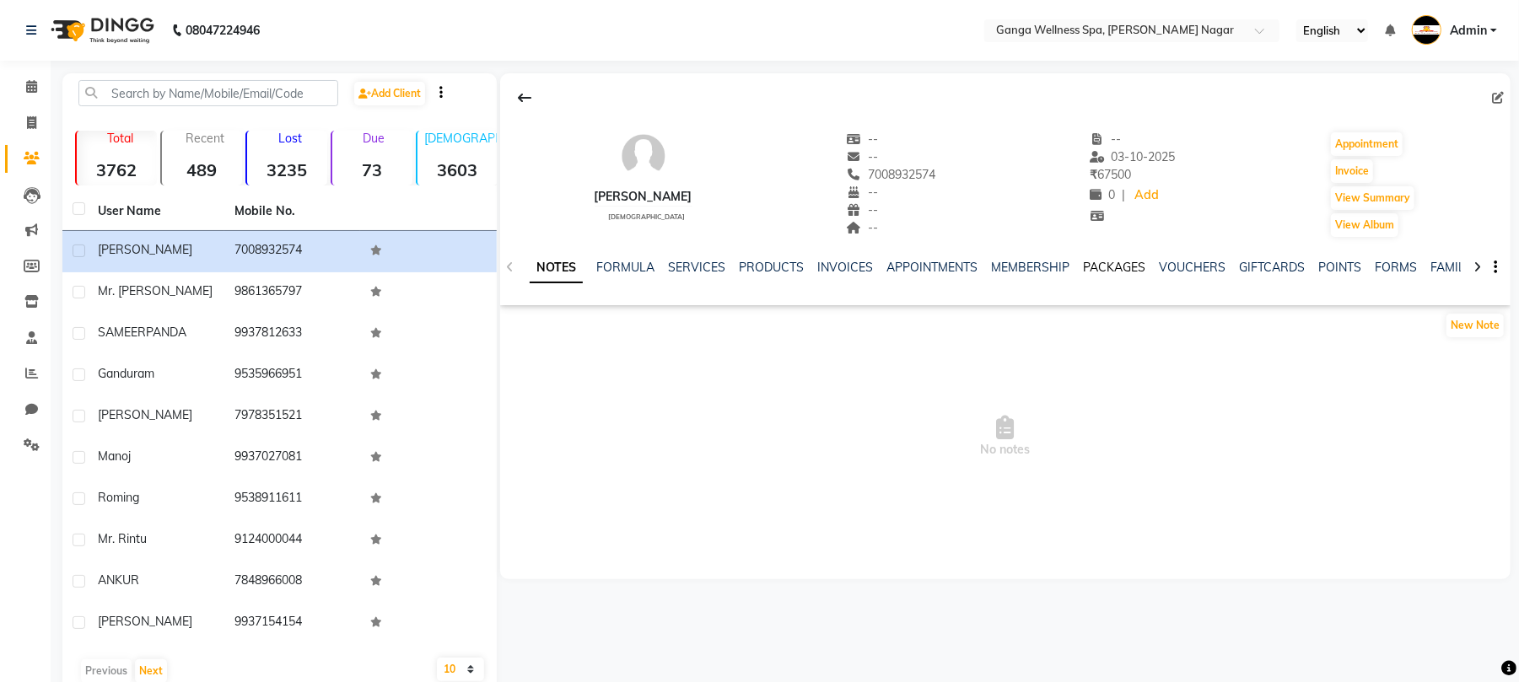
click at [1124, 272] on link "PACKAGES" at bounding box center [1114, 267] width 62 height 15
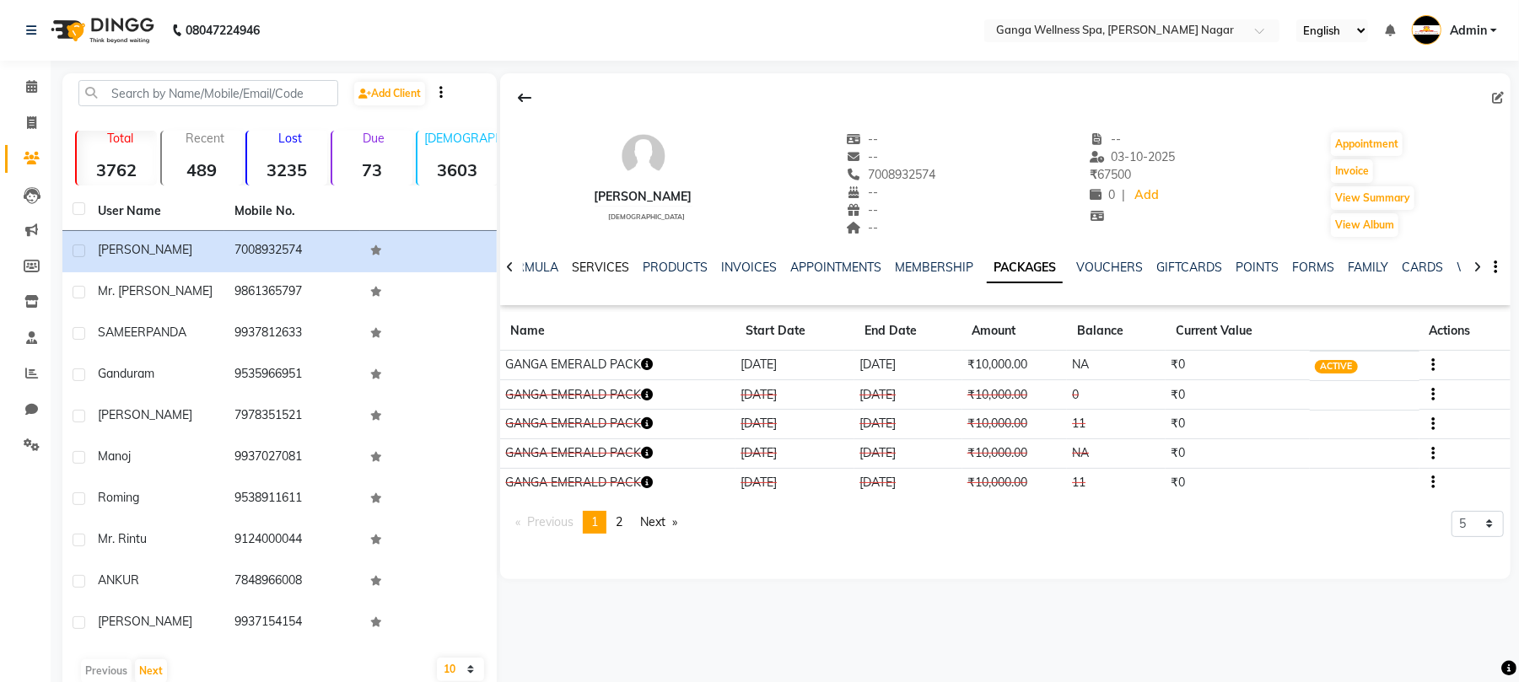
click at [575, 267] on link "SERVICES" at bounding box center [600, 267] width 57 height 15
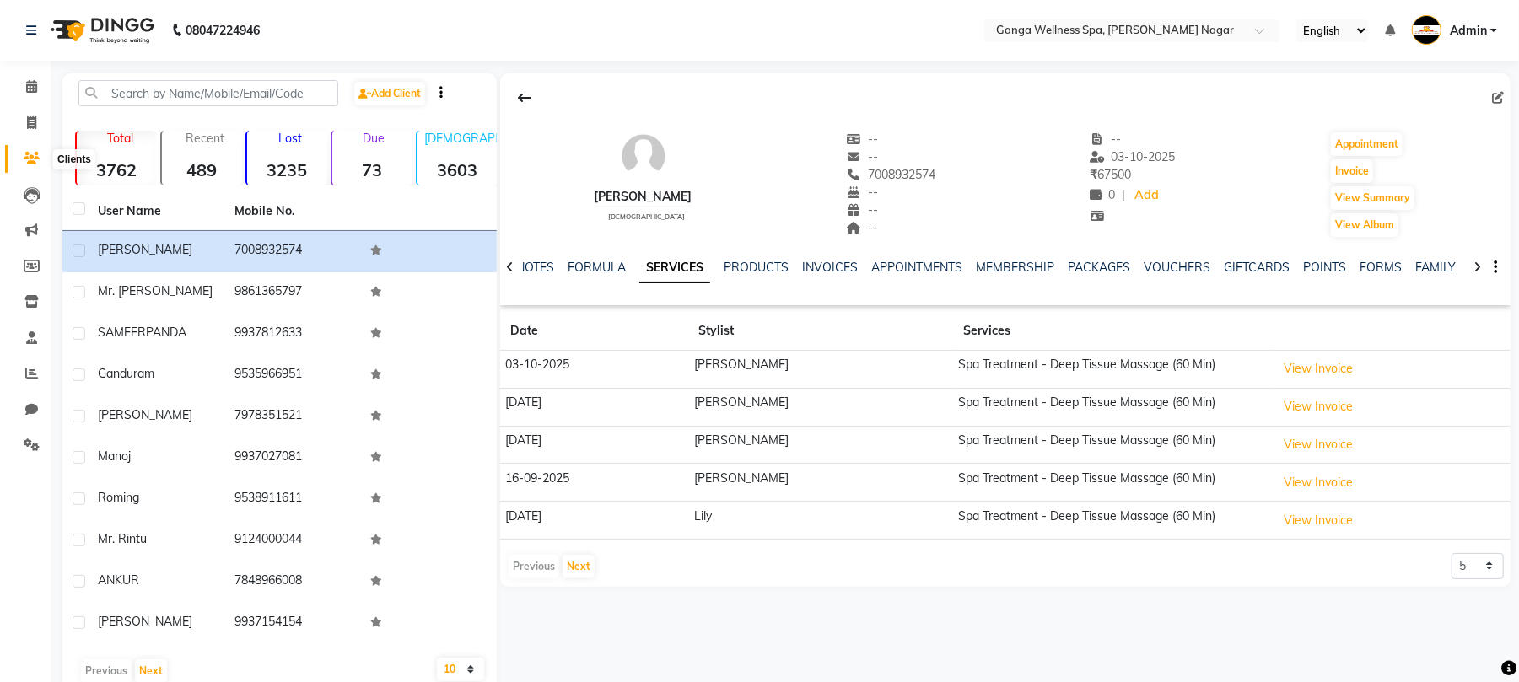
click at [24, 154] on icon at bounding box center [32, 158] width 16 height 13
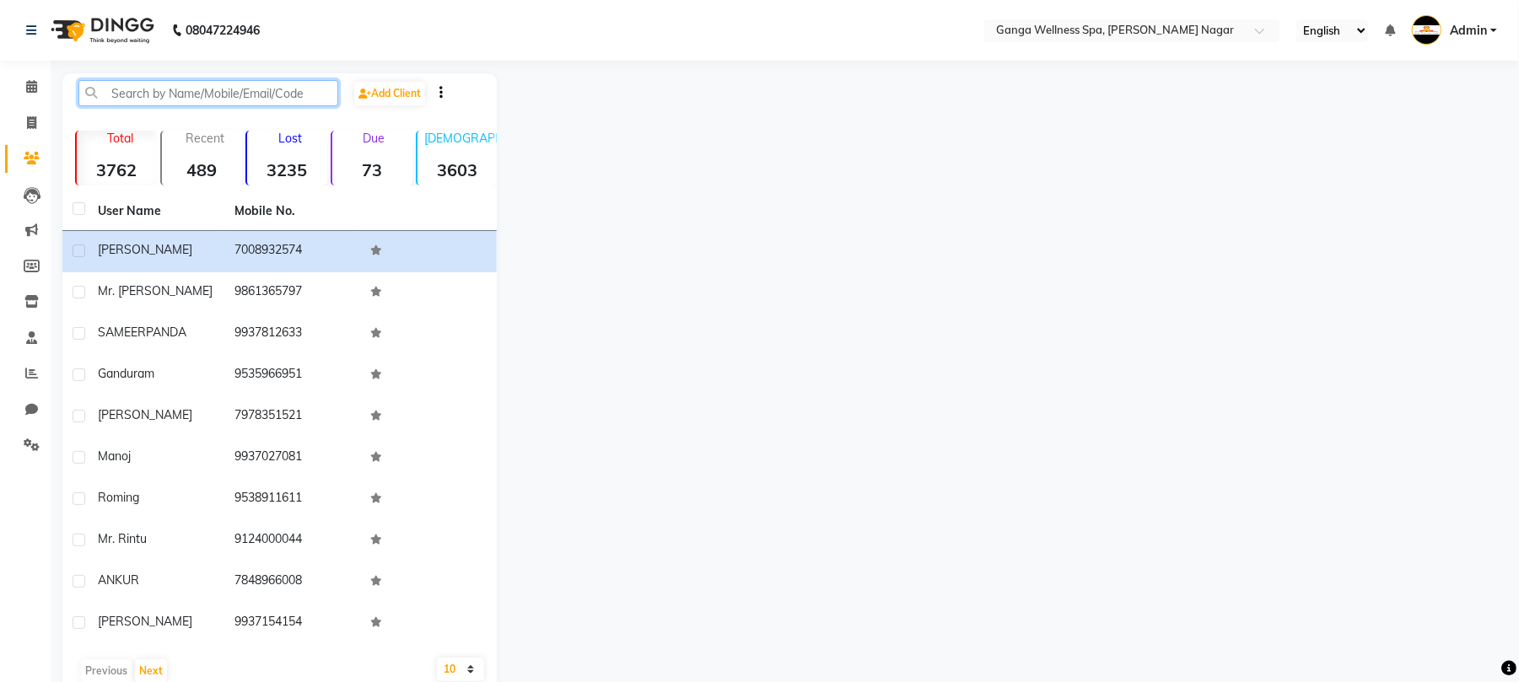
click at [197, 103] on input "text" at bounding box center [208, 93] width 260 height 26
click at [24, 128] on span at bounding box center [32, 123] width 30 height 19
select select "service"
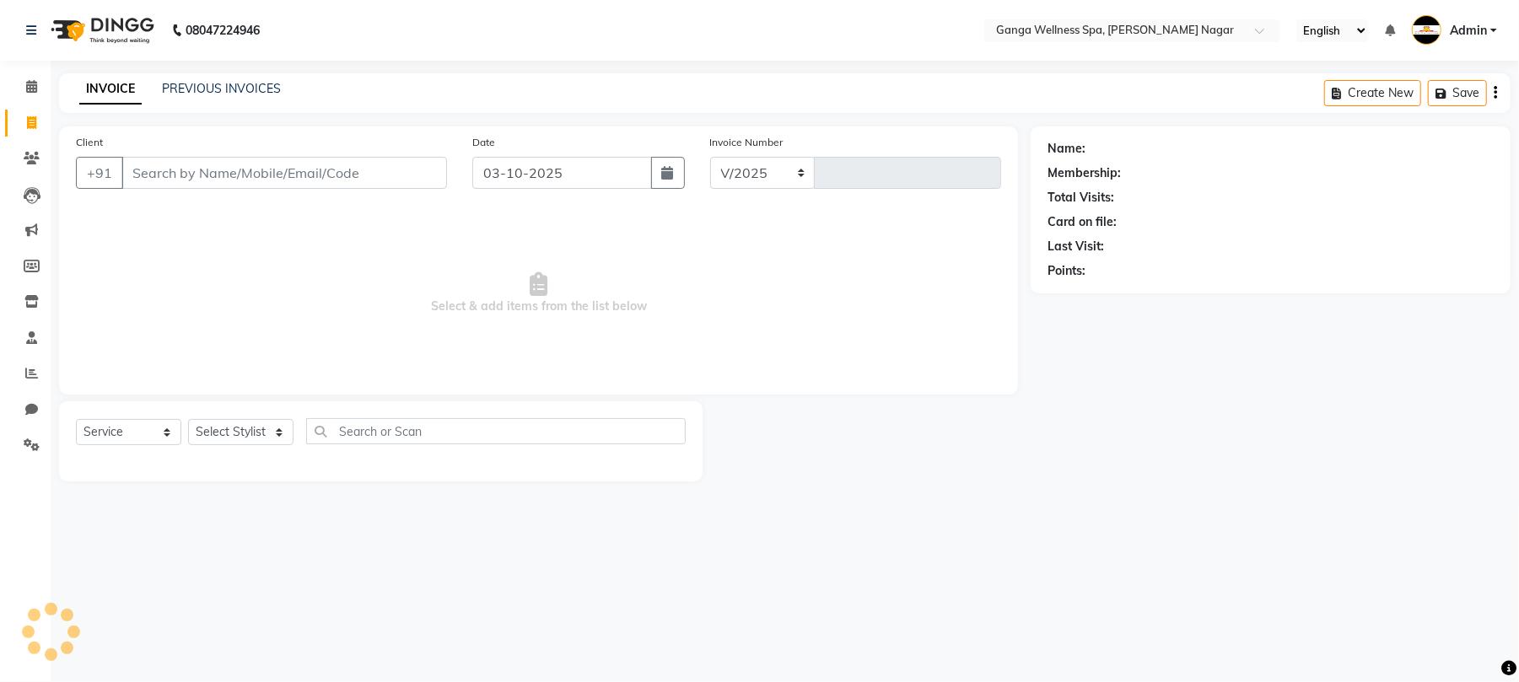
select select "762"
type input "3397"
click at [233, 172] on input "Client" at bounding box center [286, 173] width 330 height 32
type input "8249387587"
click at [423, 175] on span "Add Client" at bounding box center [408, 173] width 67 height 17
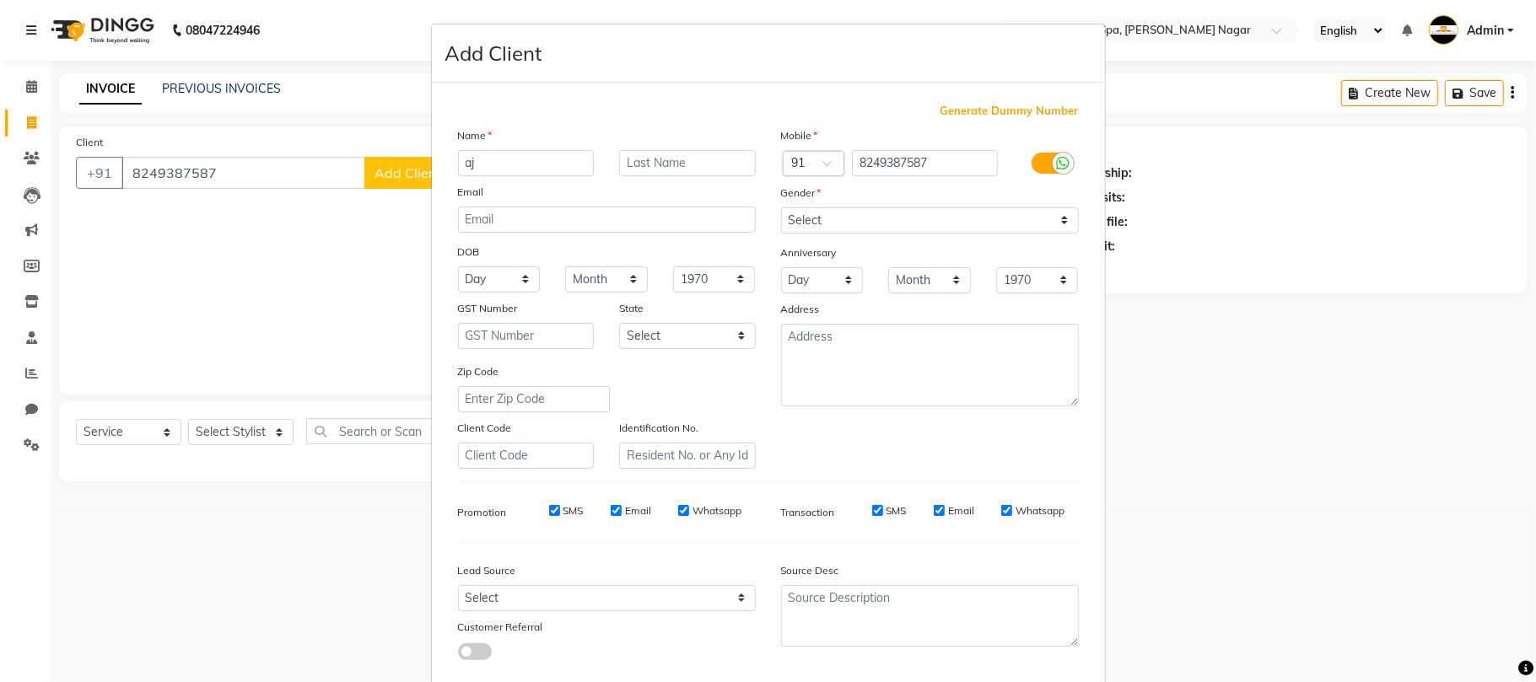
type input "a"
type input "Ajit"
click at [841, 227] on select "Select Male Female Other Prefer Not To Say" at bounding box center [930, 221] width 298 height 26
select select "[DEMOGRAPHIC_DATA]"
click at [781, 208] on select "Select Male Female Other Prefer Not To Say" at bounding box center [930, 221] width 298 height 26
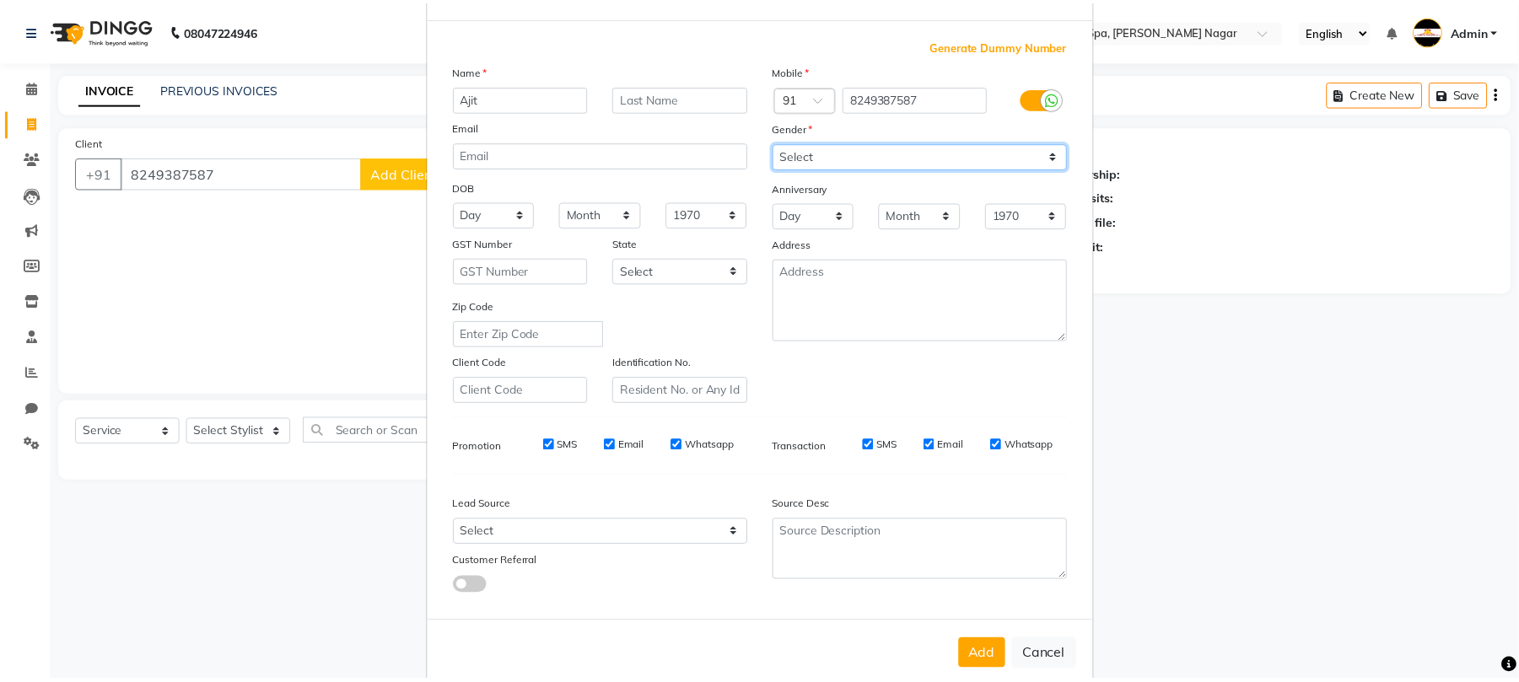
scroll to position [92, 0]
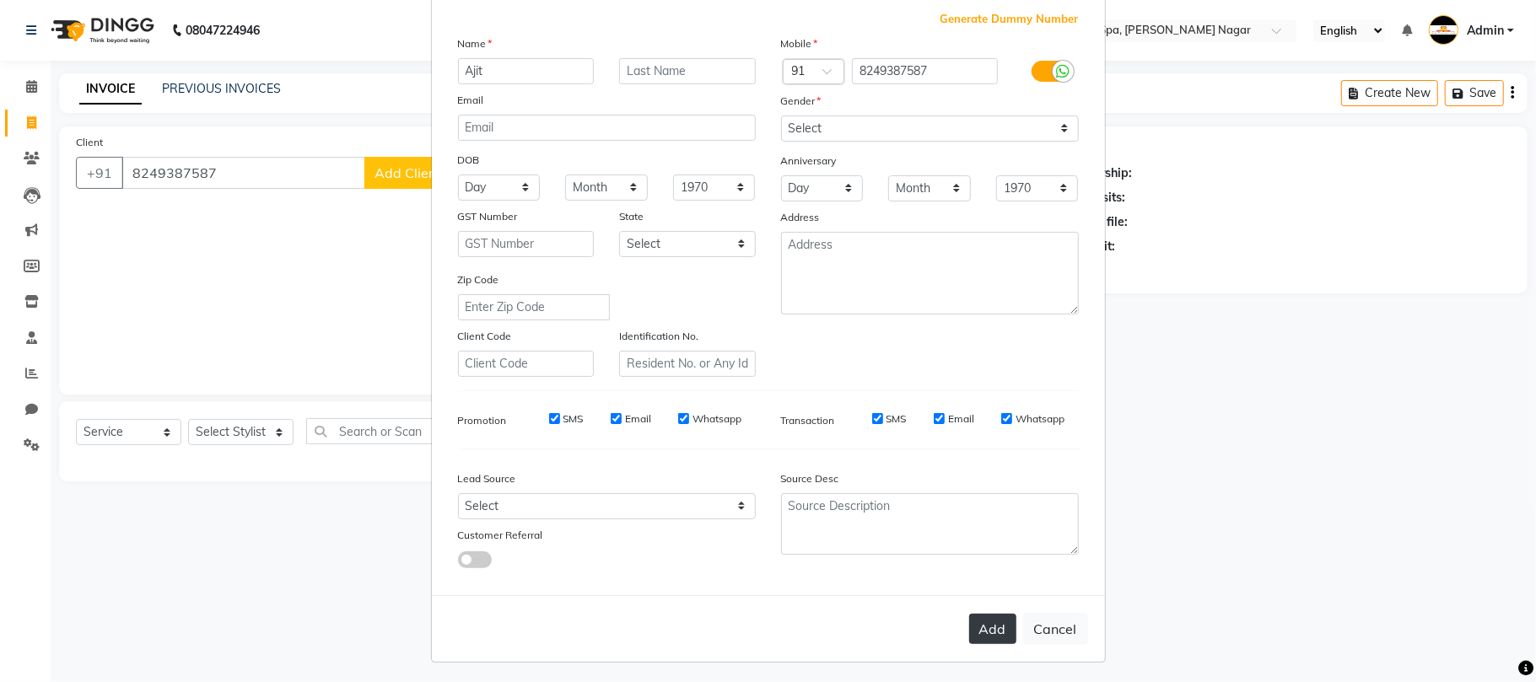
click at [987, 629] on button "Add" at bounding box center [992, 629] width 47 height 30
select select
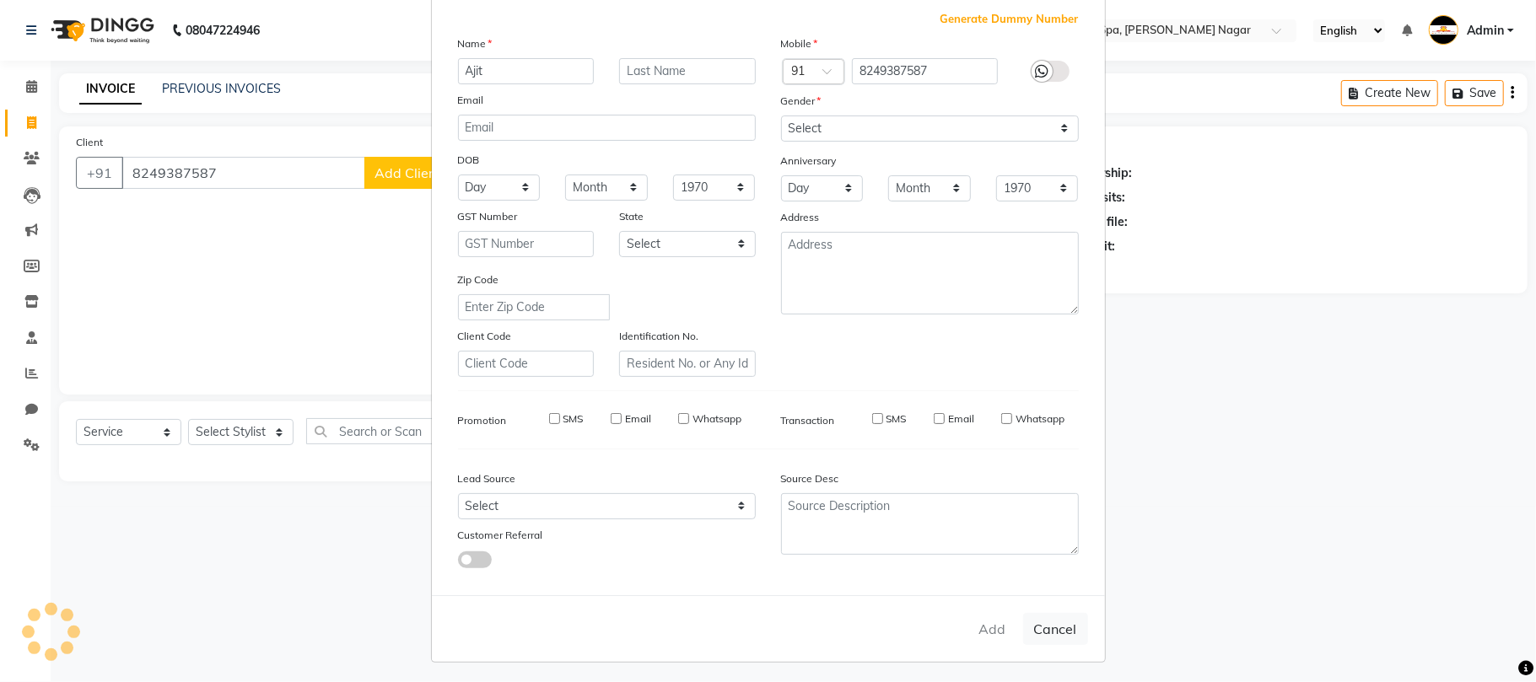
select select
checkbox input "false"
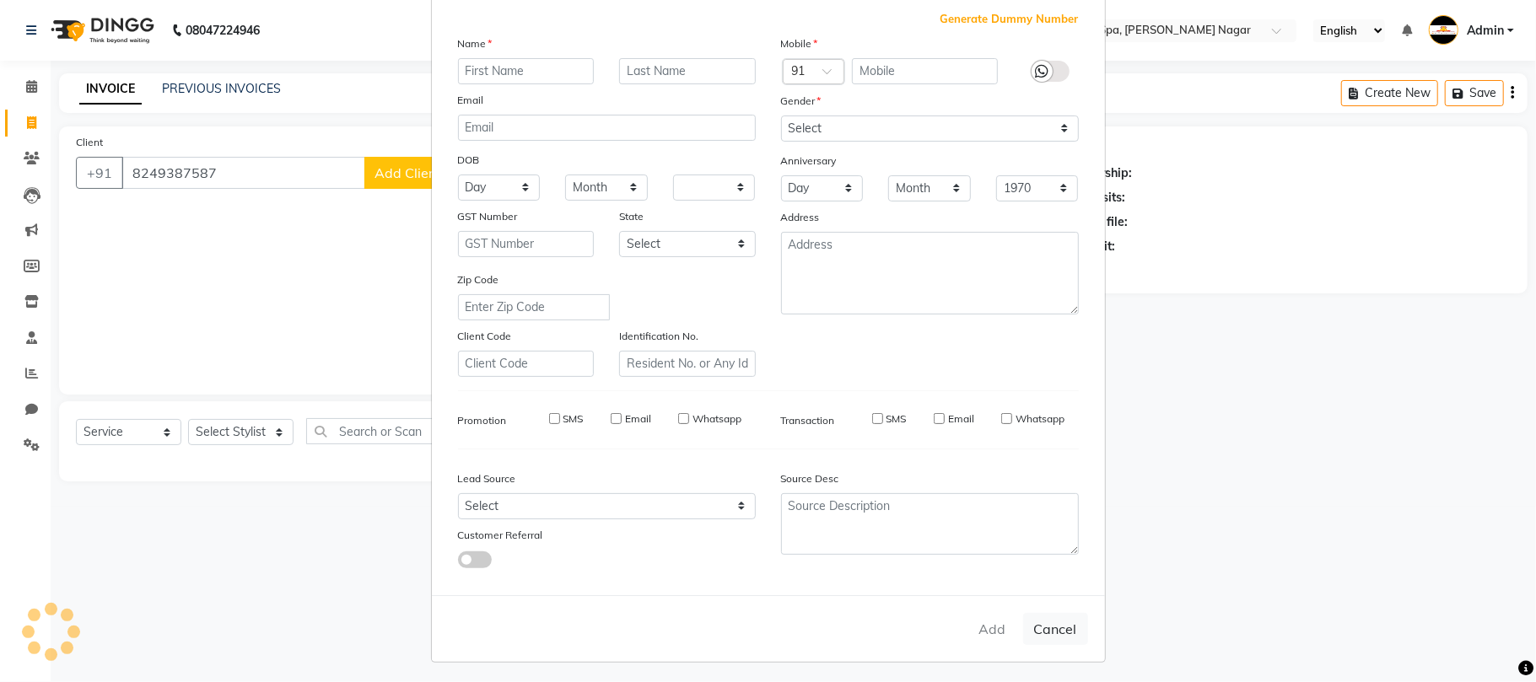
checkbox input "false"
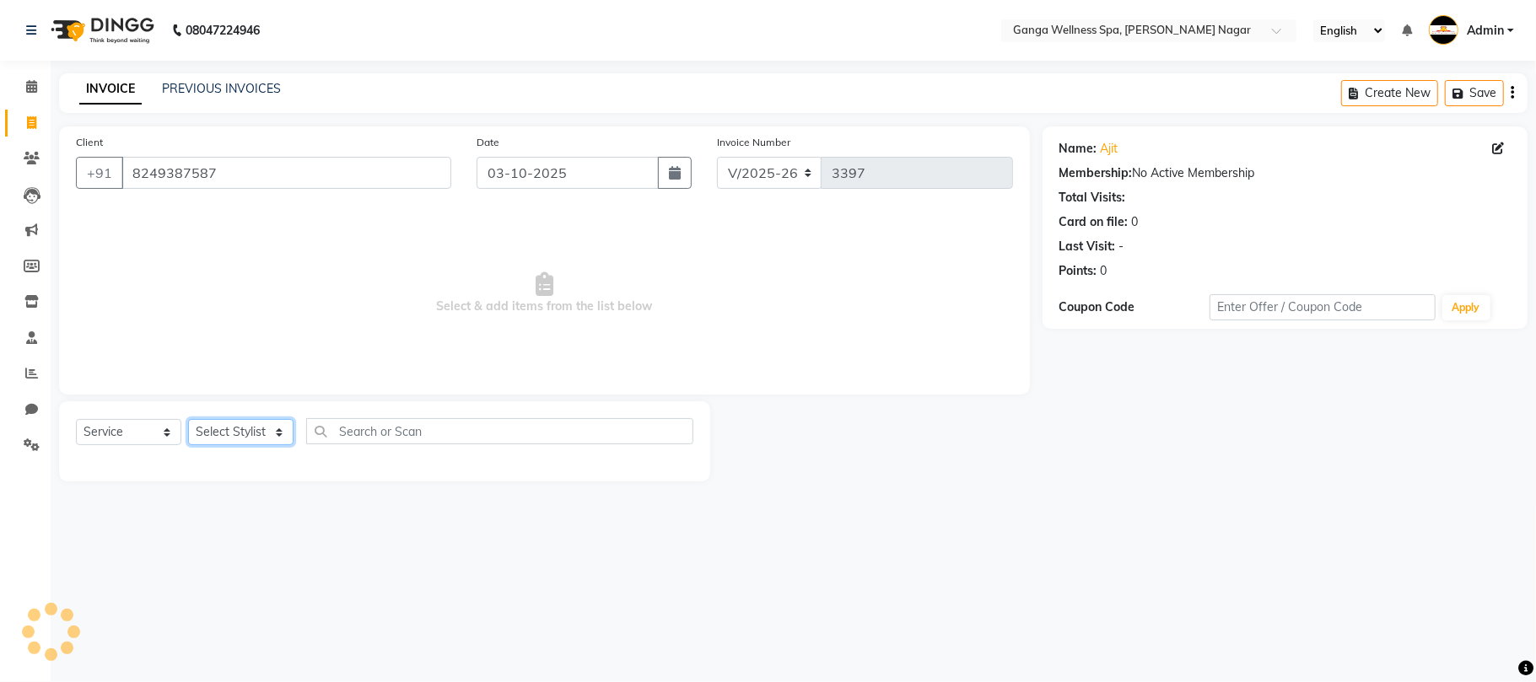
click at [243, 433] on select "Select Stylist Abhi [PERSON_NAME] Alexa AMMY AMMY [PERSON_NAME] anya APPI [PERS…" at bounding box center [240, 432] width 105 height 26
select select "16952"
click at [188, 419] on select "Select Stylist Abhi [PERSON_NAME] Alexa AMMY AMMY [PERSON_NAME] anya APPI [PERS…" at bounding box center [240, 432] width 105 height 26
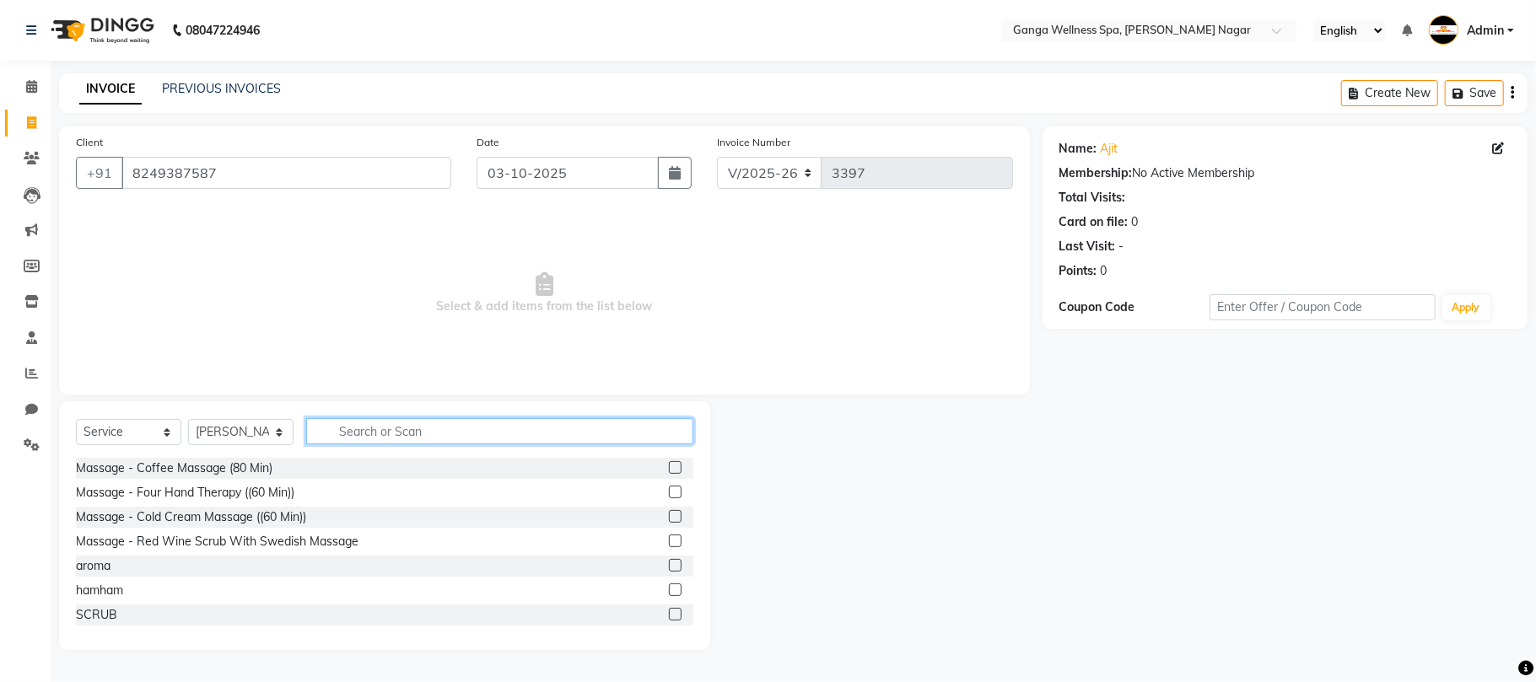
click at [399, 435] on input "text" at bounding box center [499, 431] width 387 height 26
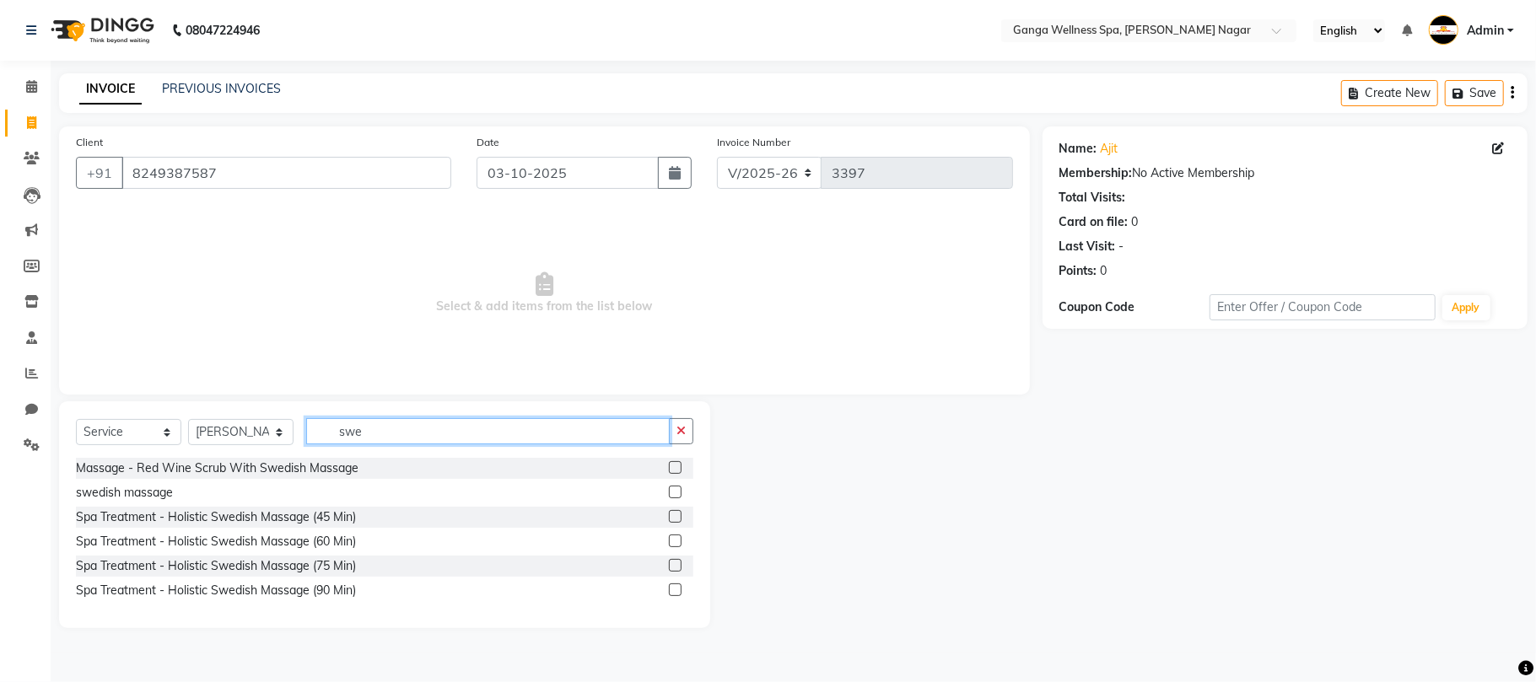
type input "swe"
click at [672, 520] on label at bounding box center [675, 516] width 13 height 13
click at [672, 520] on input "checkbox" at bounding box center [674, 517] width 11 height 11
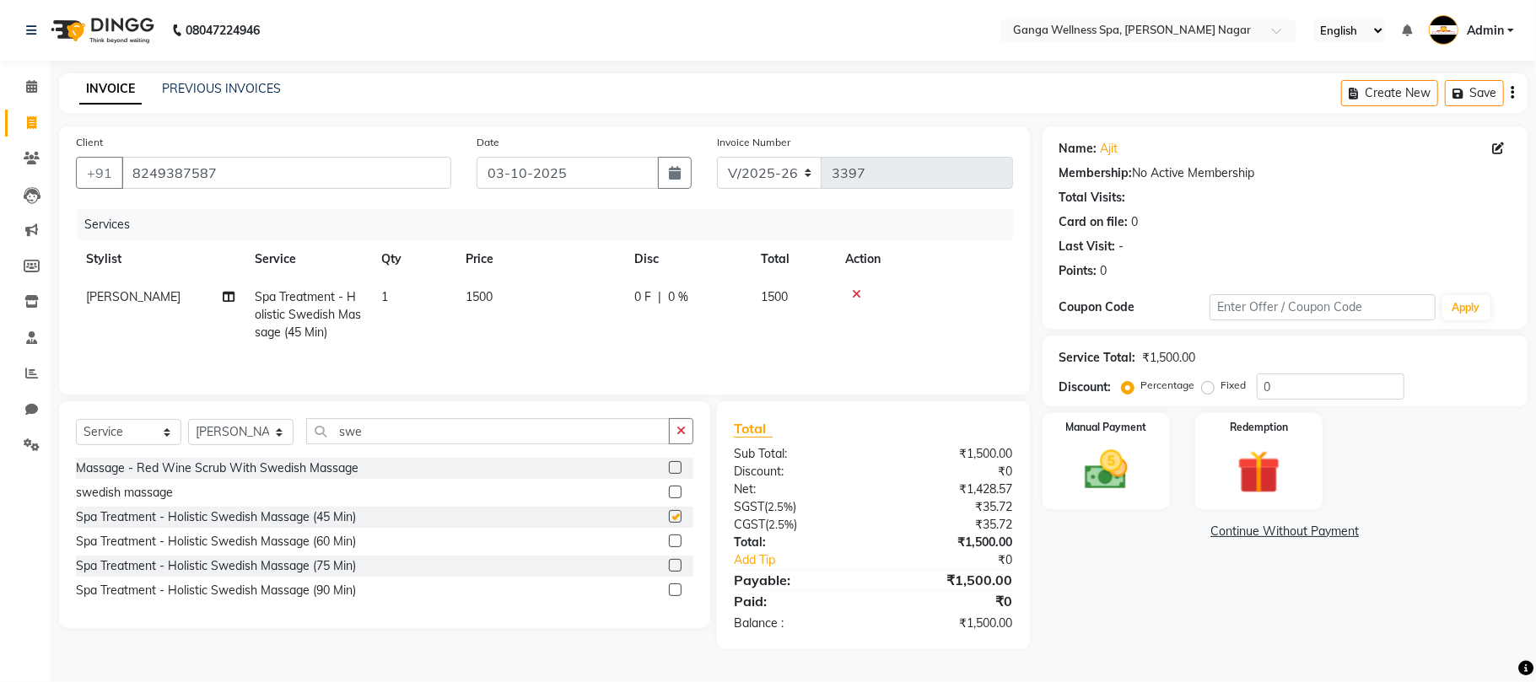
checkbox input "false"
click at [498, 298] on td "1500" at bounding box center [540, 314] width 169 height 73
select select "16952"
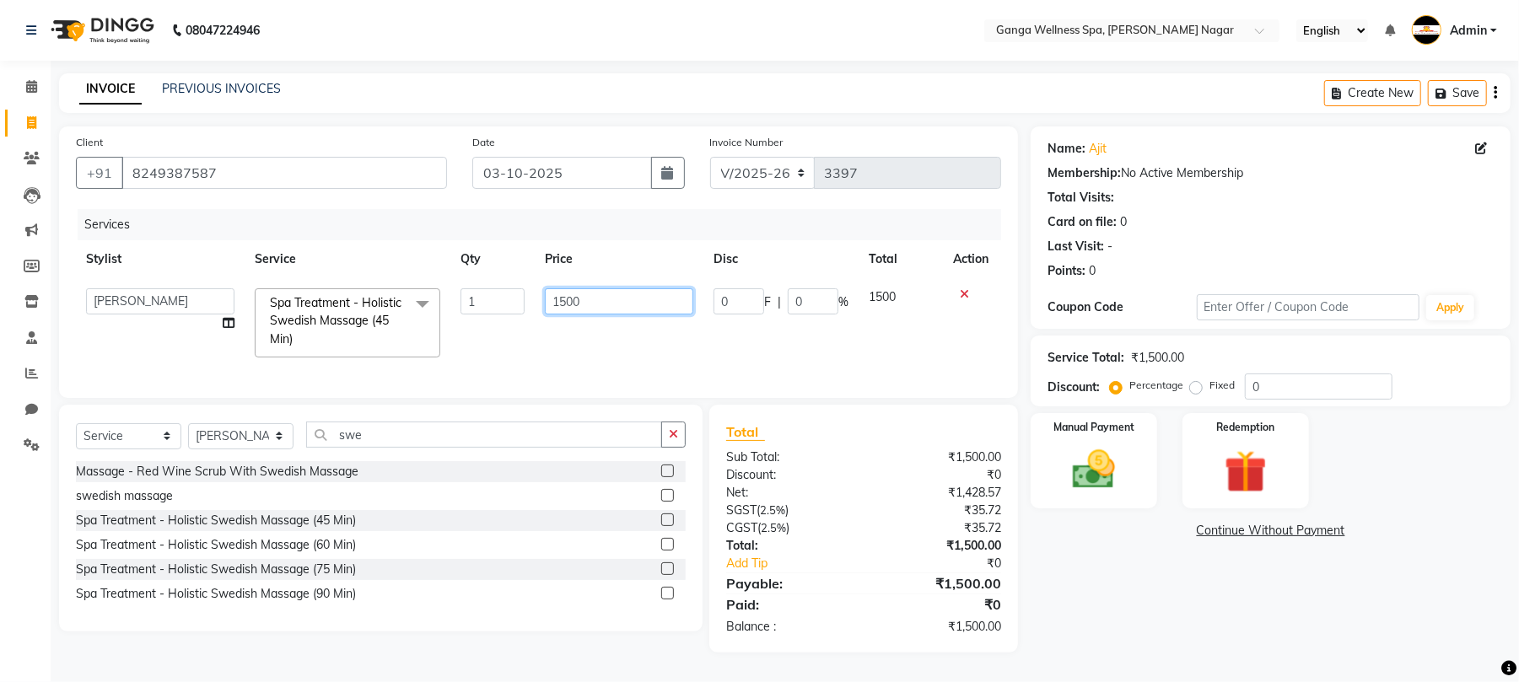
click at [596, 299] on input "1500" at bounding box center [619, 302] width 148 height 26
type input "1200"
click at [564, 348] on td "1200" at bounding box center [619, 322] width 169 height 89
select select "16952"
click at [1094, 483] on img at bounding box center [1094, 470] width 73 height 51
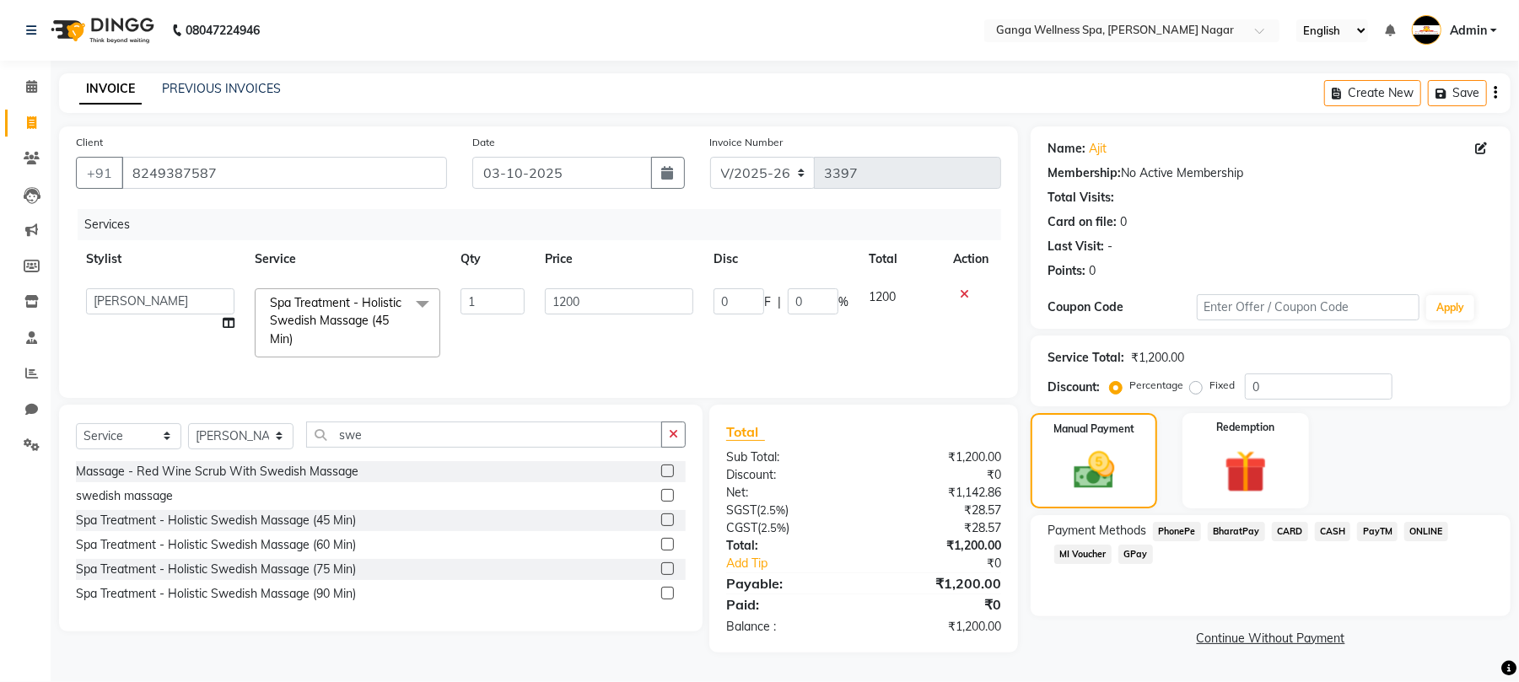
click at [1175, 527] on span "PhonePe" at bounding box center [1177, 531] width 48 height 19
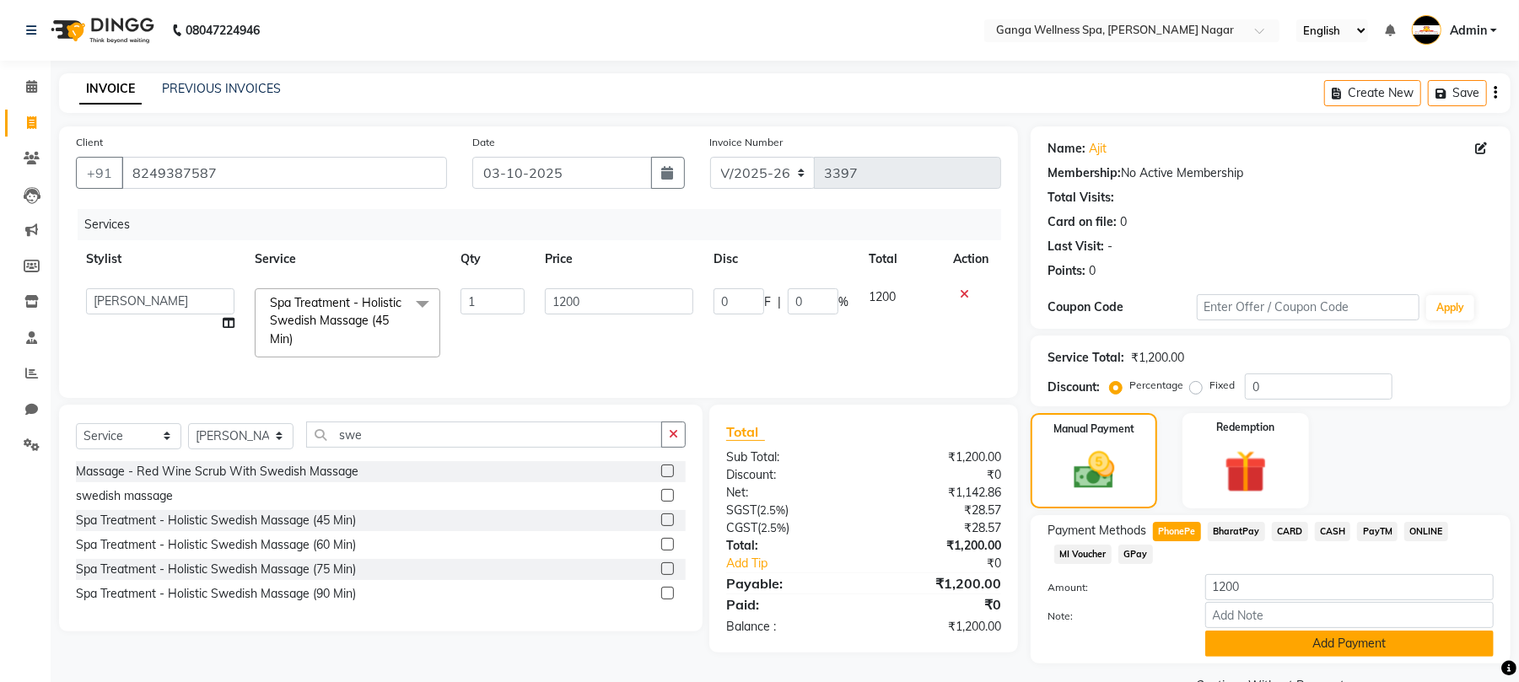
click at [1318, 601] on div "Amount: 1200" at bounding box center [1271, 588] width 472 height 29
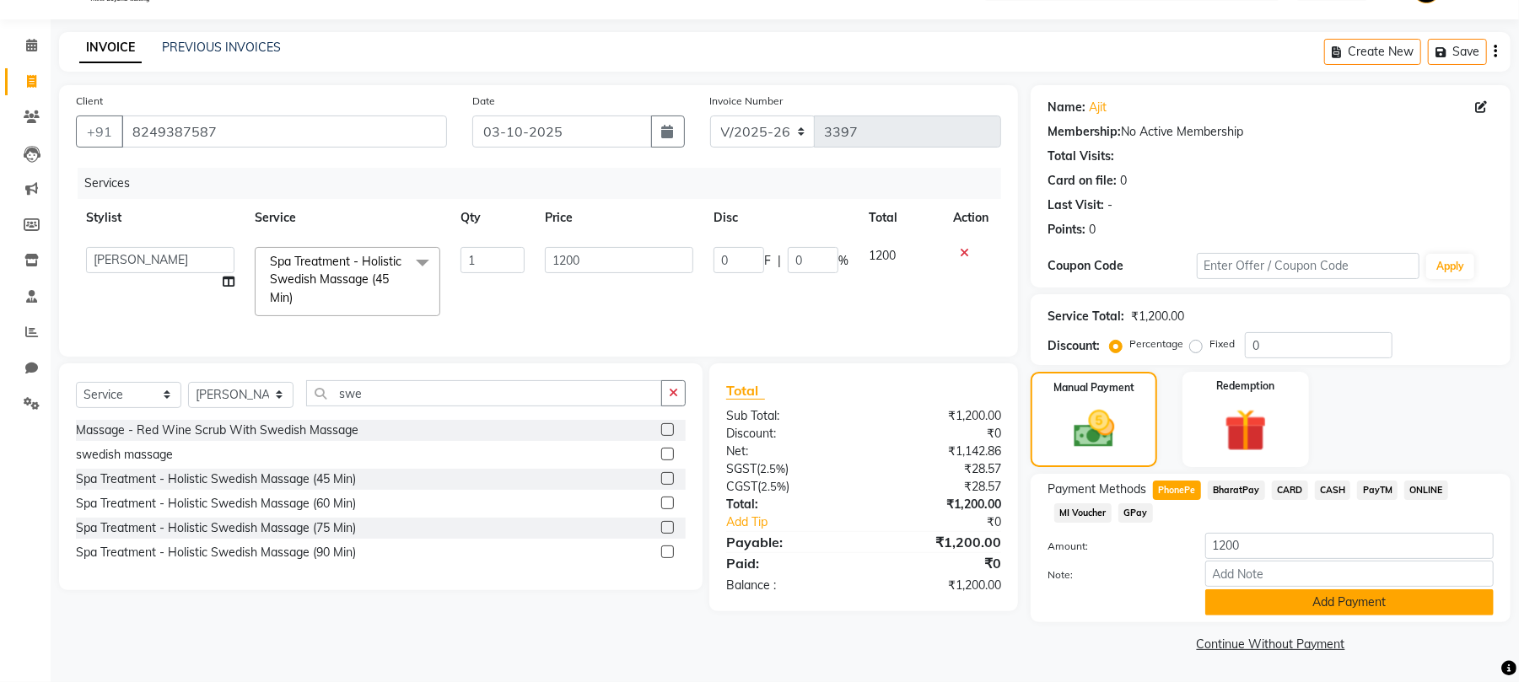
click at [1310, 602] on button "Add Payment" at bounding box center [1350, 603] width 289 height 26
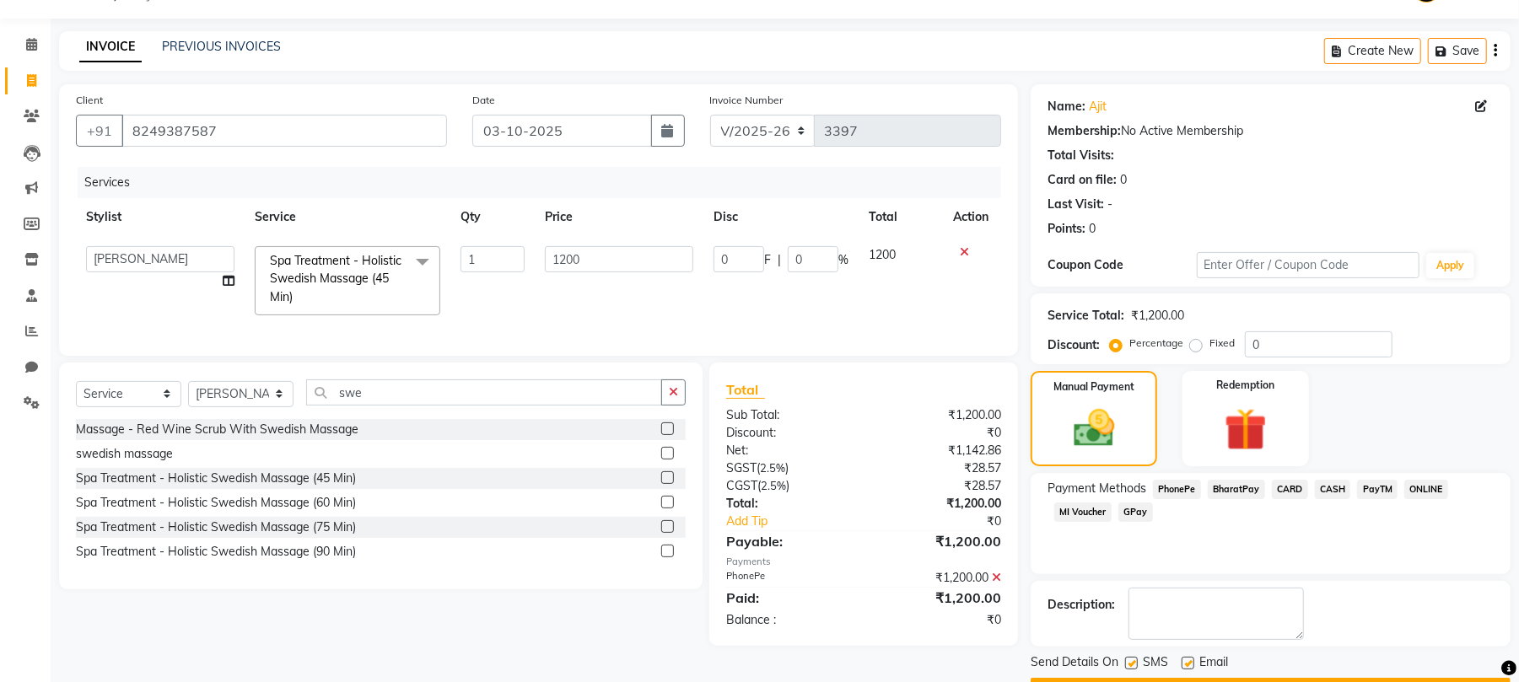
scroll to position [91, 0]
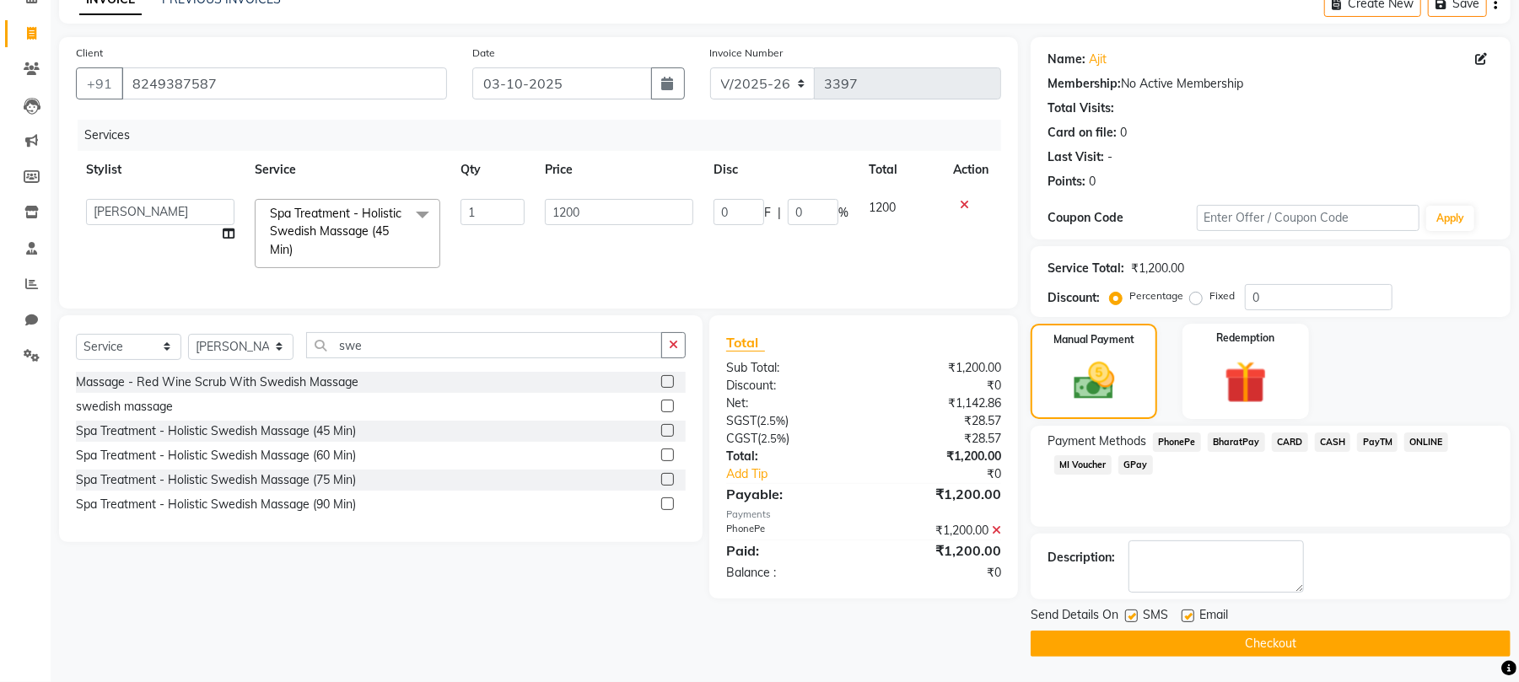
click at [1252, 636] on button "Checkout" at bounding box center [1271, 644] width 480 height 26
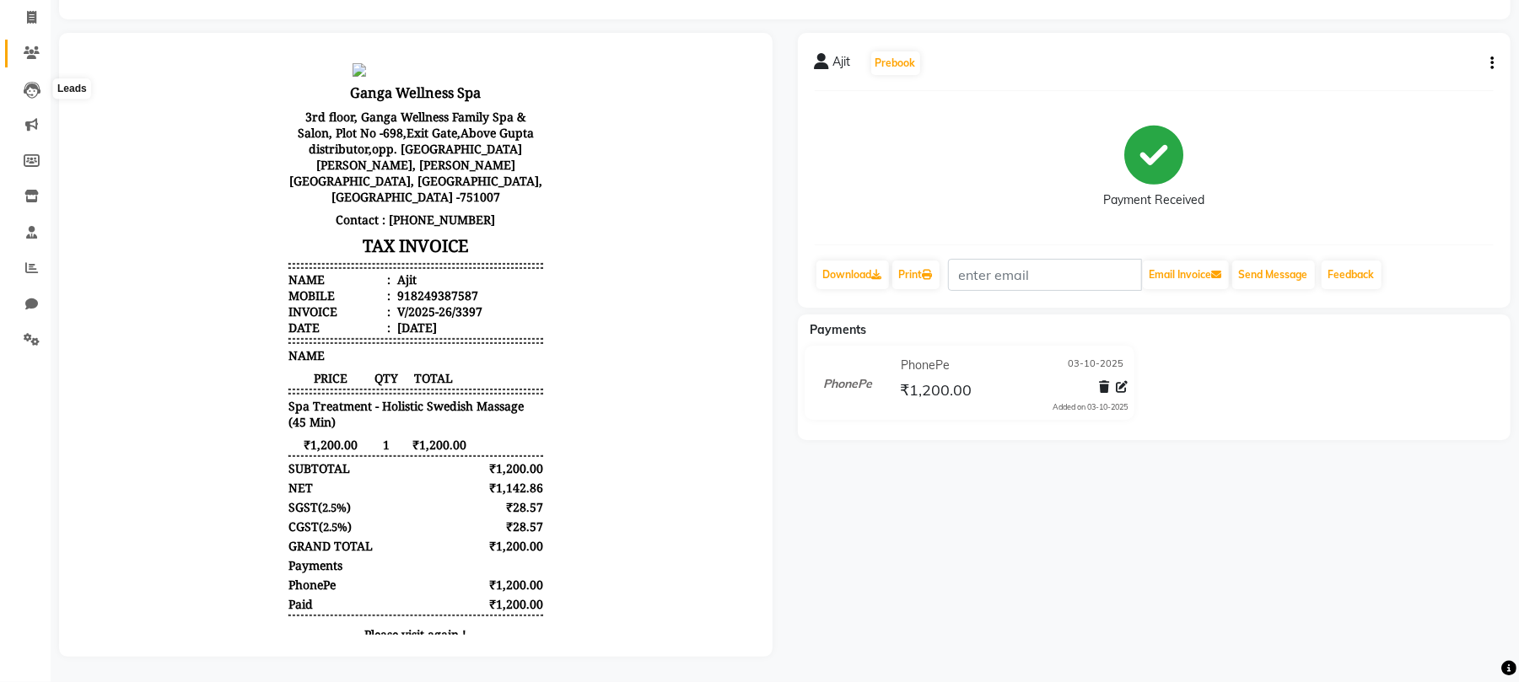
click at [28, 59] on icon at bounding box center [32, 52] width 16 height 13
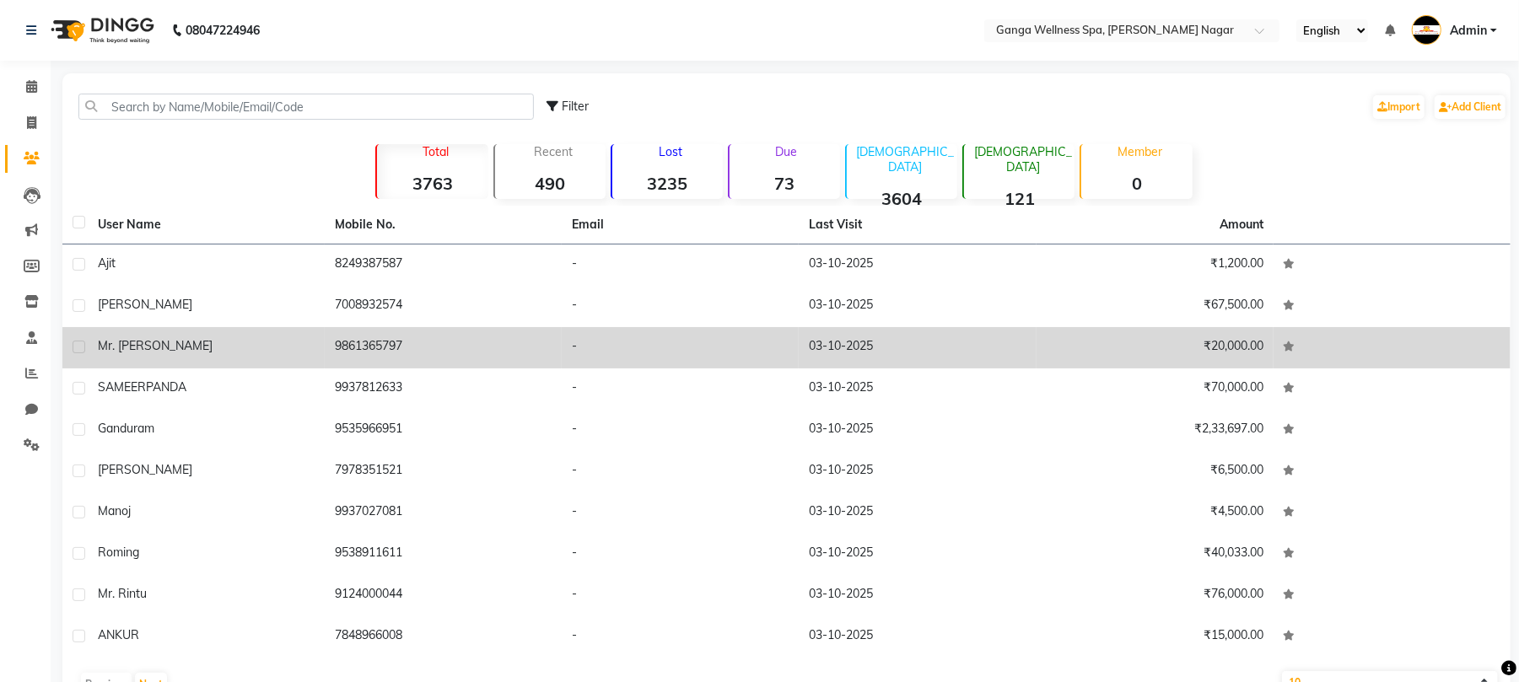
click at [402, 348] on td "9861365797" at bounding box center [443, 347] width 237 height 41
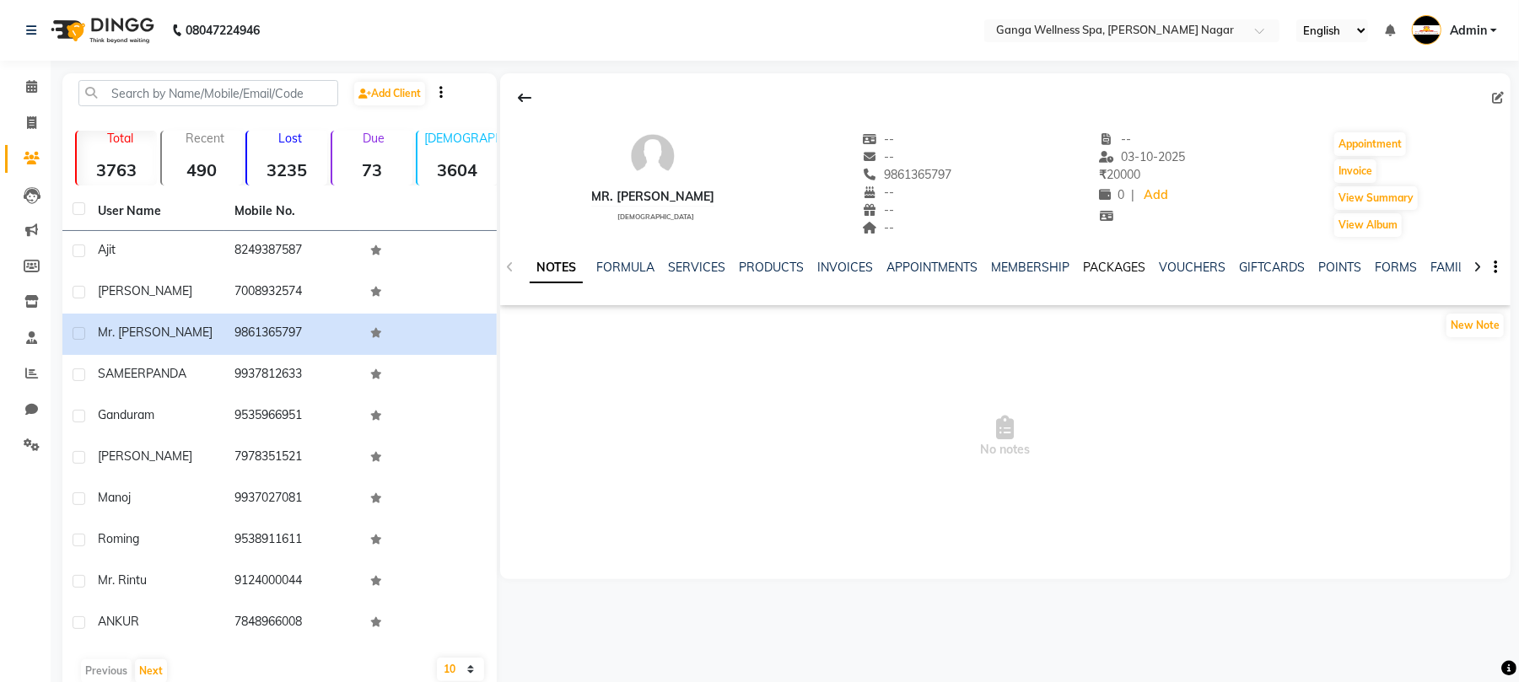
click at [1121, 274] on link "PACKAGES" at bounding box center [1114, 267] width 62 height 15
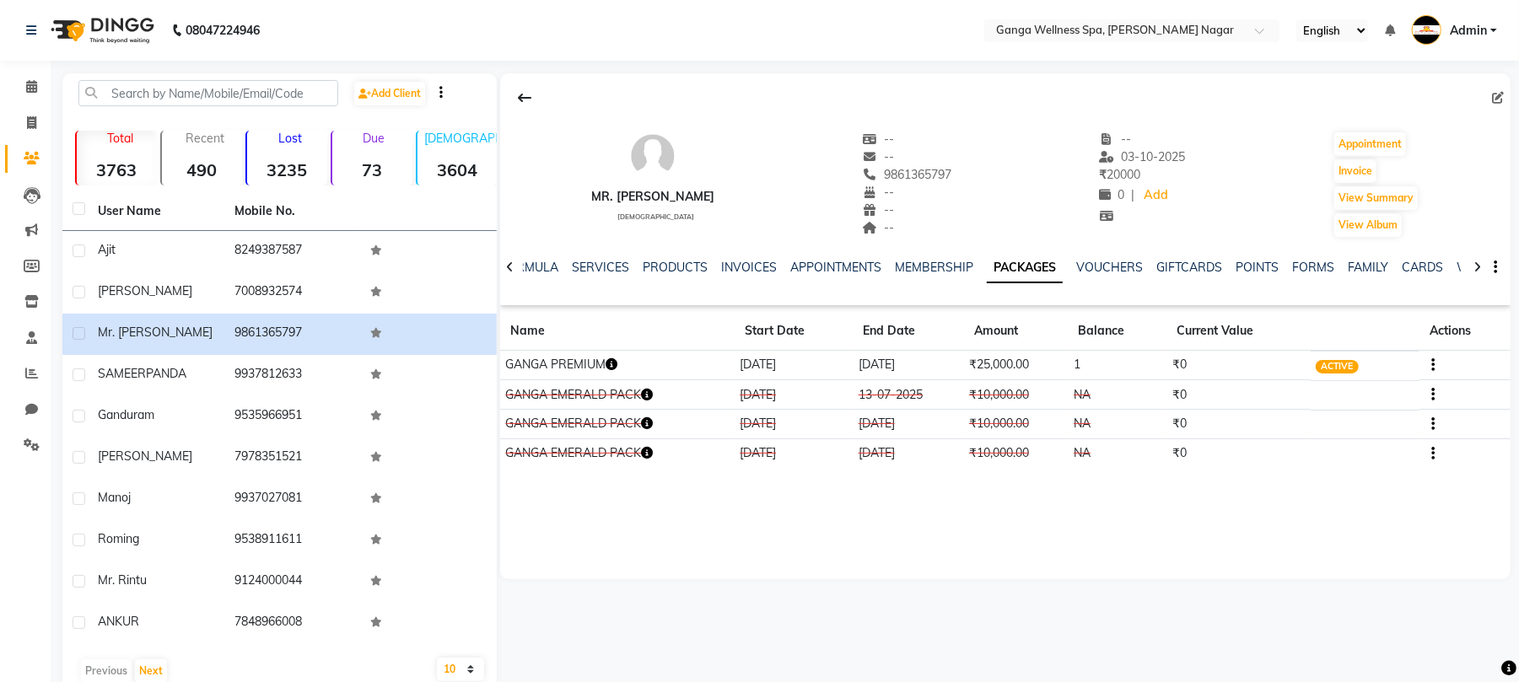
click at [612, 370] on icon "button" at bounding box center [612, 365] width 12 height 12
click at [31, 125] on icon at bounding box center [31, 122] width 9 height 13
select select "service"
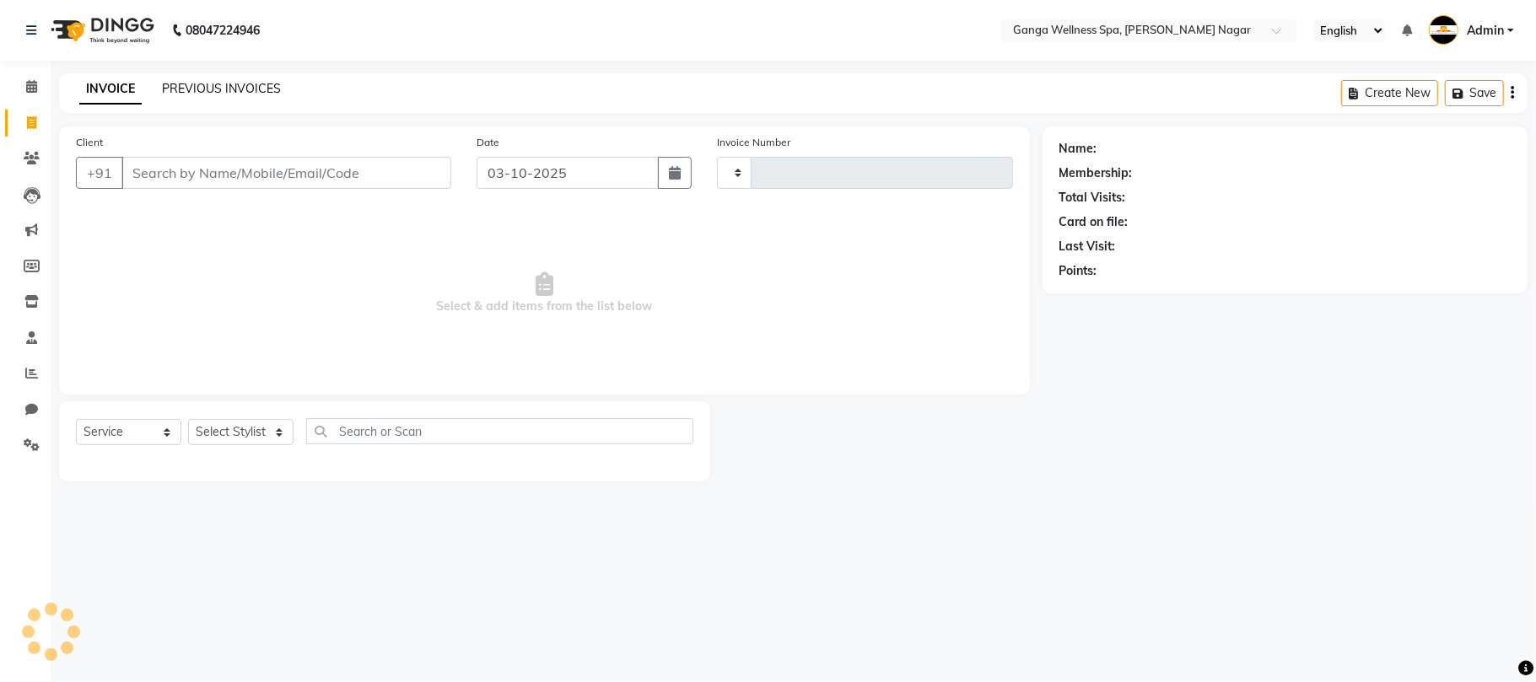
click at [234, 81] on link "PREVIOUS INVOICES" at bounding box center [221, 88] width 119 height 15
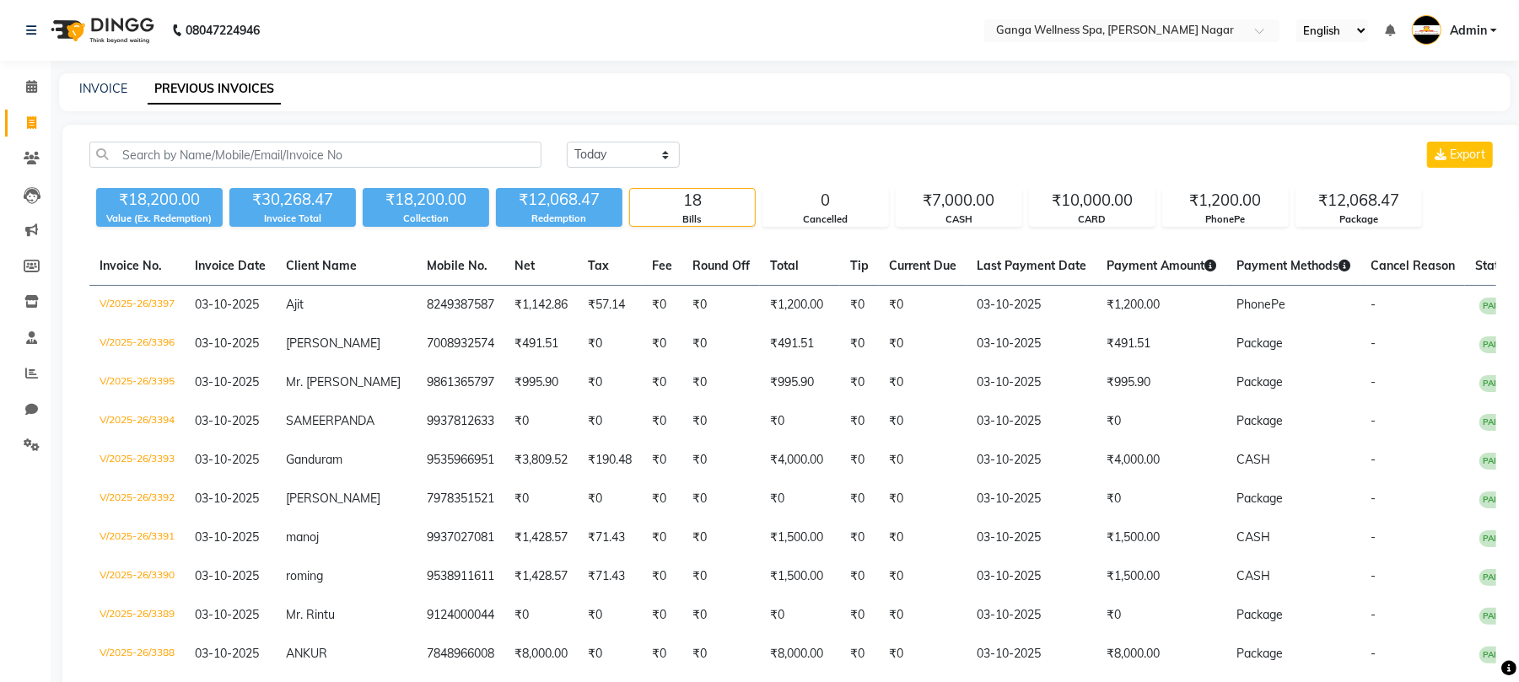
click at [1452, 28] on span "Admin" at bounding box center [1468, 31] width 37 height 18
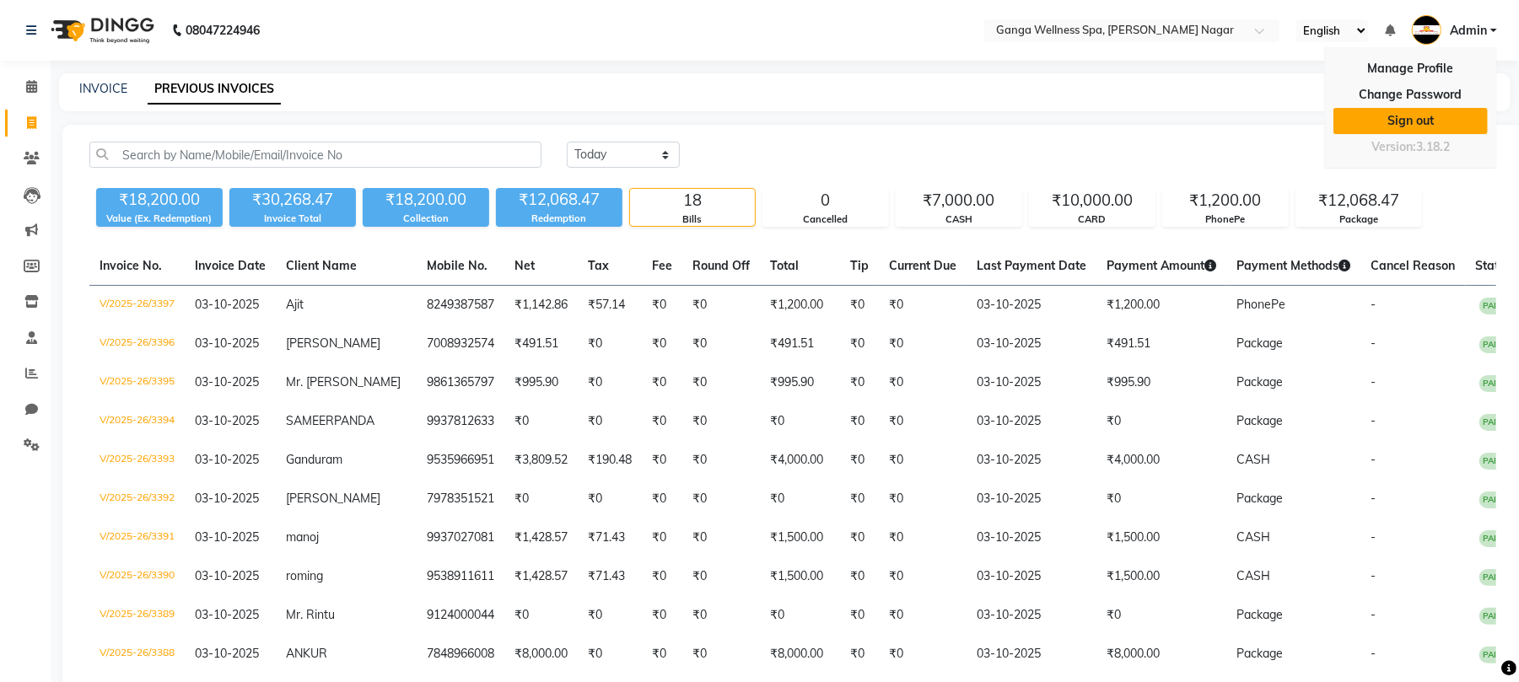
click at [1401, 125] on link "Sign out" at bounding box center [1411, 121] width 154 height 26
